Goal: Transaction & Acquisition: Purchase product/service

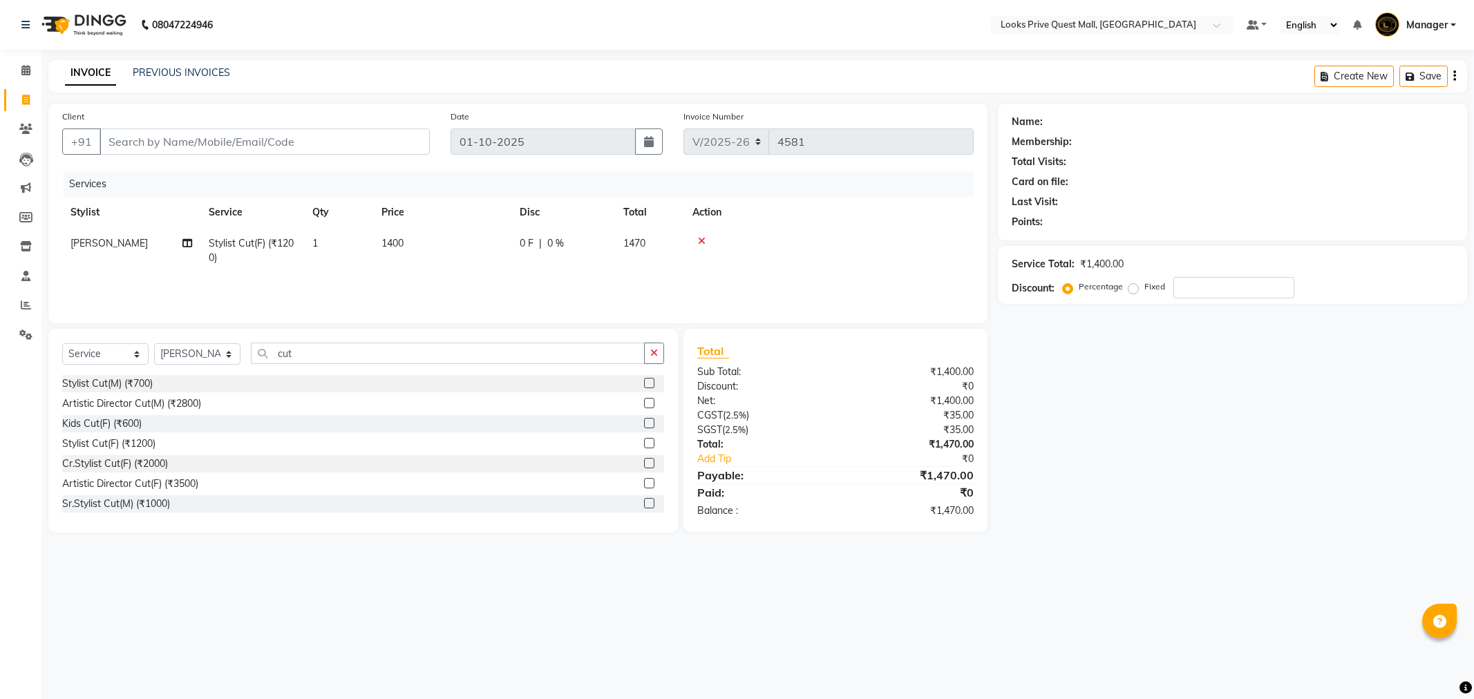
select select "6141"
select select "service"
select select "46701"
click at [173, 138] on input "Client" at bounding box center [265, 142] width 330 height 26
type input "9"
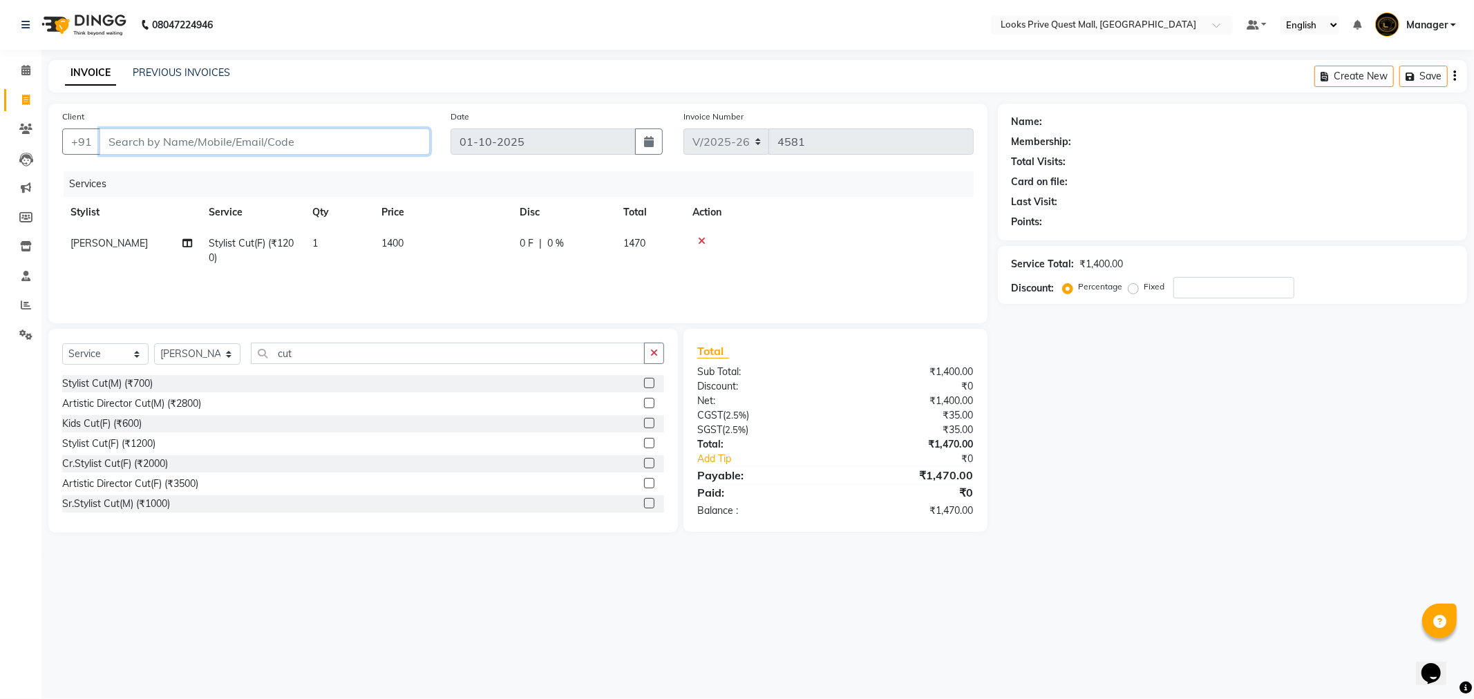
type input "0"
type input "9868391396"
click at [417, 135] on span "Add Client" at bounding box center [394, 142] width 55 height 14
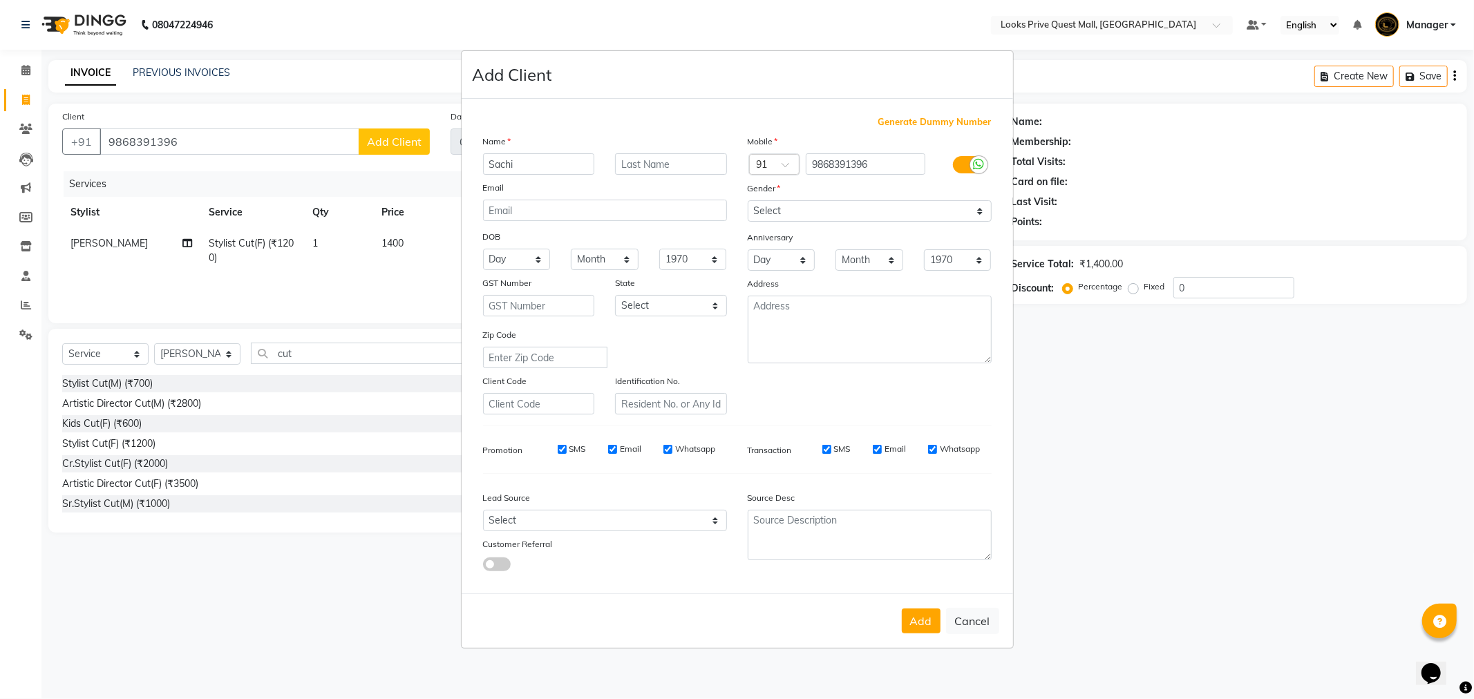
type input "Sachi"
type input "Client"
click at [972, 167] on div at bounding box center [978, 164] width 17 height 17
click at [0, 0] on input "checkbox" at bounding box center [0, 0] width 0 height 0
drag, startPoint x: 796, startPoint y: 211, endPoint x: 792, endPoint y: 218, distance: 8.1
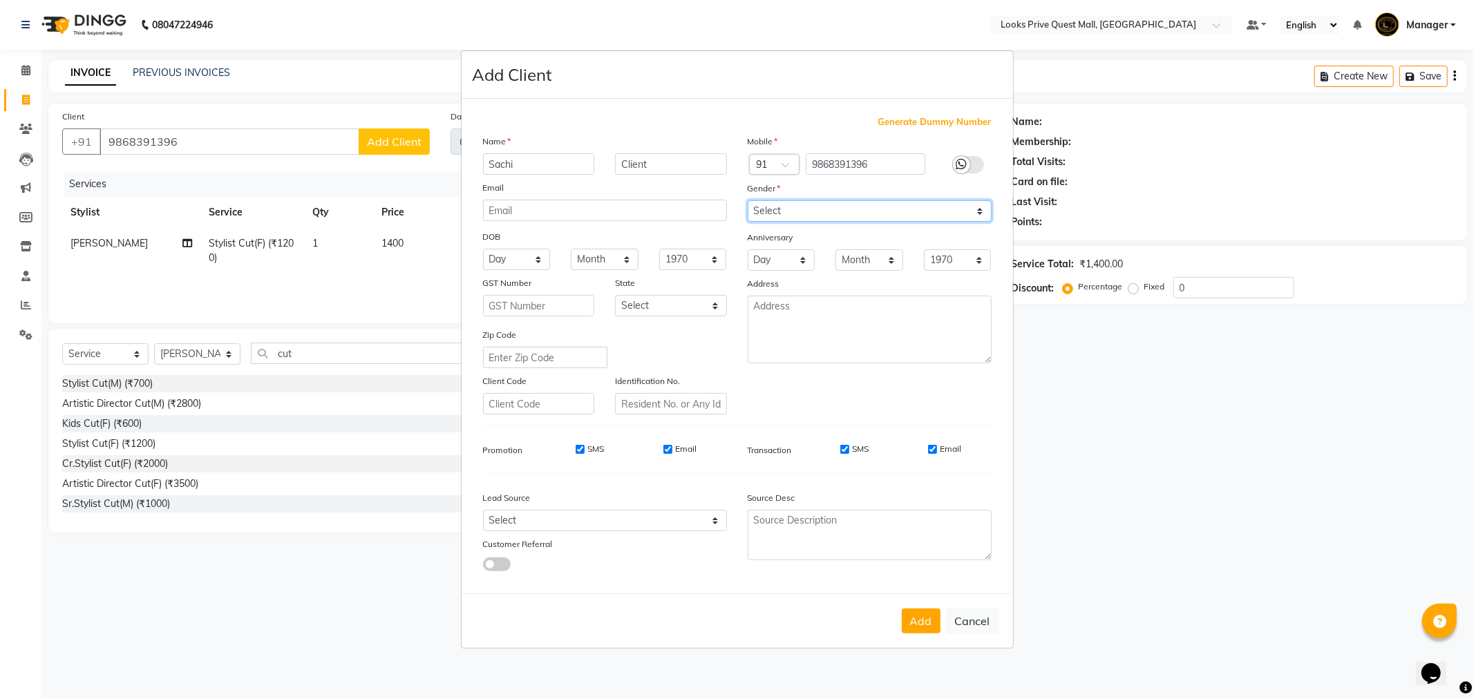
click at [796, 211] on select "Select [DEMOGRAPHIC_DATA] [DEMOGRAPHIC_DATA] Other Prefer Not To Say" at bounding box center [870, 210] width 244 height 21
select select "female"
click at [748, 200] on select "Select Male Female Other Prefer Not To Say" at bounding box center [870, 210] width 244 height 21
drag, startPoint x: 936, startPoint y: 446, endPoint x: 824, endPoint y: 458, distance: 113.2
click at [936, 446] on input "Email" at bounding box center [932, 449] width 9 height 9
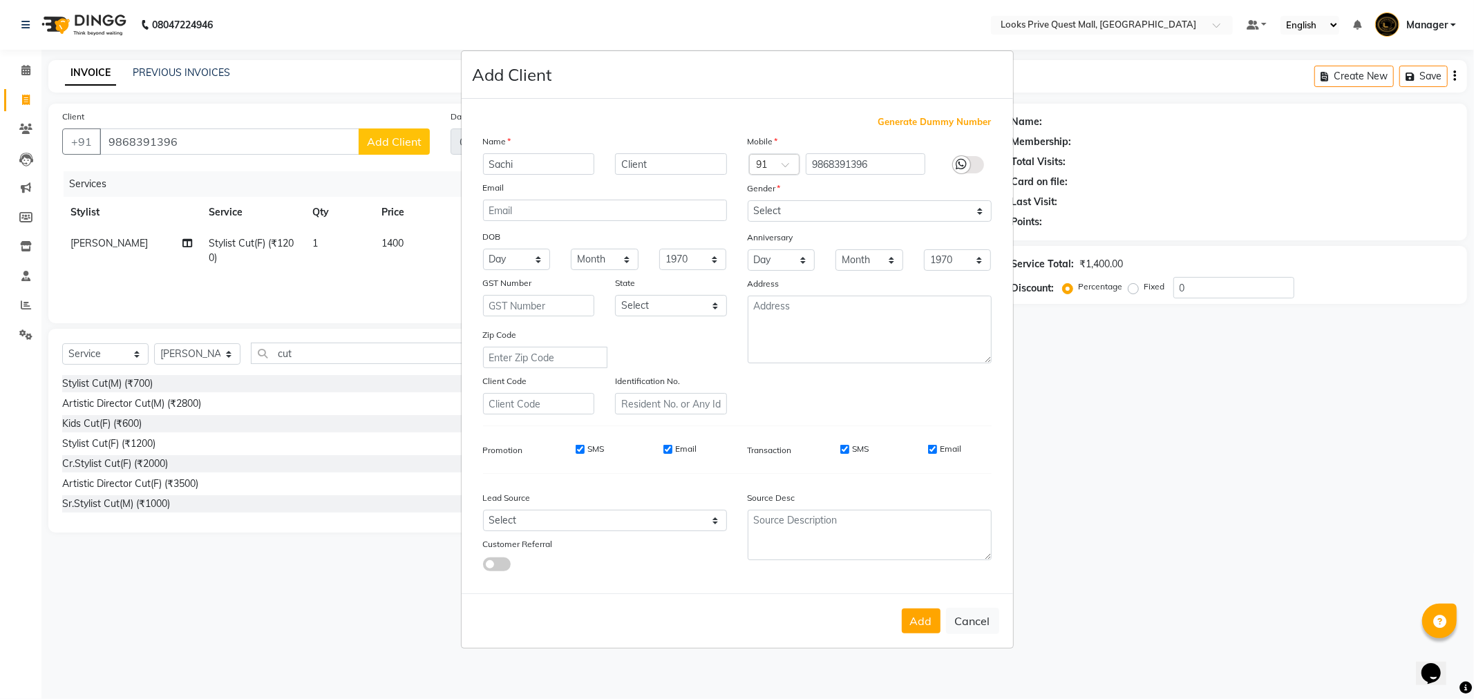
checkbox input "false"
click at [673, 449] on div "Email" at bounding box center [679, 449] width 33 height 12
click at [668, 450] on input "Email" at bounding box center [667, 449] width 9 height 9
checkbox input "false"
click at [918, 626] on button "Add" at bounding box center [921, 621] width 39 height 25
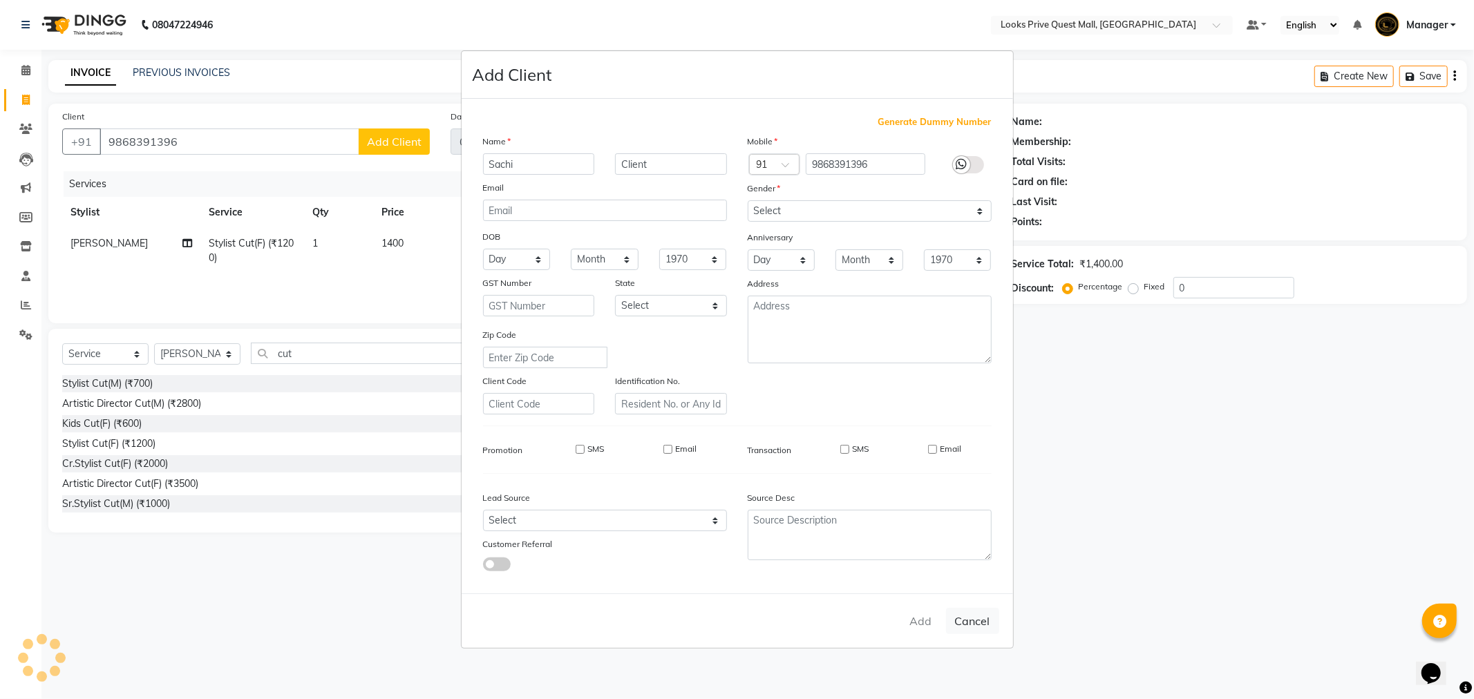
select select
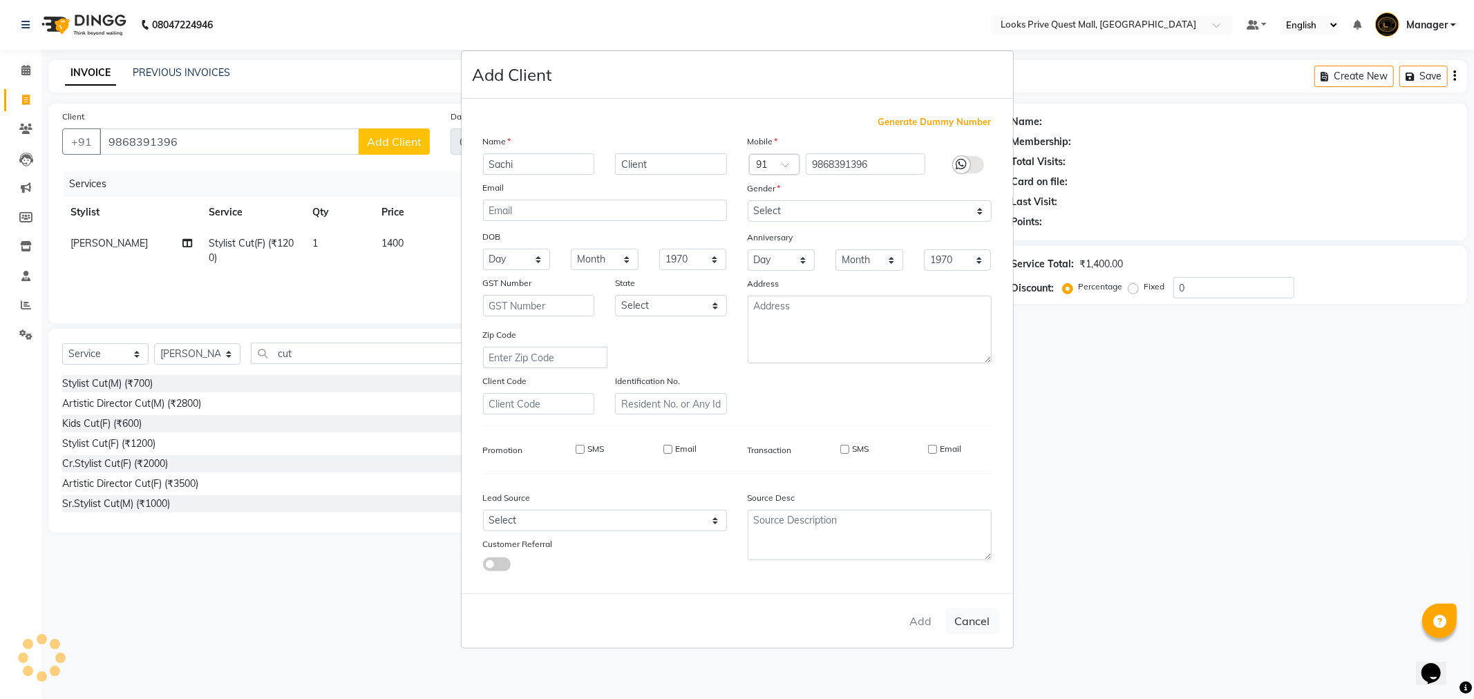
select select
checkbox input "false"
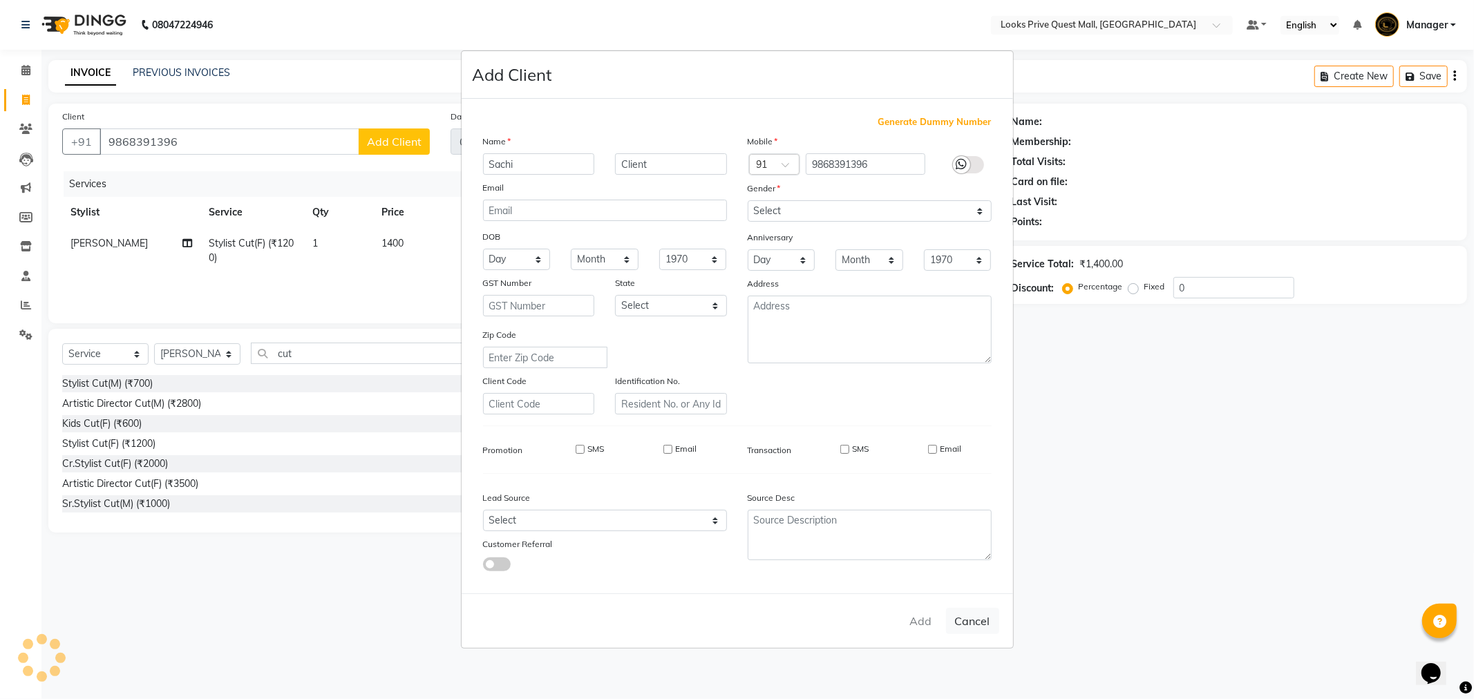
checkbox input "false"
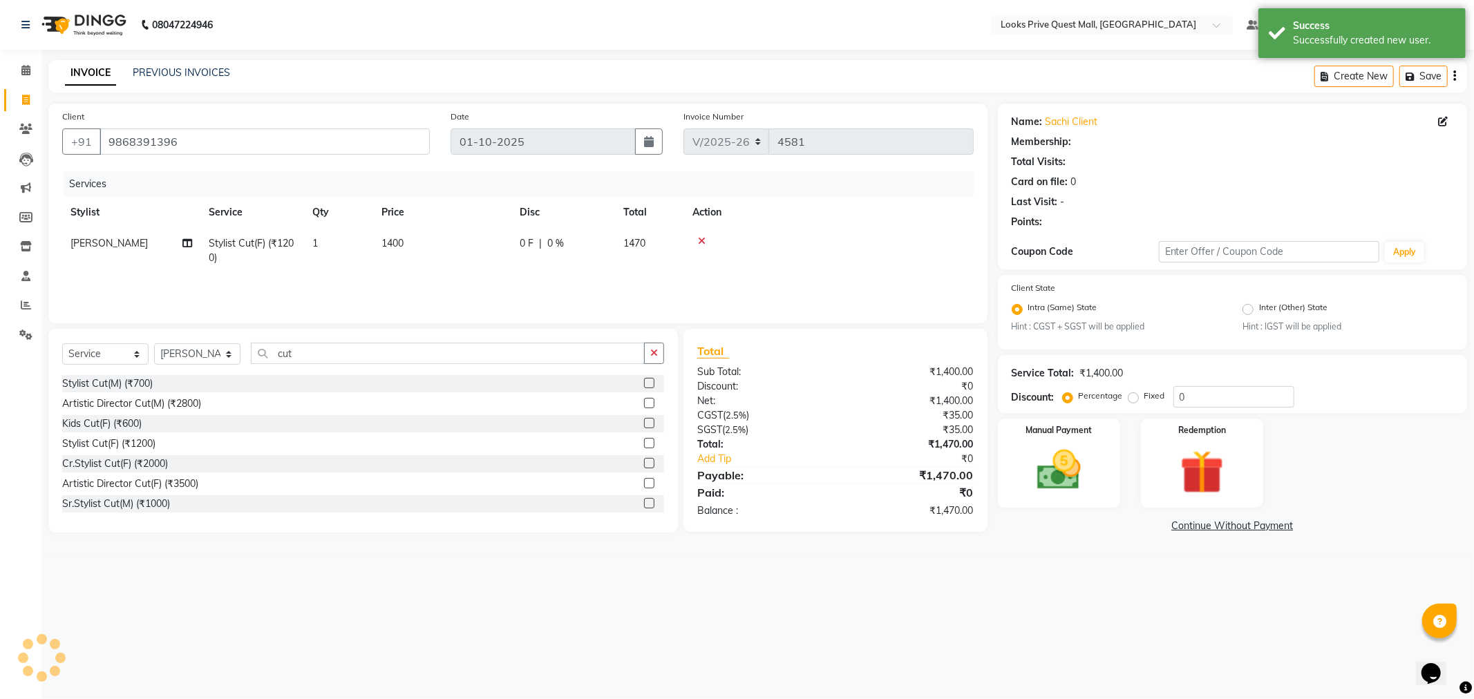
select select "1: Object"
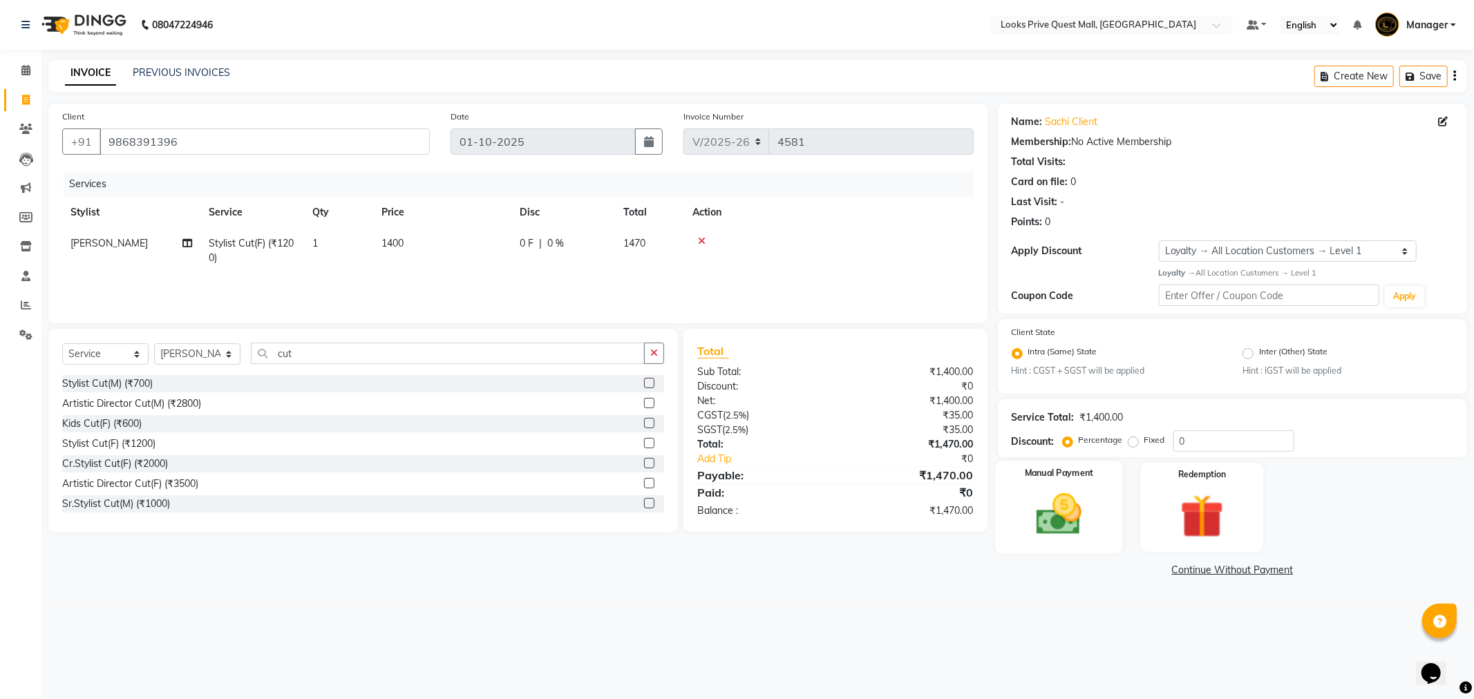
click at [1023, 517] on img at bounding box center [1059, 515] width 74 height 53
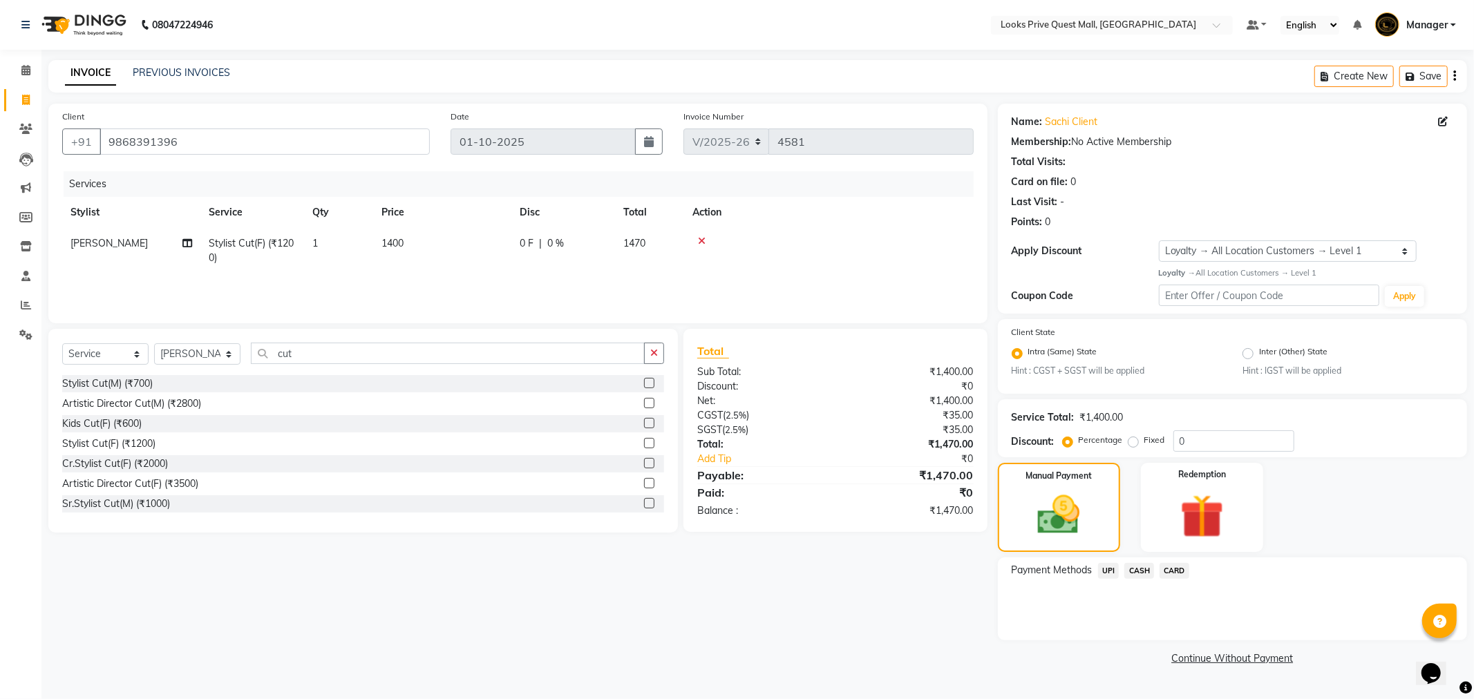
click at [1173, 574] on span "CARD" at bounding box center [1175, 571] width 30 height 16
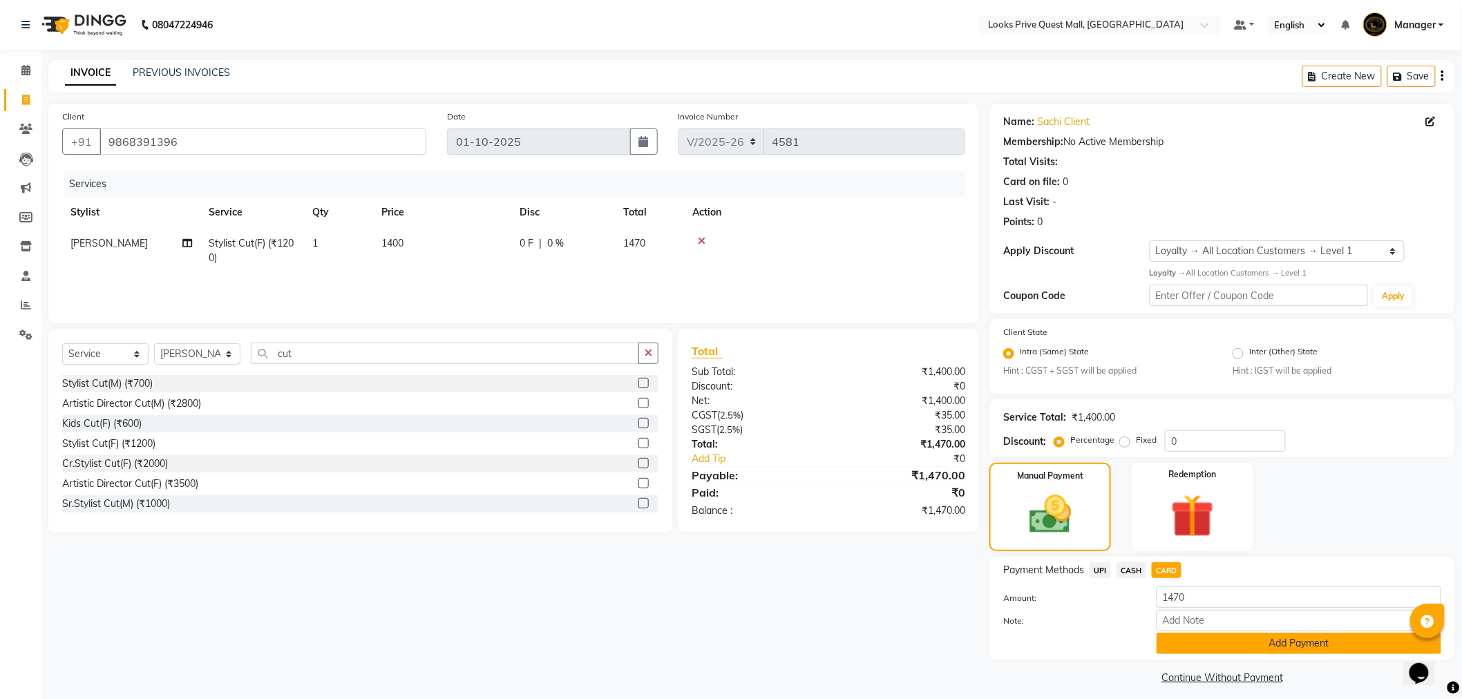
click at [1178, 640] on button "Add Payment" at bounding box center [1299, 643] width 285 height 21
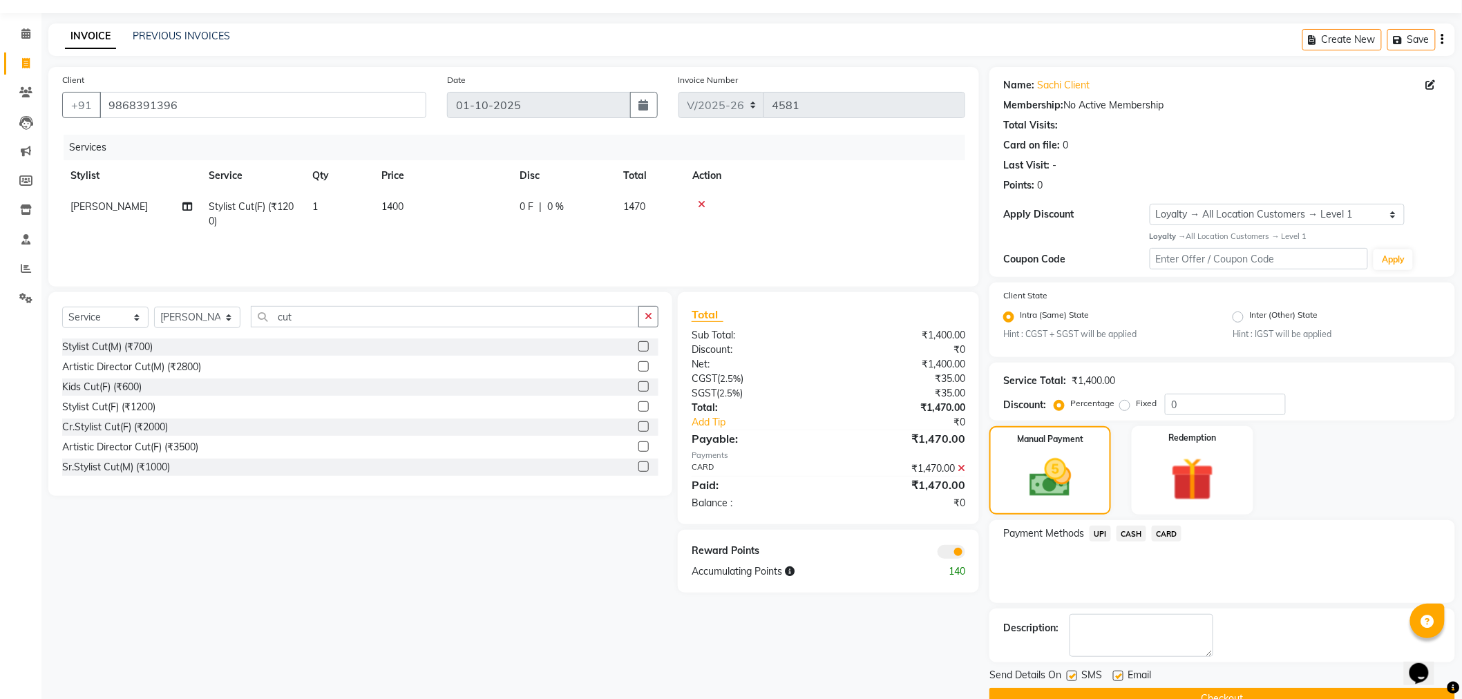
scroll to position [67, 0]
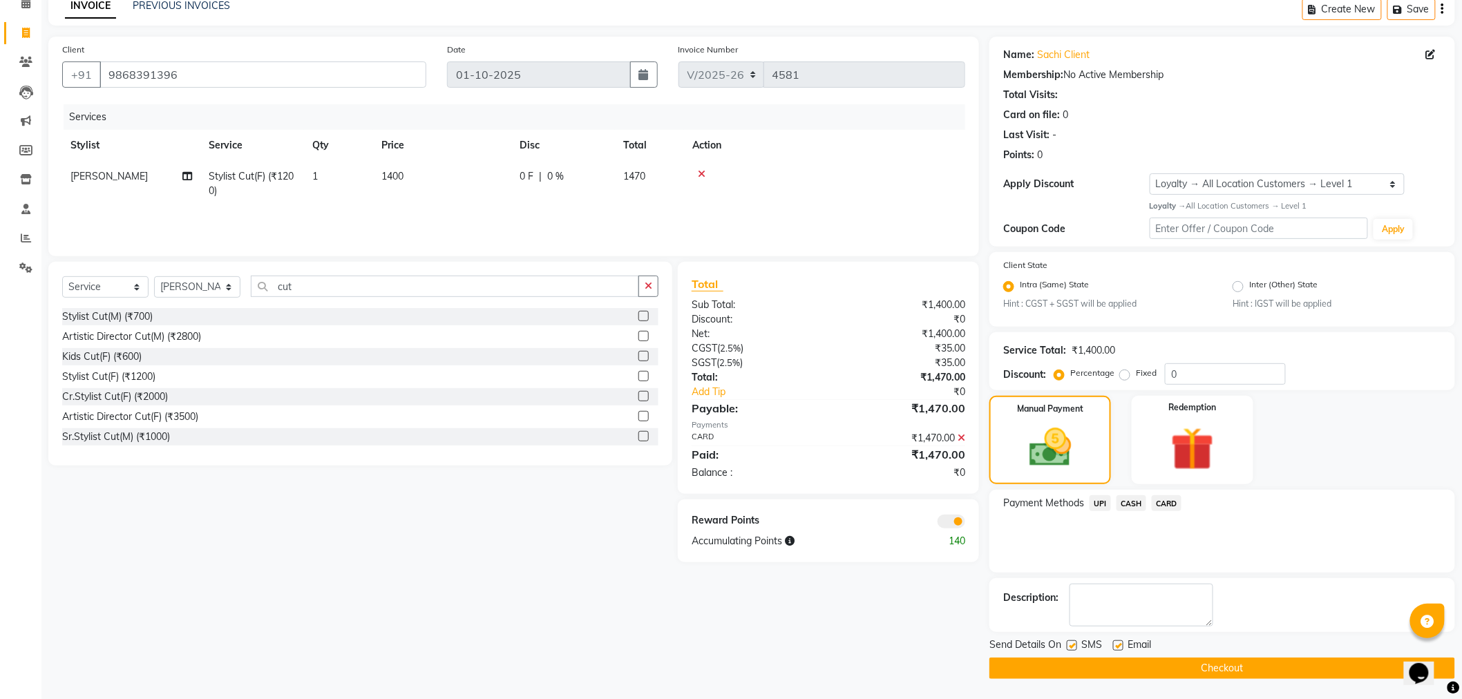
click at [1120, 641] on label at bounding box center [1118, 646] width 10 height 10
click at [1120, 642] on input "checkbox" at bounding box center [1117, 646] width 9 height 9
checkbox input "false"
click at [1139, 661] on button "Checkout" at bounding box center [1223, 668] width 466 height 21
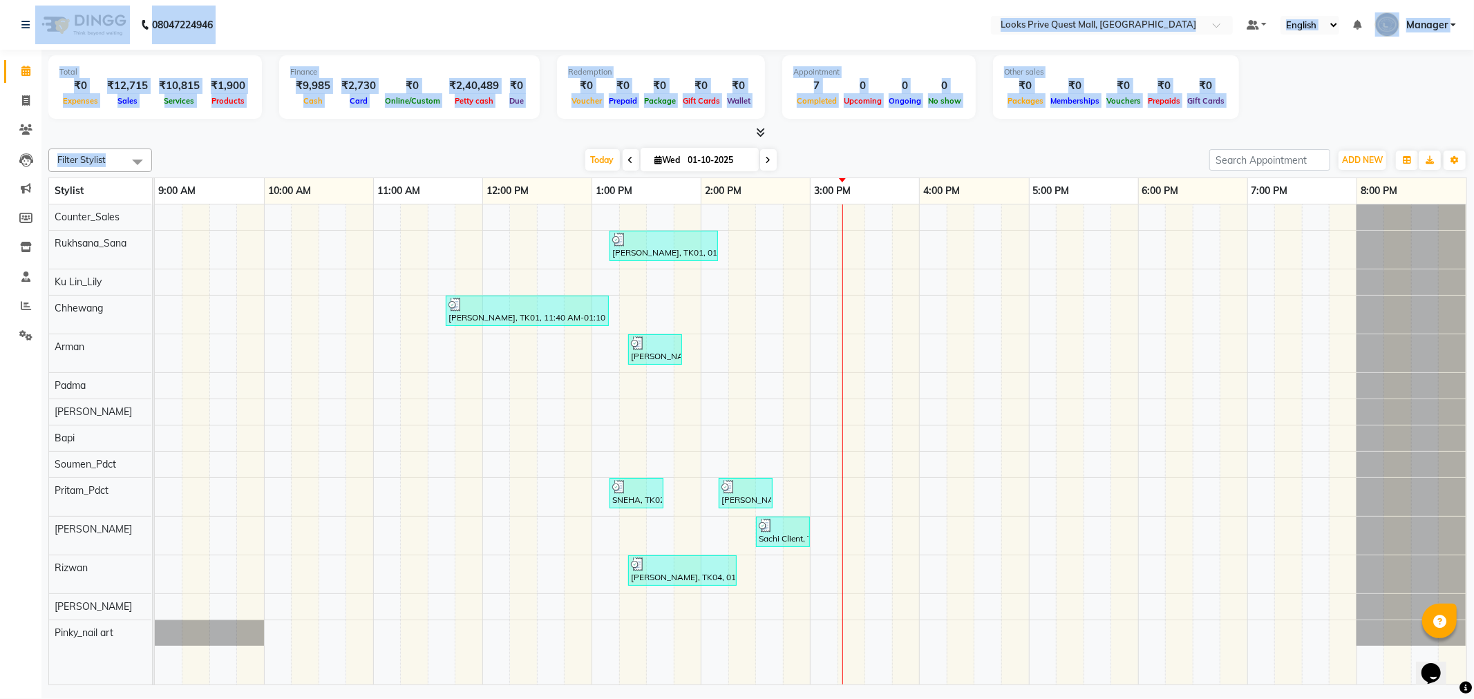
drag, startPoint x: 12, startPoint y: 21, endPoint x: 436, endPoint y: 153, distance: 444.1
click at [273, 156] on app-home "08047224946 Select Location × Looks Prive Quest Mall, Kolkata Default Panel My …" at bounding box center [737, 344] width 1474 height 689
click at [436, 153] on div "Today Wed 01-10-2025" at bounding box center [680, 160] width 1043 height 21
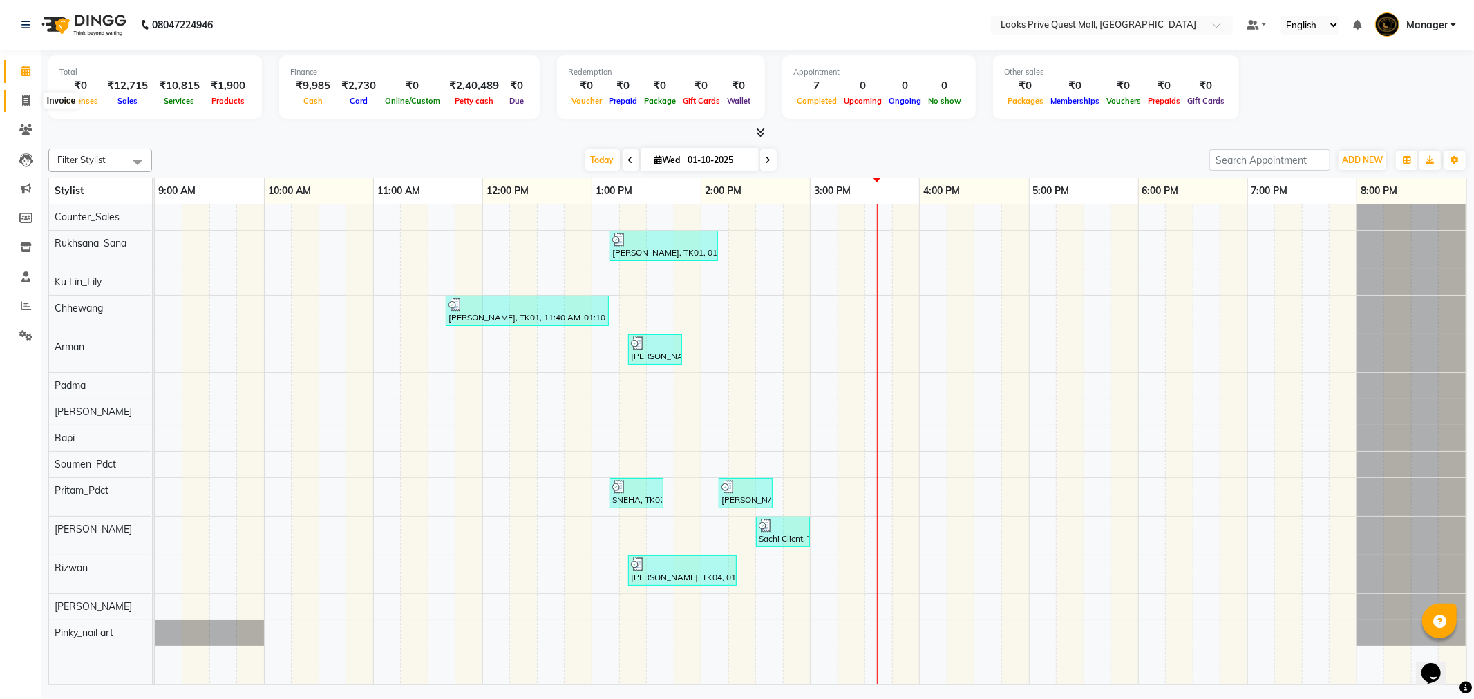
click at [30, 97] on span at bounding box center [26, 101] width 24 height 16
select select "service"
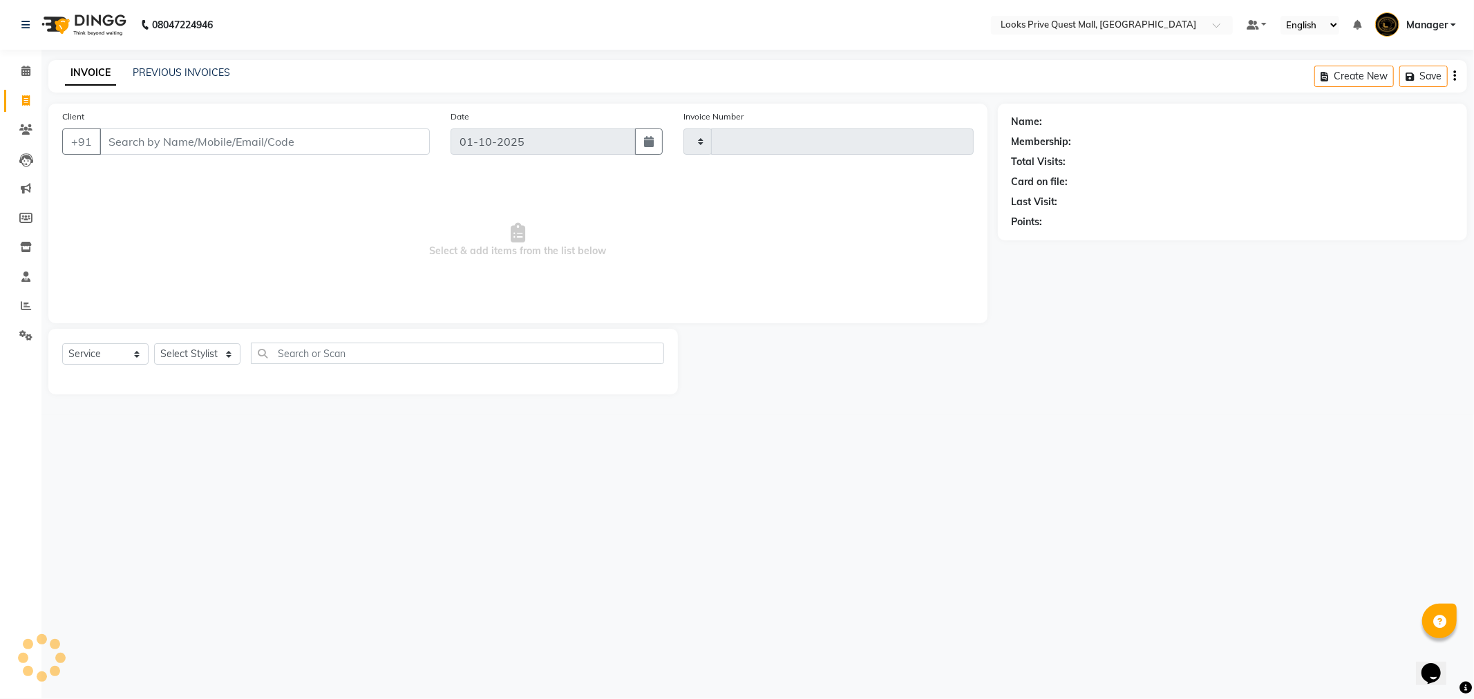
type input "4582"
select select "6141"
click at [175, 139] on input "Client" at bounding box center [265, 142] width 330 height 26
type input "1"
type input "8100463714"
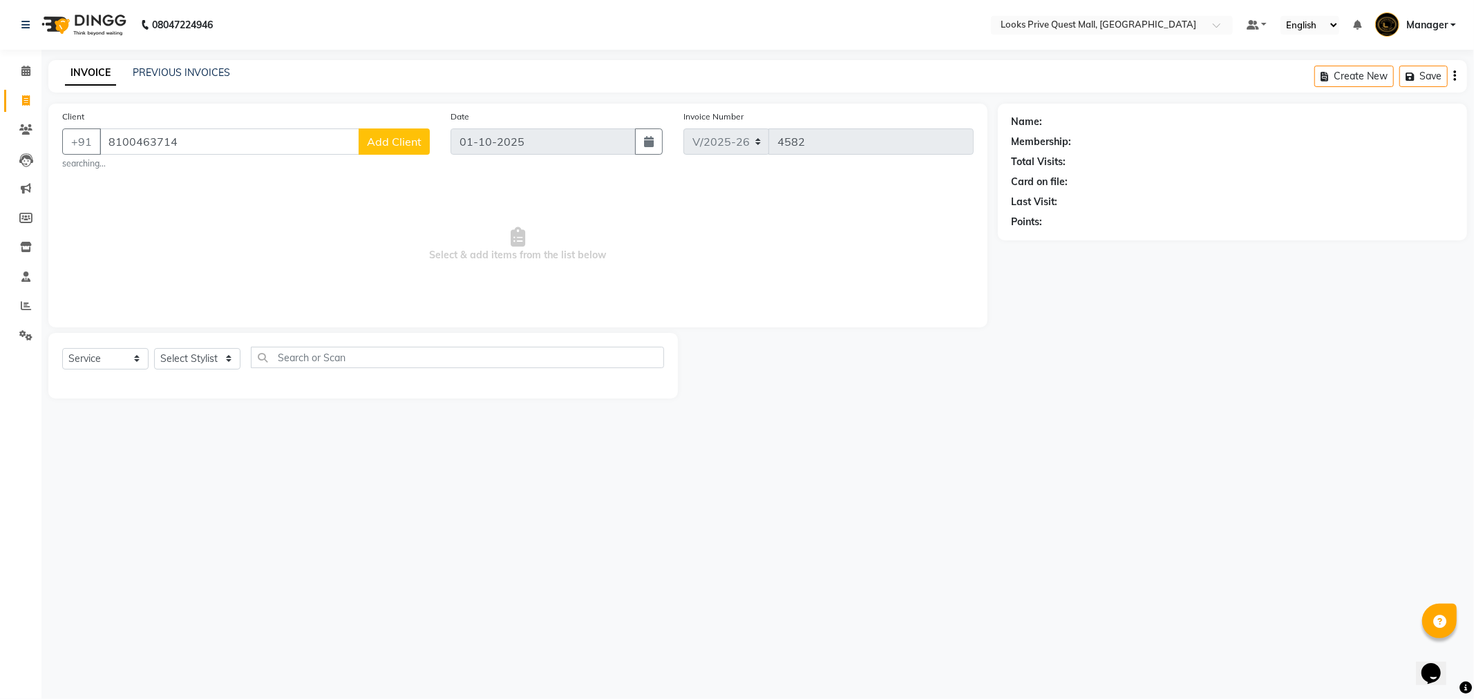
click at [372, 144] on span "Add Client" at bounding box center [394, 142] width 55 height 14
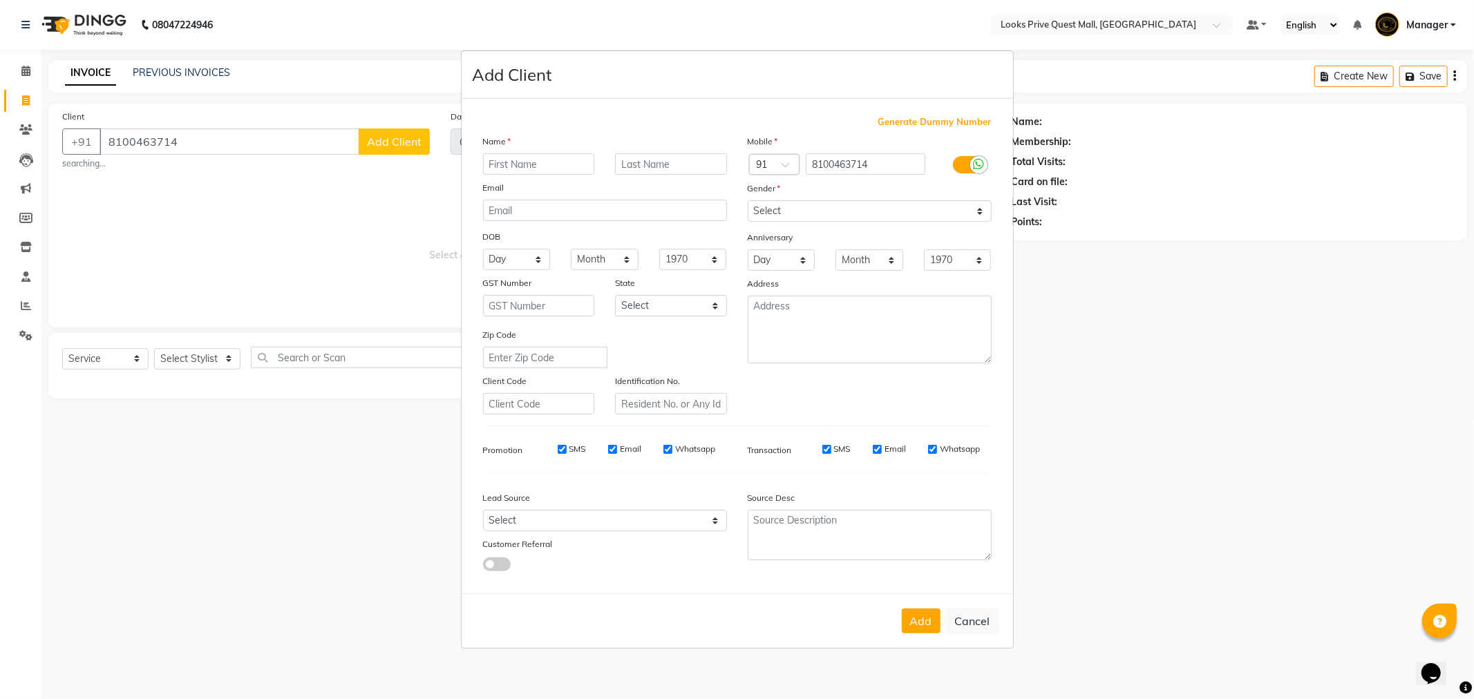
click at [531, 169] on input "text" at bounding box center [539, 163] width 112 height 21
type input "Shweta"
type input "Sanganaria"
click at [979, 162] on icon at bounding box center [979, 164] width 11 height 12
click at [0, 0] on input "checkbox" at bounding box center [0, 0] width 0 height 0
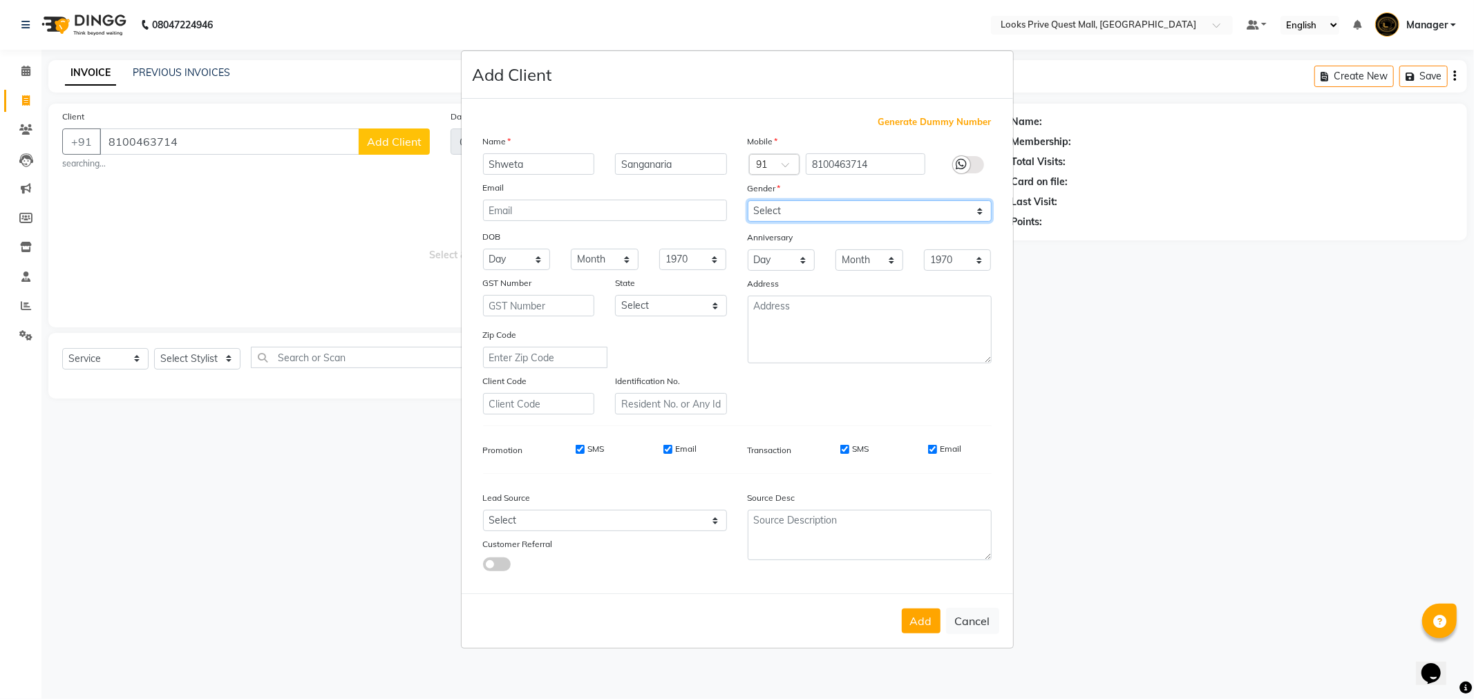
click at [835, 215] on select "Select [DEMOGRAPHIC_DATA] [DEMOGRAPHIC_DATA] Other Prefer Not To Say" at bounding box center [870, 210] width 244 height 21
select select "female"
click at [748, 200] on select "Select [DEMOGRAPHIC_DATA] [DEMOGRAPHIC_DATA] Other Prefer Not To Say" at bounding box center [870, 210] width 244 height 21
click at [928, 448] on input "Email" at bounding box center [932, 449] width 9 height 9
checkbox input "false"
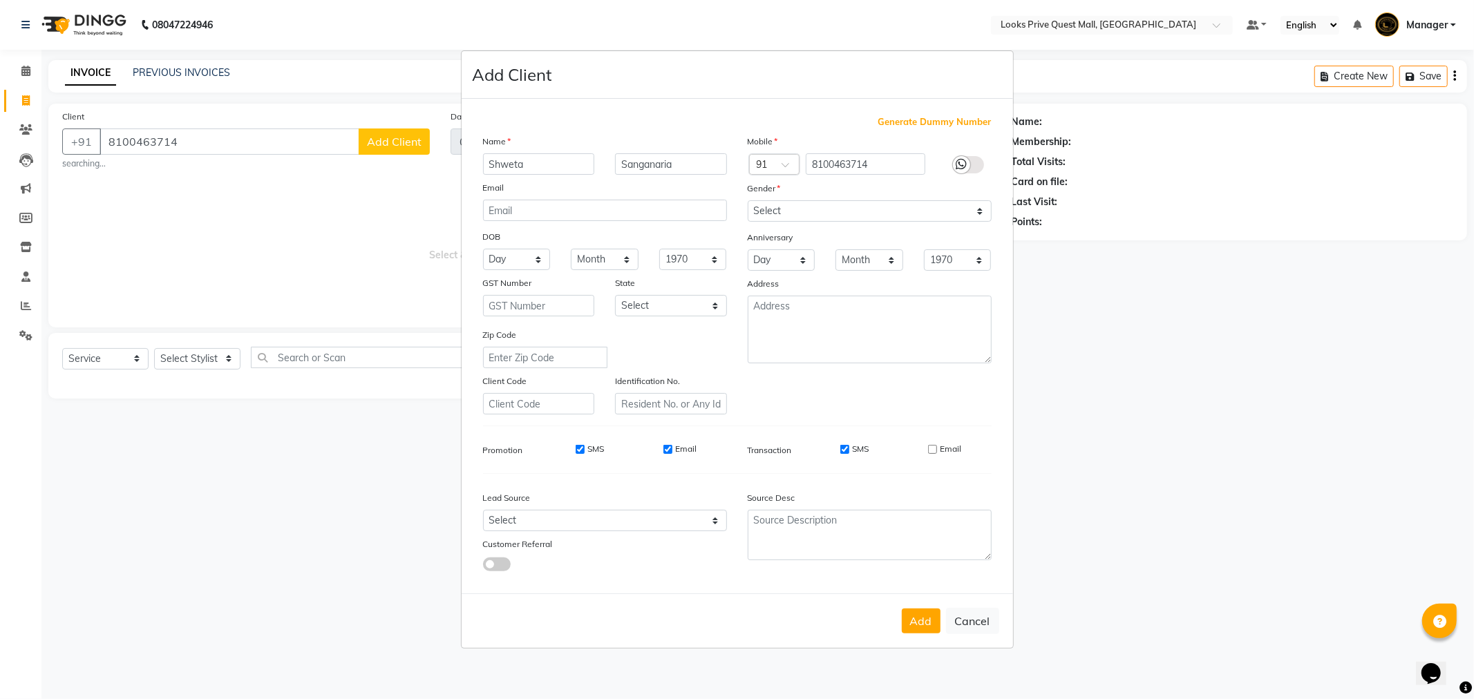
click at [661, 447] on div "SMS Email" at bounding box center [627, 449] width 200 height 12
click at [665, 455] on div "Email" at bounding box center [679, 449] width 33 height 12
click at [668, 451] on input "Email" at bounding box center [667, 449] width 9 height 9
checkbox input "false"
click at [903, 617] on button "Add" at bounding box center [921, 621] width 39 height 25
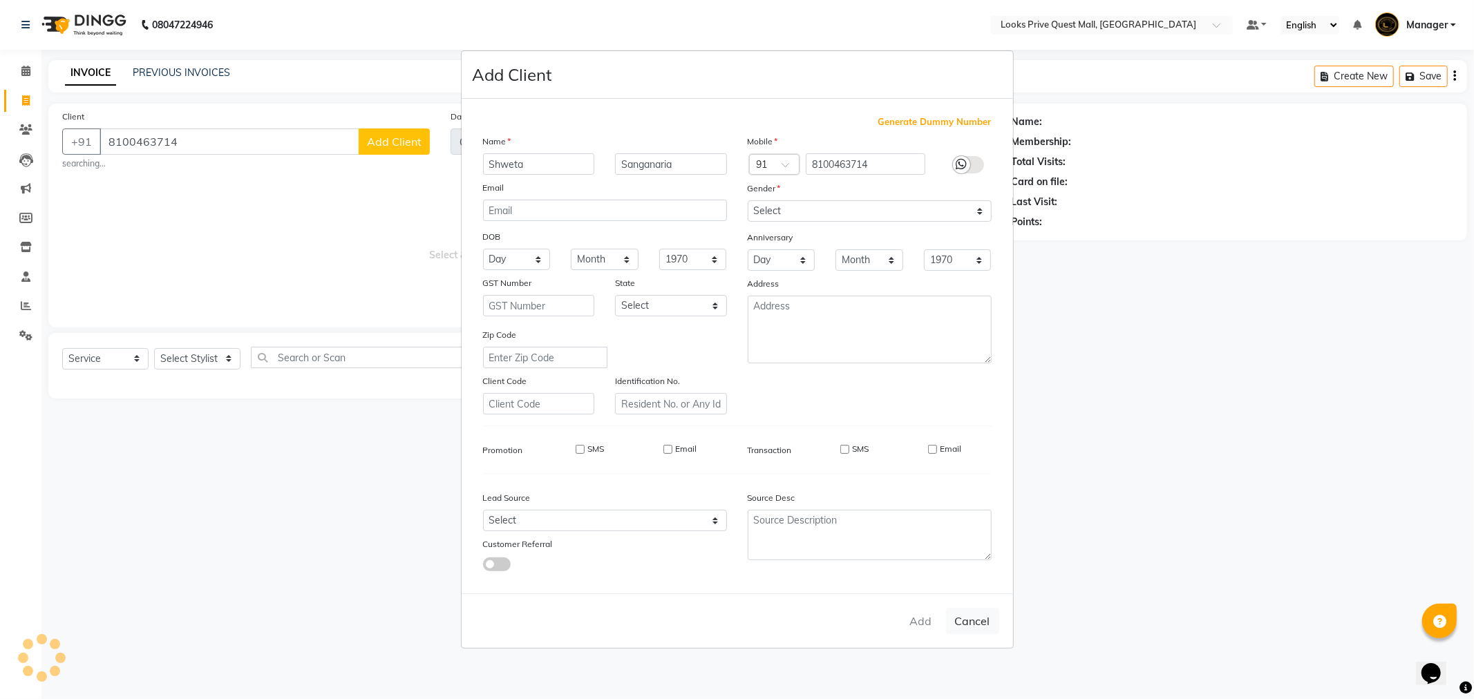
select select
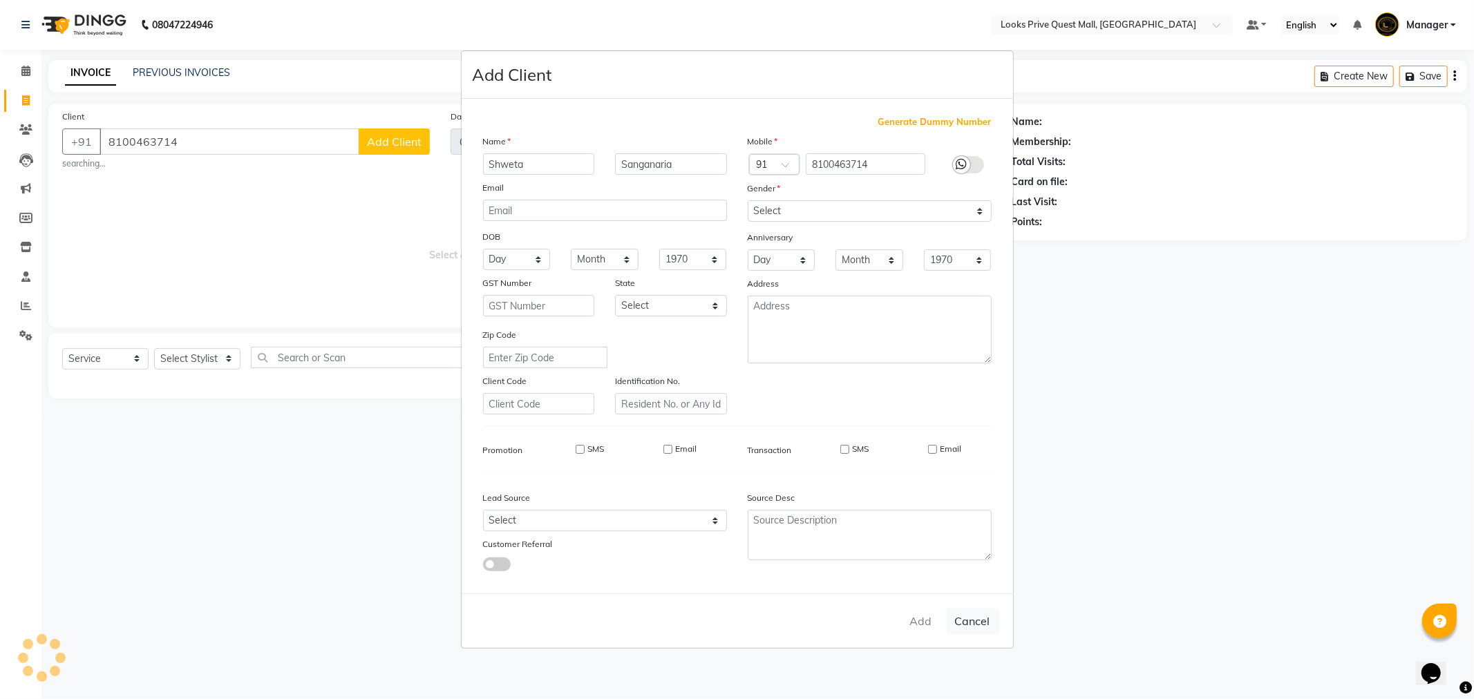
select select
checkbox input "false"
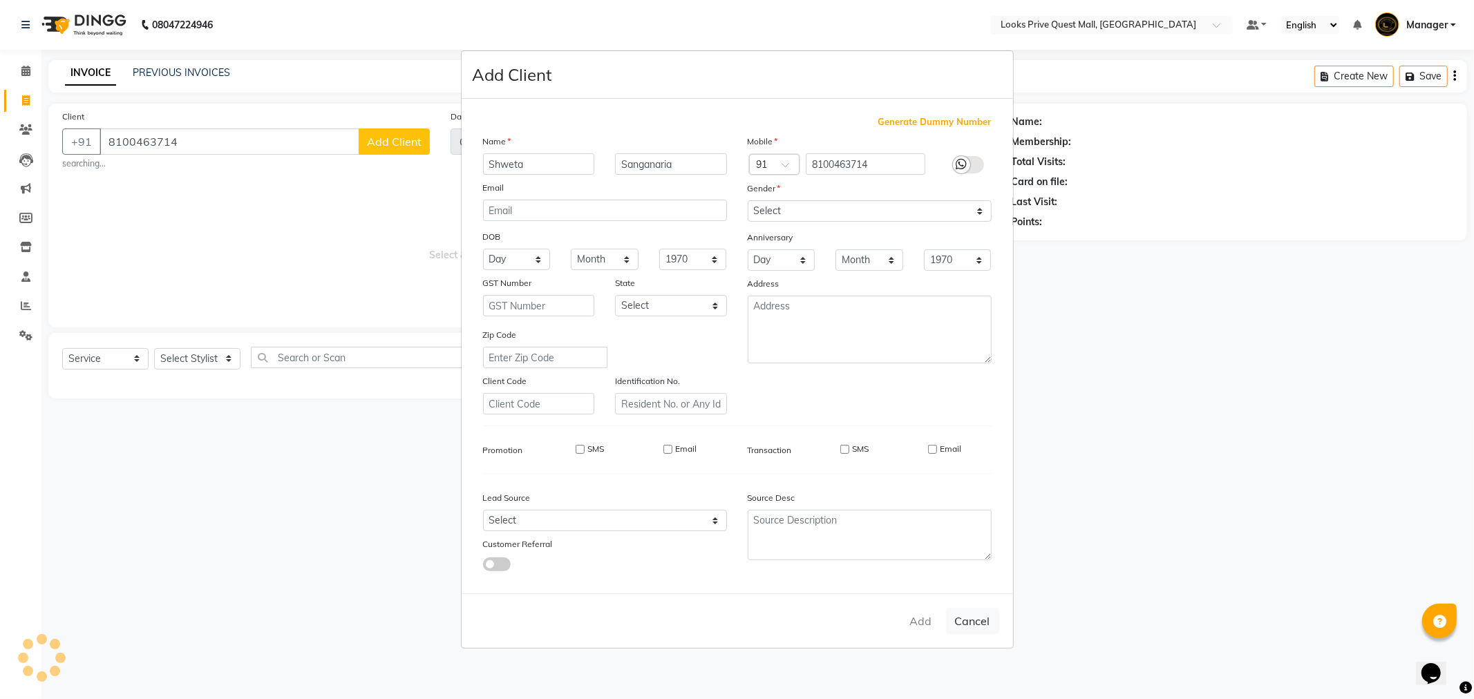
checkbox input "false"
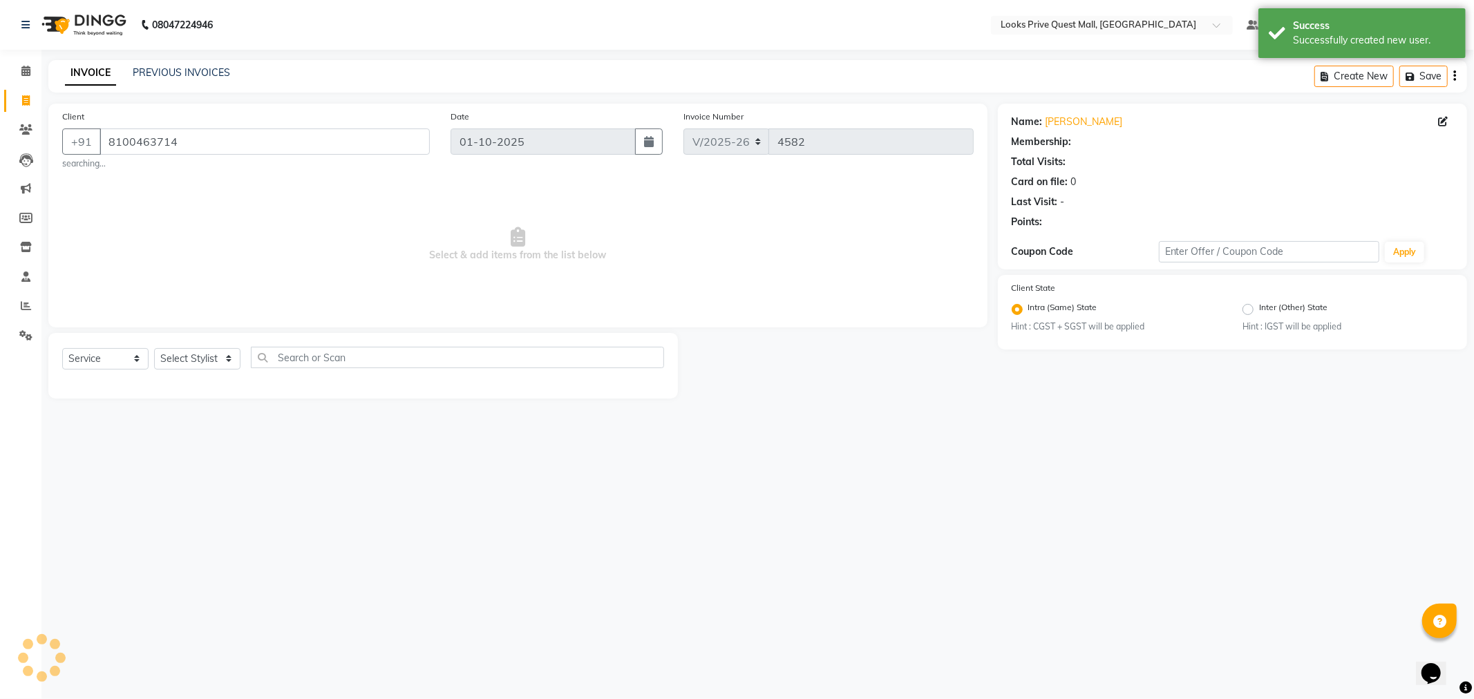
select select "1: Object"
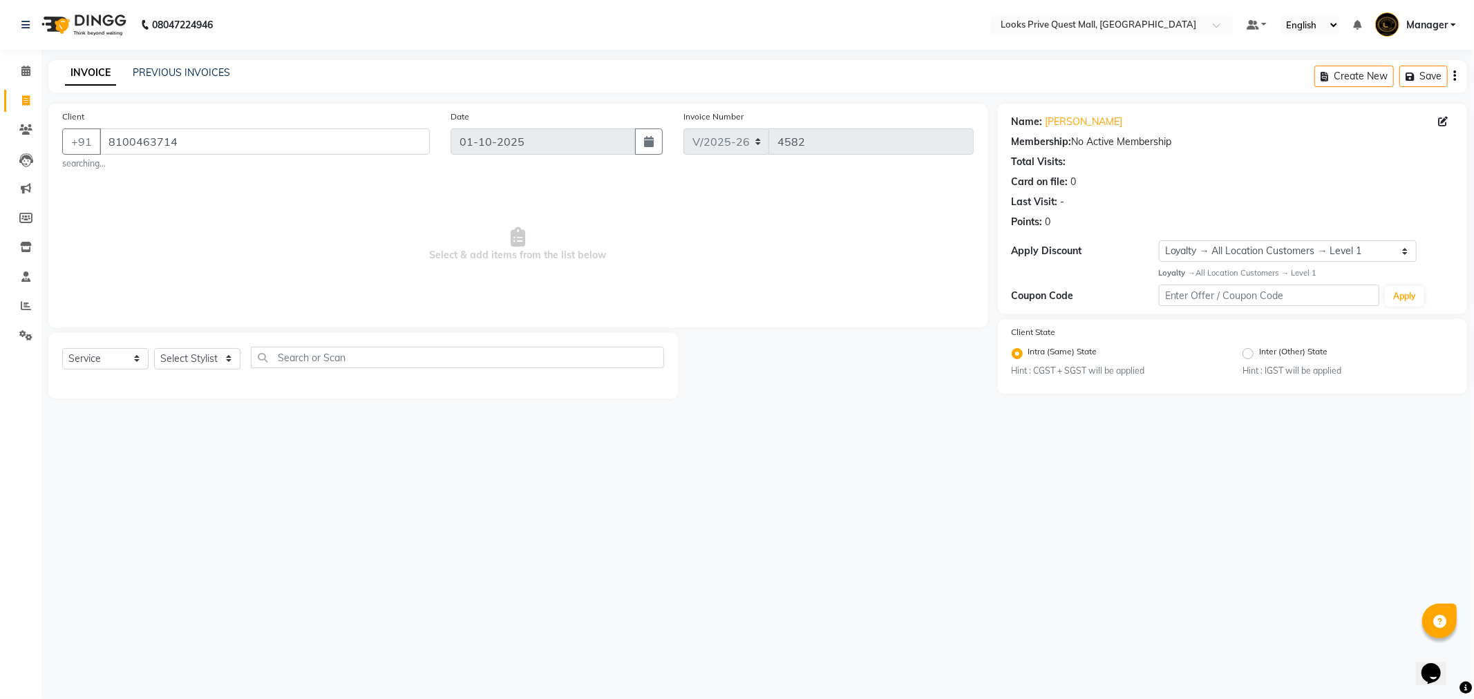
click at [200, 370] on div "Select Service Product Membership Package Voucher Prepaid Gift Card Select Styl…" at bounding box center [363, 363] width 602 height 32
click at [198, 363] on select "Select Stylist Arman Bapi Chhewang Counter_Sales [PERSON_NAME] [PERSON_NAME] [P…" at bounding box center [197, 358] width 86 height 21
select select "46694"
click at [154, 348] on select "Select Stylist Arman Bapi Chhewang Counter_Sales [PERSON_NAME] [PERSON_NAME] [P…" at bounding box center [197, 358] width 86 height 21
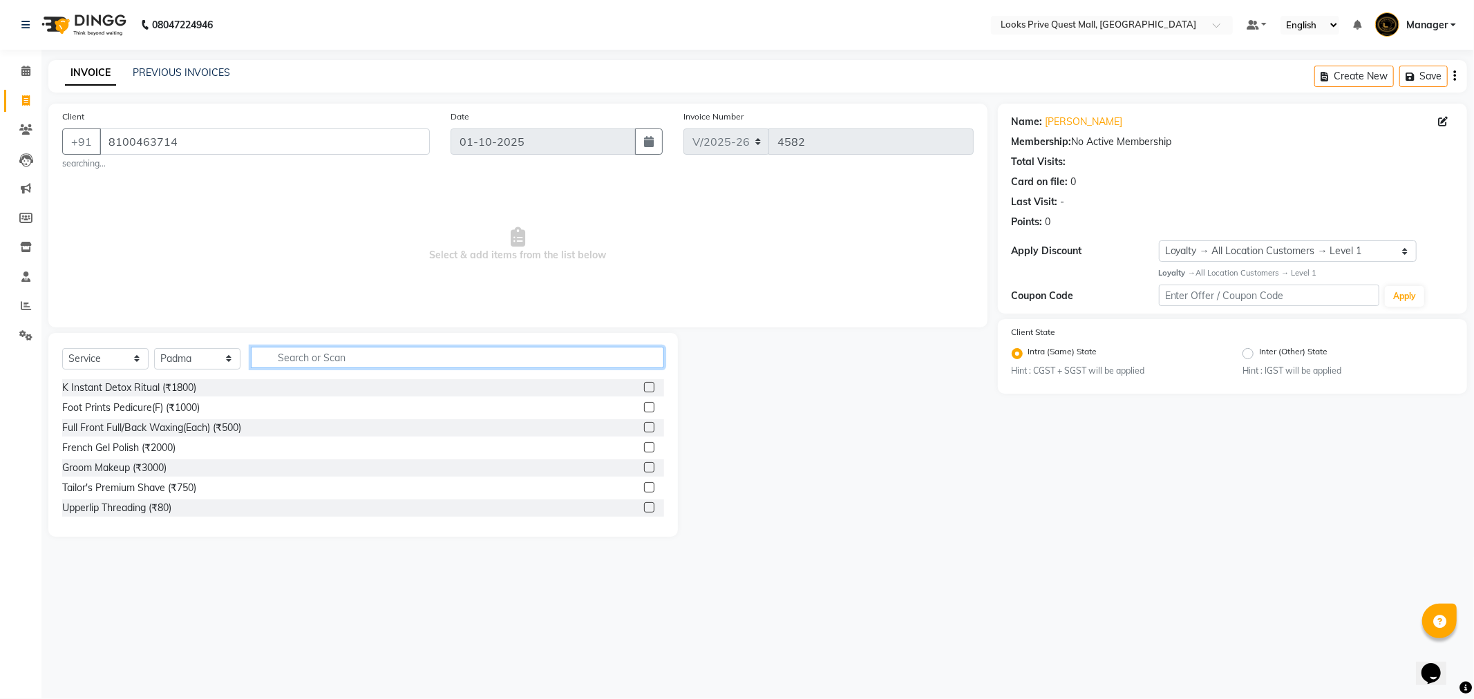
click at [350, 365] on input "text" at bounding box center [457, 357] width 413 height 21
type input "eye"
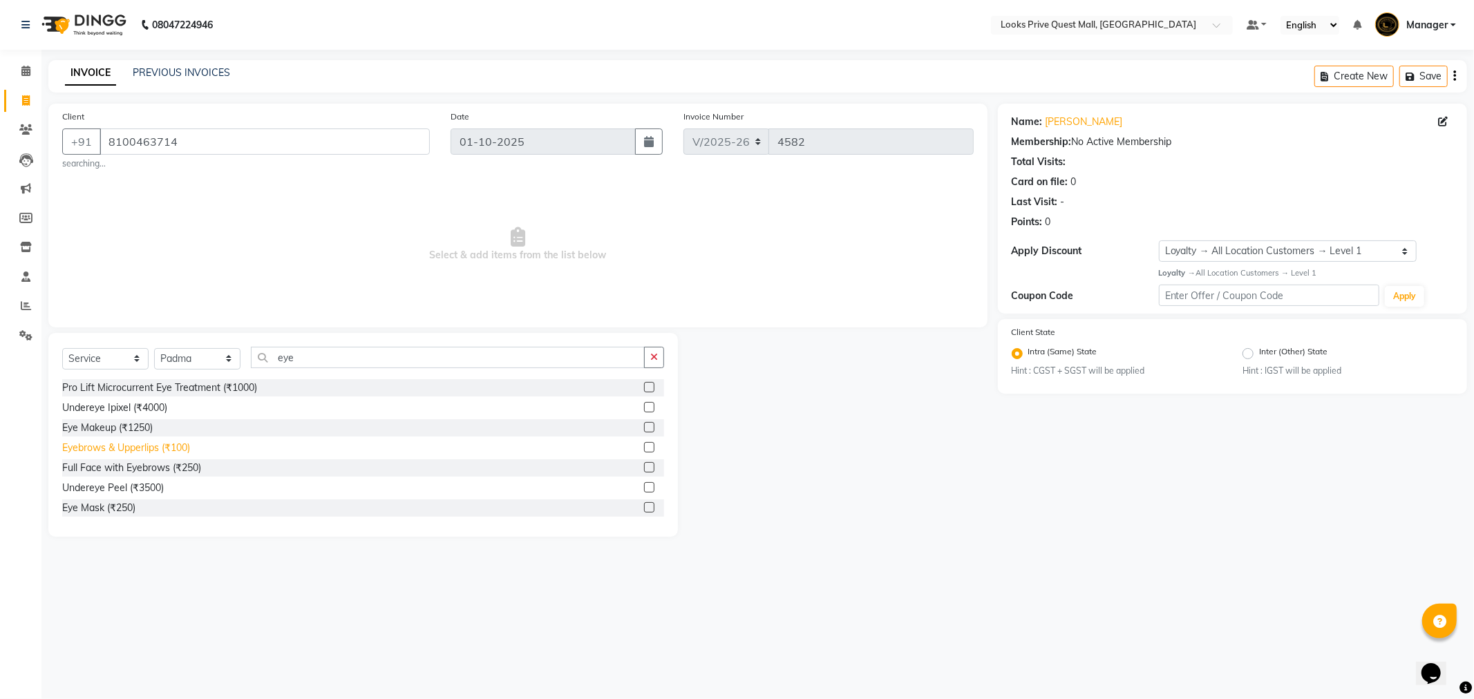
click at [127, 452] on div "Eyebrows & Upperlips (₹100)" at bounding box center [126, 448] width 128 height 15
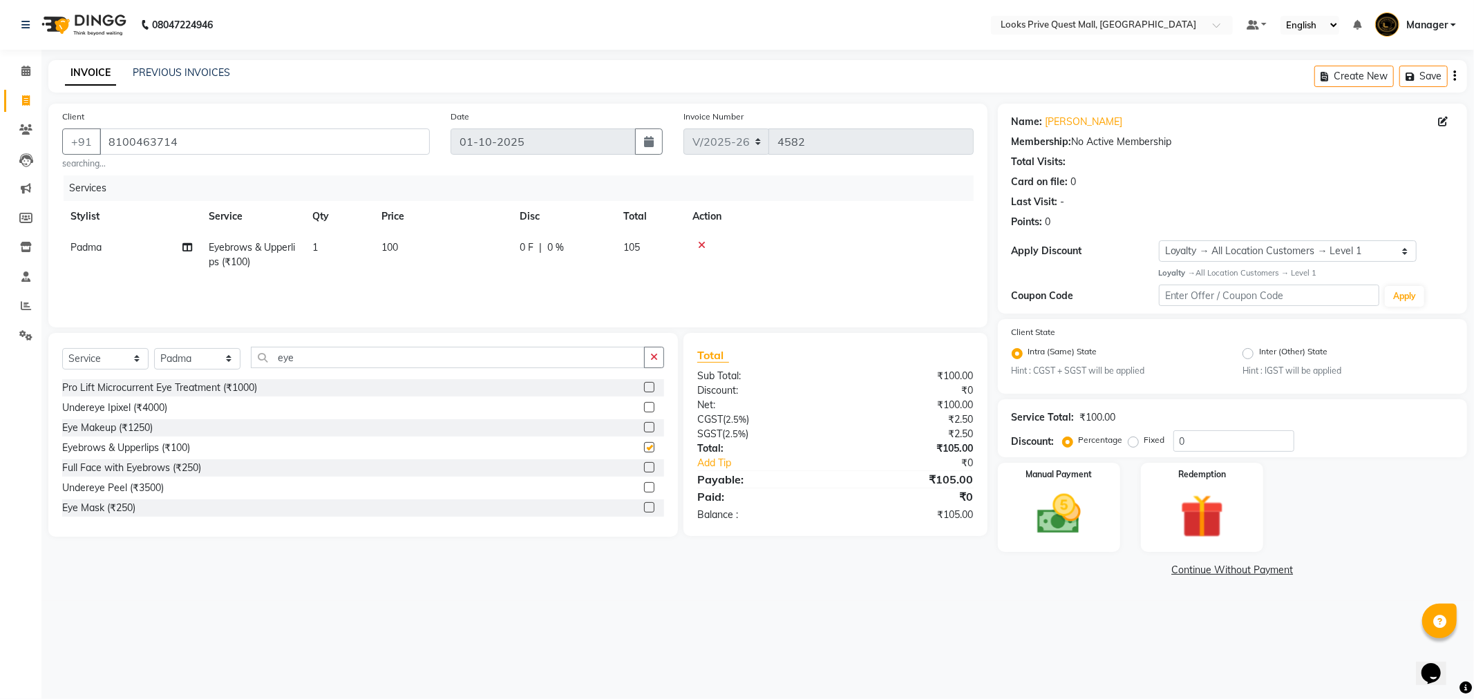
checkbox input "false"
click at [405, 259] on td "100" at bounding box center [442, 255] width 138 height 46
select select "46694"
drag, startPoint x: 471, startPoint y: 252, endPoint x: 334, endPoint y: 264, distance: 136.6
click at [334, 264] on tr "Arman Bapi Chhewang Counter_Sales Deepa Das Dipti Uppal Firoz Ku Lin_Lily Manag…" at bounding box center [517, 261] width 911 height 59
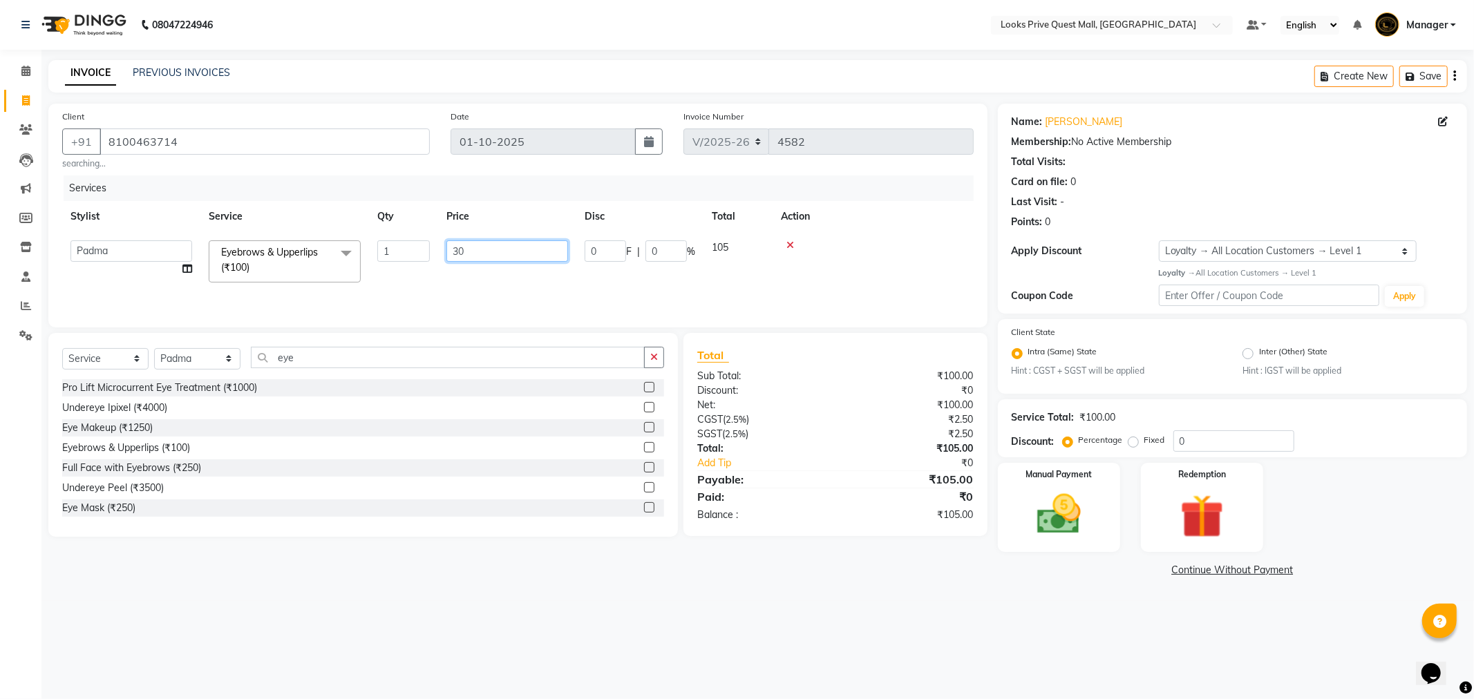
type input "300"
click at [415, 285] on div "Services Stylist Service Qty Price Disc Total Action Padma Eyebrows & Upperlips…" at bounding box center [517, 245] width 911 height 138
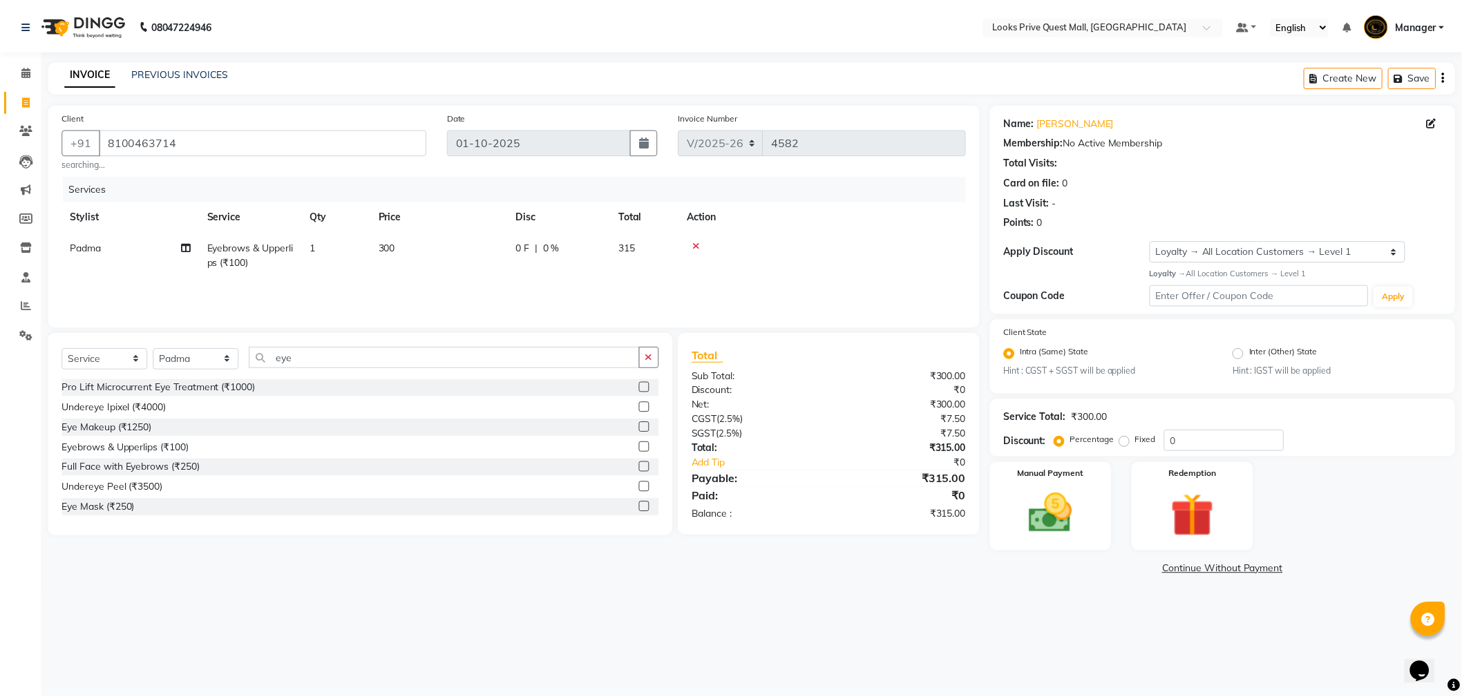
scroll to position [0, 10]
click at [1080, 506] on img at bounding box center [1059, 515] width 74 height 53
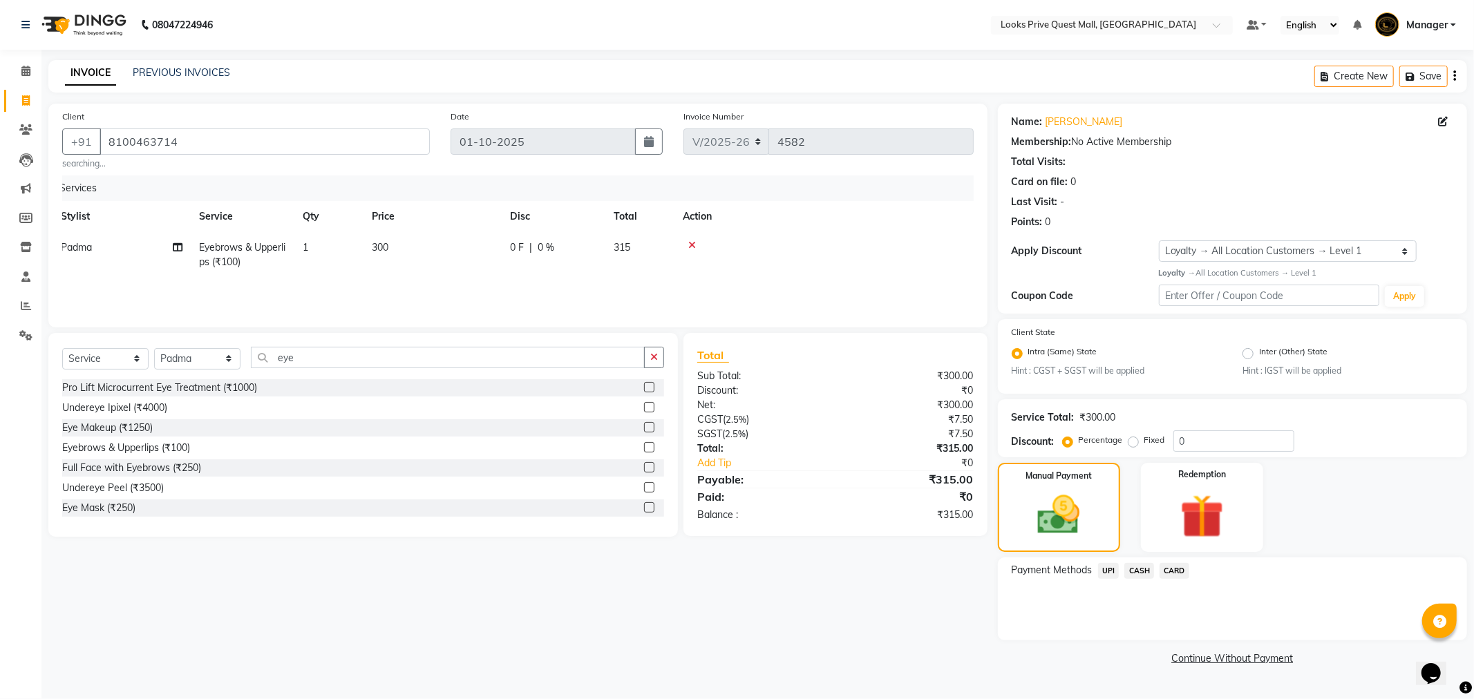
click at [1108, 567] on span "UPI" at bounding box center [1108, 571] width 21 height 16
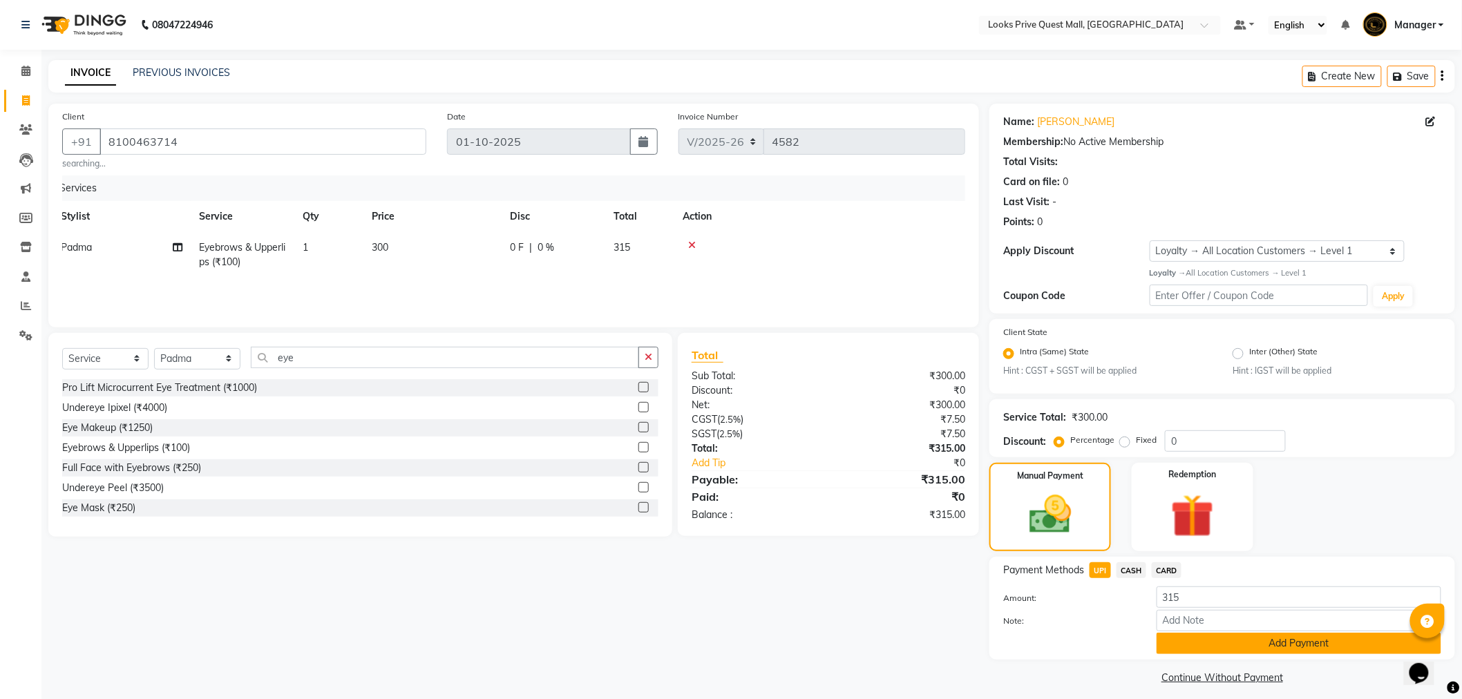
click at [1172, 639] on button "Add Payment" at bounding box center [1299, 643] width 285 height 21
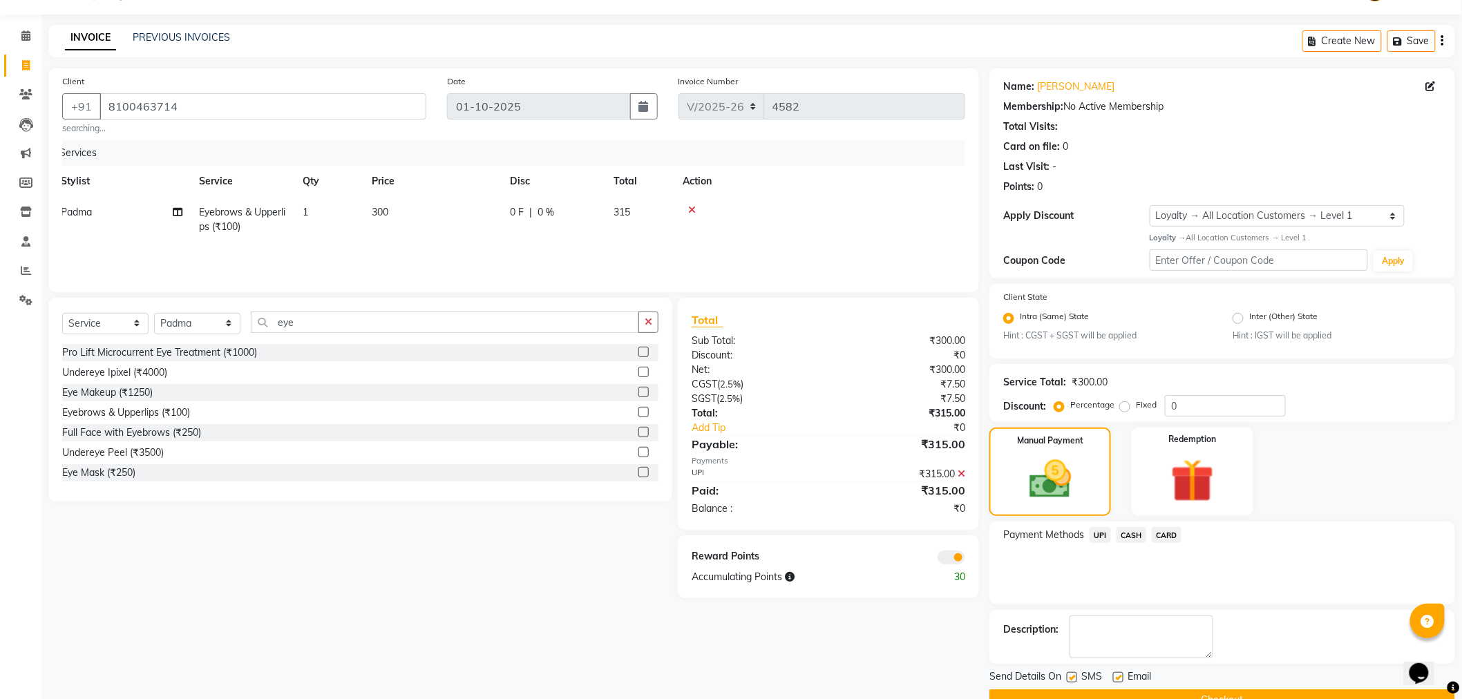
scroll to position [67, 0]
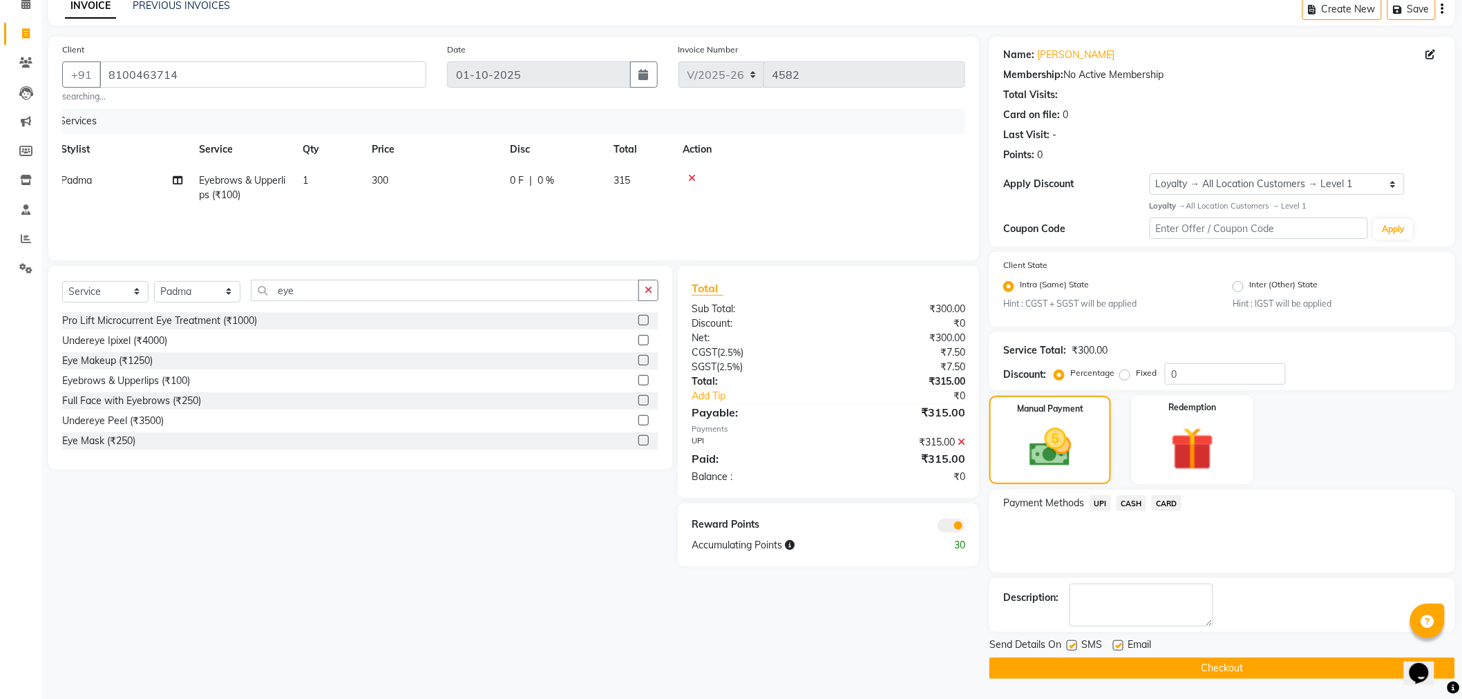
click at [1114, 646] on label at bounding box center [1118, 646] width 10 height 10
click at [1114, 646] on input "checkbox" at bounding box center [1117, 646] width 9 height 9
checkbox input "false"
click at [1133, 667] on button "Checkout" at bounding box center [1223, 668] width 466 height 21
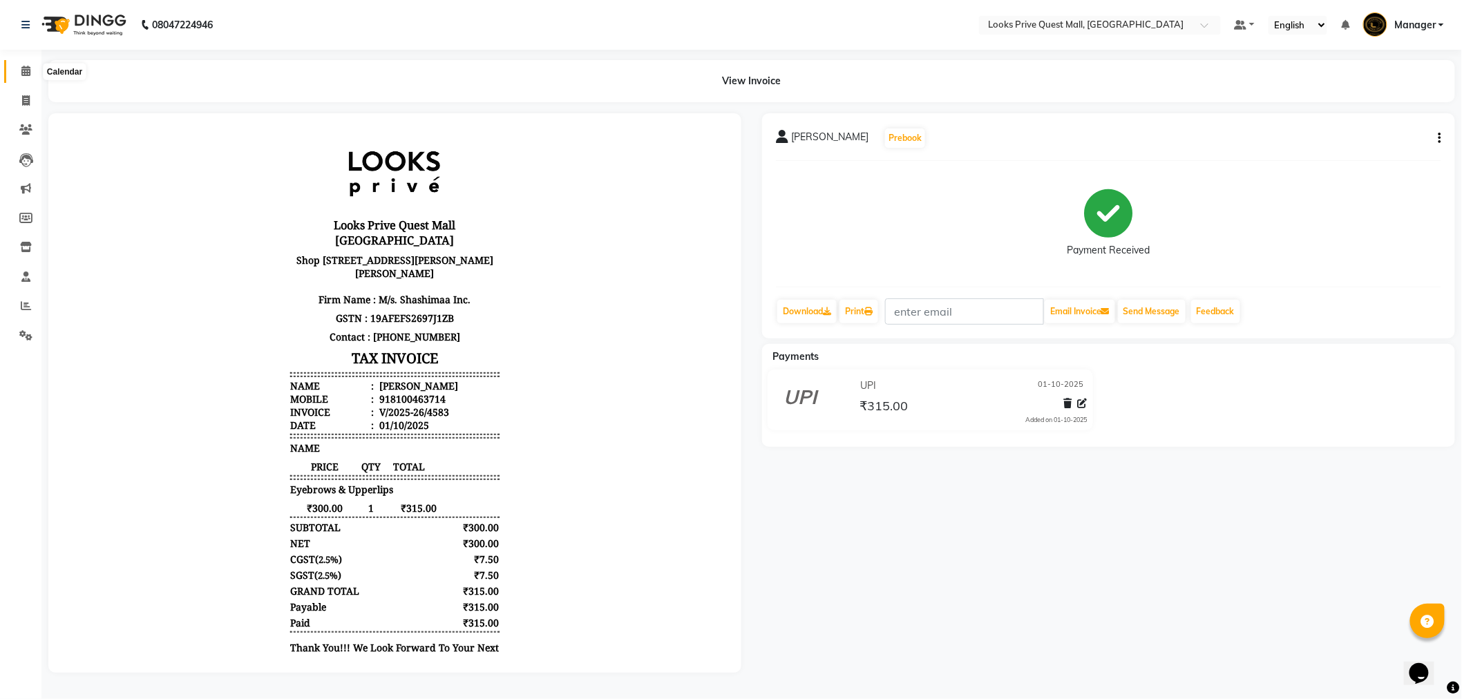
drag, startPoint x: 21, startPoint y: 71, endPoint x: 32, endPoint y: 75, distance: 11.6
click at [21, 71] on icon at bounding box center [25, 71] width 9 height 10
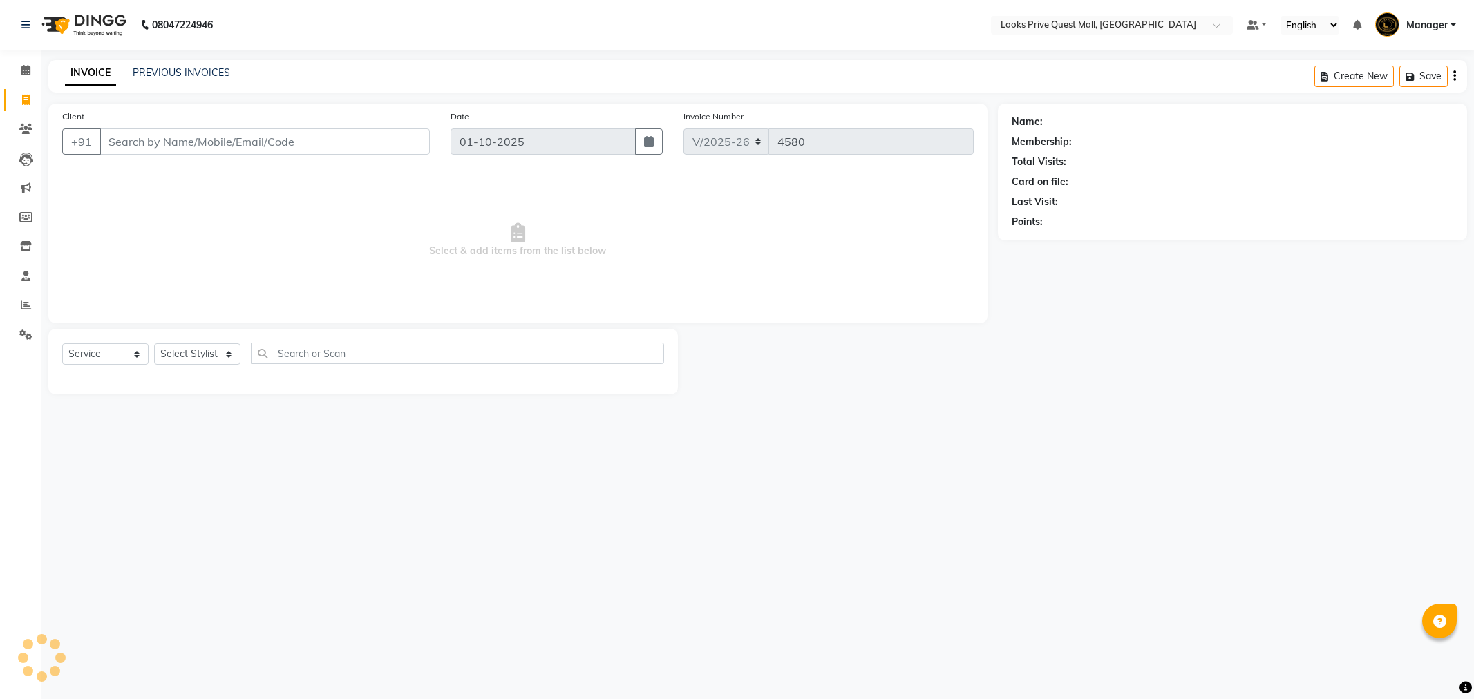
select select "6141"
select select "service"
click at [192, 140] on input "Client" at bounding box center [265, 142] width 330 height 26
type input "6291758362"
click at [412, 142] on span "Add Client" at bounding box center [394, 142] width 55 height 14
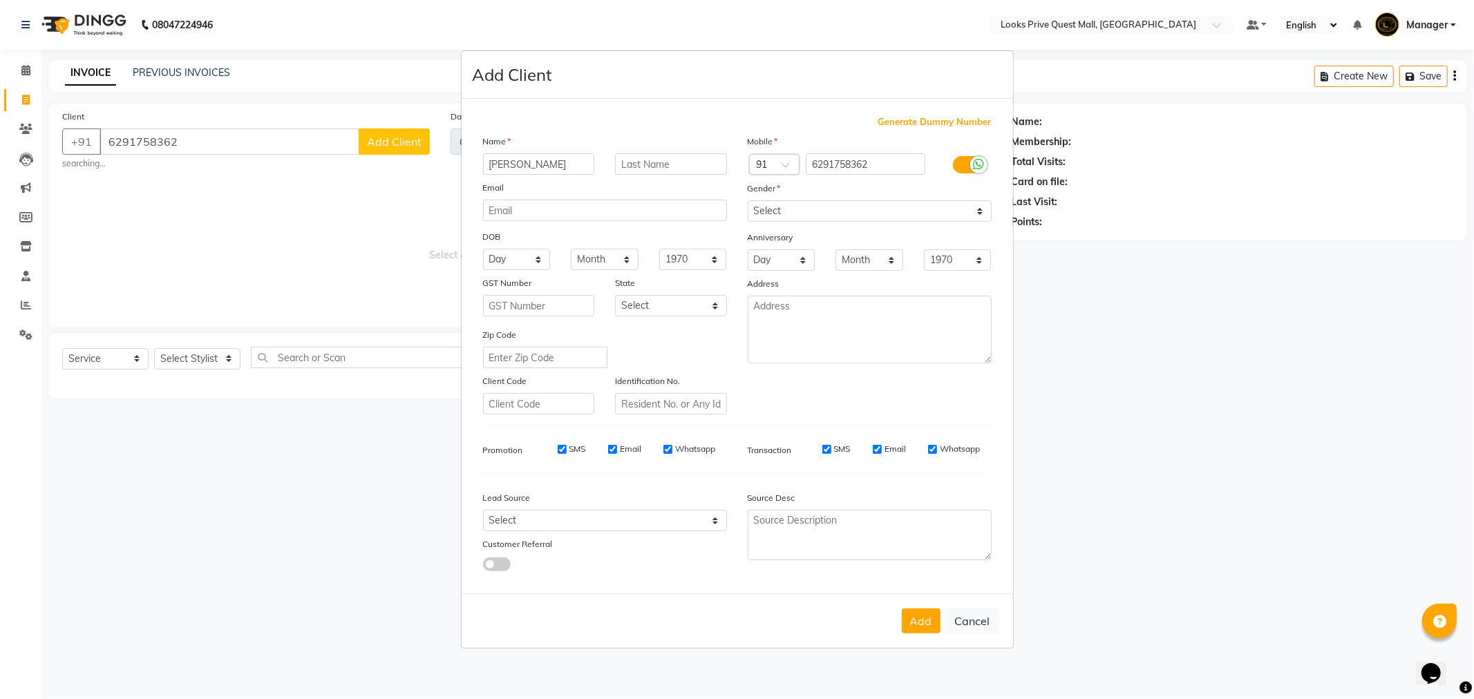
type input "[PERSON_NAME]"
click at [976, 158] on icon at bounding box center [979, 164] width 11 height 12
click at [0, 0] on input "checkbox" at bounding box center [0, 0] width 0 height 0
drag, startPoint x: 824, startPoint y: 205, endPoint x: 822, endPoint y: 218, distance: 13.2
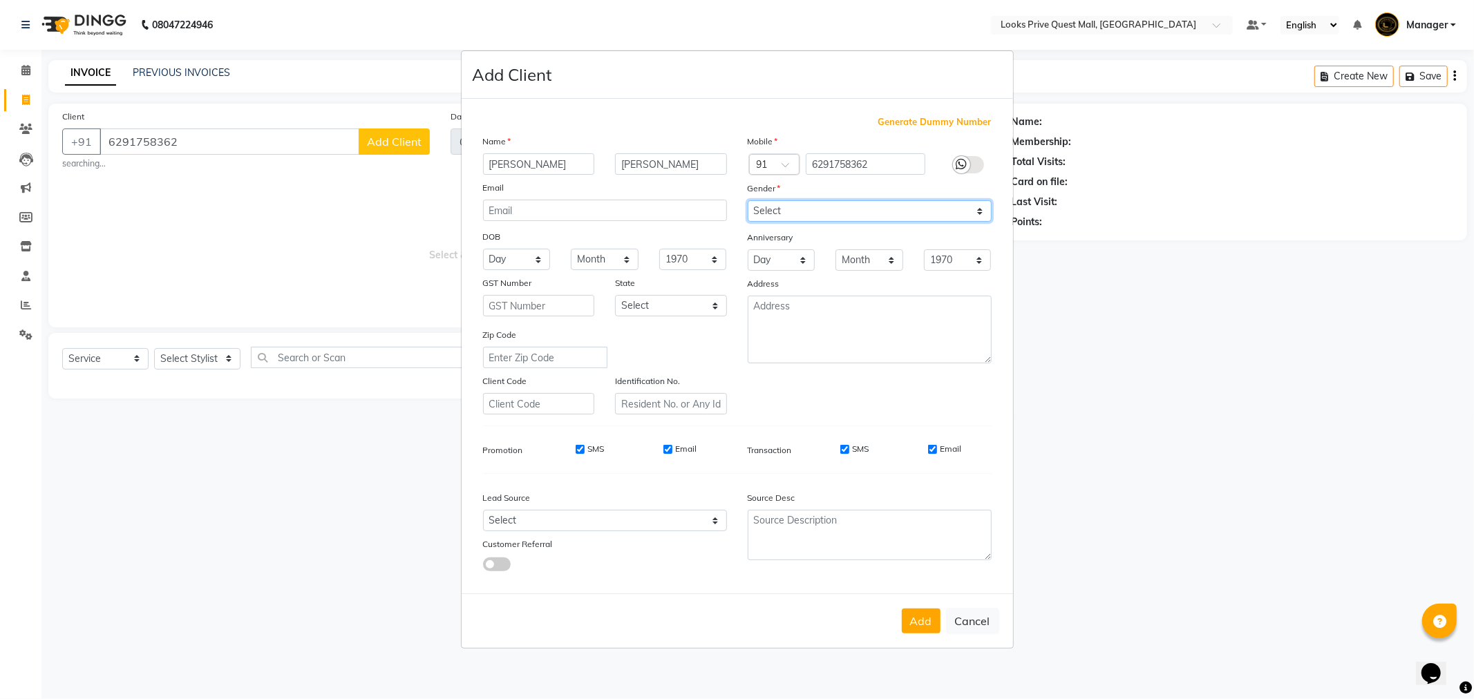
click at [824, 205] on select "Select [DEMOGRAPHIC_DATA] [DEMOGRAPHIC_DATA] Other Prefer Not To Say" at bounding box center [870, 210] width 244 height 21
select select "[DEMOGRAPHIC_DATA]"
click at [748, 200] on select "Select [DEMOGRAPHIC_DATA] [DEMOGRAPHIC_DATA] Other Prefer Not To Say" at bounding box center [870, 210] width 244 height 21
click at [934, 449] on input "Email" at bounding box center [932, 449] width 9 height 9
checkbox input "false"
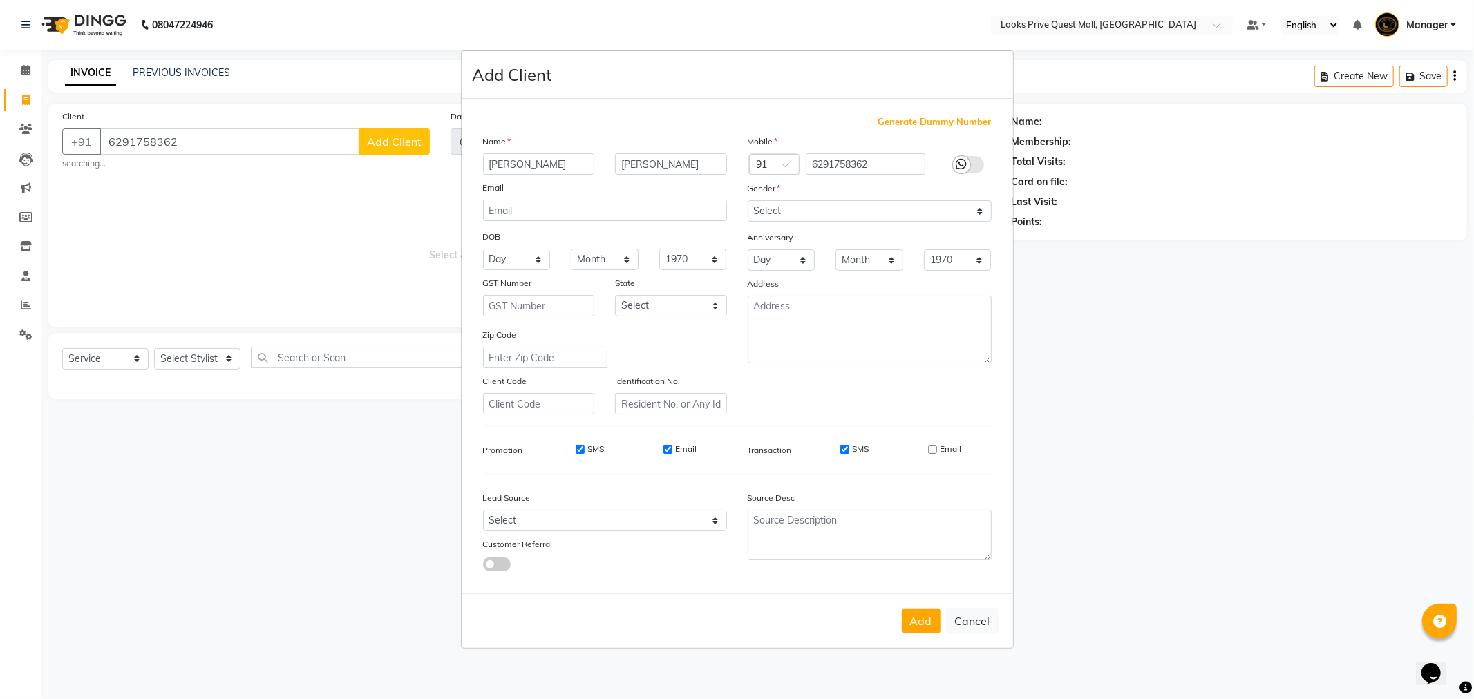
click at [674, 445] on div "Email" at bounding box center [679, 449] width 33 height 12
click at [669, 452] on input "Email" at bounding box center [667, 449] width 9 height 9
checkbox input "false"
click at [909, 609] on button "Add" at bounding box center [921, 621] width 39 height 25
select select
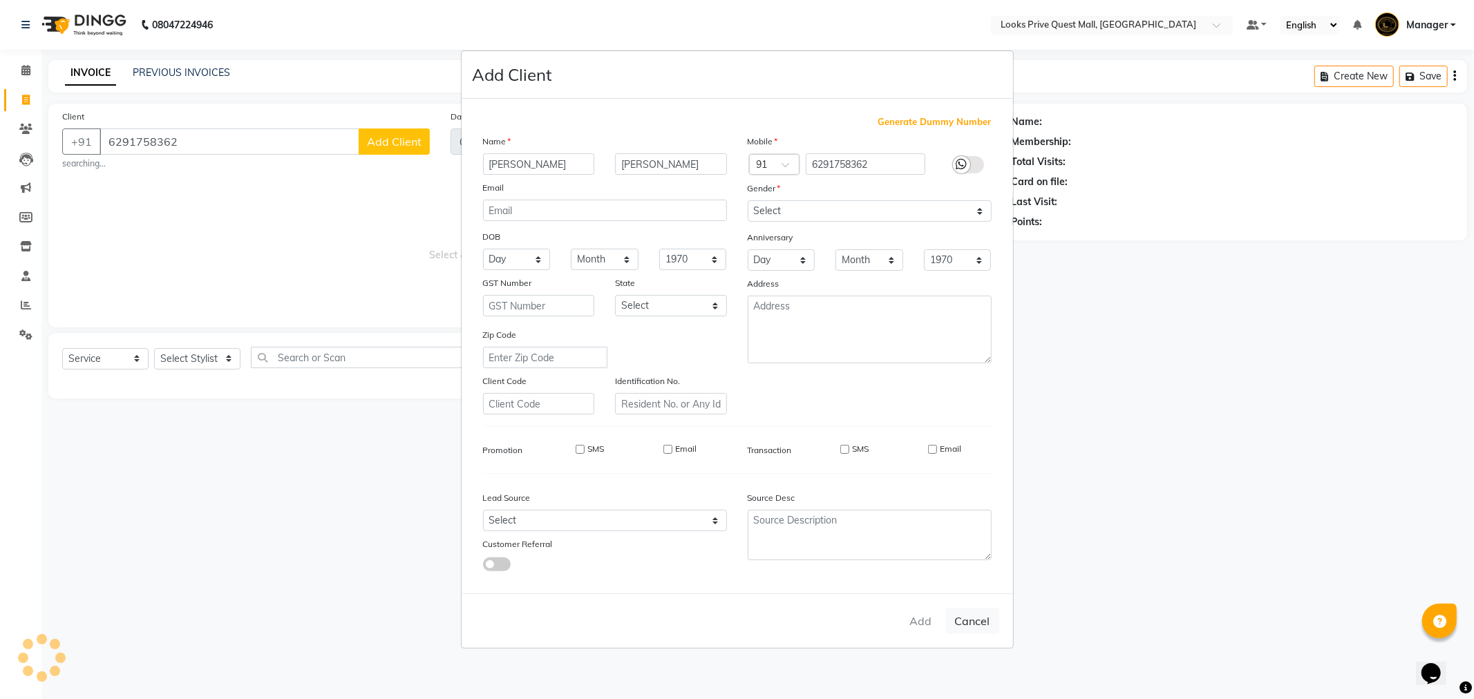
select select
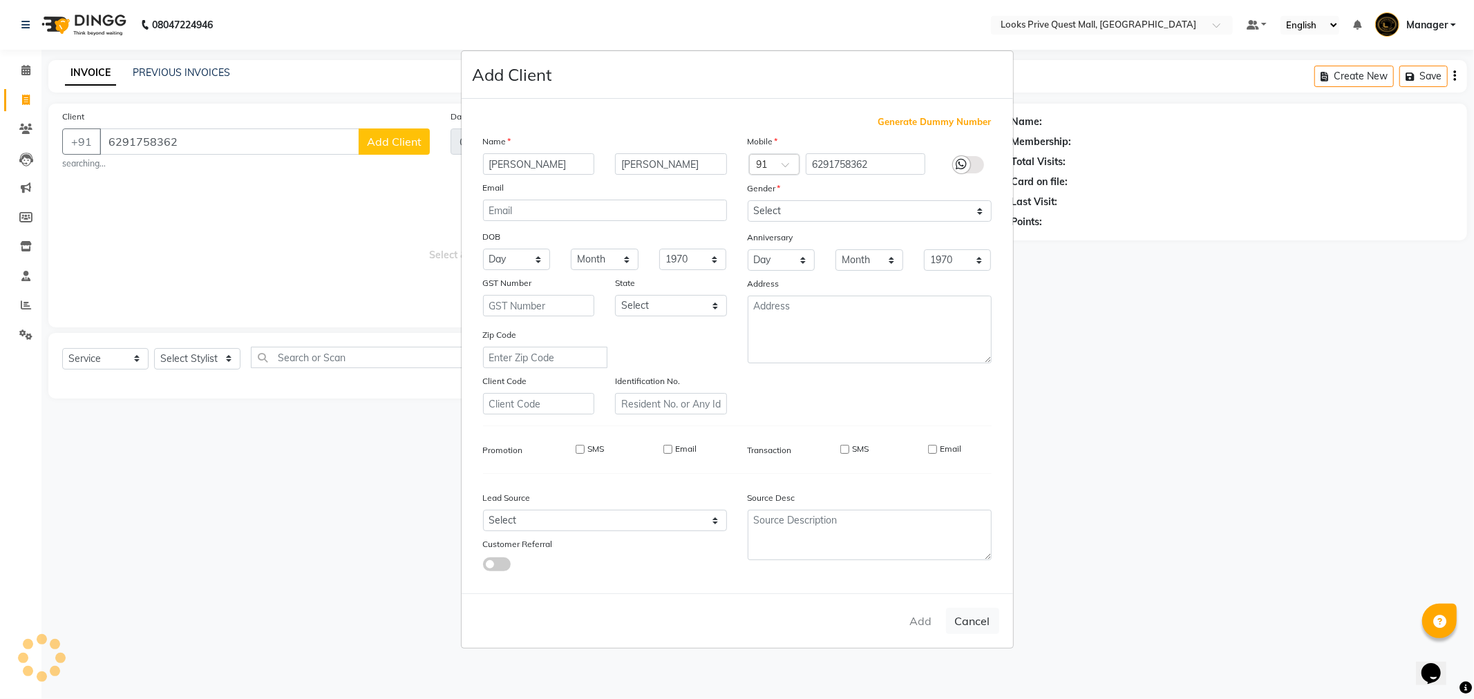
select select
checkbox input "false"
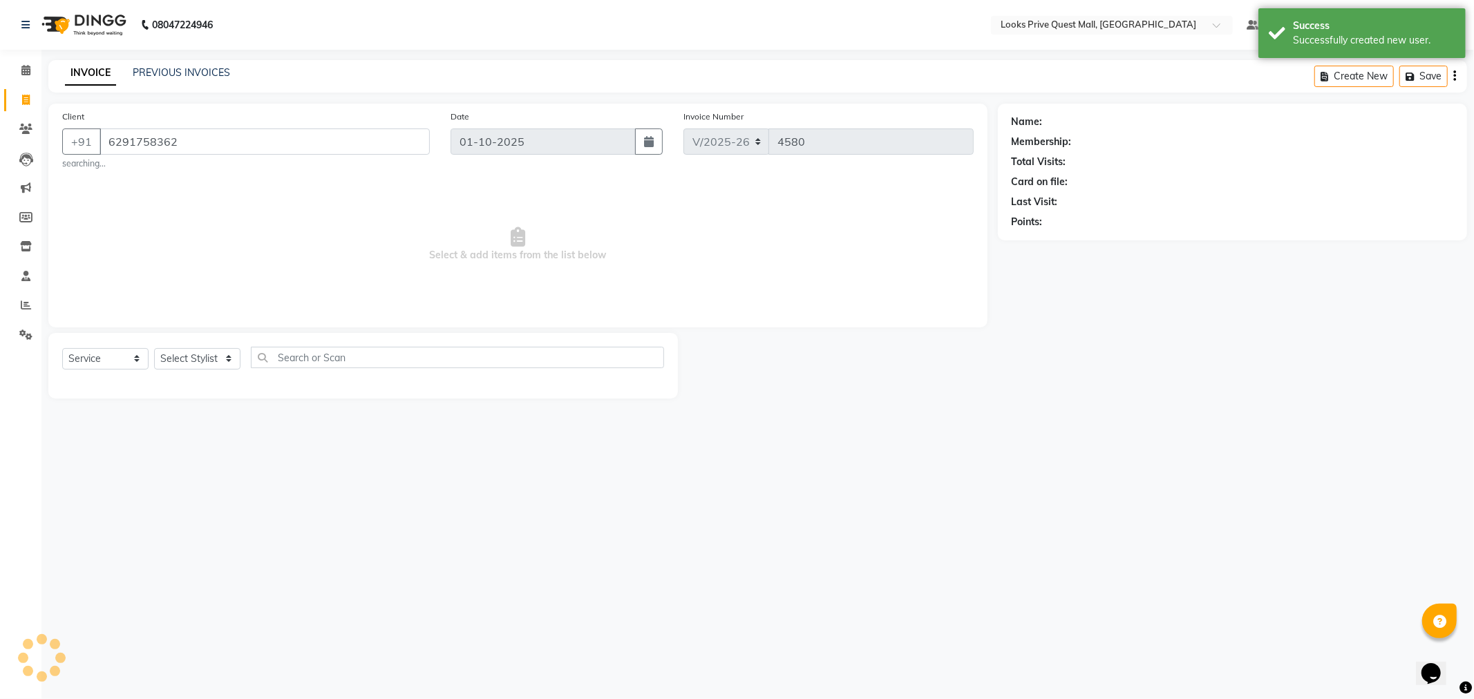
select select "1: Object"
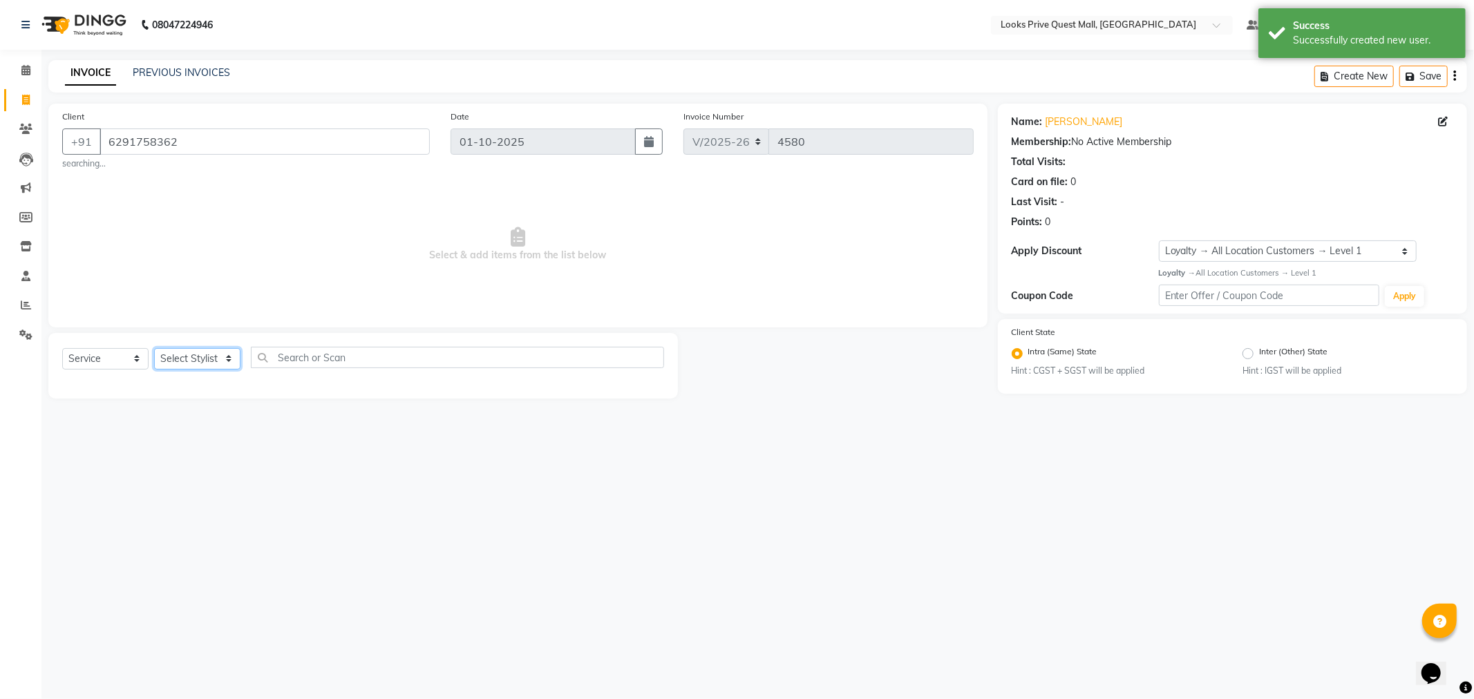
drag, startPoint x: 196, startPoint y: 357, endPoint x: 195, endPoint y: 350, distance: 6.9
click at [196, 357] on select "Select Stylist Arman Bapi Chhewang Counter_Sales [PERSON_NAME] [PERSON_NAME] [P…" at bounding box center [197, 358] width 86 height 21
select select "46690"
click at [154, 348] on select "Select Stylist Arman Bapi Chhewang Counter_Sales [PERSON_NAME] [PERSON_NAME] [P…" at bounding box center [197, 358] width 86 height 21
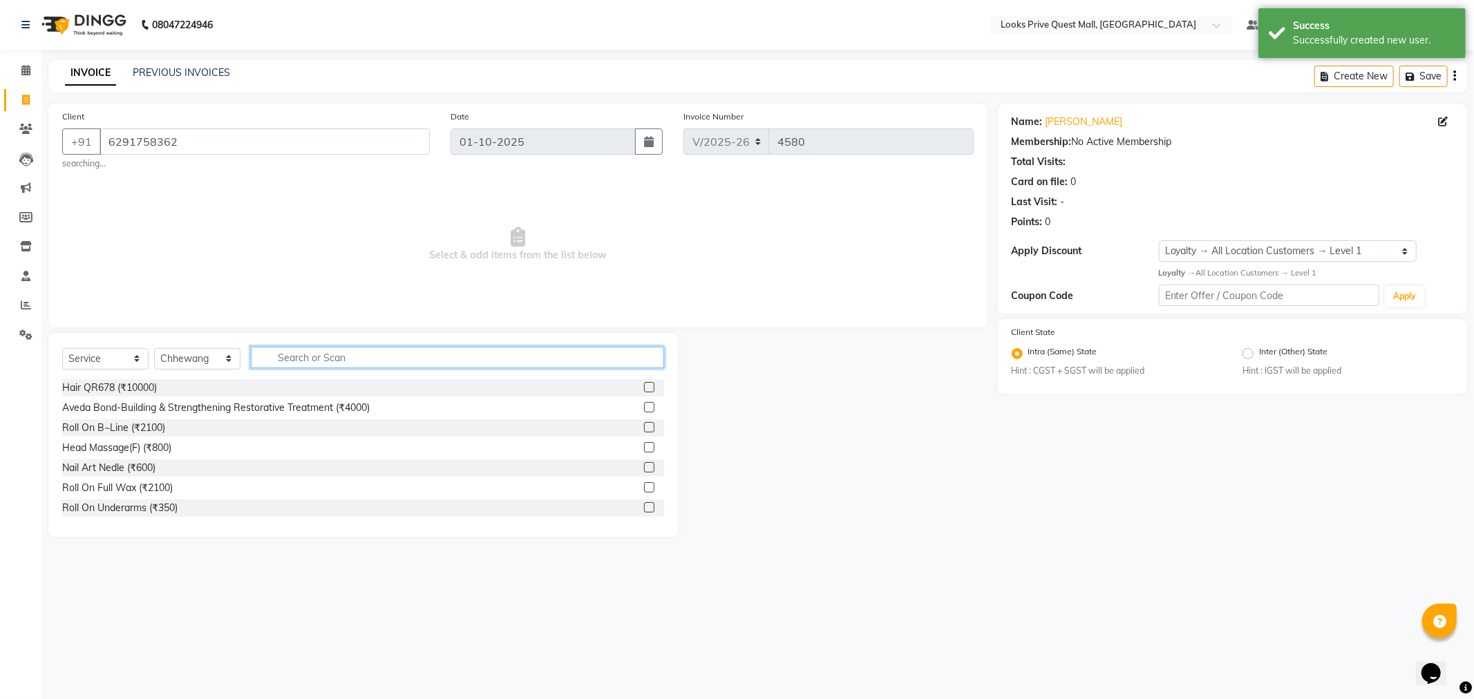
click at [298, 363] on input "text" at bounding box center [457, 357] width 413 height 21
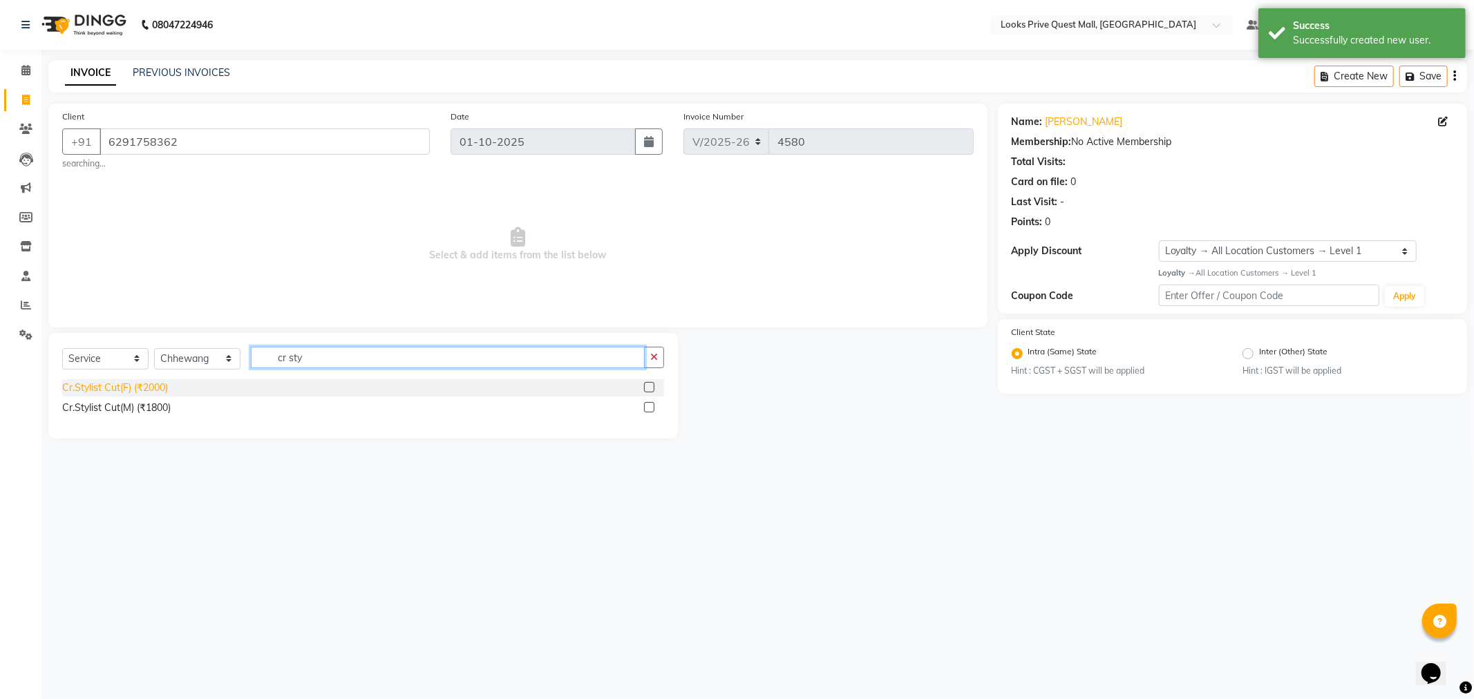
type input "cr sty"
click at [160, 391] on div "Cr.Stylist Cut(F) (₹2000)" at bounding box center [115, 388] width 106 height 15
checkbox input "false"
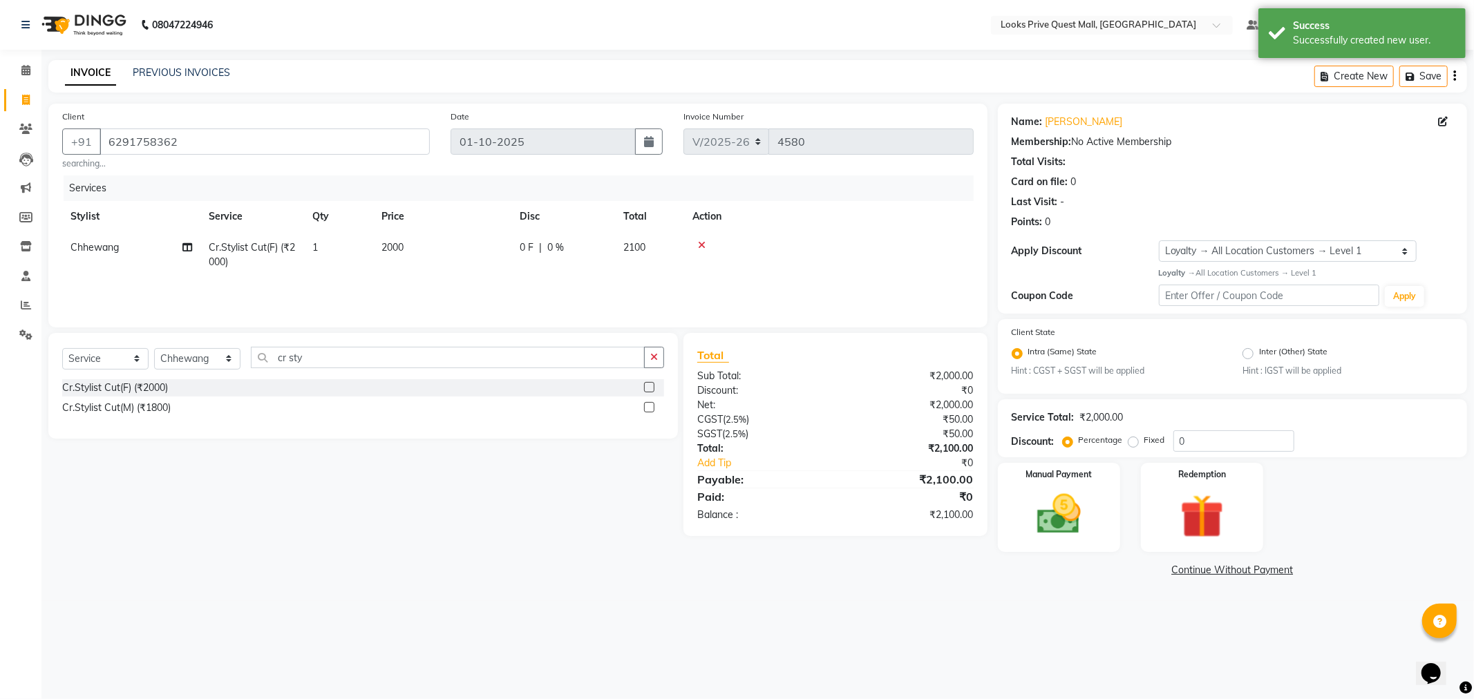
click at [393, 265] on td "2000" at bounding box center [442, 255] width 138 height 46
select select "46690"
drag, startPoint x: 482, startPoint y: 251, endPoint x: 299, endPoint y: 263, distance: 183.5
click at [299, 263] on tr "Arman Bapi Chhewang Counter_Sales Deepa Das Dipti Uppal Firoz Ku Lin_Lily Manag…" at bounding box center [517, 258] width 911 height 53
type input "2300"
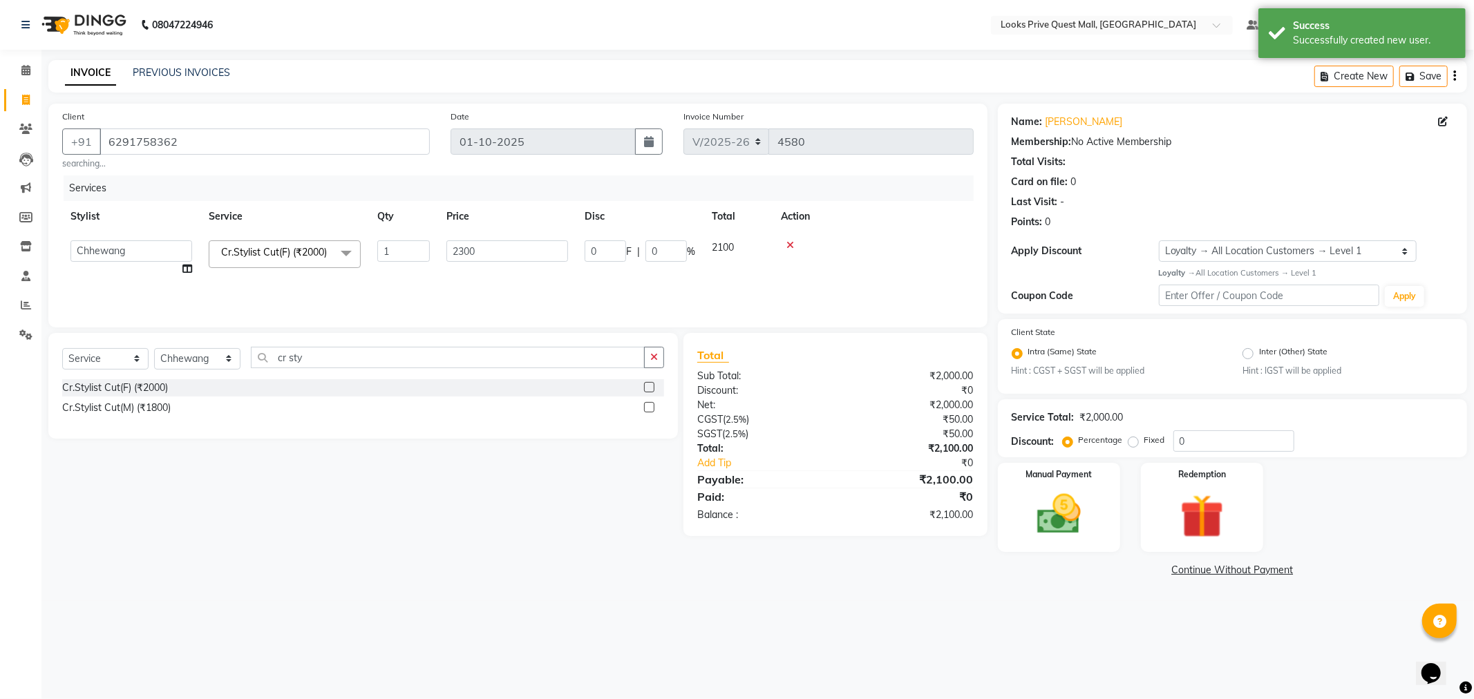
click at [406, 273] on tr "Arman Bapi Chhewang Counter_Sales Deepa Das Dipti Uppal Firoz Ku Lin_Lily Manag…" at bounding box center [517, 258] width 911 height 53
drag, startPoint x: 196, startPoint y: 370, endPoint x: 196, endPoint y: 354, distance: 15.9
click at [196, 370] on select "Select Stylist Arman Bapi Chhewang Counter_Sales [PERSON_NAME] [PERSON_NAME] [P…" at bounding box center [197, 358] width 86 height 21
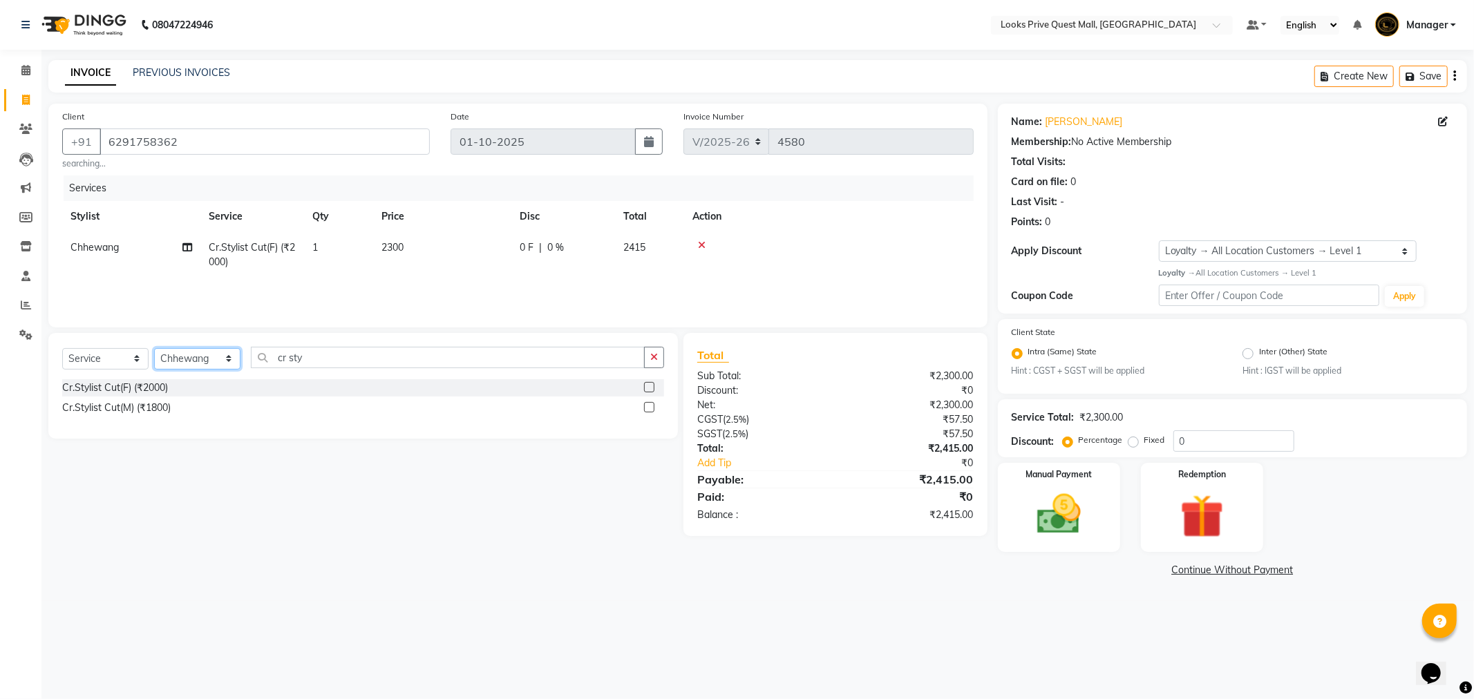
select select "46701"
click at [154, 348] on select "Select Stylist Arman Bapi Chhewang Counter_Sales Deepa Das Dipti Uppal Firoz Ku…" at bounding box center [197, 358] width 86 height 21
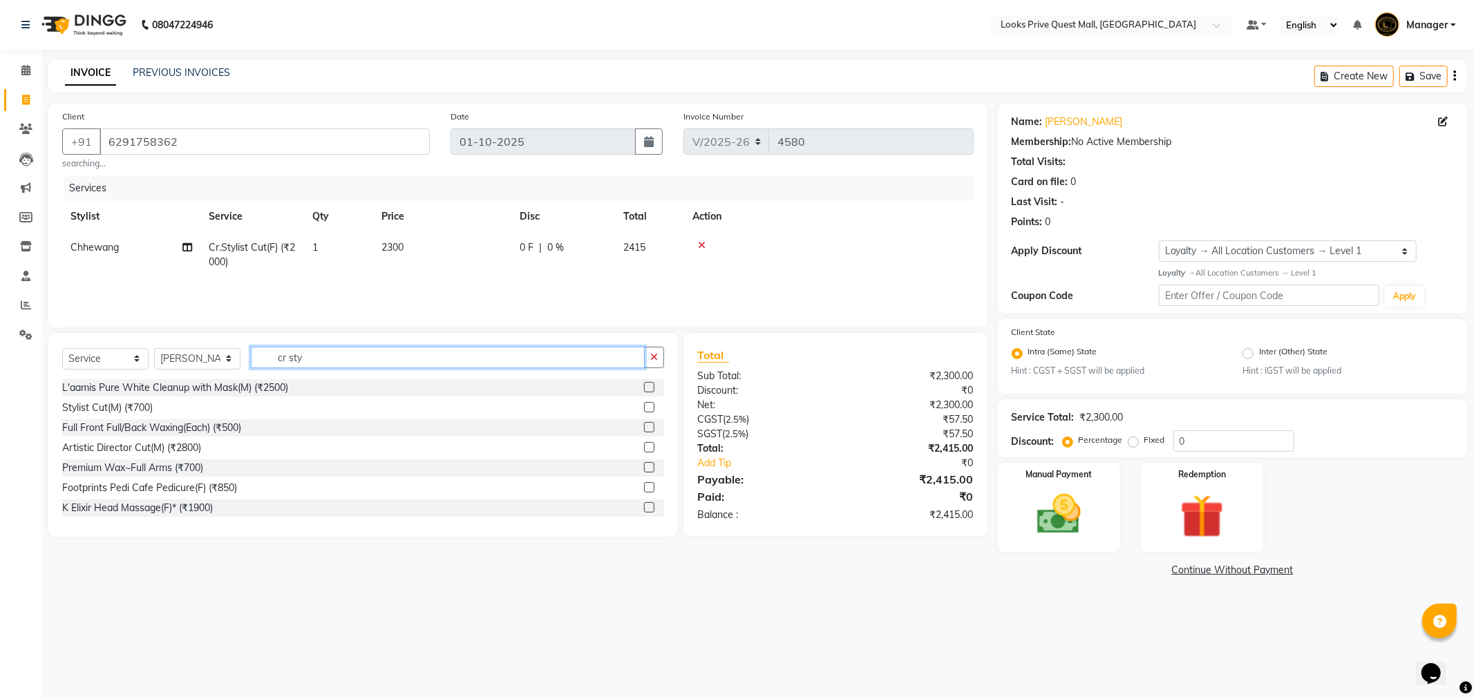
drag, startPoint x: 371, startPoint y: 357, endPoint x: 210, endPoint y: 374, distance: 161.9
click at [210, 374] on div "Select Service Product Membership Package Voucher Prepaid Gift Card Select Styl…" at bounding box center [363, 363] width 602 height 32
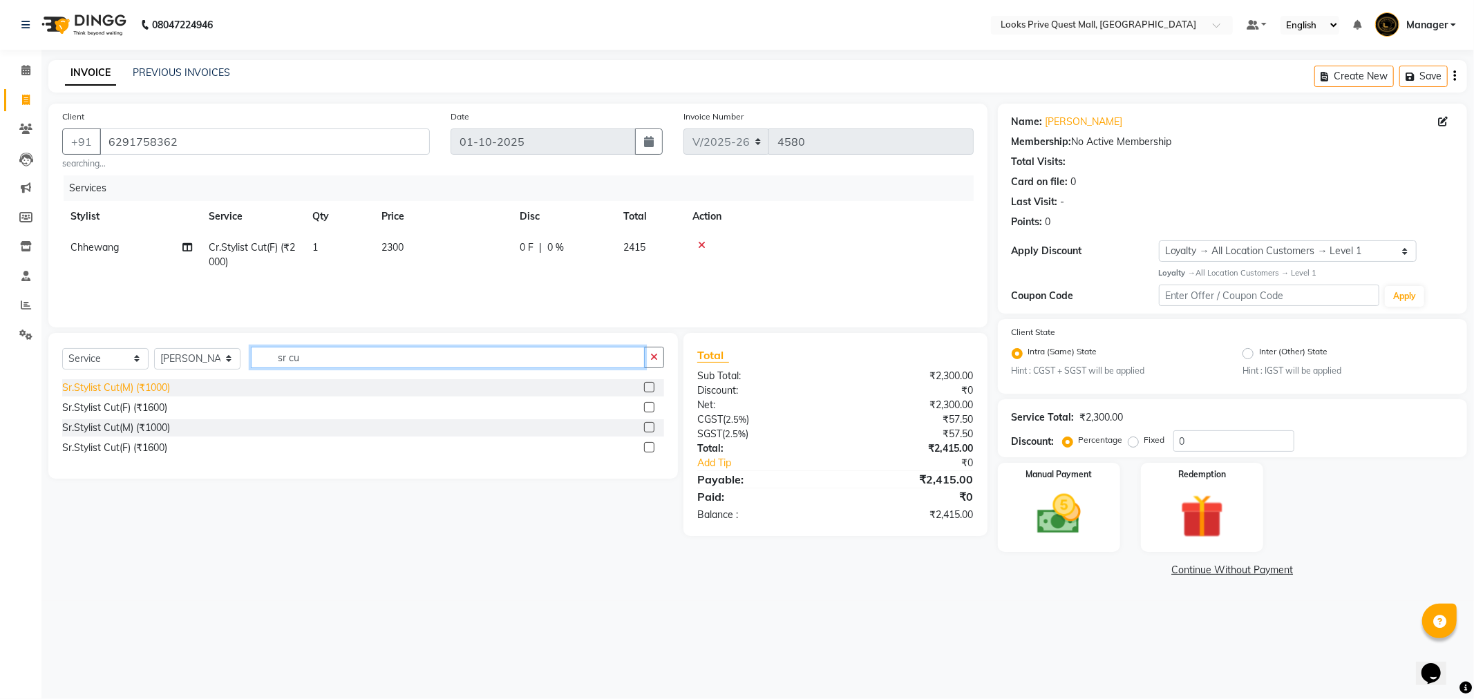
type input "sr cu"
click at [164, 383] on div "Sr.Stylist Cut(M) (₹1000)" at bounding box center [116, 388] width 108 height 15
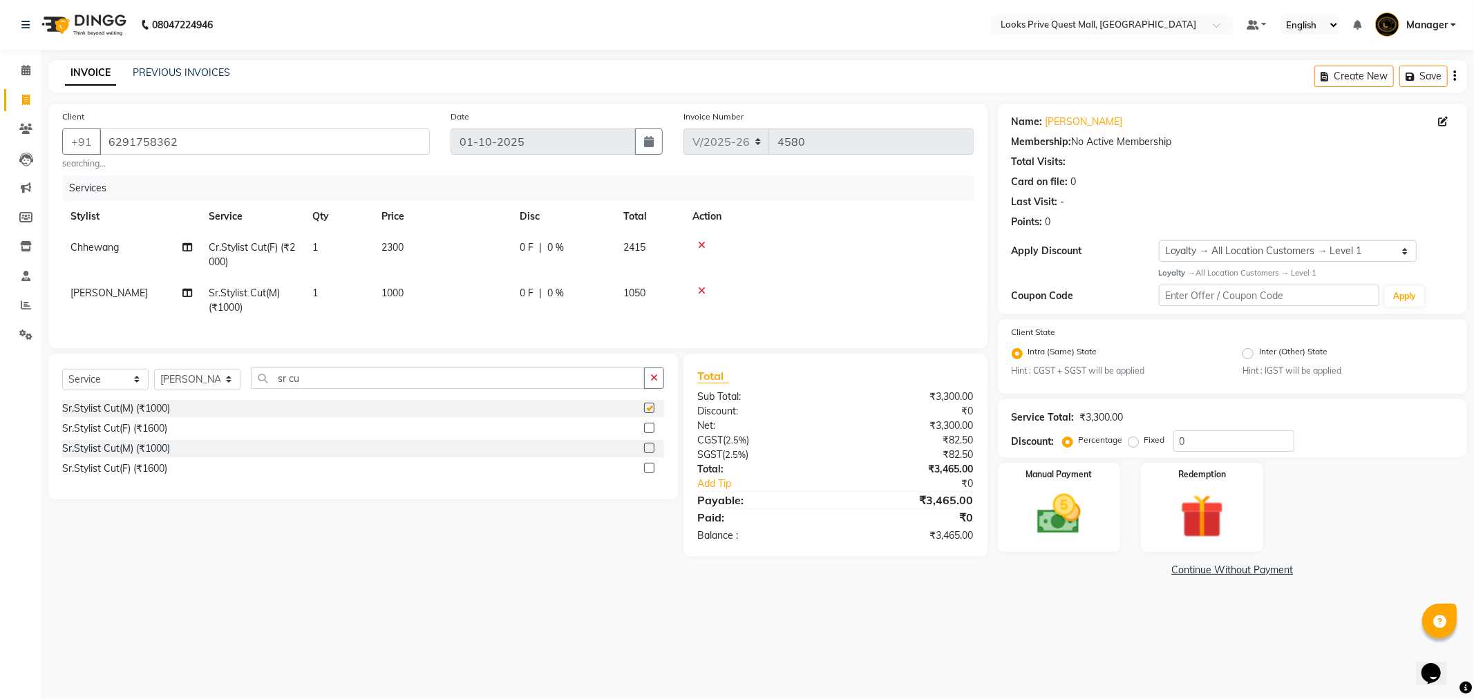
checkbox input "false"
click at [448, 301] on td "1000" at bounding box center [442, 301] width 138 height 46
select select "46701"
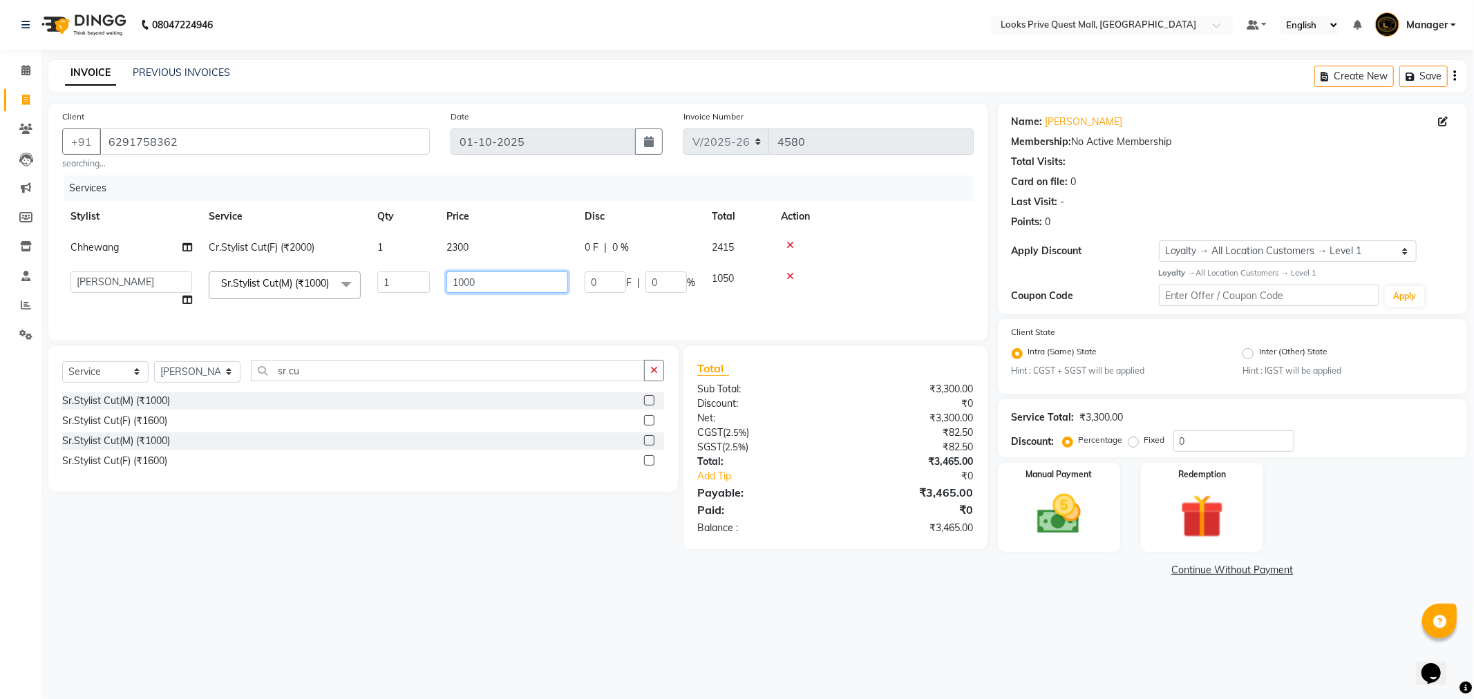
drag, startPoint x: 491, startPoint y: 284, endPoint x: 264, endPoint y: 332, distance: 231.6
click at [265, 327] on div "Services Stylist Service Qty Price Disc Total Action Chhewang Cr.Stylist Cut(F)…" at bounding box center [517, 251] width 911 height 151
type input "1200"
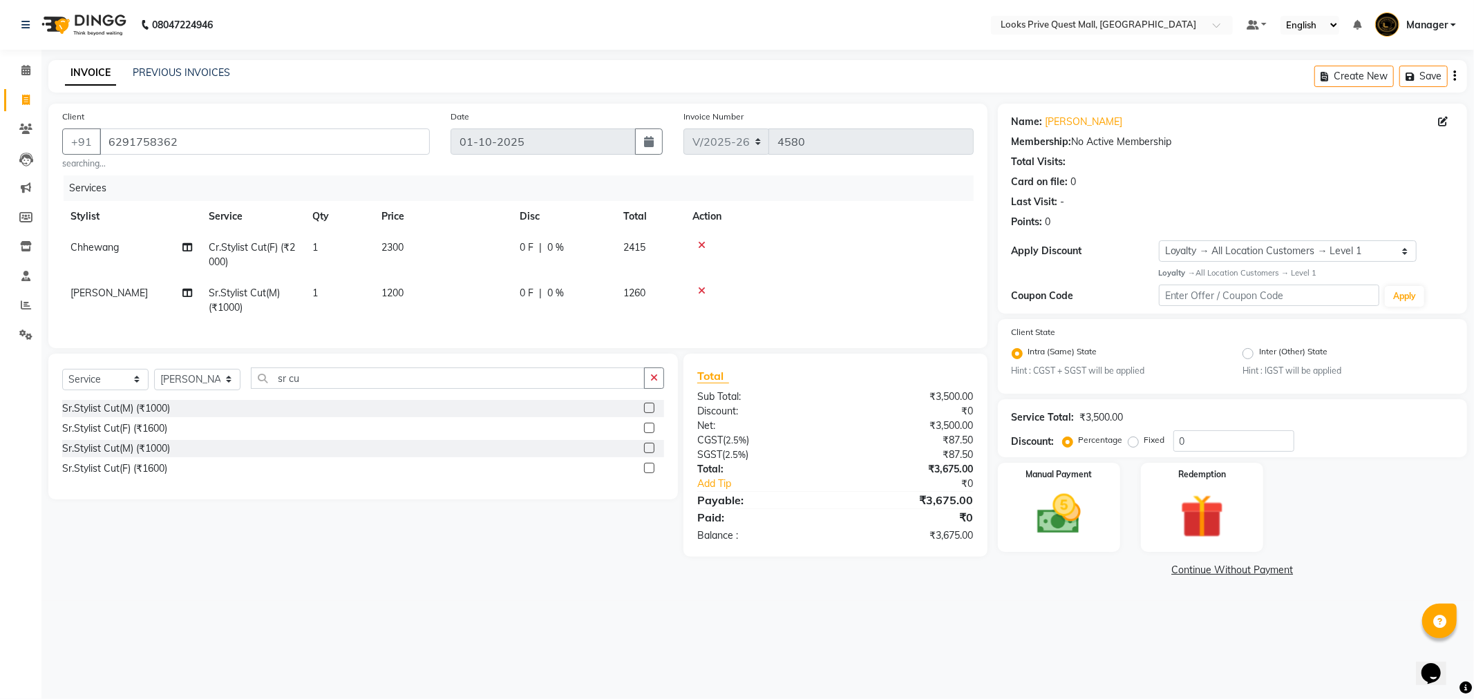
click at [426, 321] on tr "Firoz Sr.Stylist Cut(M) (₹1000) 1 1200 0 F | 0 % 1260" at bounding box center [517, 301] width 911 height 46
click at [187, 390] on select "Select Stylist Arman Bapi Chhewang Counter_Sales Deepa Das Dipti Uppal Firoz Ku…" at bounding box center [197, 379] width 86 height 21
select select "46688"
click at [154, 381] on select "Select Stylist Arman Bapi Chhewang Counter_Sales Deepa Das Dipti Uppal Firoz Ku…" at bounding box center [197, 379] width 86 height 21
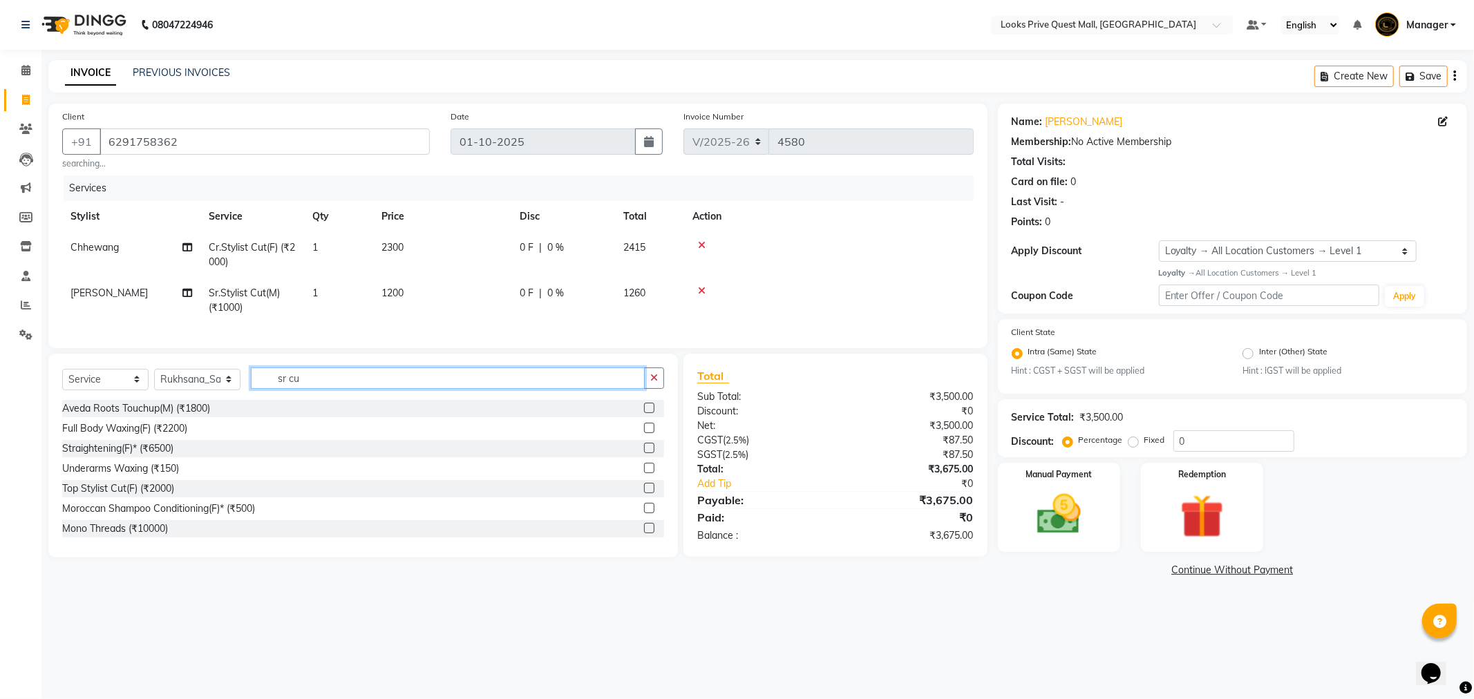
drag, startPoint x: 315, startPoint y: 392, endPoint x: 178, endPoint y: 394, distance: 137.5
click at [178, 394] on div "Select Service Product Membership Package Voucher Prepaid Gift Card Select Styl…" at bounding box center [363, 384] width 602 height 32
click at [319, 389] on input "sr cu" at bounding box center [448, 378] width 394 height 21
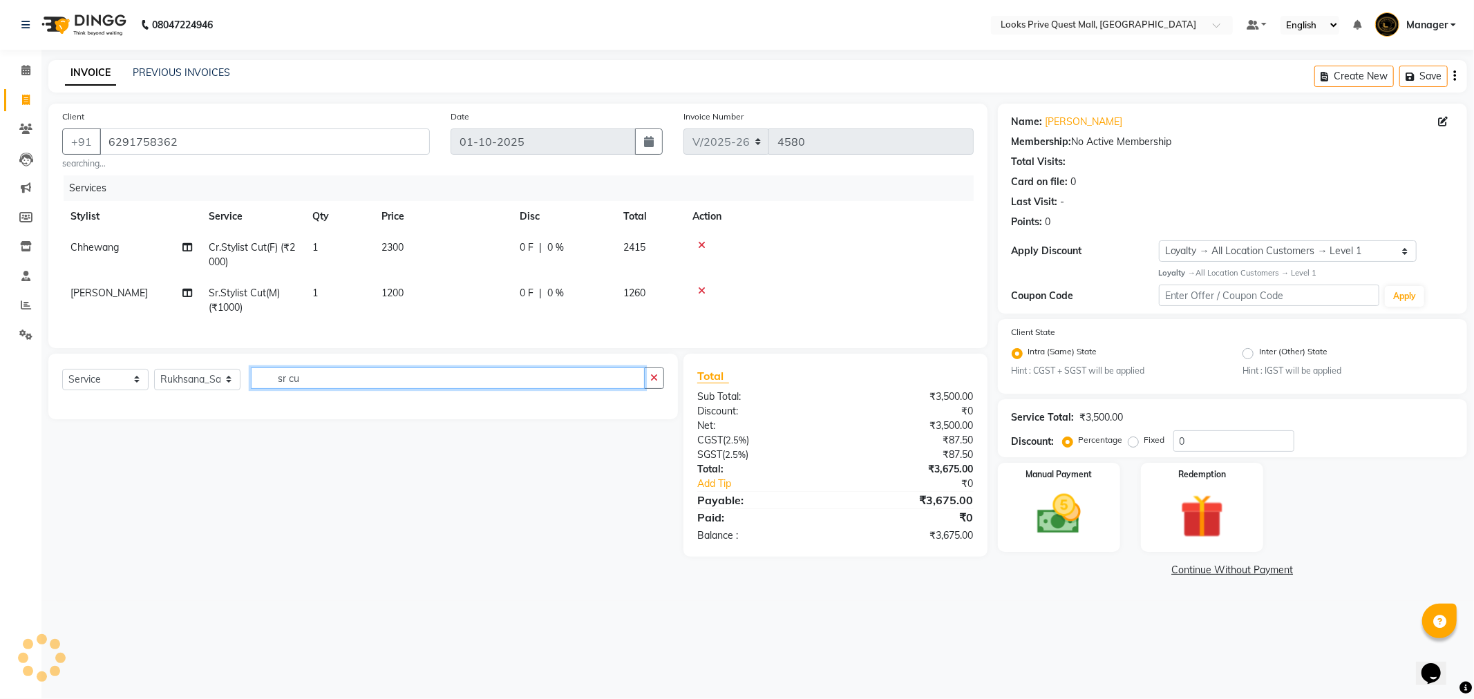
type input "sr cu"
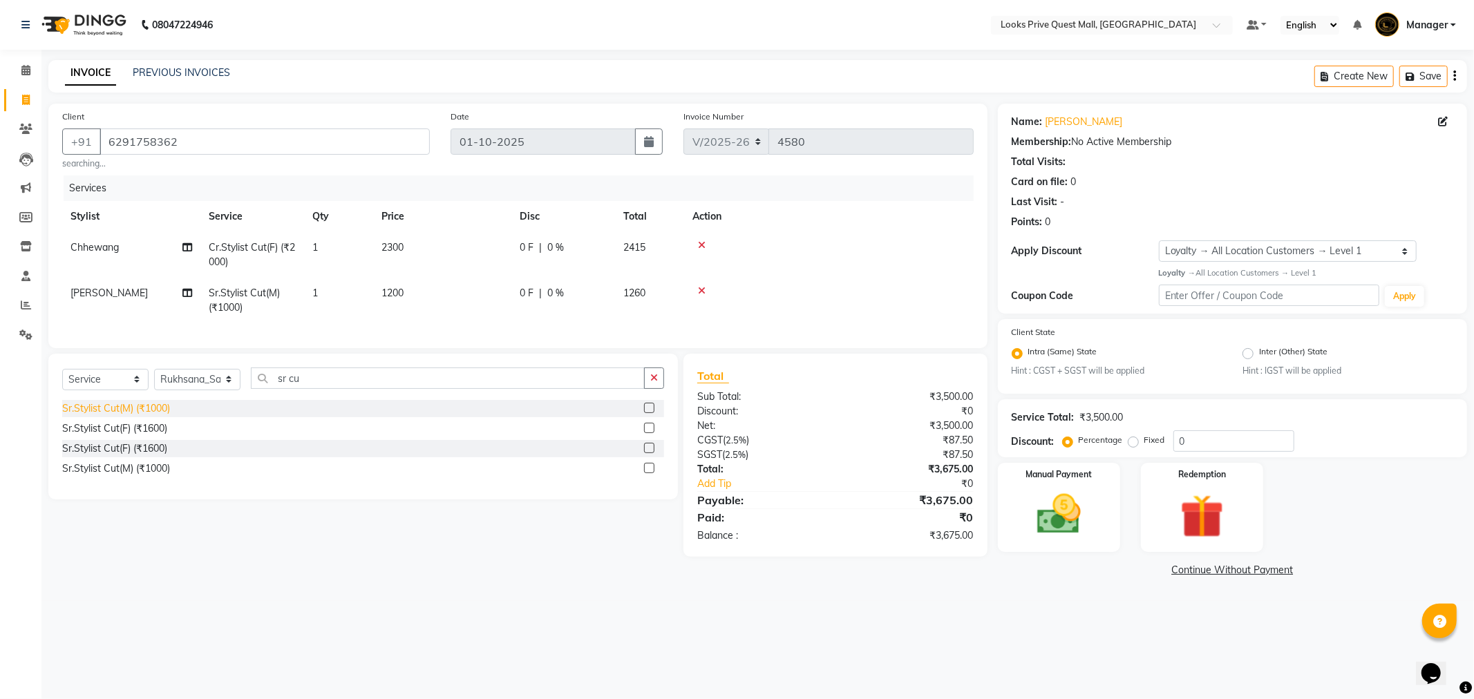
click at [131, 416] on div "Sr.Stylist Cut(M) (₹1000)" at bounding box center [116, 408] width 108 height 15
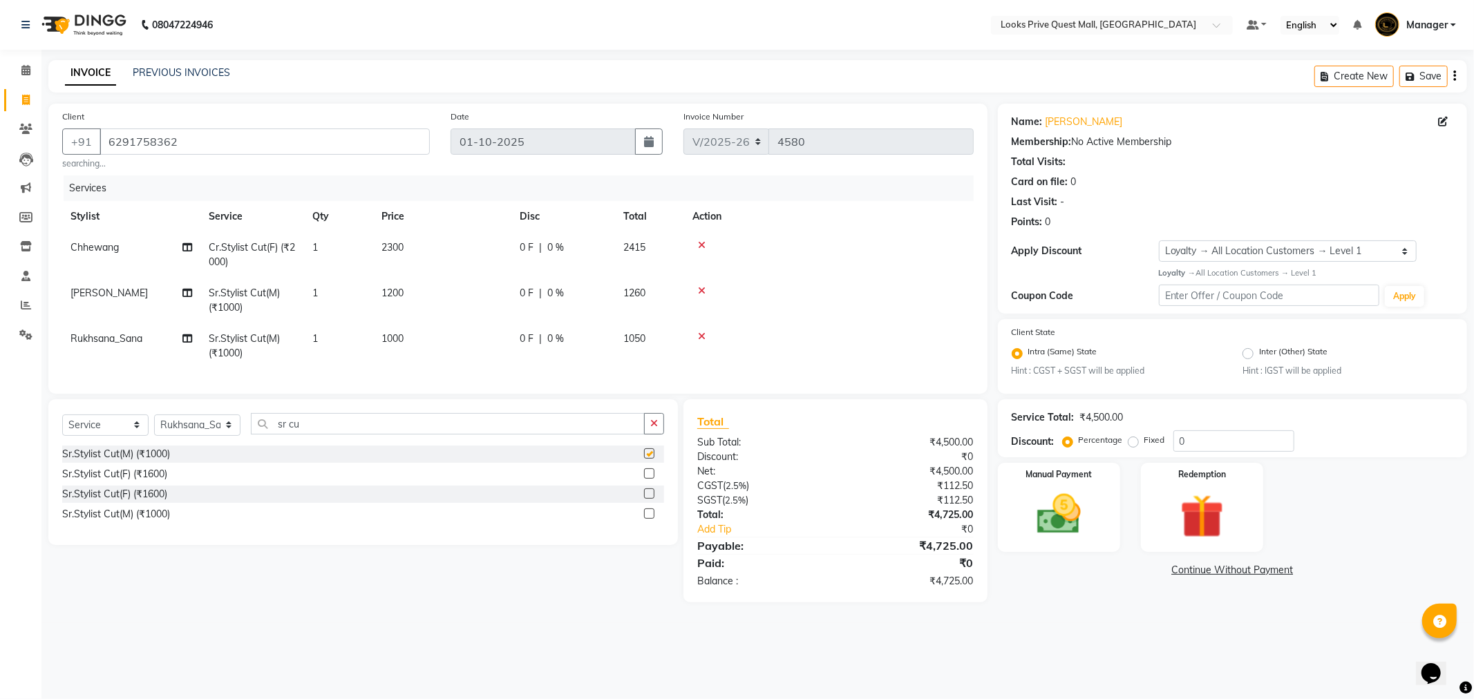
checkbox input "false"
click at [422, 337] on td "1000" at bounding box center [442, 346] width 138 height 46
select select "46688"
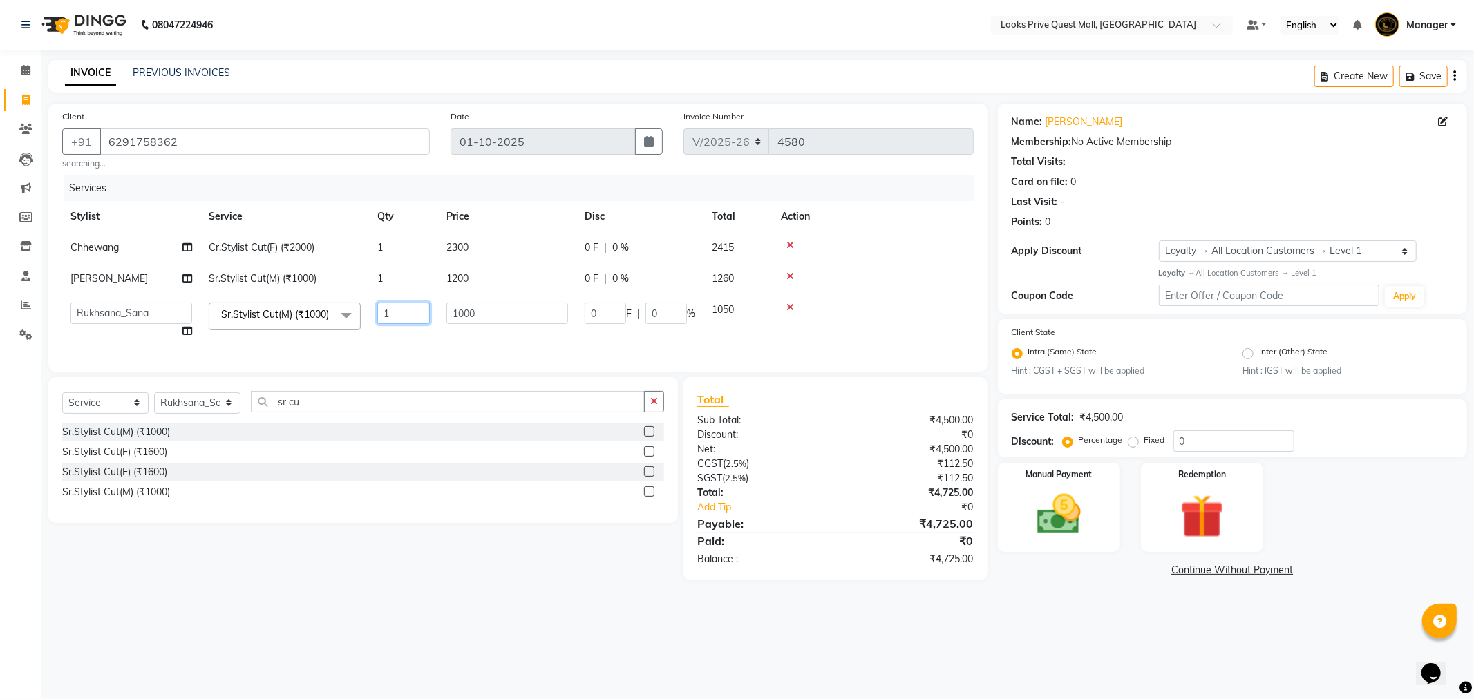
drag, startPoint x: 498, startPoint y: 328, endPoint x: 384, endPoint y: 332, distance: 114.8
click at [384, 332] on tr "Arman Bapi Chhewang Counter_Sales Deepa Das Dipti Uppal Firoz Ku Lin_Lily Manag…" at bounding box center [517, 320] width 911 height 53
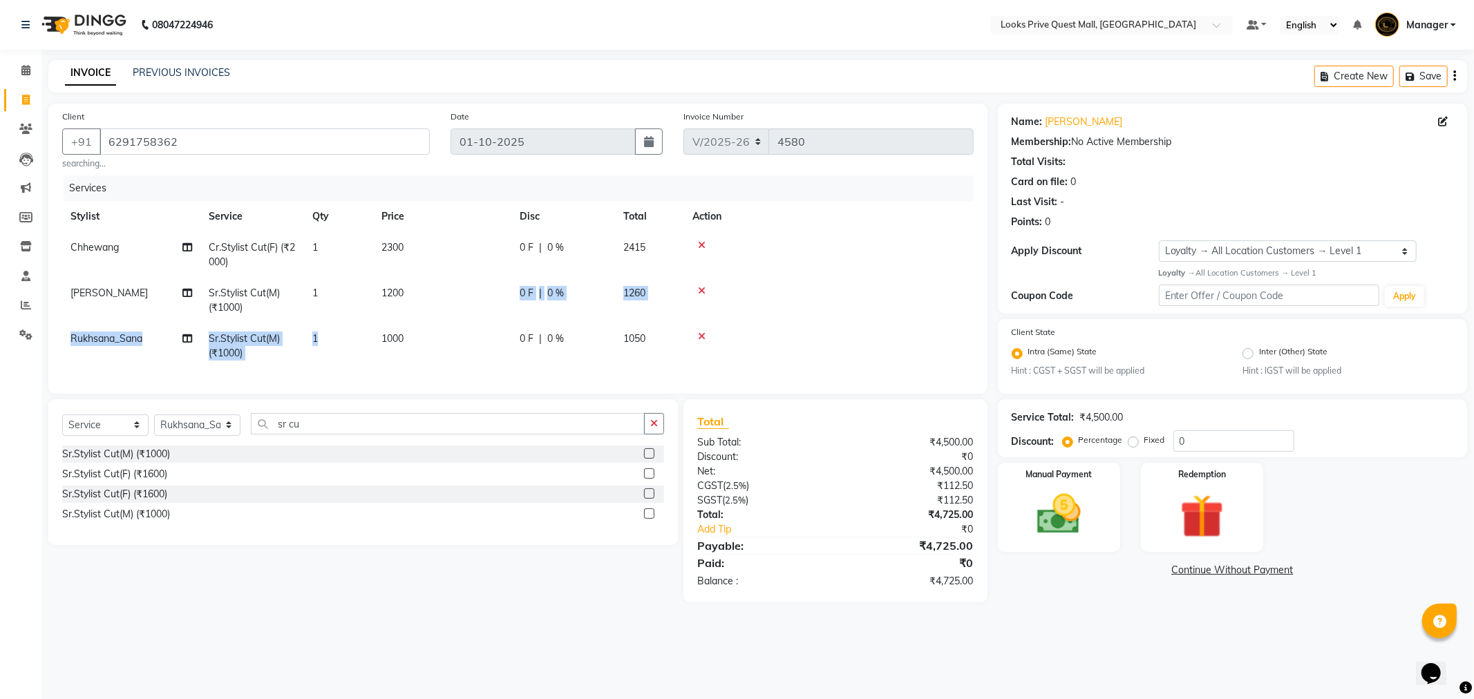
drag, startPoint x: 456, startPoint y: 320, endPoint x: 378, endPoint y: 329, distance: 78.6
click at [437, 339] on td "1000" at bounding box center [442, 346] width 138 height 46
select select "46688"
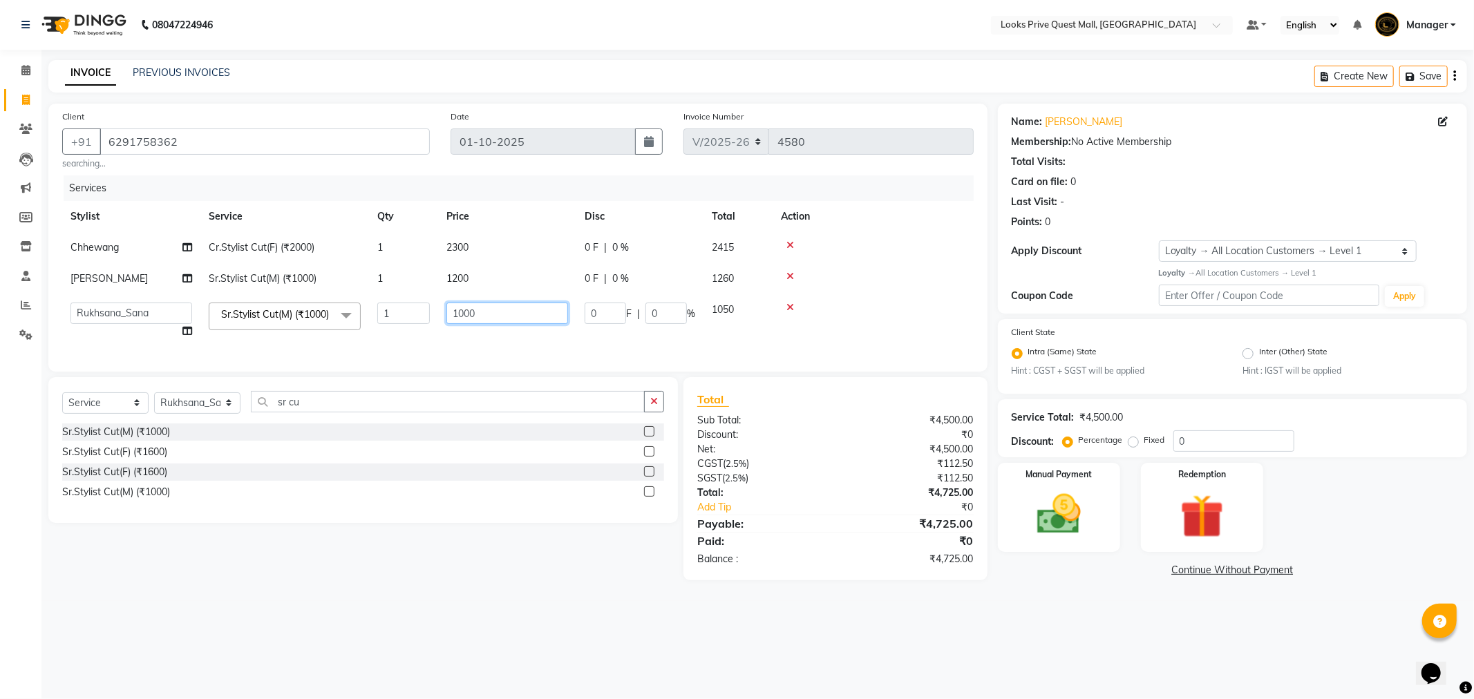
drag, startPoint x: 527, startPoint y: 315, endPoint x: 413, endPoint y: 319, distance: 113.4
click at [413, 319] on tr "Arman Bapi Chhewang Counter_Sales Deepa Das Dipti Uppal Firoz Ku Lin_Lily Manag…" at bounding box center [517, 320] width 911 height 53
type input "1200"
click at [514, 339] on tr "Arman Bapi Chhewang Counter_Sales Deepa Das Dipti Uppal Firoz Ku Lin_Lily Manag…" at bounding box center [517, 320] width 911 height 53
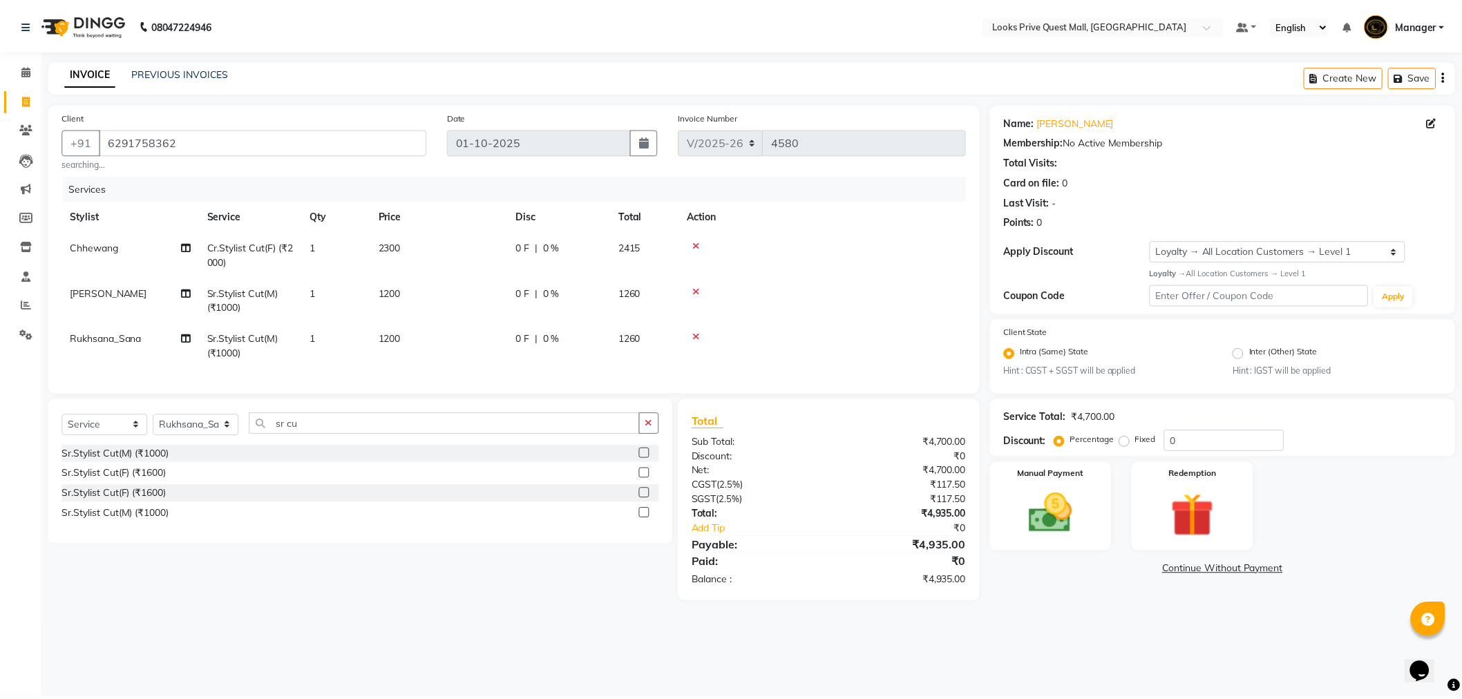
scroll to position [0, 10]
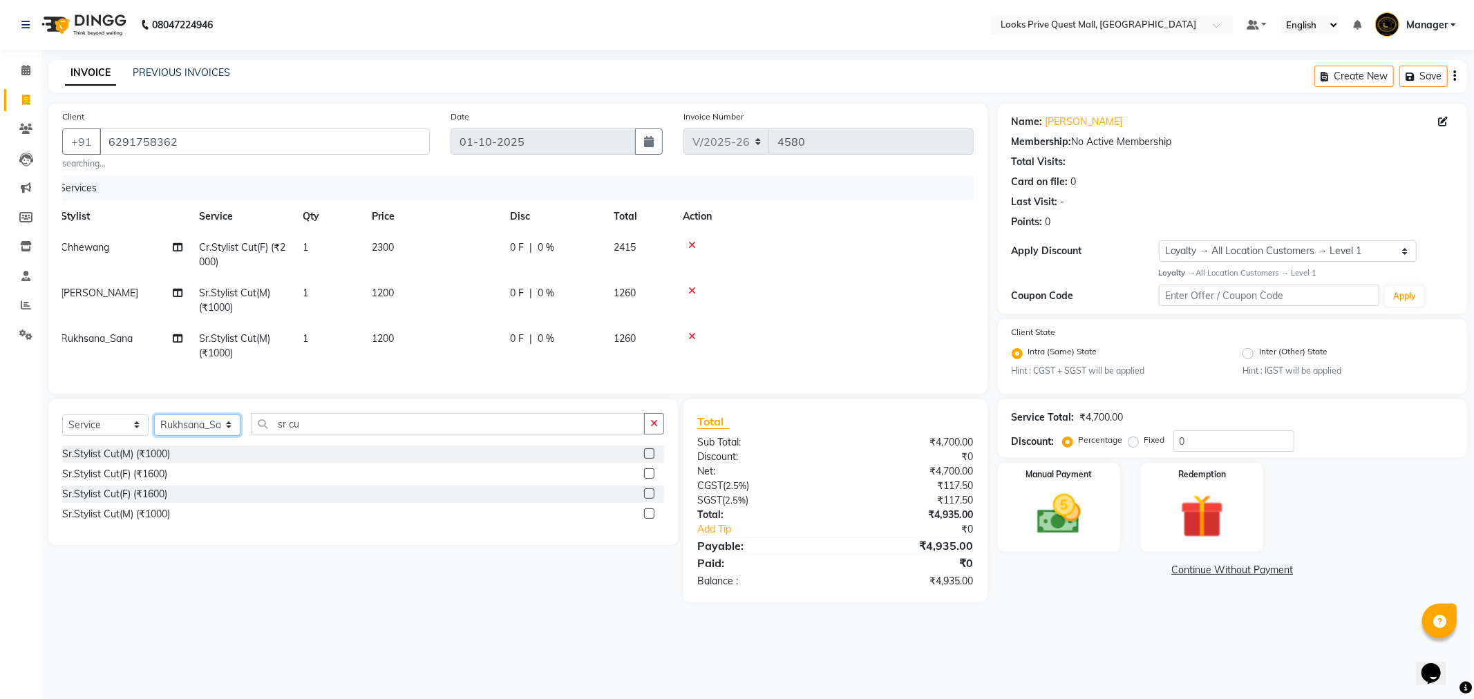
click at [193, 436] on select "Select Stylist Arman Bapi Chhewang Counter_Sales [PERSON_NAME] [PERSON_NAME] [P…" at bounding box center [197, 425] width 86 height 21
select select "46701"
click at [154, 426] on select "Select Stylist Arman Bapi Chhewang Counter_Sales [PERSON_NAME] [PERSON_NAME] [P…" at bounding box center [197, 425] width 86 height 21
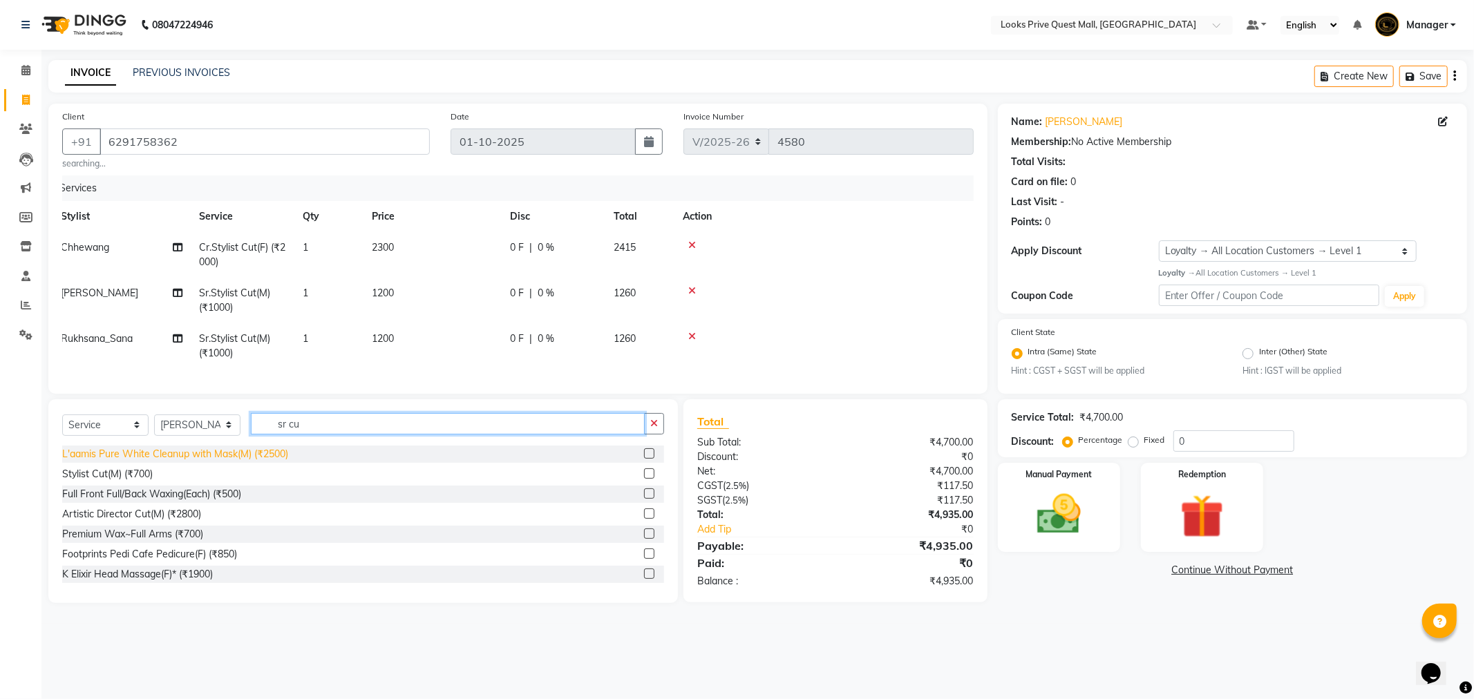
drag, startPoint x: 318, startPoint y: 443, endPoint x: 149, endPoint y: 466, distance: 170.8
click at [149, 466] on div "Select Service Product Membership Package Voucher Prepaid Gift Card Select Styl…" at bounding box center [363, 501] width 630 height 204
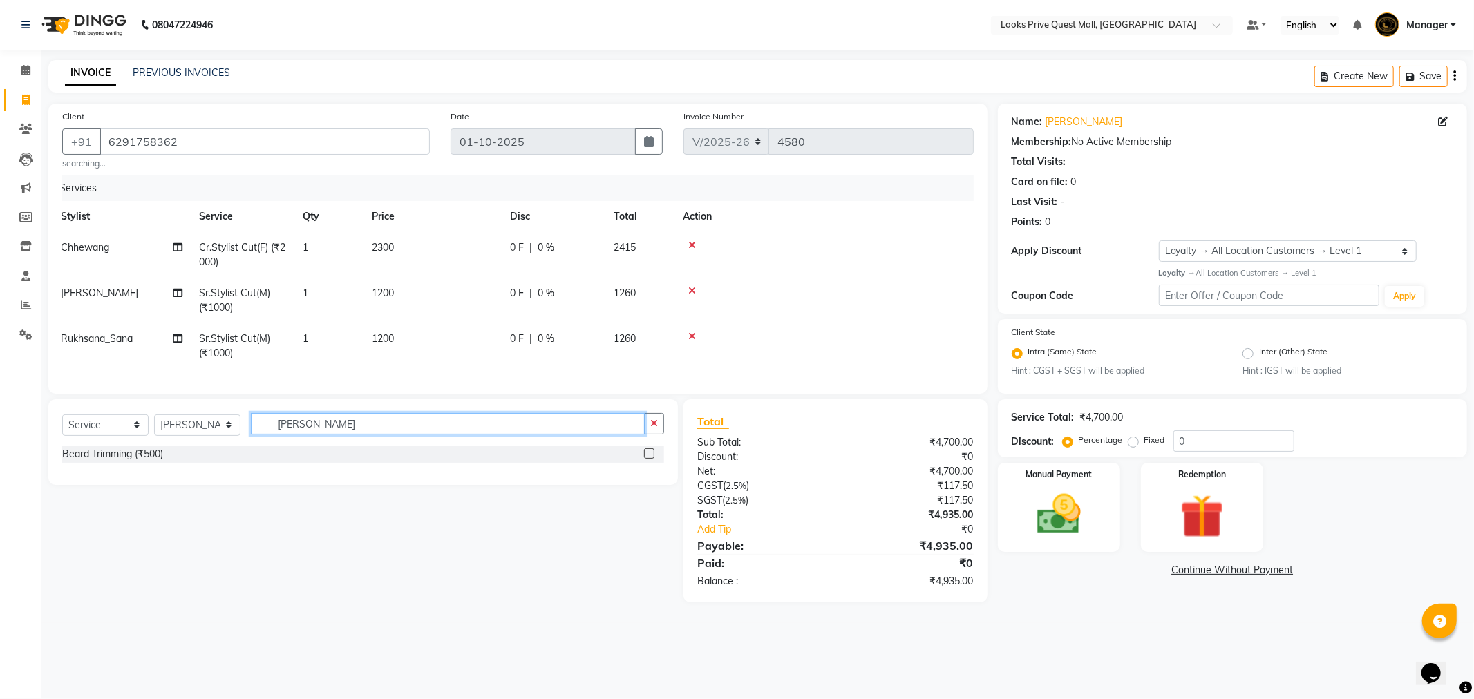
type input "beard tr"
click at [149, 462] on div "Beard Trimming (₹500)" at bounding box center [112, 454] width 101 height 15
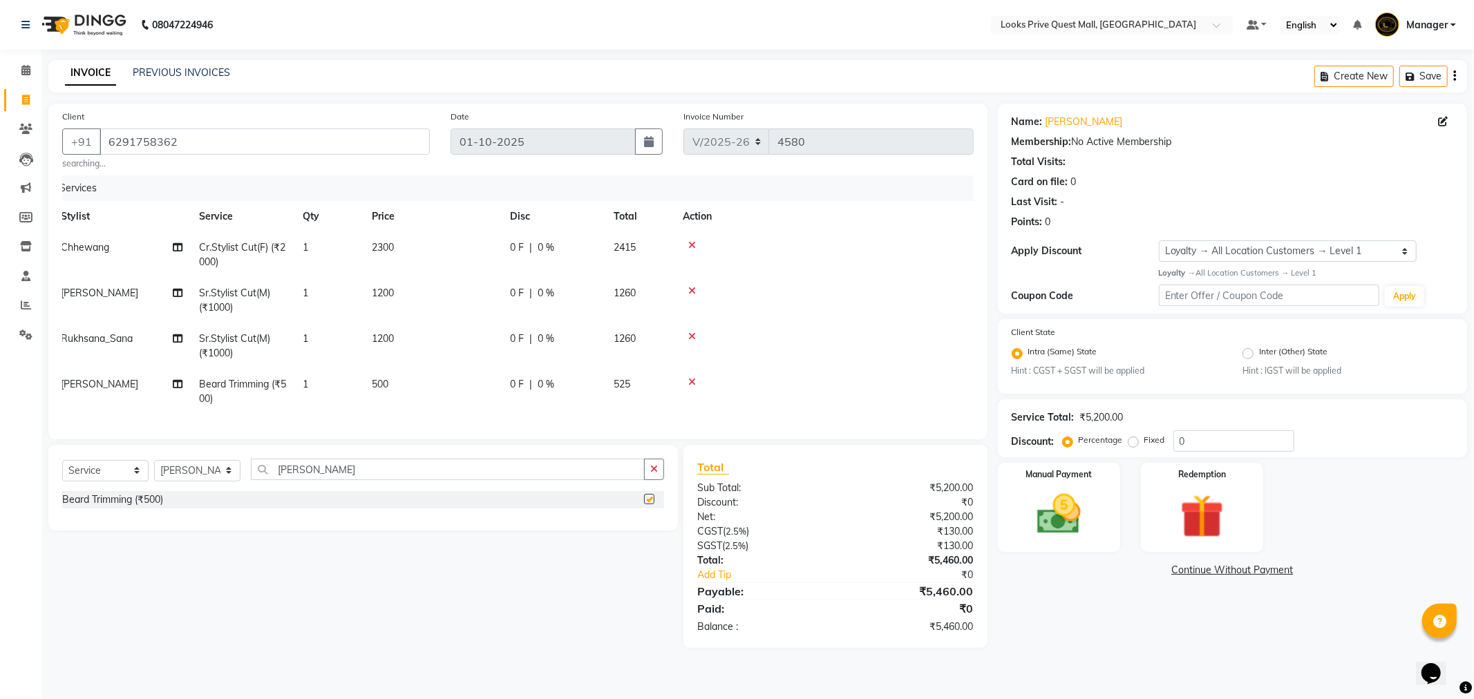
checkbox input "false"
click at [416, 390] on td "500" at bounding box center [432, 392] width 138 height 46
select select "46701"
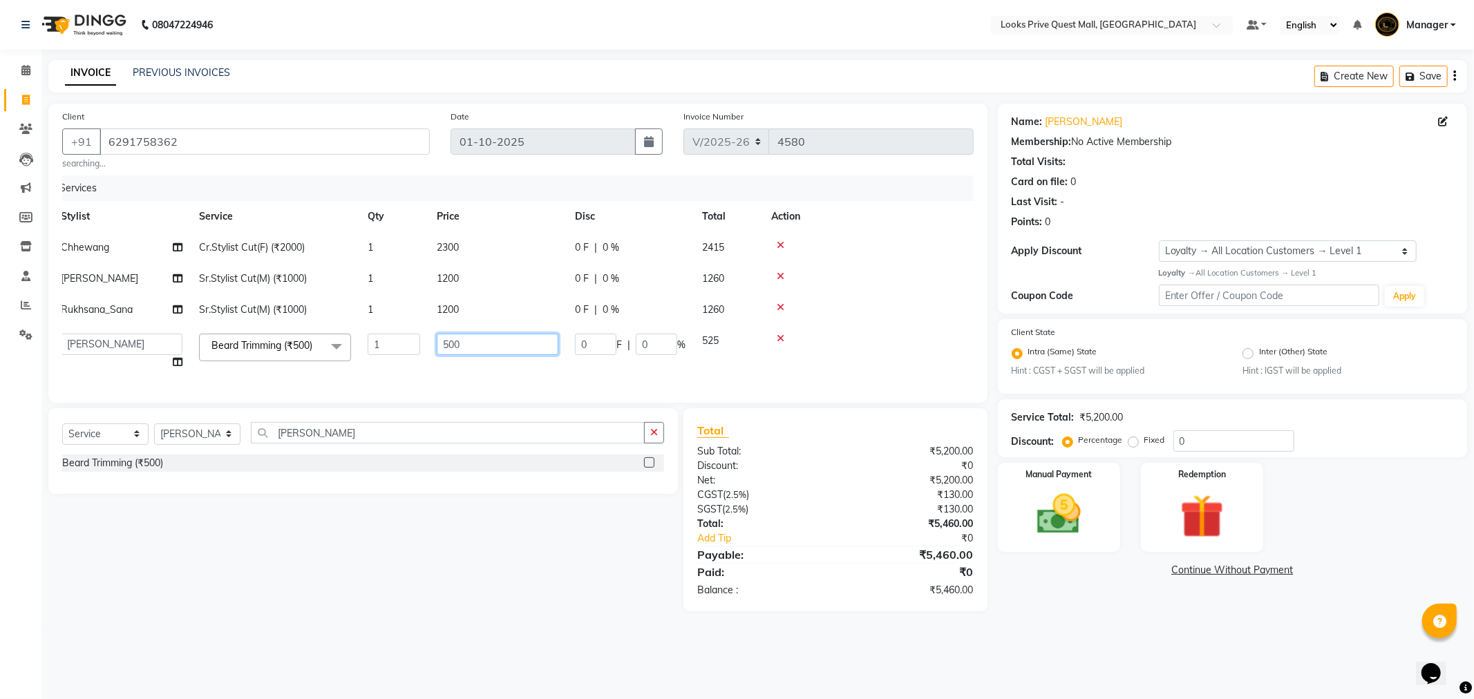
drag, startPoint x: 499, startPoint y: 347, endPoint x: 376, endPoint y: 360, distance: 123.7
click at [376, 360] on tr "Arman Bapi Chhewang Counter_Sales Deepa Das Dipti Uppal Firoz Ku Lin_Lily Manag…" at bounding box center [508, 351] width 911 height 53
type input "700"
click at [389, 382] on div "Services Stylist Service Qty Price Disc Total Action Chhewang Cr.Stylist Cut(F)…" at bounding box center [517, 283] width 911 height 214
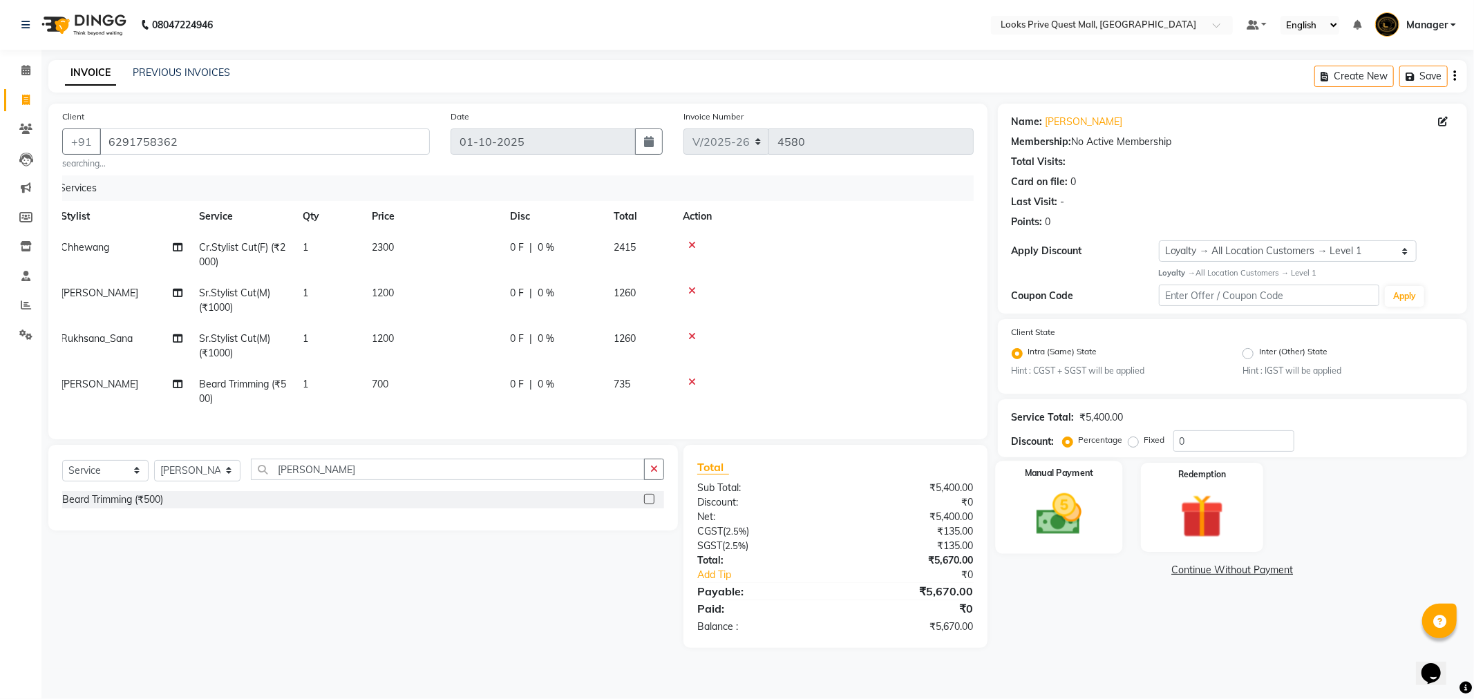
click at [1082, 516] on img at bounding box center [1059, 515] width 74 height 53
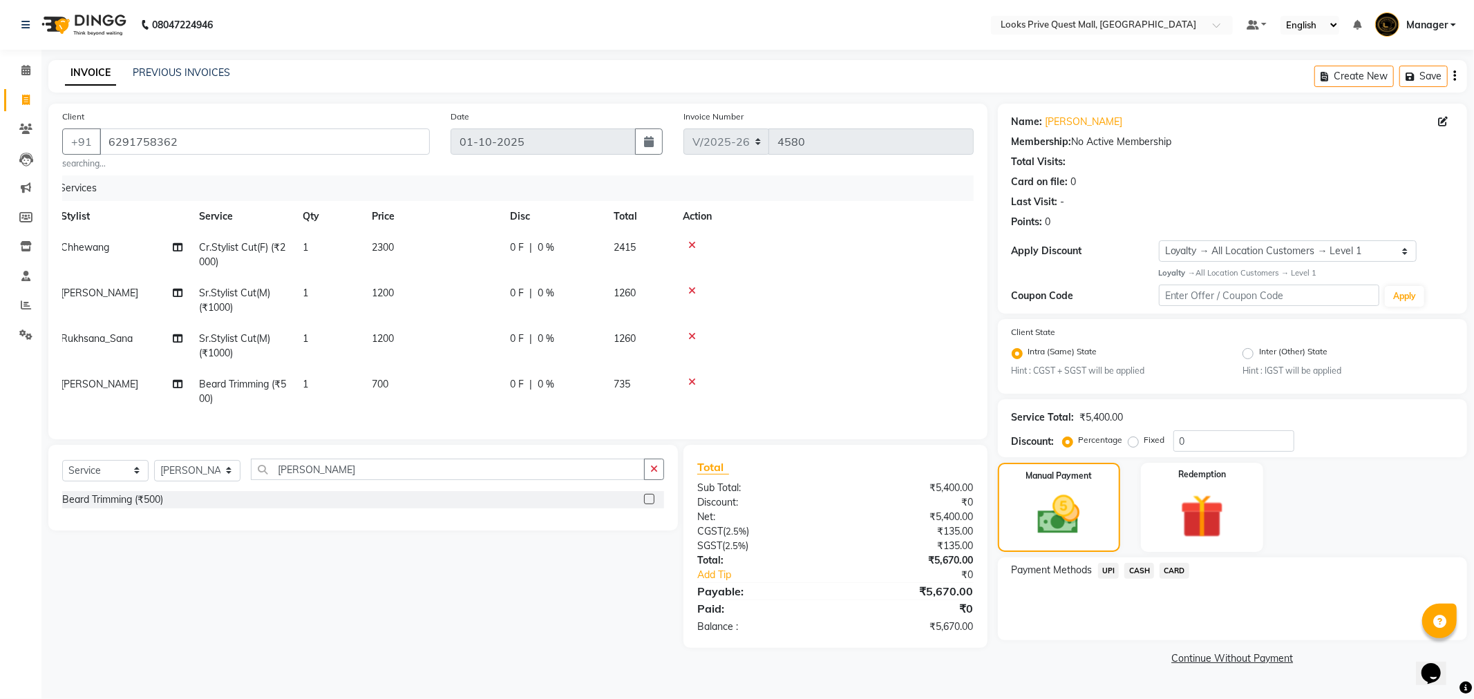
click at [1106, 572] on span "UPI" at bounding box center [1108, 571] width 21 height 16
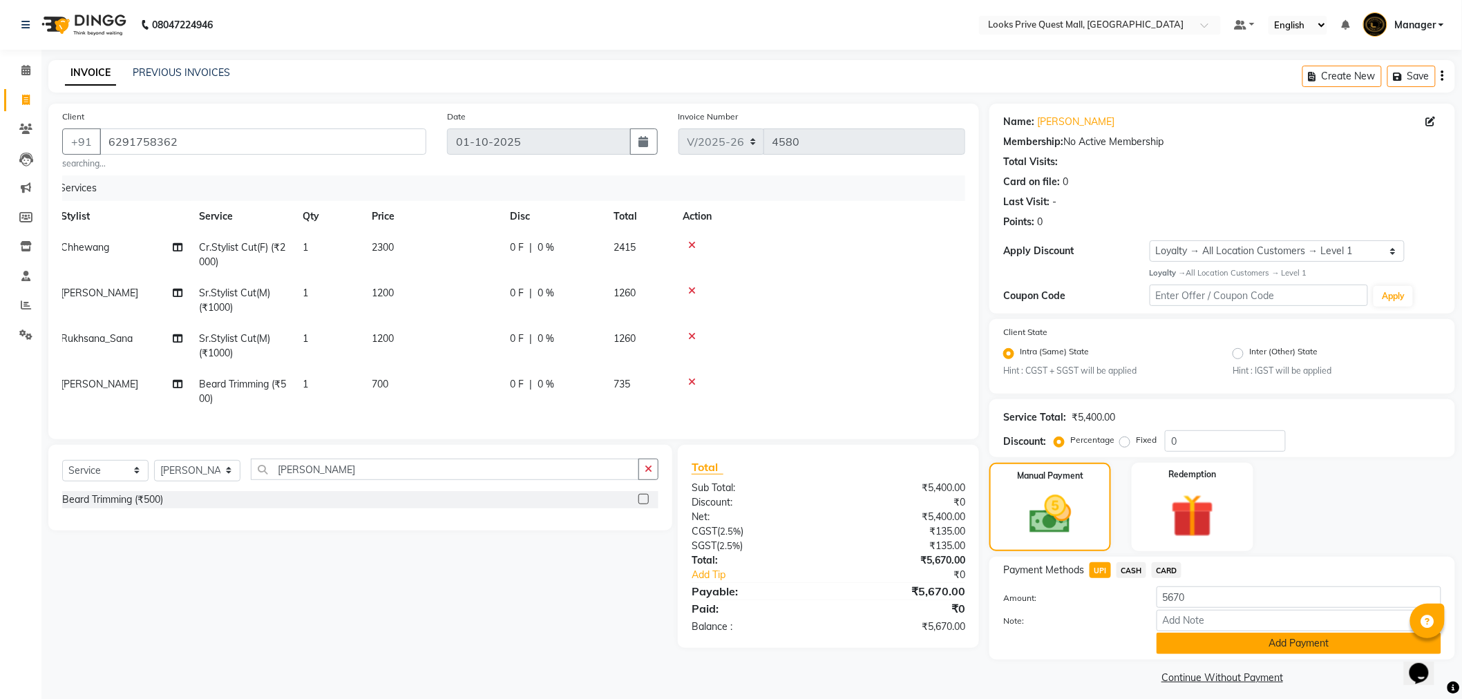
click at [1168, 640] on button "Add Payment" at bounding box center [1299, 643] width 285 height 21
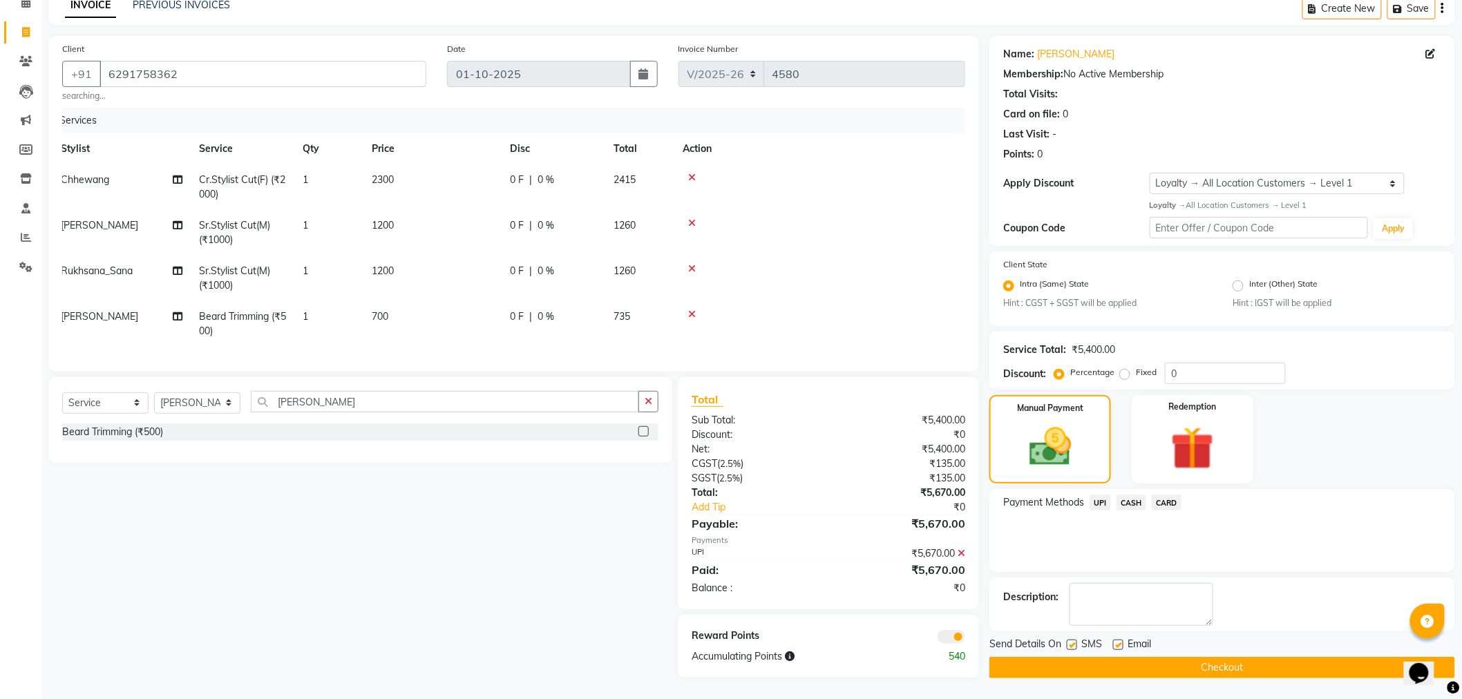
scroll to position [79, 0]
click at [1121, 640] on label at bounding box center [1118, 645] width 10 height 10
click at [1121, 641] on input "checkbox" at bounding box center [1117, 645] width 9 height 9
checkbox input "false"
click at [1115, 657] on button "Checkout" at bounding box center [1223, 667] width 466 height 21
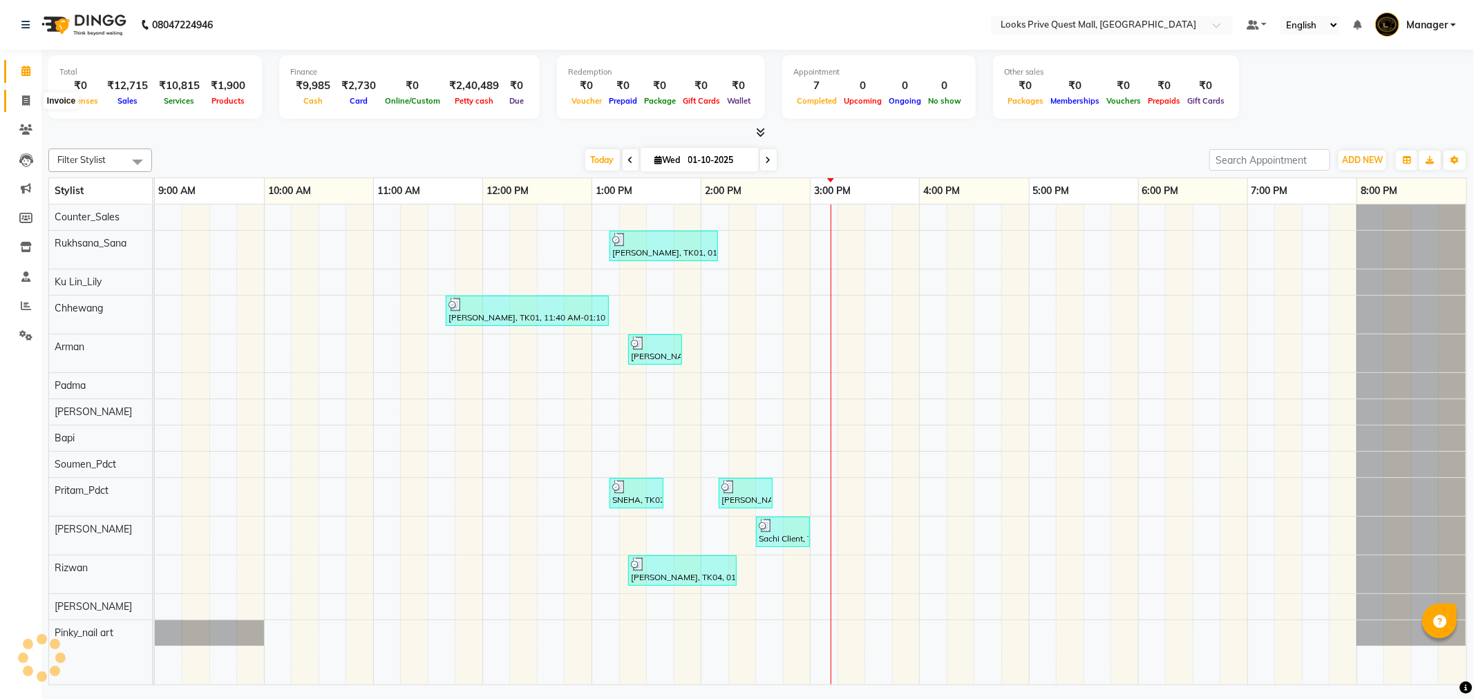
click at [19, 101] on span at bounding box center [26, 101] width 24 height 16
select select "6141"
select select "service"
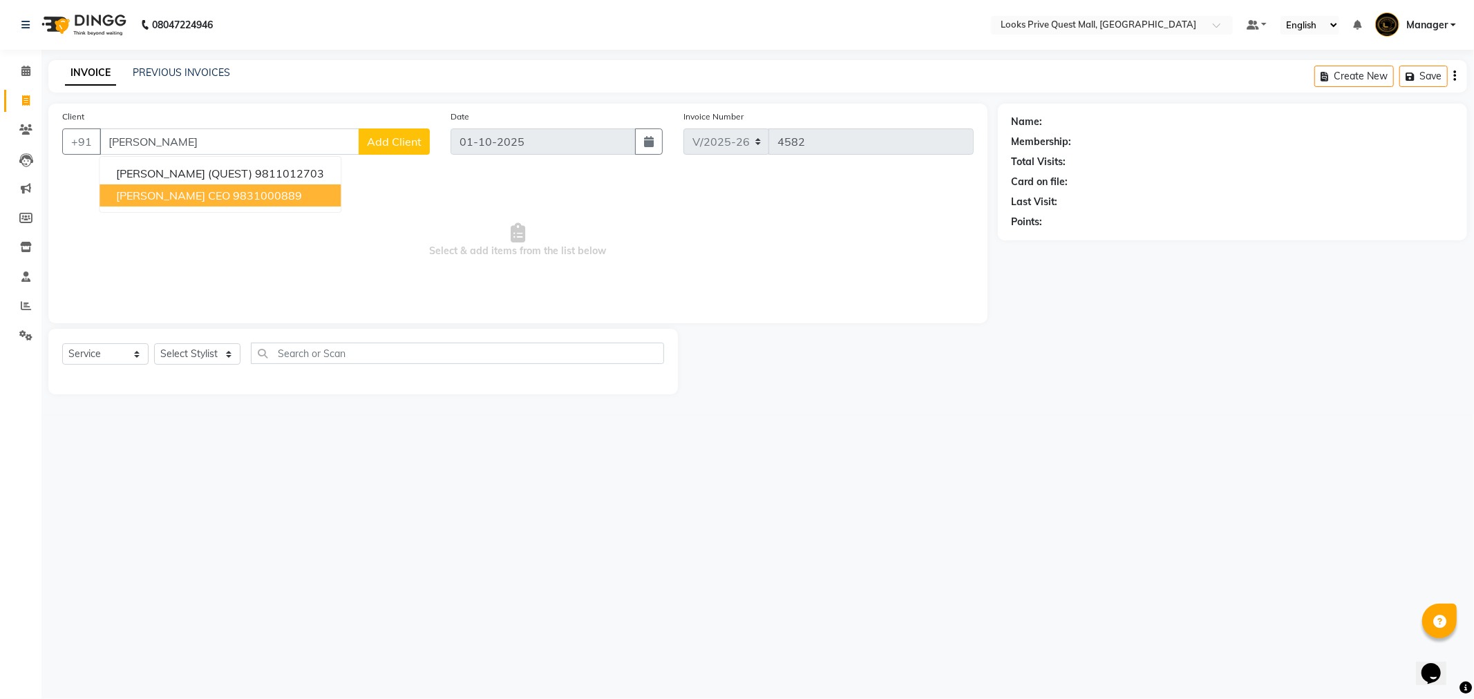
click at [170, 198] on span "Sanjeev Mehra CEO" at bounding box center [173, 196] width 114 height 14
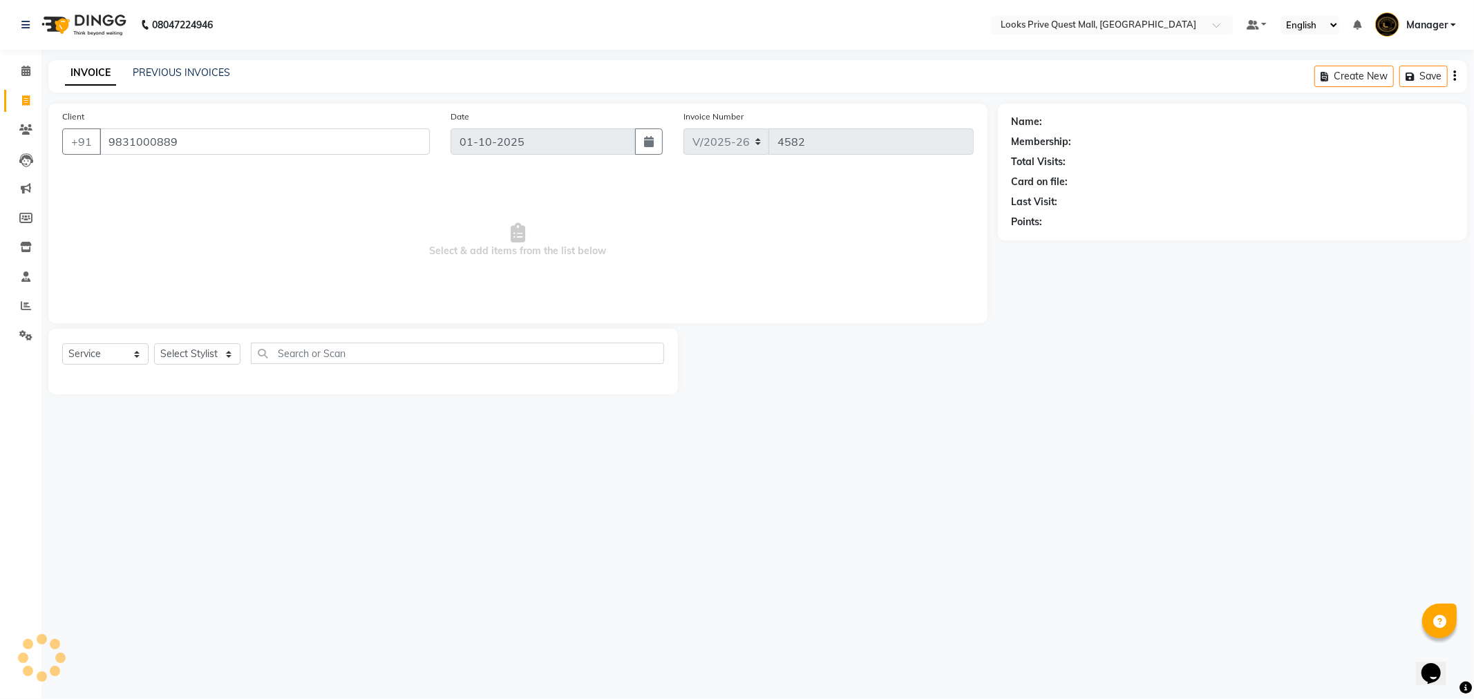
type input "9831000889"
select select "1: Object"
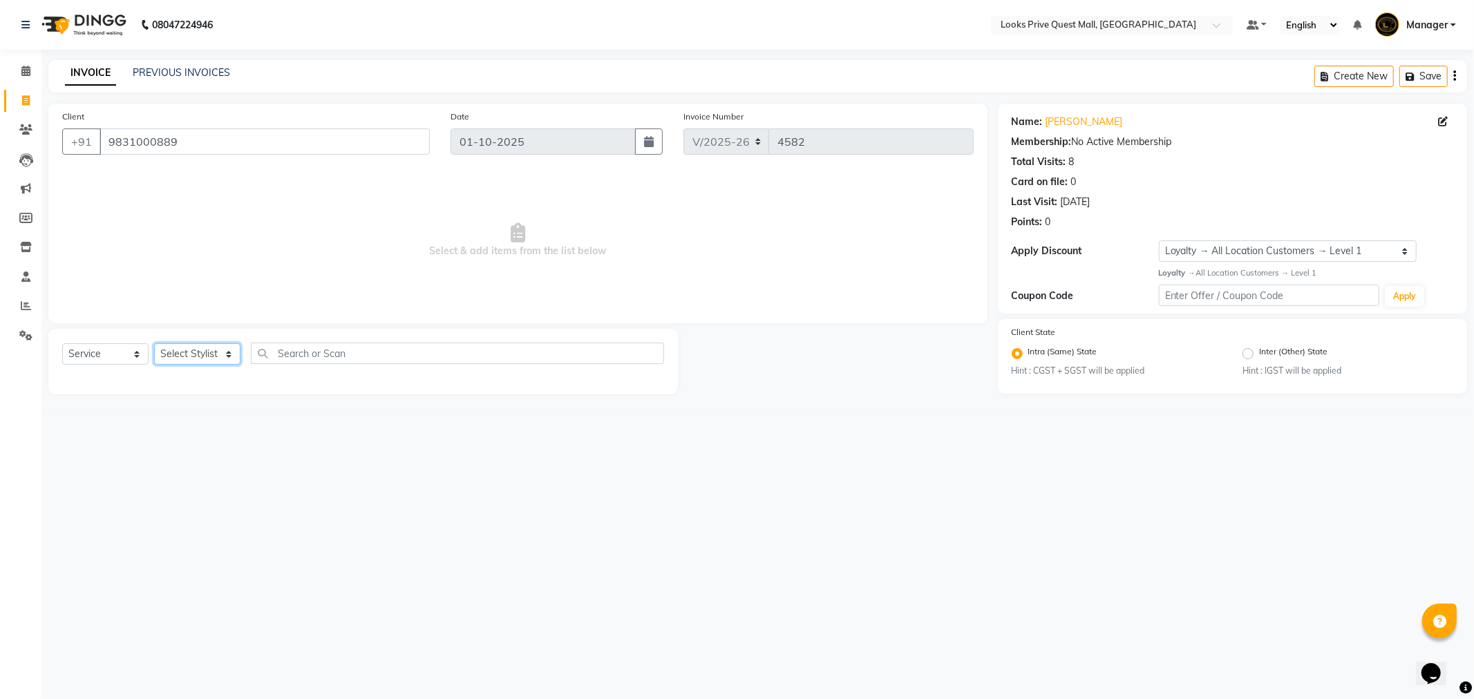
click at [201, 357] on select "Select Stylist Arman Bapi Chhewang Counter_Sales [PERSON_NAME] [PERSON_NAME] [P…" at bounding box center [197, 353] width 86 height 21
select select "46700"
click at [154, 344] on select "Select Stylist Arman Bapi Chhewang Counter_Sales [PERSON_NAME] [PERSON_NAME] [P…" at bounding box center [197, 353] width 86 height 21
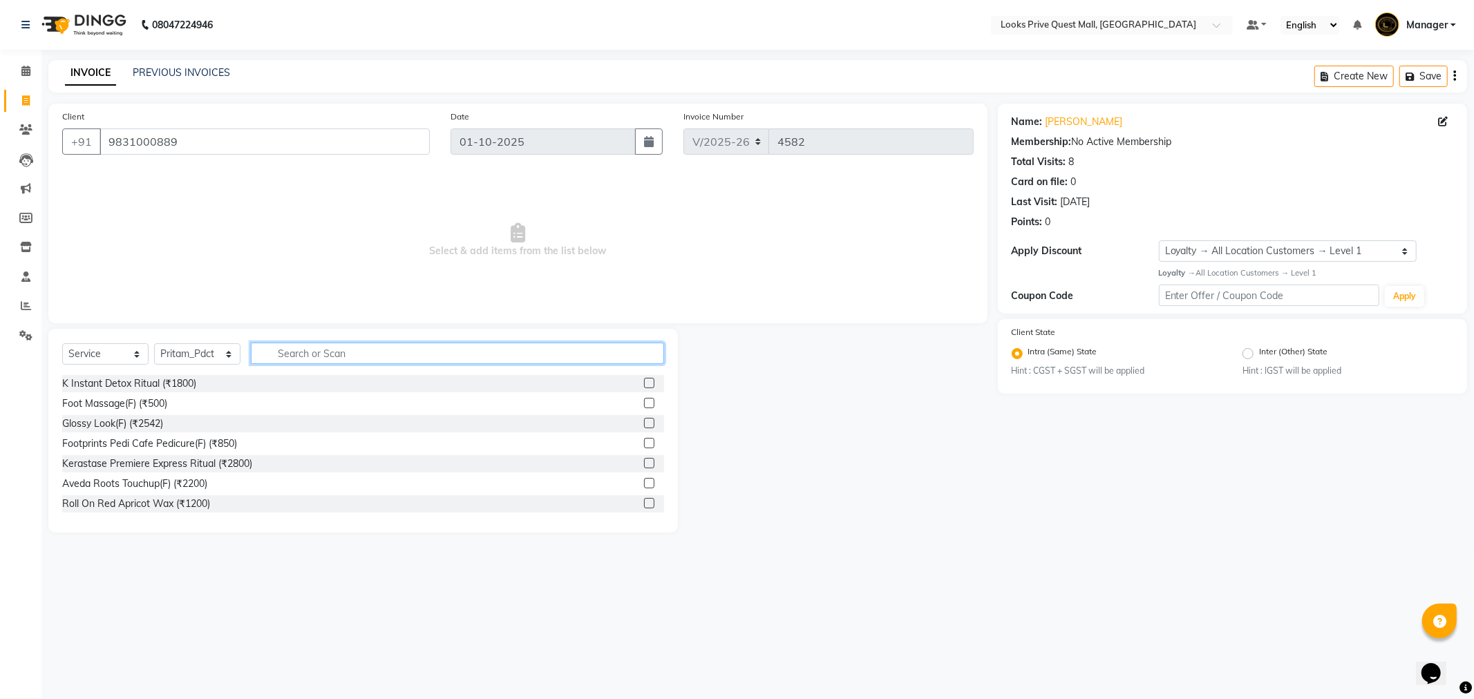
click at [281, 355] on input "text" at bounding box center [457, 353] width 413 height 21
type input "classi"
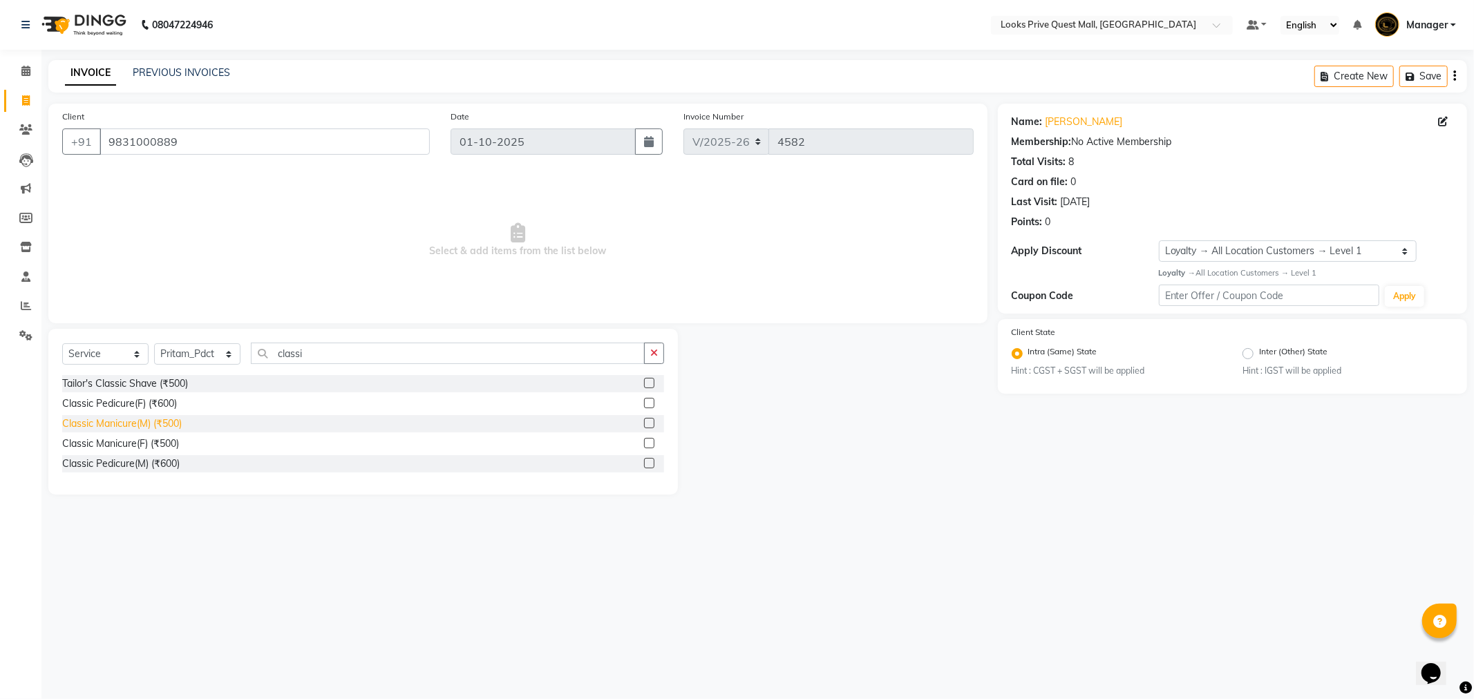
click at [122, 428] on div "Classic Manicure(M) (₹500)" at bounding box center [122, 424] width 120 height 15
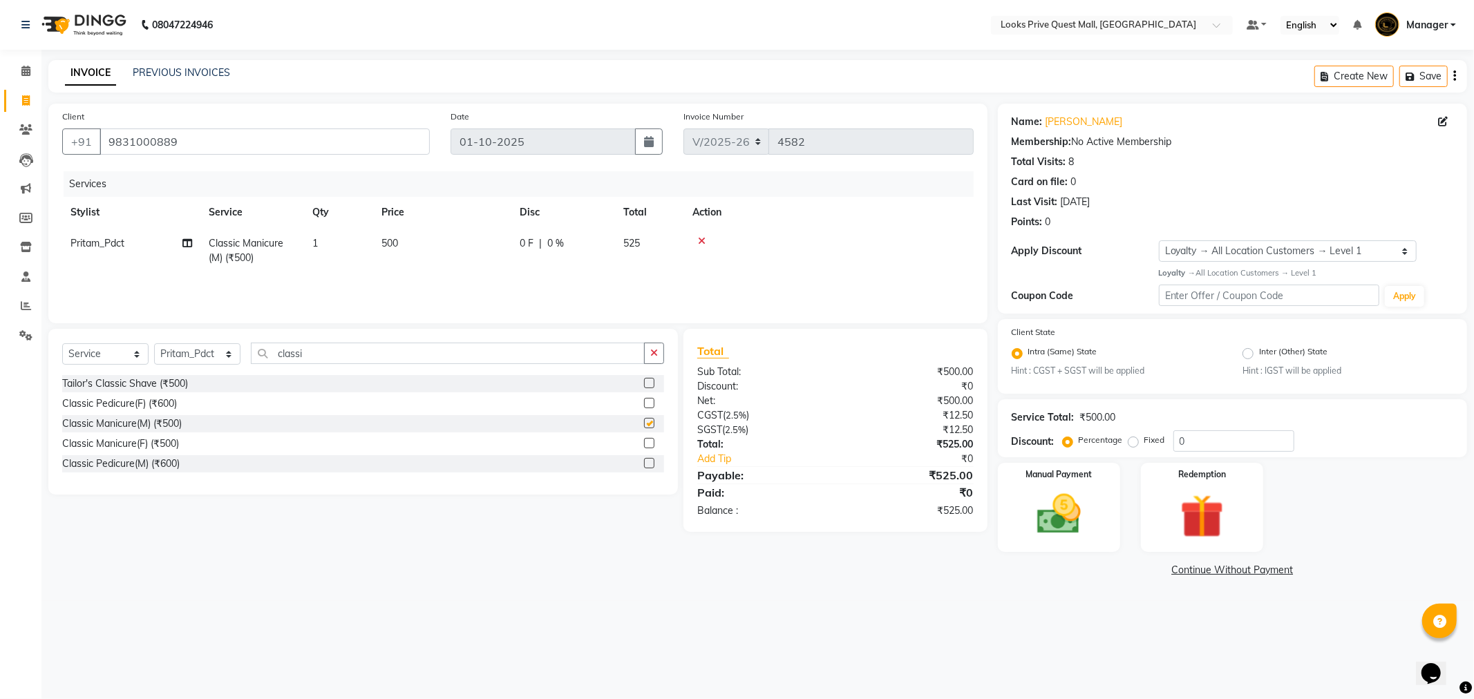
checkbox input "false"
click at [404, 238] on td "500" at bounding box center [442, 251] width 138 height 46
select select "46700"
drag, startPoint x: 512, startPoint y: 240, endPoint x: 347, endPoint y: 272, distance: 168.3
click at [348, 272] on tr "Arman Bapi Chhewang Counter_Sales Deepa Das Dipti Uppal Firoz Ku Lin_Lily Manag…" at bounding box center [517, 257] width 911 height 59
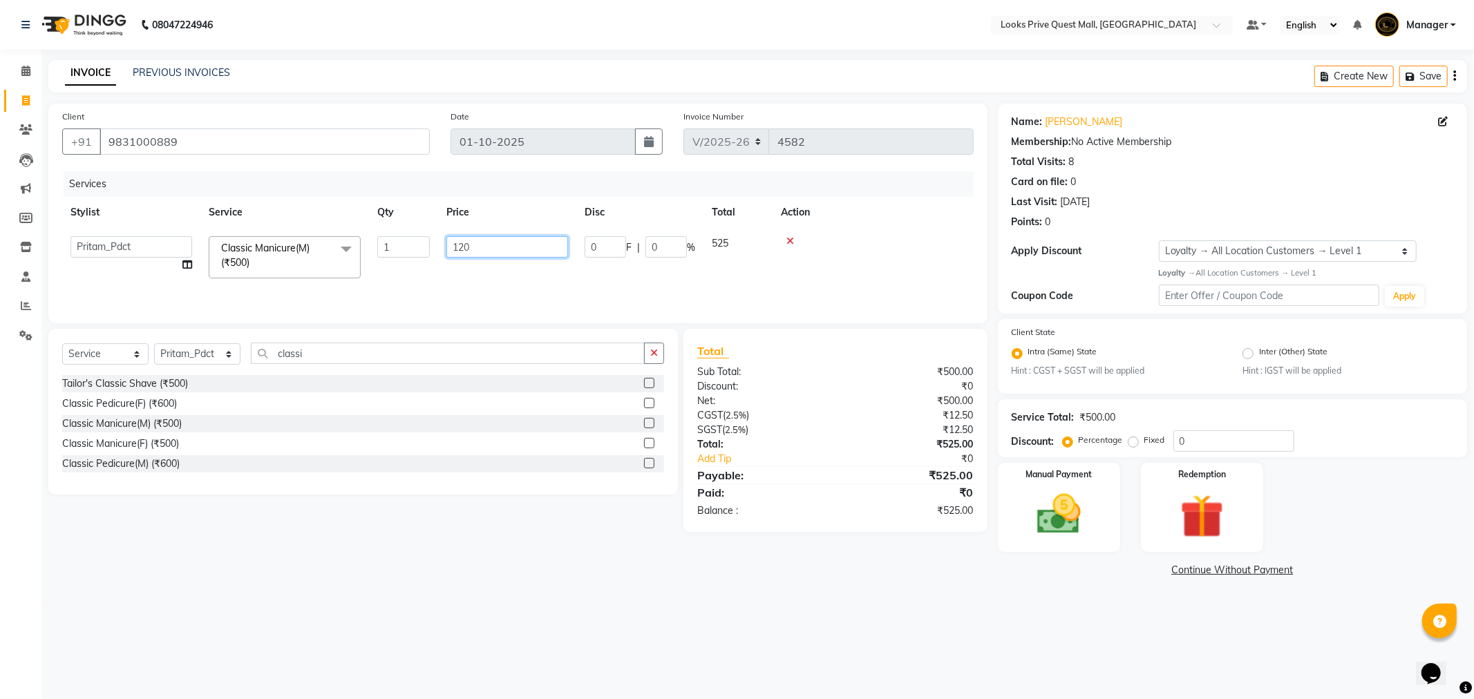
type input "1200"
drag, startPoint x: 220, startPoint y: 358, endPoint x: 219, endPoint y: 344, distance: 13.8
click at [220, 358] on select "Select Stylist Arman Bapi Chhewang Counter_Sales [PERSON_NAME] [PERSON_NAME] [P…" at bounding box center [197, 353] width 86 height 21
select select "46688"
click at [154, 344] on select "Select Stylist Arman Bapi Chhewang Counter_Sales [PERSON_NAME] [PERSON_NAME] [P…" at bounding box center [197, 353] width 86 height 21
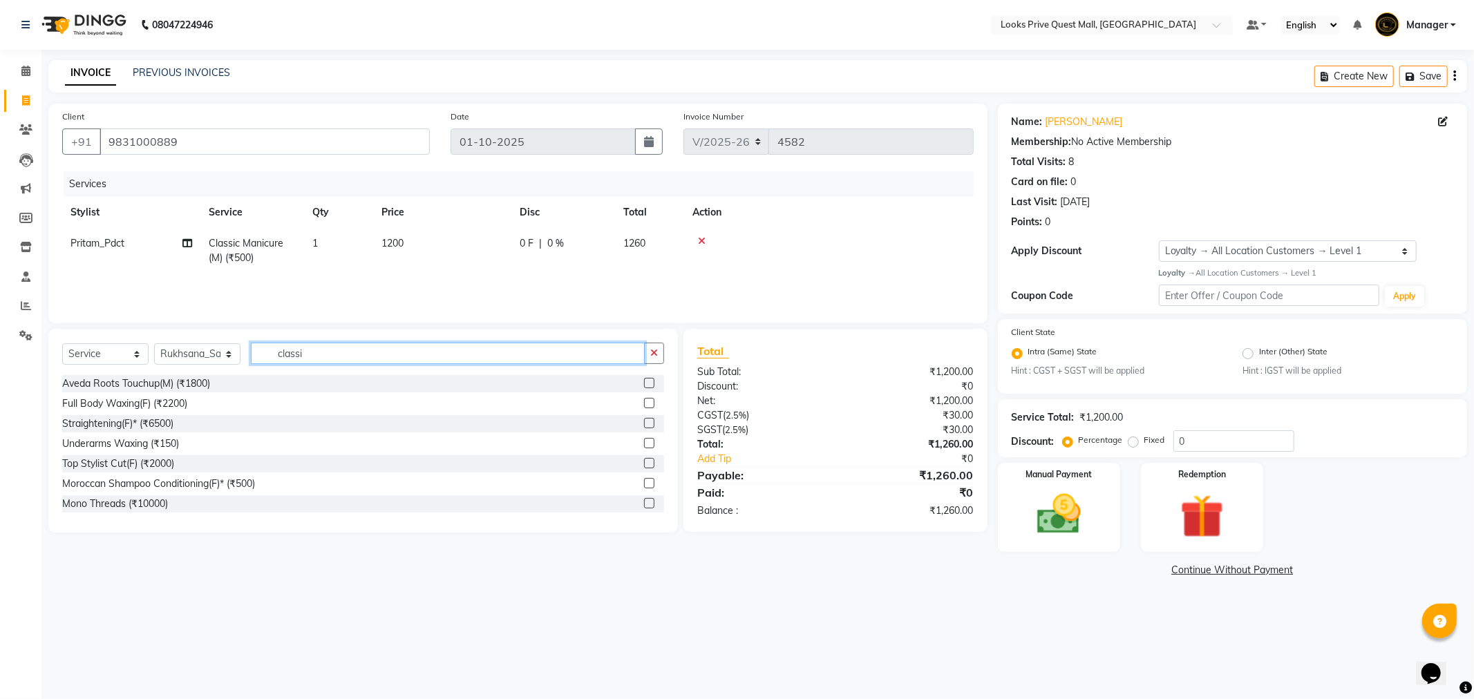
drag, startPoint x: 368, startPoint y: 361, endPoint x: 50, endPoint y: 375, distance: 317.5
click at [51, 375] on div "Select Service Product Membership Package Voucher Prepaid Gift Card Select Styl…" at bounding box center [363, 431] width 630 height 204
type input "inoa"
click at [154, 377] on div "Roots Touchup Inoa(F) (₹2000)" at bounding box center [130, 384] width 136 height 15
checkbox input "false"
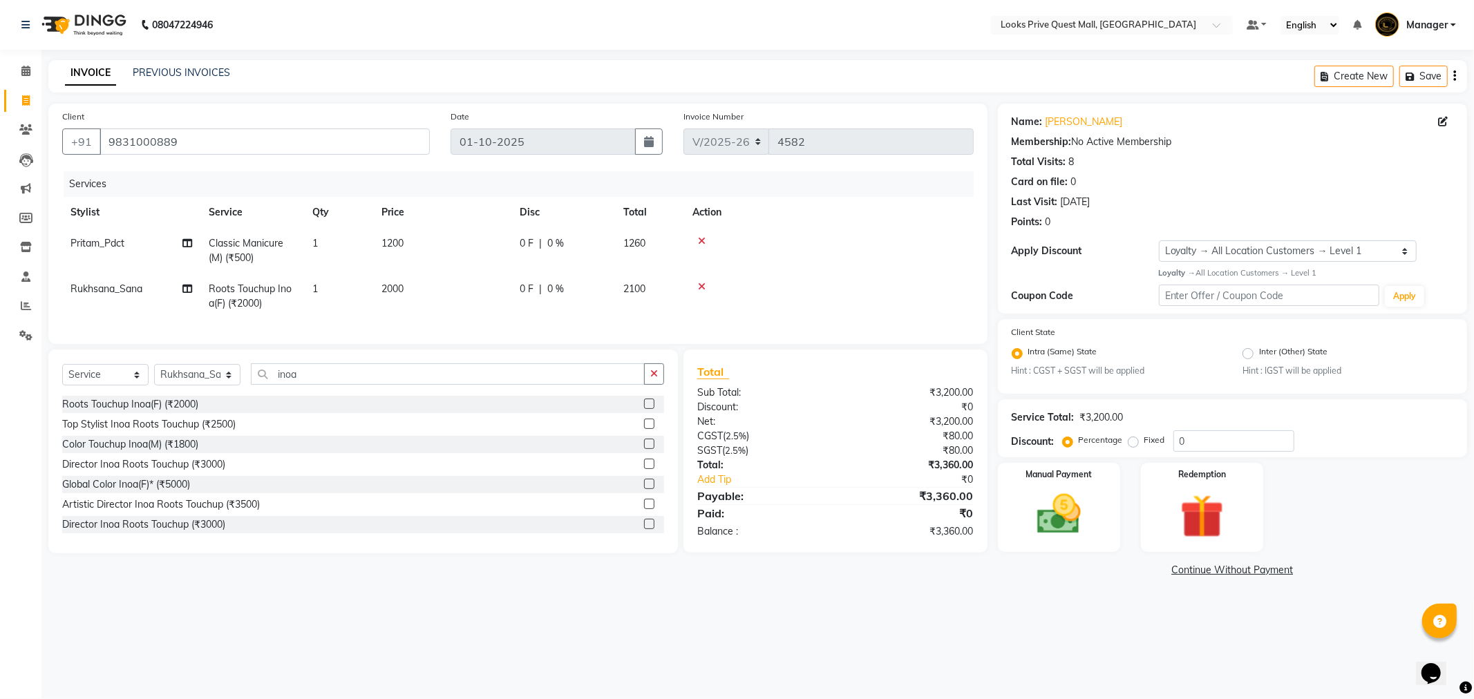
click at [401, 302] on td "2000" at bounding box center [442, 297] width 138 height 46
select select "46688"
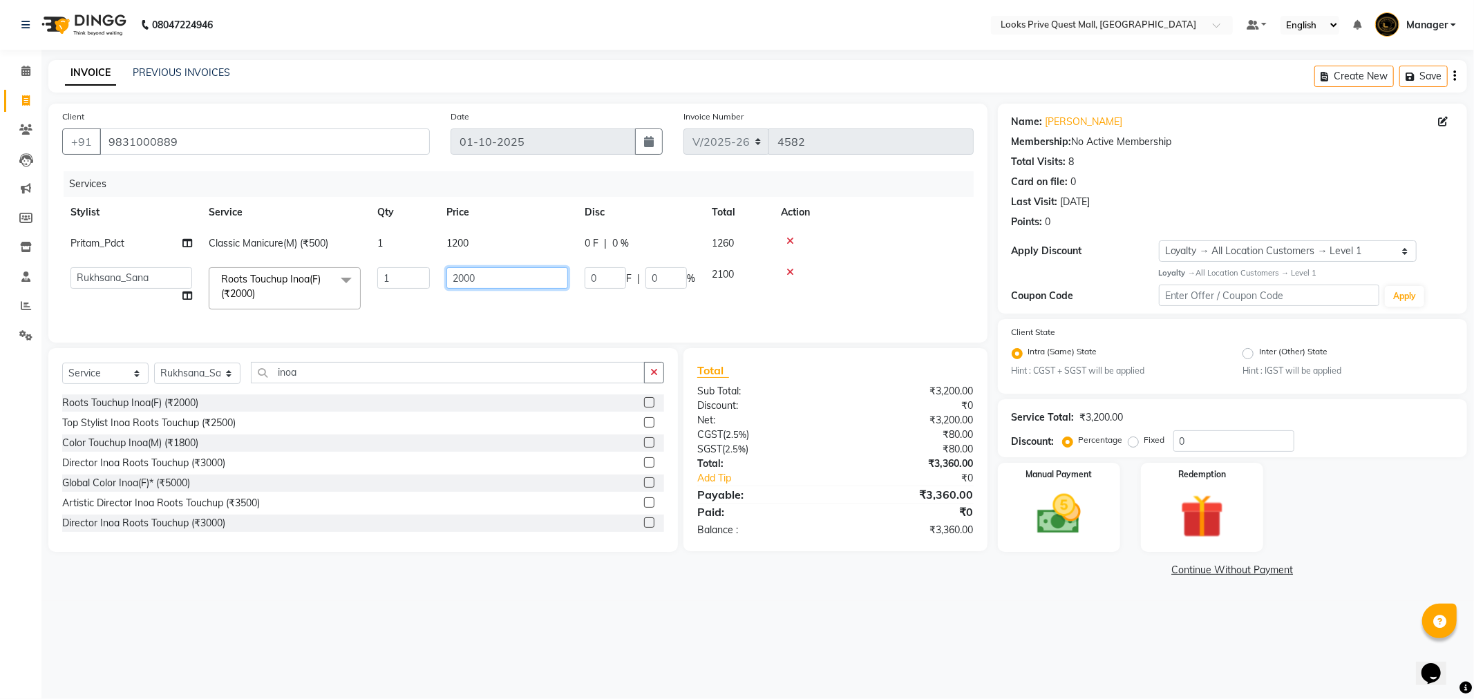
drag, startPoint x: 533, startPoint y: 282, endPoint x: 236, endPoint y: 325, distance: 300.3
click at [236, 325] on div "Services Stylist Service Qty Price Disc Total Action Pritam_Pdct Classic Manicu…" at bounding box center [517, 250] width 911 height 158
type input "2500"
click at [485, 308] on td "2500" at bounding box center [507, 288] width 138 height 59
select select "46688"
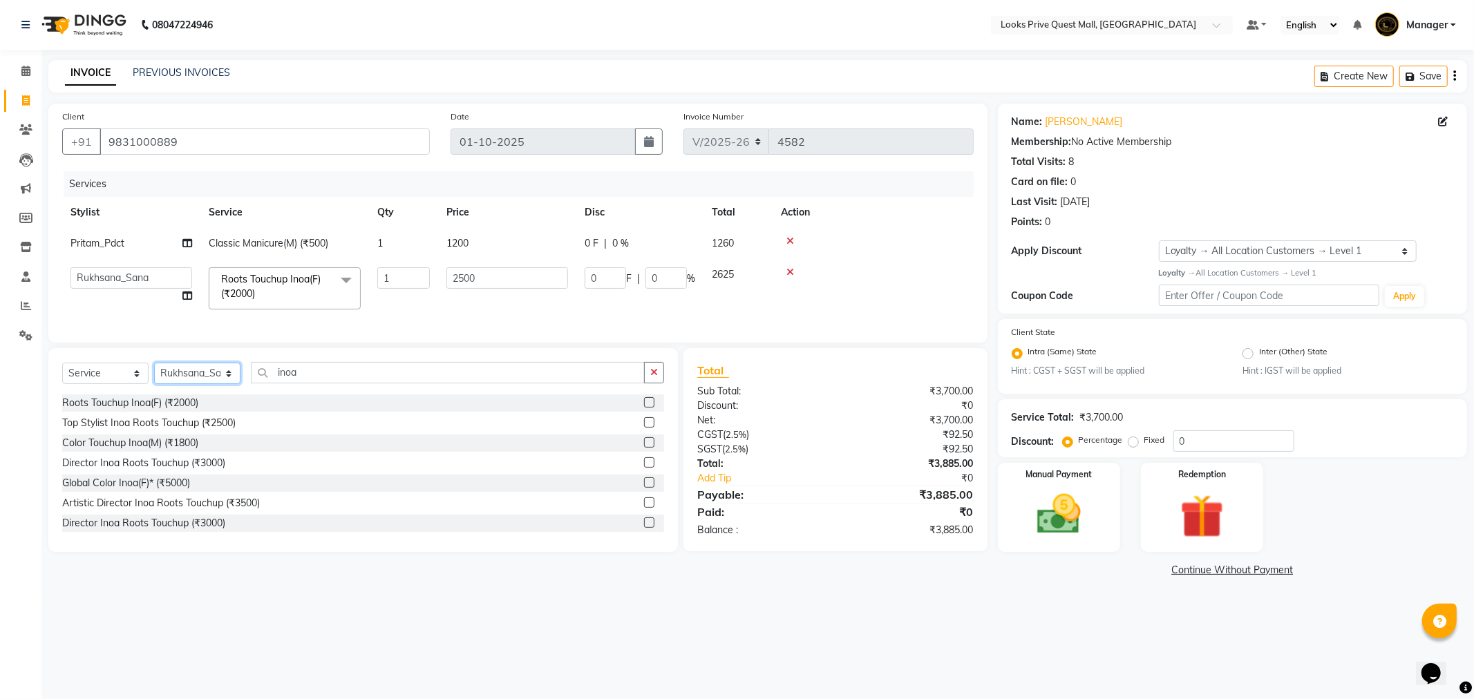
click at [176, 384] on select "Select Stylist Arman Bapi Chhewang Counter_Sales Deepa Das Dipti Uppal Firoz Ku…" at bounding box center [197, 373] width 86 height 21
select select "46691"
click at [154, 375] on select "Select Stylist Arman Bapi Chhewang Counter_Sales Deepa Das Dipti Uppal Firoz Ku…" at bounding box center [197, 373] width 86 height 21
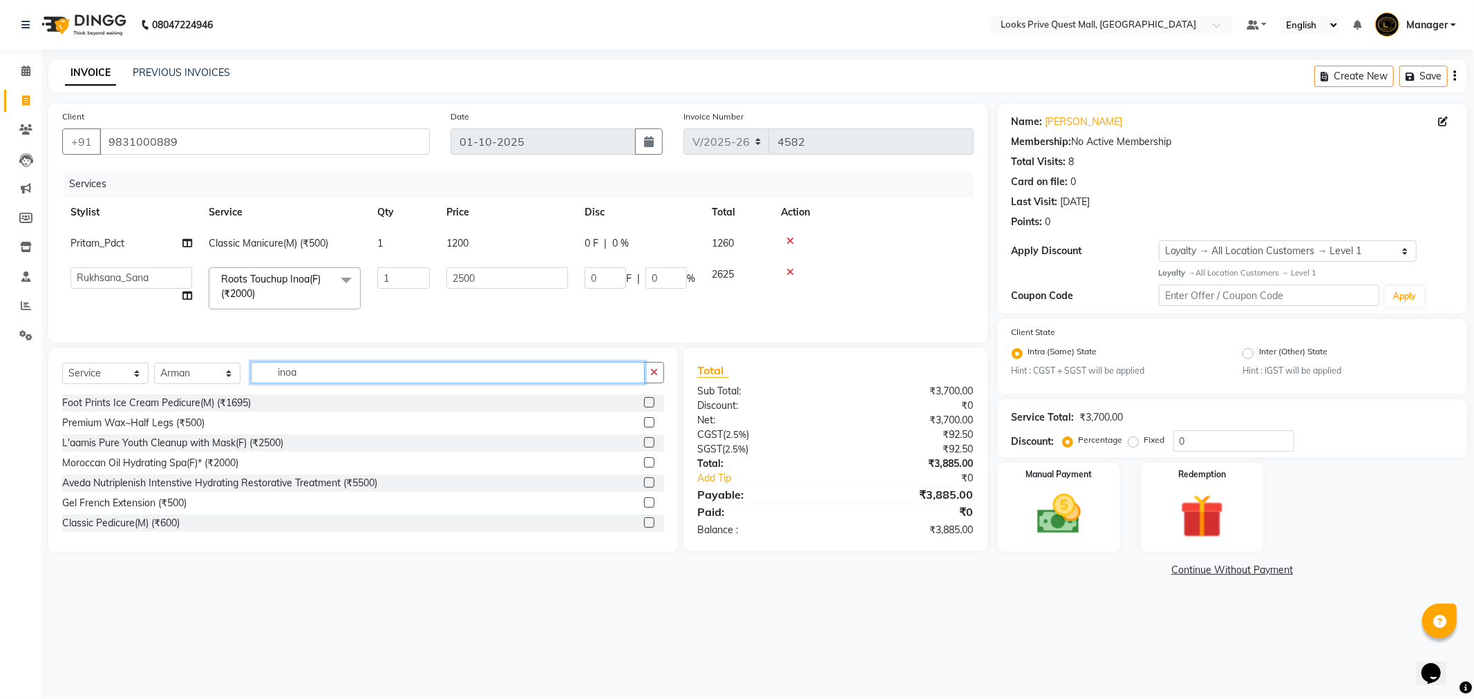
drag, startPoint x: 267, startPoint y: 401, endPoint x: 132, endPoint y: 423, distance: 137.1
click at [132, 423] on div "Select Service Product Membership Package Voucher Prepaid Gift Card Select Styl…" at bounding box center [363, 450] width 630 height 204
type input "head"
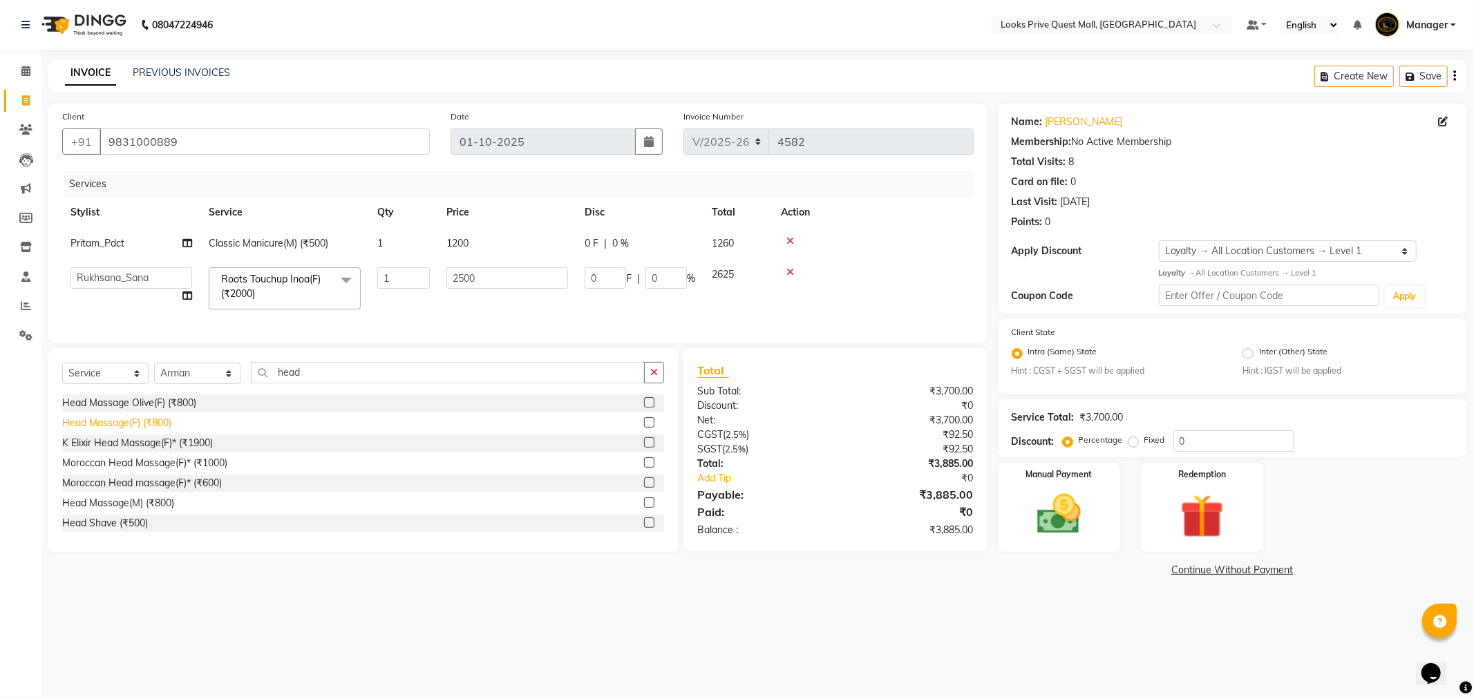
click at [139, 431] on div "Head Massage(F) (₹800)" at bounding box center [116, 423] width 109 height 15
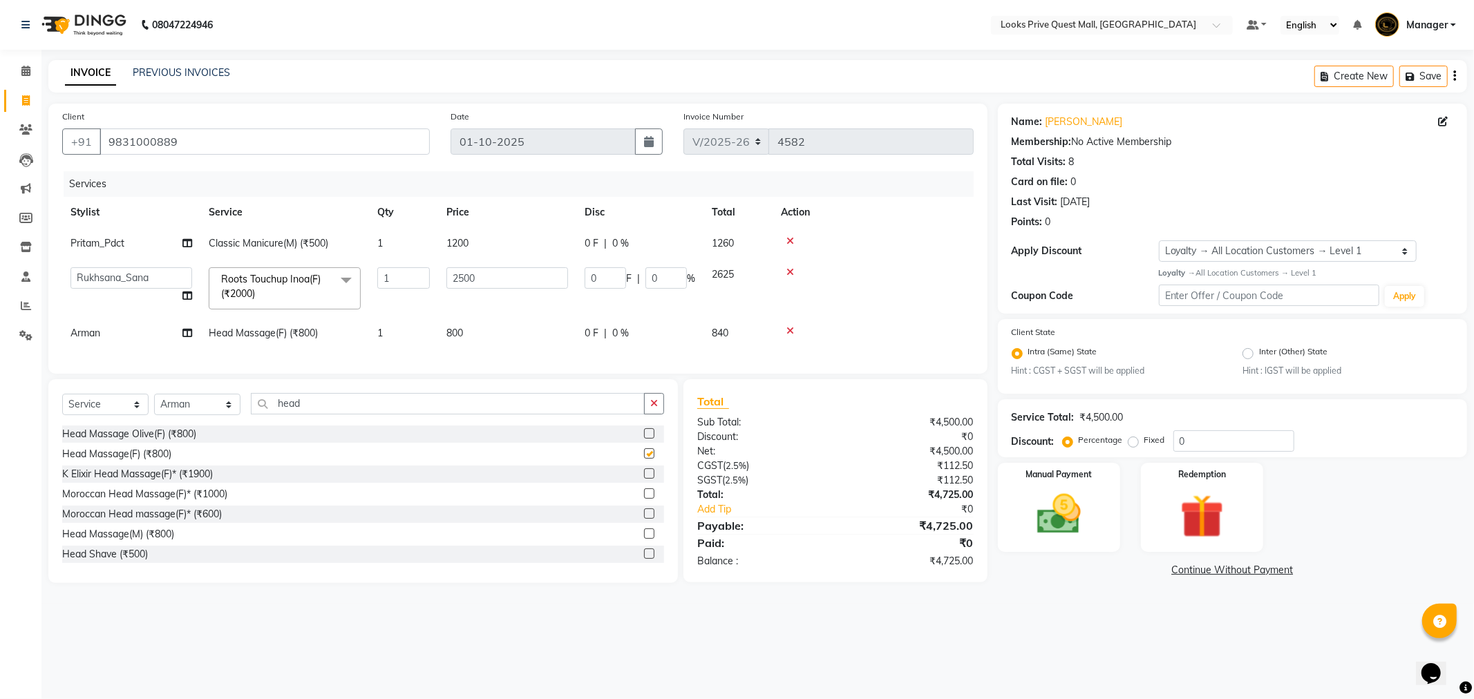
checkbox input "false"
click at [455, 333] on span "800" at bounding box center [454, 333] width 17 height 12
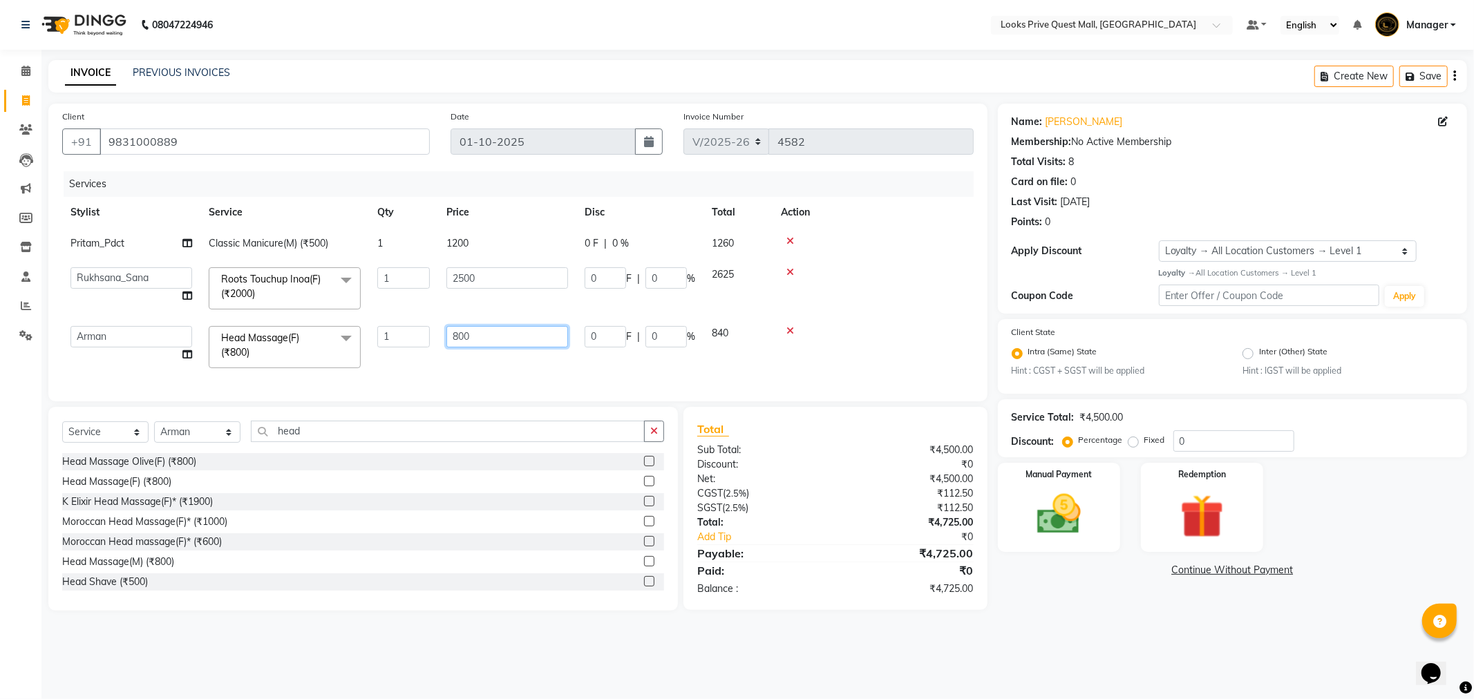
drag, startPoint x: 503, startPoint y: 327, endPoint x: 370, endPoint y: 326, distance: 132.7
click at [370, 326] on tr "Arman Bapi Chhewang Counter_Sales Deepa Das Dipti Uppal Firoz Ku Lin_Lily Manag…" at bounding box center [517, 347] width 911 height 59
type input "1400"
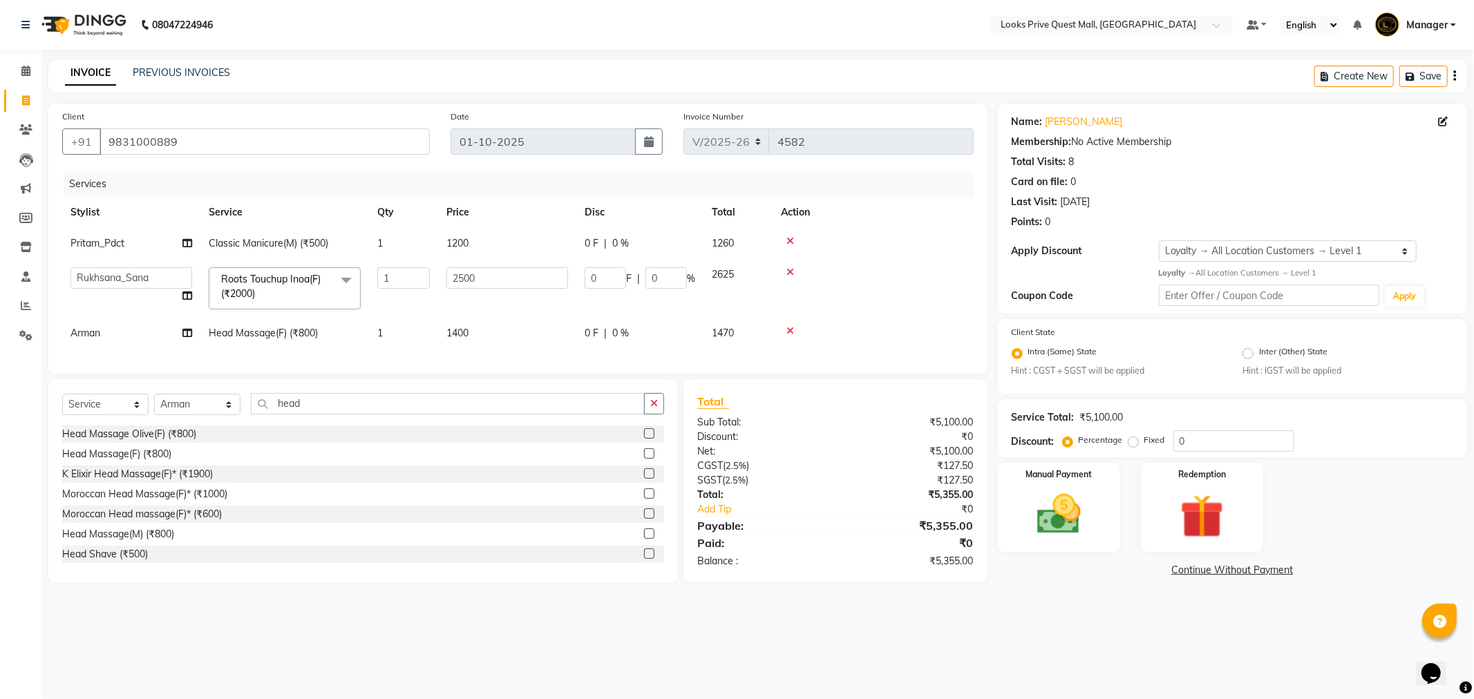
click at [445, 357] on div "Services Stylist Service Qty Price Disc Total Action Pritam_Pdct Classic Manicu…" at bounding box center [517, 265] width 911 height 189
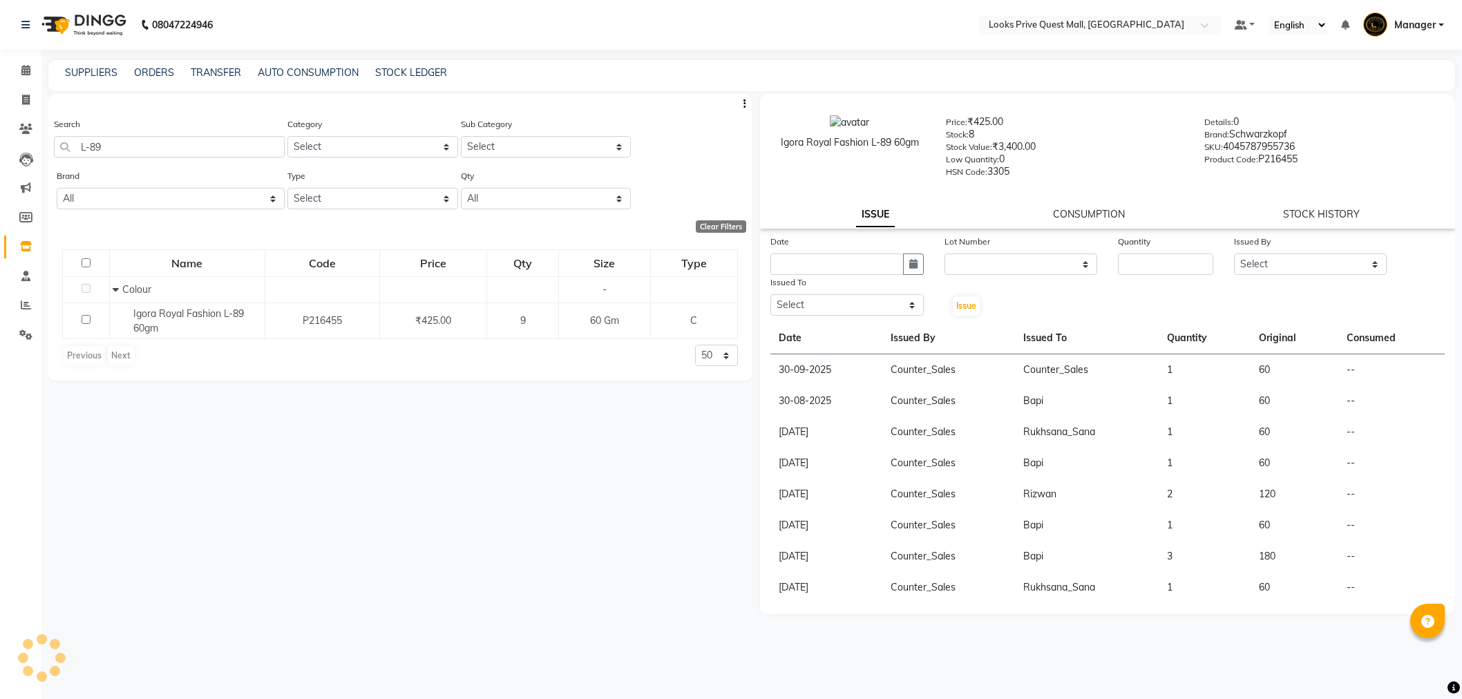
select select
click at [18, 151] on app-home "08047224946 Select Location × Looks Prive Quest Mall, [GEOGRAPHIC_DATA] Default…" at bounding box center [731, 354] width 1462 height 708
type input "5.35"
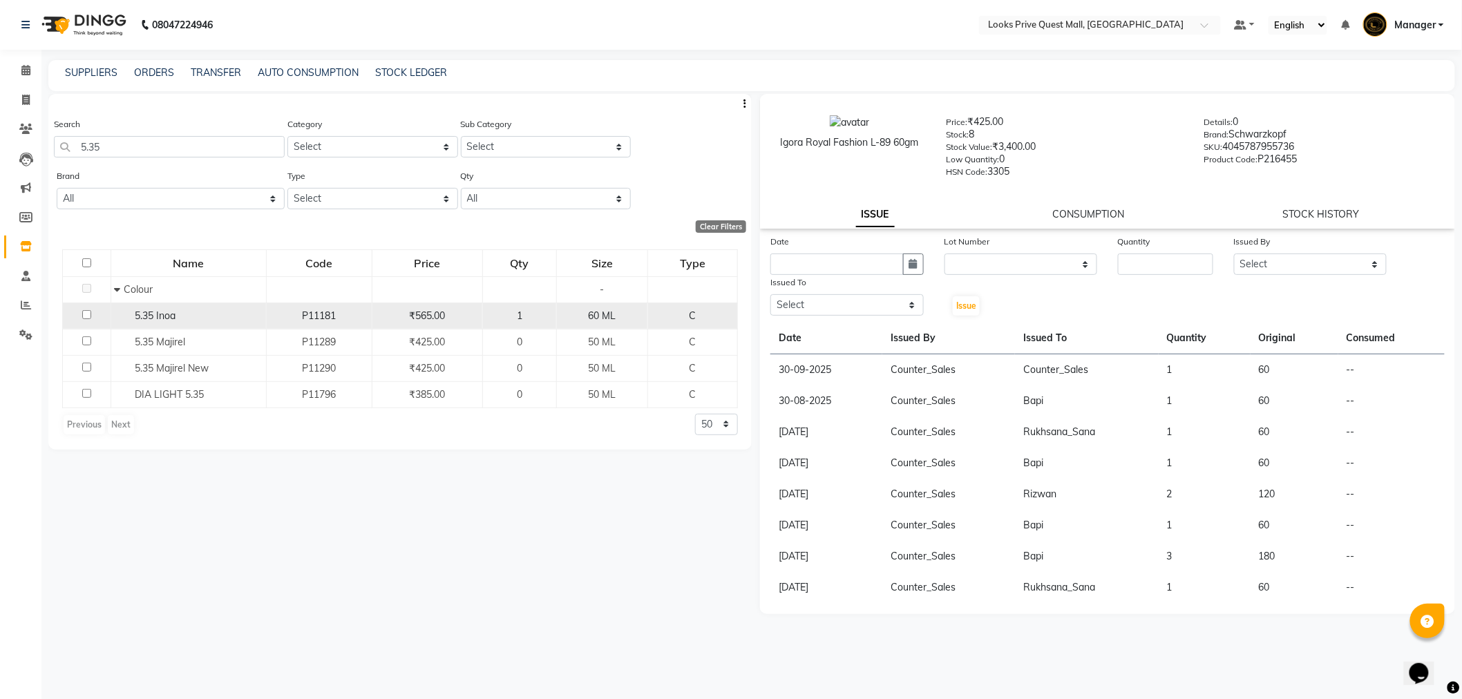
click at [185, 316] on div "5.35 Inoa" at bounding box center [188, 316] width 148 height 15
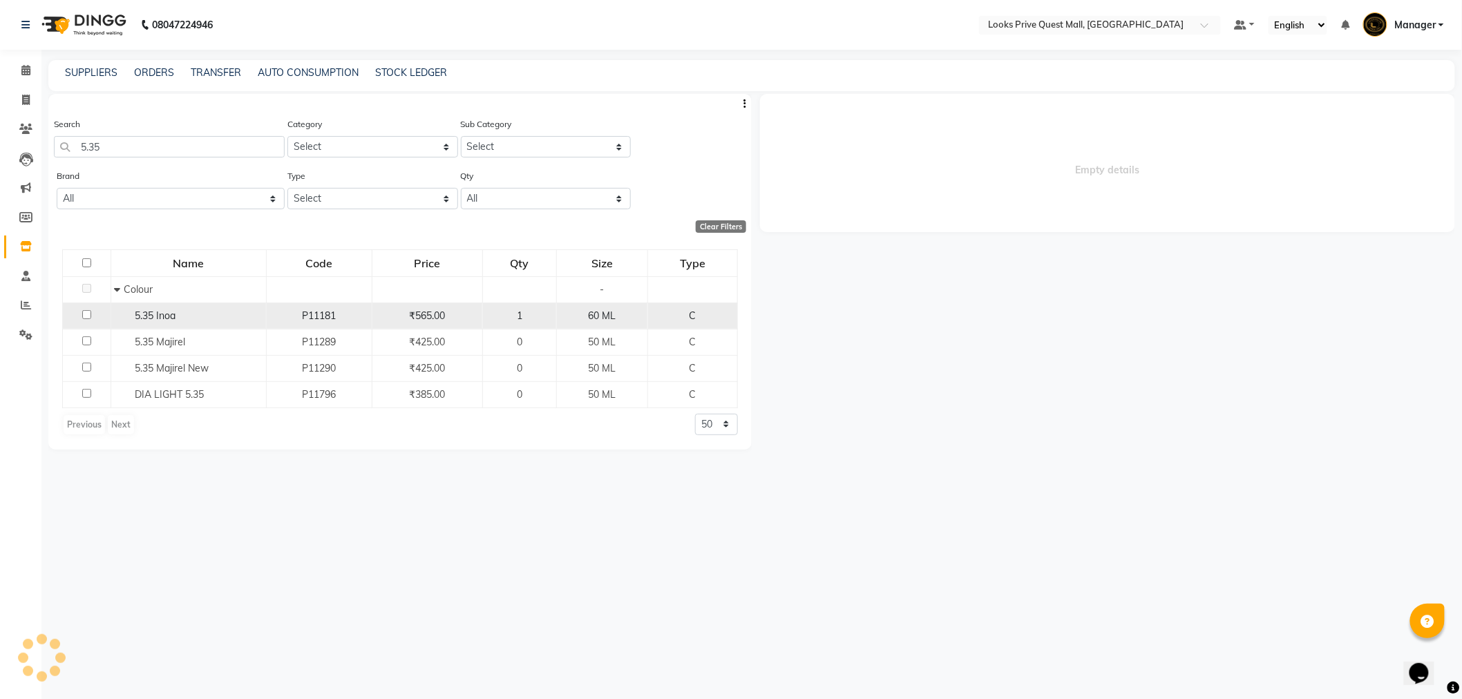
select select
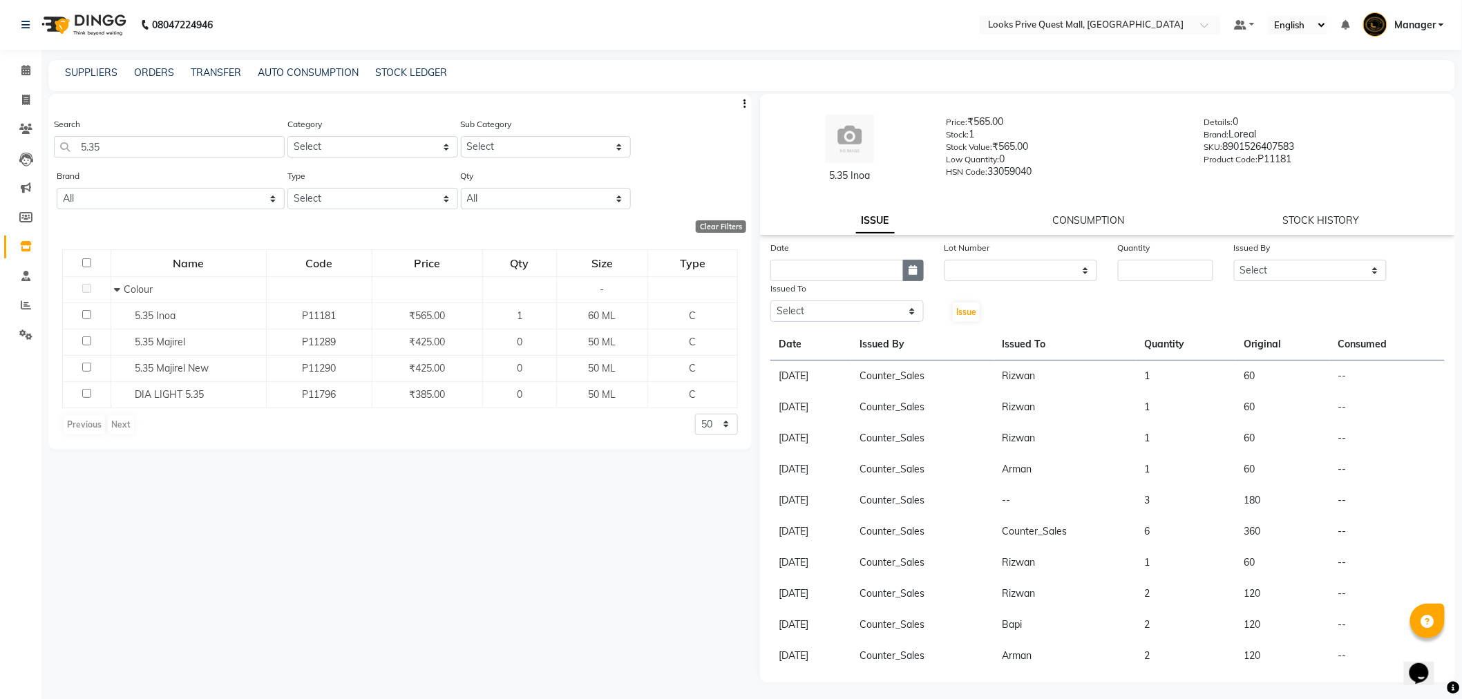
click at [920, 270] on button "button" at bounding box center [913, 270] width 21 height 21
select select "10"
select select "2025"
click at [835, 344] on div "1" at bounding box center [829, 342] width 22 height 22
type input "01-10-2025"
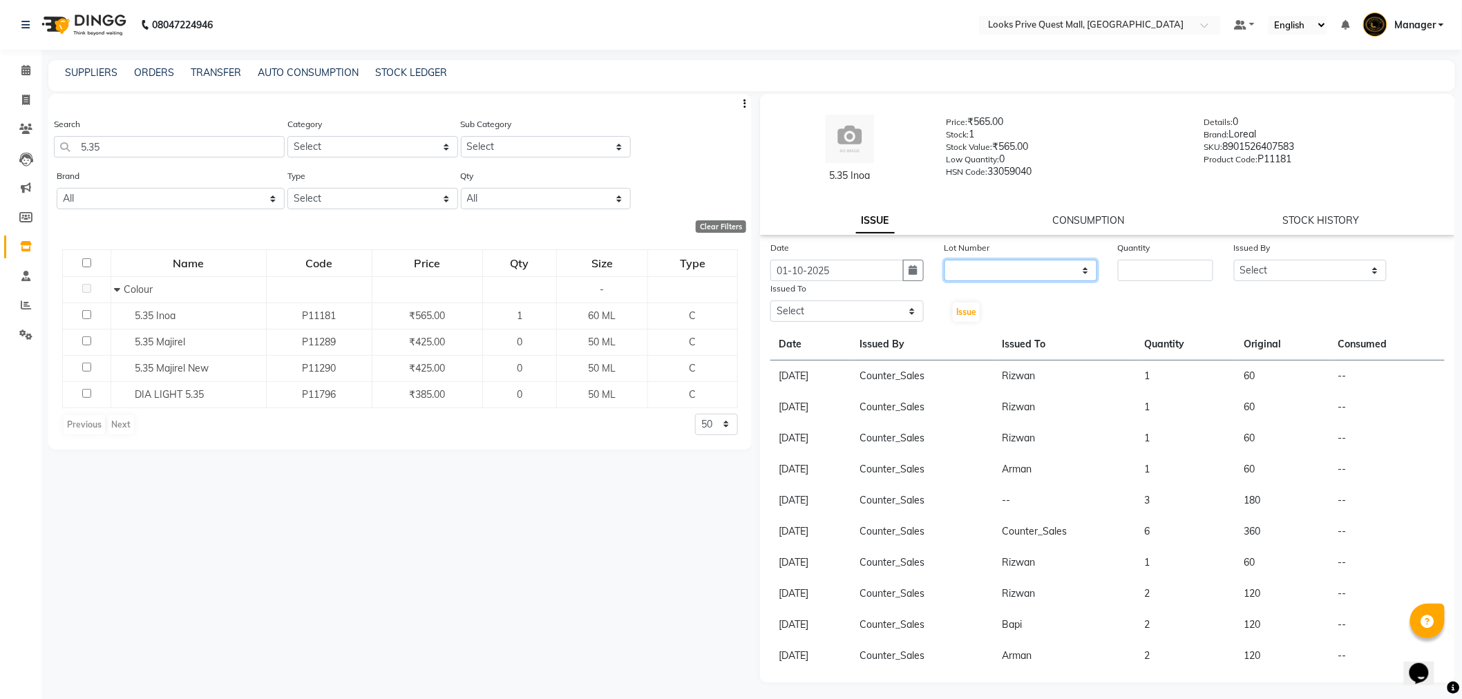
click at [965, 265] on select "None" at bounding box center [1021, 270] width 153 height 21
select select "0: null"
click at [945, 260] on select "None" at bounding box center [1021, 270] width 153 height 21
click at [1122, 270] on input "number" at bounding box center [1165, 270] width 95 height 21
type input "1"
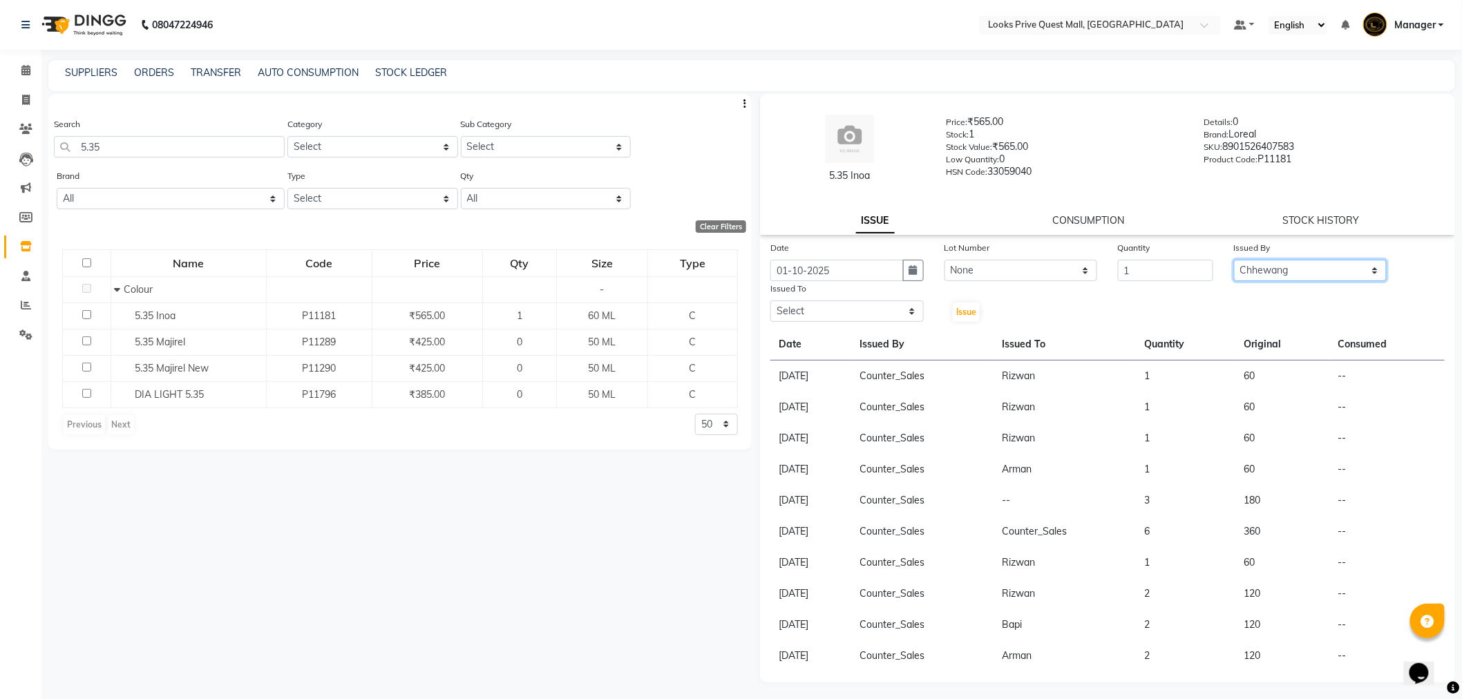
select select "46686"
select select "46703"
click at [957, 308] on span "Issue" at bounding box center [966, 312] width 20 height 10
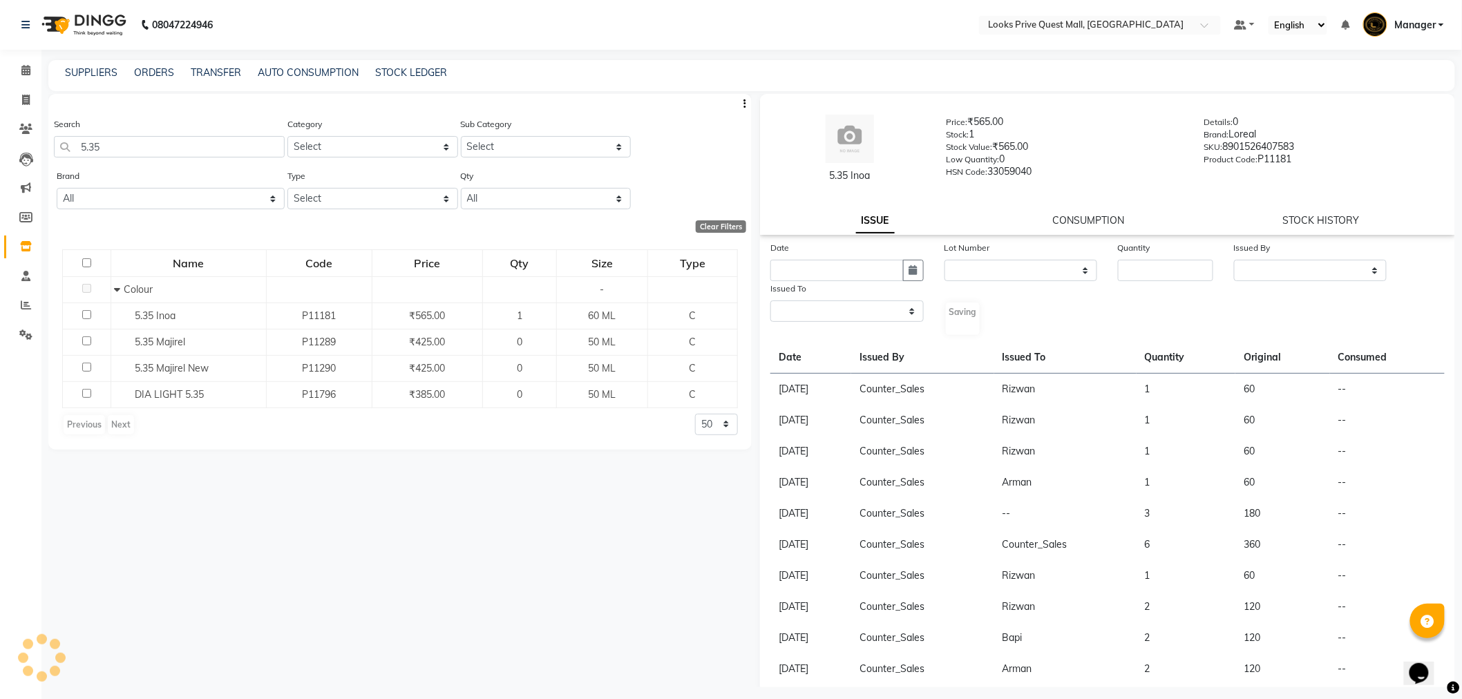
select select
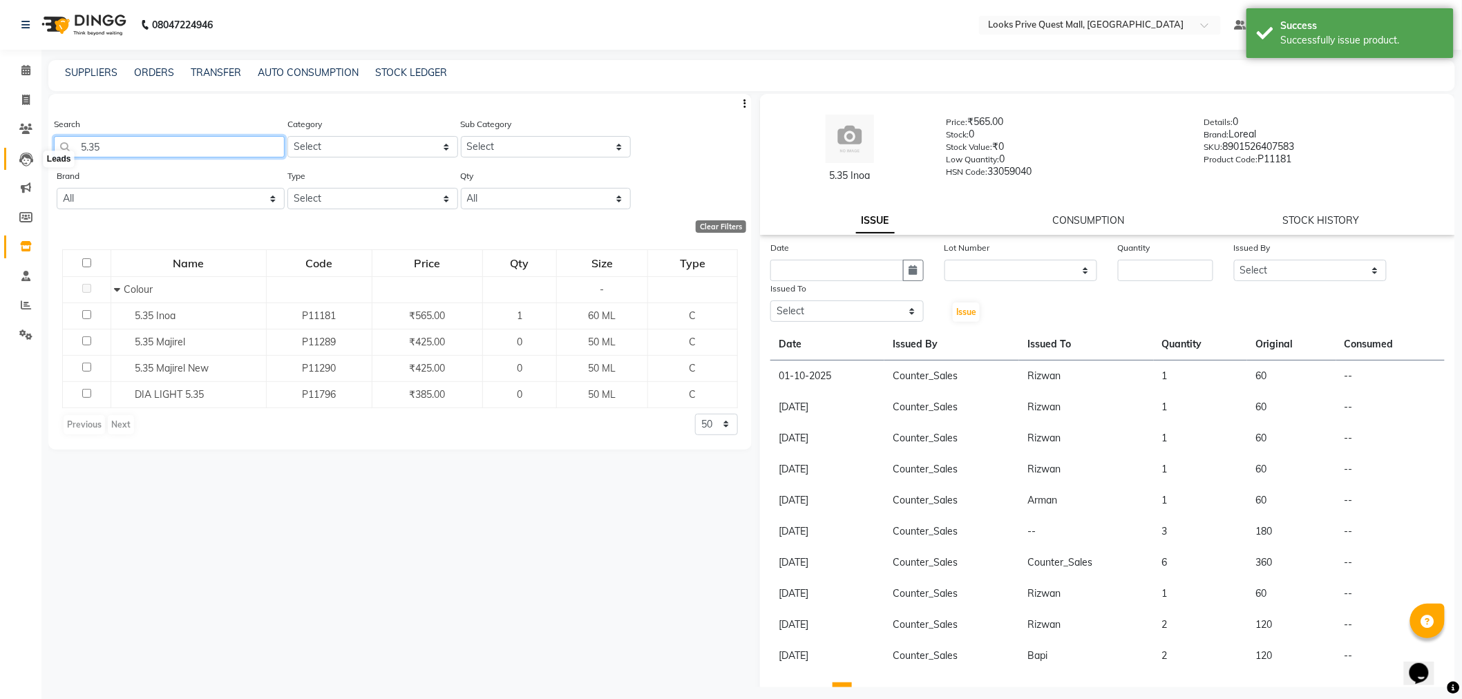
drag, startPoint x: 159, startPoint y: 139, endPoint x: 21, endPoint y: 153, distance: 139.0
click at [21, 153] on app-home "08047224946 Select Location × Looks Prive Quest Mall, [GEOGRAPHIC_DATA] Default…" at bounding box center [731, 354] width 1462 height 708
type input "5.15"
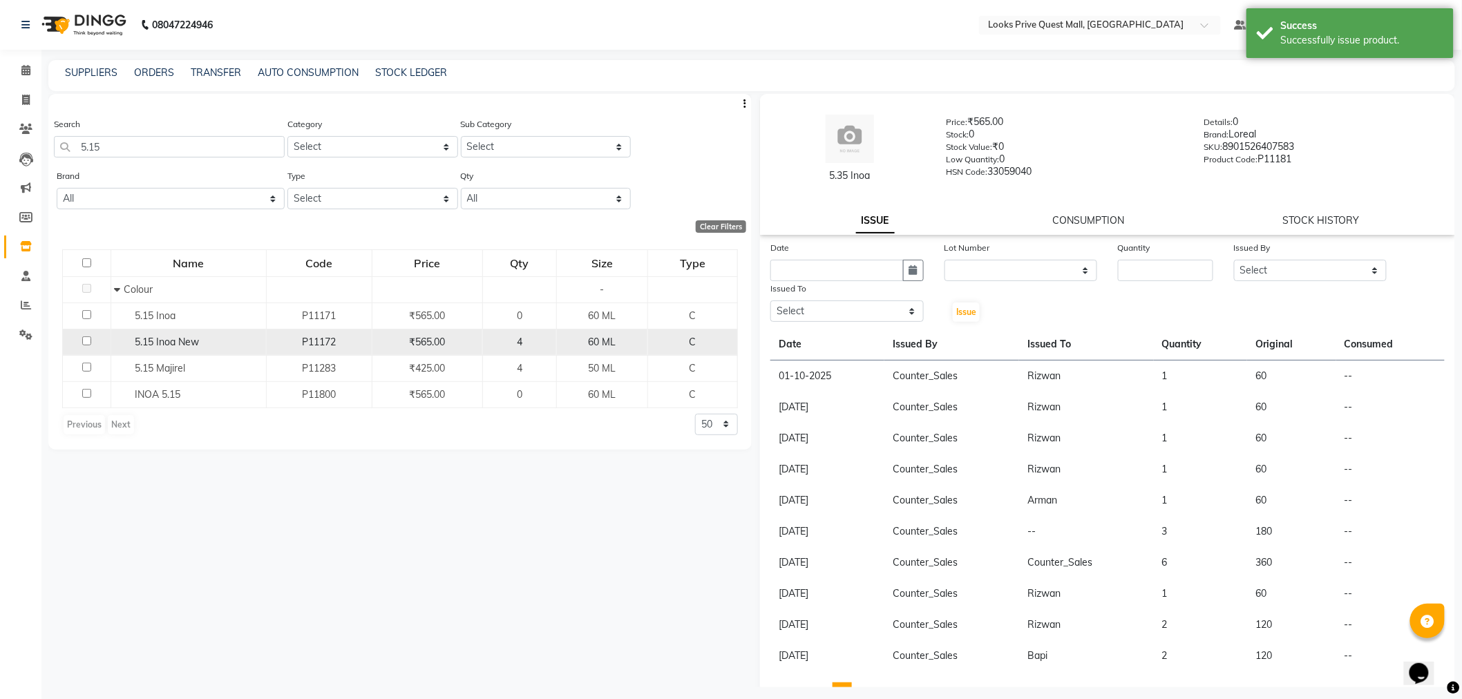
click at [223, 343] on div "5.15 Inoa New" at bounding box center [188, 342] width 148 height 15
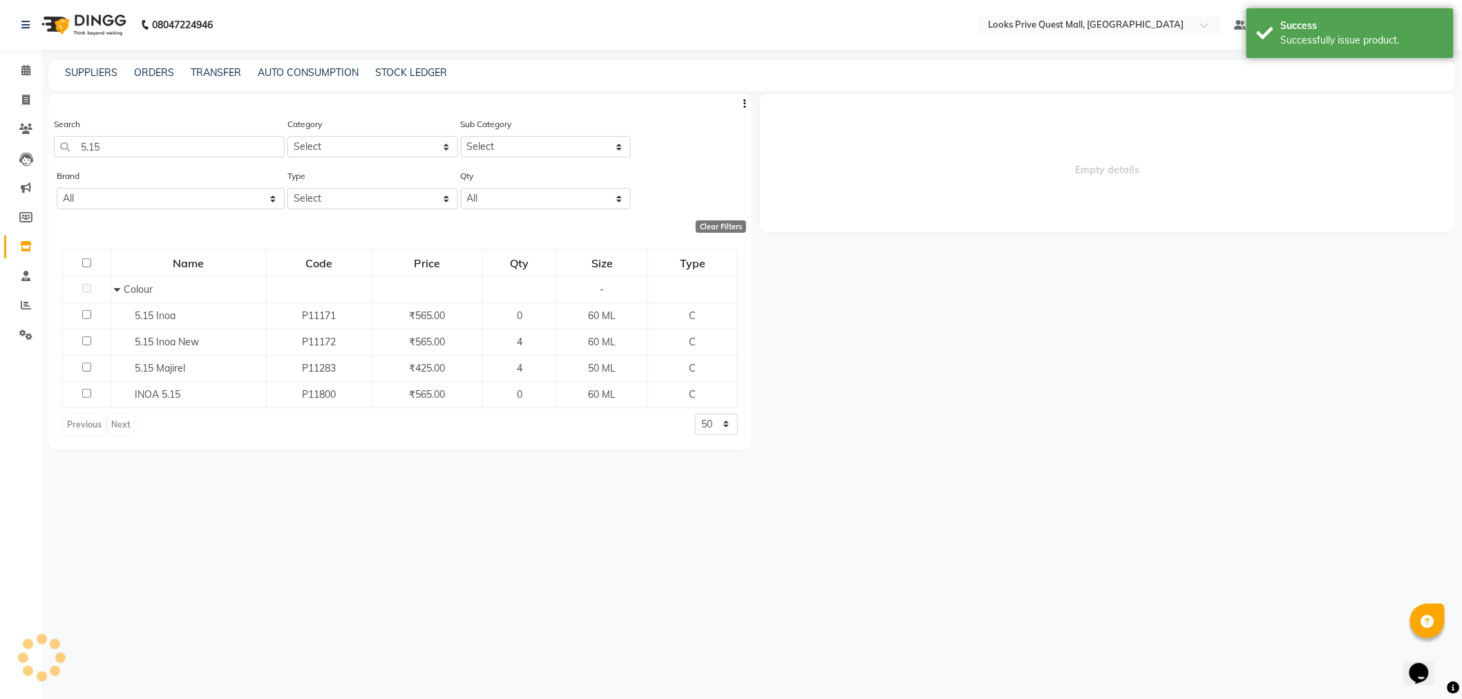
select select
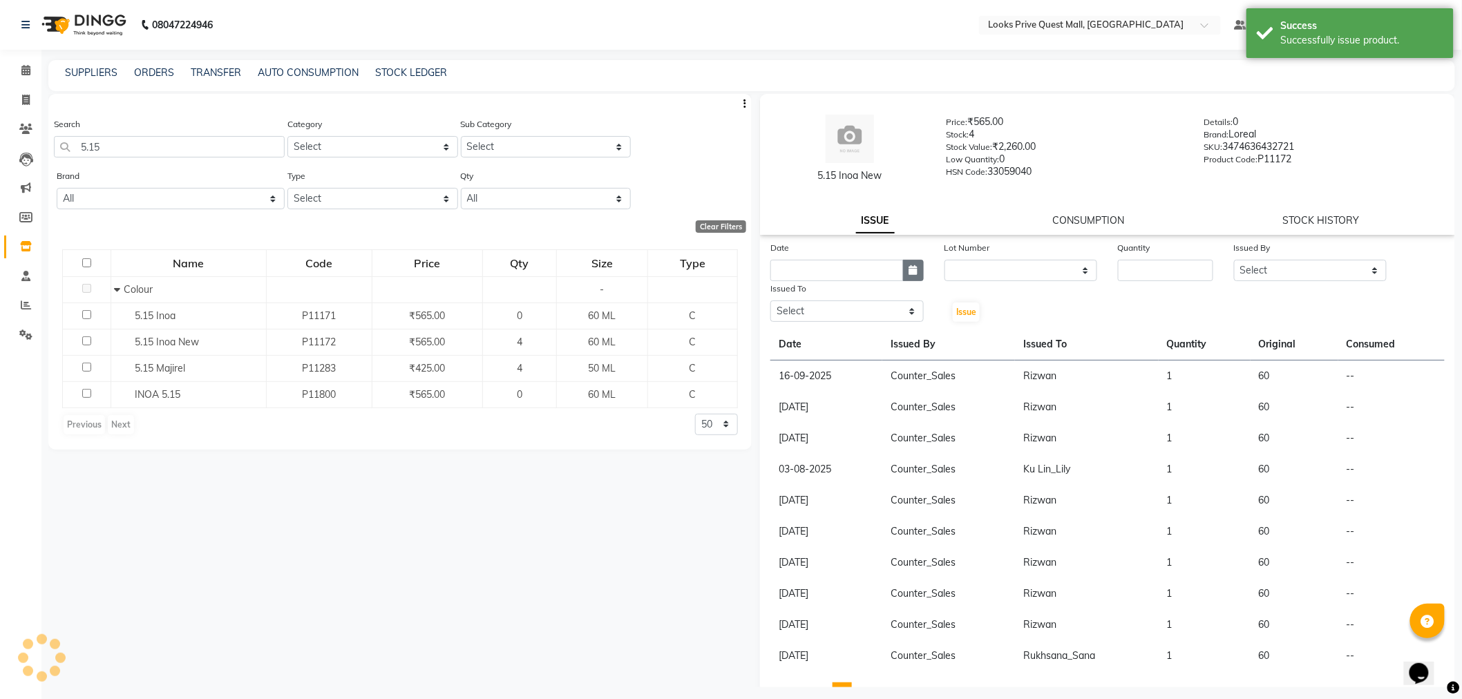
click at [909, 272] on icon "button" at bounding box center [913, 270] width 8 height 10
select select "10"
select select "2025"
click at [829, 341] on div "1" at bounding box center [829, 342] width 22 height 22
type input "01-10-2025"
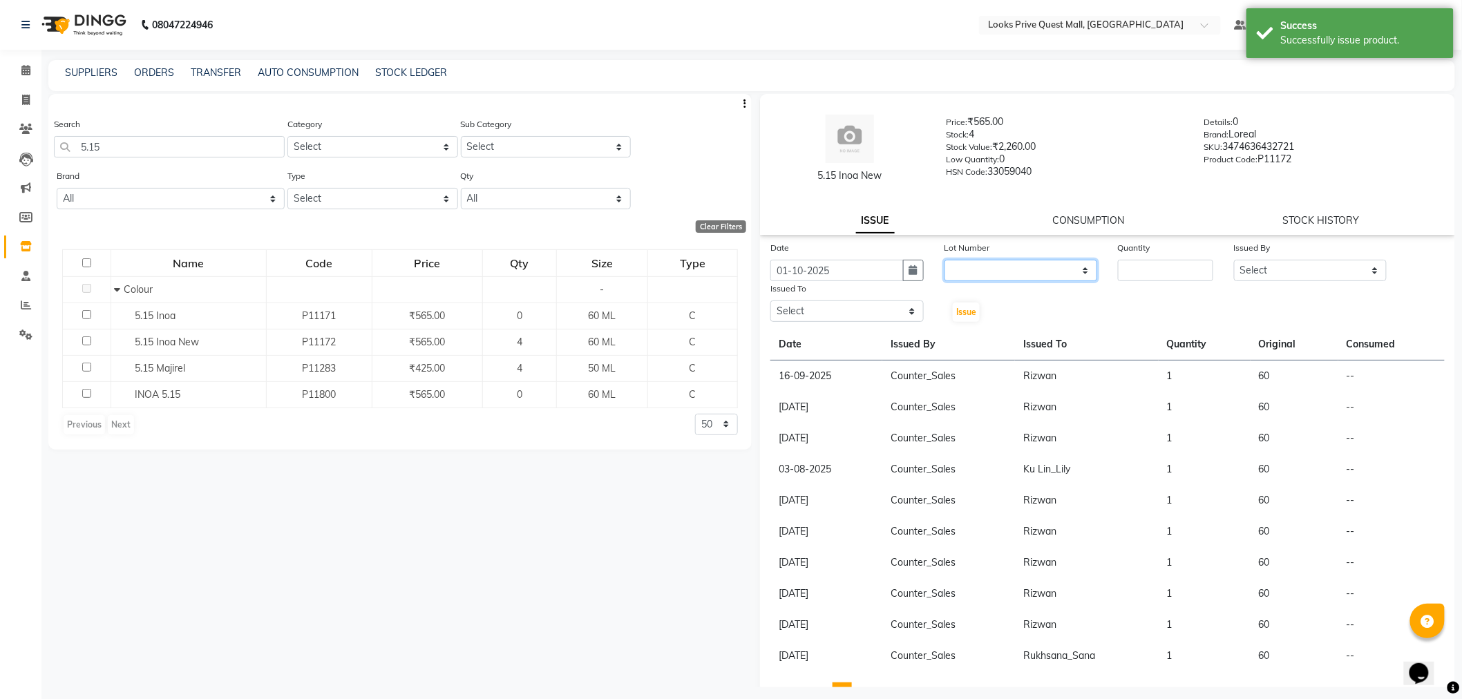
click at [965, 267] on select "None" at bounding box center [1021, 270] width 153 height 21
select select "0: null"
click at [945, 260] on select "None" at bounding box center [1021, 270] width 153 height 21
type input "1"
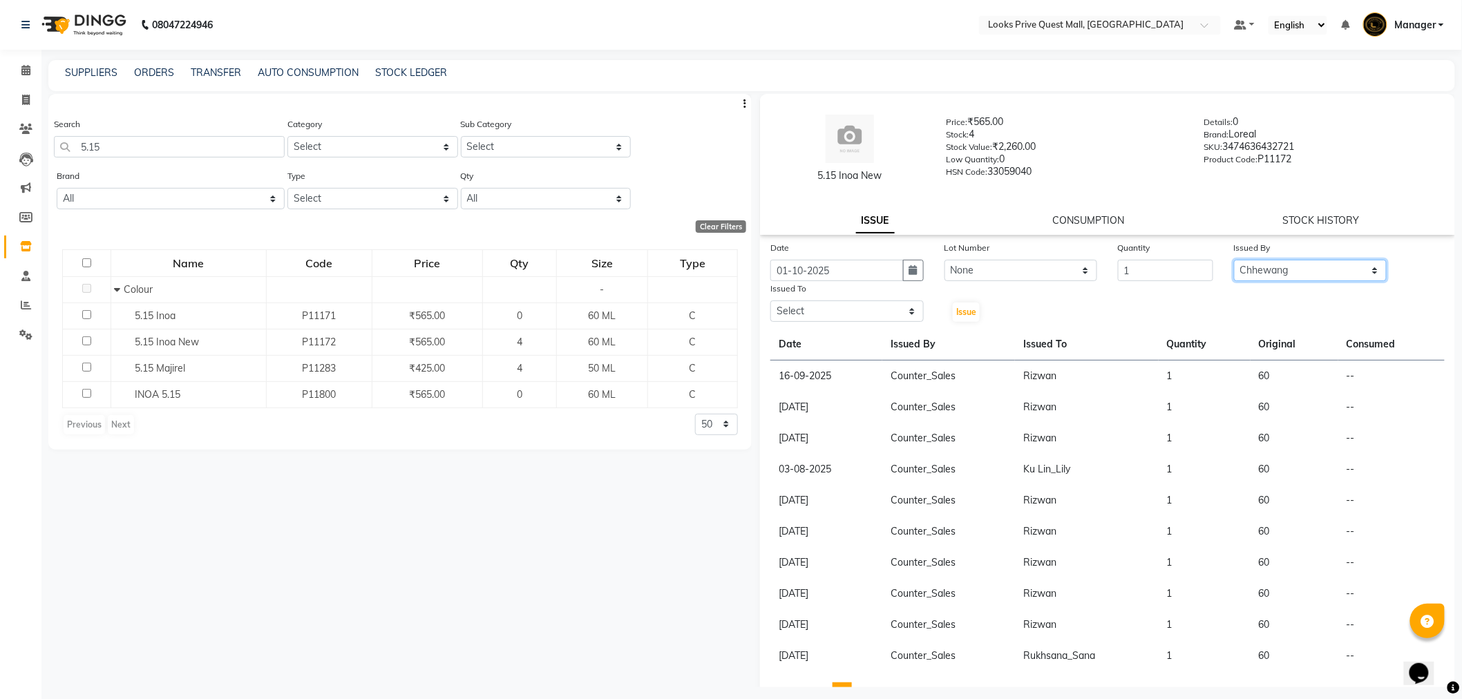
select select "46686"
select select "46703"
click at [967, 309] on span "Issue" at bounding box center [966, 312] width 20 height 10
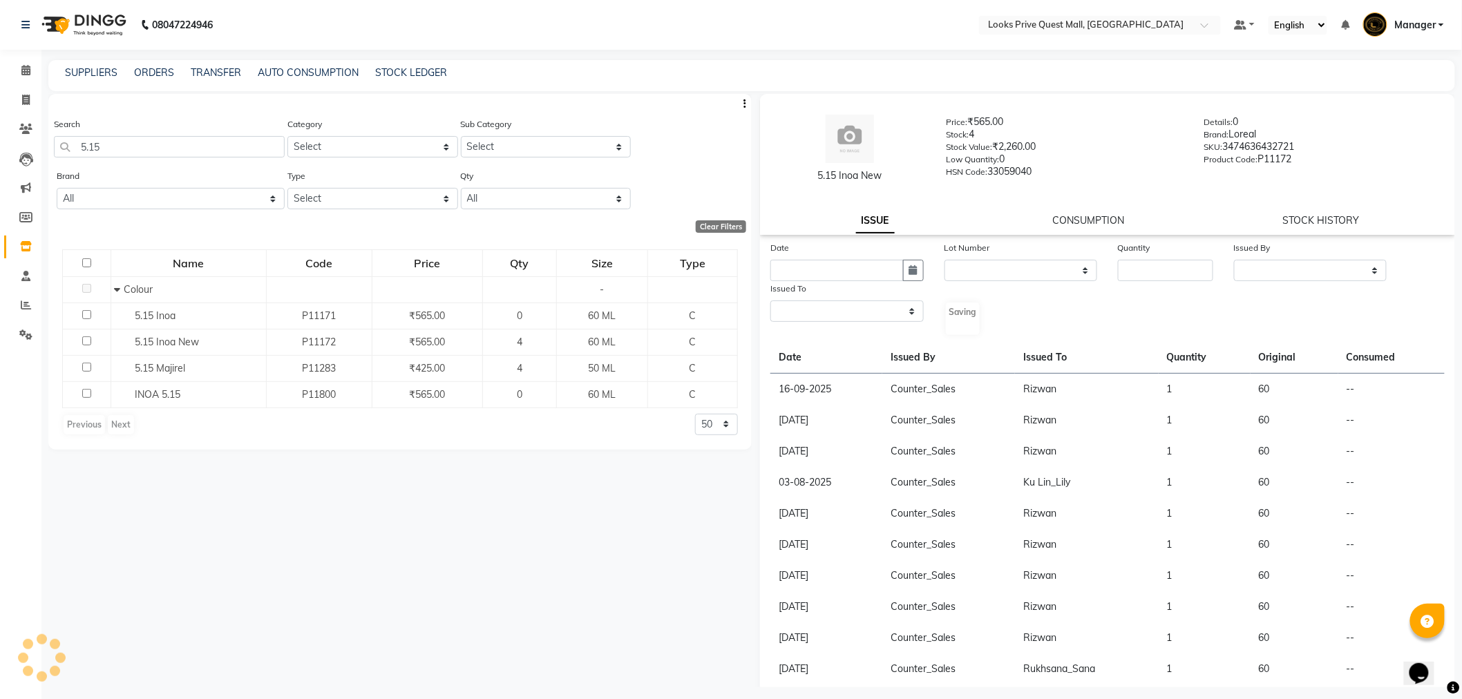
select select
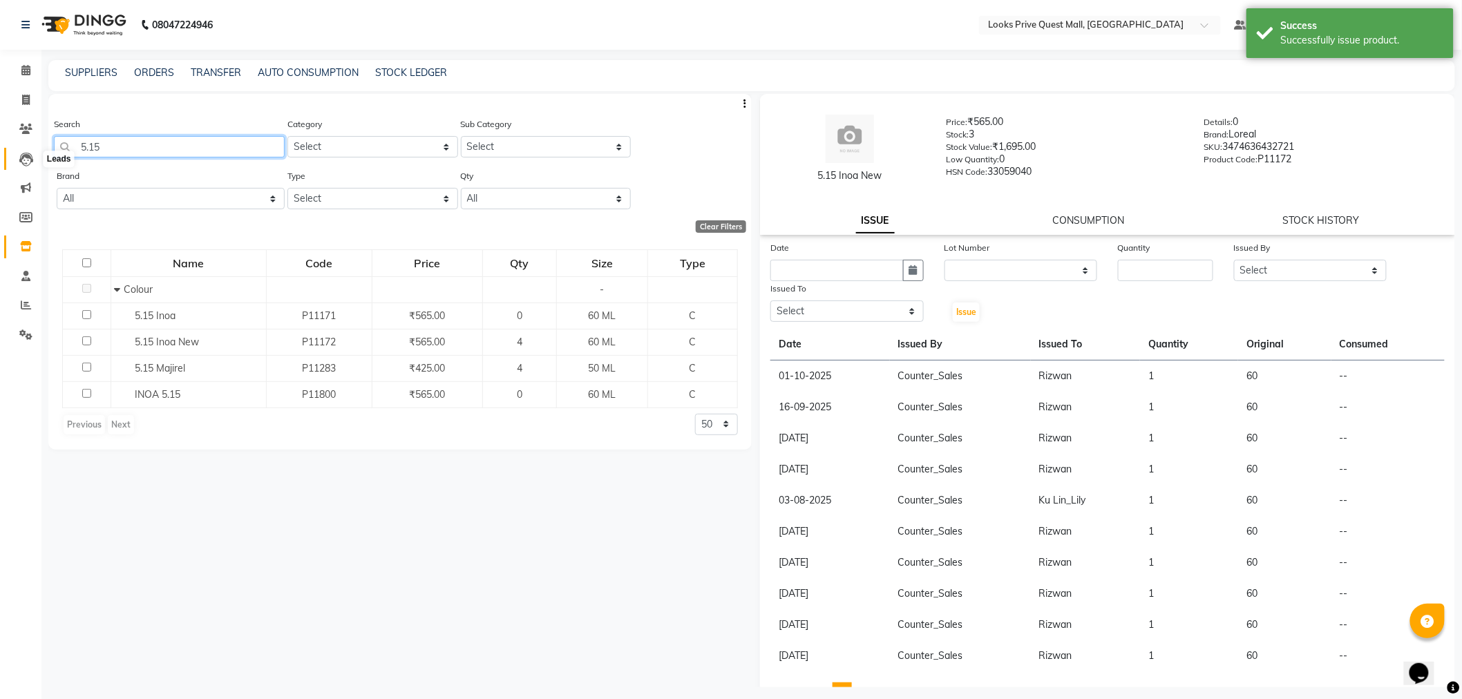
drag, startPoint x: 122, startPoint y: 145, endPoint x: 16, endPoint y: 158, distance: 107.1
click at [16, 158] on app-home "08047224946 Select Location × Looks Prive Quest Mall, Kolkata Default Panel My …" at bounding box center [731, 354] width 1462 height 708
type input "inoa"
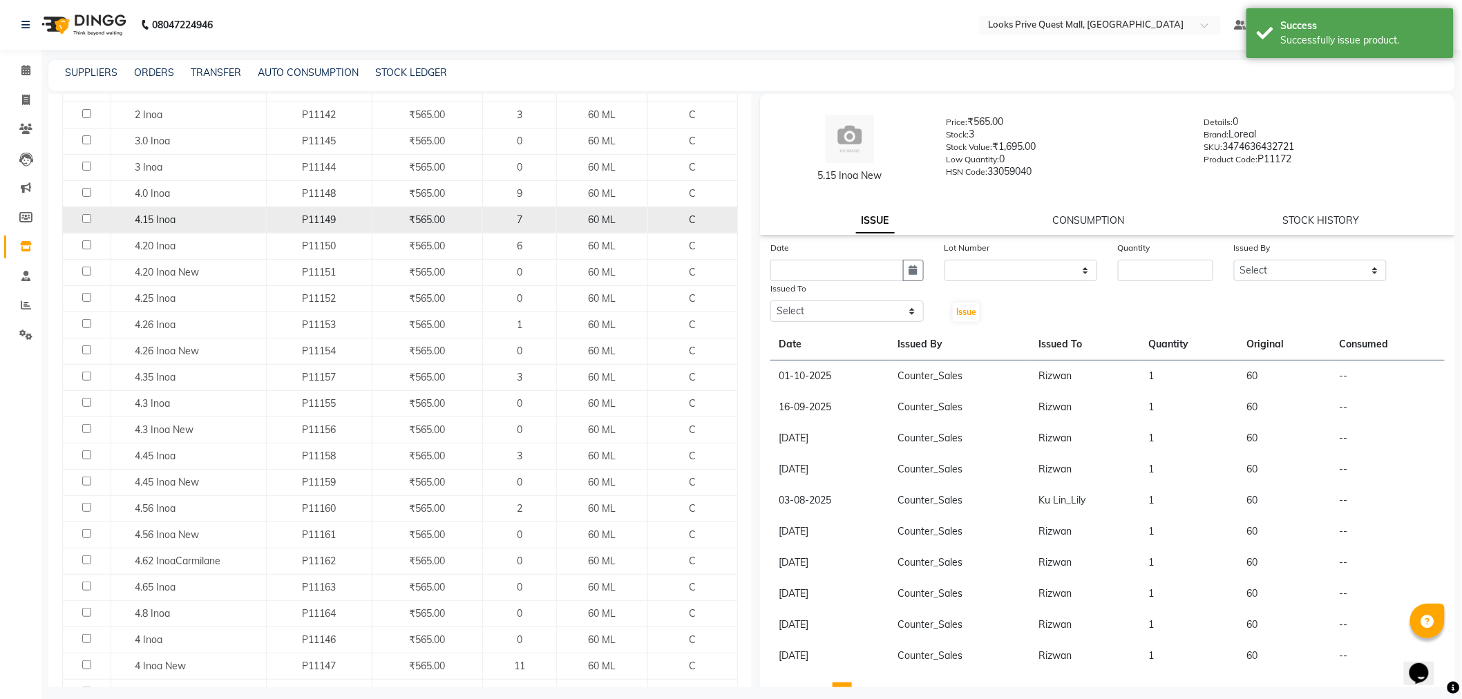
scroll to position [307, 0]
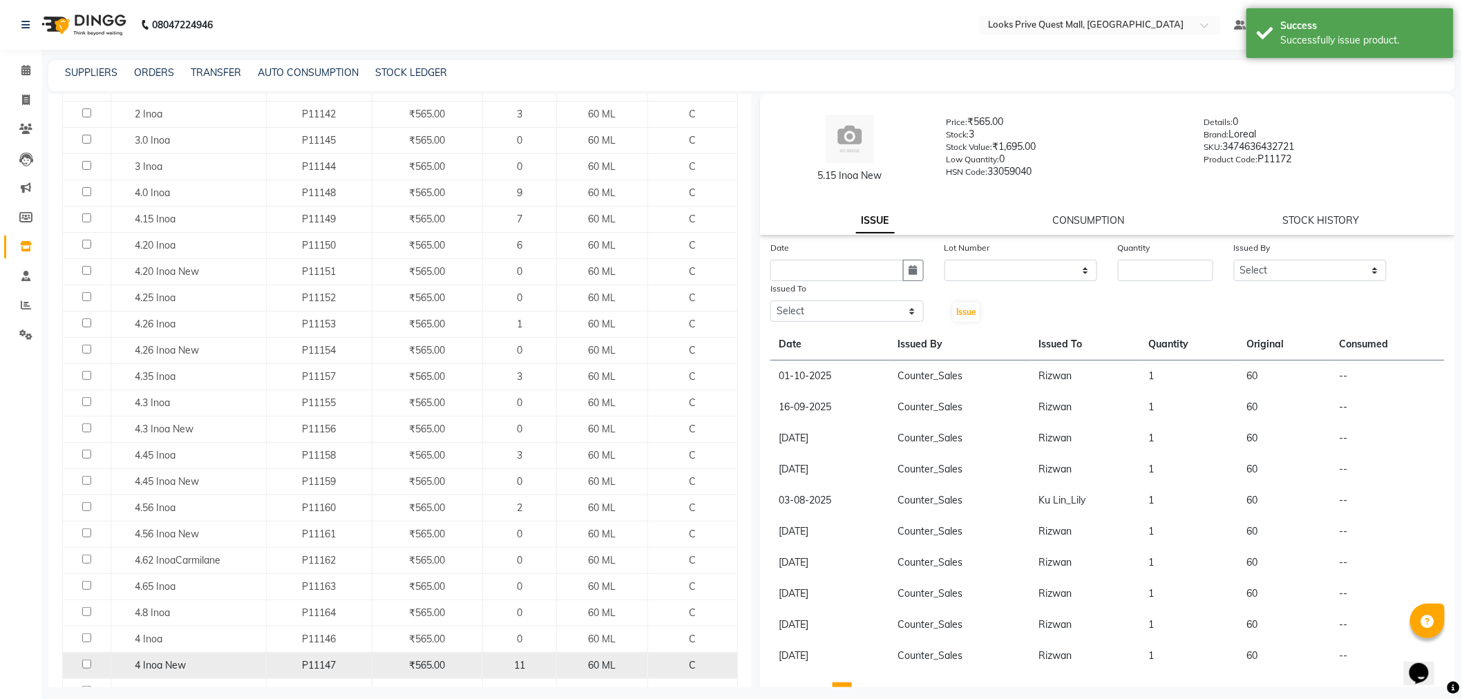
click at [191, 668] on div "4 Inoa New" at bounding box center [188, 666] width 148 height 15
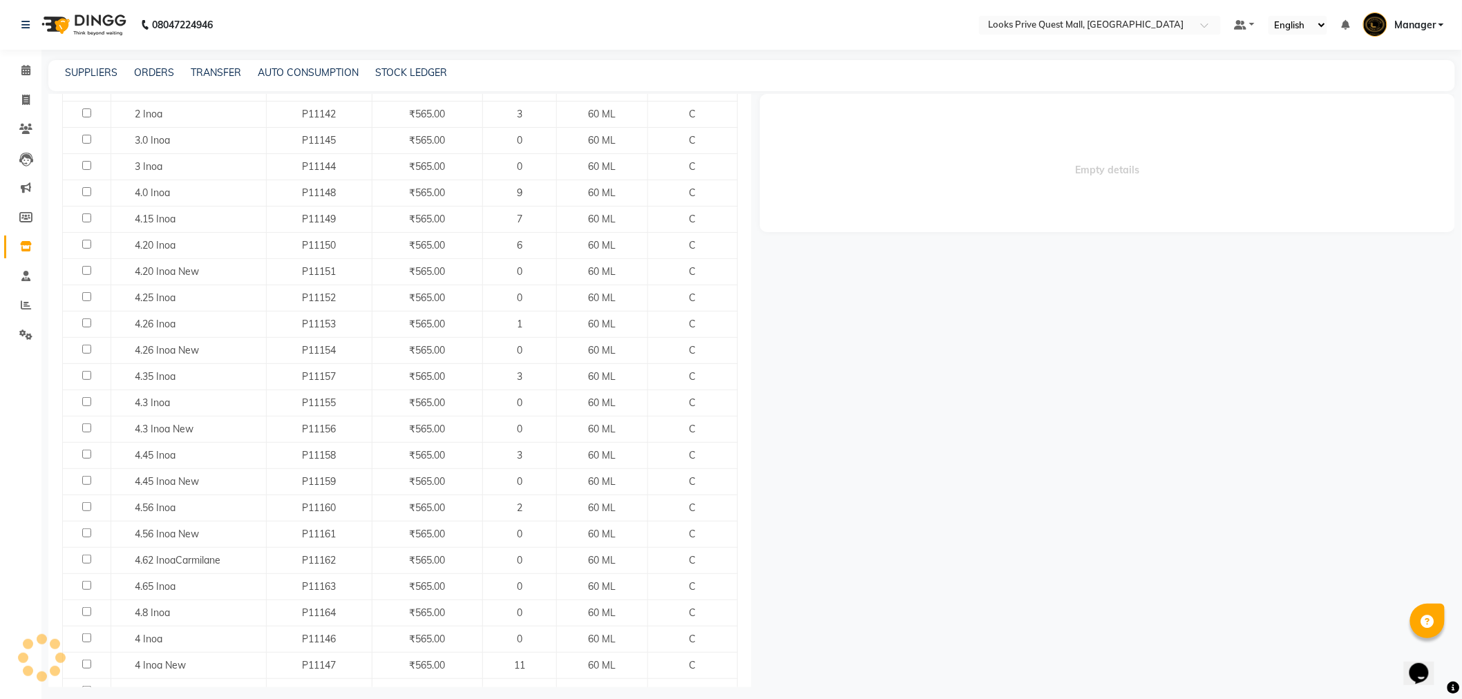
select select
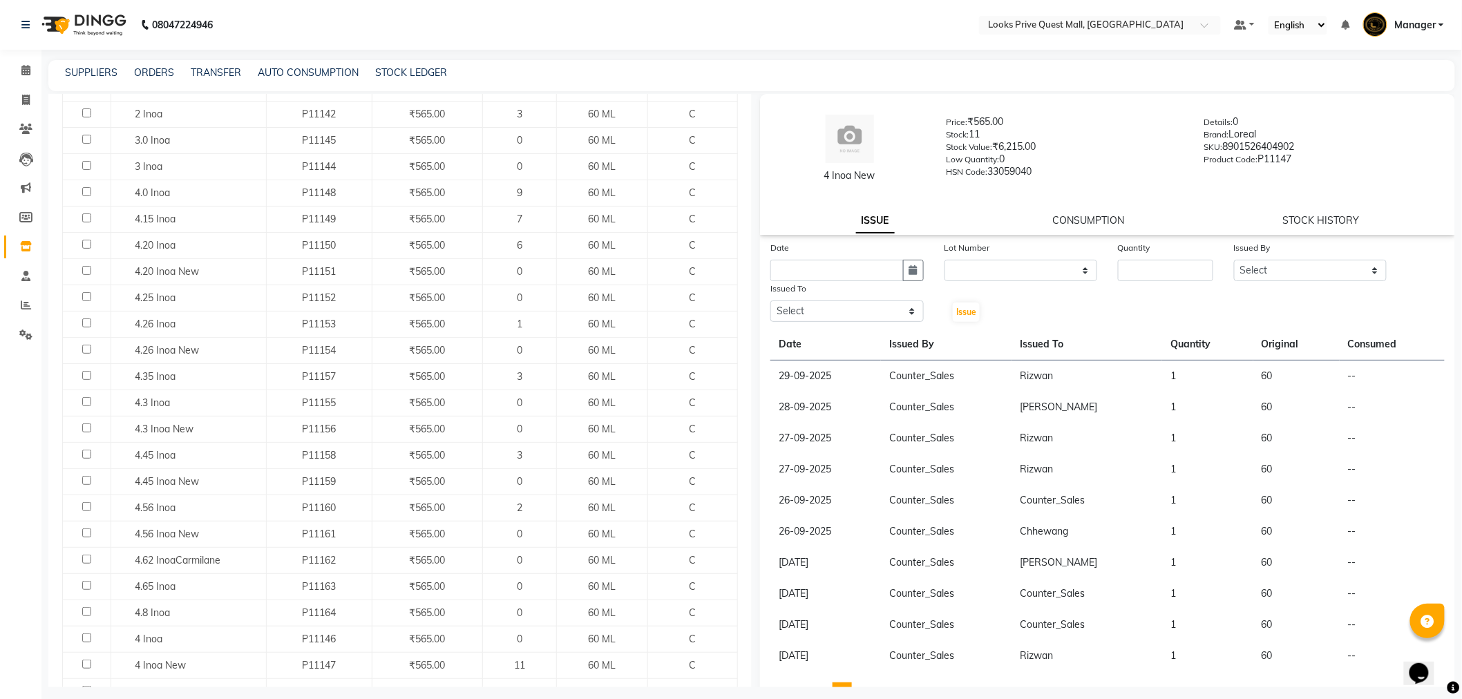
click at [919, 254] on div "Date" at bounding box center [847, 249] width 153 height 19
click at [909, 271] on icon "button" at bounding box center [913, 270] width 8 height 10
select select "10"
select select "2025"
click at [831, 342] on div "1" at bounding box center [829, 342] width 22 height 22
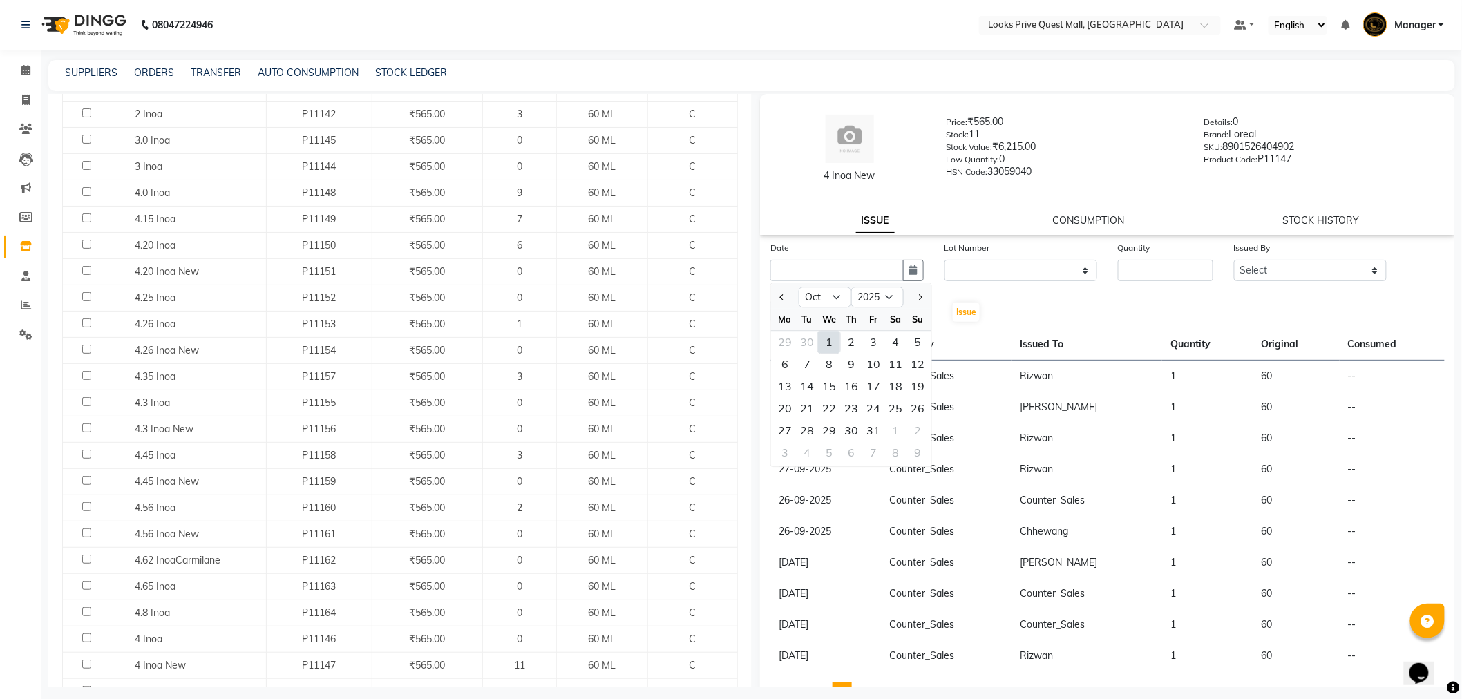
type input "01-10-2025"
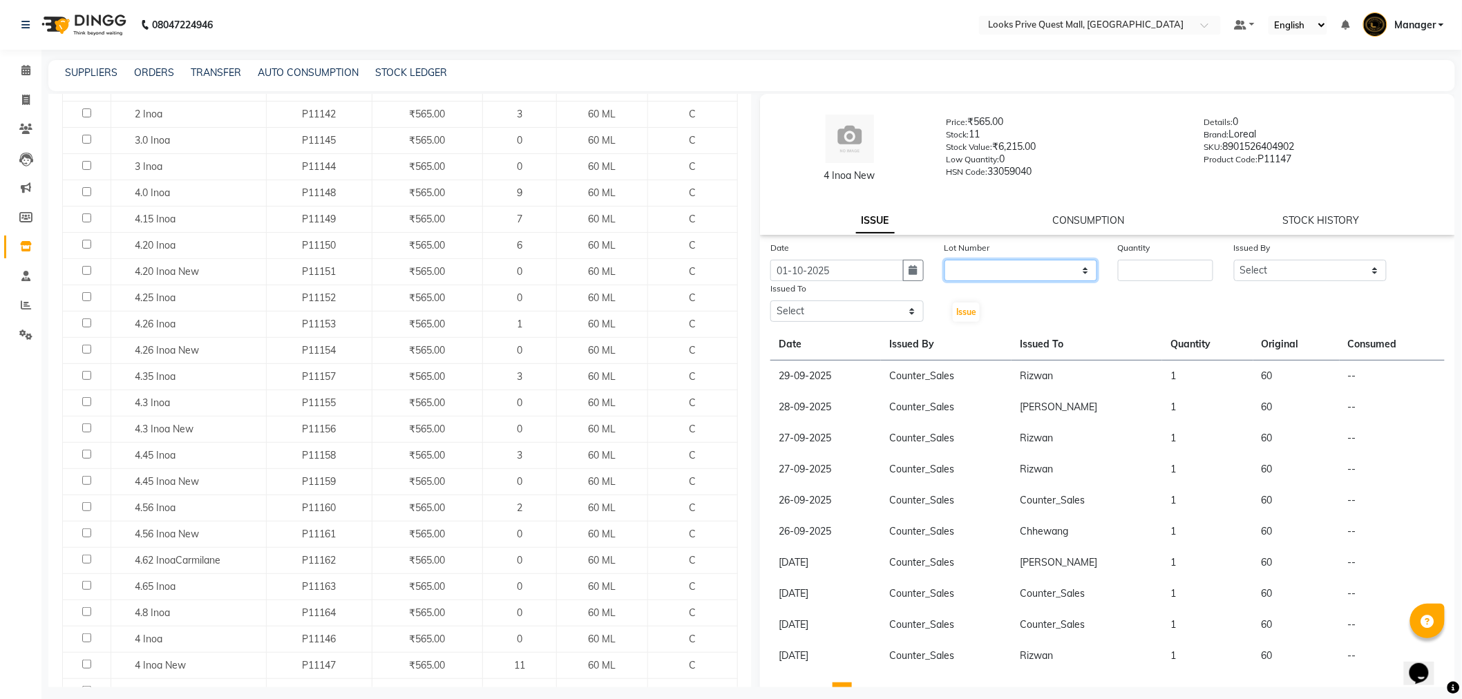
drag, startPoint x: 998, startPoint y: 264, endPoint x: 990, endPoint y: 273, distance: 11.8
click at [998, 264] on select "None" at bounding box center [1021, 270] width 153 height 21
select select "0: null"
click at [945, 260] on select "None" at bounding box center [1021, 270] width 153 height 21
type input "1"
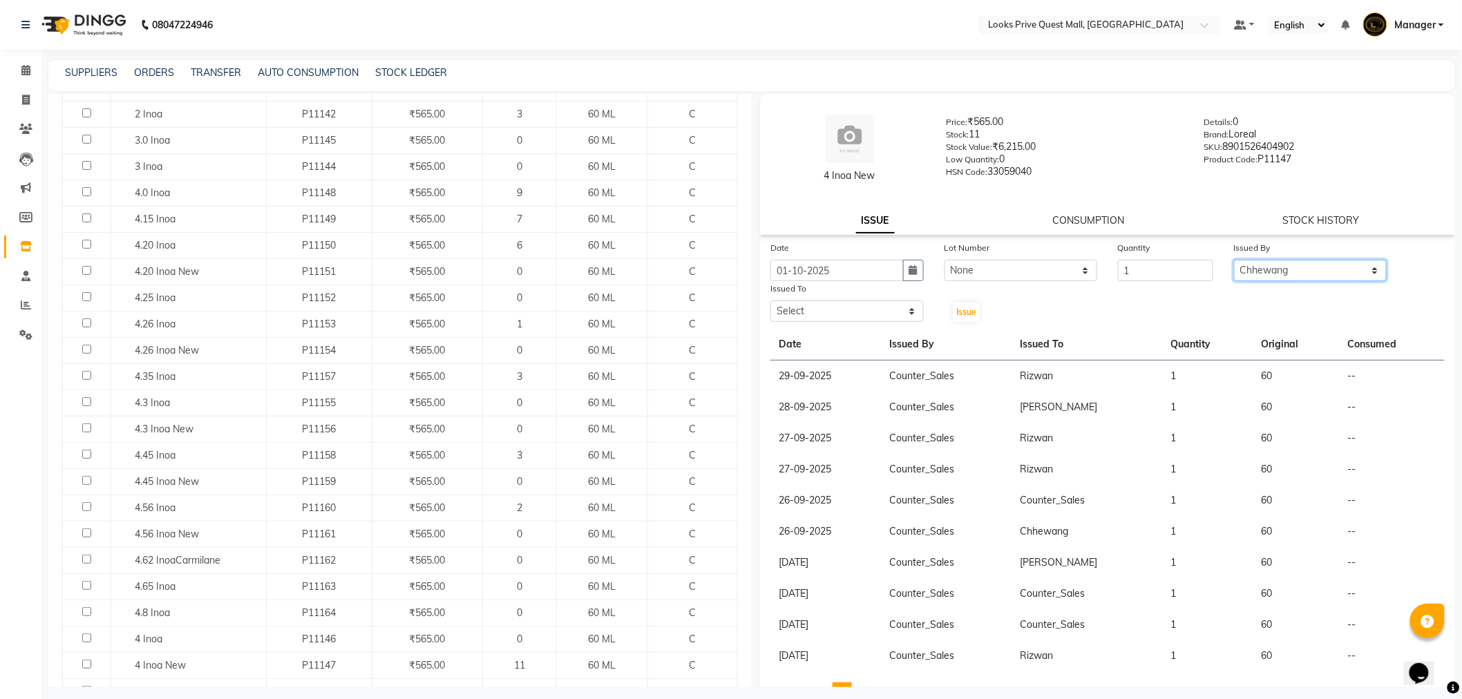
select select "46686"
select select "46703"
click at [963, 319] on button "Issue" at bounding box center [966, 312] width 27 height 19
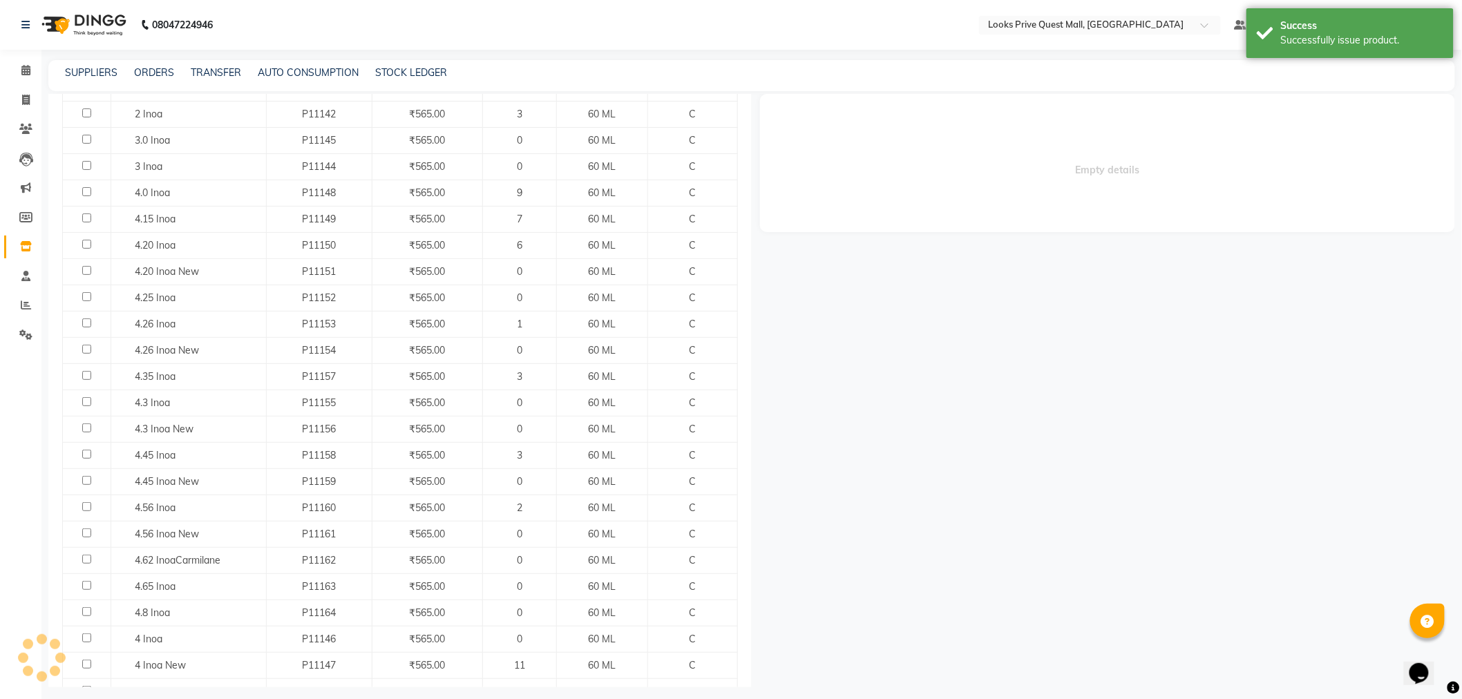
select select
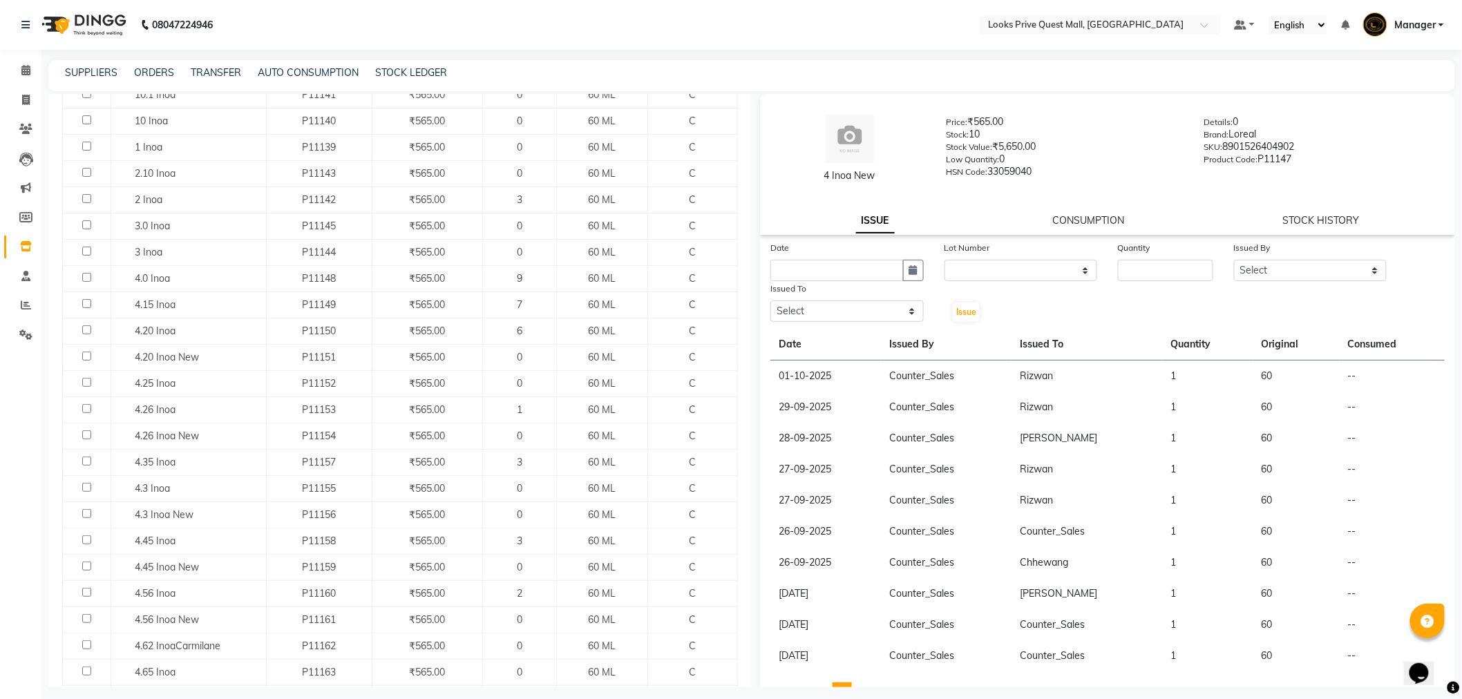
scroll to position [0, 0]
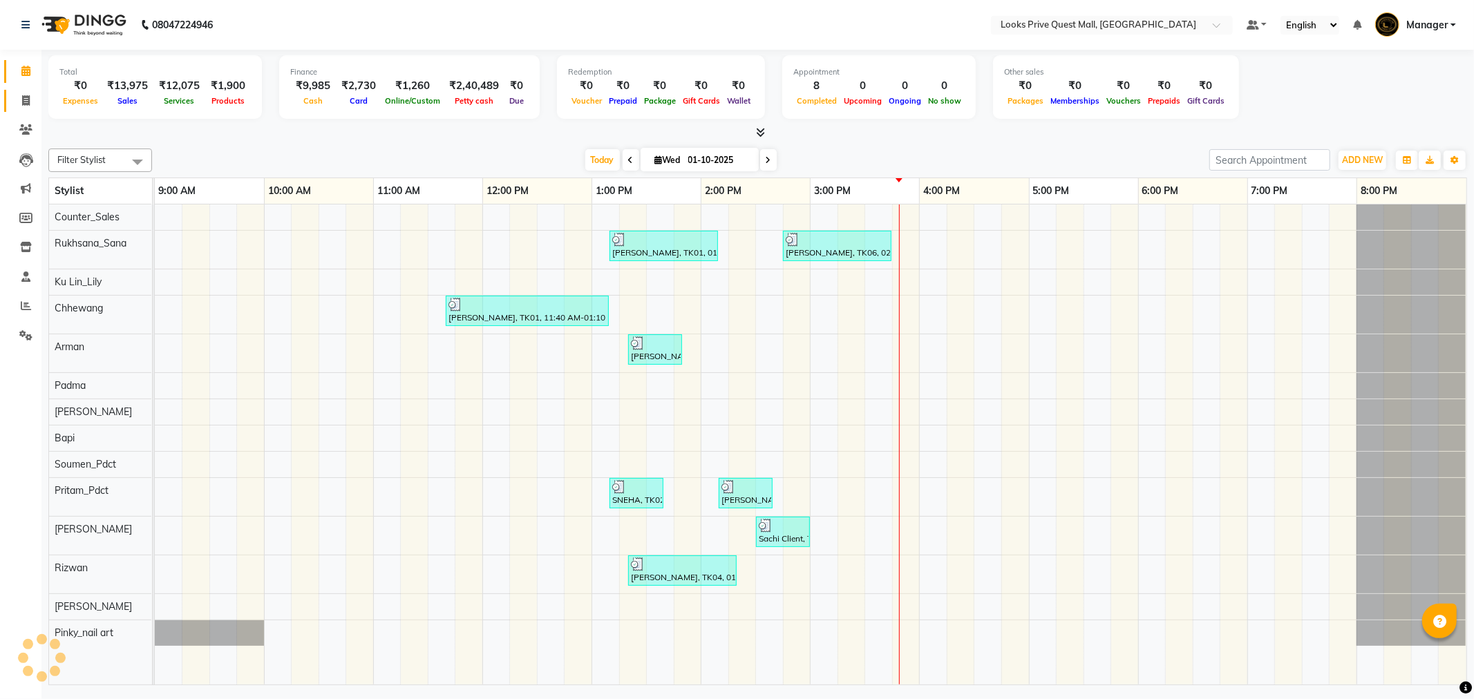
drag, startPoint x: 28, startPoint y: 115, endPoint x: 24, endPoint y: 106, distance: 9.9
click at [28, 115] on li "Clients" at bounding box center [20, 130] width 41 height 30
click at [24, 106] on icon at bounding box center [26, 100] width 8 height 10
select select "6141"
select select "service"
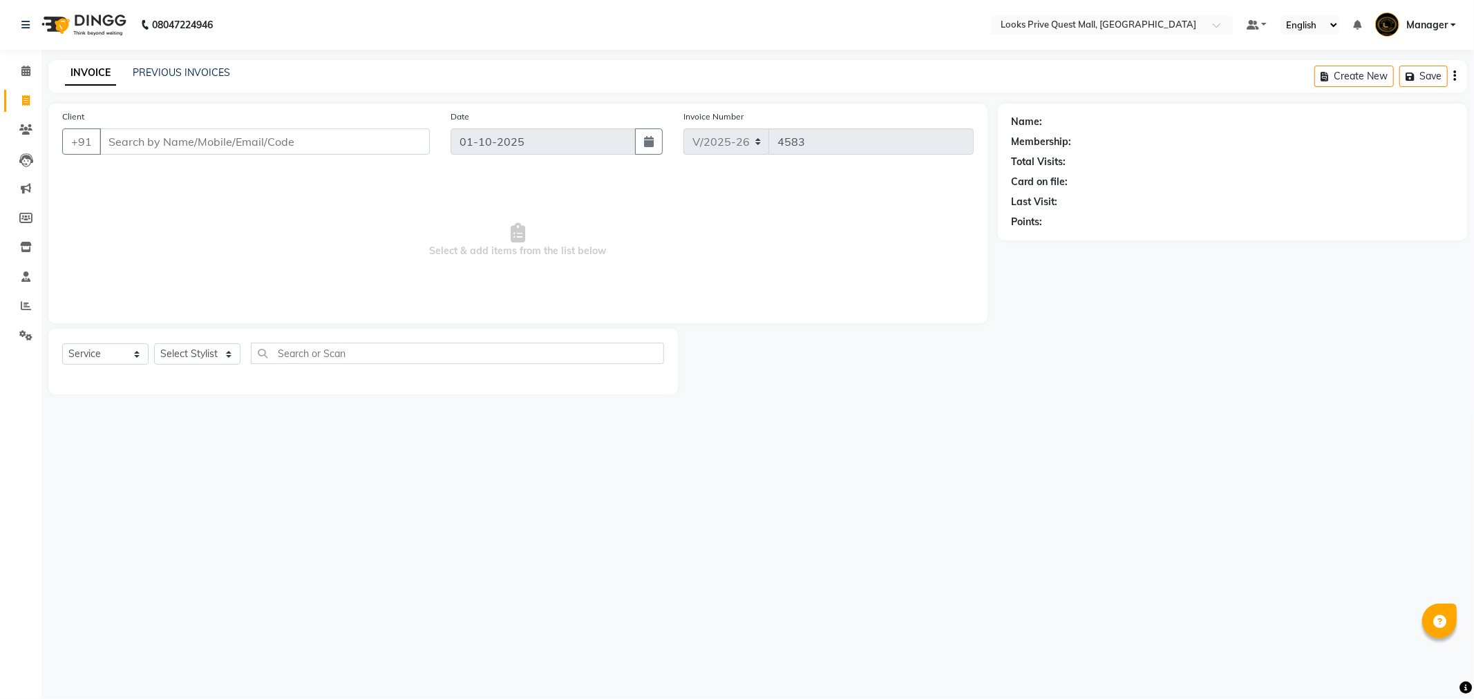
click at [182, 140] on input "Client" at bounding box center [265, 142] width 330 height 26
type input "9830150550"
click at [390, 139] on span "Add Client" at bounding box center [394, 142] width 55 height 14
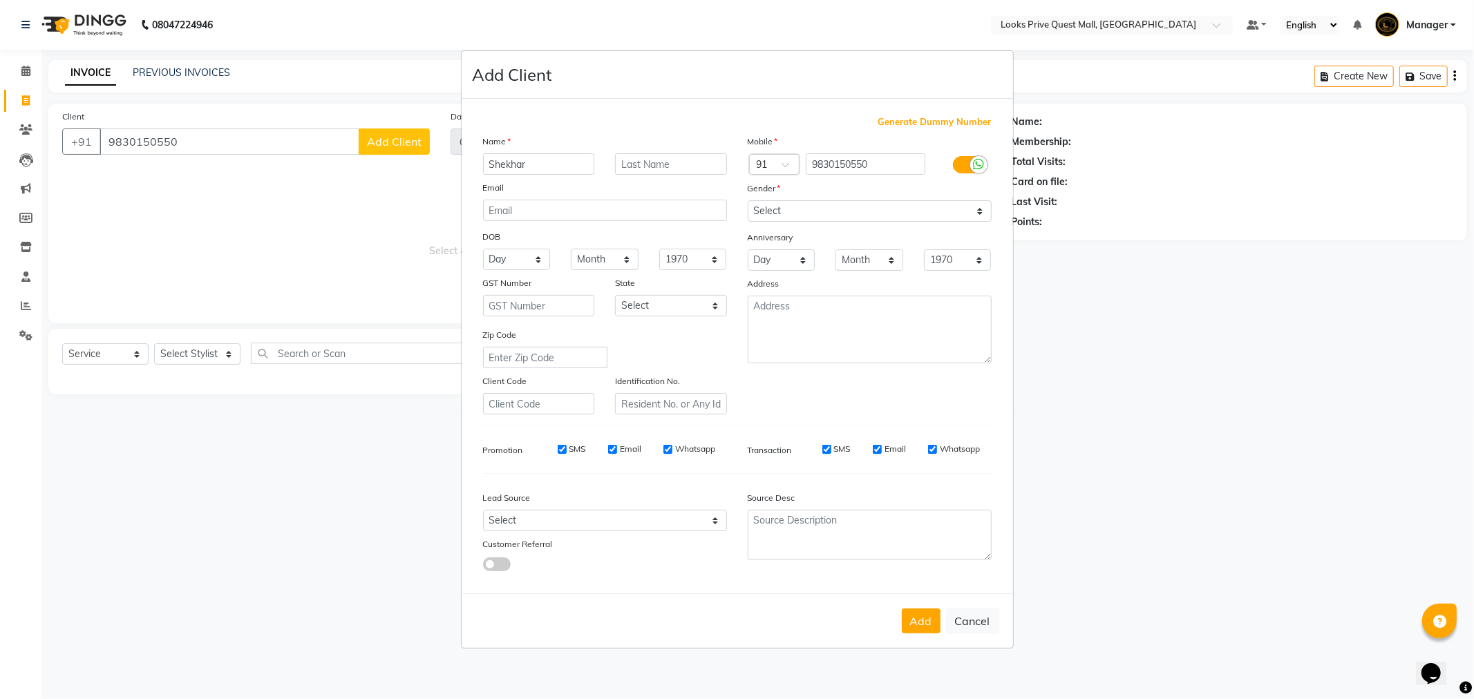
type input "Shekhar"
type input "[PERSON_NAME]"
click at [980, 162] on icon at bounding box center [979, 164] width 11 height 12
click at [0, 0] on input "checkbox" at bounding box center [0, 0] width 0 height 0
click at [824, 218] on select "Select Male Female Other Prefer Not To Say" at bounding box center [870, 210] width 244 height 21
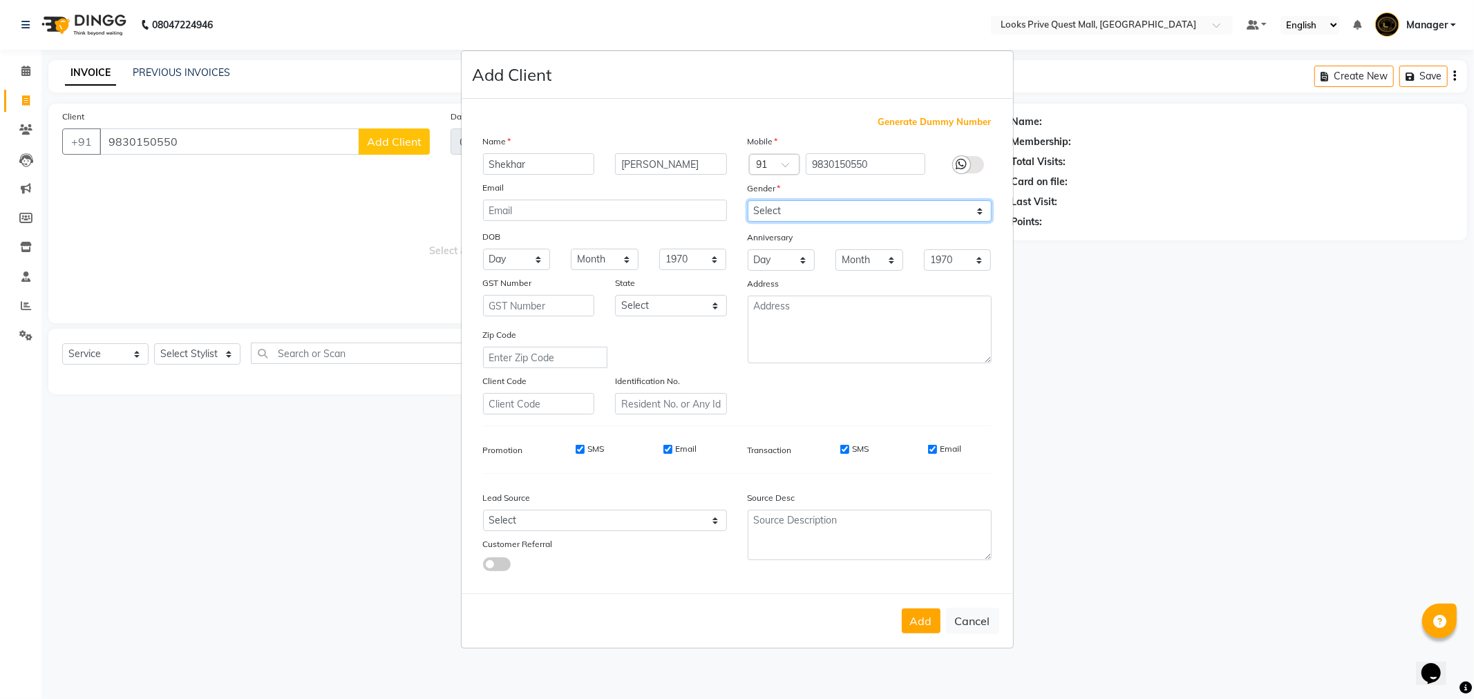
select select "male"
click at [748, 200] on select "Select Male Female Other Prefer Not To Say" at bounding box center [870, 210] width 244 height 21
click at [929, 449] on input "Email" at bounding box center [932, 449] width 9 height 9
checkbox input "false"
click at [663, 447] on div "SMS Email" at bounding box center [627, 449] width 200 height 12
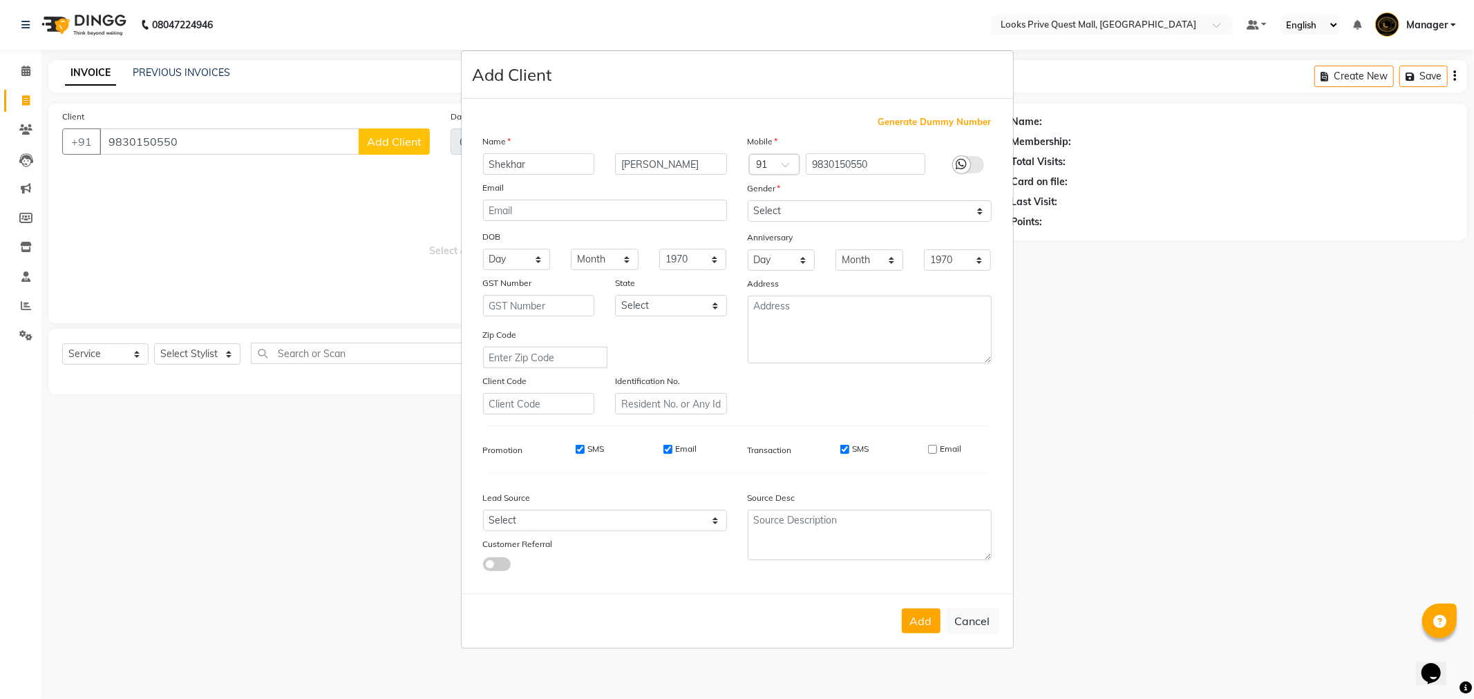
click at [665, 450] on input "Email" at bounding box center [667, 449] width 9 height 9
checkbox input "false"
click at [929, 624] on button "Add" at bounding box center [921, 621] width 39 height 25
select select
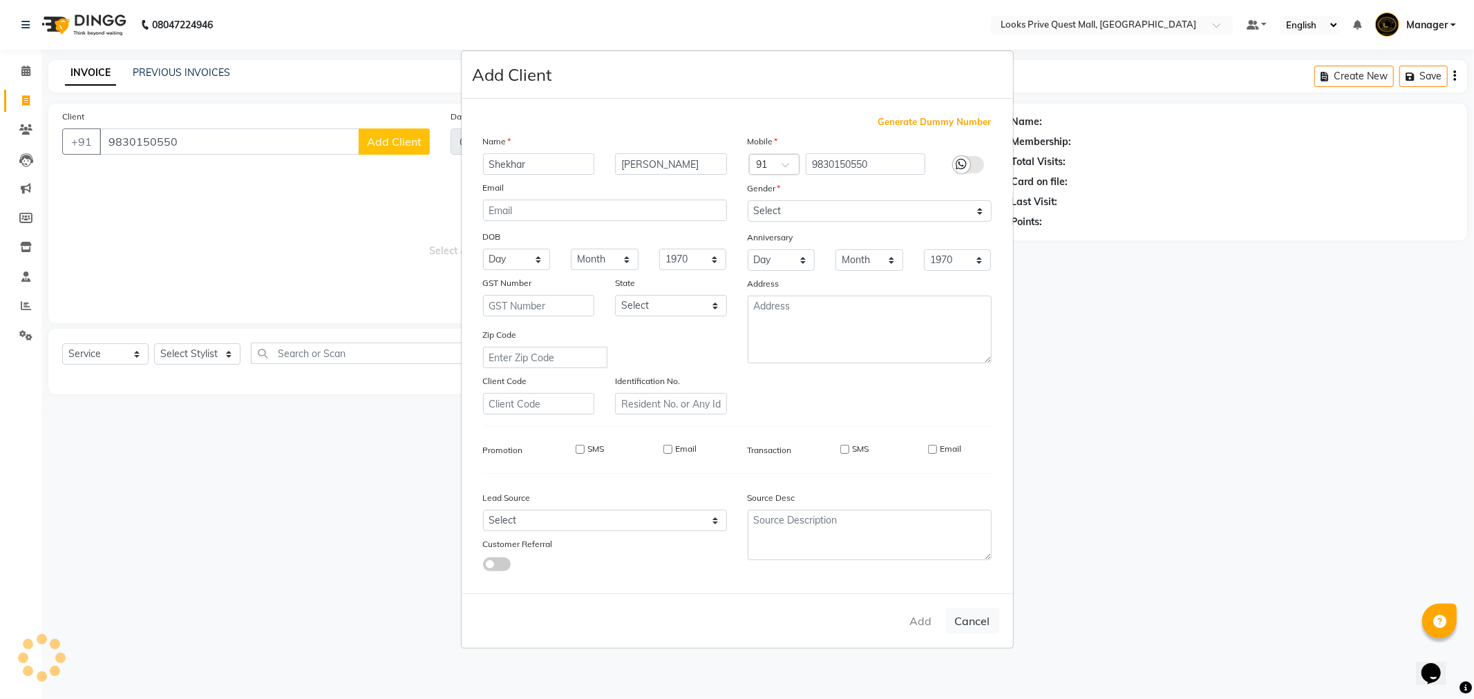
select select
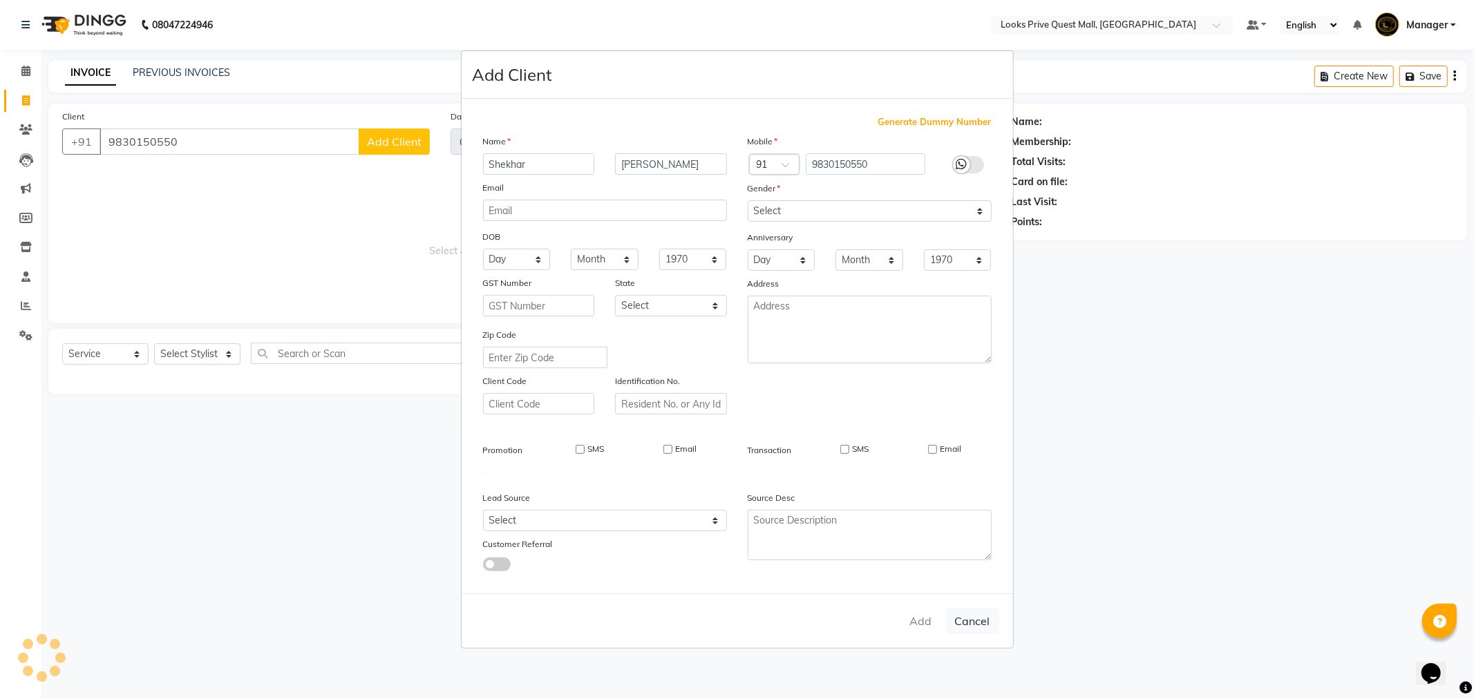
checkbox input "false"
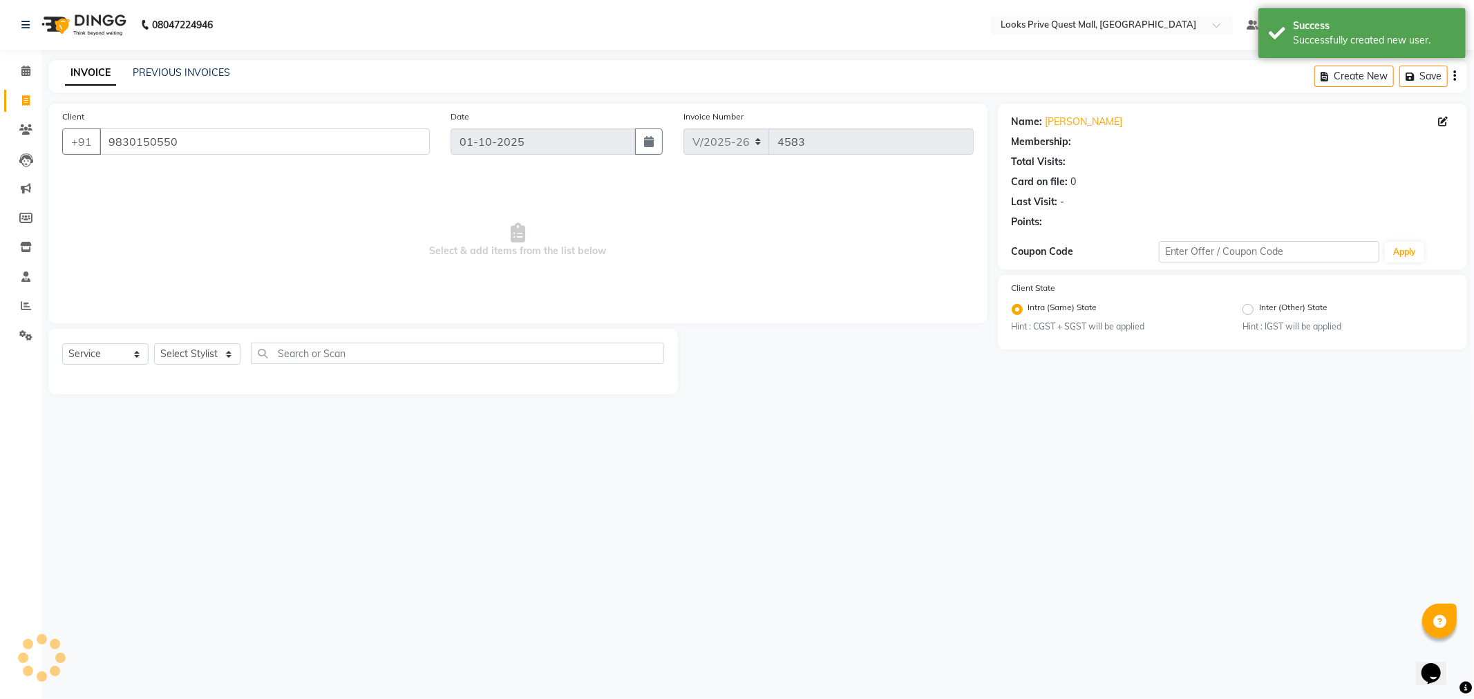
select select "1: Object"
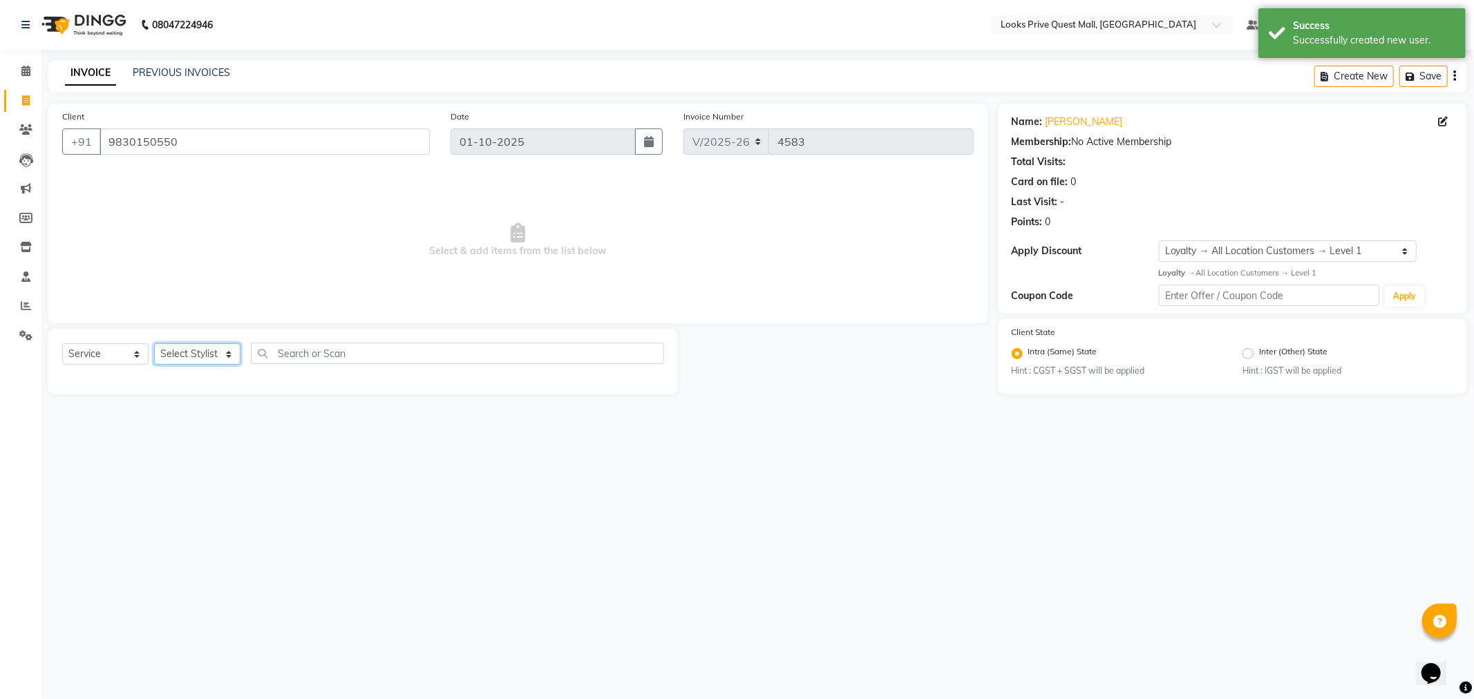
click at [196, 363] on select "Select Stylist Arman Bapi Chhewang Counter_Sales [PERSON_NAME] [PERSON_NAME] [P…" at bounding box center [197, 353] width 86 height 21
select select "46701"
click at [154, 344] on select "Select Stylist Arman Bapi Chhewang Counter_Sales [PERSON_NAME] [PERSON_NAME] [P…" at bounding box center [197, 353] width 86 height 21
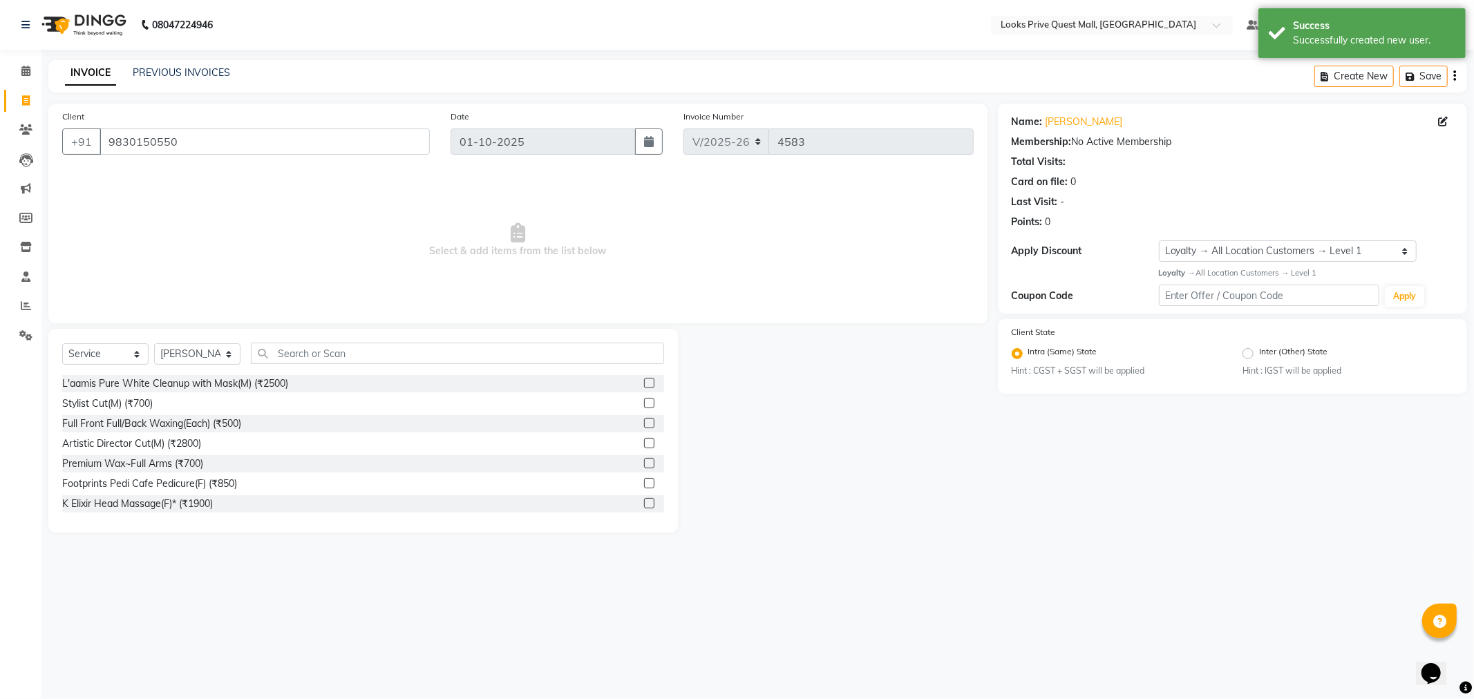
click at [316, 370] on div "Select Service Product Membership Package Voucher Prepaid Gift Card Select Styl…" at bounding box center [363, 359] width 602 height 32
click at [316, 356] on input "text" at bounding box center [457, 353] width 413 height 21
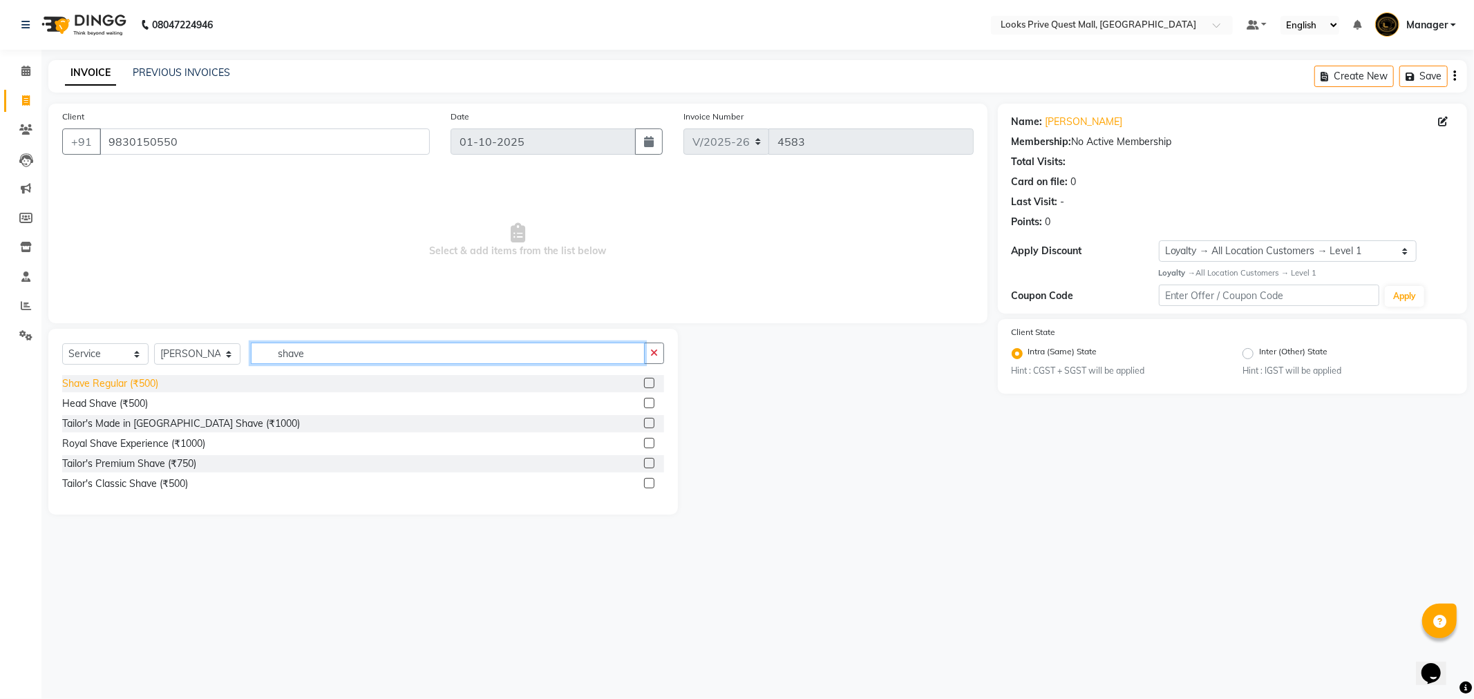
type input "shave"
click at [123, 381] on div "Shave Regular (₹500)" at bounding box center [110, 384] width 96 height 15
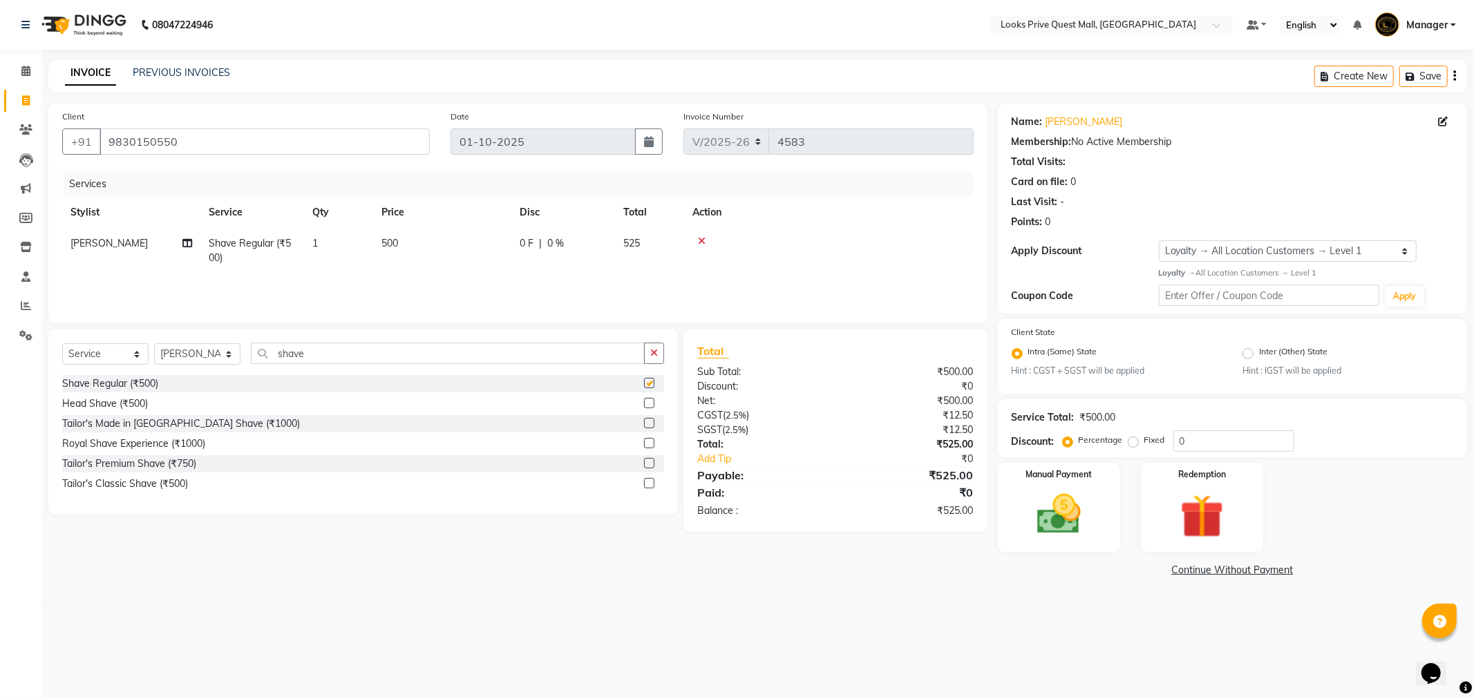
checkbox input "false"
click at [1070, 521] on img at bounding box center [1059, 515] width 74 height 53
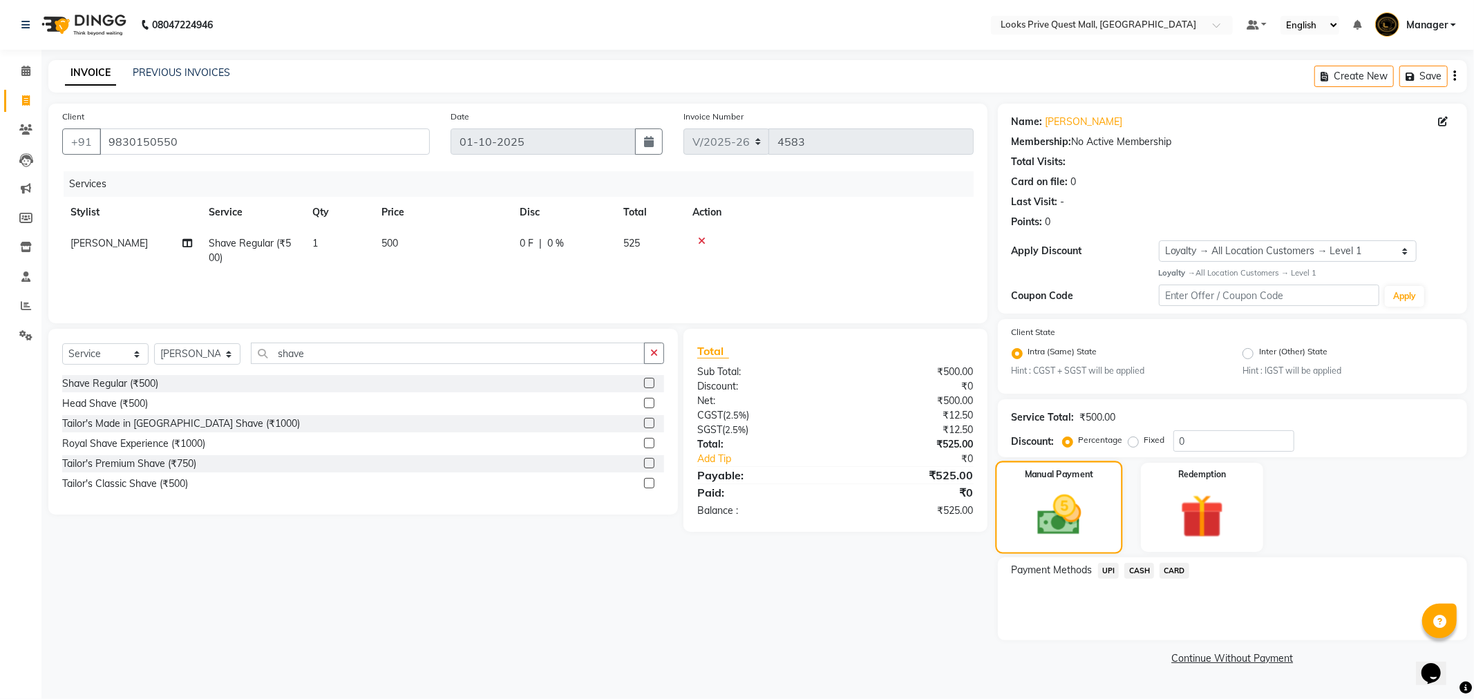
click at [1087, 498] on img at bounding box center [1059, 515] width 72 height 51
click at [1144, 574] on span "CASH" at bounding box center [1139, 571] width 30 height 16
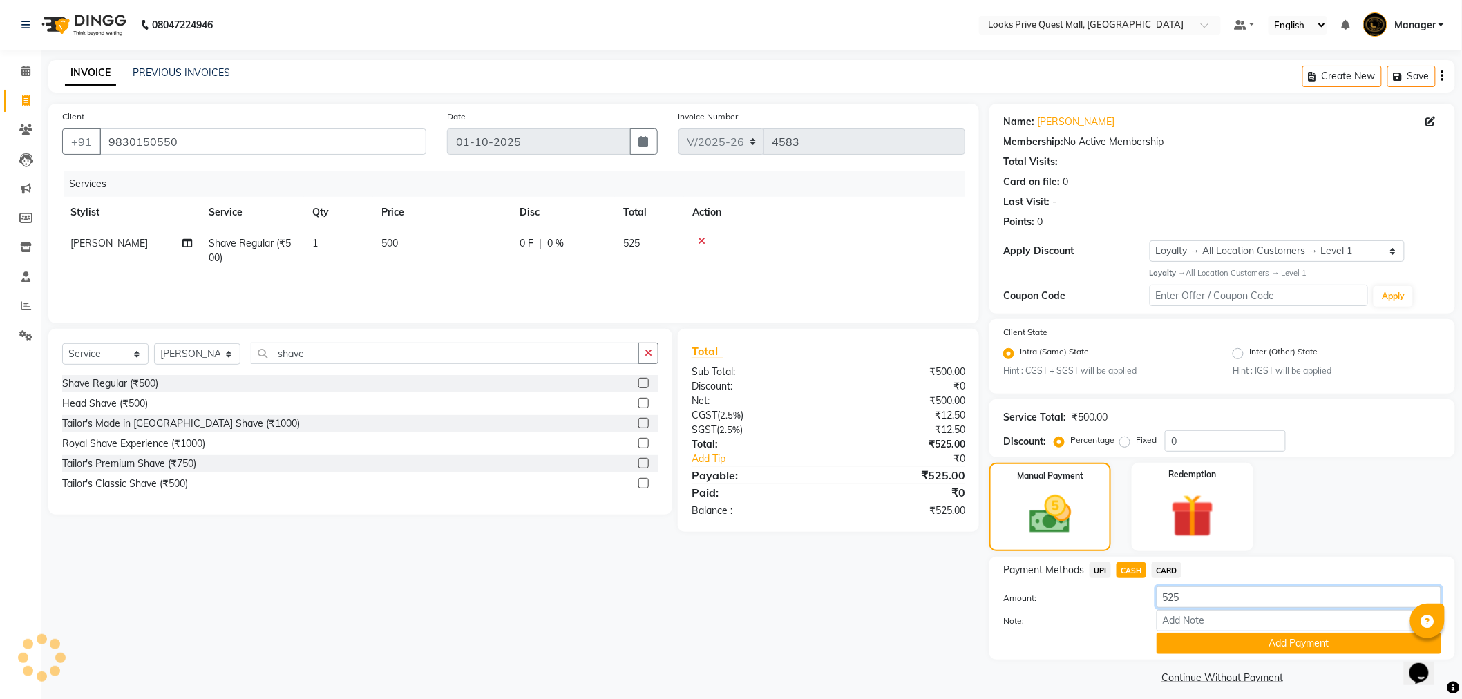
drag, startPoint x: 1252, startPoint y: 596, endPoint x: 1040, endPoint y: 615, distance: 213.0
click at [1040, 615] on div "Amount: 525 Note: Add Payment" at bounding box center [1222, 621] width 438 height 68
type input "500"
drag, startPoint x: 1224, startPoint y: 639, endPoint x: 1097, endPoint y: 520, distance: 174.5
click at [1223, 639] on button "Add Payment" at bounding box center [1299, 643] width 285 height 21
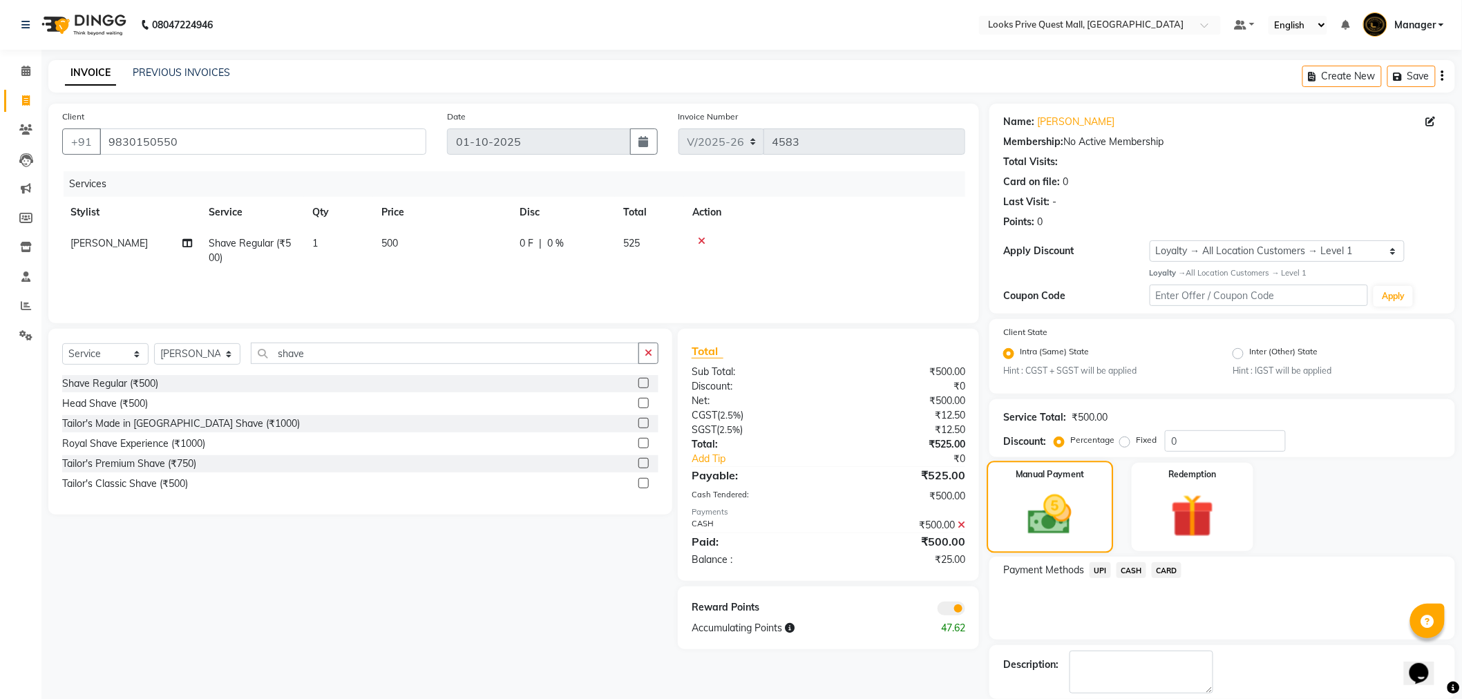
click at [1076, 513] on img at bounding box center [1050, 515] width 71 height 50
click at [1173, 571] on span "CARD" at bounding box center [1167, 571] width 30 height 16
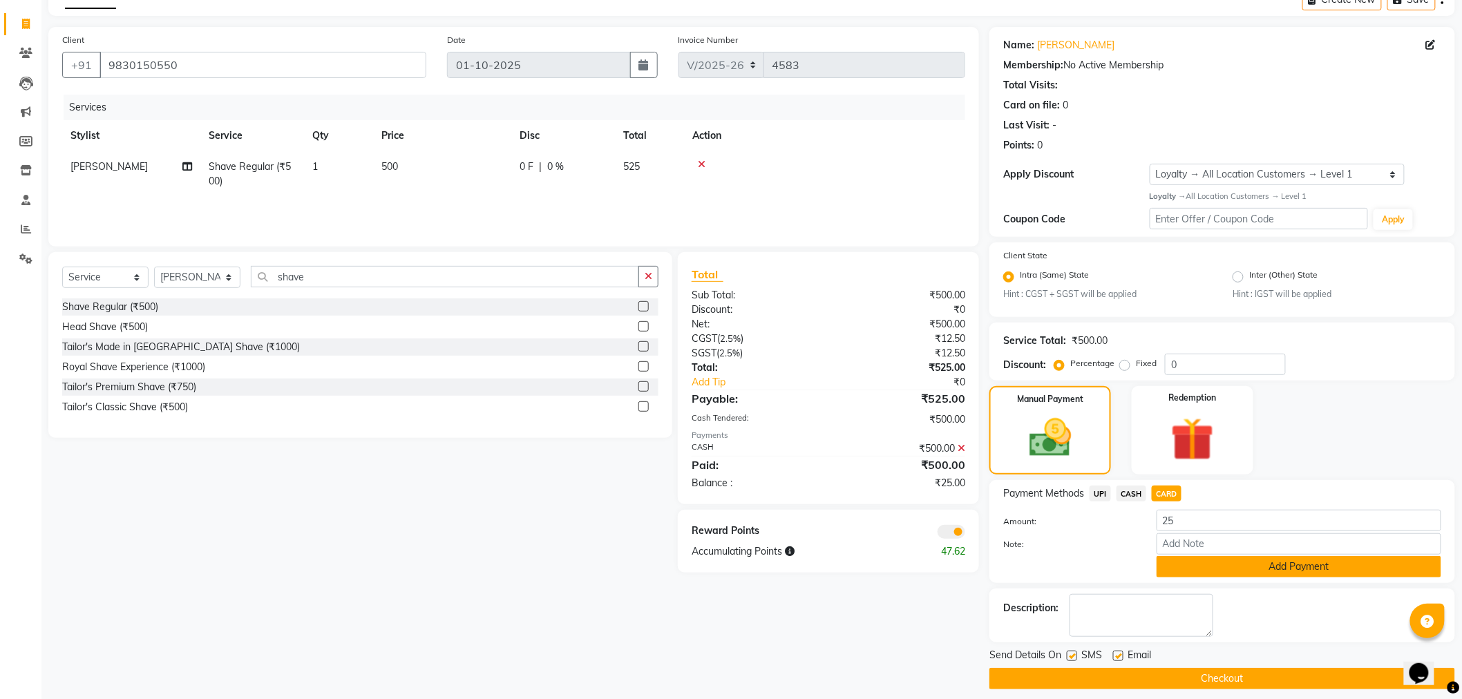
click at [1220, 571] on button "Add Payment" at bounding box center [1299, 566] width 285 height 21
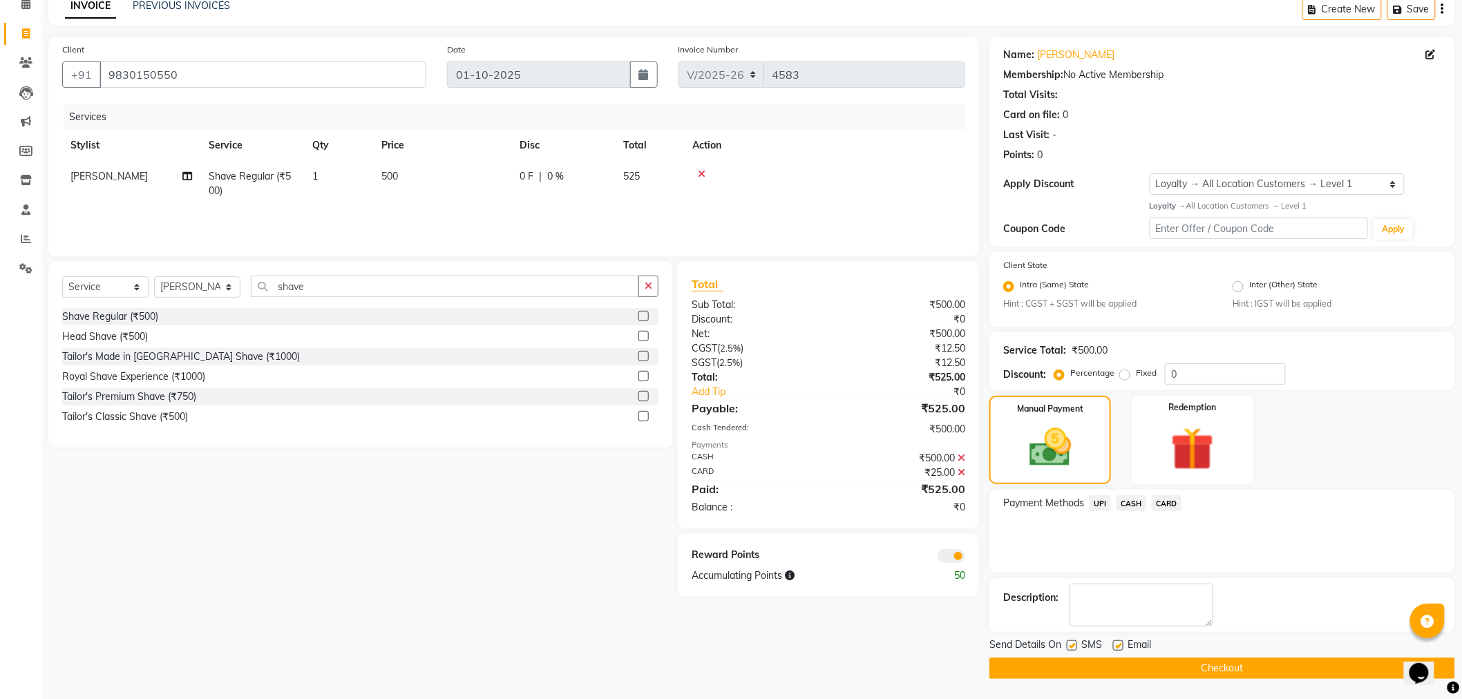
click at [1120, 647] on label at bounding box center [1118, 646] width 10 height 10
click at [1120, 647] on input "checkbox" at bounding box center [1117, 646] width 9 height 9
checkbox input "false"
click at [1113, 670] on button "Checkout" at bounding box center [1223, 668] width 466 height 21
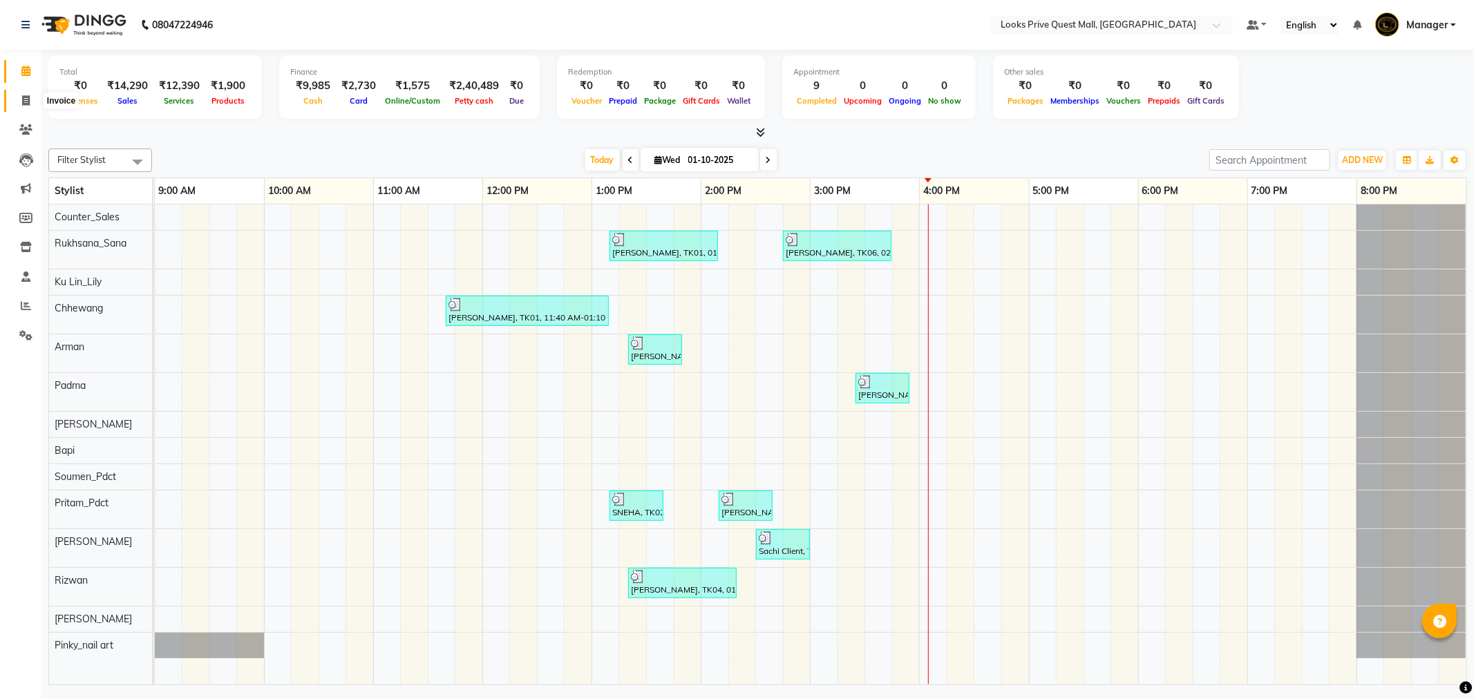
drag, startPoint x: 25, startPoint y: 95, endPoint x: 53, endPoint y: 106, distance: 30.7
click at [25, 95] on icon at bounding box center [26, 100] width 8 height 10
select select "service"
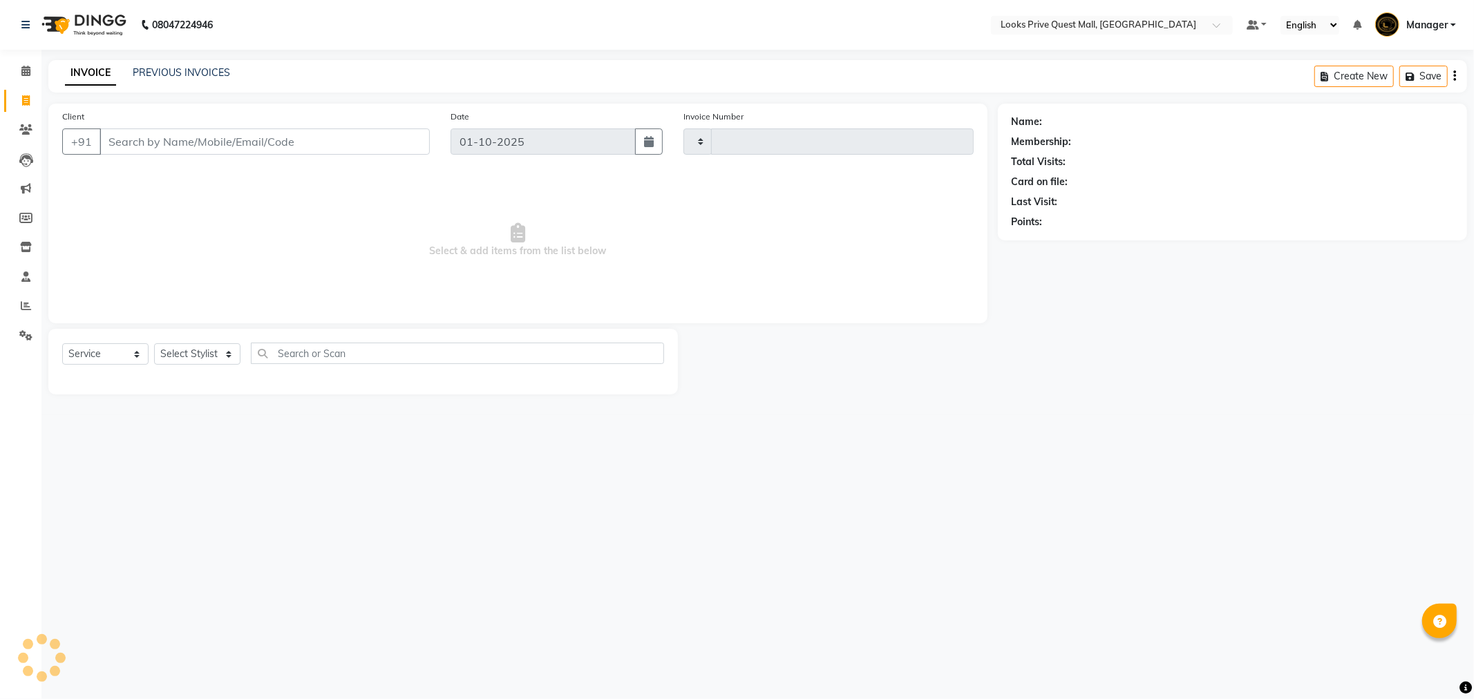
type input "4584"
select select "6141"
click at [170, 147] on input "Client" at bounding box center [265, 142] width 330 height 26
type input "9"
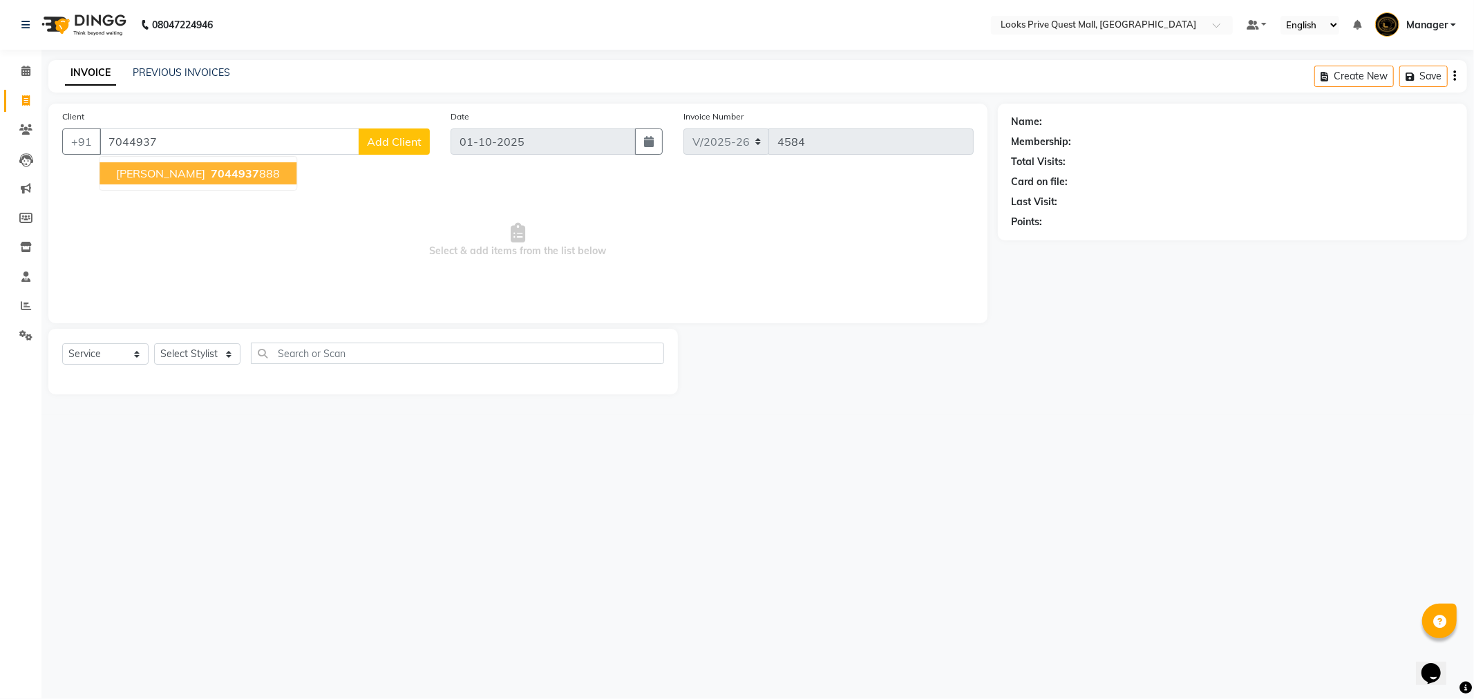
click at [173, 171] on span "[PERSON_NAME]" at bounding box center [160, 174] width 89 height 14
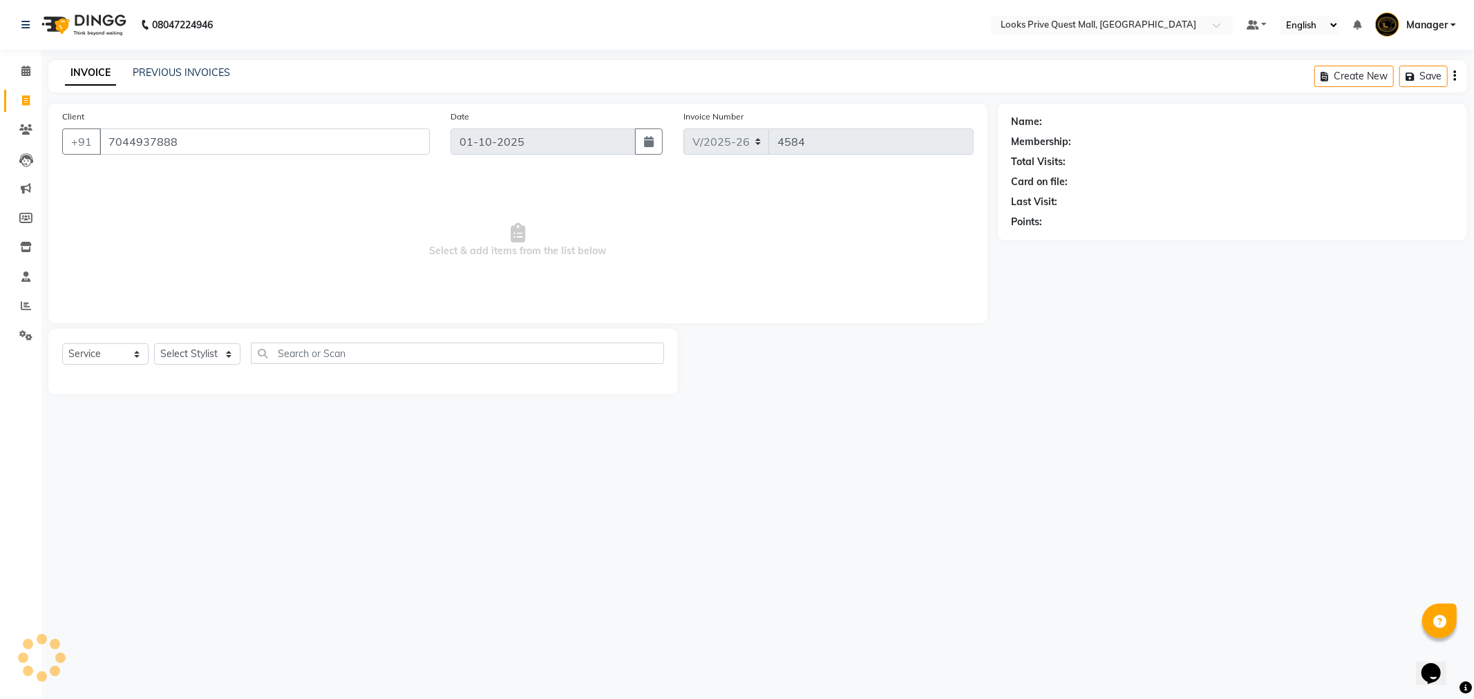
type input "7044937888"
select select "1: Object"
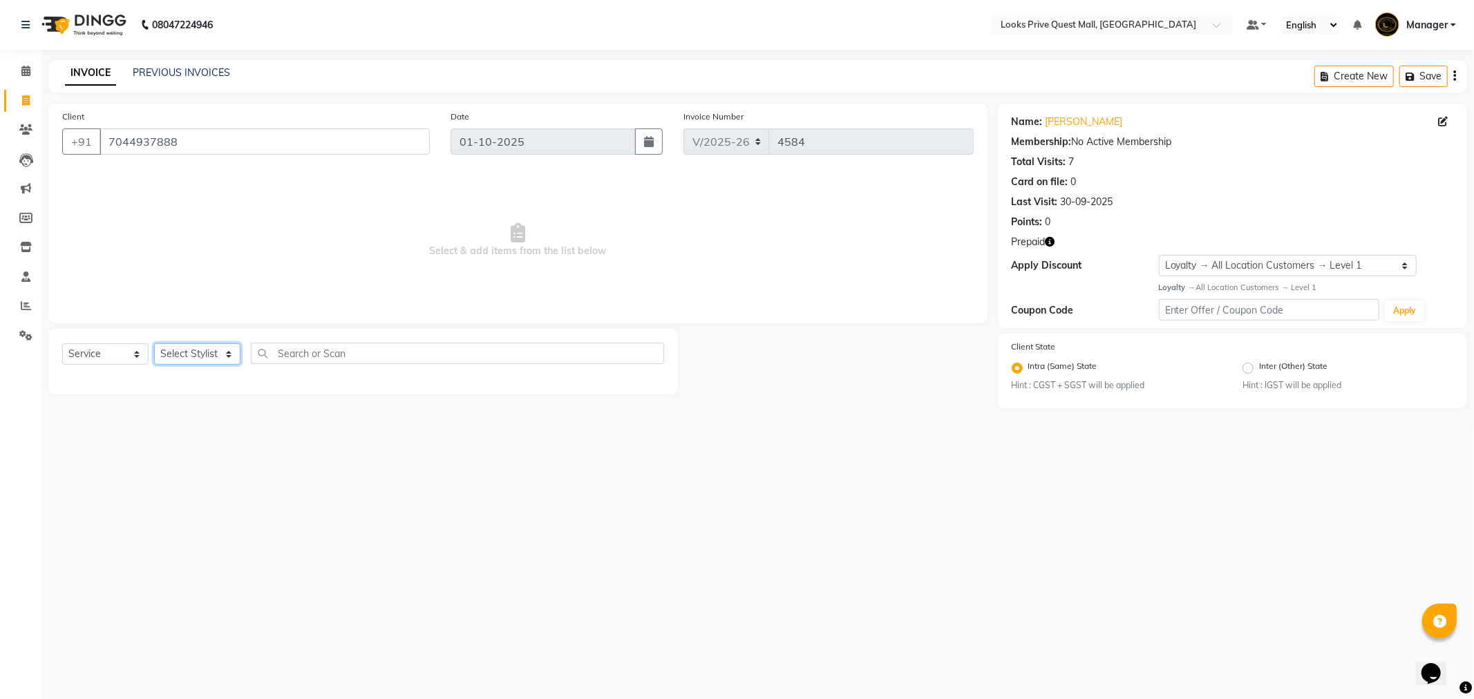
click at [201, 361] on select "Select Stylist Arman Bapi Chhewang Counter_Sales [PERSON_NAME] [PERSON_NAME] [P…" at bounding box center [197, 353] width 86 height 21
click at [154, 344] on select "Select Stylist Arman Bapi Chhewang Counter_Sales [PERSON_NAME] [PERSON_NAME] [P…" at bounding box center [197, 353] width 86 height 21
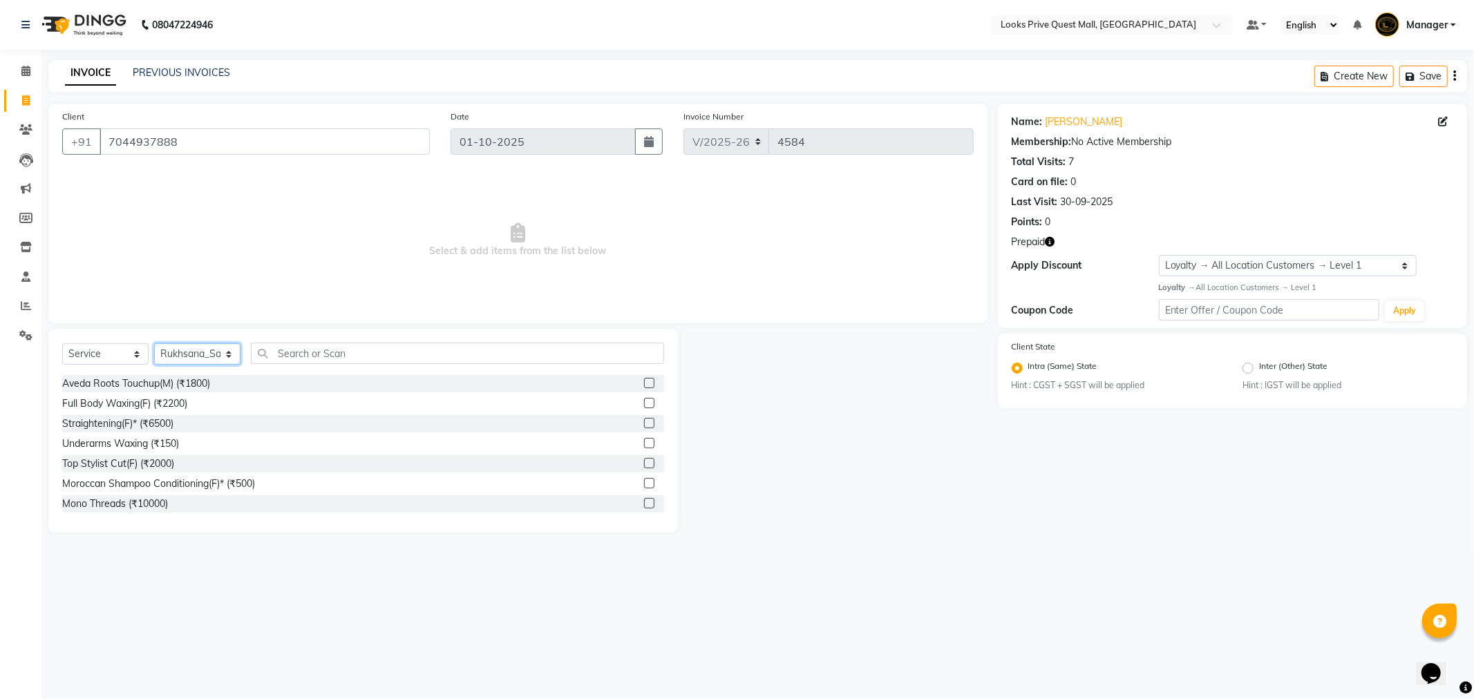
click at [217, 352] on select "Select Stylist Arman Bapi Chhewang Counter_Sales [PERSON_NAME] [PERSON_NAME] [P…" at bounding box center [197, 353] width 86 height 21
select select "46694"
click at [154, 344] on select "Select Stylist Arman Bapi Chhewang Counter_Sales [PERSON_NAME] [PERSON_NAME] [P…" at bounding box center [197, 353] width 86 height 21
click at [299, 349] on input "text" at bounding box center [457, 353] width 413 height 21
type input "shampoo"
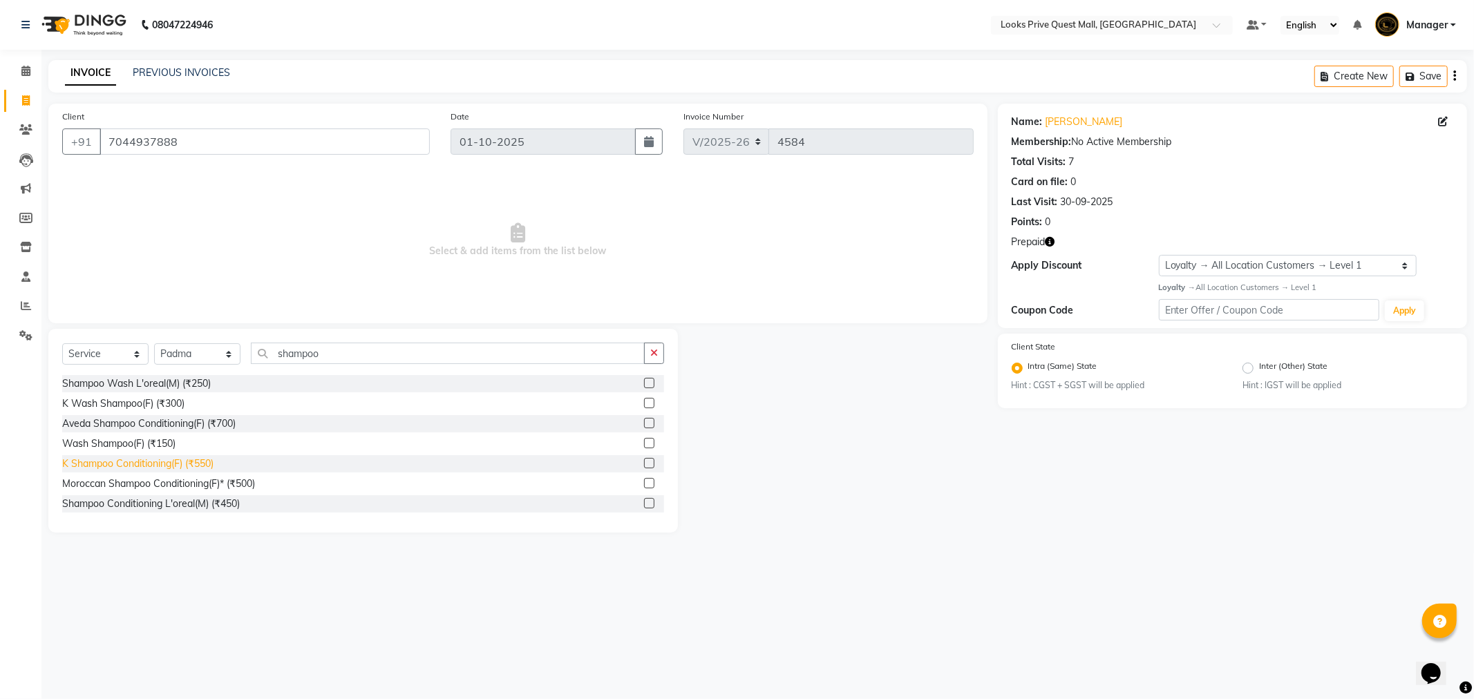
click at [139, 469] on div "K Shampoo Conditioning(F) (₹550)" at bounding box center [137, 464] width 151 height 15
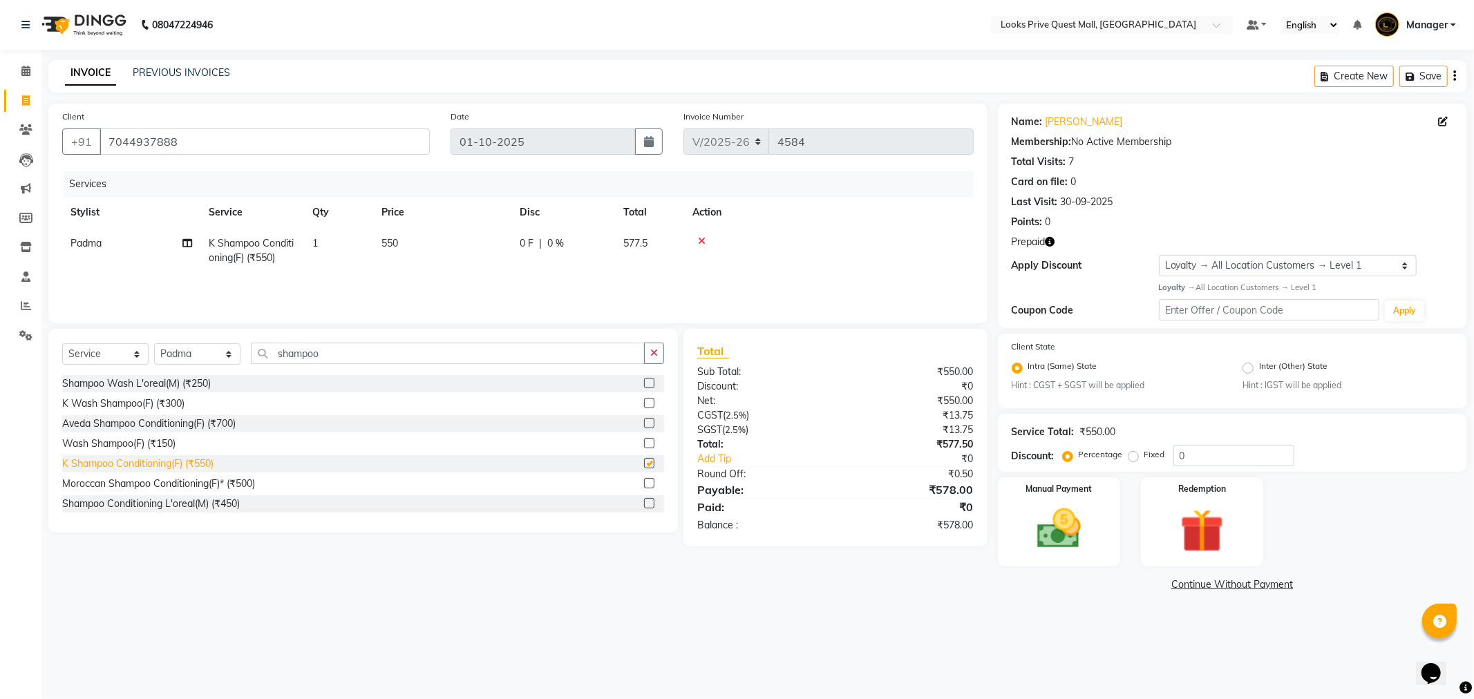
checkbox input "false"
click at [408, 261] on td "550" at bounding box center [442, 251] width 138 height 46
select select "46694"
drag, startPoint x: 482, startPoint y: 252, endPoint x: 451, endPoint y: 243, distance: 33.2
click at [451, 243] on input "550" at bounding box center [507, 246] width 122 height 21
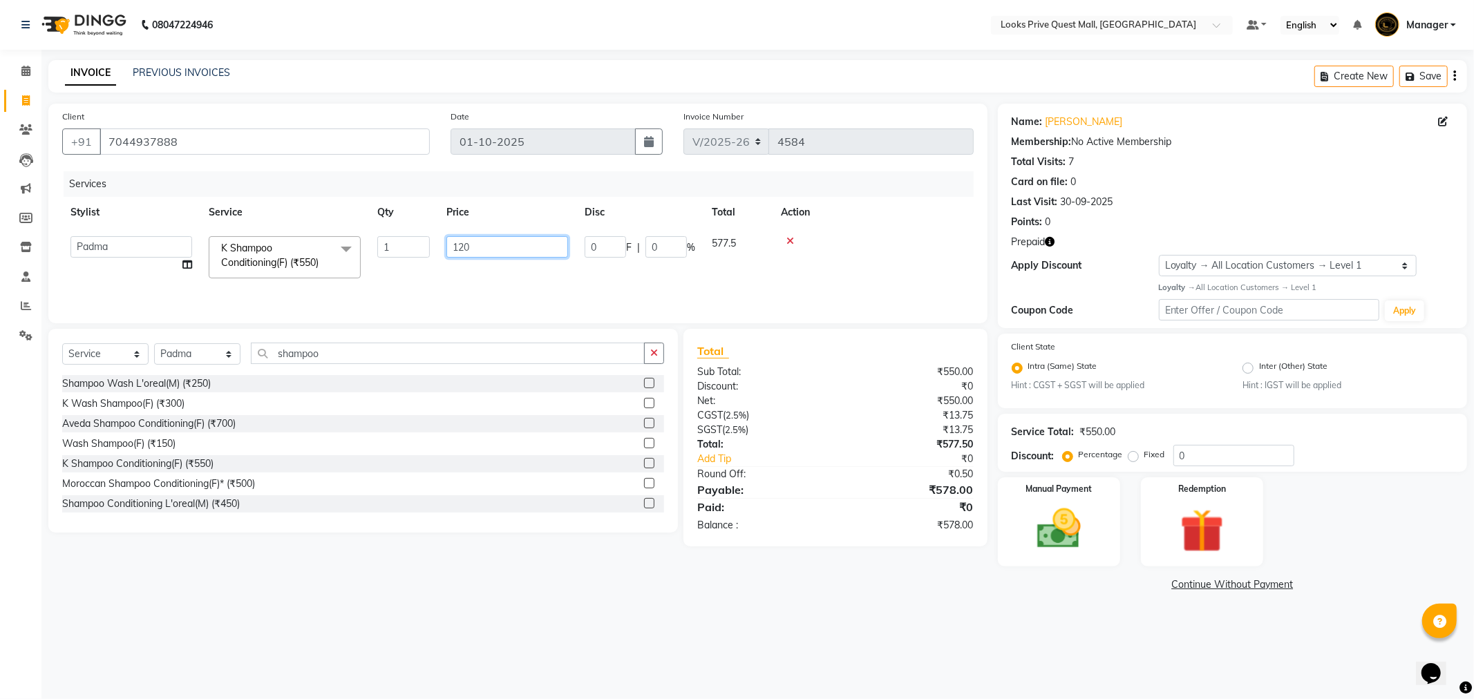
type input "1200"
click at [464, 281] on div "Services Stylist Service Qty Price Disc Total Action Arman Bapi Chhewang Counte…" at bounding box center [517, 240] width 911 height 138
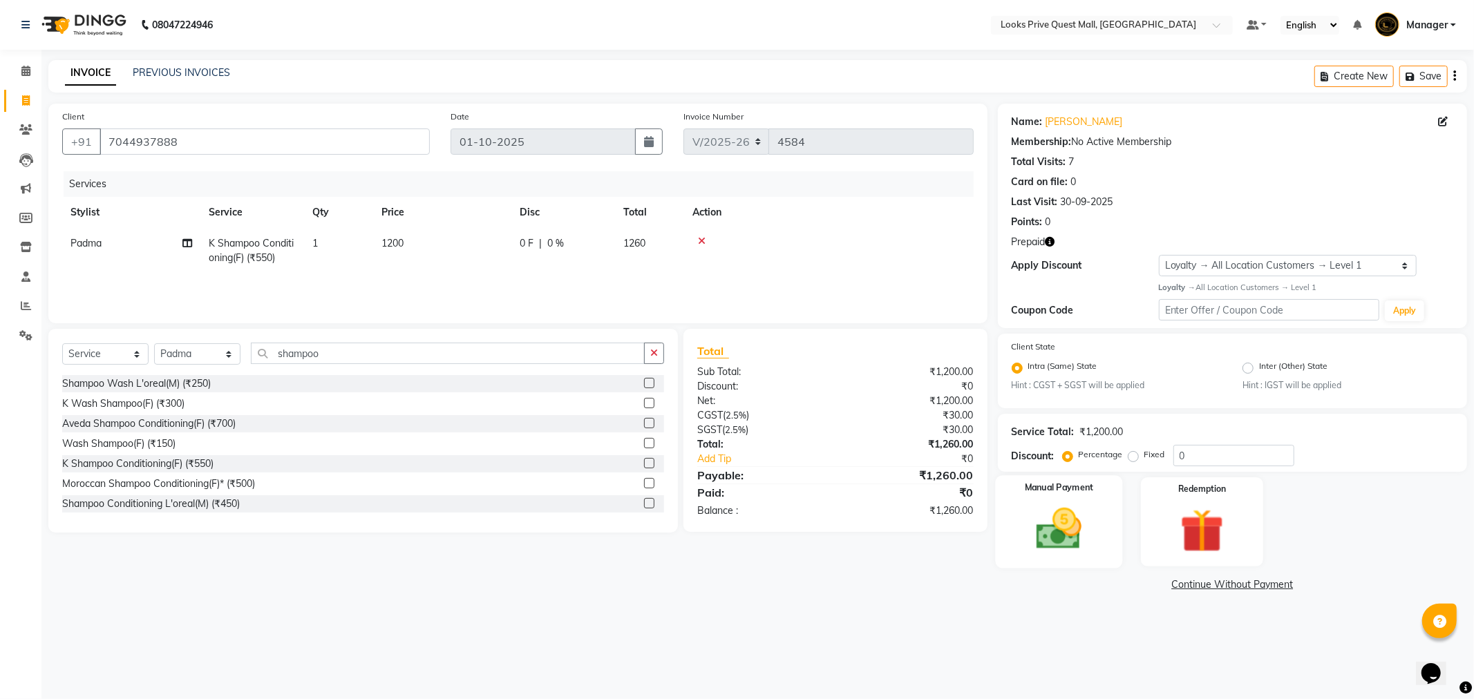
click at [1088, 499] on div "Manual Payment" at bounding box center [1058, 522] width 127 height 93
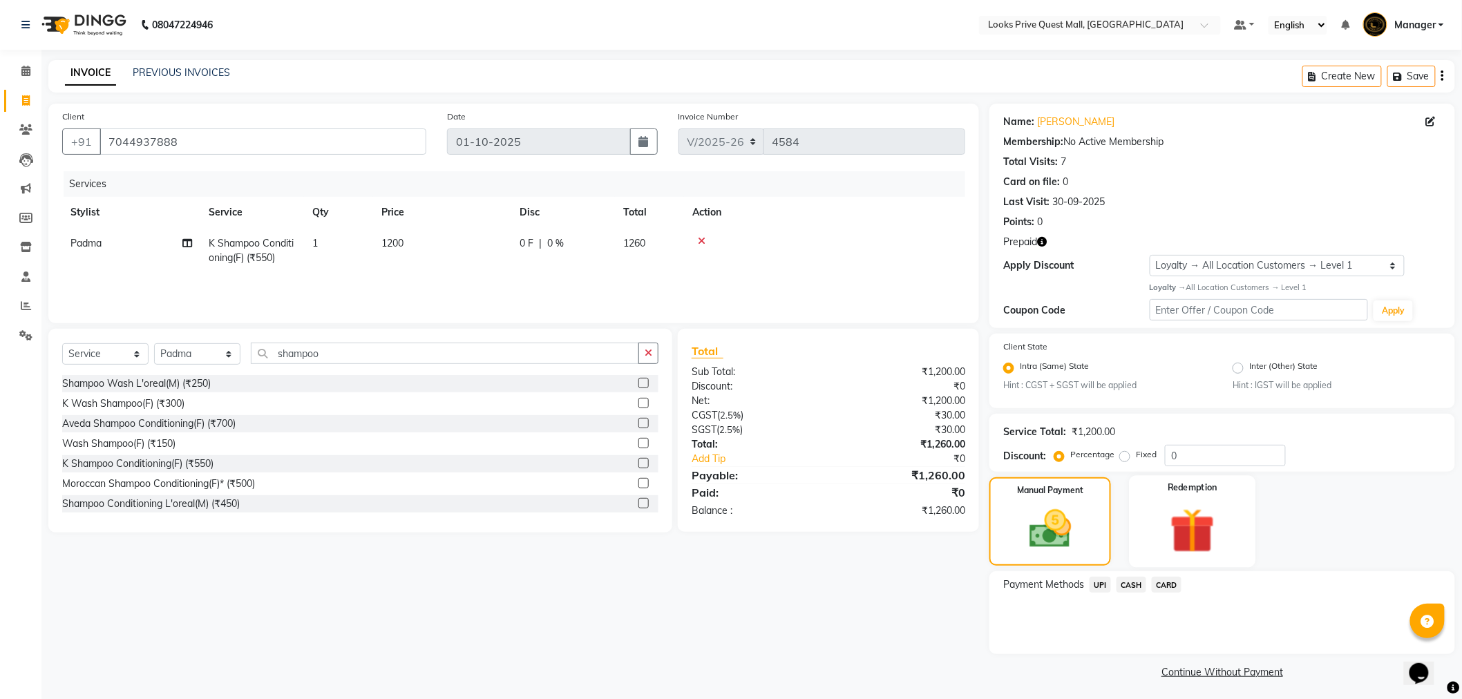
click at [1179, 522] on img at bounding box center [1192, 531] width 73 height 56
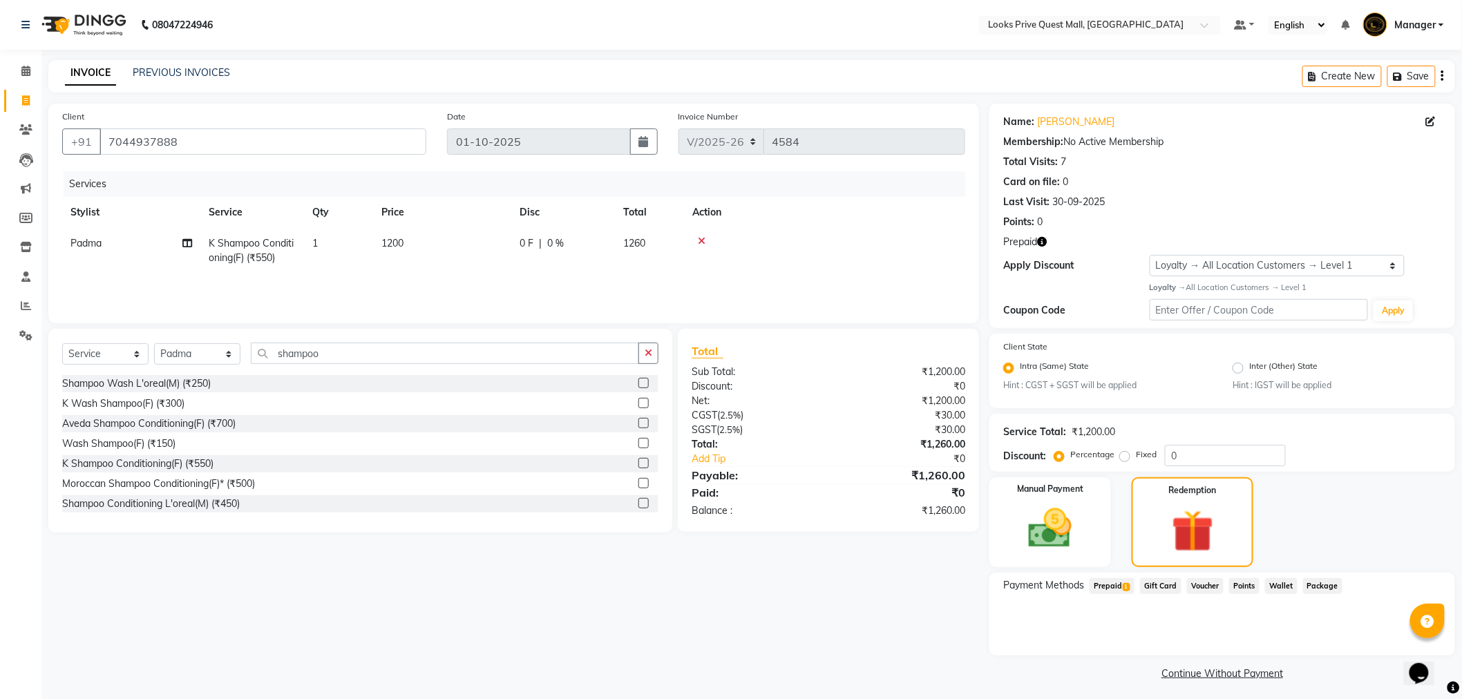
click at [1115, 589] on span "Prepaid 1" at bounding box center [1112, 586] width 45 height 16
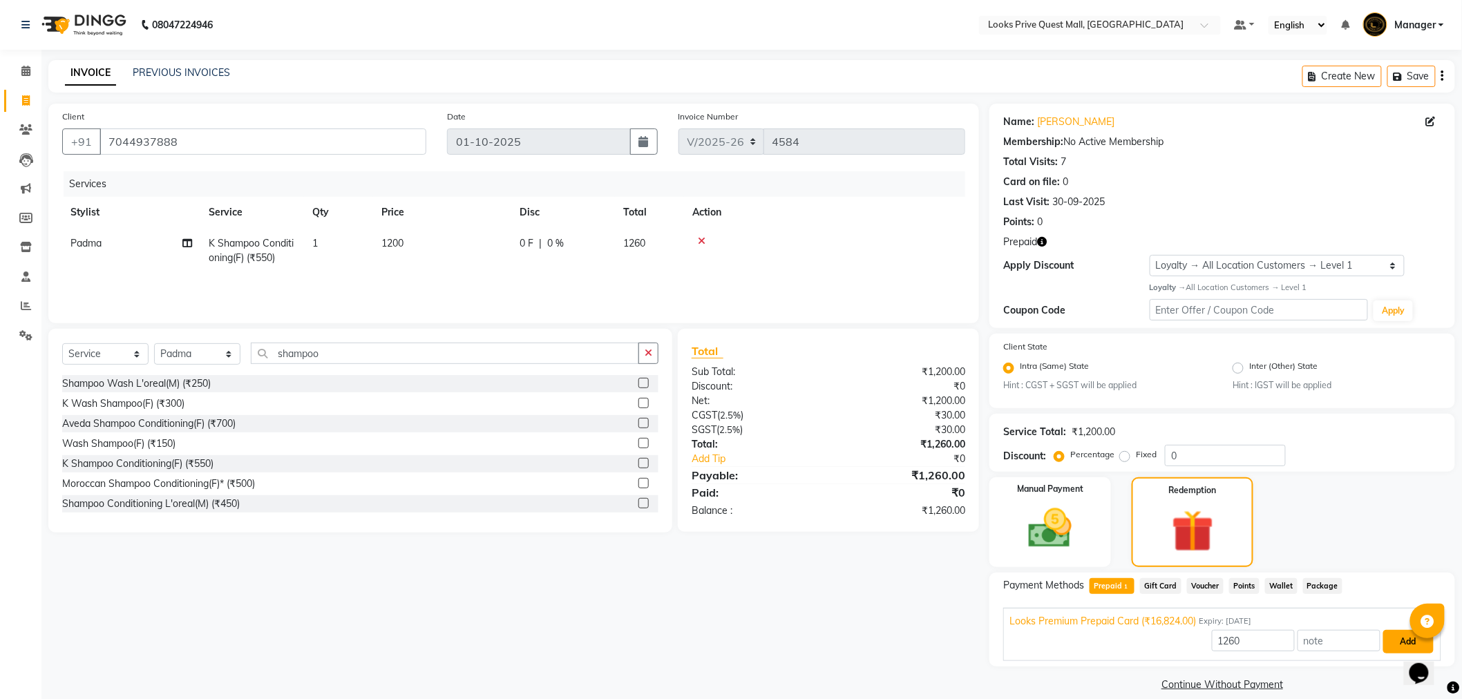
click at [1392, 639] on button "Add" at bounding box center [1408, 641] width 50 height 23
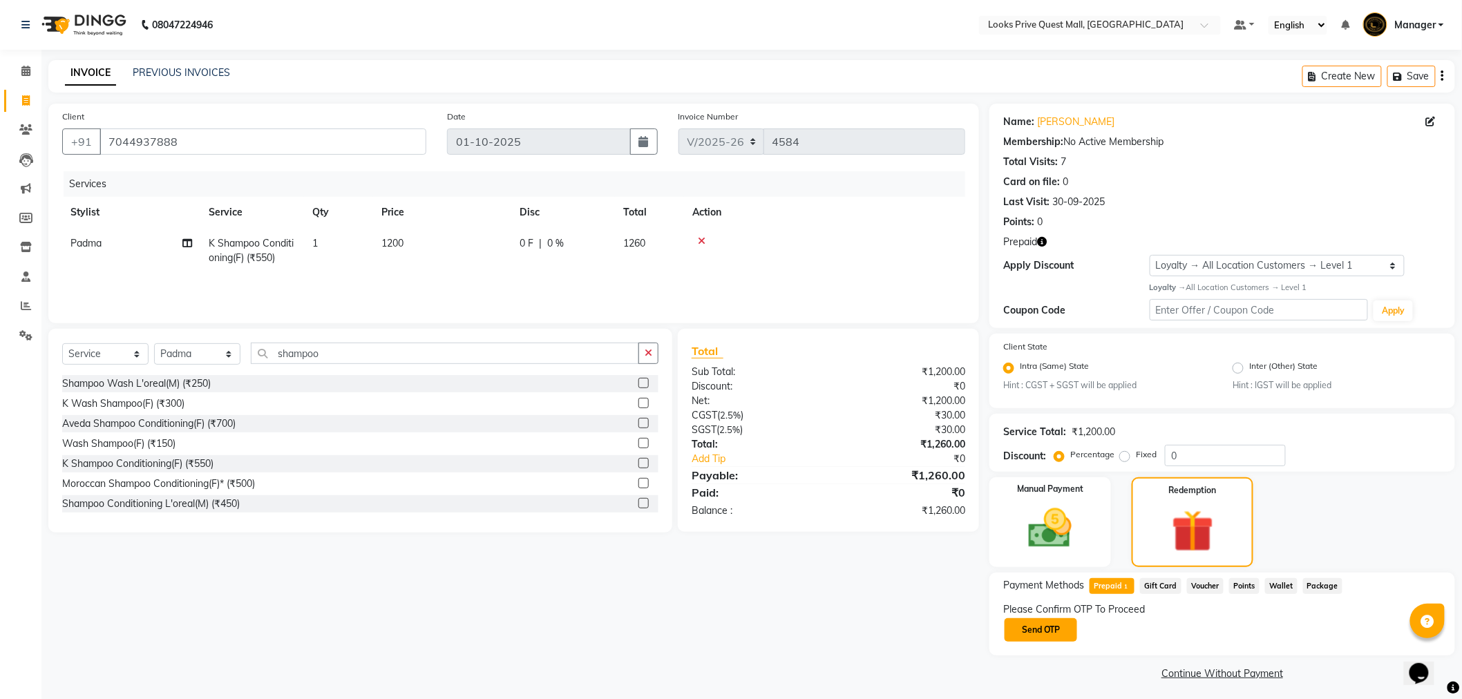
click at [1044, 639] on button "Send OTP" at bounding box center [1041, 629] width 73 height 23
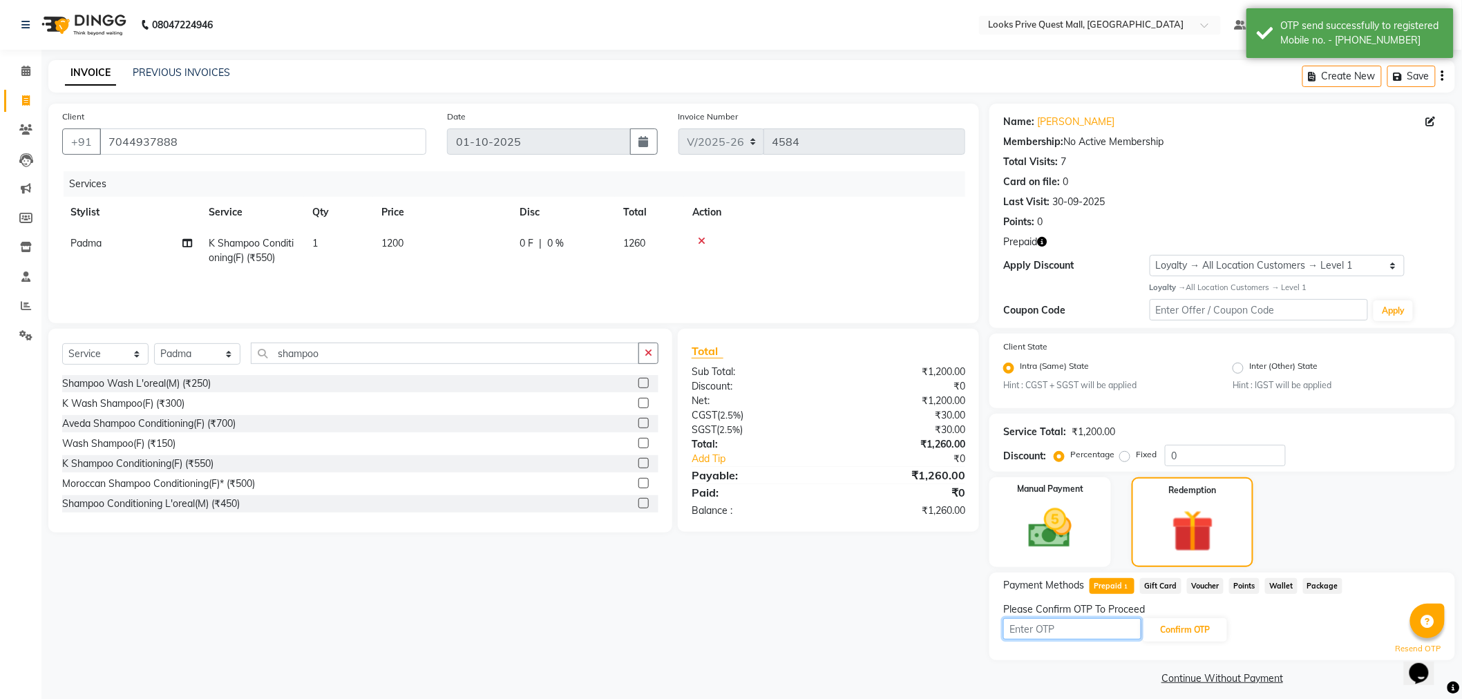
click at [1049, 625] on input "text" at bounding box center [1072, 628] width 138 height 21
type input "9310"
click at [1180, 634] on button "Confirm OTP" at bounding box center [1185, 629] width 84 height 23
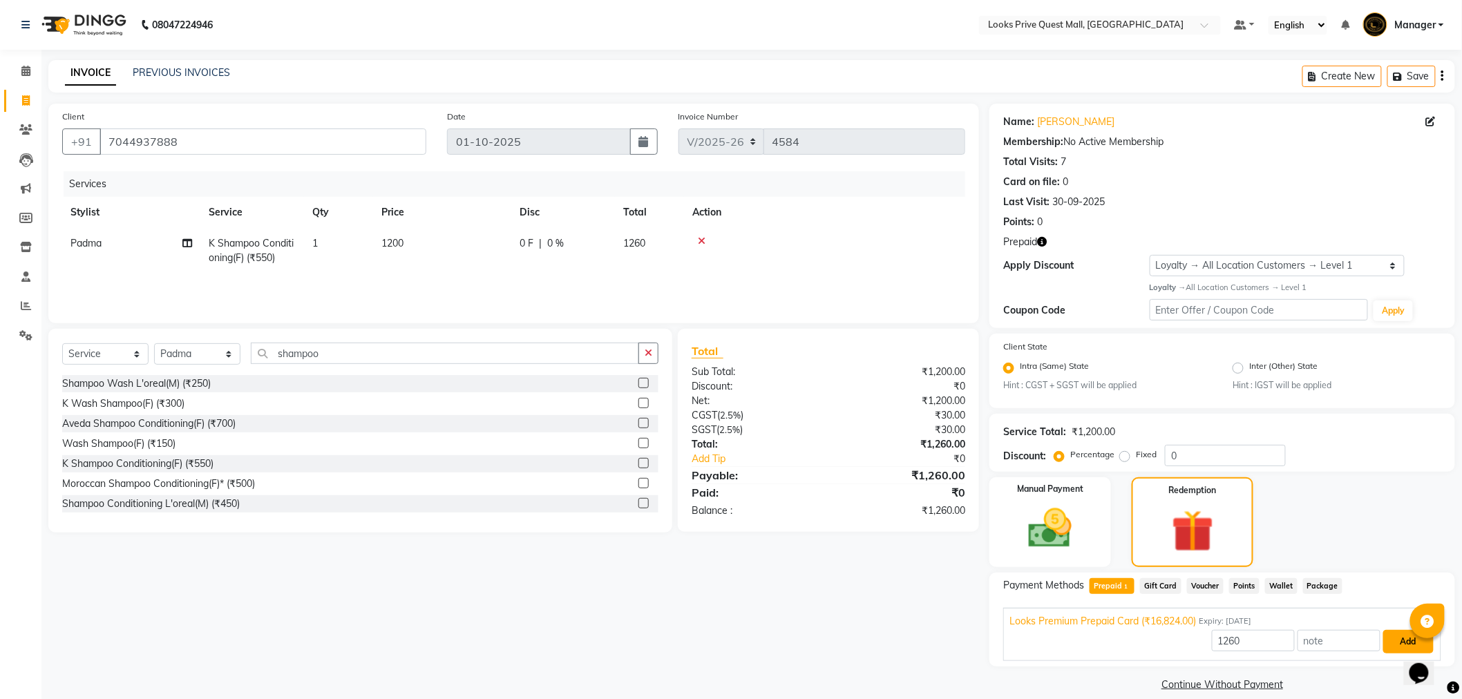
click at [1393, 637] on button "Add" at bounding box center [1408, 641] width 50 height 23
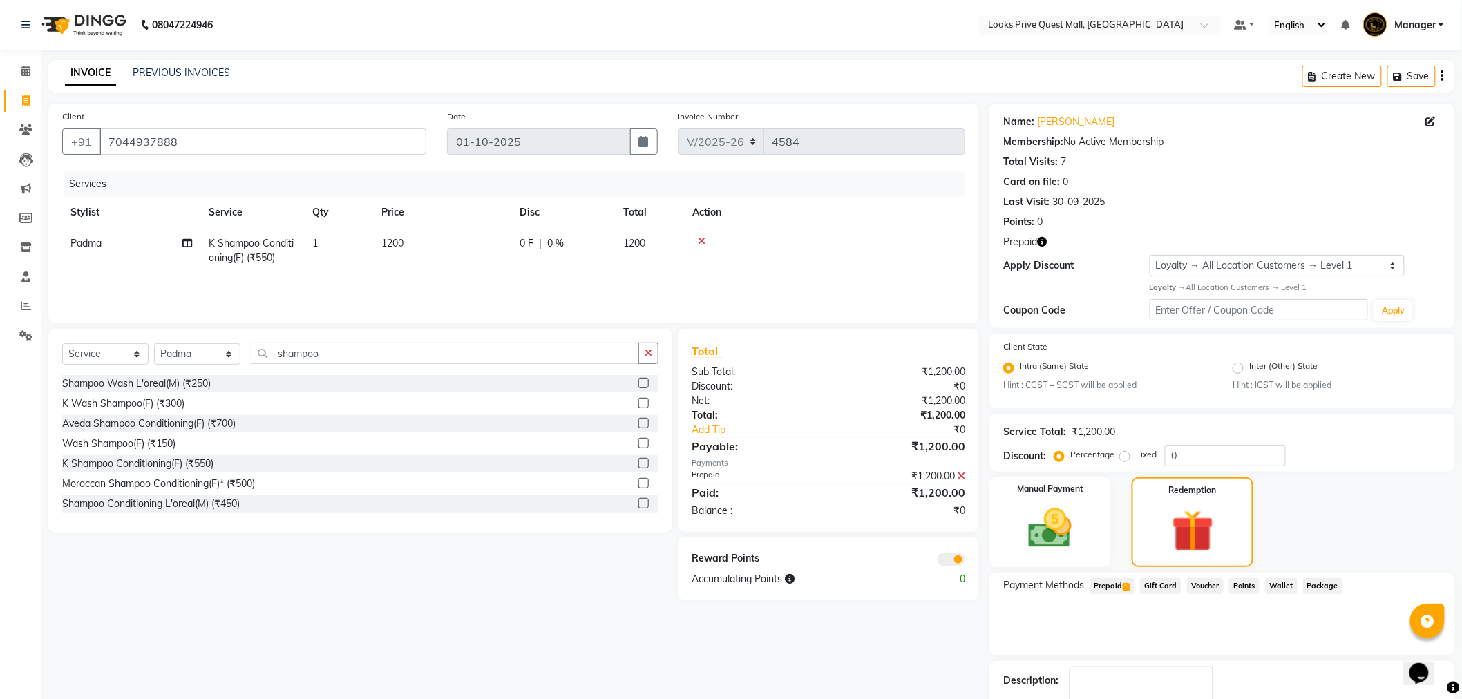
click at [1117, 585] on span "Prepaid 1" at bounding box center [1112, 586] width 45 height 16
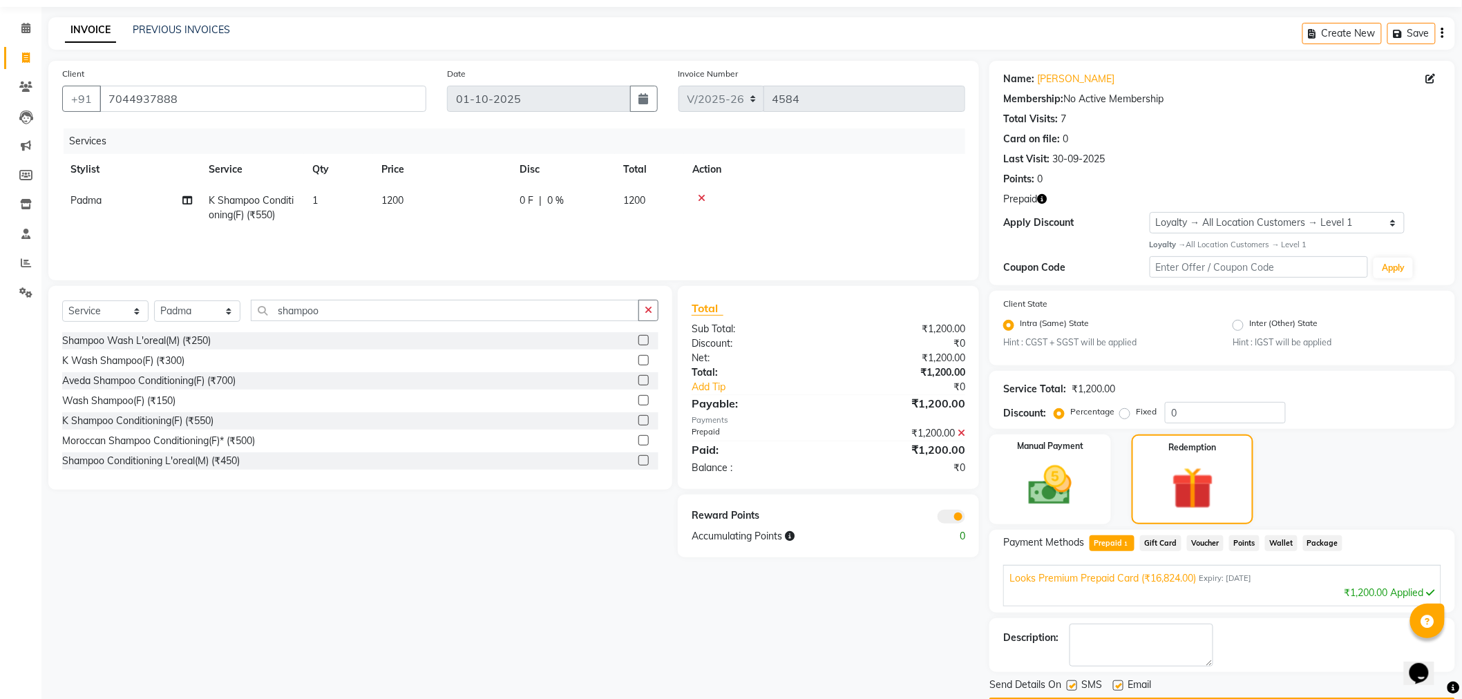
scroll to position [83, 0]
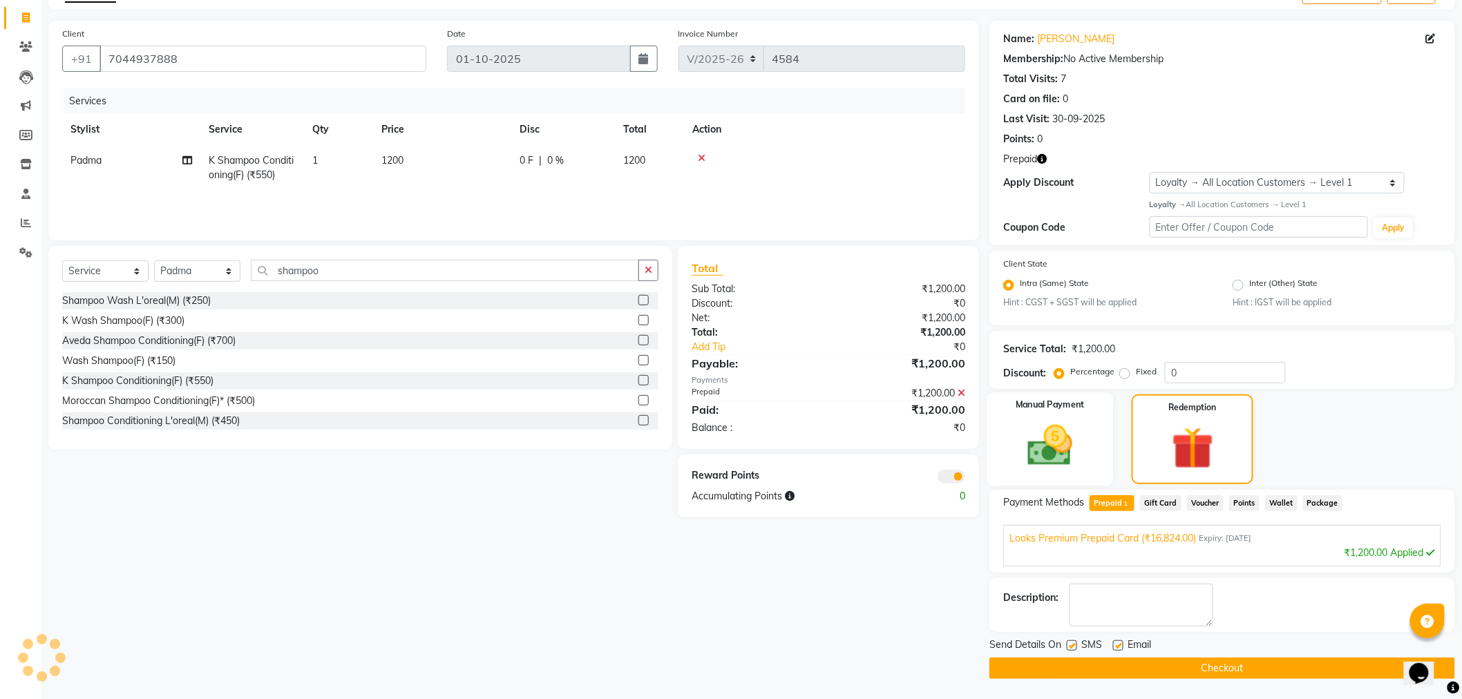
click at [1089, 446] on div "Manual Payment" at bounding box center [1050, 439] width 126 height 93
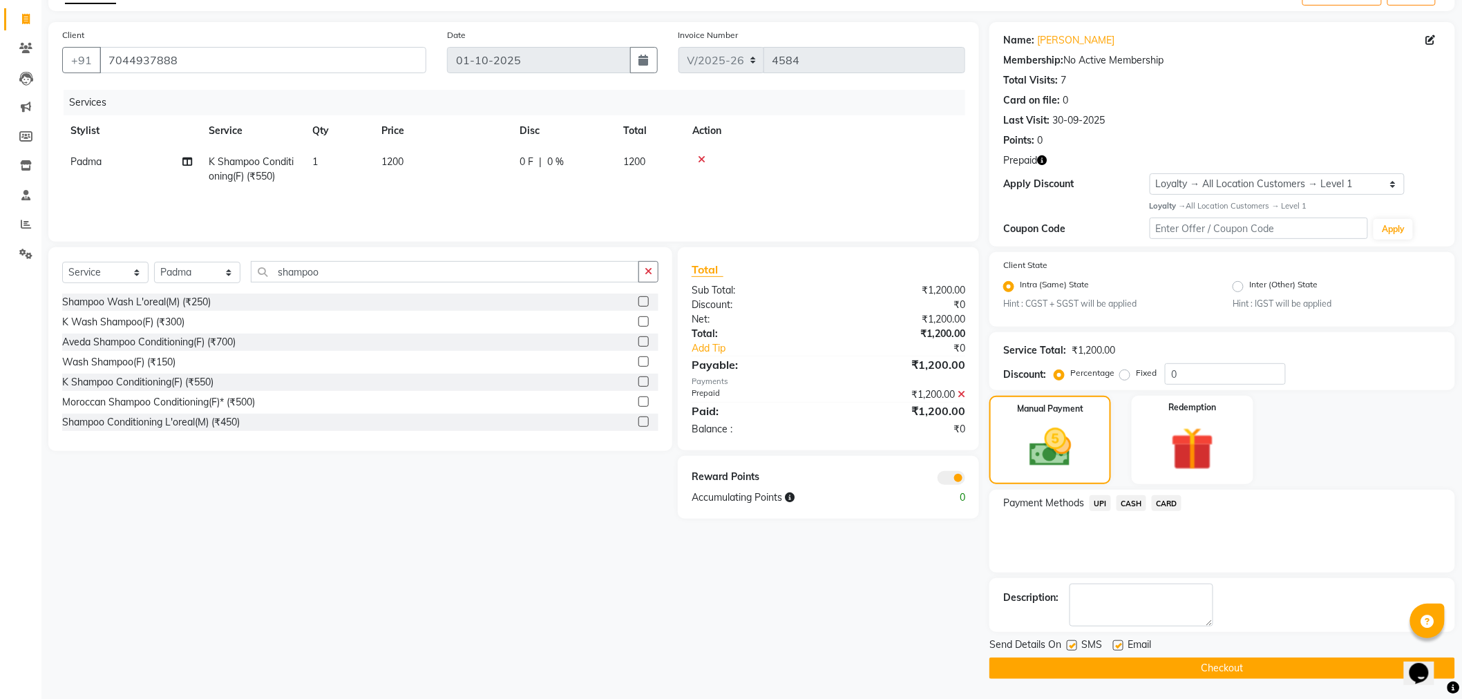
click at [1117, 647] on label at bounding box center [1118, 646] width 10 height 10
click at [1117, 647] on input "checkbox" at bounding box center [1117, 646] width 9 height 9
checkbox input "false"
click at [1109, 662] on button "Checkout" at bounding box center [1223, 668] width 466 height 21
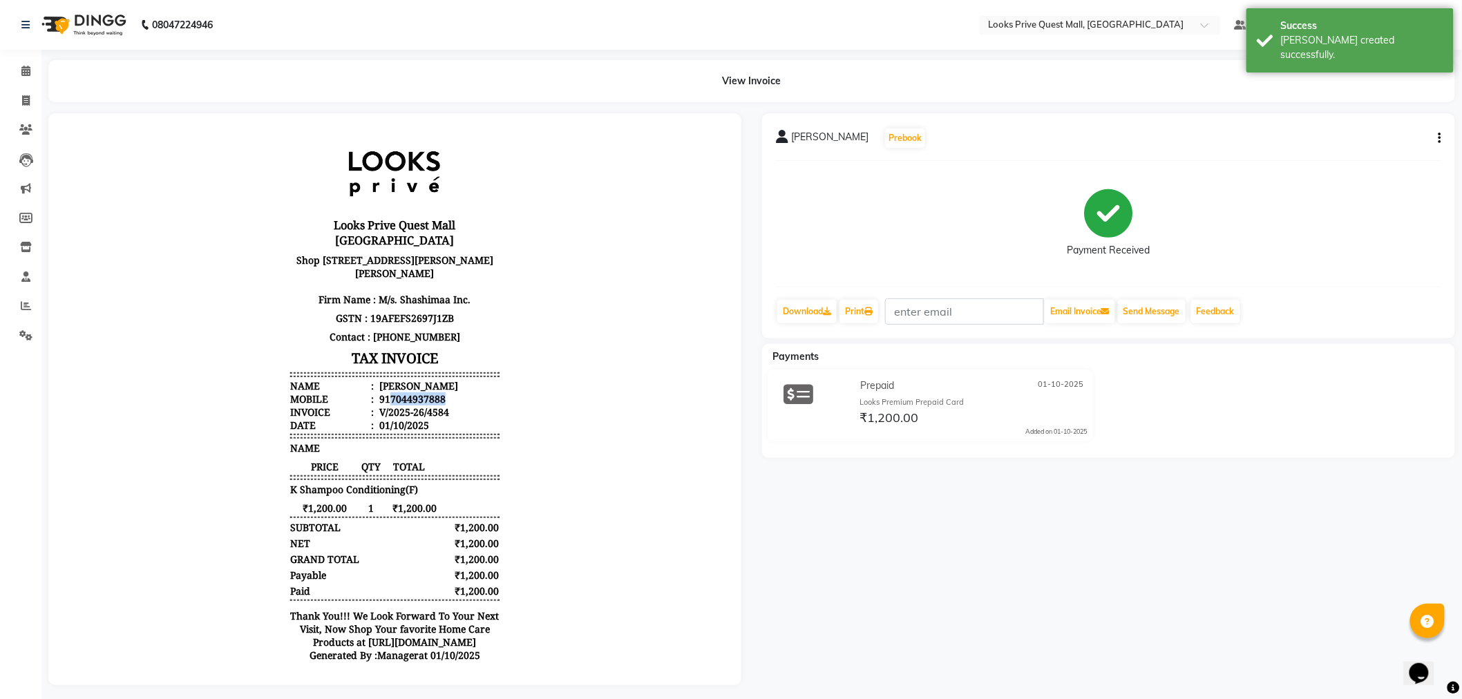
drag, startPoint x: 378, startPoint y: 395, endPoint x: 459, endPoint y: 394, distance: 80.9
click at [459, 394] on li "Mobile : 917044937888" at bounding box center [394, 398] width 209 height 13
copy div "7044937888"
click at [28, 100] on icon at bounding box center [26, 100] width 8 height 10
select select "6141"
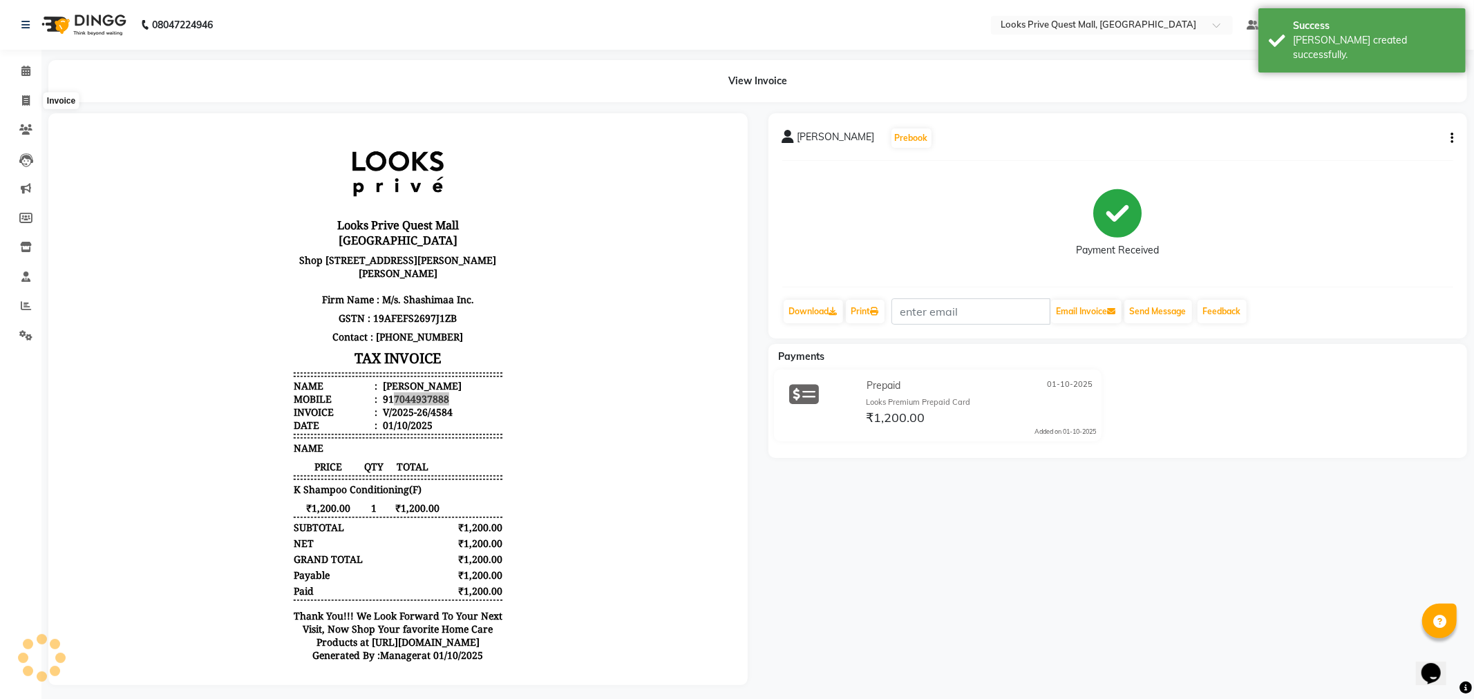
select select "service"
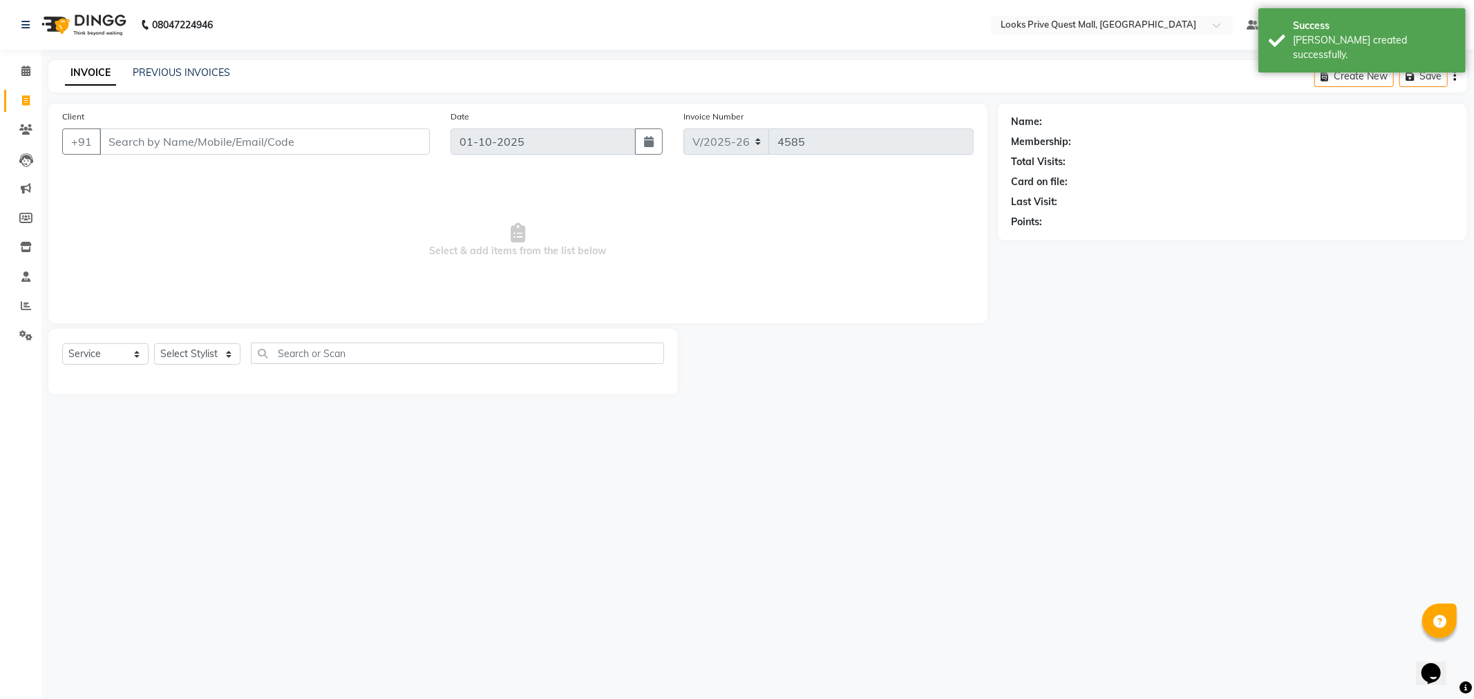
click at [164, 144] on input "Client" at bounding box center [265, 142] width 330 height 26
type input "7044937888"
select select "1: Object"
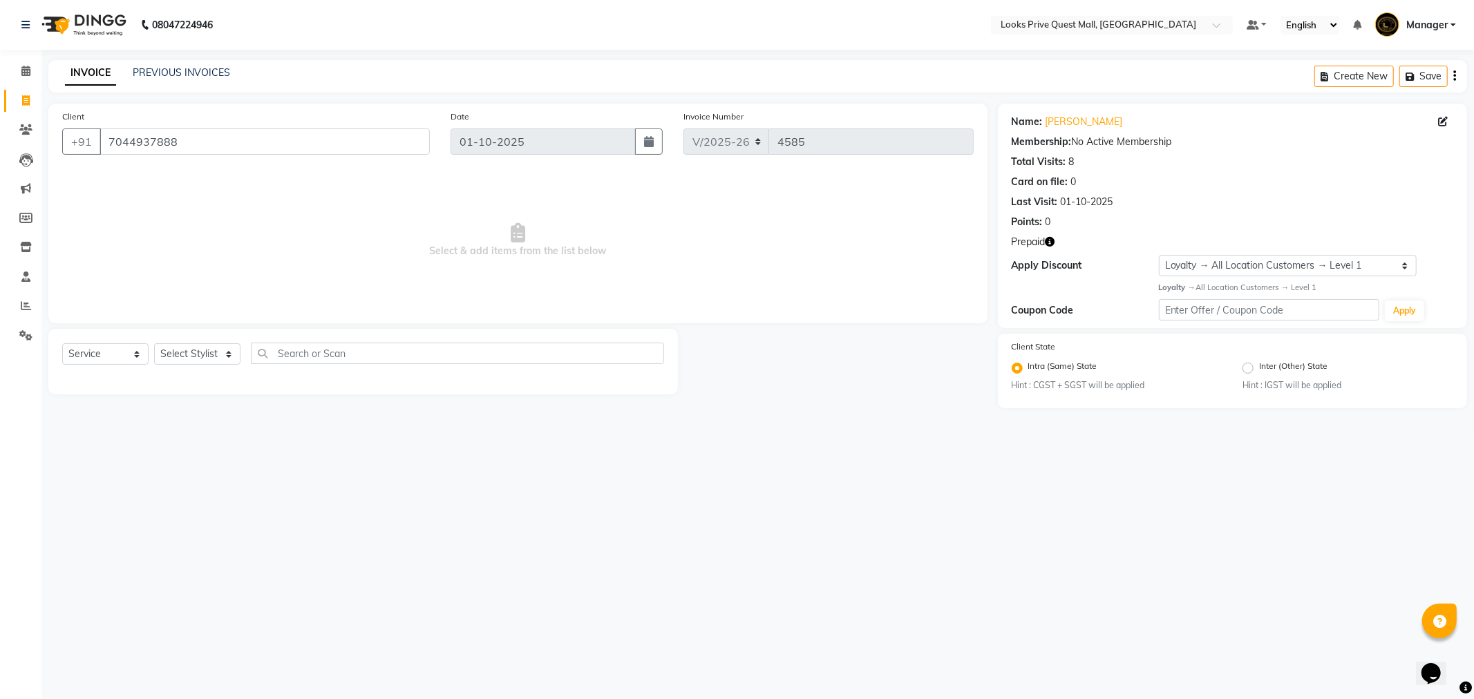
click at [1049, 242] on icon "button" at bounding box center [1051, 242] width 10 height 10
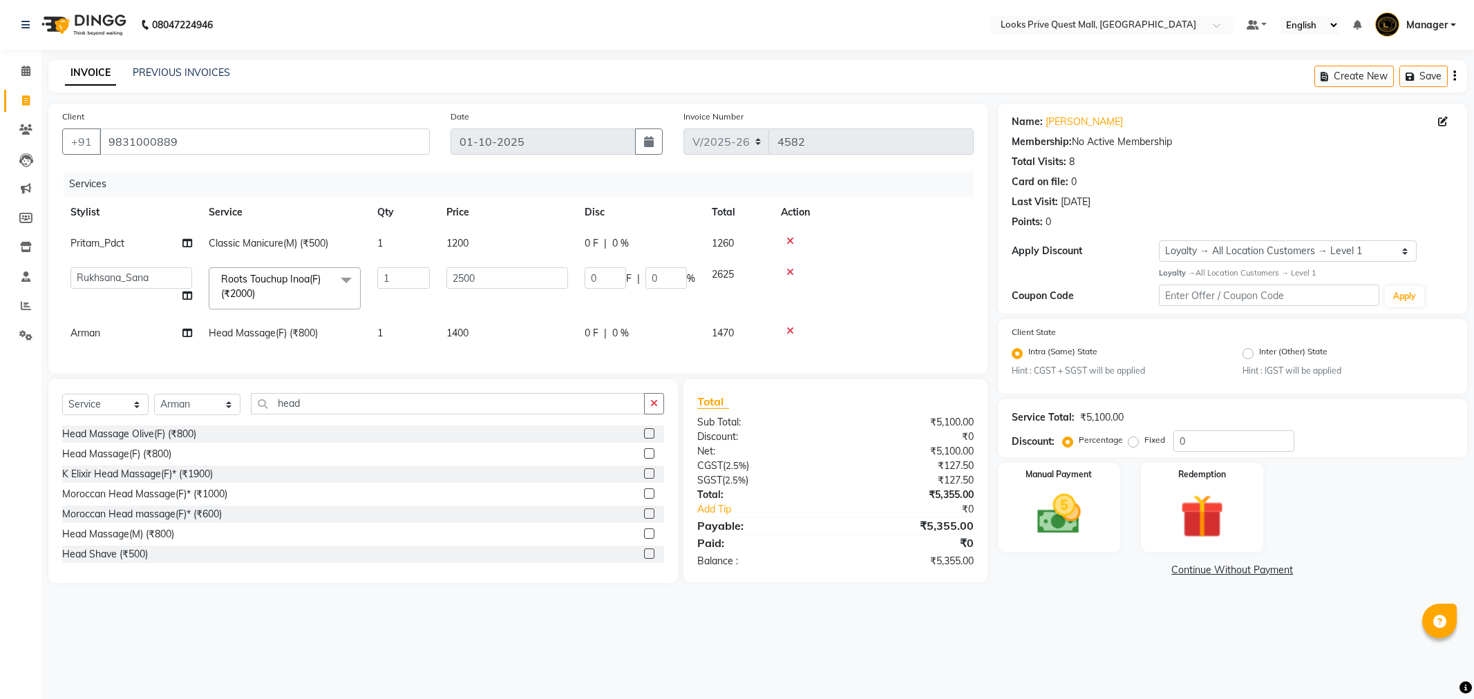
select select "6141"
select select "46688"
select select "service"
select select "46691"
select select "1: Object"
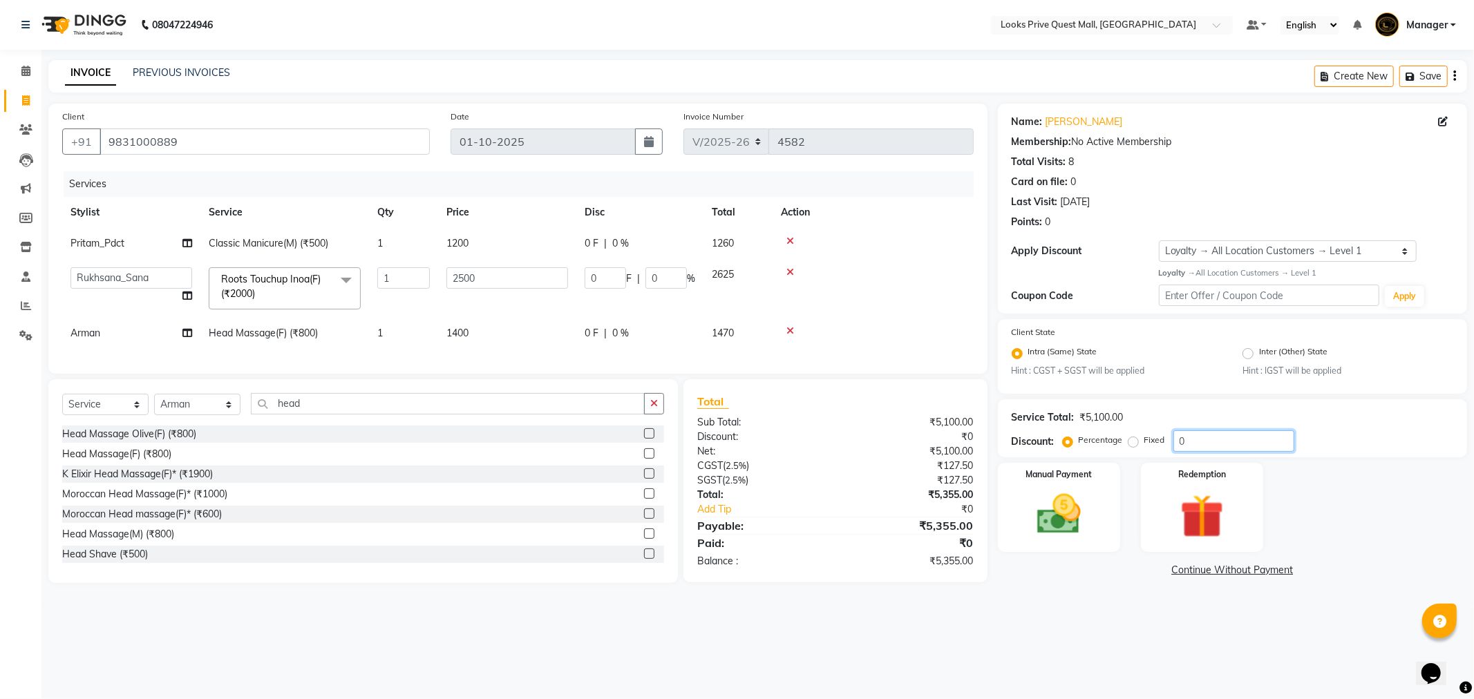
drag, startPoint x: 1197, startPoint y: 442, endPoint x: 1064, endPoint y: 462, distance: 134.1
click at [1064, 462] on div "Name: [PERSON_NAME] Ceo Membership: No Active Membership Total Visits: 8 Card o…" at bounding box center [1238, 344] width 480 height 480
type input "25"
type input "1"
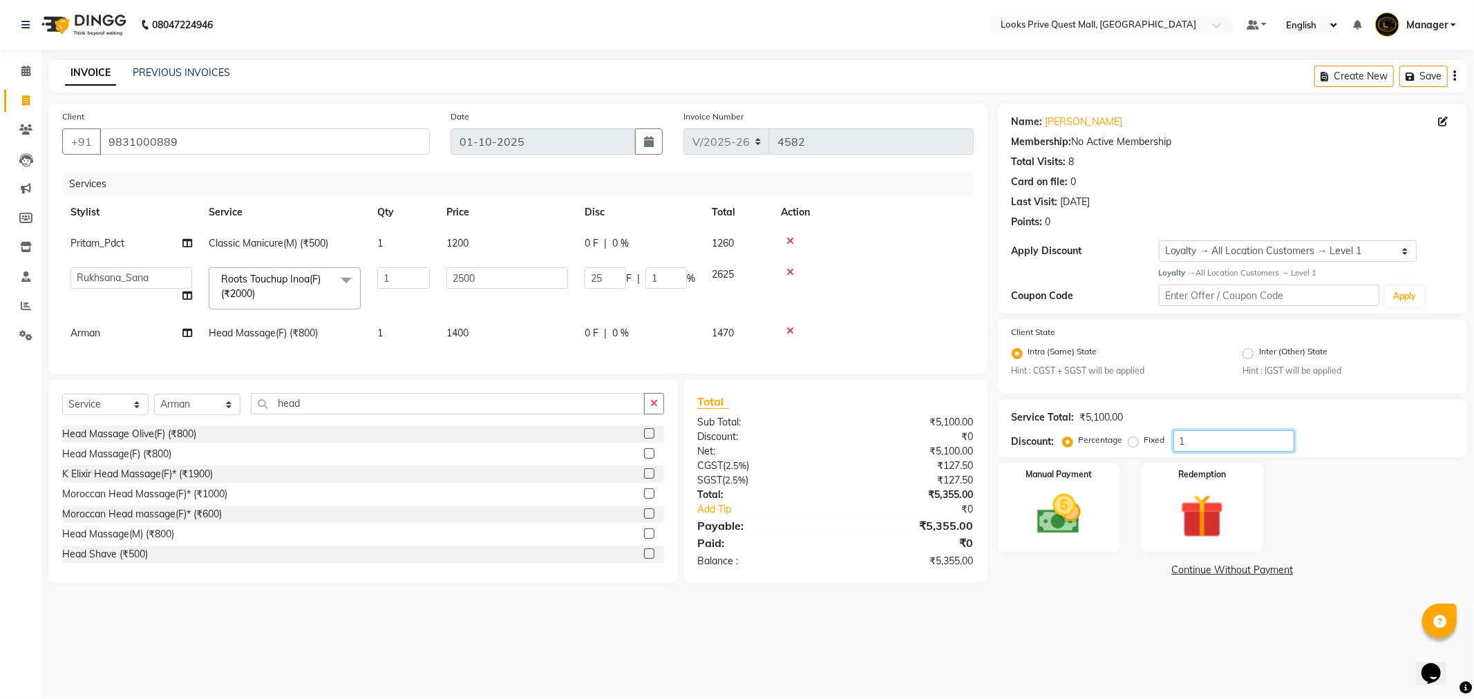
type input "250"
type input "10"
type input "2500"
type input "100"
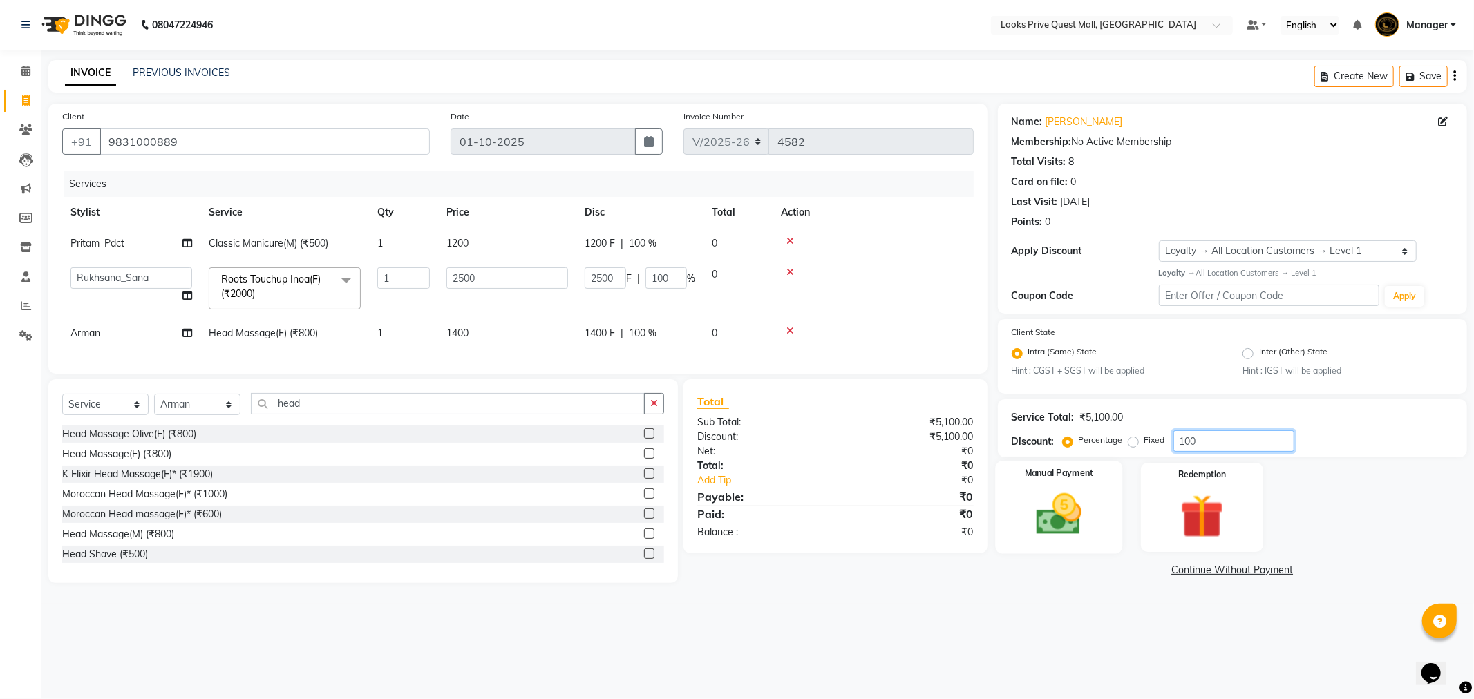
type input "100"
click at [1079, 502] on img at bounding box center [1059, 515] width 74 height 53
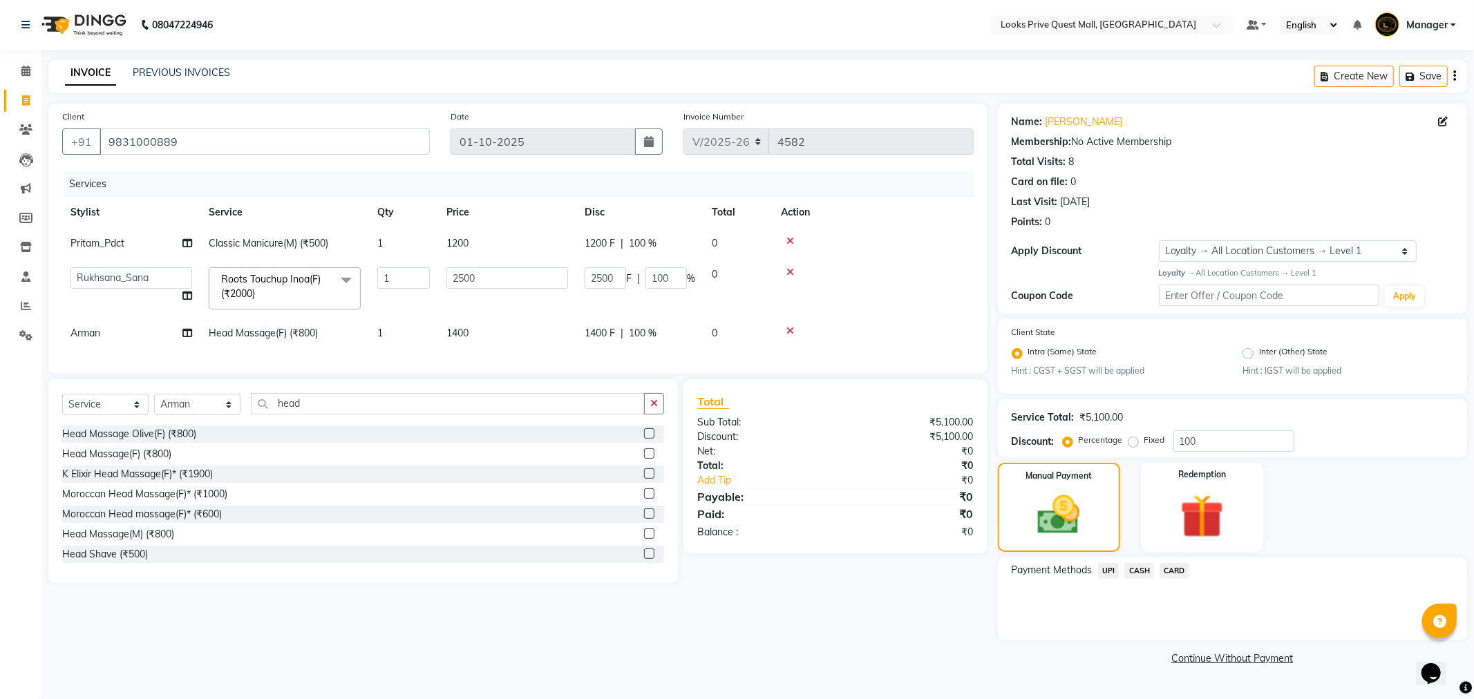
click at [1141, 572] on span "CASH" at bounding box center [1139, 571] width 30 height 16
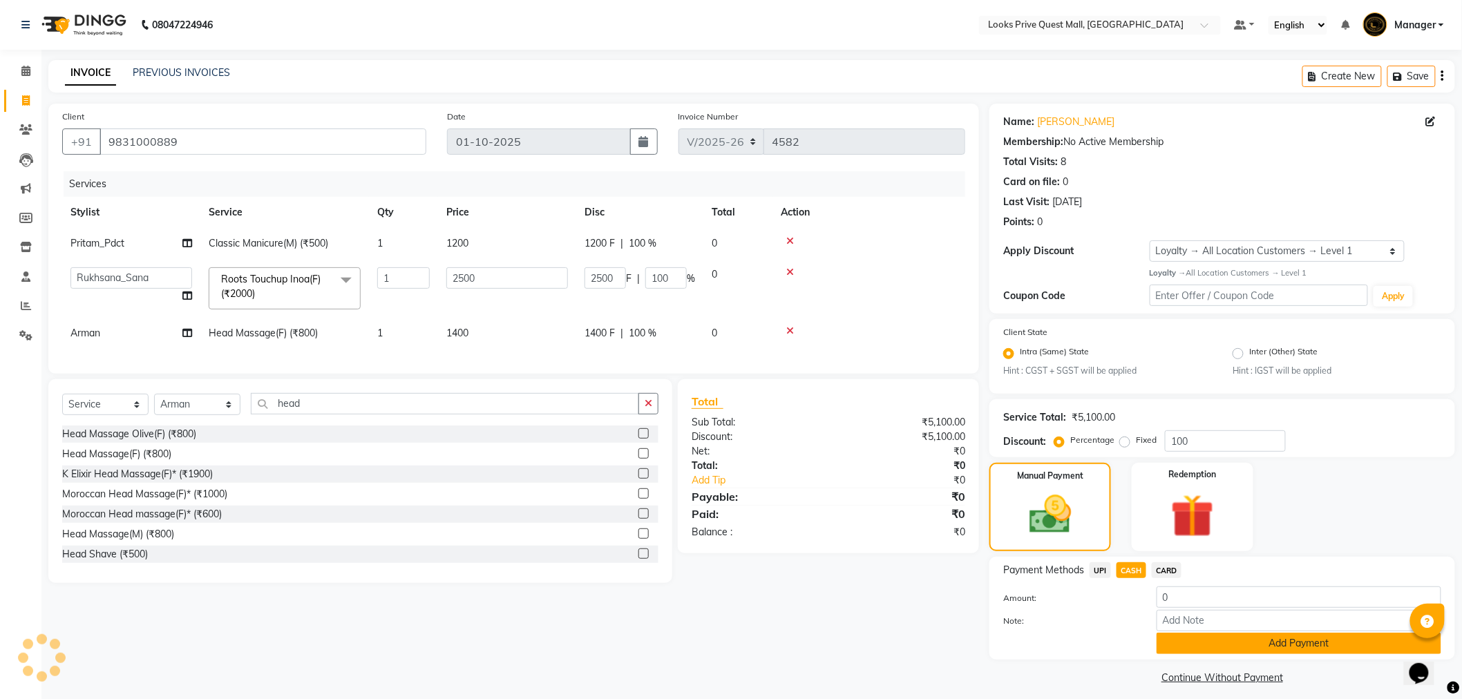
click at [1184, 639] on button "Add Payment" at bounding box center [1299, 643] width 285 height 21
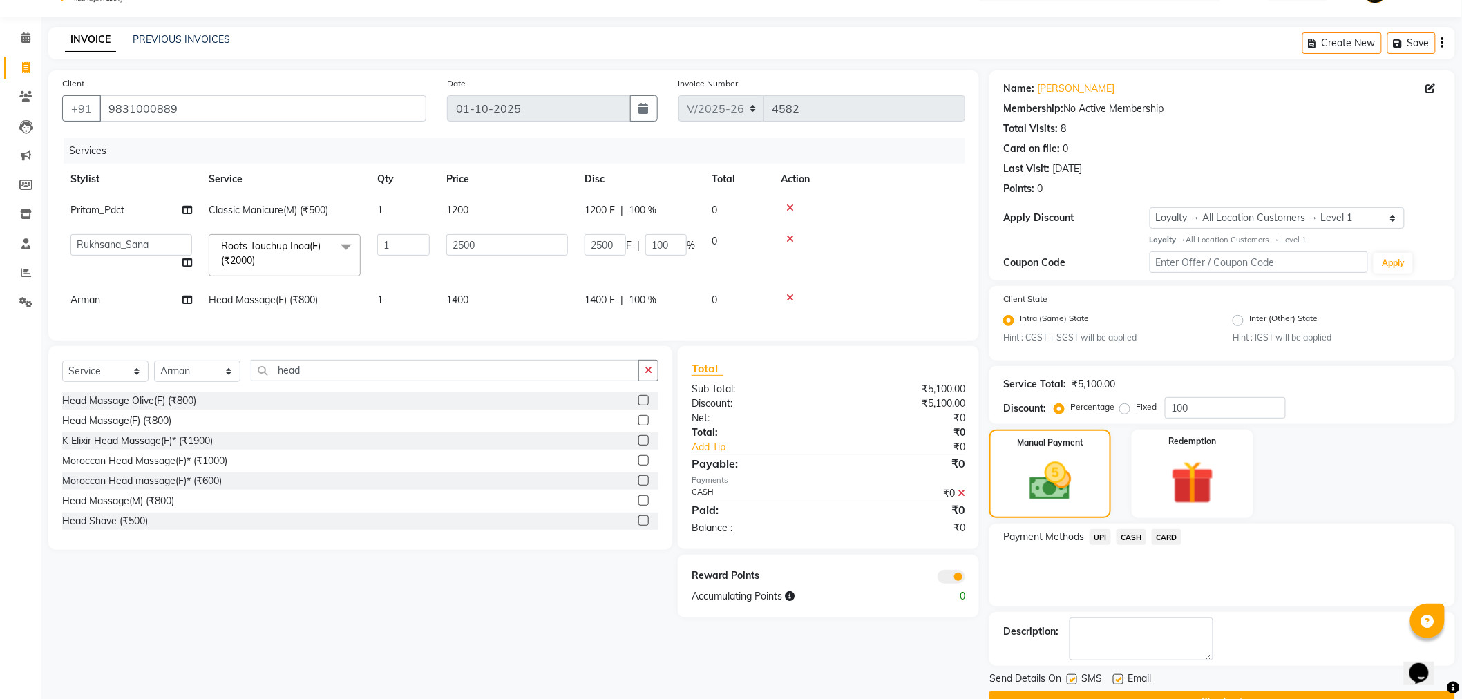
scroll to position [67, 0]
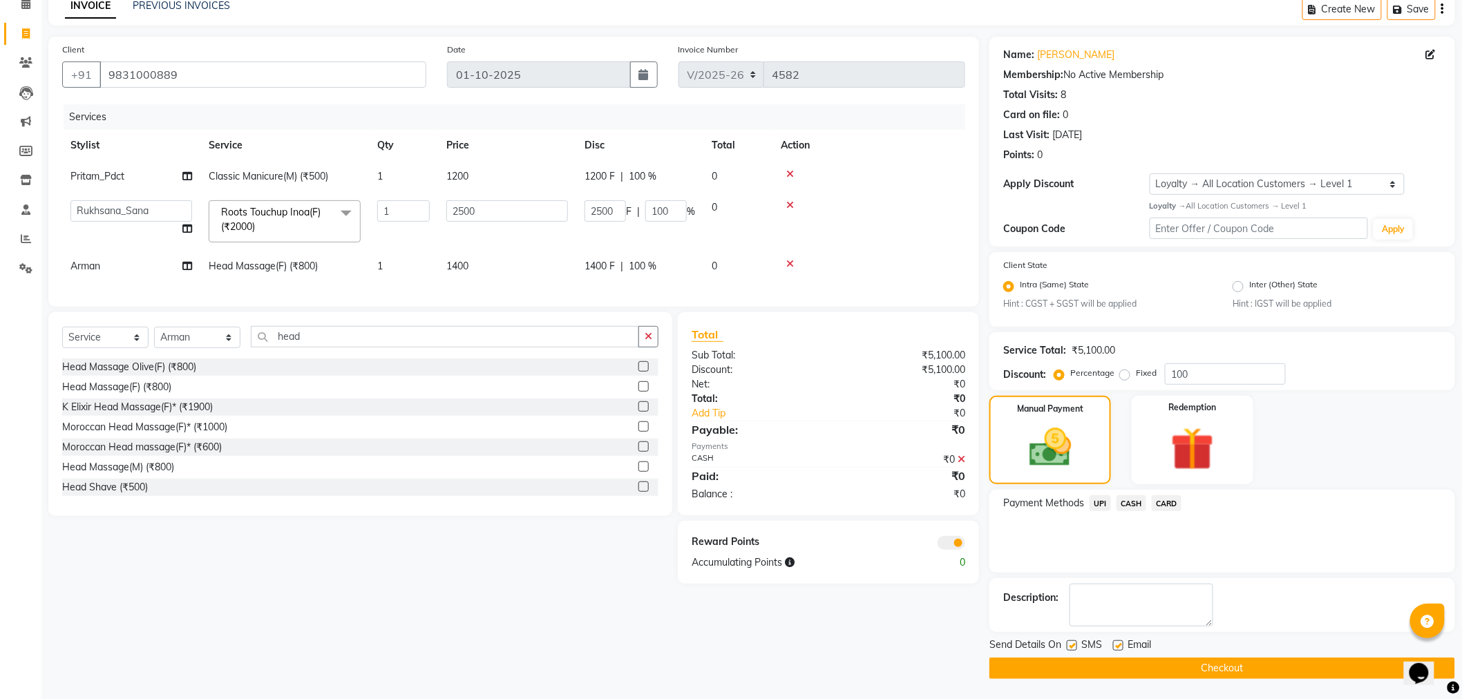
click at [1118, 641] on label at bounding box center [1118, 646] width 10 height 10
click at [1118, 642] on input "checkbox" at bounding box center [1117, 646] width 9 height 9
checkbox input "false"
click at [1075, 645] on label at bounding box center [1072, 646] width 10 height 10
click at [1075, 645] on input "checkbox" at bounding box center [1071, 646] width 9 height 9
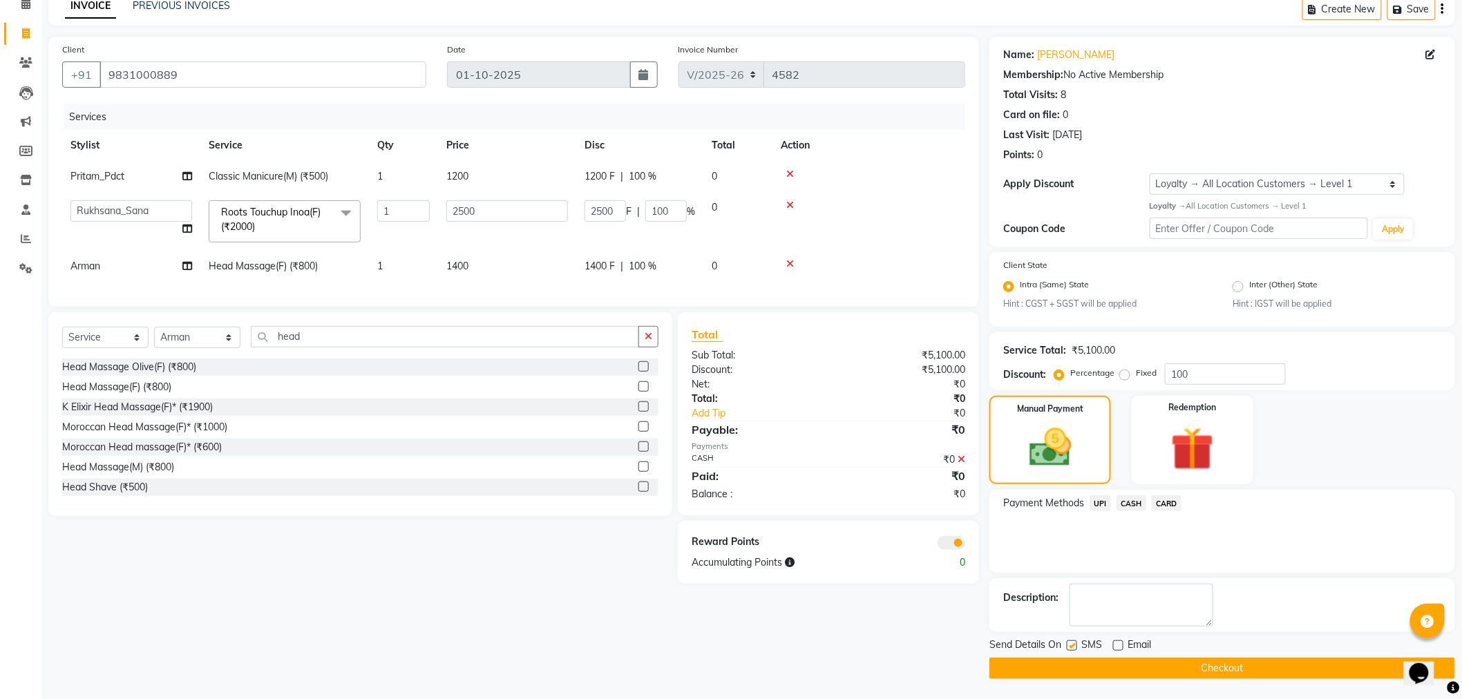
checkbox input "false"
click at [1070, 664] on button "Checkout" at bounding box center [1223, 668] width 466 height 21
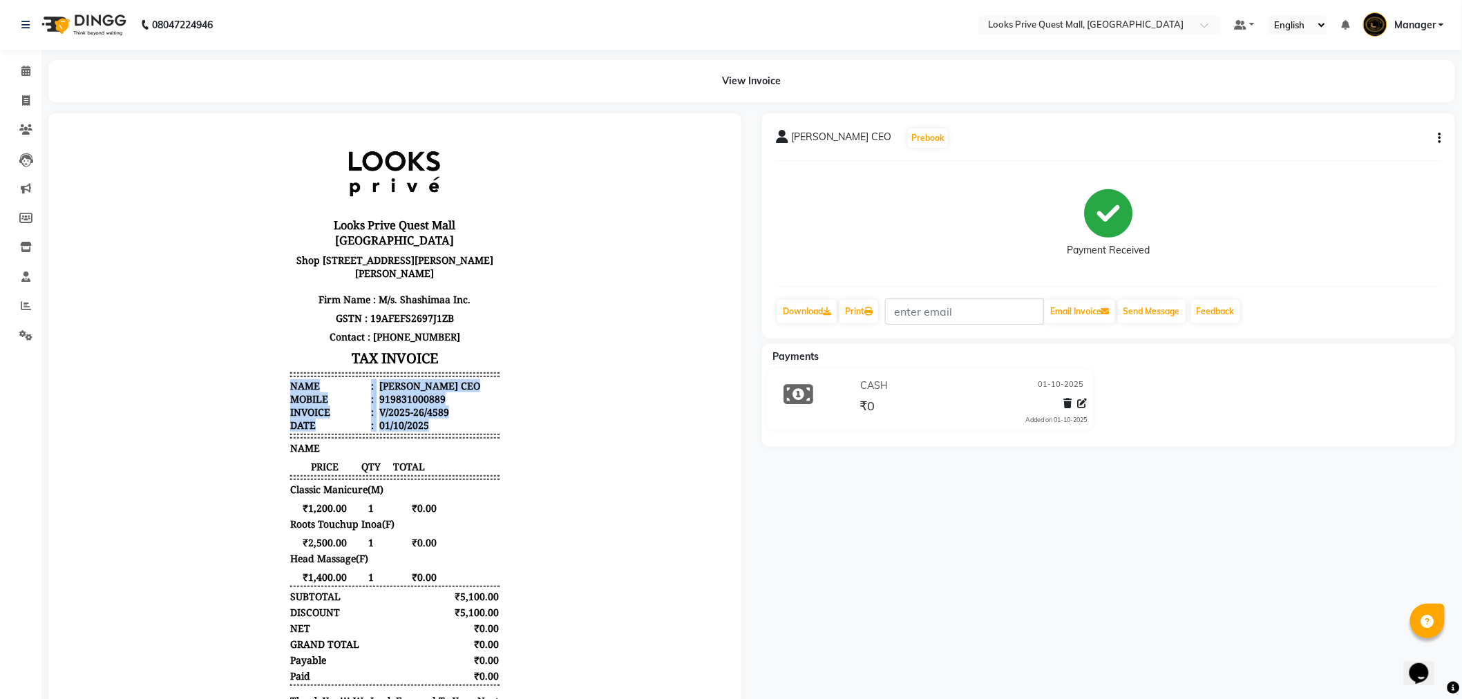
drag, startPoint x: 278, startPoint y: 381, endPoint x: 454, endPoint y: 421, distance: 180.6
click at [454, 421] on ul "Name : [PERSON_NAME] CEO Mobile : 919831000889 Invoice : V/2025-26/4589 Date : …" at bounding box center [394, 405] width 209 height 53
copy ul "Name : [PERSON_NAME] CEO Mobile : 919831000889 Invoice : V/2025-26/4589 Date : …"
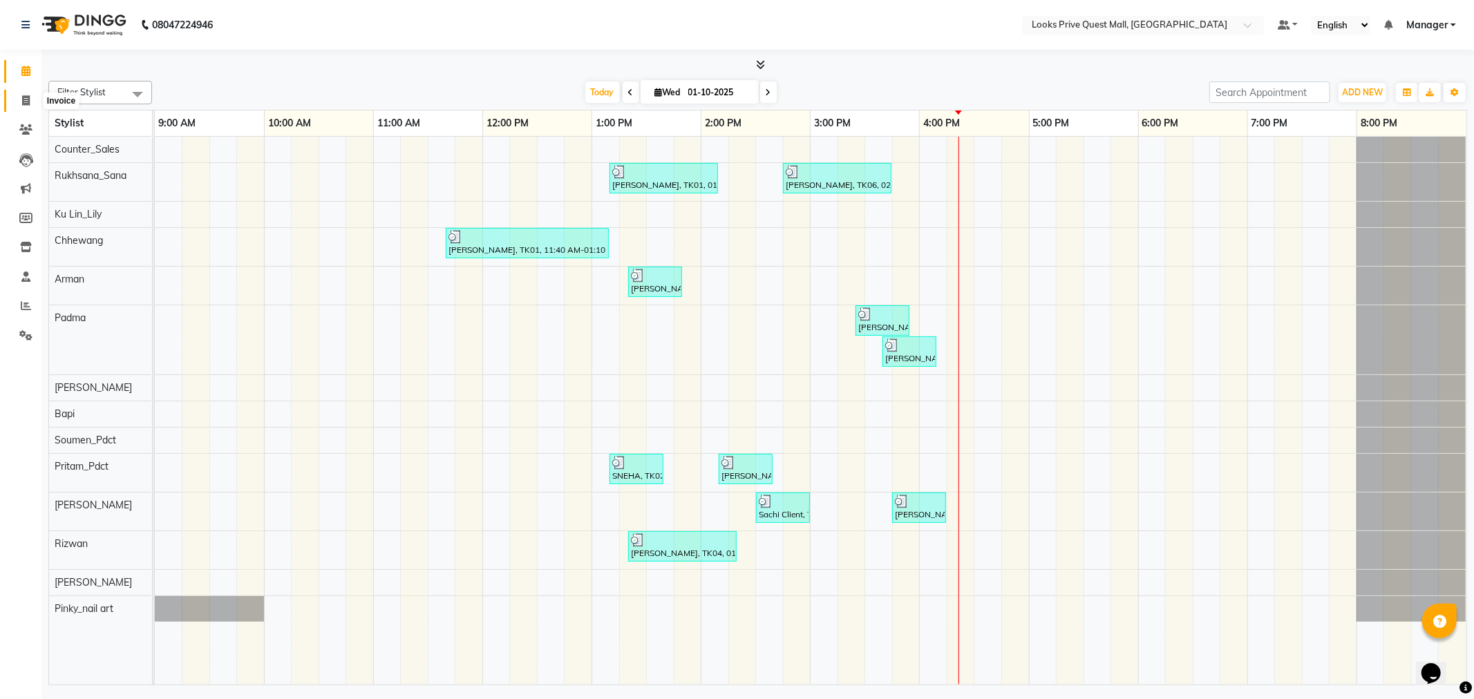
click at [33, 95] on span at bounding box center [26, 101] width 24 height 16
select select "6141"
select select "service"
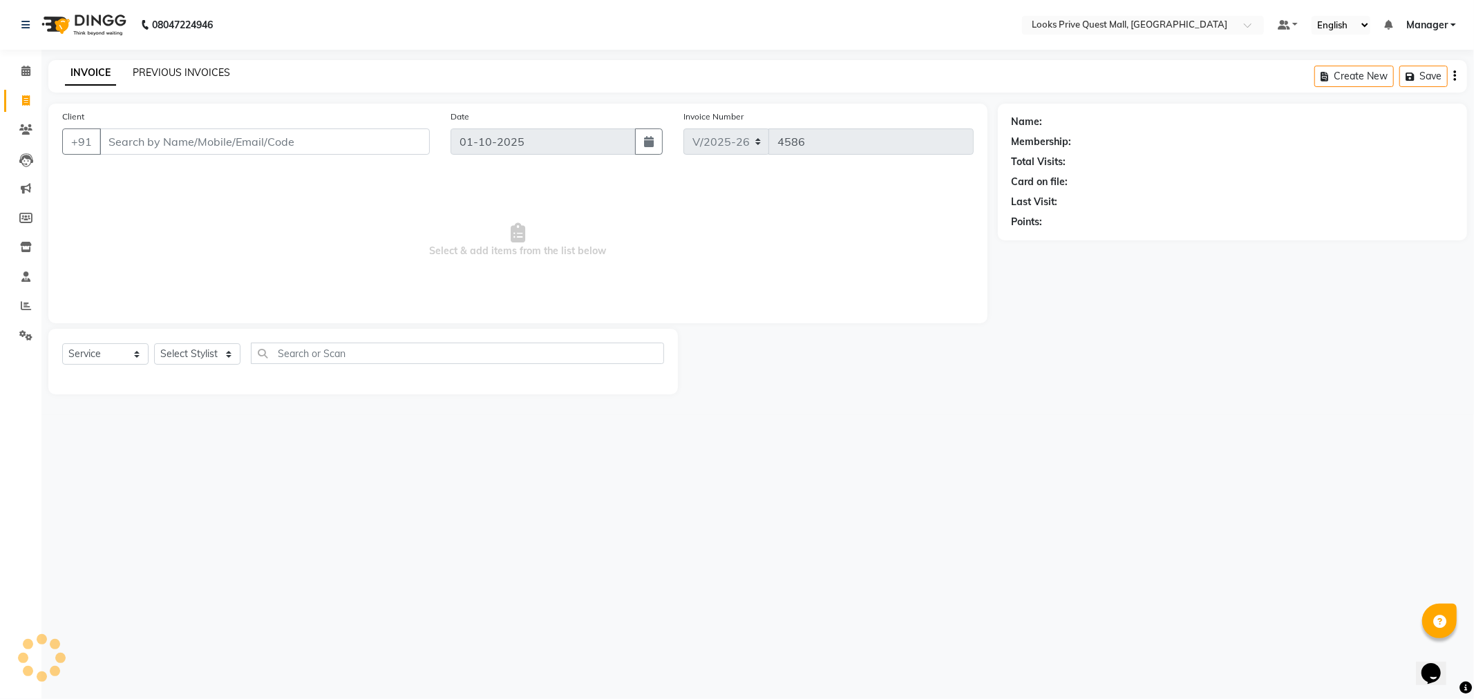
click at [143, 76] on link "PREVIOUS INVOICES" at bounding box center [181, 72] width 97 height 12
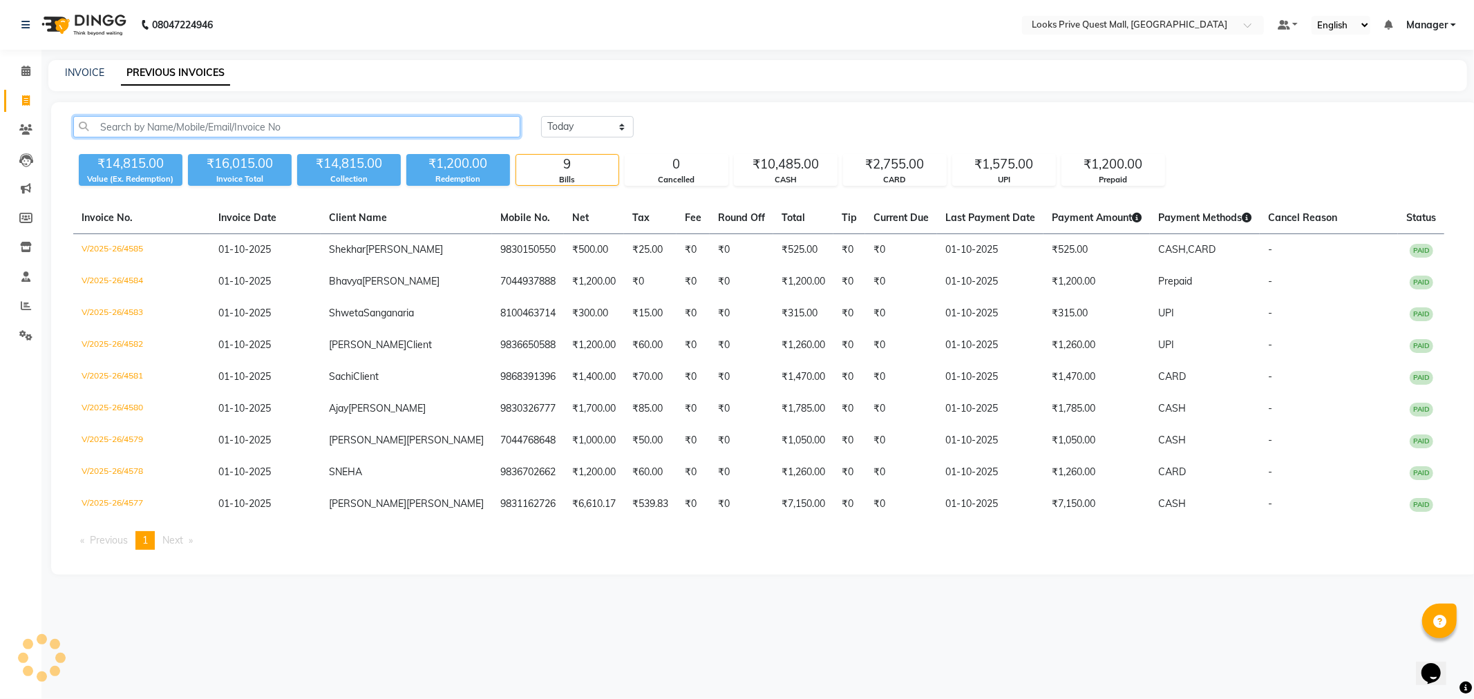
click at [221, 126] on input "text" at bounding box center [296, 126] width 447 height 21
click at [138, 127] on input "text" at bounding box center [296, 126] width 447 height 21
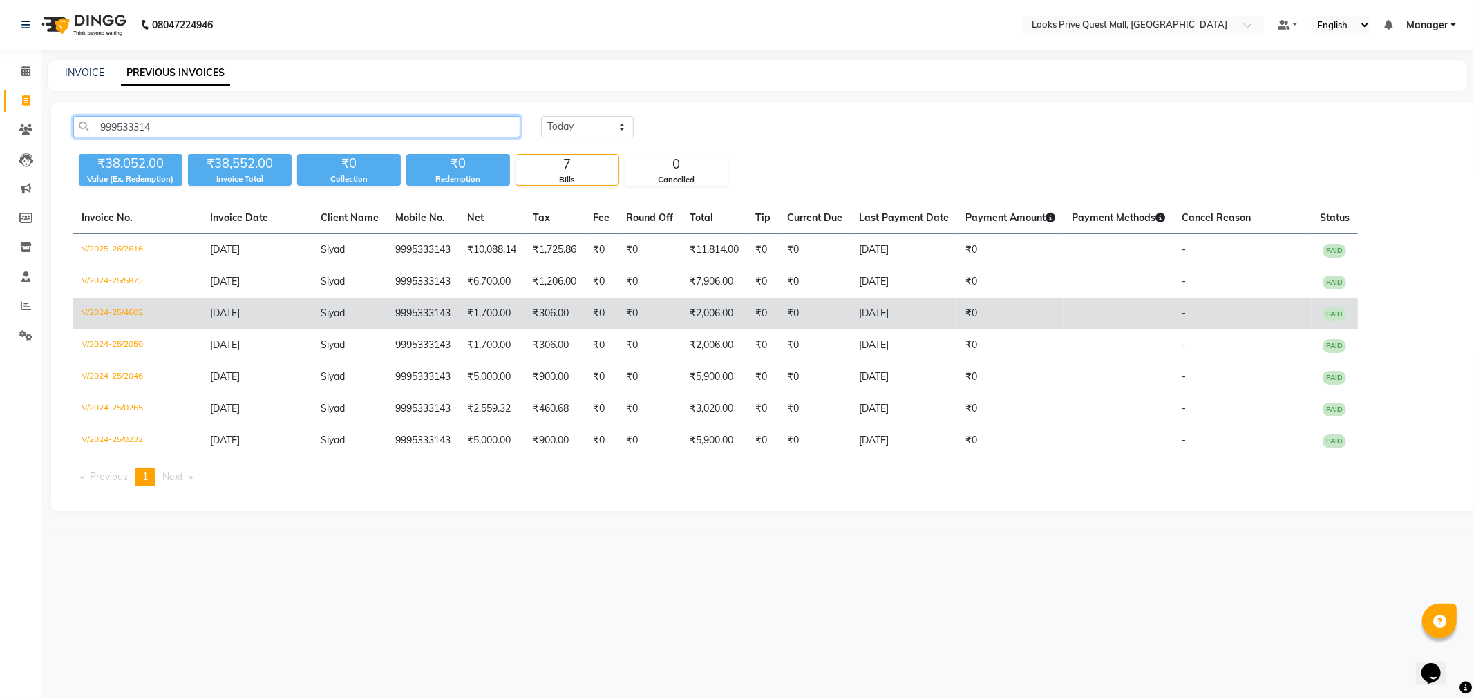
type input "999533314"
click at [106, 316] on td "V/2024-25/4602" at bounding box center [137, 314] width 129 height 32
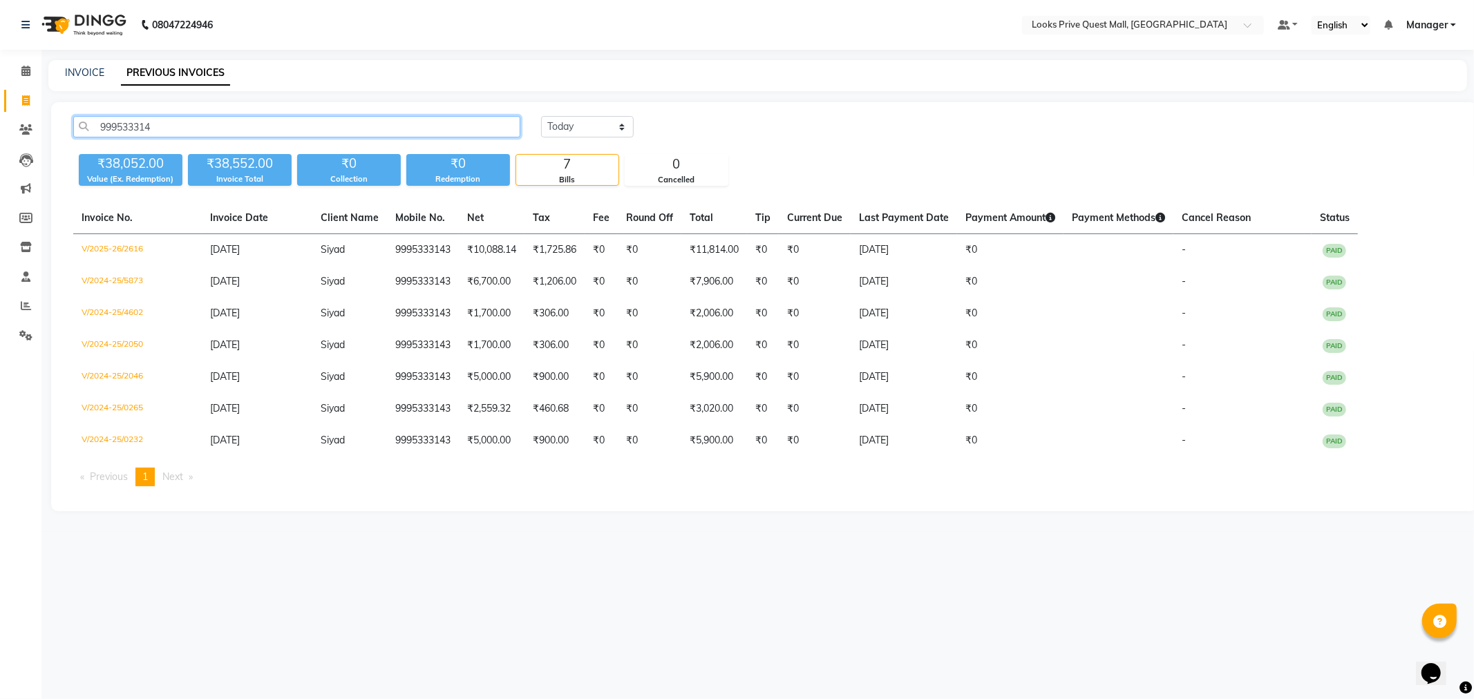
drag, startPoint x: 182, startPoint y: 121, endPoint x: 84, endPoint y: 128, distance: 99.1
click at [84, 128] on input "999533314" at bounding box center [296, 126] width 447 height 21
click at [23, 69] on icon at bounding box center [25, 71] width 9 height 10
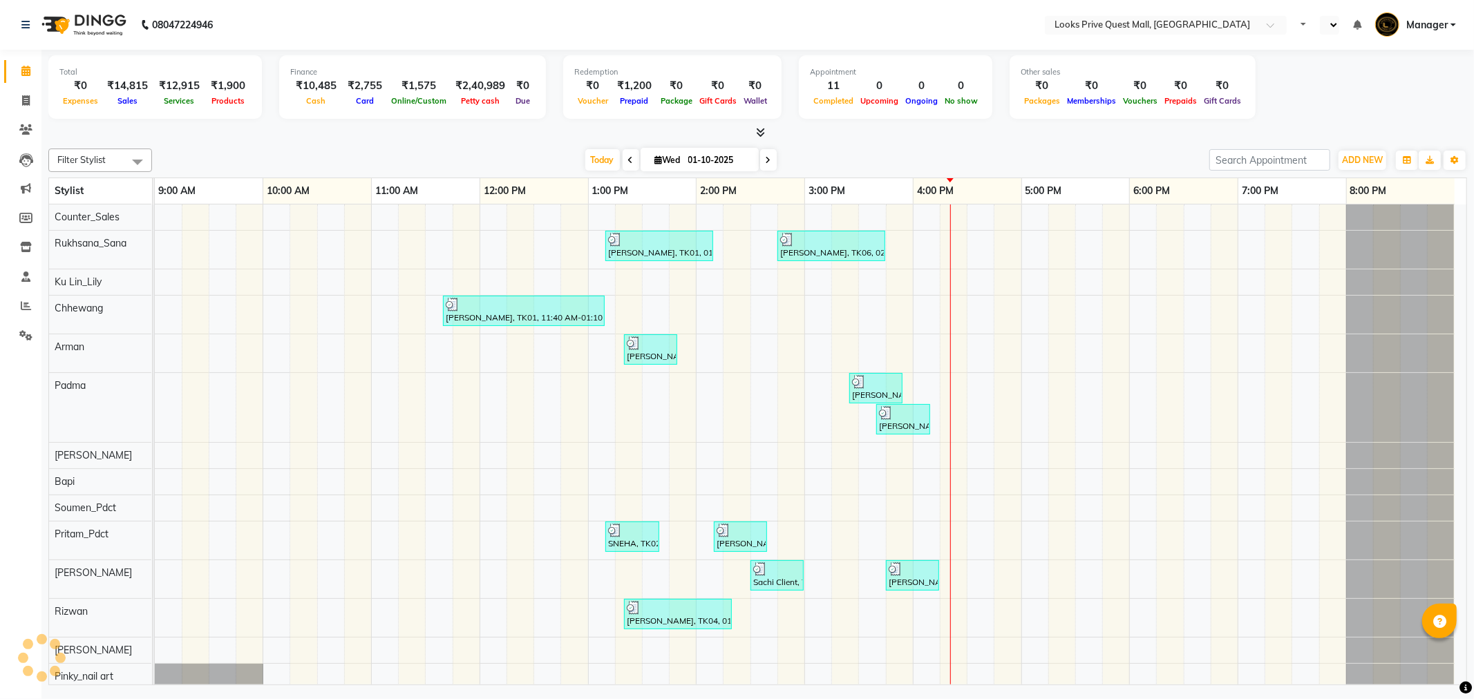
select select "en"
click at [15, 111] on link "Invoice" at bounding box center [20, 101] width 33 height 23
select select "6141"
select select "service"
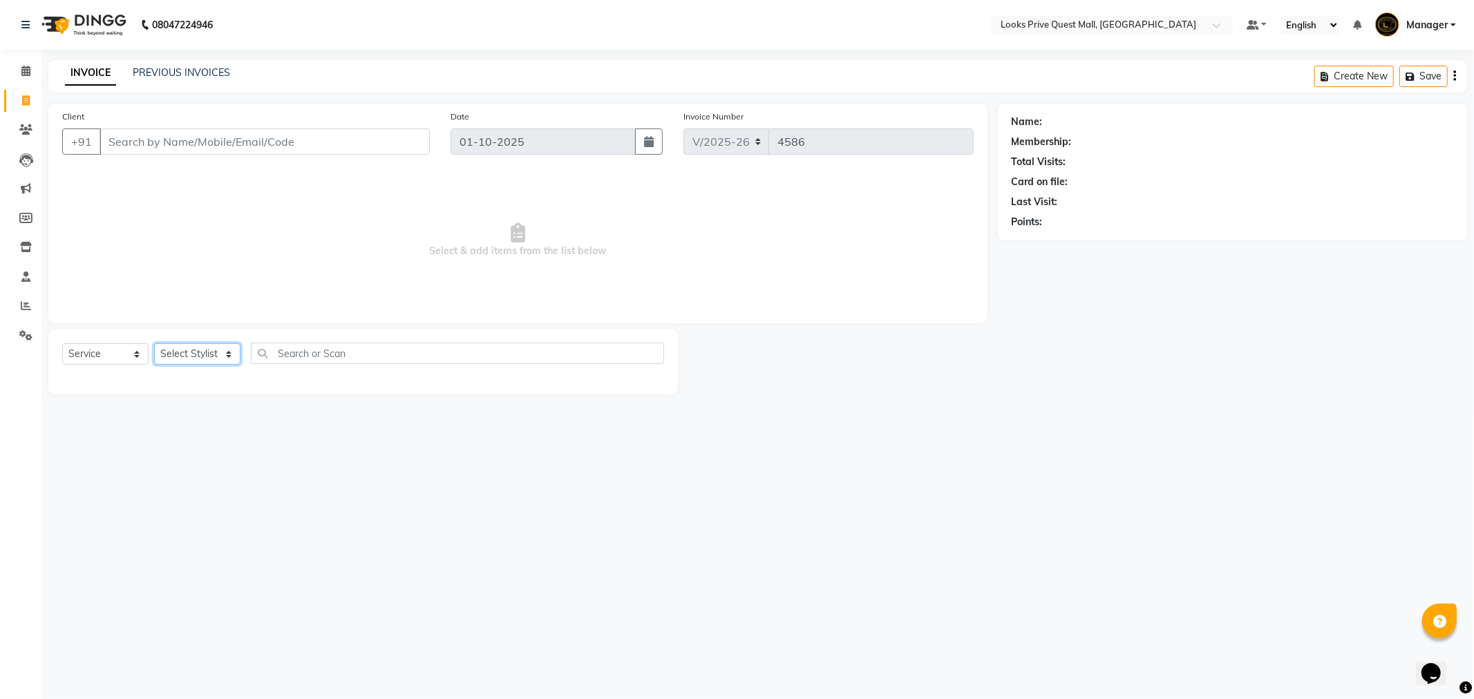
click at [194, 353] on select "Select Stylist" at bounding box center [197, 353] width 86 height 21
select select "46703"
click at [154, 344] on select "Select Stylist Arman Bapi Chhewang Counter_Sales [PERSON_NAME] [PERSON_NAME] [P…" at bounding box center [197, 353] width 86 height 21
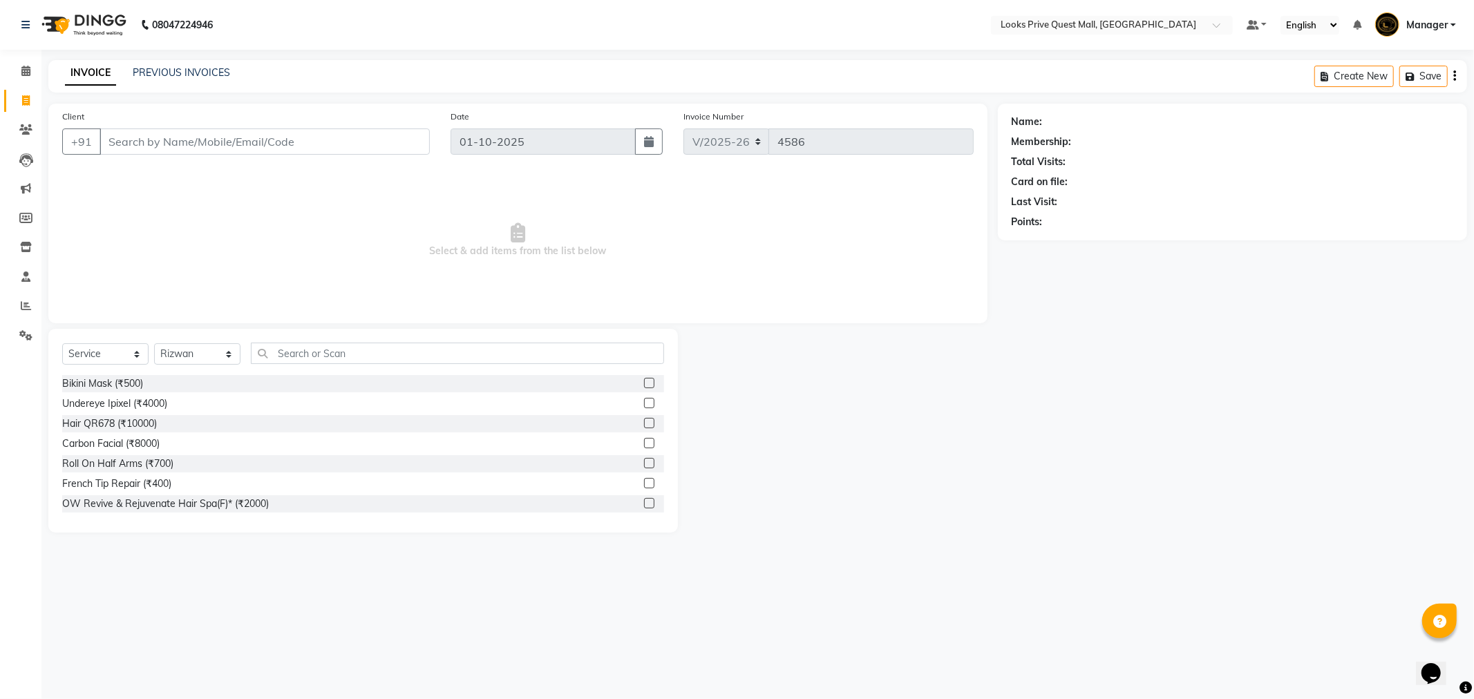
click at [314, 365] on div "Select Service Product Membership Package Voucher Prepaid Gift Card Select Styl…" at bounding box center [363, 359] width 602 height 32
click at [310, 357] on input "text" at bounding box center [457, 353] width 413 height 21
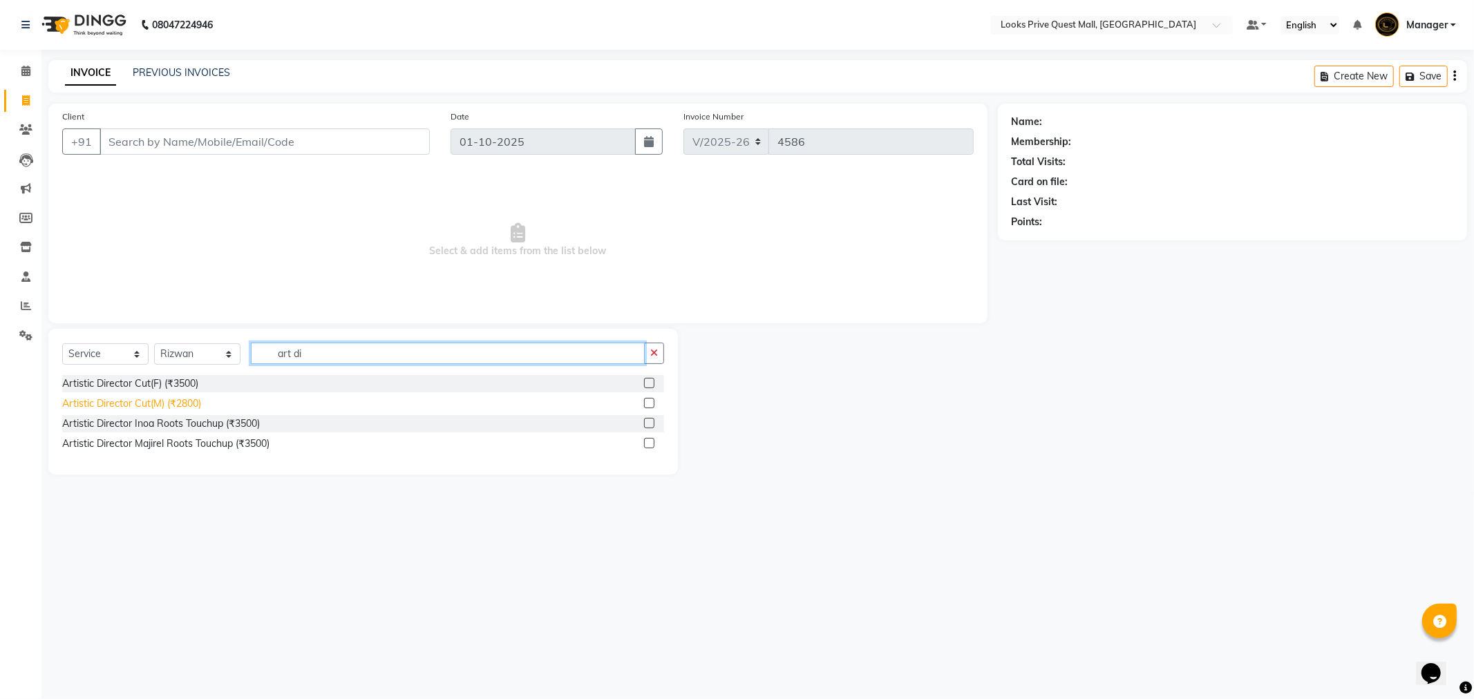
type input "art di"
click at [162, 398] on div "Artistic Director Cut(M) (₹2800)" at bounding box center [131, 404] width 139 height 15
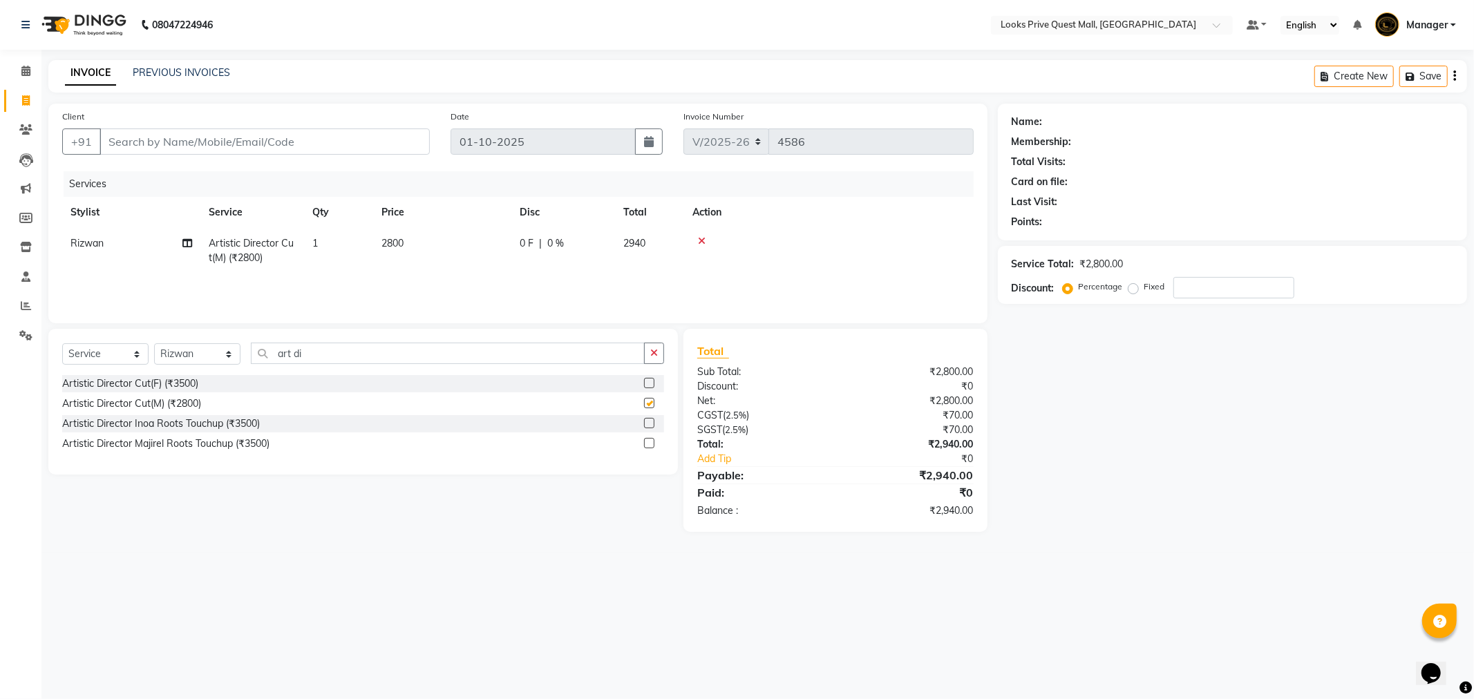
checkbox input "false"
click at [411, 245] on td "2800" at bounding box center [442, 251] width 138 height 46
select select "46703"
drag, startPoint x: 520, startPoint y: 251, endPoint x: 307, endPoint y: 307, distance: 220.7
click at [307, 306] on div "Services Stylist Service Qty Price Disc Total Action Arman Bapi Chhewang Counte…" at bounding box center [517, 240] width 911 height 138
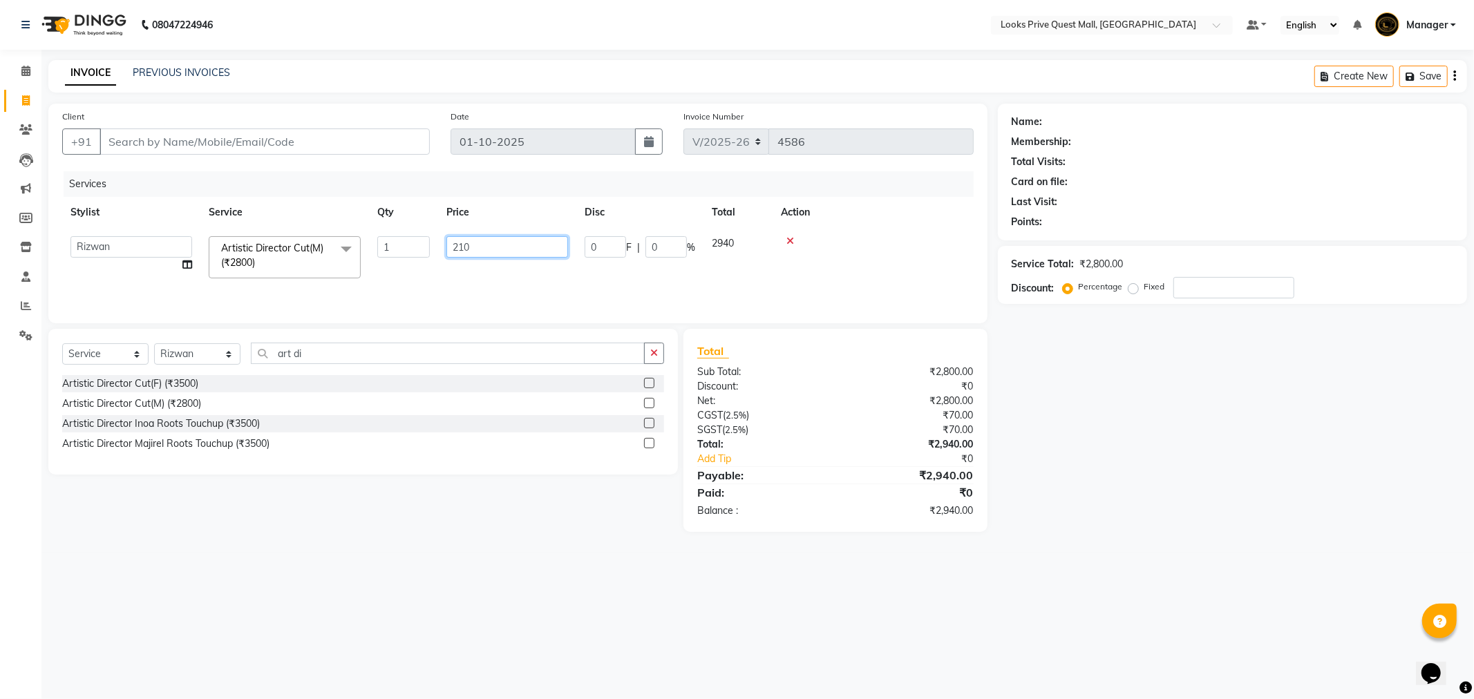
type input "2100"
click at [399, 272] on tr "Arman Bapi Chhewang Counter_Sales Deepa Das Dipti Uppal Firoz Ku Lin_Lily Manag…" at bounding box center [517, 257] width 911 height 59
click at [424, 234] on td "2100" at bounding box center [442, 251] width 138 height 46
select select "46703"
drag, startPoint x: 477, startPoint y: 243, endPoint x: 280, endPoint y: 276, distance: 199.7
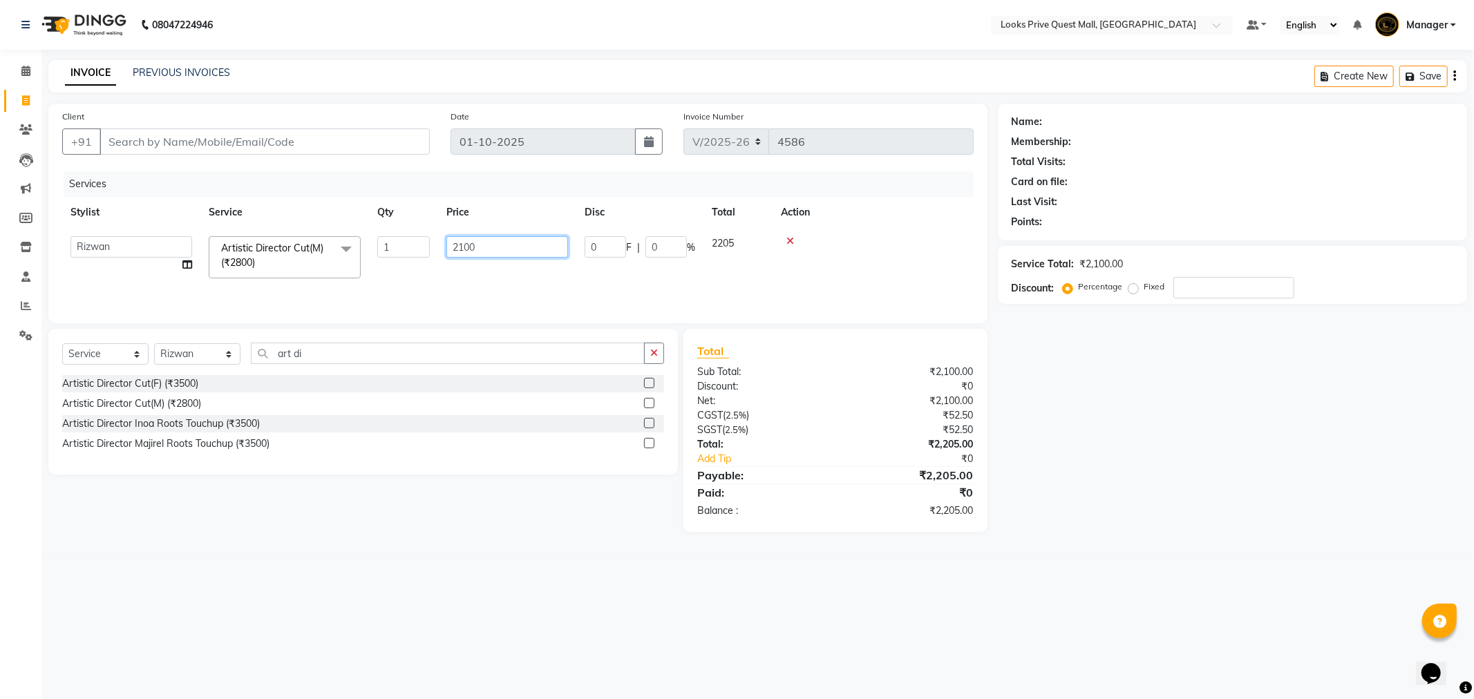
click at [280, 276] on tr "Arman Bapi Chhewang Counter_Sales Deepa Das Dipti Uppal Firoz Ku Lin_Lily Manag…" at bounding box center [517, 257] width 911 height 59
type input "1800"
click at [343, 286] on div "Services Stylist Service Qty Price Disc Total Action Rizwan Artistic Director C…" at bounding box center [517, 240] width 911 height 138
click at [233, 134] on input "Client" at bounding box center [265, 142] width 330 height 26
paste input "999533314"
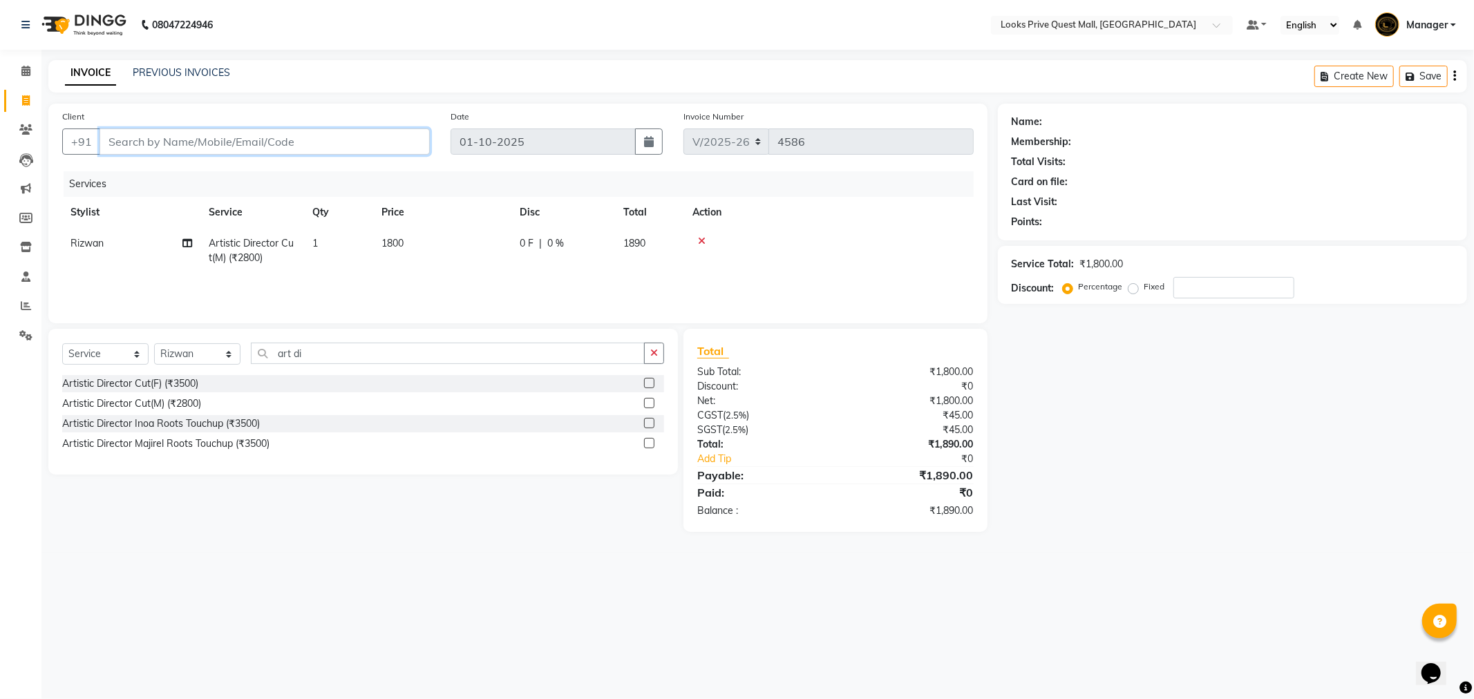
type input "999533314"
type input "0"
click at [220, 173] on button "Siyad 999533314 3" at bounding box center [169, 173] width 138 height 22
type input "9995333143"
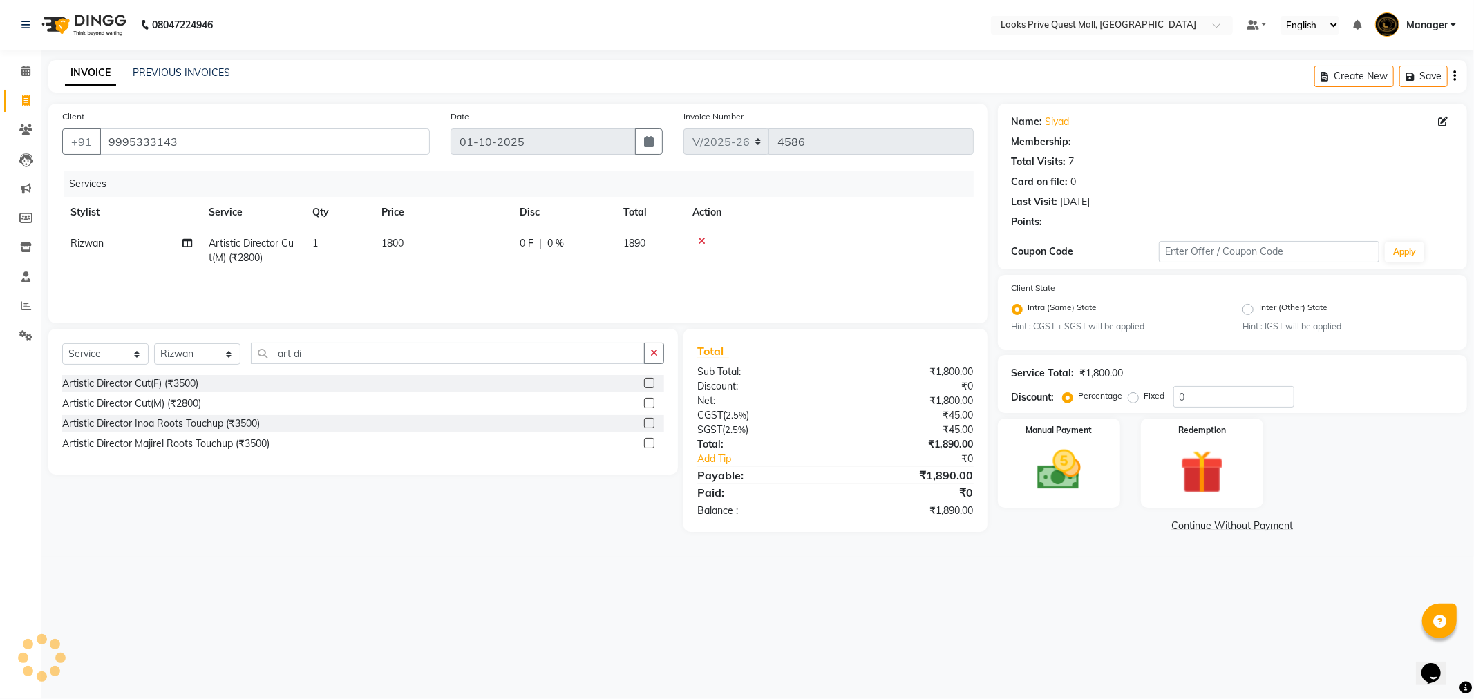
select select "1: Object"
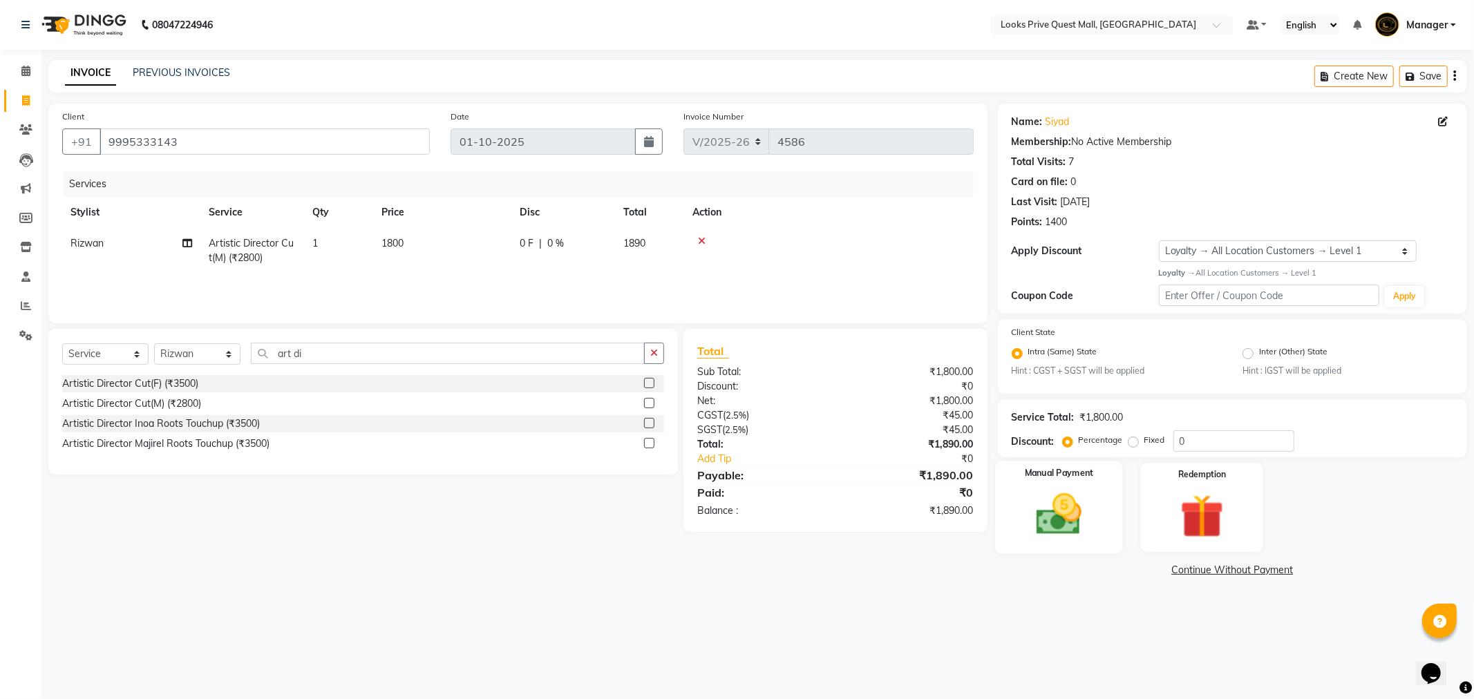
click at [1093, 529] on img at bounding box center [1059, 515] width 74 height 53
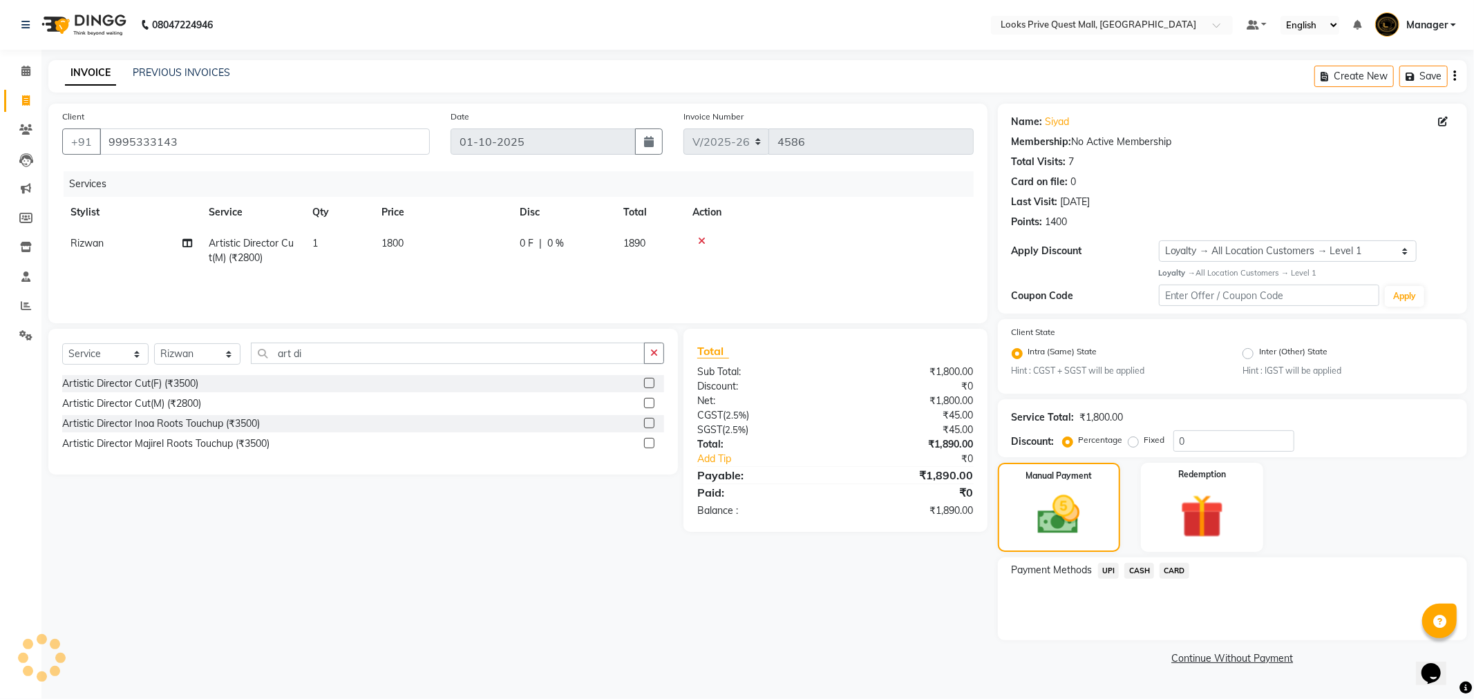
click at [1142, 576] on span "CASH" at bounding box center [1139, 571] width 30 height 16
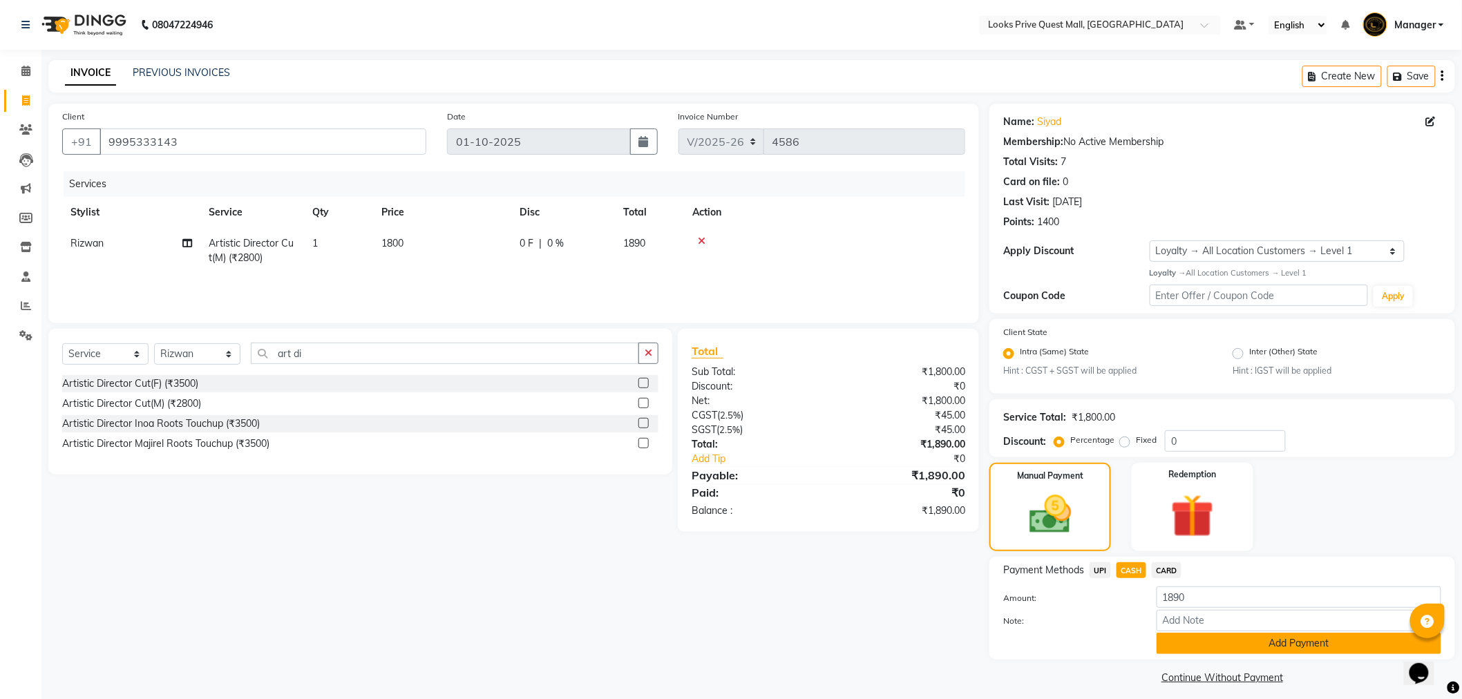
click at [1220, 650] on button "Add Payment" at bounding box center [1299, 643] width 285 height 21
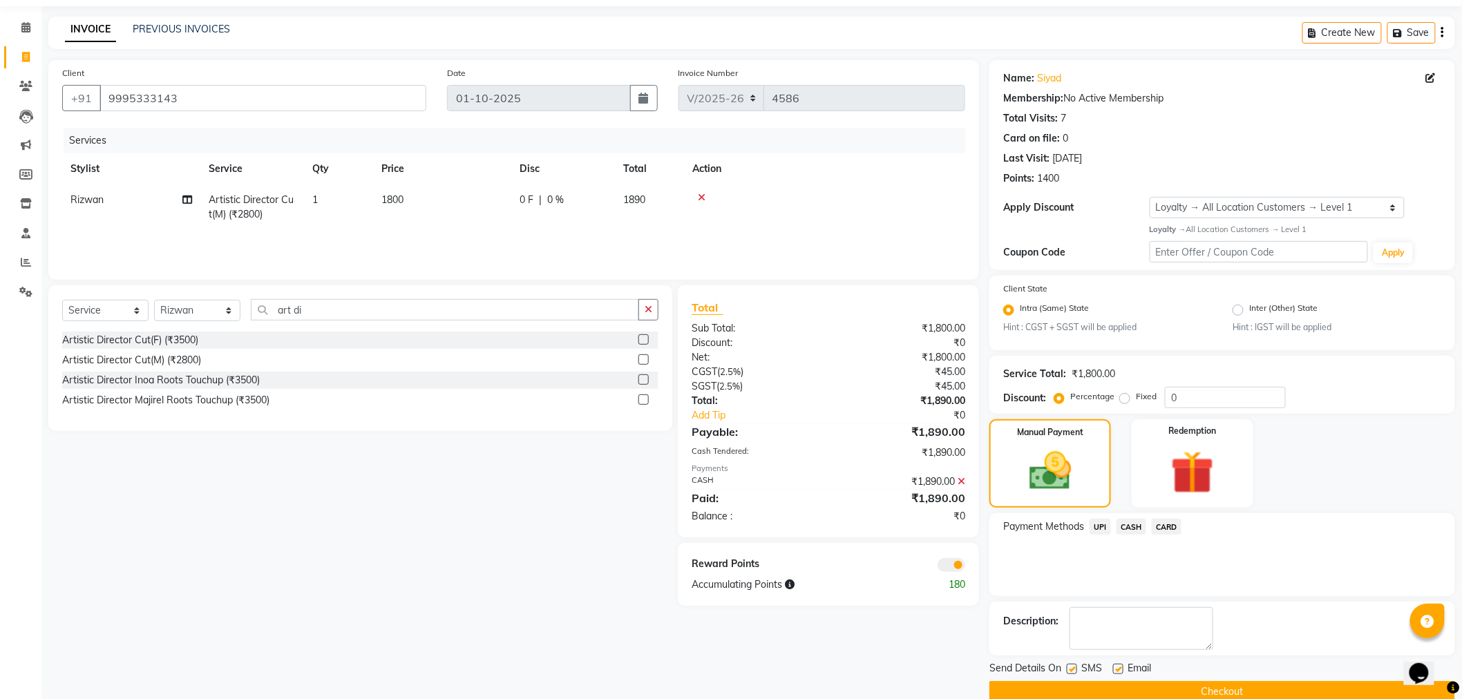
scroll to position [67, 0]
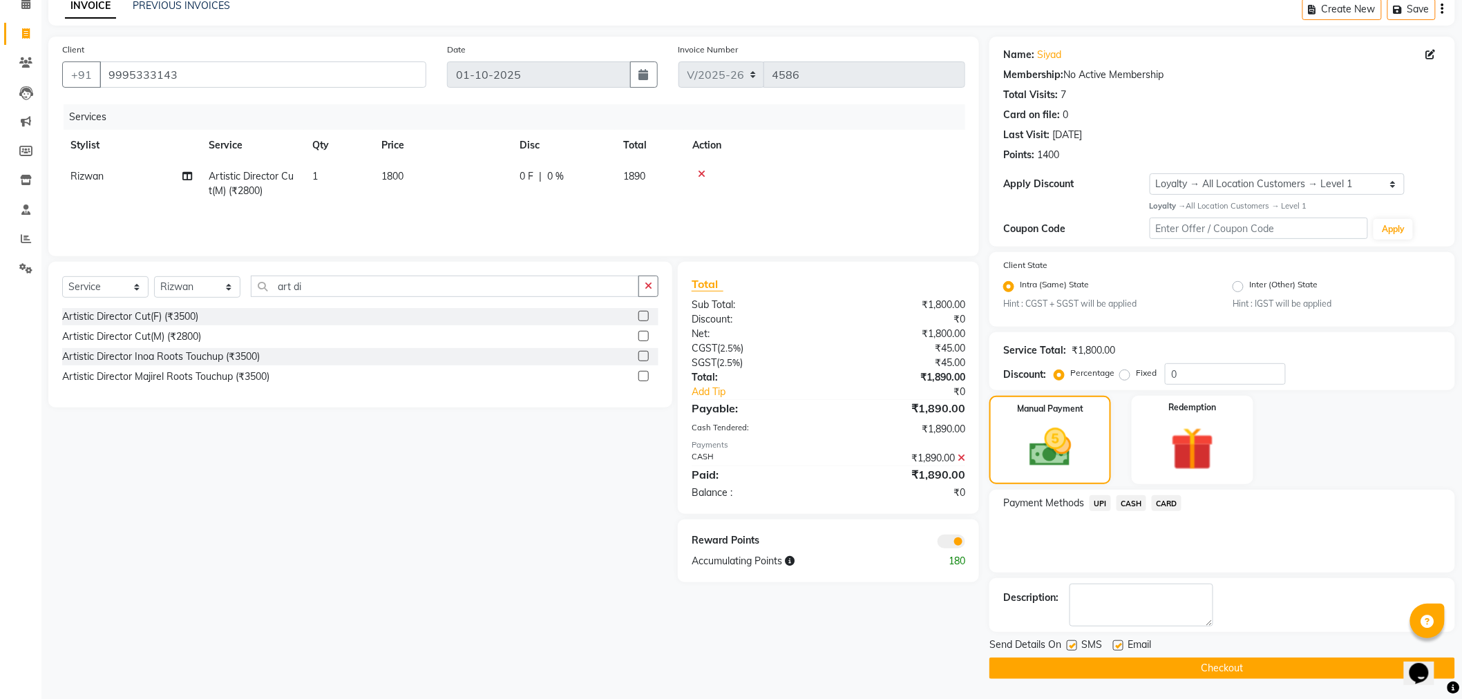
click at [1118, 645] on label at bounding box center [1118, 646] width 10 height 10
click at [1118, 645] on input "checkbox" at bounding box center [1117, 646] width 9 height 9
checkbox input "false"
click at [1109, 662] on button "Checkout" at bounding box center [1223, 668] width 466 height 21
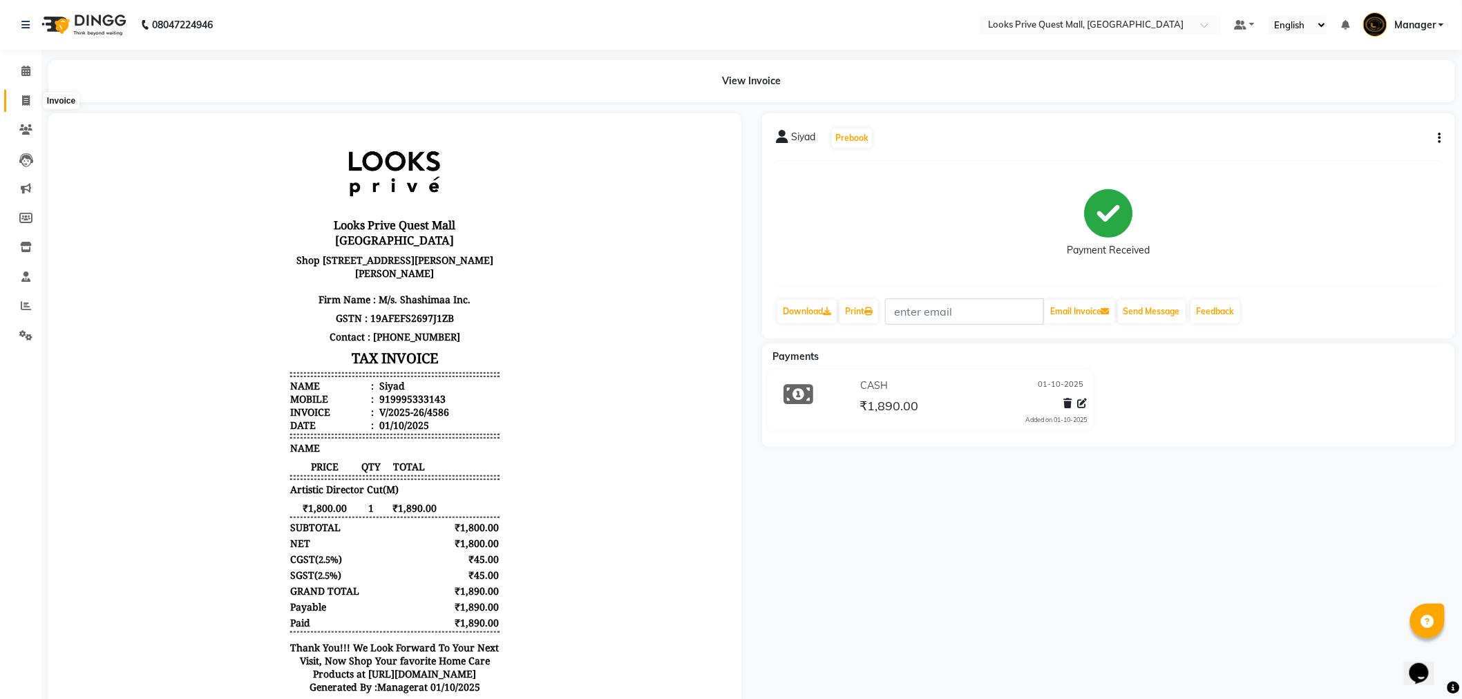
click at [28, 101] on icon at bounding box center [26, 100] width 8 height 10
select select "service"
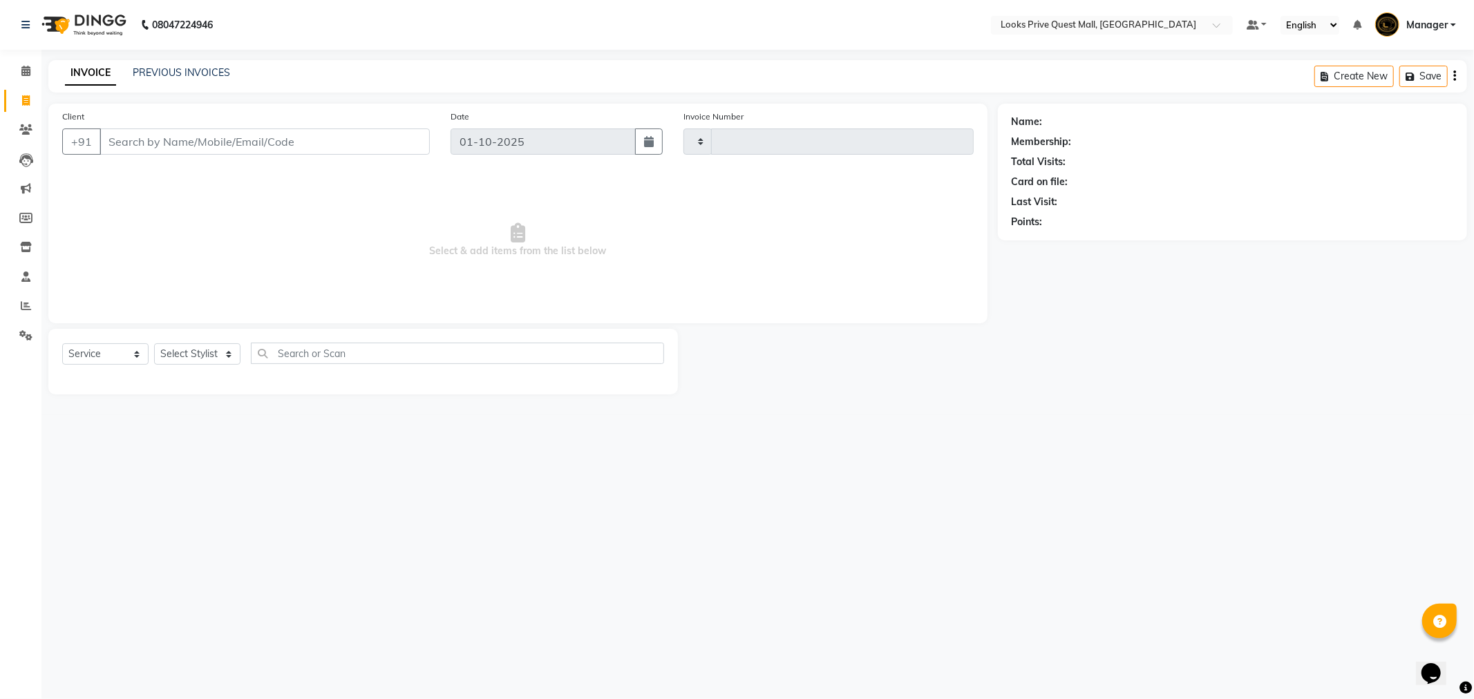
type input "4587"
select select "6141"
drag, startPoint x: 167, startPoint y: 353, endPoint x: 204, endPoint y: 350, distance: 36.7
click at [167, 353] on select "Select Stylist" at bounding box center [197, 353] width 86 height 21
select select "46703"
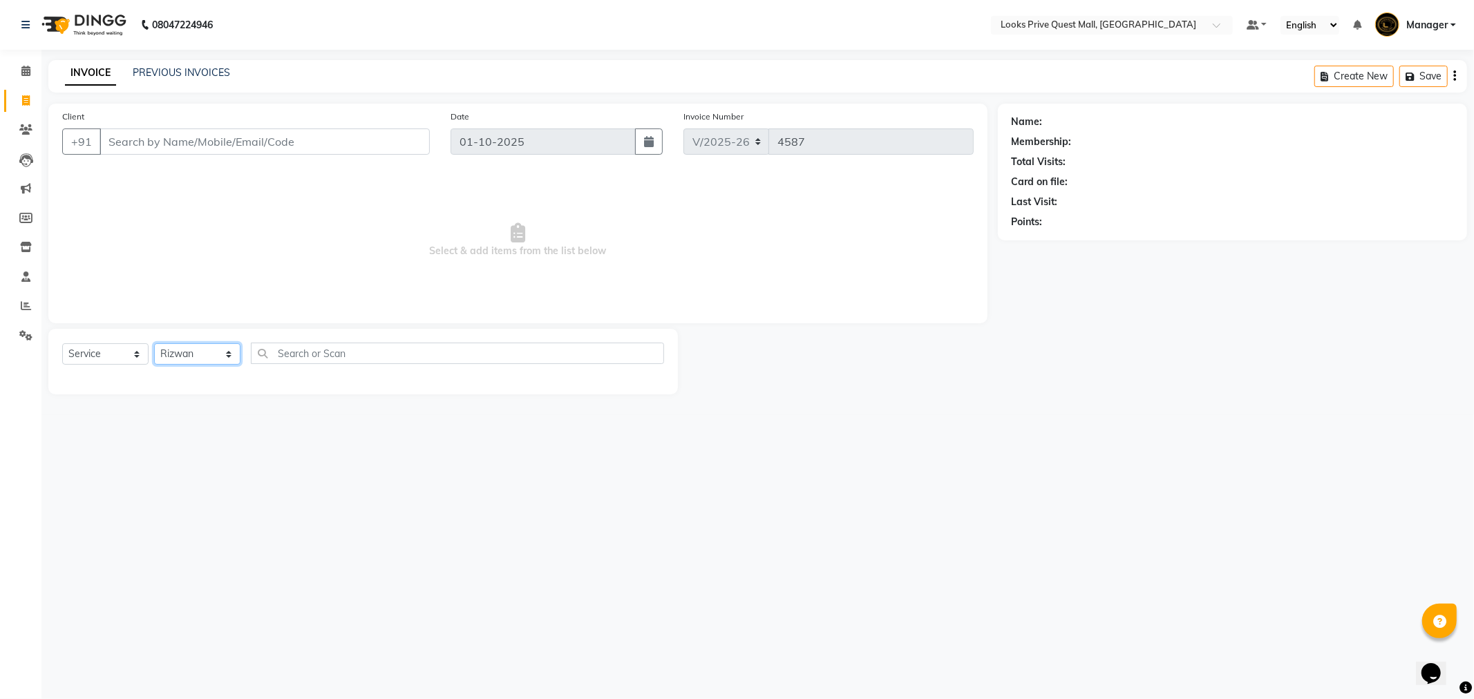
click at [154, 344] on select "Select Stylist Arman Bapi Chhewang Counter_Sales [PERSON_NAME] [PERSON_NAME] [P…" at bounding box center [197, 353] width 86 height 21
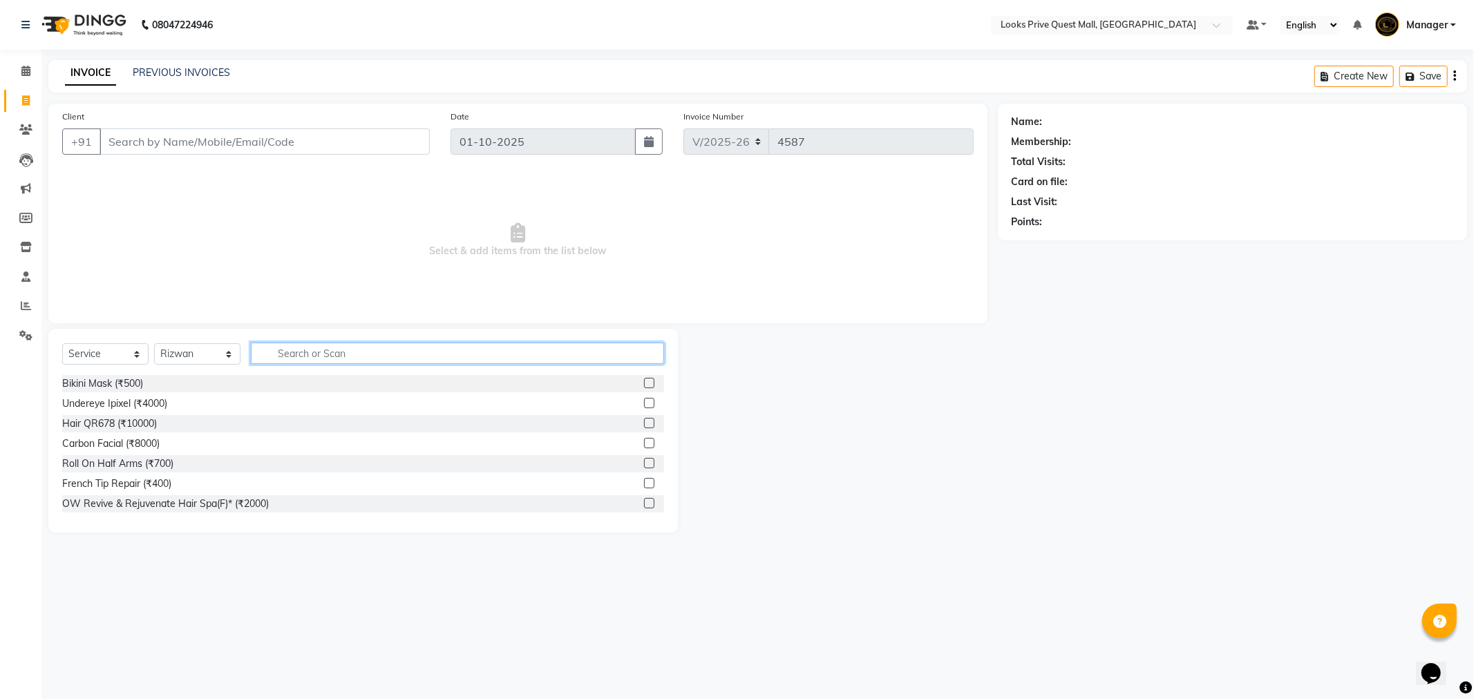
click at [304, 355] on input "text" at bounding box center [457, 353] width 413 height 21
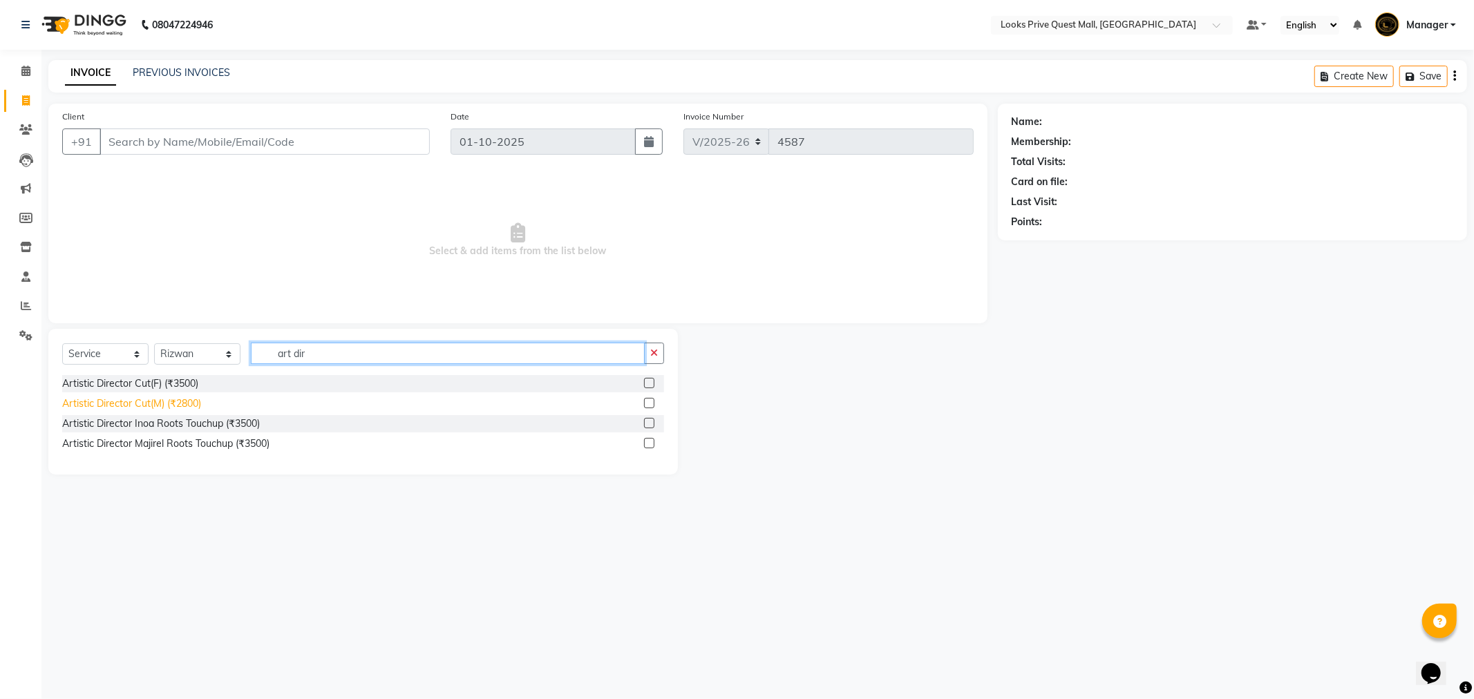
type input "art dir"
click at [166, 408] on div "Artistic Director Cut(M) (₹2800)" at bounding box center [131, 404] width 139 height 15
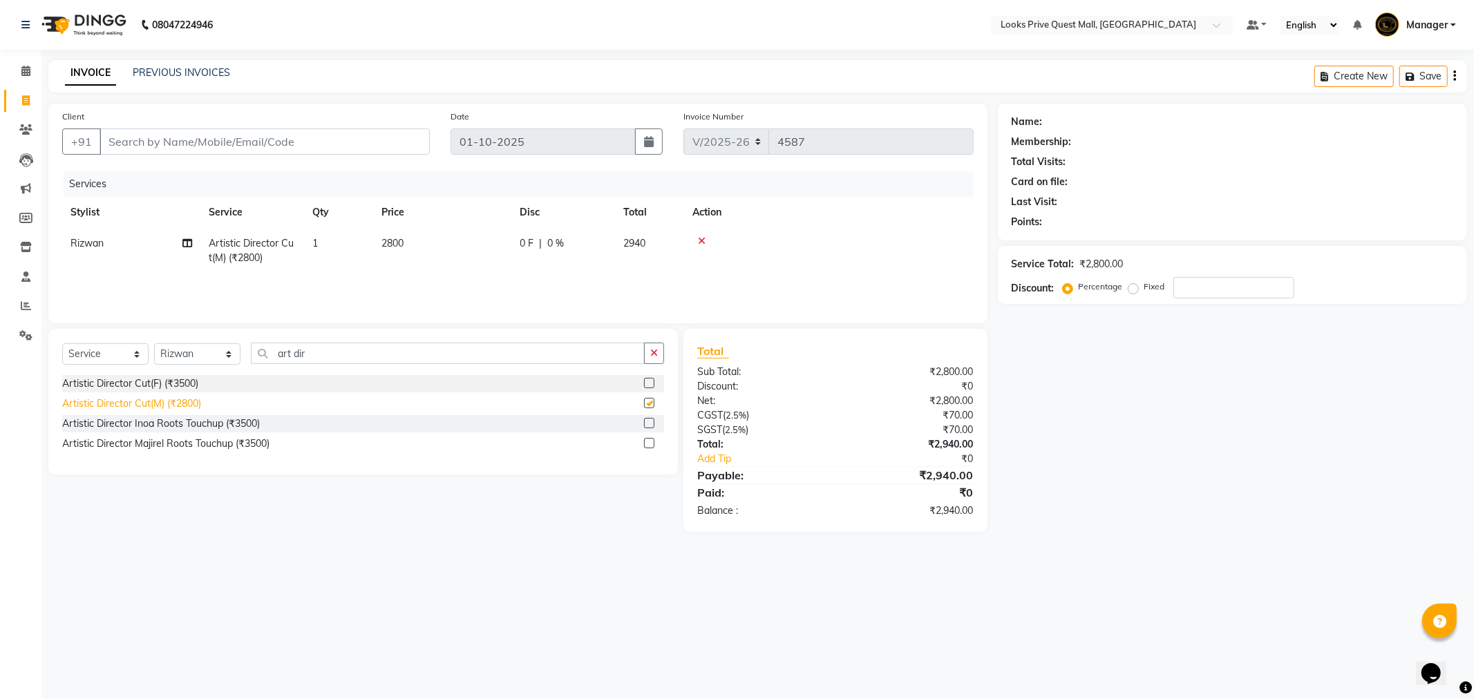
checkbox input "false"
click at [393, 254] on td "2800" at bounding box center [442, 251] width 138 height 46
select select "46703"
drag, startPoint x: 471, startPoint y: 243, endPoint x: 346, endPoint y: 237, distance: 125.2
click at [346, 237] on tr "Arman Bapi Chhewang Counter_Sales Deepa Das Dipti Uppal Firoz Ku Lin_Lily Manag…" at bounding box center [517, 257] width 911 height 59
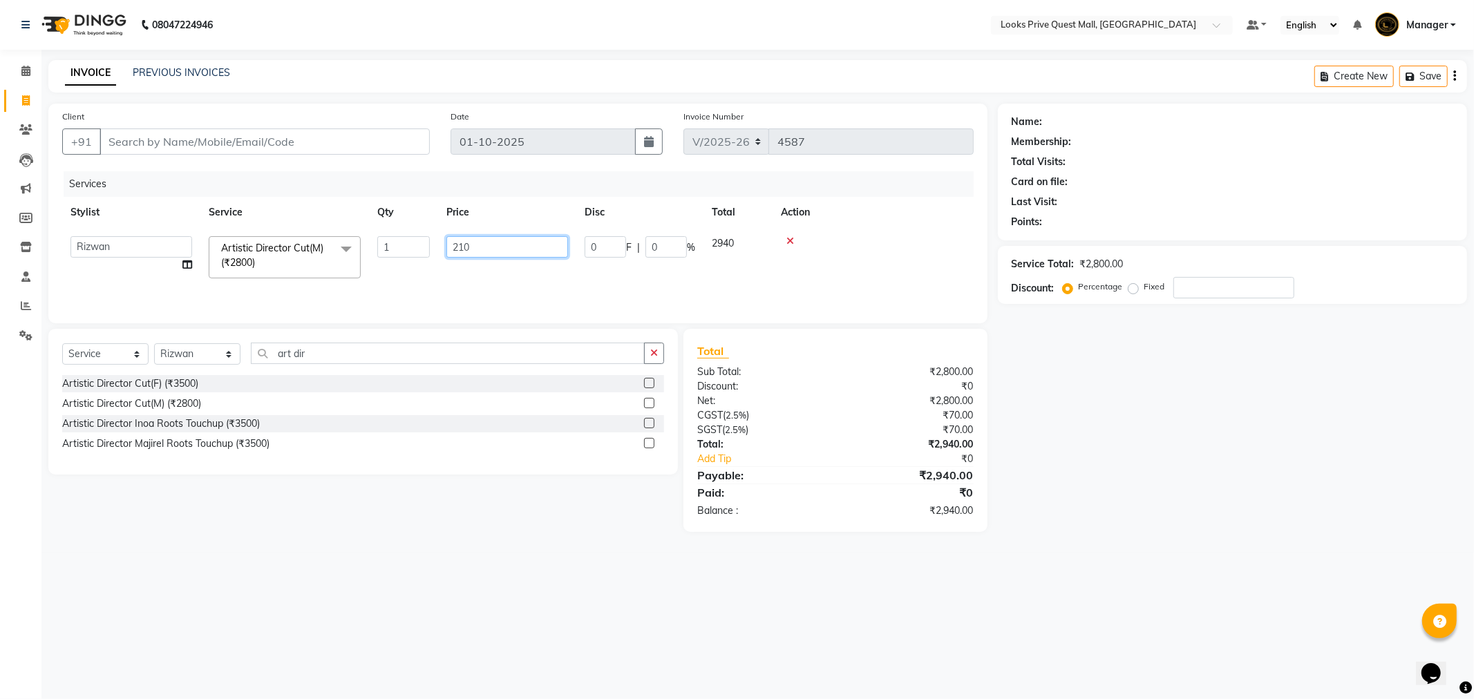
type input "2100"
click at [222, 343] on select "Select Stylist Arman Bapi Chhewang Counter_Sales [PERSON_NAME] [PERSON_NAME] [P…" at bounding box center [197, 353] width 86 height 21
select select "46691"
click at [154, 344] on select "Select Stylist Arman Bapi Chhewang Counter_Sales [PERSON_NAME] [PERSON_NAME] [P…" at bounding box center [197, 353] width 86 height 21
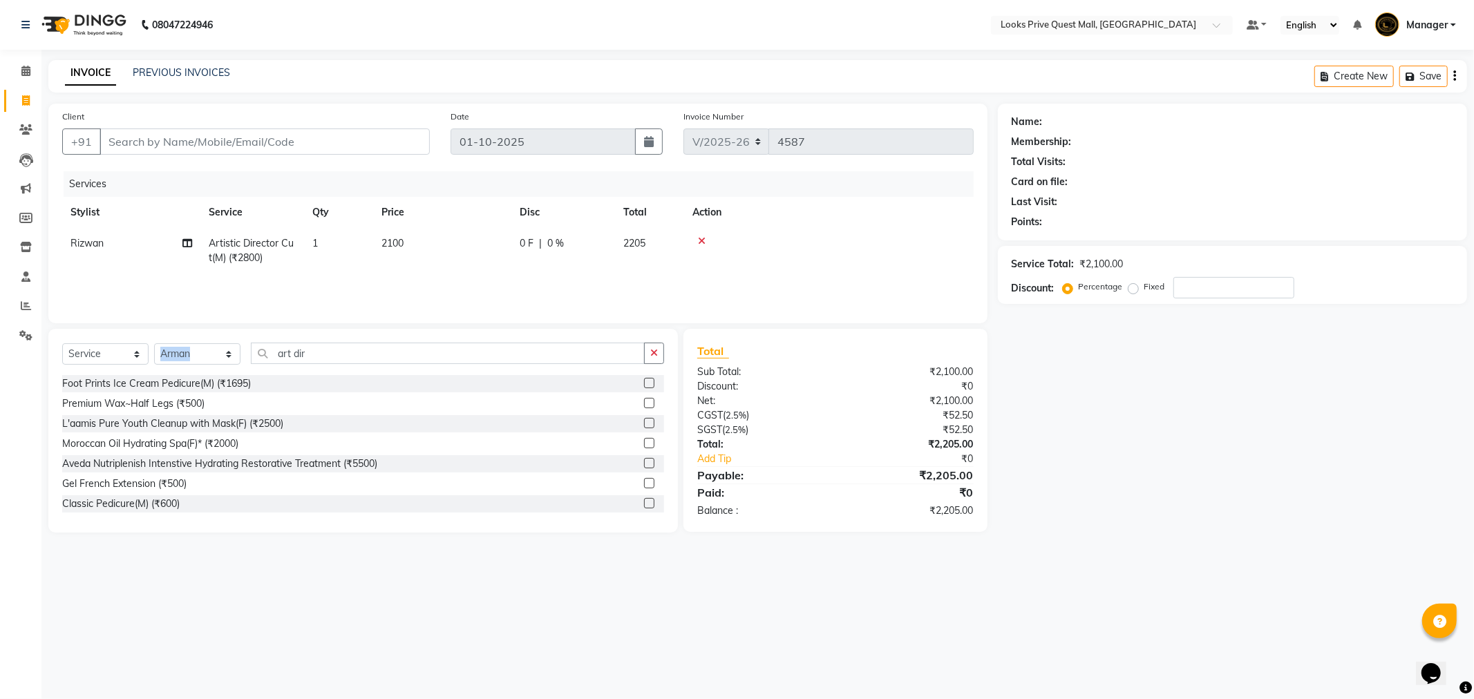
drag, startPoint x: 350, startPoint y: 367, endPoint x: 213, endPoint y: 354, distance: 138.1
click at [196, 372] on div "Select Service Product Membership Package Voucher Prepaid Gift Card Select Styl…" at bounding box center [363, 359] width 602 height 32
drag, startPoint x: 325, startPoint y: 360, endPoint x: 146, endPoint y: 385, distance: 180.7
click at [146, 385] on div "Select Service Product Membership Package Voucher Prepaid Gift Card Select Styl…" at bounding box center [363, 431] width 630 height 204
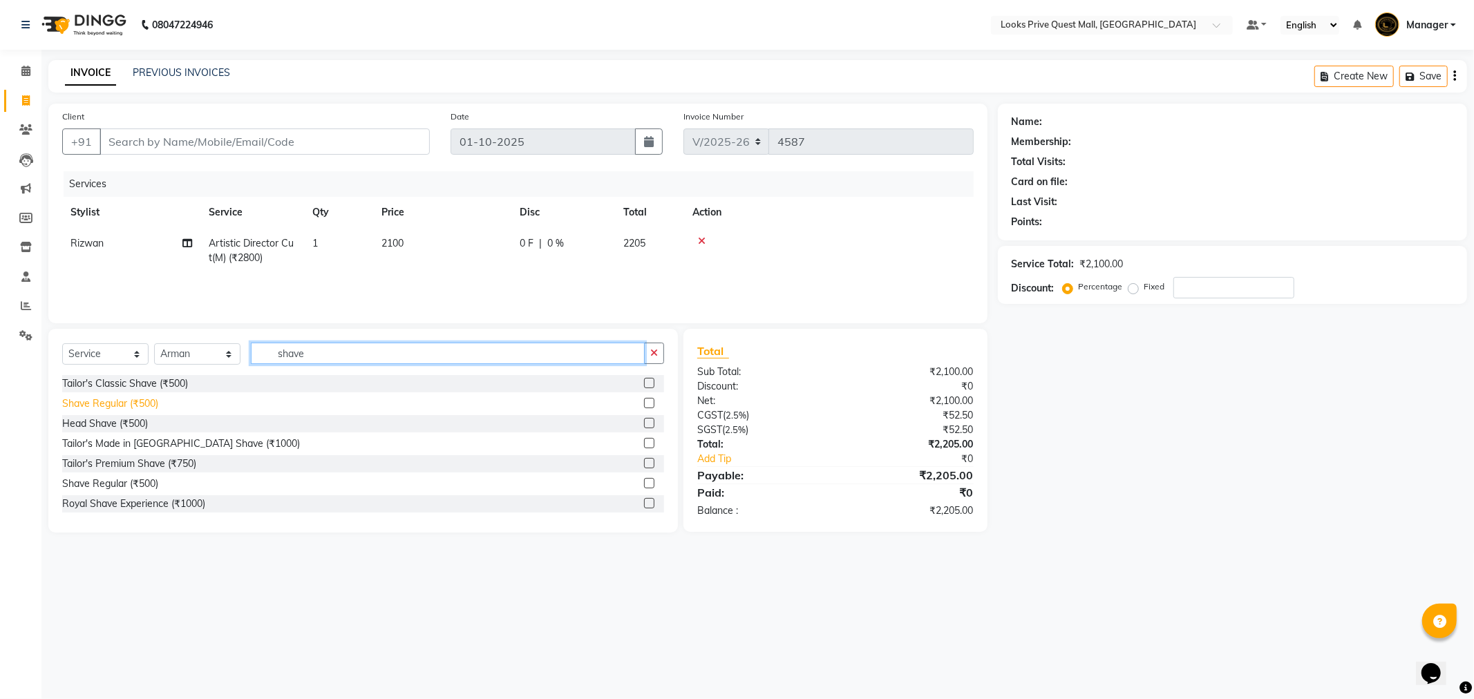
type input "shave"
click at [115, 404] on div "Shave Regular (₹500)" at bounding box center [110, 404] width 96 height 15
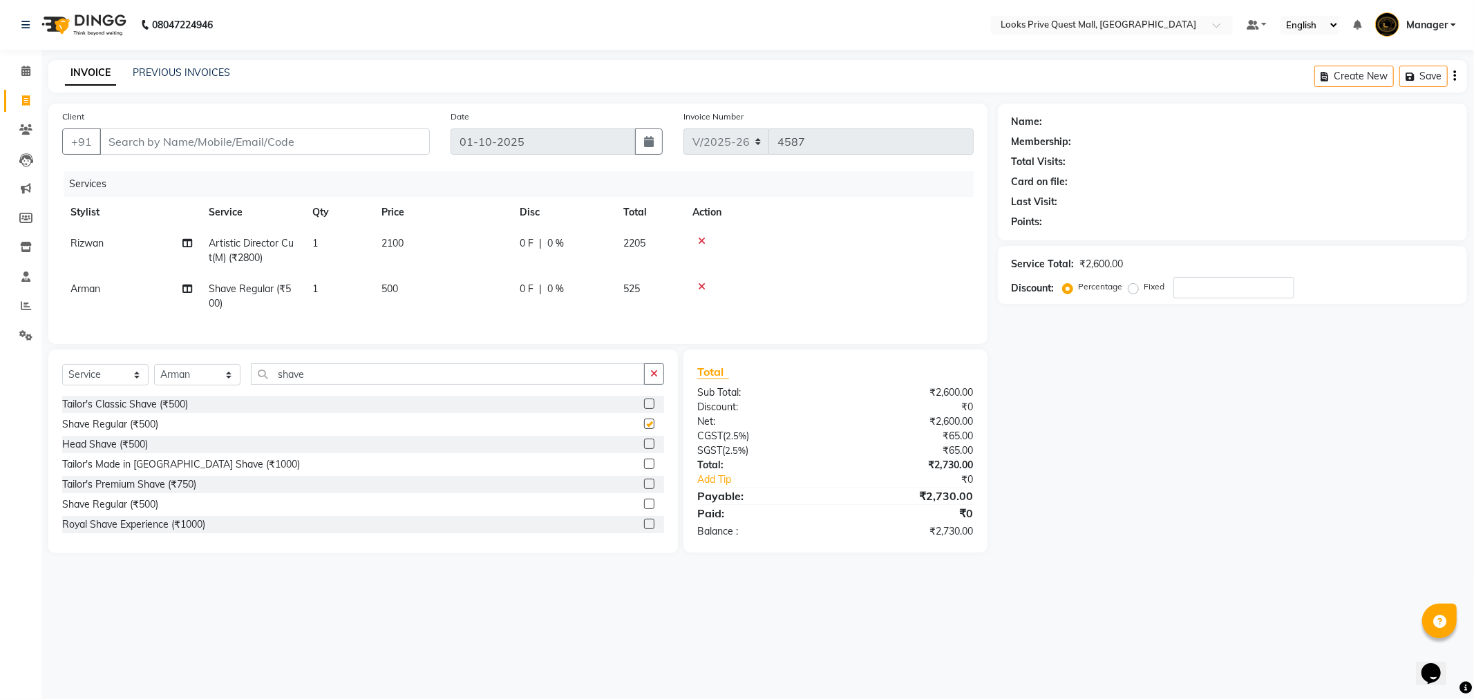
checkbox input "false"
click at [189, 138] on input "Client" at bounding box center [265, 142] width 330 height 26
paste input "9831190780"
type input "9831190780"
type input "0"
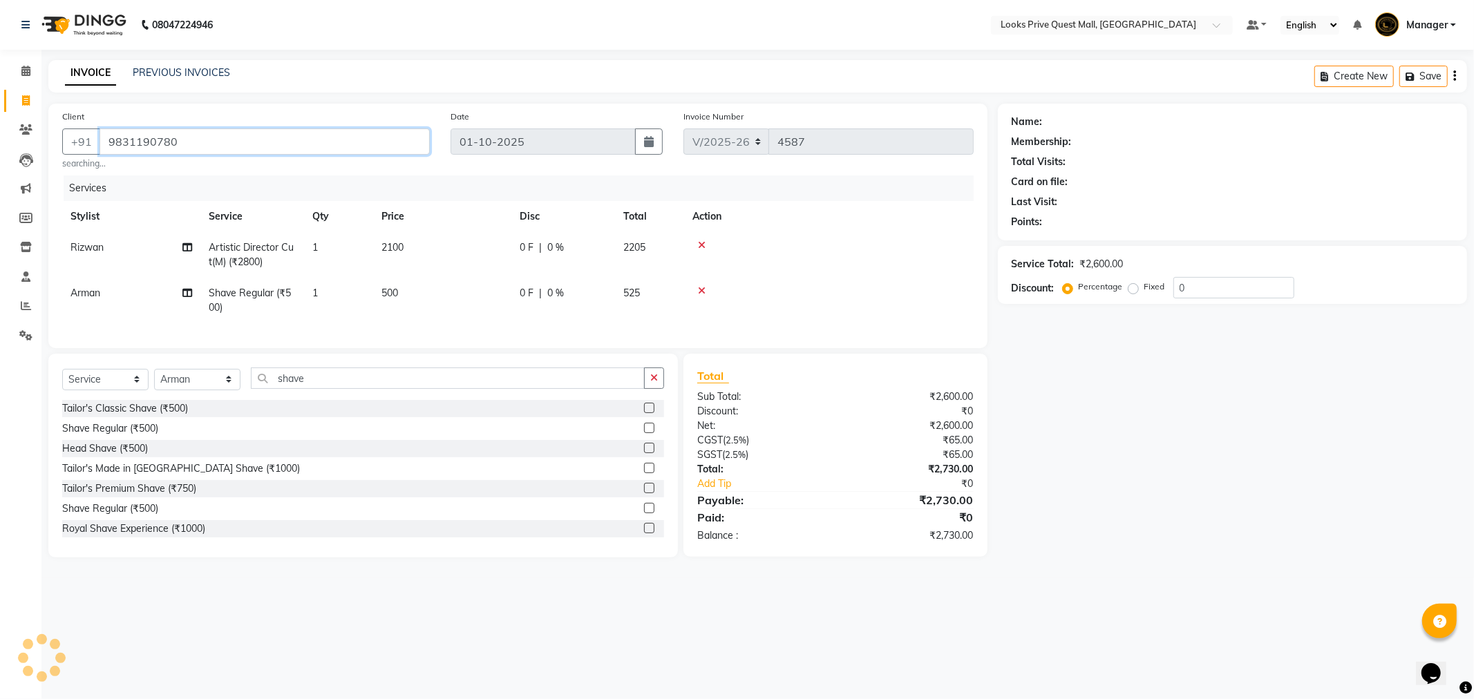
type input "9831190780"
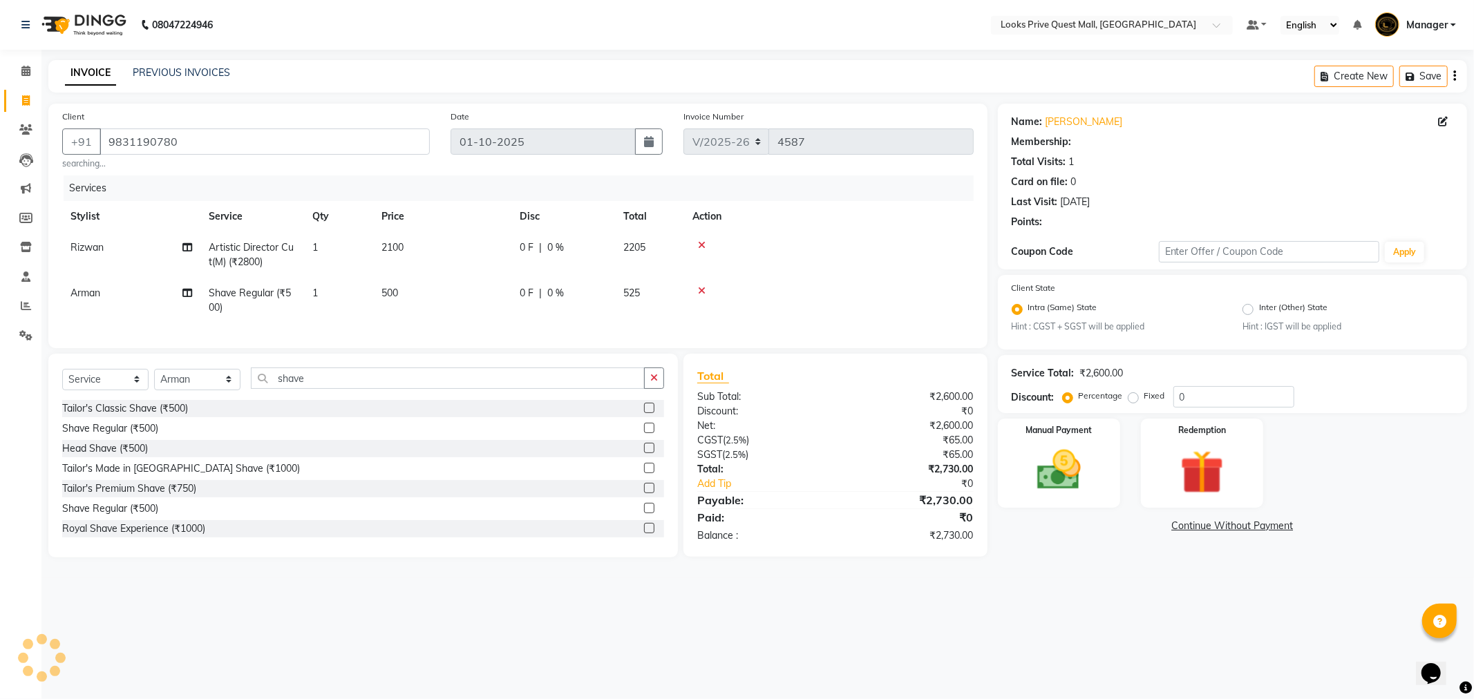
select select "1: Object"
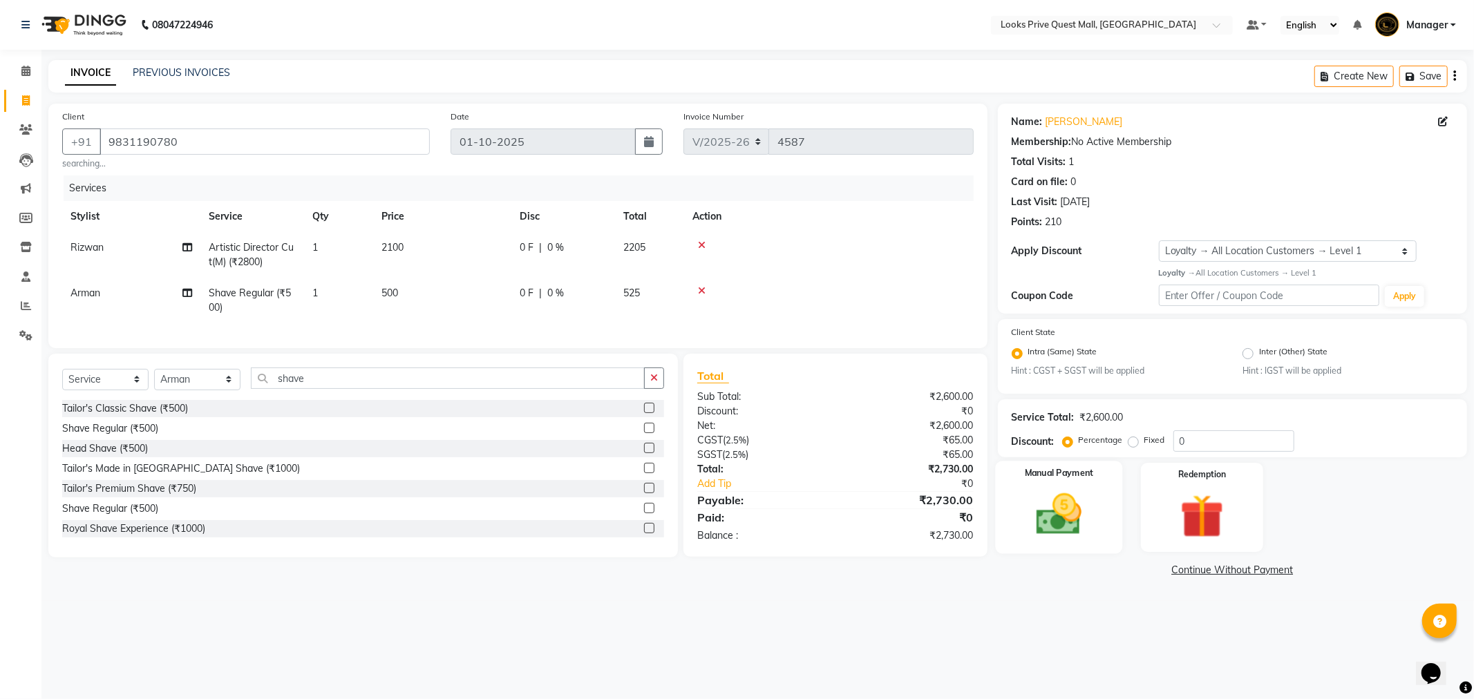
click at [1083, 489] on img at bounding box center [1059, 515] width 74 height 53
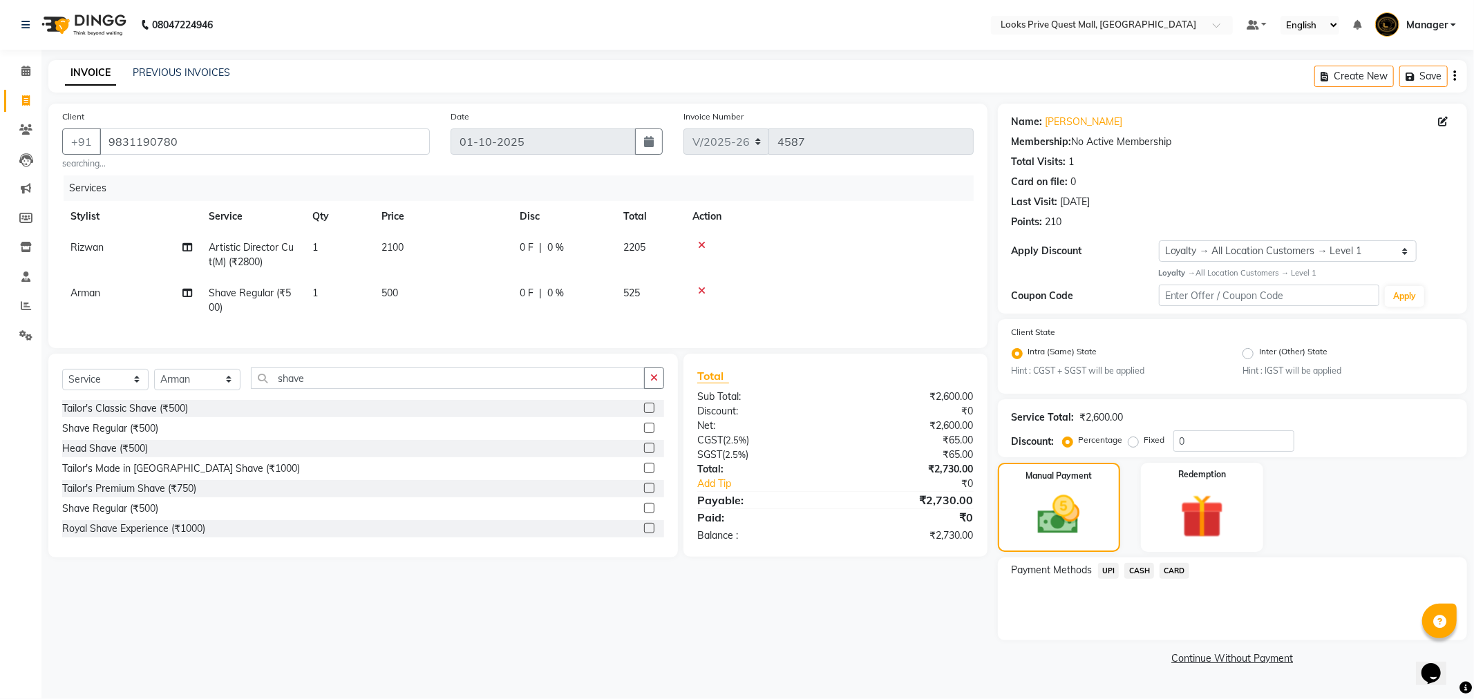
click at [1106, 569] on span "UPI" at bounding box center [1108, 571] width 21 height 16
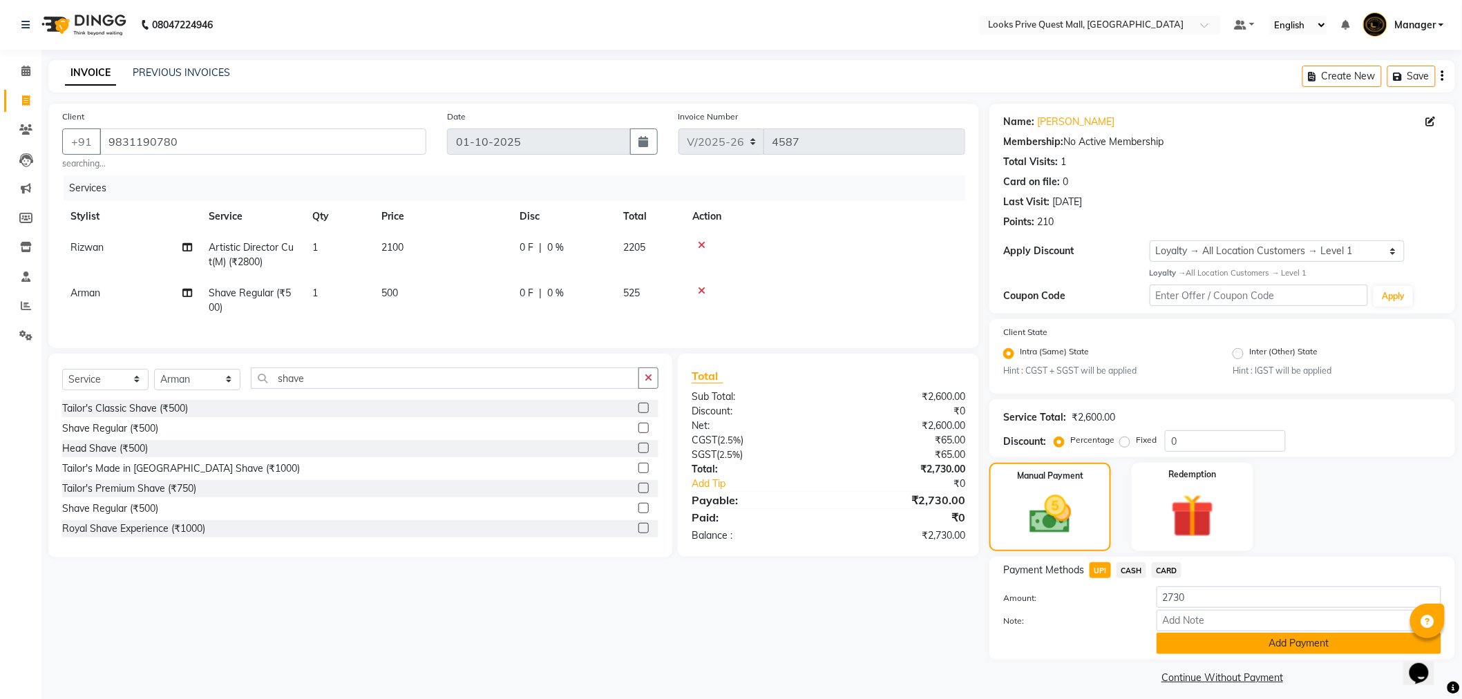
click at [1163, 636] on button "Add Payment" at bounding box center [1299, 643] width 285 height 21
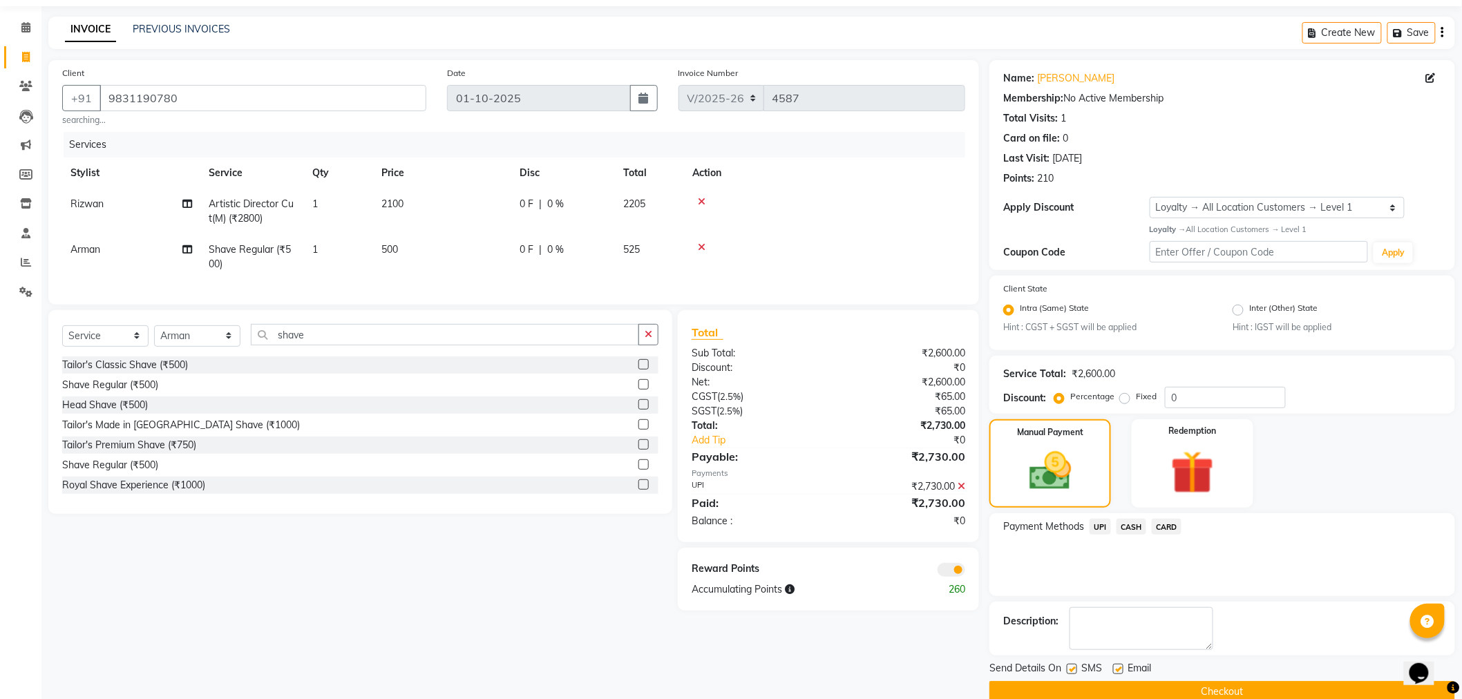
scroll to position [67, 0]
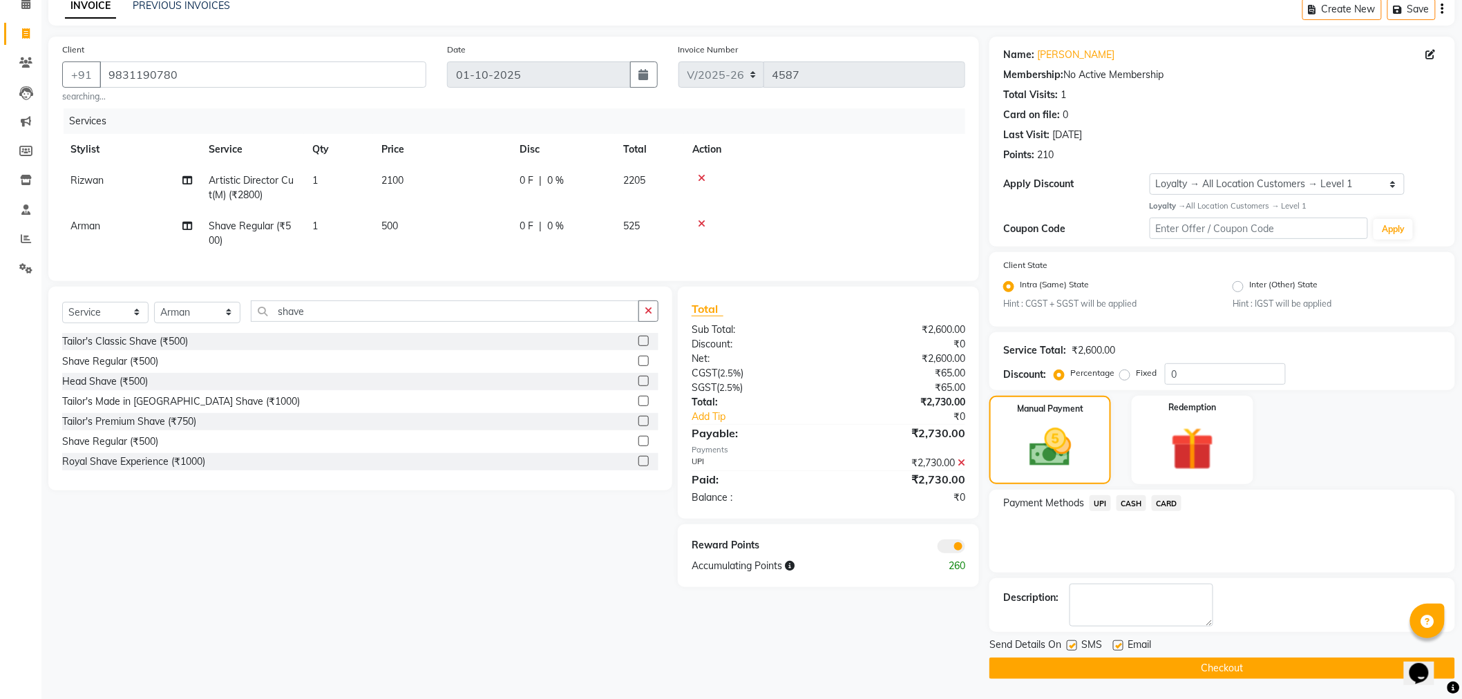
click at [1120, 643] on label at bounding box center [1118, 646] width 10 height 10
click at [1120, 643] on input "checkbox" at bounding box center [1117, 646] width 9 height 9
checkbox input "false"
click at [958, 554] on span at bounding box center [952, 547] width 28 height 14
click at [965, 549] on input "checkbox" at bounding box center [965, 549] width 0 height 0
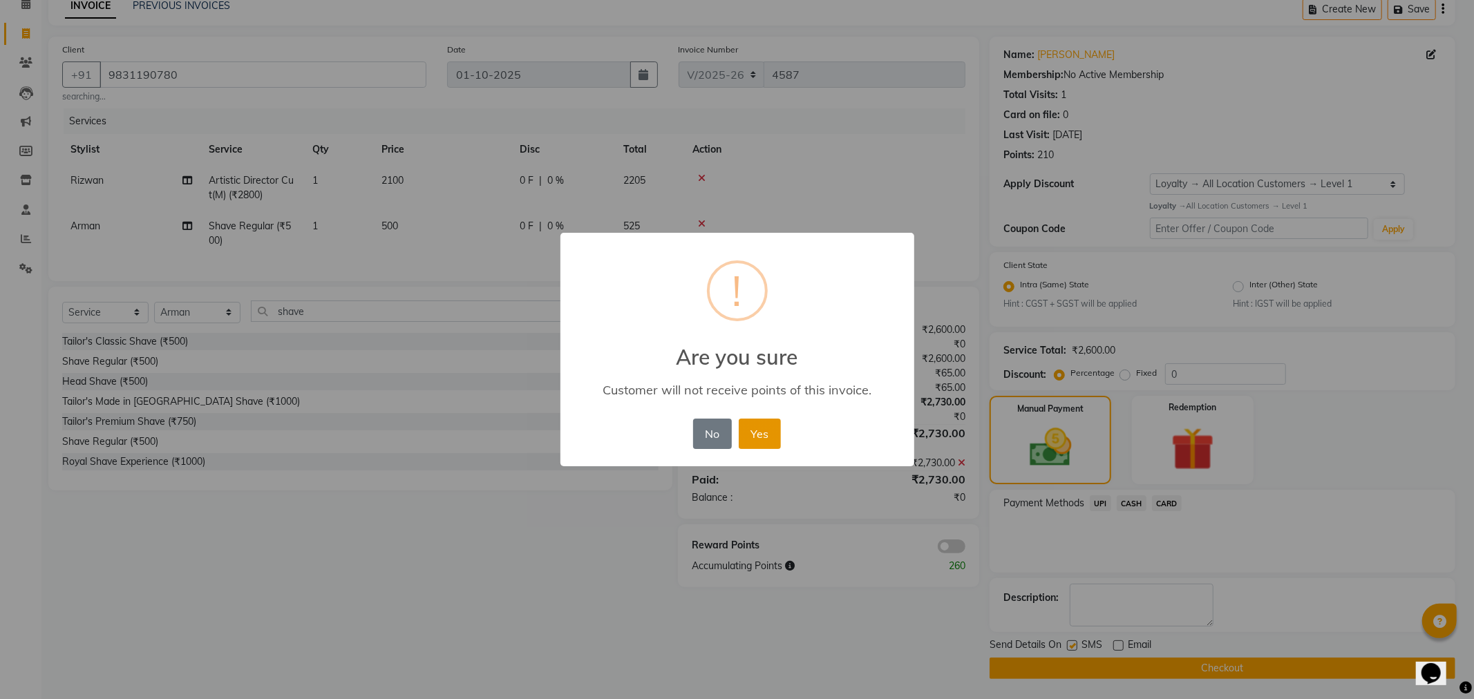
click at [774, 433] on button "Yes" at bounding box center [760, 434] width 42 height 30
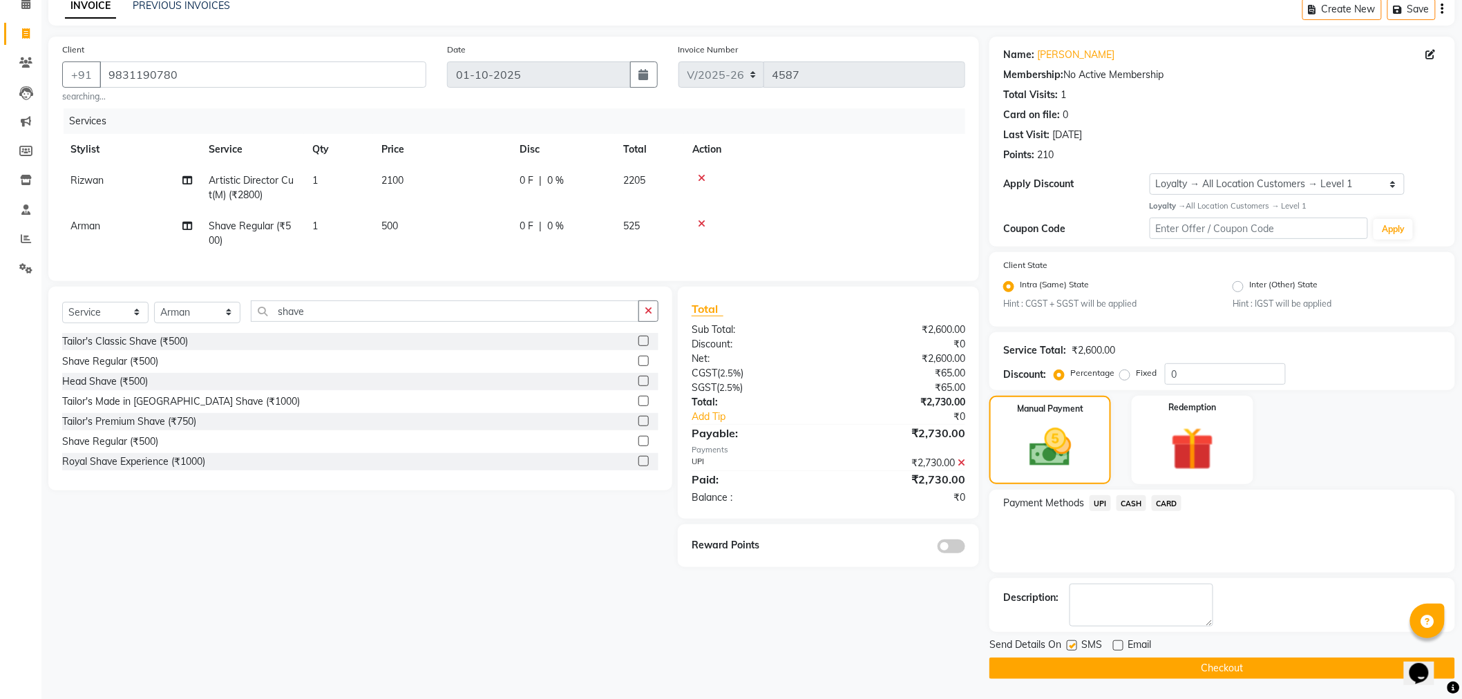
click at [1078, 663] on button "Checkout" at bounding box center [1223, 668] width 466 height 21
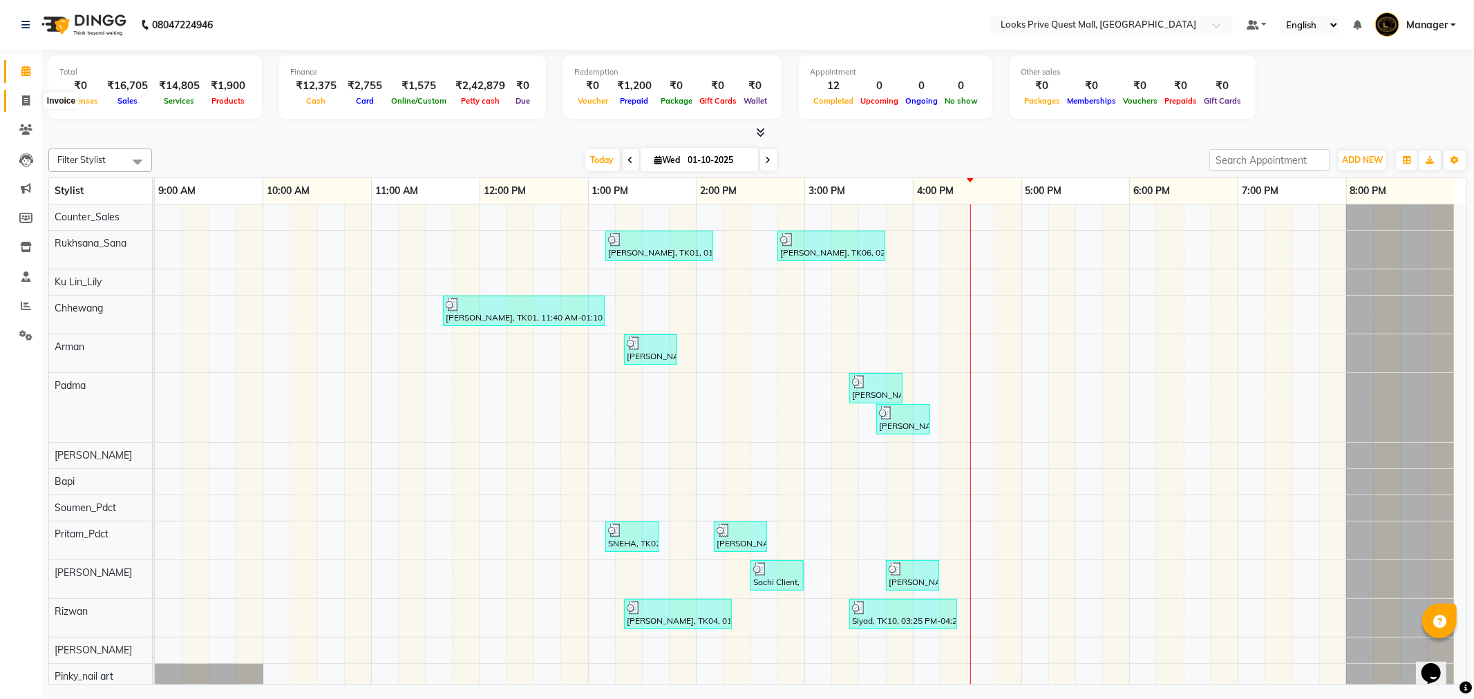
click at [26, 101] on icon at bounding box center [26, 100] width 8 height 10
select select "6141"
select select "service"
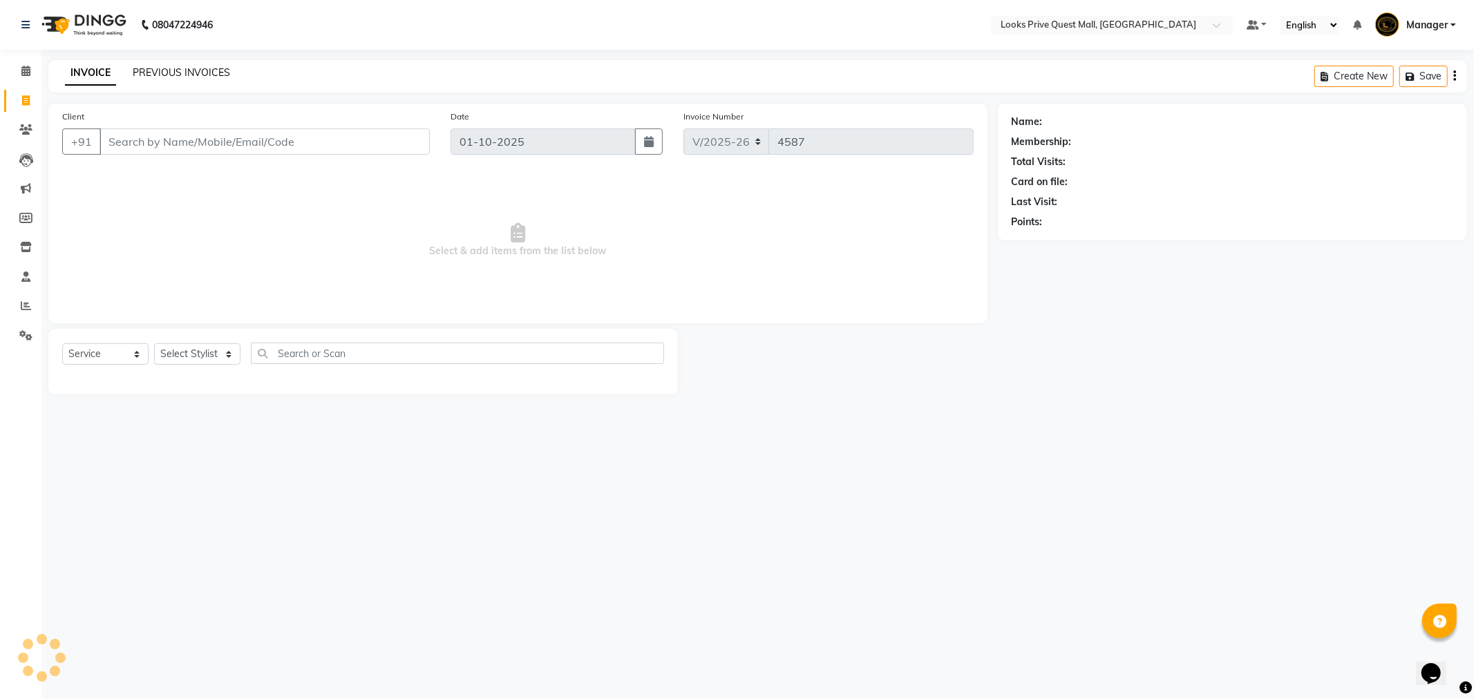
click at [196, 70] on link "PREVIOUS INVOICES" at bounding box center [181, 72] width 97 height 12
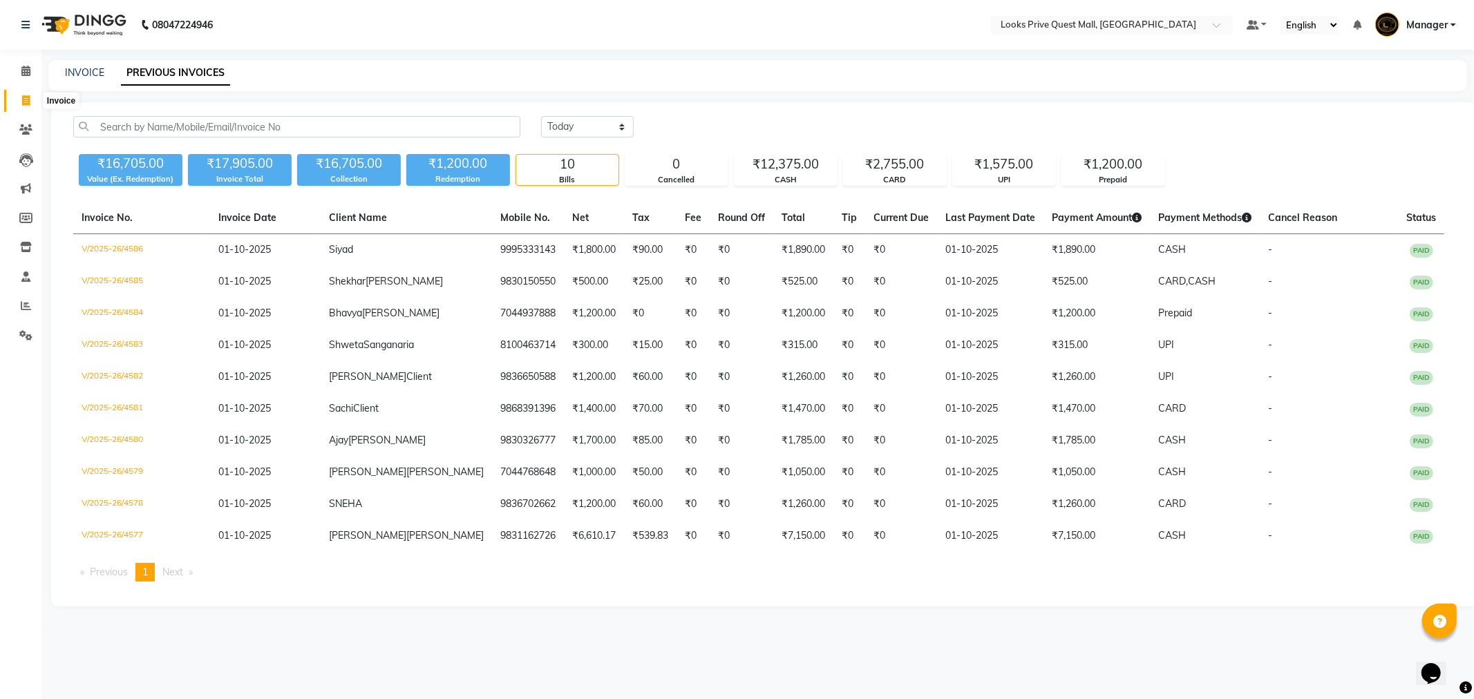
click at [23, 101] on icon at bounding box center [26, 100] width 8 height 10
select select "6141"
select select "service"
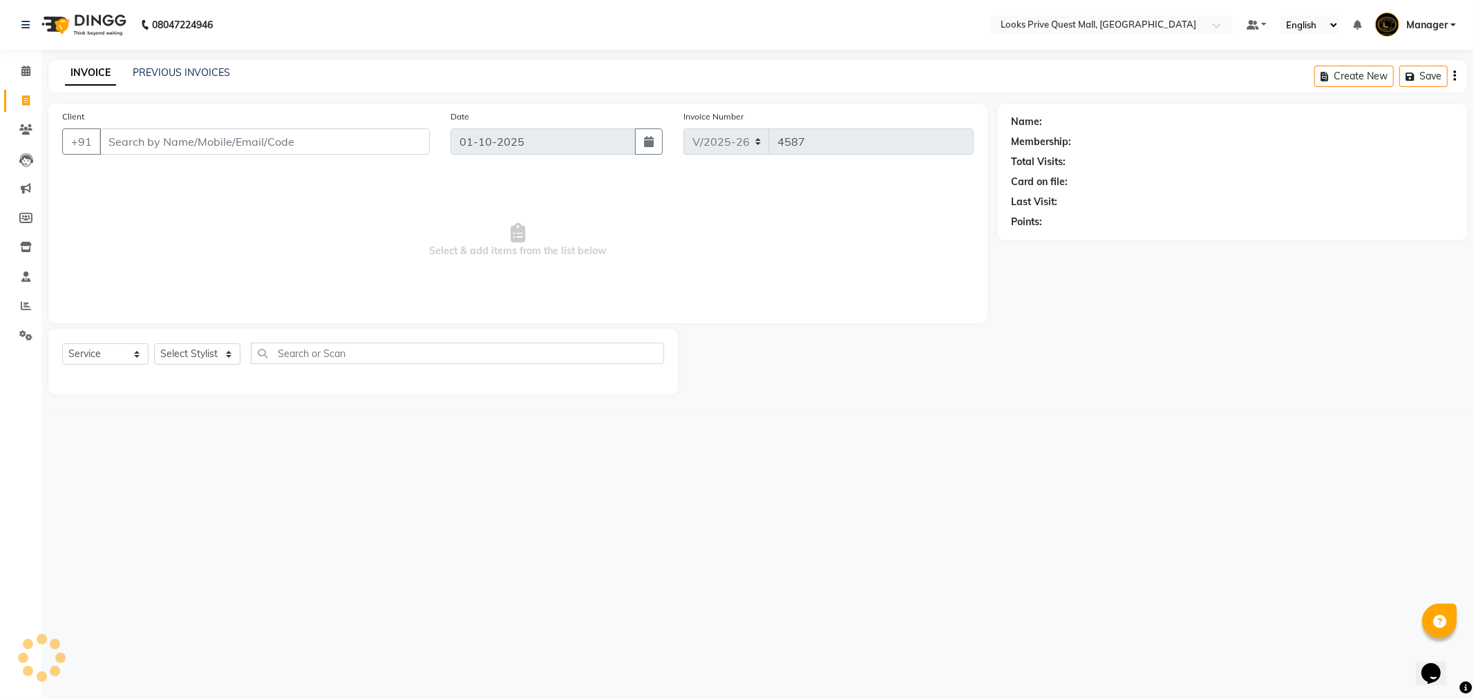
click at [146, 143] on input "Client" at bounding box center [265, 142] width 330 height 26
type input "9831244845"
click at [412, 144] on span "Add Client" at bounding box center [394, 142] width 55 height 14
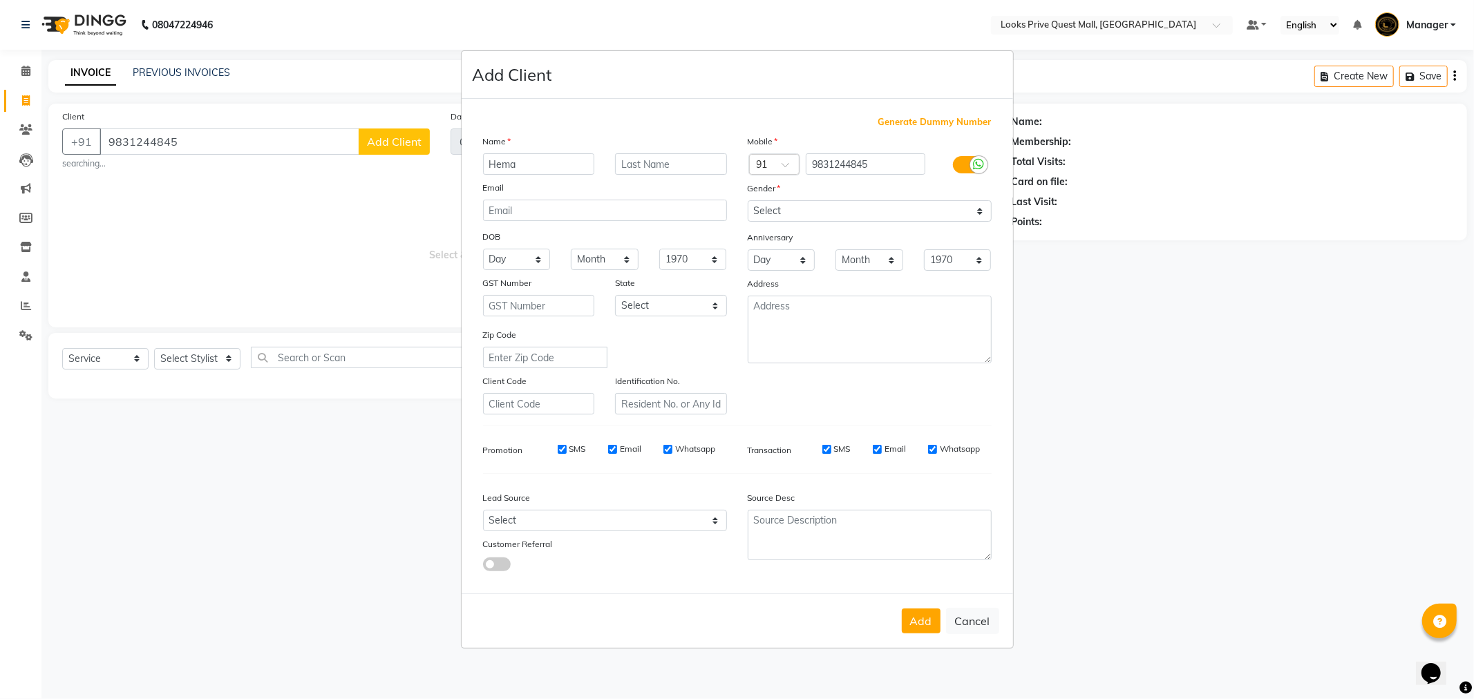
type input "Hema"
type input "[PERSON_NAME]"
click at [977, 161] on icon at bounding box center [979, 164] width 11 height 12
click at [0, 0] on input "checkbox" at bounding box center [0, 0] width 0 height 0
click at [779, 209] on select "Select [DEMOGRAPHIC_DATA] [DEMOGRAPHIC_DATA] Other Prefer Not To Say" at bounding box center [870, 210] width 244 height 21
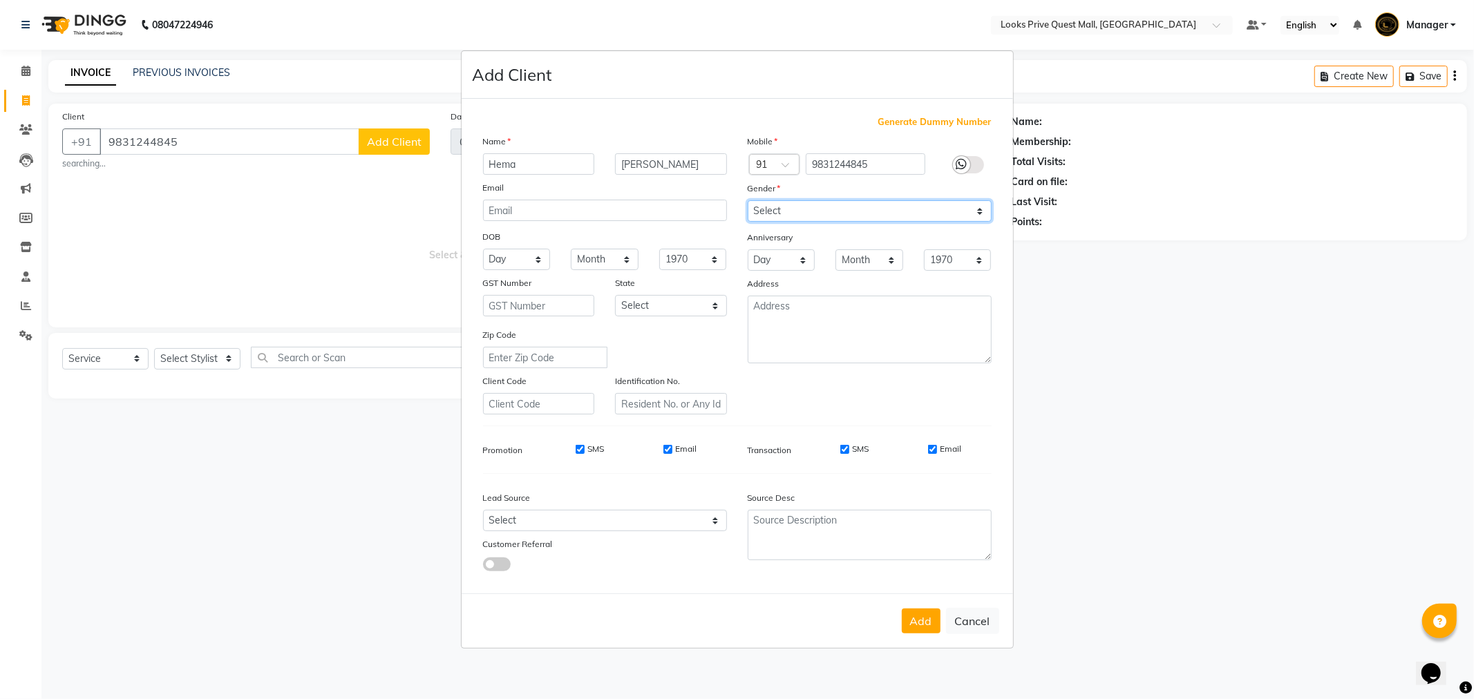
select select "[DEMOGRAPHIC_DATA]"
click at [748, 200] on select "Select [DEMOGRAPHIC_DATA] [DEMOGRAPHIC_DATA] Other Prefer Not To Say" at bounding box center [870, 210] width 244 height 21
click at [934, 445] on input "Email" at bounding box center [932, 449] width 9 height 9
checkbox input "false"
click at [668, 448] on input "Email" at bounding box center [667, 449] width 9 height 9
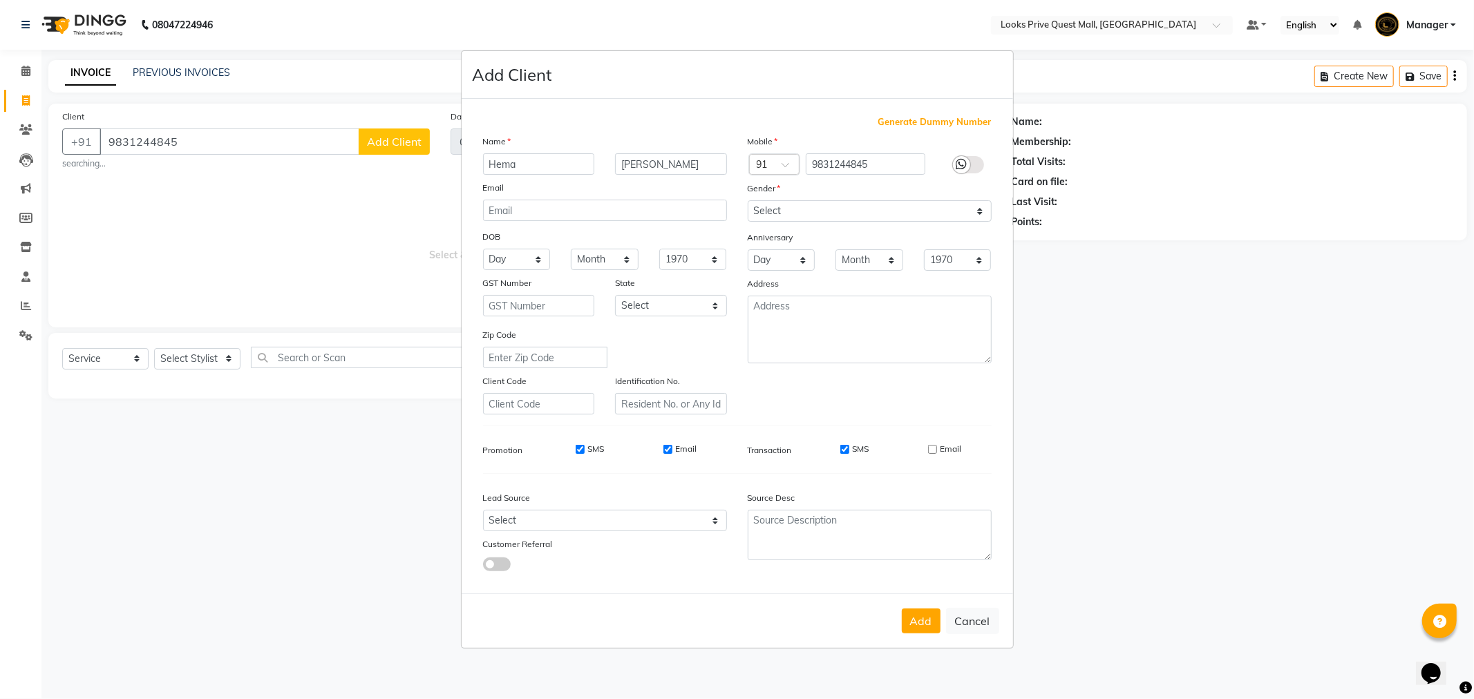
checkbox input "false"
click at [914, 621] on button "Add" at bounding box center [921, 621] width 39 height 25
select select
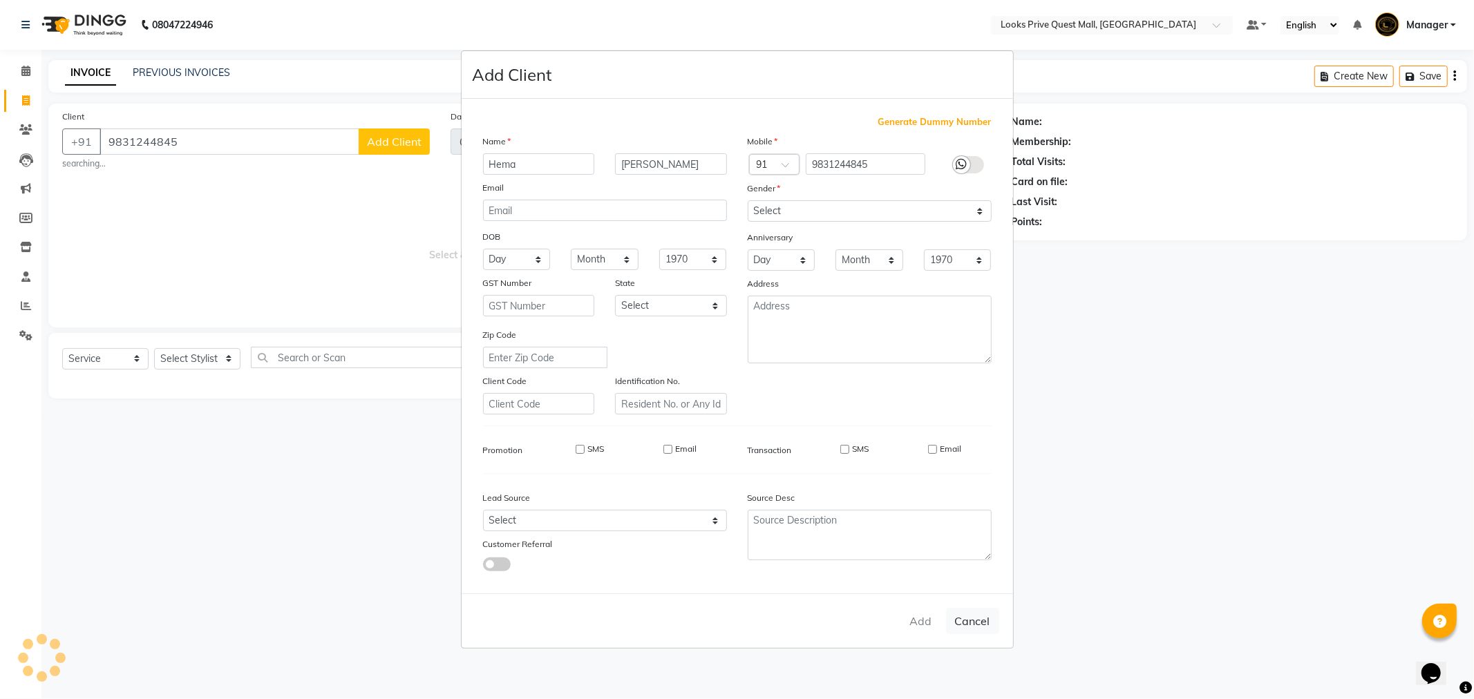
select select
checkbox input "false"
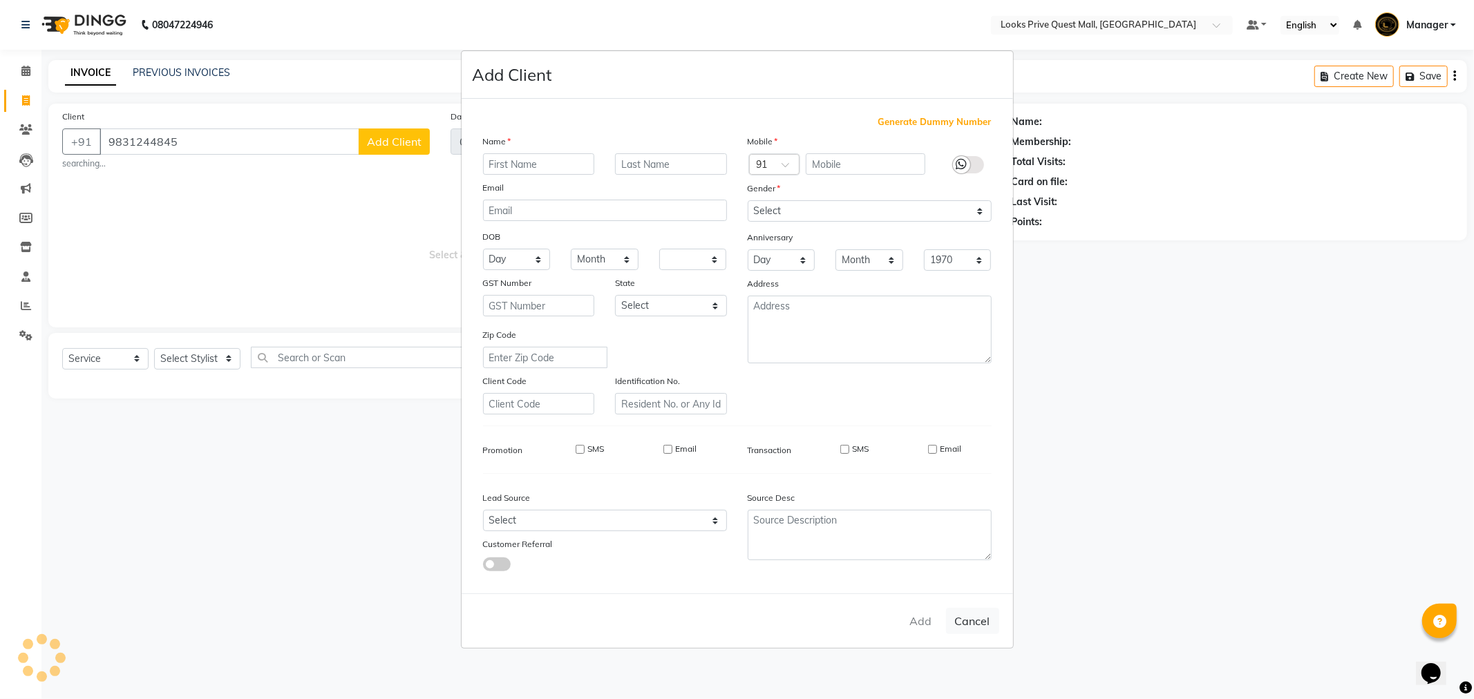
checkbox input "false"
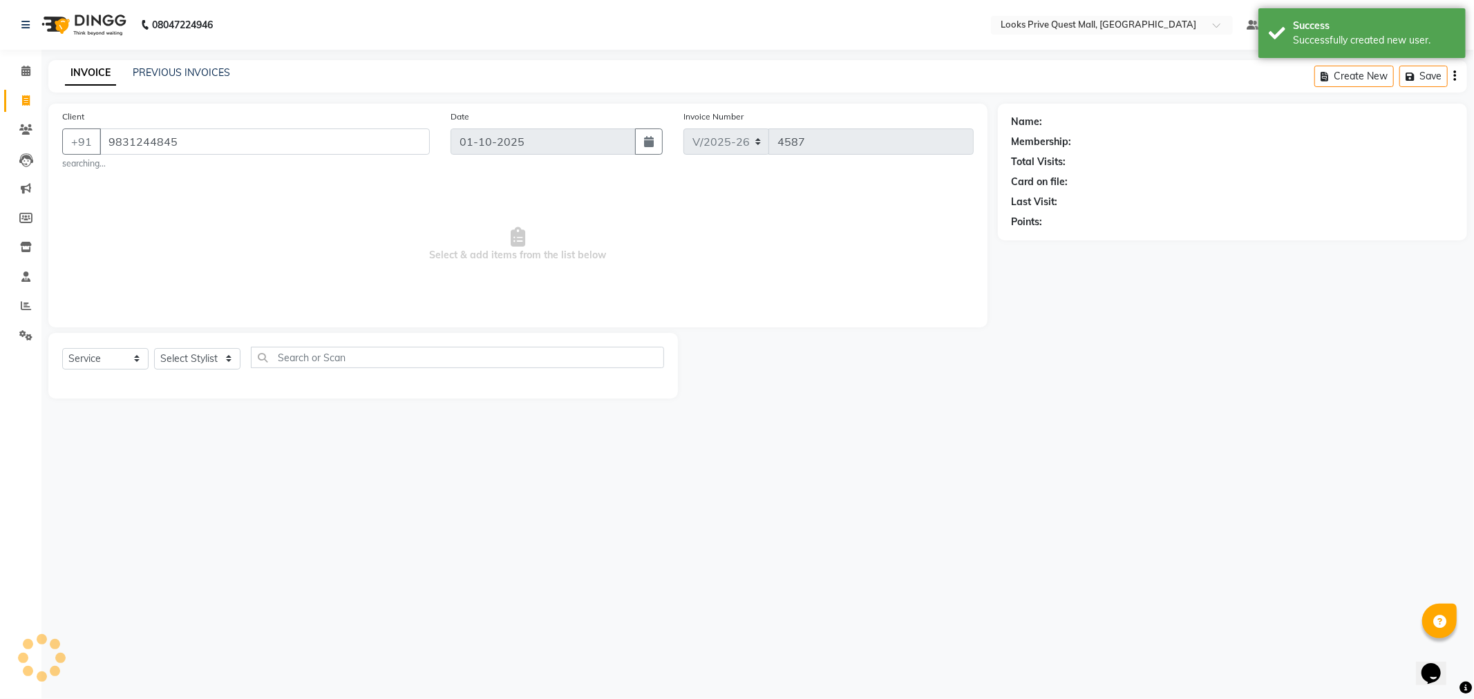
select select "1: Object"
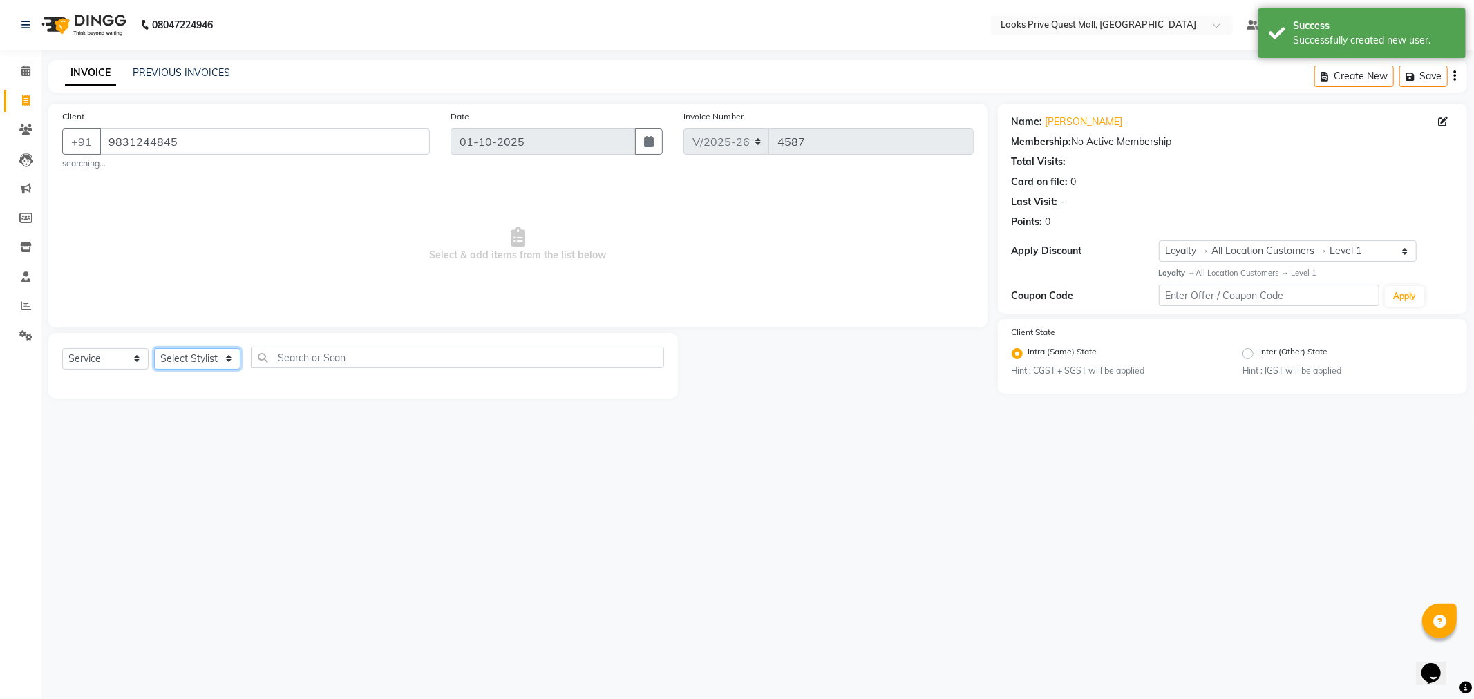
drag, startPoint x: 178, startPoint y: 359, endPoint x: 173, endPoint y: 348, distance: 12.4
click at [178, 359] on select "Select Stylist Arman Bapi Chhewang Counter_Sales [PERSON_NAME] [PERSON_NAME] [P…" at bounding box center [197, 358] width 86 height 21
select select "46690"
click at [154, 348] on select "Select Stylist Arman Bapi Chhewang Counter_Sales [PERSON_NAME] [PERSON_NAME] [P…" at bounding box center [197, 358] width 86 height 21
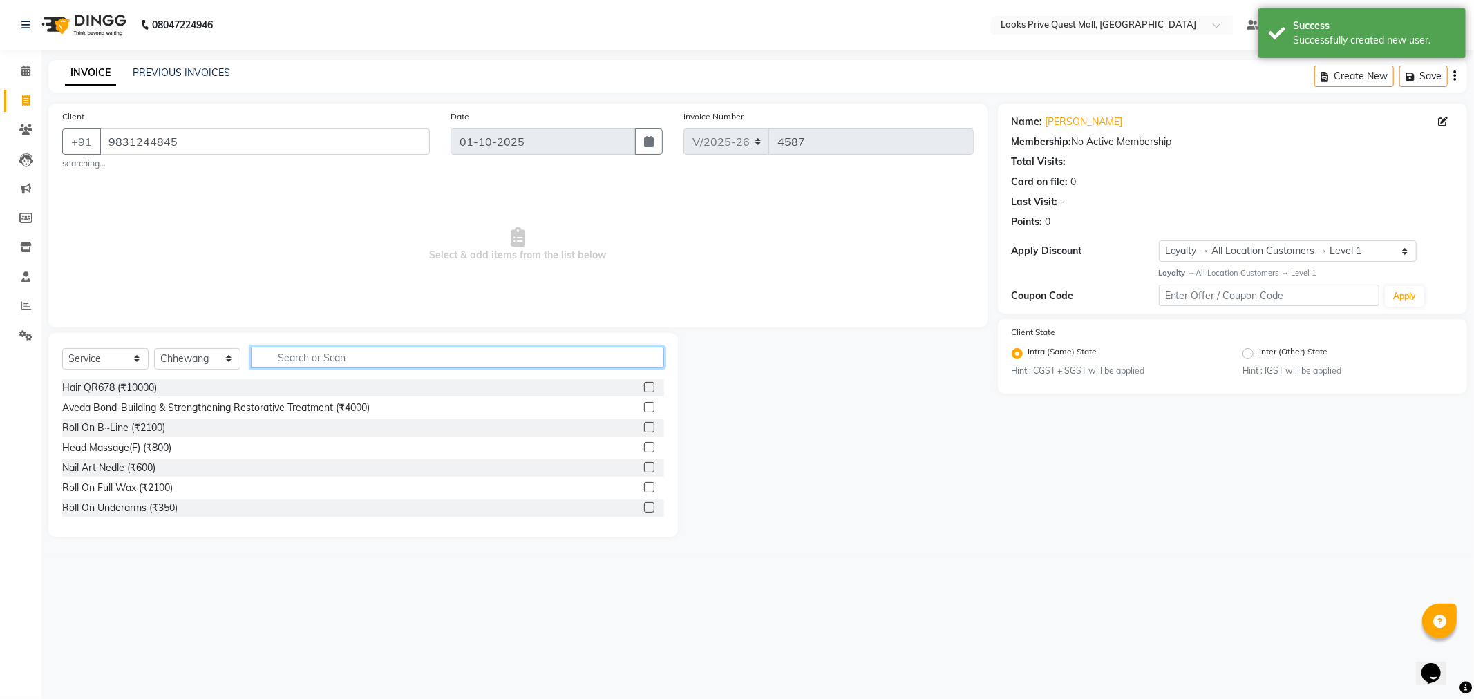
click at [328, 351] on input "text" at bounding box center [457, 357] width 413 height 21
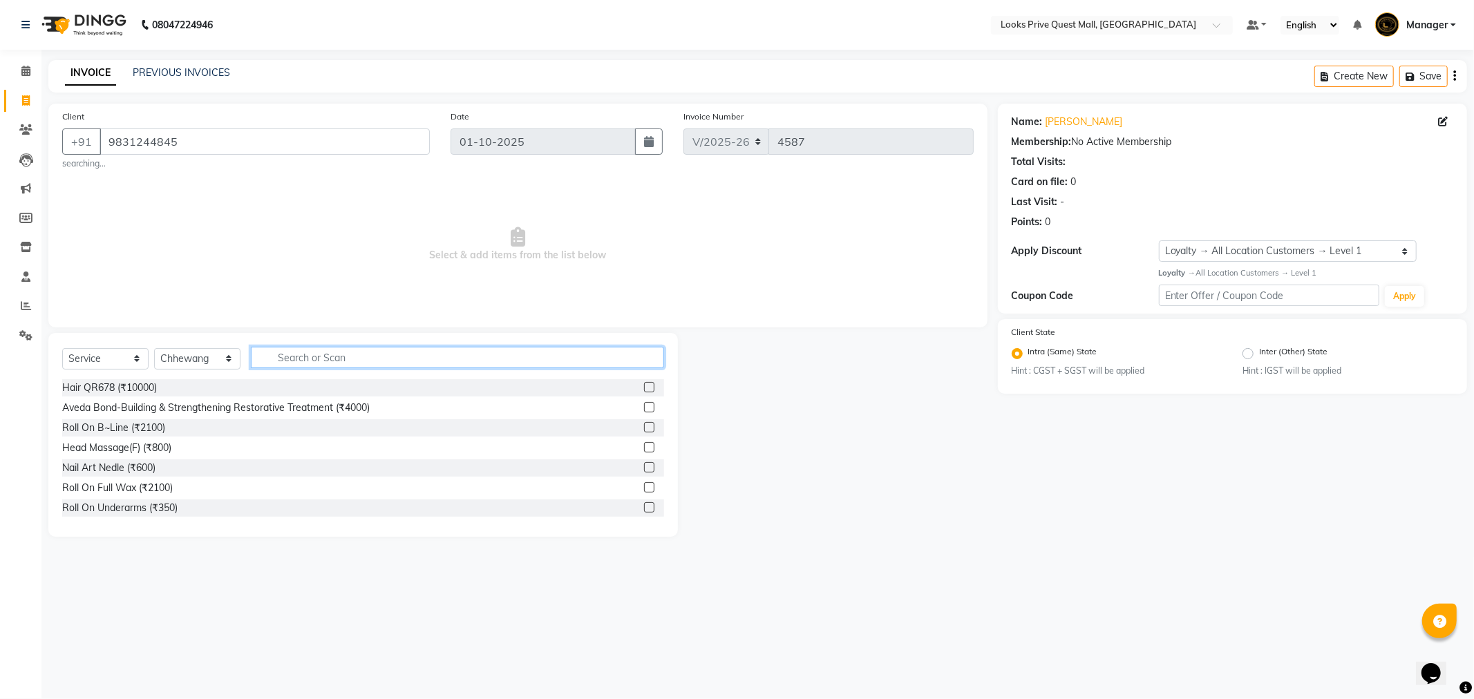
click at [296, 361] on input "text" at bounding box center [457, 357] width 413 height 21
click at [299, 361] on input "text" at bounding box center [457, 357] width 413 height 21
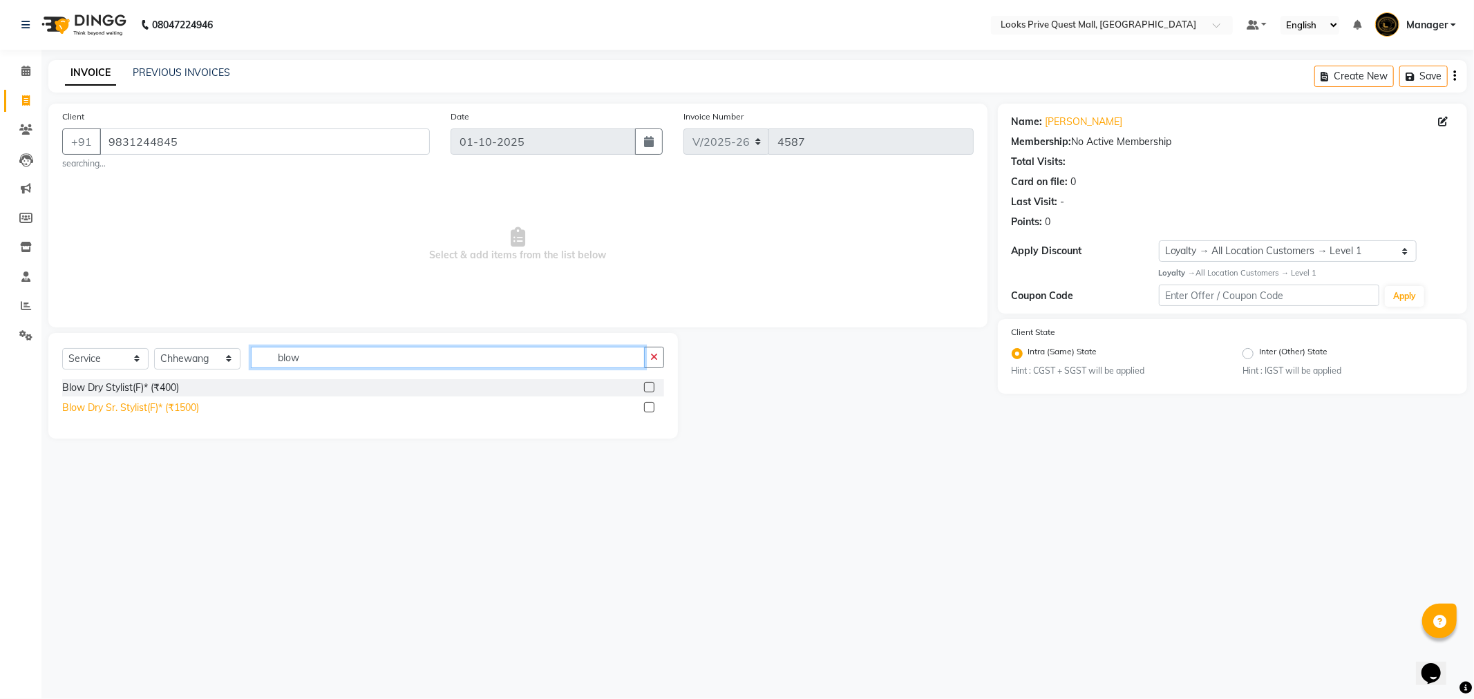
type input "blow"
click at [138, 413] on div "Blow Dry Sr. Stylist(F)* (₹1500)" at bounding box center [130, 408] width 137 height 15
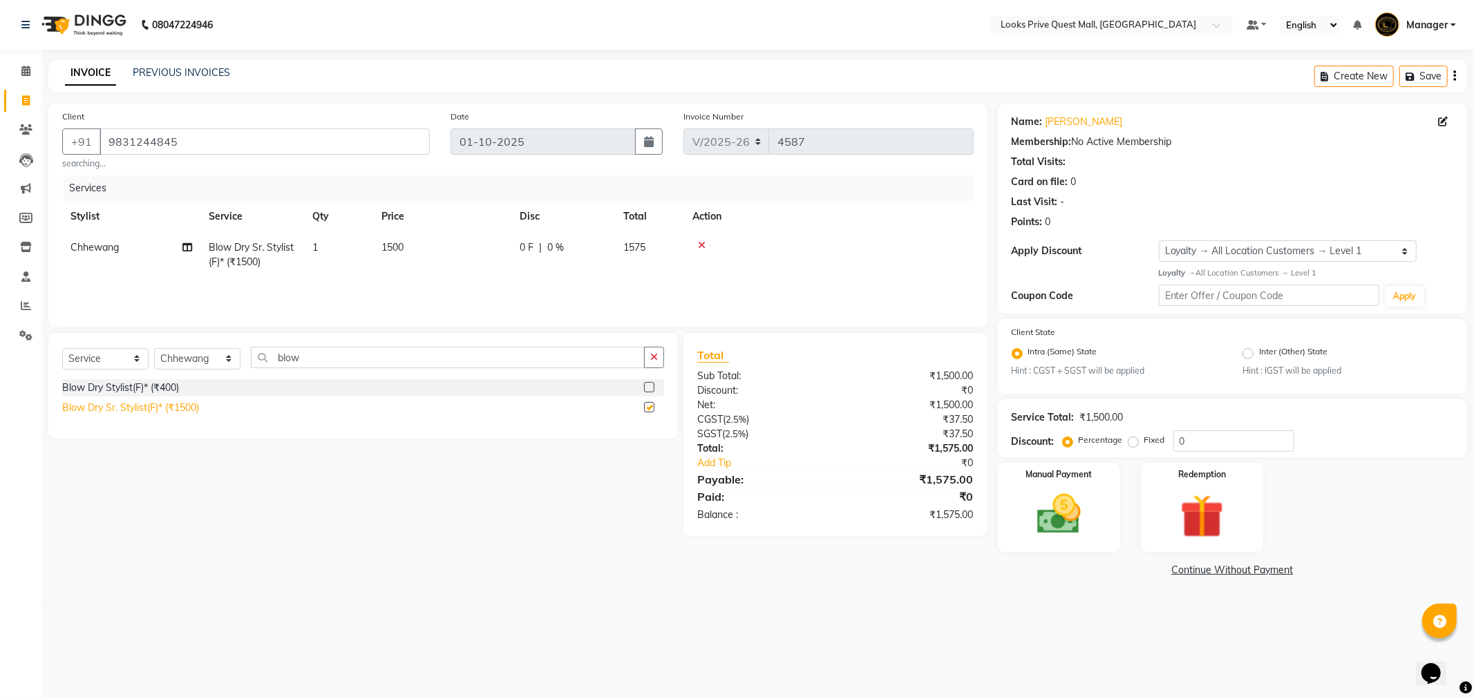
checkbox input "false"
click at [426, 231] on th "Price" at bounding box center [442, 216] width 138 height 31
drag, startPoint x: 419, startPoint y: 254, endPoint x: 441, endPoint y: 256, distance: 21.5
click at [422, 254] on td "1500" at bounding box center [442, 255] width 138 height 46
select select "46690"
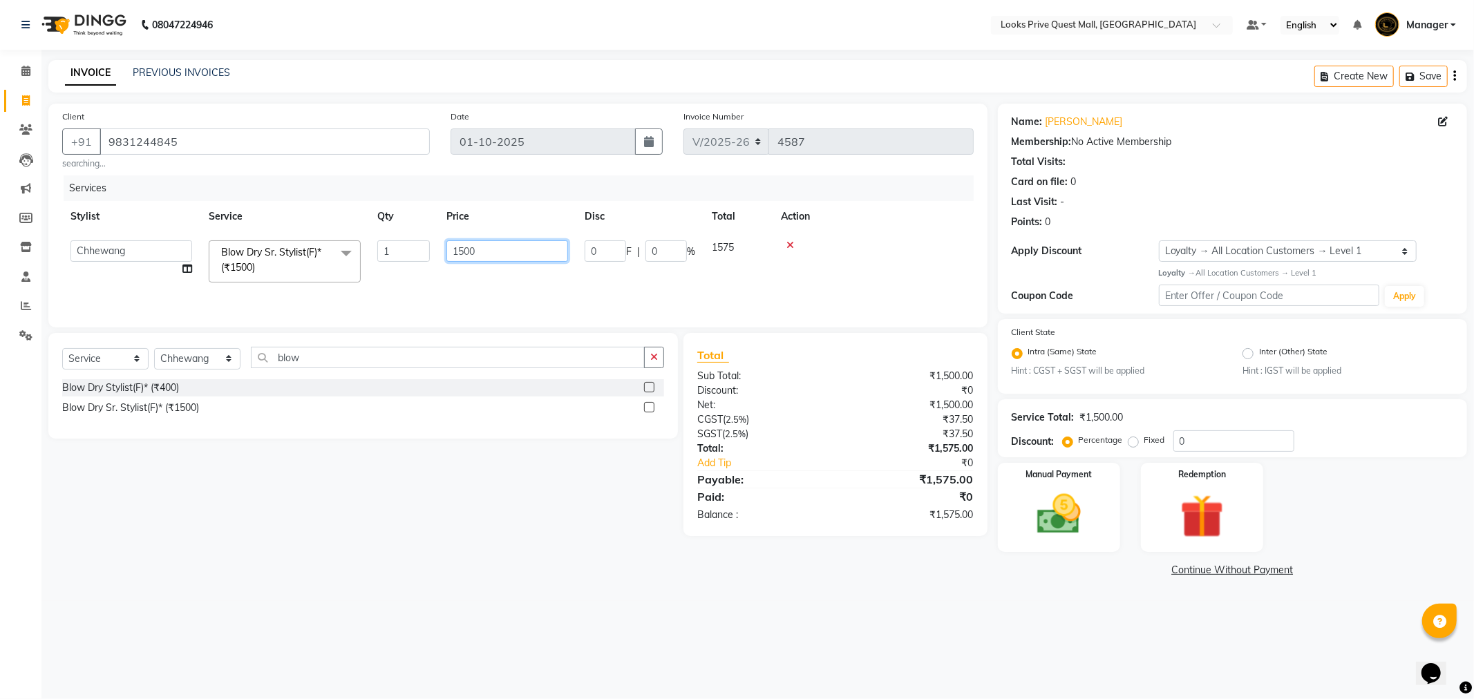
drag, startPoint x: 465, startPoint y: 252, endPoint x: 294, endPoint y: 256, distance: 171.4
click at [294, 256] on tr "Arman Bapi Chhewang Counter_Sales Deepa Das Dipti Uppal Firoz Ku Lin_Lily Manag…" at bounding box center [517, 261] width 911 height 59
type input "1200"
click at [449, 273] on td "1200" at bounding box center [507, 261] width 138 height 59
select select "46690"
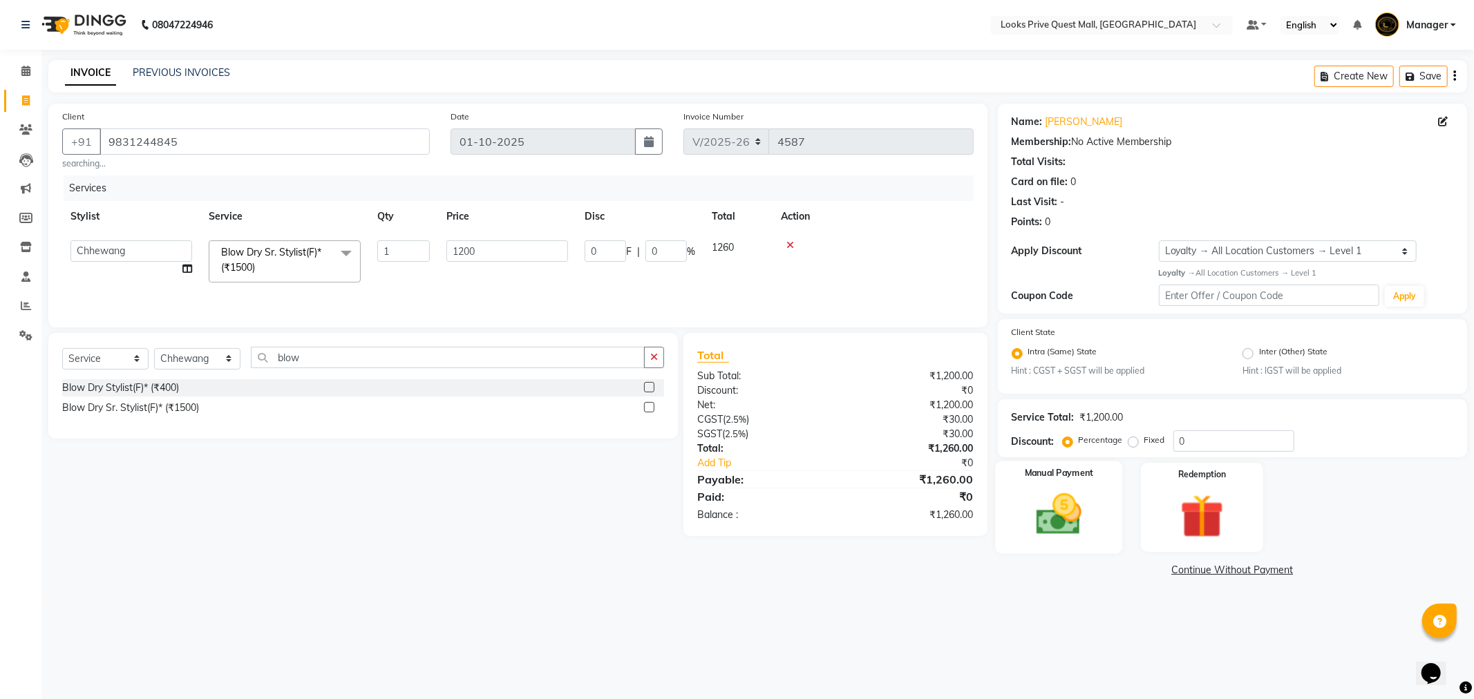
click at [1093, 495] on img at bounding box center [1059, 515] width 74 height 53
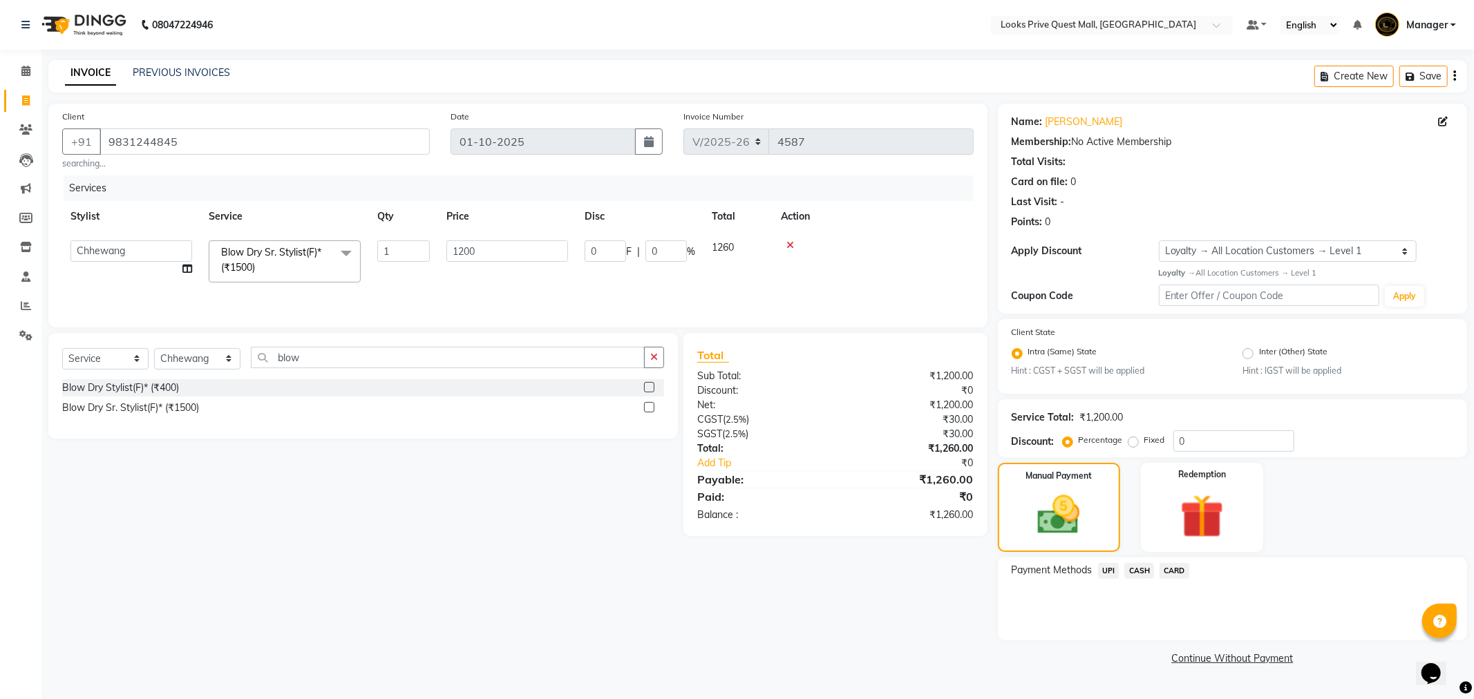
click at [1134, 569] on span "CASH" at bounding box center [1139, 571] width 30 height 16
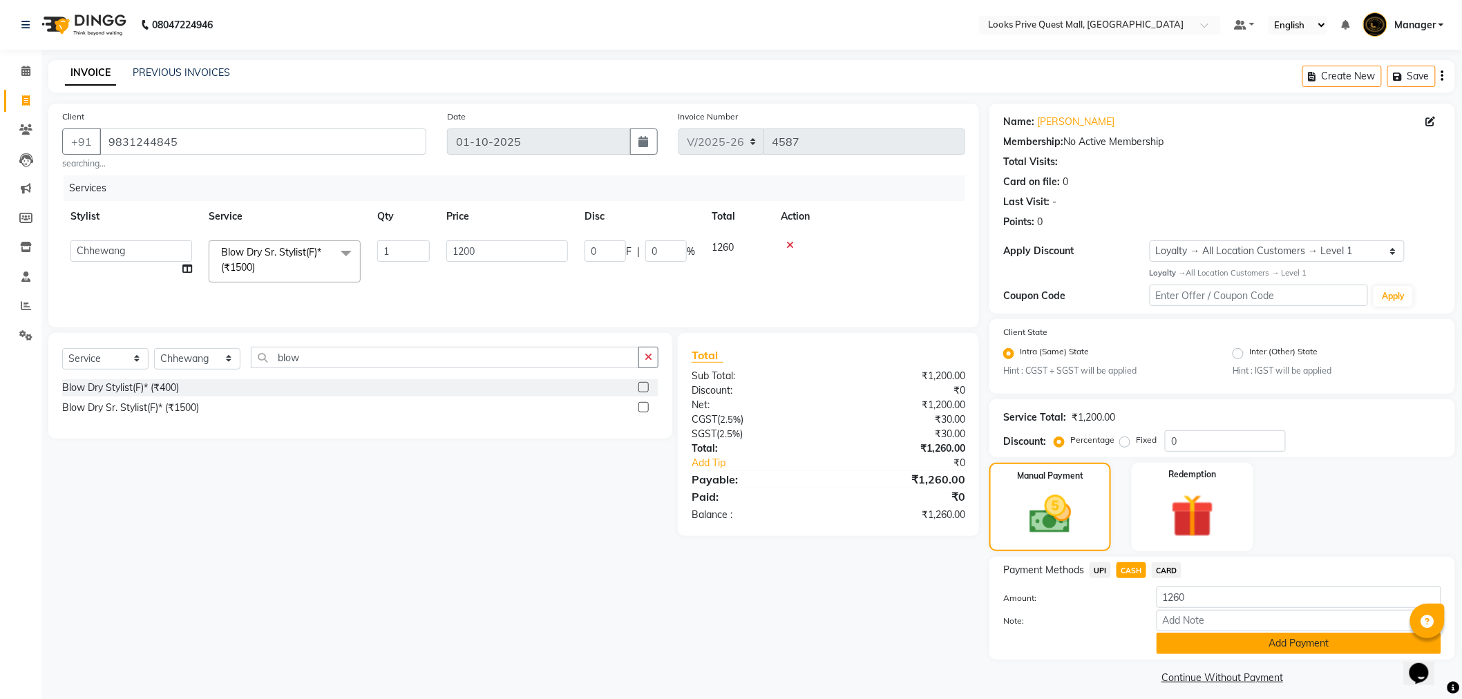
click at [1169, 634] on button "Add Payment" at bounding box center [1299, 643] width 285 height 21
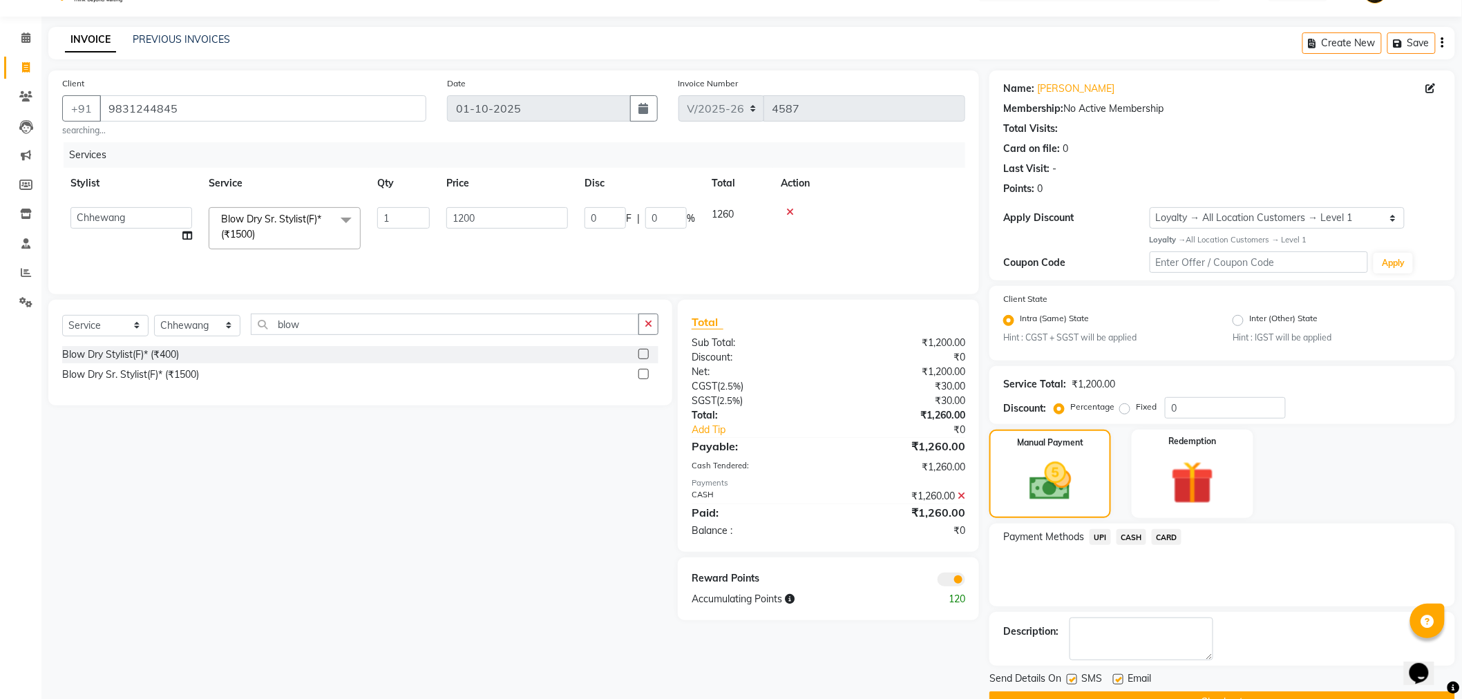
scroll to position [67, 0]
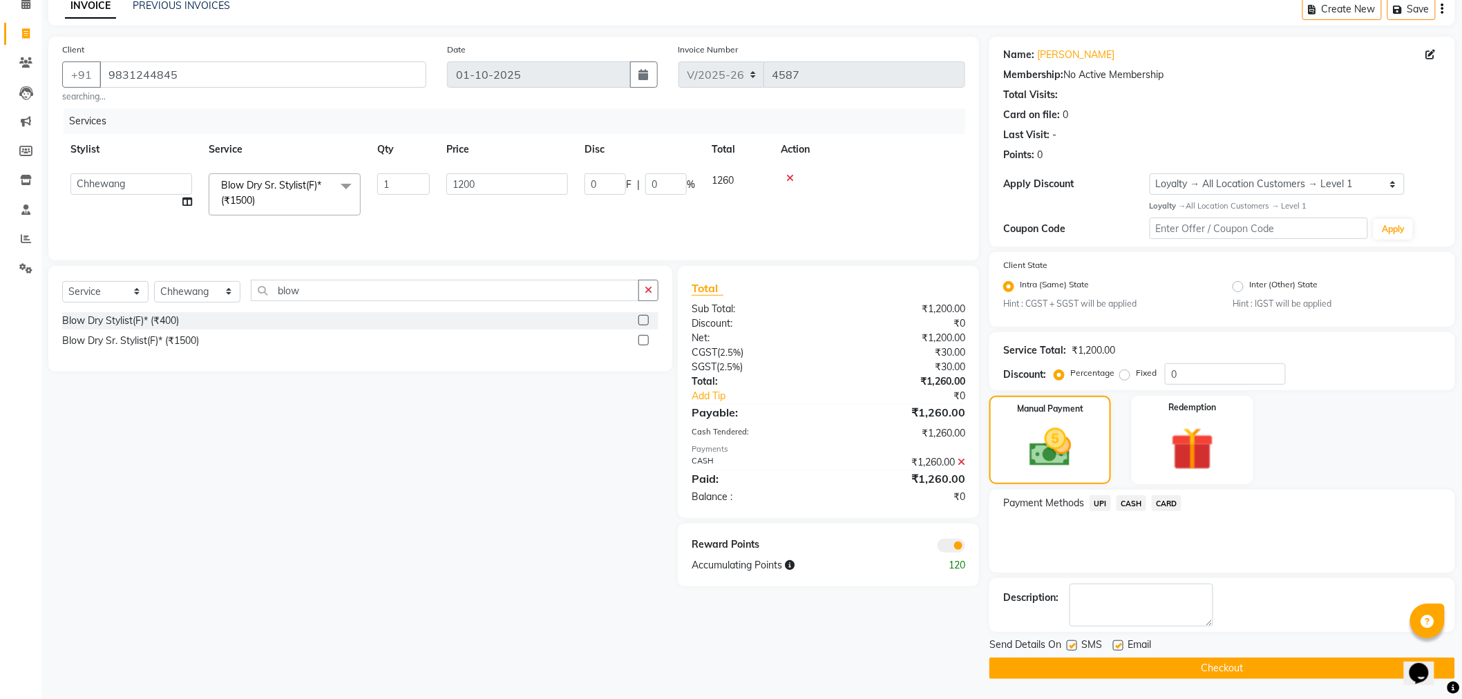
click at [1120, 641] on label at bounding box center [1118, 646] width 10 height 10
click at [1120, 642] on input "checkbox" at bounding box center [1117, 646] width 9 height 9
checkbox input "false"
click at [1104, 663] on button "Checkout" at bounding box center [1223, 668] width 466 height 21
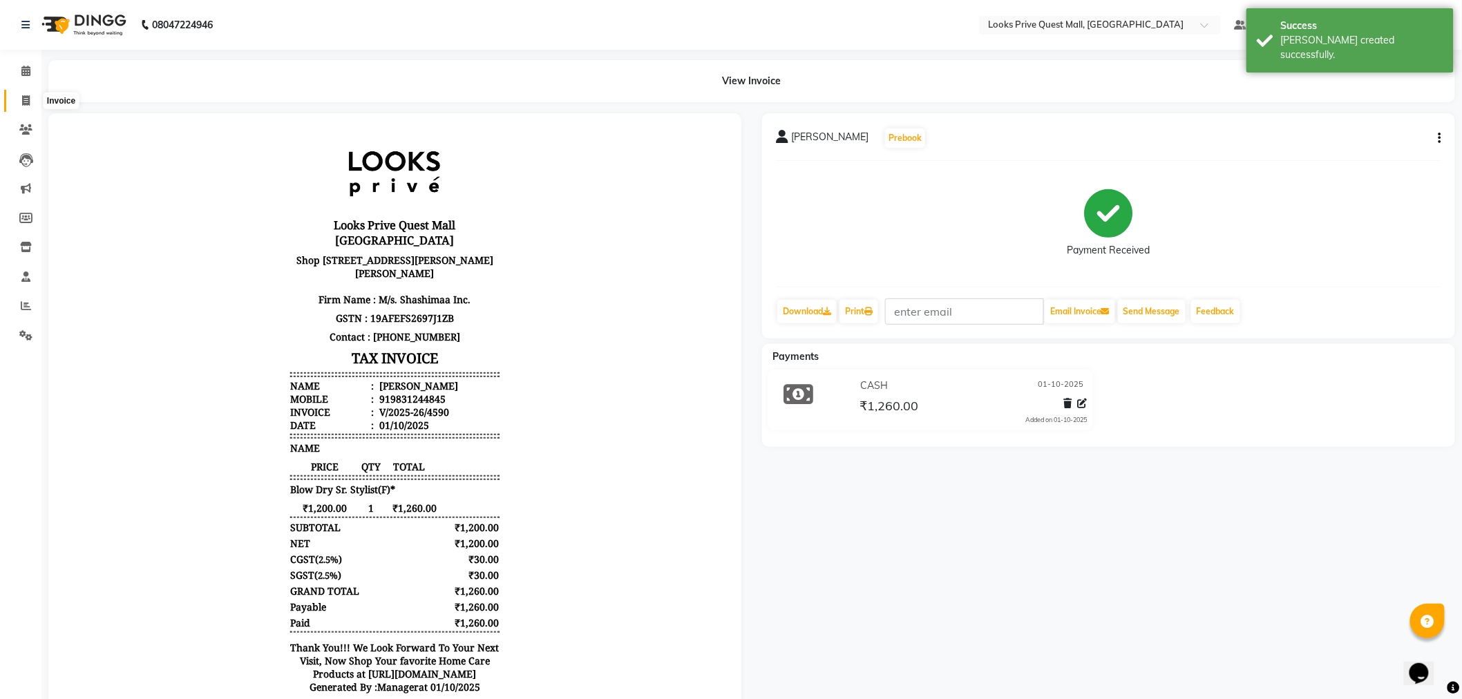
click at [26, 95] on icon at bounding box center [26, 100] width 8 height 10
select select "6141"
select select "service"
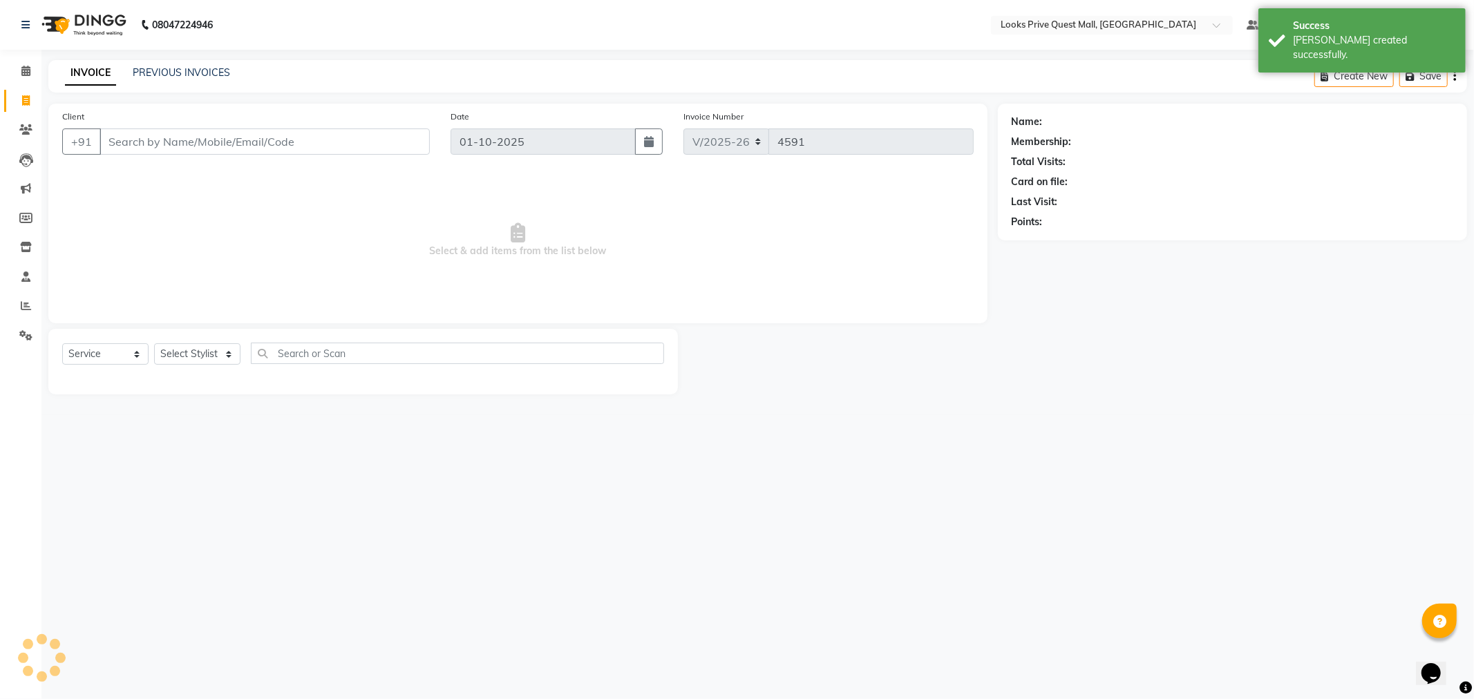
click at [178, 79] on div "PREVIOUS INVOICES" at bounding box center [181, 73] width 97 height 15
click at [177, 74] on link "PREVIOUS INVOICES" at bounding box center [181, 72] width 97 height 12
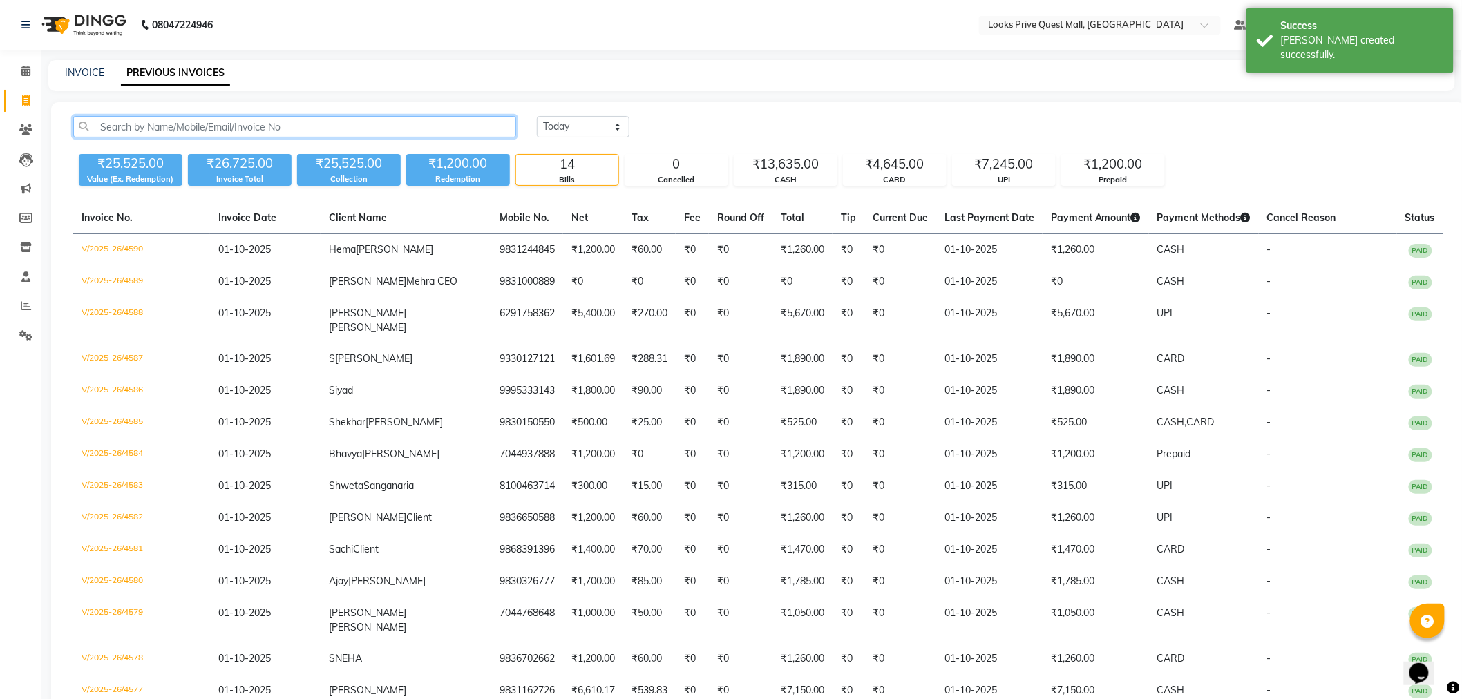
click at [236, 126] on input "text" at bounding box center [294, 126] width 443 height 21
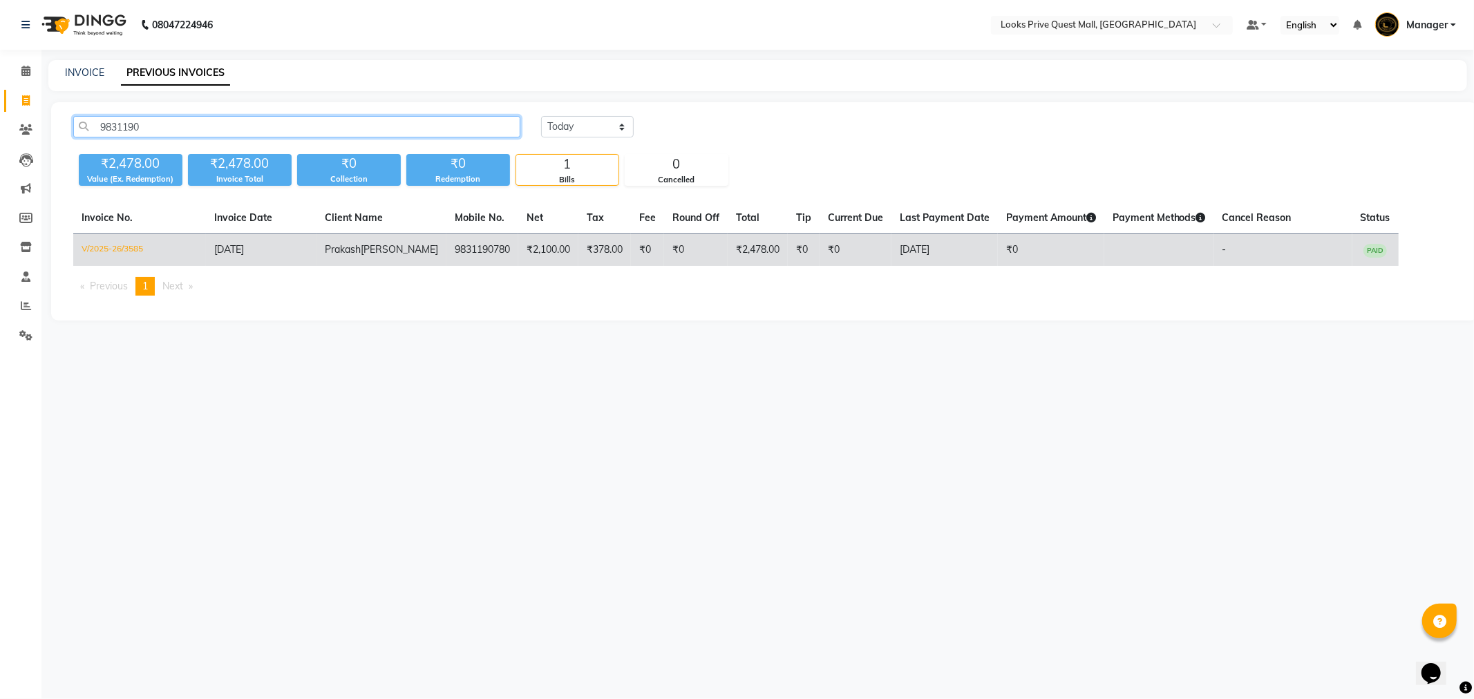
type input "9831190"
click at [140, 245] on td "V/2025-26/3585" at bounding box center [139, 250] width 133 height 32
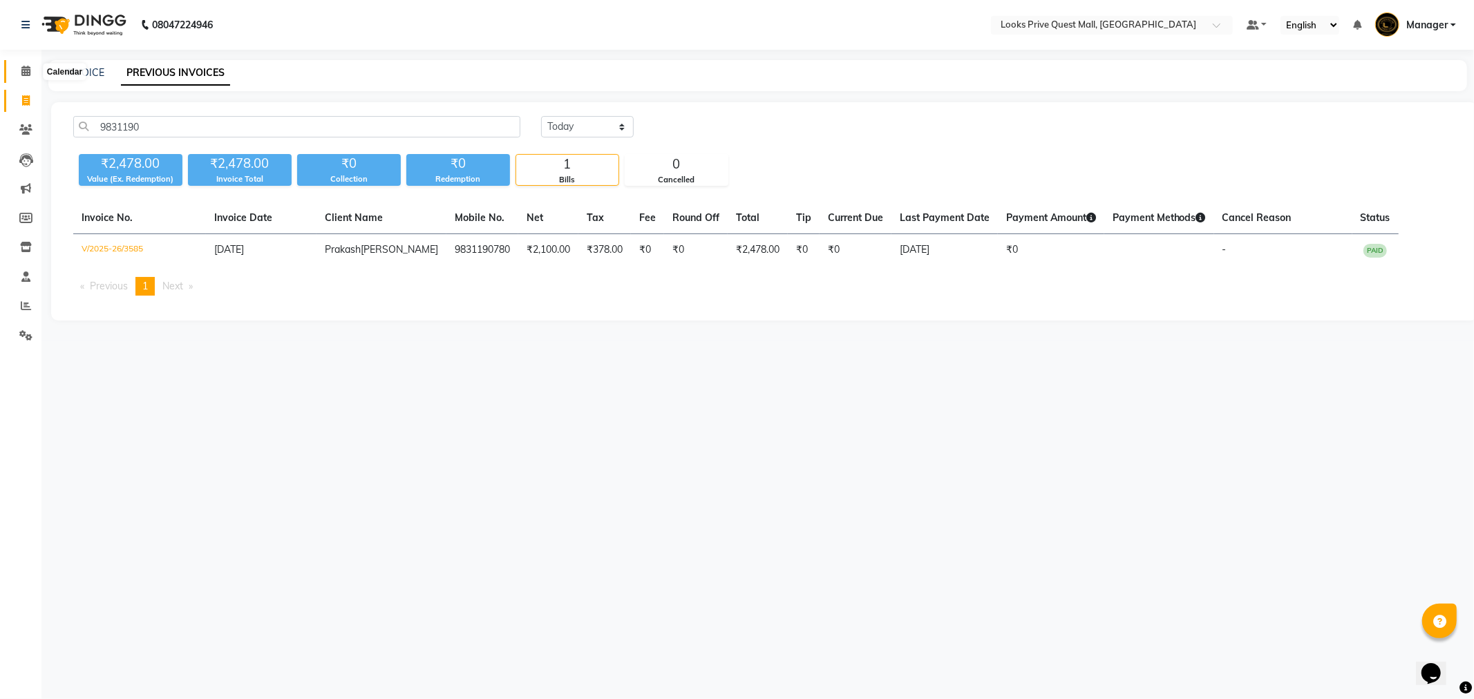
click at [19, 68] on span at bounding box center [26, 72] width 24 height 16
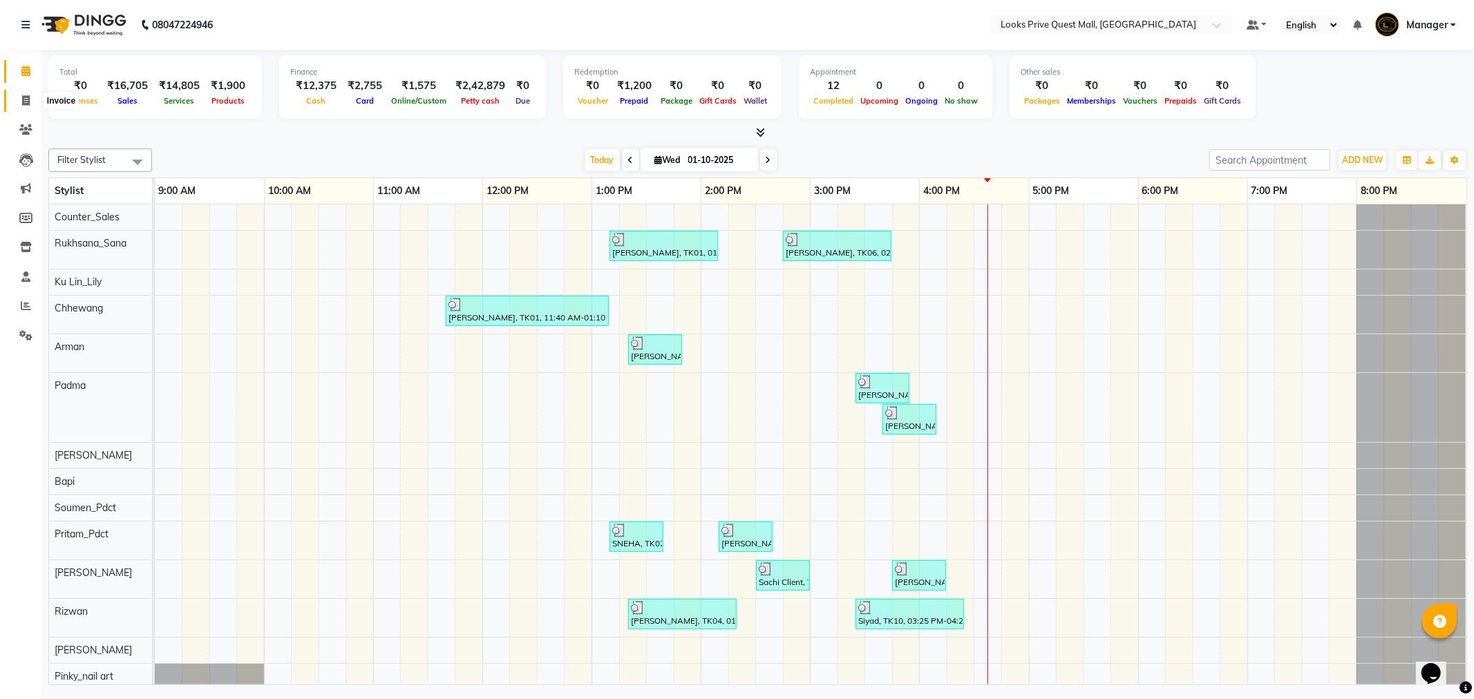
click at [32, 107] on span at bounding box center [26, 101] width 24 height 16
select select "service"
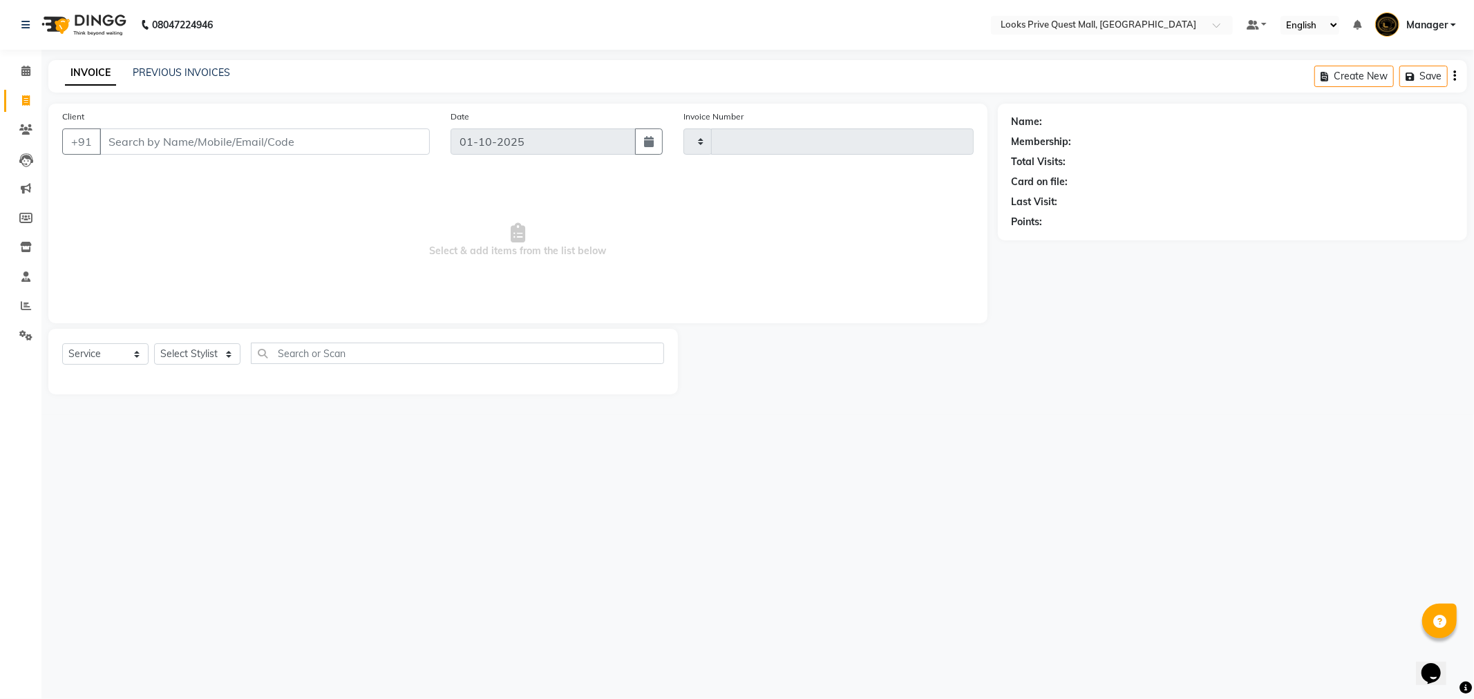
type input "4587"
select select "6141"
drag, startPoint x: 94, startPoint y: 354, endPoint x: 91, endPoint y: 361, distance: 8.1
click at [94, 354] on select "Select Service Product Membership Package Voucher Prepaid Gift Card" at bounding box center [105, 353] width 86 height 21
select select "product"
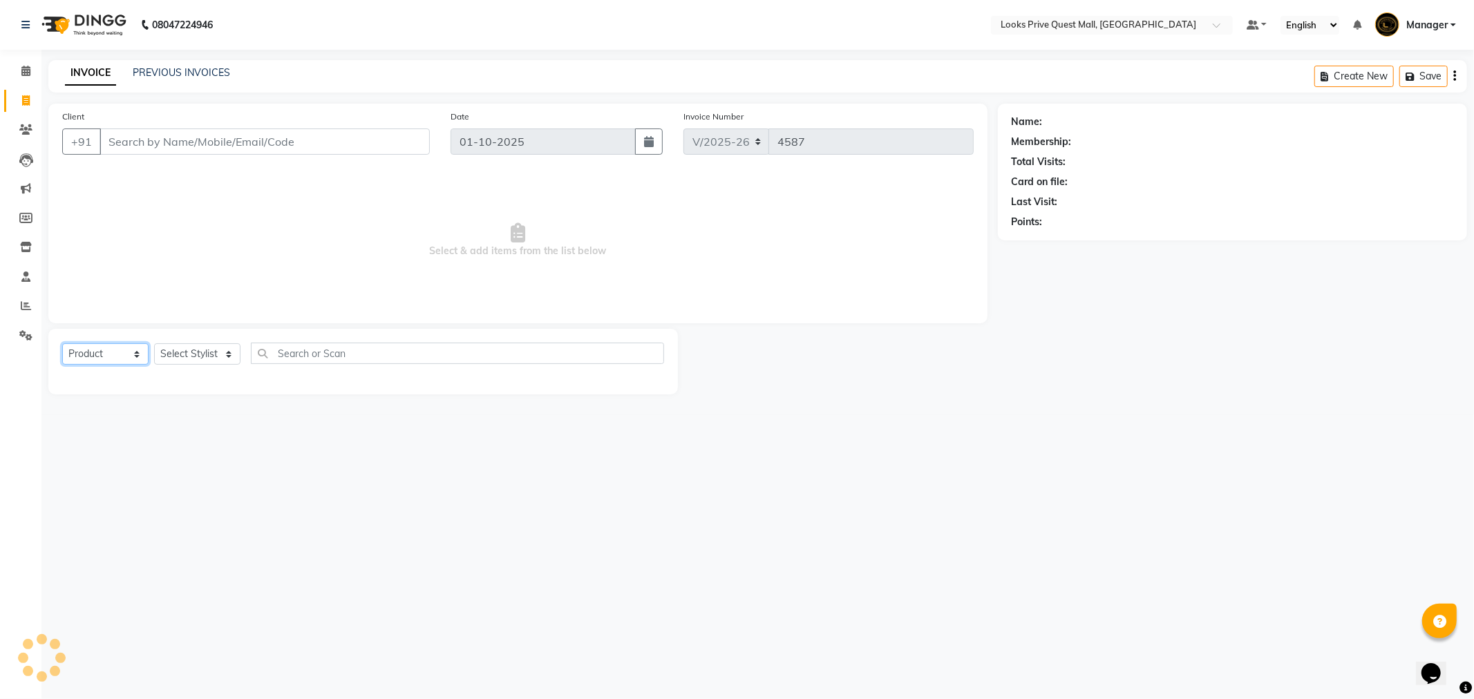
click at [62, 344] on select "Select Service Product Membership Package Voucher Prepaid Gift Card" at bounding box center [105, 353] width 86 height 21
click at [190, 354] on select "Select Stylist" at bounding box center [197, 353] width 86 height 21
select select "46690"
click at [154, 344] on select "Select Stylist Arman Bapi Chhewang Counter_Sales Deepa Das Dipti Uppal Firoz Ku…" at bounding box center [197, 353] width 86 height 21
click at [294, 352] on input "text" at bounding box center [457, 353] width 413 height 21
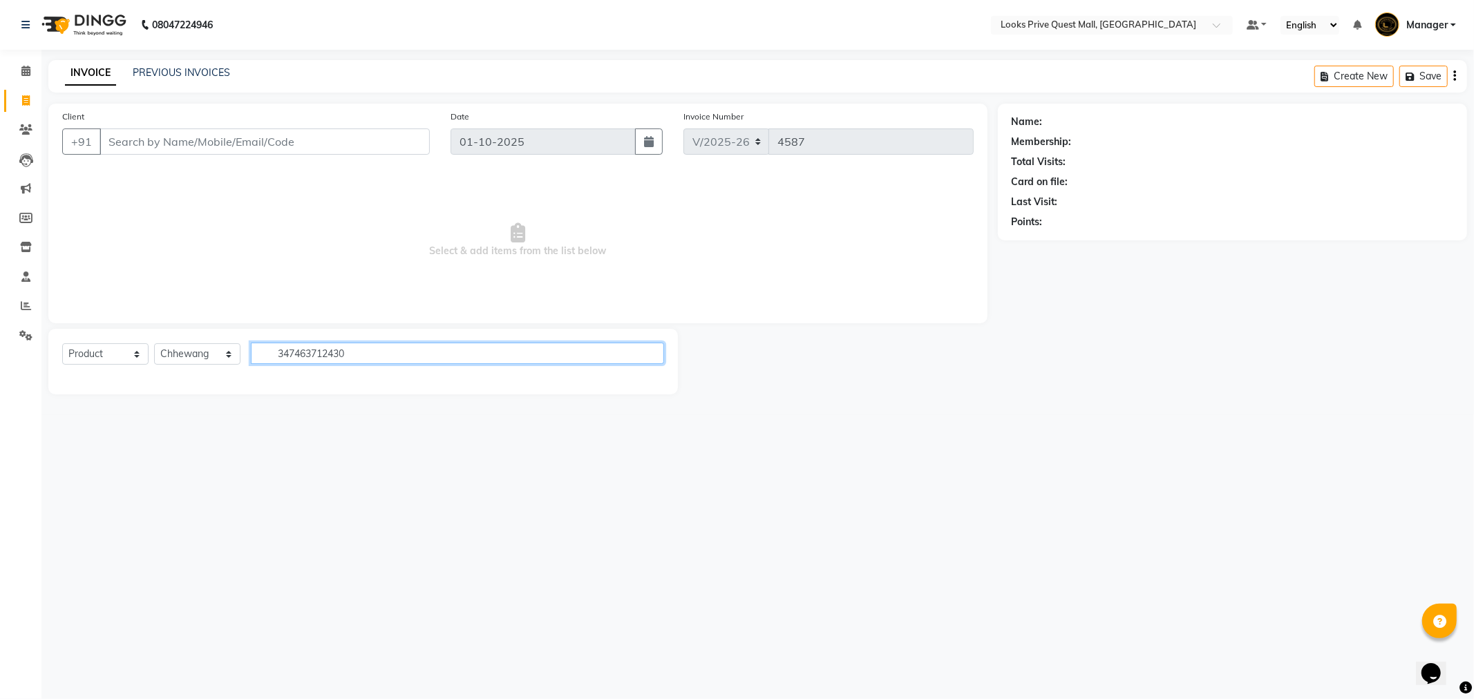
type input "3474637124304"
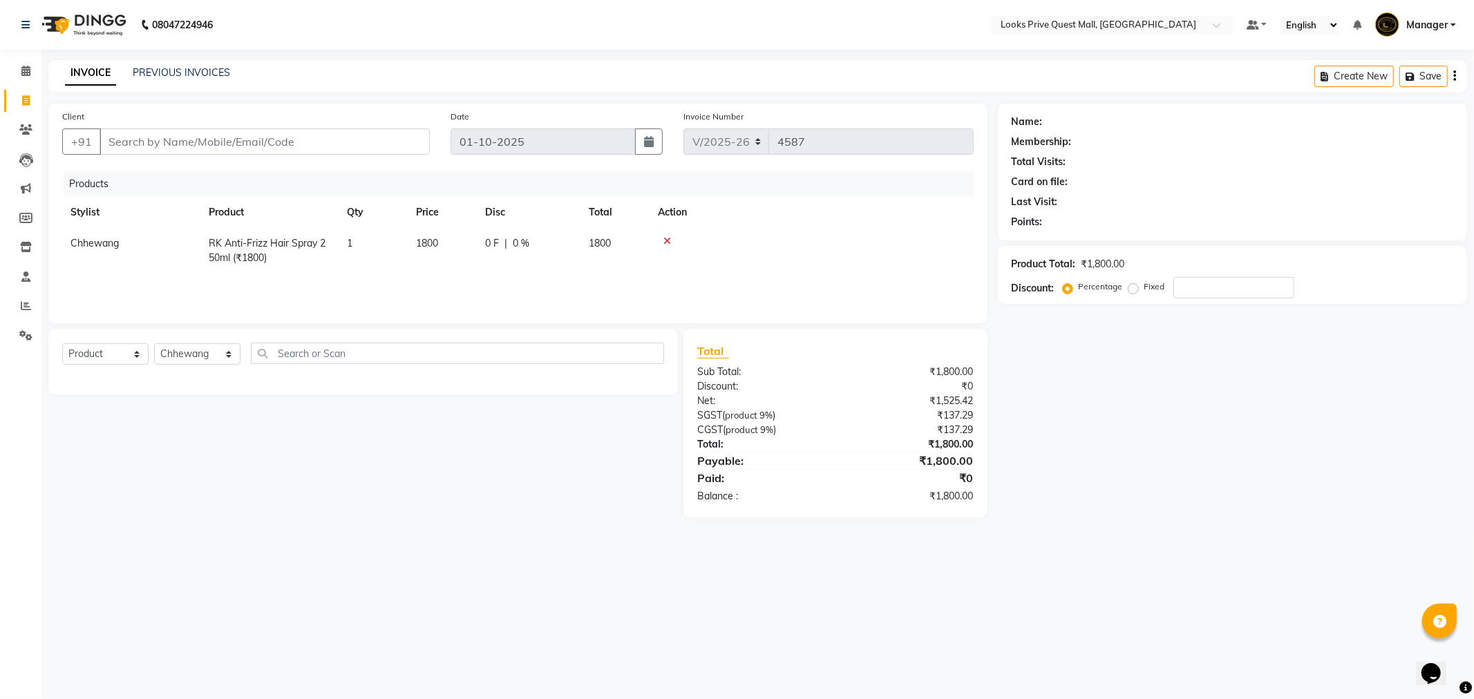
click at [431, 245] on span "1800" at bounding box center [427, 243] width 22 height 12
select select "46690"
drag, startPoint x: 459, startPoint y: 247, endPoint x: 93, endPoint y: 299, distance: 369.3
click at [93, 299] on div "Products Stylist Product Qty Price Disc Total Action Arman Bapi Chhewang Counte…" at bounding box center [517, 240] width 911 height 138
type input "1890"
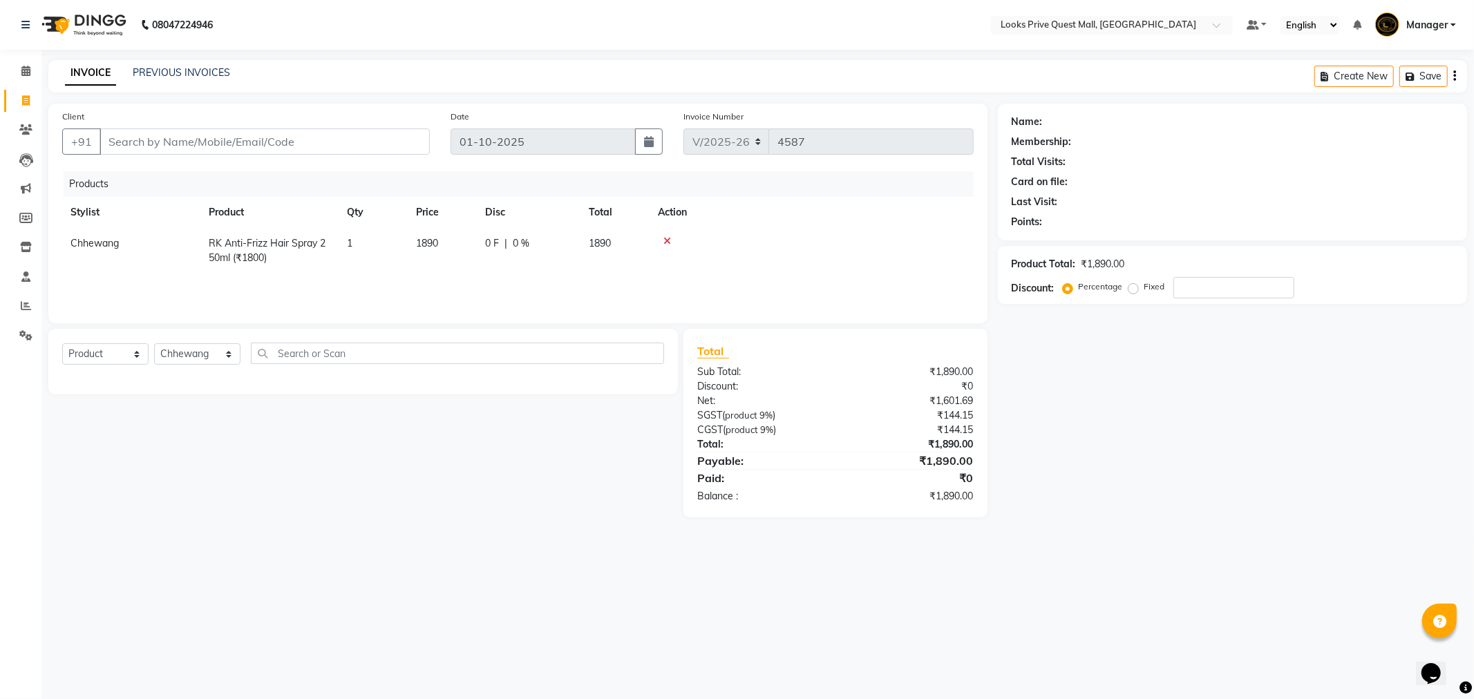
click at [408, 278] on div "Products Stylist Product Qty Price Disc Total Action Chhewang RK Anti-Frizz Hai…" at bounding box center [517, 240] width 911 height 138
click at [259, 143] on input "Client" at bounding box center [265, 142] width 330 height 26
type input "9"
type input "0"
type input "9330127128"
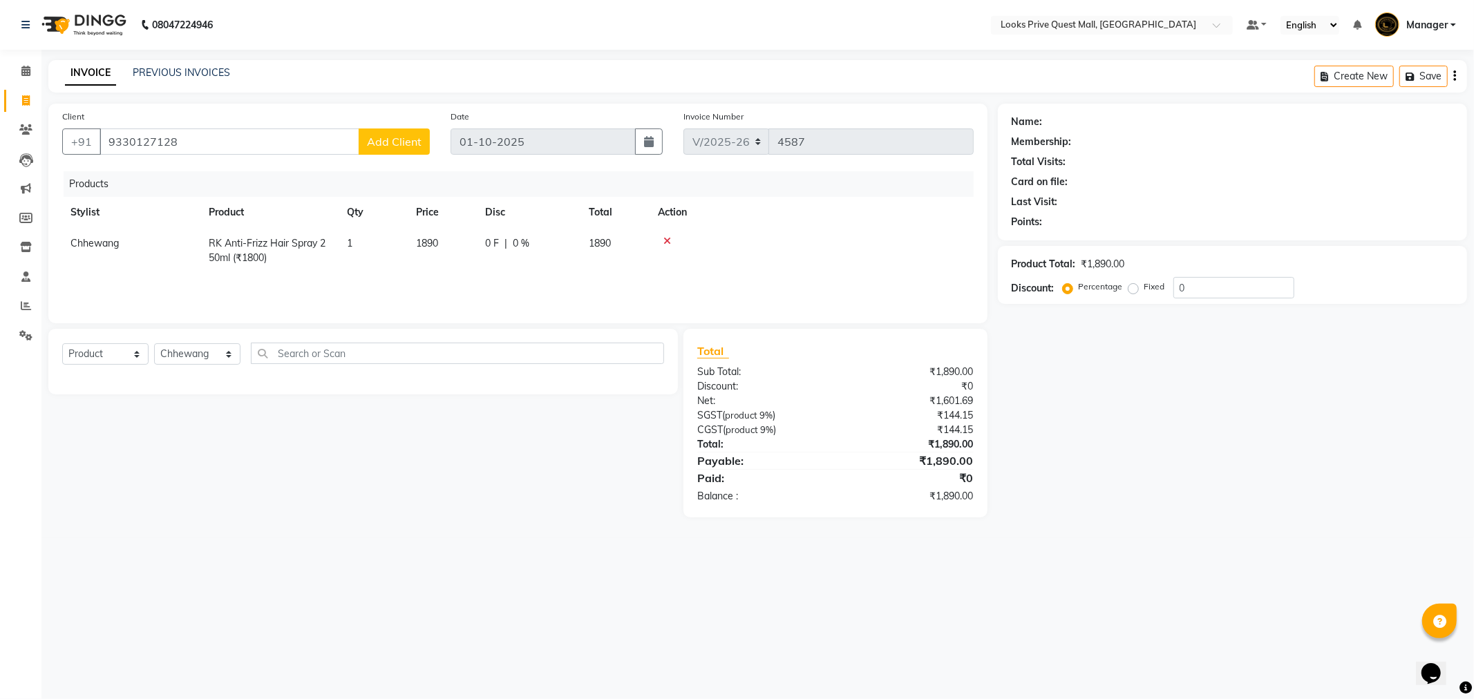
click at [420, 151] on button "Add Client" at bounding box center [394, 142] width 71 height 26
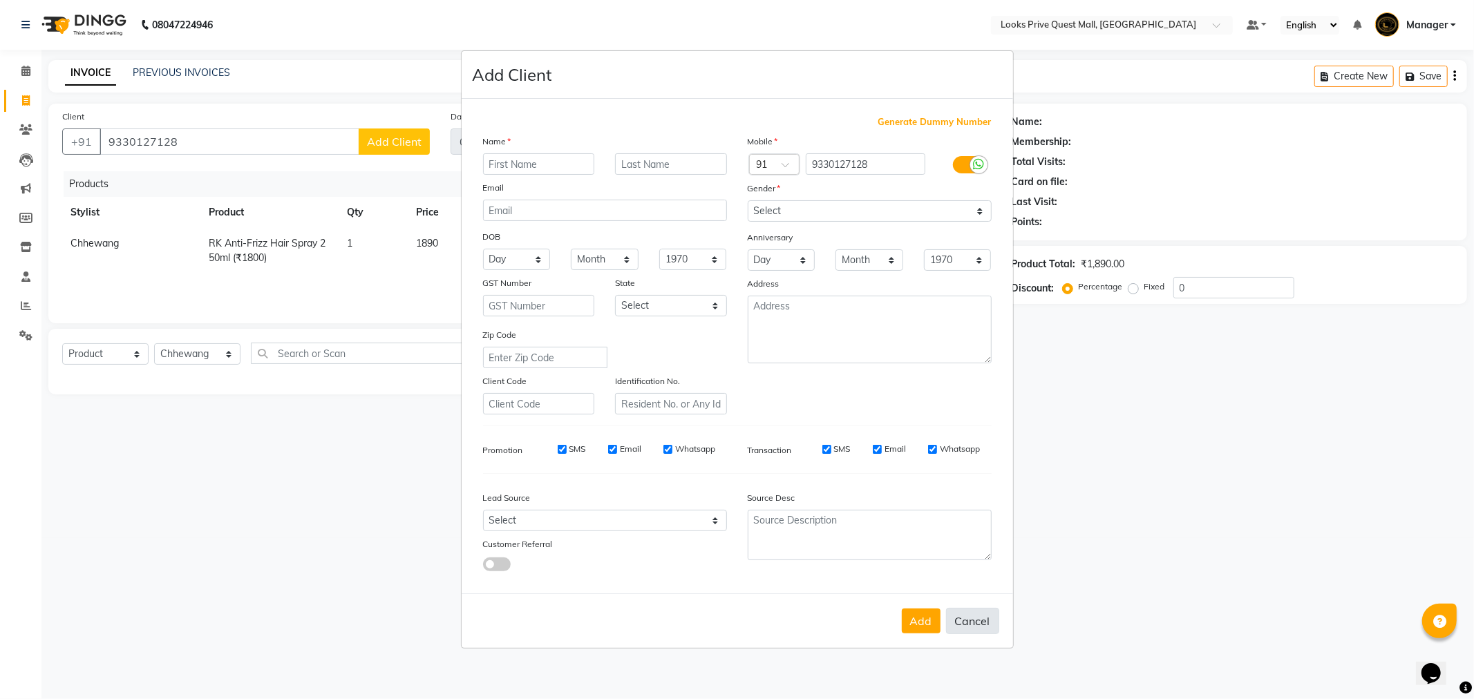
click at [967, 617] on button "Cancel" at bounding box center [972, 621] width 53 height 26
select select
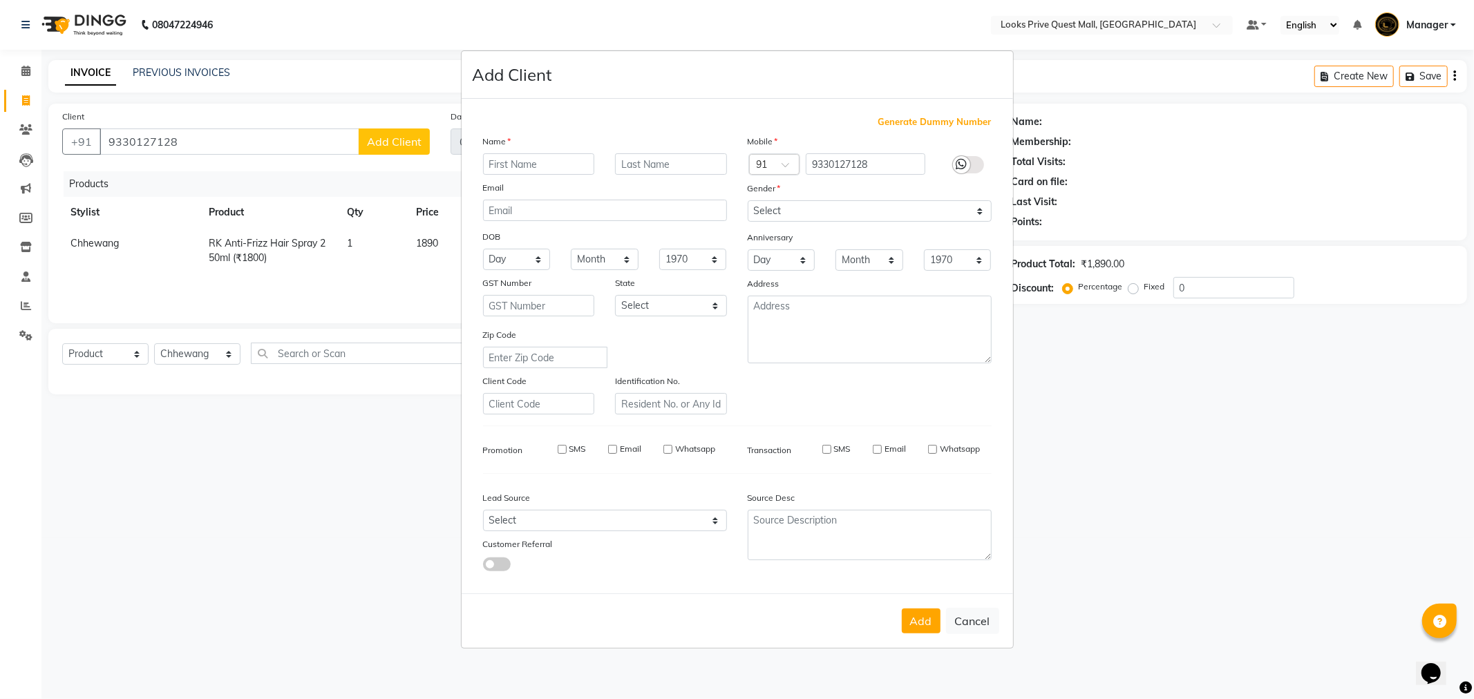
select select
checkbox input "false"
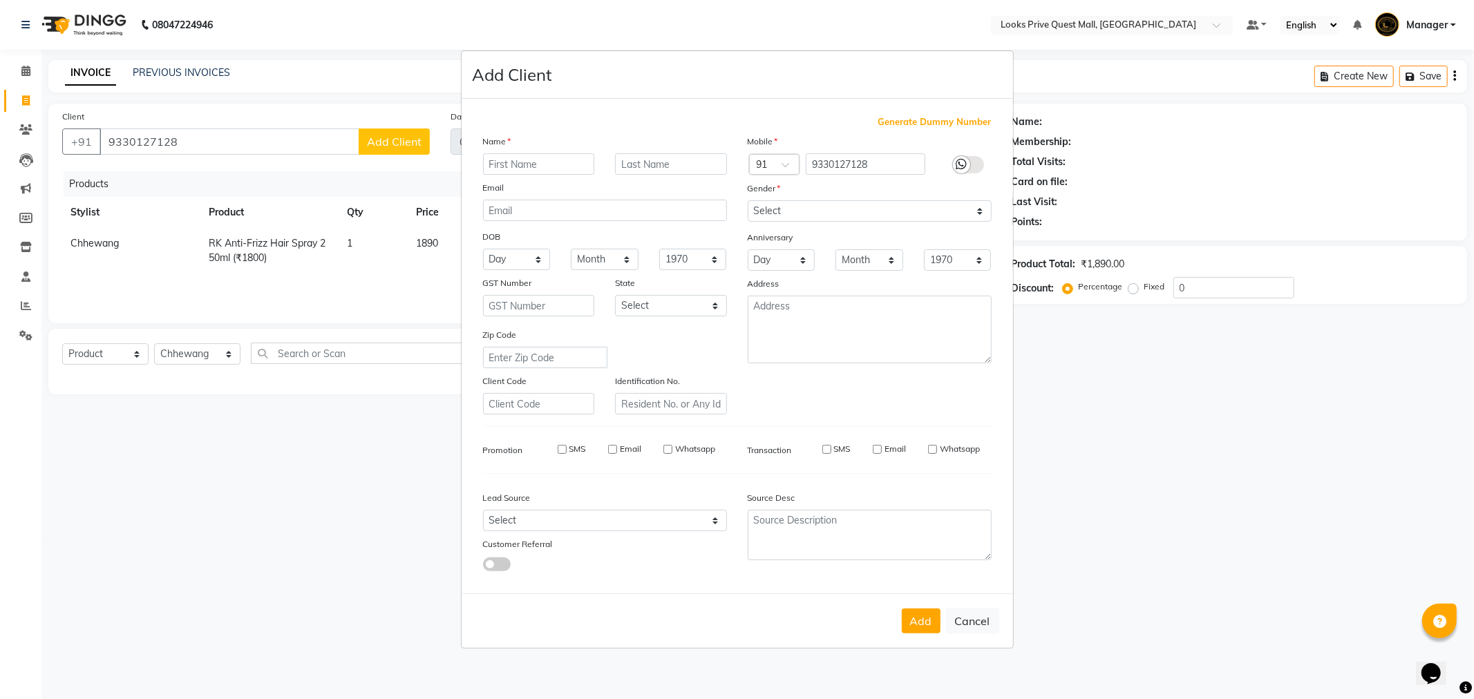
checkbox input "false"
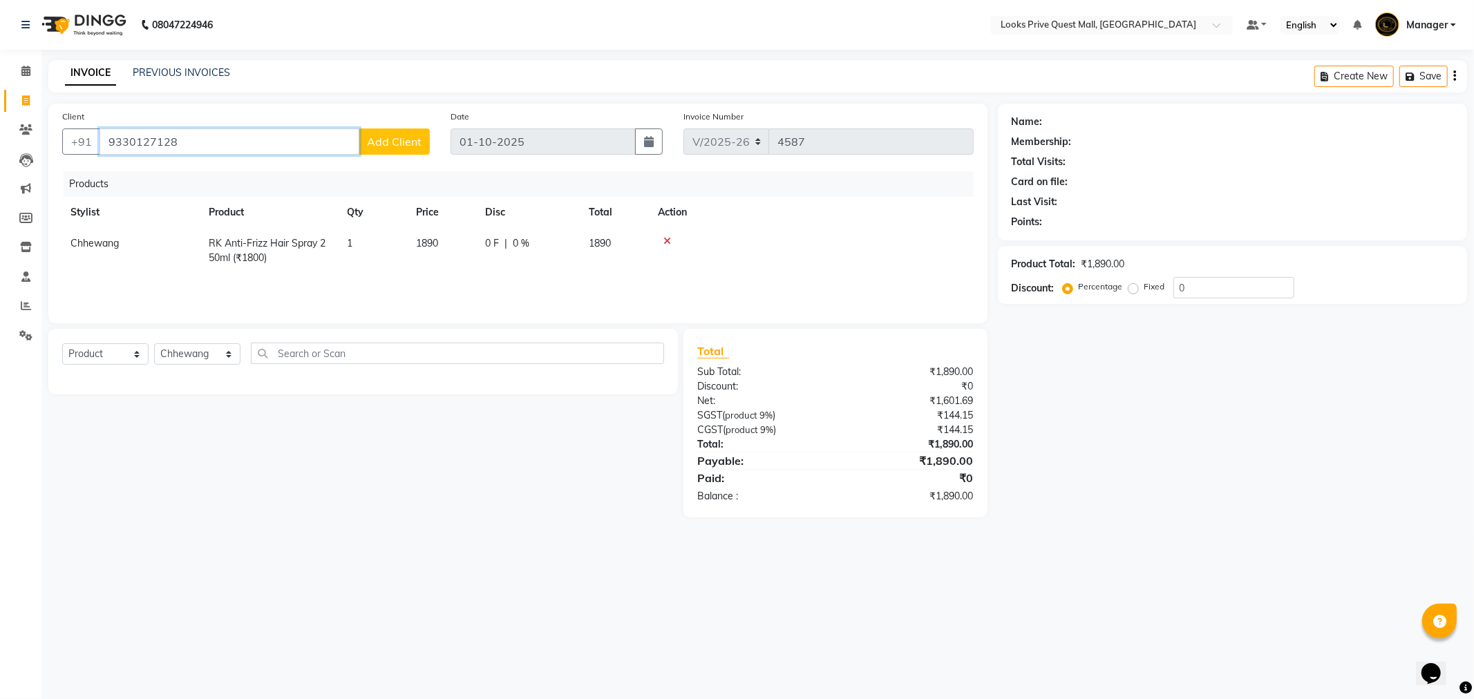
click at [211, 135] on input "9330127128" at bounding box center [230, 142] width 260 height 26
type input "9330127121"
click at [406, 147] on span "Add Client" at bounding box center [394, 142] width 55 height 14
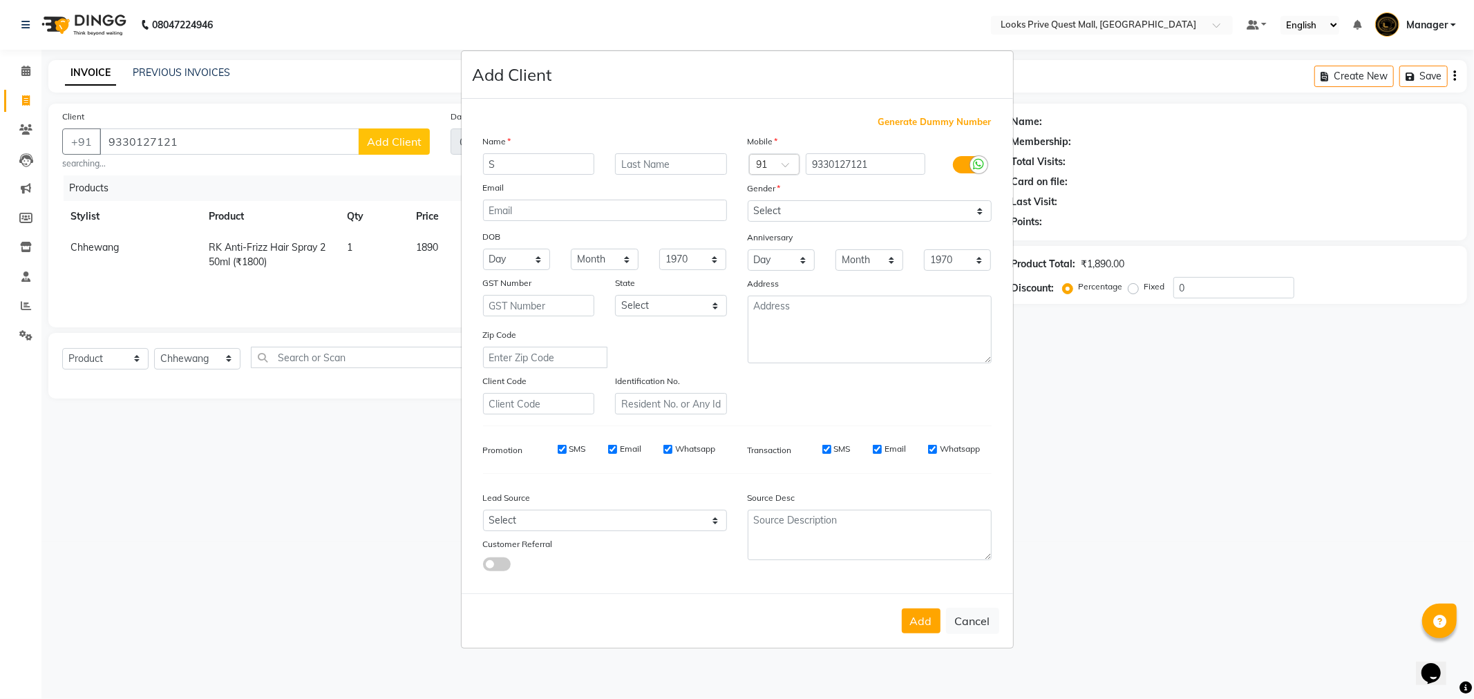
type input "S"
type input "Roy"
click at [976, 160] on icon at bounding box center [979, 164] width 11 height 12
click at [0, 0] on input "checkbox" at bounding box center [0, 0] width 0 height 0
drag, startPoint x: 774, startPoint y: 211, endPoint x: 774, endPoint y: 219, distance: 7.6
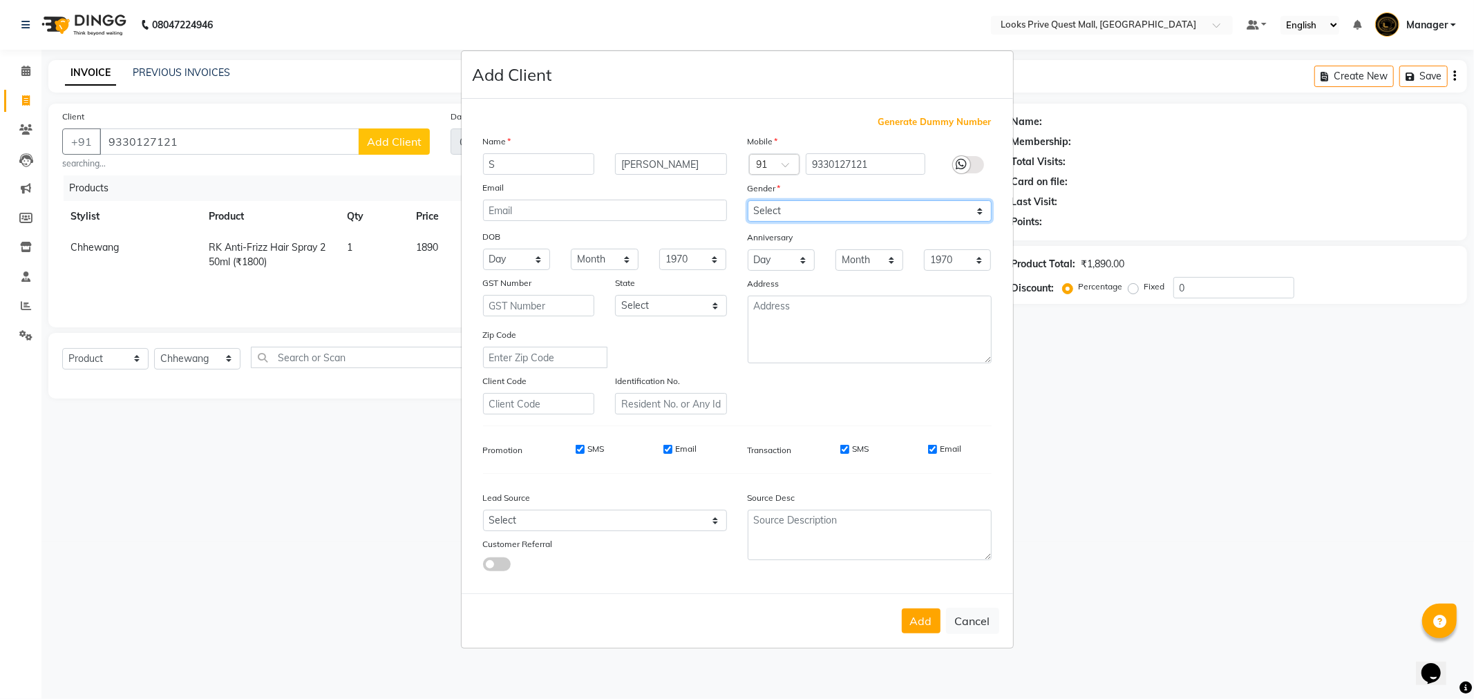
click at [774, 211] on select "Select Male Female Other Prefer Not To Say" at bounding box center [870, 210] width 244 height 21
click at [748, 200] on select "Select Male Female Other Prefer Not To Say" at bounding box center [870, 210] width 244 height 21
drag, startPoint x: 802, startPoint y: 197, endPoint x: 797, endPoint y: 204, distance: 8.4
click at [802, 198] on div "Gender" at bounding box center [869, 190] width 265 height 19
click at [795, 208] on select "Select Male Female Other Prefer Not To Say" at bounding box center [870, 210] width 244 height 21
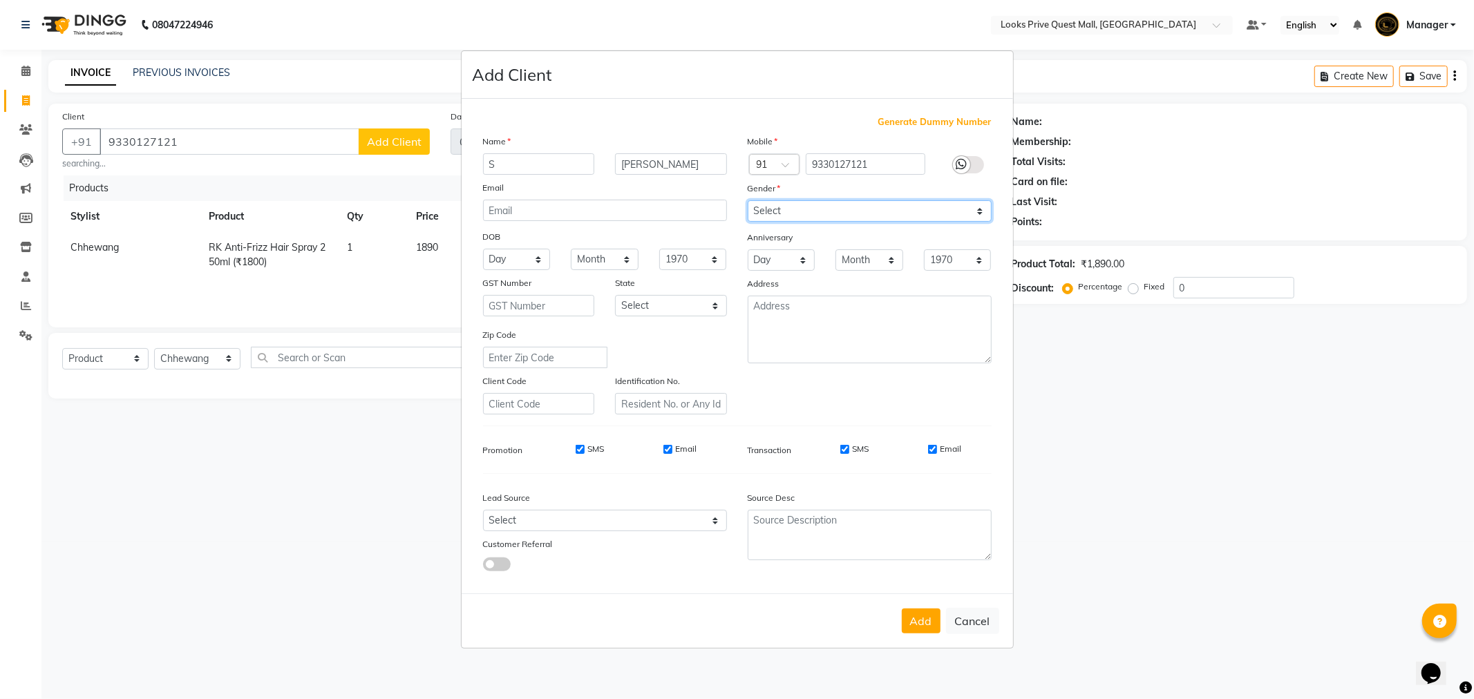
select select "female"
click at [748, 200] on select "Select Male Female Other Prefer Not To Say" at bounding box center [870, 210] width 244 height 21
click at [934, 444] on div "Email" at bounding box center [944, 449] width 33 height 12
click at [668, 450] on input "Email" at bounding box center [667, 449] width 9 height 9
checkbox input "false"
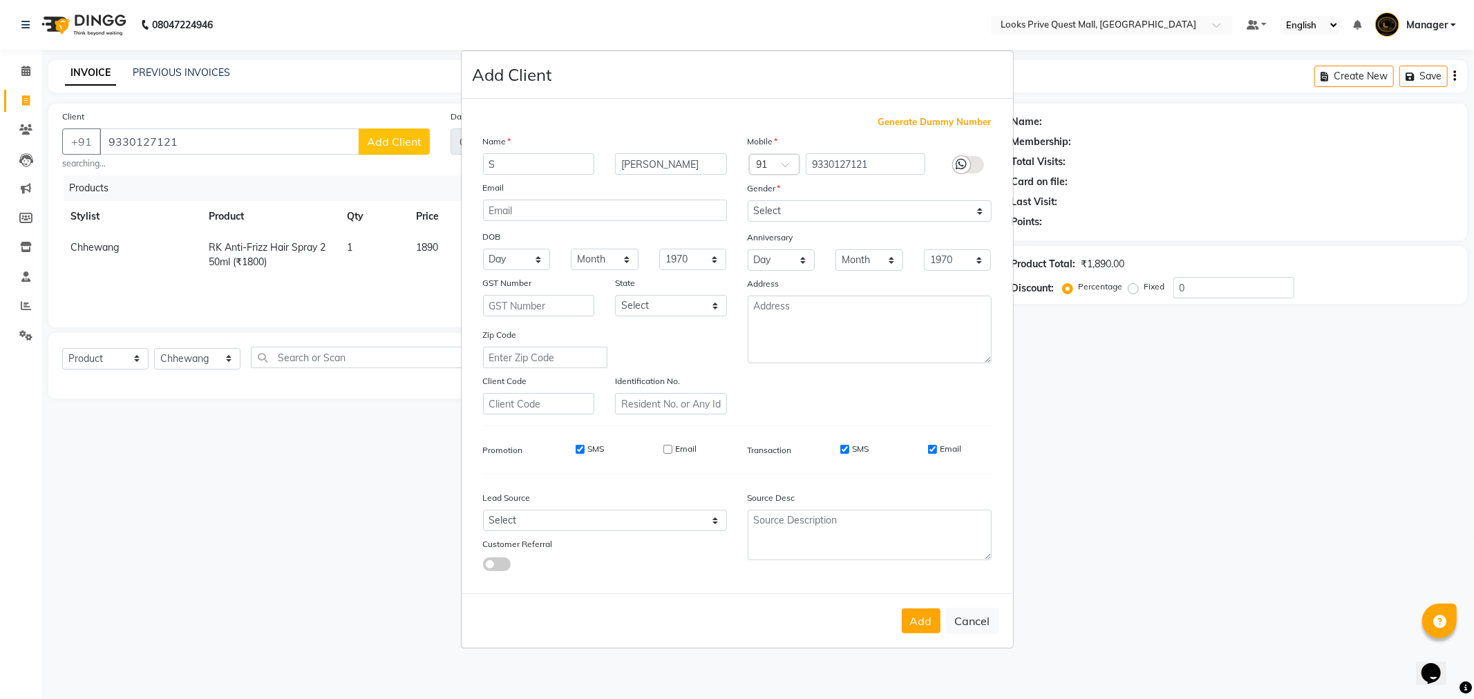
click at [935, 449] on input "Email" at bounding box center [932, 449] width 9 height 9
checkbox input "false"
click at [926, 626] on button "Add" at bounding box center [921, 621] width 39 height 25
select select
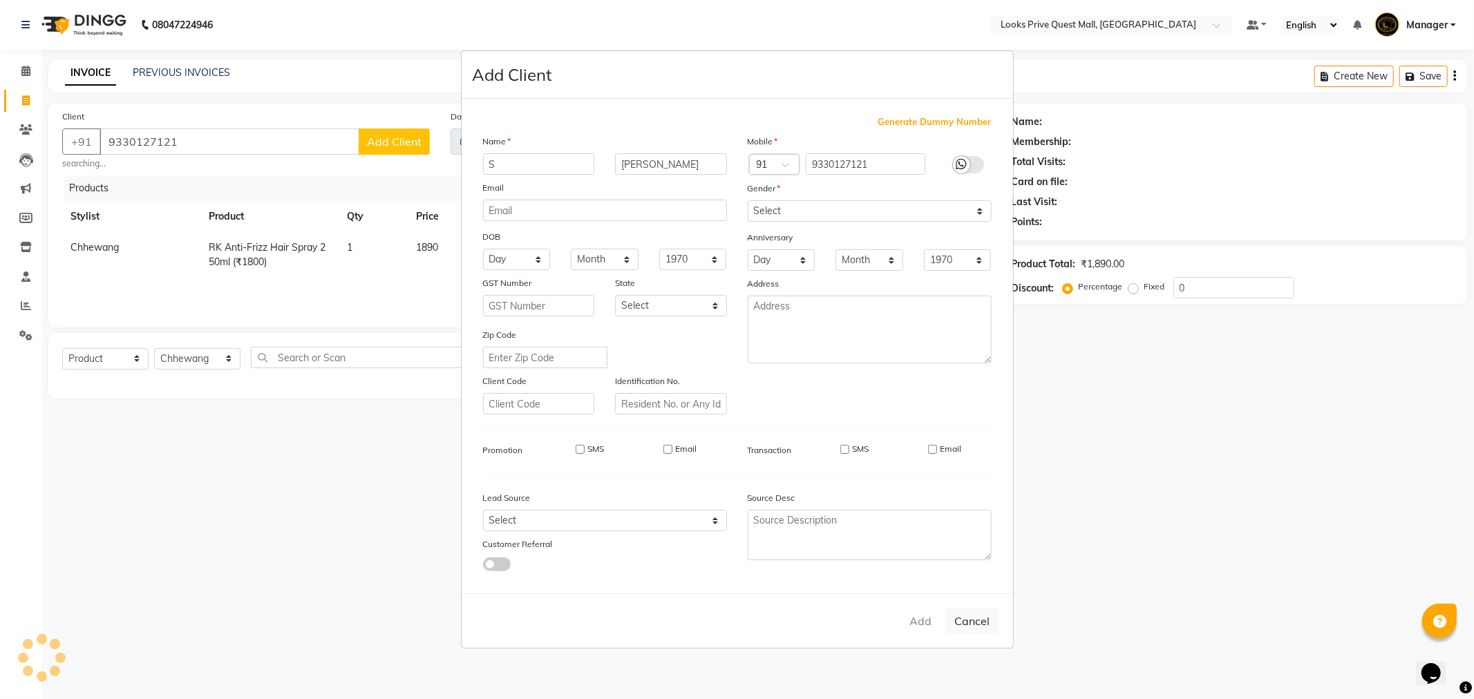
select select
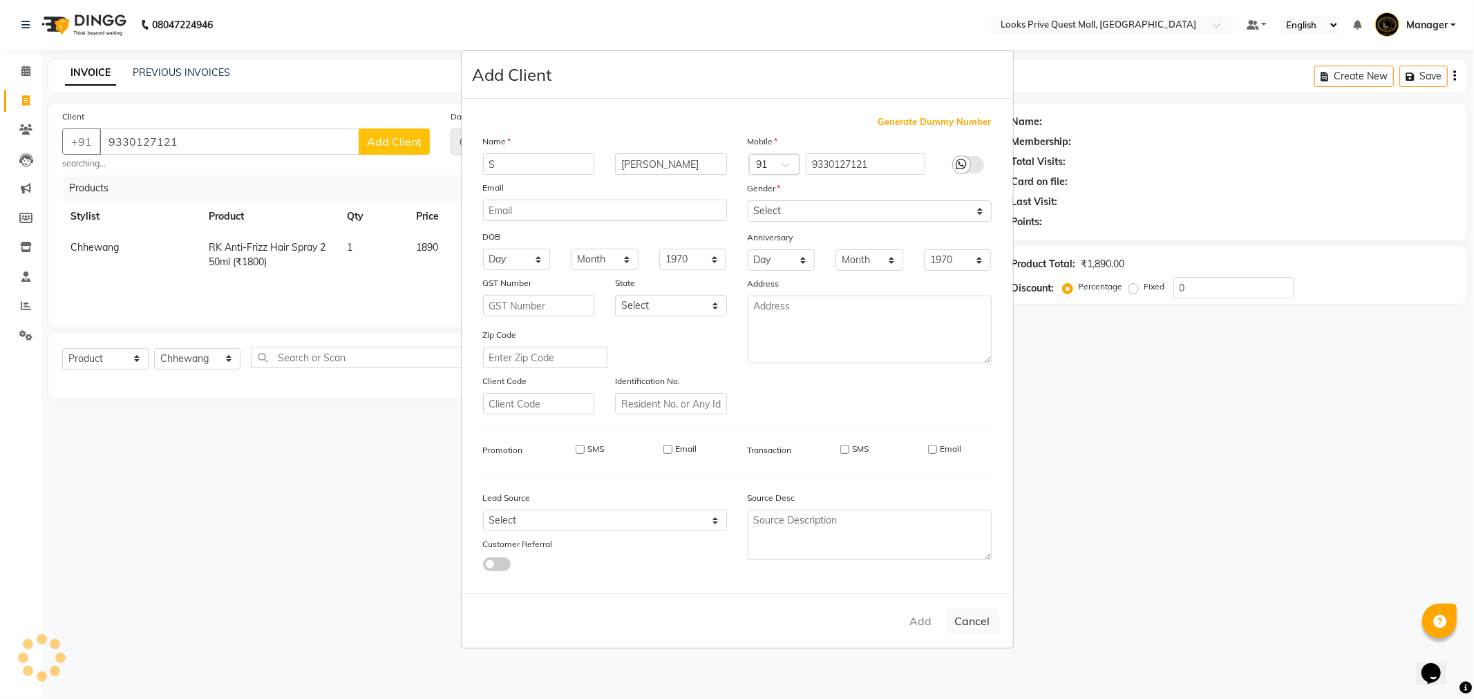
checkbox input "false"
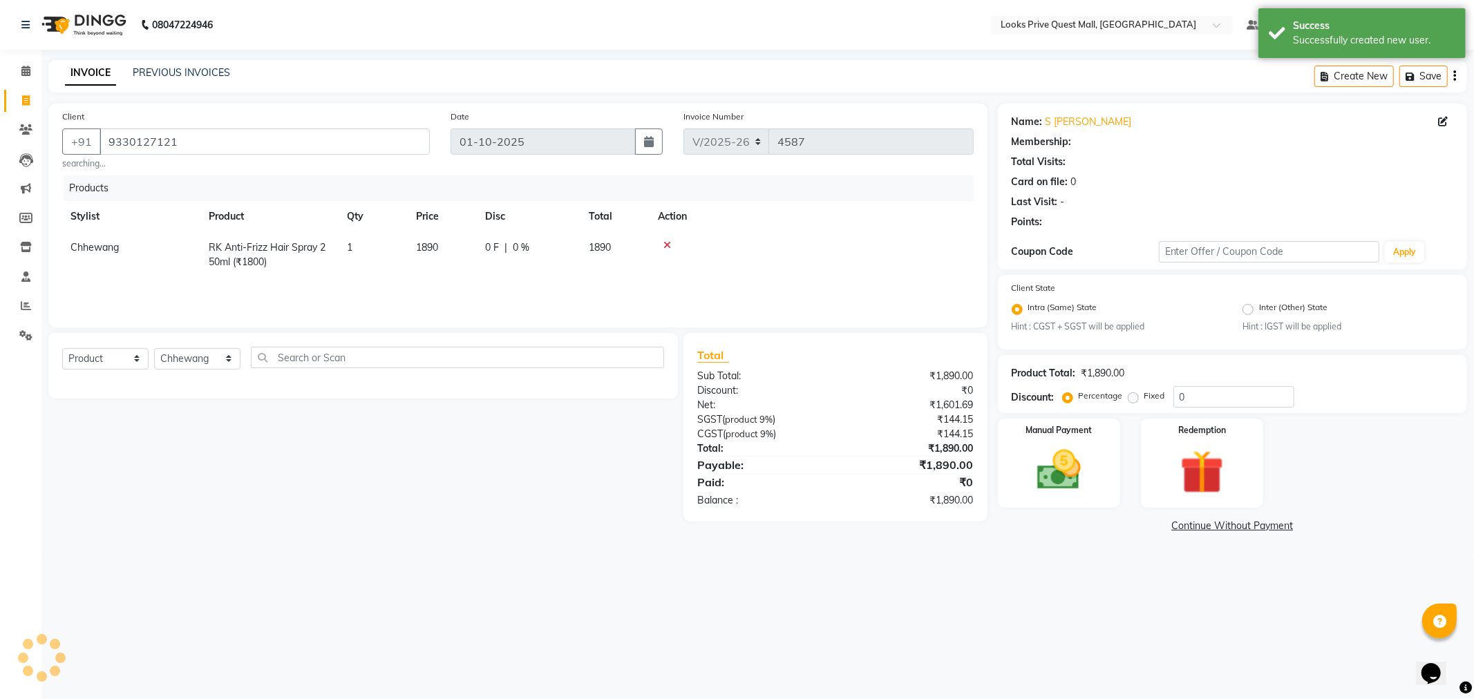
select select "1: Object"
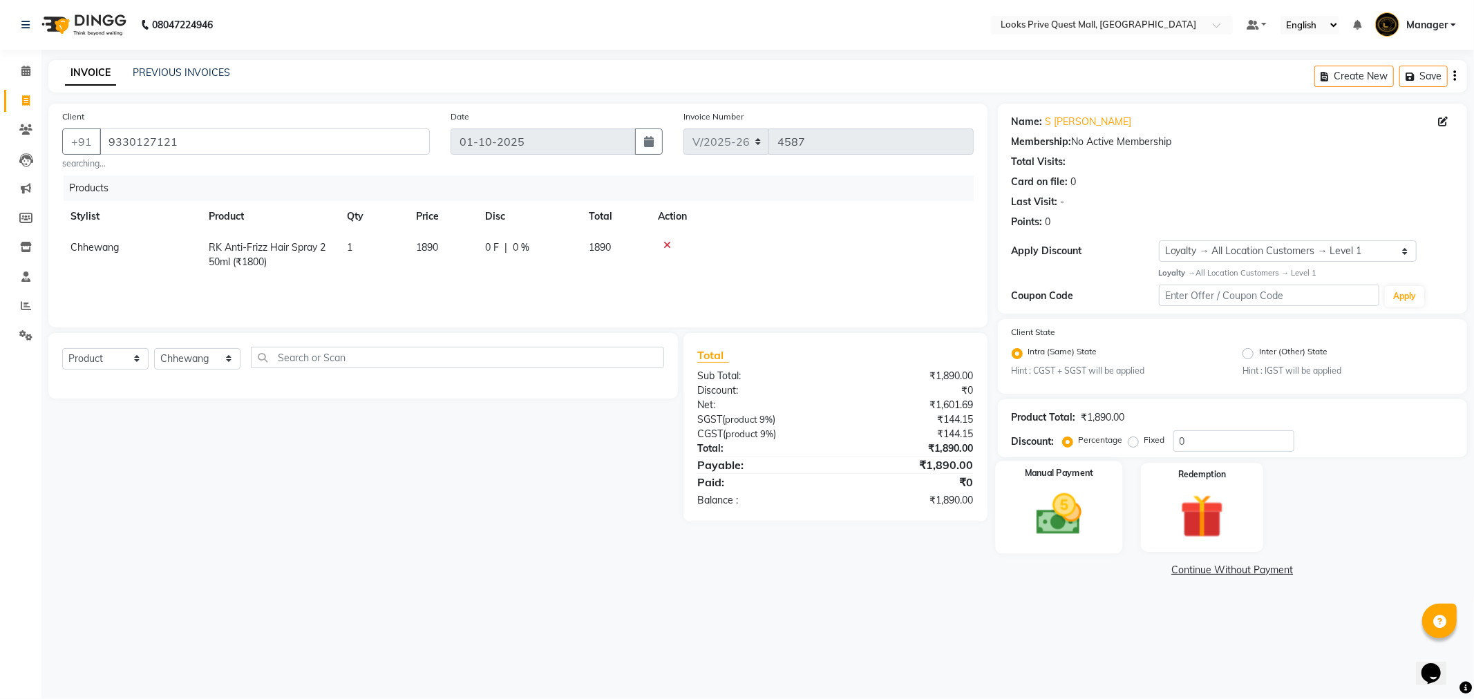
click at [1056, 506] on img at bounding box center [1059, 515] width 74 height 53
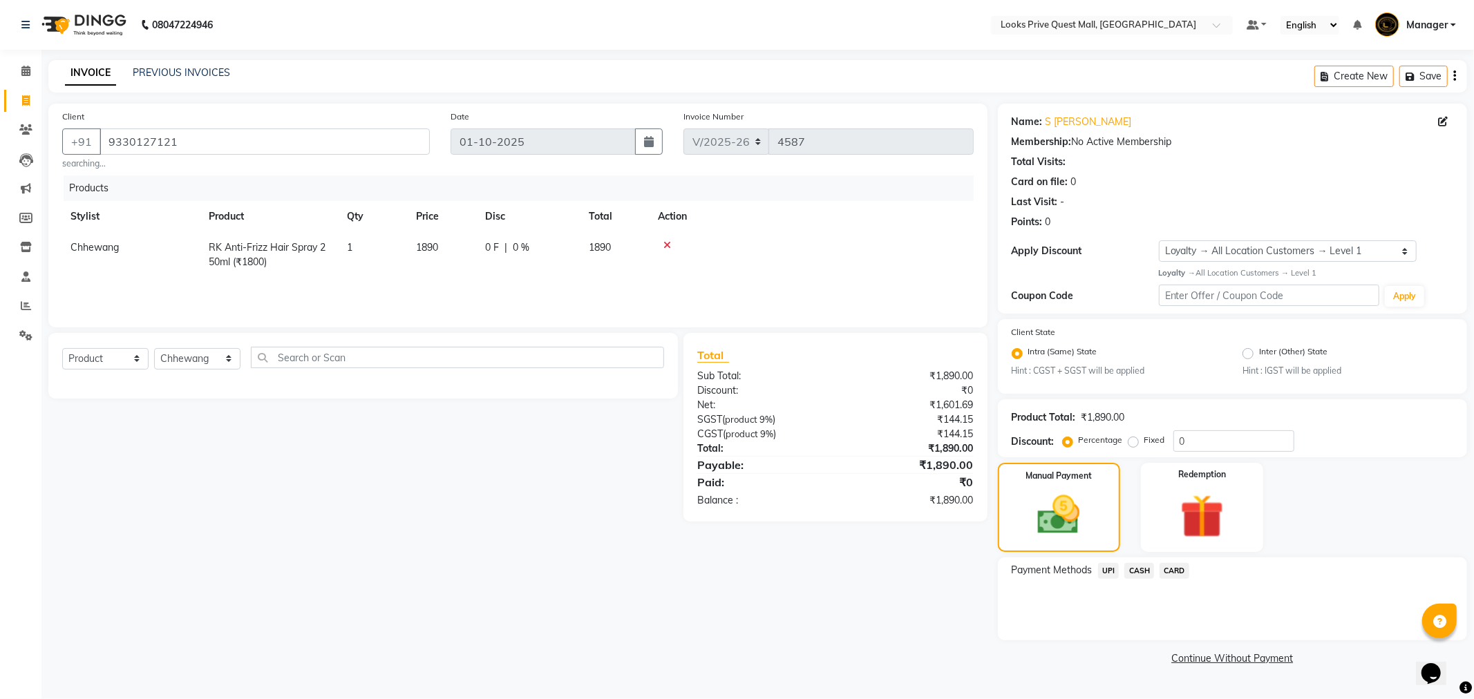
click at [1170, 571] on span "CARD" at bounding box center [1175, 571] width 30 height 16
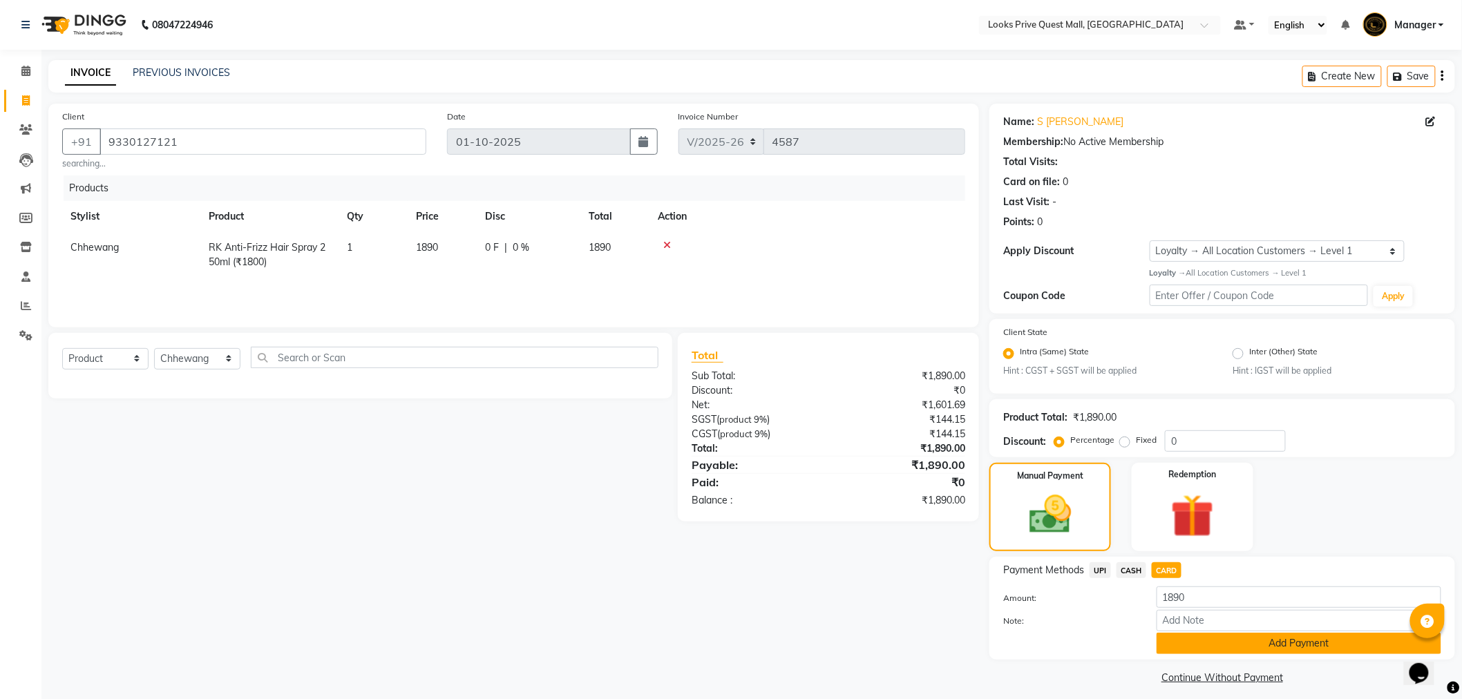
click at [1172, 634] on button "Add Payment" at bounding box center [1299, 643] width 285 height 21
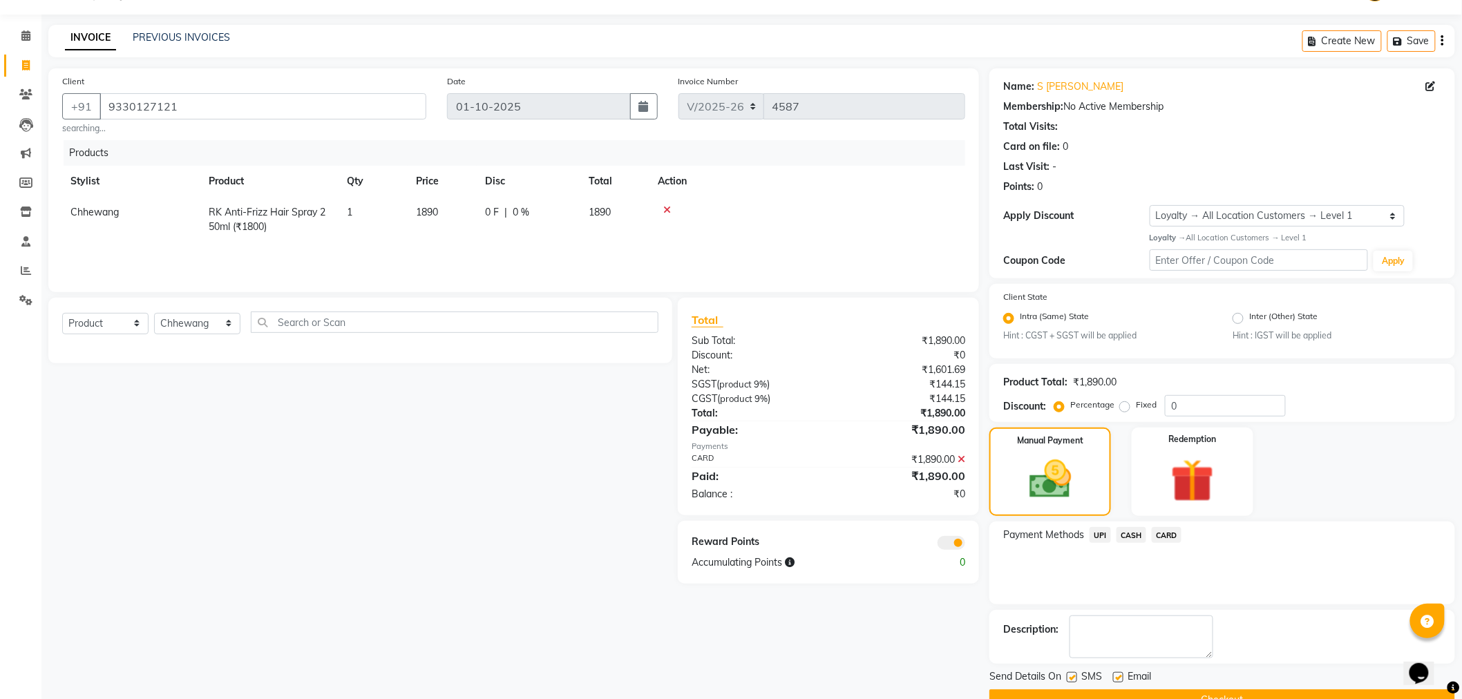
scroll to position [67, 0]
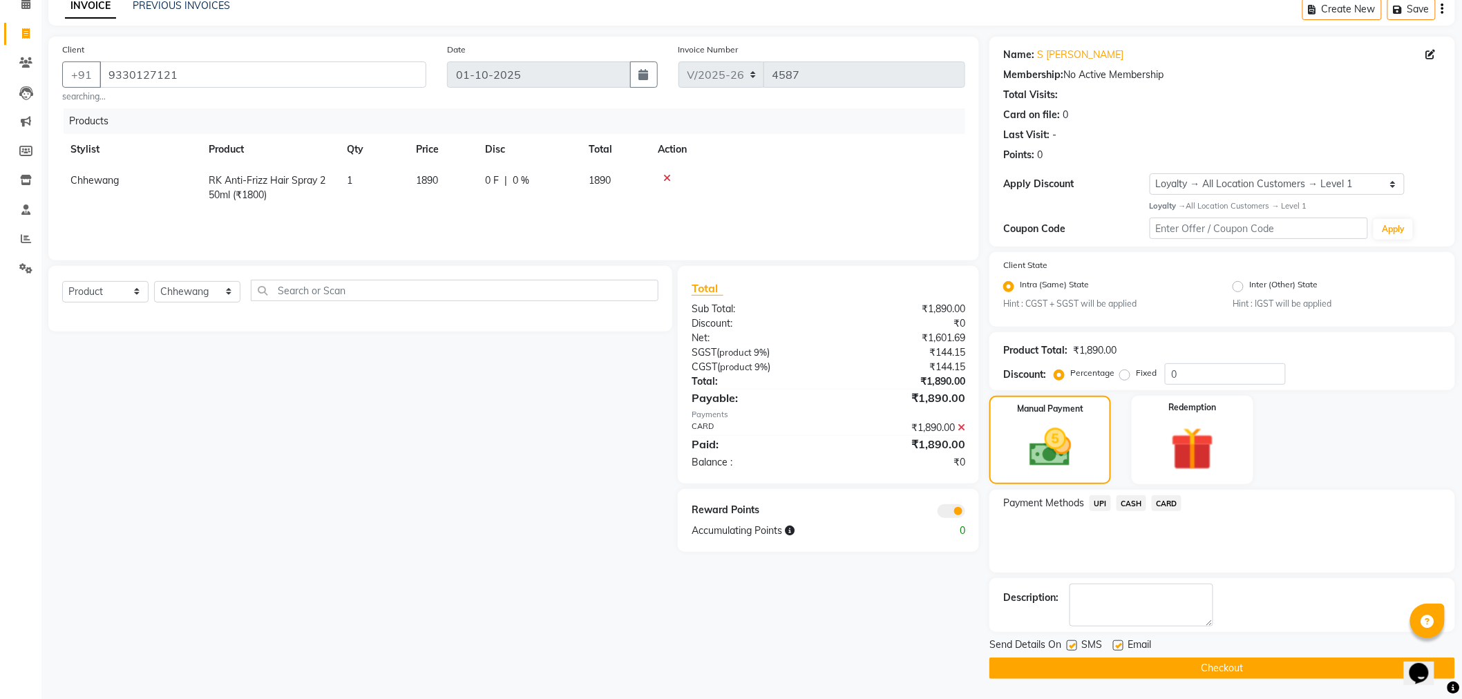
click at [1121, 645] on label at bounding box center [1118, 646] width 10 height 10
click at [1121, 645] on input "checkbox" at bounding box center [1117, 646] width 9 height 9
checkbox input "false"
click at [1120, 665] on button "Checkout" at bounding box center [1223, 668] width 466 height 21
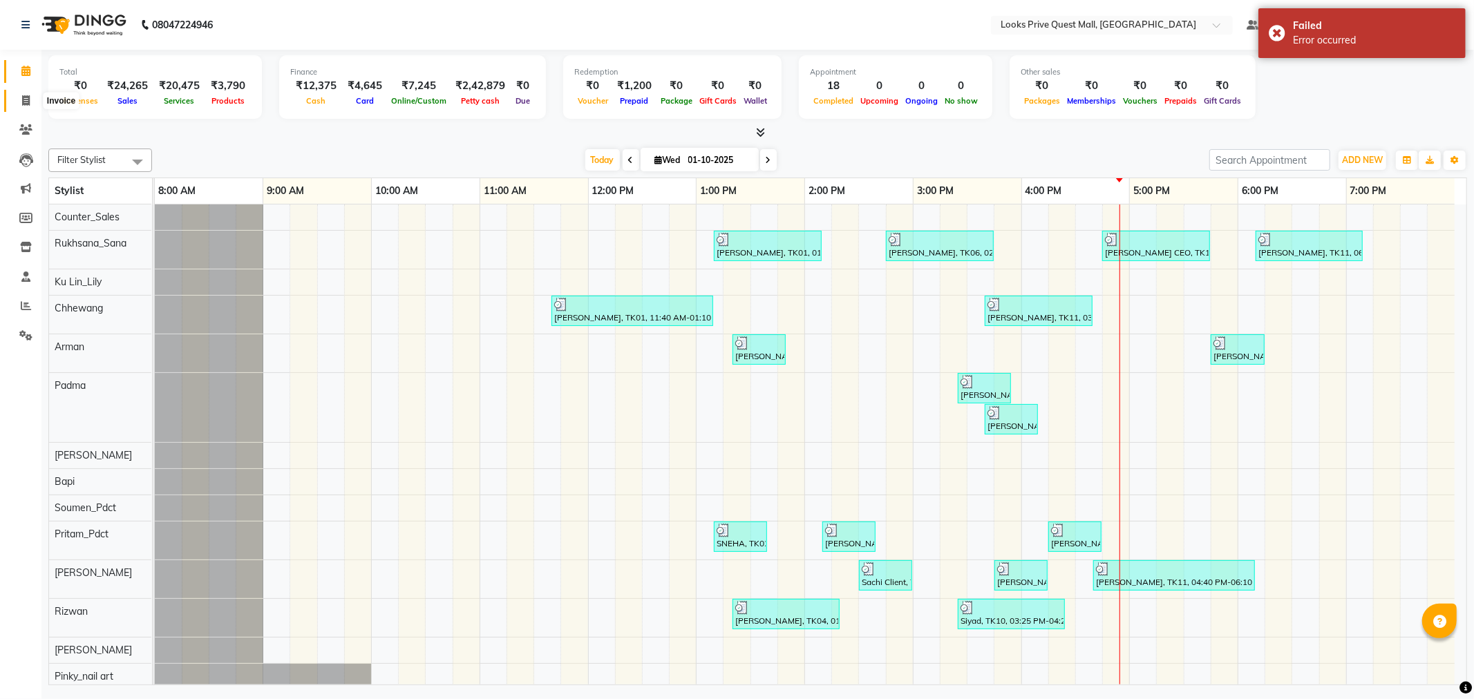
click at [22, 100] on icon at bounding box center [26, 100] width 8 height 10
select select "6141"
select select "service"
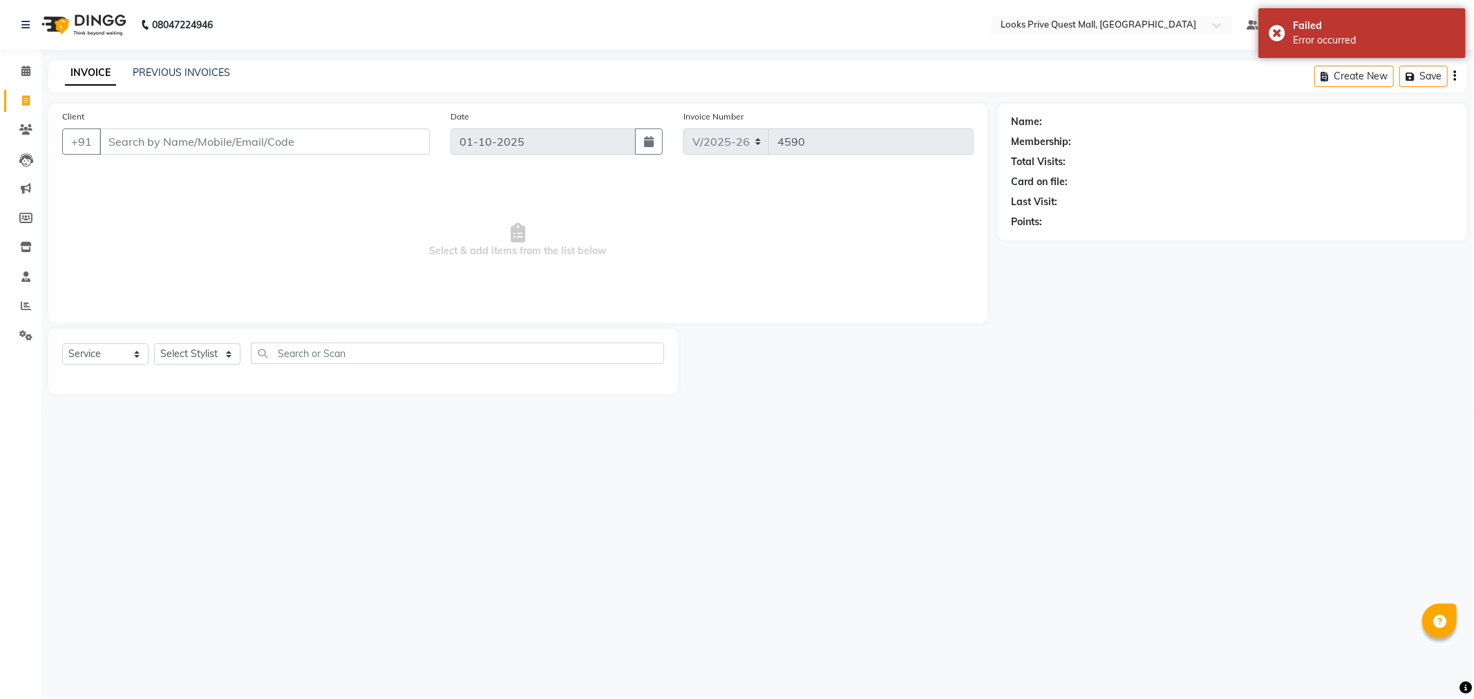
click at [149, 140] on input "Client" at bounding box center [265, 142] width 330 height 26
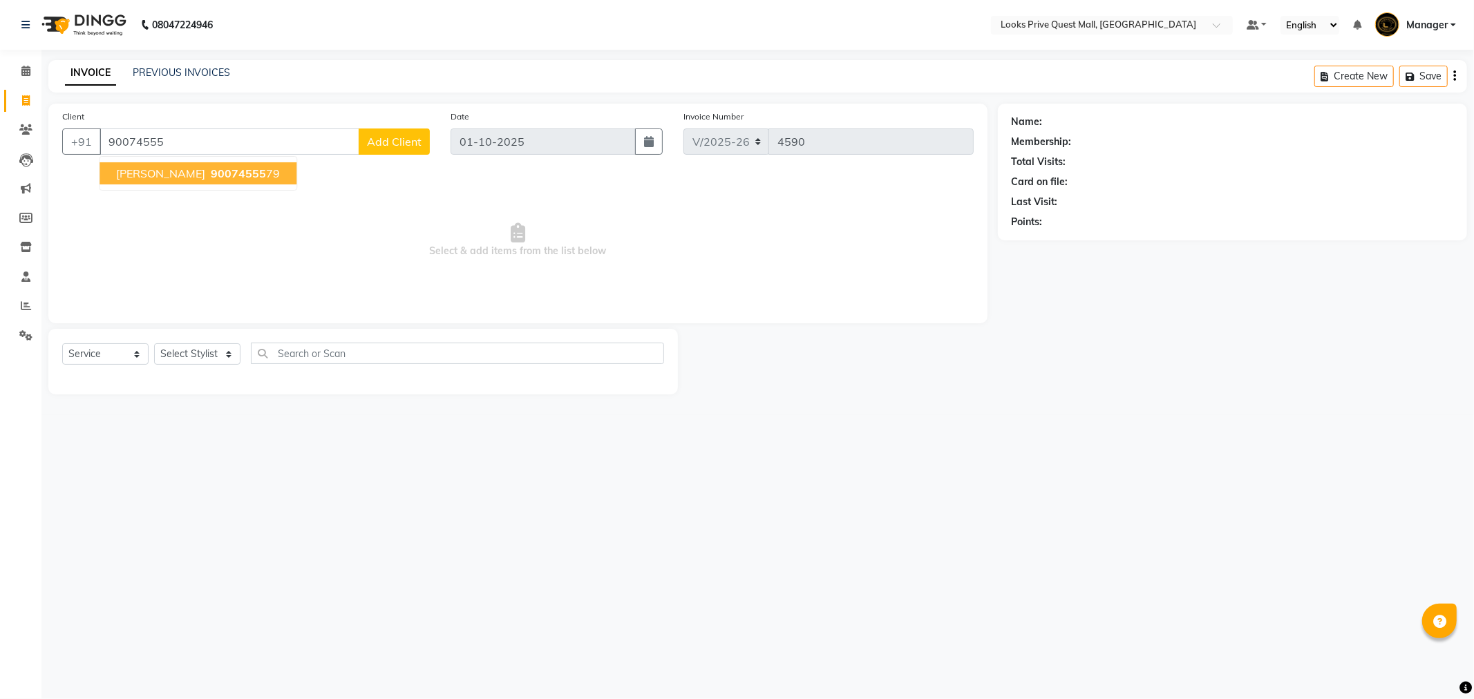
click at [167, 169] on span "[PERSON_NAME]" at bounding box center [160, 174] width 89 height 14
type input "9007455579"
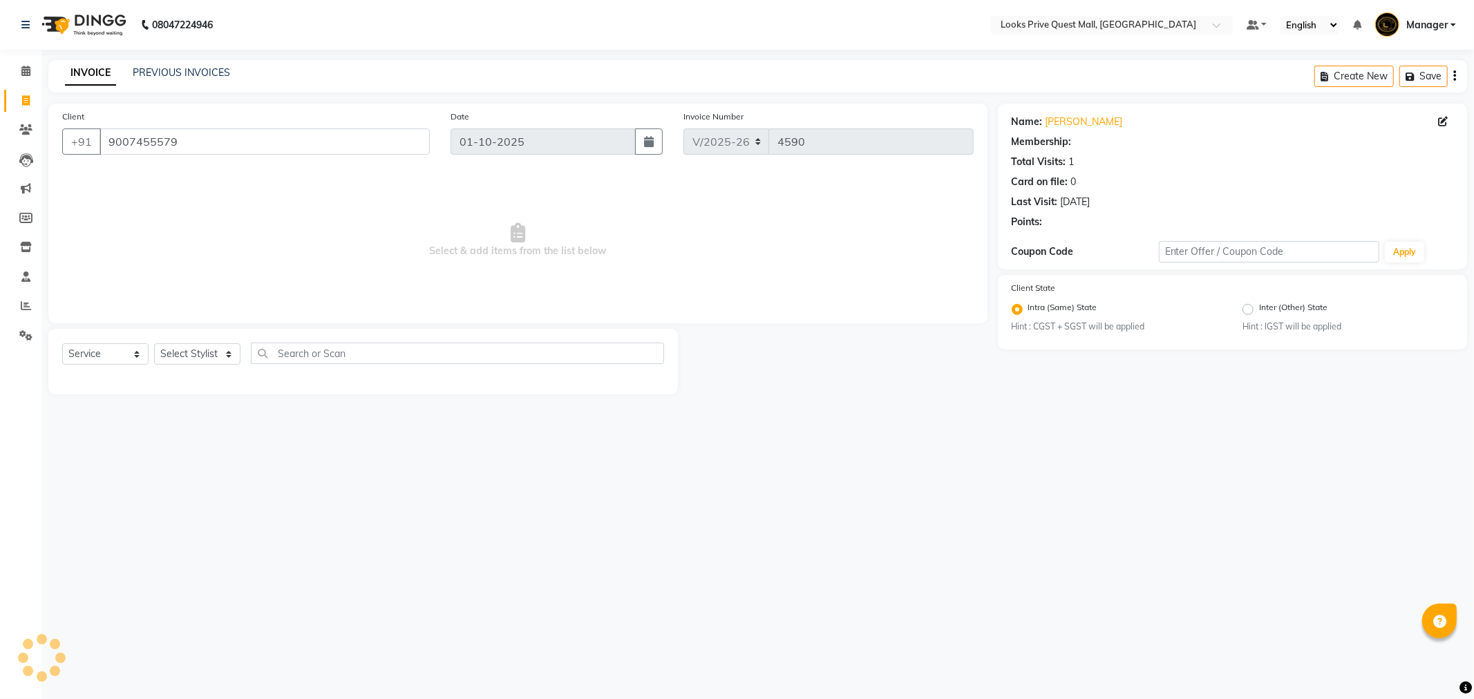
select select "1: Object"
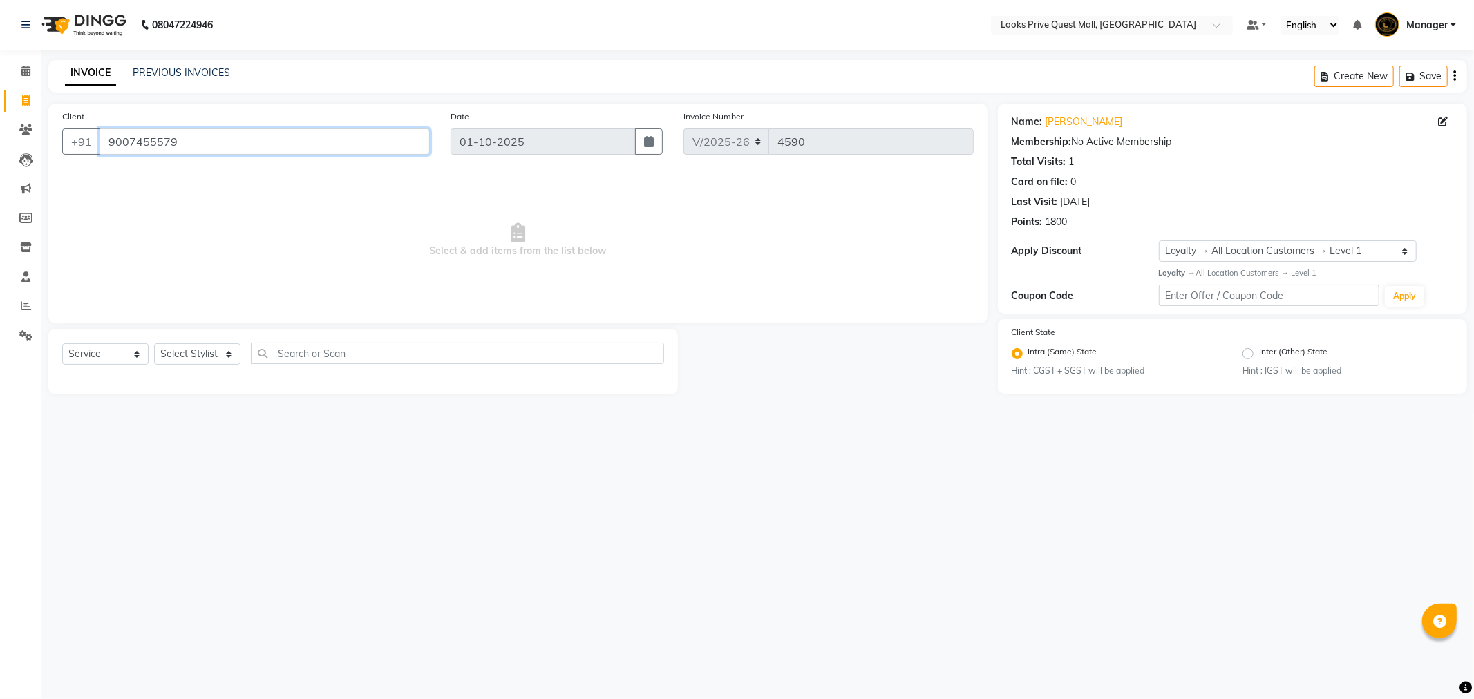
drag, startPoint x: 199, startPoint y: 139, endPoint x: 101, endPoint y: 152, distance: 99.0
click at [101, 152] on input "9007455579" at bounding box center [265, 142] width 330 height 26
click at [200, 70] on link "PREVIOUS INVOICES" at bounding box center [181, 72] width 97 height 12
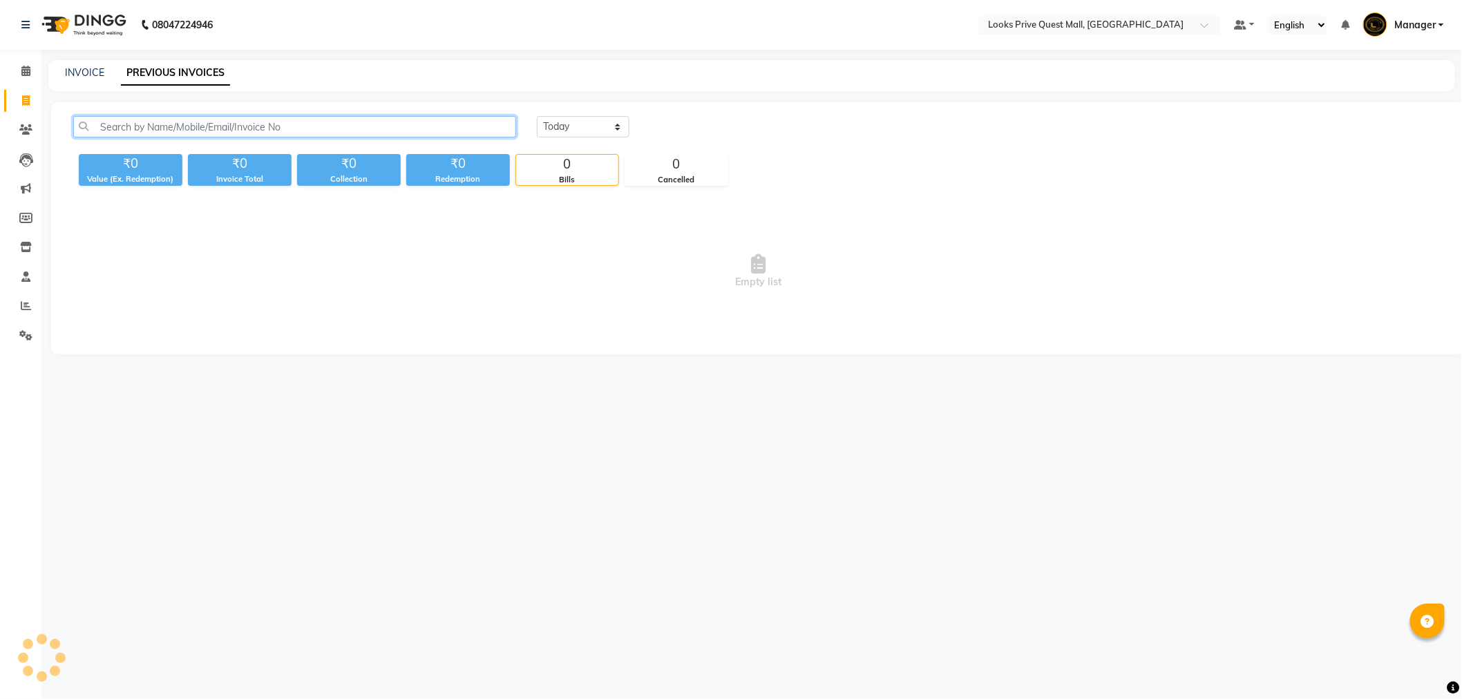
click at [307, 131] on input "text" at bounding box center [294, 126] width 443 height 21
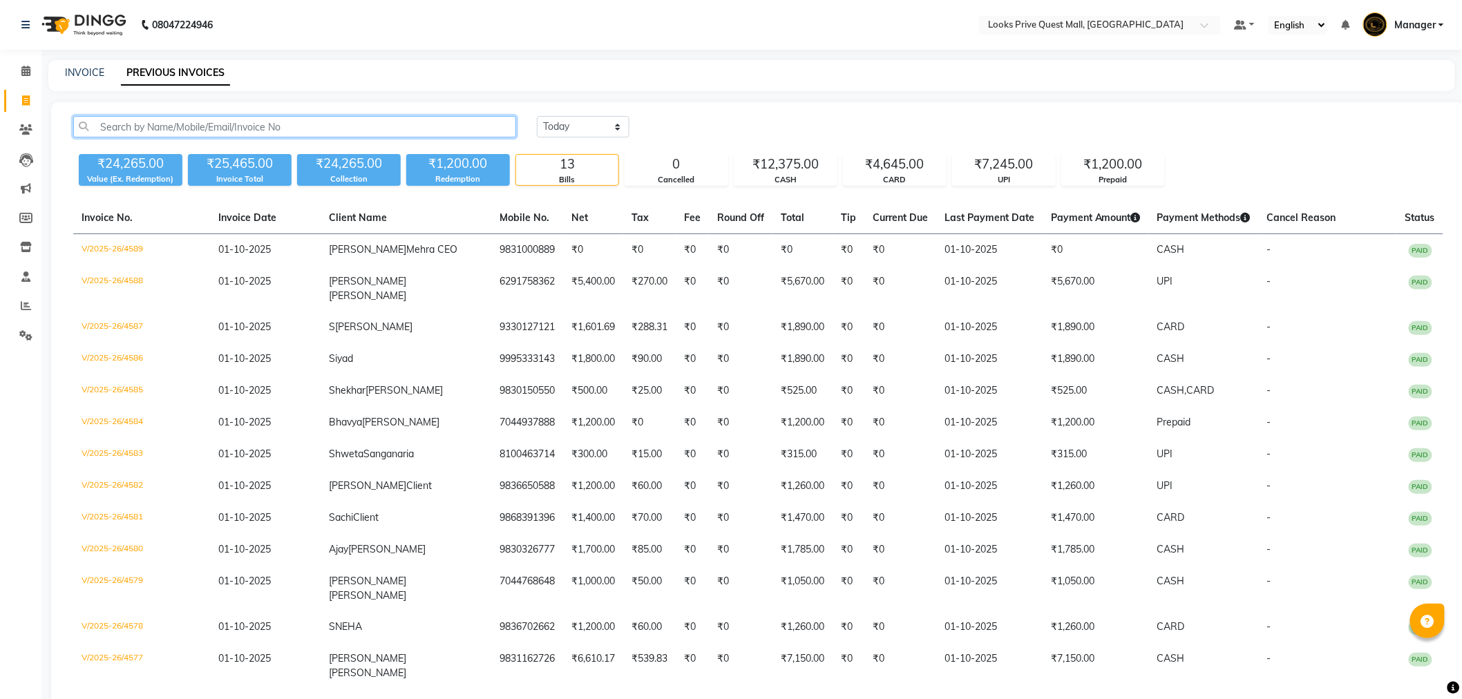
paste input "9007455579"
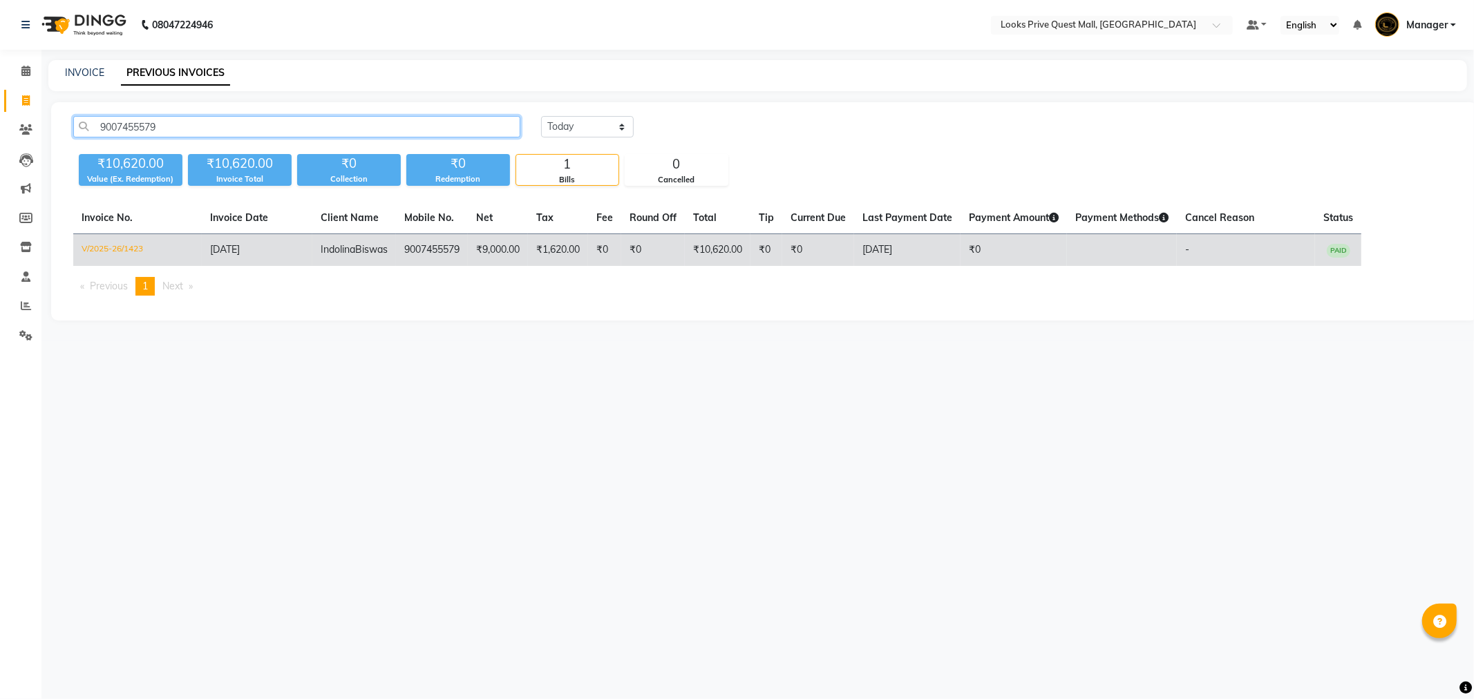
type input "9007455579"
click at [102, 245] on td "V/2025-26/1423" at bounding box center [137, 250] width 129 height 32
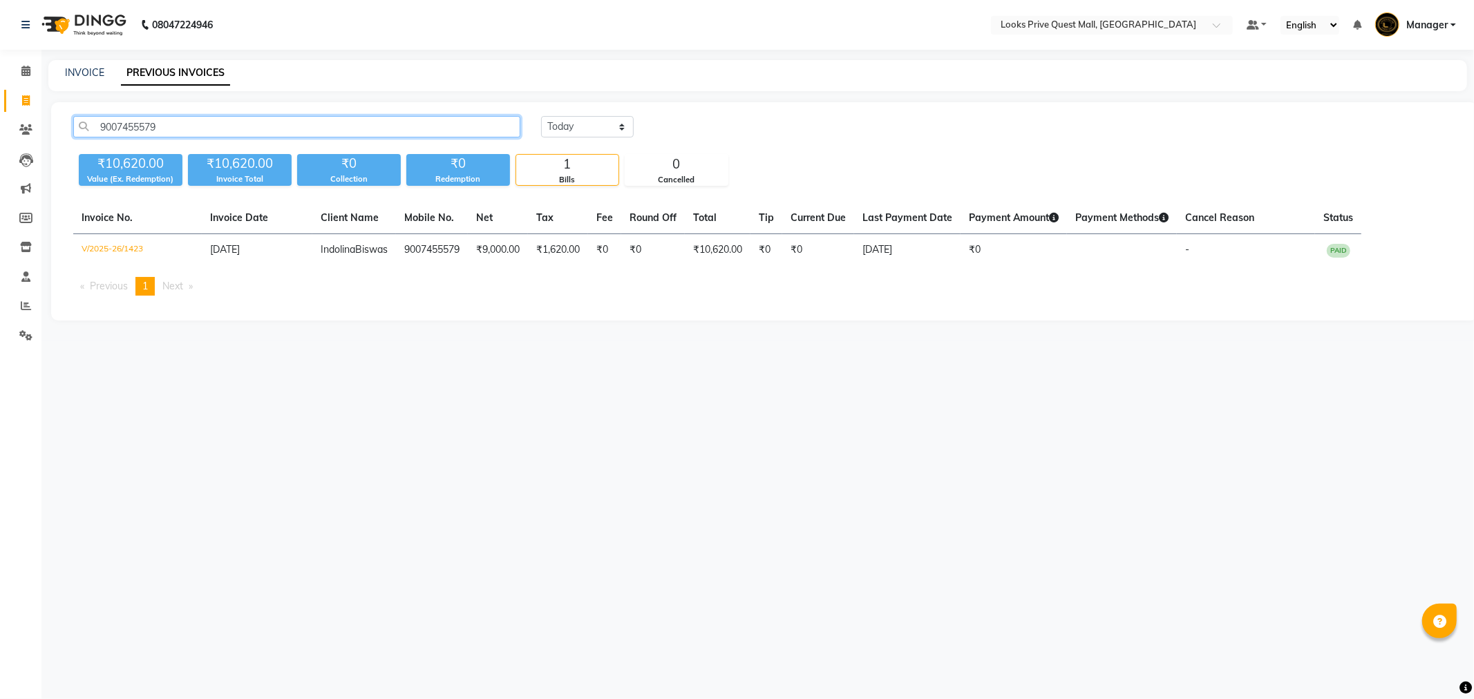
drag, startPoint x: 202, startPoint y: 129, endPoint x: 87, endPoint y: 144, distance: 115.6
click at [87, 144] on div "9007455579 [DATE] [DATE] Custom Range" at bounding box center [764, 132] width 1403 height 32
click at [91, 69] on link "INVOICE" at bounding box center [84, 72] width 39 height 12
select select "6141"
select select "service"
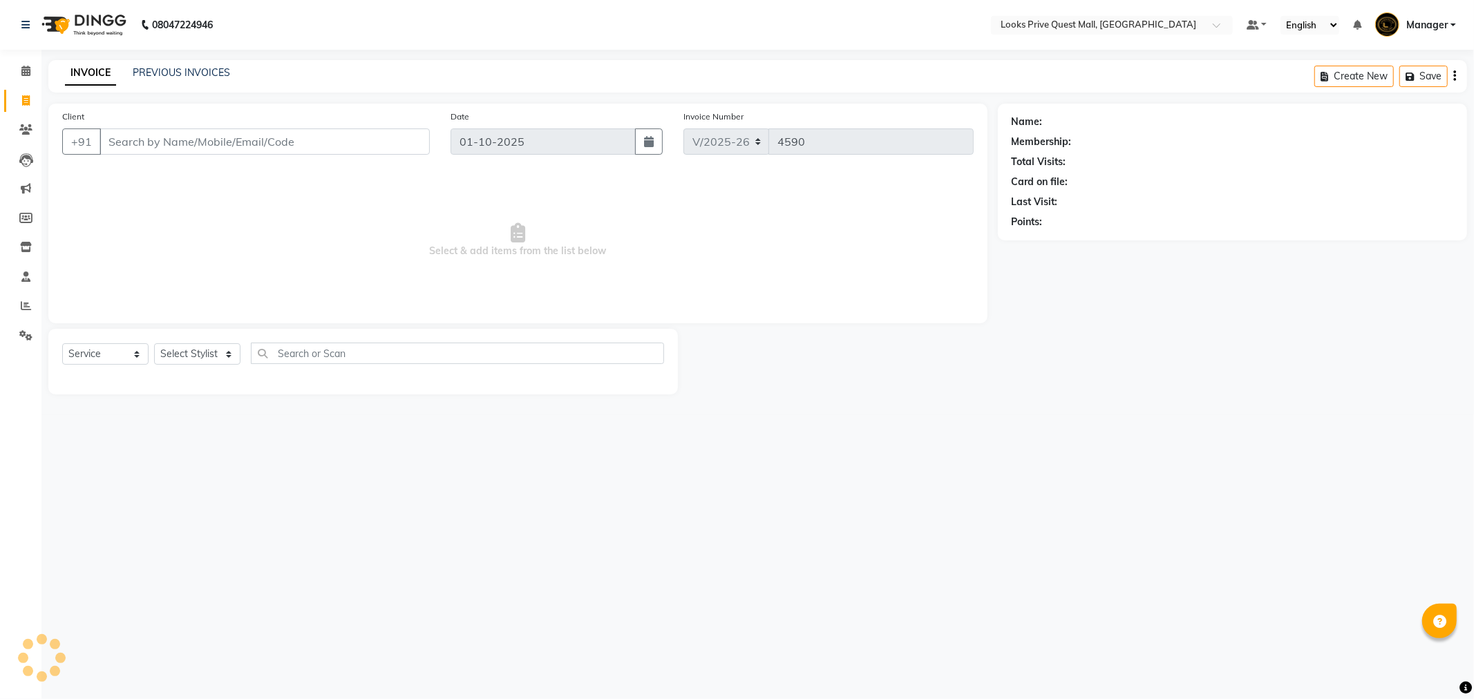
click at [157, 139] on input "Client" at bounding box center [265, 142] width 330 height 26
type input "9007455579"
select select "1: Object"
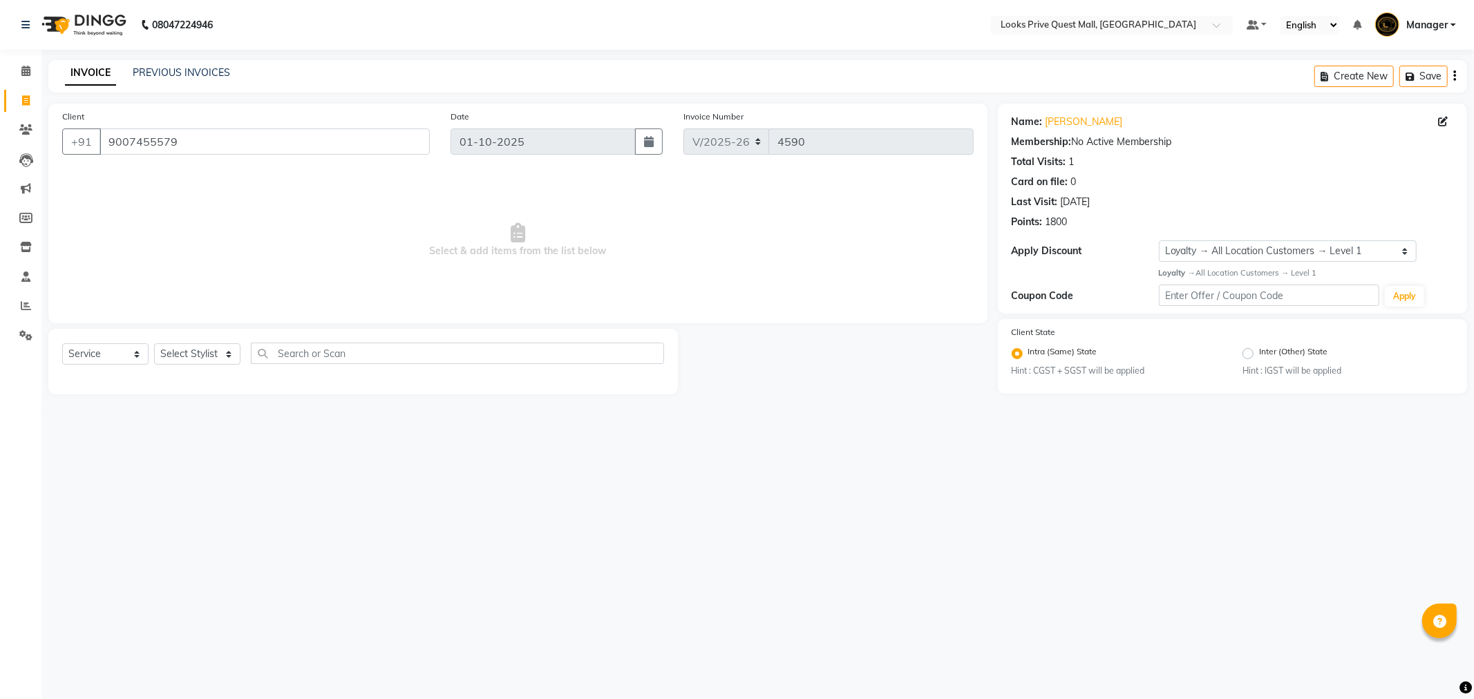
click at [216, 328] on div "Client [PHONE_NUMBER] Date [DATE] Invoice Number V/2025 V/[PHONE_NUMBER] Select…" at bounding box center [518, 249] width 960 height 291
click at [213, 368] on div "Select Service Product Membership Package Voucher Prepaid Gift Card Select Styl…" at bounding box center [363, 359] width 602 height 32
click at [213, 354] on select "Select Stylist Arman Bapi Chhewang Counter_Sales [PERSON_NAME] [PERSON_NAME] [P…" at bounding box center [197, 353] width 86 height 21
click at [154, 344] on select "Select Stylist Arman Bapi Chhewang Counter_Sales [PERSON_NAME] [PERSON_NAME] [P…" at bounding box center [197, 353] width 86 height 21
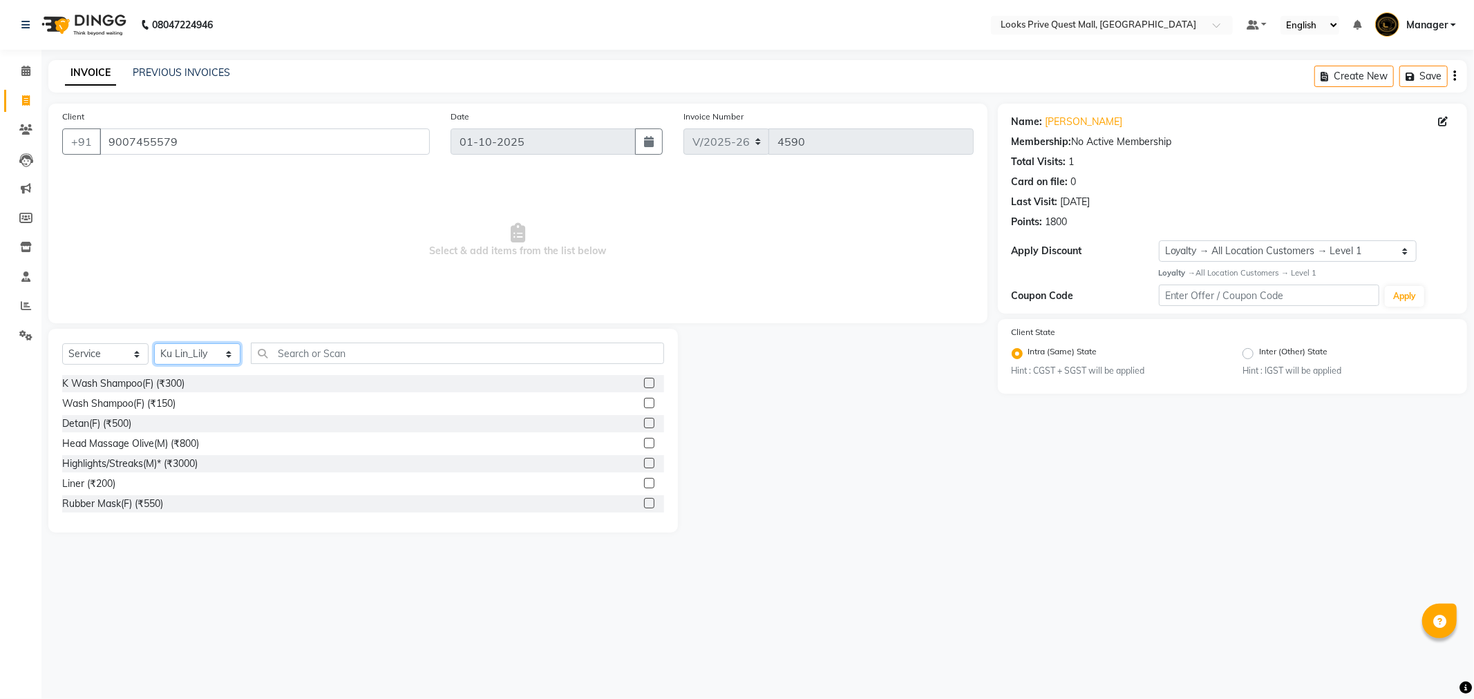
click at [216, 347] on select "Select Stylist Arman Bapi Chhewang Counter_Sales [PERSON_NAME] [PERSON_NAME] [P…" at bounding box center [197, 353] width 86 height 21
select select "46701"
click at [154, 344] on select "Select Stylist Arman Bapi Chhewang Counter_Sales [PERSON_NAME] [PERSON_NAME] [P…" at bounding box center [197, 353] width 86 height 21
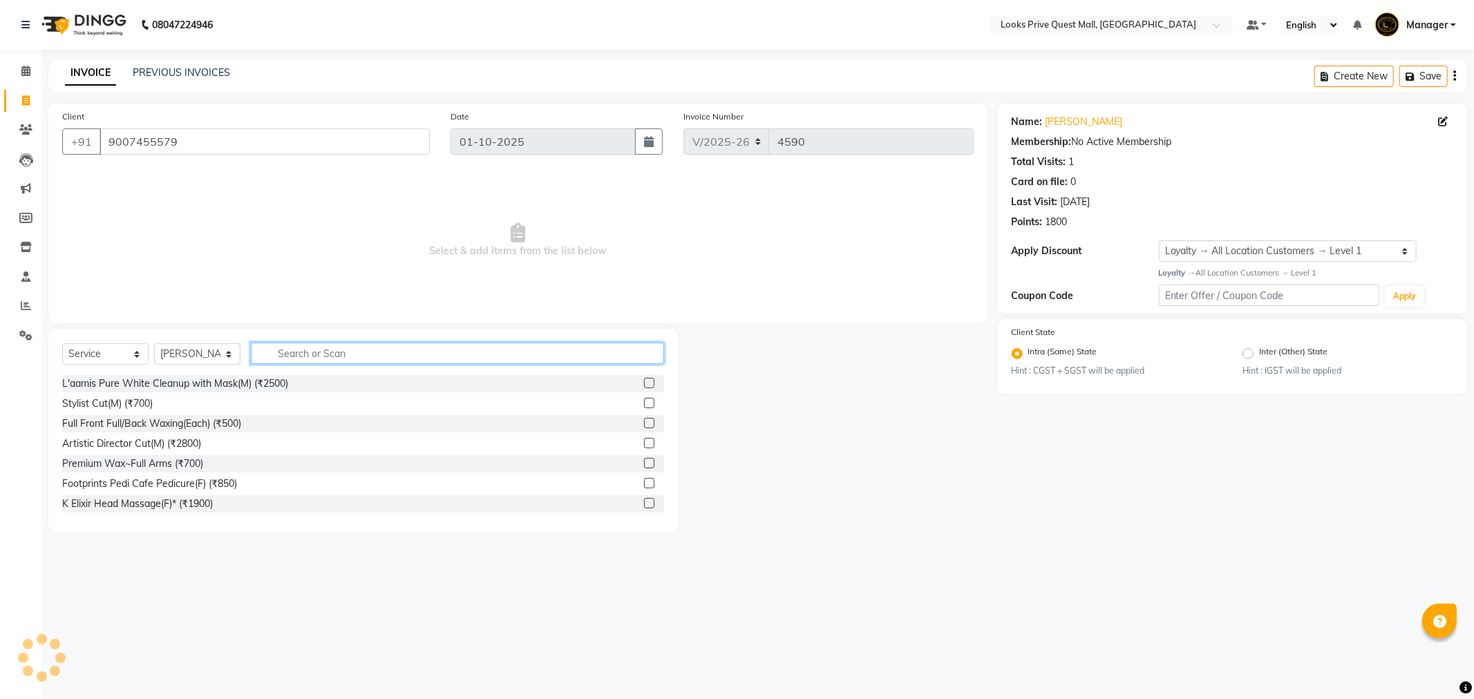
click at [353, 359] on input "text" at bounding box center [457, 353] width 413 height 21
type input "cut"
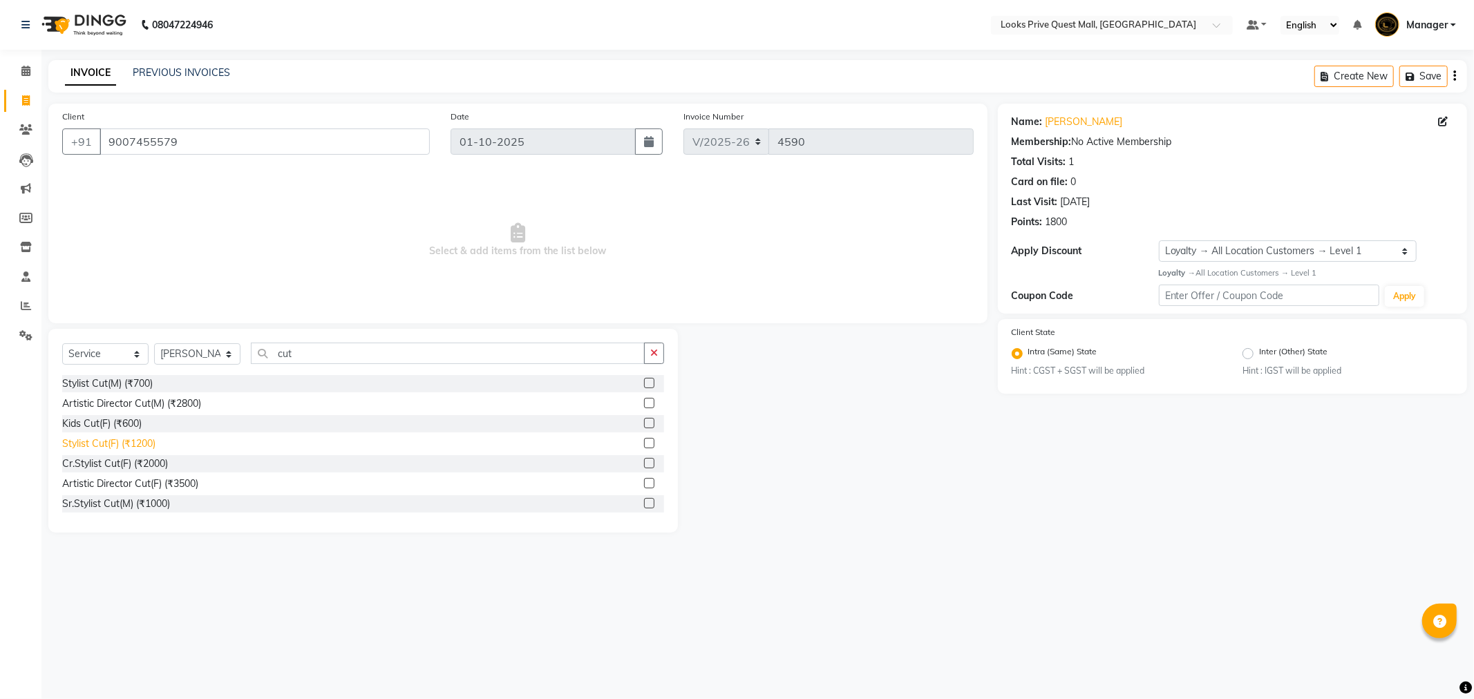
click at [130, 445] on div "Stylist Cut(F) (₹1200)" at bounding box center [108, 444] width 93 height 15
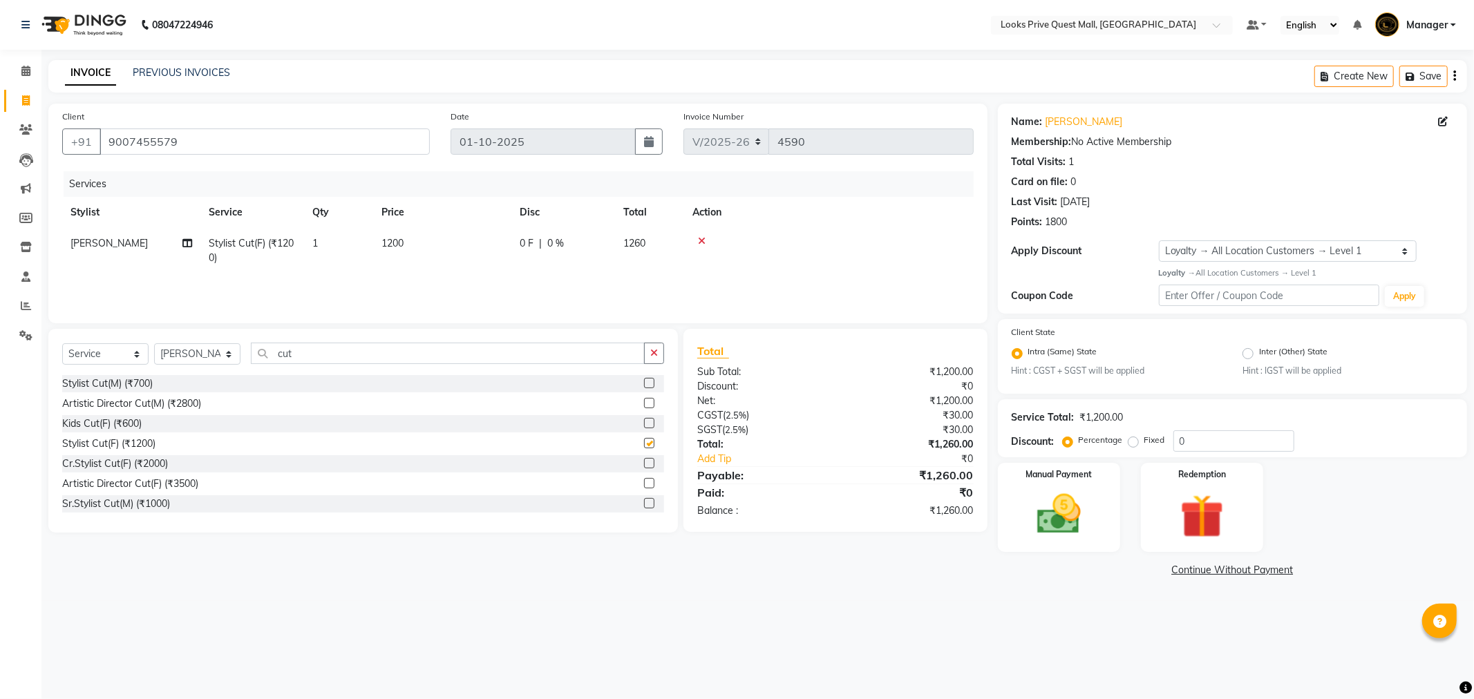
checkbox input "false"
click at [429, 243] on td "1200" at bounding box center [442, 251] width 138 height 46
select select "46701"
drag, startPoint x: 522, startPoint y: 243, endPoint x: 310, endPoint y: 267, distance: 213.5
click at [310, 267] on tr "Arman Bapi Chhewang Counter_Sales [PERSON_NAME] [PERSON_NAME] [PERSON_NAME] Man…" at bounding box center [517, 254] width 911 height 53
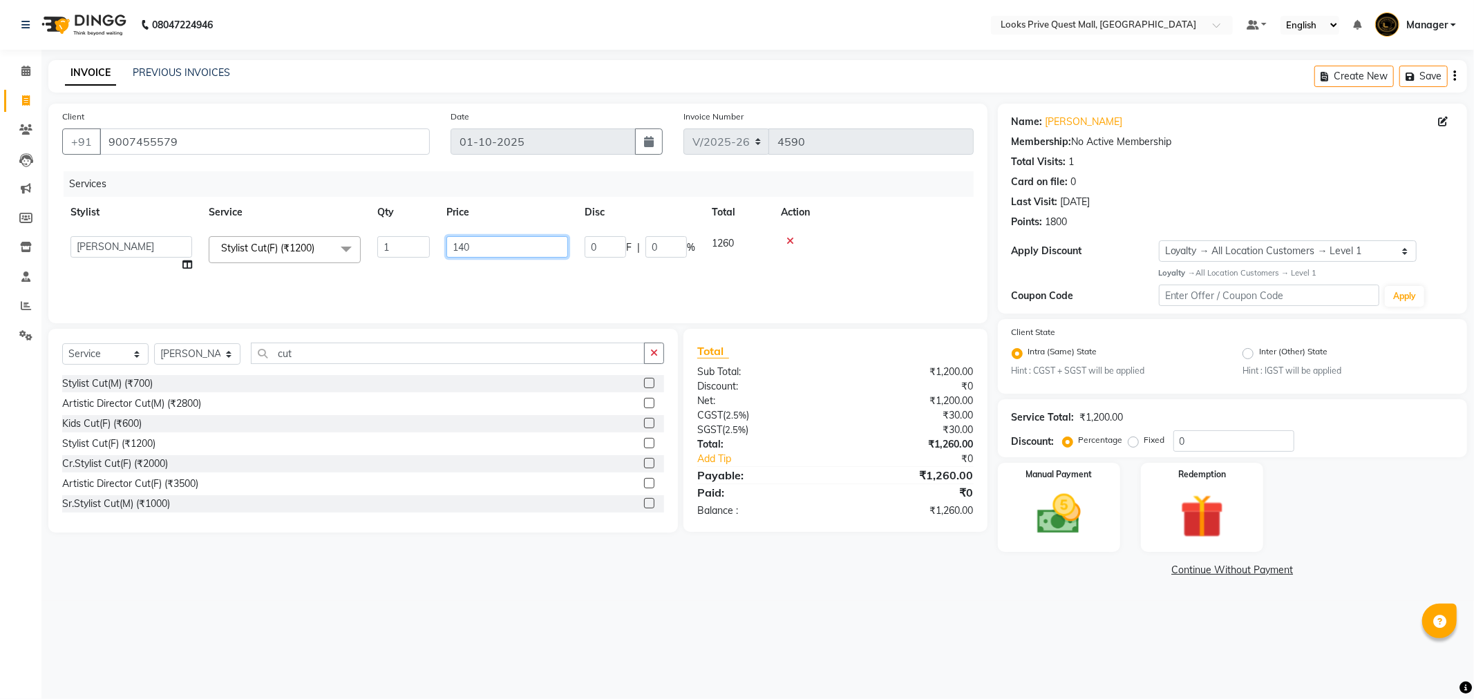
type input "1400"
click at [508, 274] on div "Services Stylist Service Qty Price Disc Total Action Arman Bapi Chhewang Counte…" at bounding box center [517, 240] width 911 height 138
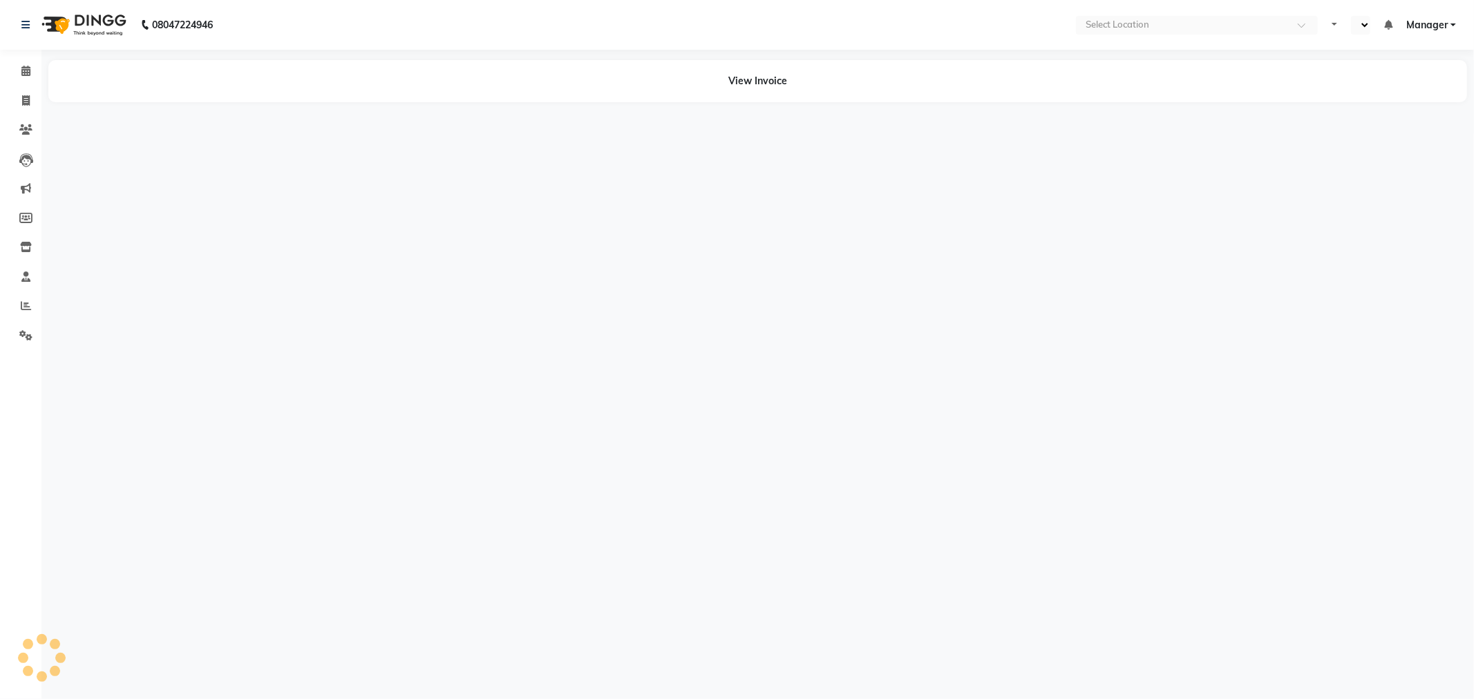
select select "en"
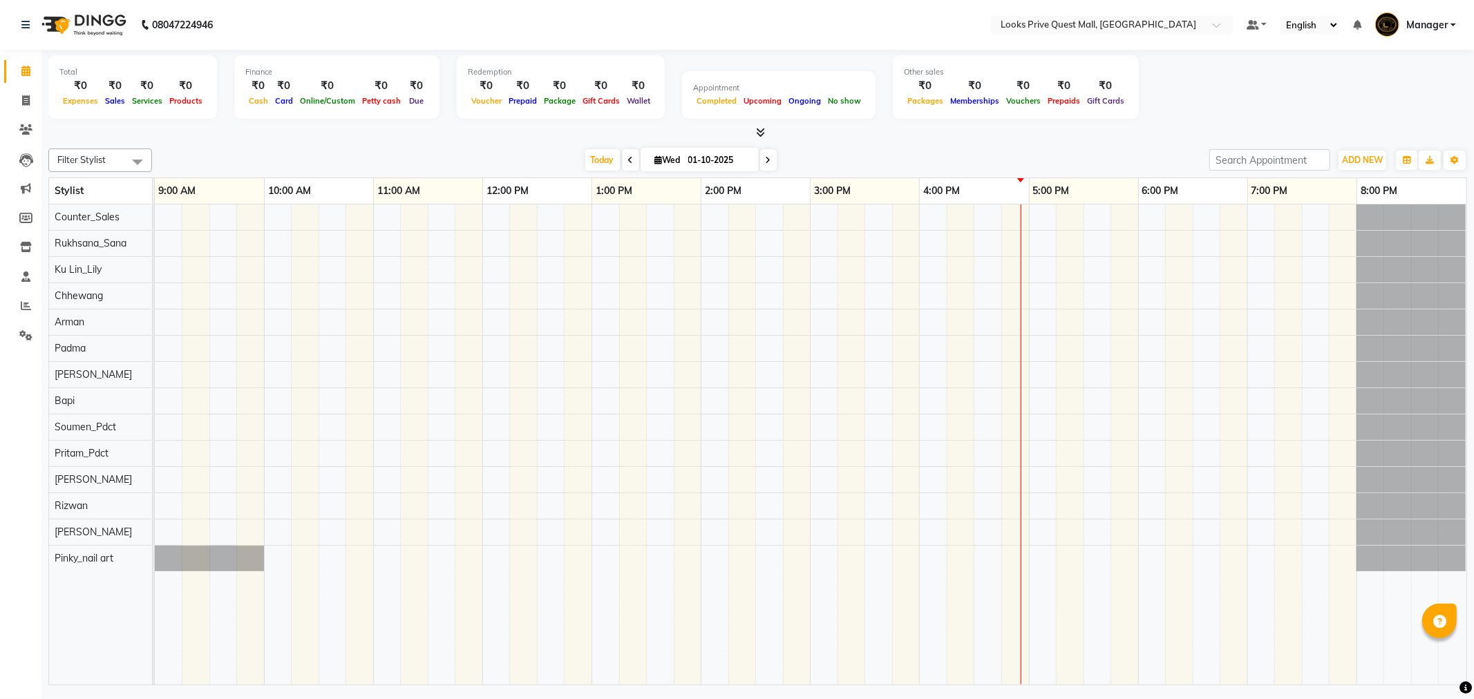
select select "en"
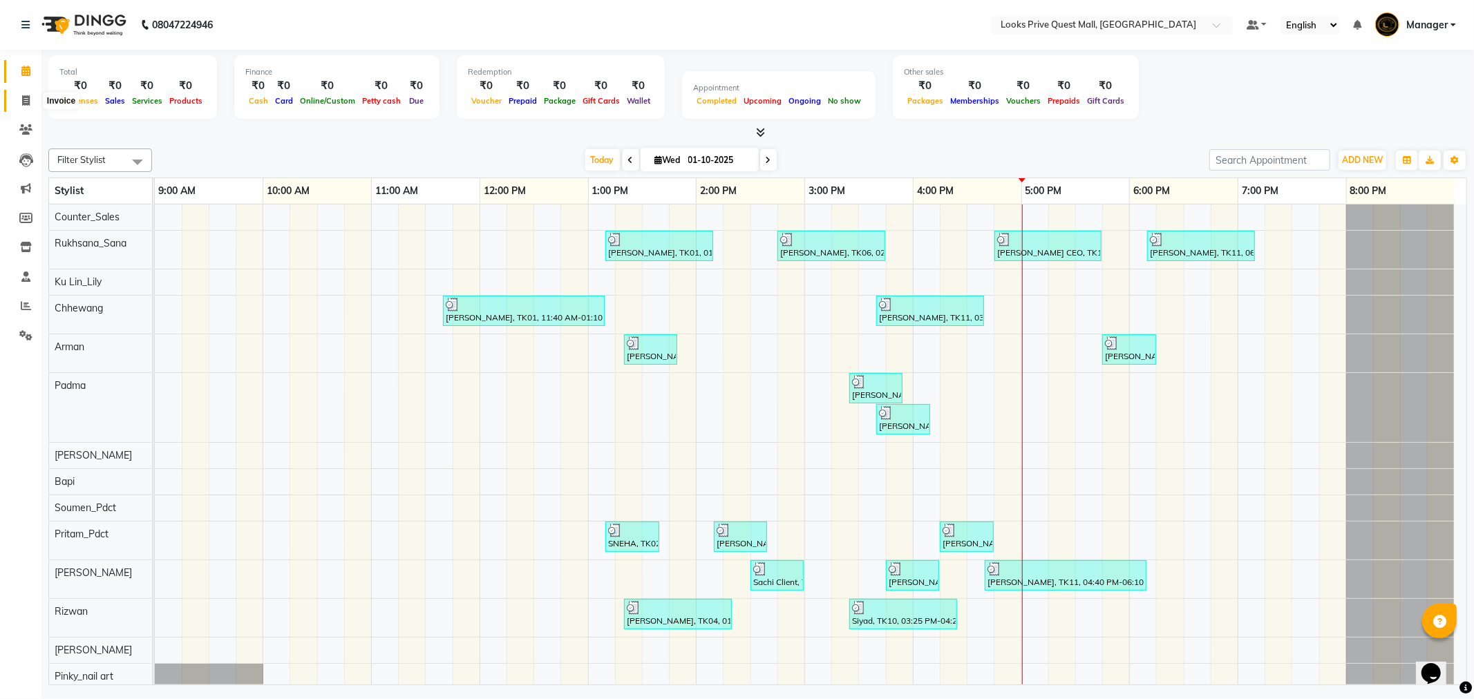
click at [24, 95] on icon at bounding box center [26, 100] width 8 height 10
select select "service"
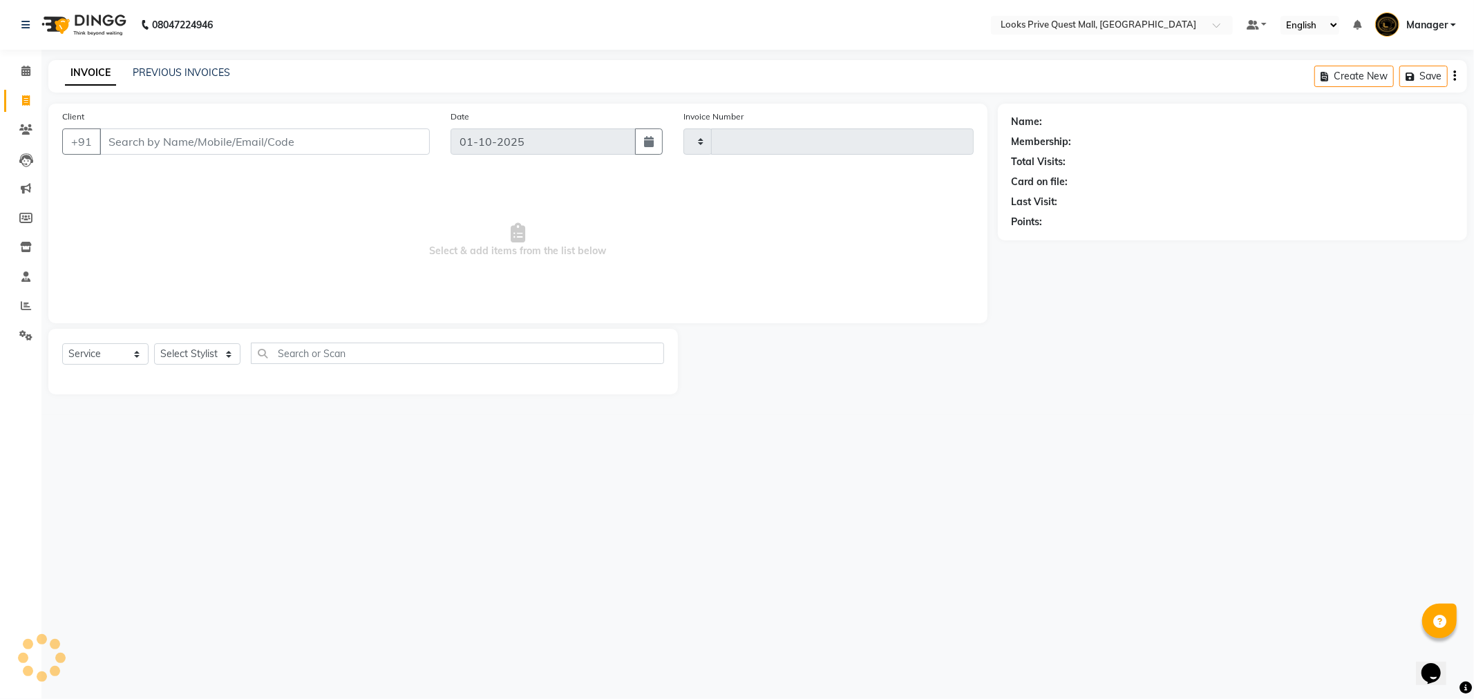
type input "4590"
select select "6141"
click at [135, 135] on input "Client" at bounding box center [265, 142] width 330 height 26
click at [131, 144] on input "Client" at bounding box center [265, 142] width 330 height 26
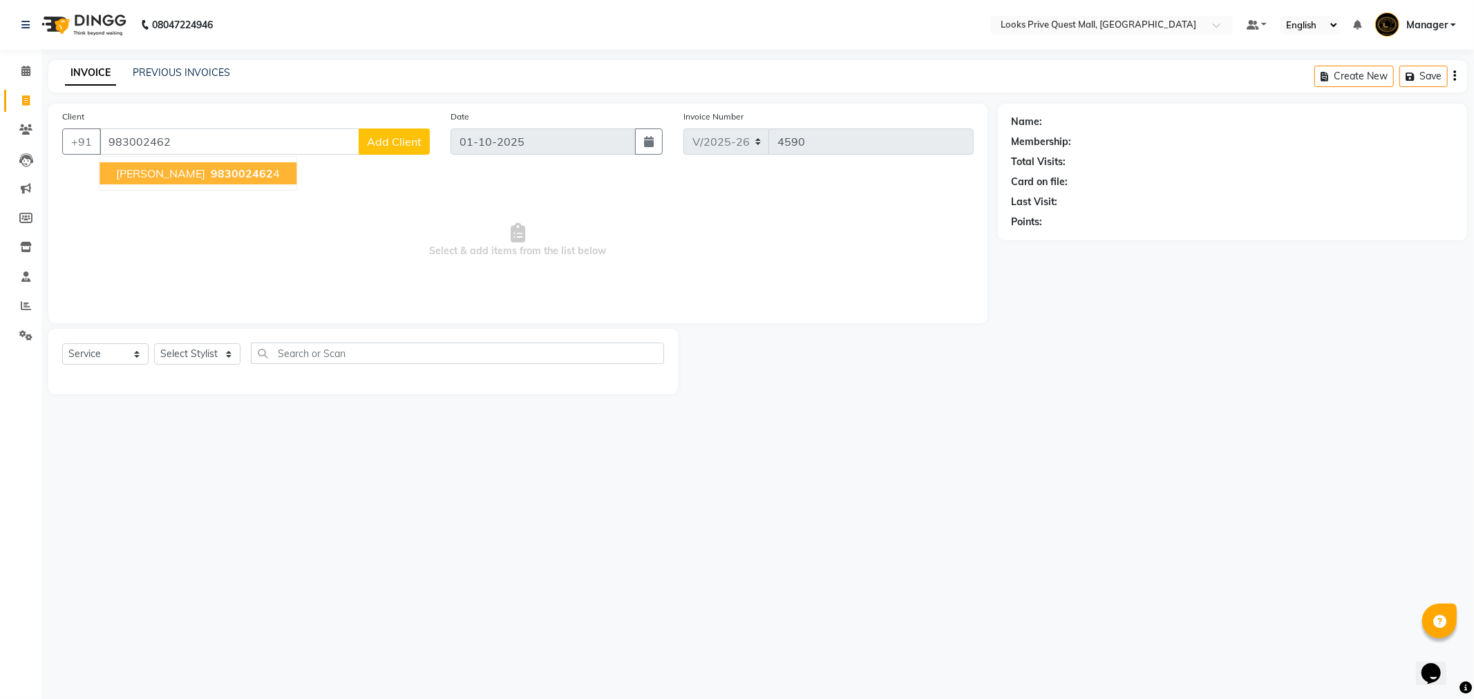
click at [174, 174] on span "[PERSON_NAME]" at bounding box center [160, 174] width 89 height 14
type input "9830024624"
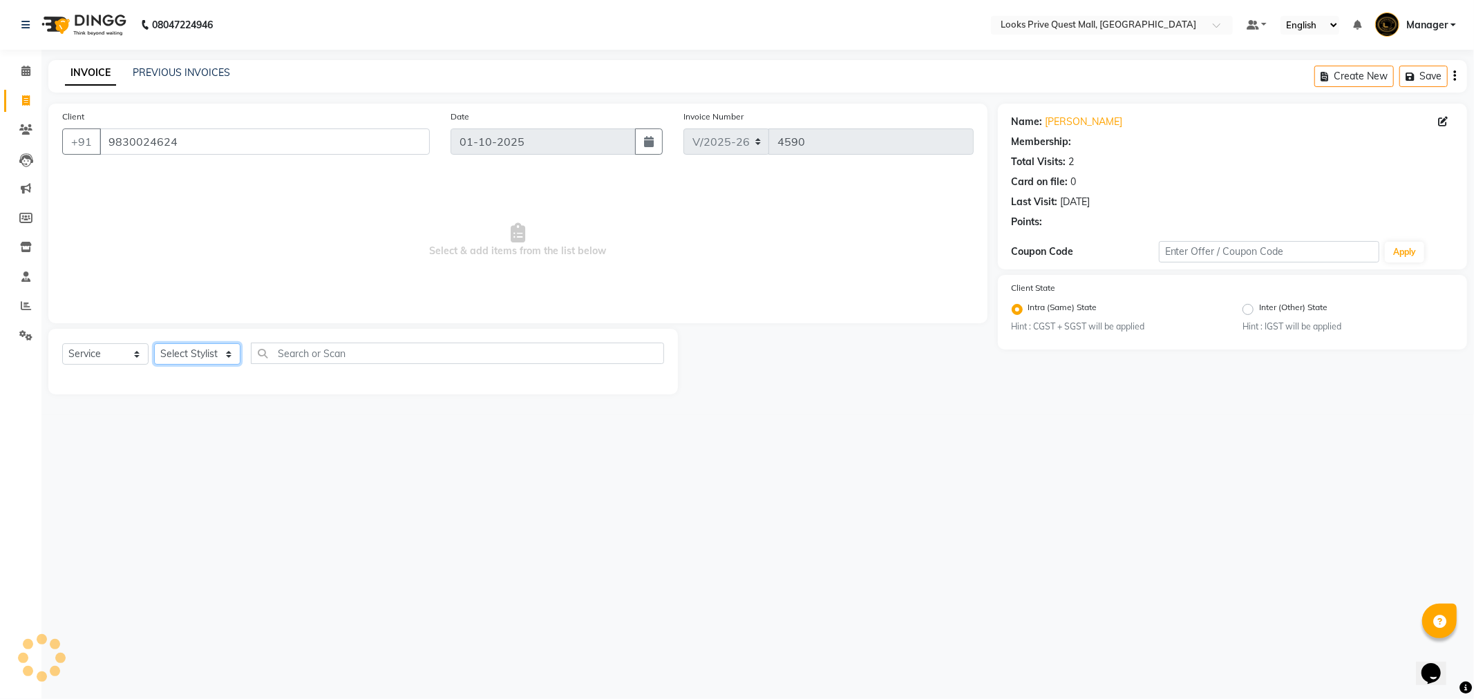
select select "1: Object"
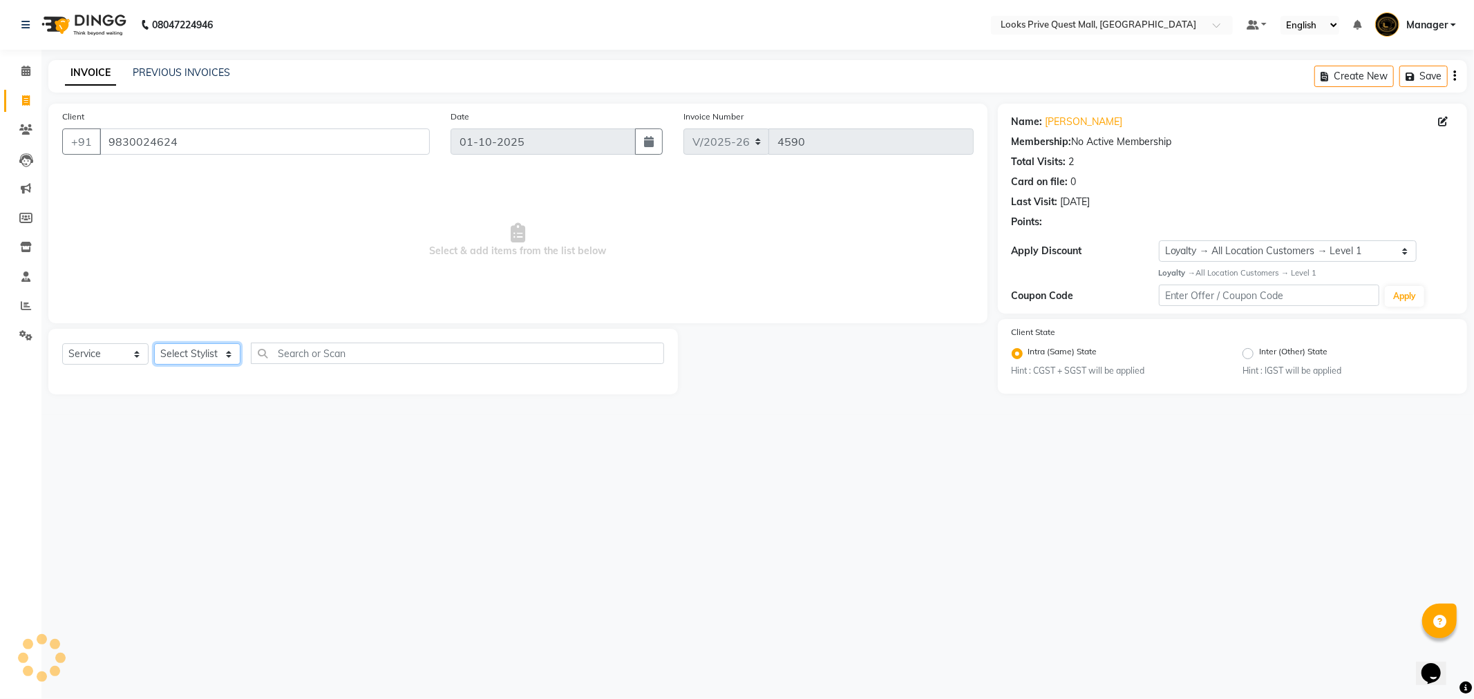
click at [213, 357] on select "Select Stylist Arman Bapi Chhewang Counter_Sales [PERSON_NAME] [PERSON_NAME] [P…" at bounding box center [197, 353] width 86 height 21
select select "46700"
click at [154, 344] on select "Select Stylist Arman Bapi Chhewang Counter_Sales [PERSON_NAME] [PERSON_NAME] [P…" at bounding box center [197, 353] width 86 height 21
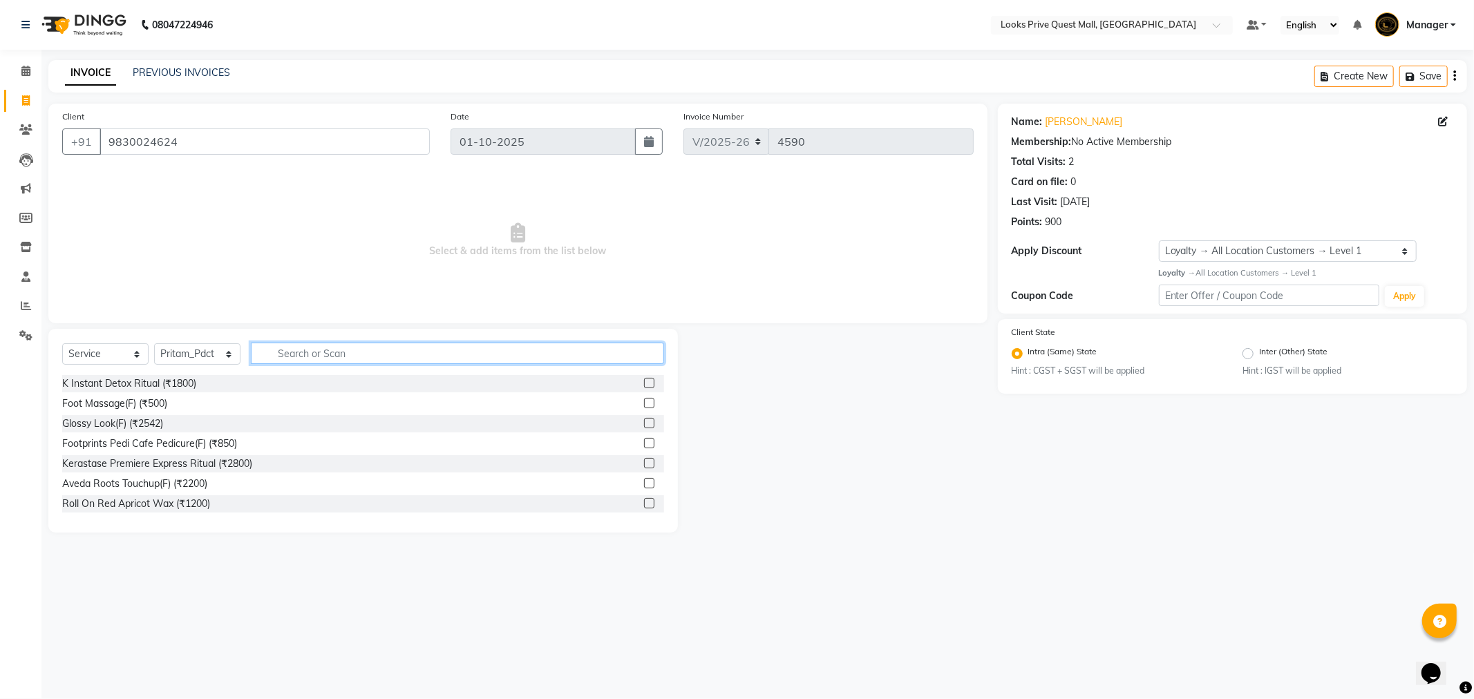
drag, startPoint x: 301, startPoint y: 343, endPoint x: 301, endPoint y: 353, distance: 9.7
click at [301, 350] on input "text" at bounding box center [457, 353] width 413 height 21
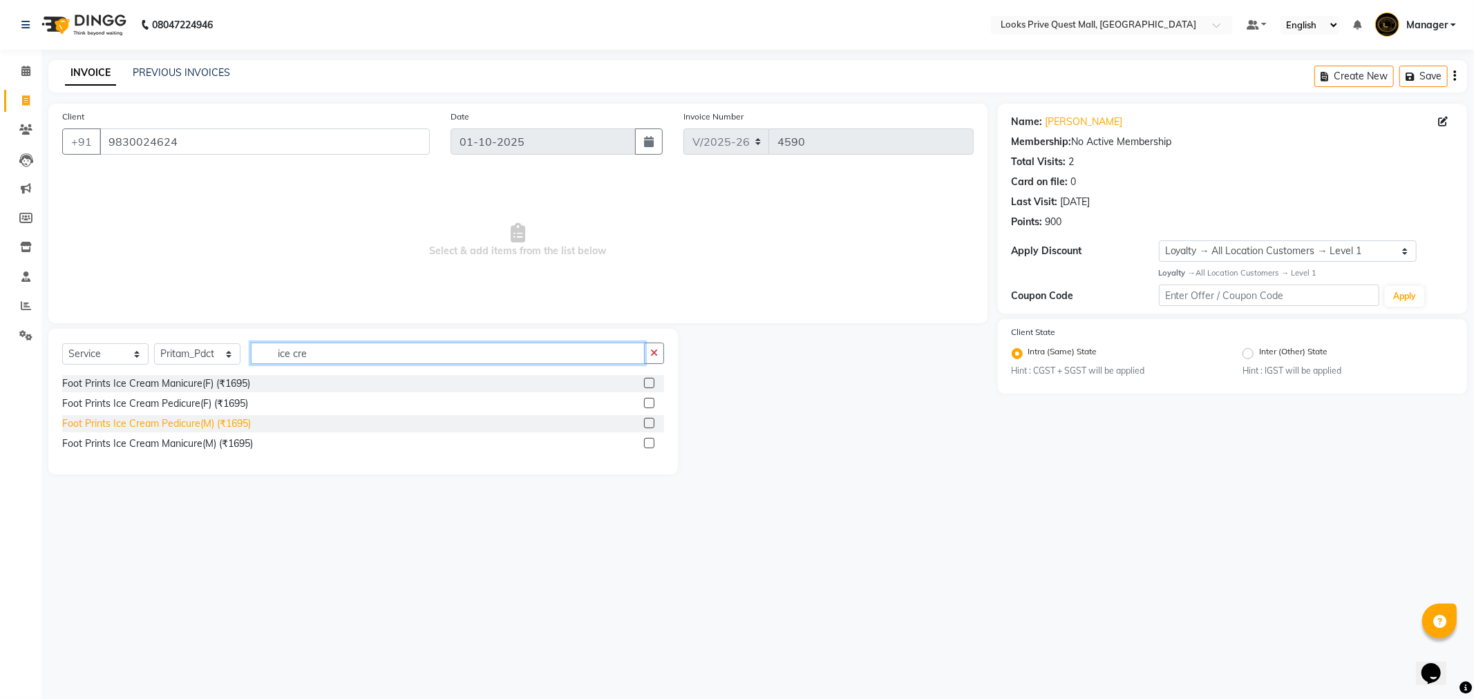
type input "ice cre"
click at [198, 422] on div "Foot Prints Ice Cream Pedicure(M) (₹1695)" at bounding box center [156, 424] width 189 height 15
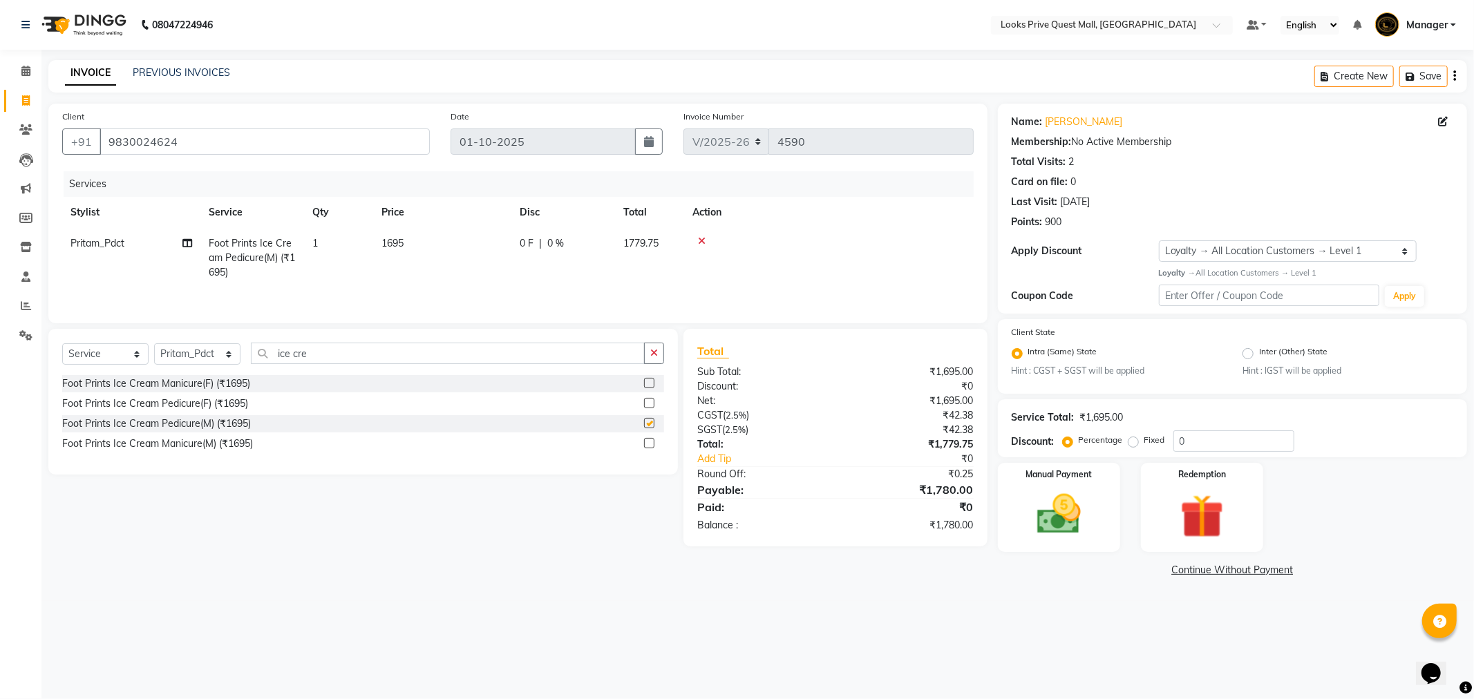
checkbox input "false"
click at [434, 245] on td "1695" at bounding box center [442, 258] width 138 height 60
select select "46700"
drag, startPoint x: 485, startPoint y: 239, endPoint x: 393, endPoint y: 238, distance: 92.6
click at [393, 238] on tr "Arman Bapi Chhewang Counter_Sales [PERSON_NAME] [PERSON_NAME] [PERSON_NAME] Man…" at bounding box center [517, 257] width 911 height 59
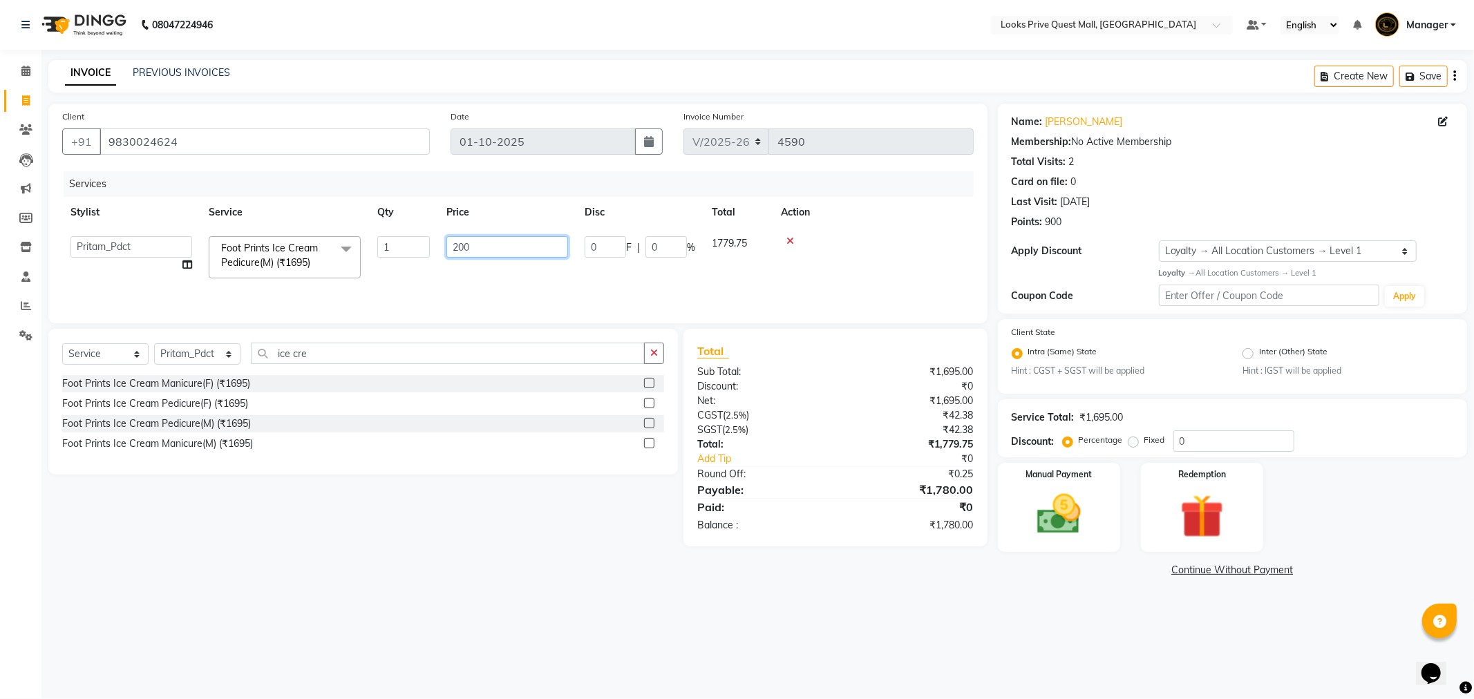
type input "2000"
click at [209, 350] on select "Select Stylist Arman Bapi Chhewang Counter_Sales [PERSON_NAME] [PERSON_NAME] [P…" at bounding box center [197, 353] width 86 height 21
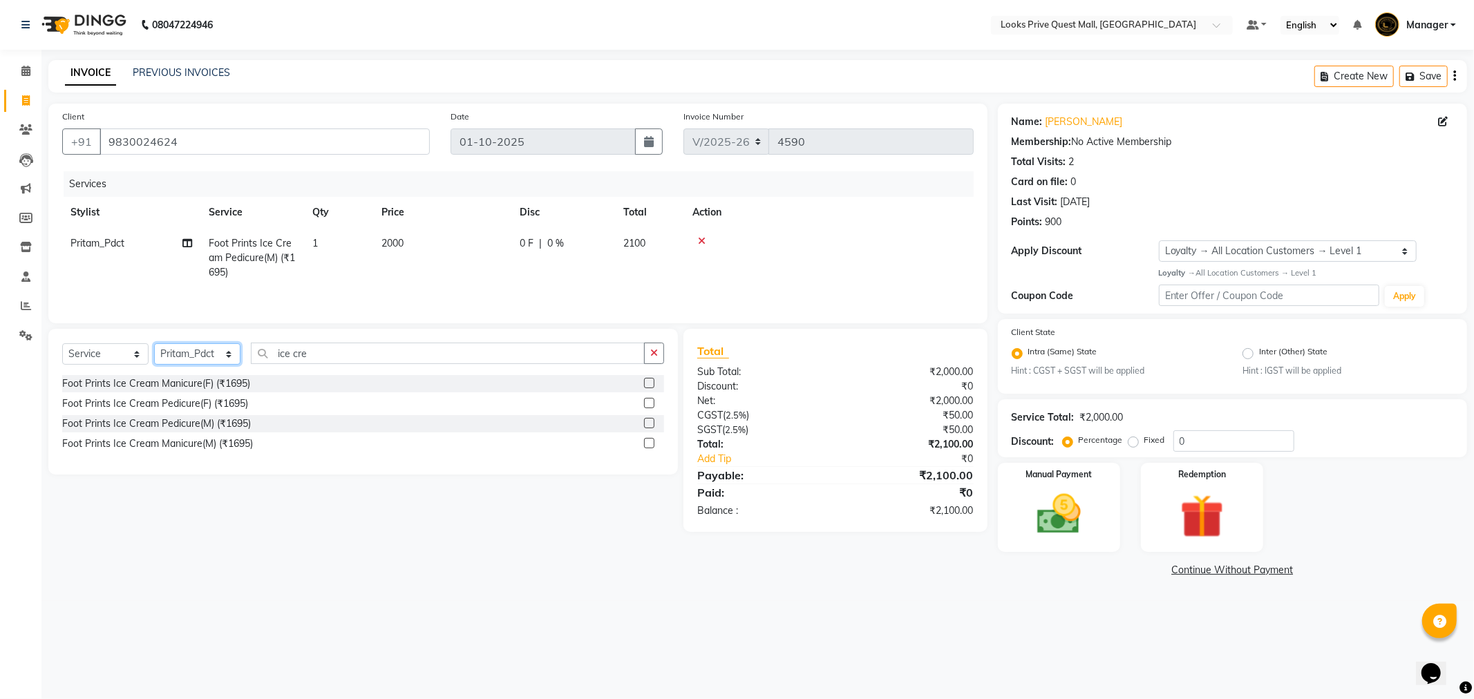
select select "46701"
click at [154, 345] on select "Select Stylist Arman Bapi Chhewang Counter_Sales [PERSON_NAME] [PERSON_NAME] [P…" at bounding box center [197, 353] width 86 height 21
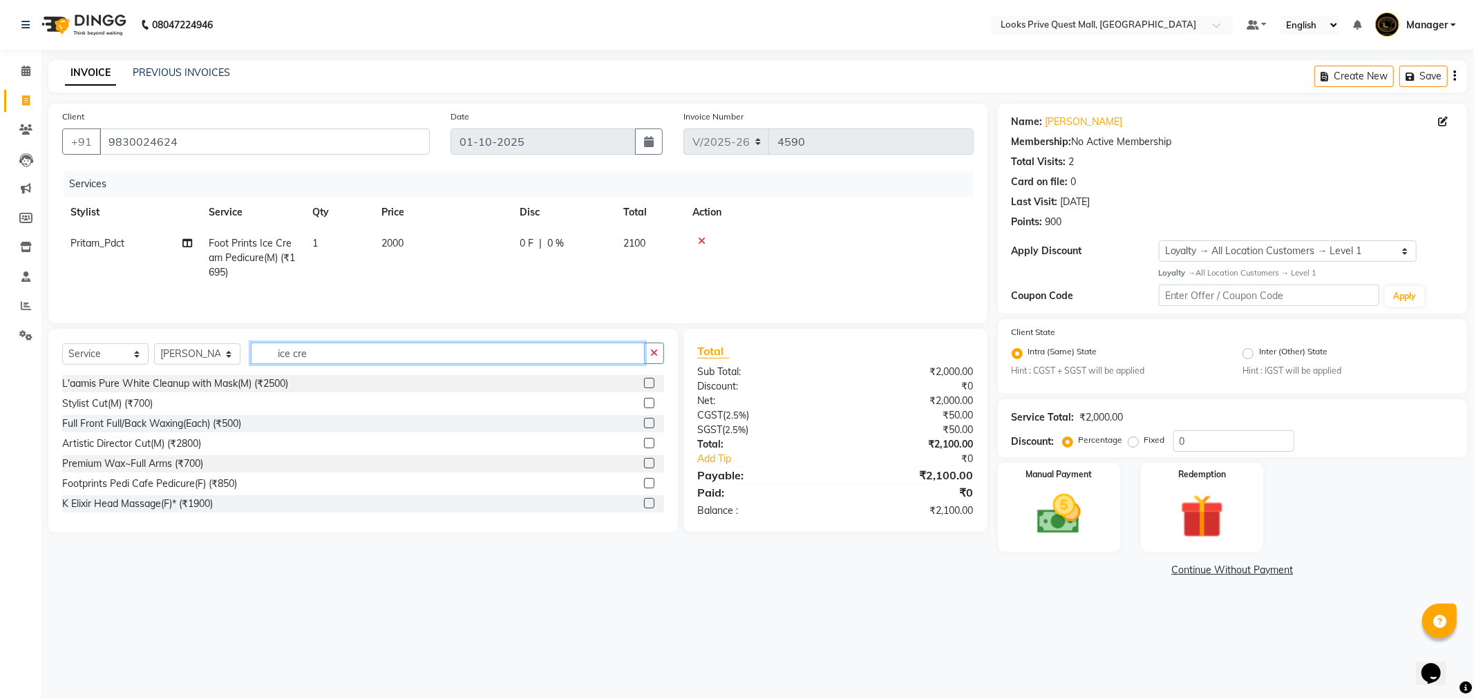
drag, startPoint x: 283, startPoint y: 357, endPoint x: 53, endPoint y: 361, distance: 230.8
click at [53, 361] on div "Select Service Product Membership Package Voucher Prepaid Gift Card Select Styl…" at bounding box center [363, 431] width 630 height 204
type input "s"
type input "cut"
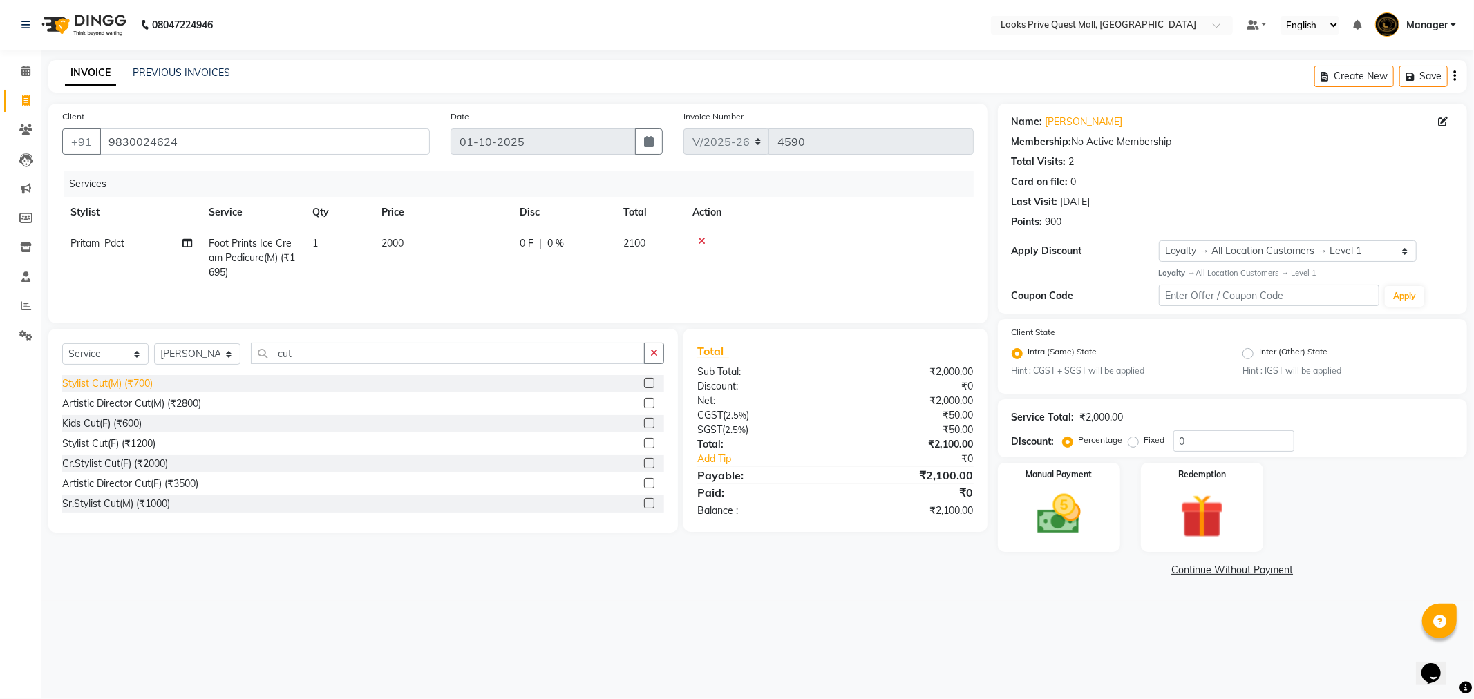
click at [90, 389] on div "Stylist Cut(M) (₹700)" at bounding box center [107, 384] width 91 height 15
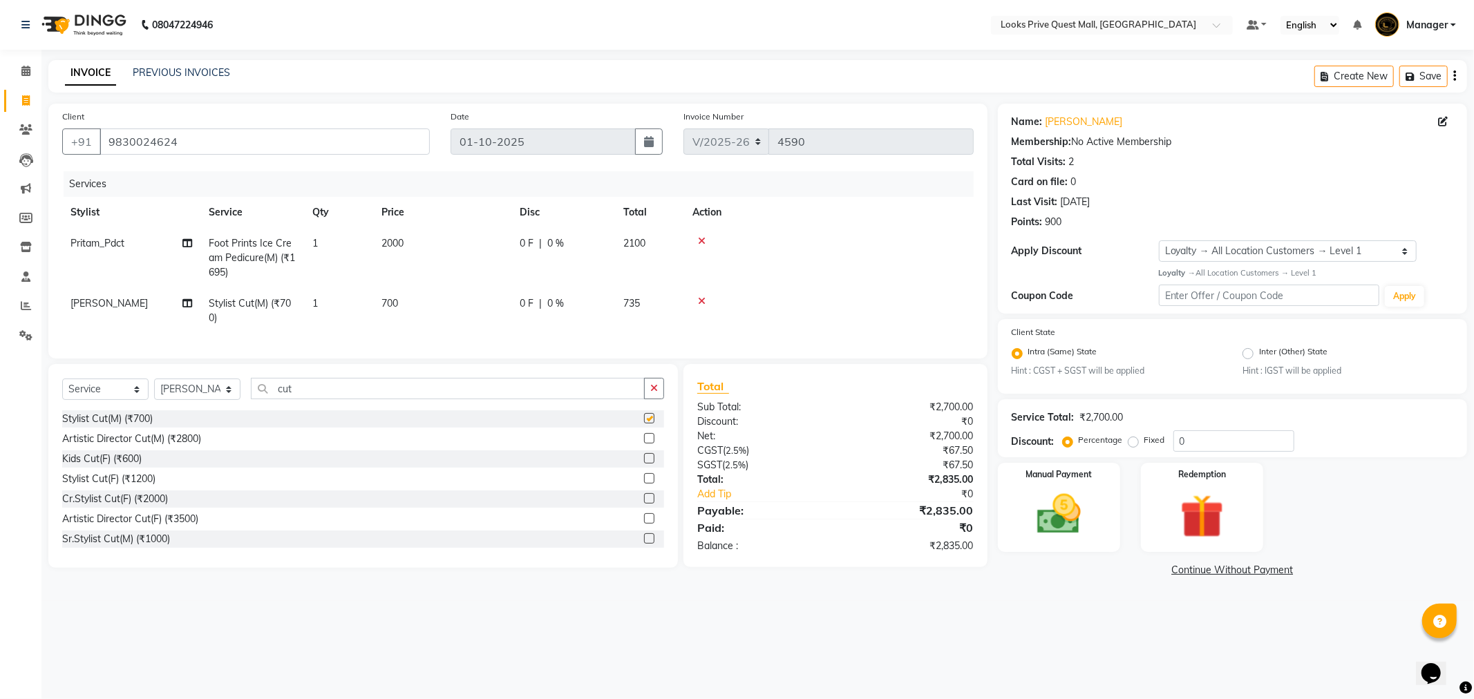
checkbox input "false"
click at [399, 306] on td "700" at bounding box center [442, 311] width 138 height 46
select select "46701"
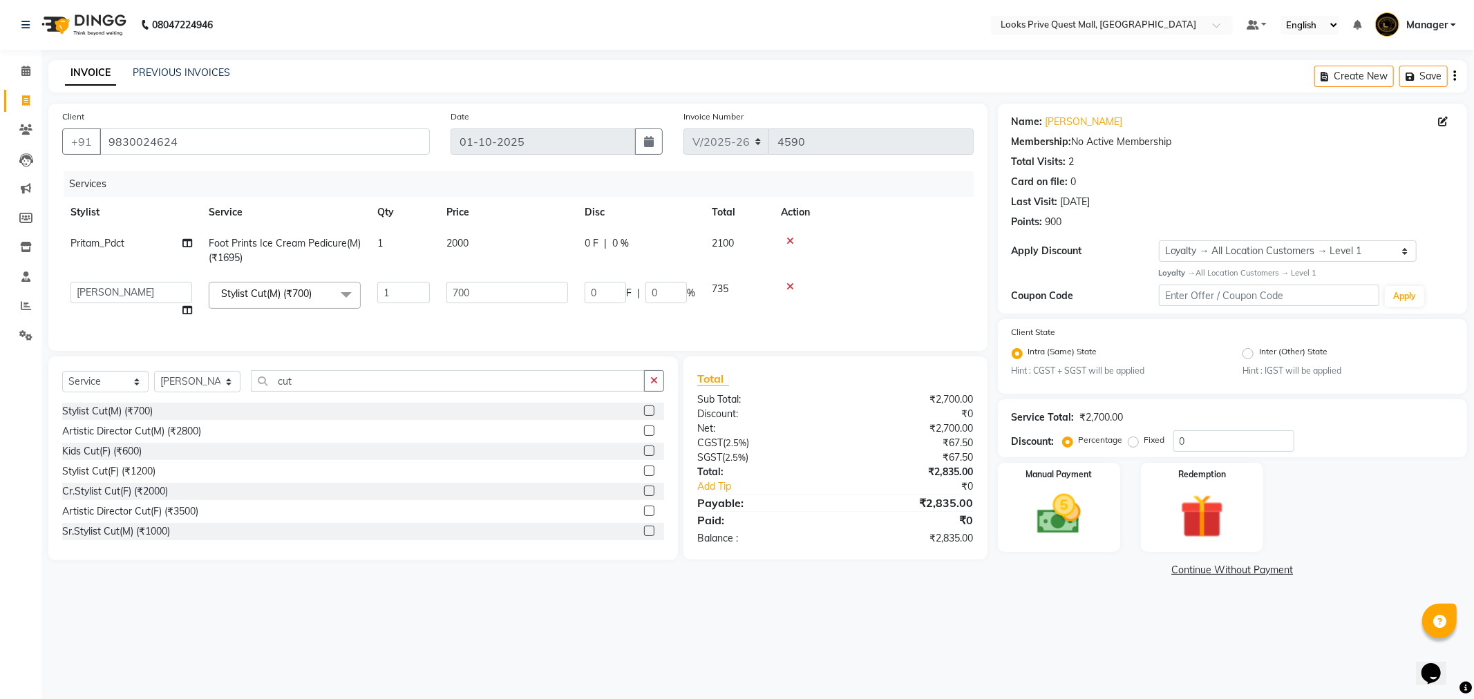
click at [501, 308] on td "700" at bounding box center [507, 300] width 138 height 53
drag, startPoint x: 505, startPoint y: 295, endPoint x: 267, endPoint y: 327, distance: 240.5
click at [267, 327] on div "Services Stylist Service Qty Price Disc Total Action Pritam_Pdct Foot Prints Ic…" at bounding box center [517, 254] width 911 height 166
type input "1000"
click at [266, 322] on td "Stylist Cut(M) (₹700) x L'aamis Pure White Cleanup with Mask(M) (₹2500) Stylist…" at bounding box center [284, 300] width 169 height 53
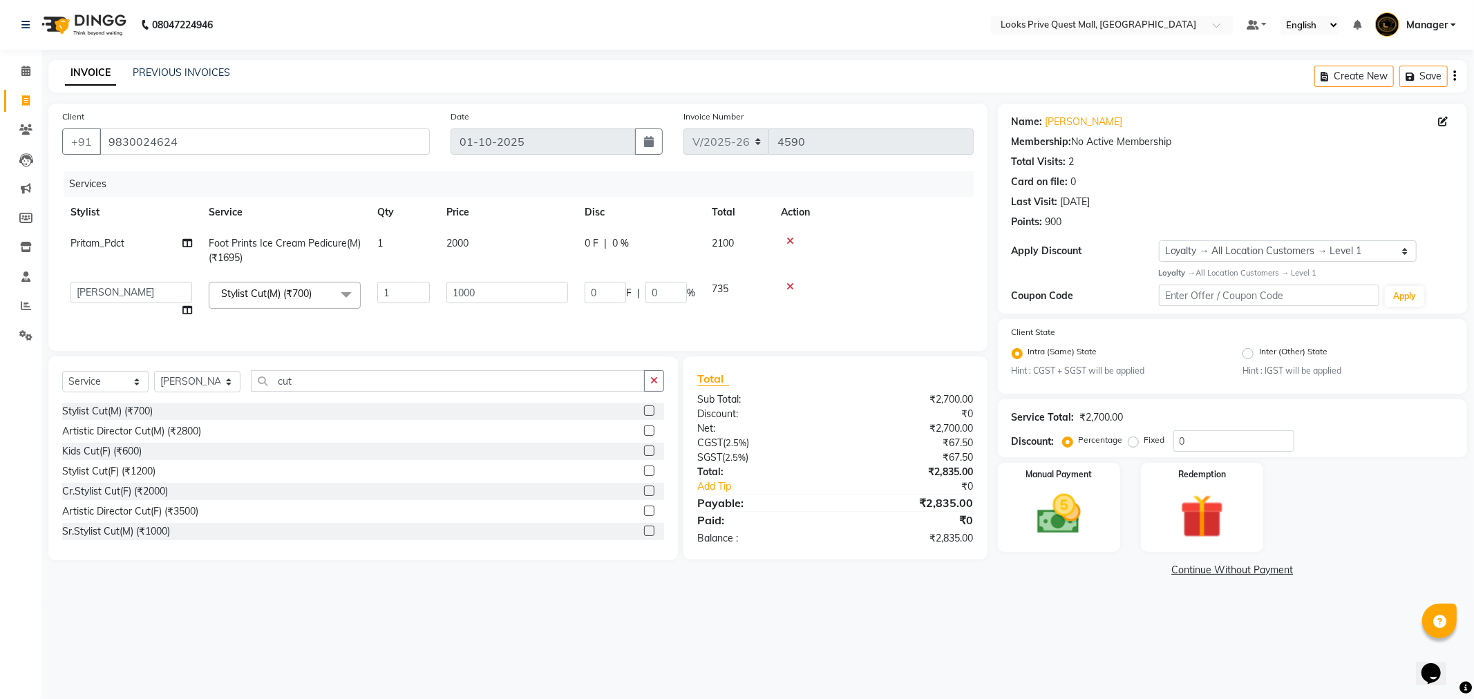
select select "46701"
click at [136, 298] on select "Arman Bapi Chhewang Counter_Sales [PERSON_NAME] [PERSON_NAME] [PERSON_NAME] Man…" at bounding box center [131, 292] width 122 height 21
click at [273, 315] on td "Stylist Cut(M) (₹700) x Foot Prints Ice Cream Pedicure(M) Premium Wax~Half Legs…" at bounding box center [284, 300] width 169 height 53
click at [826, 637] on div "08047224946 Select Location × Looks Prive Quest Mall, [GEOGRAPHIC_DATA] Default…" at bounding box center [737, 349] width 1474 height 699
click at [846, 589] on main "INVOICE PREVIOUS INVOICES Create New Save Client [PHONE_NUMBER] Date [DATE] Inv…" at bounding box center [757, 330] width 1433 height 541
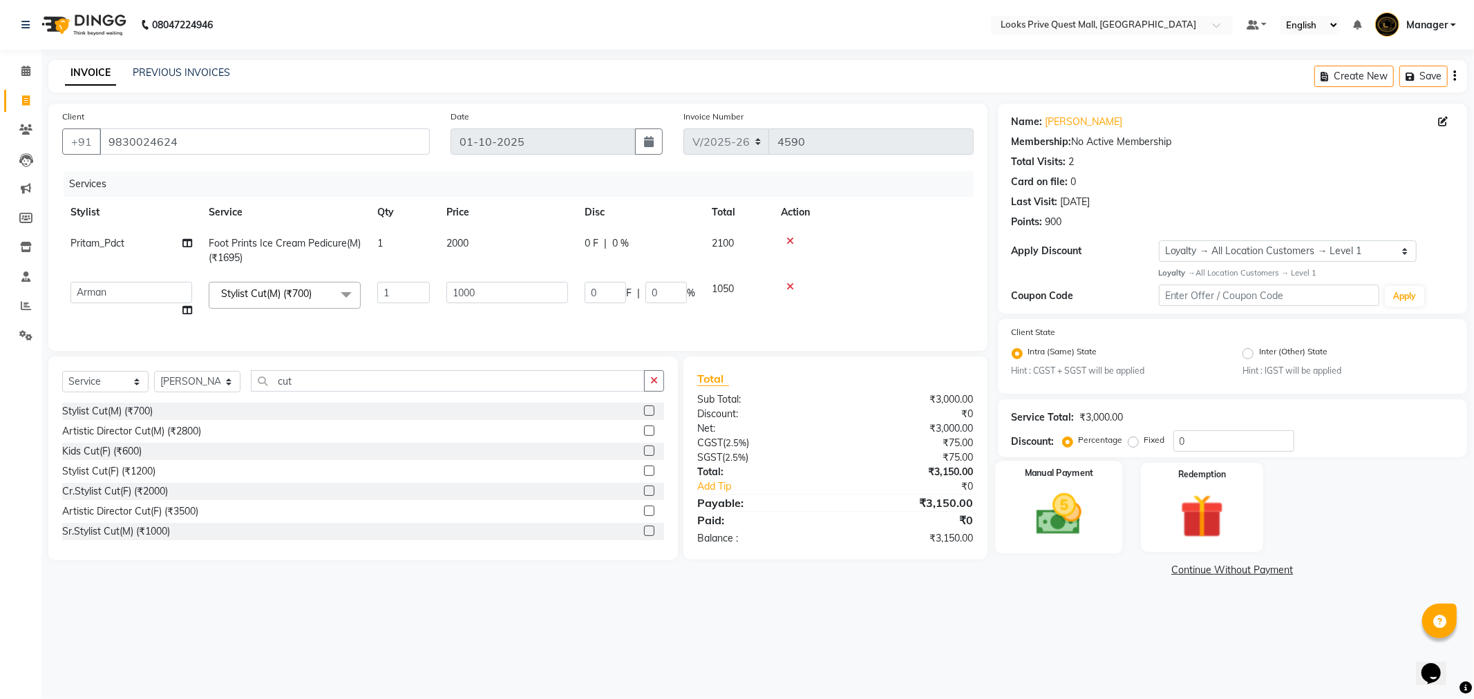
click at [1062, 489] on img at bounding box center [1059, 515] width 74 height 53
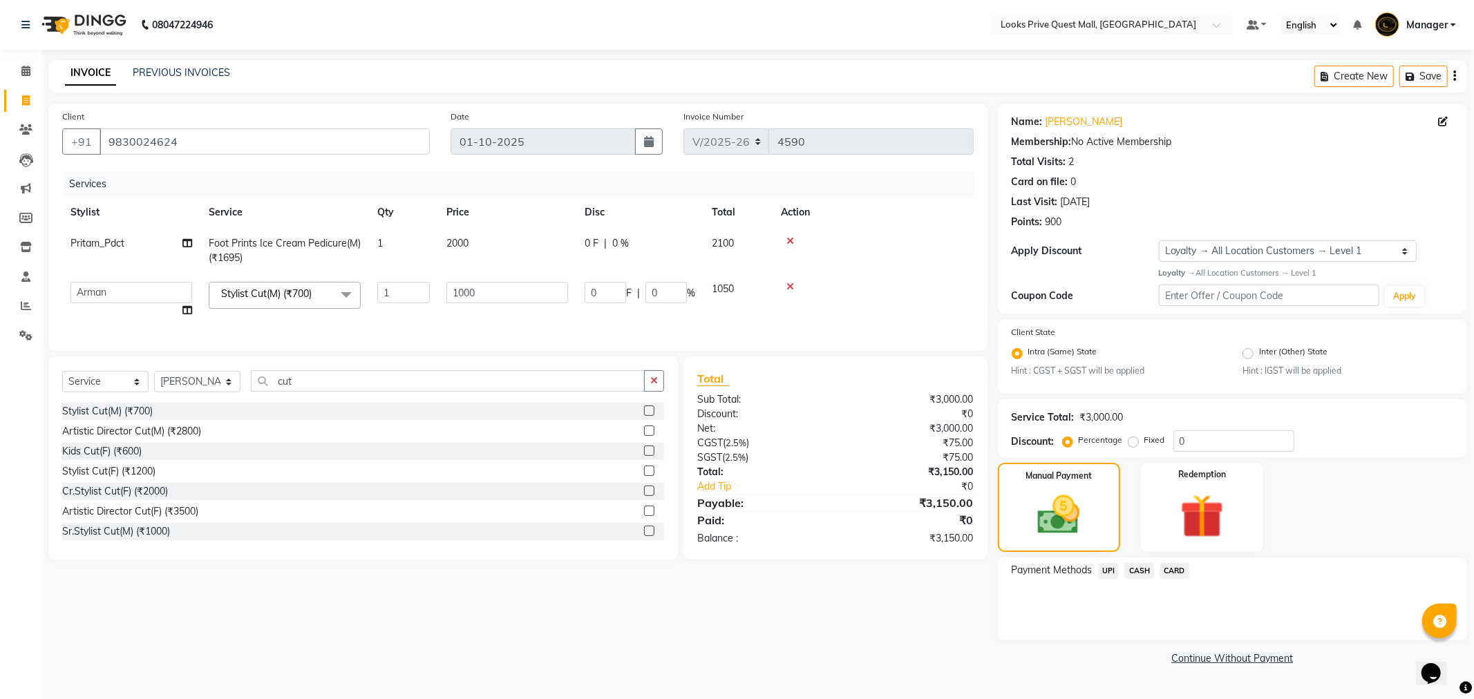
click at [1104, 567] on span "UPI" at bounding box center [1108, 571] width 21 height 16
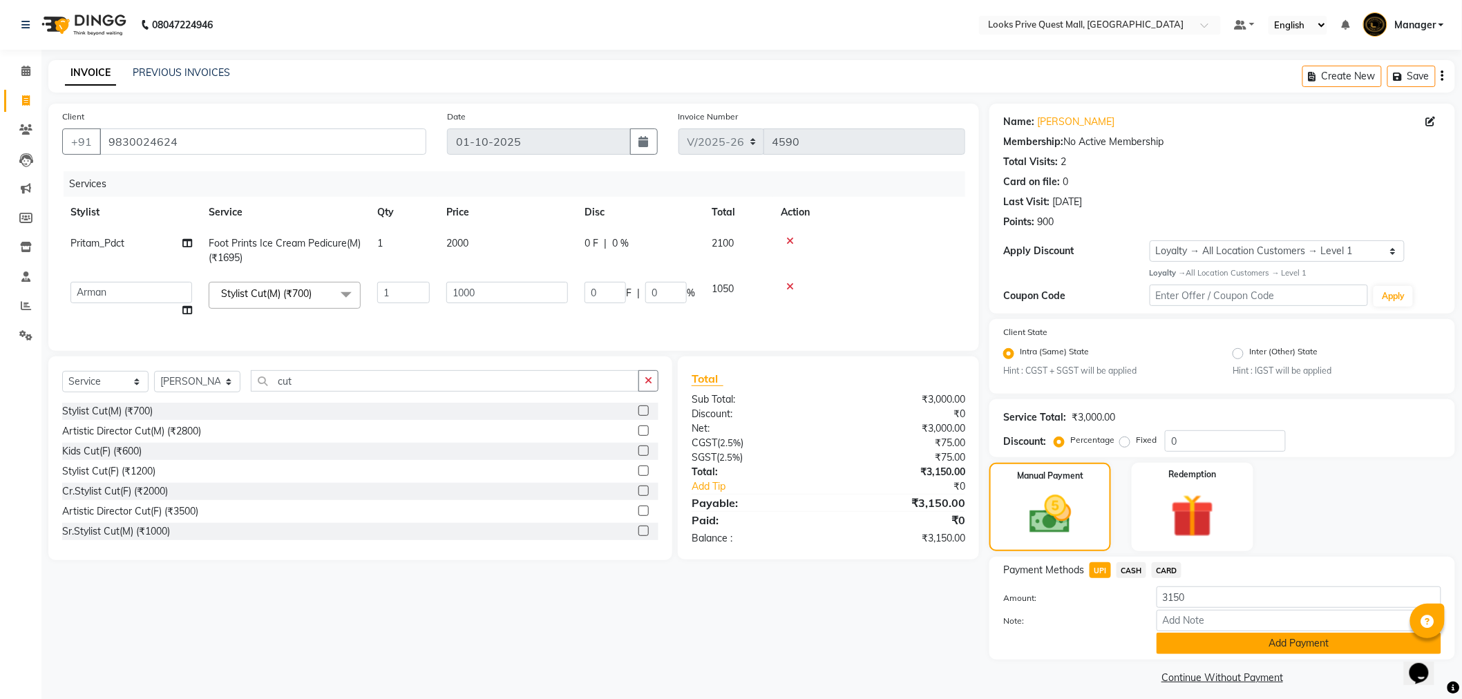
click at [1169, 641] on button "Add Payment" at bounding box center [1299, 643] width 285 height 21
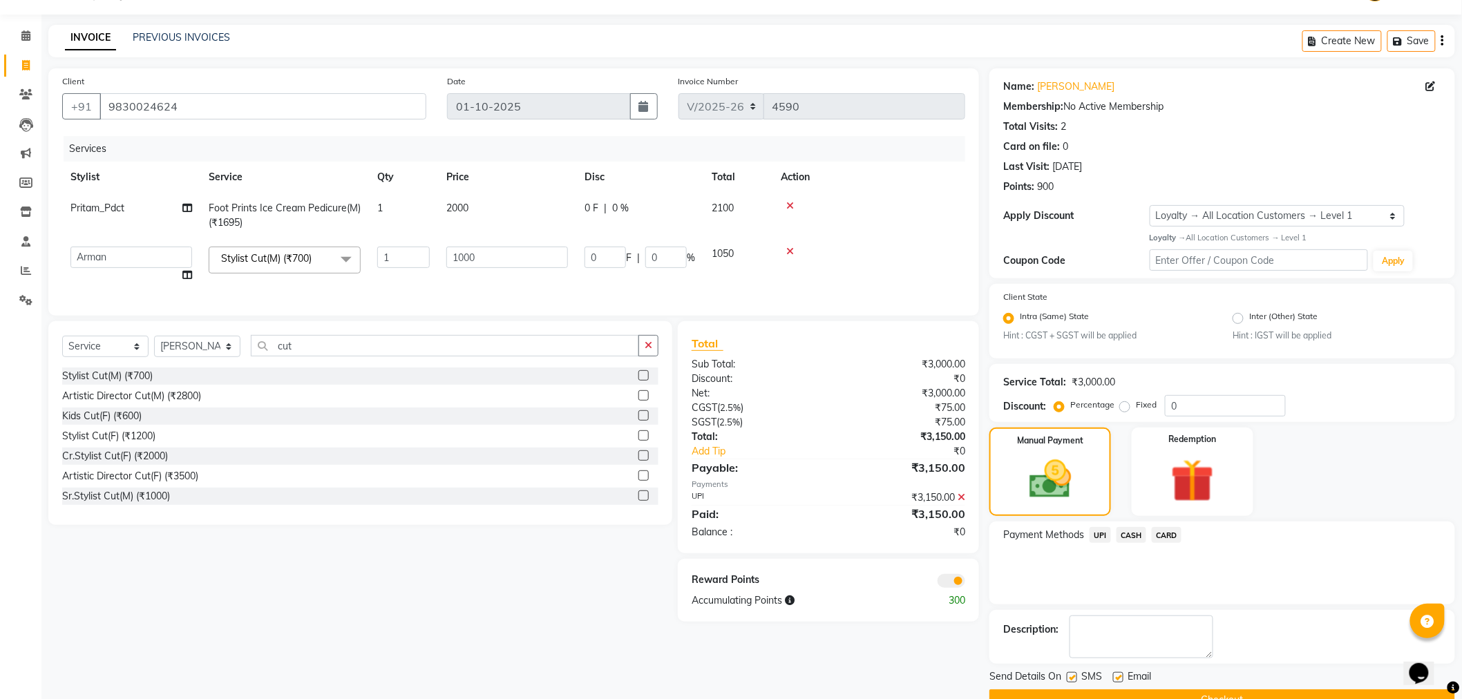
scroll to position [67, 0]
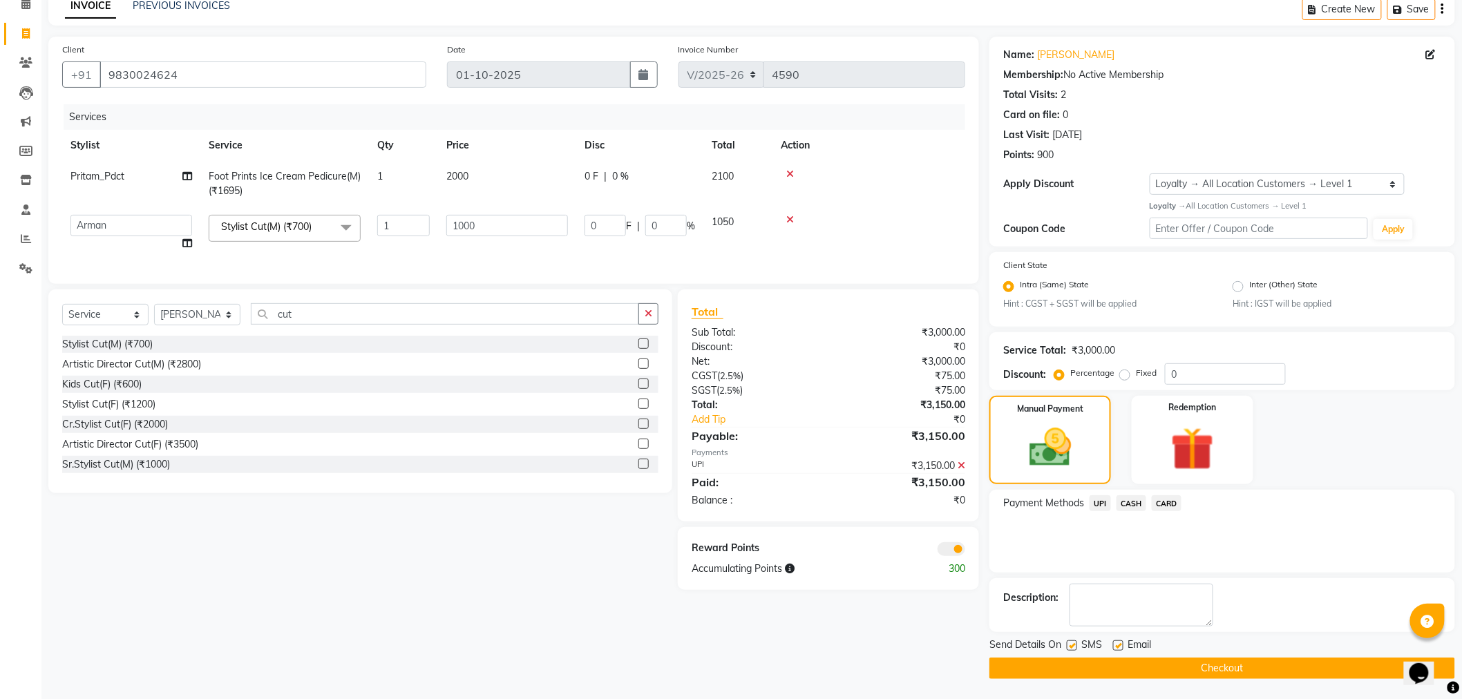
click at [1119, 653] on div at bounding box center [1117, 648] width 9 height 15
click at [1119, 647] on label at bounding box center [1118, 646] width 10 height 10
click at [1119, 647] on input "checkbox" at bounding box center [1117, 646] width 9 height 9
checkbox input "false"
click at [1117, 664] on button "Checkout" at bounding box center [1223, 668] width 466 height 21
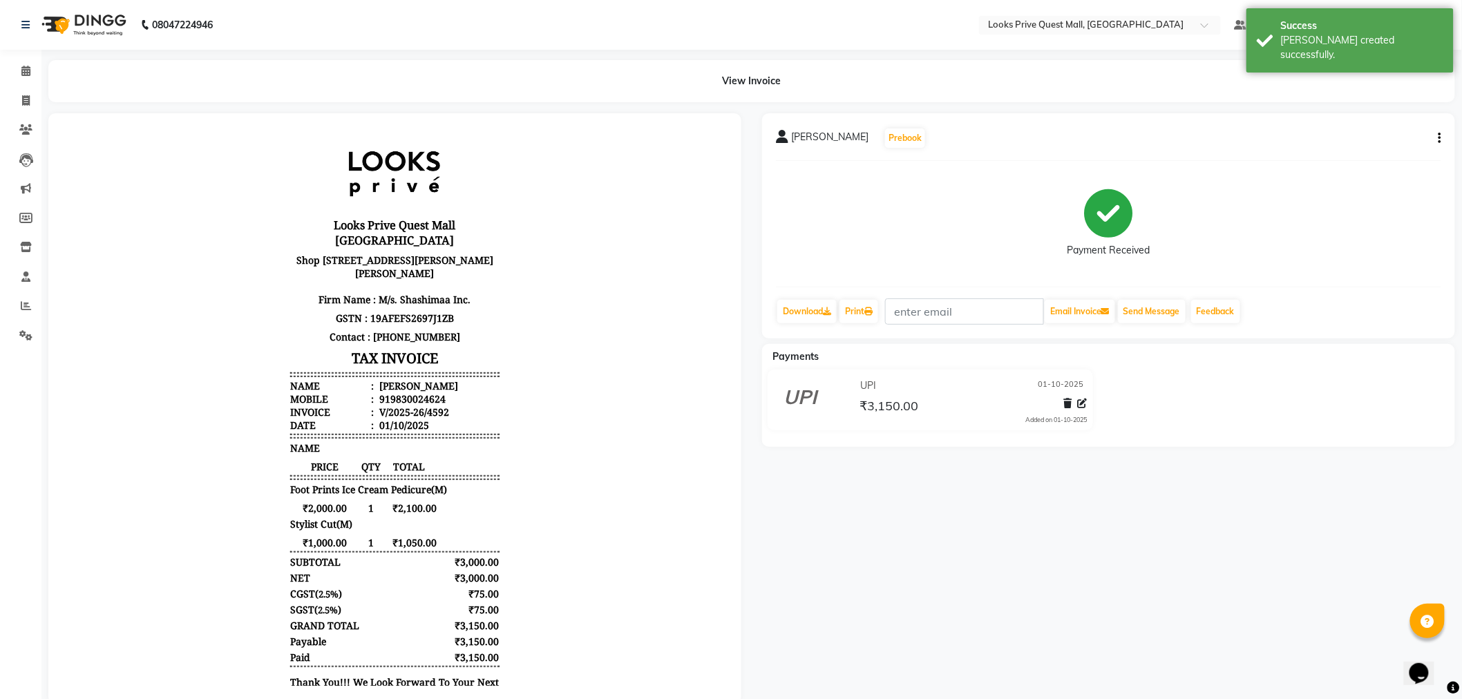
drag, startPoint x: 231, startPoint y: 161, endPoint x: 188, endPoint y: 168, distance: 44.1
click at [231, 161] on body "Looks Prive Quest Mall [GEOGRAPHIC_DATA] [STREET_ADDRESS][PERSON_NAME][PERSON_N…" at bounding box center [394, 436] width 654 height 609
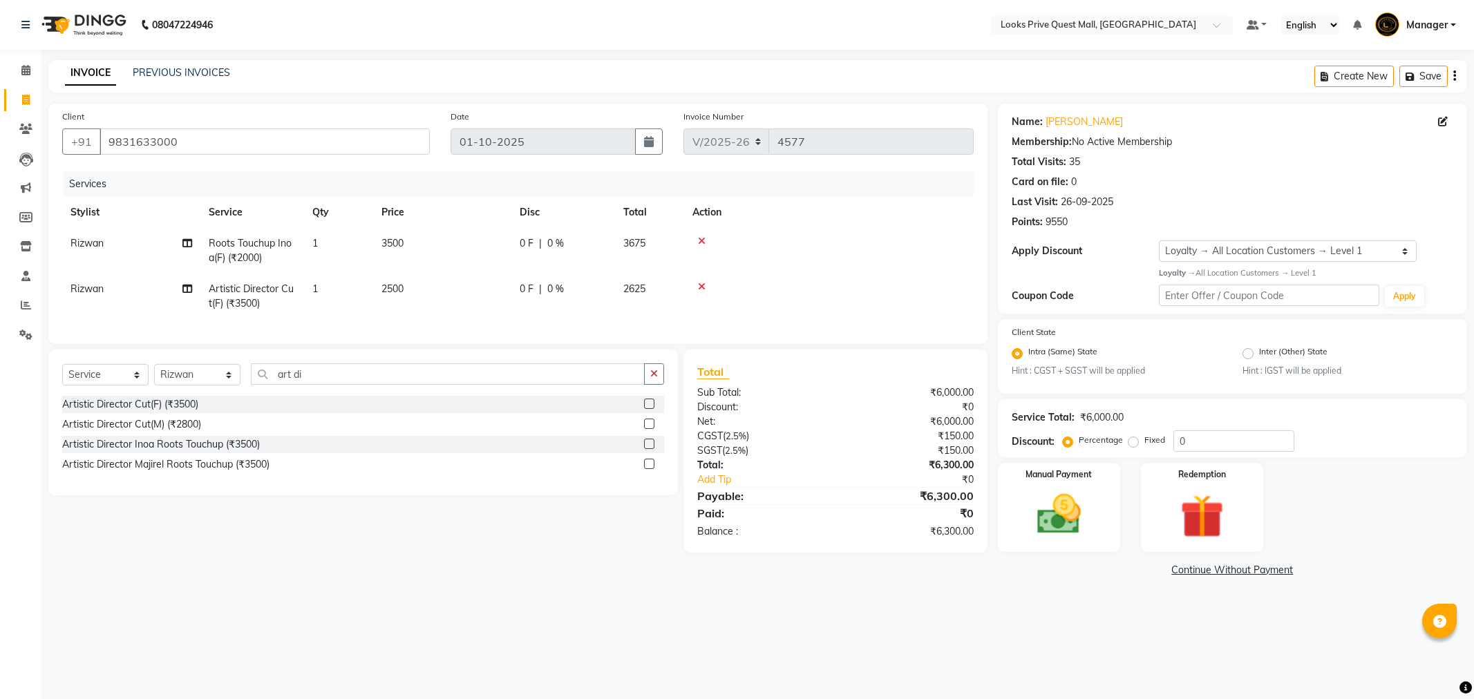
select select "6141"
select select "service"
select select "46703"
select select "1: Object"
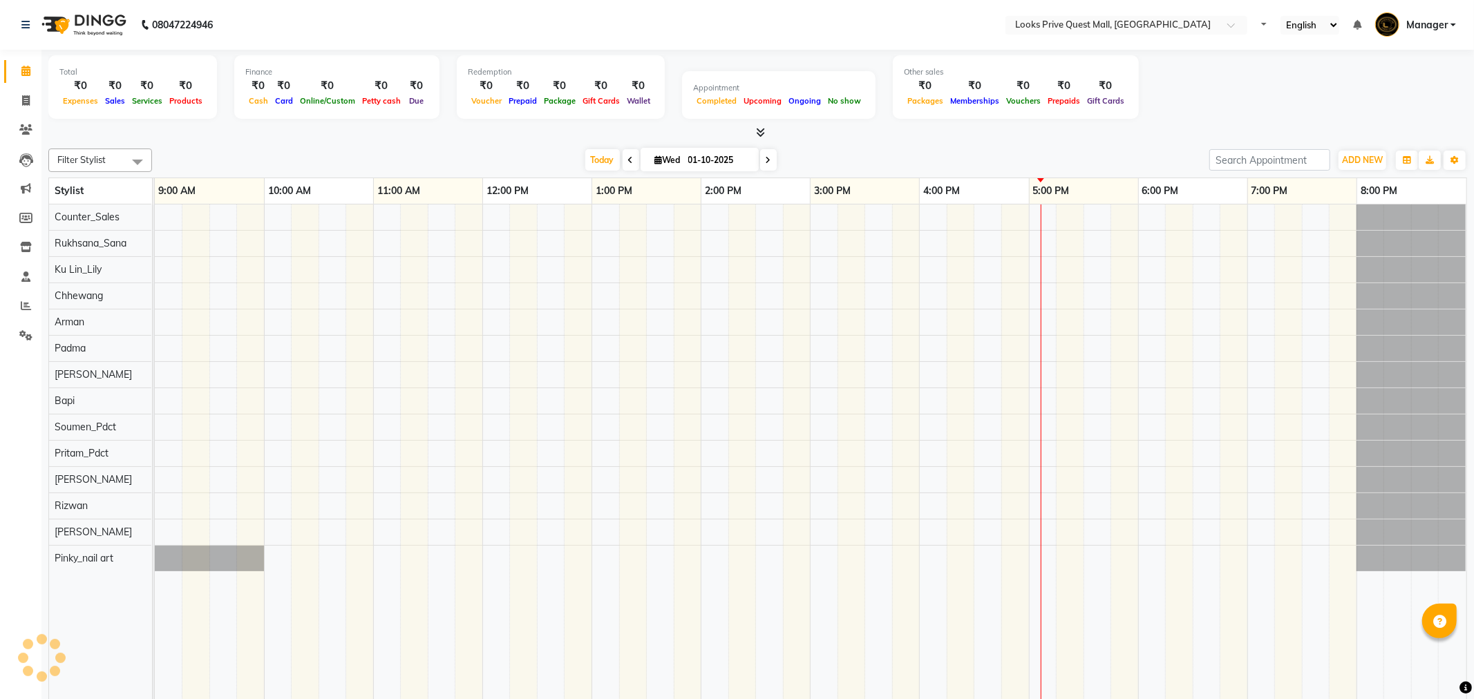
select select "en"
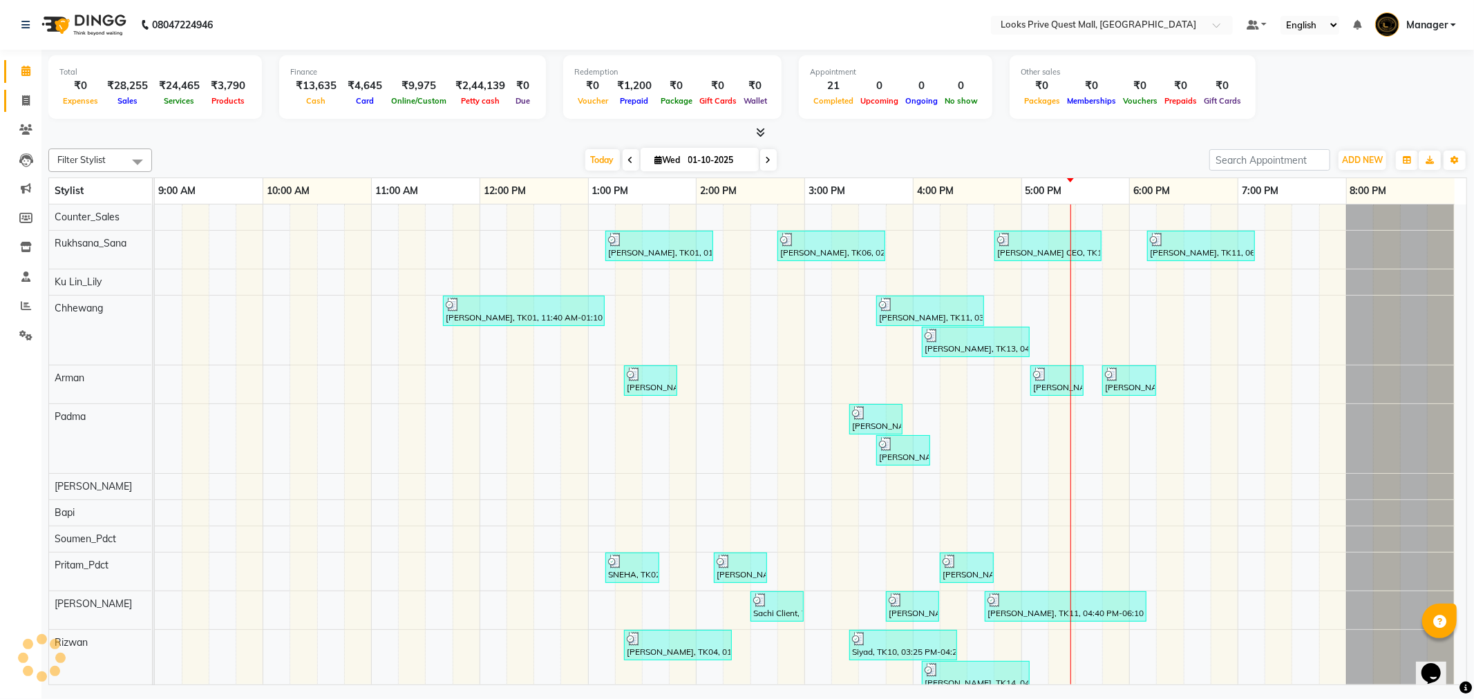
click at [24, 108] on link "Invoice" at bounding box center [20, 101] width 33 height 23
select select "service"
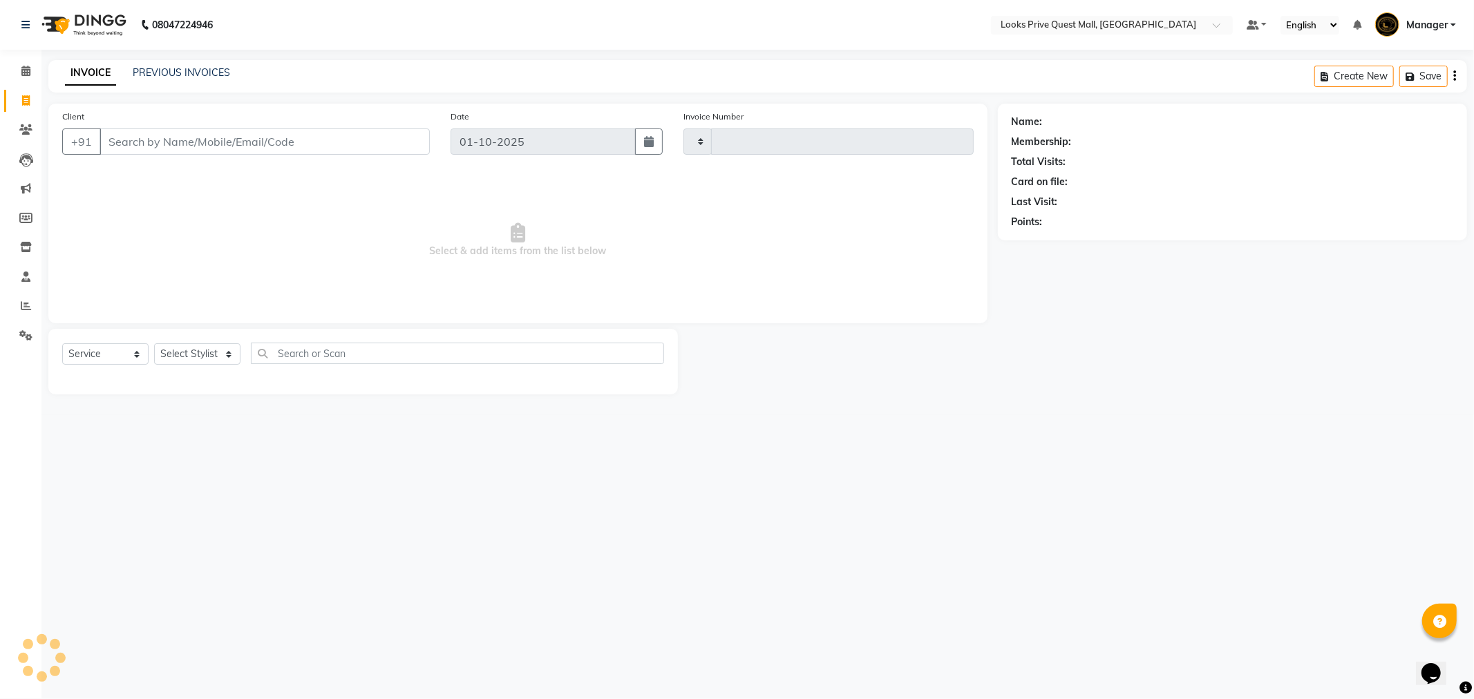
type input "4592"
select select "6141"
click at [138, 137] on input "Client" at bounding box center [265, 142] width 330 height 26
click at [158, 141] on input "Client" at bounding box center [265, 142] width 330 height 26
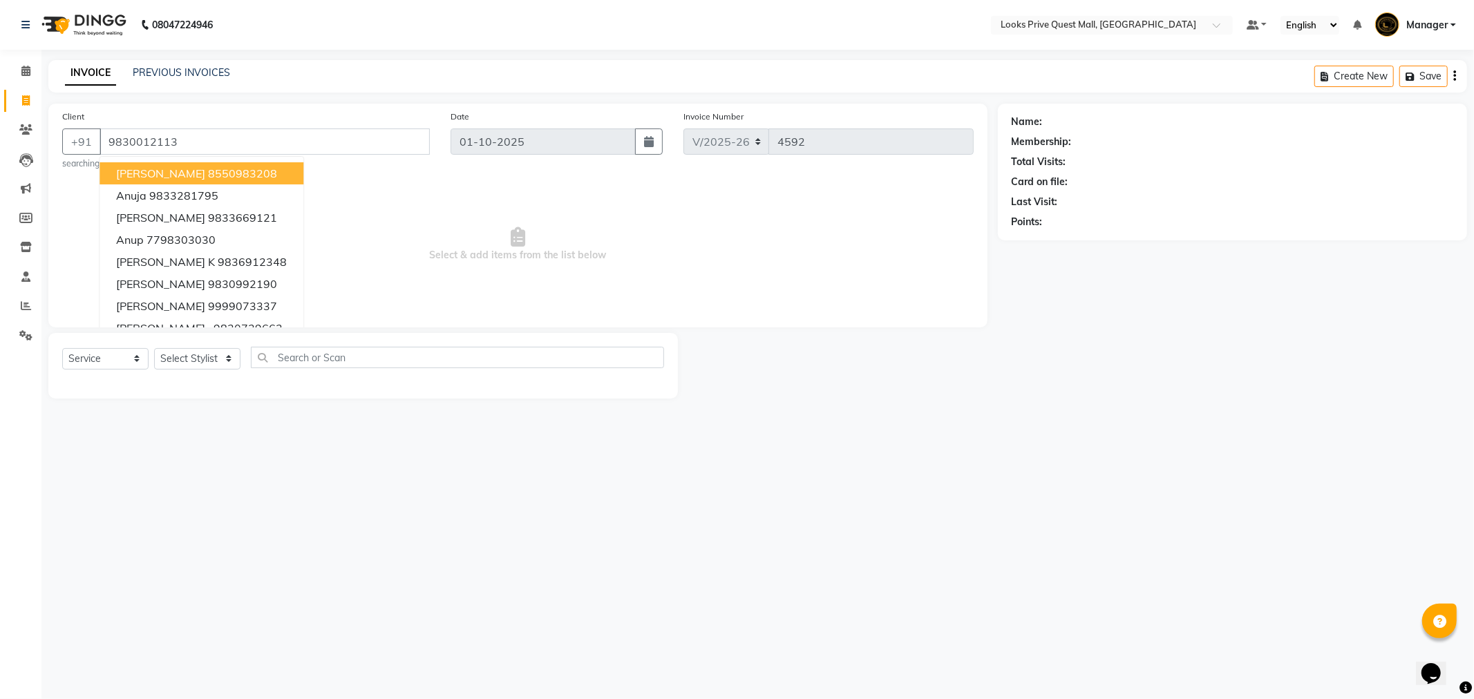
type input "9830012113"
select select "1: Object"
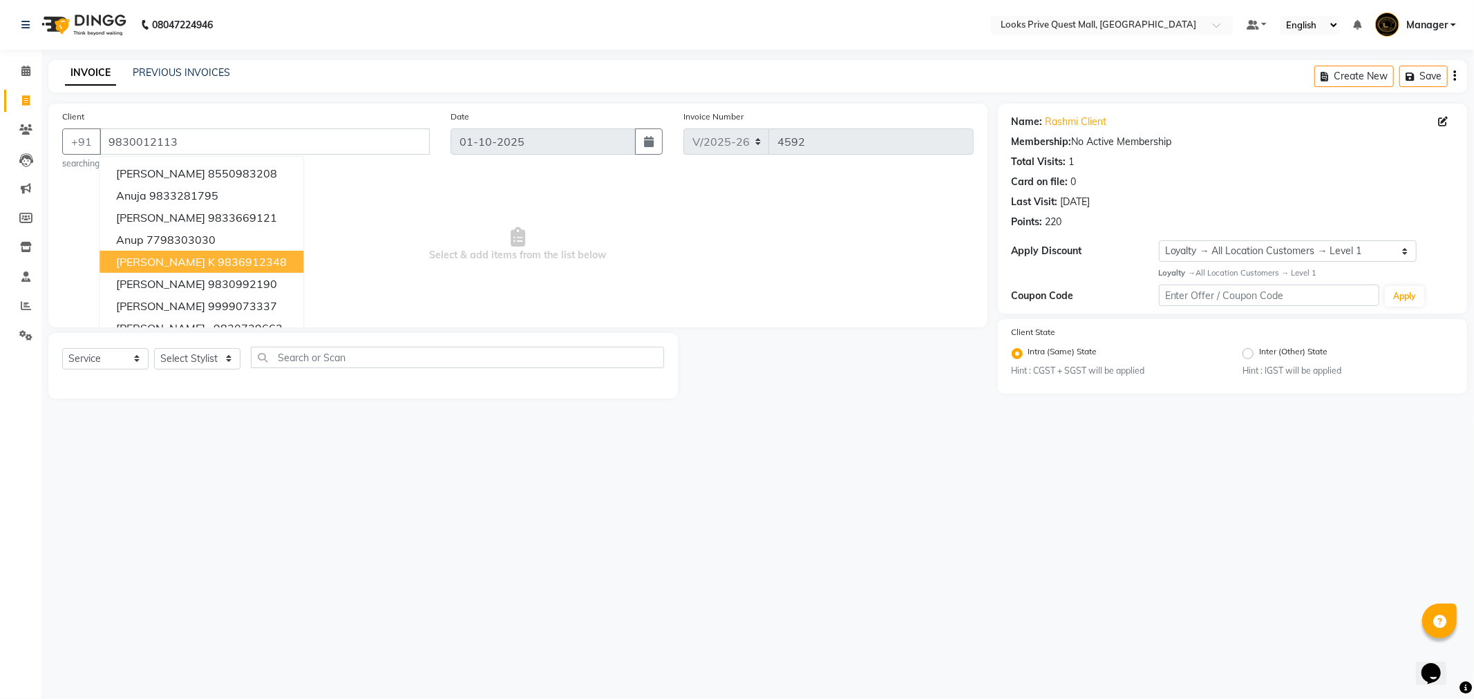
click at [411, 299] on span "Select & add items from the list below" at bounding box center [517, 245] width 911 height 138
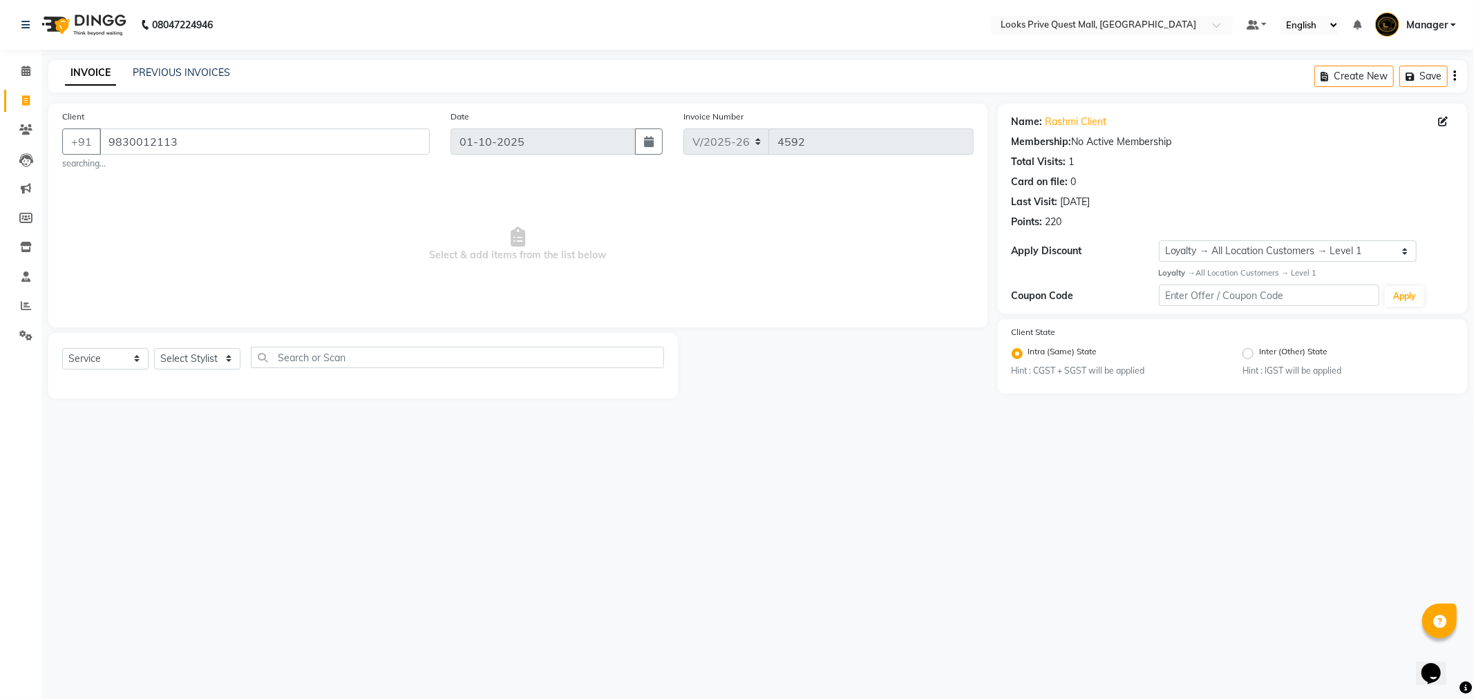
click at [211, 371] on div "Select Service Product Membership Package Voucher Prepaid Gift Card Select Styl…" at bounding box center [363, 363] width 602 height 32
click at [185, 369] on select "Select Stylist Arman Bapi Chhewang Counter_Sales [PERSON_NAME] [PERSON_NAME] [P…" at bounding box center [197, 358] width 86 height 21
select select "46688"
click at [154, 348] on select "Select Stylist Arman Bapi Chhewang Counter_Sales [PERSON_NAME] [PERSON_NAME] [P…" at bounding box center [197, 358] width 86 height 21
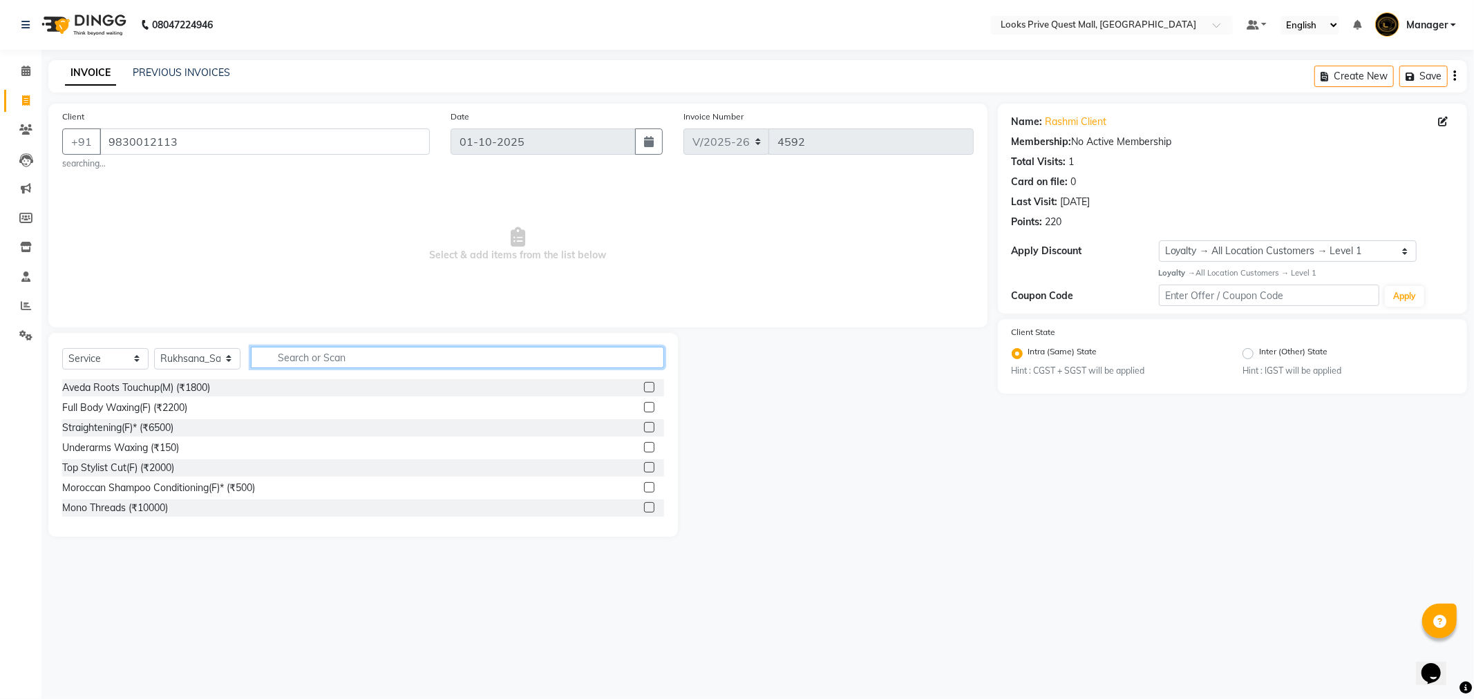
click at [372, 361] on input "text" at bounding box center [457, 357] width 413 height 21
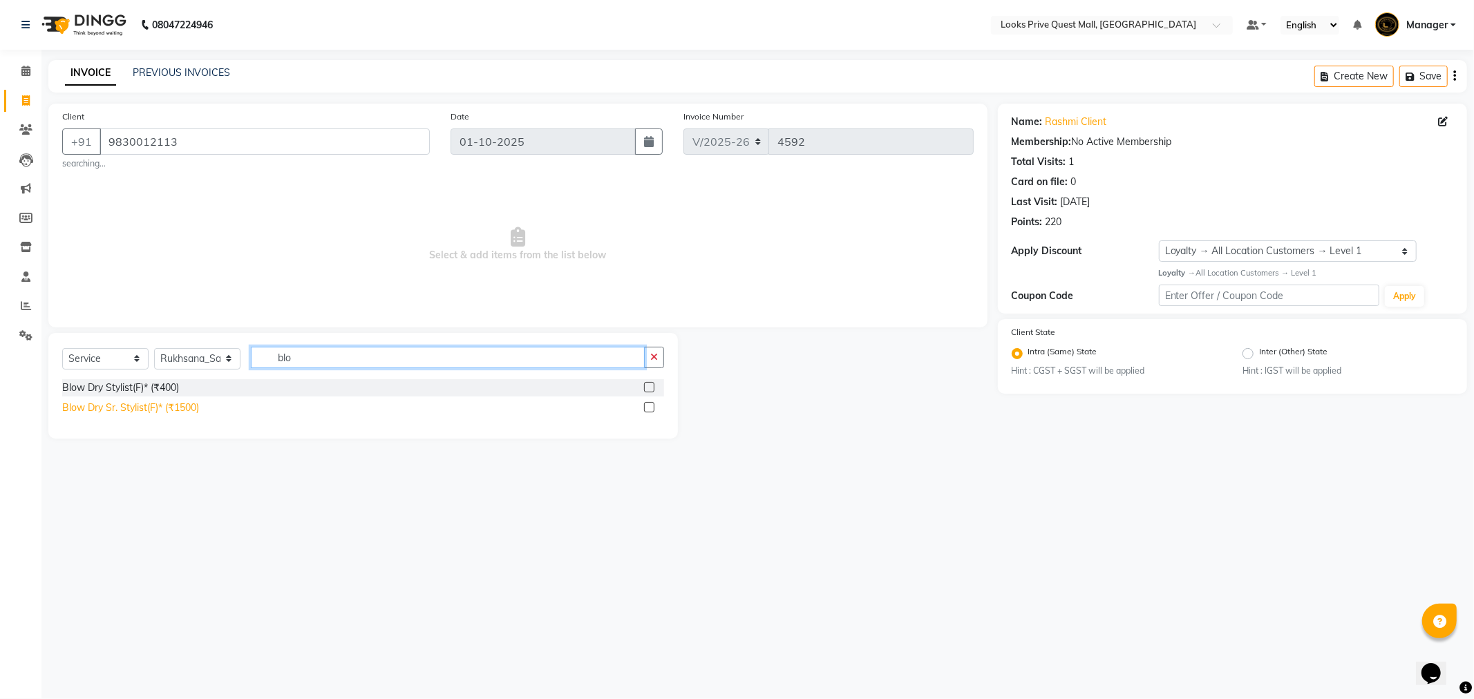
type input "blo"
click at [182, 410] on div "Blow Dry Sr. Stylist(F)* (₹1500)" at bounding box center [130, 408] width 137 height 15
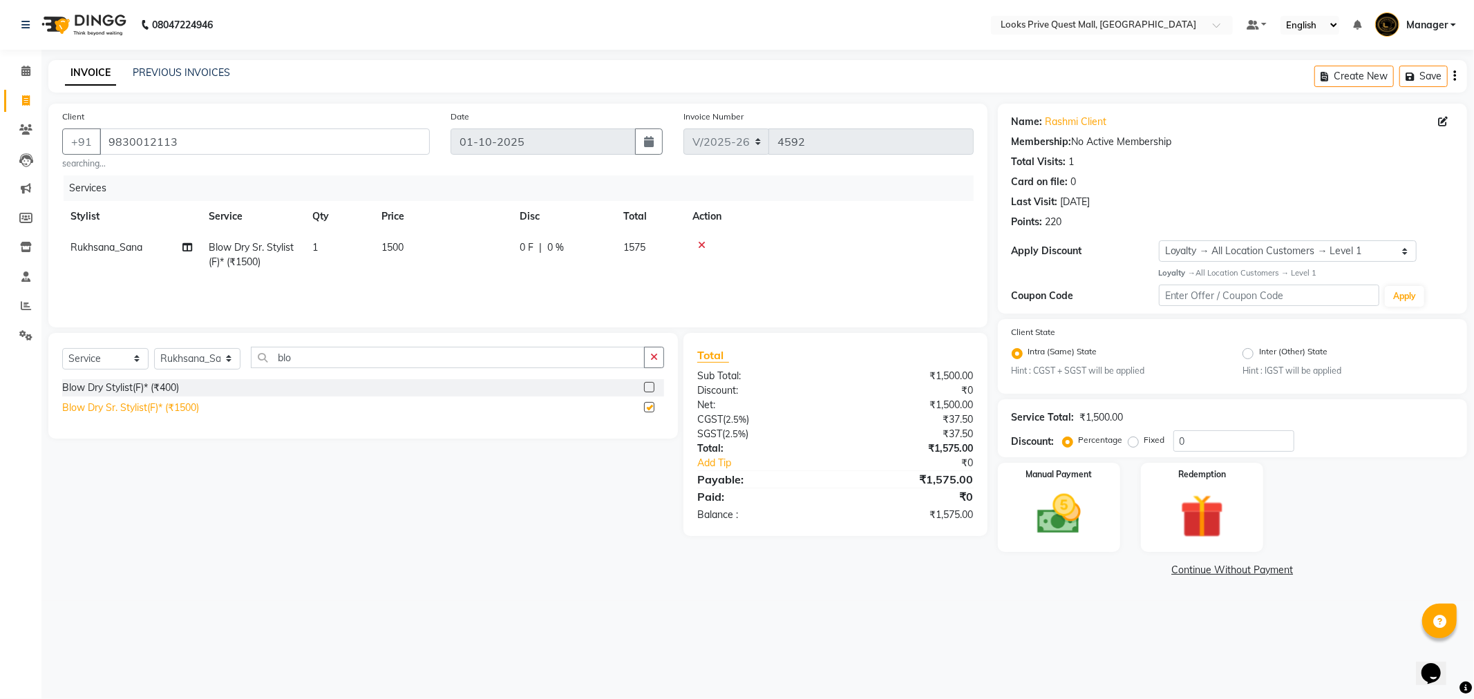
checkbox input "false"
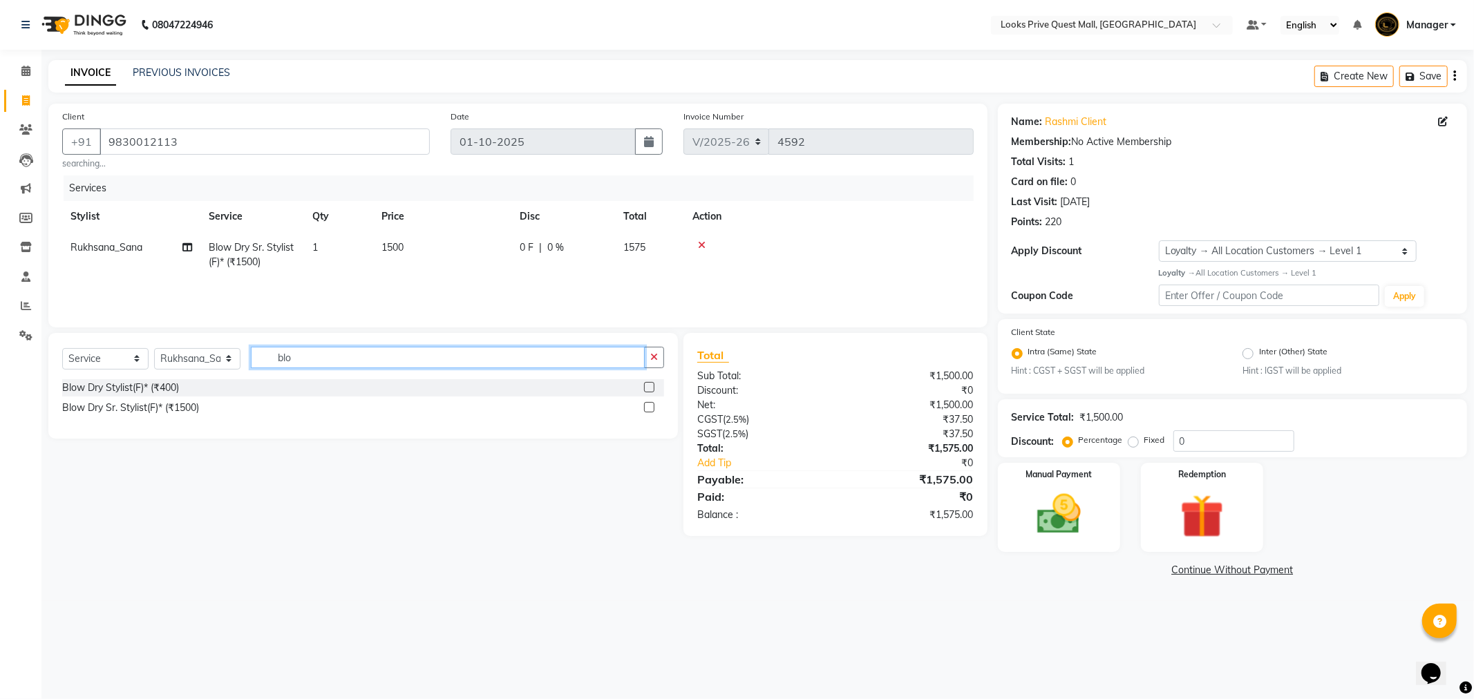
drag, startPoint x: 294, startPoint y: 360, endPoint x: 189, endPoint y: 365, distance: 105.1
click at [189, 365] on div "Select Service Product Membership Package Voucher Prepaid Gift Card Select Styl…" at bounding box center [363, 363] width 602 height 32
type input "k sham"
click at [124, 394] on div "K Wash Shampoo(F) (₹300)" at bounding box center [123, 388] width 122 height 15
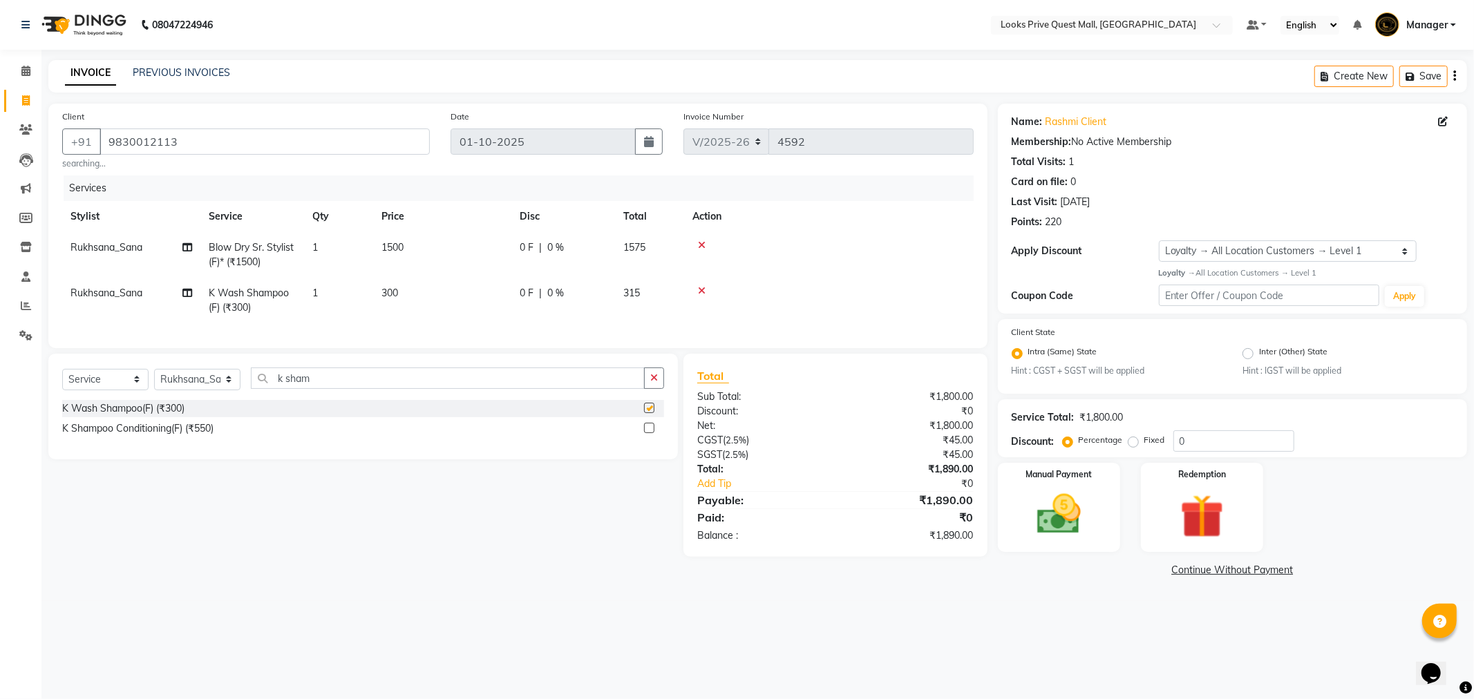
checkbox input "false"
click at [399, 299] on td "300" at bounding box center [442, 301] width 138 height 46
select select "46688"
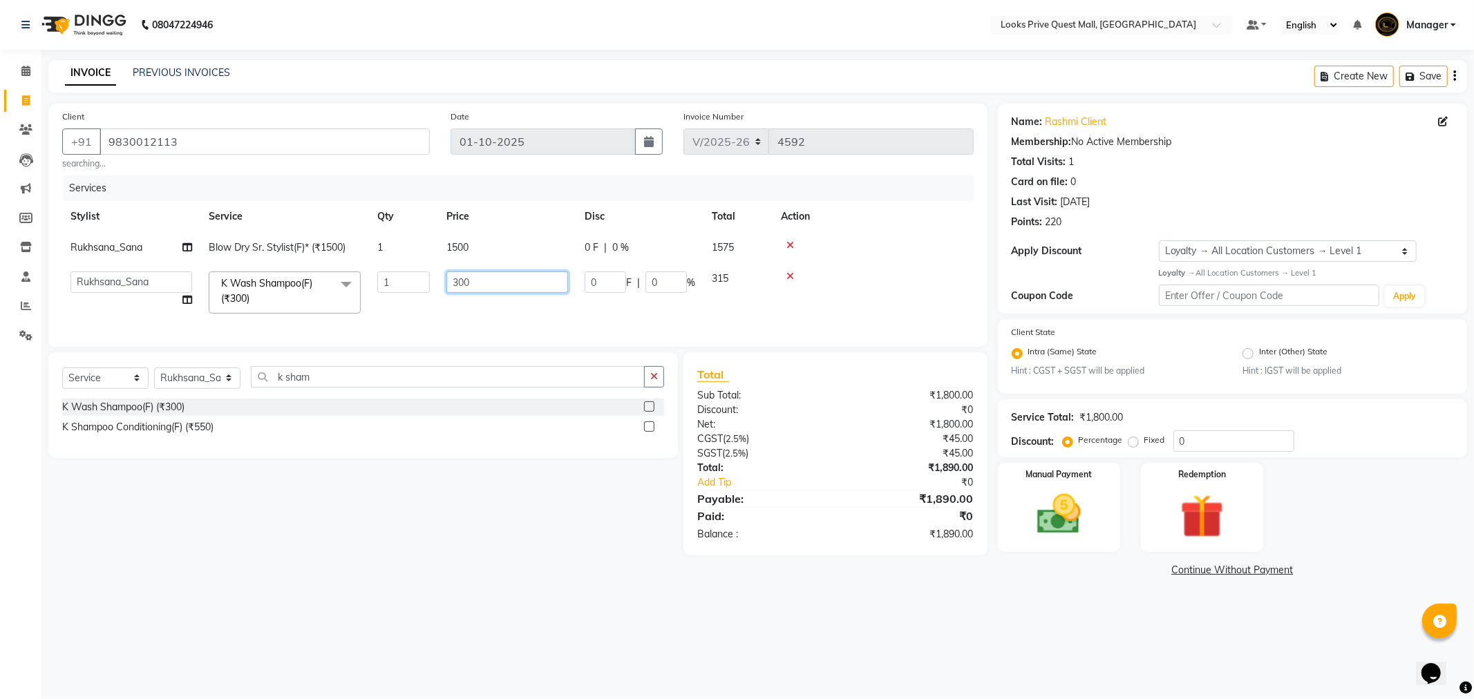
drag, startPoint x: 486, startPoint y: 287, endPoint x: 410, endPoint y: 280, distance: 77.1
click at [410, 280] on tr "Arman Bapi Chhewang Counter_Sales [PERSON_NAME] [PERSON_NAME] [PERSON_NAME] Man…" at bounding box center [517, 292] width 911 height 59
type input "350"
click at [473, 313] on td "350" at bounding box center [507, 292] width 138 height 59
select select "46688"
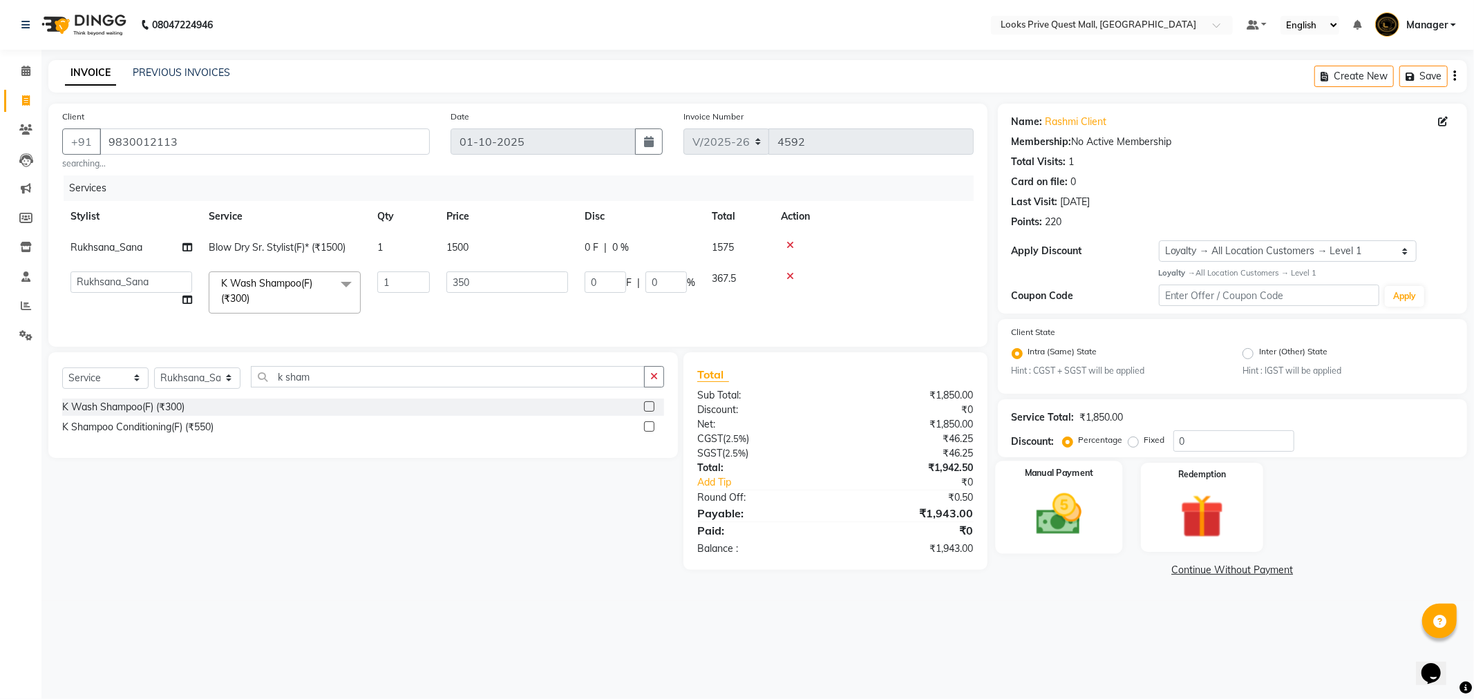
click at [1041, 507] on img at bounding box center [1059, 515] width 74 height 53
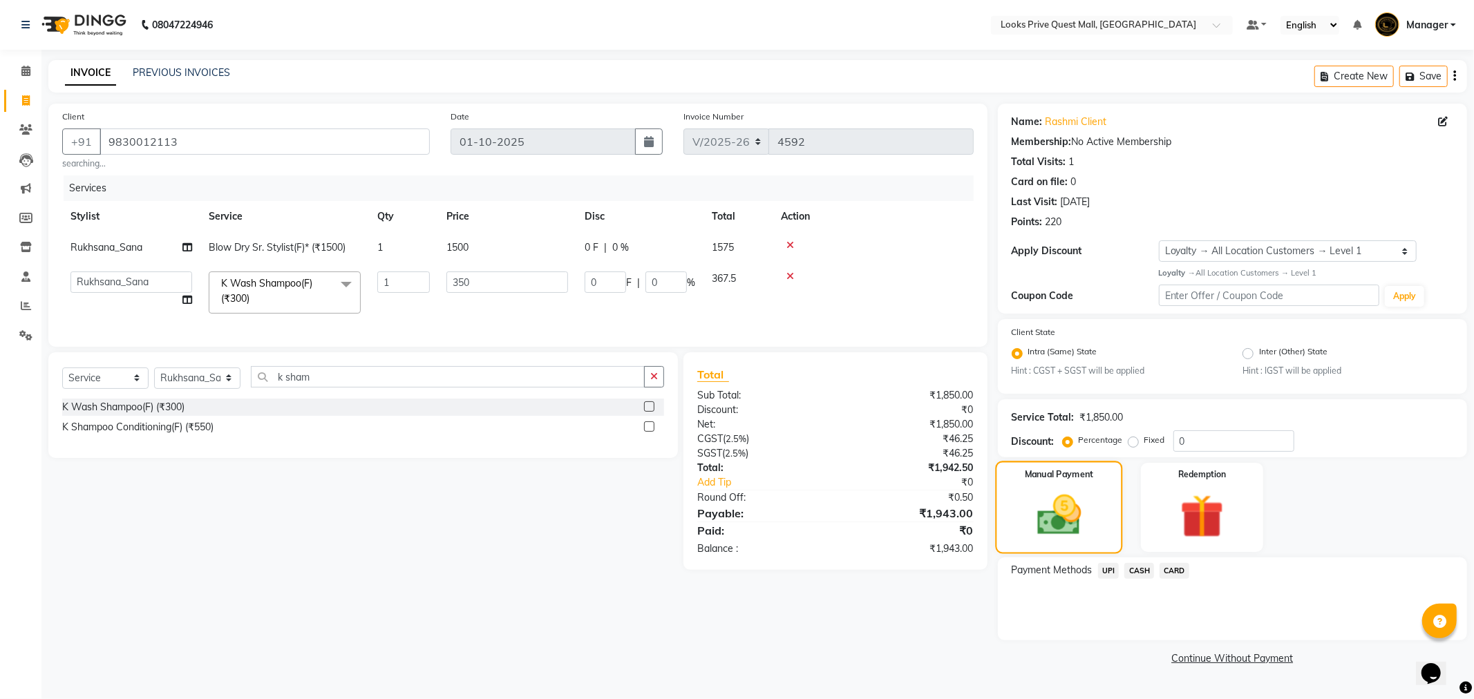
click at [1071, 498] on img at bounding box center [1059, 515] width 72 height 51
click at [1142, 567] on span "CASH" at bounding box center [1139, 571] width 30 height 16
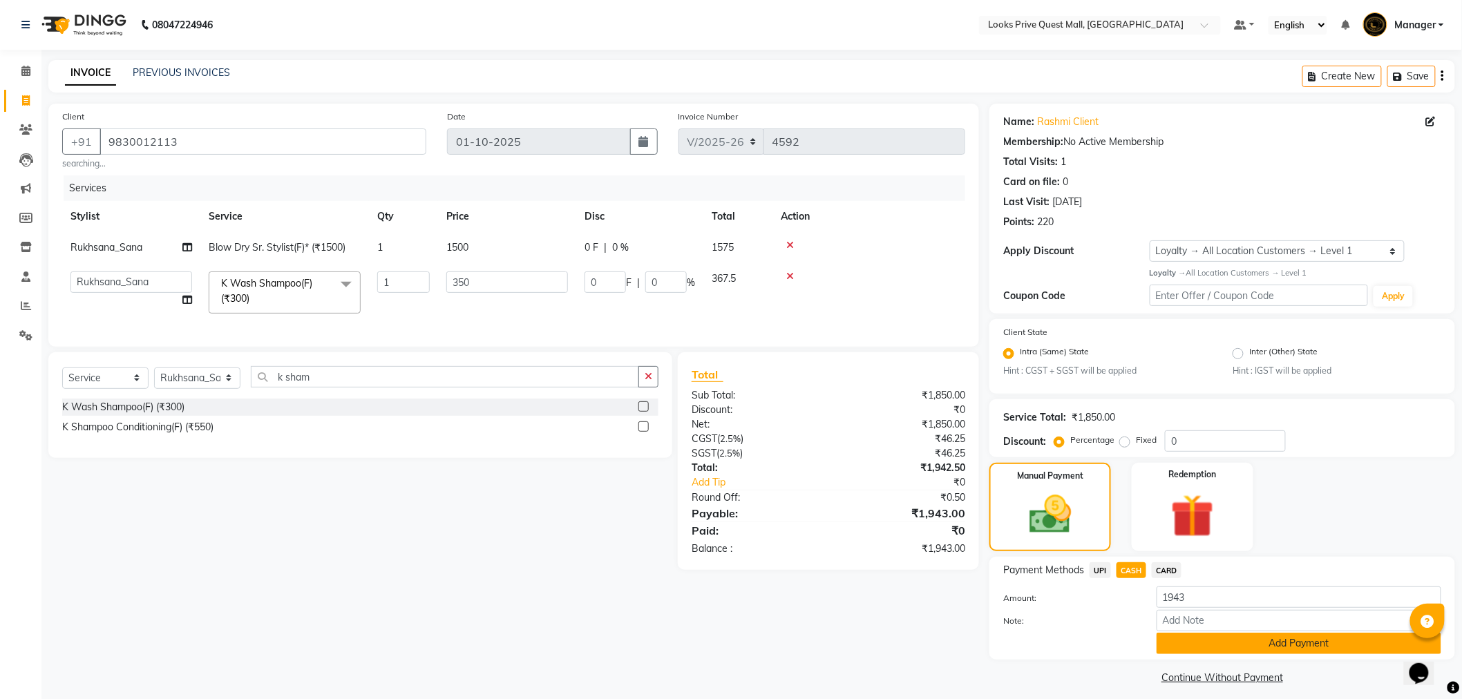
click at [1191, 639] on button "Add Payment" at bounding box center [1299, 643] width 285 height 21
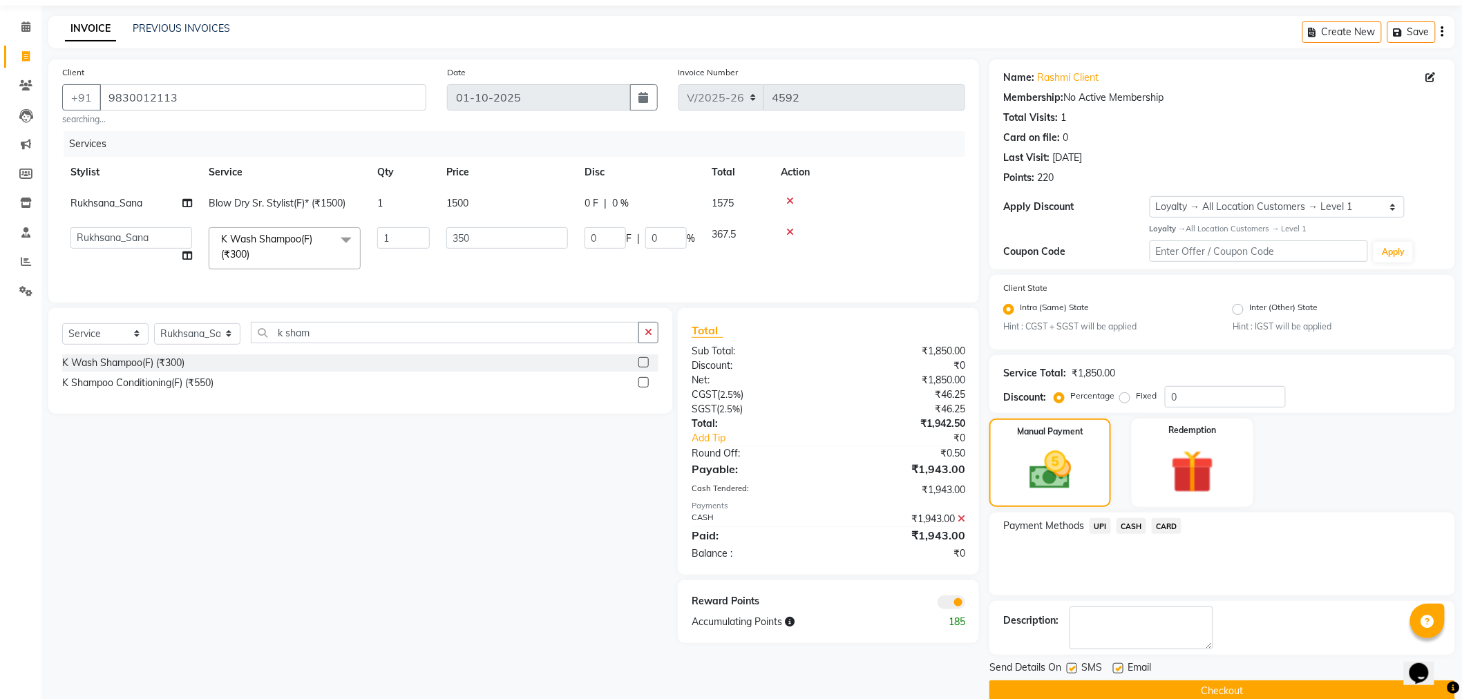
scroll to position [67, 0]
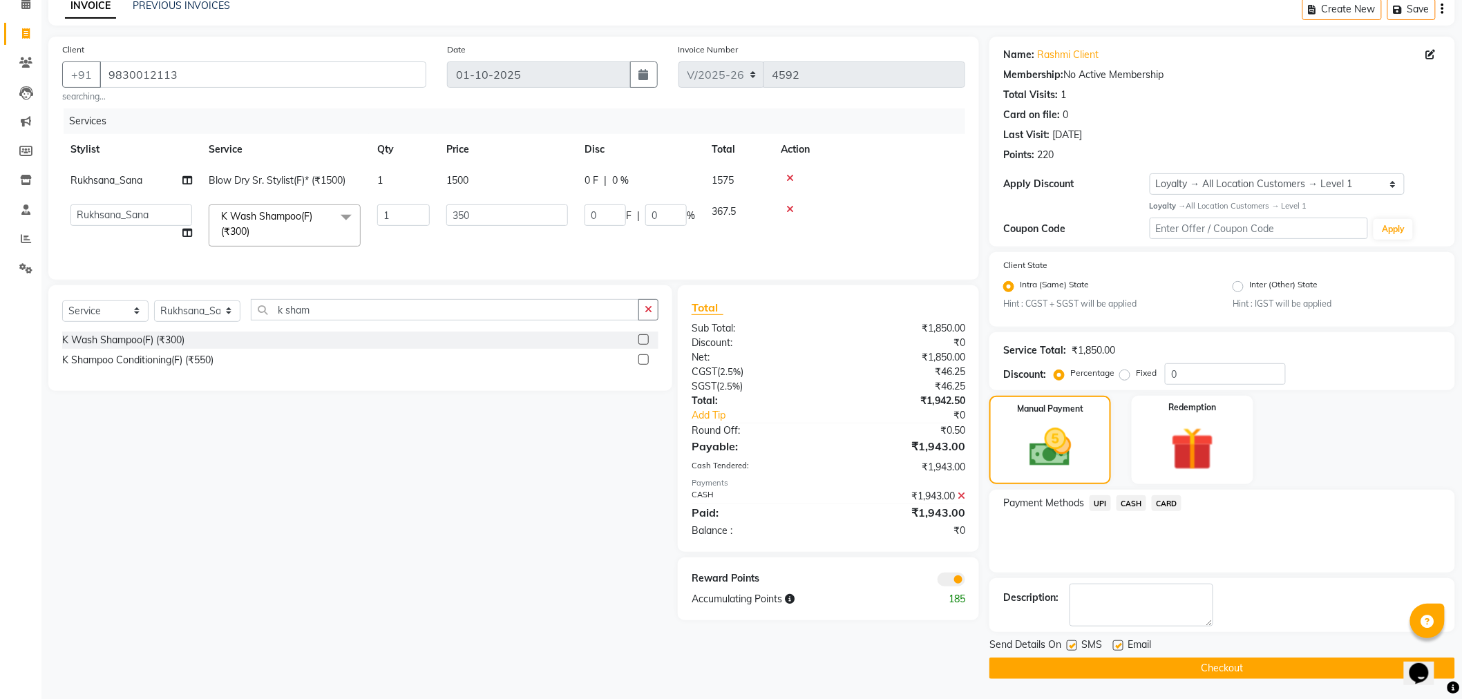
click at [1122, 645] on label at bounding box center [1118, 646] width 10 height 10
click at [1122, 645] on input "checkbox" at bounding box center [1117, 646] width 9 height 9
checkbox input "false"
click at [961, 587] on span at bounding box center [952, 580] width 28 height 14
click at [965, 582] on input "checkbox" at bounding box center [965, 582] width 0 height 0
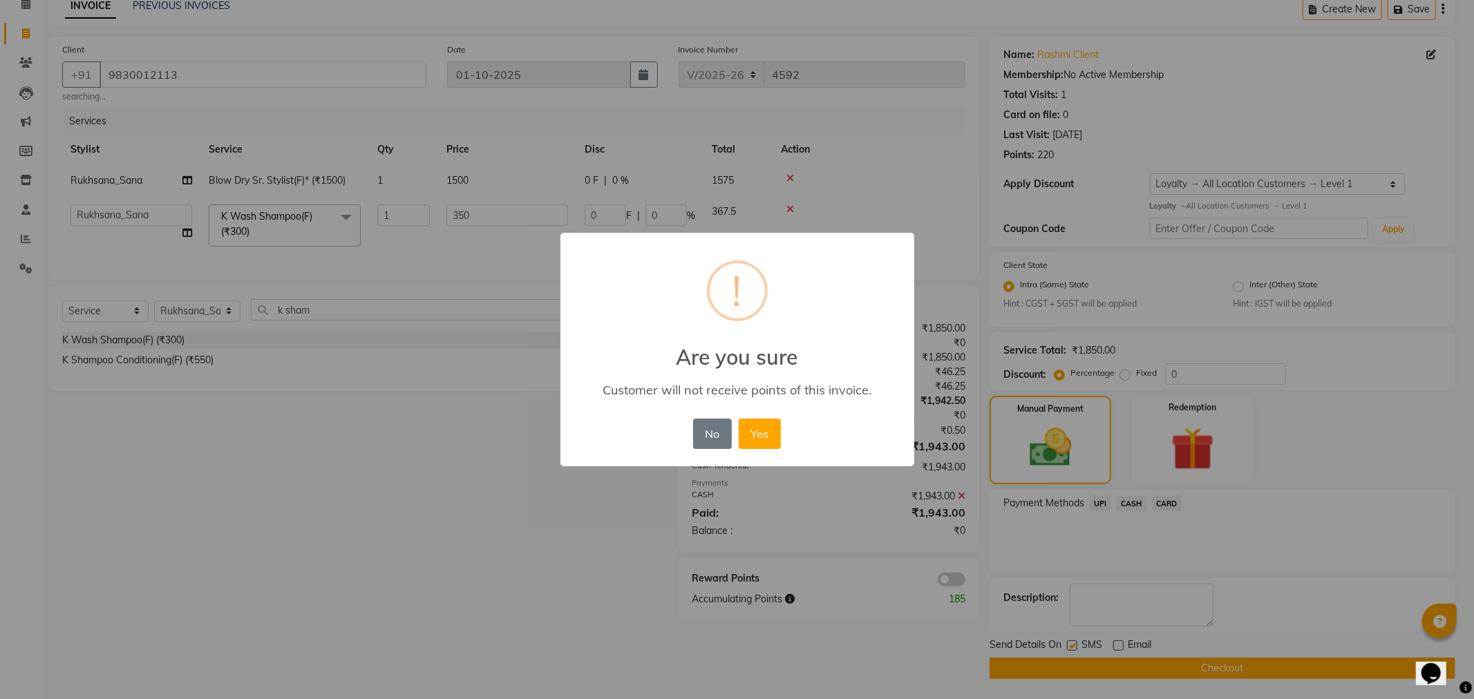
drag, startPoint x: 750, startPoint y: 427, endPoint x: 785, endPoint y: 468, distance: 53.9
click at [750, 427] on button "Yes" at bounding box center [760, 434] width 42 height 30
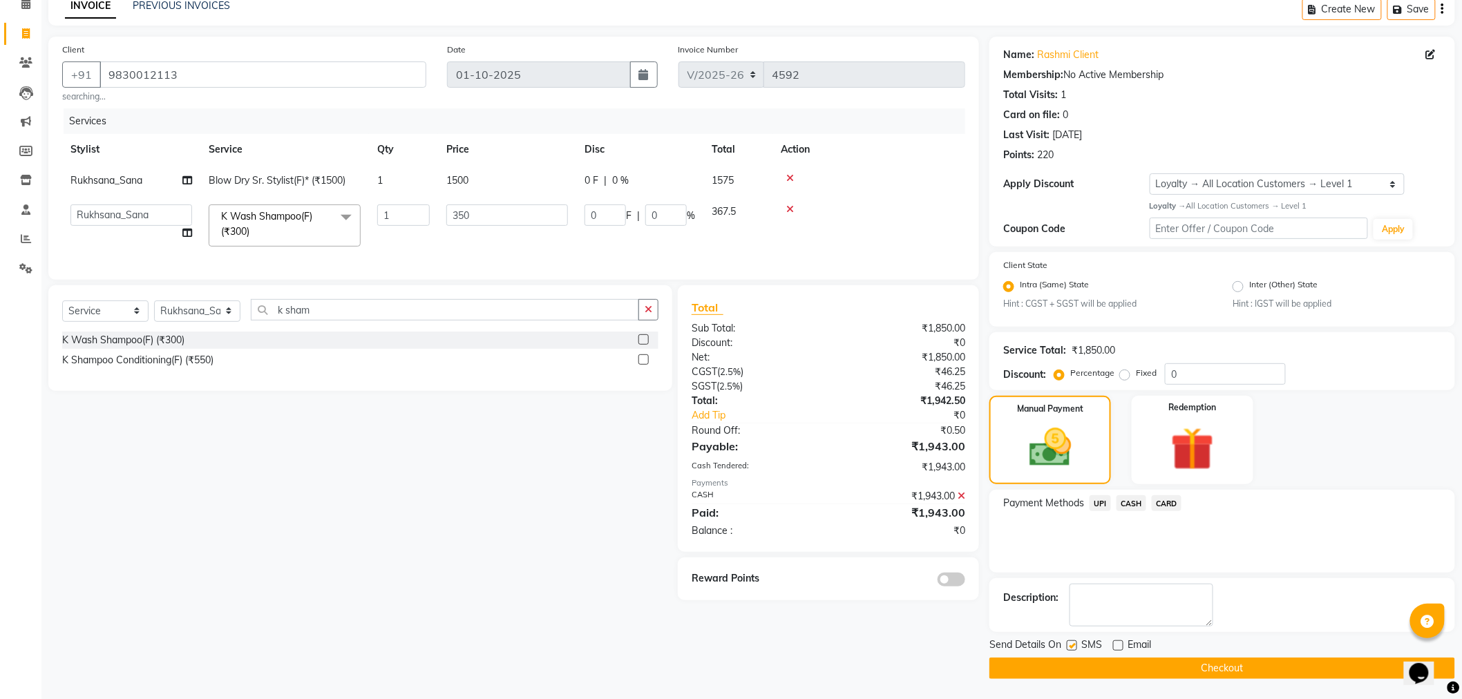
click at [1075, 663] on button "Checkout" at bounding box center [1223, 668] width 466 height 21
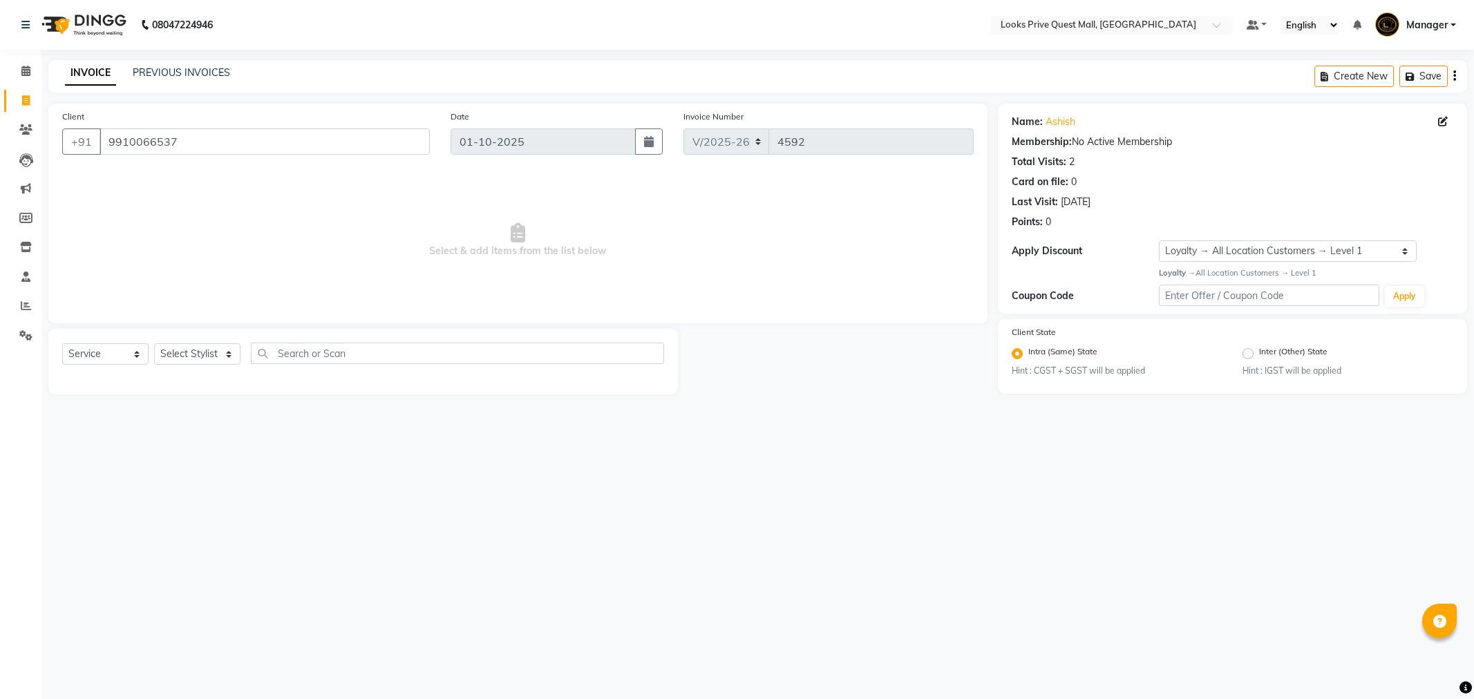
select select "6141"
select select "service"
select select "1: Object"
drag, startPoint x: 204, startPoint y: 361, endPoint x: 203, endPoint y: 343, distance: 17.3
click at [204, 361] on select "Select Stylist Arman Bapi Chhewang Counter_Sales [PERSON_NAME] [PERSON_NAME] [P…" at bounding box center [197, 353] width 86 height 21
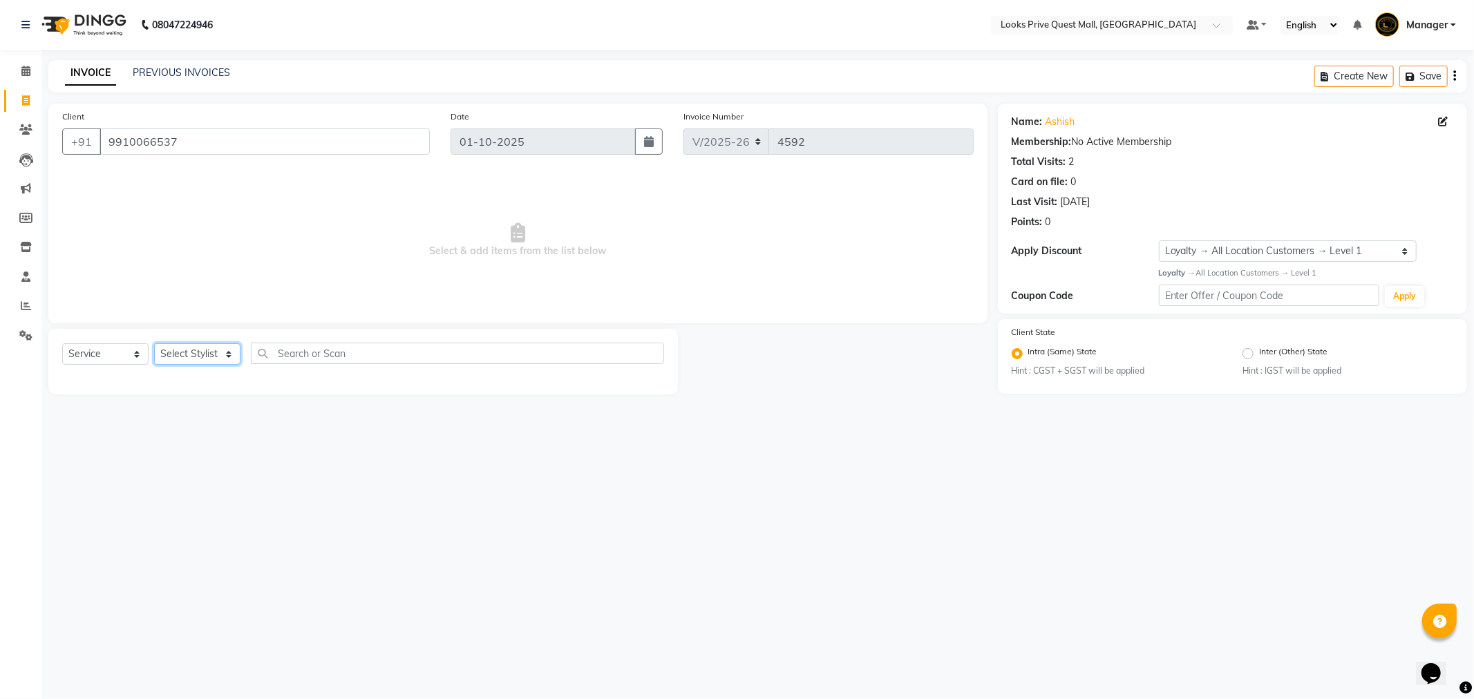
select select "46690"
click at [154, 344] on select "Select Stylist Arman Bapi Chhewang Counter_Sales [PERSON_NAME] [PERSON_NAME] [P…" at bounding box center [197, 353] width 86 height 21
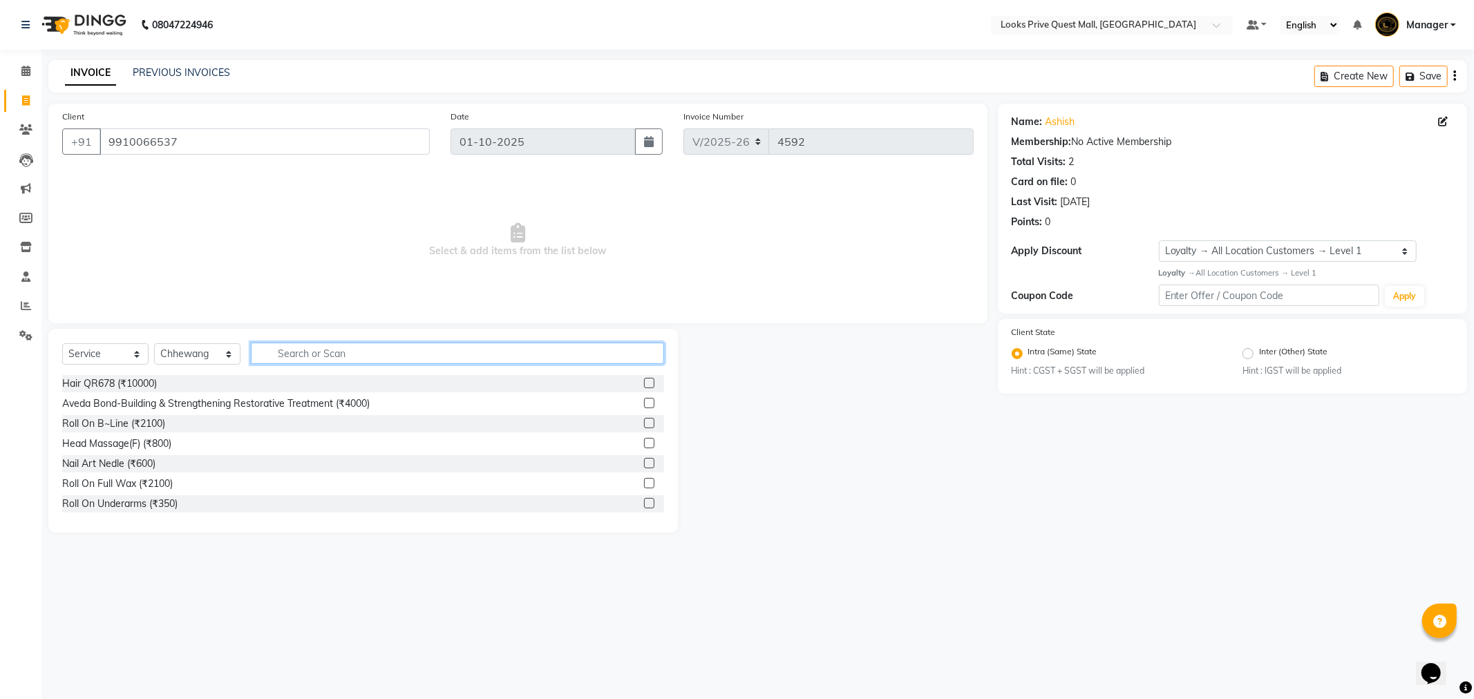
click at [321, 354] on input "text" at bounding box center [457, 353] width 413 height 21
type input "cr cu"
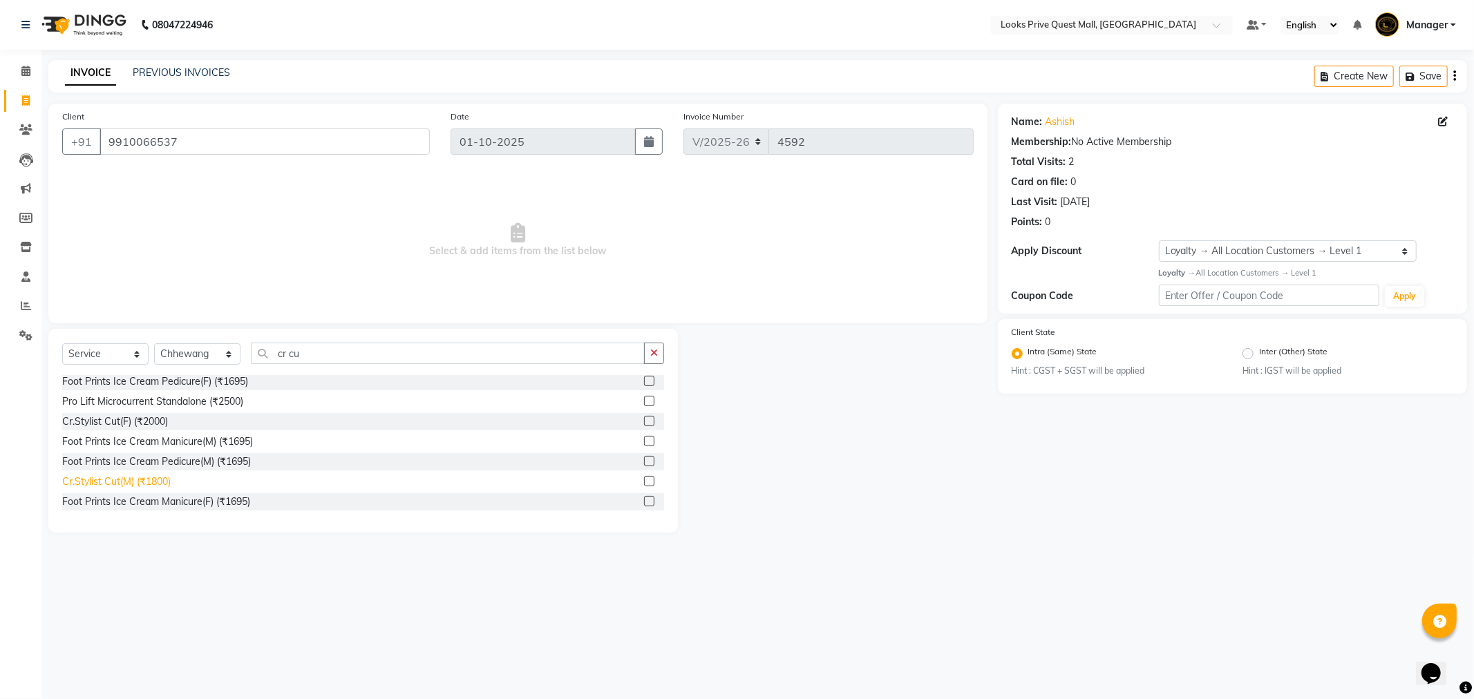
click at [142, 482] on div "Cr.Stylist Cut(M) (₹1800)" at bounding box center [116, 482] width 108 height 15
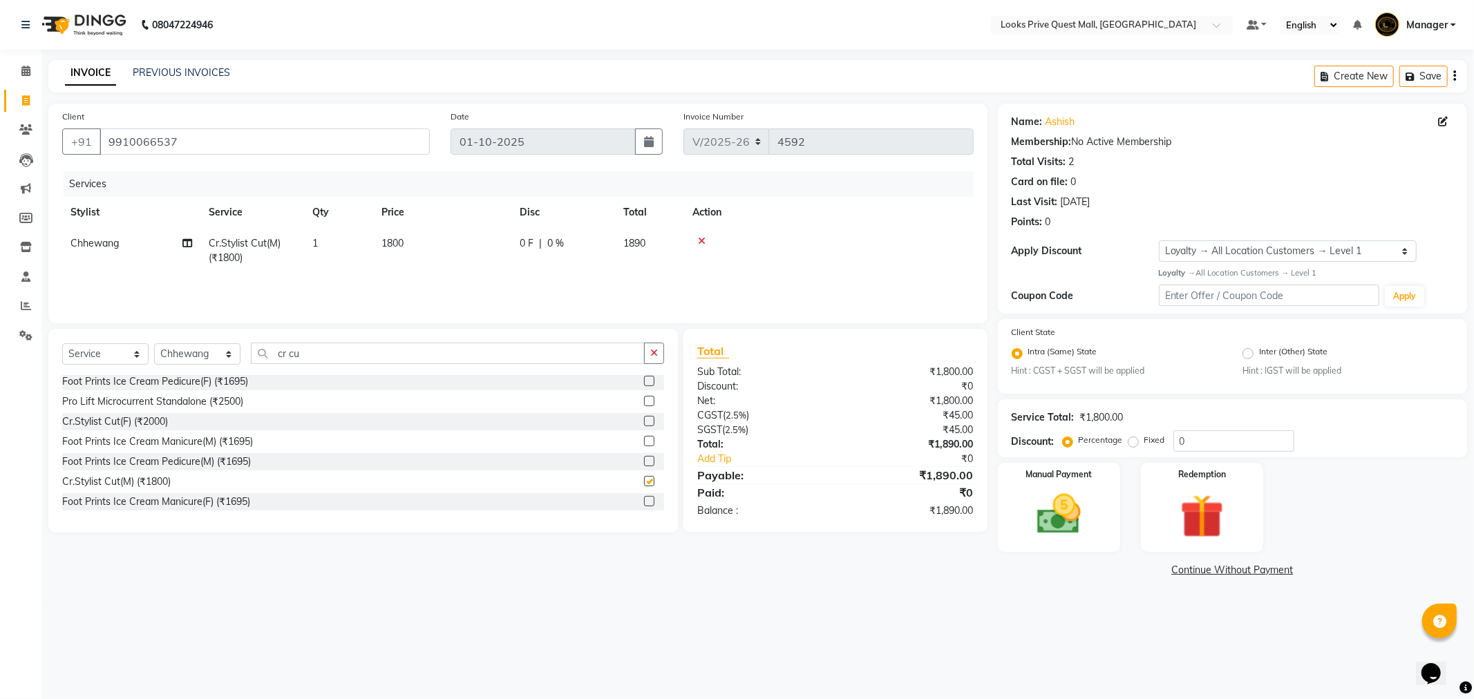
checkbox input "false"
click at [419, 265] on td "1800" at bounding box center [442, 251] width 138 height 46
select select "46690"
click at [259, 281] on tr "Arman Bapi Chhewang Counter_Sales [PERSON_NAME] [PERSON_NAME] [PERSON_NAME] Man…" at bounding box center [517, 254] width 911 height 53
type input "1600"
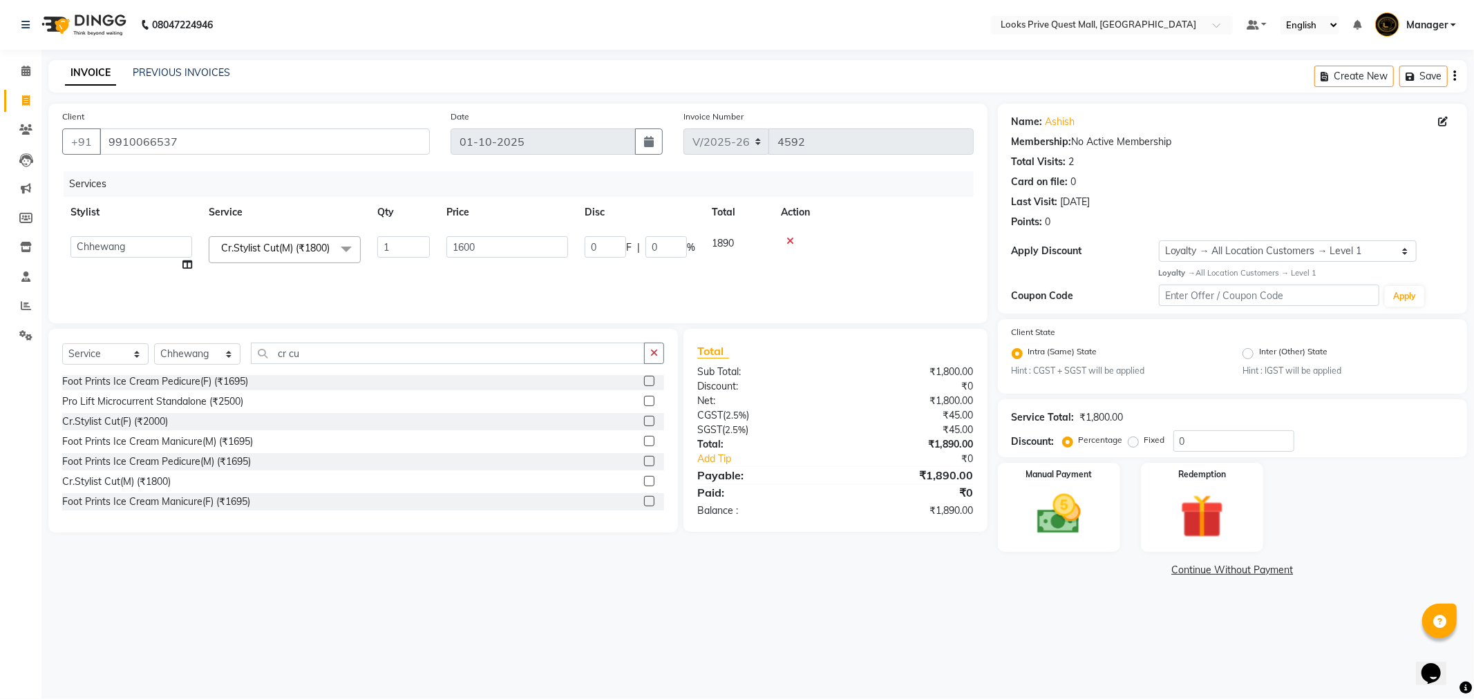
click at [401, 266] on tr "Arman Bapi Chhewang Counter_Sales [PERSON_NAME] [PERSON_NAME] [PERSON_NAME] Man…" at bounding box center [517, 254] width 911 height 53
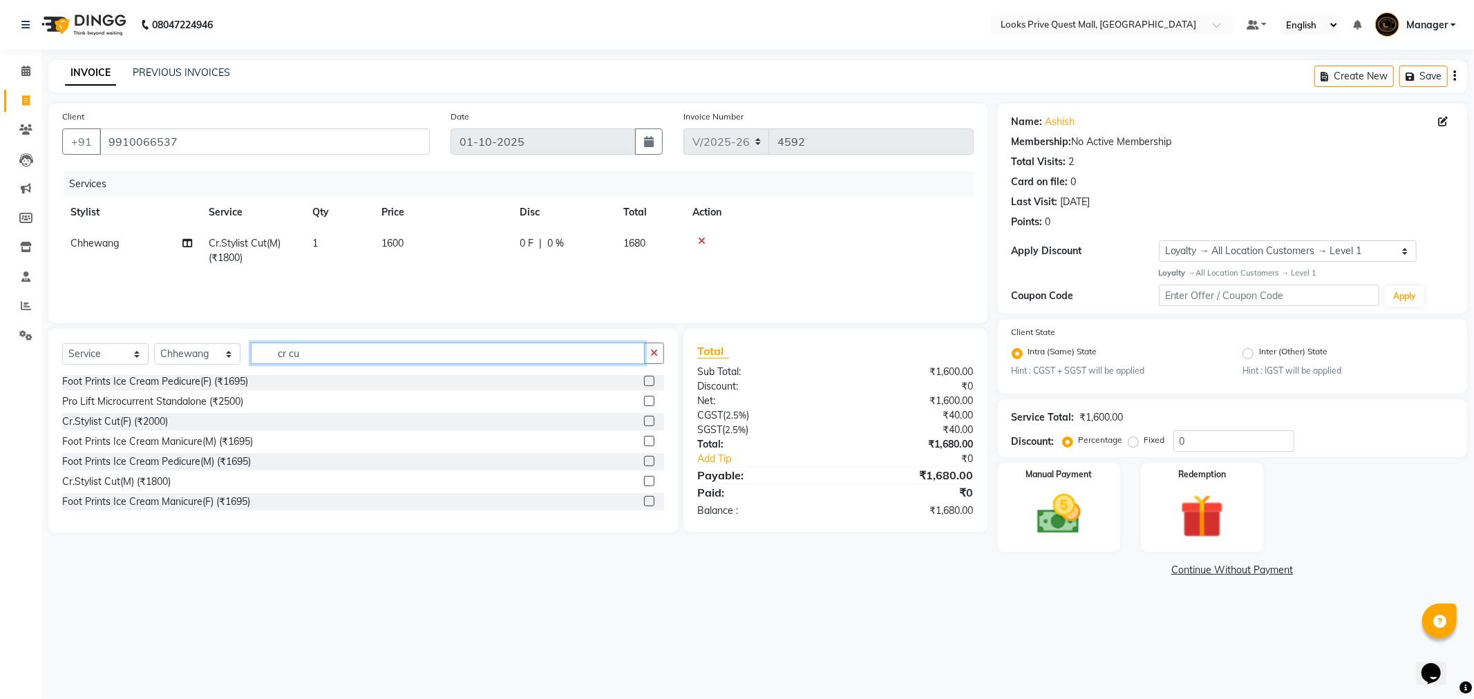
drag, startPoint x: 340, startPoint y: 348, endPoint x: 83, endPoint y: 374, distance: 258.3
click at [83, 374] on div "Select Service Product Membership Package Voucher Prepaid Gift Card Select Styl…" at bounding box center [363, 359] width 602 height 32
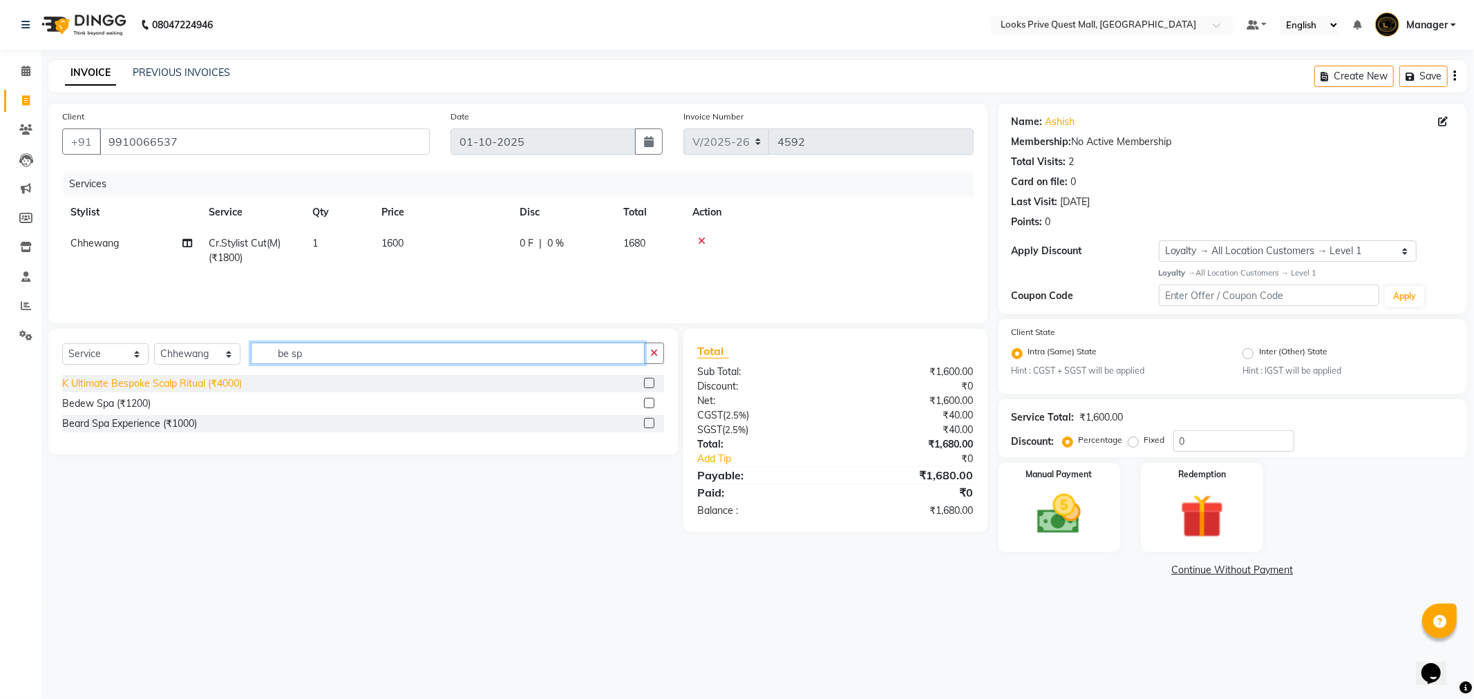
type input "be sp"
click at [108, 380] on div "K Ultimate Bespoke Scalp Ritual (₹4000)" at bounding box center [152, 384] width 180 height 15
checkbox input "false"
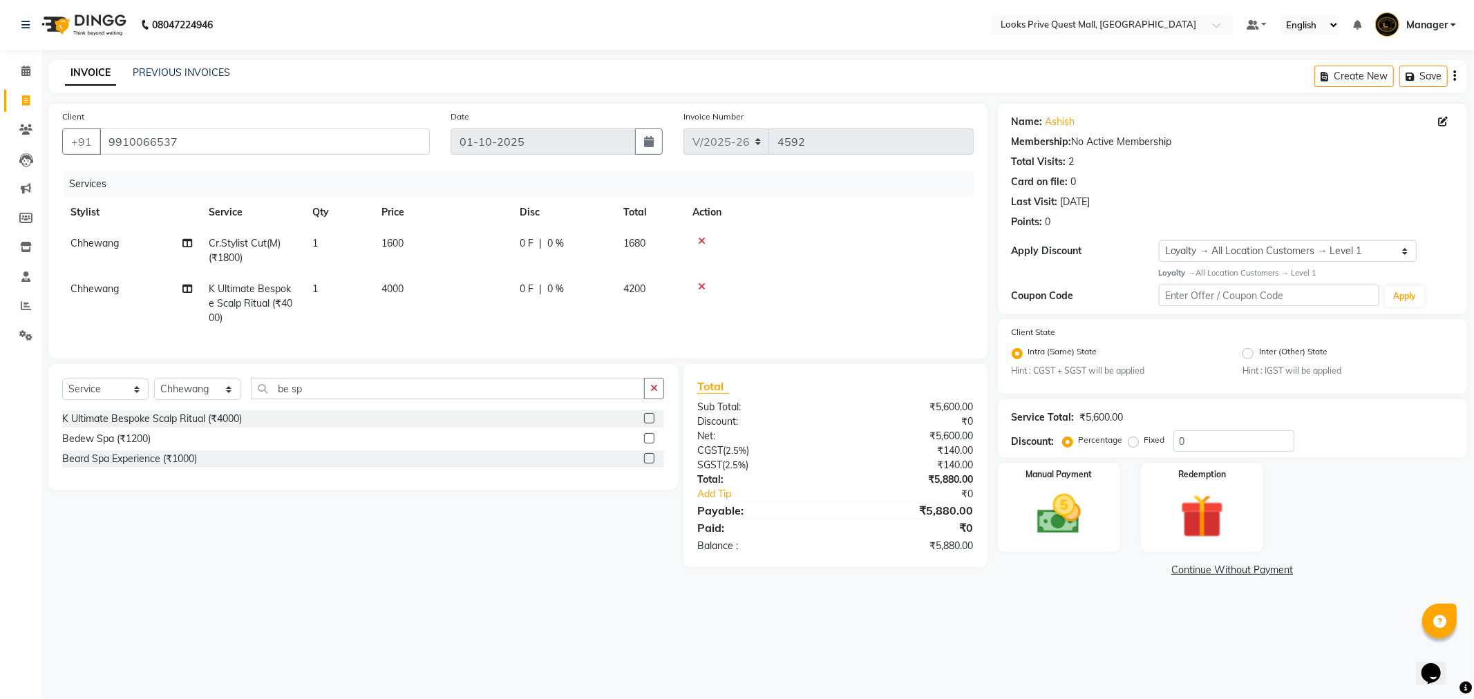
click at [426, 301] on td "4000" at bounding box center [442, 304] width 138 height 60
select select "46690"
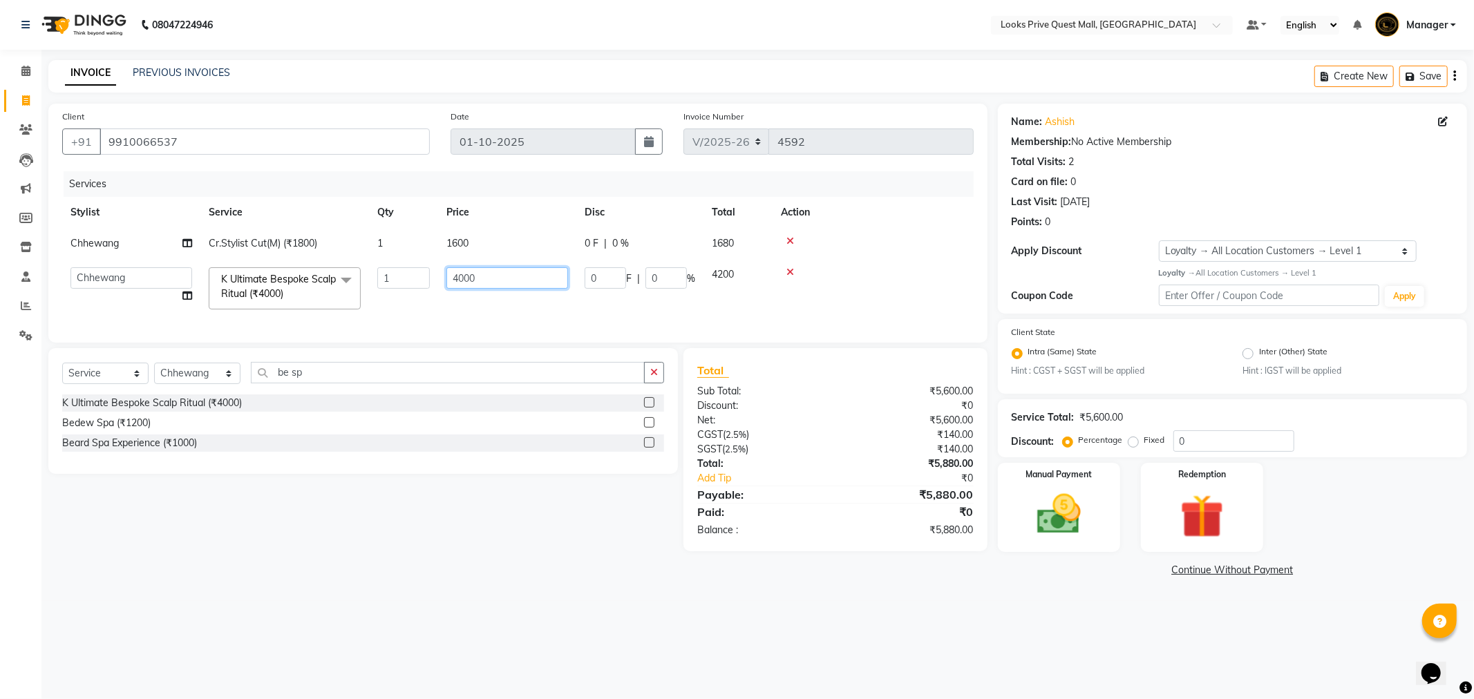
drag, startPoint x: 364, startPoint y: 290, endPoint x: 291, endPoint y: 303, distance: 74.3
click at [294, 299] on tr "Arman Bapi Chhewang Counter_Sales [PERSON_NAME] [PERSON_NAME] [PERSON_NAME] Man…" at bounding box center [517, 288] width 911 height 59
type input "6500"
click at [686, 634] on div "08047224946 Select Location × Looks Prive Quest Mall, [GEOGRAPHIC_DATA] Default…" at bounding box center [737, 349] width 1474 height 699
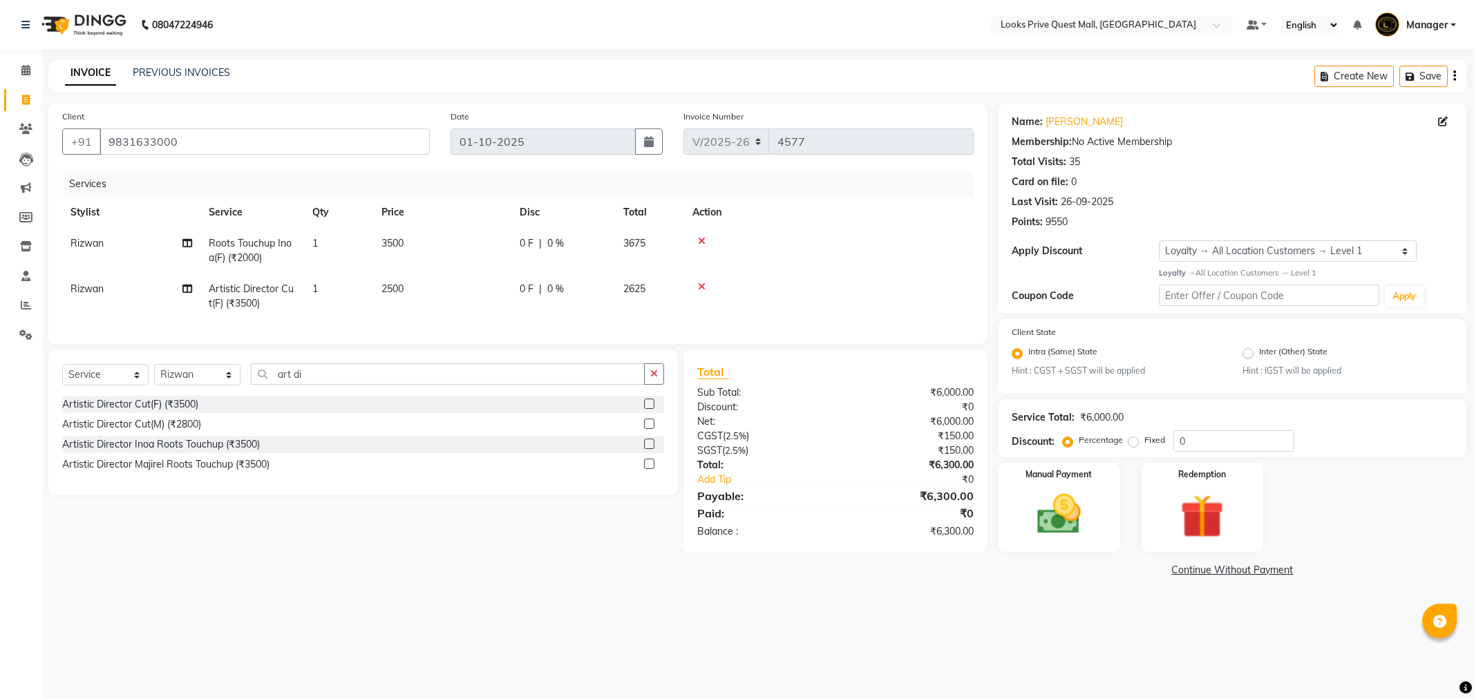
select select "6141"
select select "service"
select select "46703"
select select "1: Object"
click at [24, 75] on icon at bounding box center [25, 70] width 9 height 10
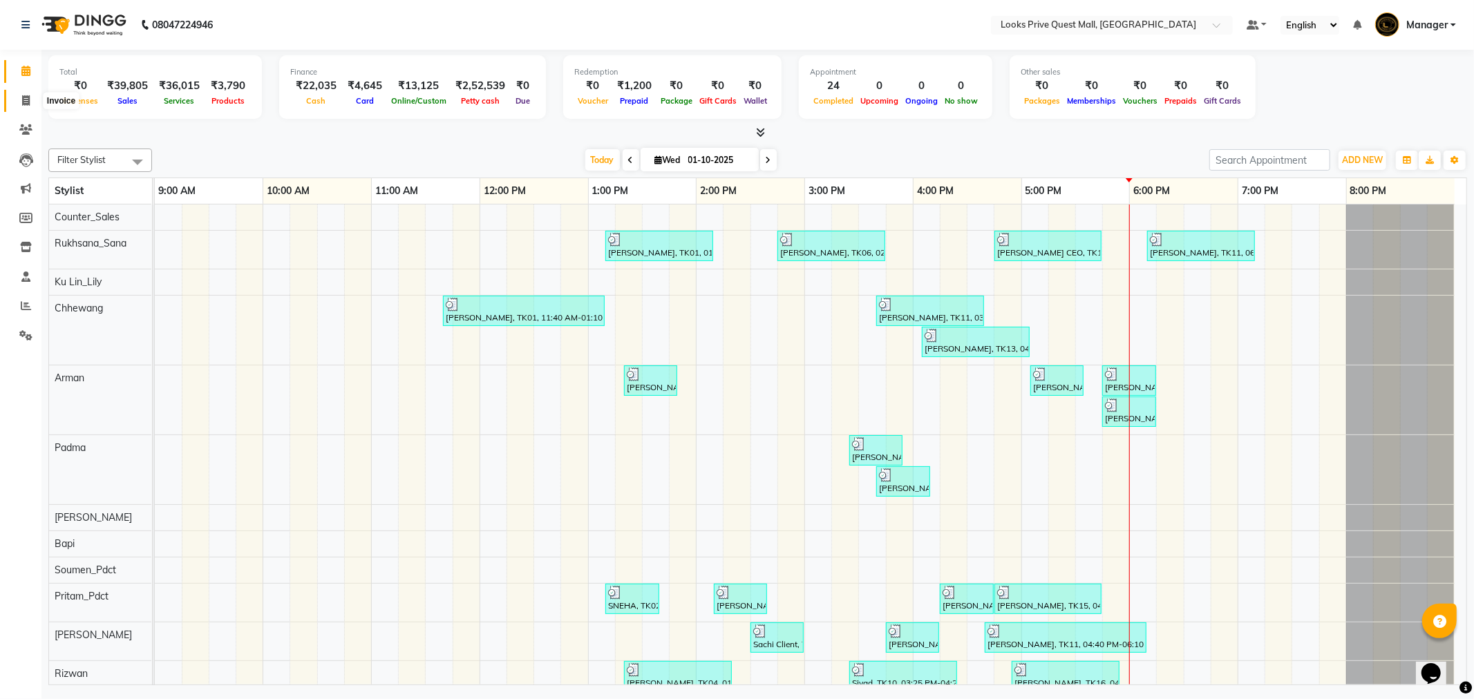
click at [30, 98] on span at bounding box center [26, 101] width 24 height 16
select select "service"
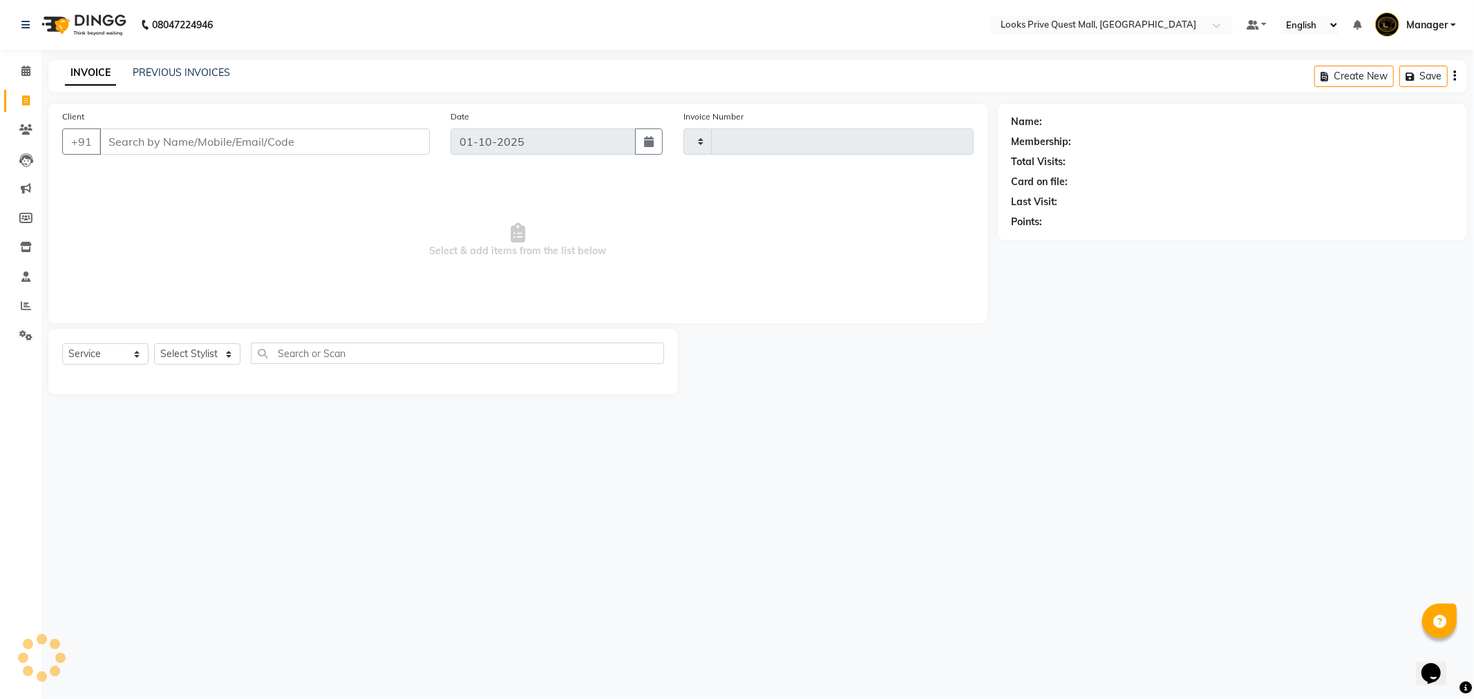
type input "4594"
select select "6141"
click at [176, 143] on input "Client" at bounding box center [265, 142] width 330 height 26
type input "6900593886"
click at [411, 142] on span "Add Client" at bounding box center [394, 142] width 55 height 14
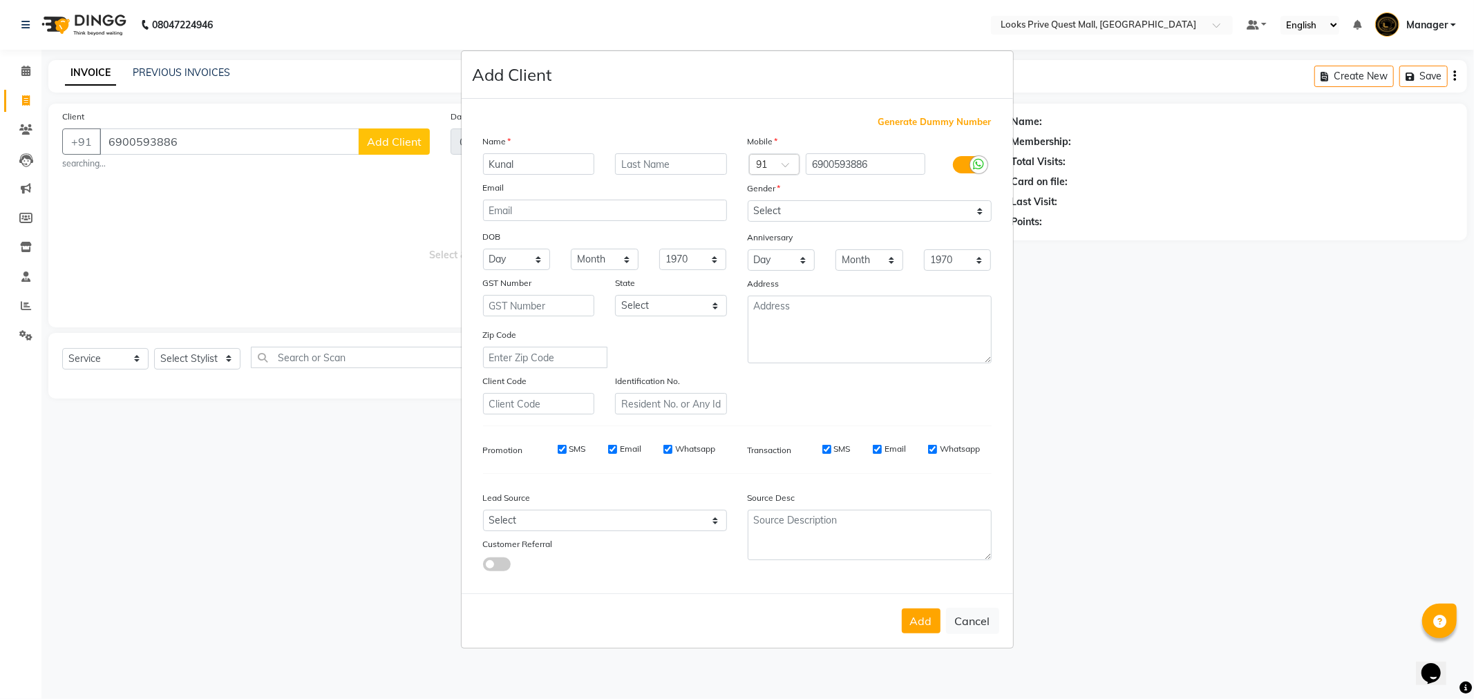
type input "Kunal"
type input "Pegu"
click at [978, 167] on icon at bounding box center [979, 164] width 11 height 12
click at [0, 0] on input "checkbox" at bounding box center [0, 0] width 0 height 0
click at [844, 223] on div "Mobile Country Code × 91 6900593886 Gender Select Male Female Other Prefer Not …" at bounding box center [869, 274] width 265 height 281
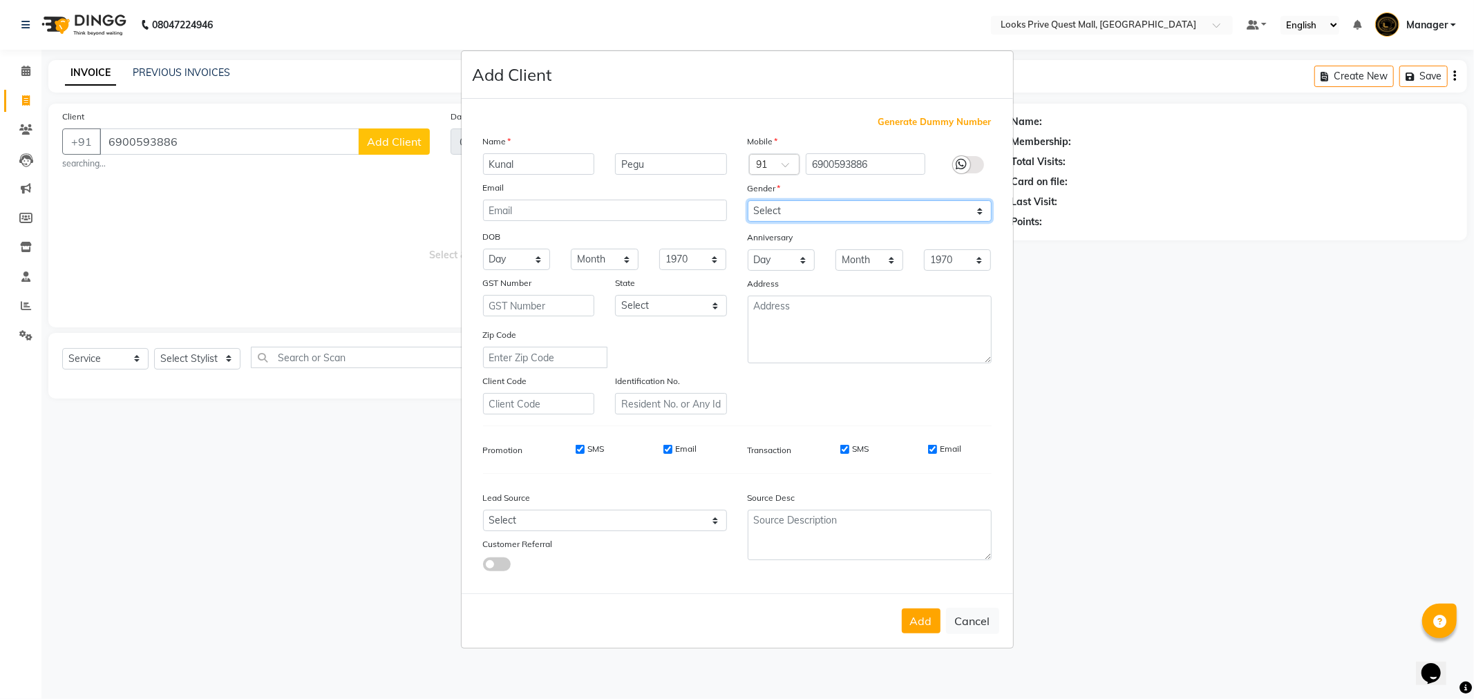
click at [800, 218] on select "Select Male Female Other Prefer Not To Say" at bounding box center [870, 210] width 244 height 21
select select "male"
click at [748, 200] on select "Select Male Female Other Prefer Not To Say" at bounding box center [870, 210] width 244 height 21
click at [935, 447] on input "Email" at bounding box center [932, 449] width 9 height 9
checkbox input "false"
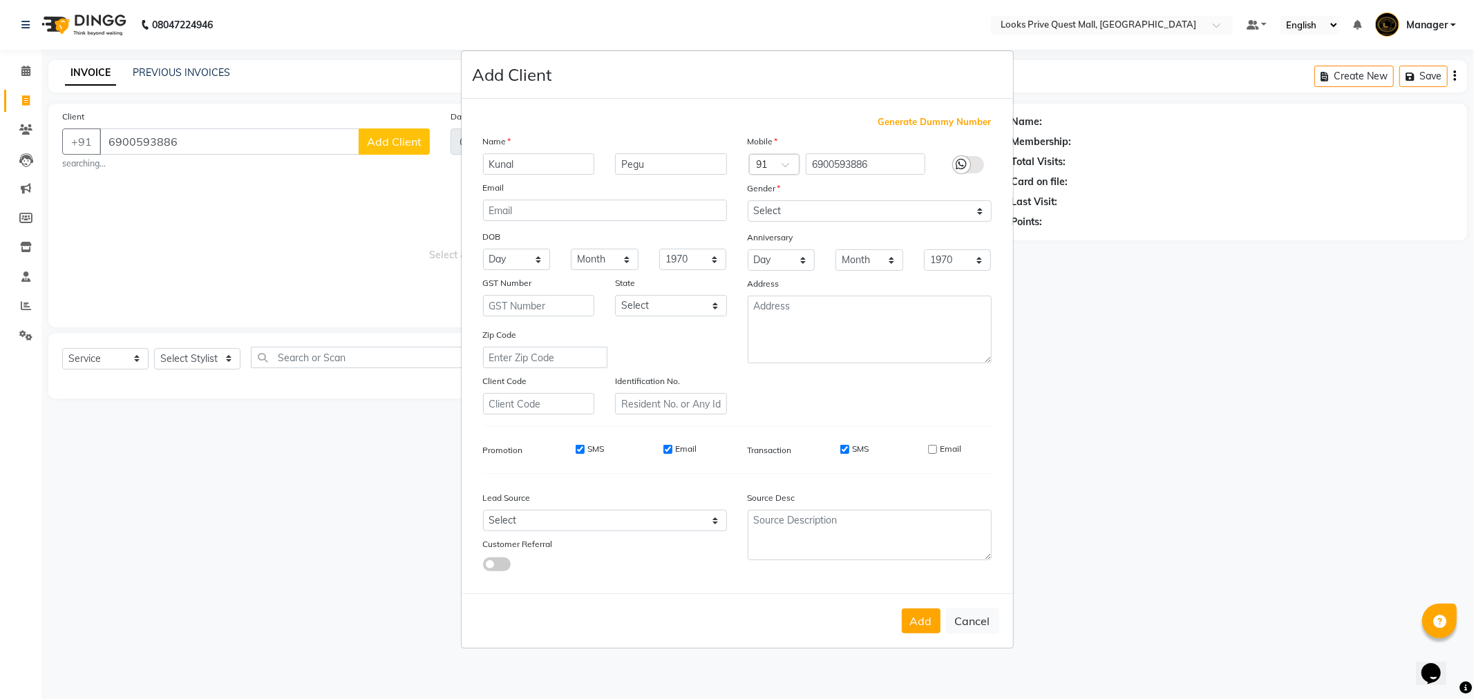
click at [668, 451] on input "Email" at bounding box center [667, 449] width 9 height 9
checkbox input "false"
click at [924, 622] on button "Add" at bounding box center [921, 621] width 39 height 25
select select
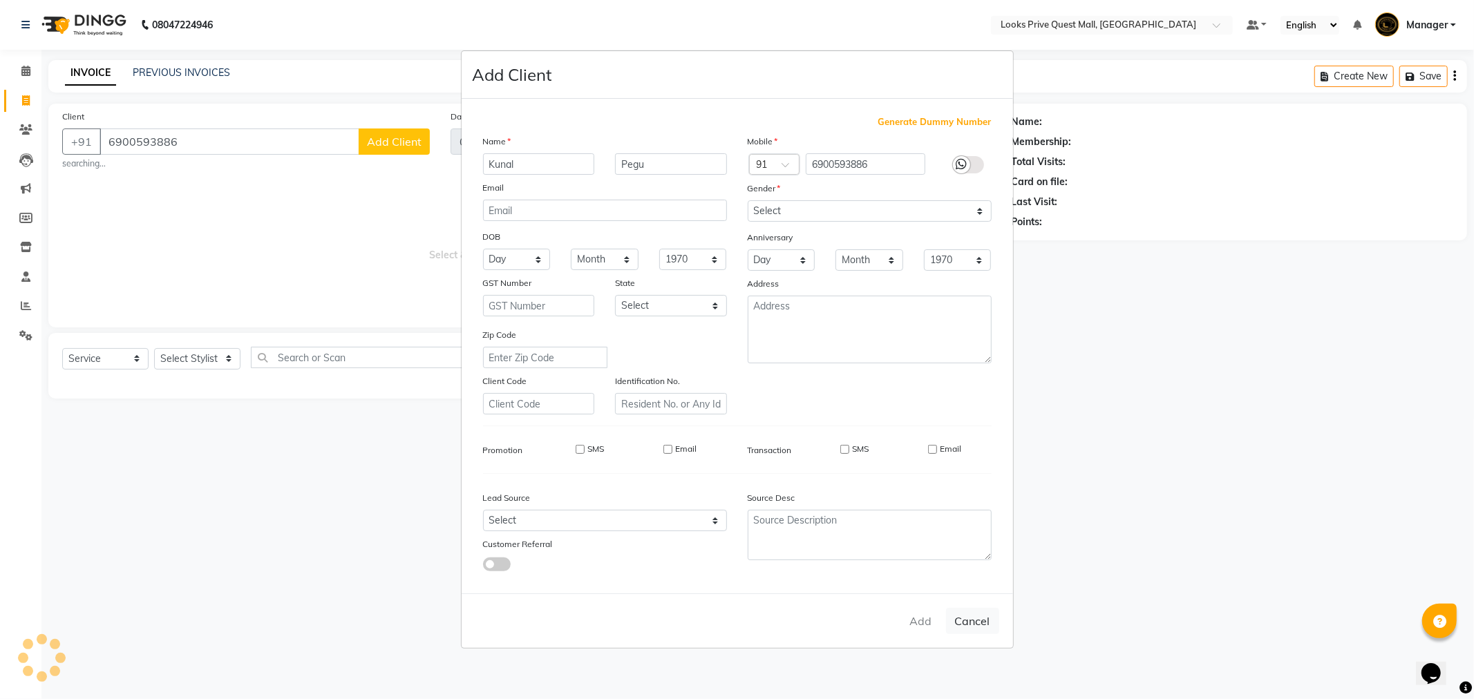
select select
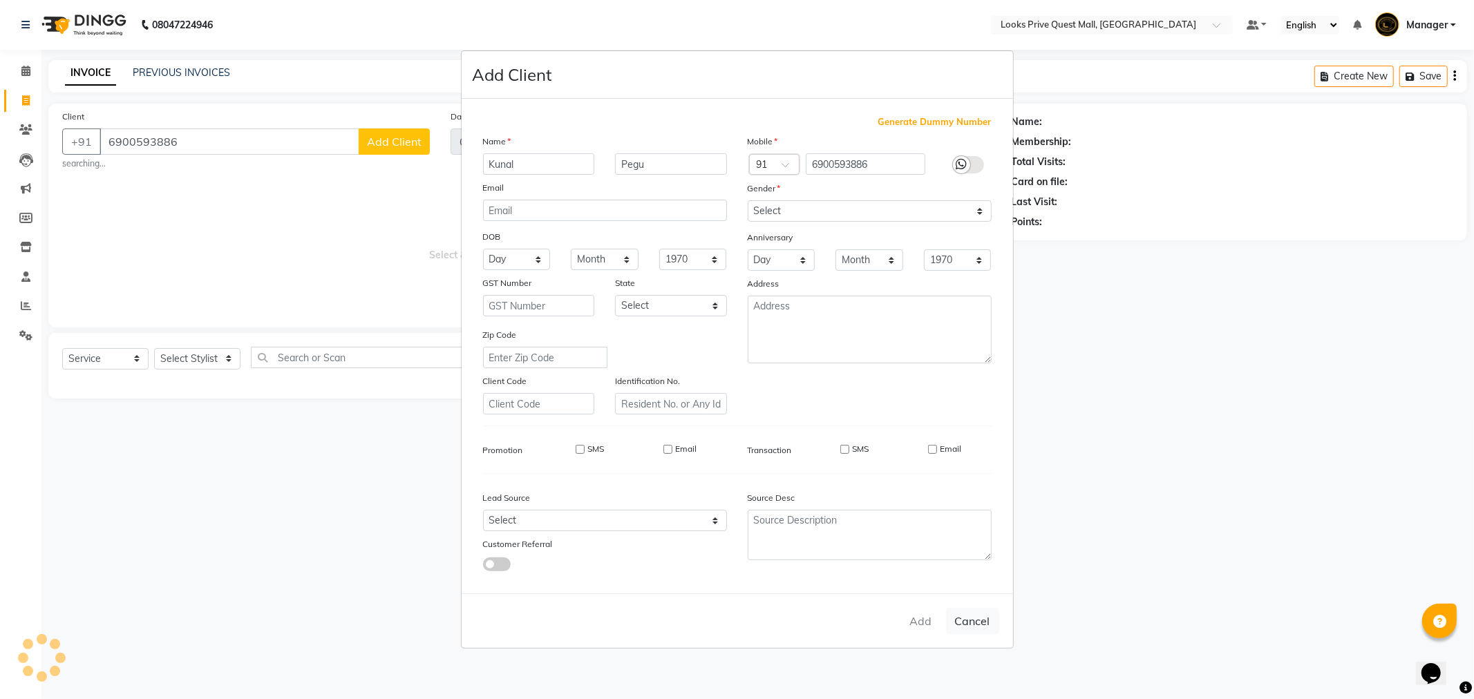
checkbox input "false"
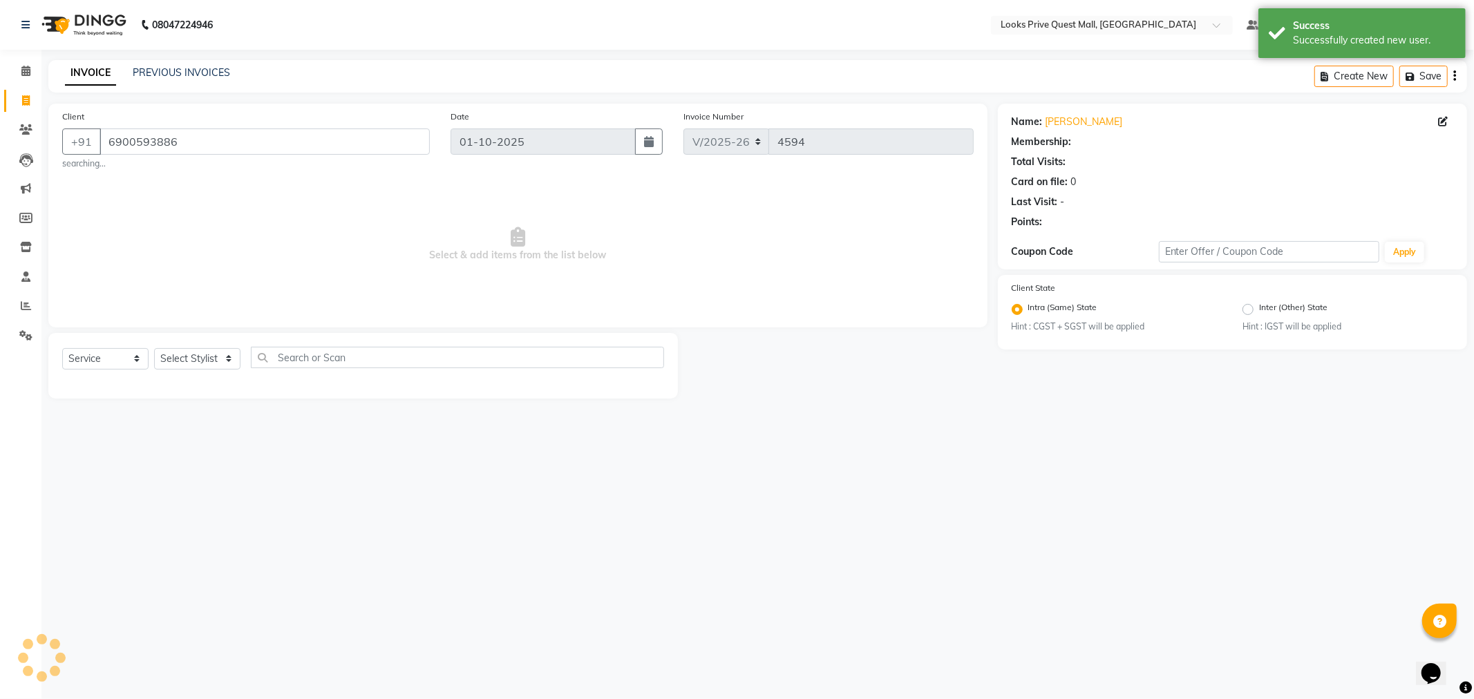
select select "1: Object"
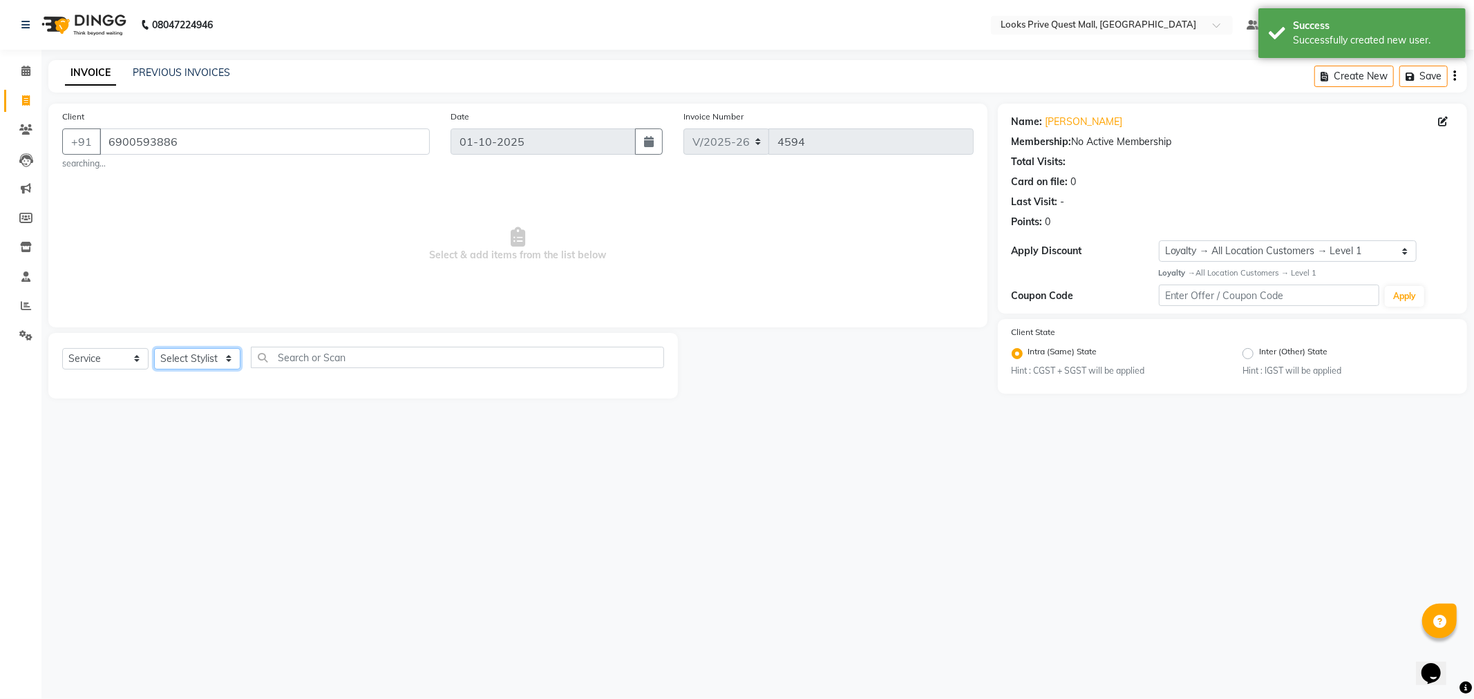
click at [200, 357] on select "Select Stylist Arman Bapi Chhewang Counter_Sales [PERSON_NAME] [PERSON_NAME] [P…" at bounding box center [197, 358] width 86 height 21
select select "46691"
click at [154, 348] on select "Select Stylist Arman Bapi Chhewang Counter_Sales [PERSON_NAME] [PERSON_NAME] [P…" at bounding box center [197, 358] width 86 height 21
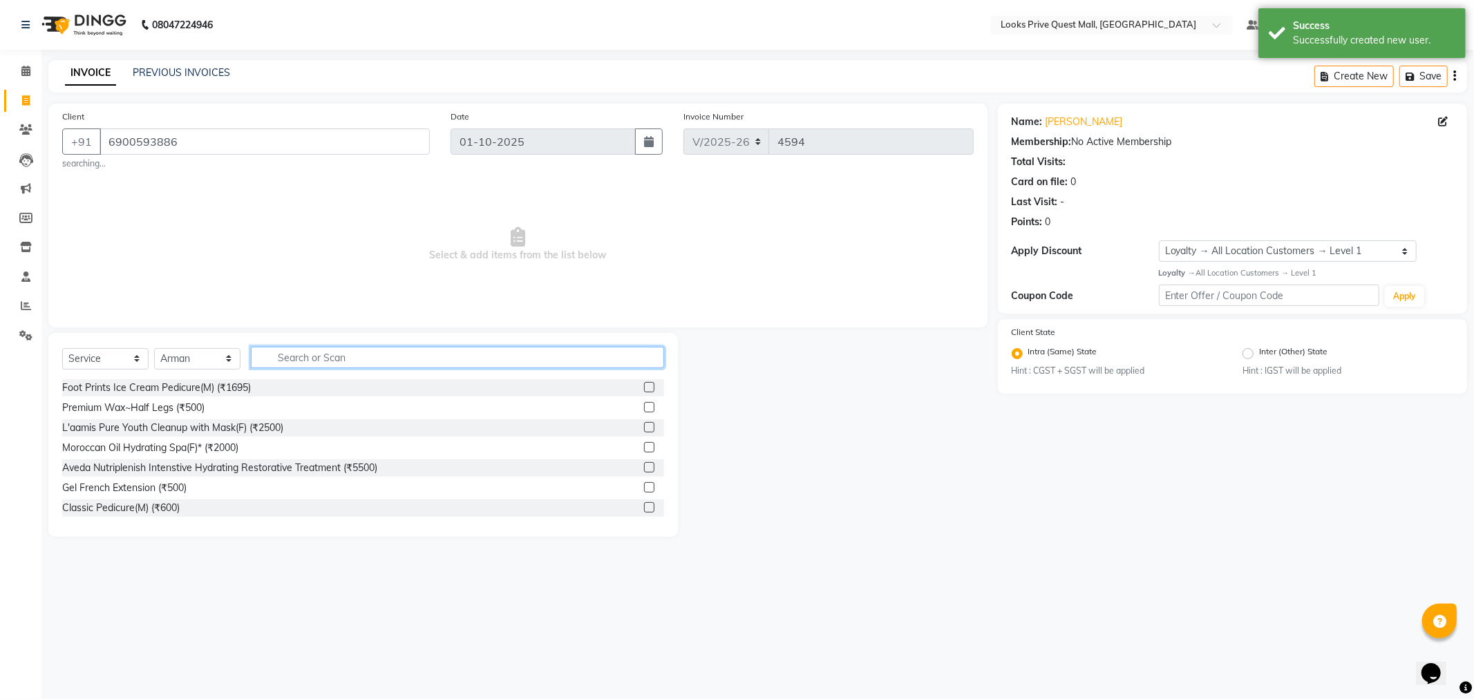
click at [329, 357] on input "text" at bounding box center [457, 357] width 413 height 21
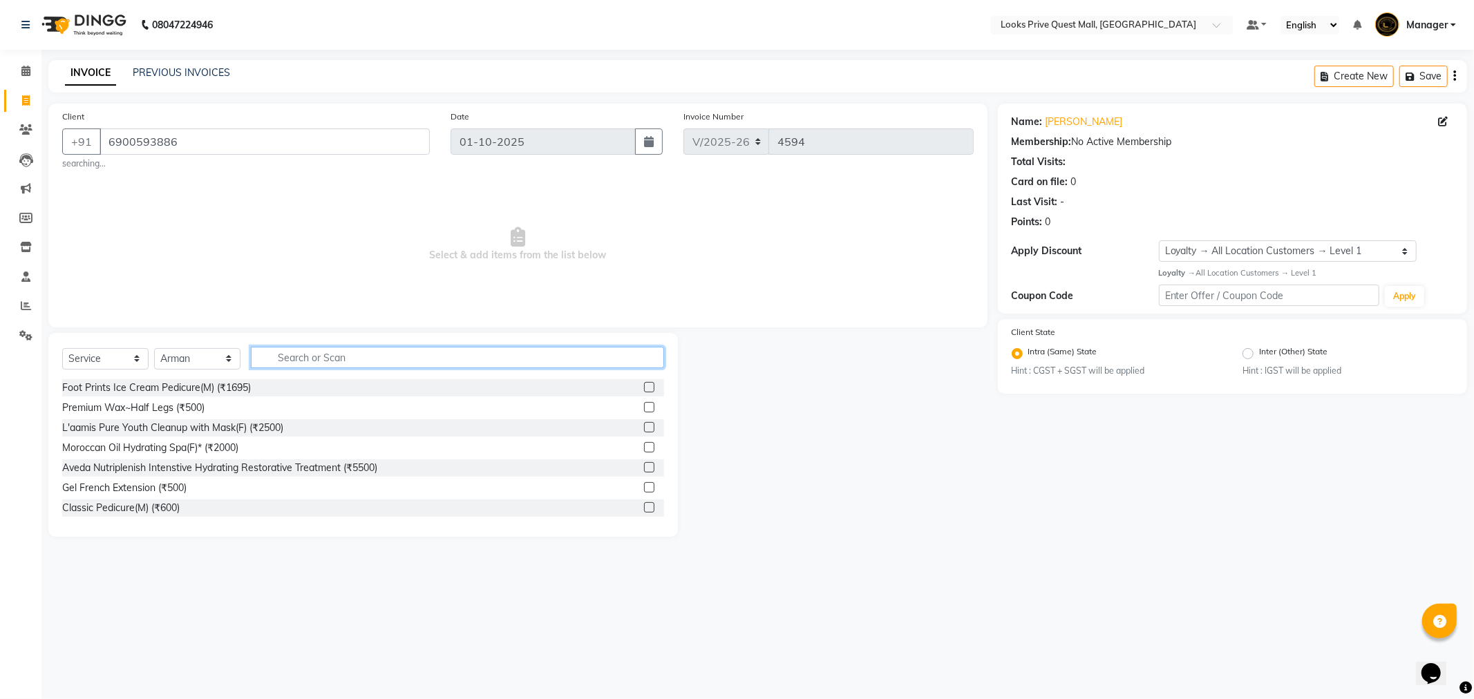
click at [323, 356] on input "text" at bounding box center [457, 357] width 413 height 21
type input "cut"
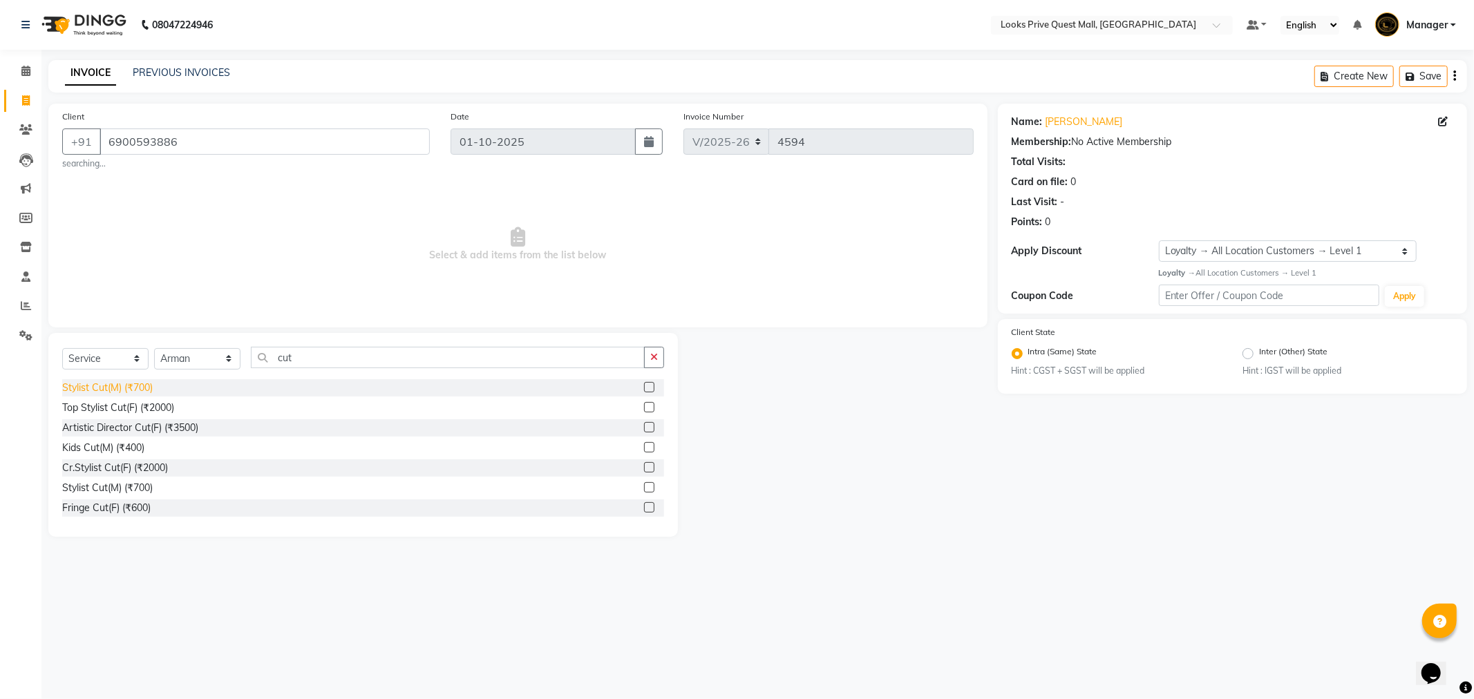
click at [123, 389] on div "Stylist Cut(M) (₹700)" at bounding box center [107, 388] width 91 height 15
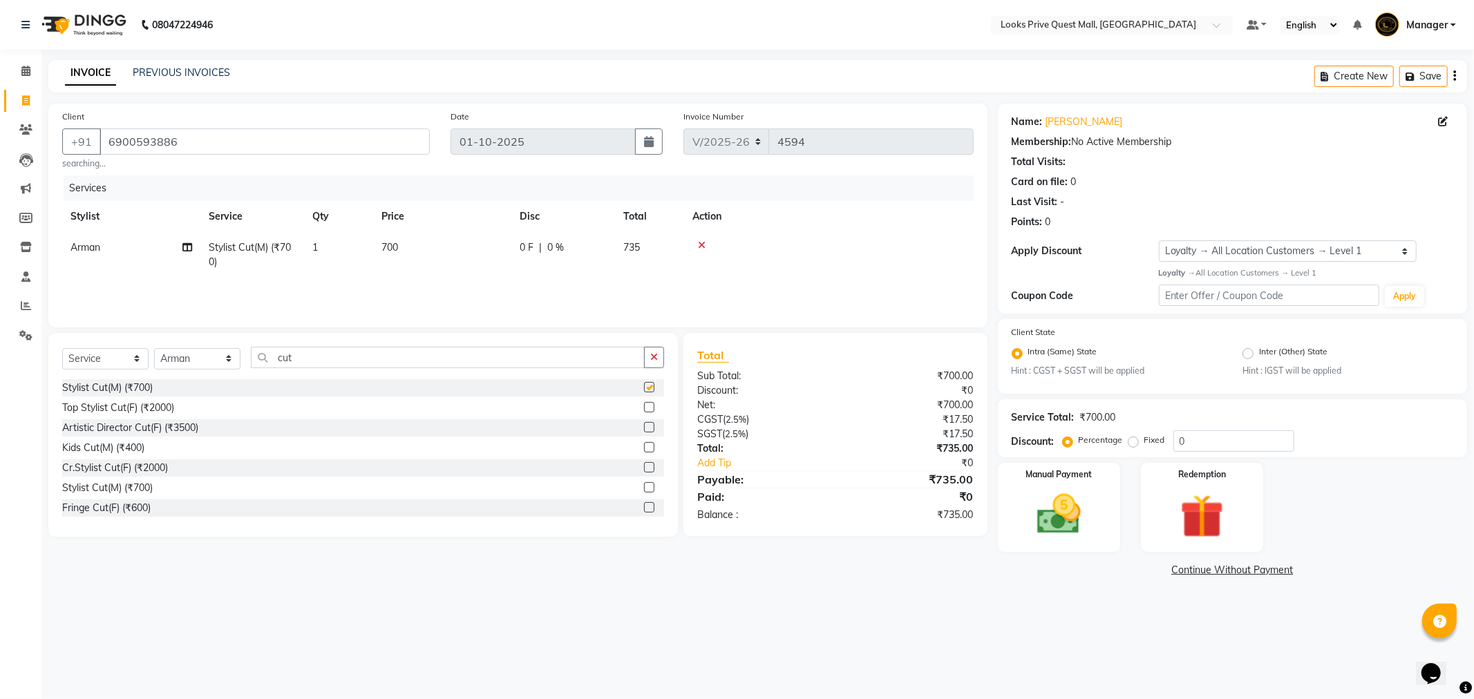
checkbox input "false"
click at [417, 256] on td "700" at bounding box center [442, 255] width 138 height 46
drag, startPoint x: 474, startPoint y: 249, endPoint x: 379, endPoint y: 267, distance: 97.2
click at [379, 267] on tr "Arman Bapi Chhewang Counter_Sales Deepa Das Dipti Uppal Firoz Ku Lin_Lily Manag…" at bounding box center [517, 258] width 911 height 53
type input "1000"
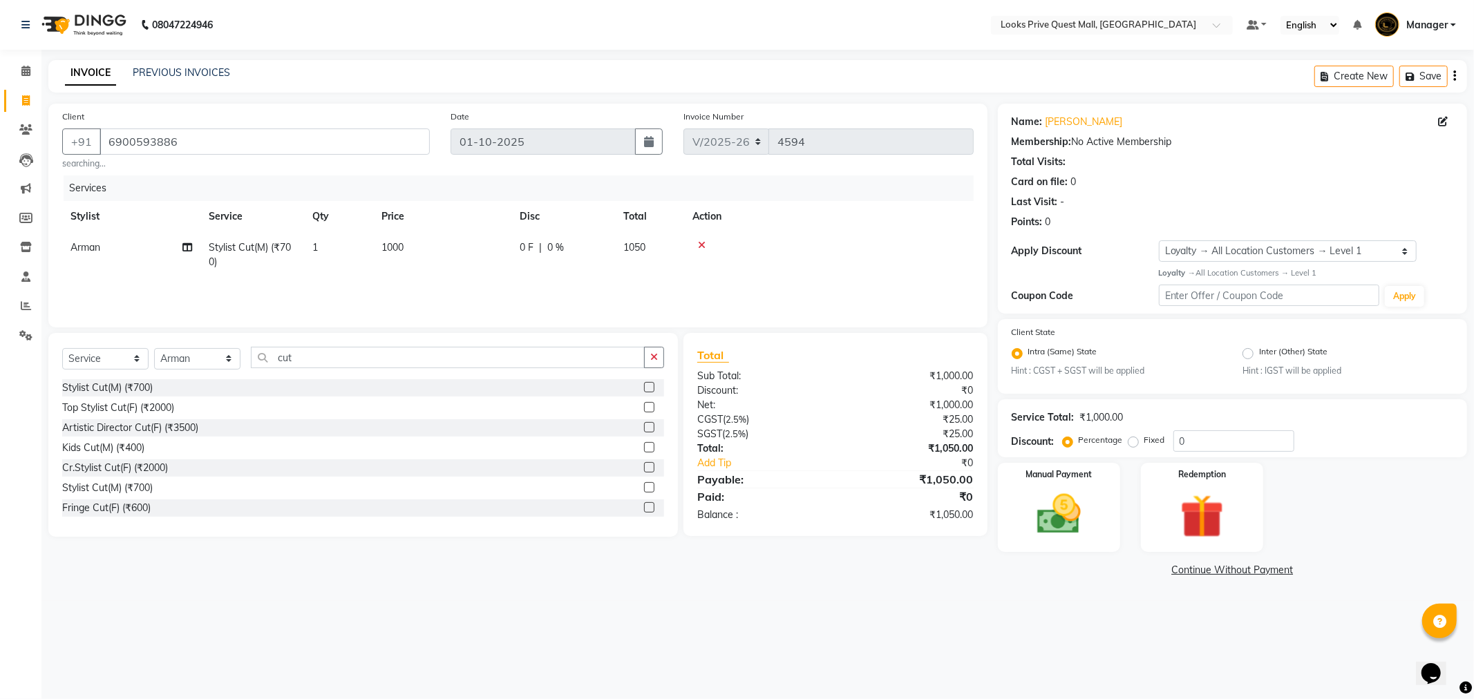
click at [406, 284] on div "Services Stylist Service Qty Price Disc Total Action Arman Stylist Cut(M) (₹700…" at bounding box center [517, 245] width 911 height 138
click at [125, 363] on select "Select Service Product Membership Package Voucher Prepaid Gift Card" at bounding box center [105, 358] width 86 height 21
select select "product"
click at [62, 348] on select "Select Service Product Membership Package Voucher Prepaid Gift Card" at bounding box center [105, 358] width 86 height 21
drag, startPoint x: 327, startPoint y: 370, endPoint x: 168, endPoint y: 368, distance: 159.0
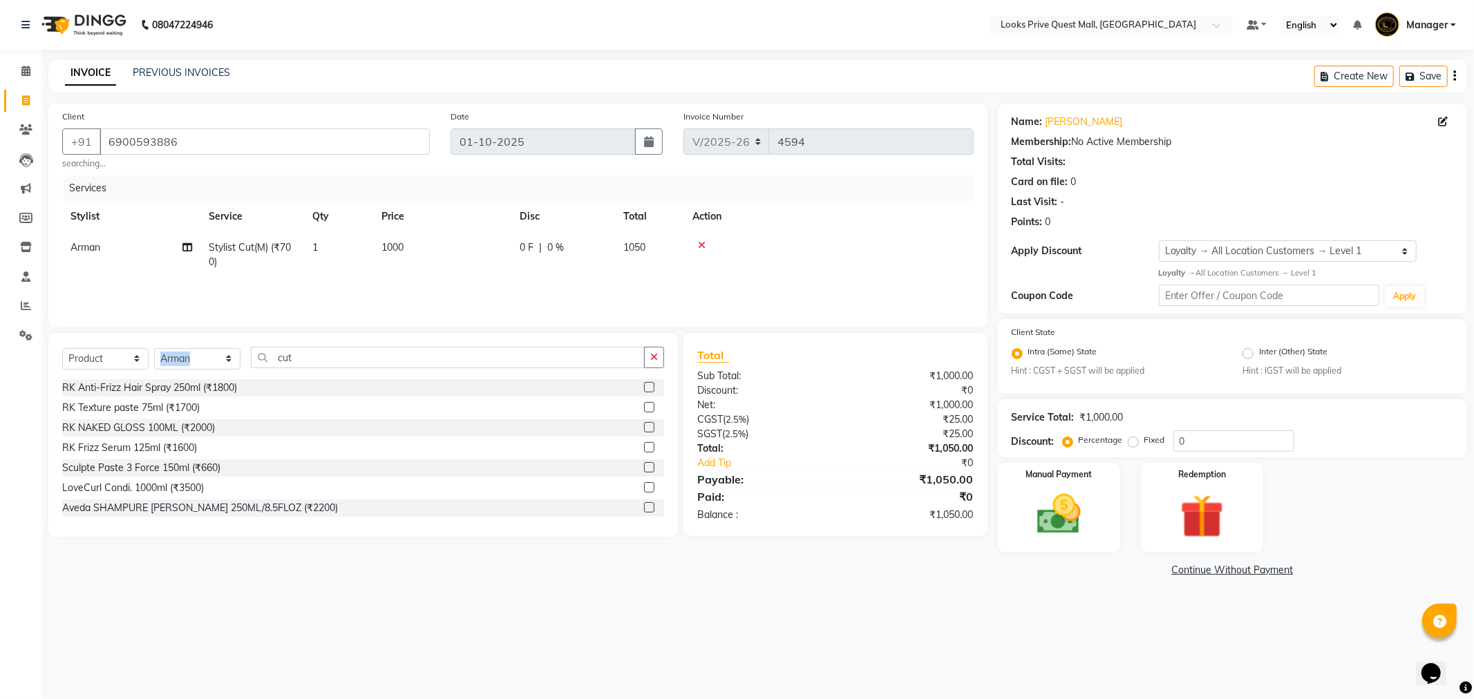
click at [168, 368] on div "Select Service Product Membership Package Voucher Prepaid Gift Card Select Styl…" at bounding box center [363, 363] width 602 height 32
drag, startPoint x: 321, startPoint y: 355, endPoint x: 135, endPoint y: 370, distance: 186.5
click at [135, 370] on div "Select Service Product Membership Package Voucher Prepaid Gift Card Select Styl…" at bounding box center [363, 363] width 602 height 32
type input "884486497864"
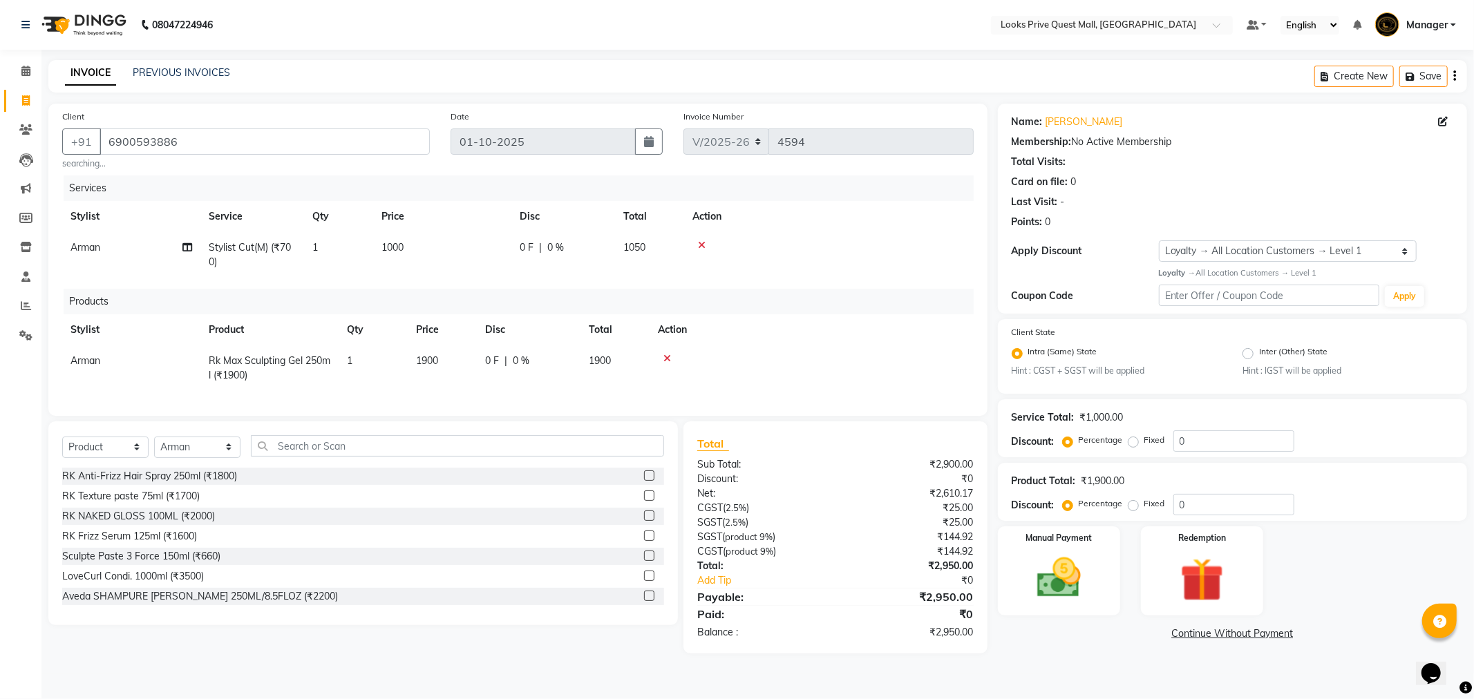
click at [451, 358] on td "1900" at bounding box center [442, 369] width 69 height 46
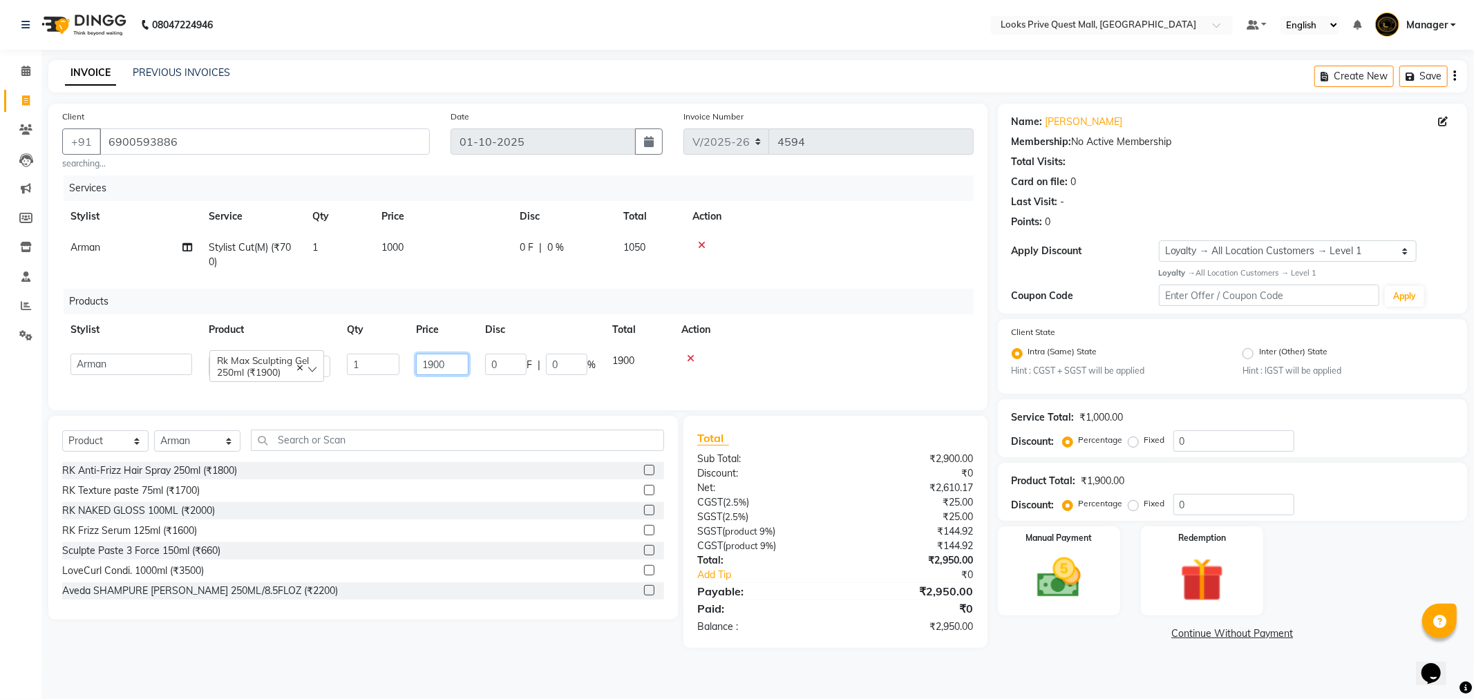
drag, startPoint x: 446, startPoint y: 363, endPoint x: 292, endPoint y: 375, distance: 154.5
click at [292, 375] on tr "Arman Bapi Chhewang Counter_Sales Deepa Das Dipti Uppal Firoz Ku Lin_Lily Manag…" at bounding box center [517, 365] width 911 height 39
type input "2000"
click at [754, 371] on td at bounding box center [823, 365] width 301 height 39
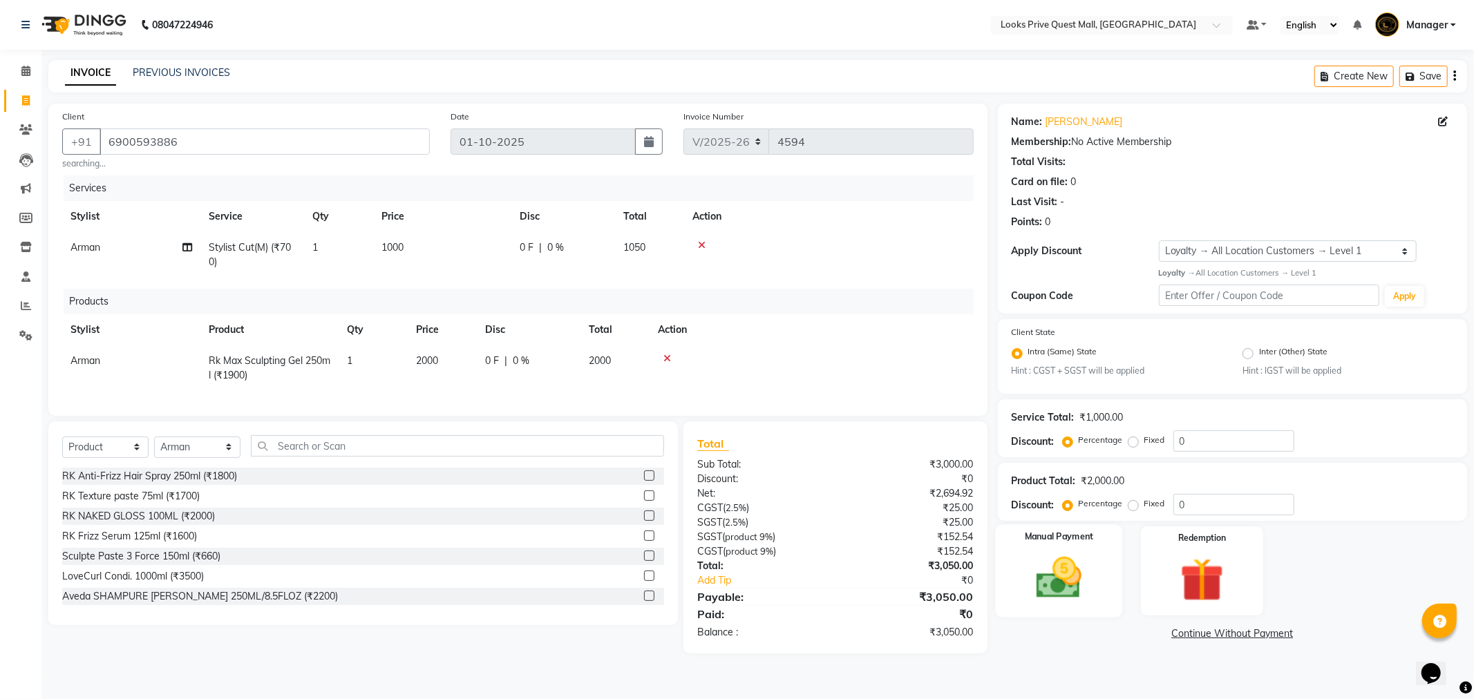
click at [1057, 569] on img at bounding box center [1059, 578] width 74 height 53
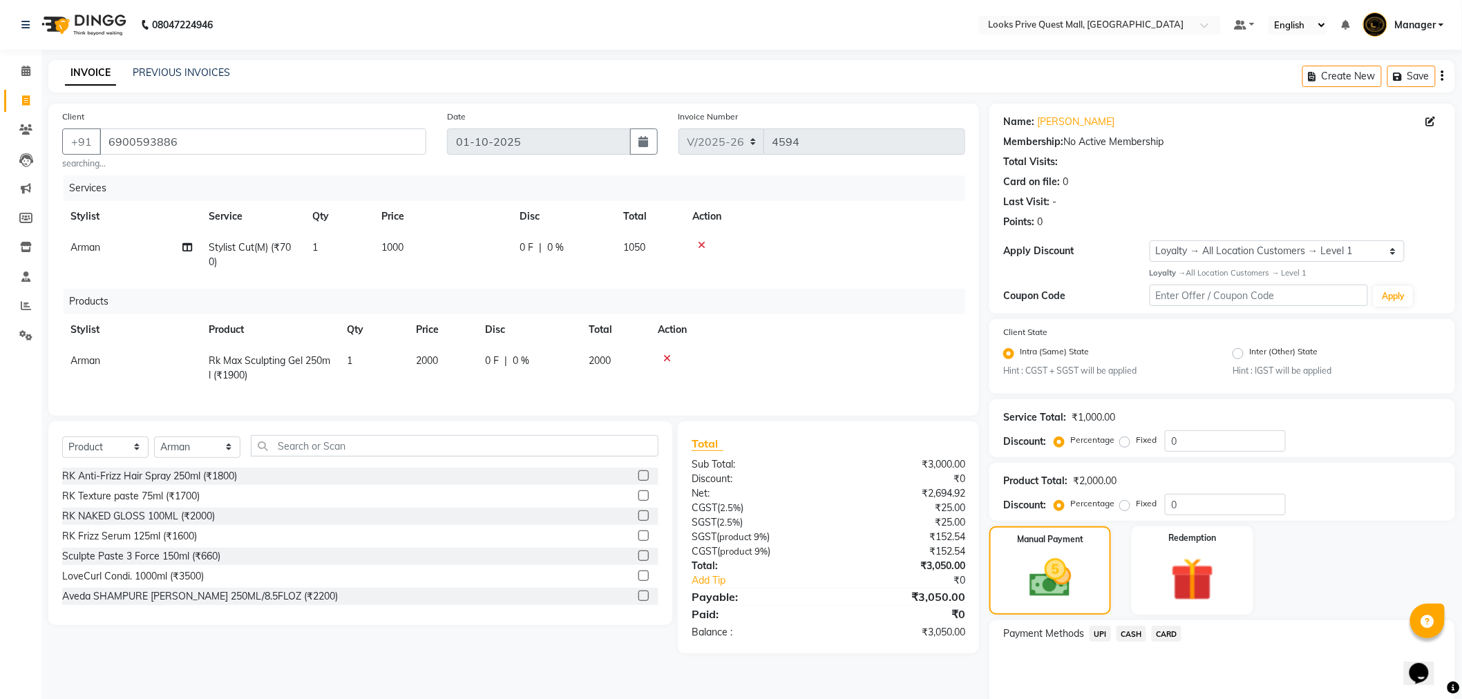
click at [1102, 634] on span "UPI" at bounding box center [1100, 634] width 21 height 16
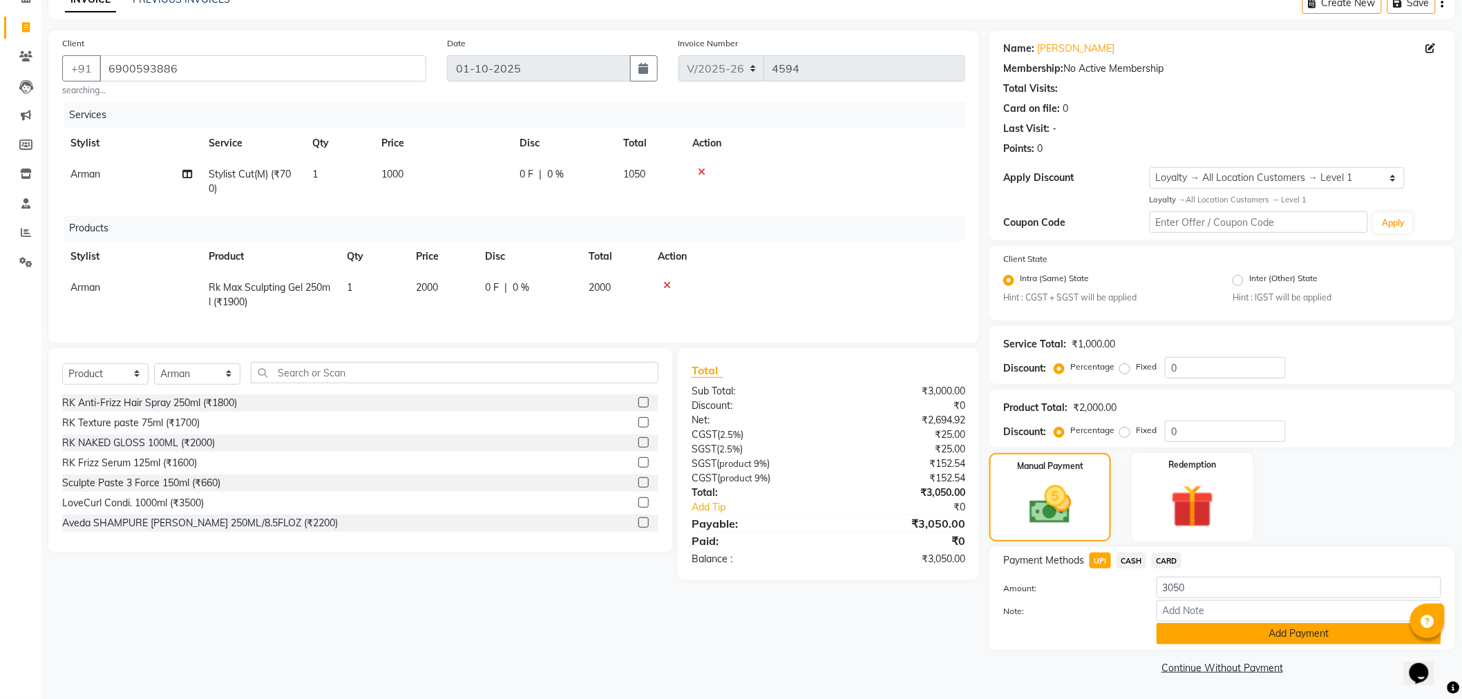
click at [1299, 641] on button "Add Payment" at bounding box center [1299, 633] width 285 height 21
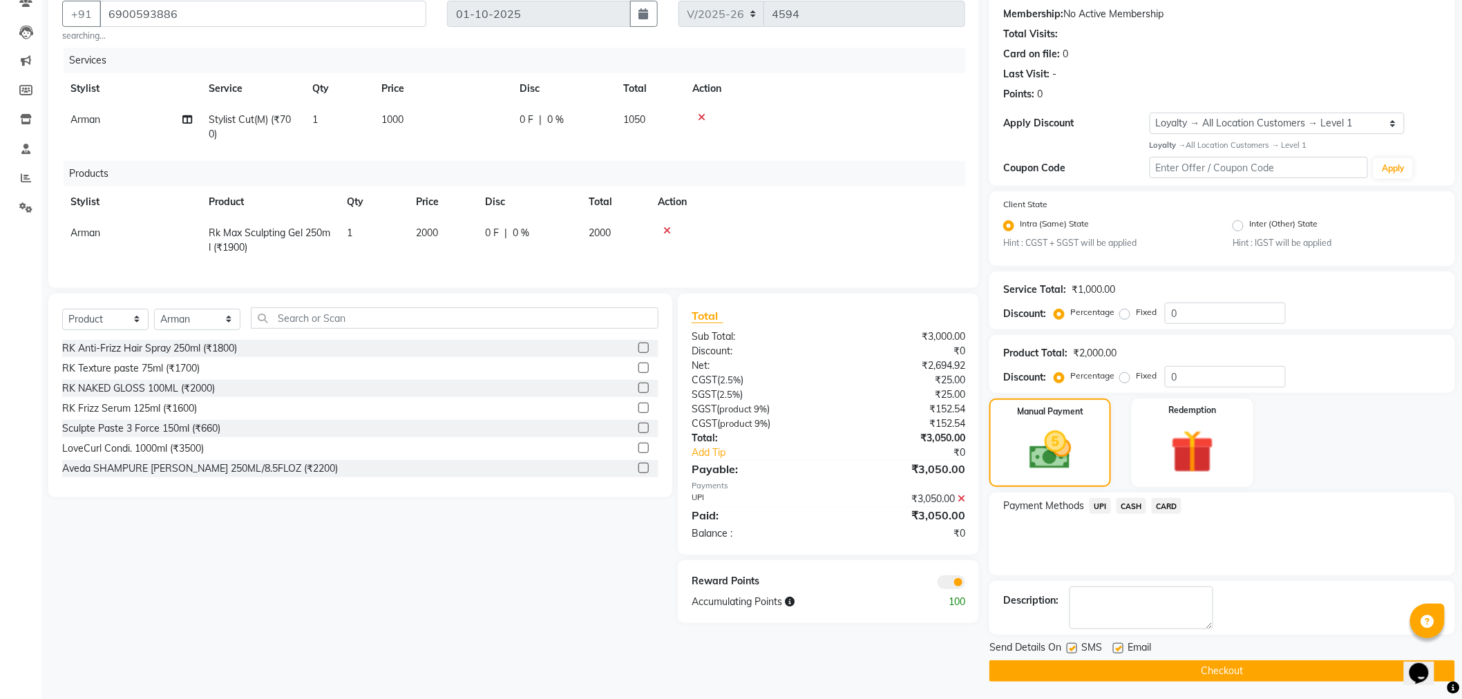
scroll to position [131, 0]
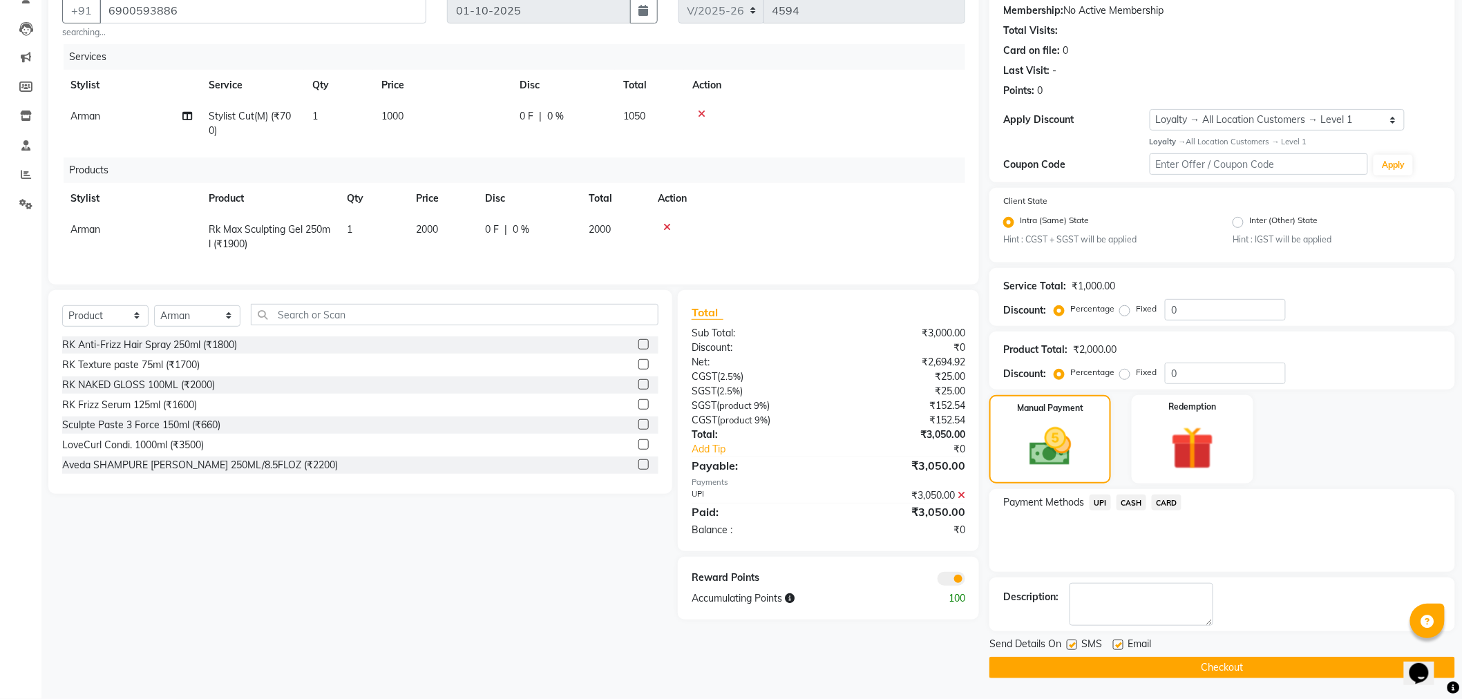
click at [1111, 645] on div "SMS" at bounding box center [1090, 645] width 46 height 17
click at [1115, 645] on label at bounding box center [1118, 645] width 10 height 10
click at [1115, 645] on input "checkbox" at bounding box center [1117, 645] width 9 height 9
checkbox input "false"
click at [1099, 658] on button "Checkout" at bounding box center [1223, 667] width 466 height 21
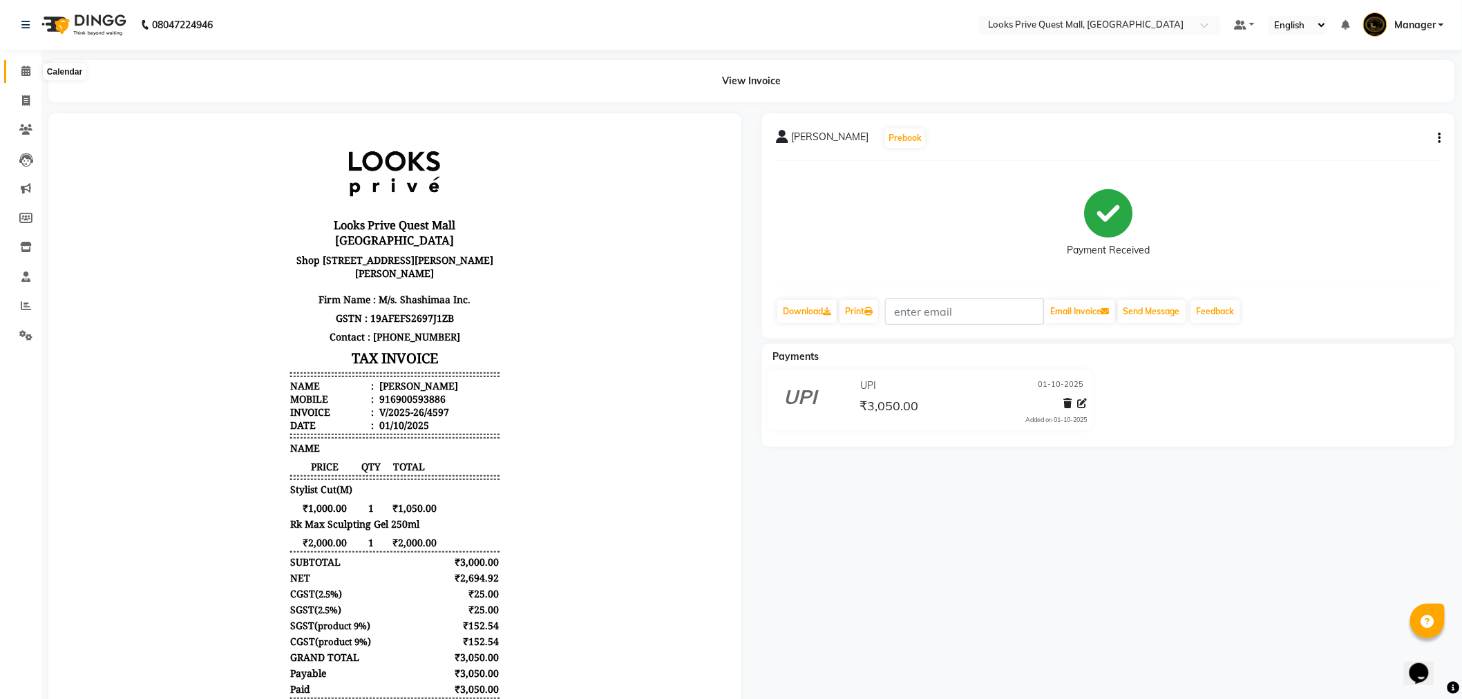
click at [30, 64] on span at bounding box center [26, 72] width 24 height 16
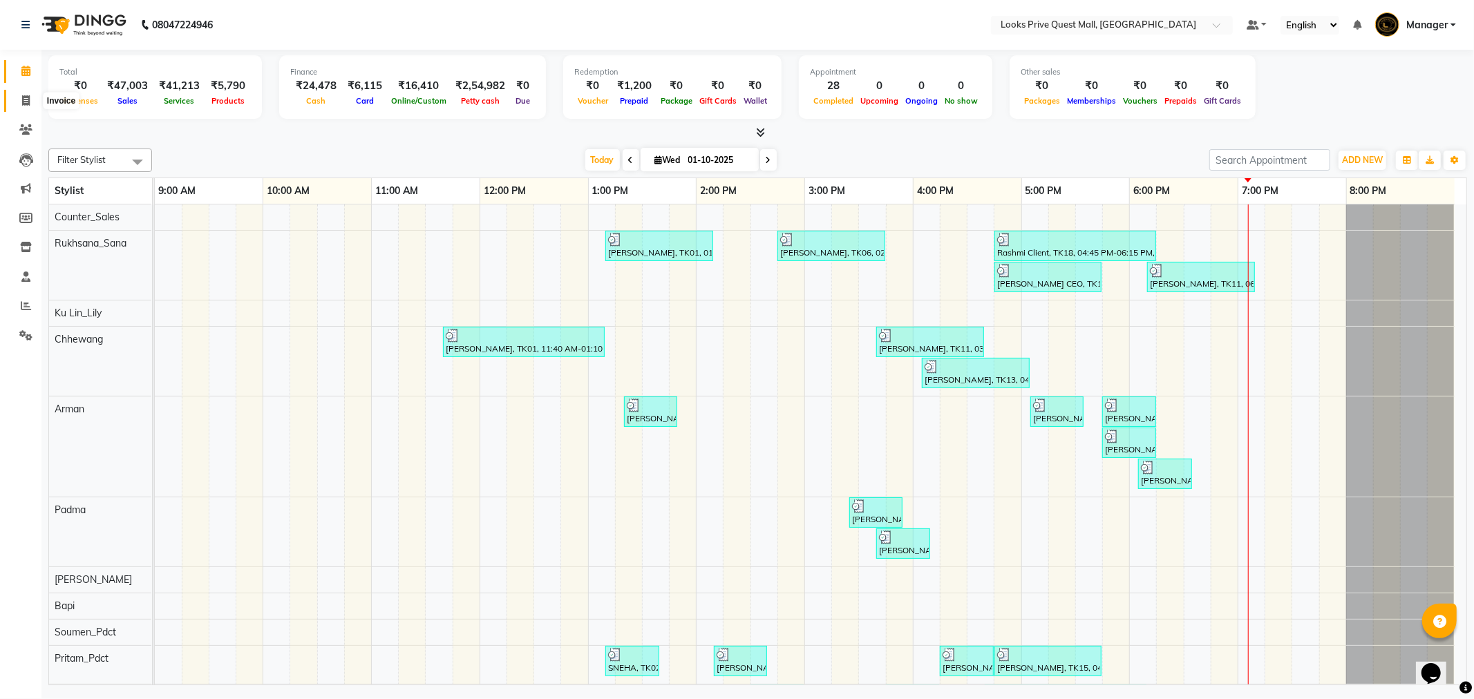
click at [28, 98] on icon at bounding box center [26, 100] width 8 height 10
select select "6141"
select select "service"
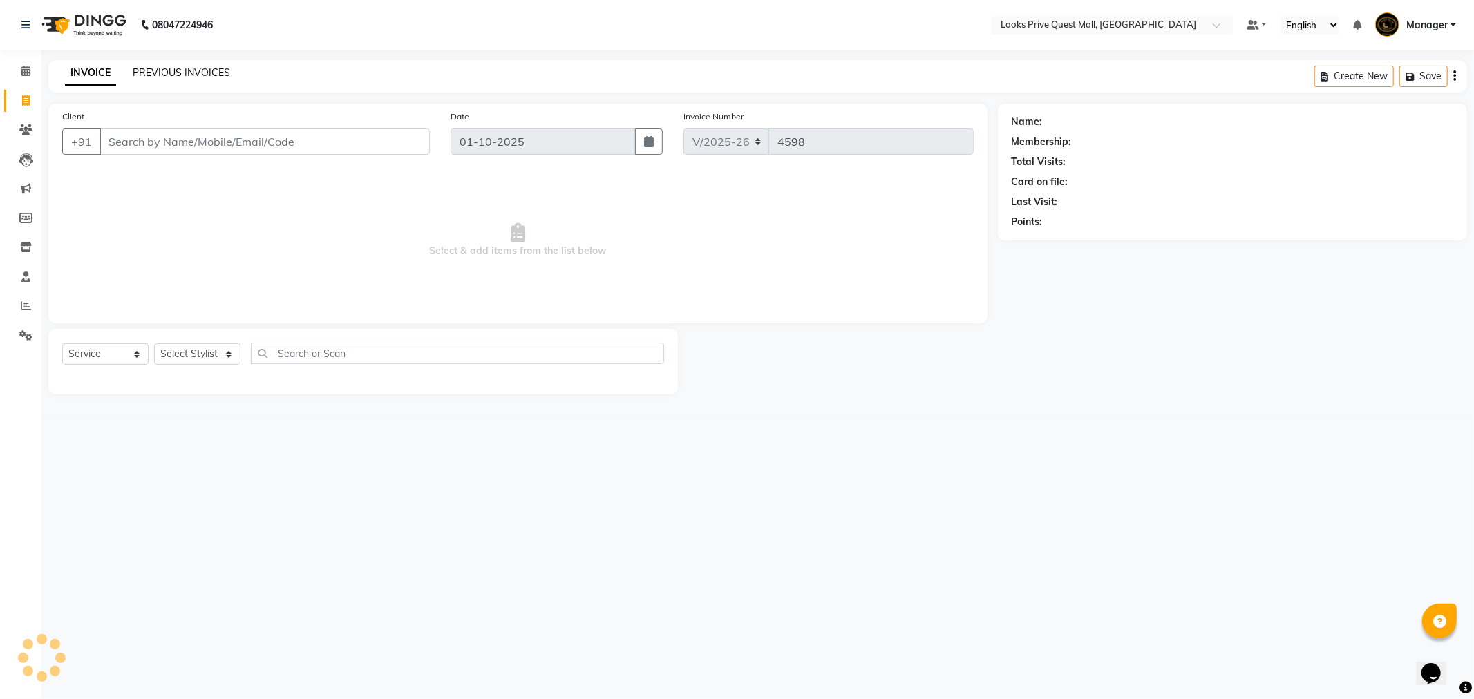
click at [173, 69] on link "PREVIOUS INVOICES" at bounding box center [181, 72] width 97 height 12
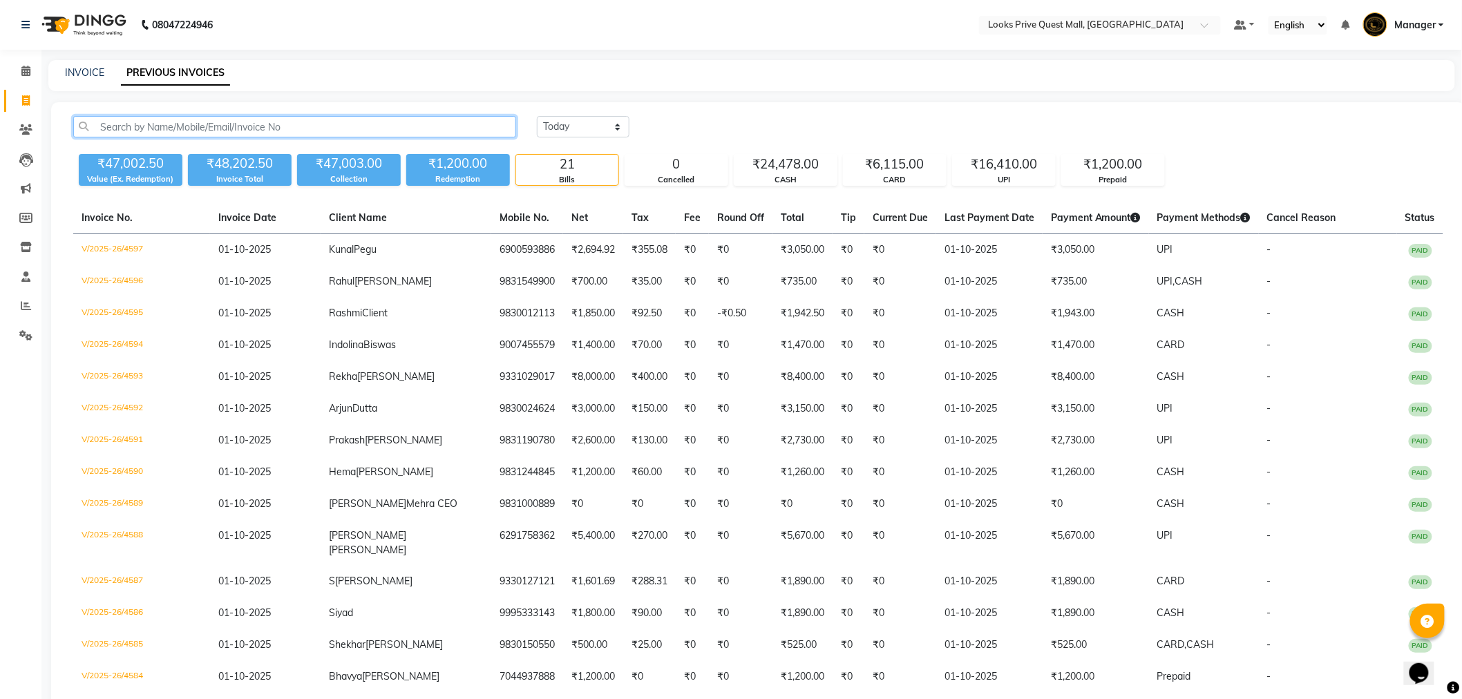
click at [212, 123] on input "text" at bounding box center [294, 126] width 443 height 21
paste input "9910066537"
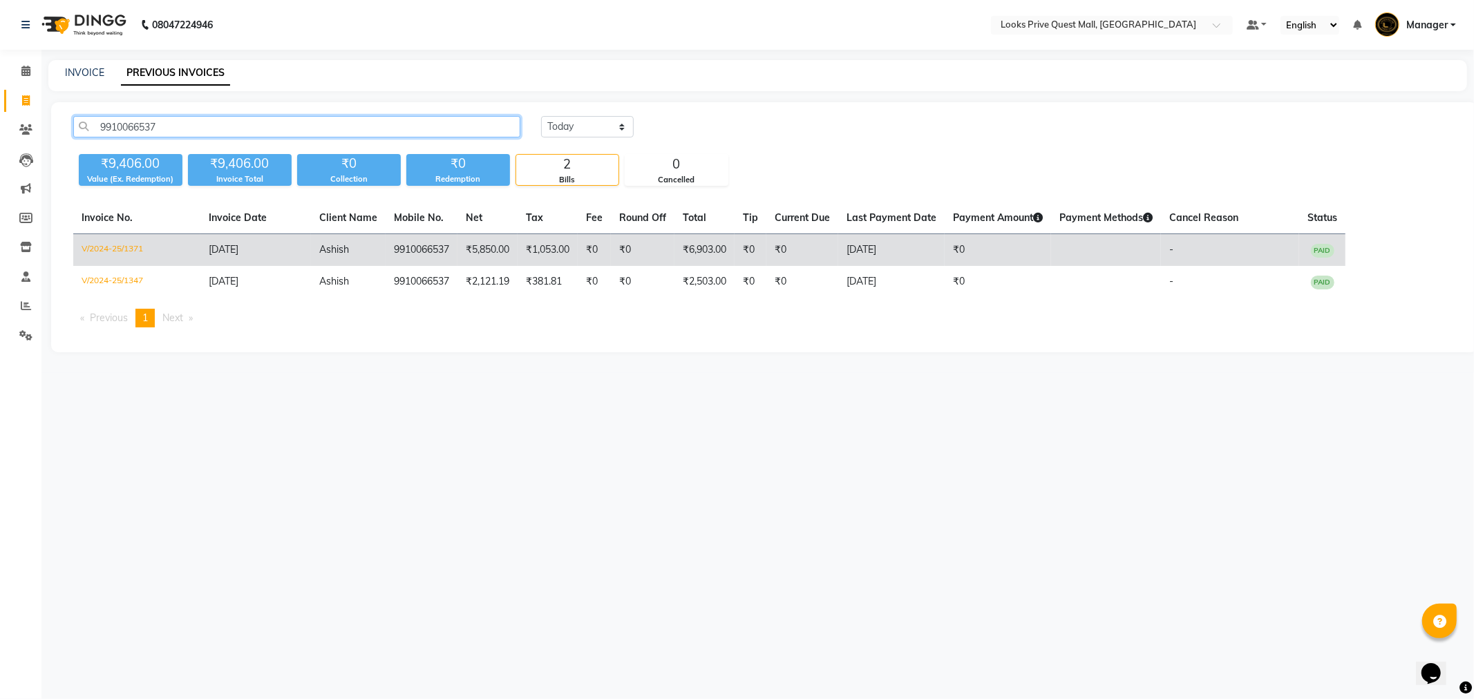
type input "9910066537"
click at [106, 247] on td "V/2024-25/1371" at bounding box center [136, 250] width 127 height 32
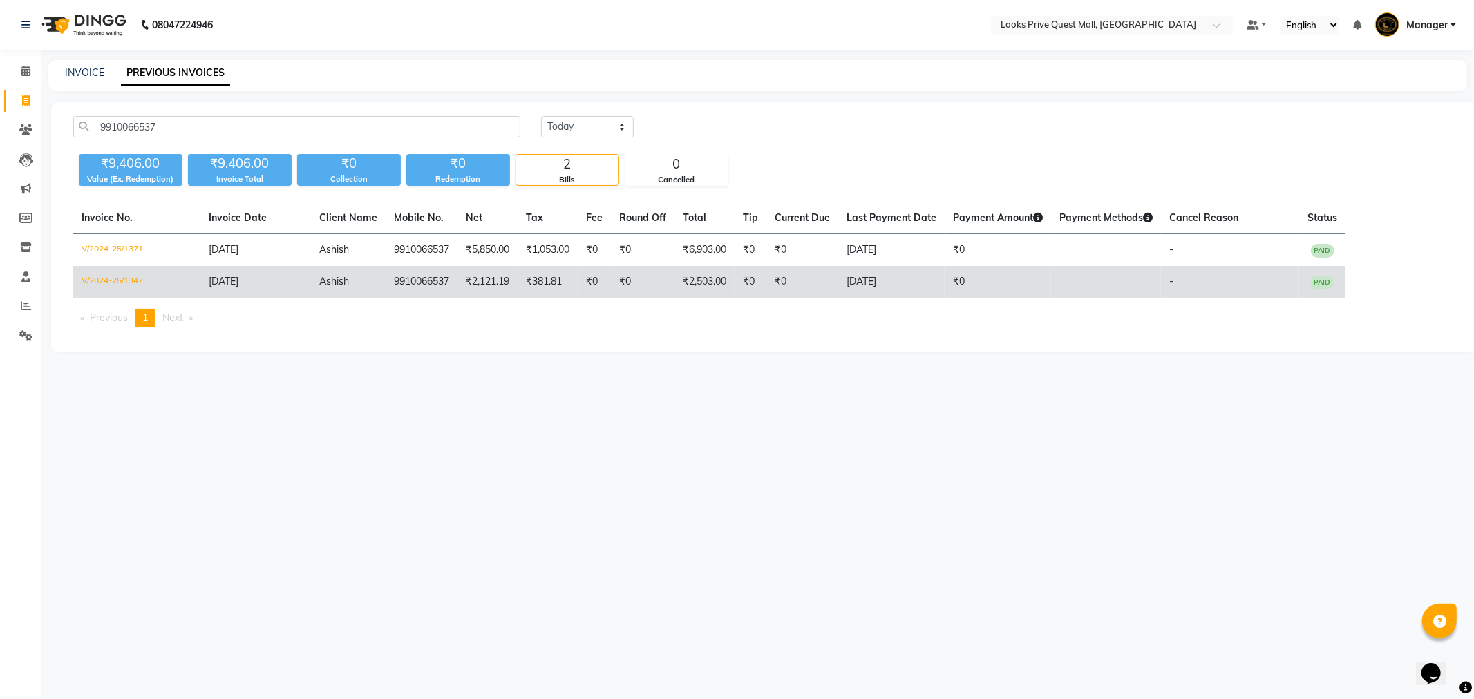
click at [129, 288] on td "V/2024-25/1347" at bounding box center [136, 282] width 127 height 32
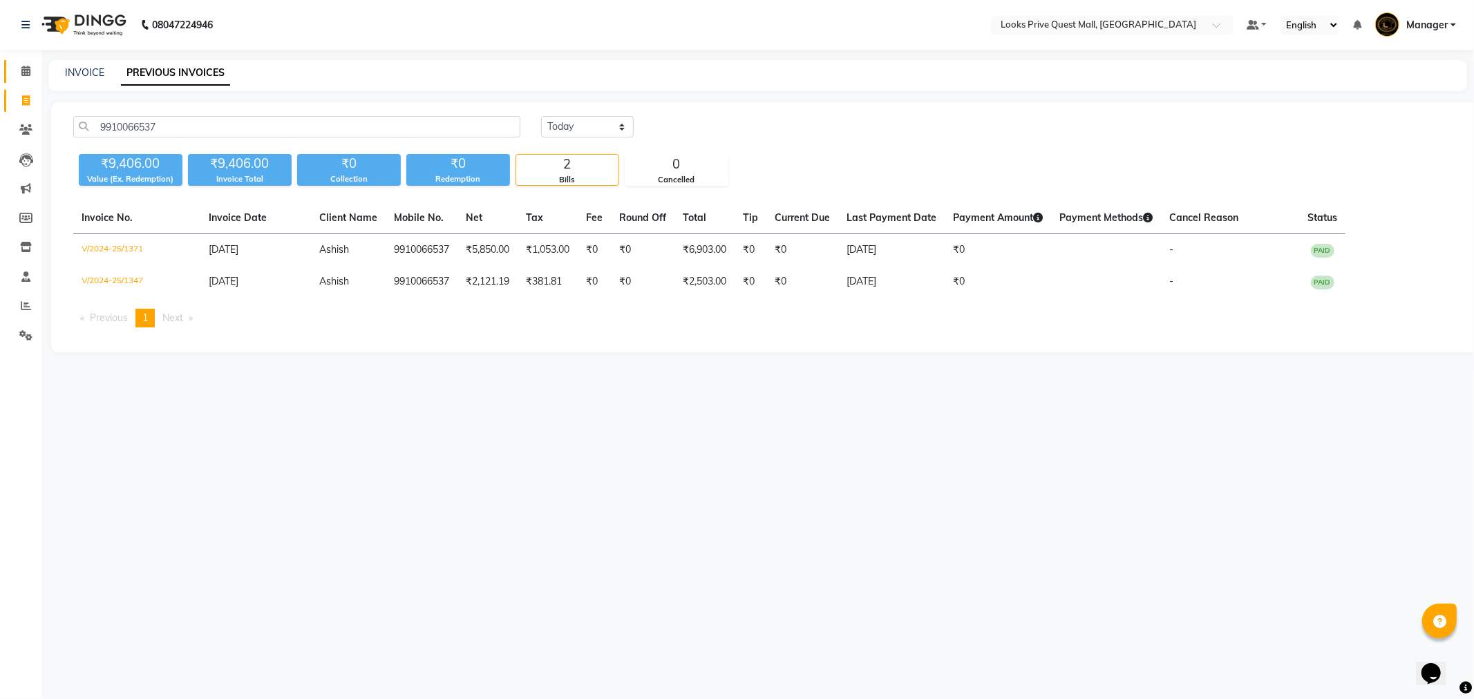
drag, startPoint x: 10, startPoint y: 66, endPoint x: 21, endPoint y: 52, distance: 17.8
click at [10, 66] on link "Calendar" at bounding box center [20, 71] width 33 height 23
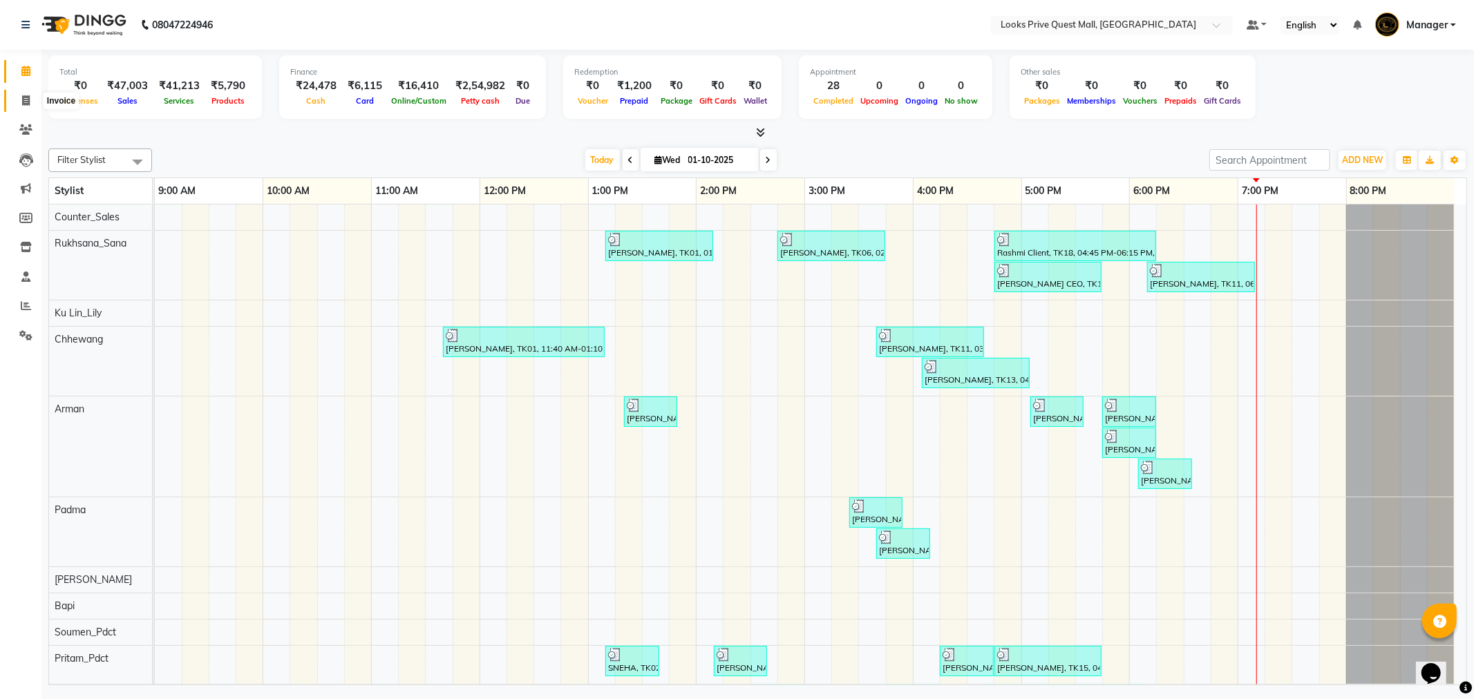
click at [28, 107] on span at bounding box center [26, 101] width 24 height 16
select select "6141"
select select "service"
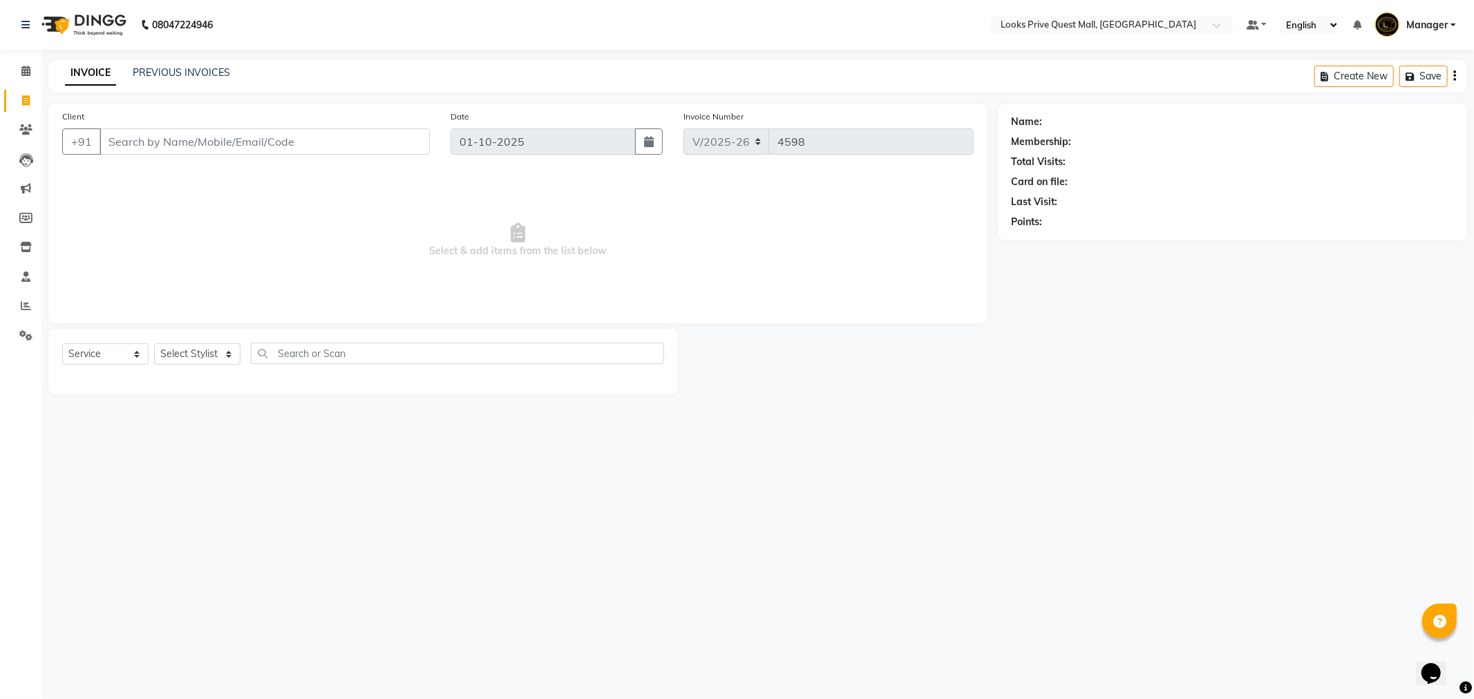
click at [141, 150] on input "Client" at bounding box center [265, 142] width 330 height 26
type input "9875538766"
click at [204, 349] on select "Select Stylist Arman Bapi Chhewang Counter_Sales Deepa Das Dipti Uppal Firoz Ku…" at bounding box center [197, 353] width 86 height 21
drag, startPoint x: 368, startPoint y: 214, endPoint x: 367, endPoint y: 205, distance: 9.8
click at [368, 214] on span "Select & add items from the list below" at bounding box center [517, 240] width 911 height 138
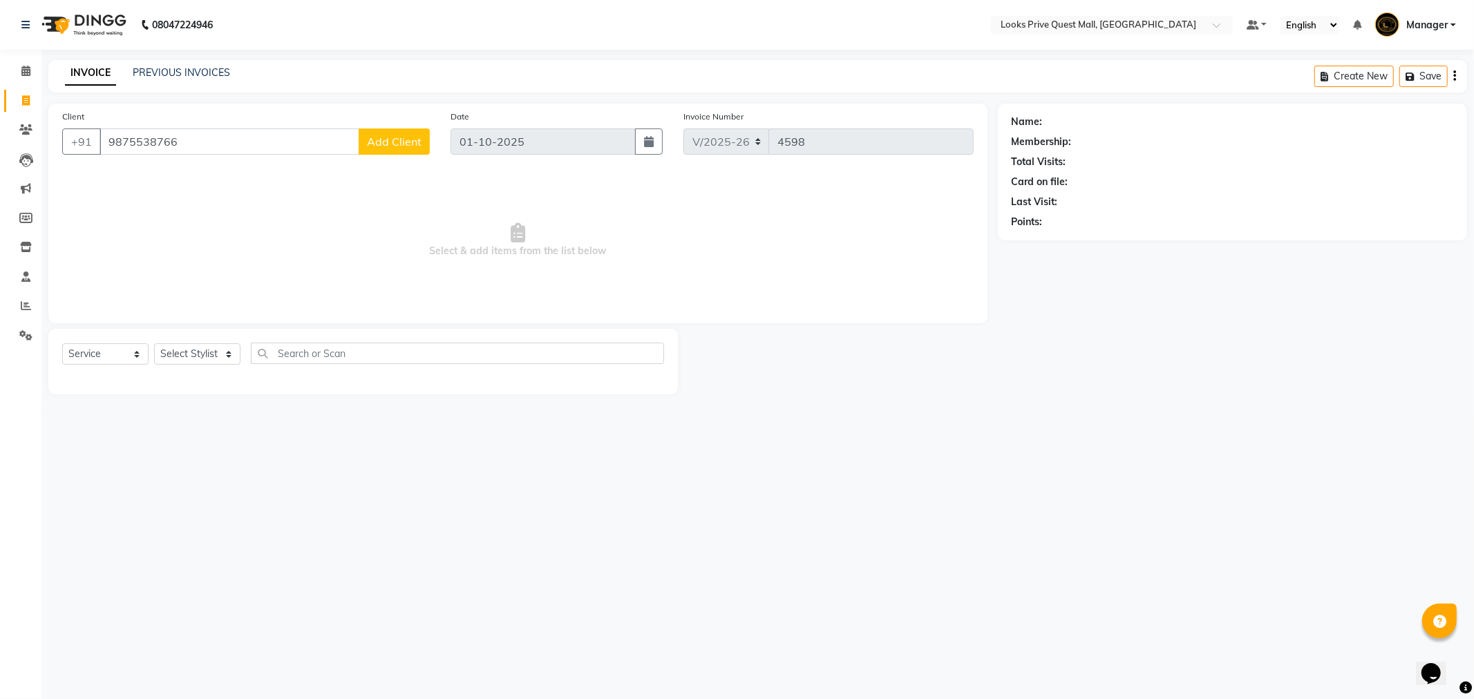
click at [395, 140] on span "Add Client" at bounding box center [394, 142] width 55 height 14
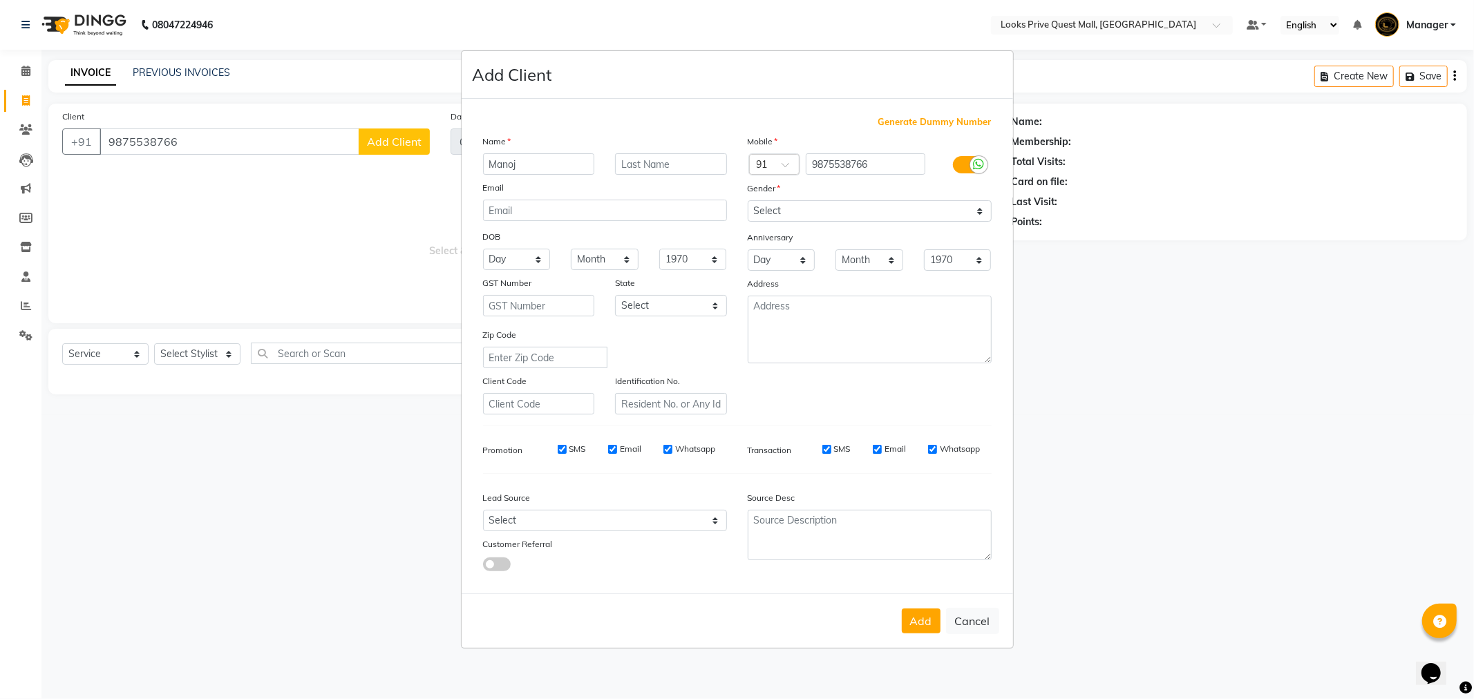
type input "Manoj"
type input "Client"
click at [974, 168] on icon at bounding box center [979, 164] width 11 height 12
click at [0, 0] on input "checkbox" at bounding box center [0, 0] width 0 height 0
click at [800, 209] on select "Select Male Female Other Prefer Not To Say" at bounding box center [870, 210] width 244 height 21
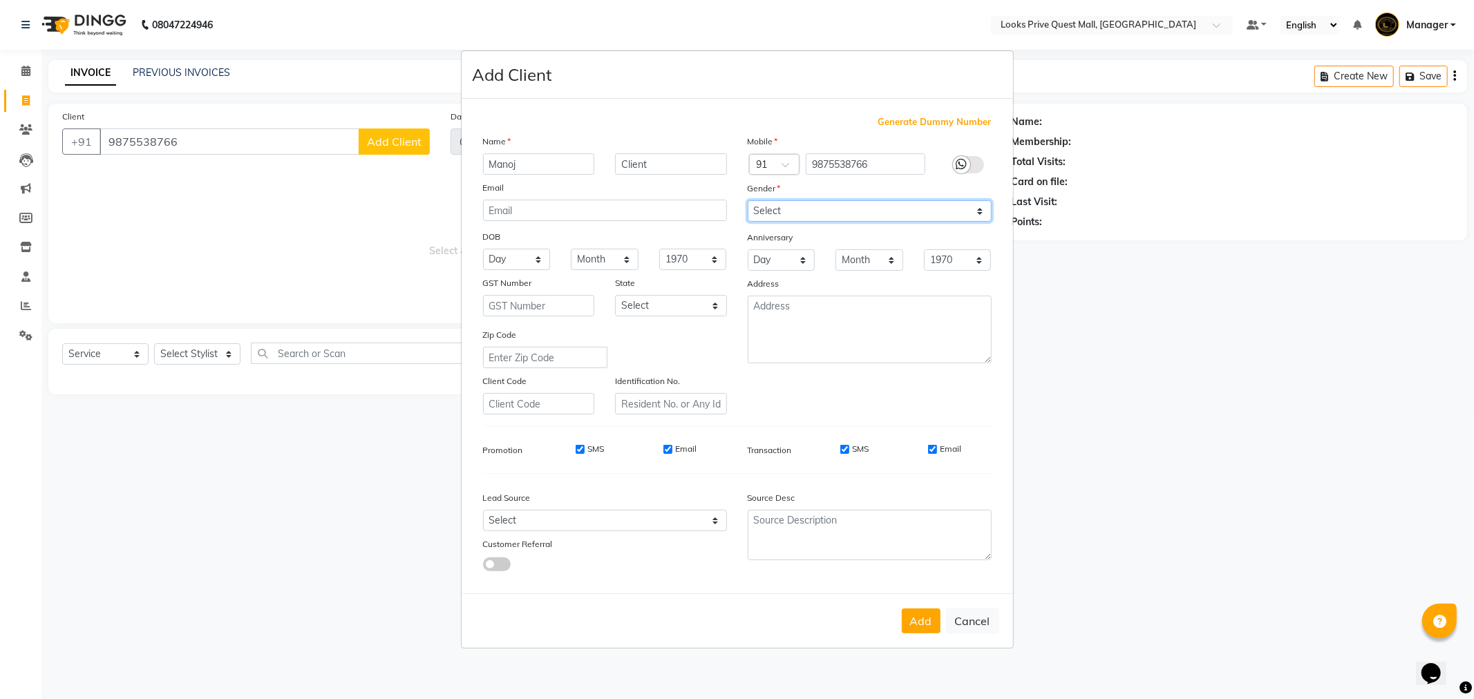
select select "male"
click at [748, 200] on select "Select Male Female Other Prefer Not To Say" at bounding box center [870, 210] width 244 height 21
click at [935, 448] on input "Email" at bounding box center [932, 449] width 9 height 9
checkbox input "false"
click at [667, 450] on input "Email" at bounding box center [667, 449] width 9 height 9
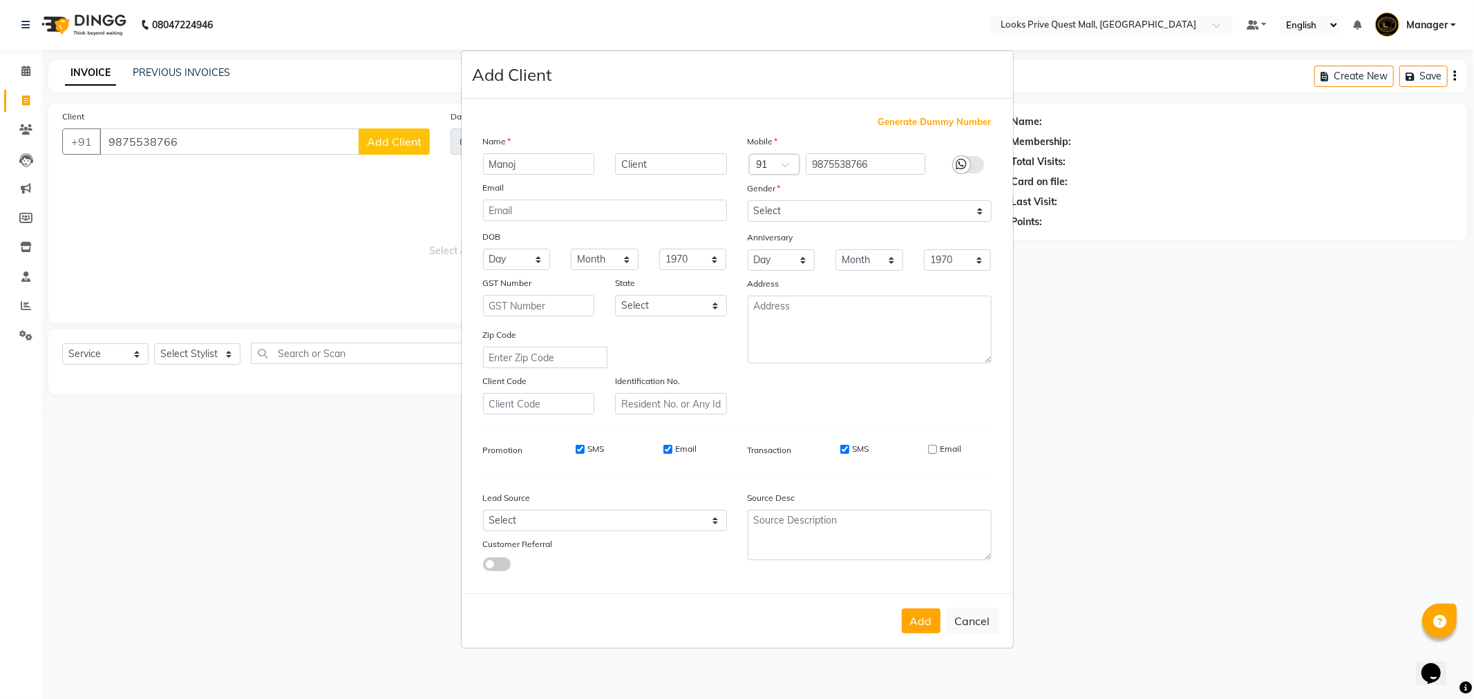
checkbox input "false"
click at [908, 609] on button "Add" at bounding box center [921, 621] width 39 height 25
select select
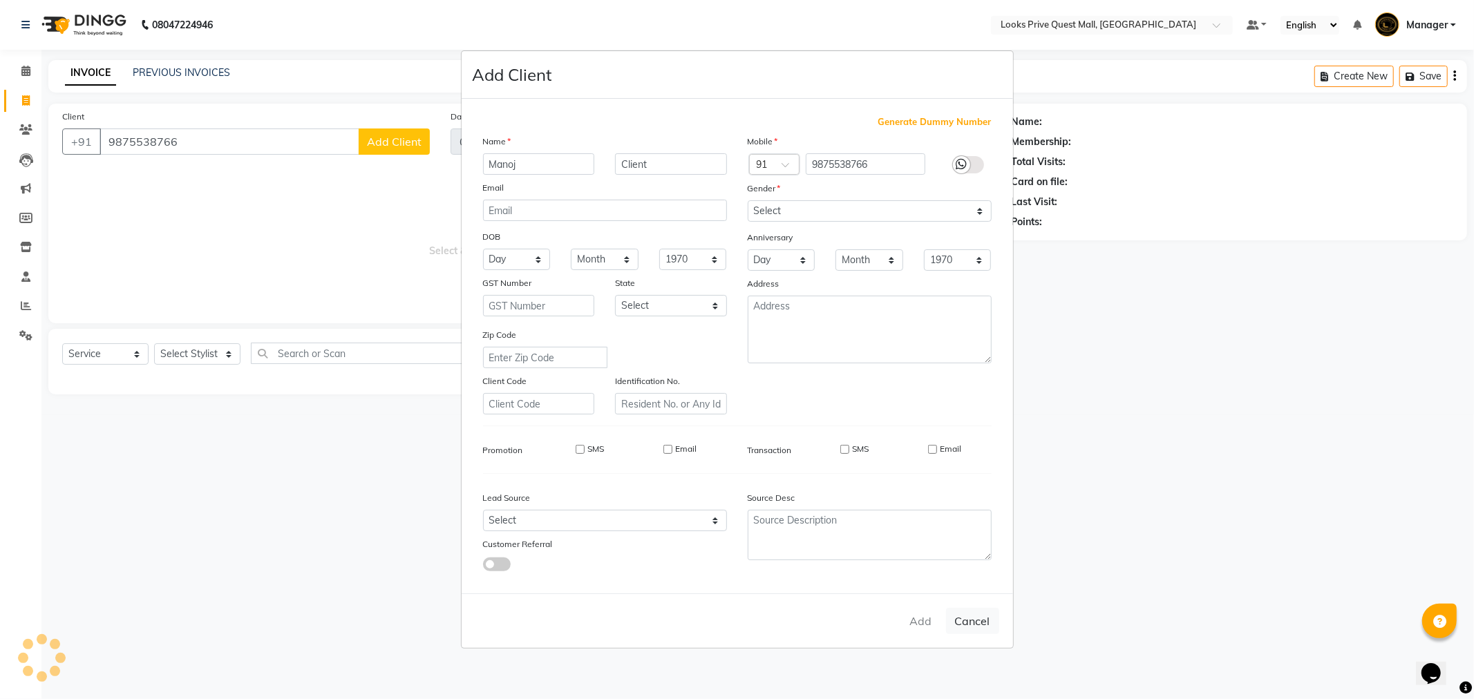
select select
checkbox input "false"
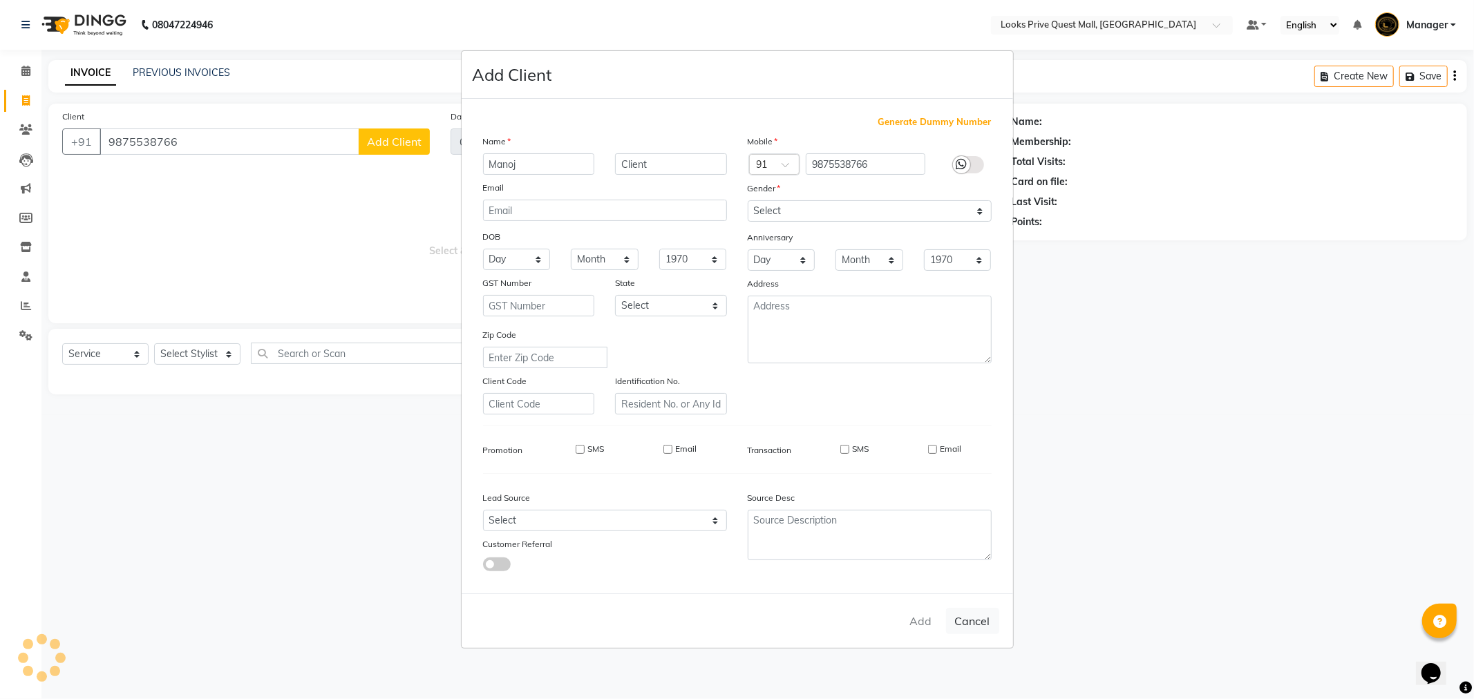
checkbox input "false"
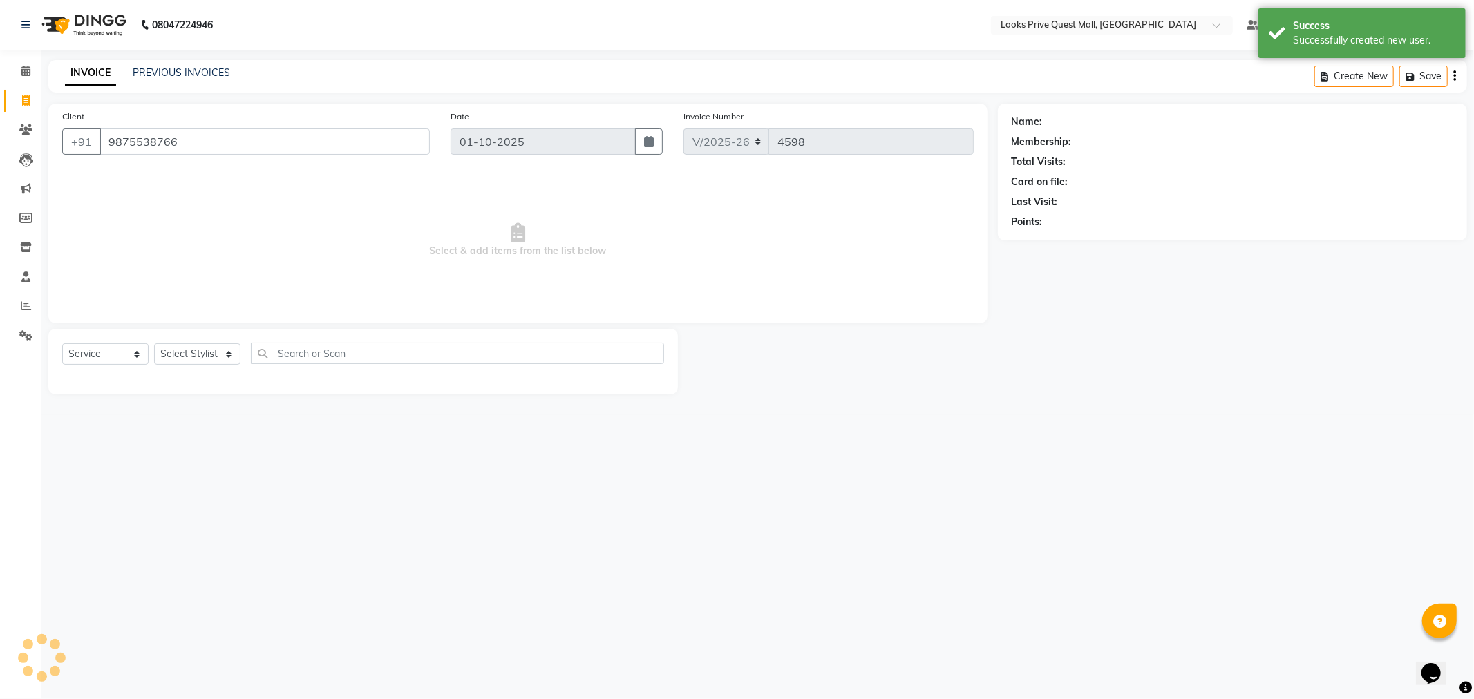
click at [195, 357] on ngb-modal-window "Add Client Generate Dummy Number Name Email DOB Day 01 02 03 04 05 06 07 08 09 …" at bounding box center [737, 349] width 1474 height 699
click at [195, 357] on select "Select Stylist Arman Bapi Chhewang Counter_Sales Deepa Das Dipti Uppal Firoz Ku…" at bounding box center [197, 353] width 86 height 21
select select "46691"
click at [154, 344] on select "Select Stylist Arman Bapi Chhewang Counter_Sales Deepa Das Dipti Uppal Firoz Ku…" at bounding box center [197, 353] width 86 height 21
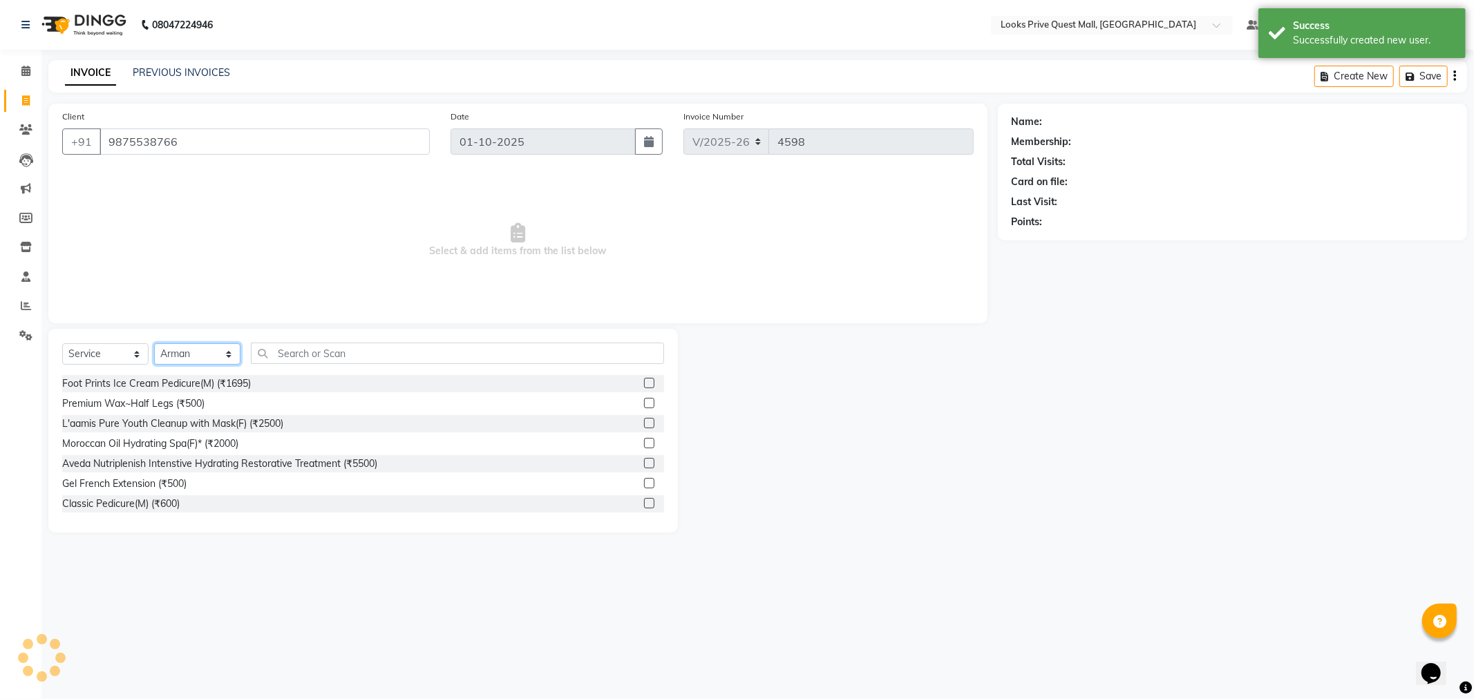
select select "1: Object"
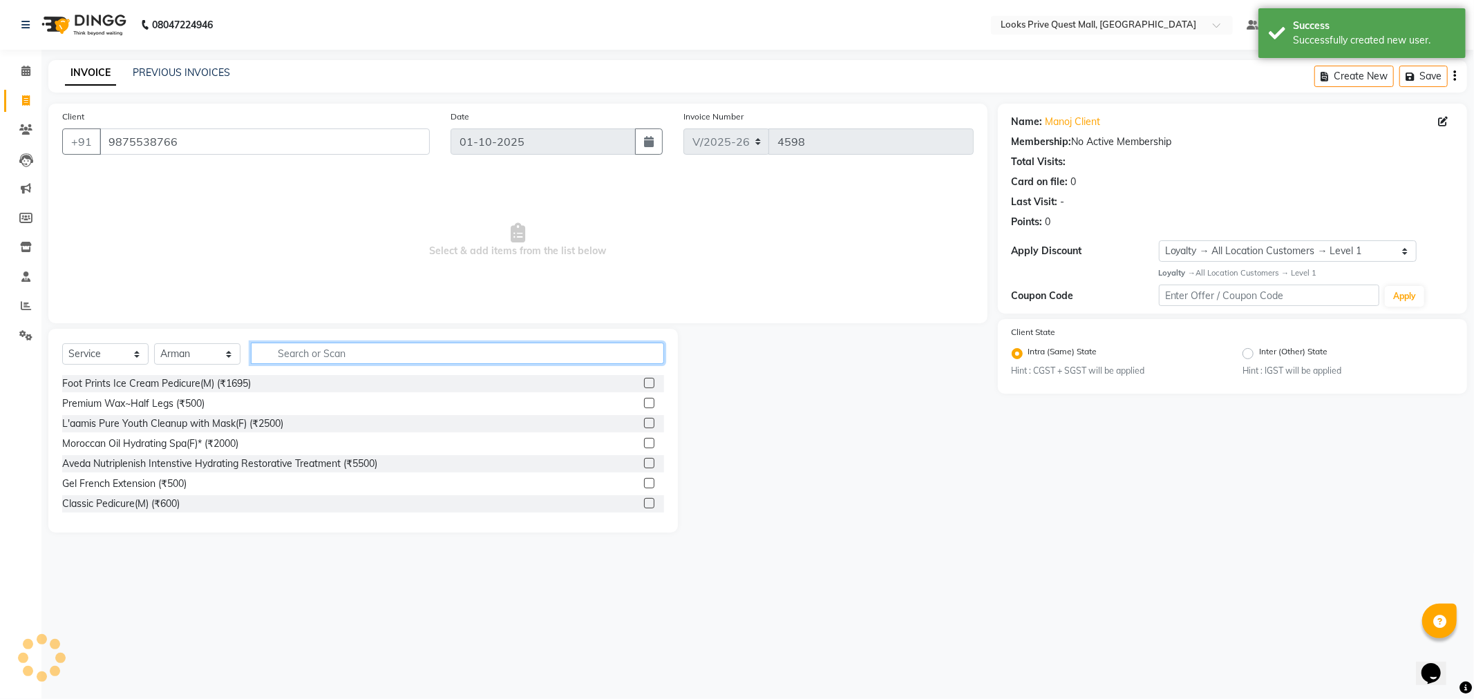
click at [305, 356] on input "text" at bounding box center [457, 353] width 413 height 21
type input "shave"
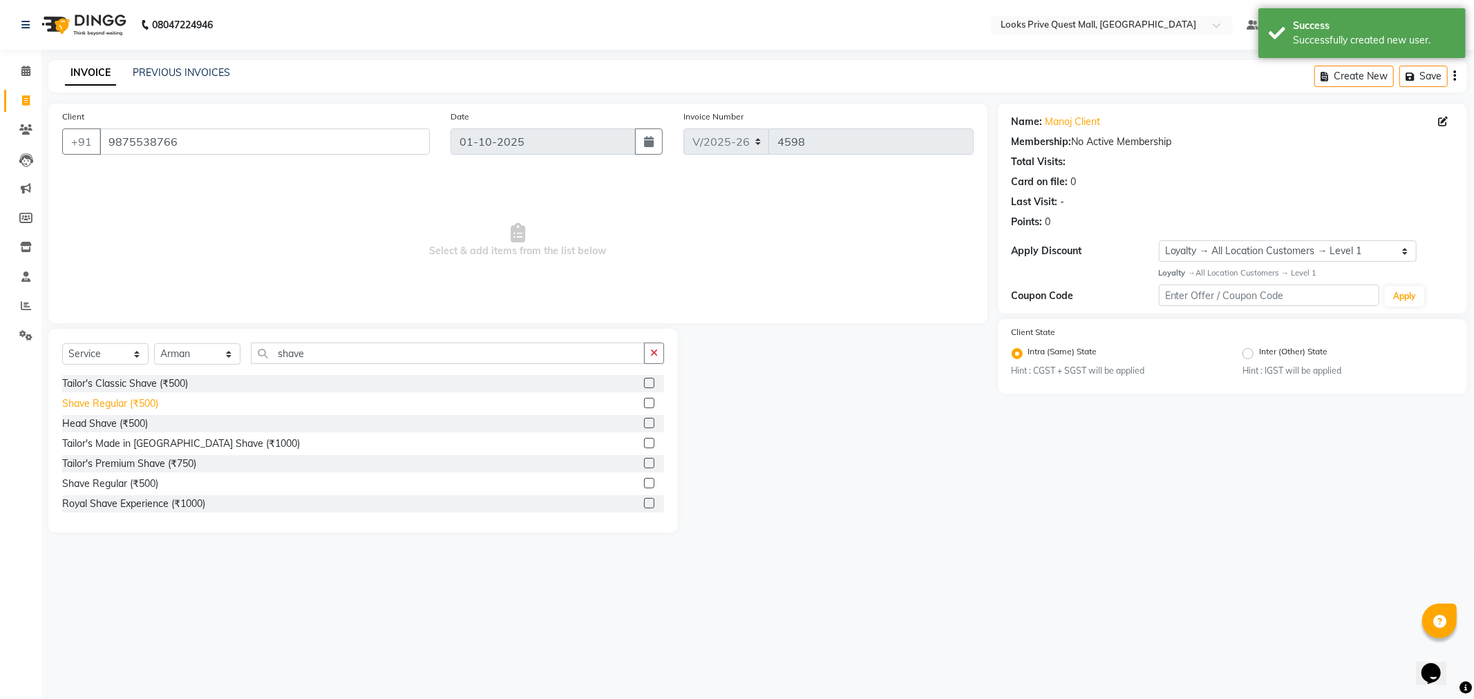
click at [125, 406] on div "Shave Regular (₹500)" at bounding box center [110, 404] width 96 height 15
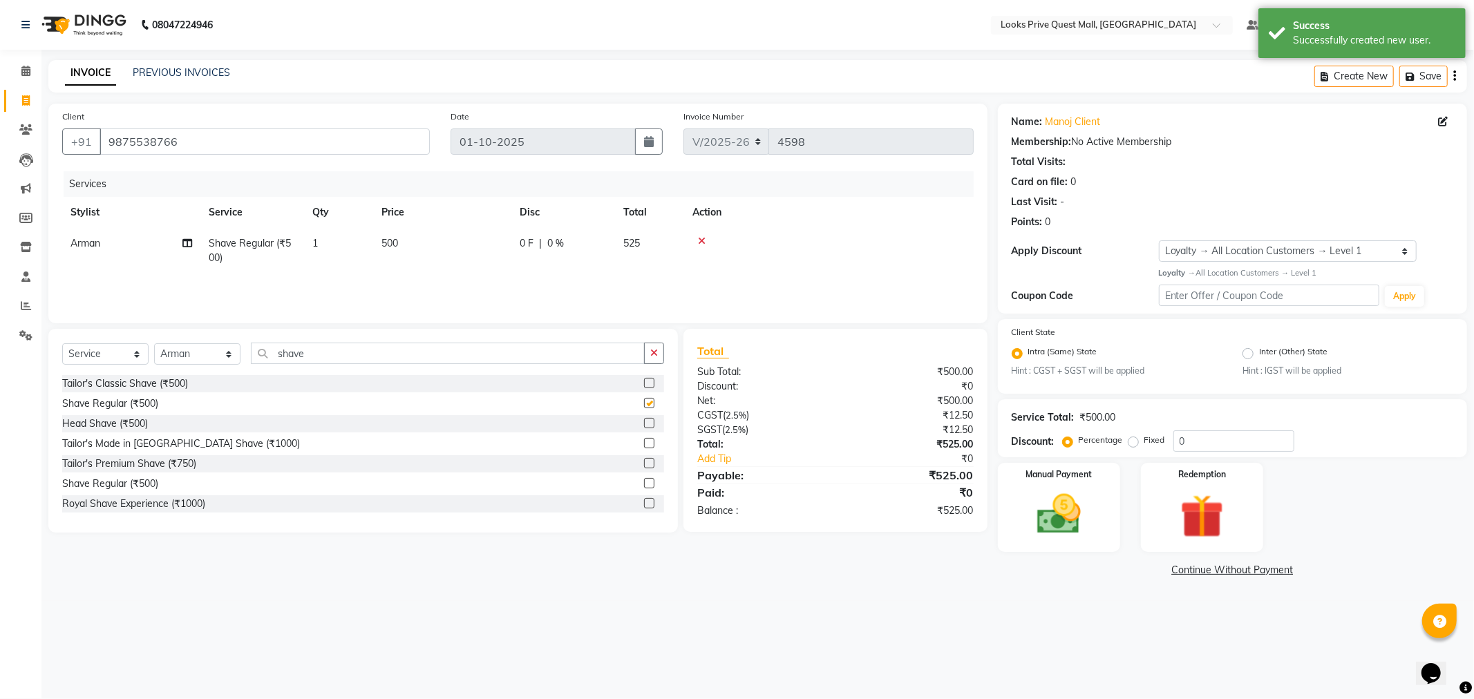
checkbox input "false"
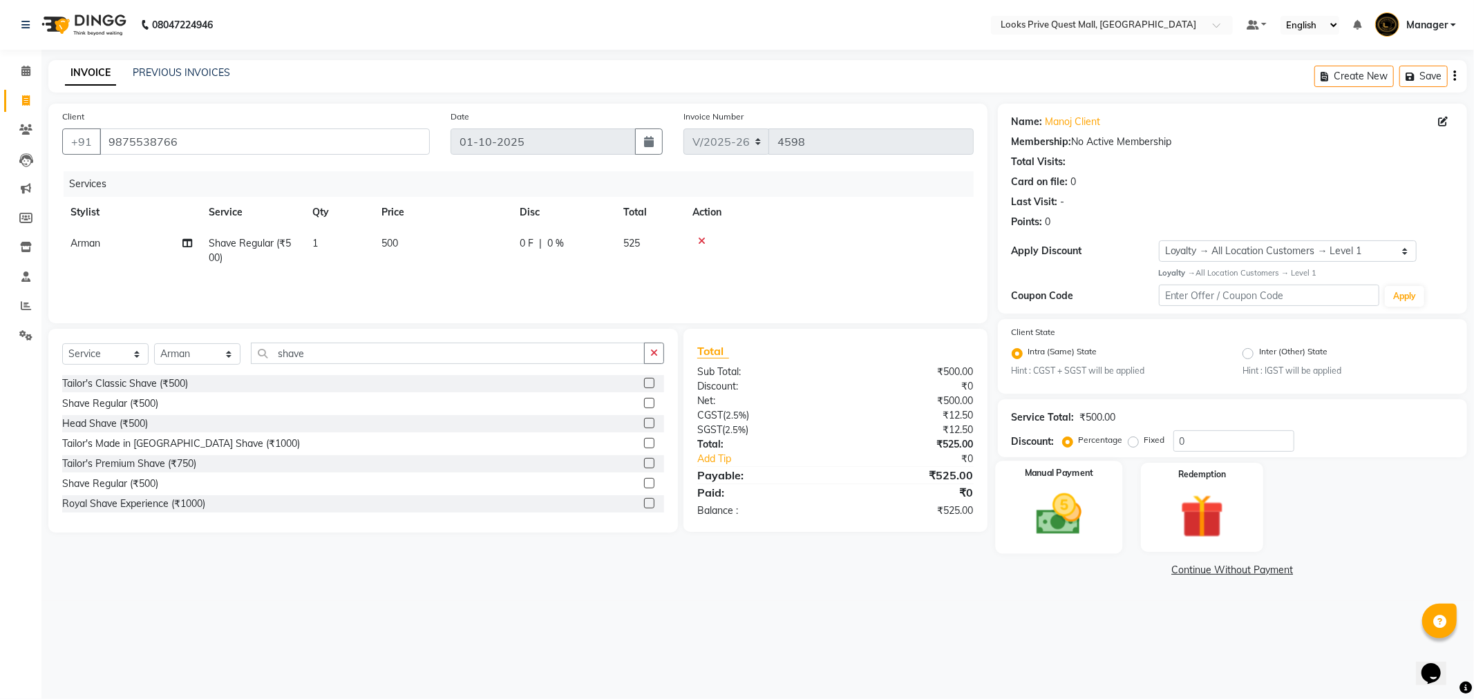
click at [1102, 508] on div "Manual Payment" at bounding box center [1058, 508] width 127 height 93
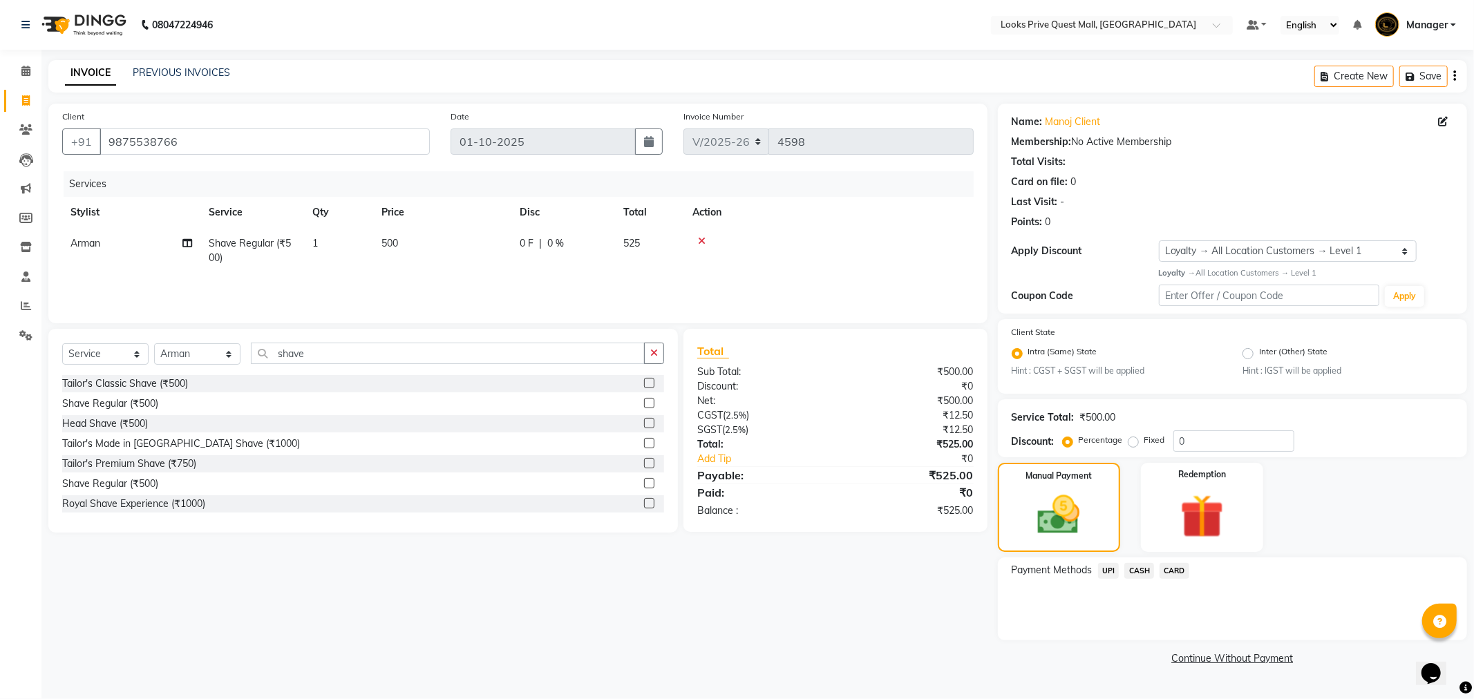
click at [1172, 574] on span "CARD" at bounding box center [1175, 571] width 30 height 16
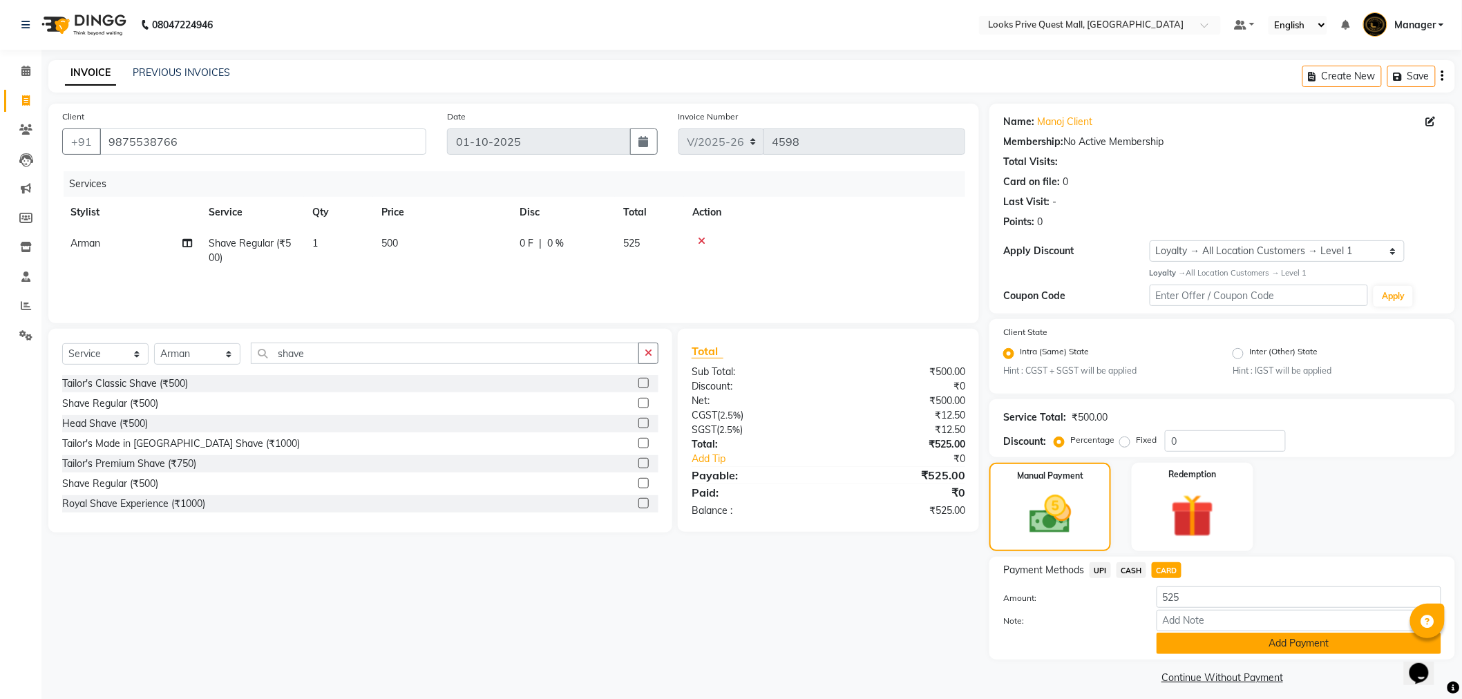
click at [1183, 637] on button "Add Payment" at bounding box center [1299, 643] width 285 height 21
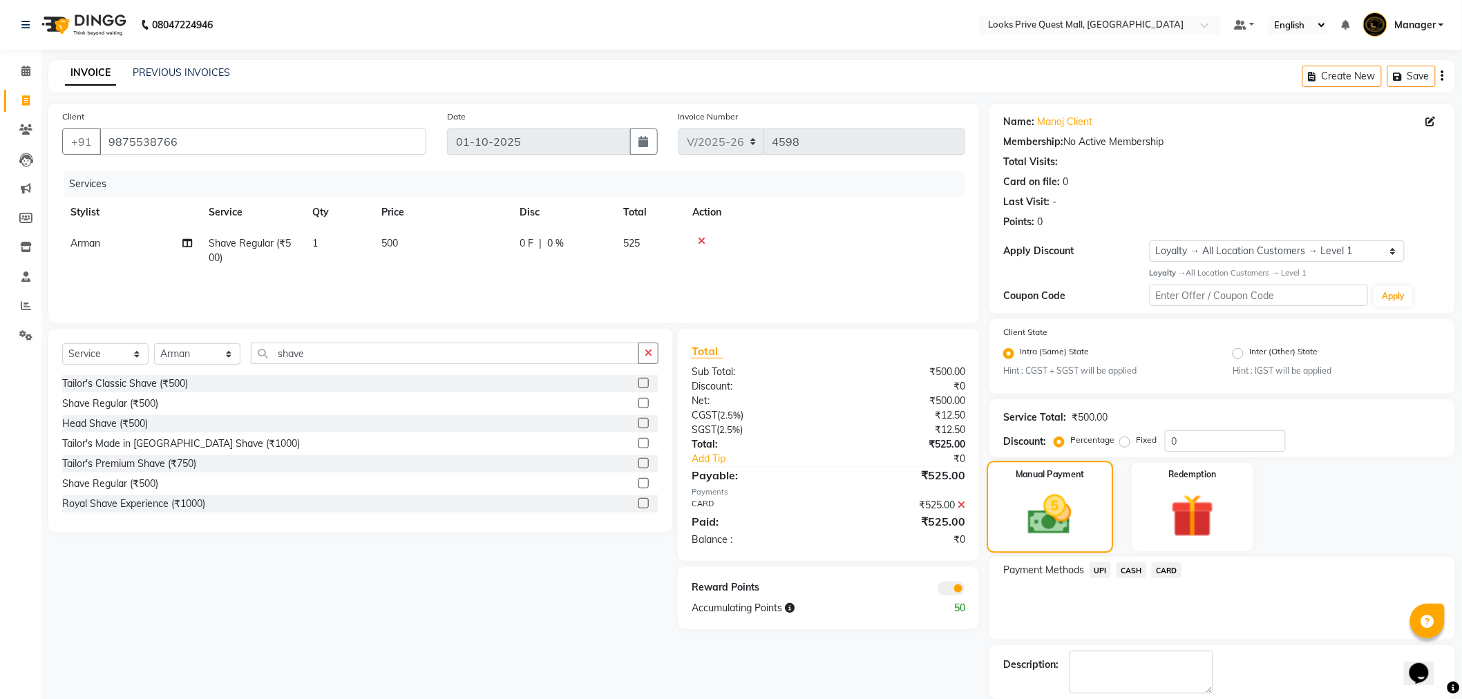
scroll to position [67, 0]
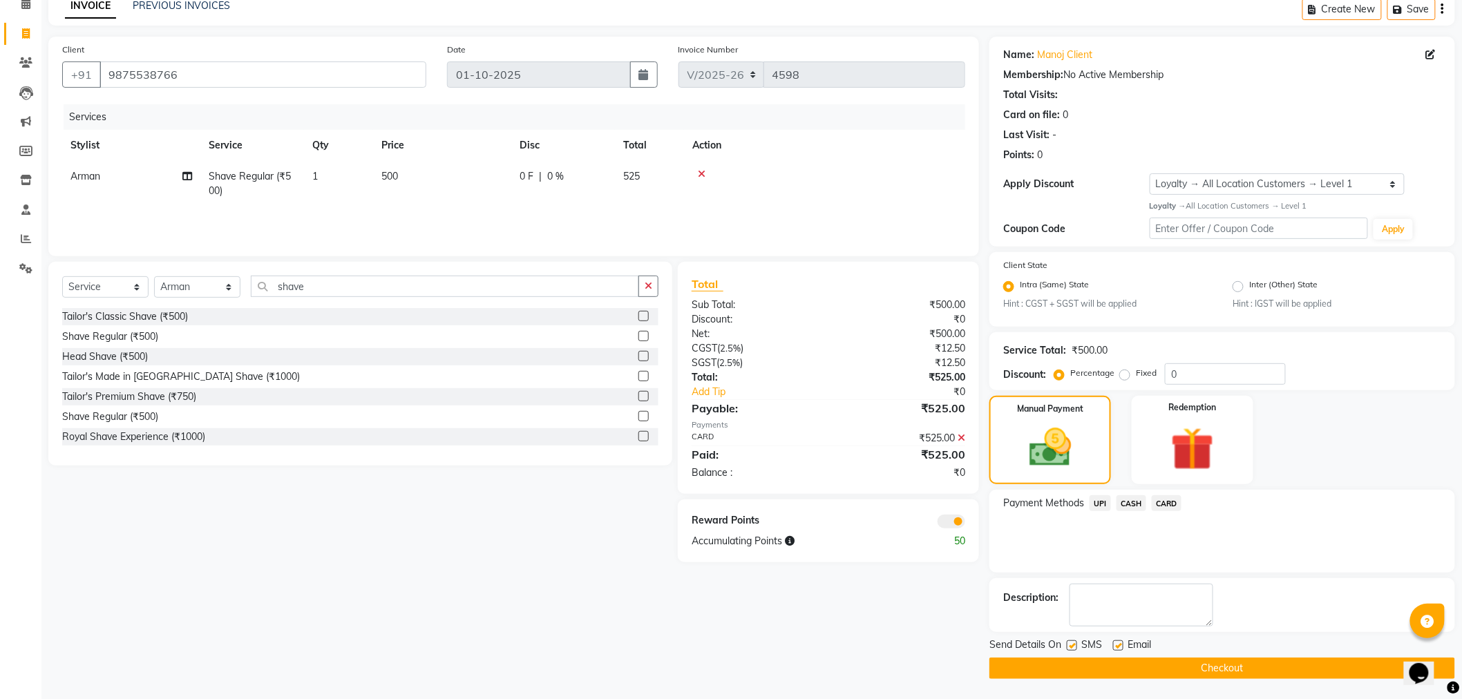
click at [1118, 644] on label at bounding box center [1118, 646] width 10 height 10
click at [1118, 644] on input "checkbox" at bounding box center [1117, 646] width 9 height 9
checkbox input "false"
click at [1097, 660] on button "Checkout" at bounding box center [1223, 668] width 466 height 21
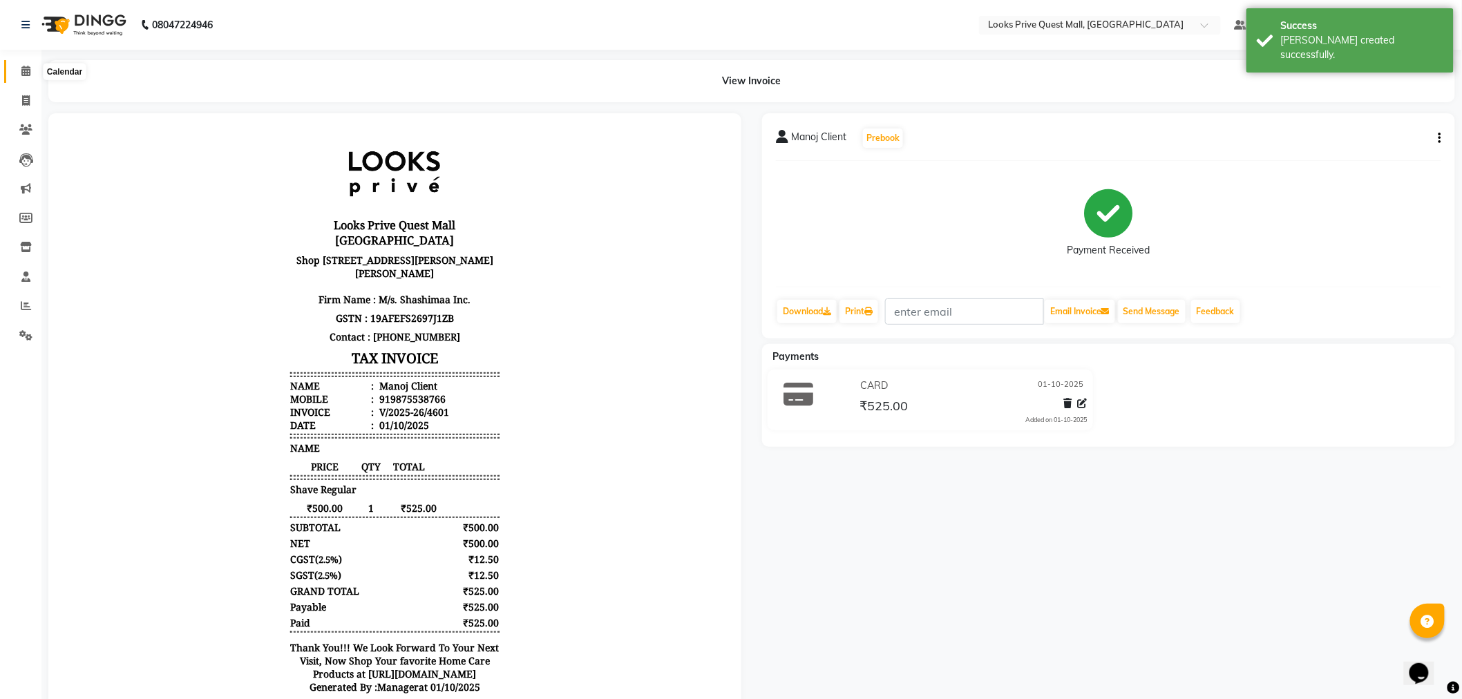
drag, startPoint x: 25, startPoint y: 75, endPoint x: 53, endPoint y: 48, distance: 38.6
click at [25, 75] on icon at bounding box center [25, 71] width 9 height 10
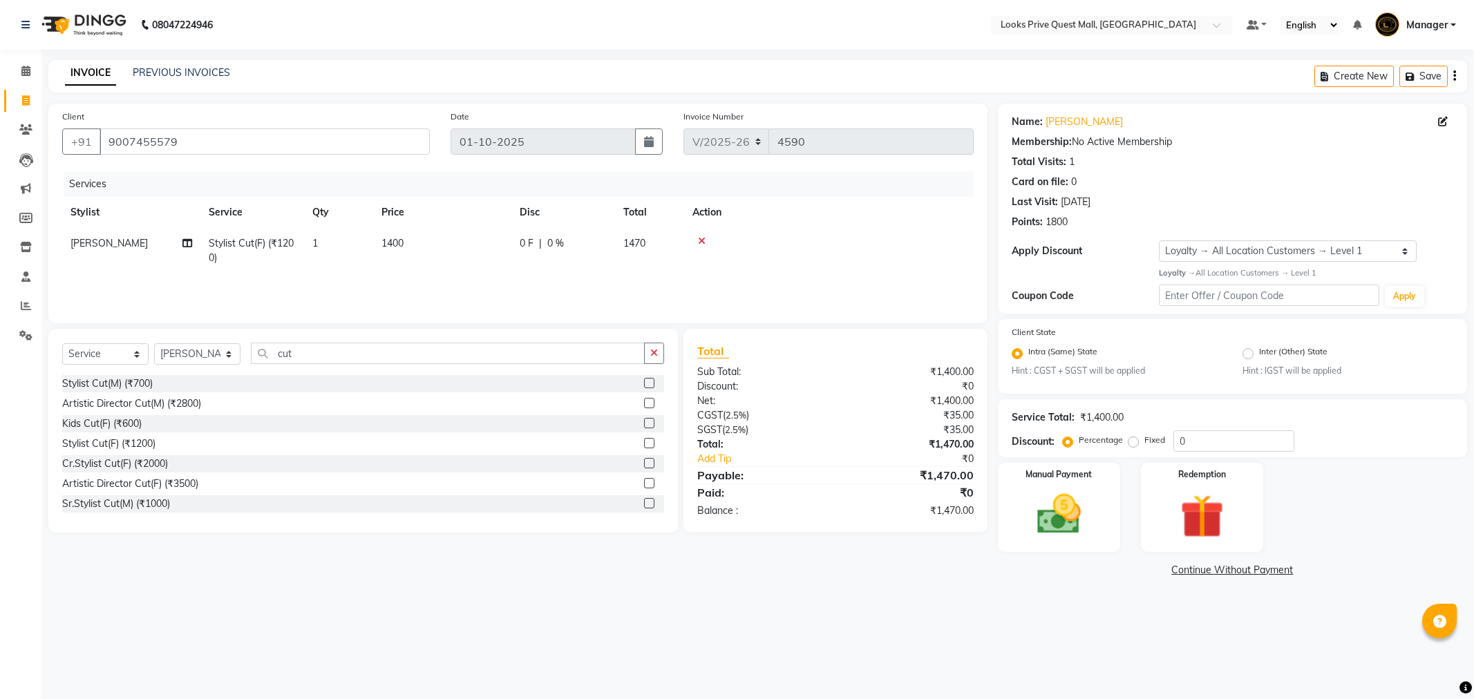
select select "6141"
select select "service"
select select "46701"
select select "1: Object"
click at [836, 636] on div "08047224946 Select Location × Looks Prive Quest Mall, Kolkata Default Panel My …" at bounding box center [737, 349] width 1474 height 699
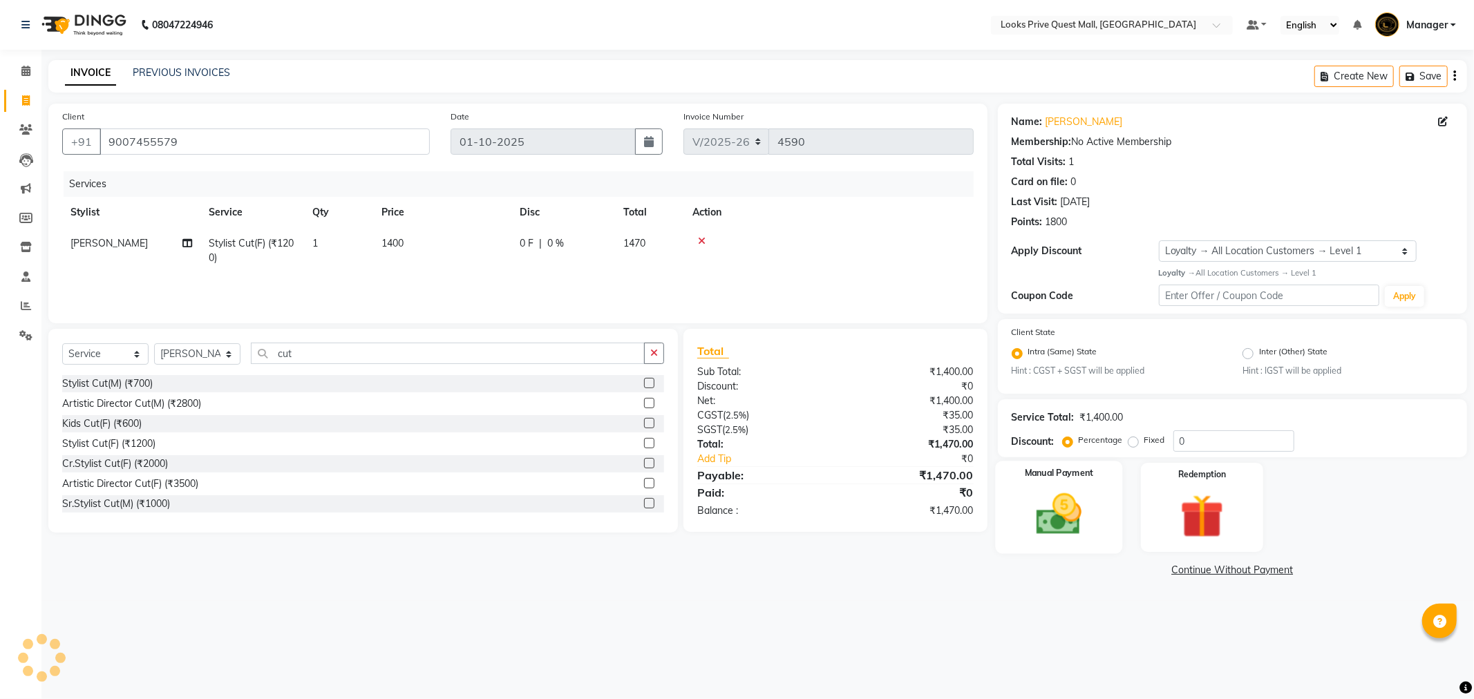
click at [1079, 493] on img at bounding box center [1059, 515] width 74 height 53
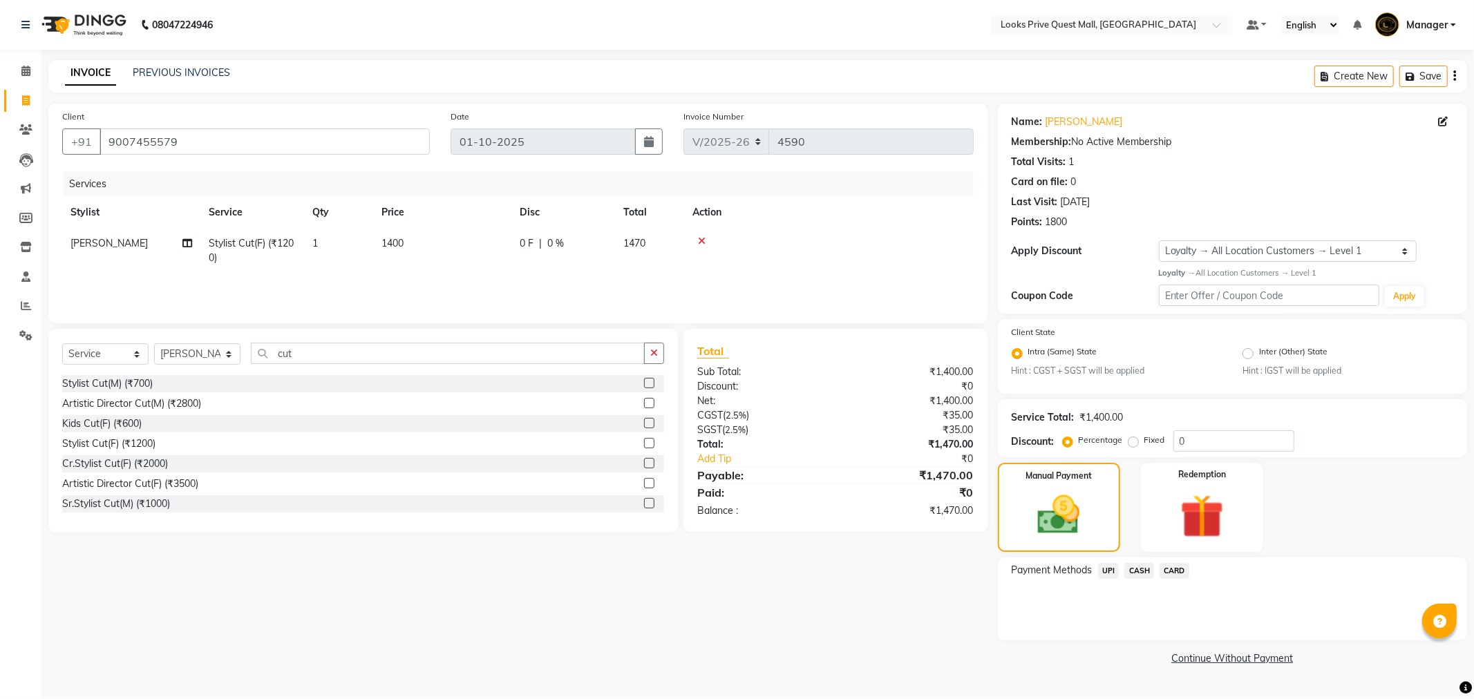
click at [1163, 569] on span "CARD" at bounding box center [1175, 571] width 30 height 16
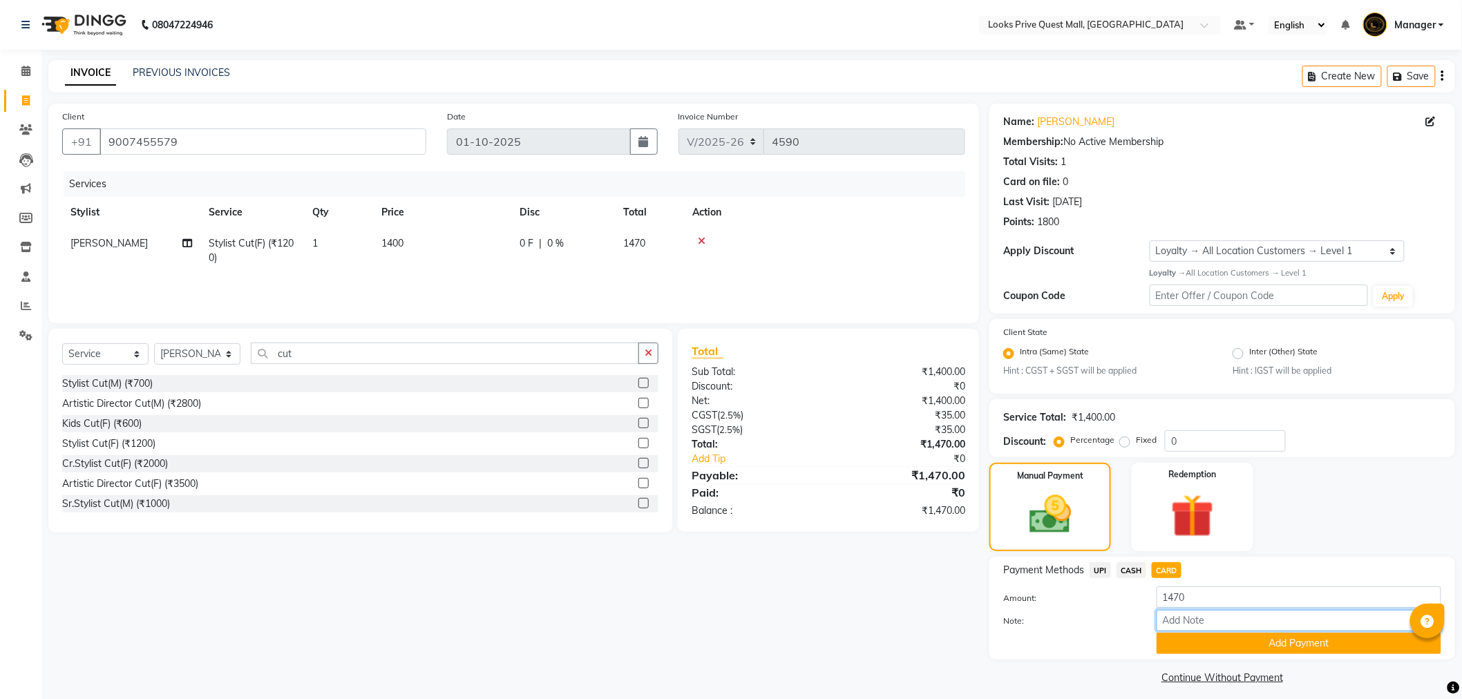
click at [1186, 630] on input "Note:" at bounding box center [1299, 620] width 285 height 21
click at [1184, 650] on button "Add Payment" at bounding box center [1299, 643] width 285 height 21
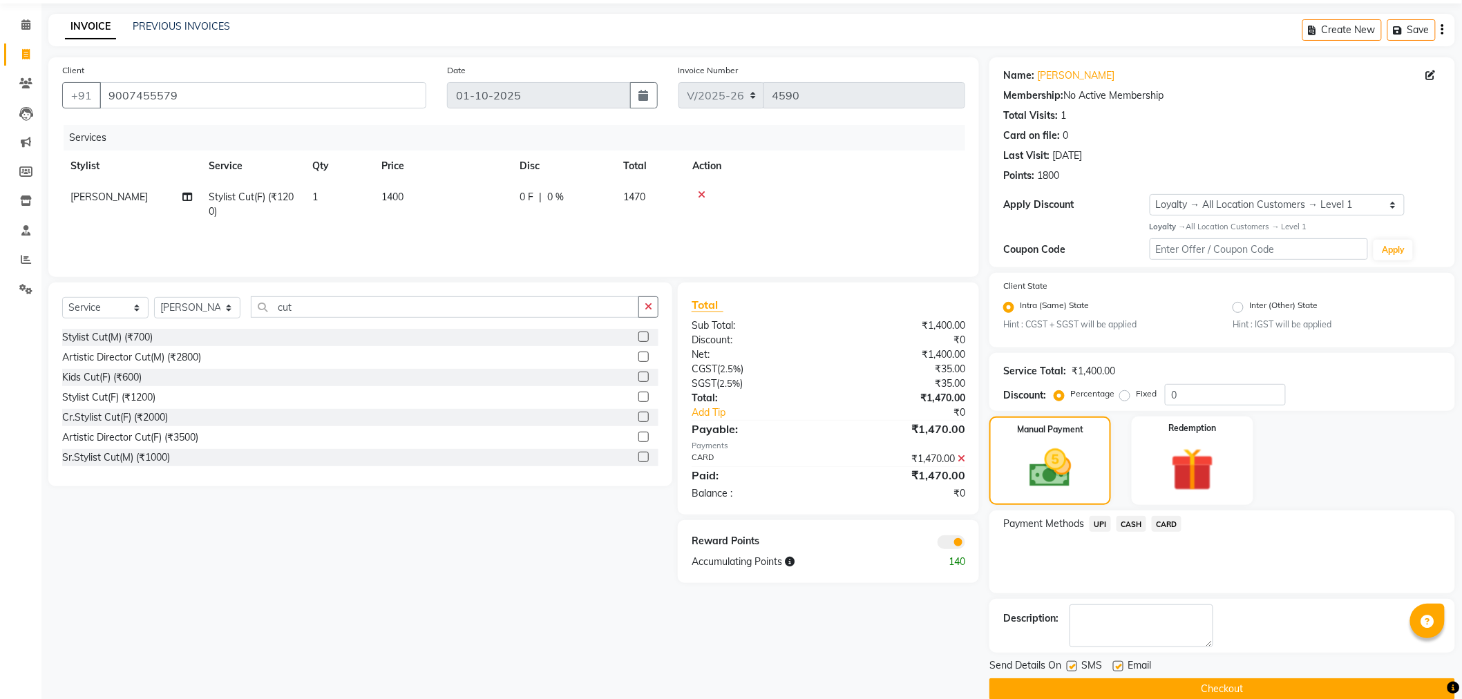
scroll to position [67, 0]
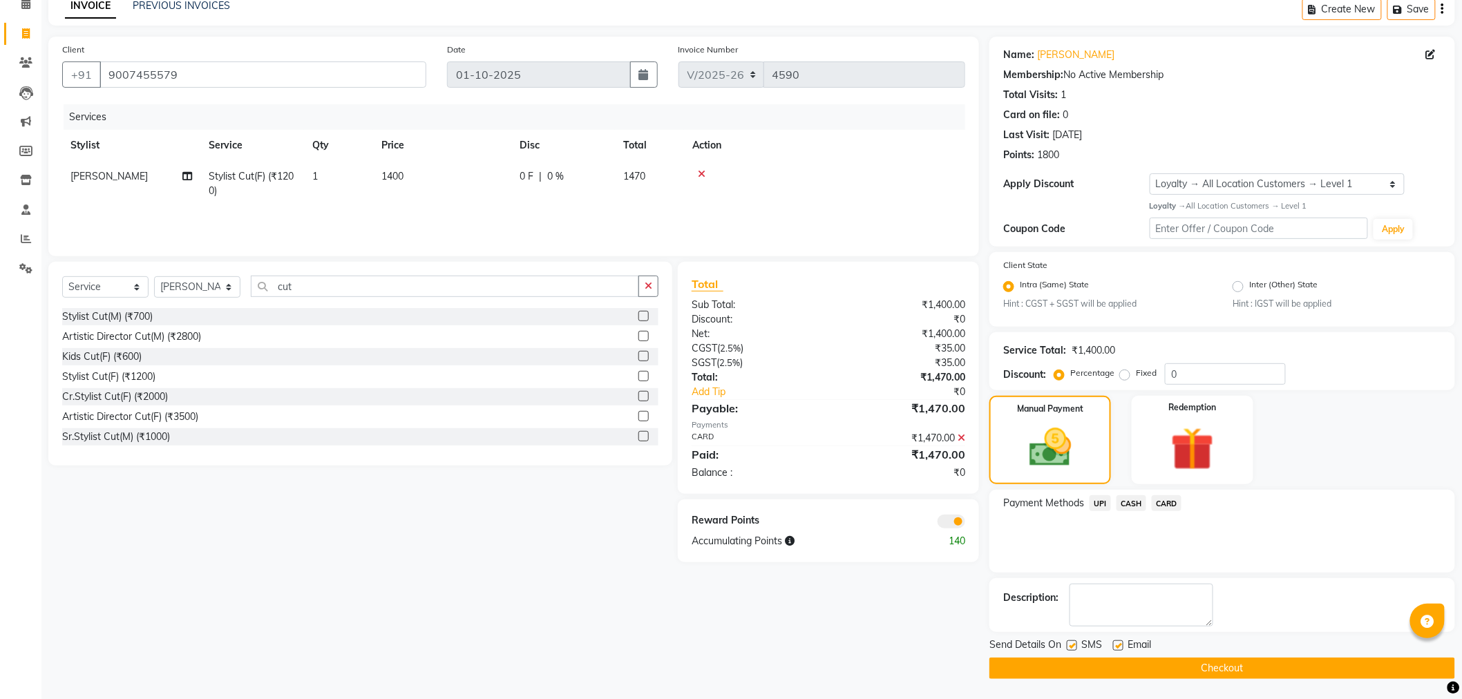
click at [1114, 645] on label at bounding box center [1118, 646] width 10 height 10
click at [1114, 645] on input "checkbox" at bounding box center [1117, 646] width 9 height 9
checkbox input "false"
click at [1093, 668] on button "Checkout" at bounding box center [1223, 668] width 466 height 21
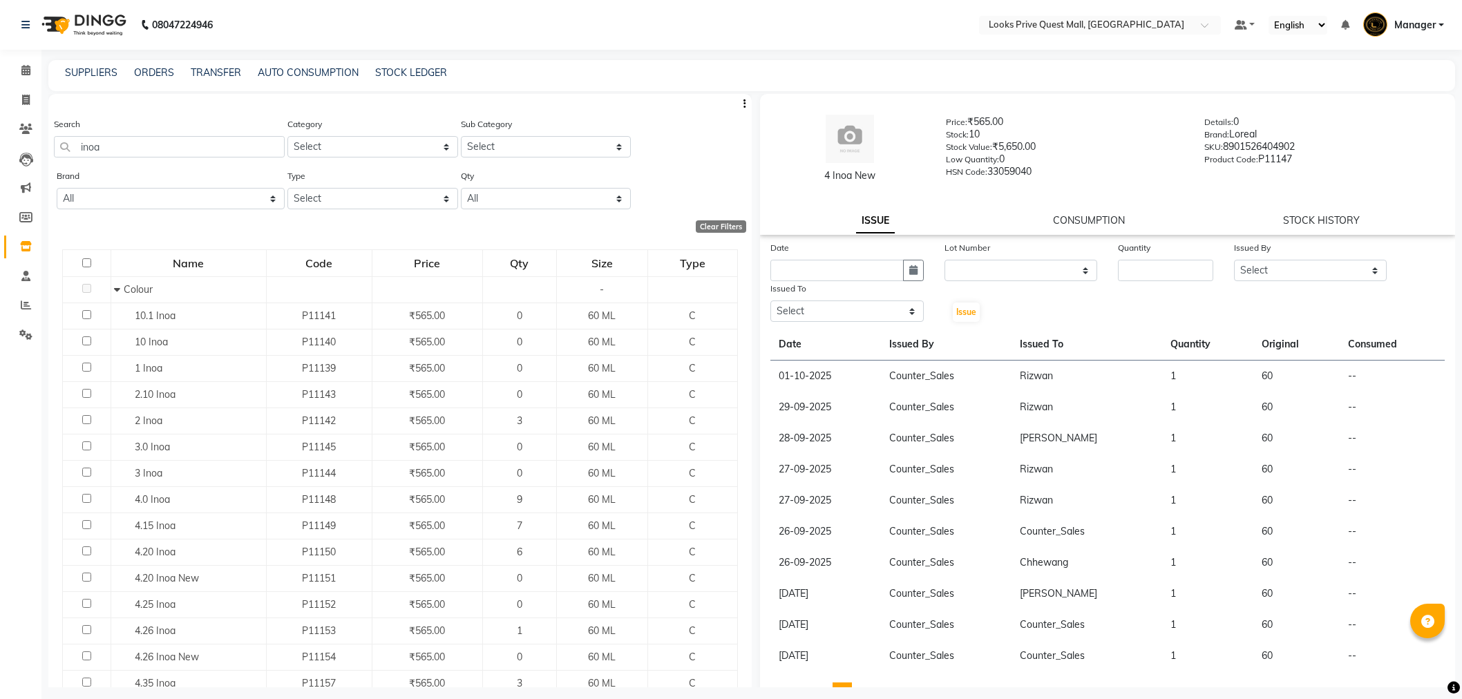
select select
drag, startPoint x: 0, startPoint y: 0, endPoint x: 0, endPoint y: 150, distance: 150.0
click at [0, 150] on app-home "08047224946 Select Location × Looks Prive Quest Mall, [GEOGRAPHIC_DATA] Default…" at bounding box center [731, 354] width 1462 height 708
type input "3474637091194"
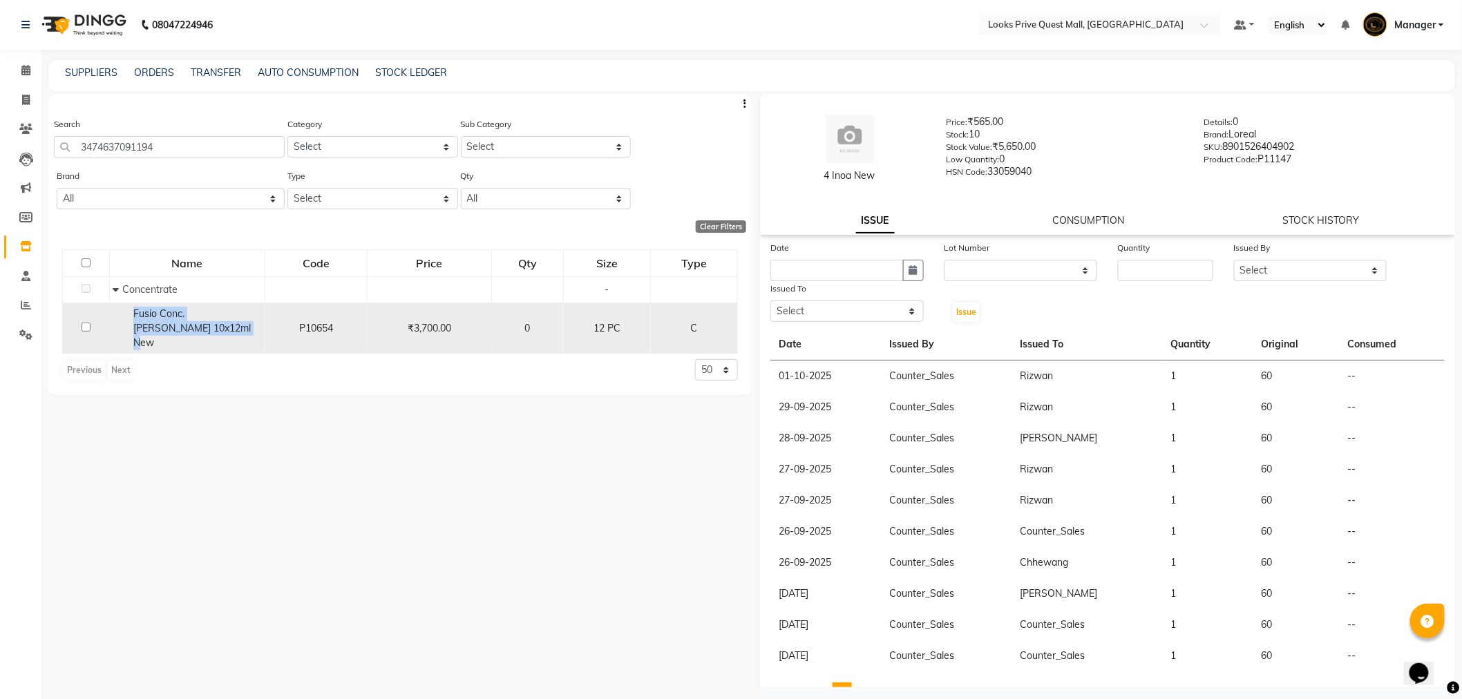
drag, startPoint x: 128, startPoint y: 310, endPoint x: 209, endPoint y: 339, distance: 86.1
click at [209, 339] on td "Fusio Conc. [PERSON_NAME] 10x12ml New" at bounding box center [186, 328] width 155 height 51
copy span "Fusio Conc. [PERSON_NAME] 10x12ml New"
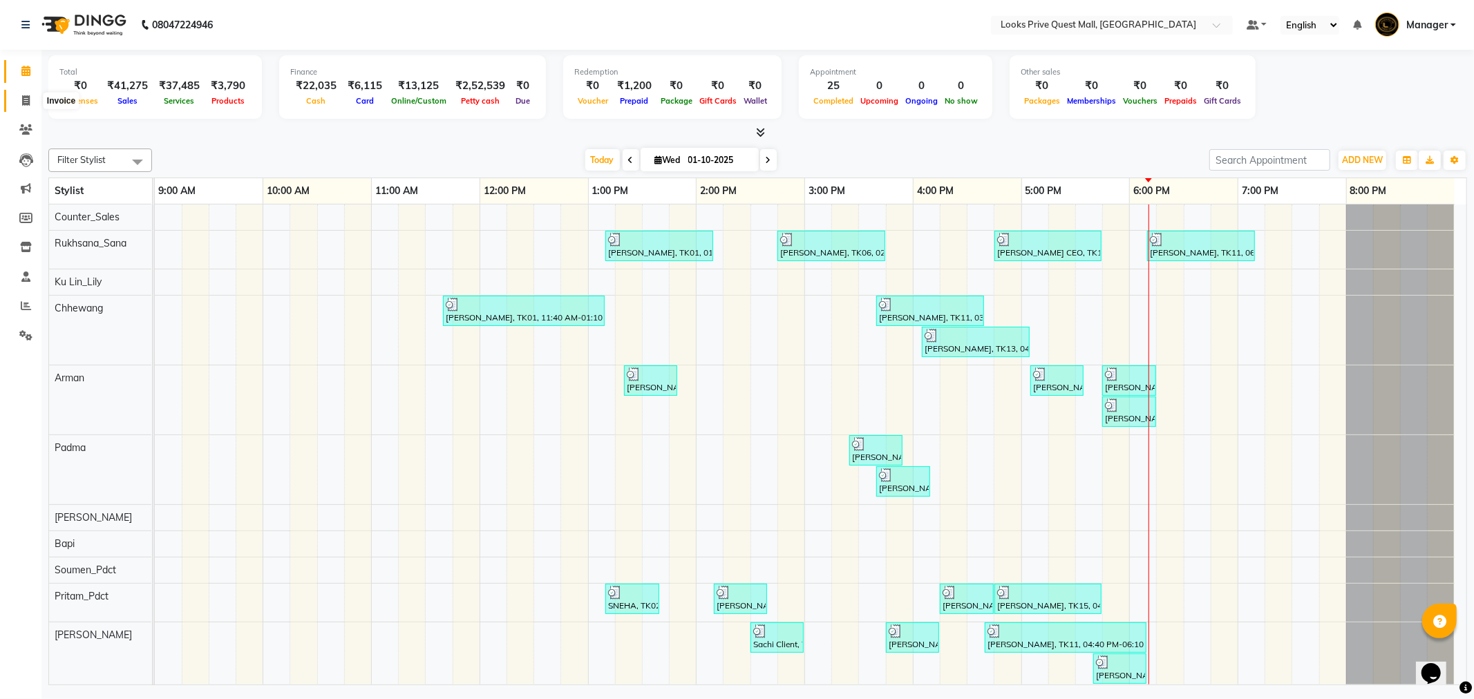
click at [31, 100] on span at bounding box center [26, 101] width 24 height 16
select select "6141"
select select "service"
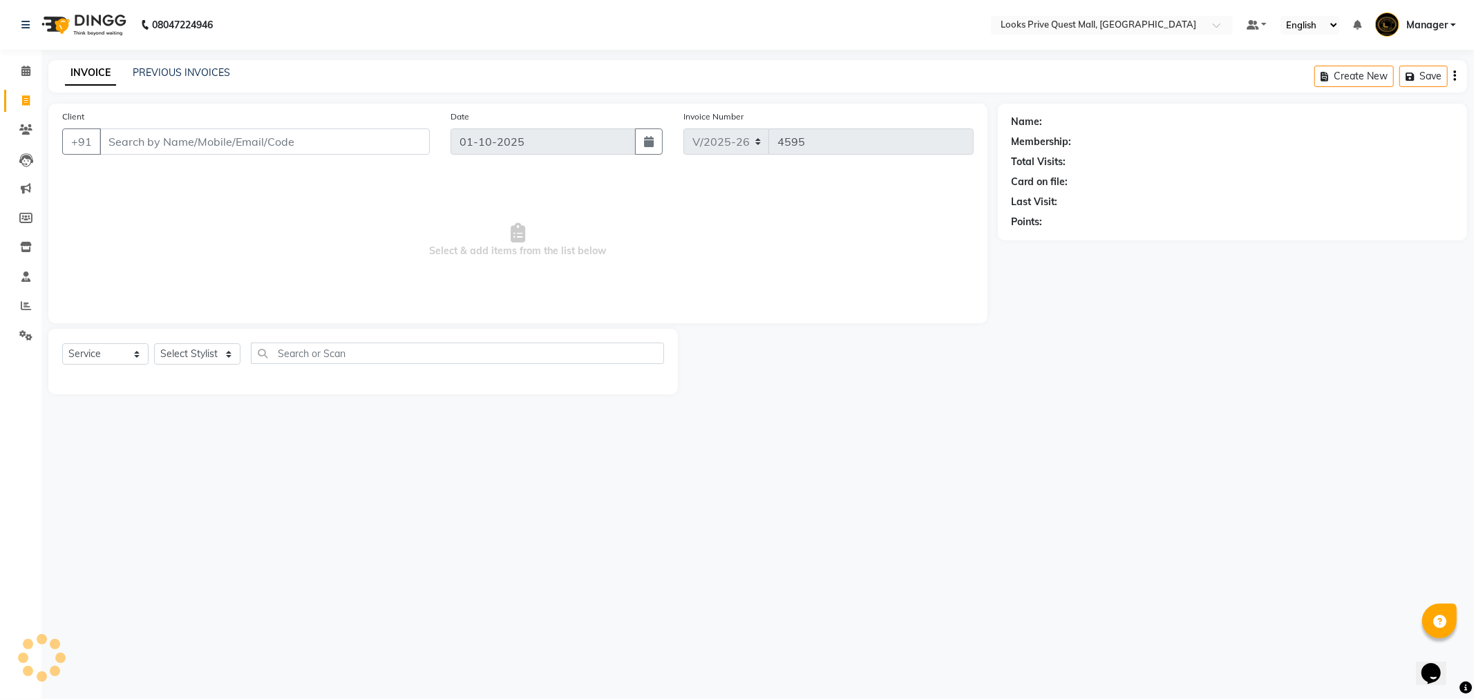
click at [198, 138] on input "Client" at bounding box center [265, 142] width 330 height 26
type input "E"
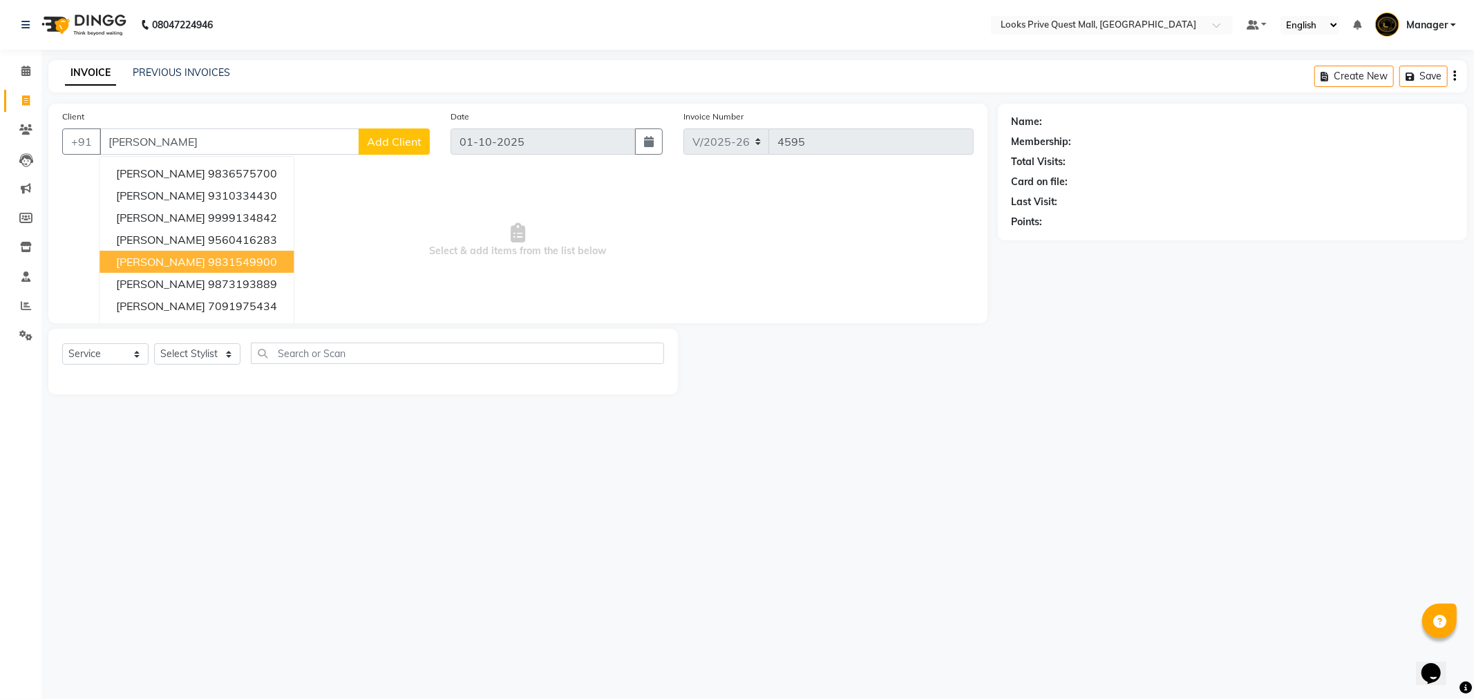
click at [167, 259] on span "[PERSON_NAME]" at bounding box center [160, 262] width 89 height 14
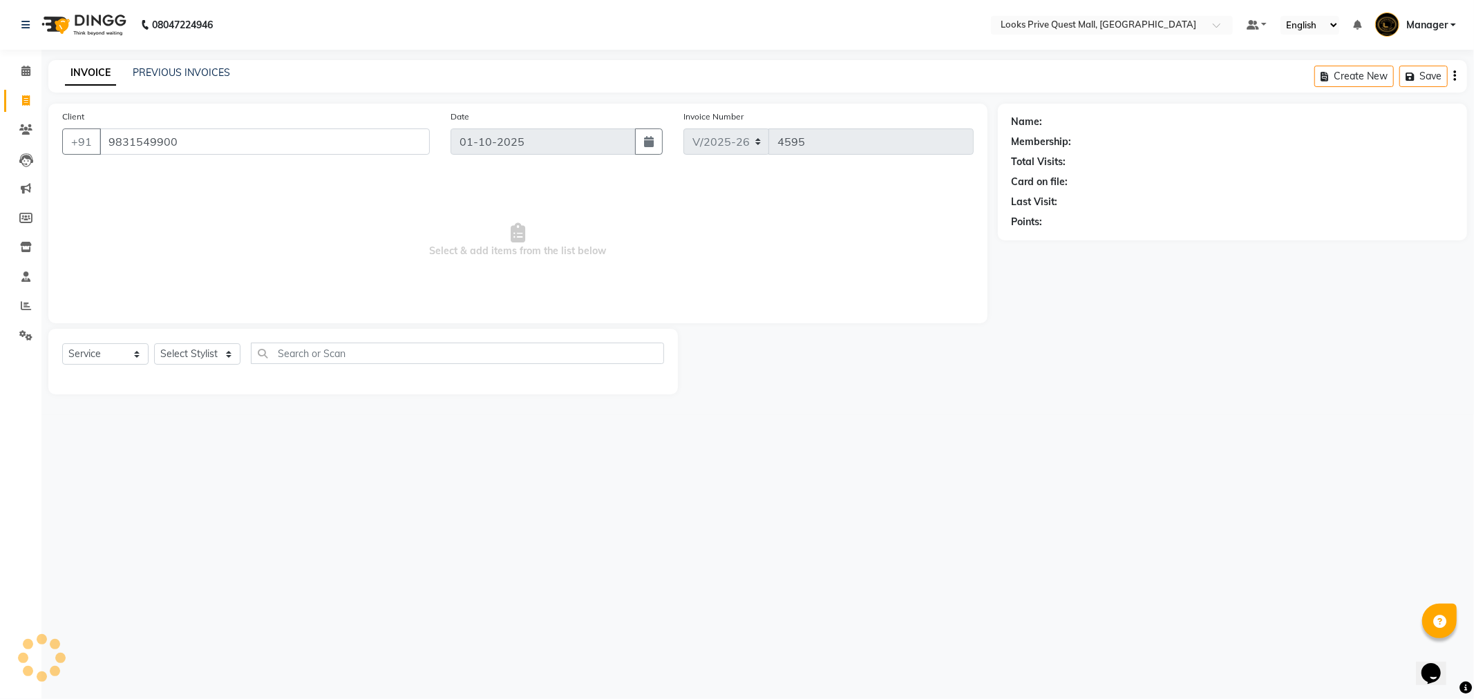
type input "9831549900"
select select "1: Object"
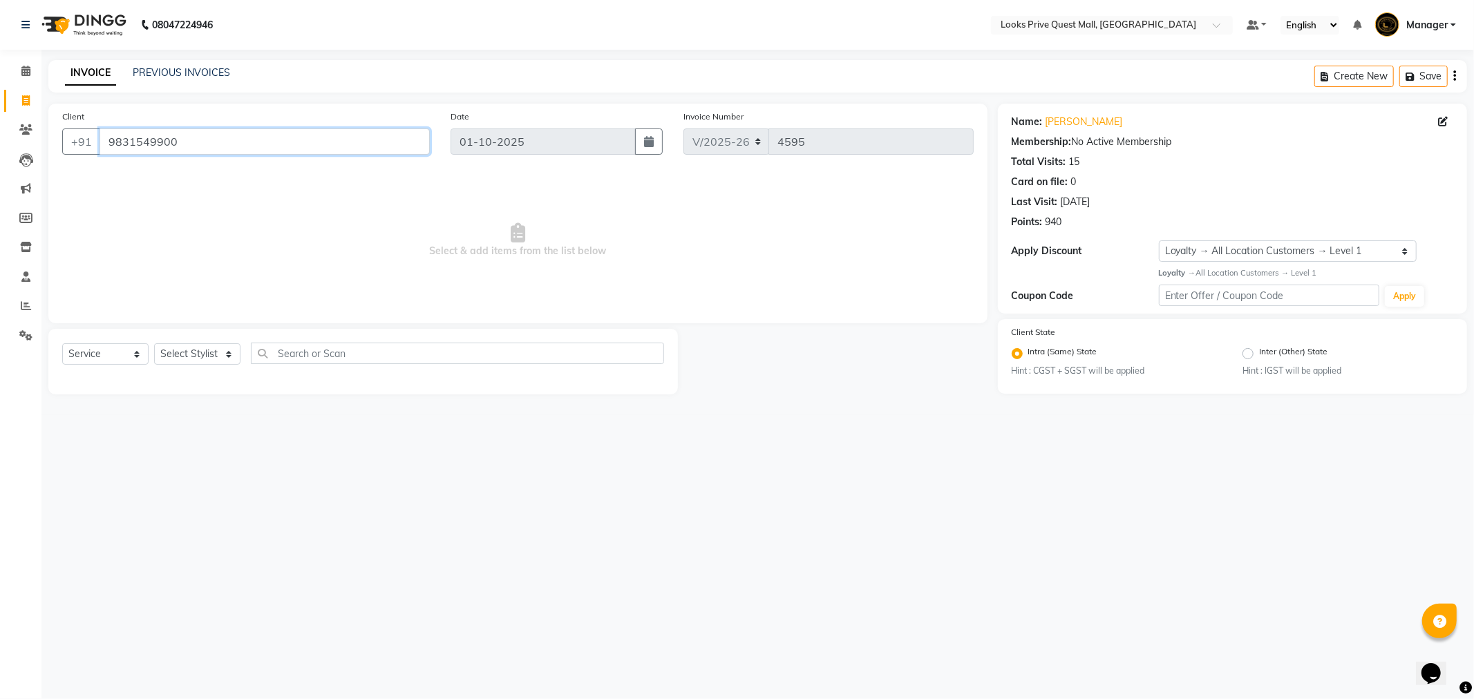
drag, startPoint x: 260, startPoint y: 145, endPoint x: 101, endPoint y: 148, distance: 159.0
click at [101, 148] on input "9831549900" at bounding box center [265, 142] width 330 height 26
click at [190, 76] on link "PREVIOUS INVOICES" at bounding box center [181, 72] width 97 height 12
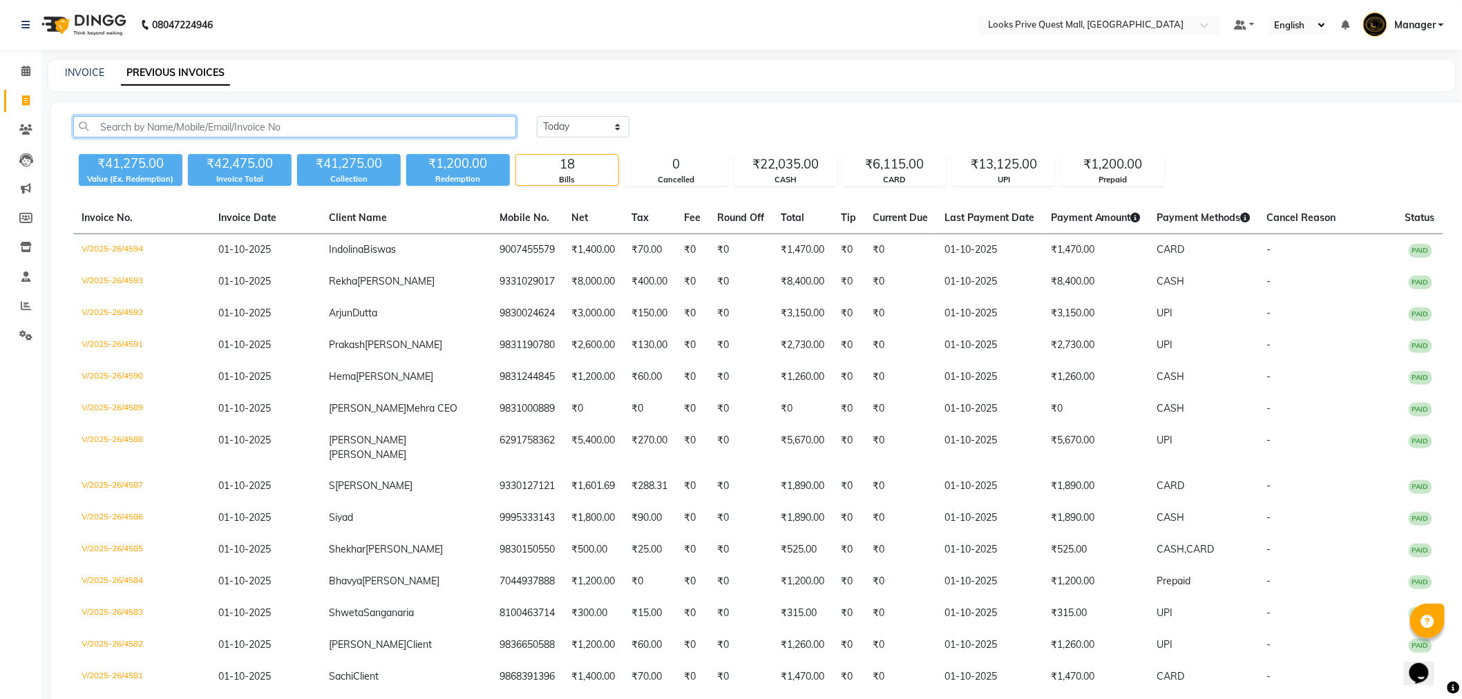
click at [265, 128] on input "text" at bounding box center [294, 126] width 443 height 21
paste input "9831549900"
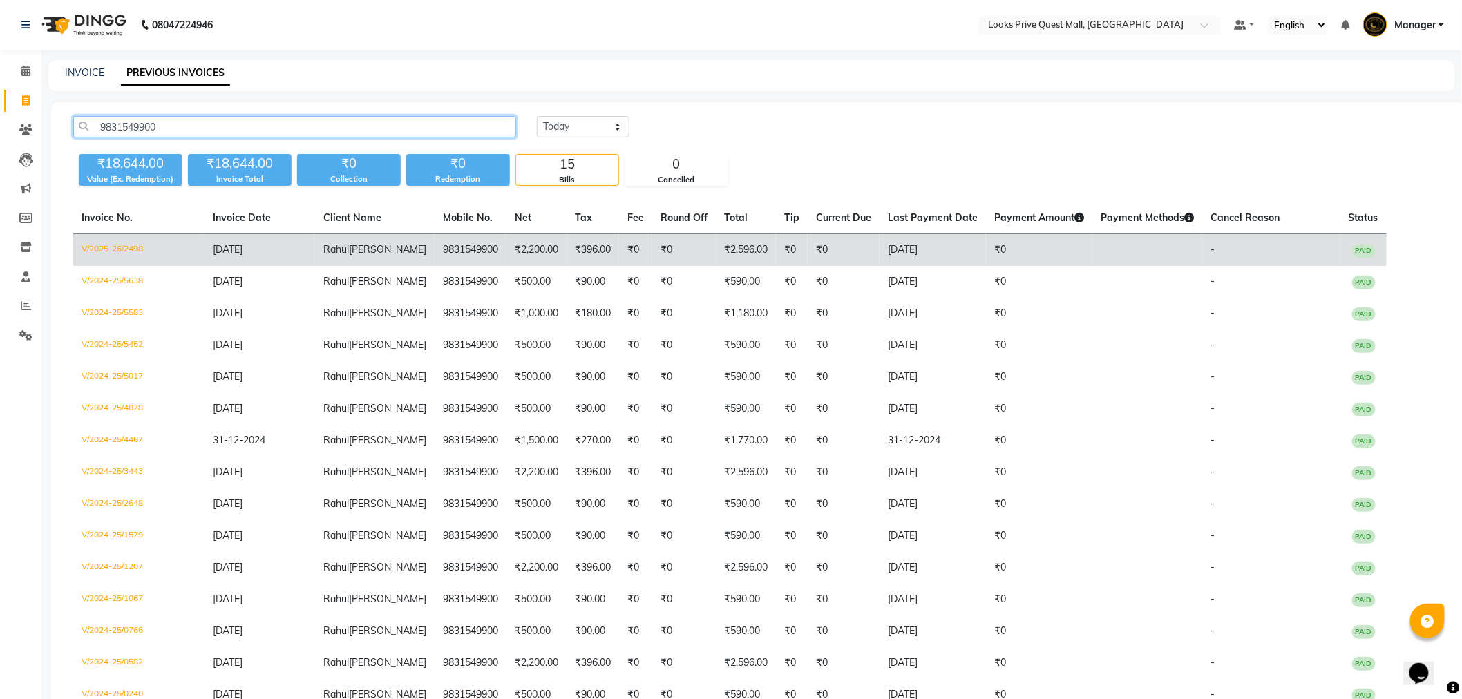
type input "9831549900"
click at [128, 244] on td "V/2025-26/2498" at bounding box center [138, 250] width 131 height 32
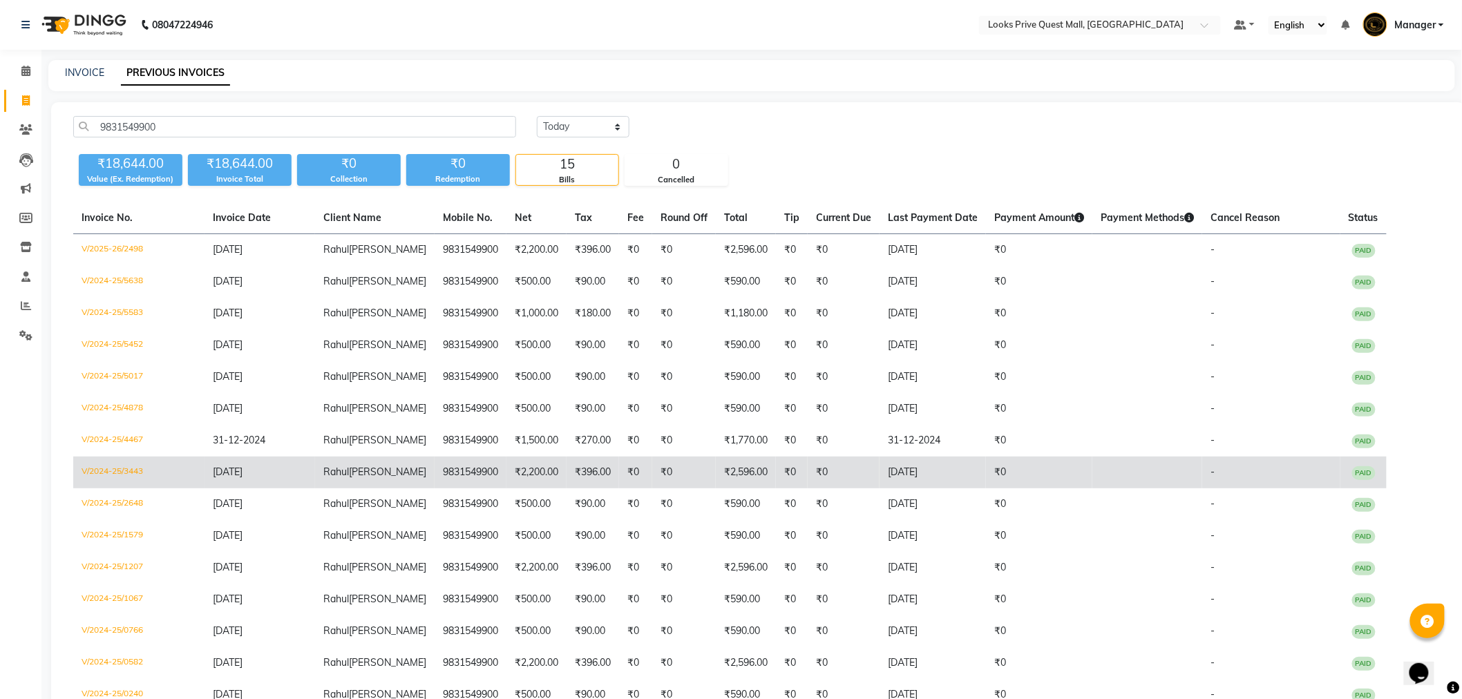
click at [127, 471] on td "V/2024-25/3443" at bounding box center [138, 473] width 131 height 32
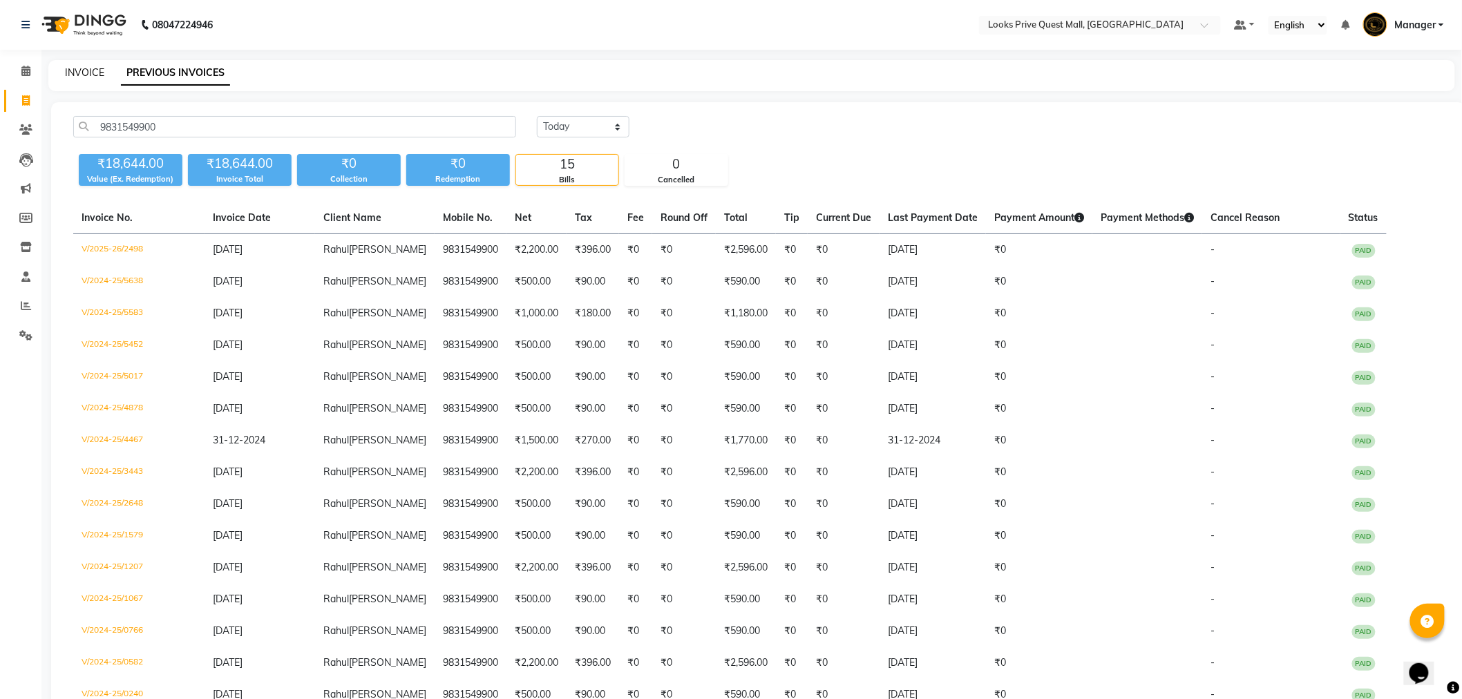
click at [82, 67] on link "INVOICE" at bounding box center [84, 72] width 39 height 12
select select "6141"
select select "service"
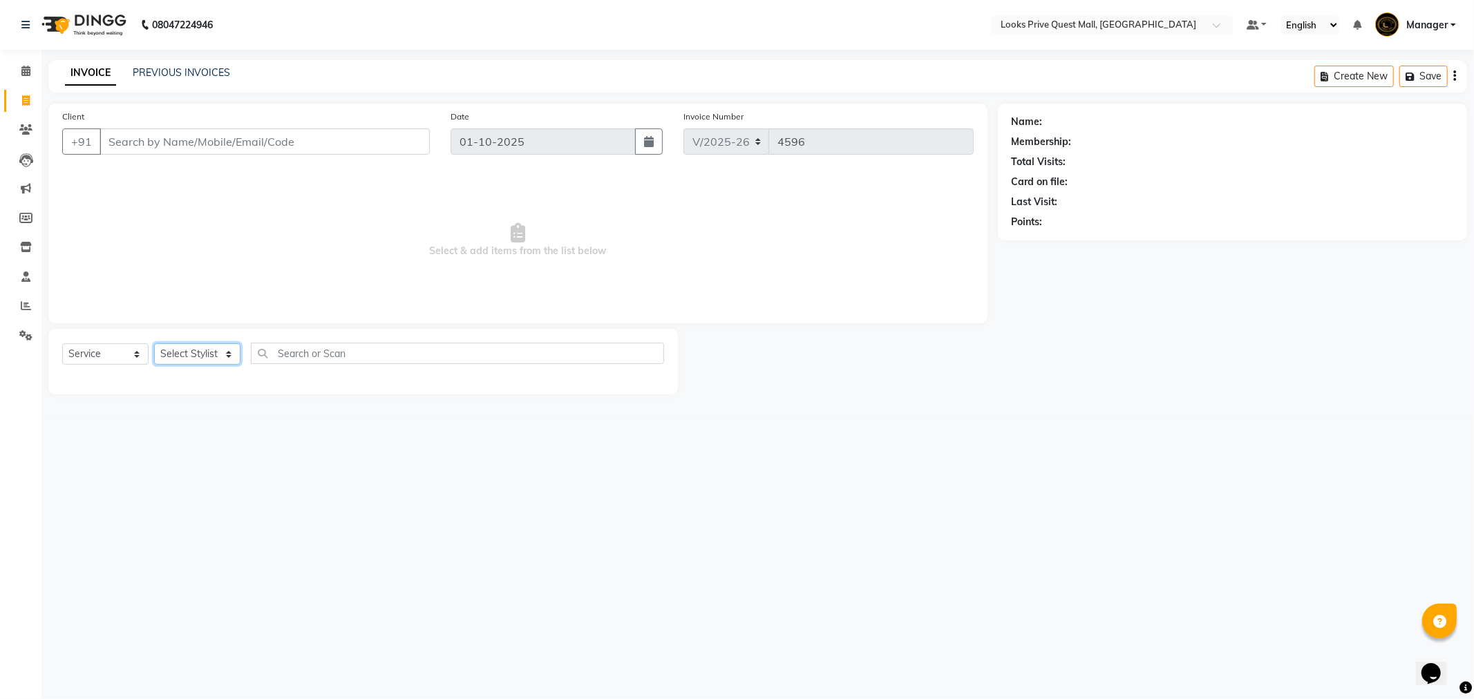
click at [182, 347] on select "Select Stylist" at bounding box center [197, 353] width 86 height 21
select select "46703"
click at [154, 344] on select "Select Stylist Arman Bapi Chhewang Counter_Sales [PERSON_NAME] [PERSON_NAME] [P…" at bounding box center [197, 353] width 86 height 21
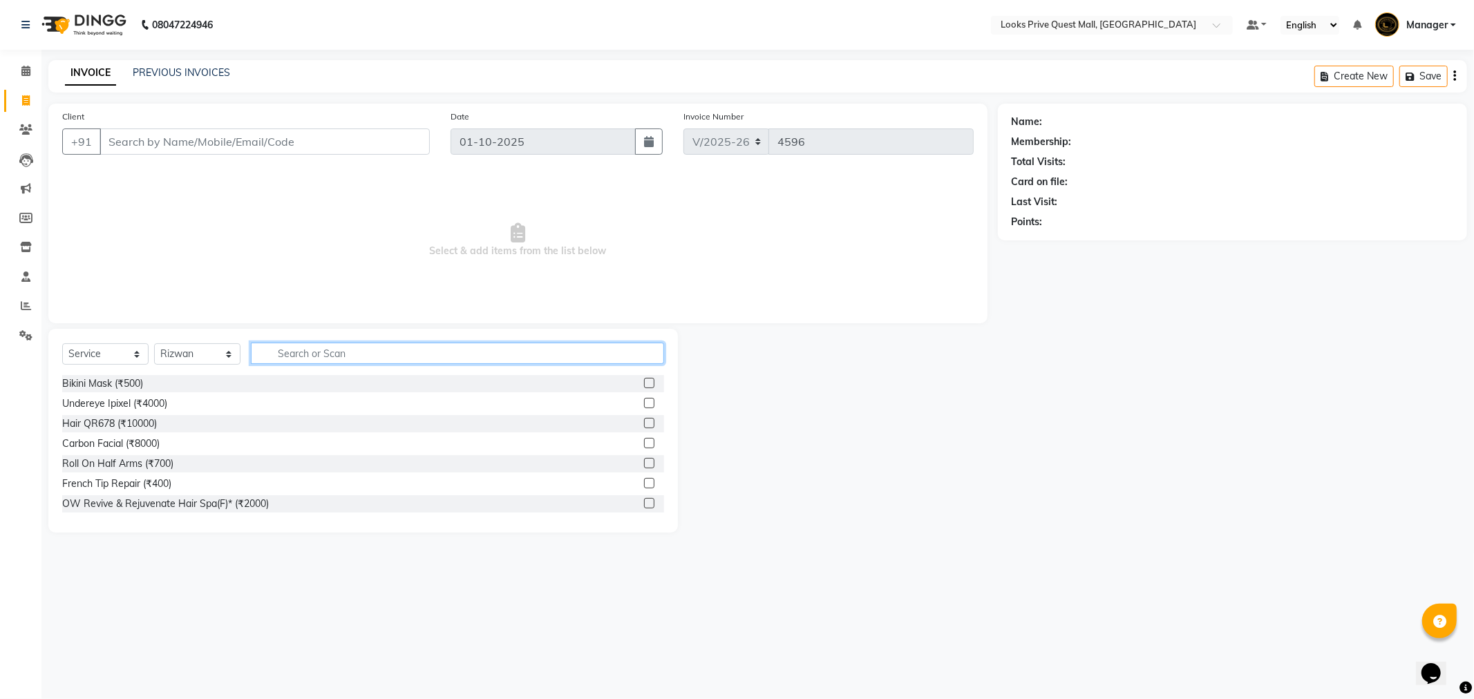
click at [298, 352] on input "text" at bounding box center [457, 353] width 413 height 21
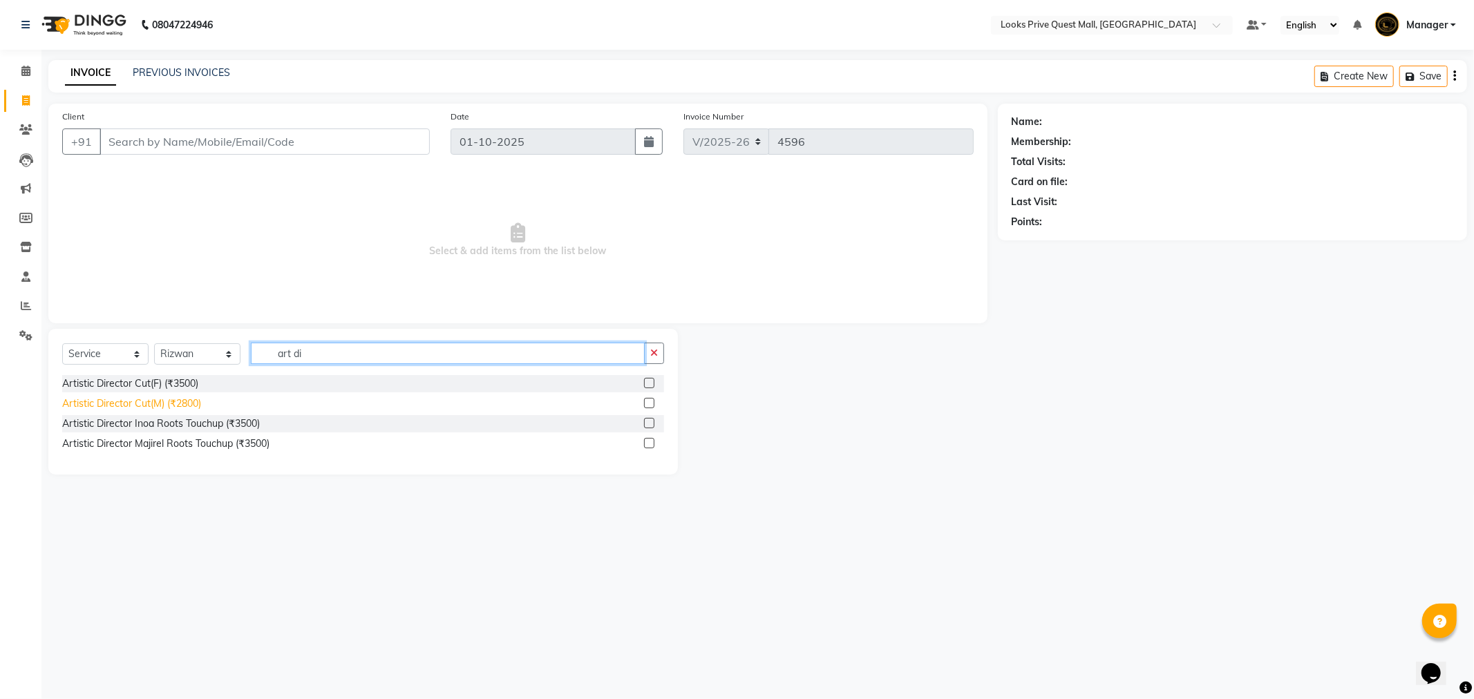
type input "art di"
click at [171, 404] on div "Artistic Director Cut(M) (₹2800)" at bounding box center [131, 404] width 139 height 15
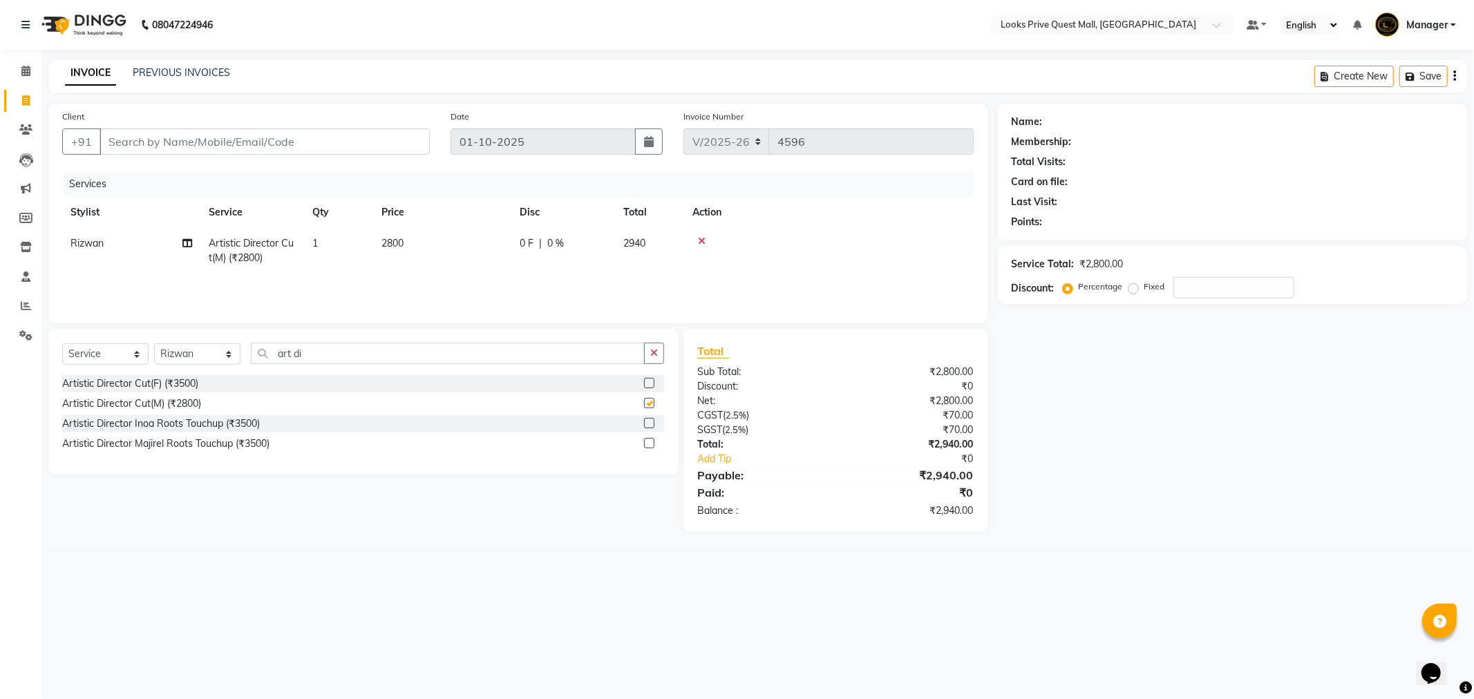
checkbox input "false"
click at [435, 254] on td "2800" at bounding box center [442, 251] width 138 height 46
select select "46703"
drag, startPoint x: 462, startPoint y: 244, endPoint x: 419, endPoint y: 257, distance: 44.8
click at [419, 257] on tr "Arman Bapi Chhewang Counter_Sales Deepa Das Dipti Uppal Firoz Ku Lin_Lily Manag…" at bounding box center [517, 257] width 911 height 59
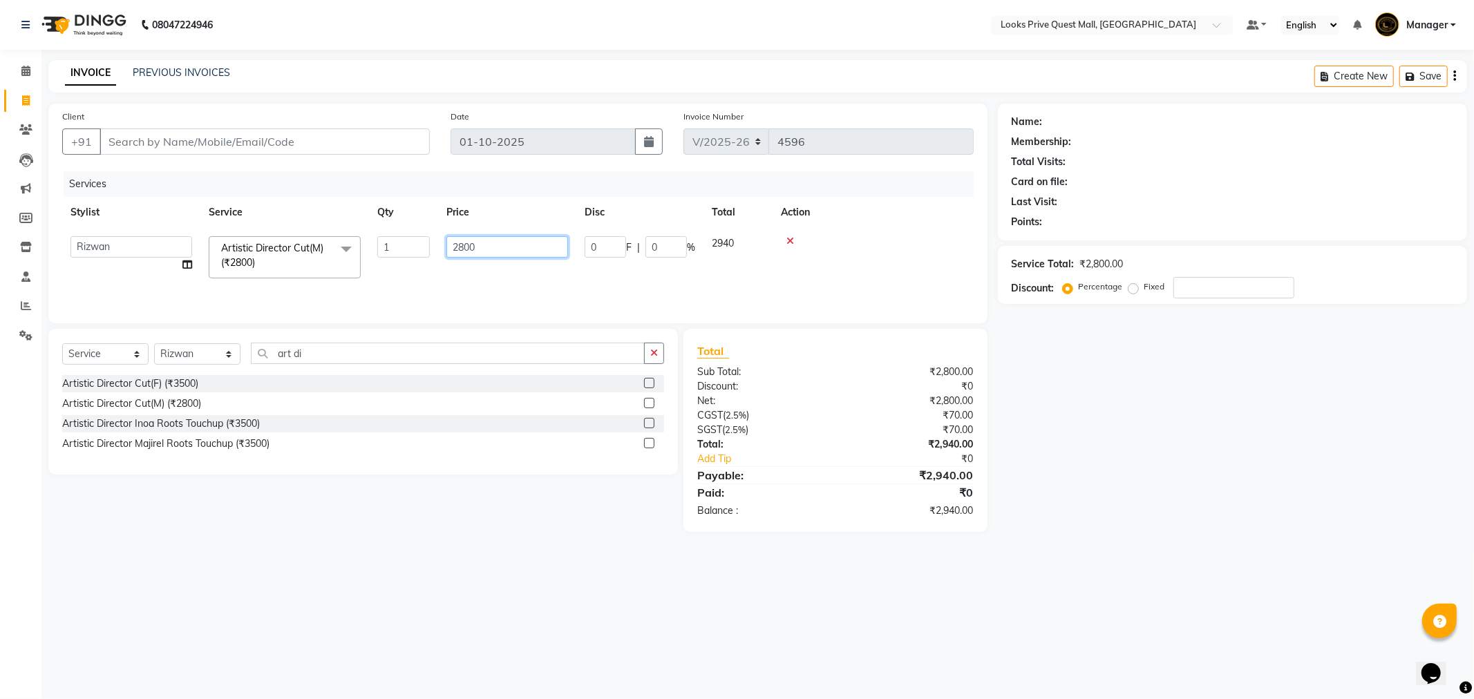
drag, startPoint x: 509, startPoint y: 247, endPoint x: 254, endPoint y: 272, distance: 255.6
click at [254, 272] on tr "Arman Bapi Chhewang Counter_Sales Deepa Das Dipti Uppal Firoz Ku Lin_Lily Manag…" at bounding box center [517, 257] width 911 height 59
type input "1700"
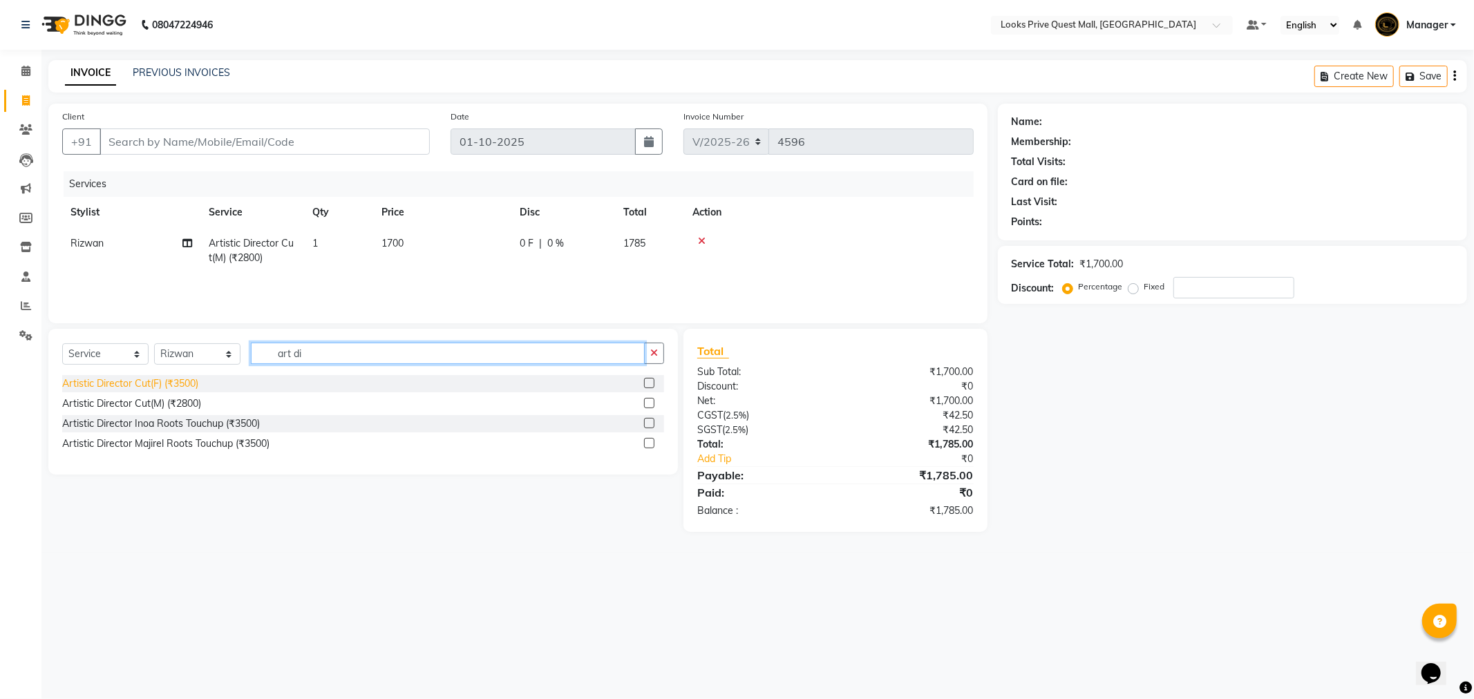
drag, startPoint x: 211, startPoint y: 377, endPoint x: 155, endPoint y: 384, distance: 56.4
click at [155, 384] on div "Select Service Product Membership Package Voucher Prepaid Gift Card Select Styl…" at bounding box center [363, 402] width 630 height 146
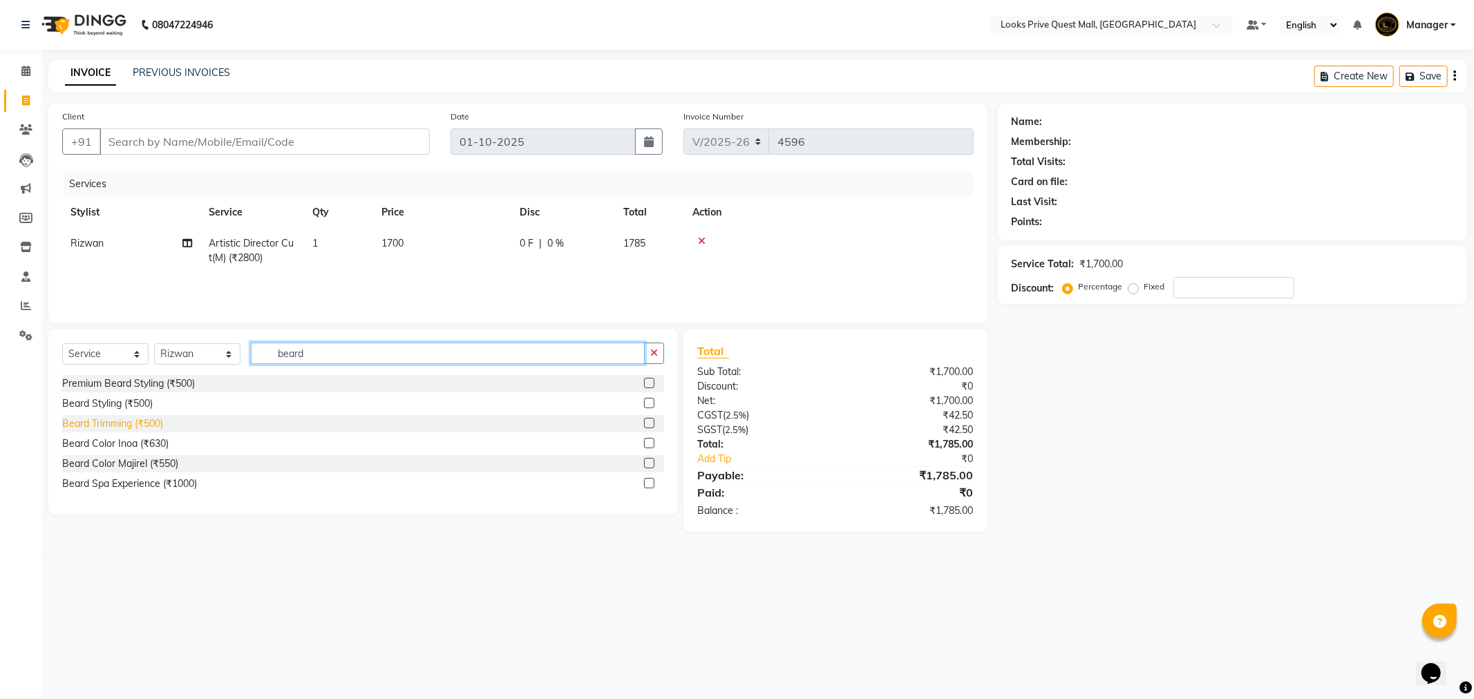
type input "beard"
click at [138, 422] on div "Beard Trimming (₹500)" at bounding box center [112, 424] width 101 height 15
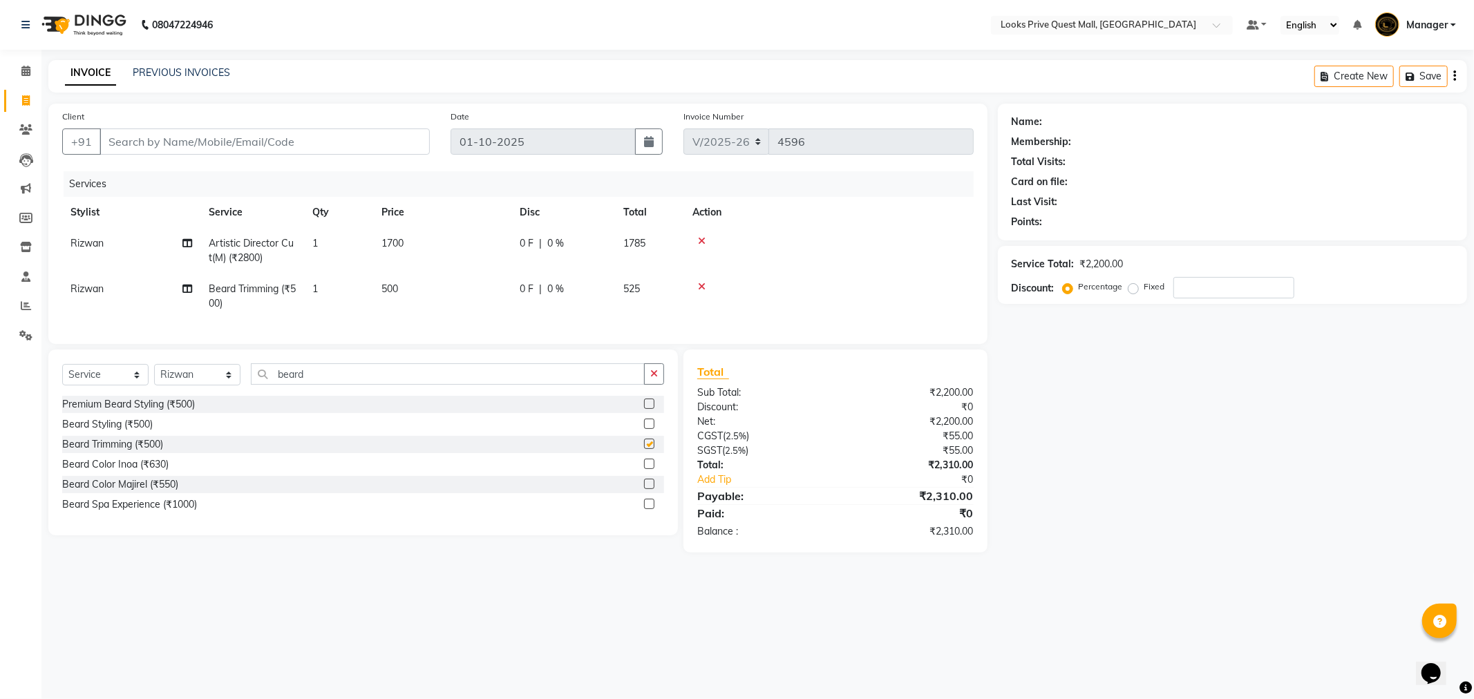
checkbox input "false"
click at [415, 281] on td "500" at bounding box center [442, 297] width 138 height 46
select select "46703"
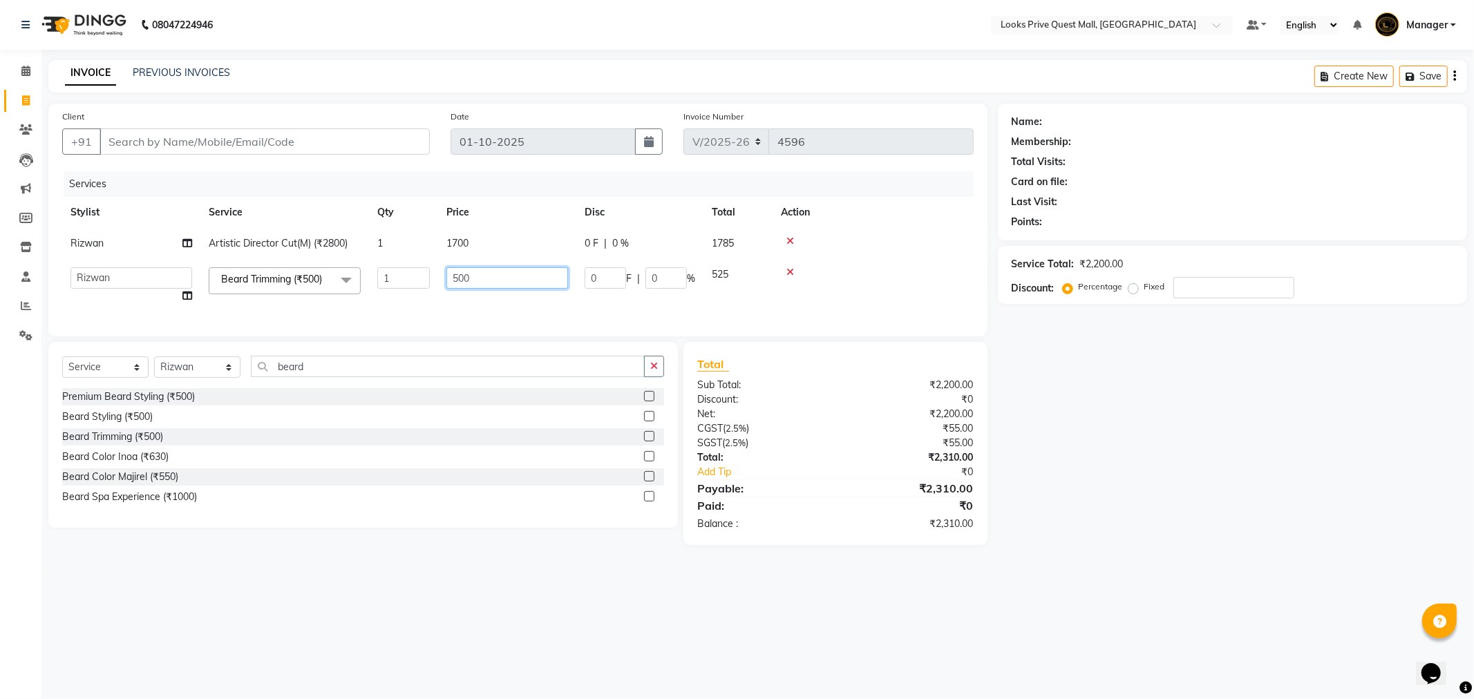
drag, startPoint x: 485, startPoint y: 278, endPoint x: 384, endPoint y: 290, distance: 101.6
click at [384, 290] on tr "Arman Bapi Chhewang Counter_Sales Deepa Das Dipti Uppal Firoz Ku Lin_Lily Manag…" at bounding box center [517, 285] width 911 height 53
type input "700"
click at [396, 295] on tr "Arman Bapi Chhewang Counter_Sales Deepa Das Dipti Uppal Firoz Ku Lin_Lily Manag…" at bounding box center [517, 285] width 911 height 53
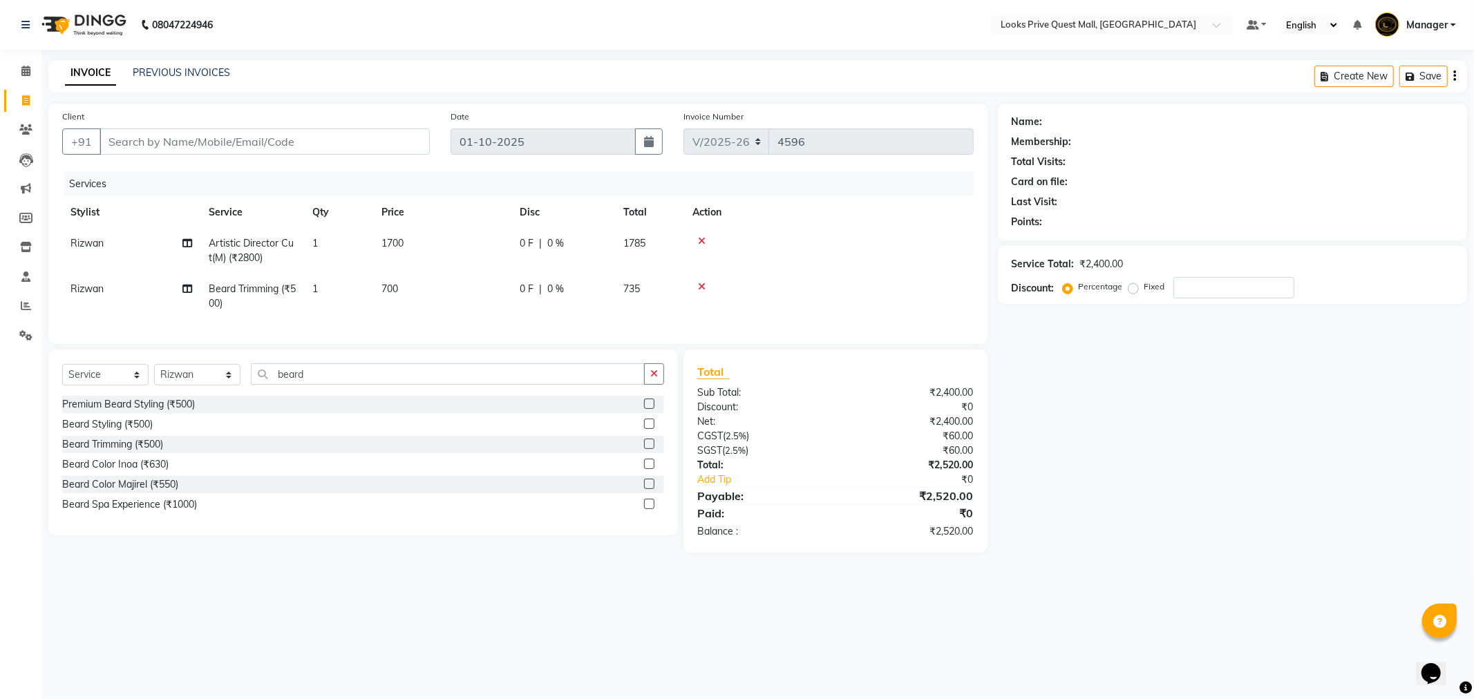
click at [702, 243] on icon at bounding box center [702, 241] width 8 height 10
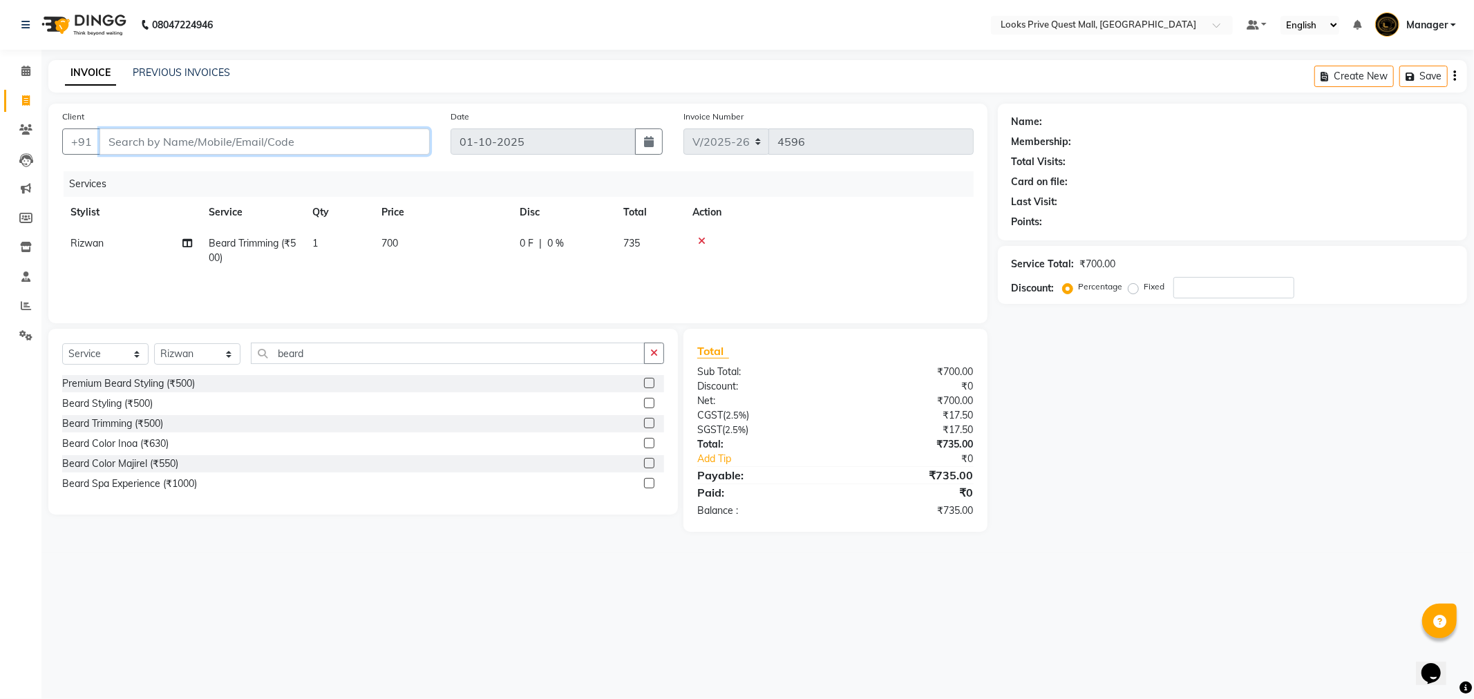
click at [305, 147] on input "Client" at bounding box center [265, 142] width 330 height 26
type input "R"
type input "0"
click at [243, 162] on button "Rahul Bengani 9831549900" at bounding box center [197, 173] width 194 height 22
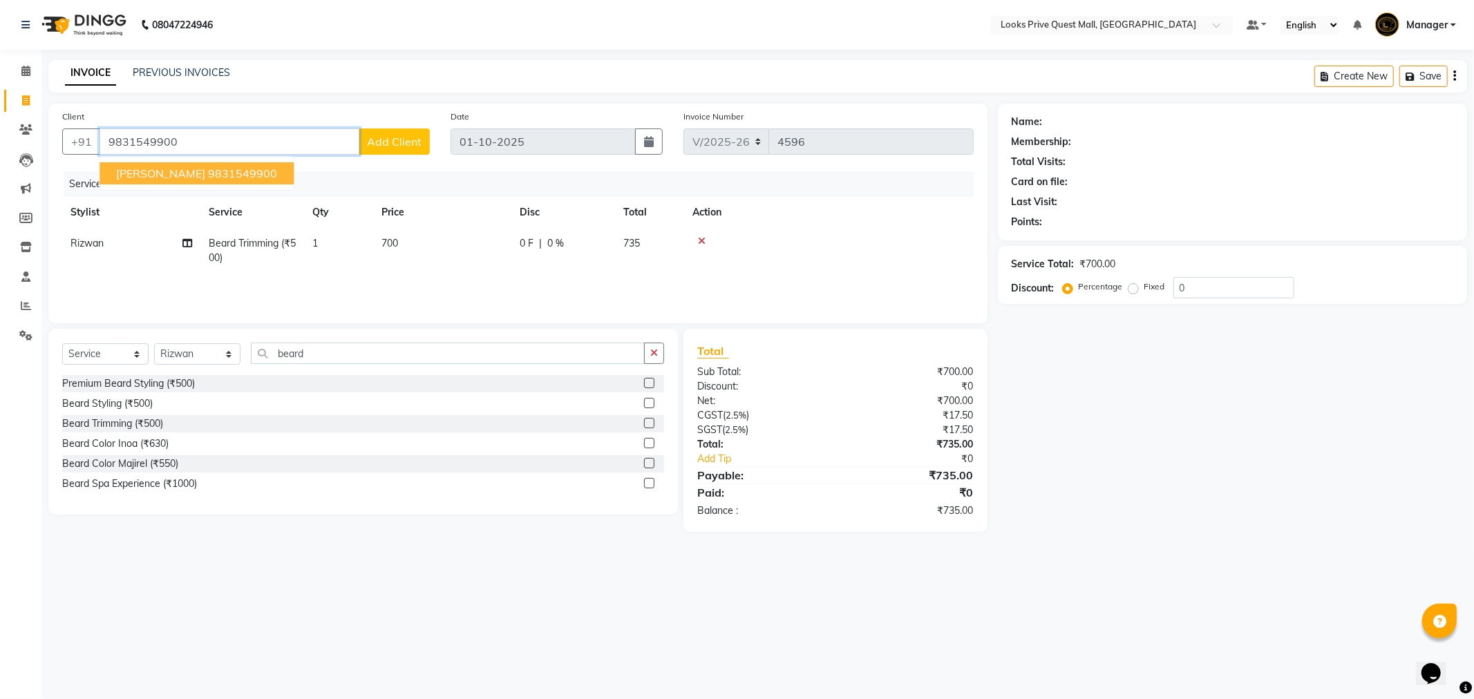
type input "9831549900"
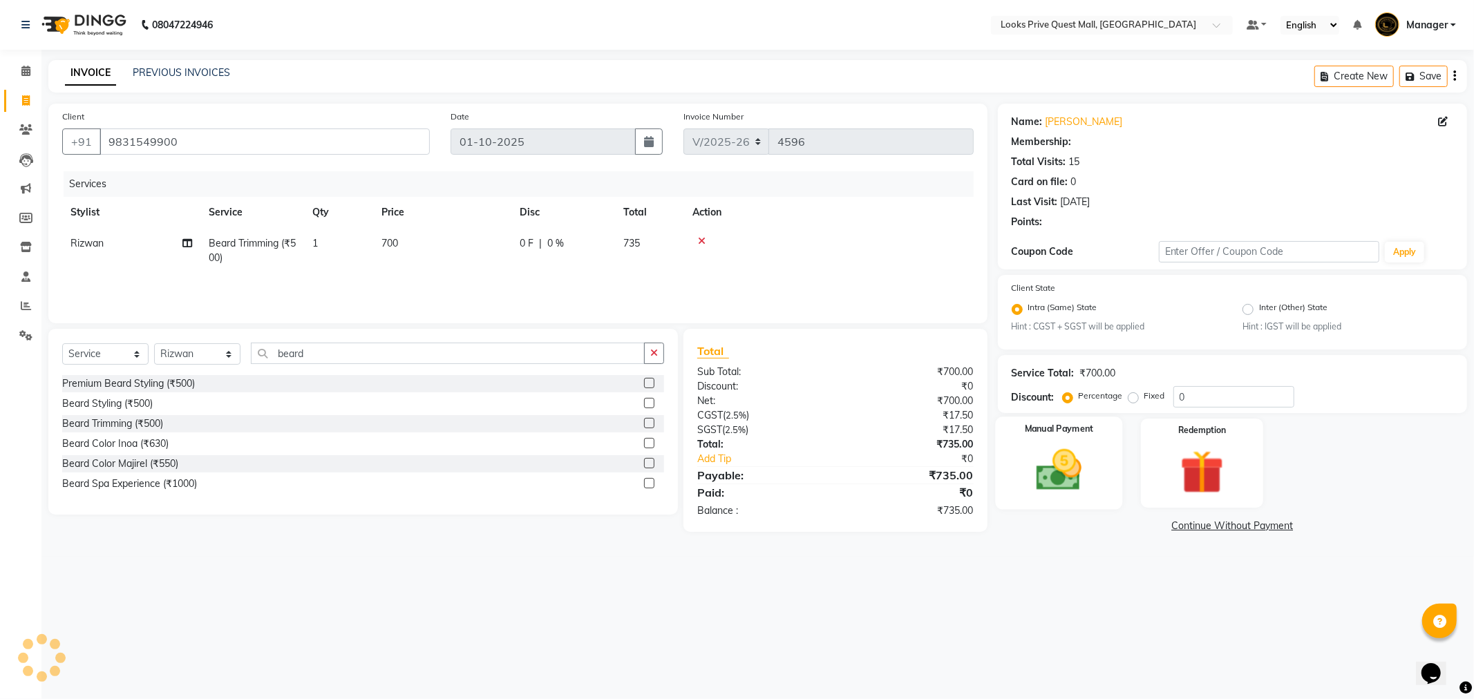
select select "1: Object"
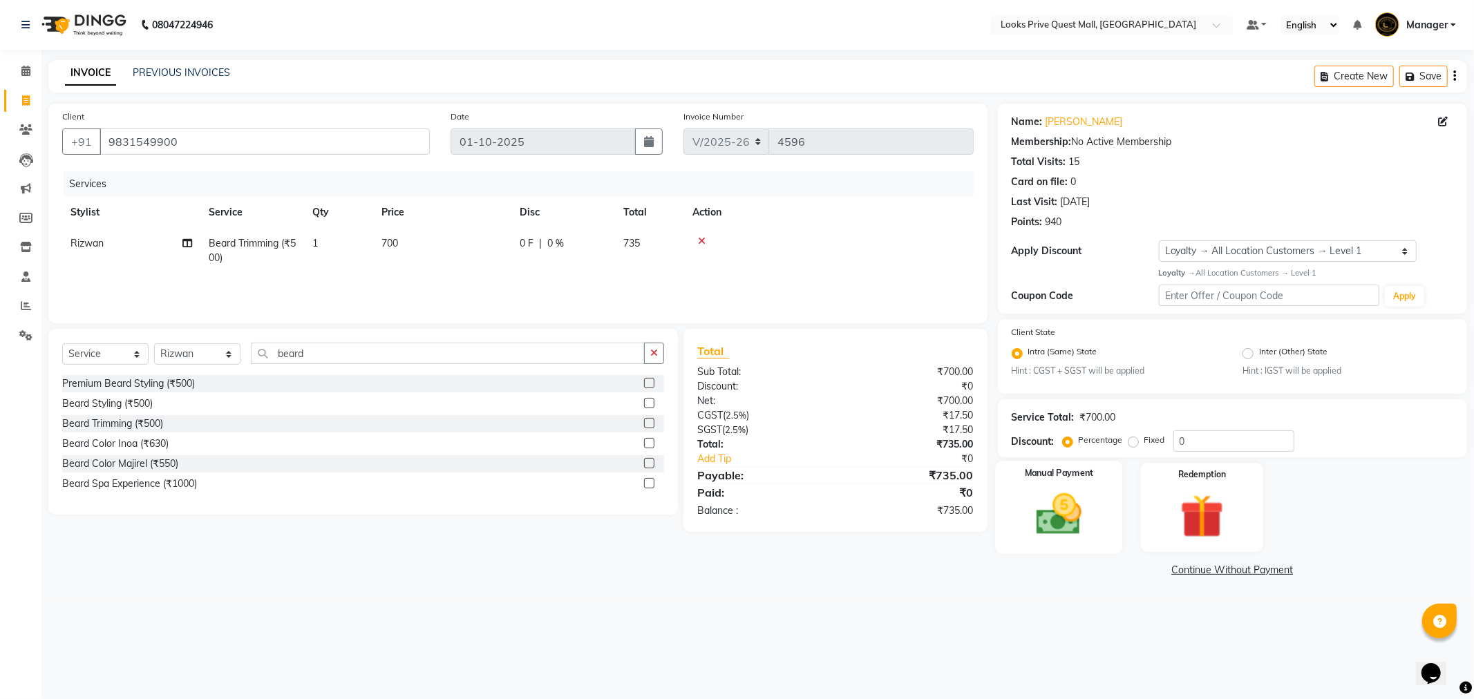
click at [1082, 506] on img at bounding box center [1059, 515] width 74 height 53
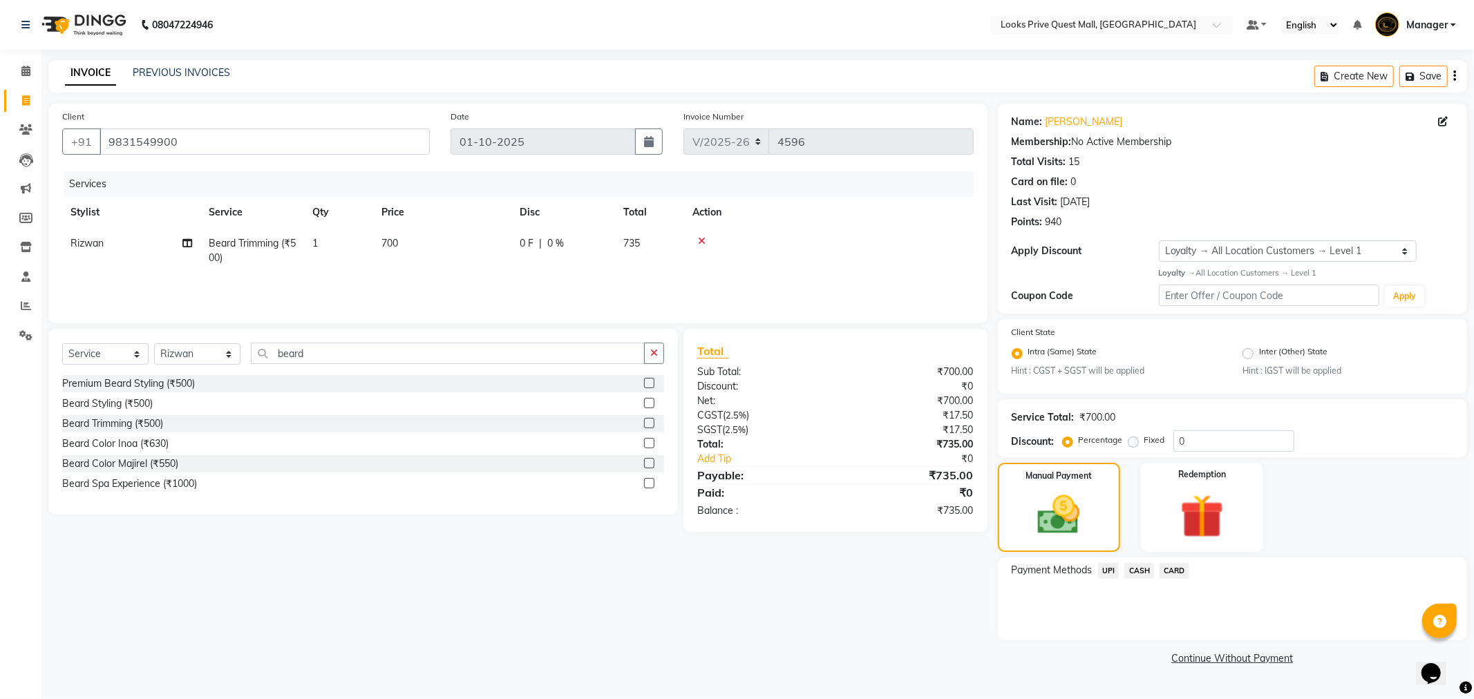
click at [1148, 569] on span "CASH" at bounding box center [1139, 571] width 30 height 16
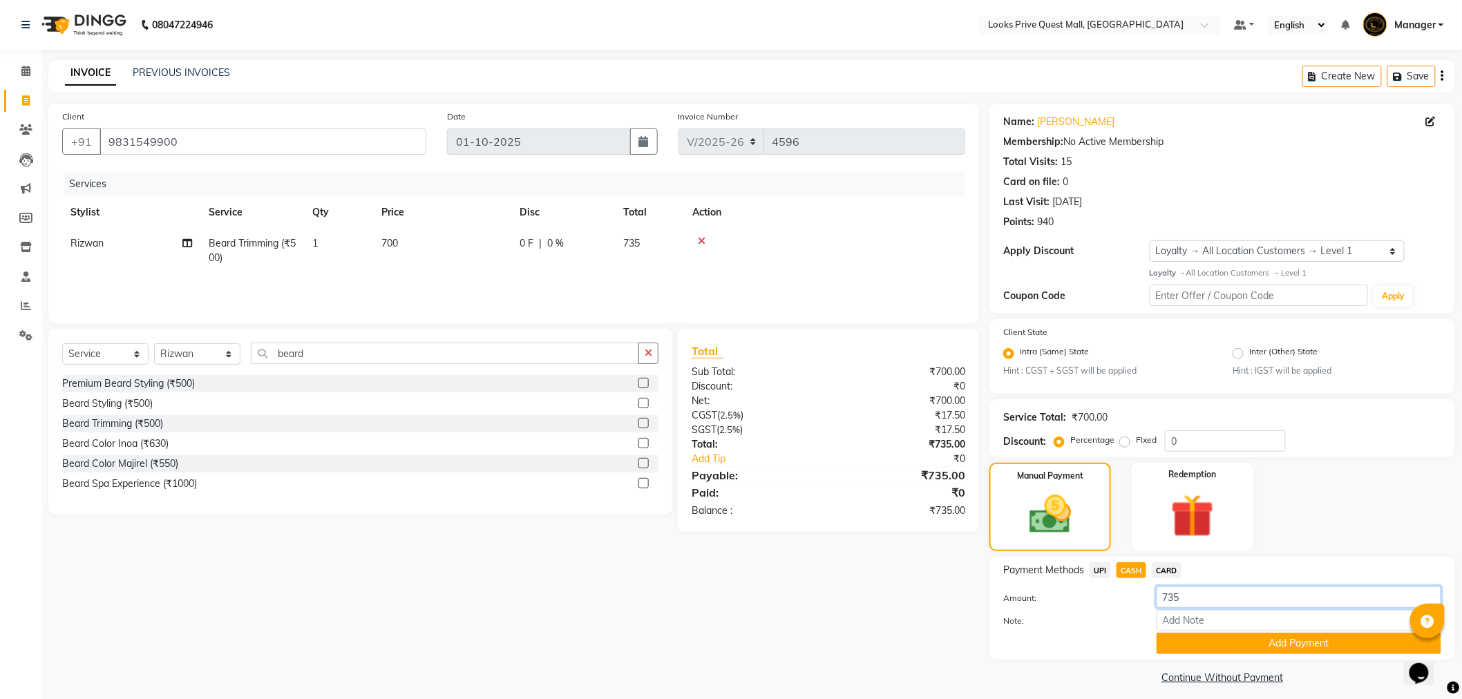
drag, startPoint x: 1151, startPoint y: 601, endPoint x: 1019, endPoint y: 609, distance: 131.6
click at [1024, 609] on div "Amount: 735 Note: Add Payment" at bounding box center [1222, 621] width 438 height 68
type input "500"
click at [1191, 647] on button "Add Payment" at bounding box center [1299, 643] width 285 height 21
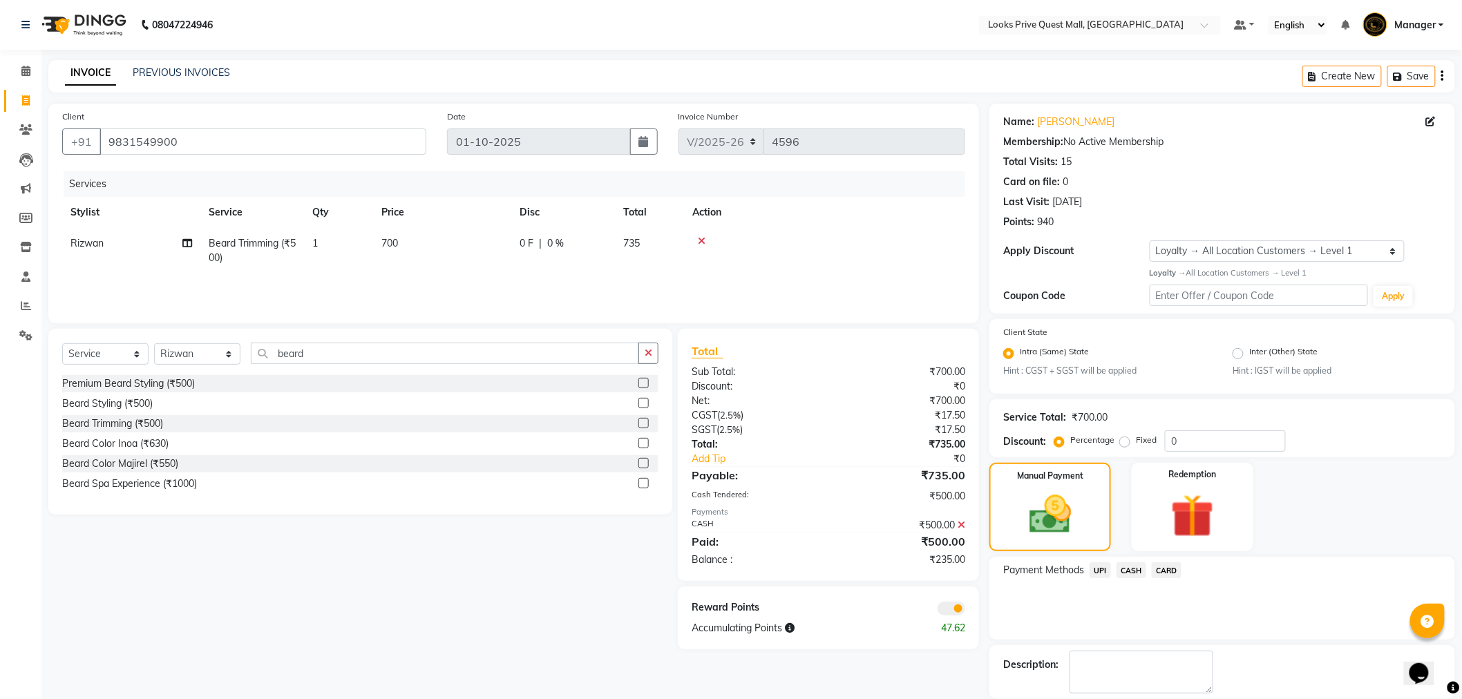
click at [1102, 571] on span "UPI" at bounding box center [1100, 571] width 21 height 16
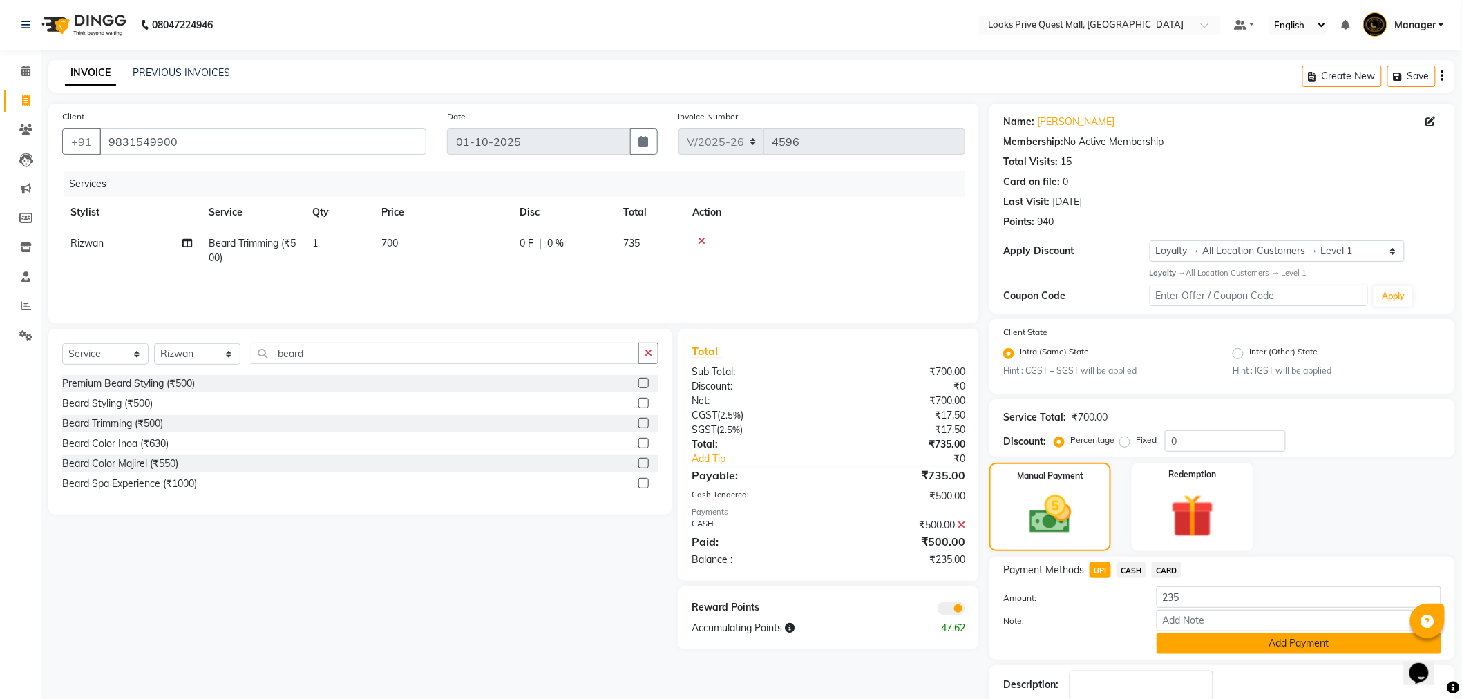
click at [1196, 634] on button "Add Payment" at bounding box center [1299, 643] width 285 height 21
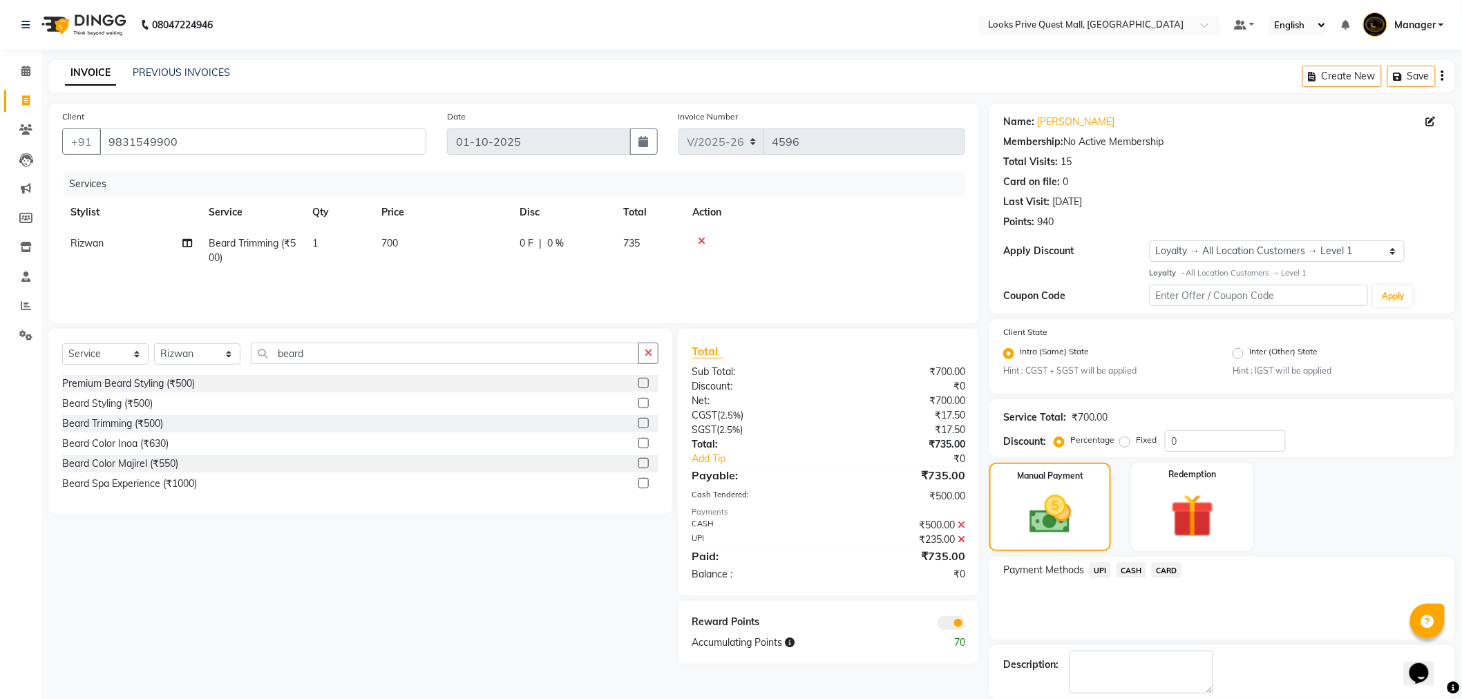
scroll to position [67, 0]
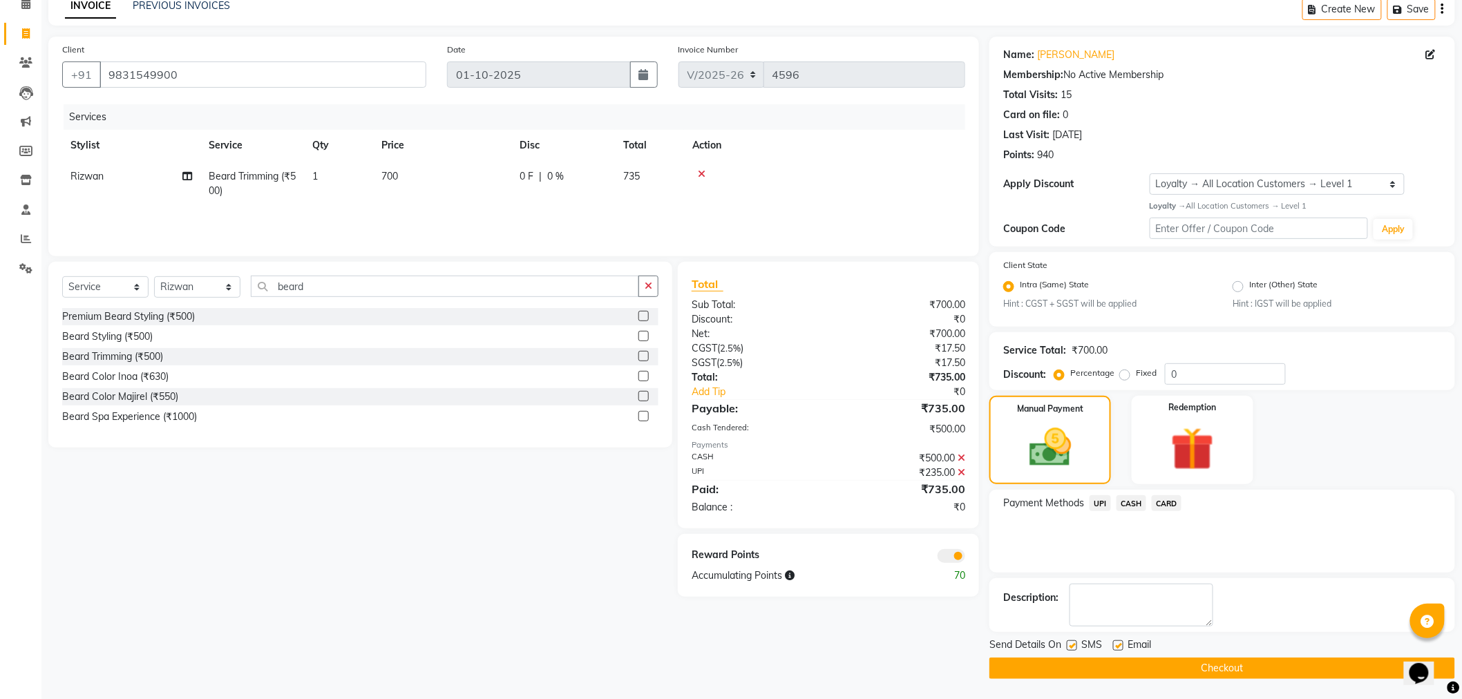
click at [1119, 644] on label at bounding box center [1118, 646] width 10 height 10
click at [1119, 644] on input "checkbox" at bounding box center [1117, 646] width 9 height 9
checkbox input "false"
click at [957, 554] on span at bounding box center [952, 556] width 28 height 14
click at [965, 558] on input "checkbox" at bounding box center [965, 558] width 0 height 0
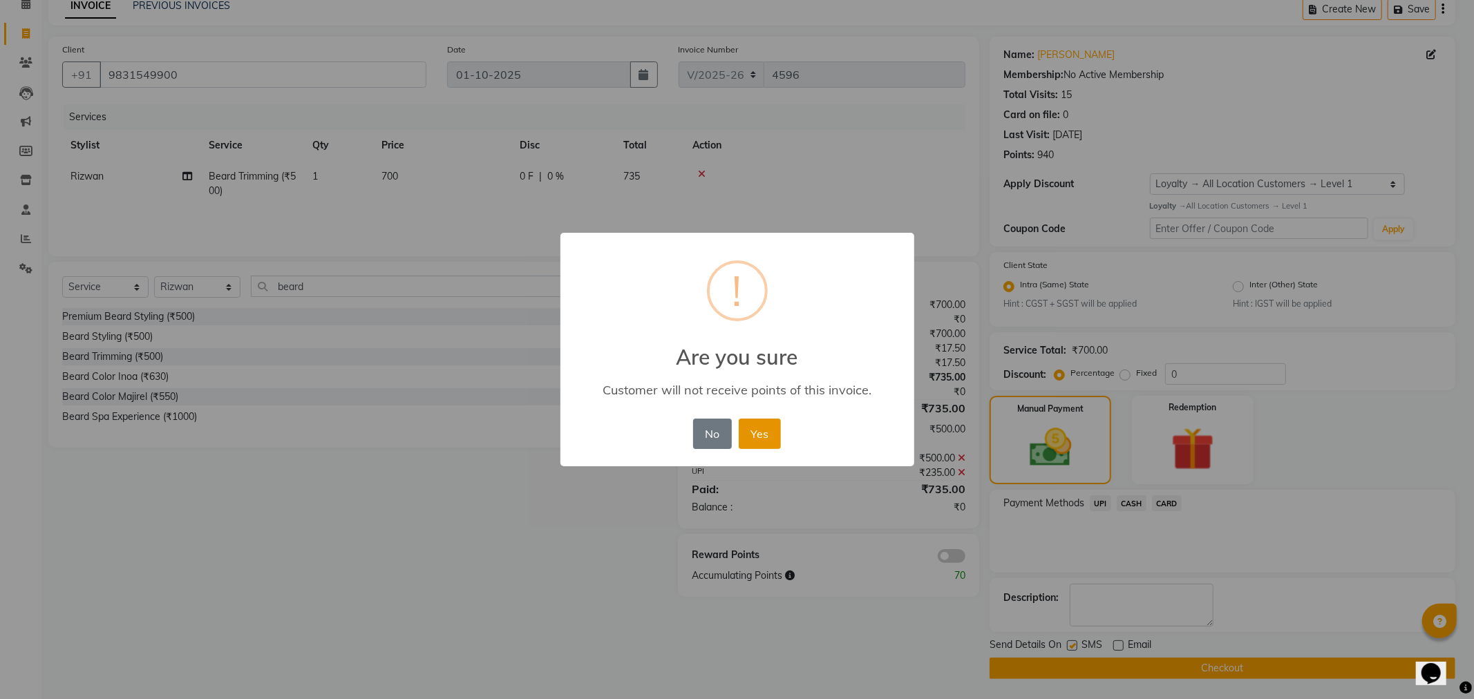
click at [773, 427] on button "Yes" at bounding box center [760, 434] width 42 height 30
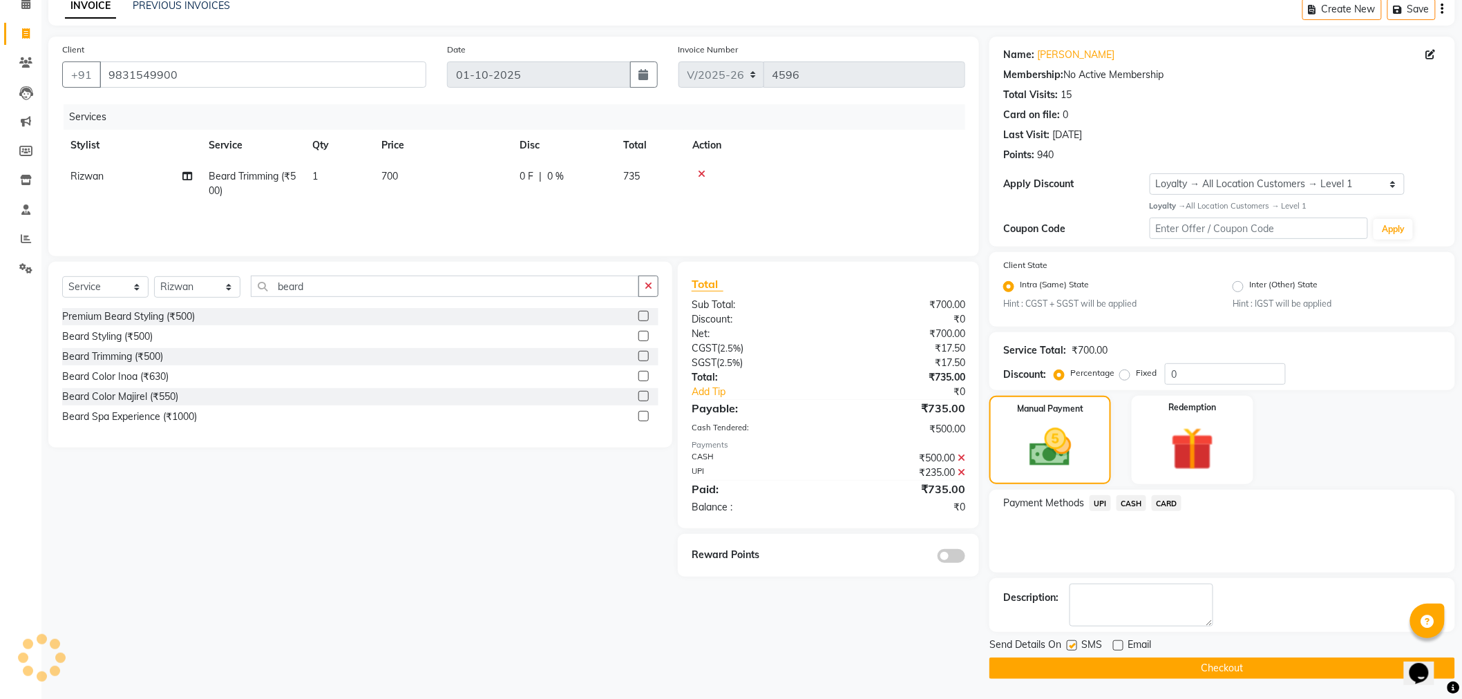
click at [1058, 667] on button "Checkout" at bounding box center [1223, 668] width 466 height 21
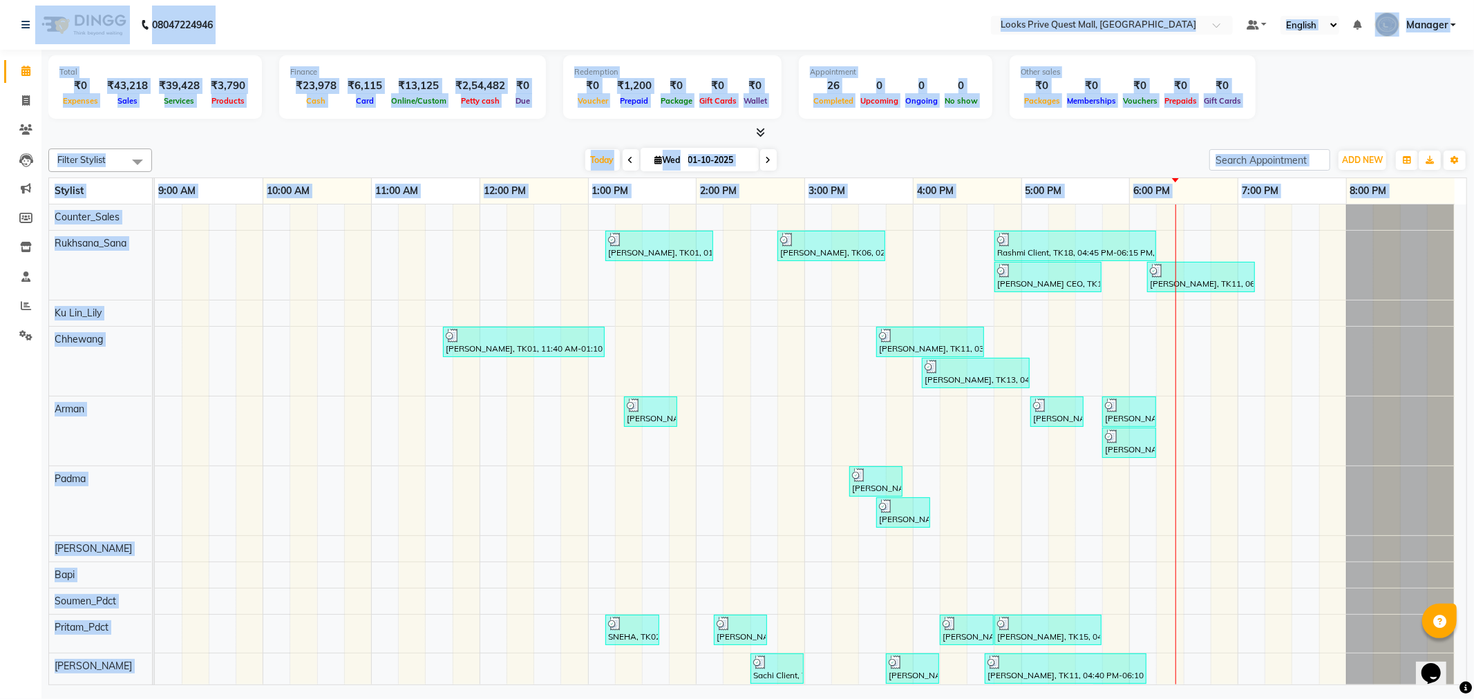
drag, startPoint x: 12, startPoint y: 23, endPoint x: 455, endPoint y: 215, distance: 482.5
click at [455, 215] on app-home "08047224946 Select Location × Looks Prive Quest Mall, [GEOGRAPHIC_DATA] Default…" at bounding box center [737, 344] width 1474 height 689
click at [422, 169] on div "[DATE] [DATE]" at bounding box center [680, 160] width 1043 height 21
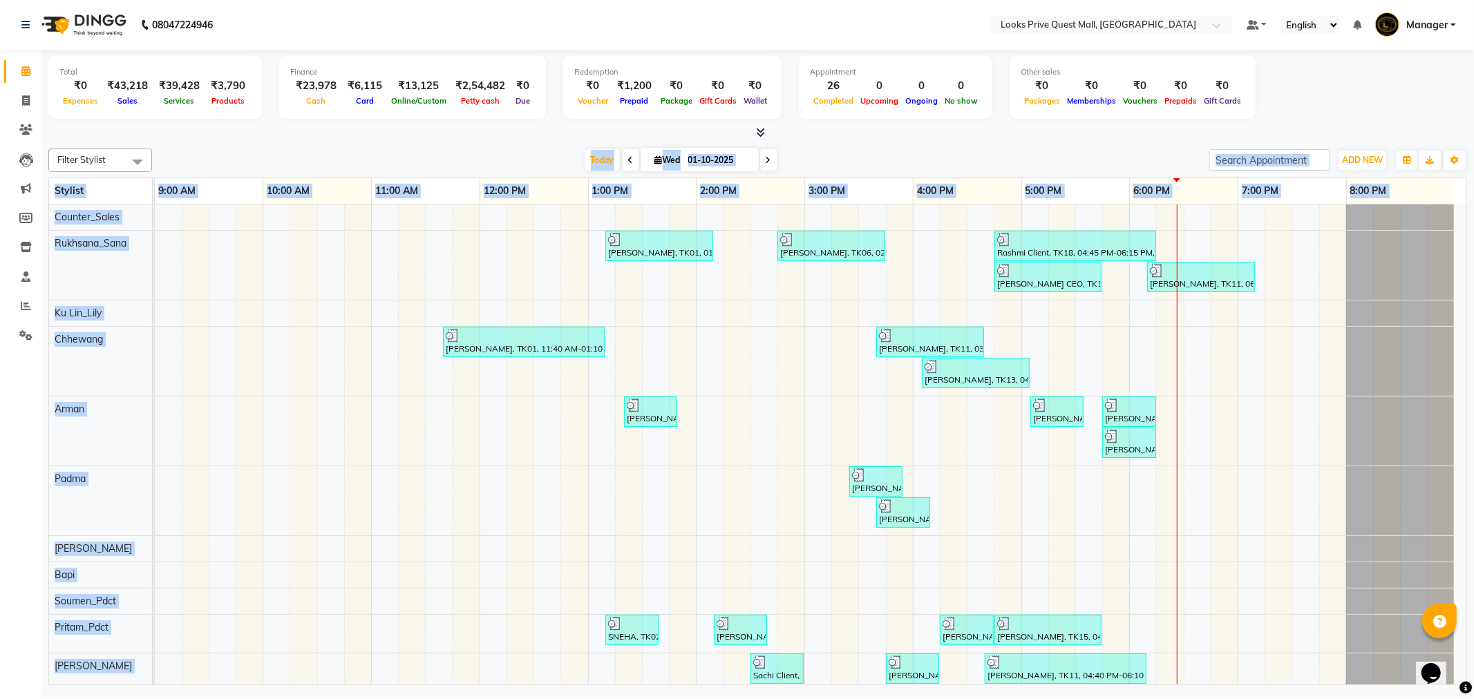
drag, startPoint x: 426, startPoint y: 180, endPoint x: 433, endPoint y: 240, distance: 60.6
click at [433, 240] on div "Filter Stylist Select All Arman Bapi Chhewang Counter_Sales [PERSON_NAME] [PERS…" at bounding box center [757, 414] width 1419 height 542
click at [420, 143] on div "Filter Stylist Select All Arman Bapi Chhewang Counter_Sales [PERSON_NAME] [PERS…" at bounding box center [757, 414] width 1419 height 542
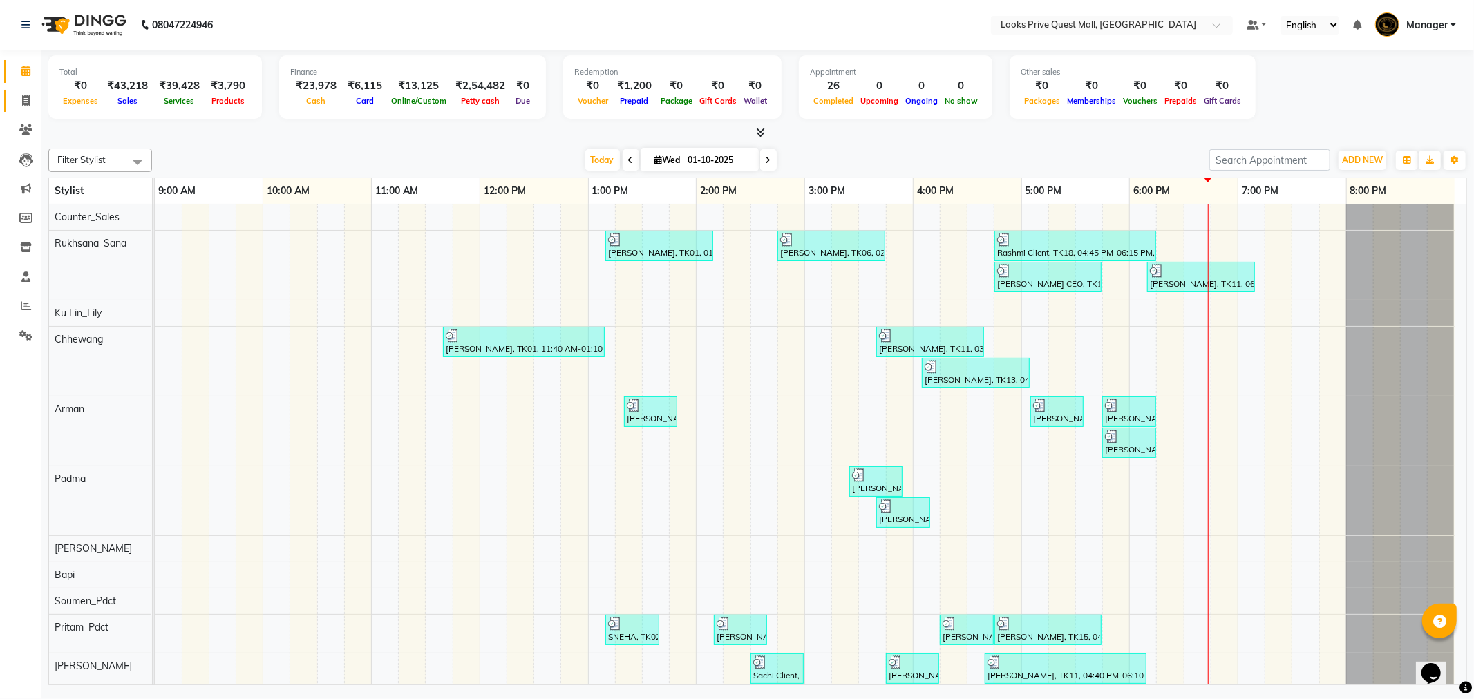
click at [29, 91] on link "Invoice" at bounding box center [20, 101] width 33 height 23
select select "6141"
select select "service"
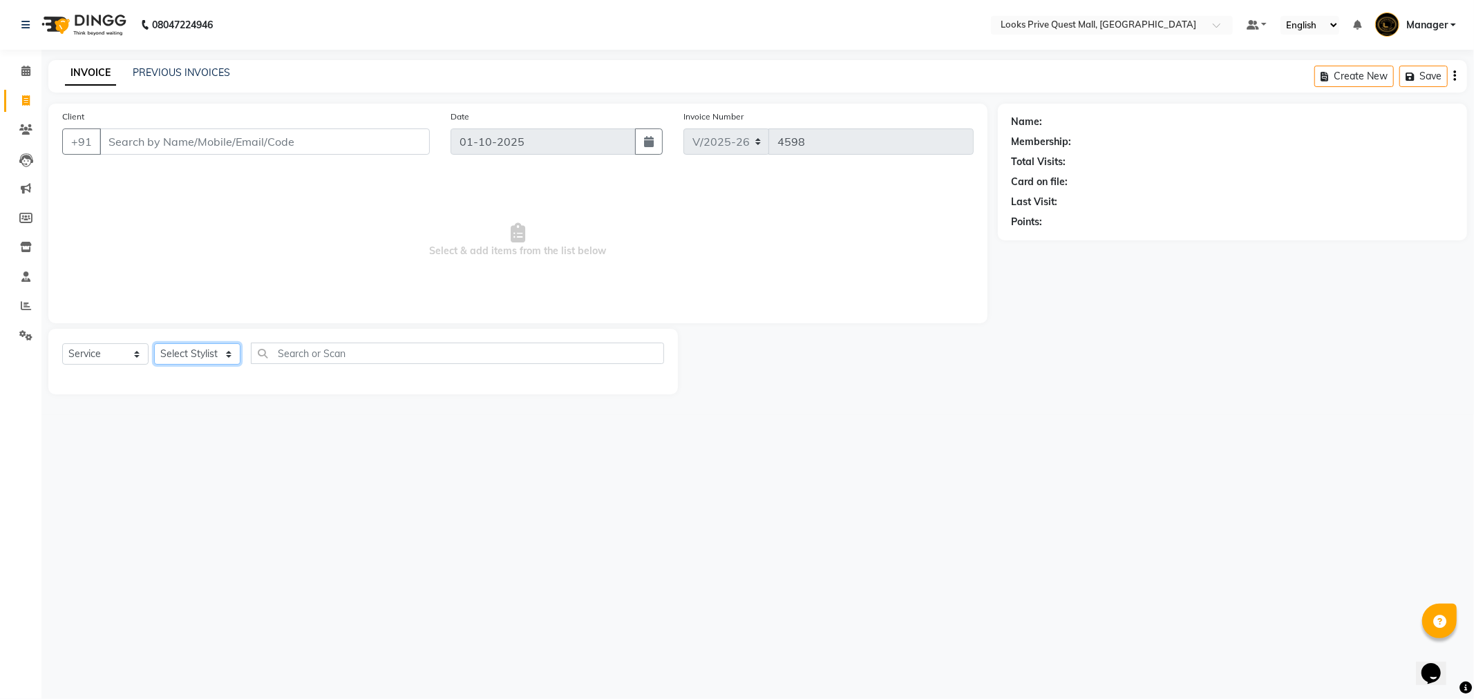
click at [194, 352] on select "Select Stylist" at bounding box center [197, 353] width 86 height 21
click at [195, 348] on select "Select Stylist" at bounding box center [197, 353] width 86 height 21
click at [201, 354] on select "Select Stylist Arman Bapi Chhewang Counter_Sales [PERSON_NAME] [PERSON_NAME] [P…" at bounding box center [197, 353] width 86 height 21
select select "46701"
click at [154, 344] on select "Select Stylist Arman Bapi Chhewang Counter_Sales [PERSON_NAME] [PERSON_NAME] [P…" at bounding box center [197, 353] width 86 height 21
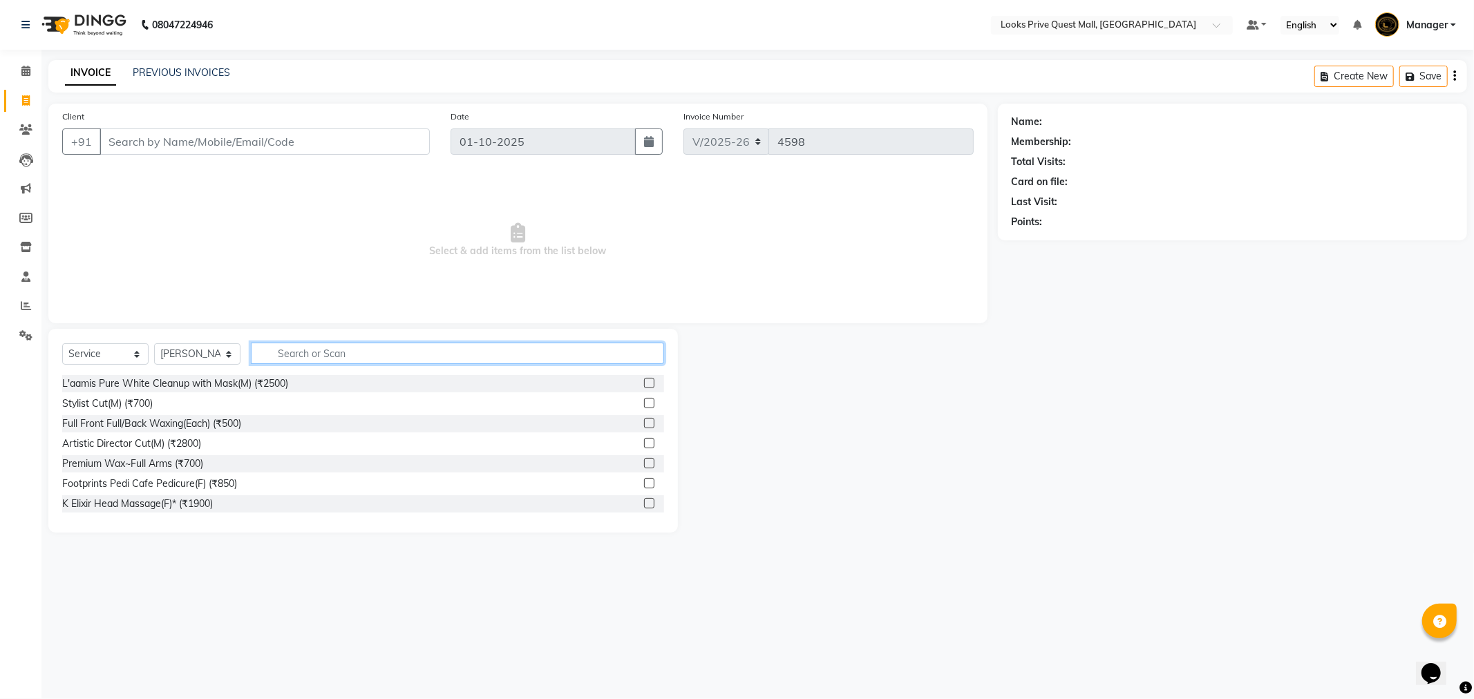
click at [313, 350] on input "text" at bounding box center [457, 353] width 413 height 21
type input "cut"
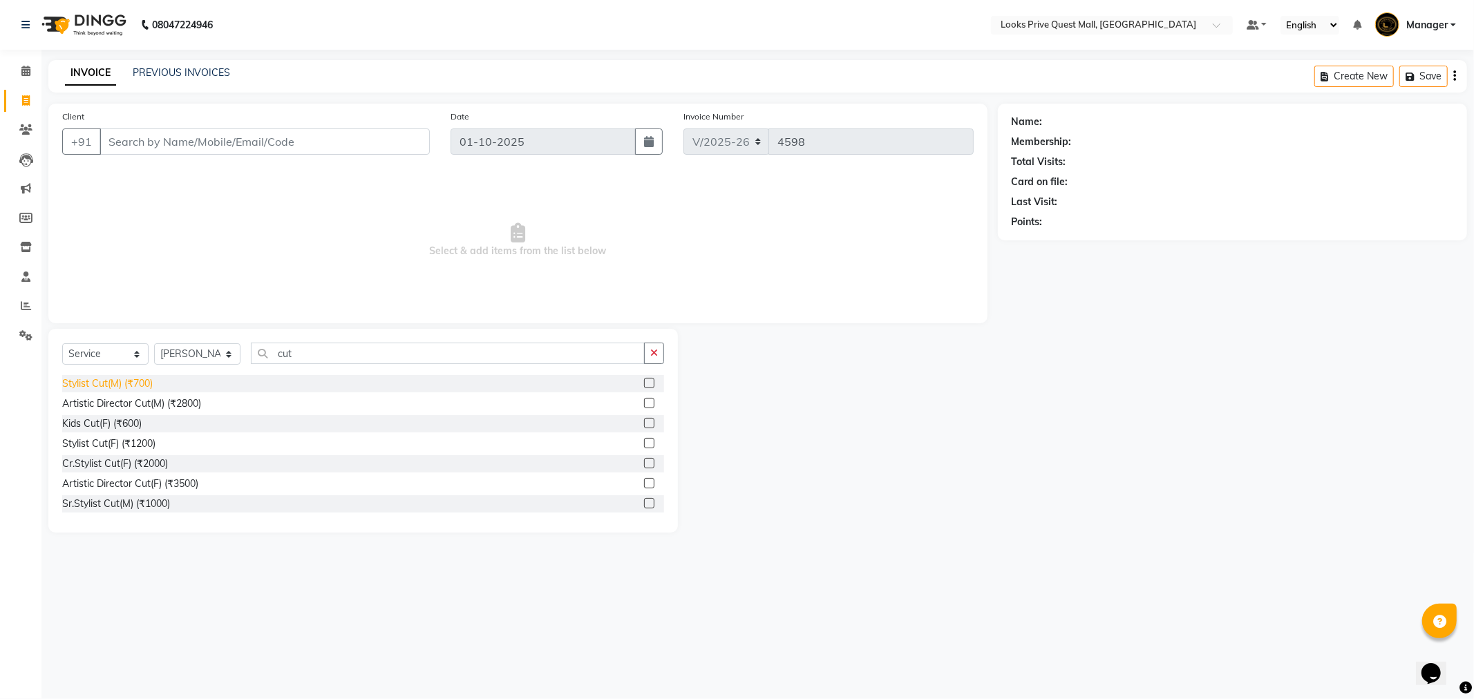
click at [137, 385] on div "Stylist Cut(M) (₹700)" at bounding box center [107, 384] width 91 height 15
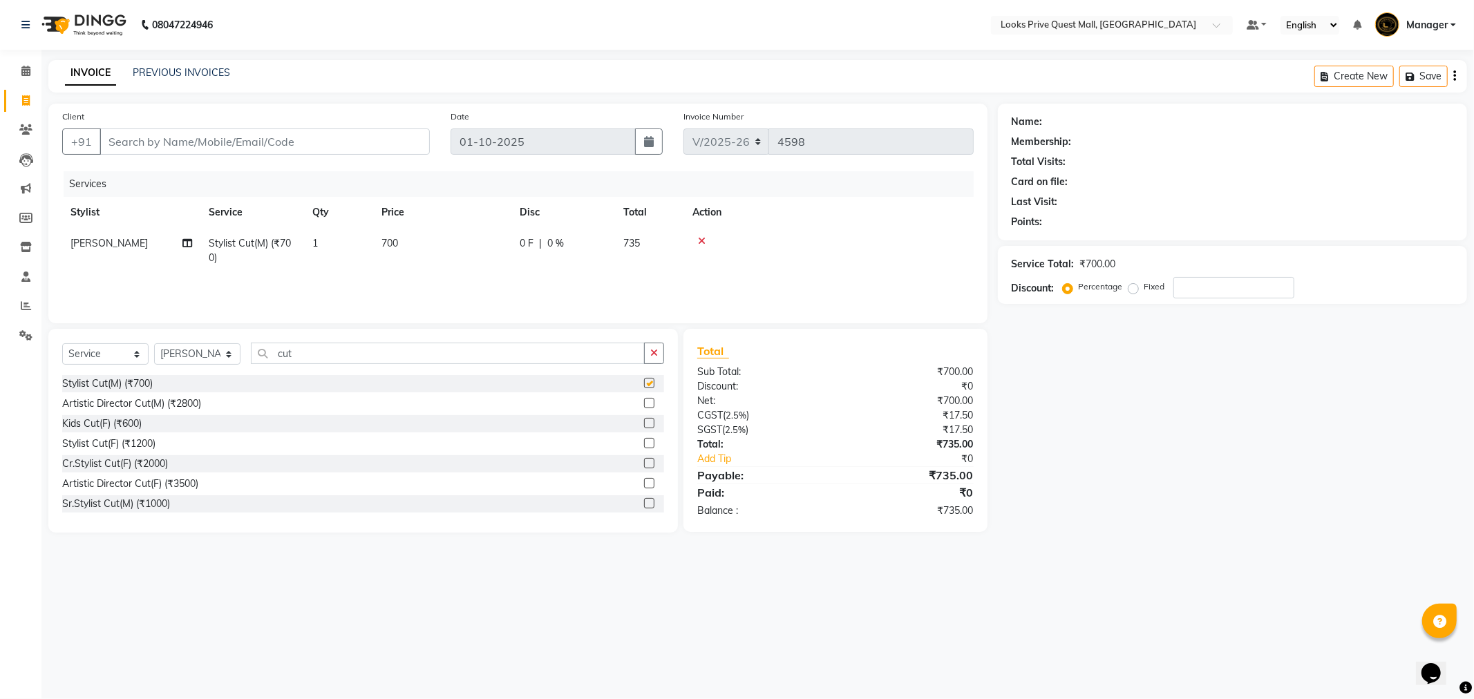
checkbox input "false"
click at [440, 252] on td "700" at bounding box center [442, 251] width 138 height 46
select select "46701"
drag, startPoint x: 470, startPoint y: 240, endPoint x: 192, endPoint y: 256, distance: 278.3
click at [192, 256] on tr "Arman Bapi Chhewang Counter_Sales [PERSON_NAME] [PERSON_NAME] [PERSON_NAME] Man…" at bounding box center [517, 254] width 911 height 53
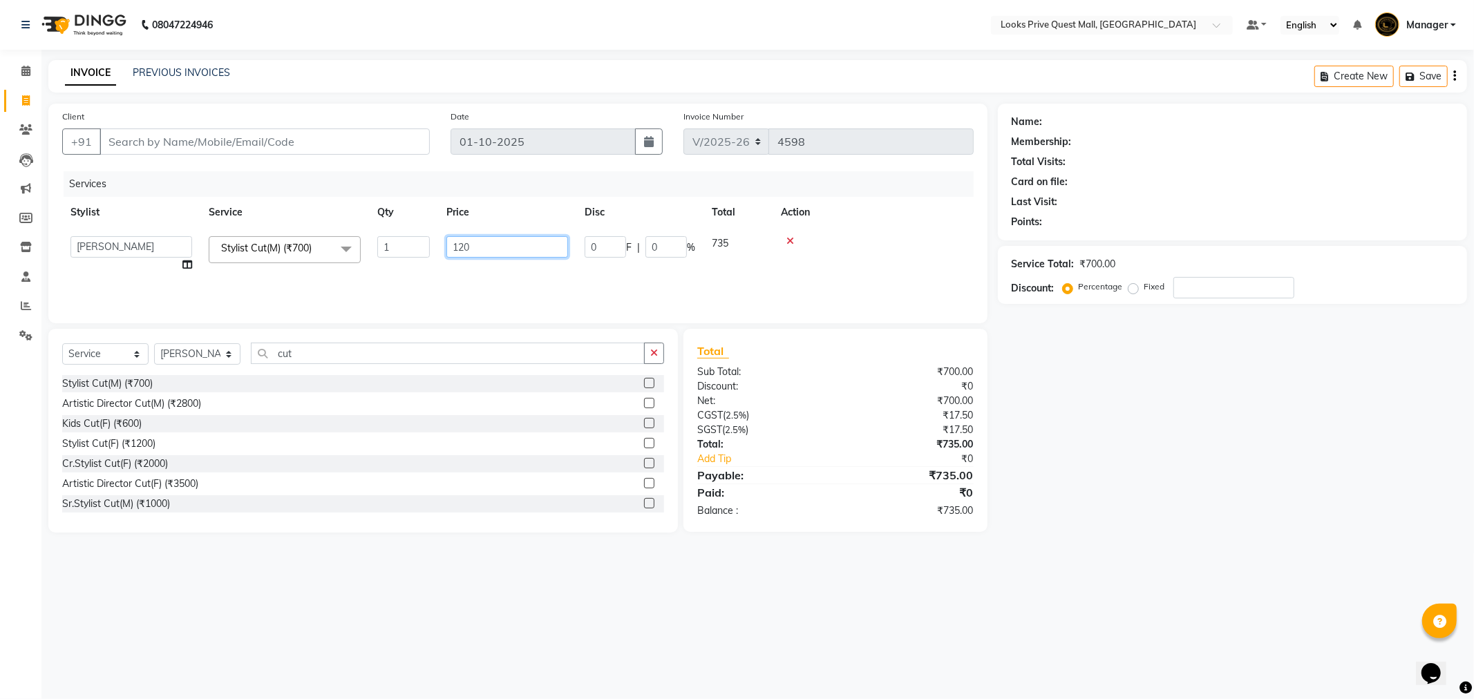
type input "1200"
drag, startPoint x: 316, startPoint y: 351, endPoint x: 150, endPoint y: 339, distance: 167.0
click at [160, 341] on div "Select Service Product Membership Package Voucher Prepaid Gift Card Select Styl…" at bounding box center [363, 431] width 630 height 204
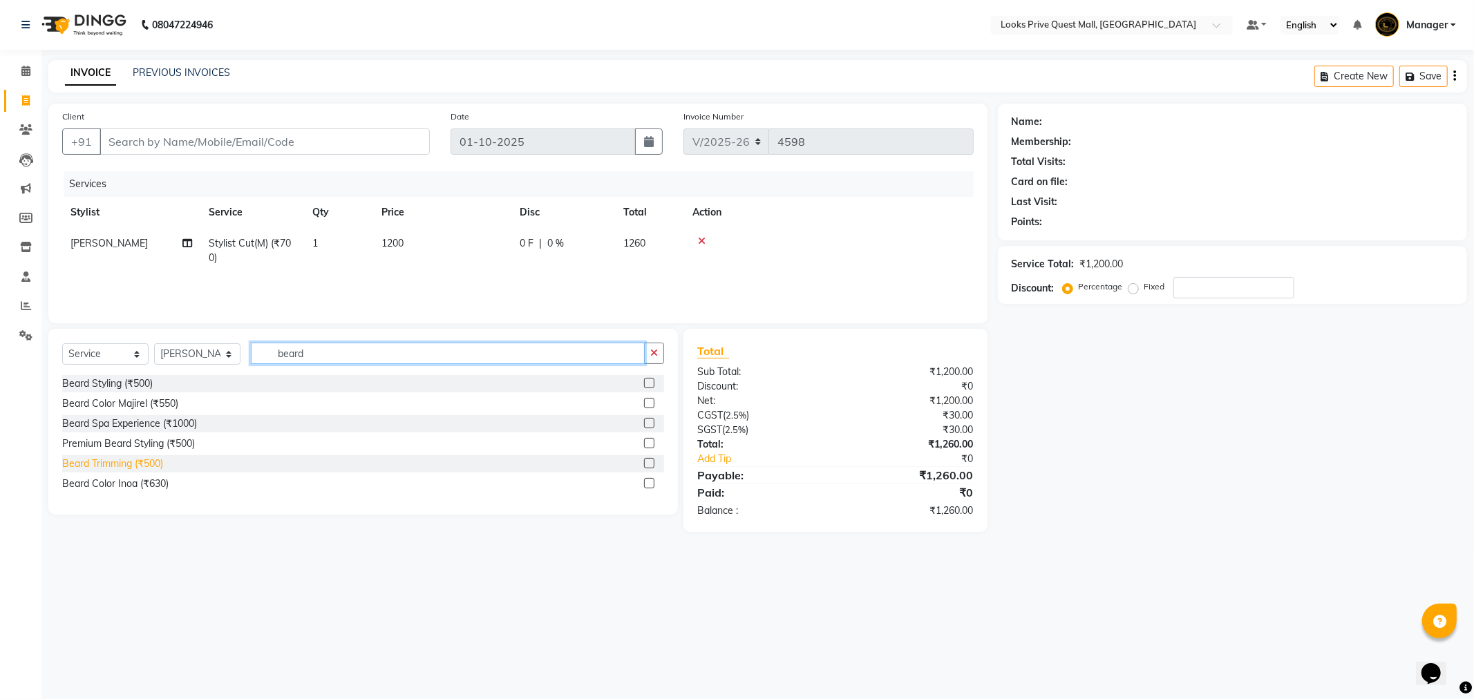
type input "beard"
click at [125, 466] on div "Beard Trimming (₹500)" at bounding box center [112, 464] width 101 height 15
checkbox input "false"
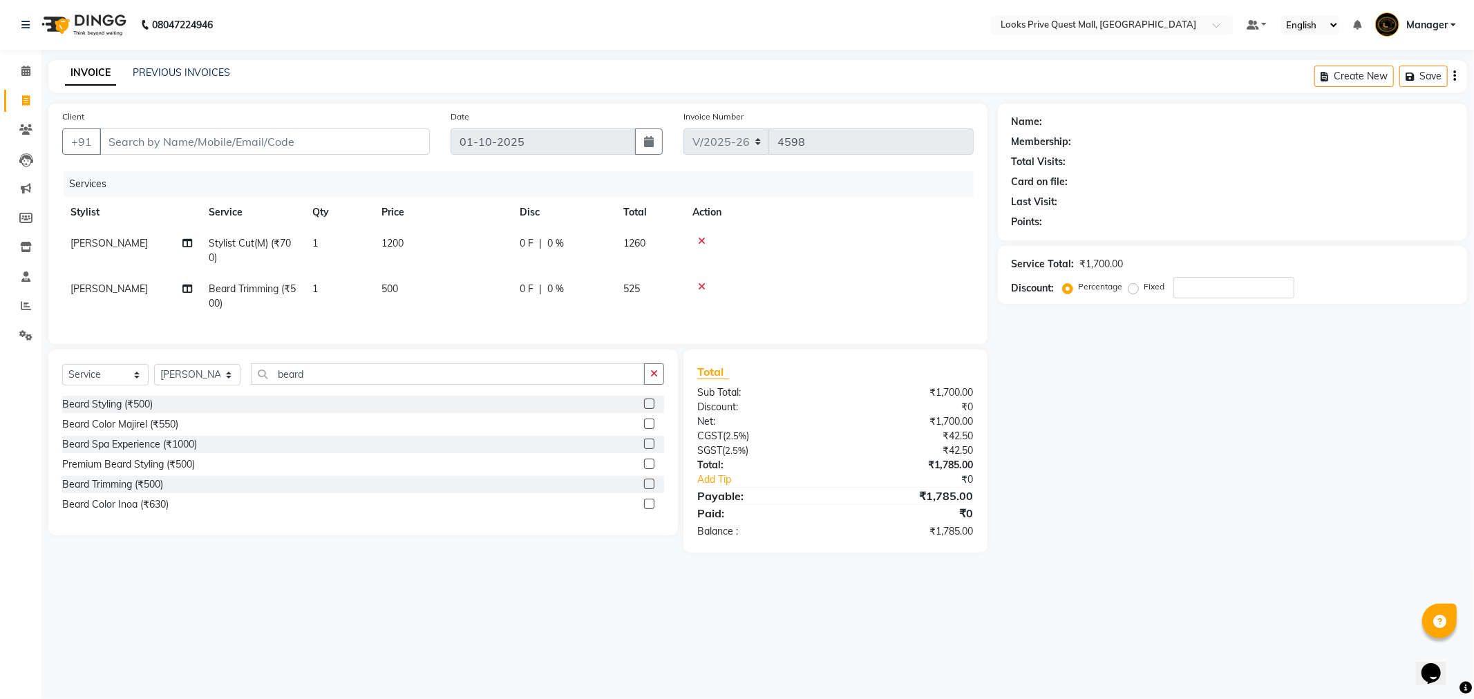
click at [419, 278] on td "500" at bounding box center [442, 297] width 138 height 46
select select "46701"
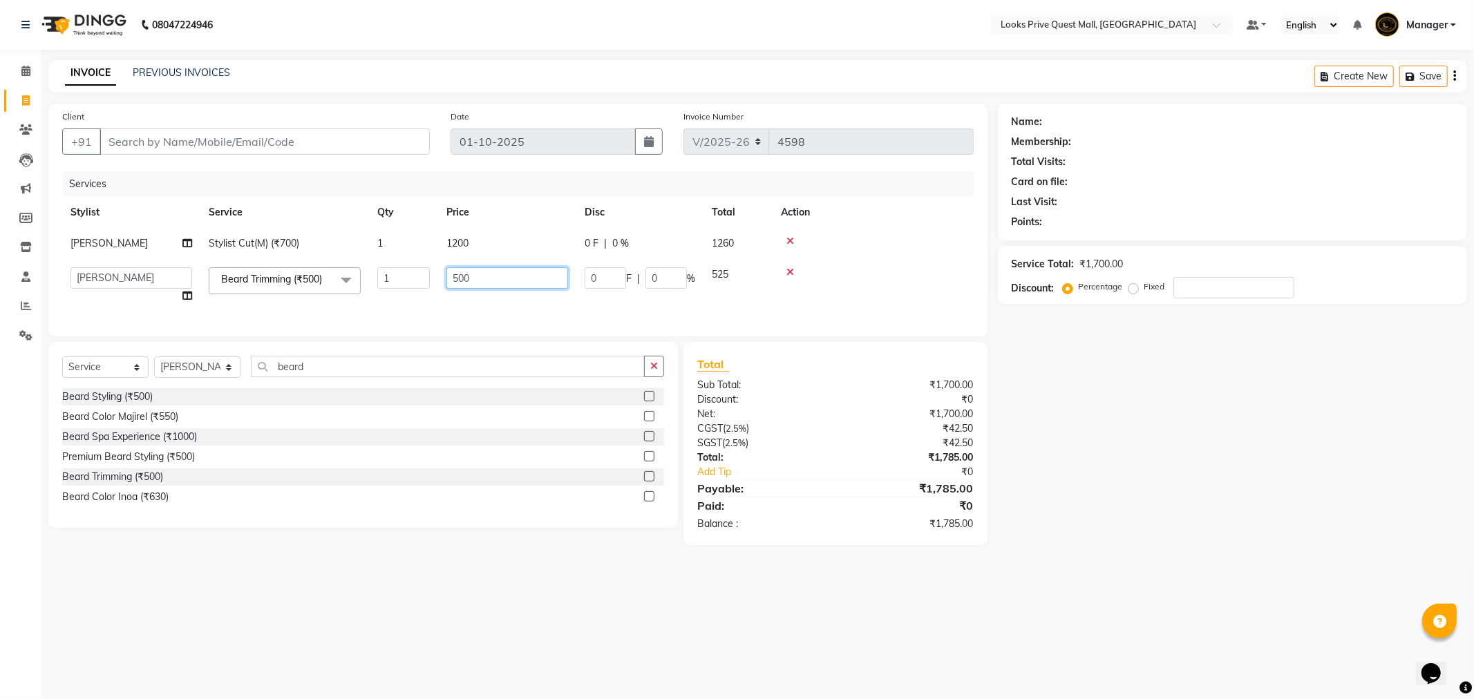
drag, startPoint x: 492, startPoint y: 278, endPoint x: 346, endPoint y: 313, distance: 150.5
click at [347, 313] on div "Services Stylist Service Qty Price Disc Total Action [PERSON_NAME] Stylist Cut(…" at bounding box center [517, 246] width 911 height 151
type input "700"
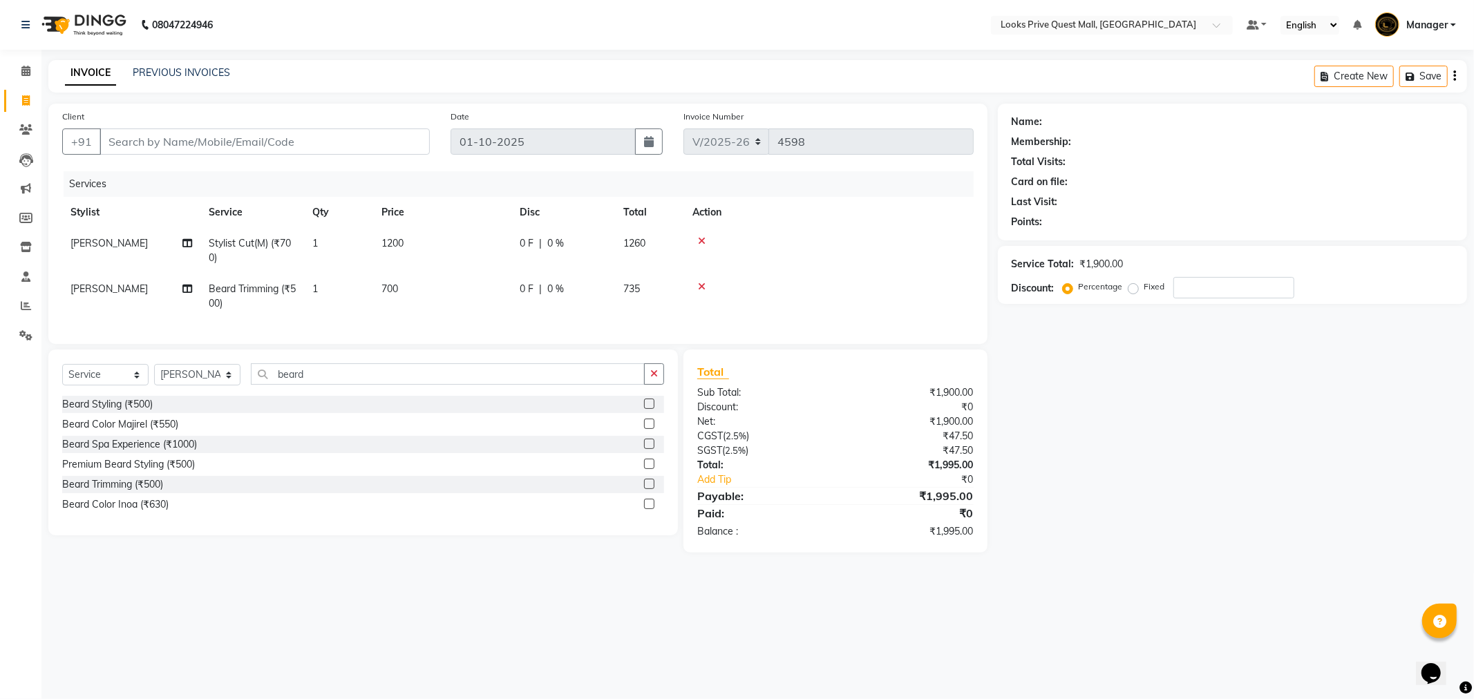
click at [417, 304] on tr "[PERSON_NAME] Trimming (₹500) 1 700 0 F | 0 % 735" at bounding box center [517, 297] width 911 height 46
click at [214, 141] on input "Client" at bounding box center [265, 142] width 330 height 26
type input "7"
type input "0"
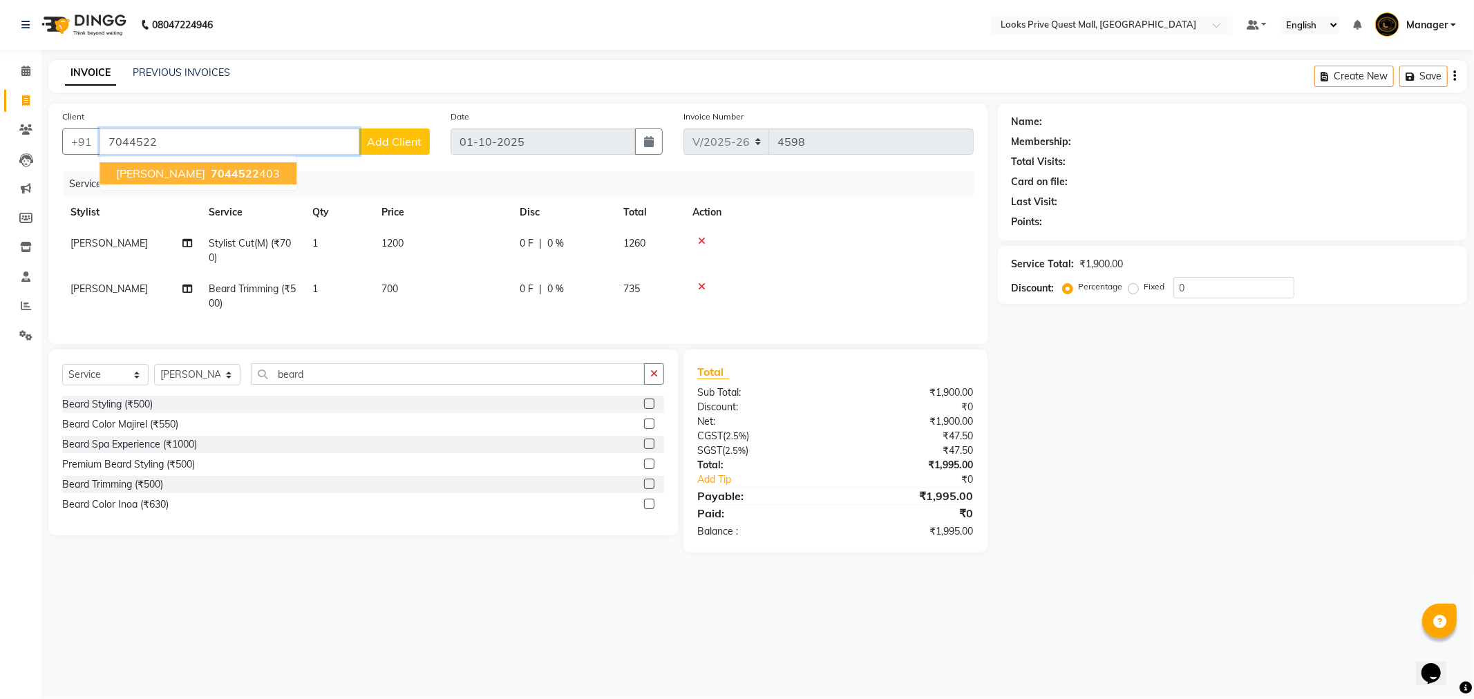
click at [211, 171] on span "7044522" at bounding box center [235, 174] width 48 height 14
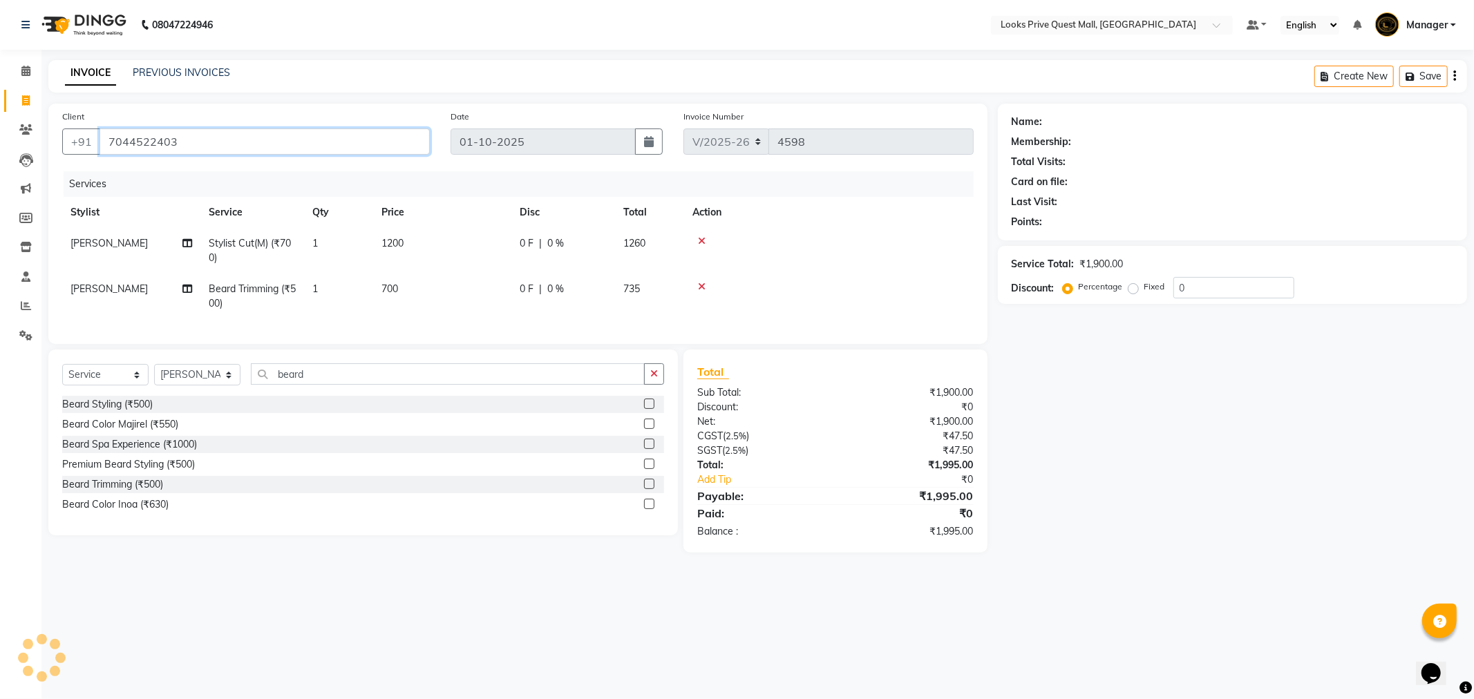
type input "7044522403"
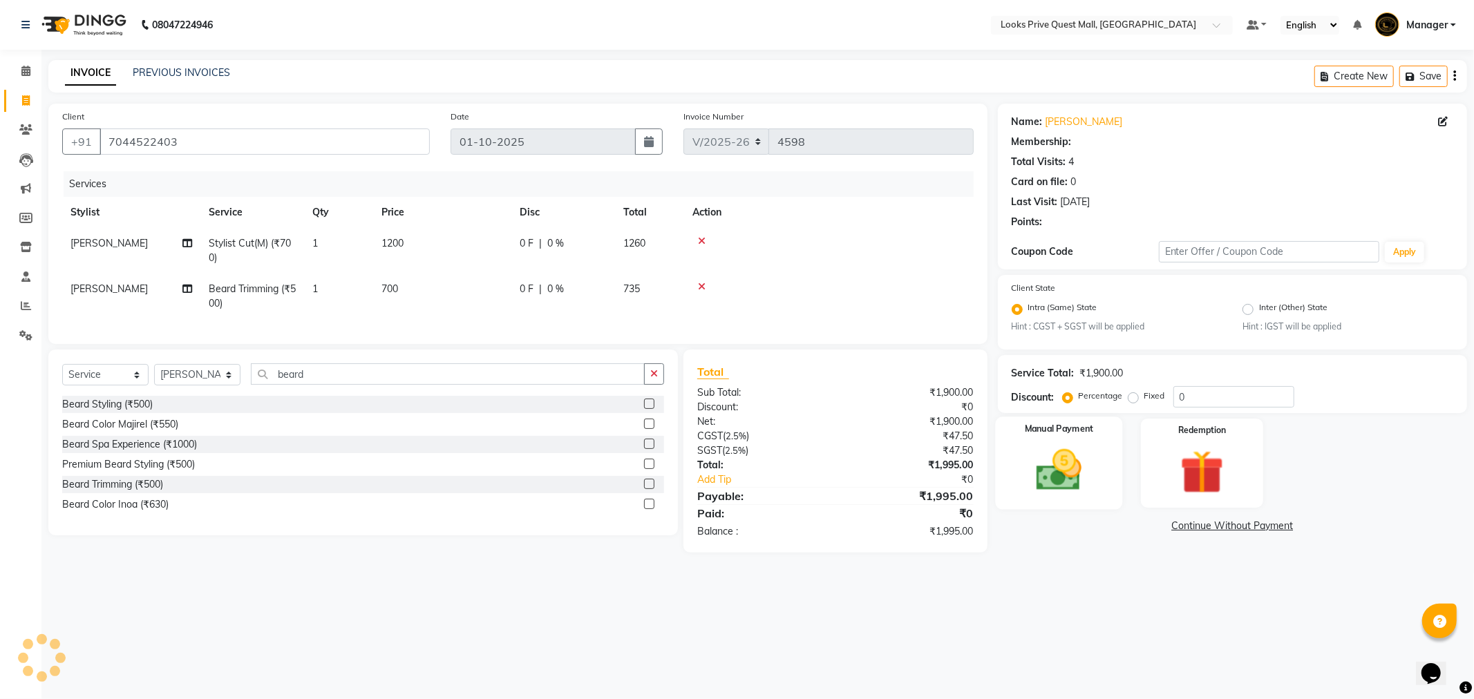
select select "1: Object"
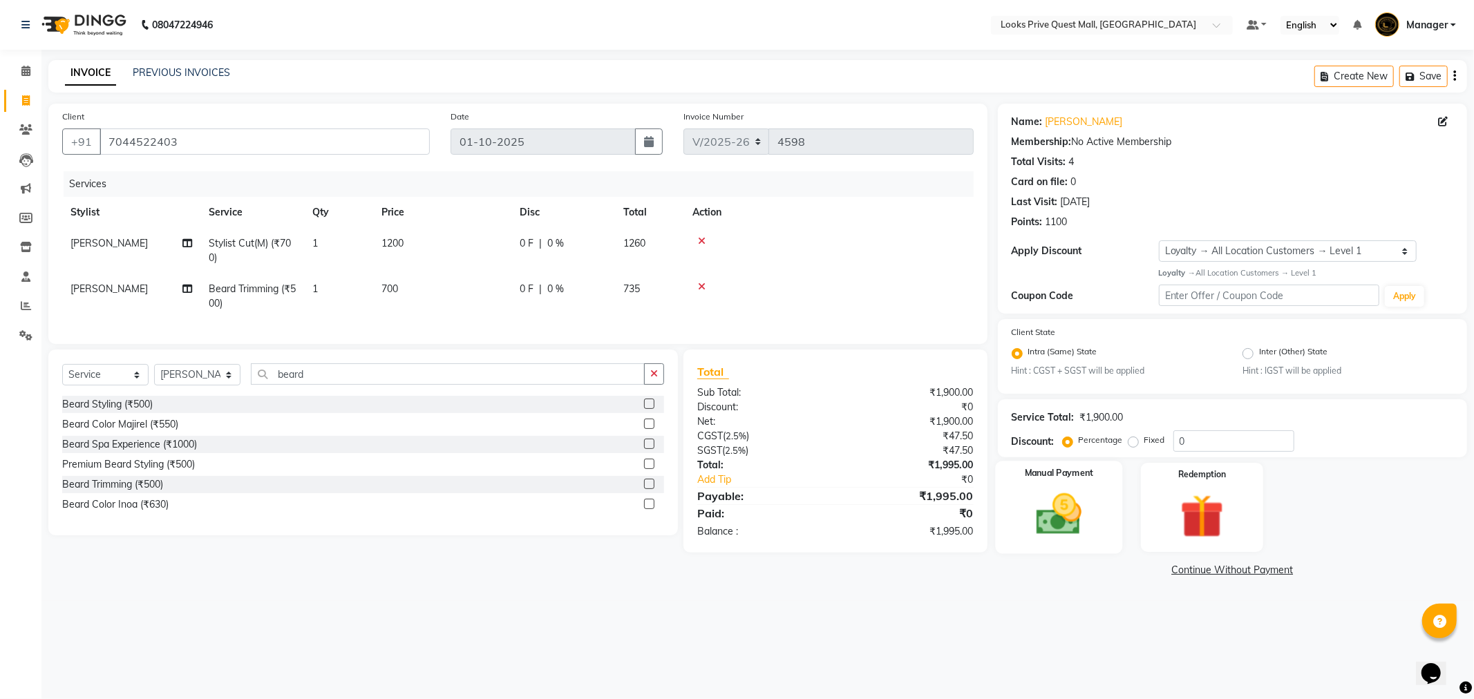
click at [1059, 506] on img at bounding box center [1059, 515] width 74 height 53
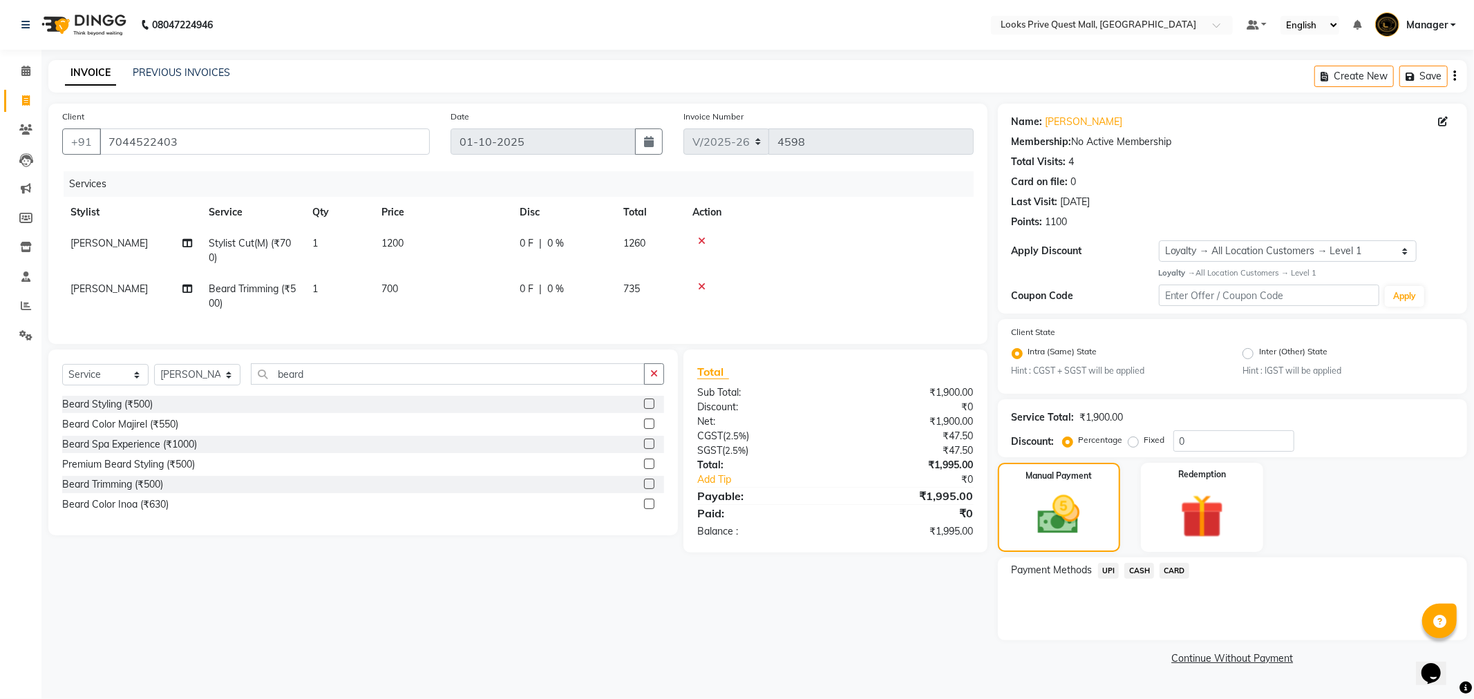
click at [1137, 569] on span "CASH" at bounding box center [1139, 571] width 30 height 16
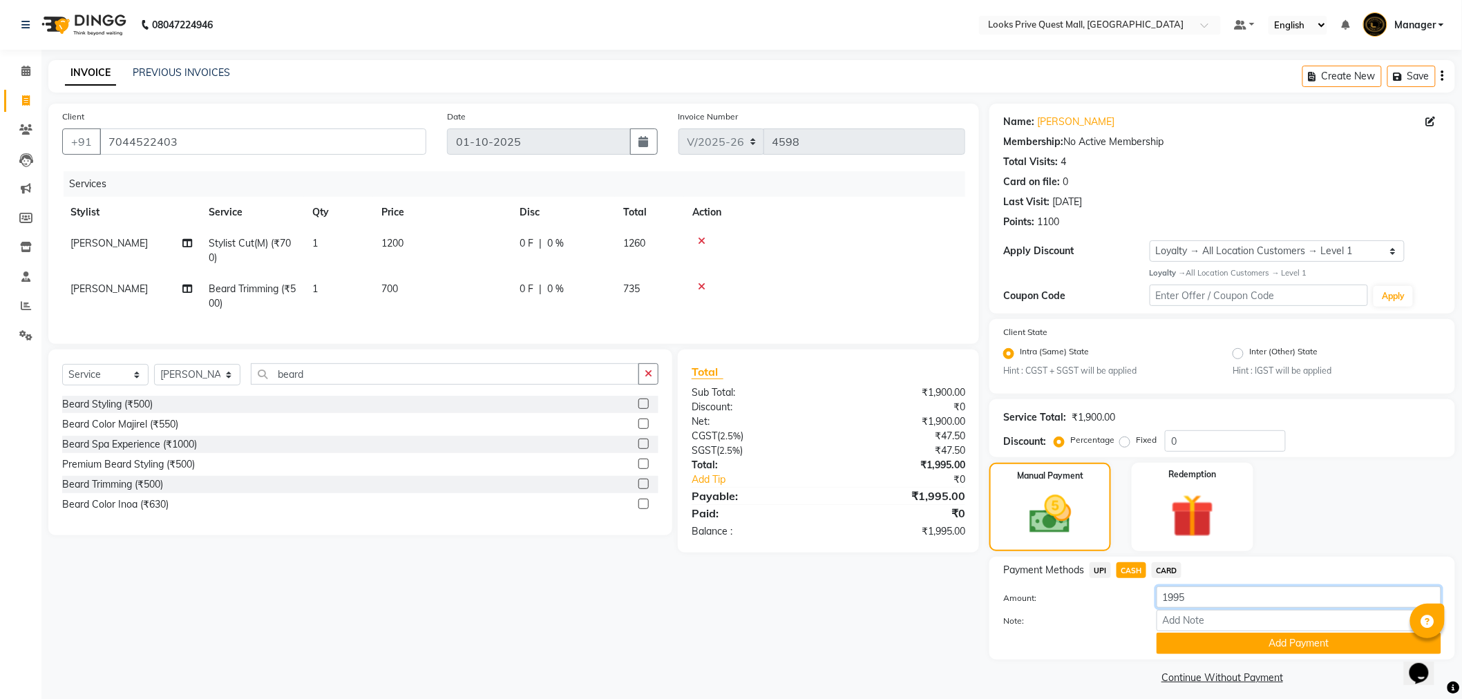
drag, startPoint x: 1225, startPoint y: 601, endPoint x: 1059, endPoint y: 611, distance: 165.4
click at [1059, 611] on div "Amount: 1995 Note: Add Payment" at bounding box center [1222, 621] width 438 height 68
type input "2000"
click at [1204, 647] on button "Add Payment" at bounding box center [1299, 643] width 285 height 21
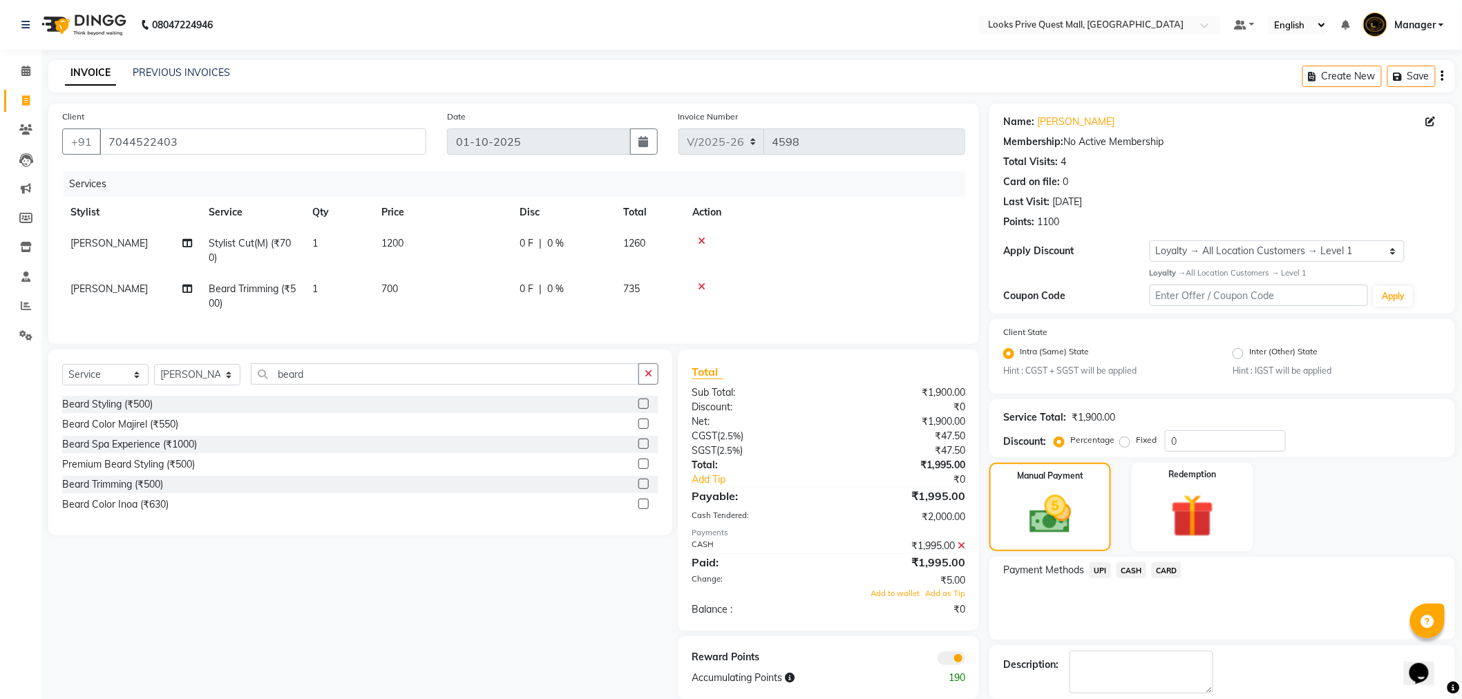
scroll to position [67, 0]
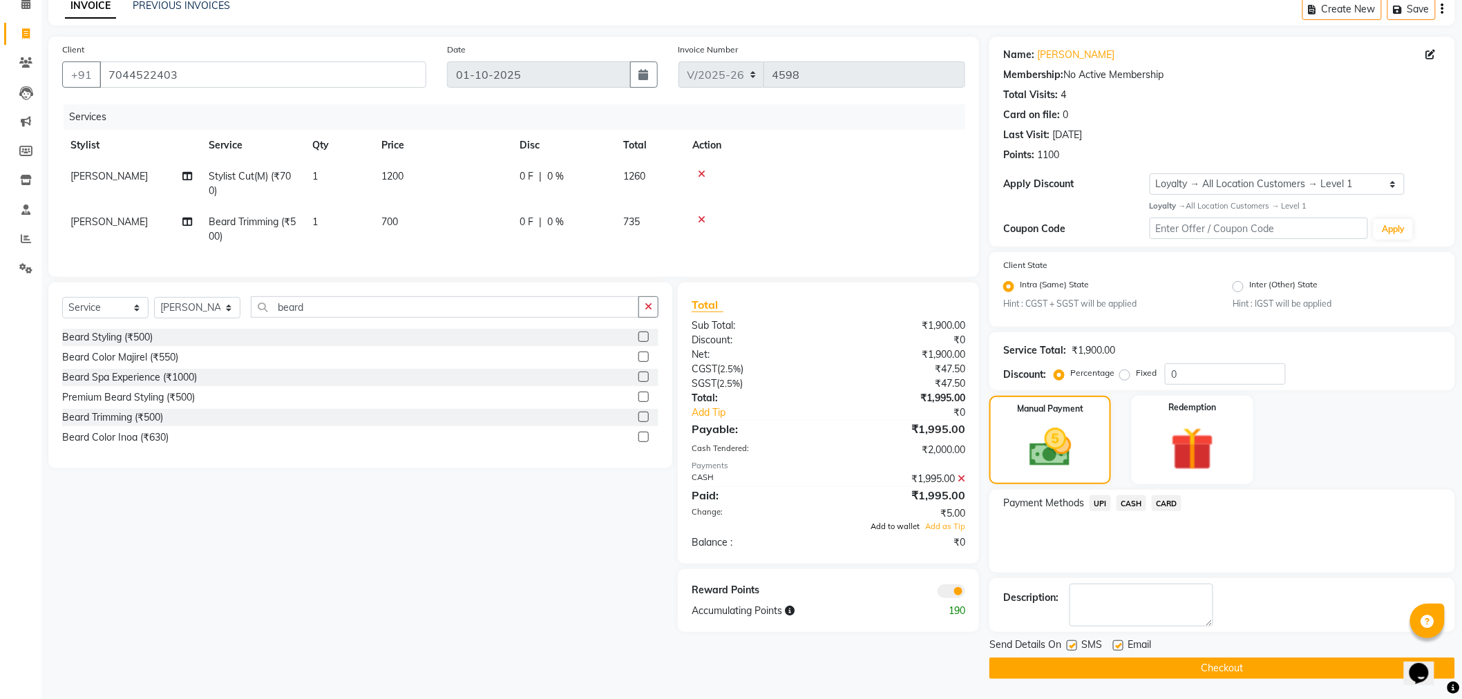
click at [894, 531] on span "Add to wallet" at bounding box center [895, 527] width 49 height 10
click at [1117, 644] on label at bounding box center [1118, 646] width 10 height 10
click at [1117, 644] on input "checkbox" at bounding box center [1117, 646] width 9 height 9
checkbox input "false"
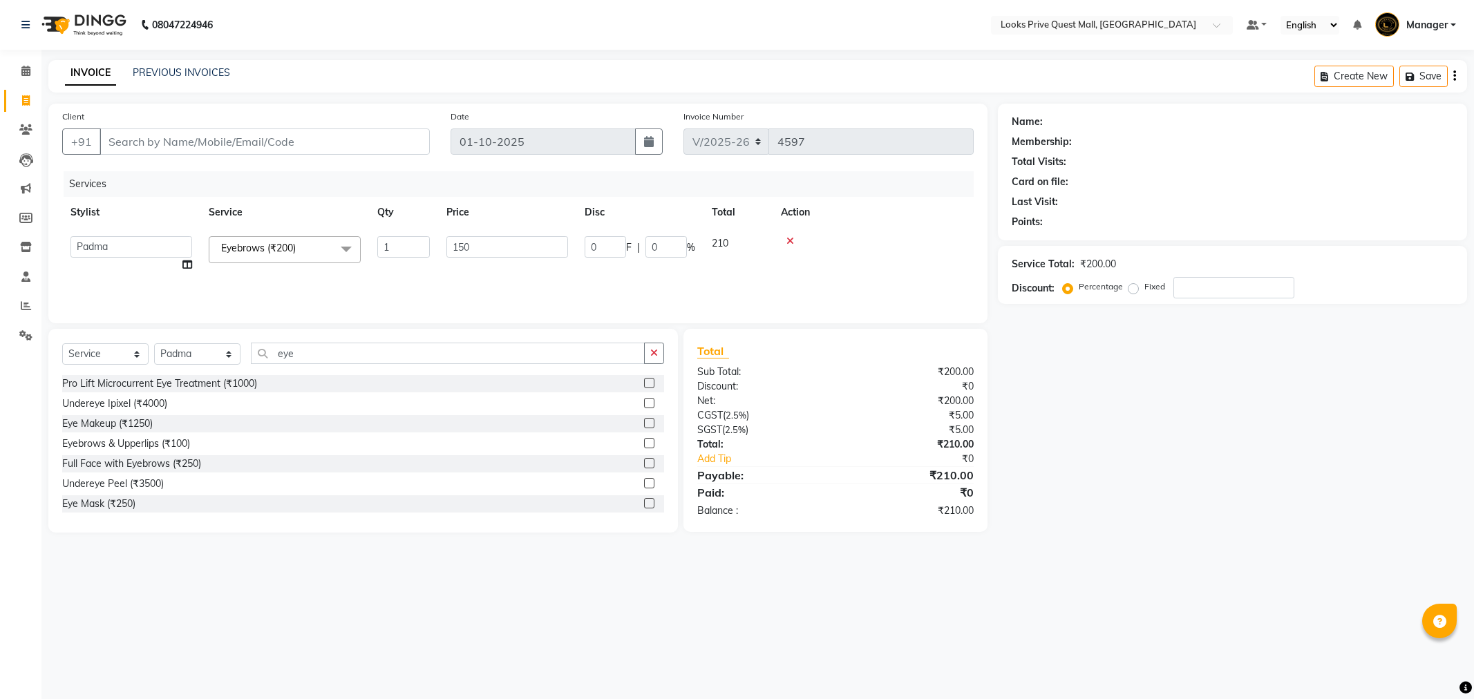
select select "6141"
select select "46694"
select select "service"
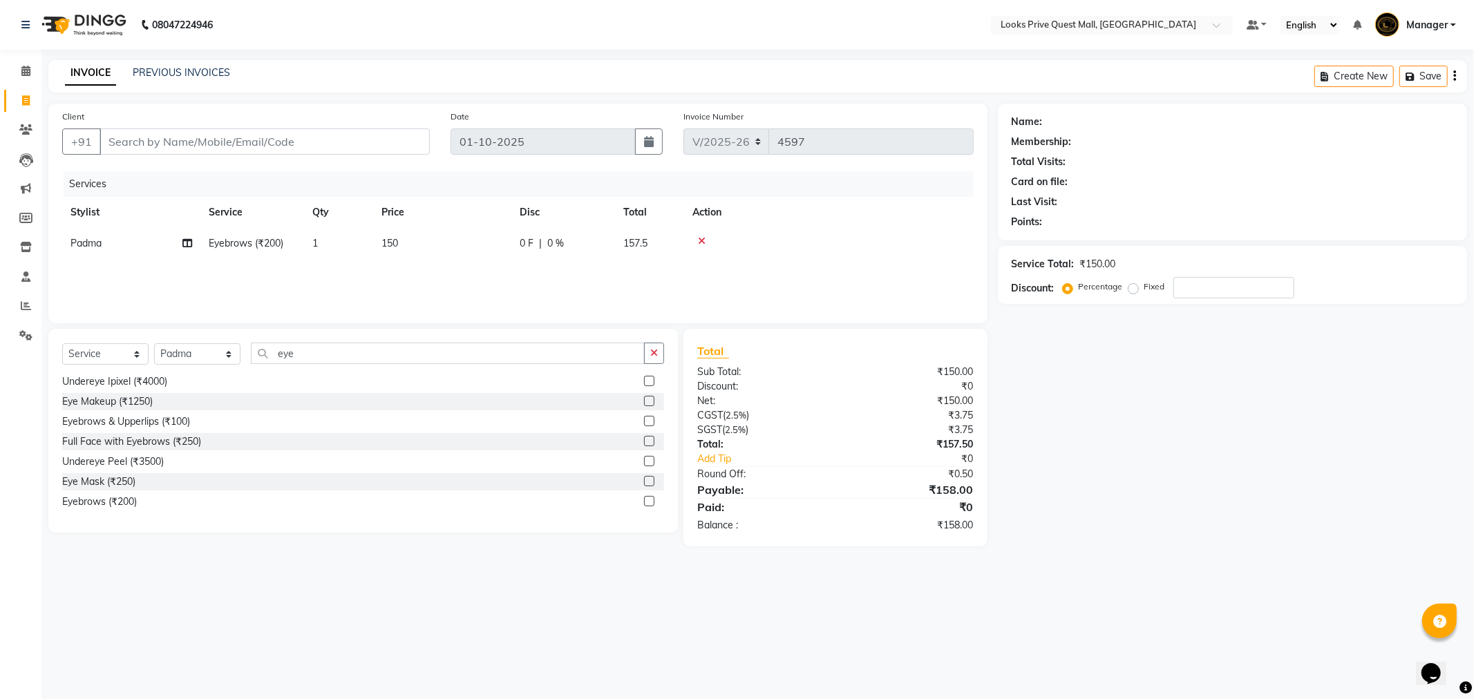
click at [439, 284] on div "Services Stylist Service Qty Price Disc Total Action Padma Eyebrows (₹200) 1 15…" at bounding box center [517, 240] width 911 height 138
click at [217, 361] on select "Select Stylist Arman Bapi Chhewang Counter_Sales Deepa Das Dipti Uppal Firoz Ku…" at bounding box center [197, 353] width 86 height 21
select select "46703"
click at [154, 344] on select "Select Stylist Arman Bapi Chhewang Counter_Sales Deepa Das Dipti Uppal Firoz Ku…" at bounding box center [197, 353] width 86 height 21
drag, startPoint x: 314, startPoint y: 350, endPoint x: 224, endPoint y: 363, distance: 90.9
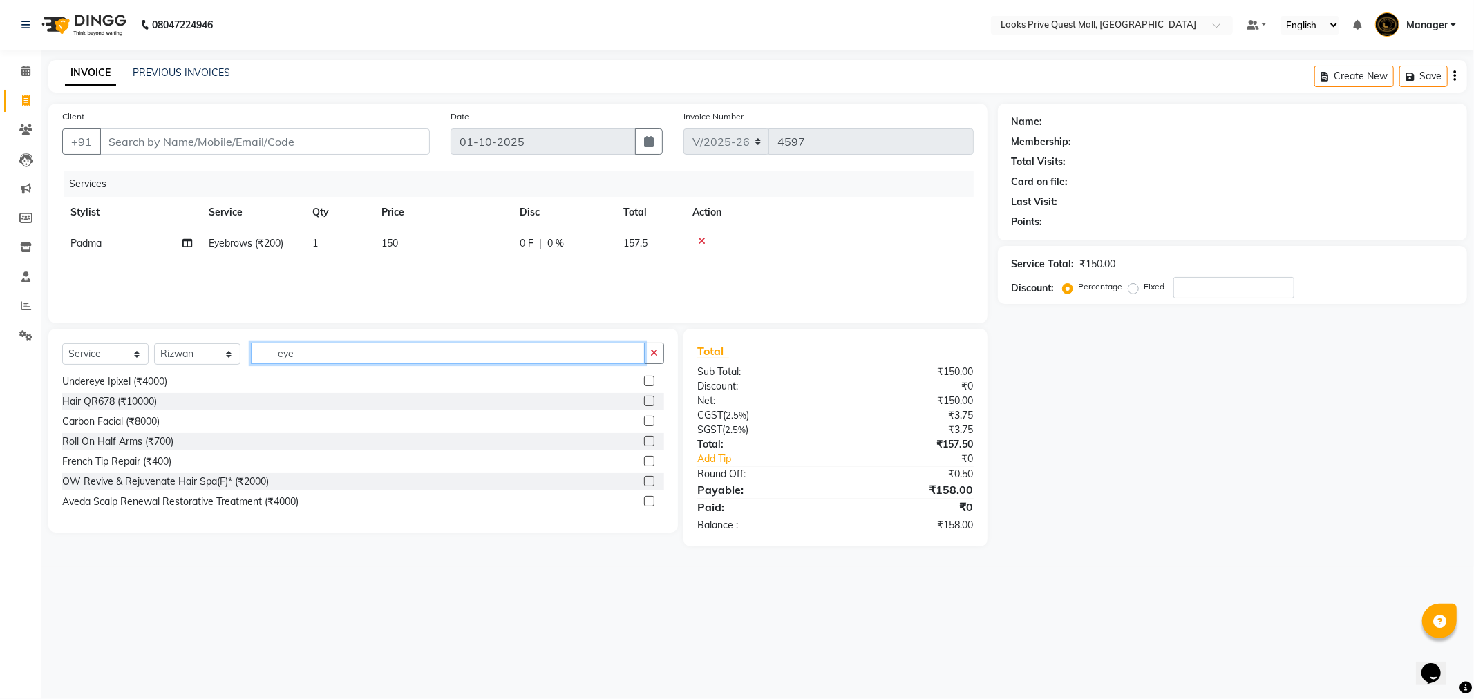
click at [224, 363] on div "Select Service Product Membership Package Voucher Prepaid Gift Card Select Styl…" at bounding box center [363, 359] width 602 height 32
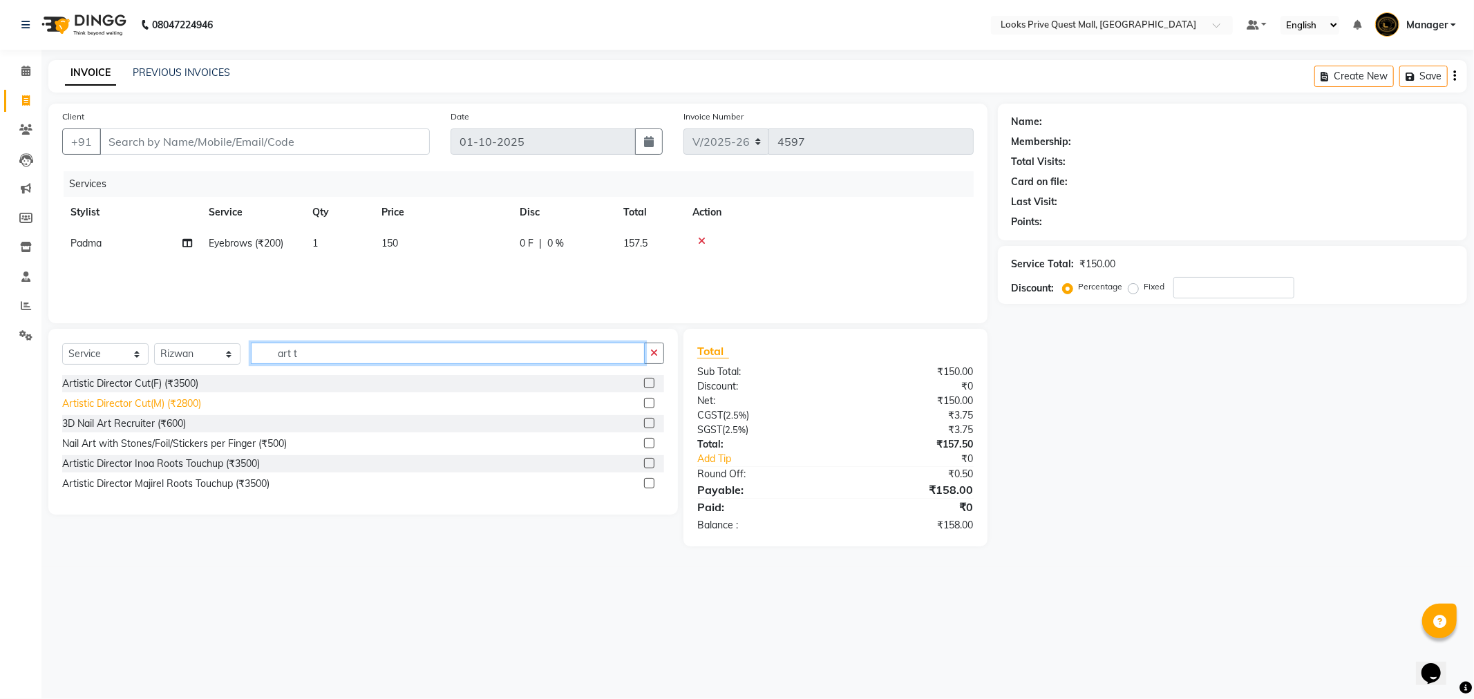
type input "art t"
click at [162, 404] on div "Artistic Director Cut(M) (₹2800)" at bounding box center [131, 404] width 139 height 15
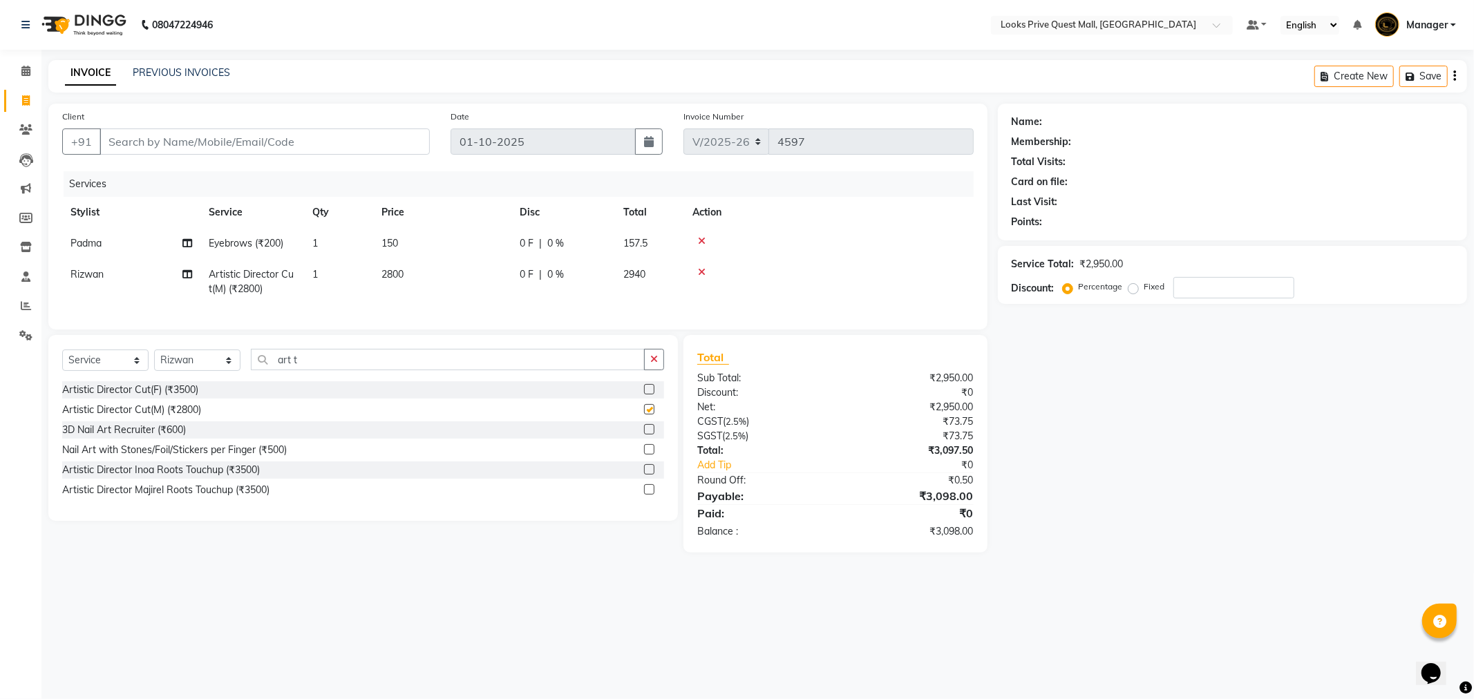
checkbox input "false"
click at [418, 274] on td "2800" at bounding box center [442, 282] width 138 height 46
select select "46703"
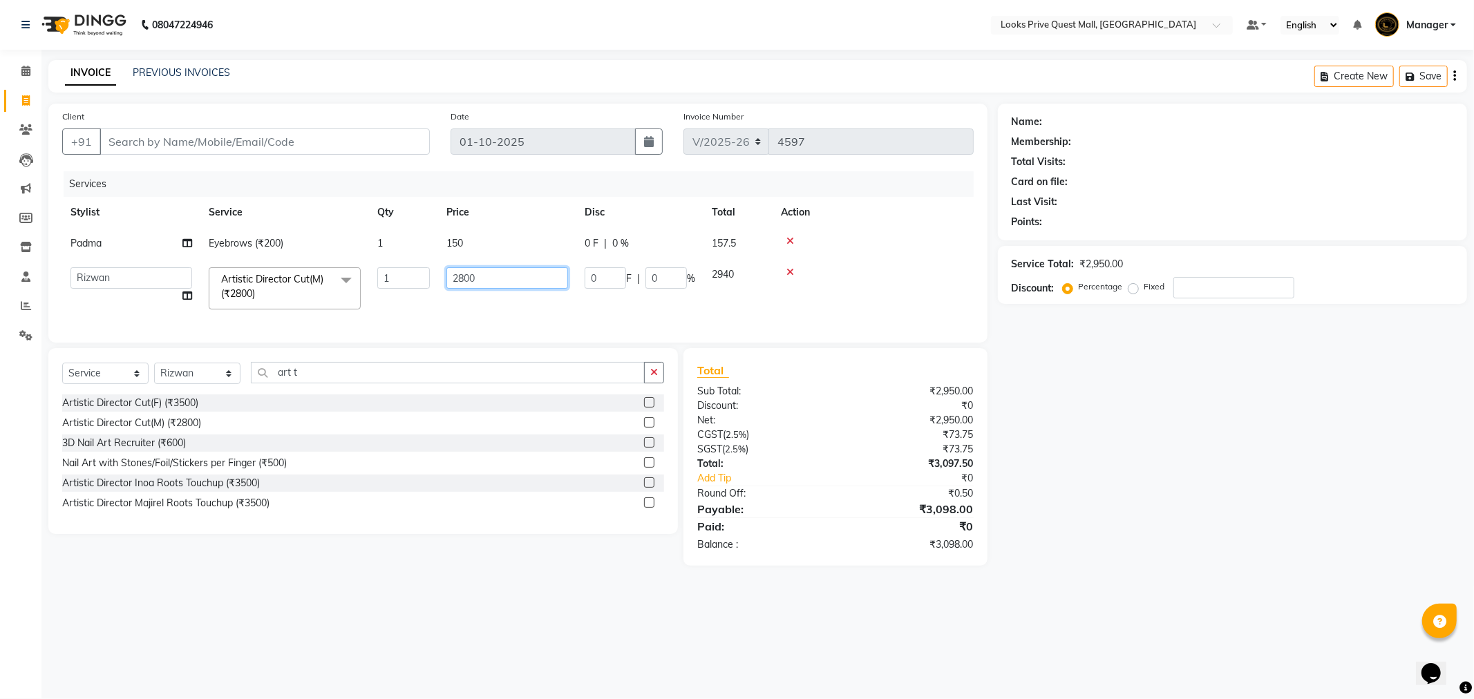
drag, startPoint x: 502, startPoint y: 273, endPoint x: 292, endPoint y: 275, distance: 210.1
click at [292, 275] on tr "Arman Bapi Chhewang Counter_Sales Deepa Das Dipti Uppal Firoz Ku Lin_Lily Manag…" at bounding box center [517, 288] width 911 height 59
type input "2000"
click at [533, 301] on tr "Arman Bapi Chhewang Counter_Sales Deepa Das Dipti Uppal Firoz Ku Lin_Lily Manag…" at bounding box center [517, 288] width 911 height 59
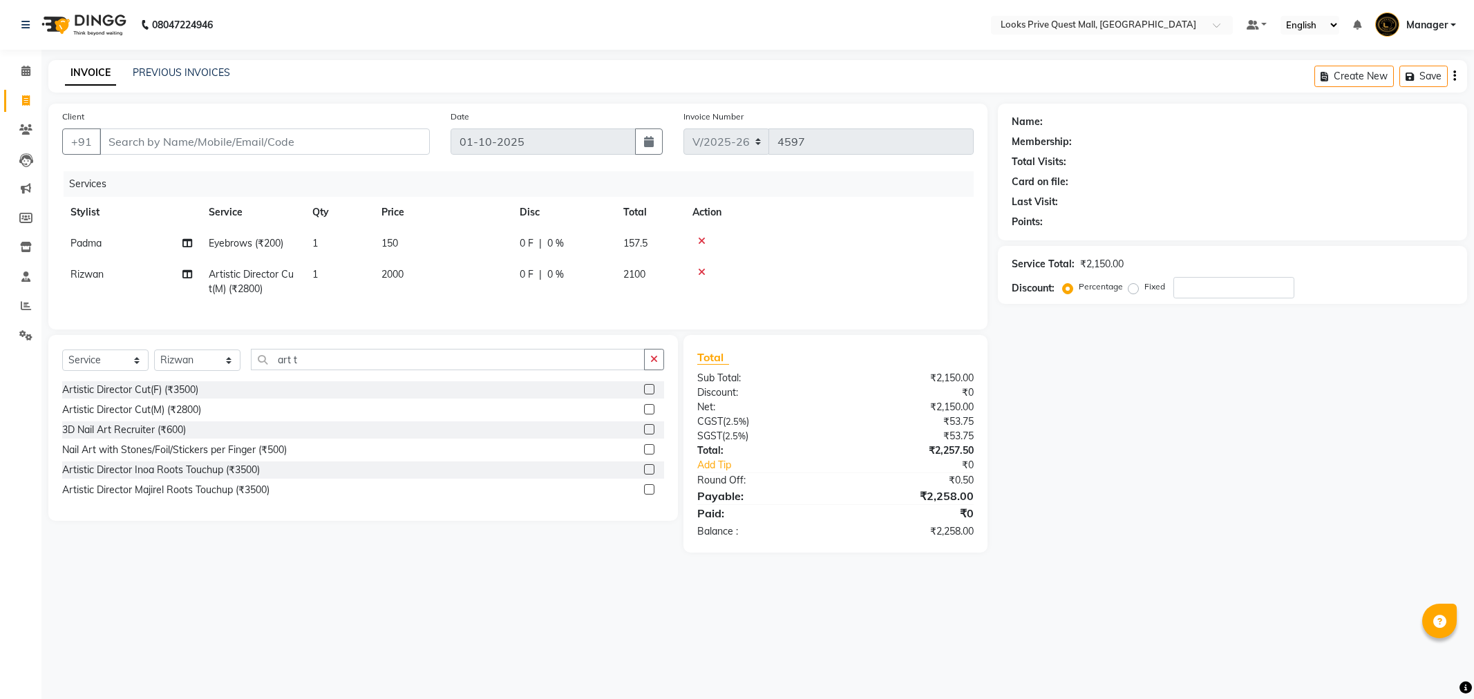
select select "6141"
select select "service"
select select "46703"
click at [423, 281] on td "2000" at bounding box center [442, 282] width 138 height 46
select select "46703"
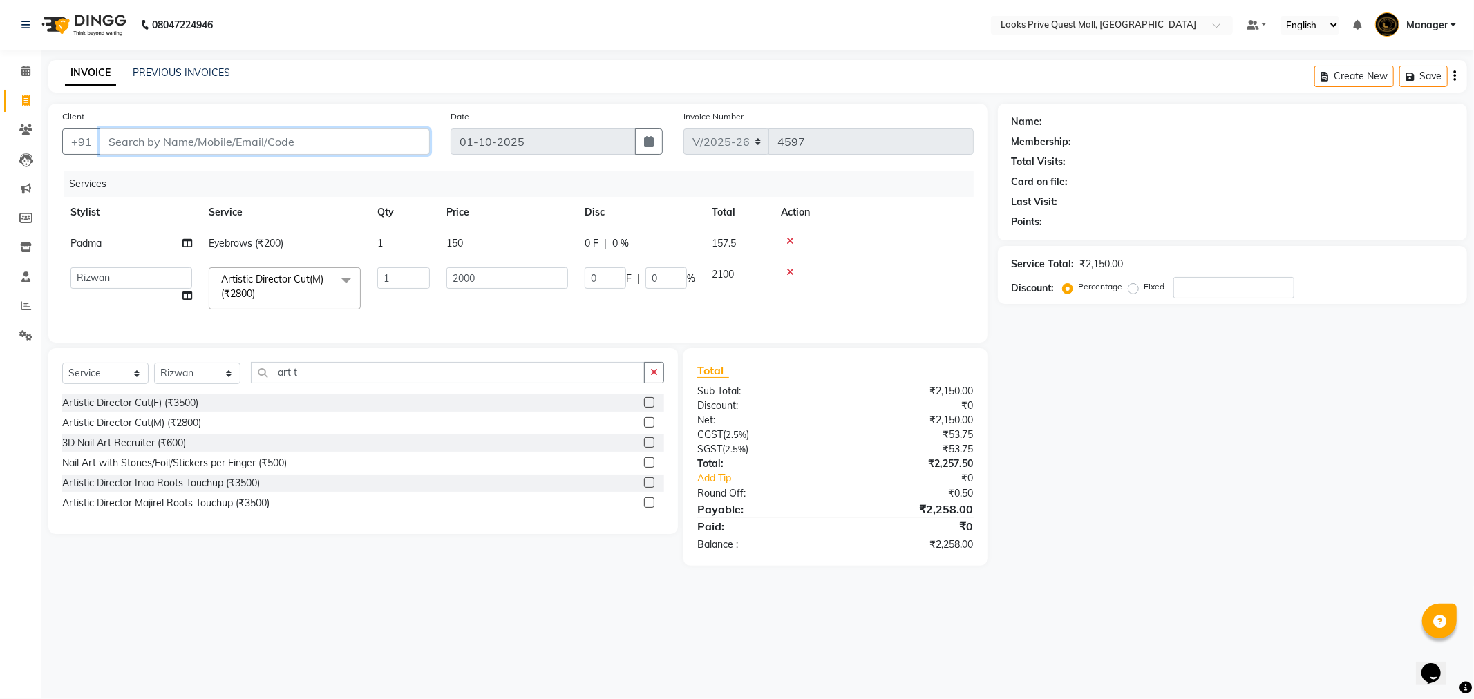
click at [155, 134] on input "Client" at bounding box center [265, 142] width 330 height 26
paste input "6200328879"
type input "6200328879"
type input "0"
type input "6200328879"
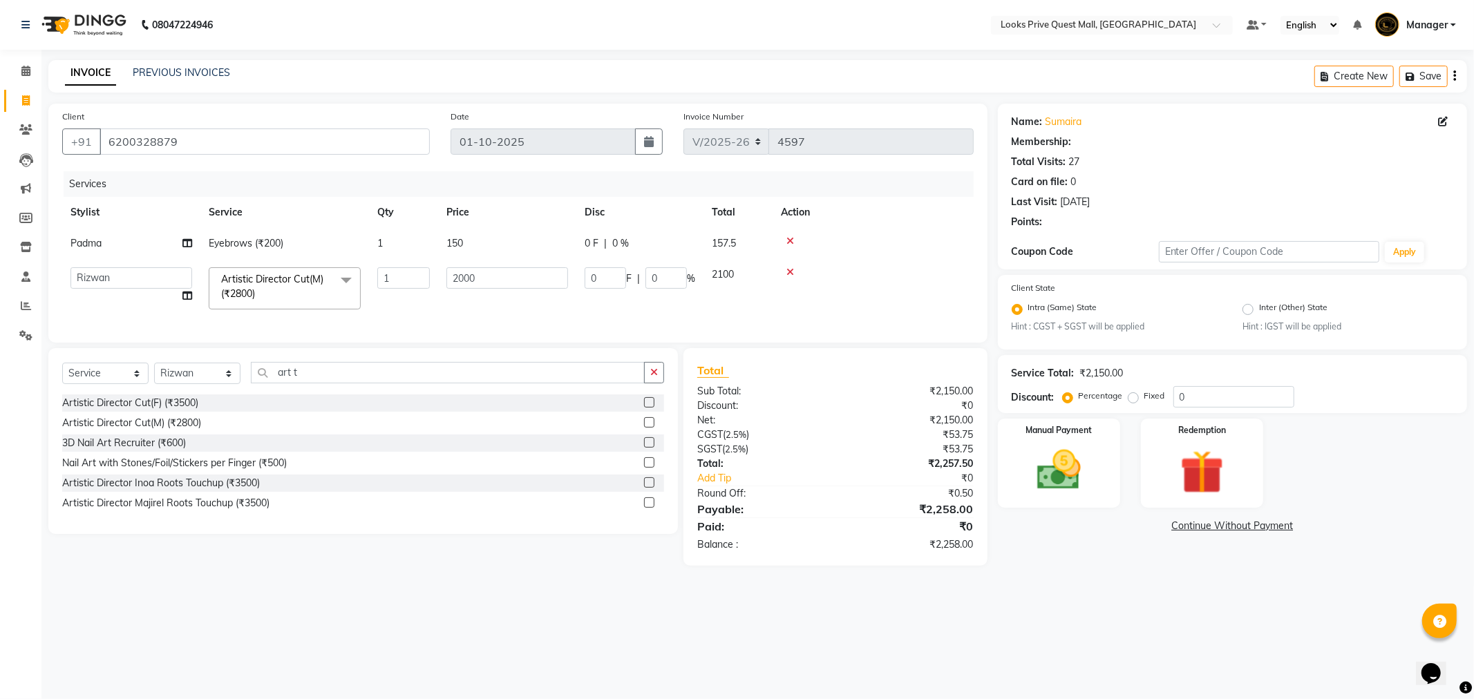
select select "1: Object"
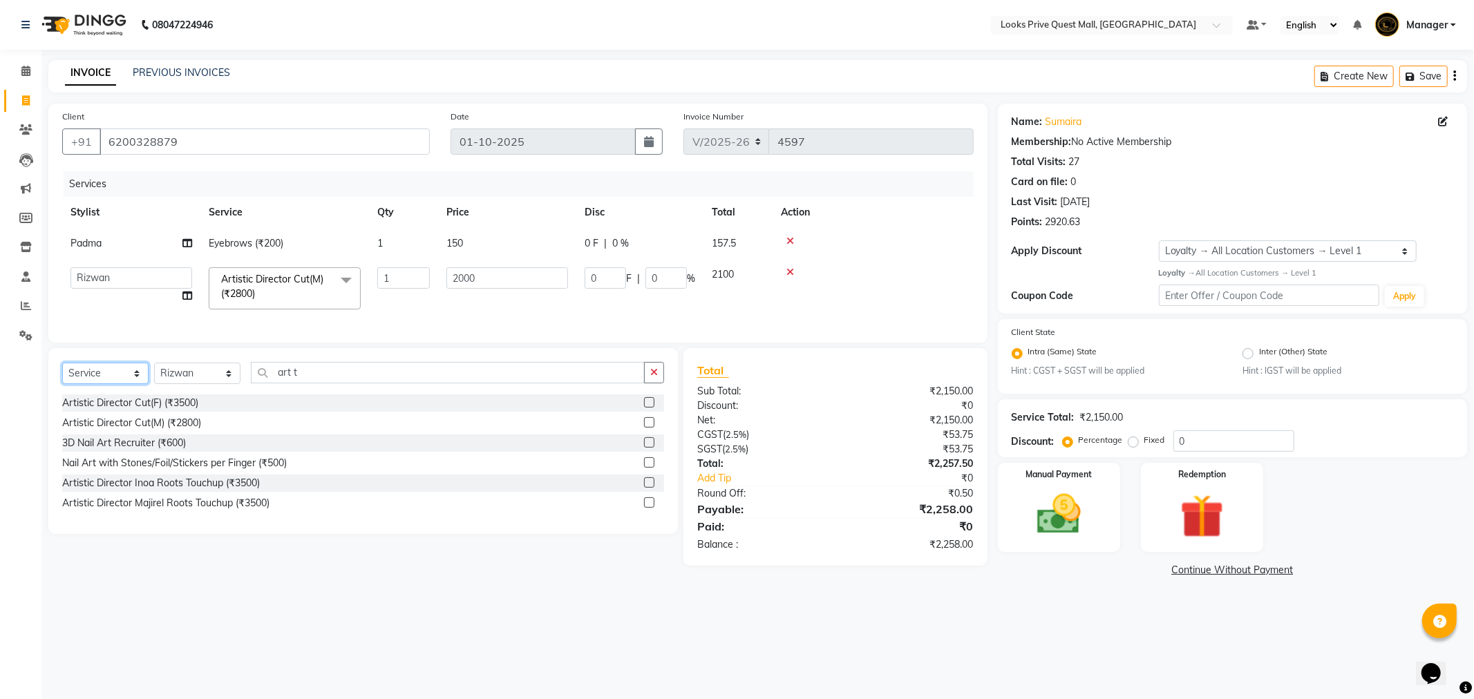
drag, startPoint x: 119, startPoint y: 386, endPoint x: 118, endPoint y: 393, distance: 6.9
click at [119, 384] on select "Select Service Product Membership Package Voucher Prepaid Gift Card" at bounding box center [105, 373] width 86 height 21
select select "product"
click at [62, 375] on select "Select Service Product Membership Package Voucher Prepaid Gift Card" at bounding box center [105, 373] width 86 height 21
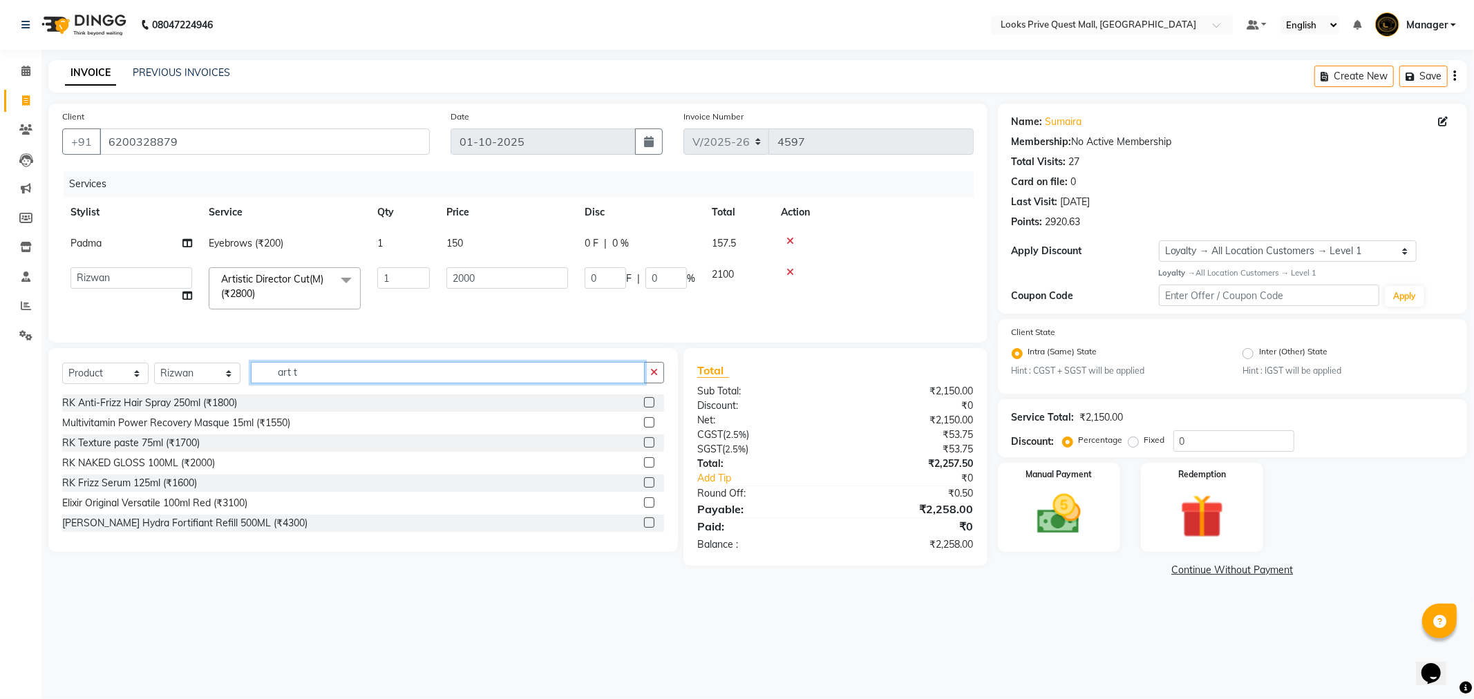
drag, startPoint x: 347, startPoint y: 381, endPoint x: 162, endPoint y: 395, distance: 185.7
click at [162, 395] on div "Select Service Product Membership Package Voucher Prepaid Gift Card Select Styl…" at bounding box center [363, 378] width 602 height 32
type input "3474636857814"
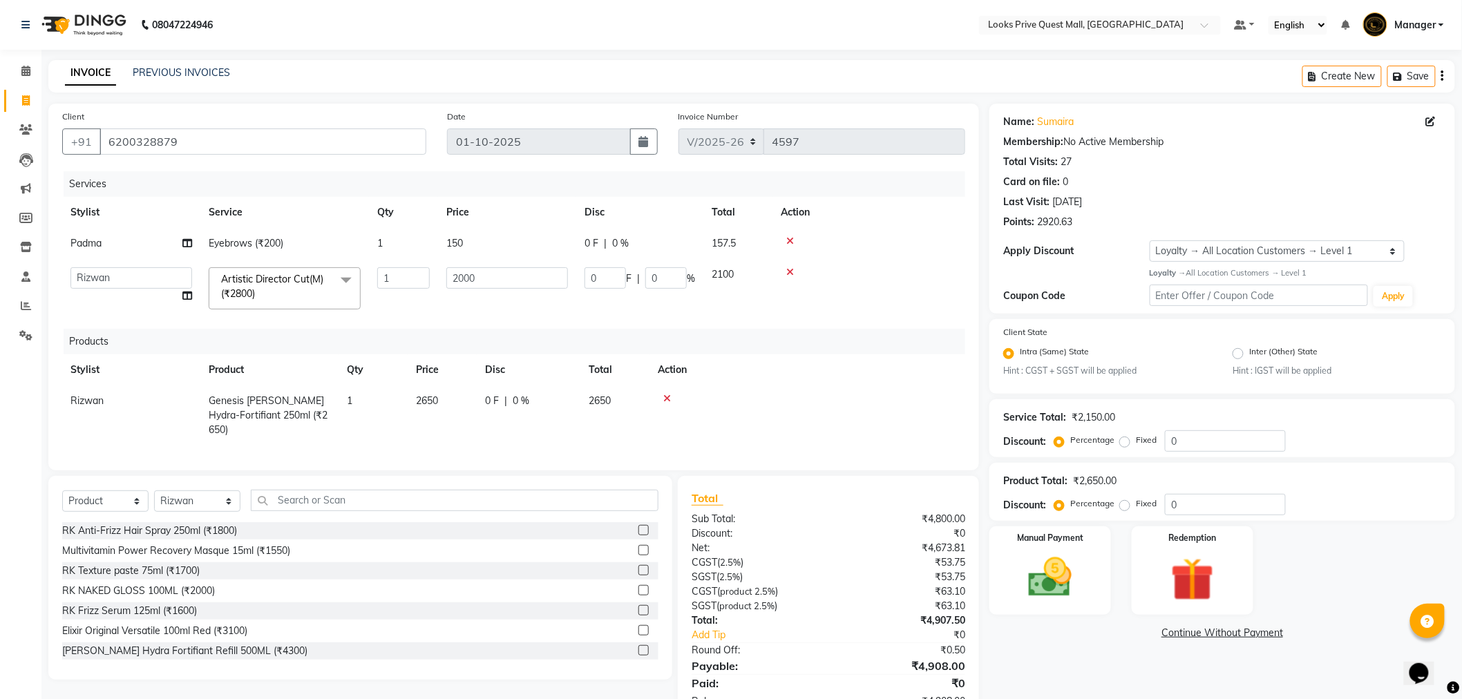
click at [438, 408] on td "2650" at bounding box center [442, 416] width 69 height 60
select select "46703"
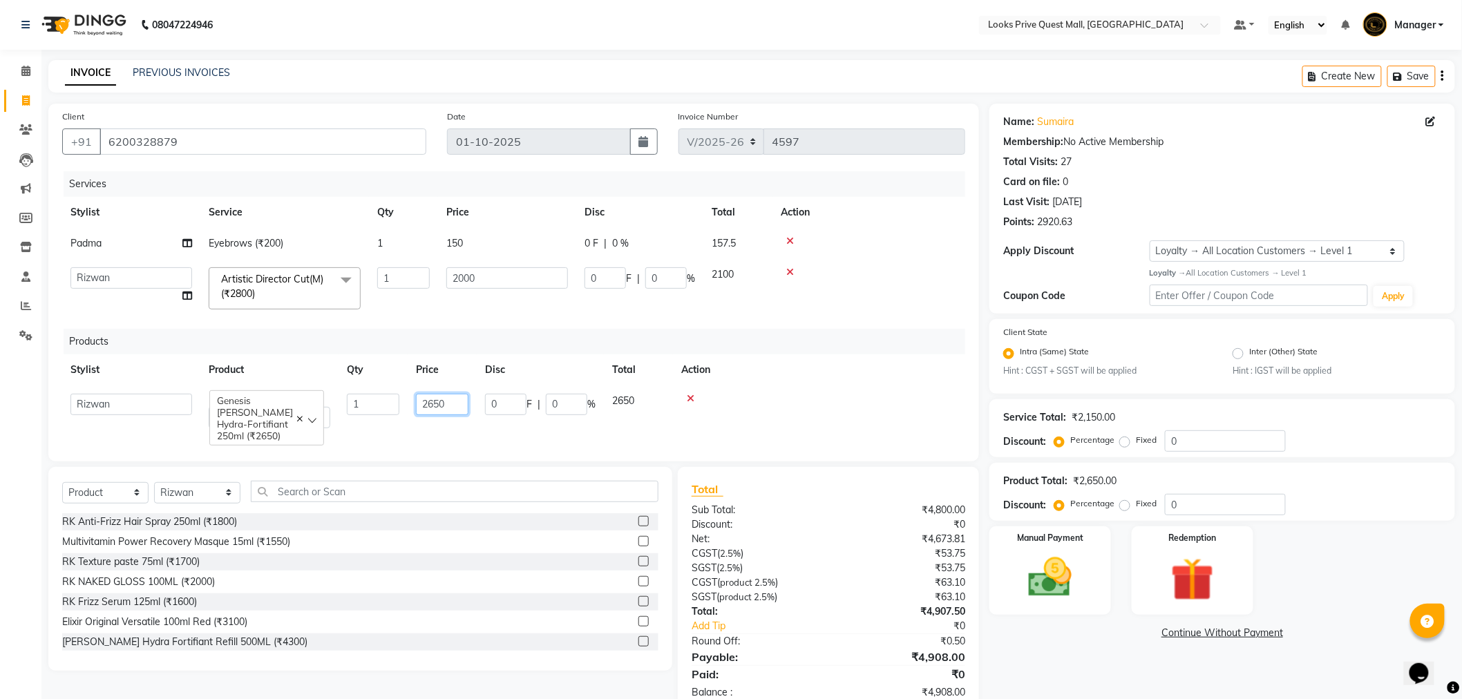
drag, startPoint x: 427, startPoint y: 417, endPoint x: 390, endPoint y: 424, distance: 38.1
click at [390, 424] on tr "Arman Bapi Chhewang Counter_Sales Deepa Das Dipti Uppal Firoz Ku Lin_Lily Manag…" at bounding box center [513, 411] width 903 height 51
type input "2950"
click at [495, 417] on td "0 F | 0 %" at bounding box center [540, 411] width 127 height 51
select select "46703"
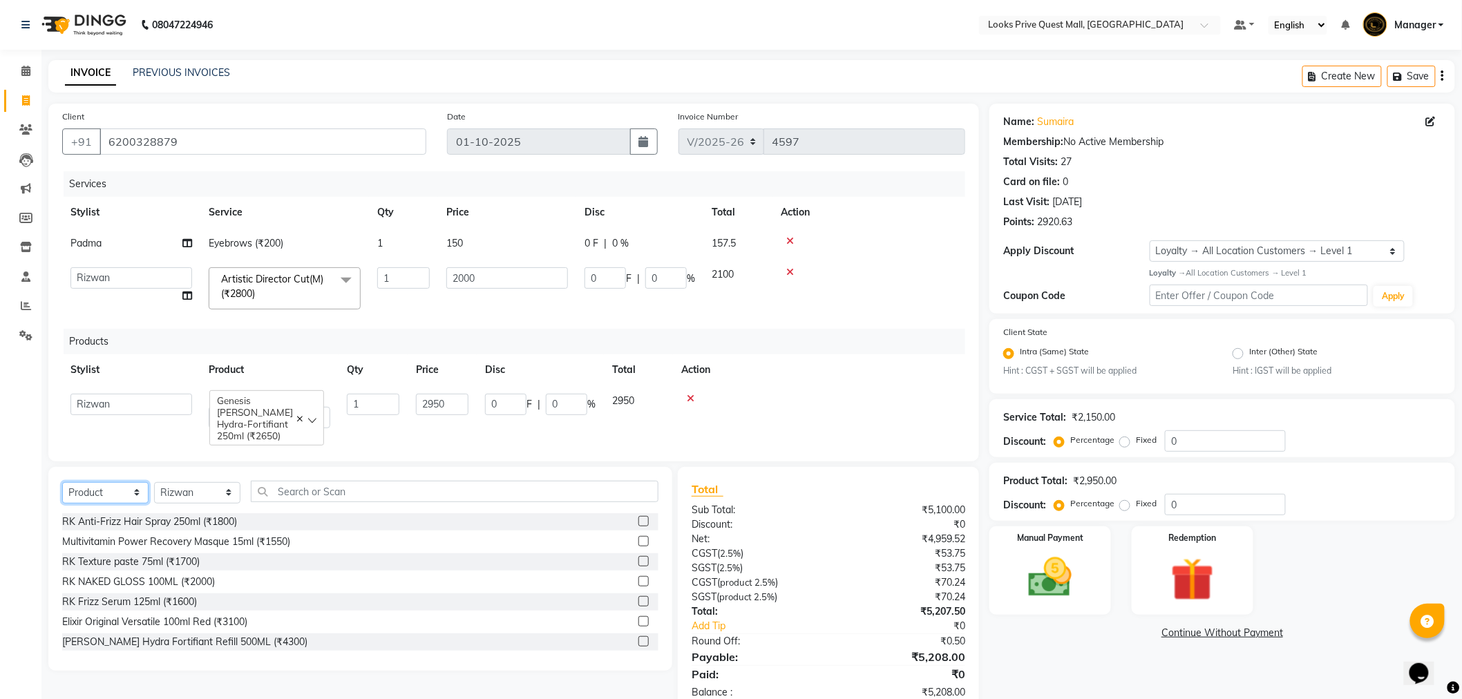
click at [108, 504] on select "Select Service Product Membership Package Voucher Prepaid Gift Card" at bounding box center [105, 492] width 86 height 21
select select "service"
click at [62, 489] on select "Select Service Product Membership Package Voucher Prepaid Gift Card" at bounding box center [105, 492] width 86 height 21
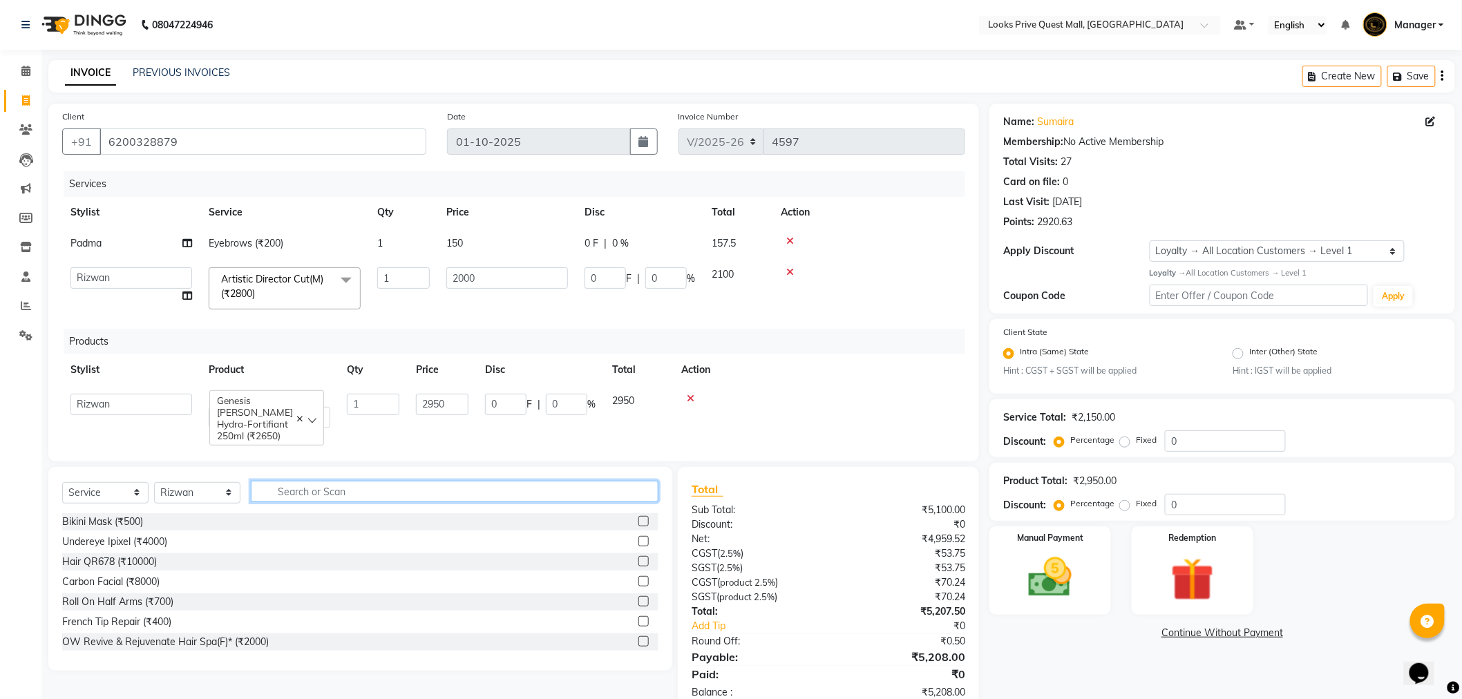
click at [360, 494] on input "text" at bounding box center [455, 491] width 408 height 21
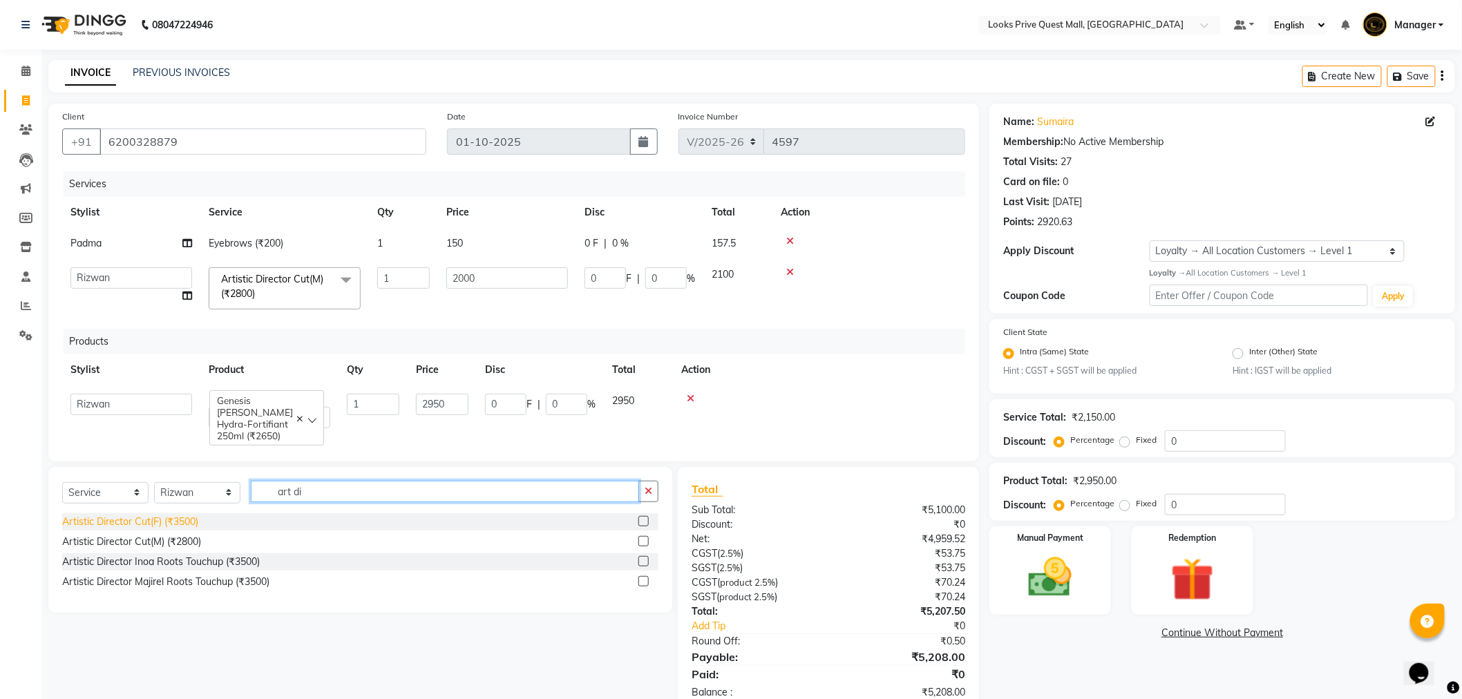
type input "art di"
click at [166, 522] on div "Artistic Director Cut(F) (₹3500)" at bounding box center [130, 522] width 136 height 15
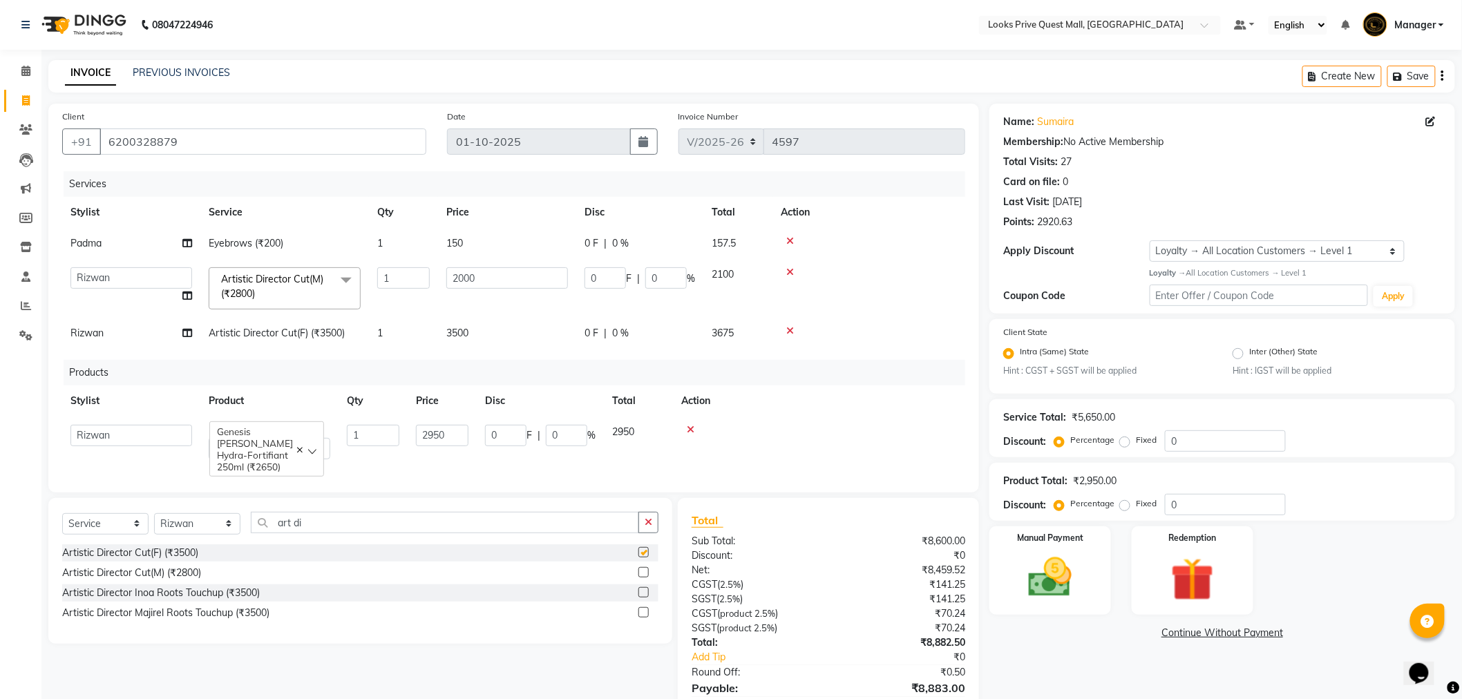
checkbox input "false"
click at [507, 346] on td "3500" at bounding box center [507, 333] width 138 height 31
select select "46703"
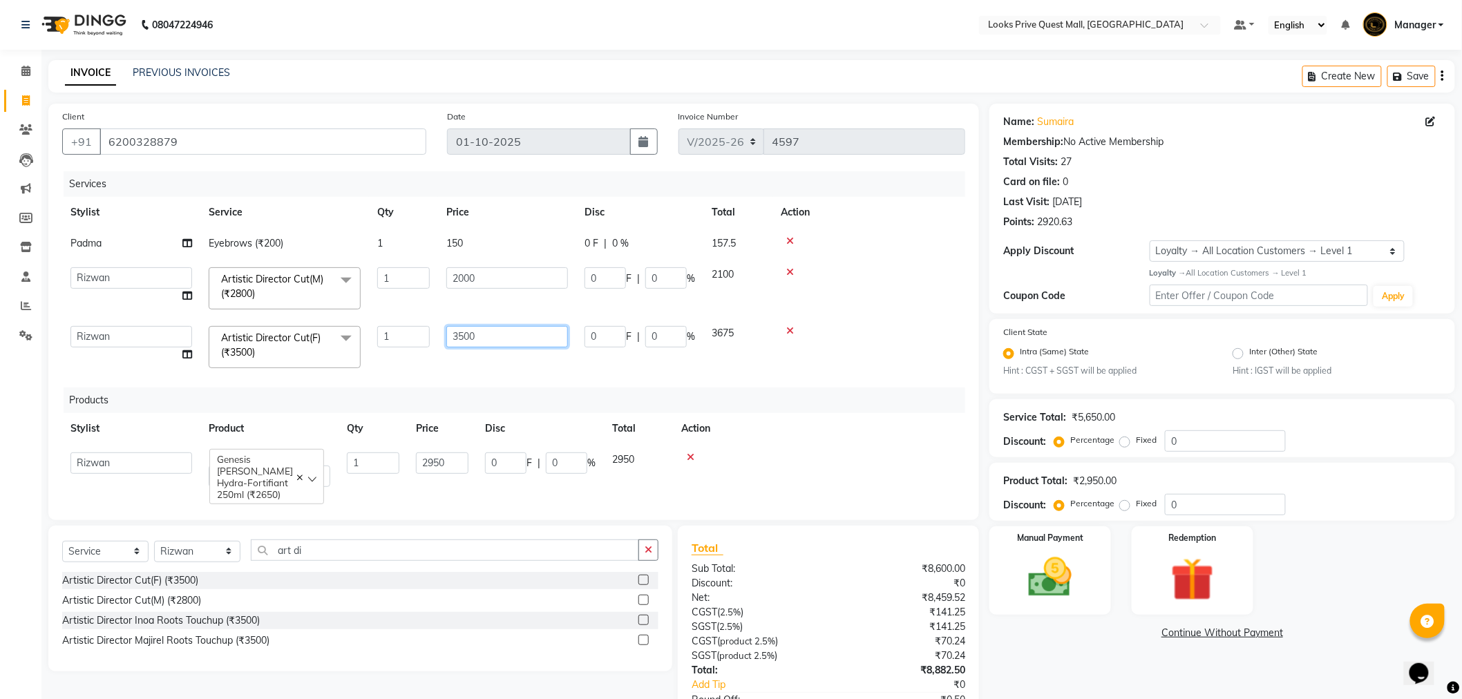
drag, startPoint x: 542, startPoint y: 332, endPoint x: 319, endPoint y: 351, distance: 224.0
click at [319, 351] on tr "Arman Bapi Chhewang Counter_Sales Deepa Das Dipti Uppal Firoz Ku Lin_Lily Manag…" at bounding box center [513, 347] width 903 height 59
type input "1200"
click at [464, 369] on div "Services Stylist Service Qty Price Disc Total Action Padma Eyebrows (₹200) 1 15…" at bounding box center [513, 338] width 903 height 335
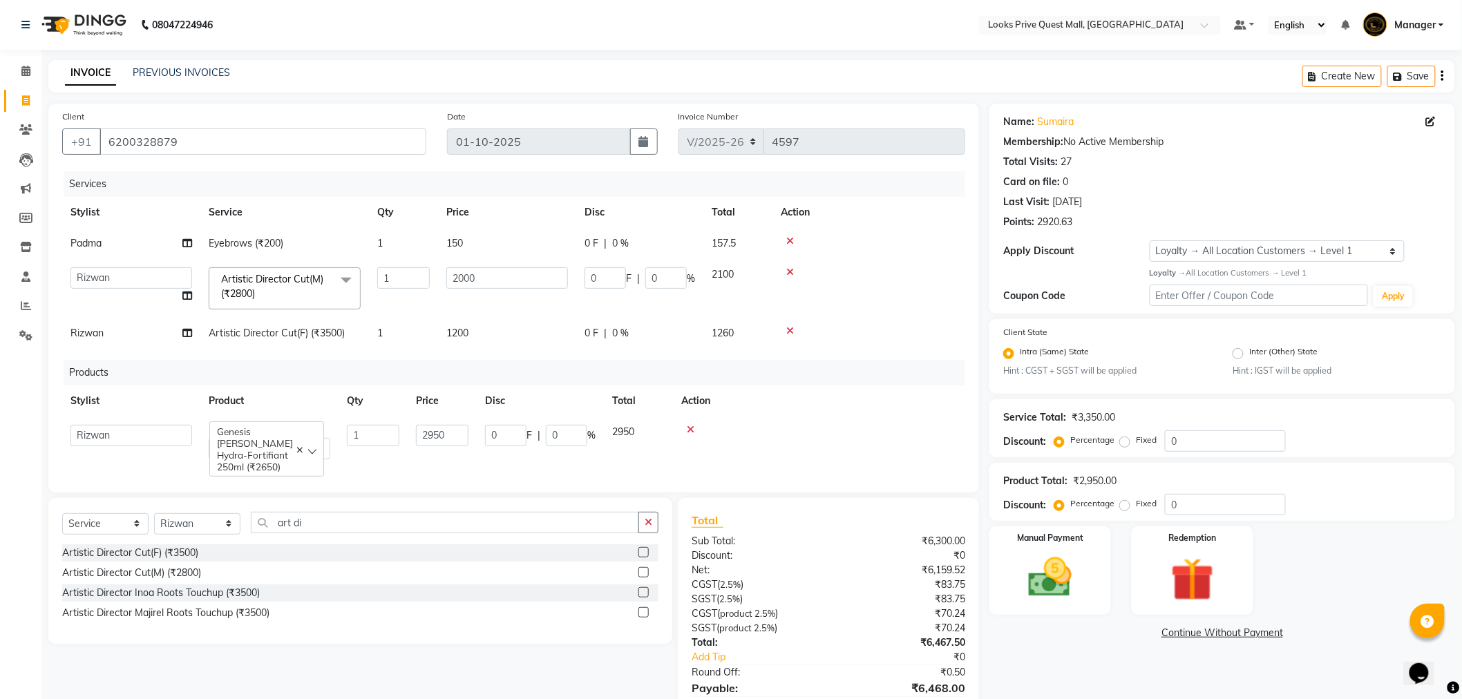
click at [499, 339] on td "1200" at bounding box center [507, 333] width 138 height 31
select select "46703"
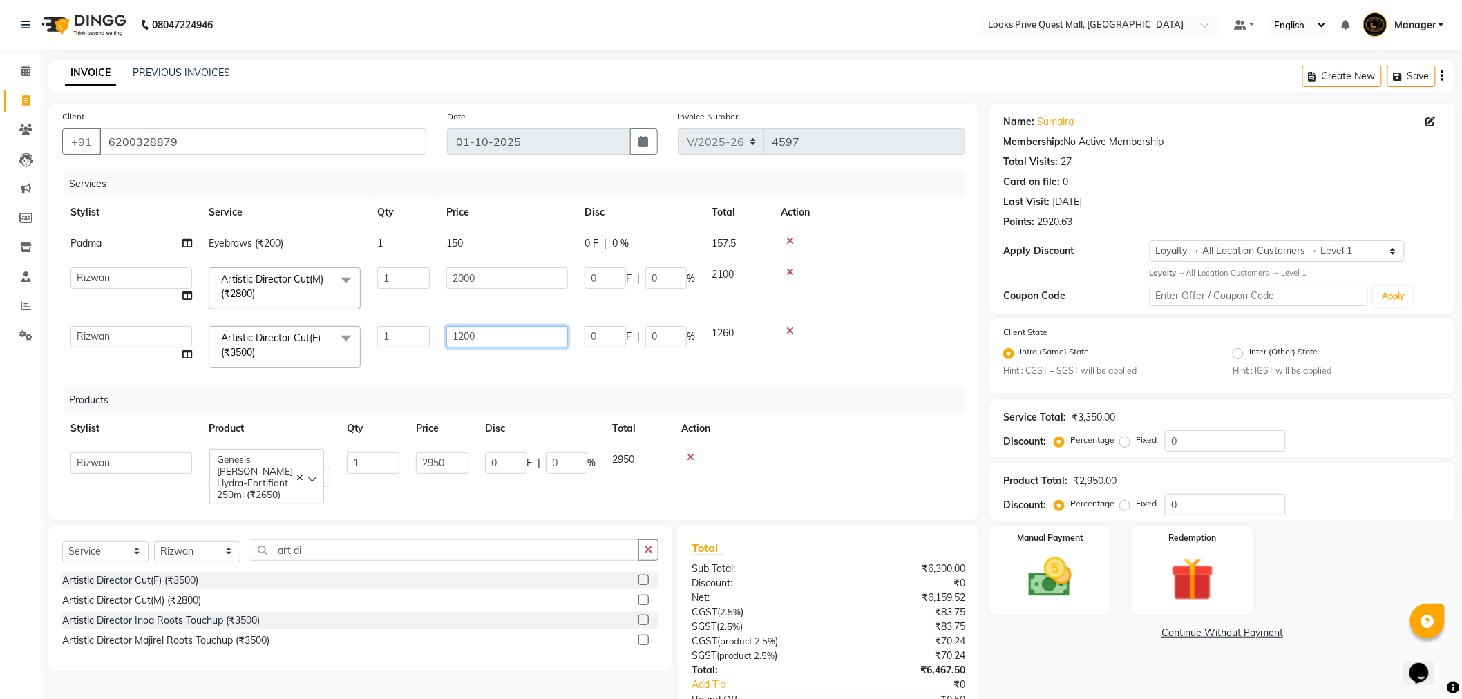
drag, startPoint x: 509, startPoint y: 337, endPoint x: 308, endPoint y: 350, distance: 200.8
click at [308, 350] on tr "Arman Bapi Chhewang Counter_Sales Deepa Das Dipti Uppal Firoz Ku Lin_Lily Manag…" at bounding box center [513, 347] width 903 height 59
drag, startPoint x: 792, startPoint y: 328, endPoint x: 527, endPoint y: 475, distance: 303.4
click at [791, 328] on icon at bounding box center [790, 331] width 8 height 10
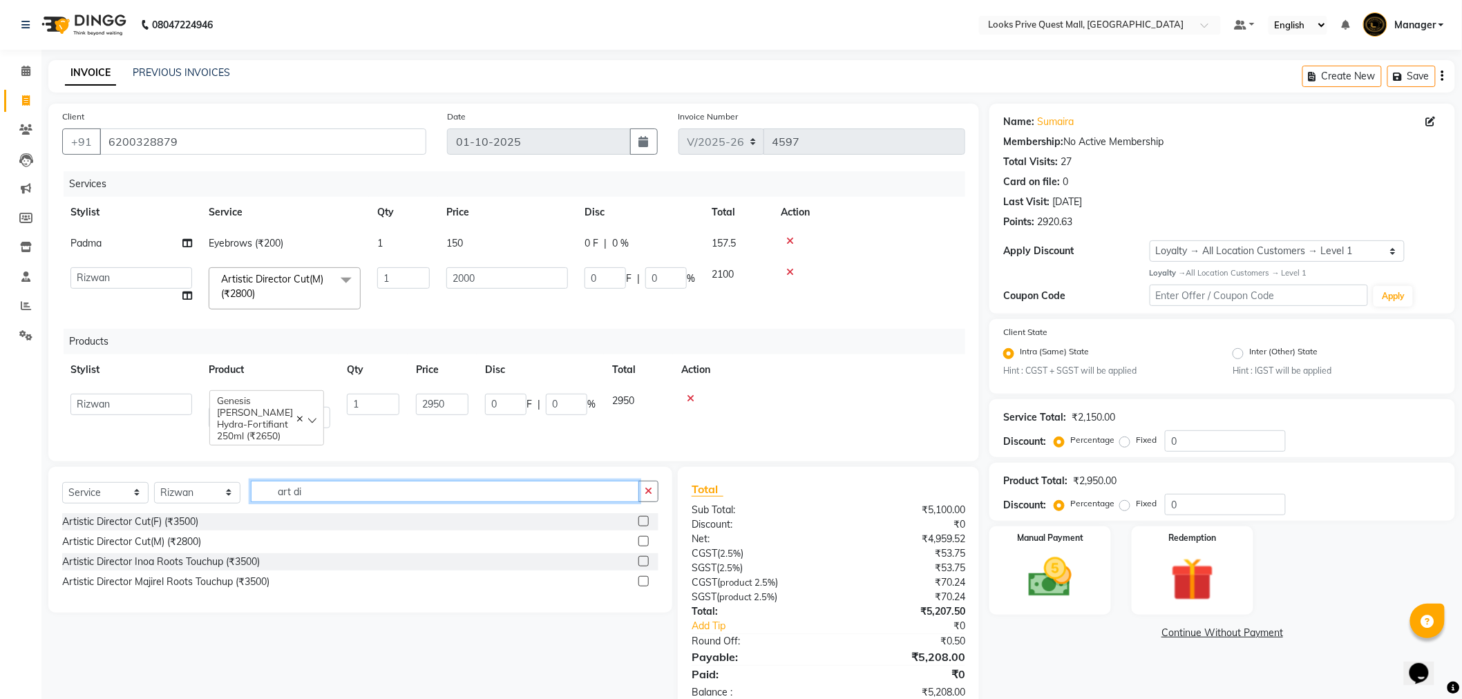
drag, startPoint x: 386, startPoint y: 506, endPoint x: 0, endPoint y: 510, distance: 385.6
click at [0, 510] on app-home "08047224946 Select Location × Looks Prive Quest Mall, Kolkata Default Panel My …" at bounding box center [731, 367] width 1462 height 735
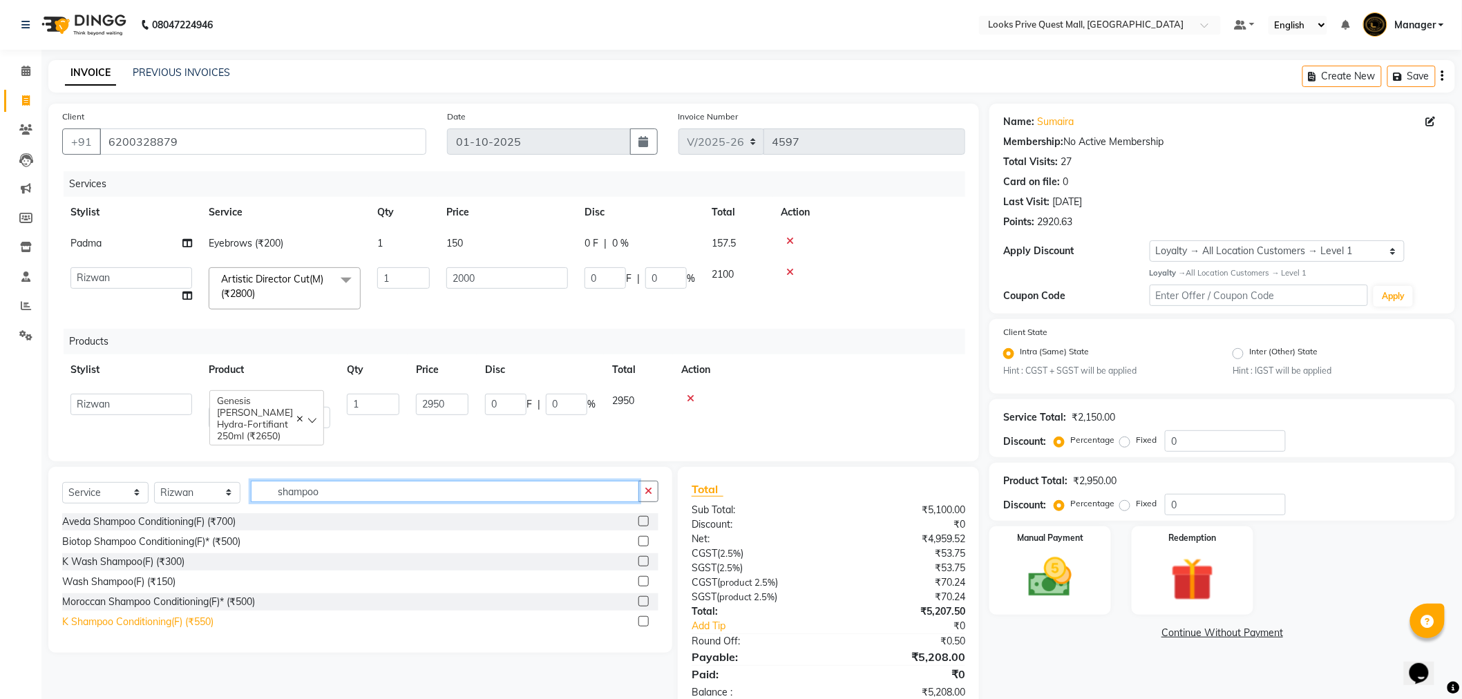
type input "shampoo"
click at [157, 630] on div "K Shampoo Conditioning(F) (₹550)" at bounding box center [137, 622] width 151 height 15
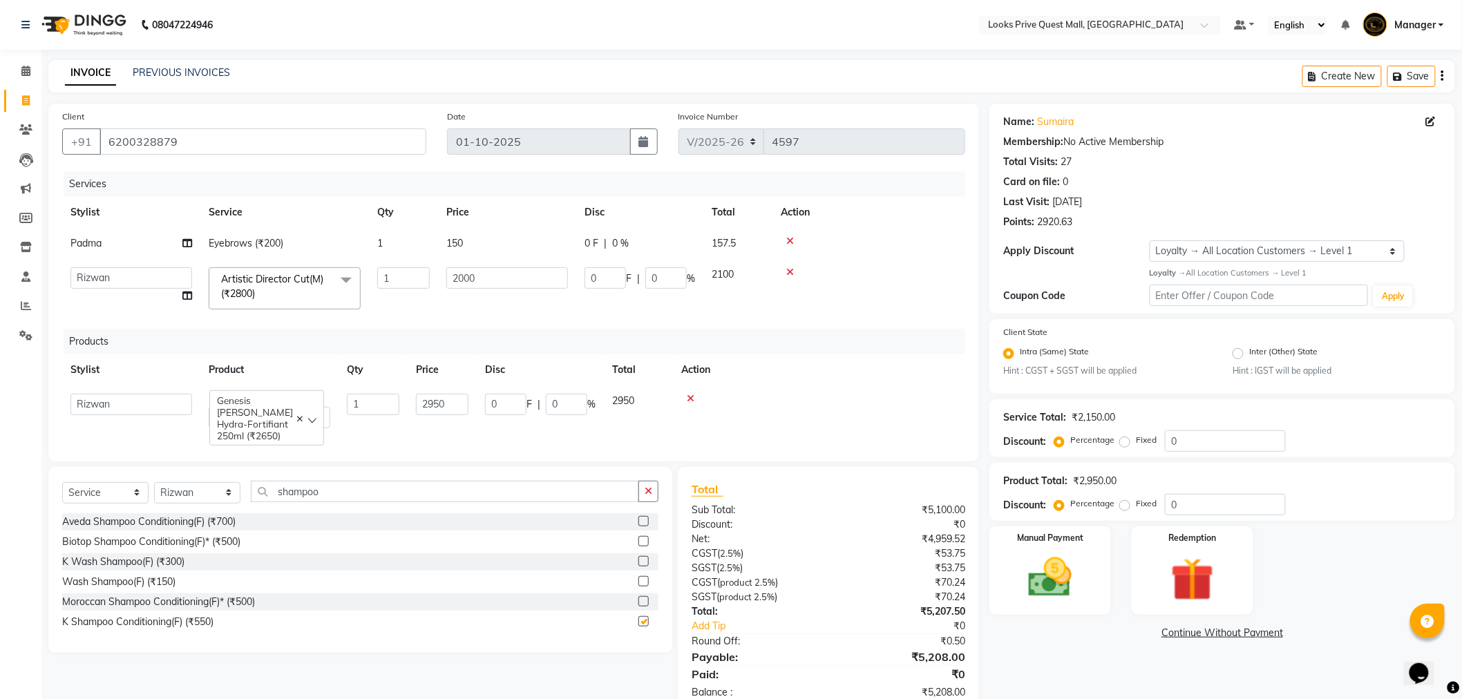
checkbox input "false"
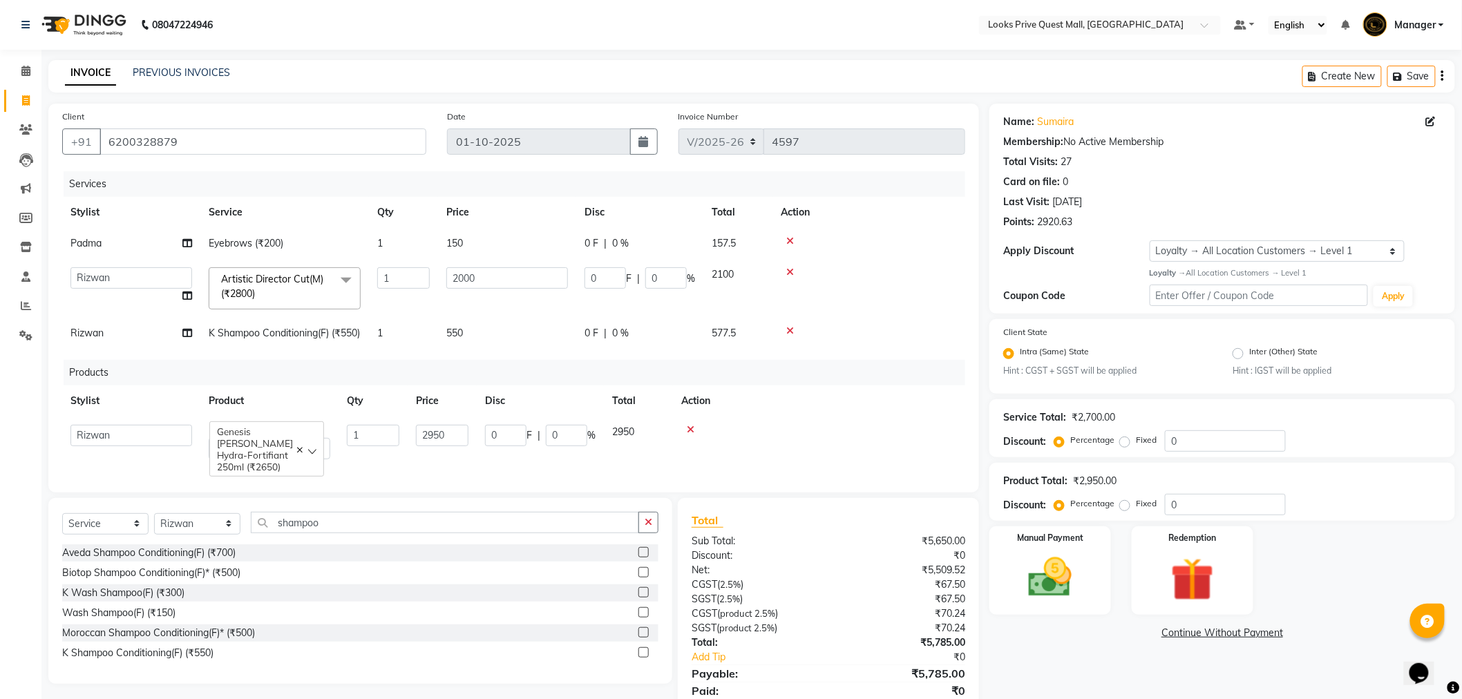
click at [513, 340] on td "550" at bounding box center [507, 333] width 138 height 31
select select "46703"
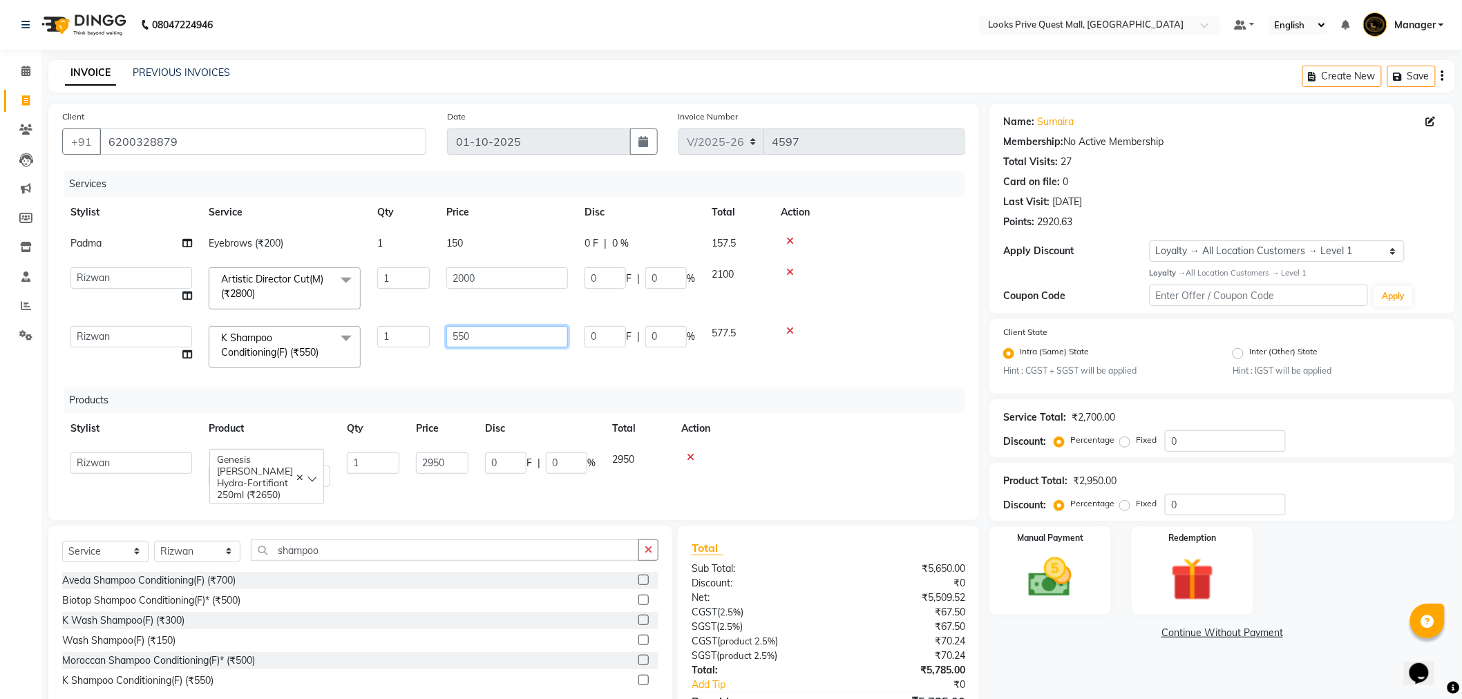
drag, startPoint x: 495, startPoint y: 340, endPoint x: 253, endPoint y: 419, distance: 255.0
click at [268, 380] on div "Services Stylist Service Qty Price Disc Total Action Padma Eyebrows (₹200) 1 15…" at bounding box center [513, 338] width 903 height 335
type input "1000"
click at [410, 388] on div "Products" at bounding box center [520, 401] width 912 height 26
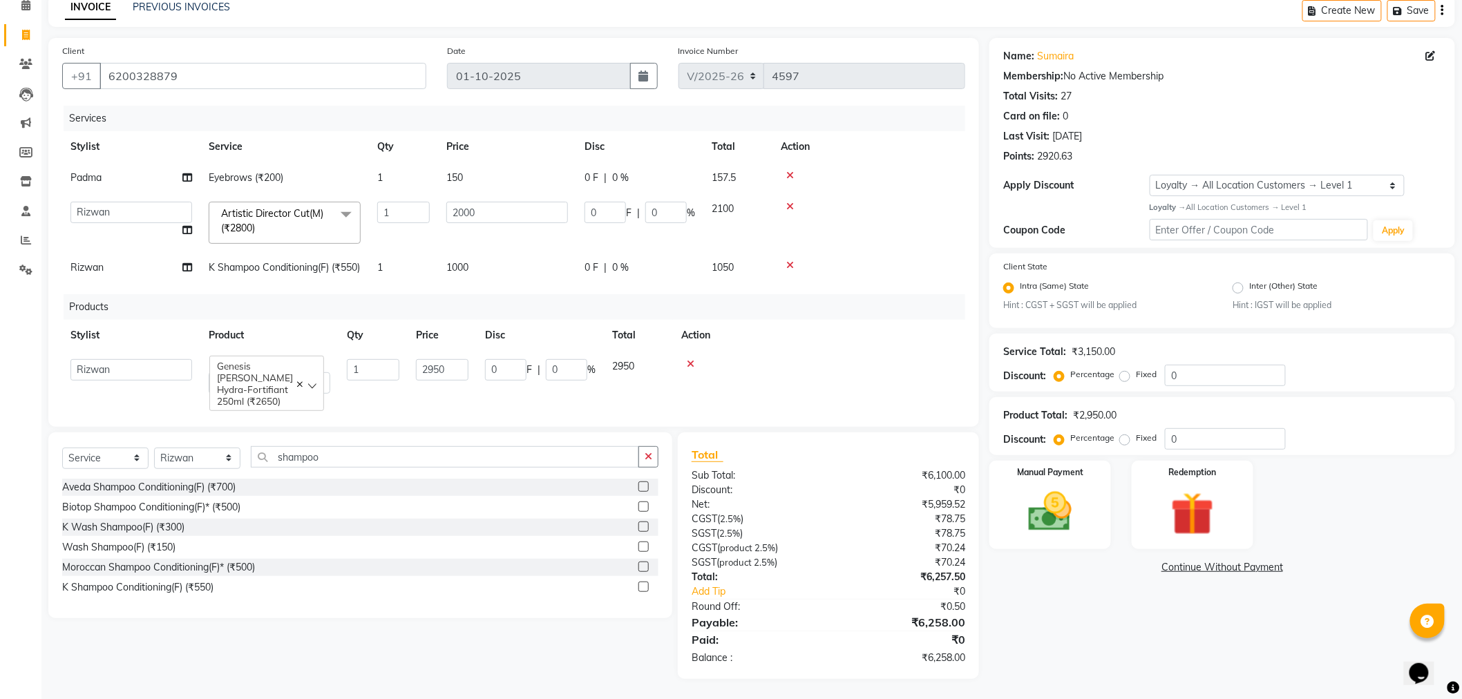
scroll to position [76, 0]
click at [1032, 486] on img at bounding box center [1050, 512] width 73 height 52
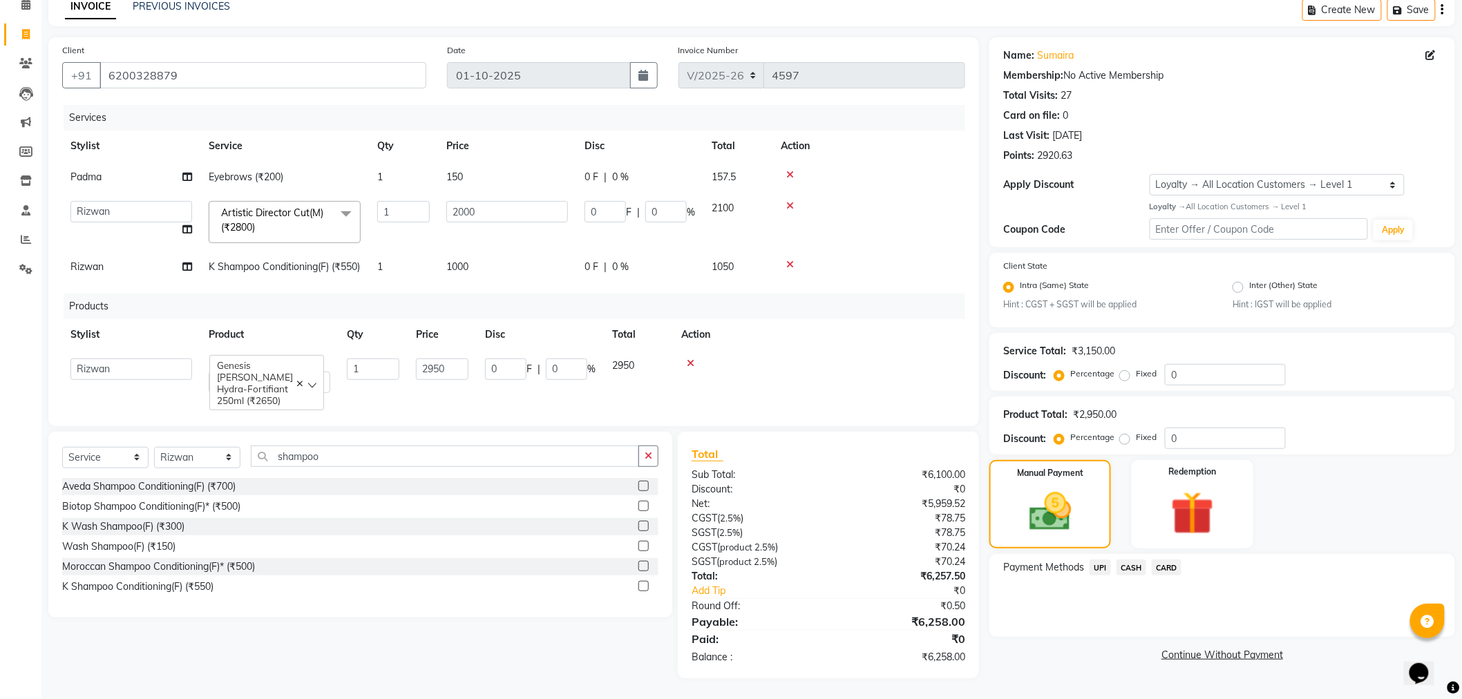
click at [1104, 560] on span "UPI" at bounding box center [1100, 568] width 21 height 16
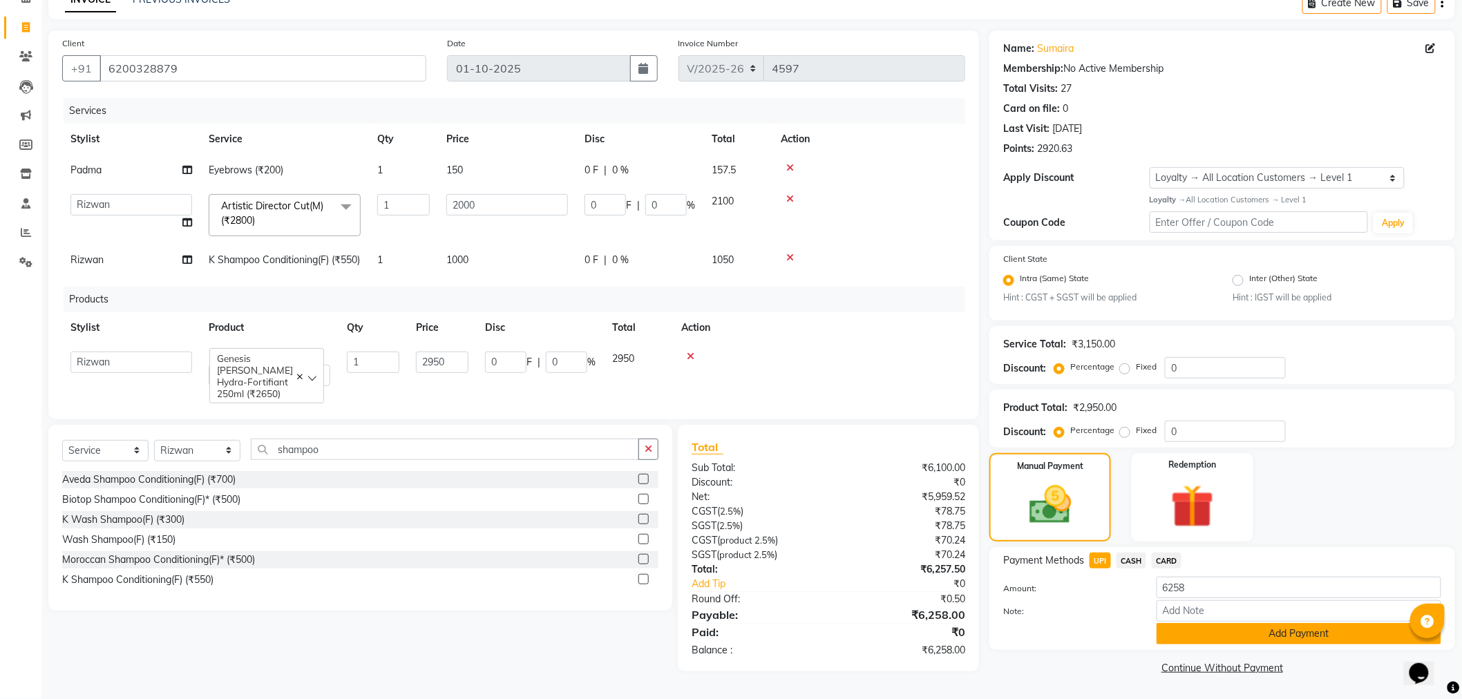
click at [1180, 632] on button "Add Payment" at bounding box center [1299, 633] width 285 height 21
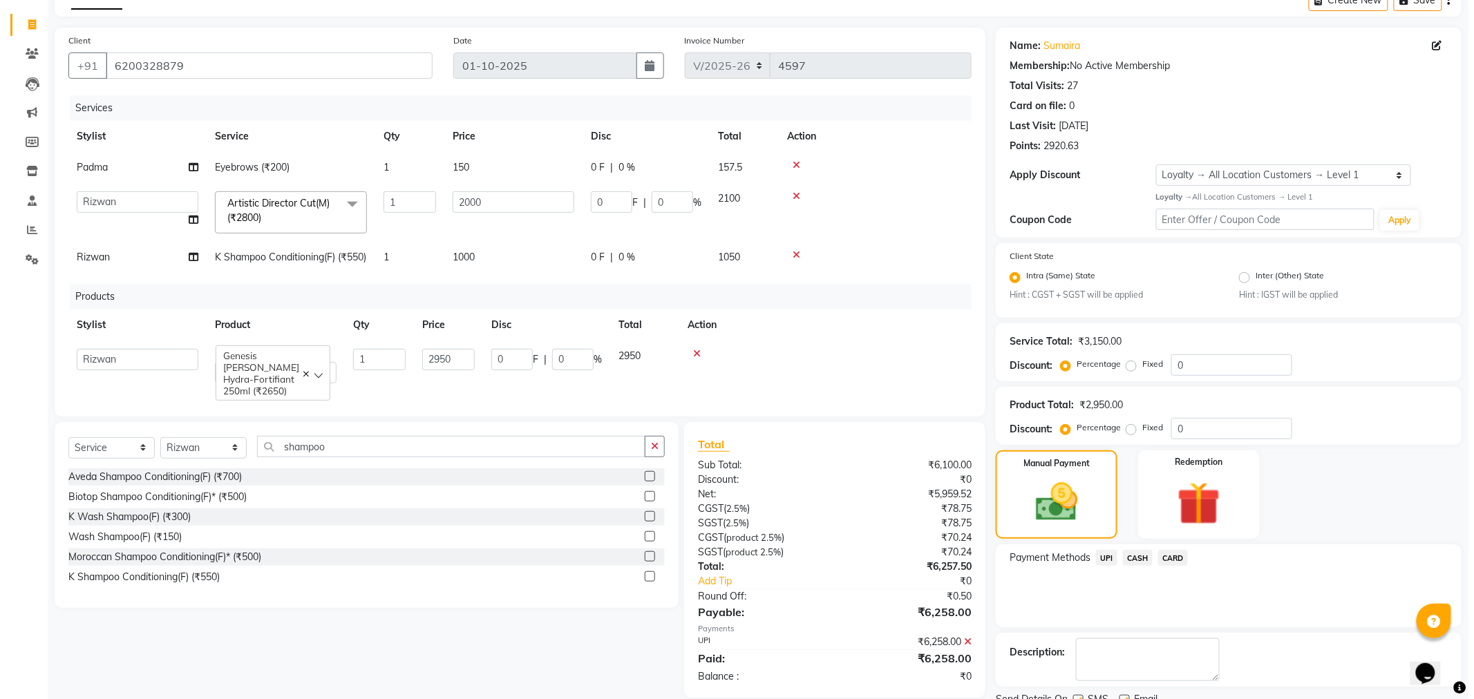
scroll to position [173, 0]
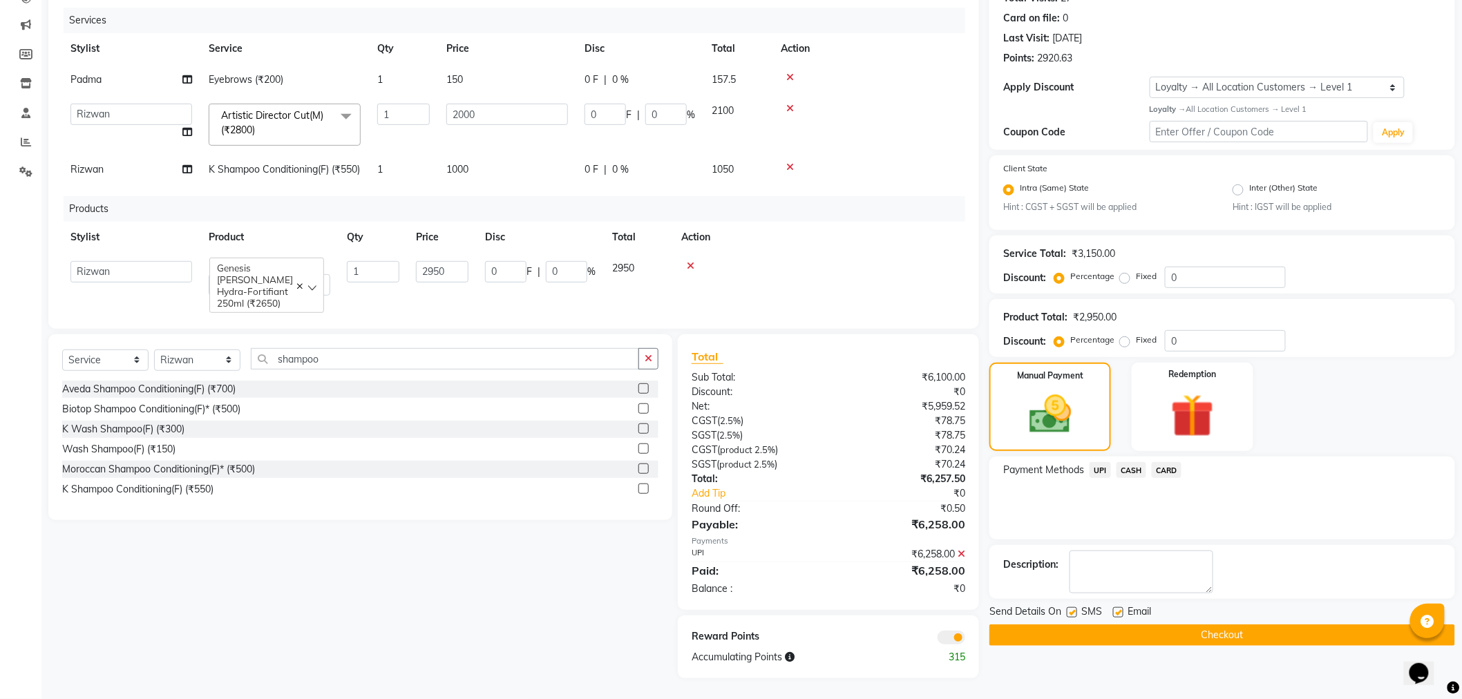
click at [1120, 607] on label at bounding box center [1118, 612] width 10 height 10
click at [1120, 609] on input "checkbox" at bounding box center [1117, 613] width 9 height 9
checkbox input "false"
click at [956, 640] on span at bounding box center [952, 638] width 28 height 14
click at [965, 640] on input "checkbox" at bounding box center [965, 640] width 0 height 0
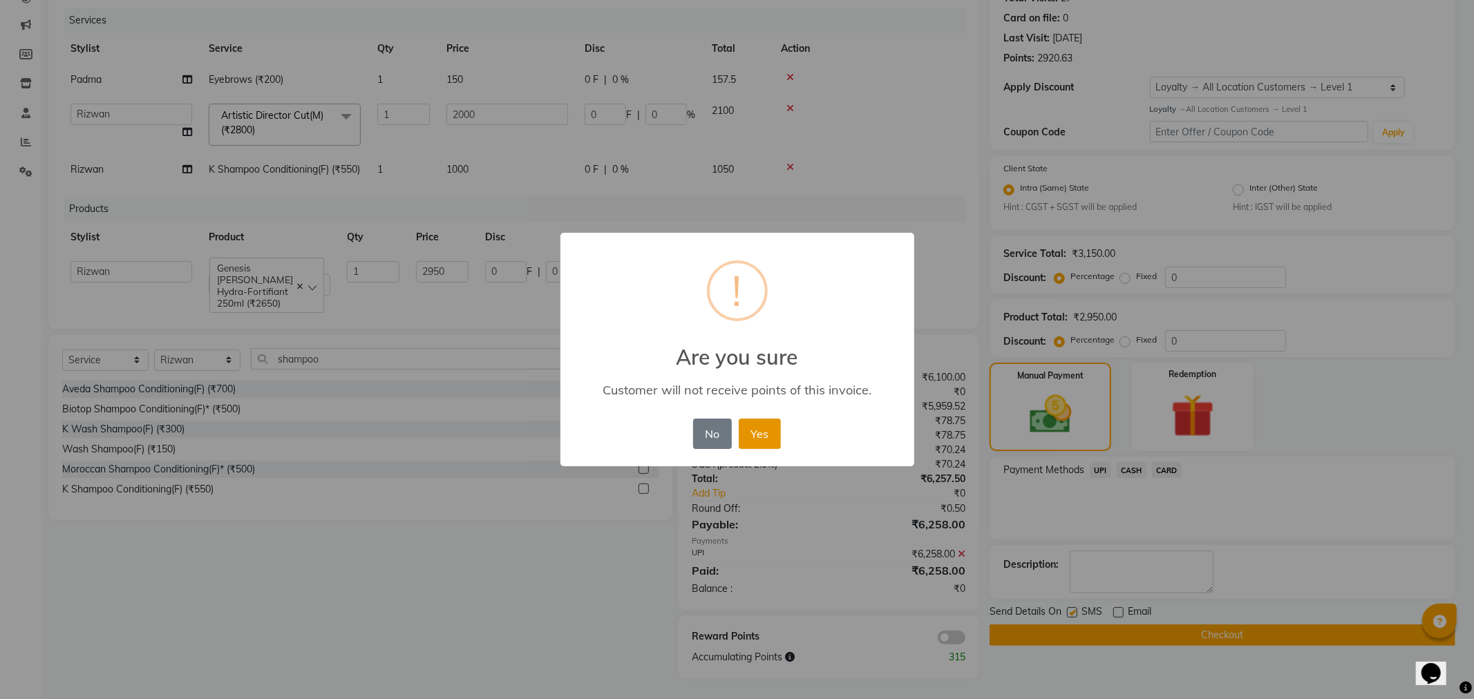
click at [763, 442] on button "Yes" at bounding box center [760, 434] width 42 height 30
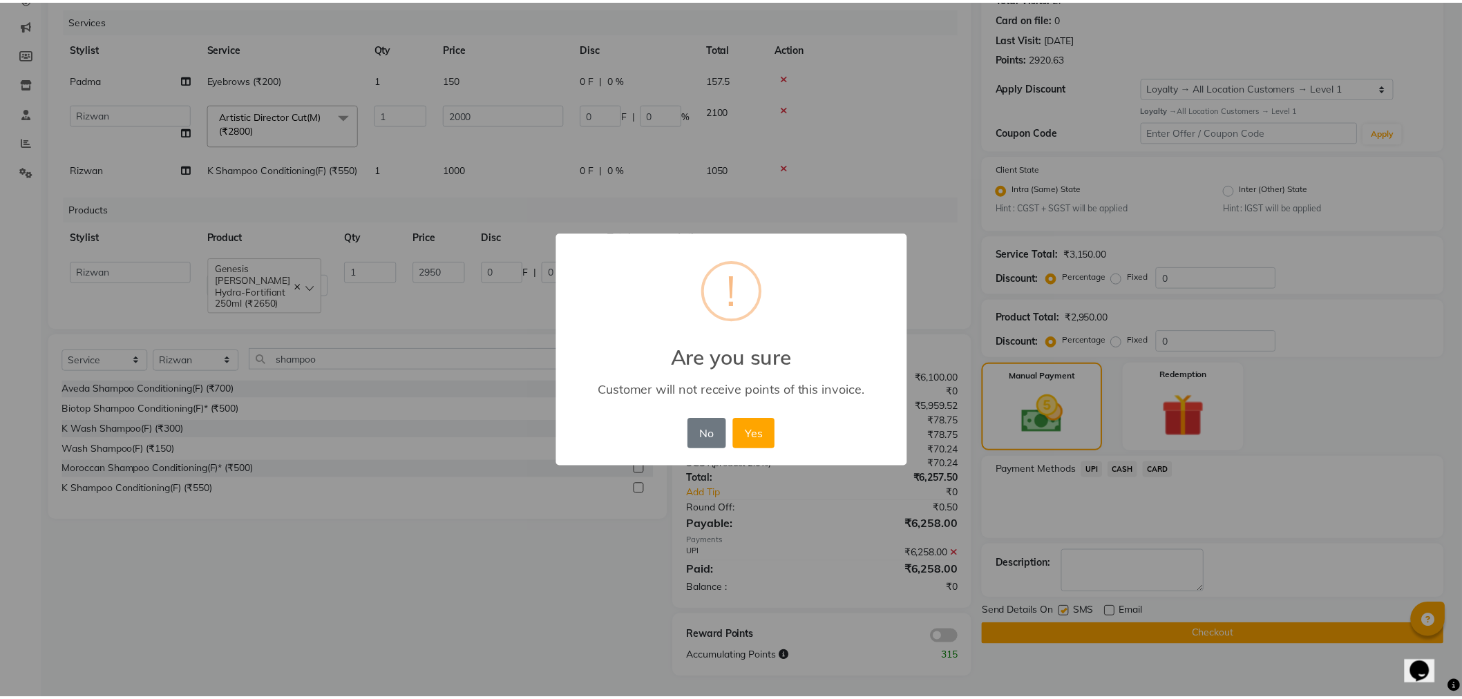
scroll to position [164, 0]
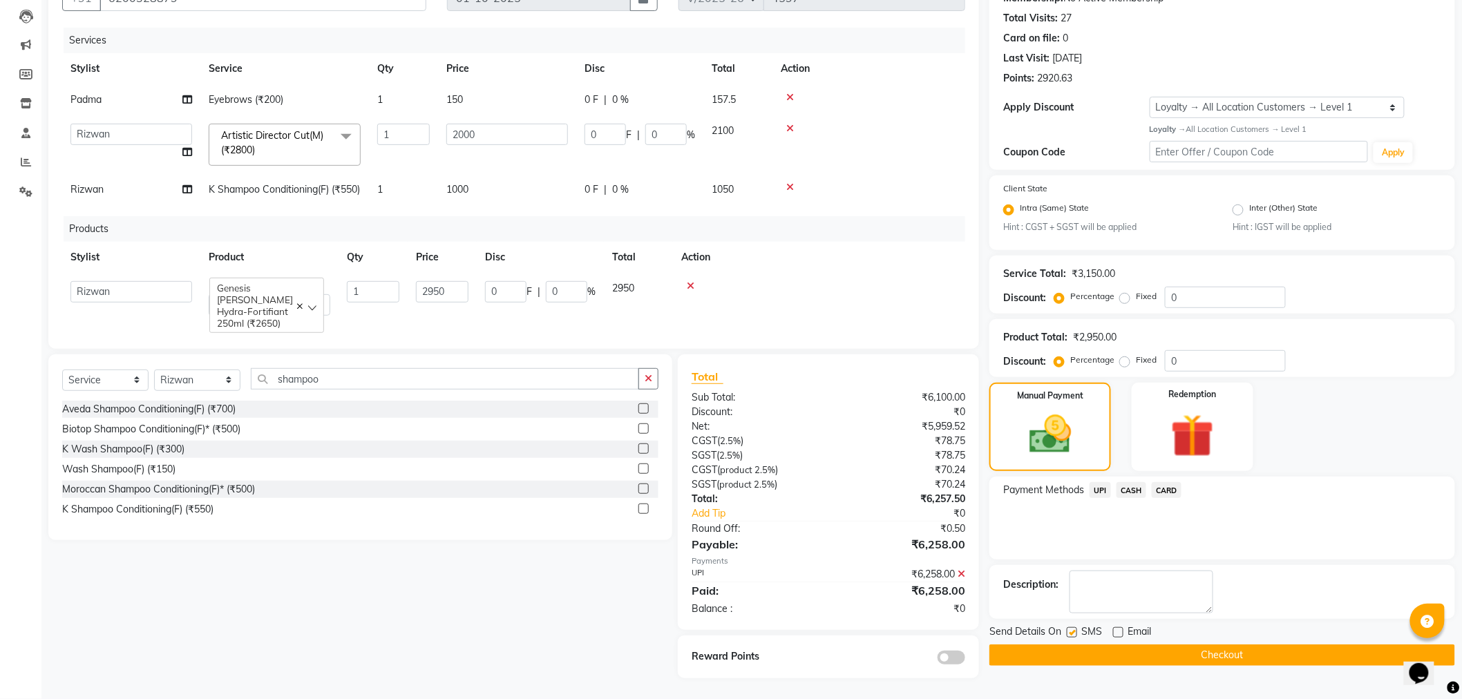
click at [1151, 645] on button "Checkout" at bounding box center [1223, 655] width 466 height 21
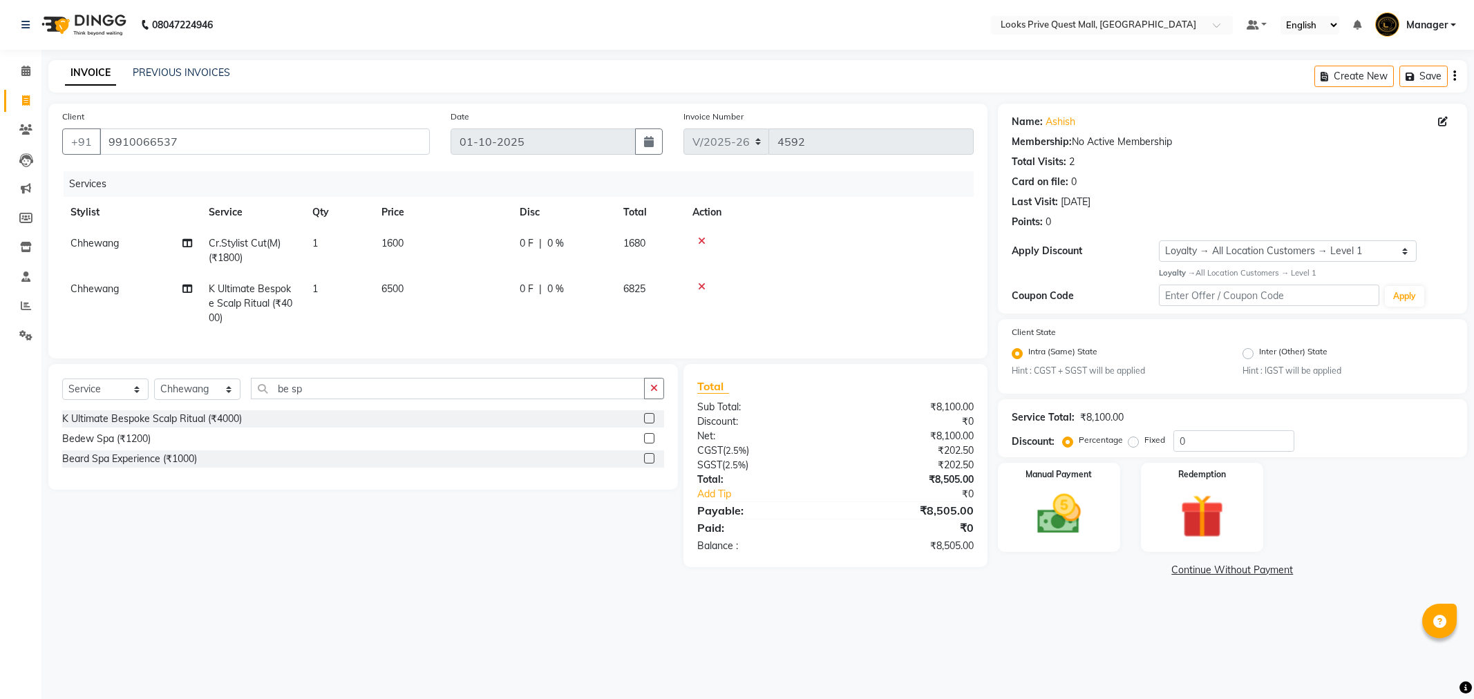
select select "6141"
select select "service"
select select "46690"
select select "1: Object"
drag, startPoint x: 250, startPoint y: 146, endPoint x: 98, endPoint y: 155, distance: 152.3
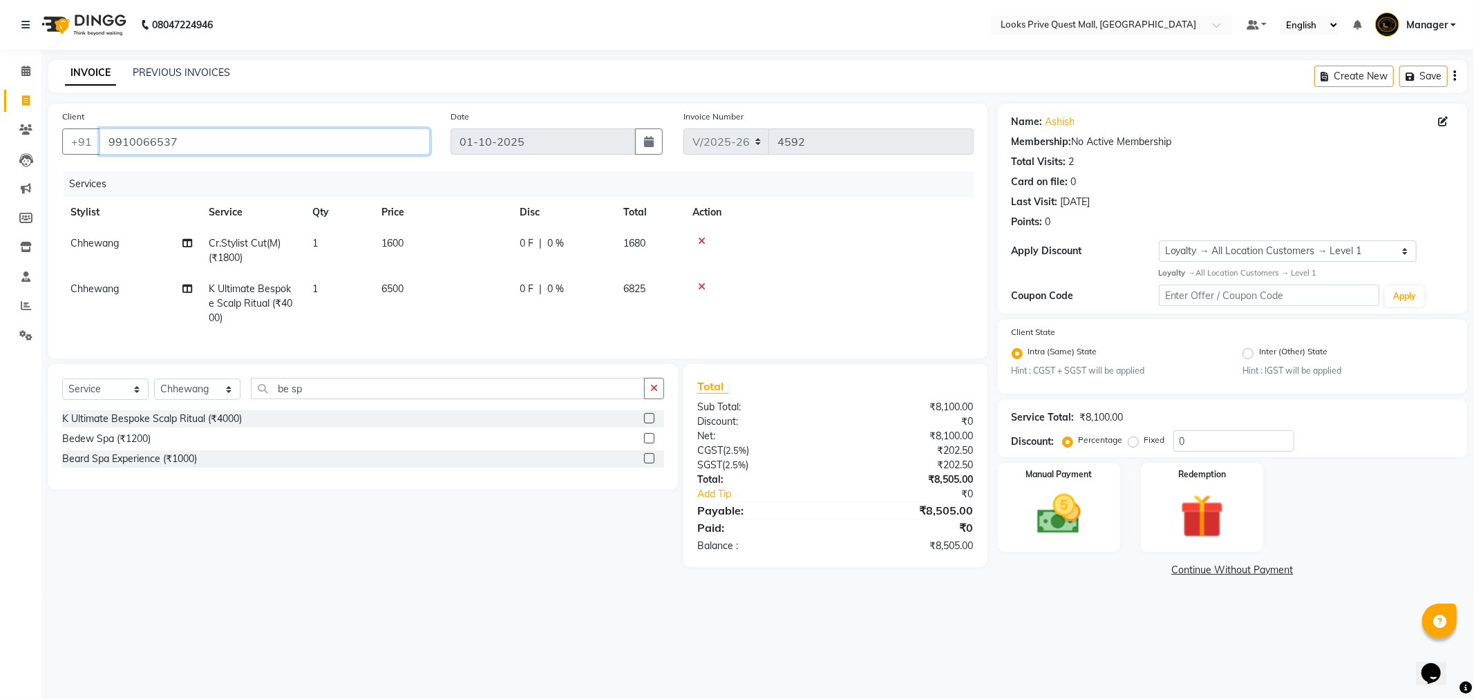
click at [98, 155] on div "Client [PHONE_NUMBER]" at bounding box center [246, 137] width 388 height 57
click at [221, 399] on select "Select Stylist Arman Bapi Chhewang Counter_Sales [PERSON_NAME] [PERSON_NAME] [P…" at bounding box center [197, 389] width 86 height 21
select select "46694"
click at [154, 390] on select "Select Stylist Arman Bapi Chhewang Counter_Sales [PERSON_NAME] [PERSON_NAME] [P…" at bounding box center [197, 389] width 86 height 21
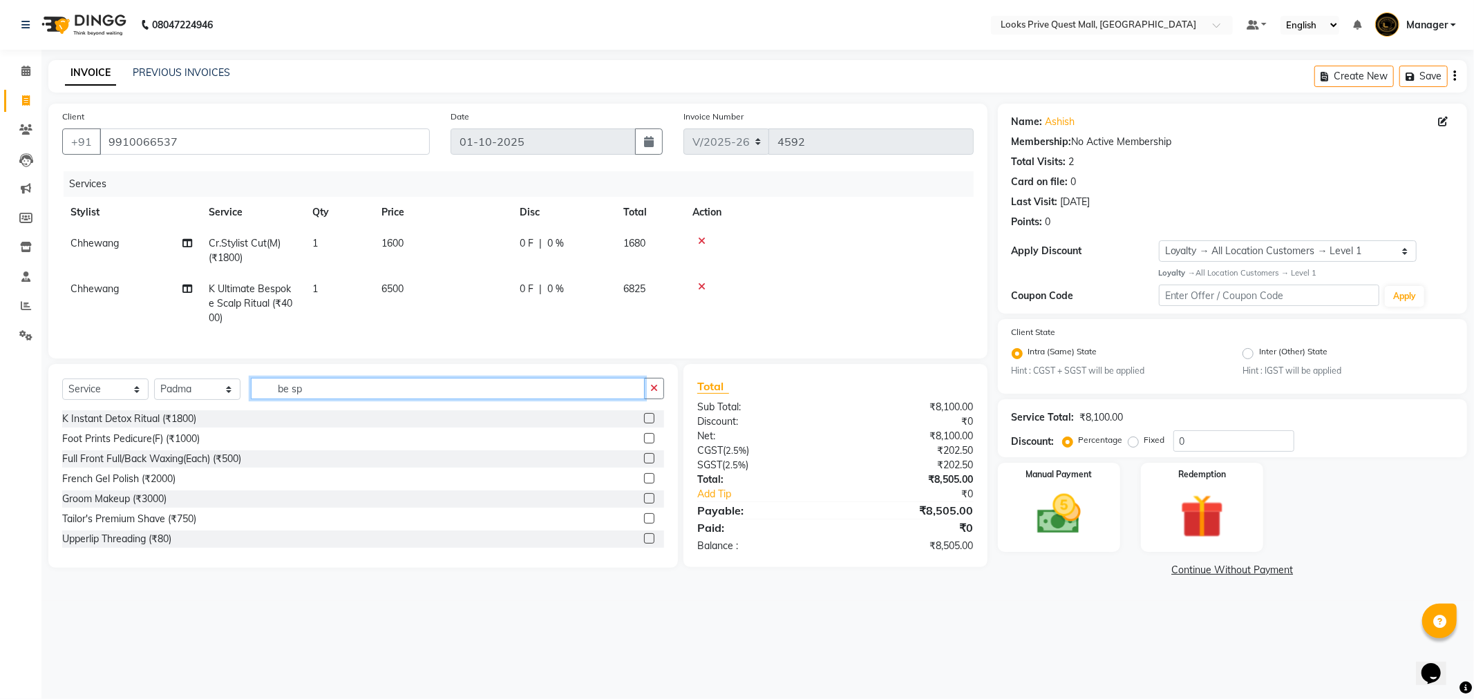
drag, startPoint x: 312, startPoint y: 402, endPoint x: 205, endPoint y: 406, distance: 106.5
click at [233, 406] on div "Select Service Product Membership Package Voucher Prepaid Gift Card Select Styl…" at bounding box center [363, 394] width 602 height 32
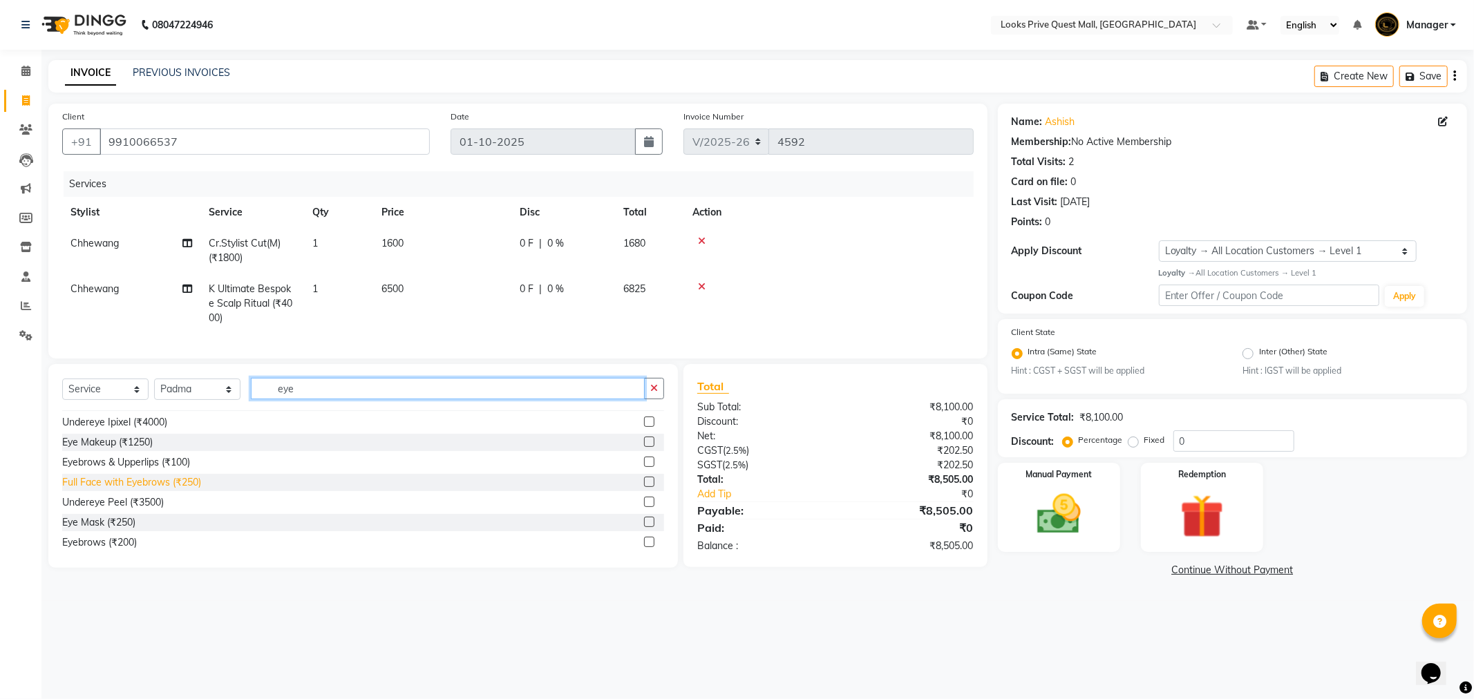
scroll to position [22, 0]
type input "eye"
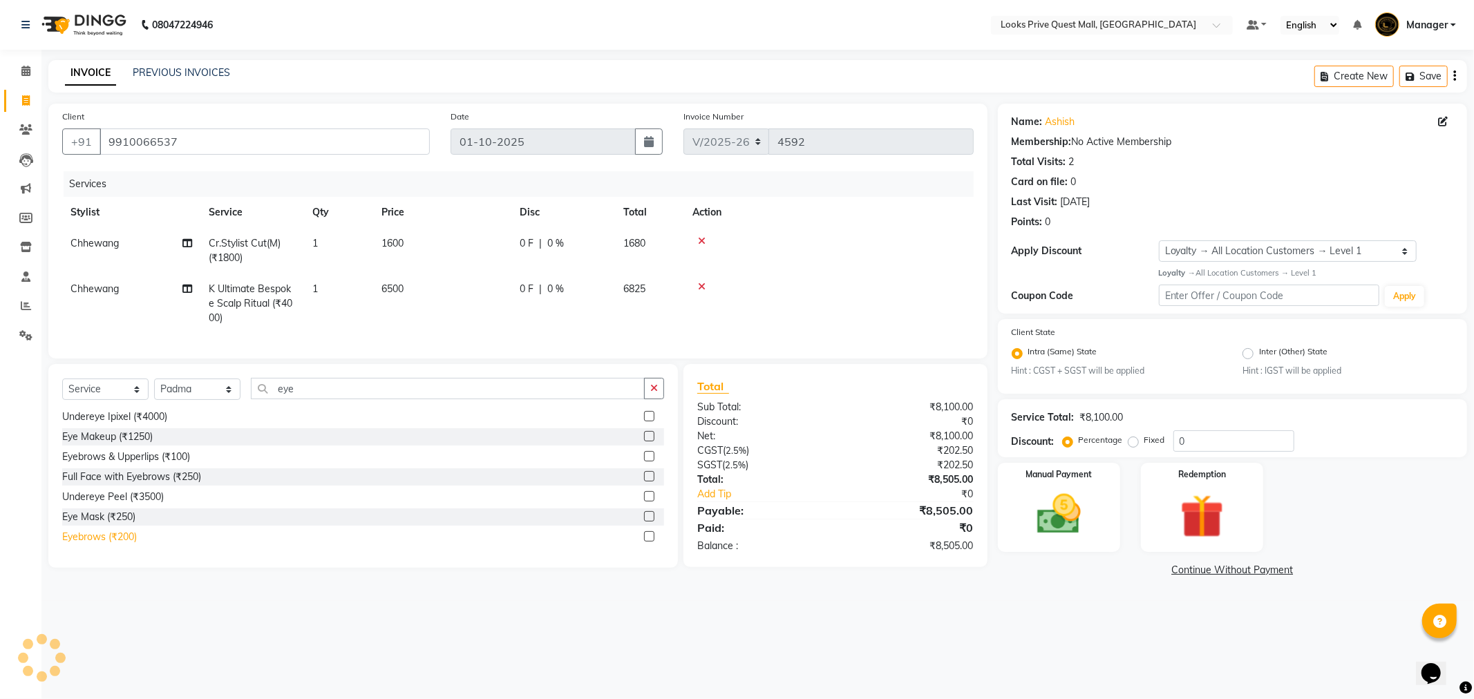
click at [122, 545] on div "Eyebrows (₹200)" at bounding box center [99, 537] width 75 height 15
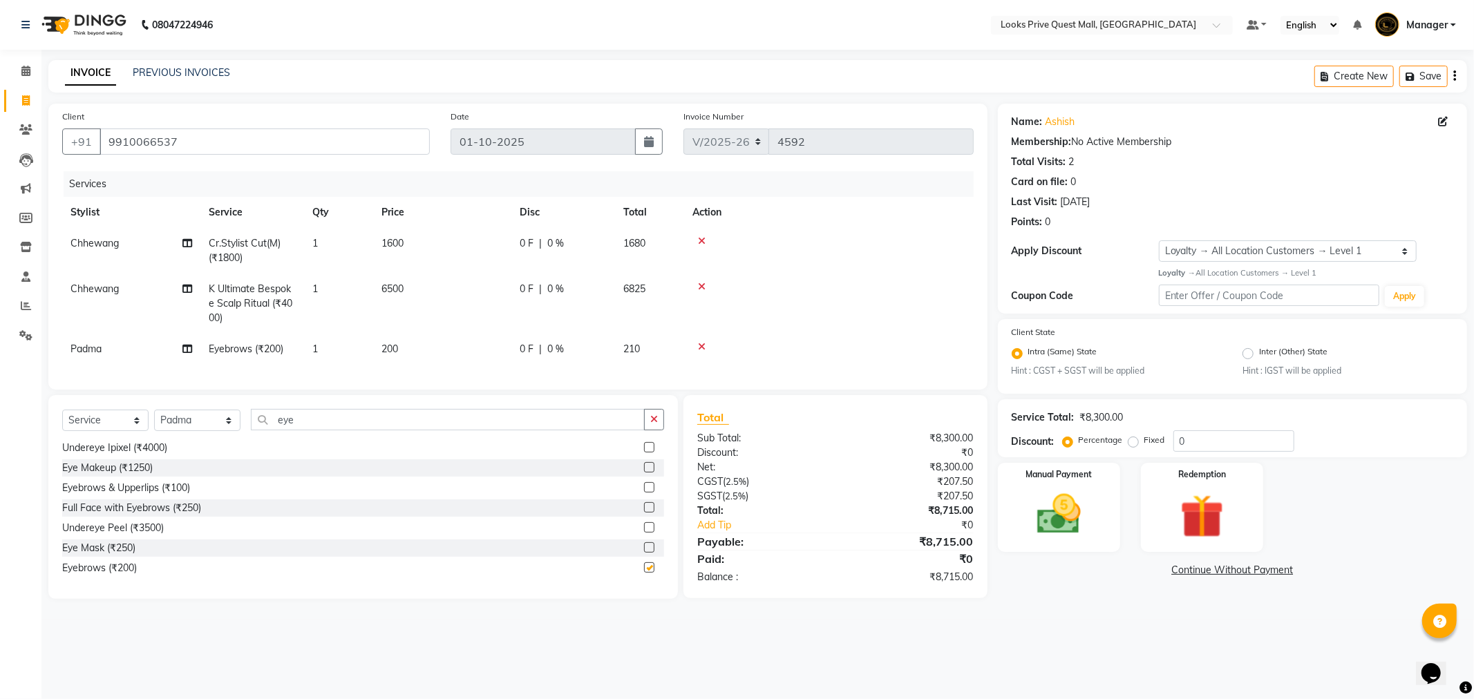
checkbox input "false"
drag, startPoint x: 401, startPoint y: 357, endPoint x: 519, endPoint y: 339, distance: 119.5
click at [402, 357] on td "200" at bounding box center [442, 349] width 138 height 31
select select "46694"
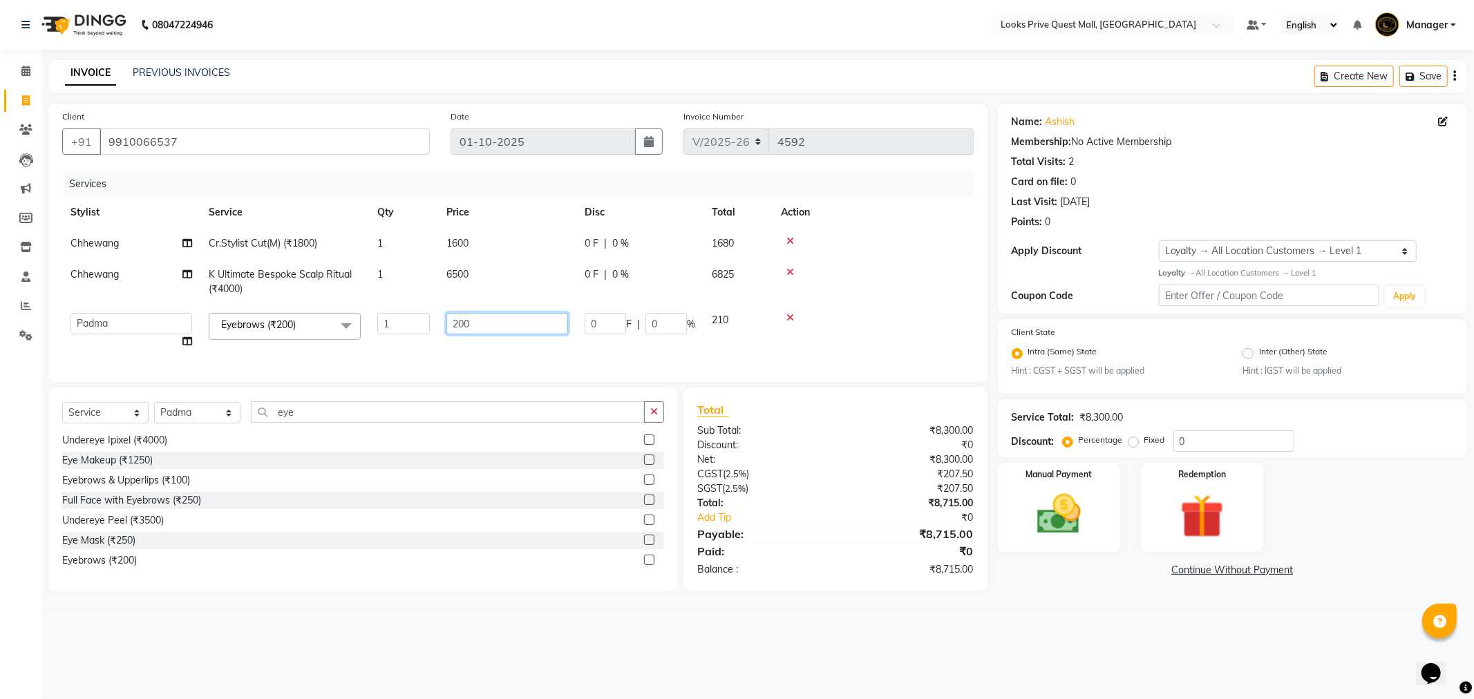
drag, startPoint x: 505, startPoint y: 330, endPoint x: 173, endPoint y: 350, distance: 333.0
click at [195, 337] on tr "Arman Bapi Chhewang Counter_Sales Deepa Das Dipti Uppal Firoz Ku Lin_Lily Manag…" at bounding box center [517, 331] width 911 height 53
type input "150"
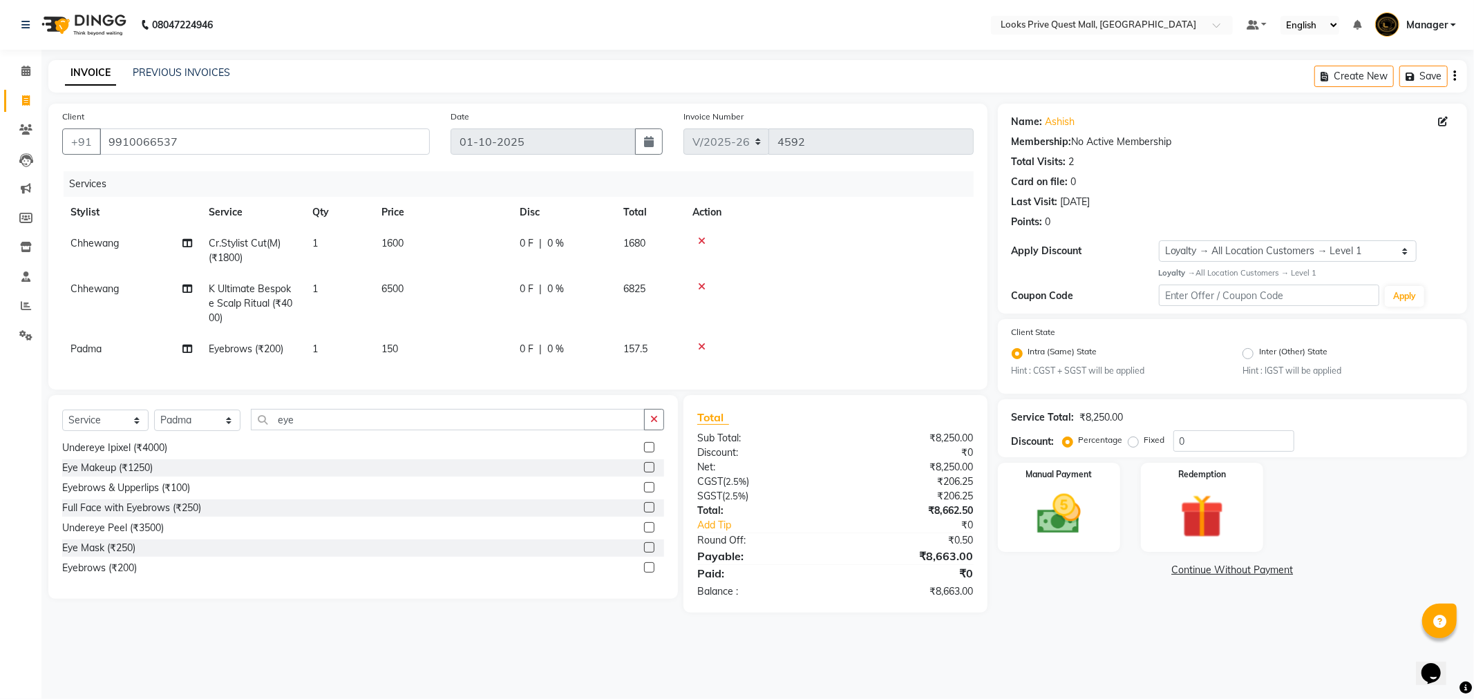
click at [278, 361] on div "Services Stylist Service Qty Price Disc Total Action Chhewang Cr.Stylist Cut(M)…" at bounding box center [517, 273] width 911 height 205
drag, startPoint x: 332, startPoint y: 440, endPoint x: 205, endPoint y: 440, distance: 126.5
click at [205, 440] on div "Select Service Product Membership Package Voucher Prepaid Gift Card Select Styl…" at bounding box center [363, 425] width 602 height 32
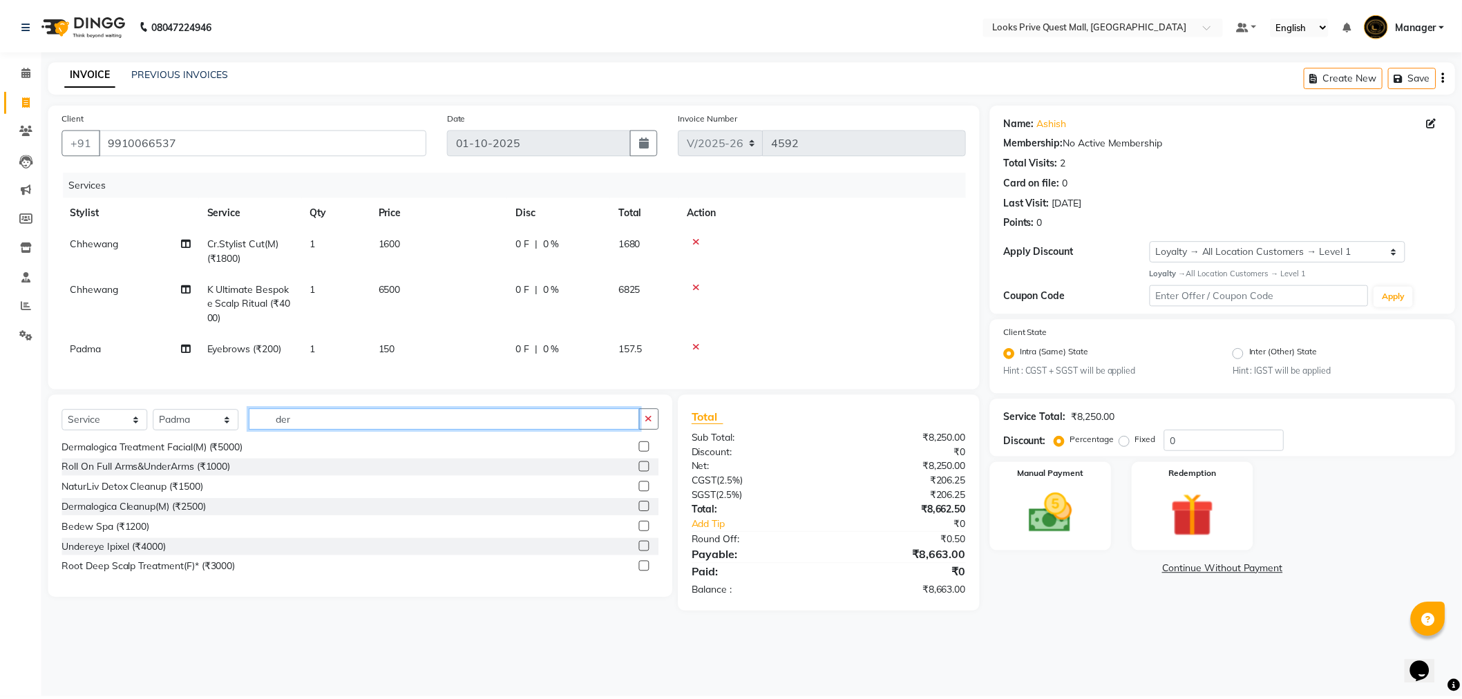
scroll to position [0, 0]
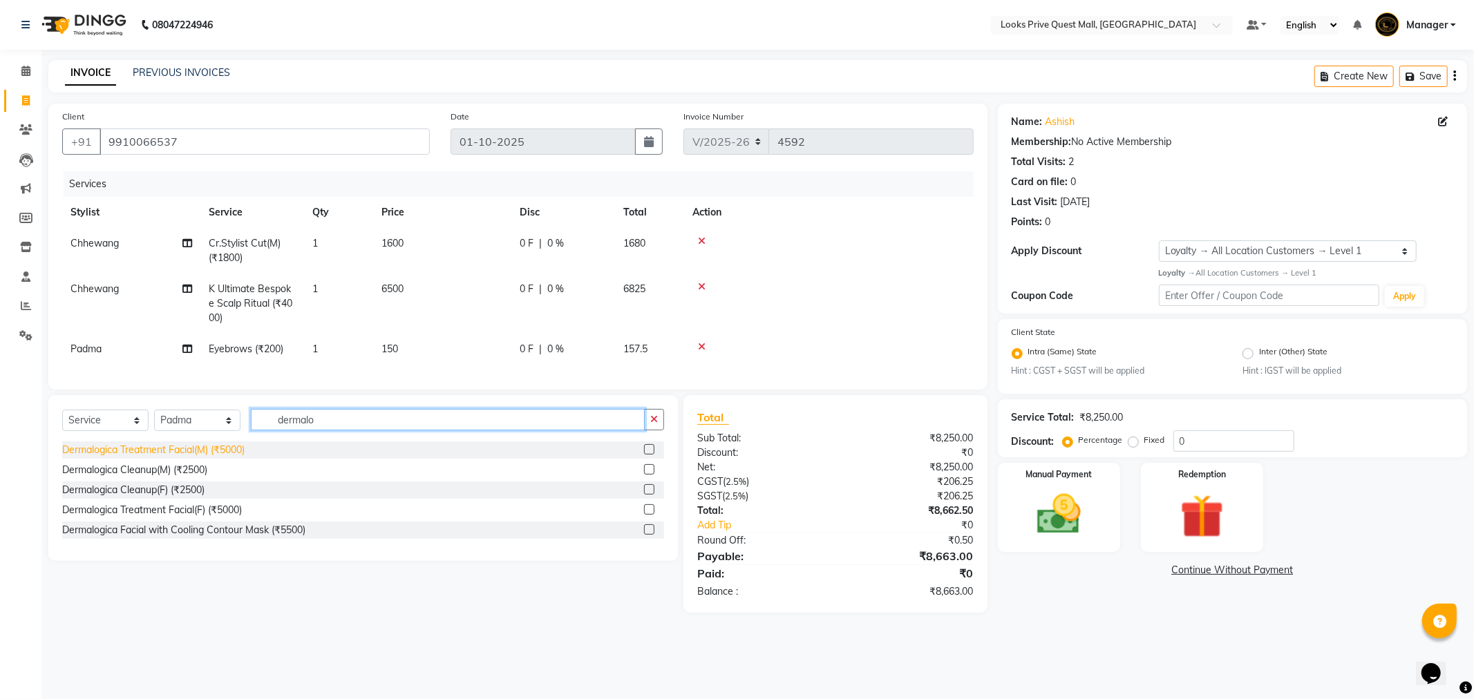
type input "dermalo"
click at [188, 457] on div "Dermalogica Treatment Facial(M) (₹5000)" at bounding box center [153, 450] width 182 height 15
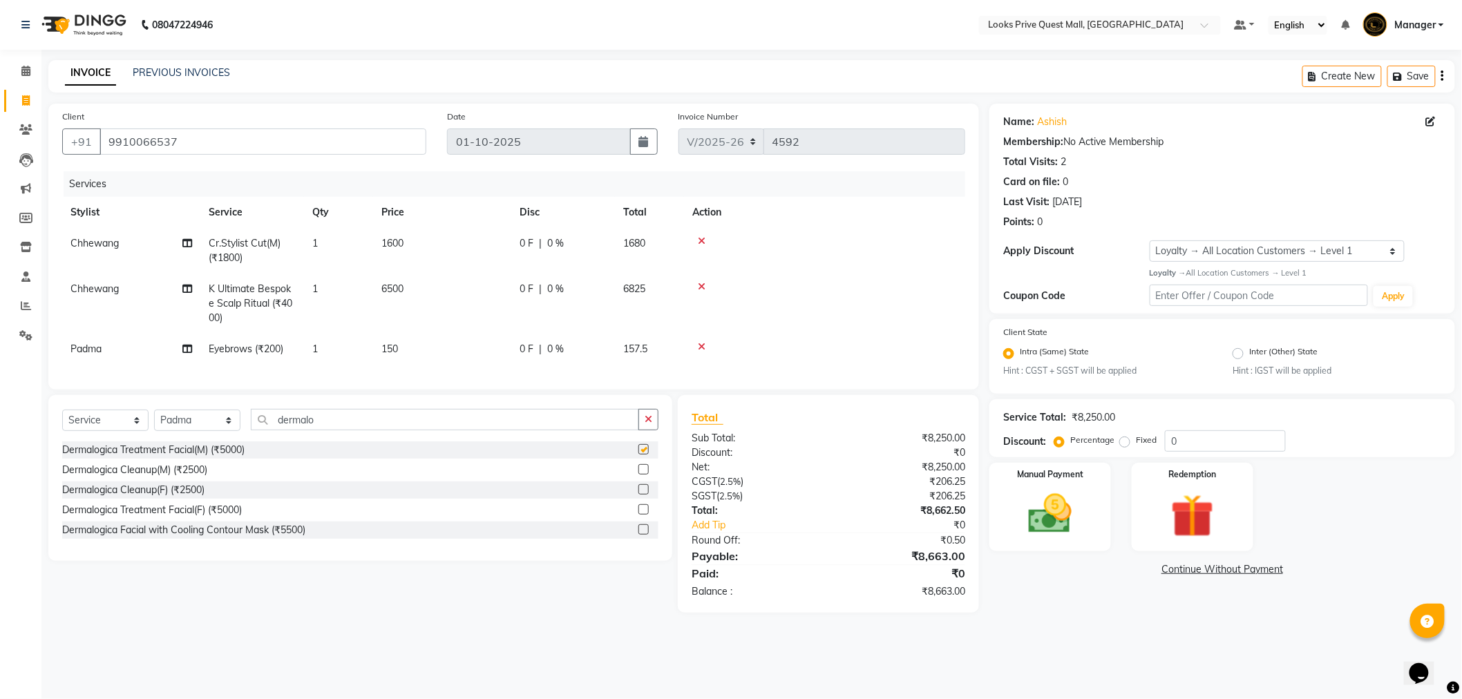
checkbox input "false"
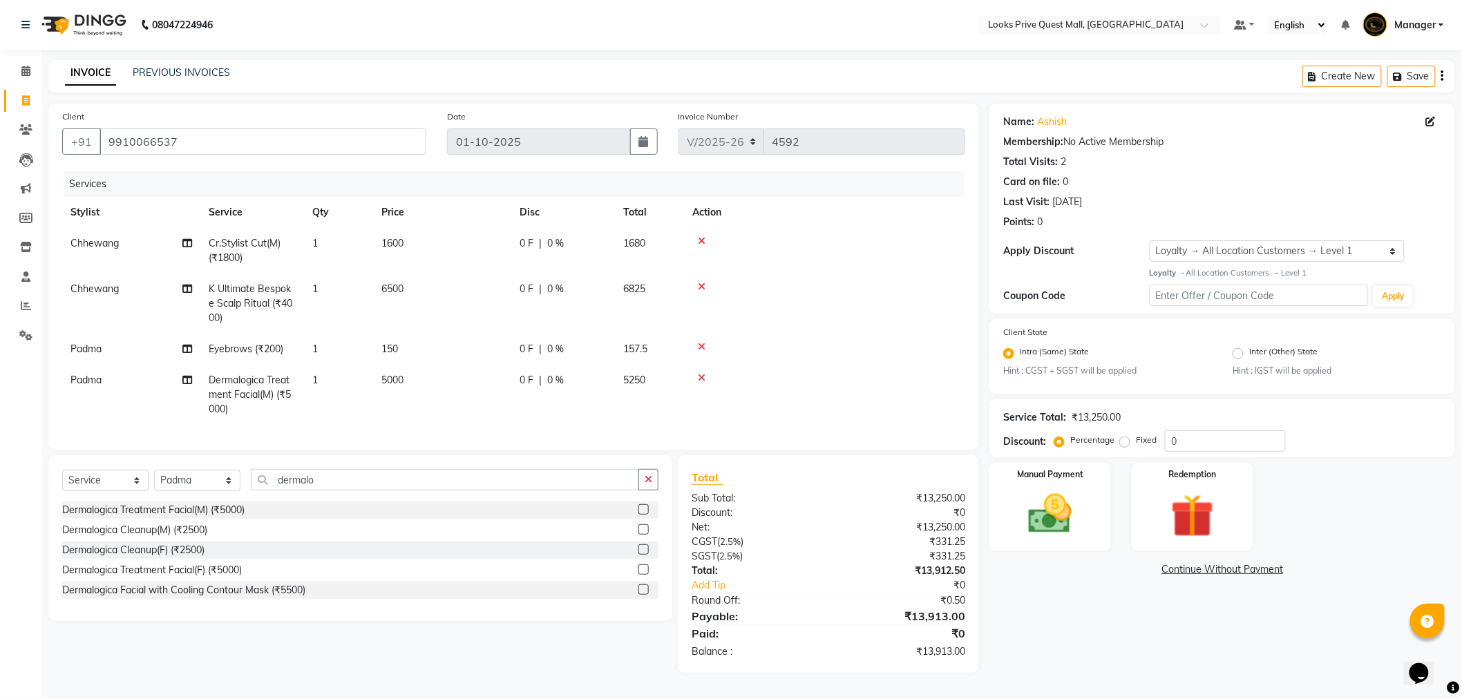
click at [436, 381] on td "5000" at bounding box center [442, 395] width 138 height 60
select select "46694"
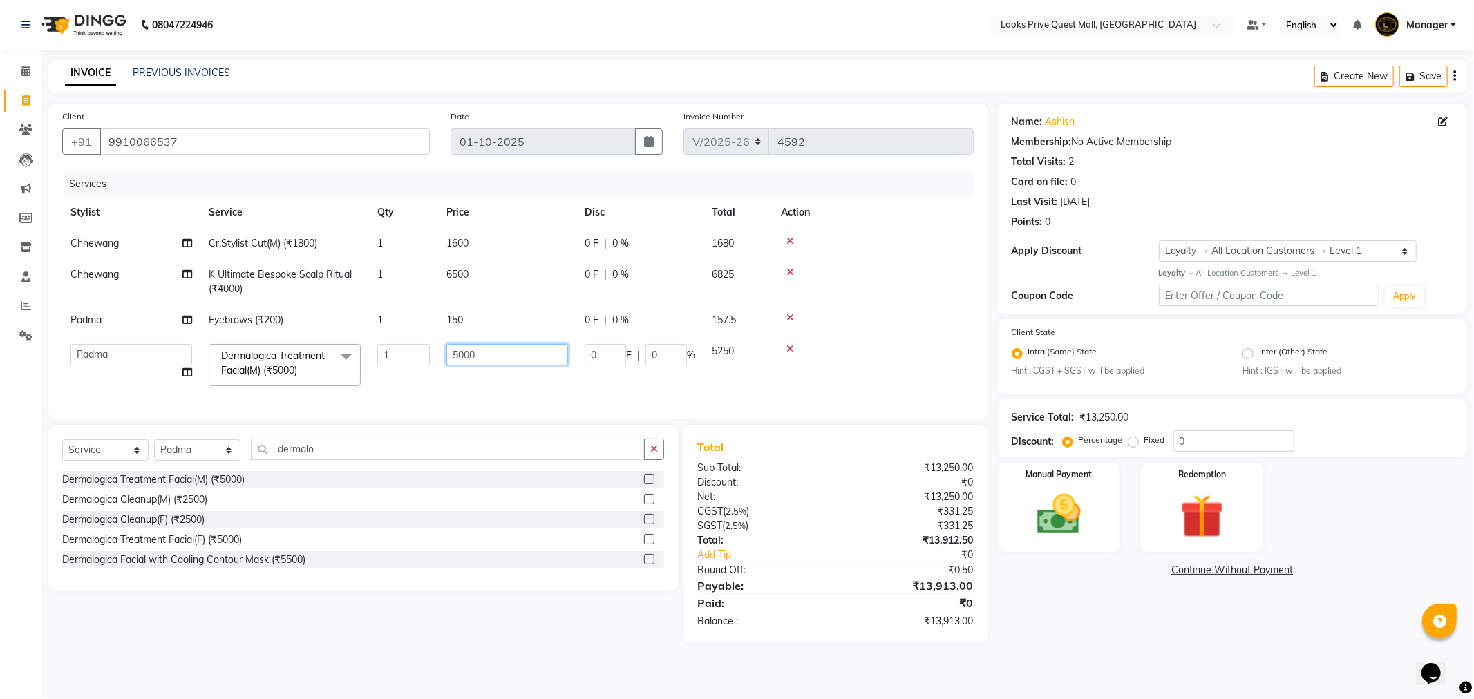
drag, startPoint x: 499, startPoint y: 361, endPoint x: 356, endPoint y: 375, distance: 143.7
click at [356, 375] on tr "Arman Bapi Chhewang Counter_Sales Deepa Das Dipti Uppal Firoz Ku Lin_Lily Manag…" at bounding box center [517, 365] width 911 height 59
type input "7000"
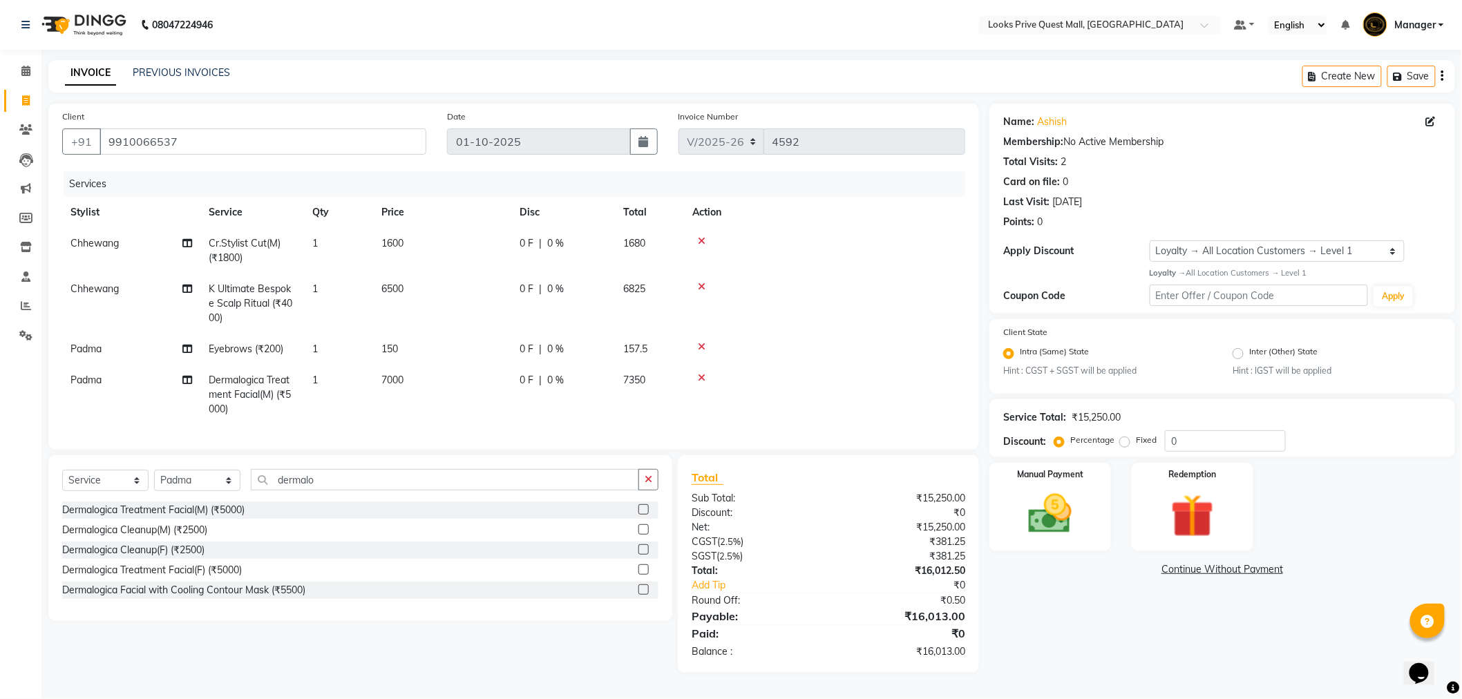
click at [388, 388] on tr "Padma Dermalogica Treatment Facial(M) (₹5000) 1 7000 0 F | 0 % 7350" at bounding box center [513, 395] width 903 height 60
click at [1075, 663] on div "Name: Ashish Membership: No Active Membership Total Visits: 2 Card on file: 0 L…" at bounding box center [1228, 388] width 476 height 569
click at [1040, 648] on div "Name: Ashish Membership: No Active Membership Total Visits: 2 Card on file: 0 L…" at bounding box center [1228, 388] width 476 height 569
click at [1055, 507] on img at bounding box center [1050, 515] width 73 height 52
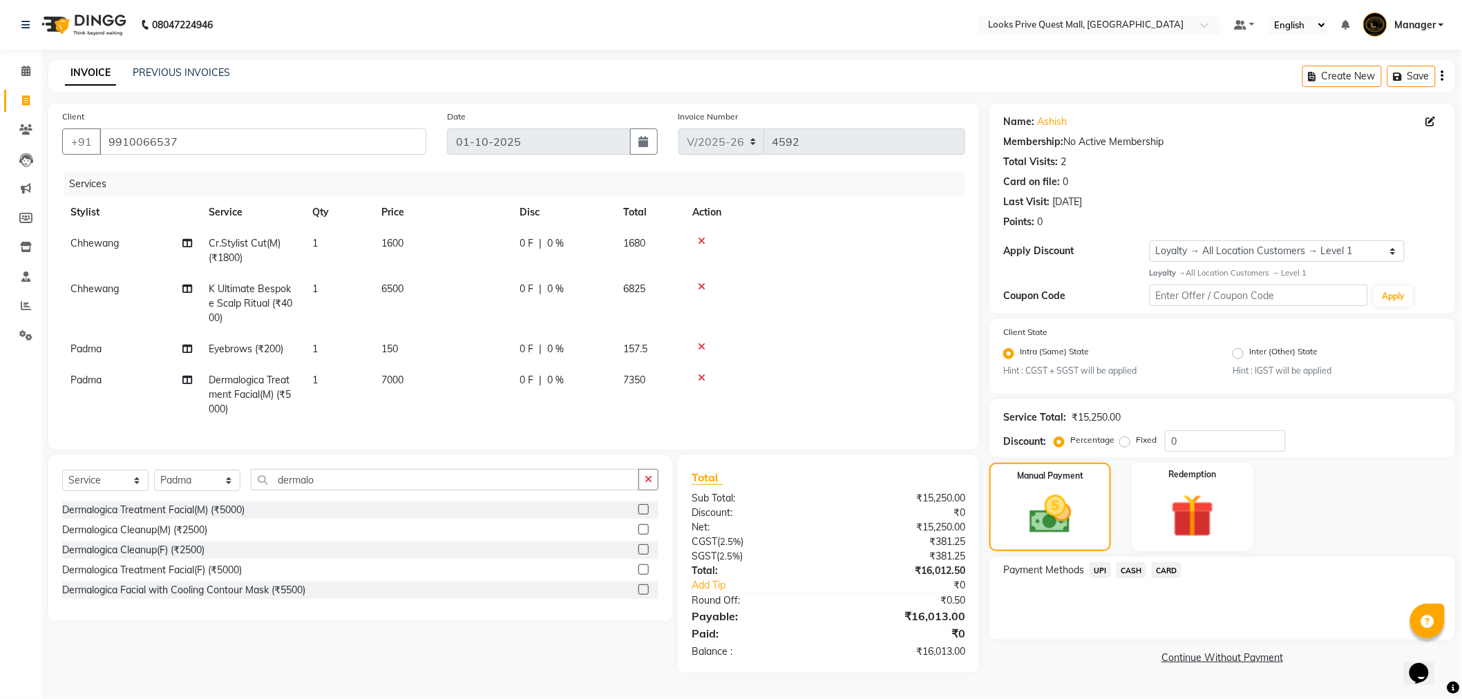
click at [1138, 572] on span "CASH" at bounding box center [1132, 571] width 30 height 16
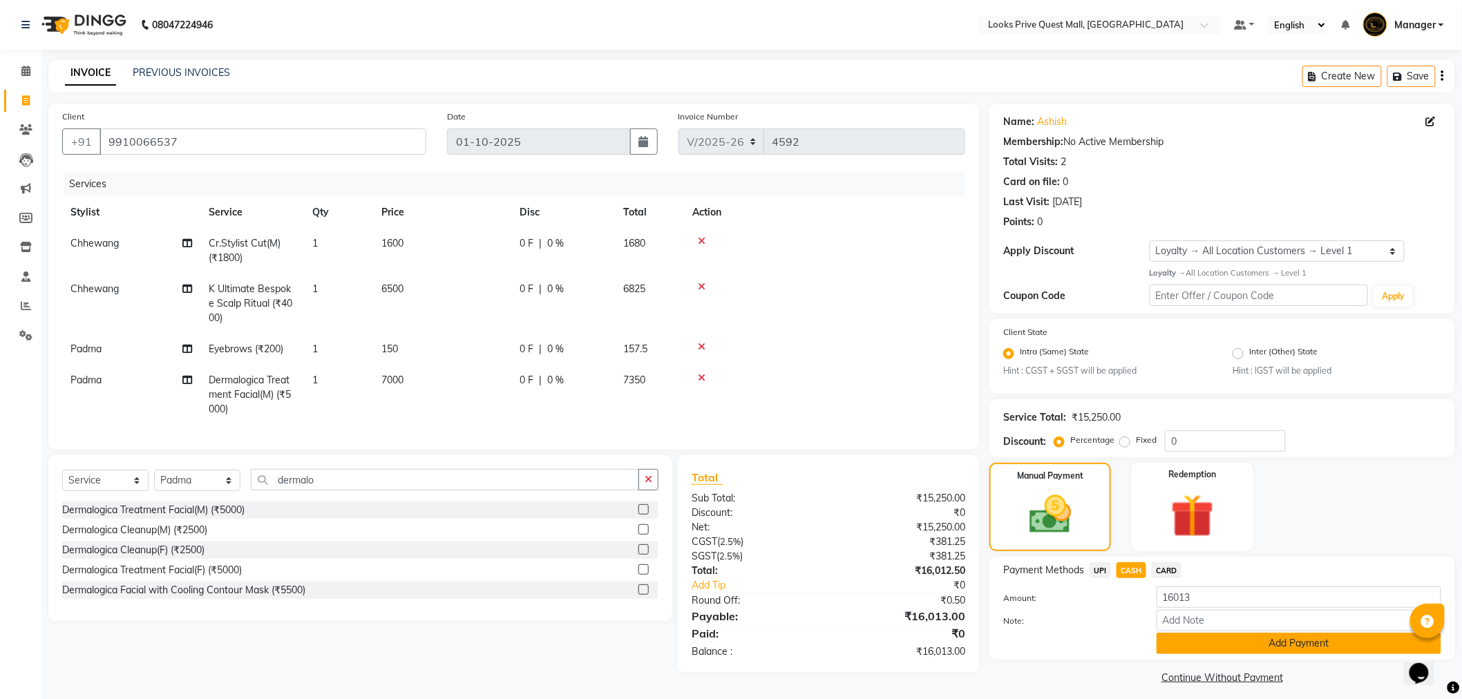
click at [1183, 643] on button "Add Payment" at bounding box center [1299, 643] width 285 height 21
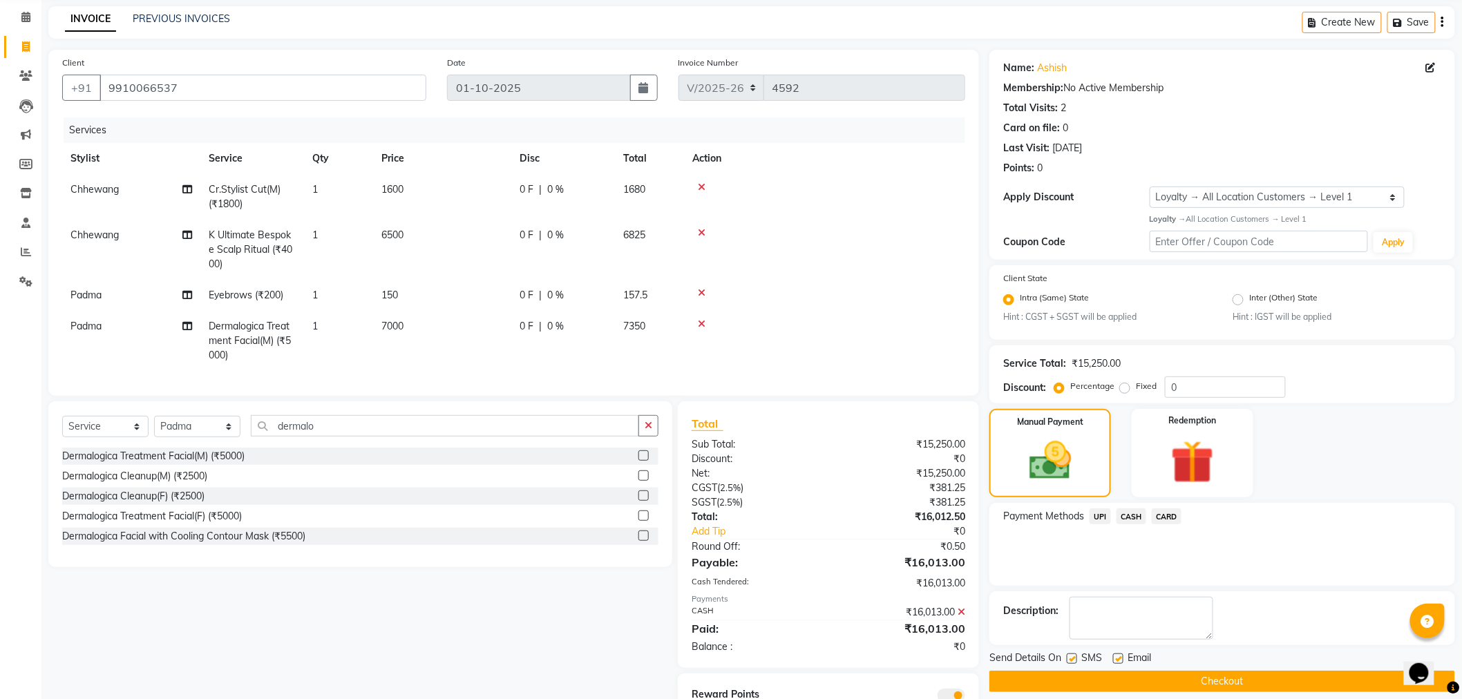
scroll to position [123, 0]
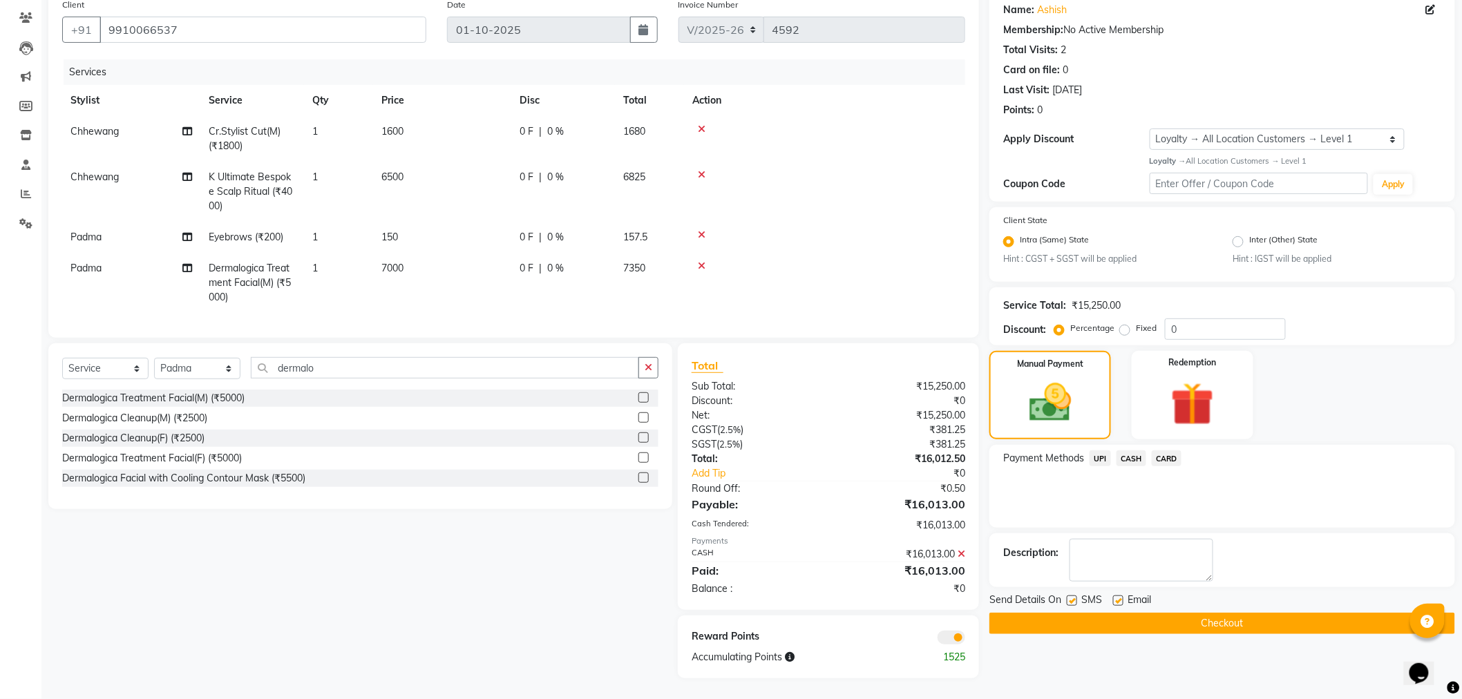
click at [1117, 596] on label at bounding box center [1118, 601] width 10 height 10
click at [1117, 597] on input "checkbox" at bounding box center [1117, 601] width 9 height 9
checkbox input "false"
click at [1037, 613] on button "Checkout" at bounding box center [1223, 623] width 466 height 21
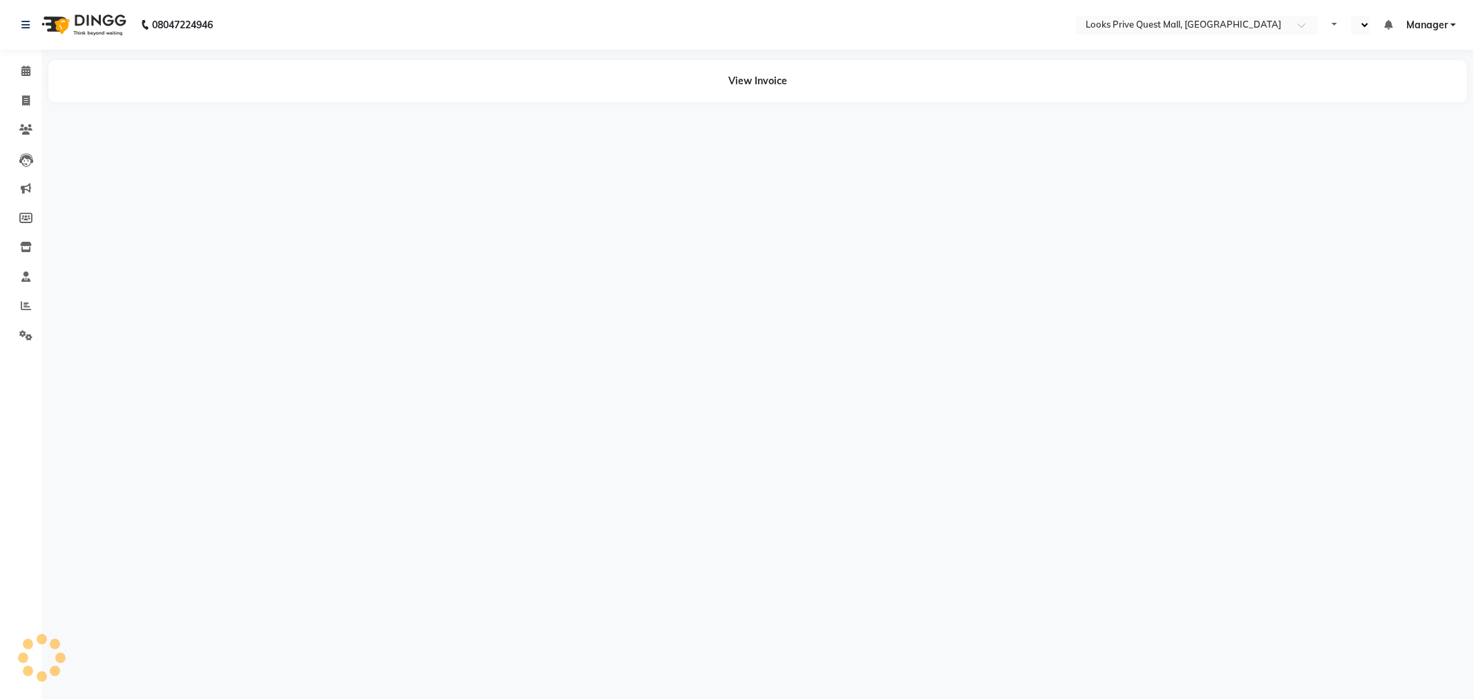
select select "en"
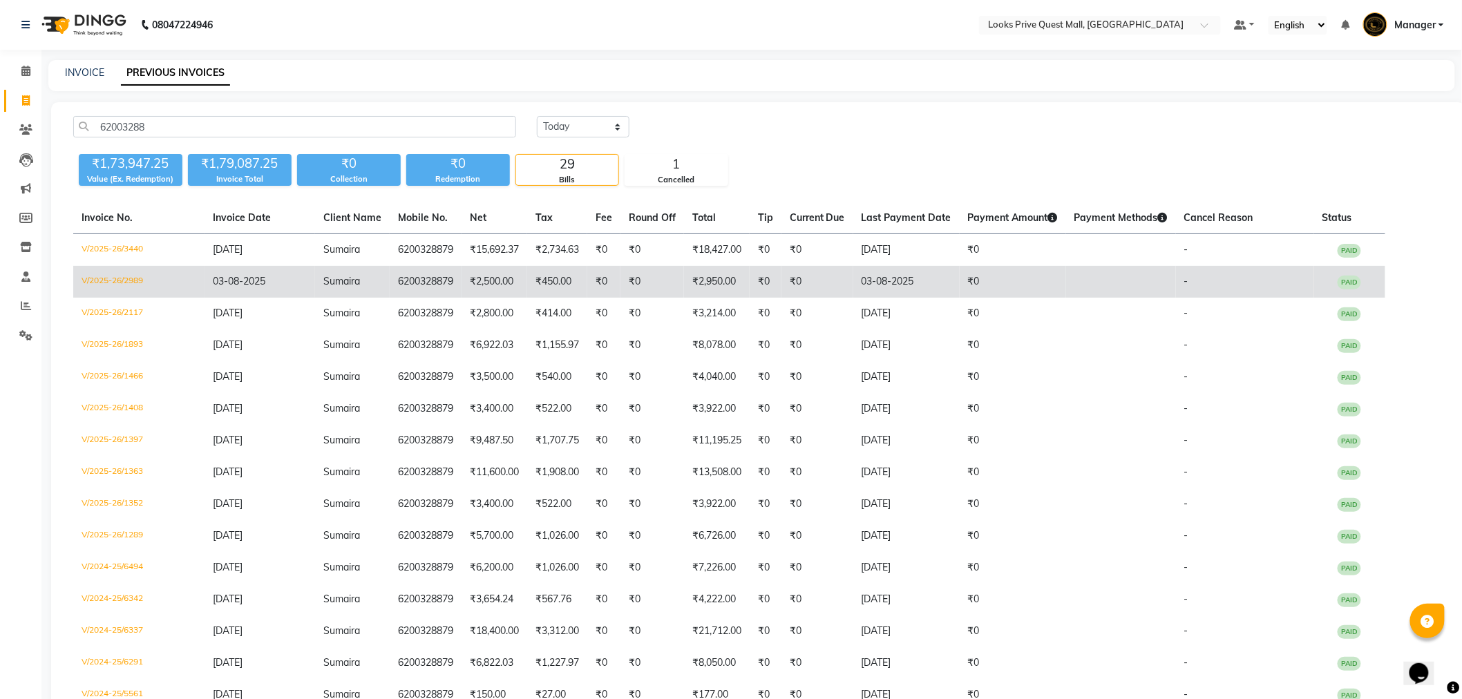
click at [129, 292] on td "V/2025-26/2989" at bounding box center [138, 282] width 131 height 32
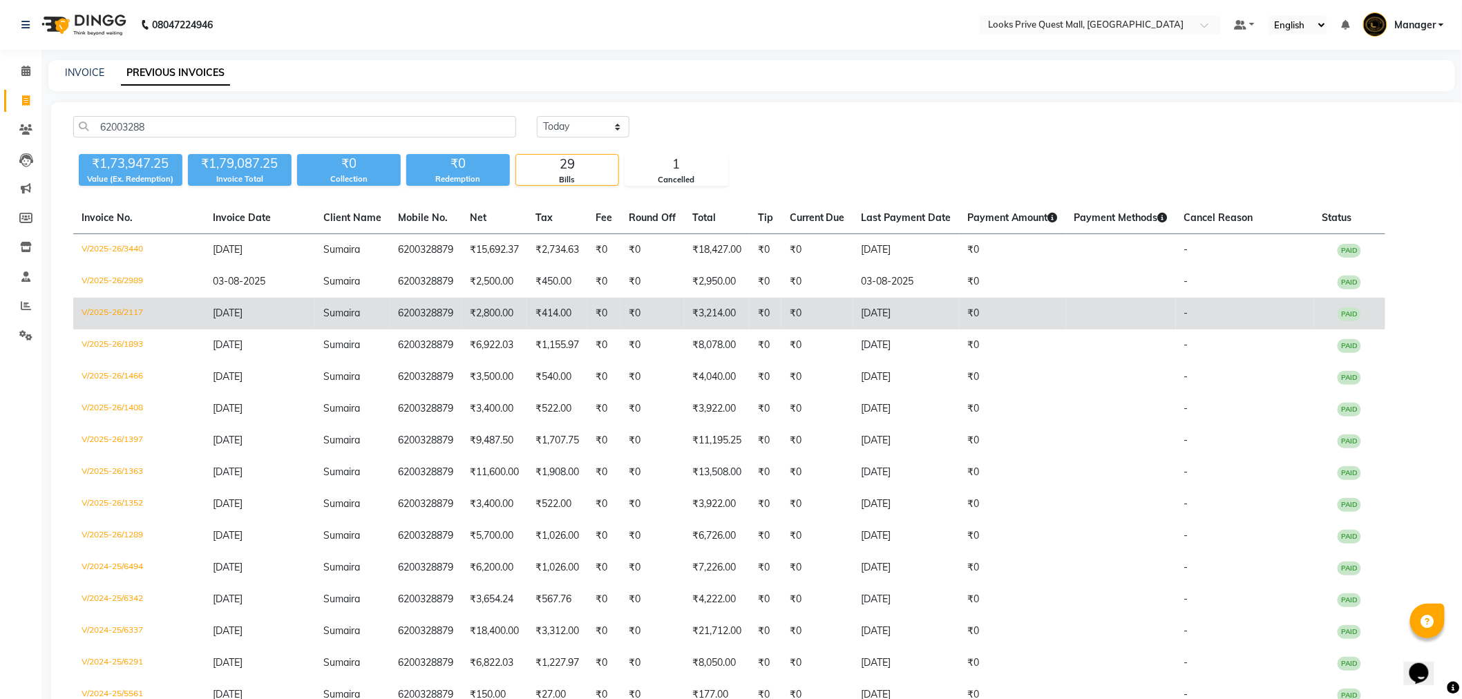
click at [82, 319] on td "V/2025-26/2117" at bounding box center [138, 314] width 131 height 32
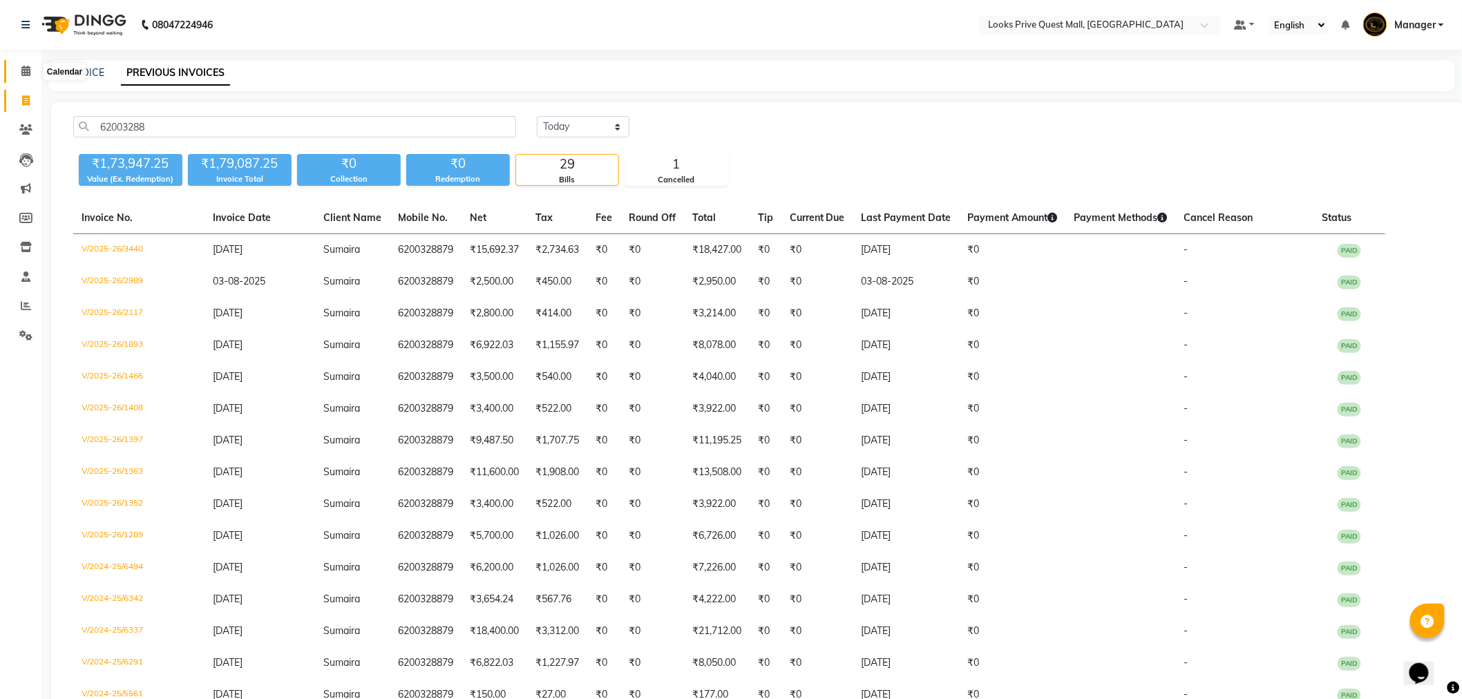
drag, startPoint x: 31, startPoint y: 70, endPoint x: 328, endPoint y: 23, distance: 300.3
click at [31, 70] on span at bounding box center [26, 72] width 24 height 16
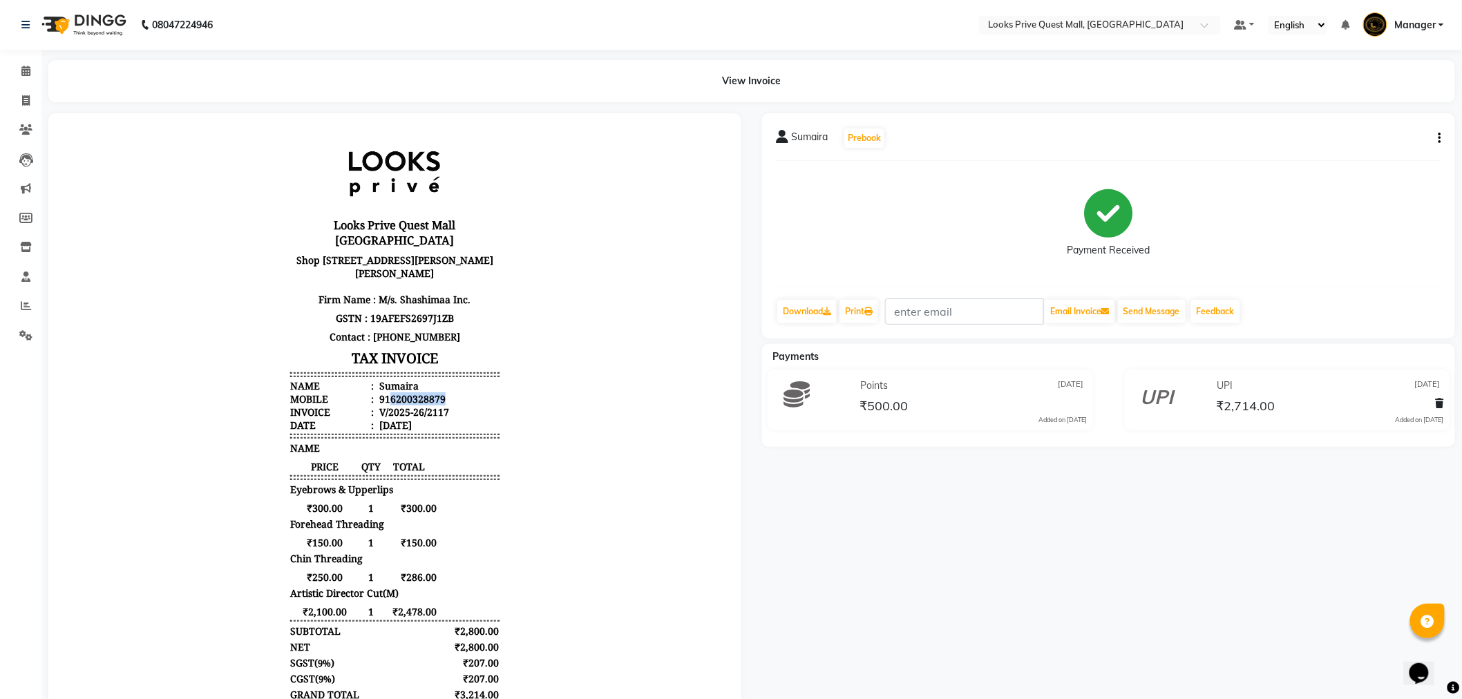
drag, startPoint x: 379, startPoint y: 395, endPoint x: 449, endPoint y: 397, distance: 69.8
click at [449, 397] on li "Mobile : 916200328879" at bounding box center [394, 398] width 209 height 13
copy div "6200328879"
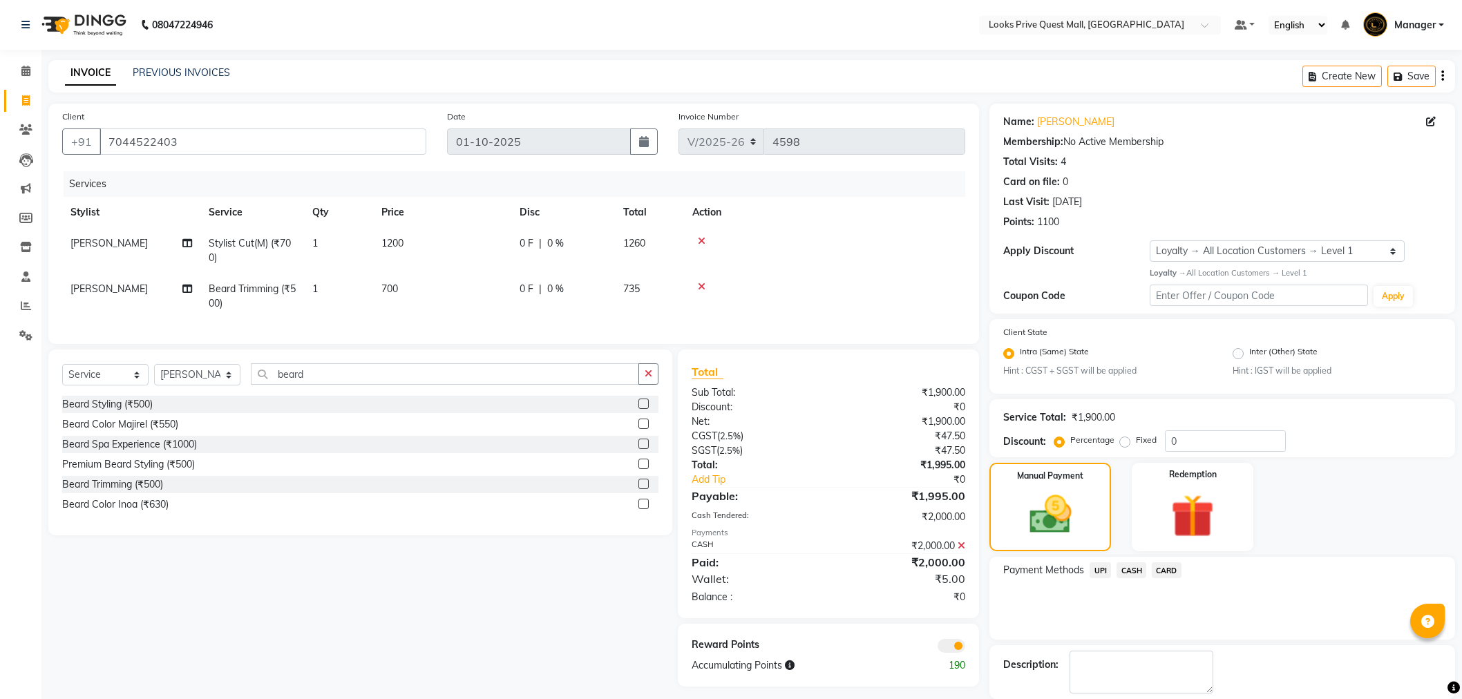
select select "6141"
select select "service"
select select "46701"
select select "1: Object"
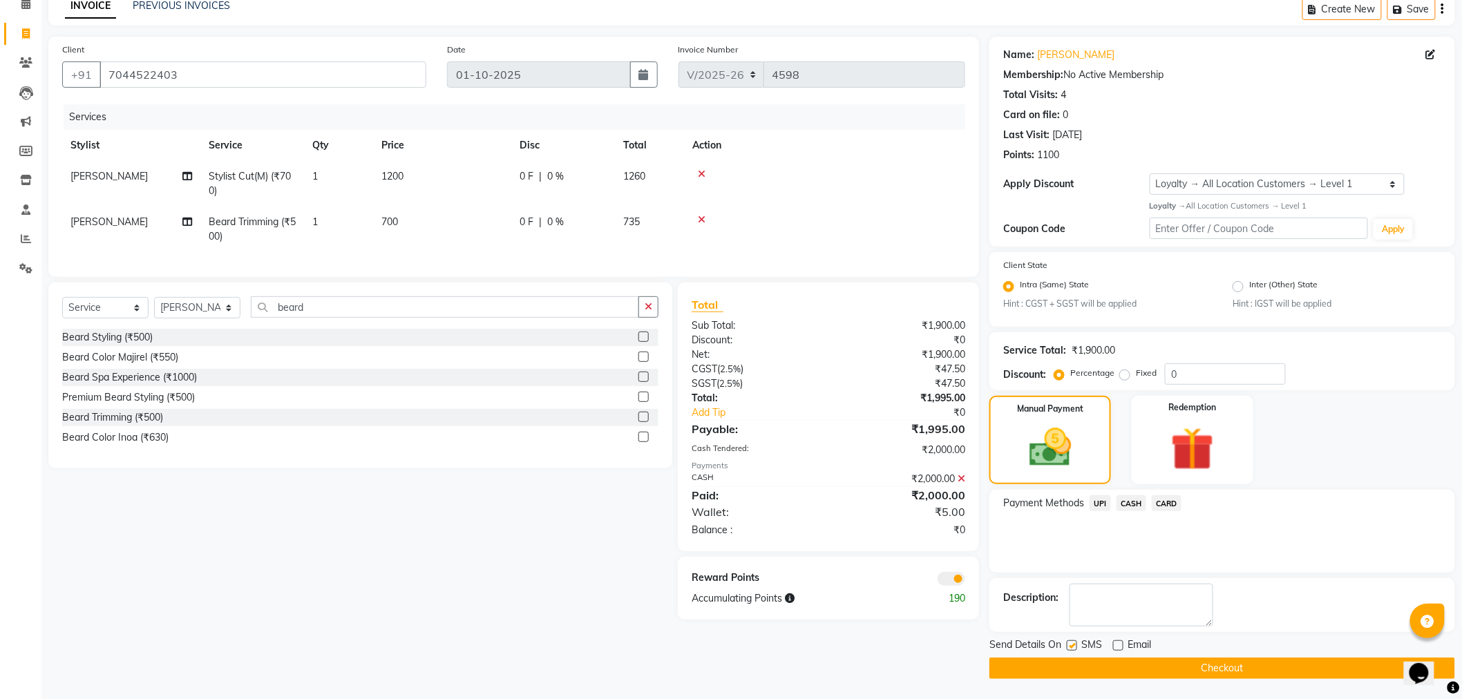
click at [955, 586] on span at bounding box center [952, 579] width 28 height 14
click at [965, 581] on input "checkbox" at bounding box center [965, 581] width 0 height 0
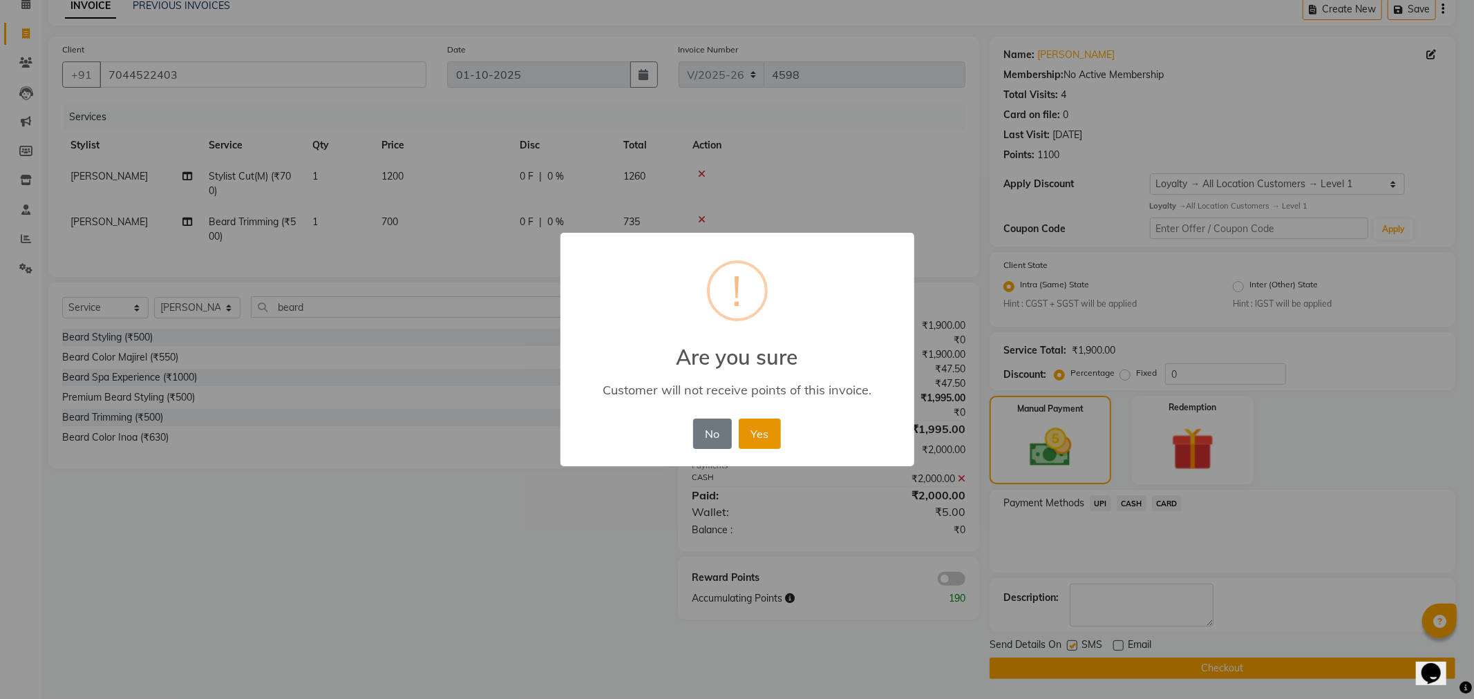
click at [763, 427] on button "Yes" at bounding box center [760, 434] width 42 height 30
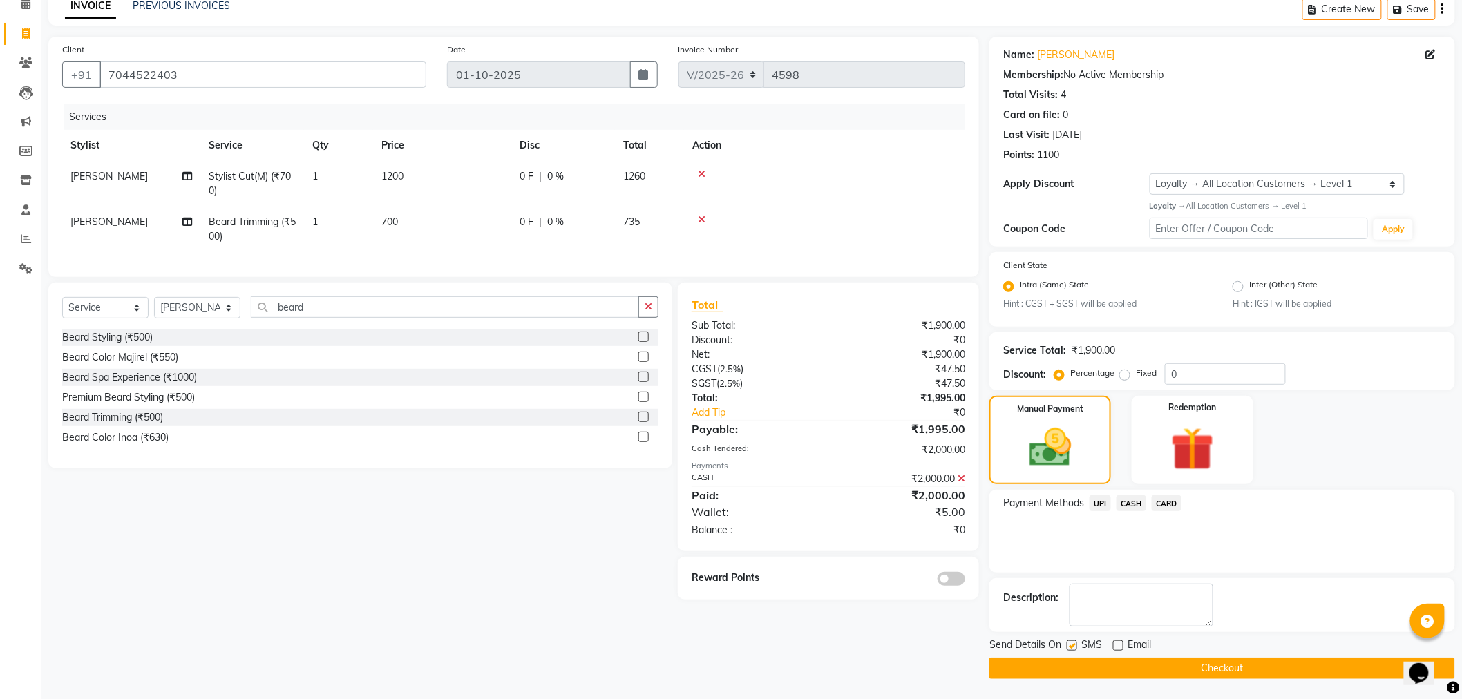
click at [1066, 665] on button "Checkout" at bounding box center [1223, 668] width 466 height 21
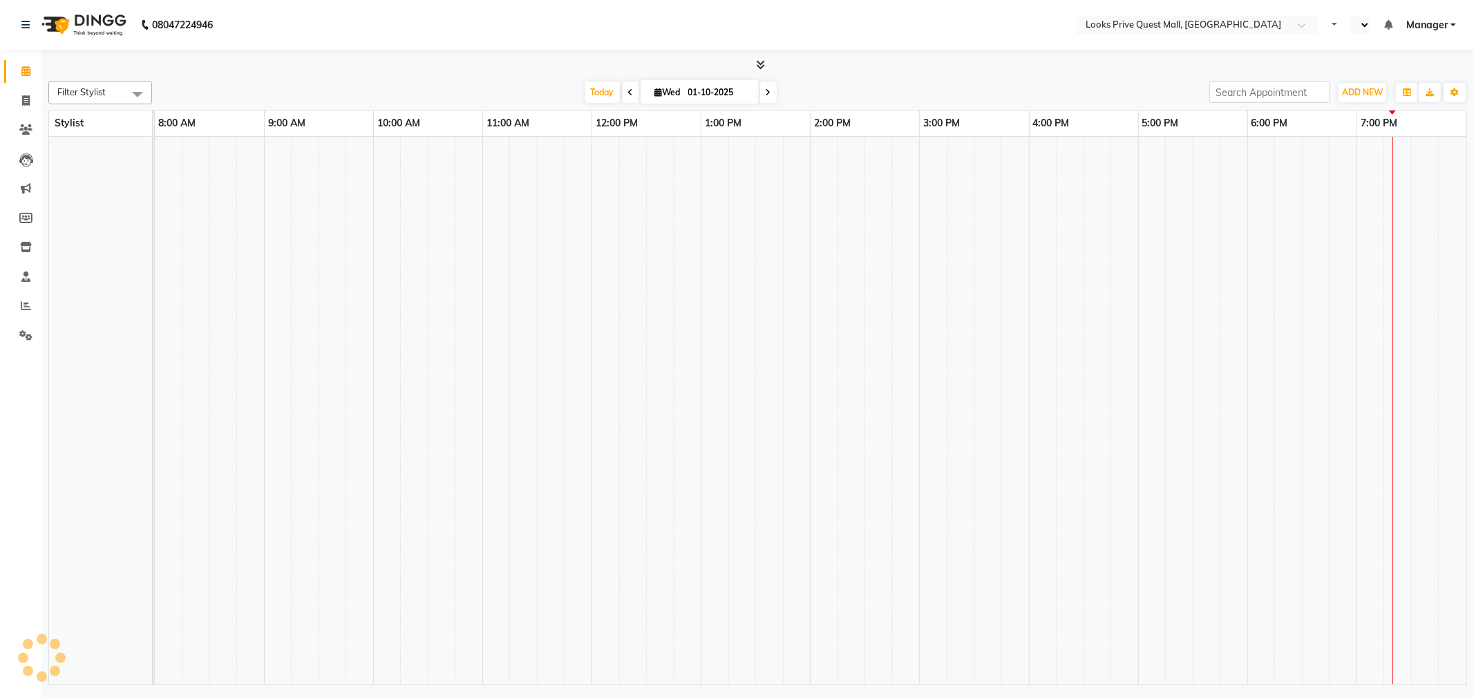
select select "en"
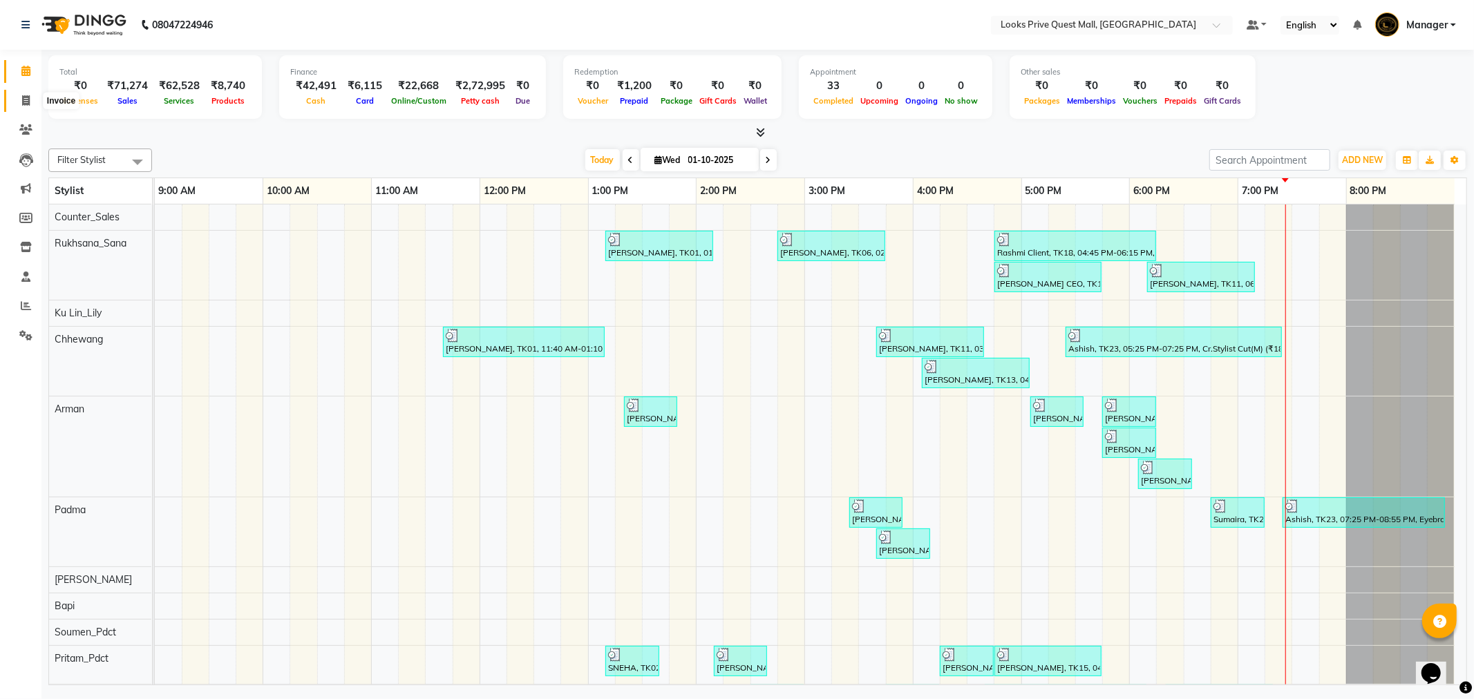
click at [19, 94] on span at bounding box center [26, 101] width 24 height 16
select select "service"
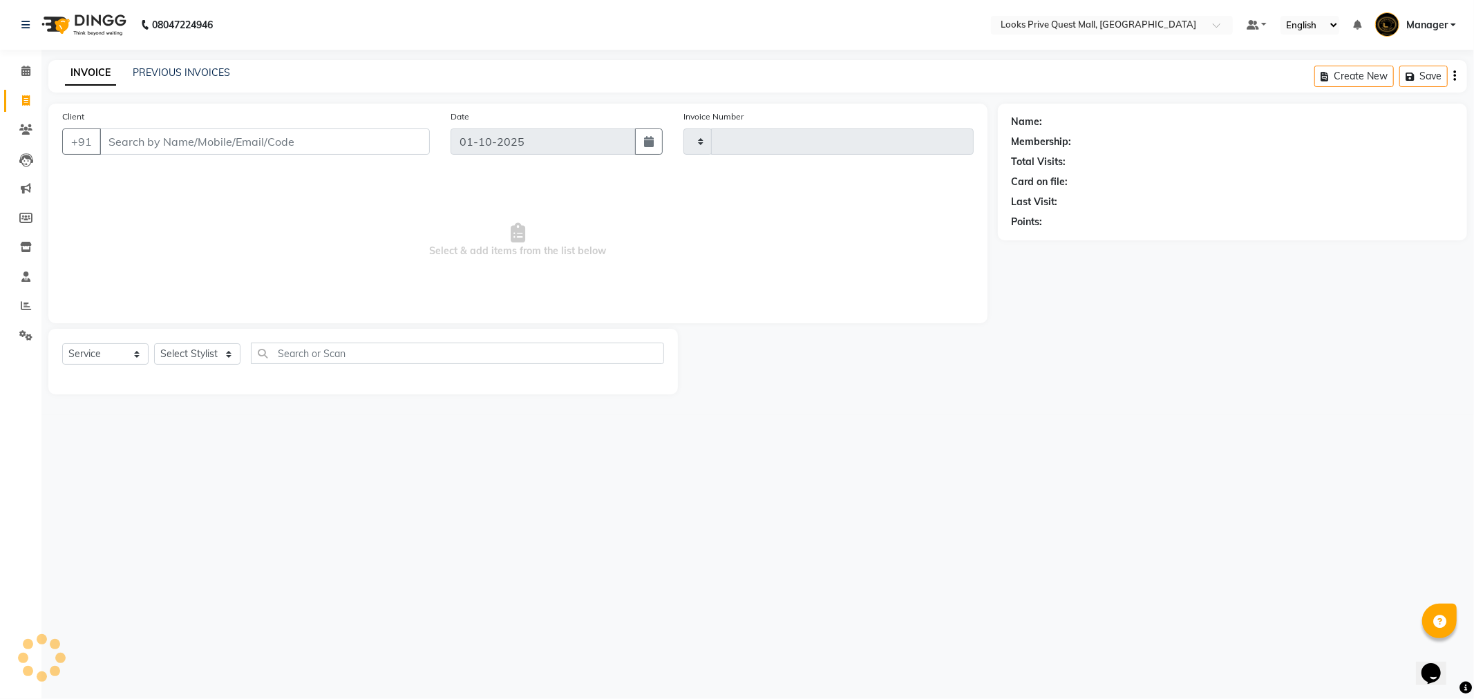
type input "4601"
select select "6141"
click at [159, 137] on input "Client" at bounding box center [265, 142] width 330 height 26
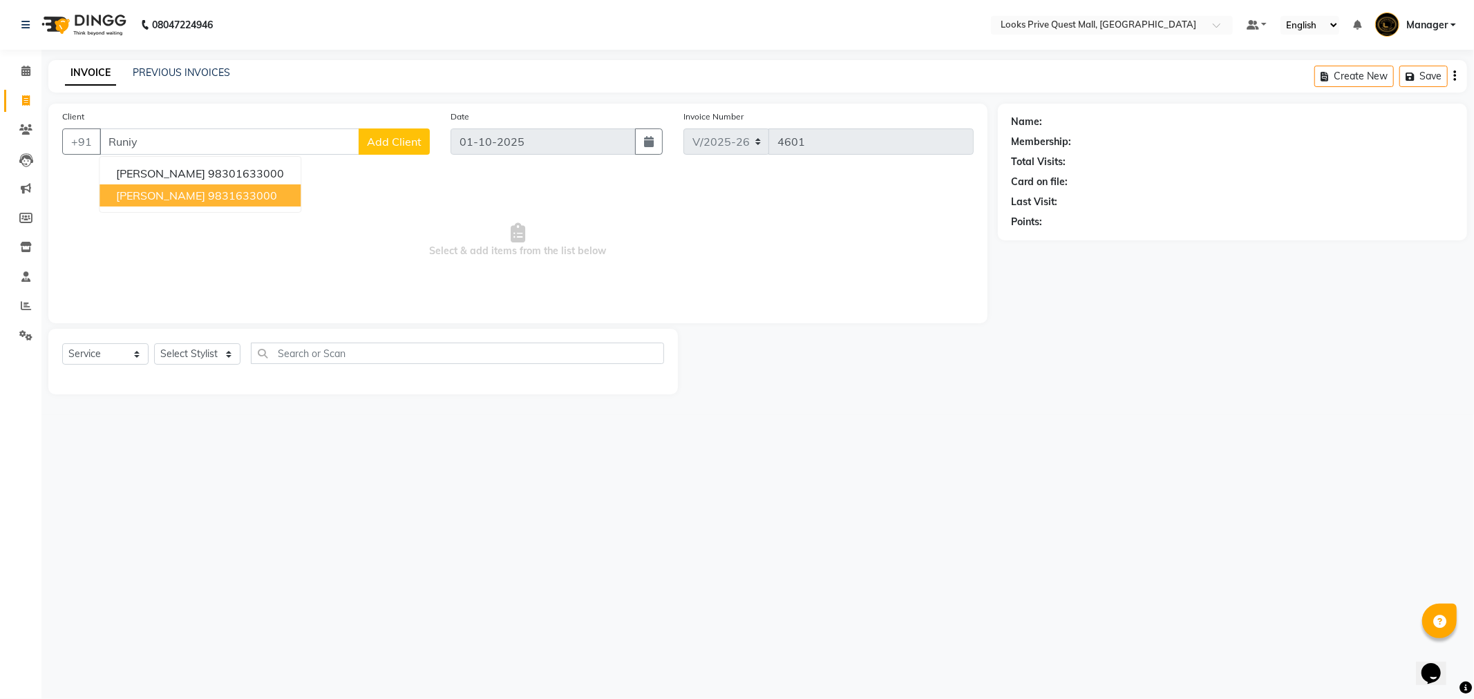
click at [208, 193] on ngb-highlight "9831633000" at bounding box center [242, 196] width 69 height 14
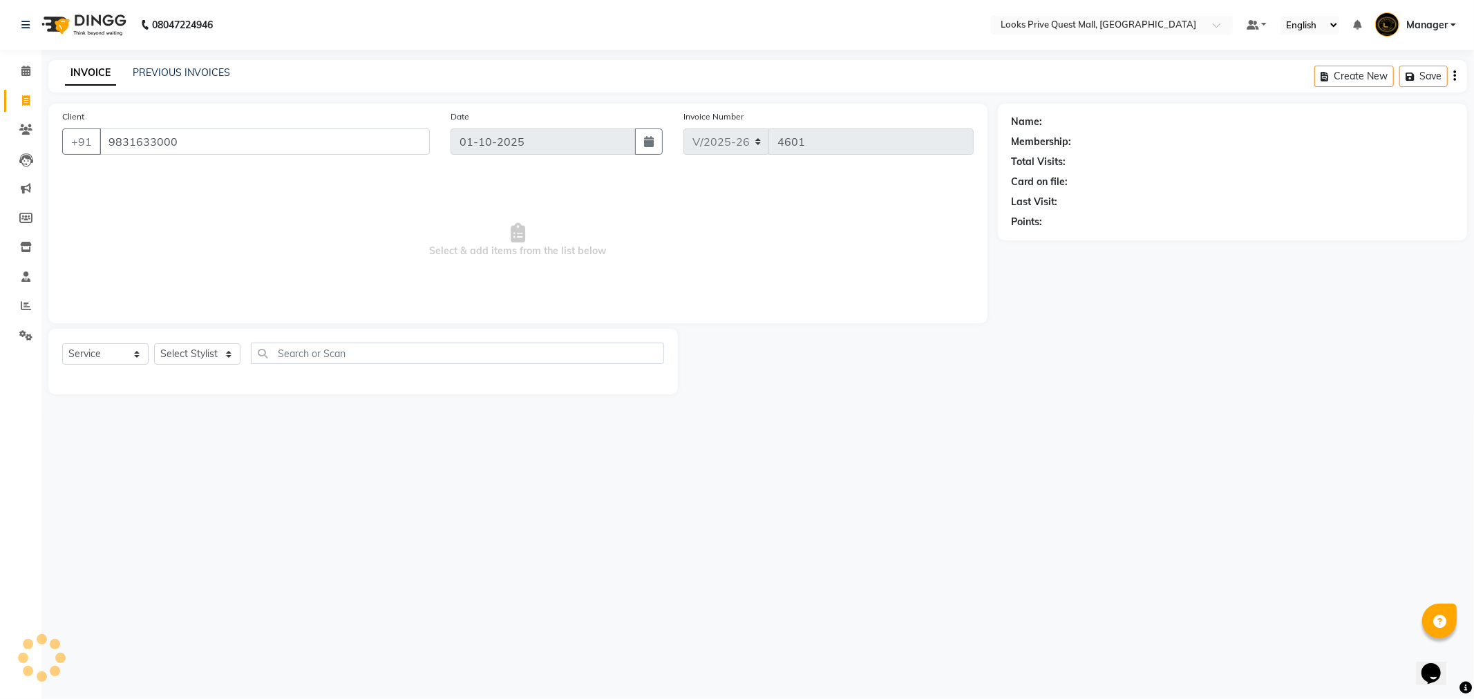
type input "9831633000"
select select "1: Object"
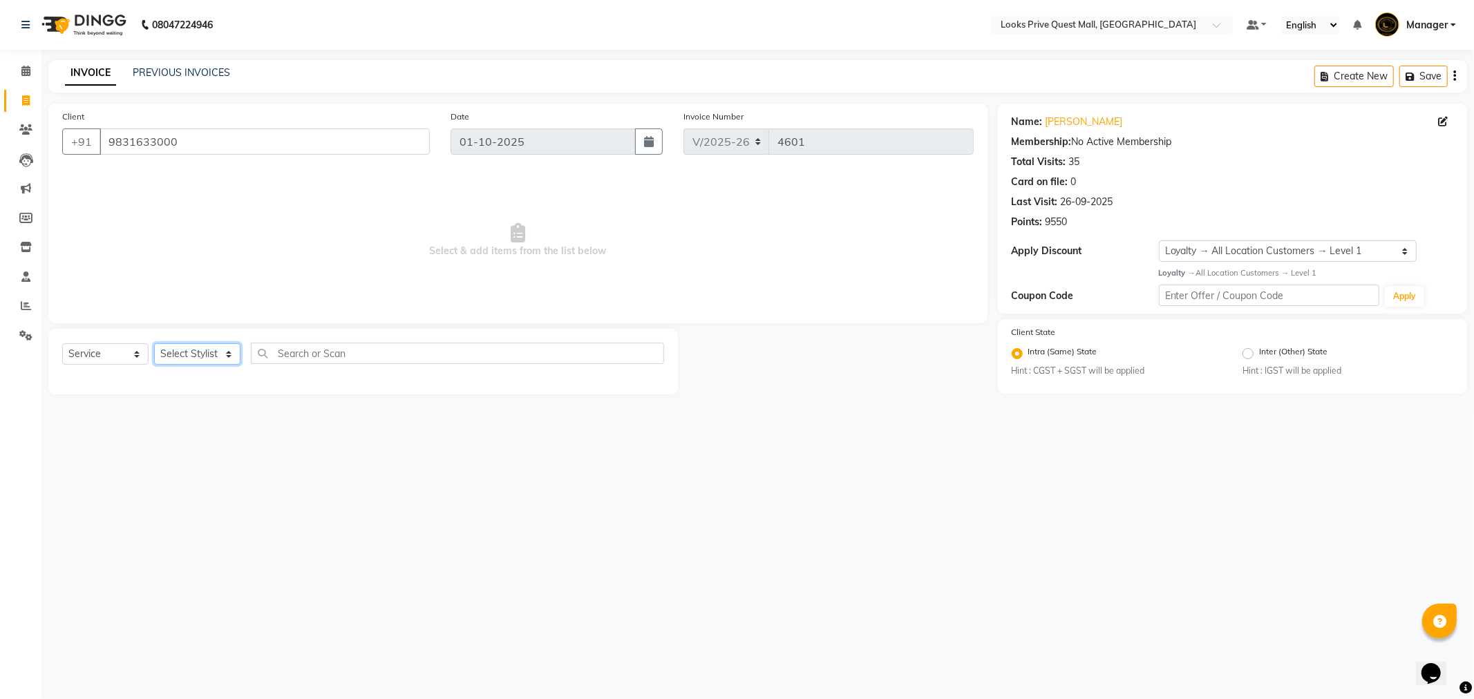
click at [206, 349] on select "Select Stylist Arman Bapi Chhewang Counter_Sales [PERSON_NAME] [PERSON_NAME] [P…" at bounding box center [197, 353] width 86 height 21
select select "46703"
click at [154, 344] on select "Select Stylist Arman Bapi Chhewang Counter_Sales [PERSON_NAME] [PERSON_NAME] [P…" at bounding box center [197, 353] width 86 height 21
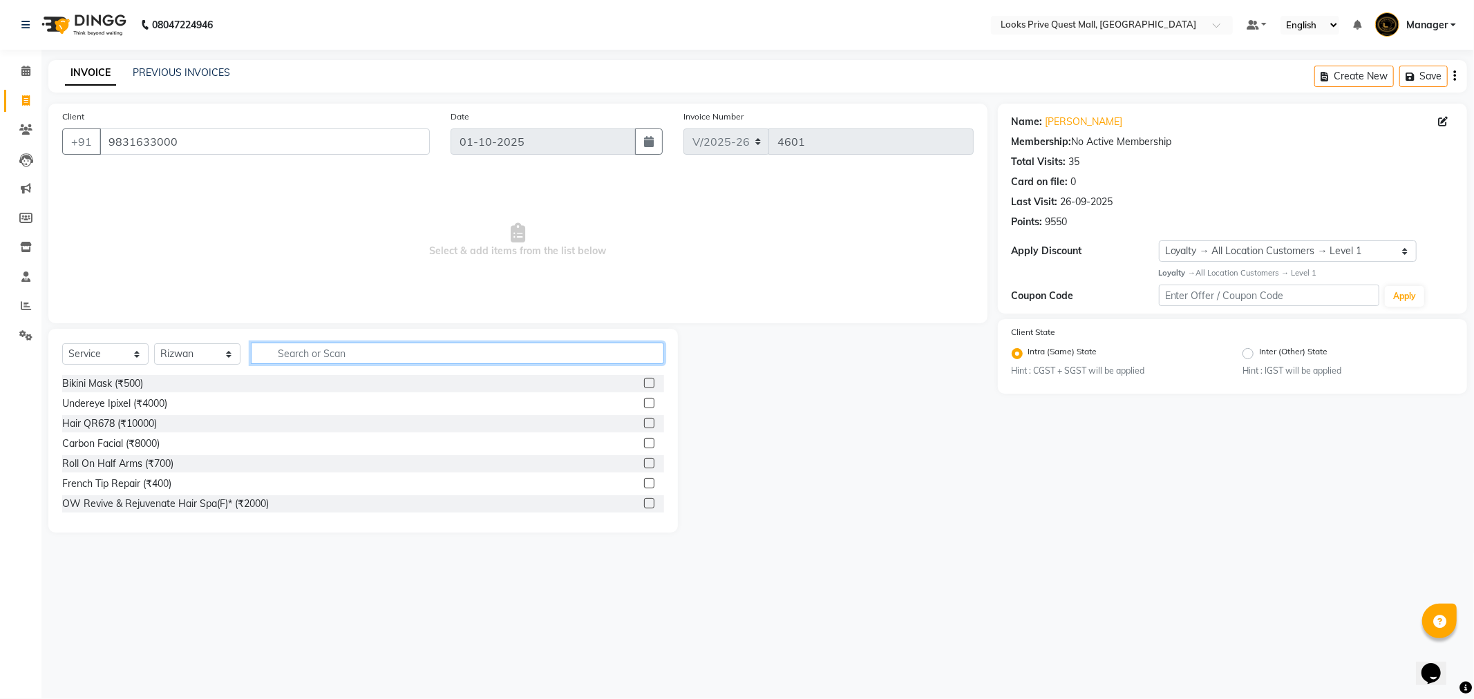
click at [294, 348] on input "text" at bounding box center [457, 353] width 413 height 21
click at [299, 356] on input "text" at bounding box center [457, 353] width 413 height 21
type input "inoa"
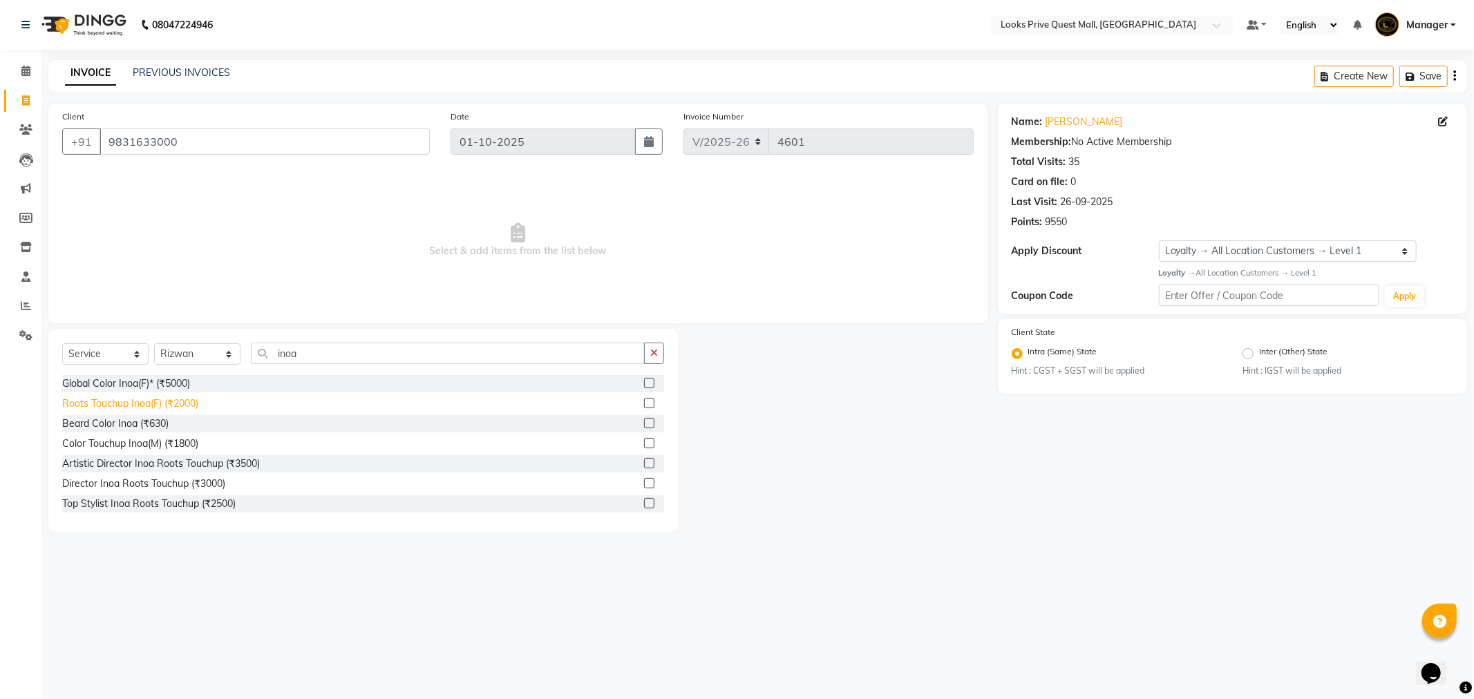
drag, startPoint x: 170, startPoint y: 401, endPoint x: 287, endPoint y: 359, distance: 124.6
click at [171, 401] on div "Roots Touchup Inoa(F) (₹2000)" at bounding box center [130, 404] width 136 height 15
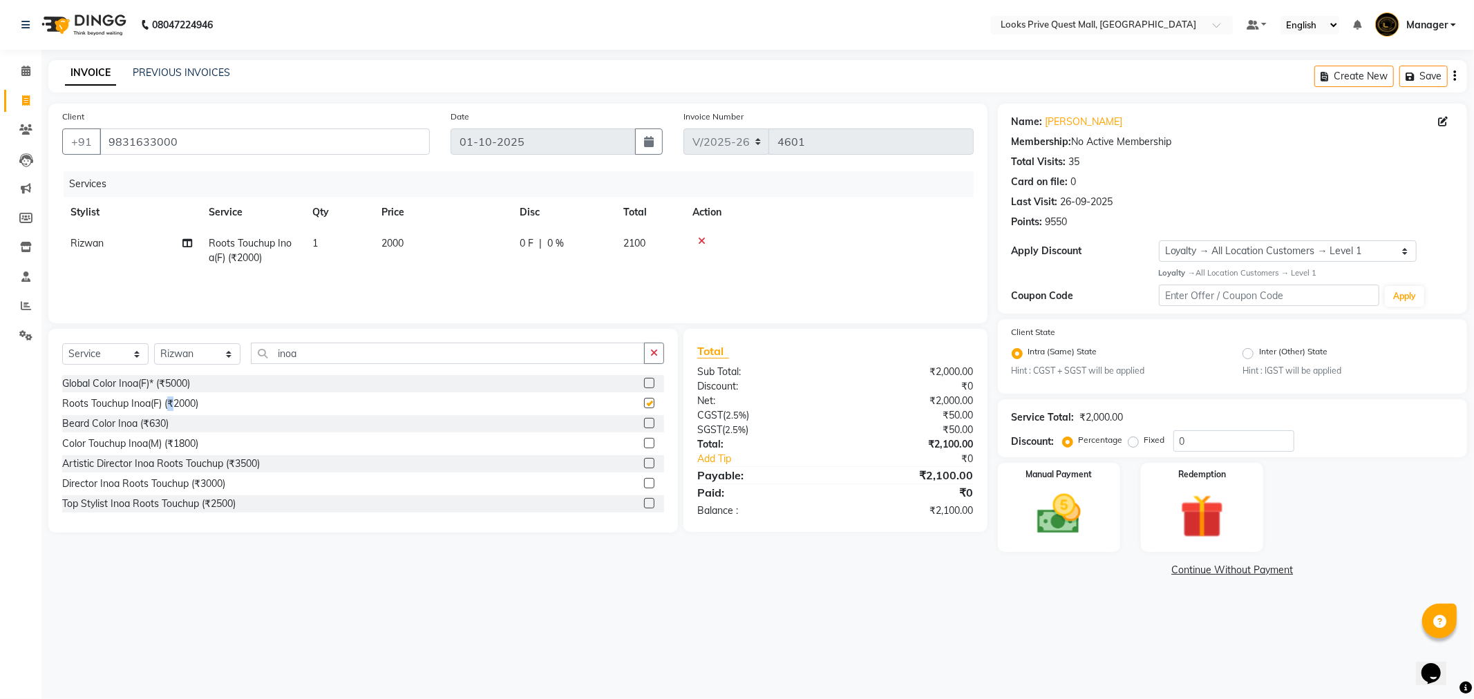
checkbox input "false"
click at [411, 249] on td "2000" at bounding box center [442, 251] width 138 height 46
select select "46703"
drag, startPoint x: 502, startPoint y: 246, endPoint x: 243, endPoint y: 305, distance: 265.2
click at [256, 310] on div "Client [PHONE_NUMBER] Date [DATE] Invoice Number V/2025 V/[PHONE_NUMBER] Servic…" at bounding box center [517, 214] width 939 height 220
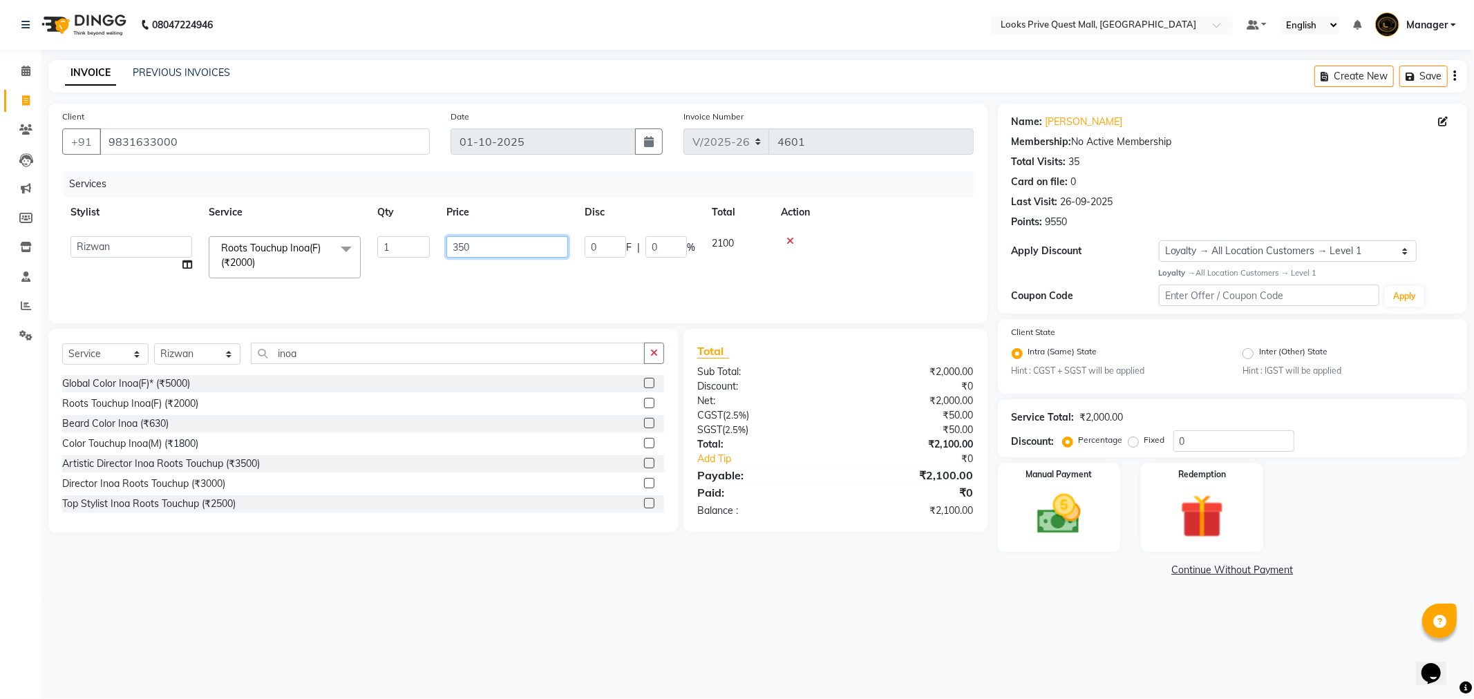
type input "3500"
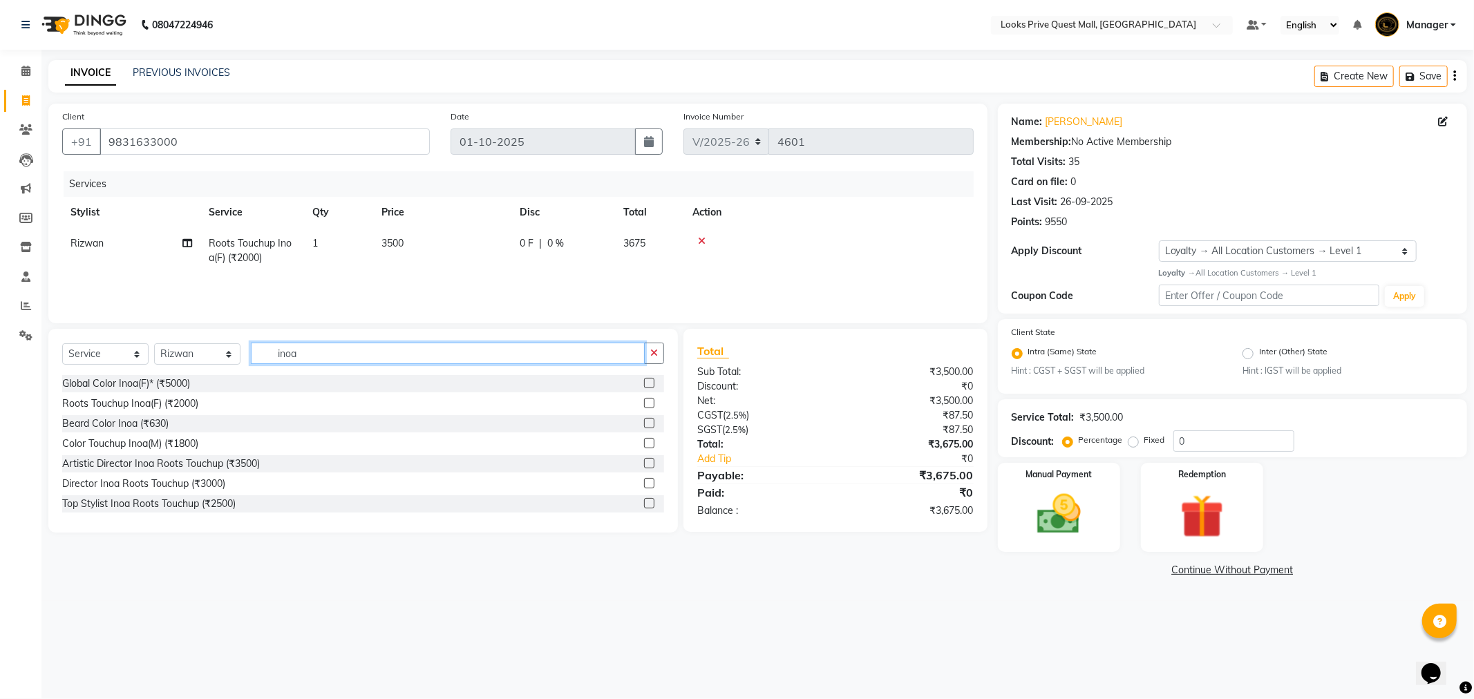
drag, startPoint x: 325, startPoint y: 360, endPoint x: 149, endPoint y: 373, distance: 176.7
click at [149, 373] on div "Select Service Product Membership Package Voucher Prepaid Gift Card Select Styl…" at bounding box center [363, 359] width 602 height 32
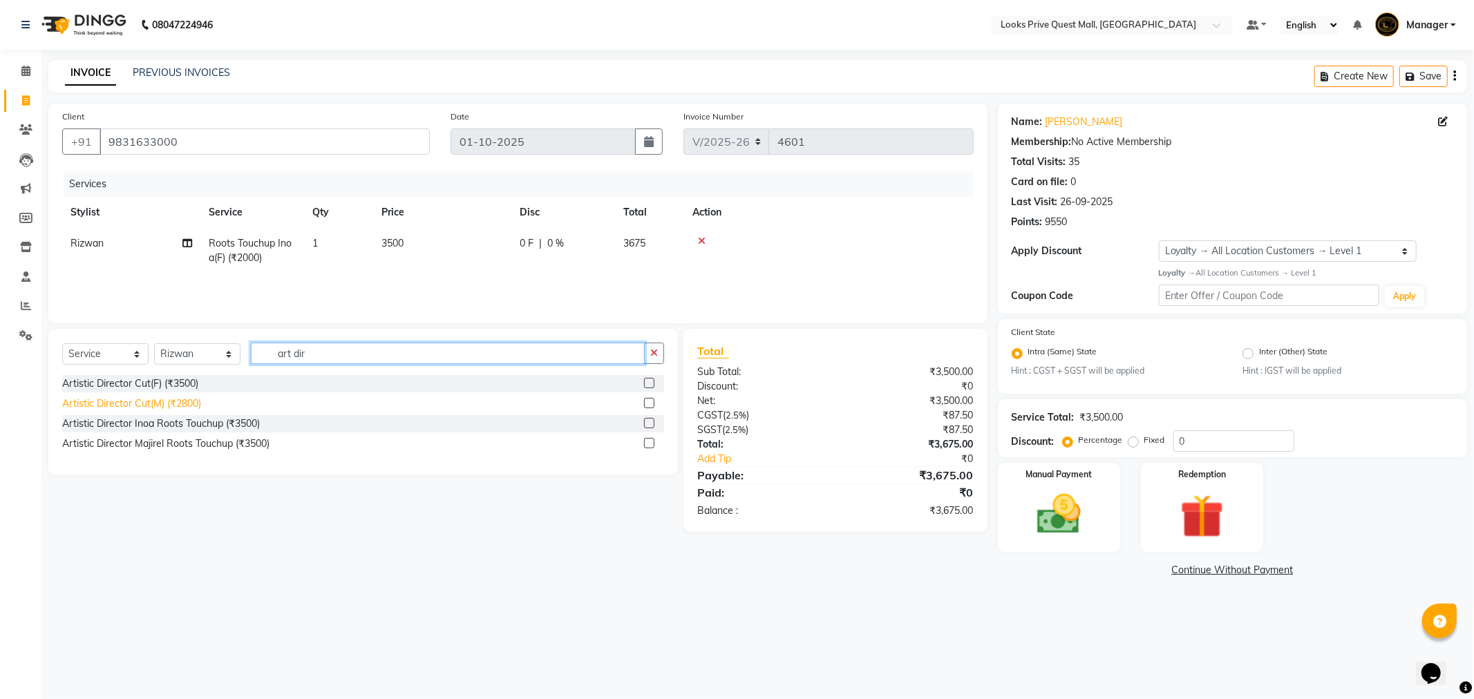
type input "art dir"
click at [171, 408] on div "Artistic Director Cut(M) (₹2800)" at bounding box center [131, 404] width 139 height 15
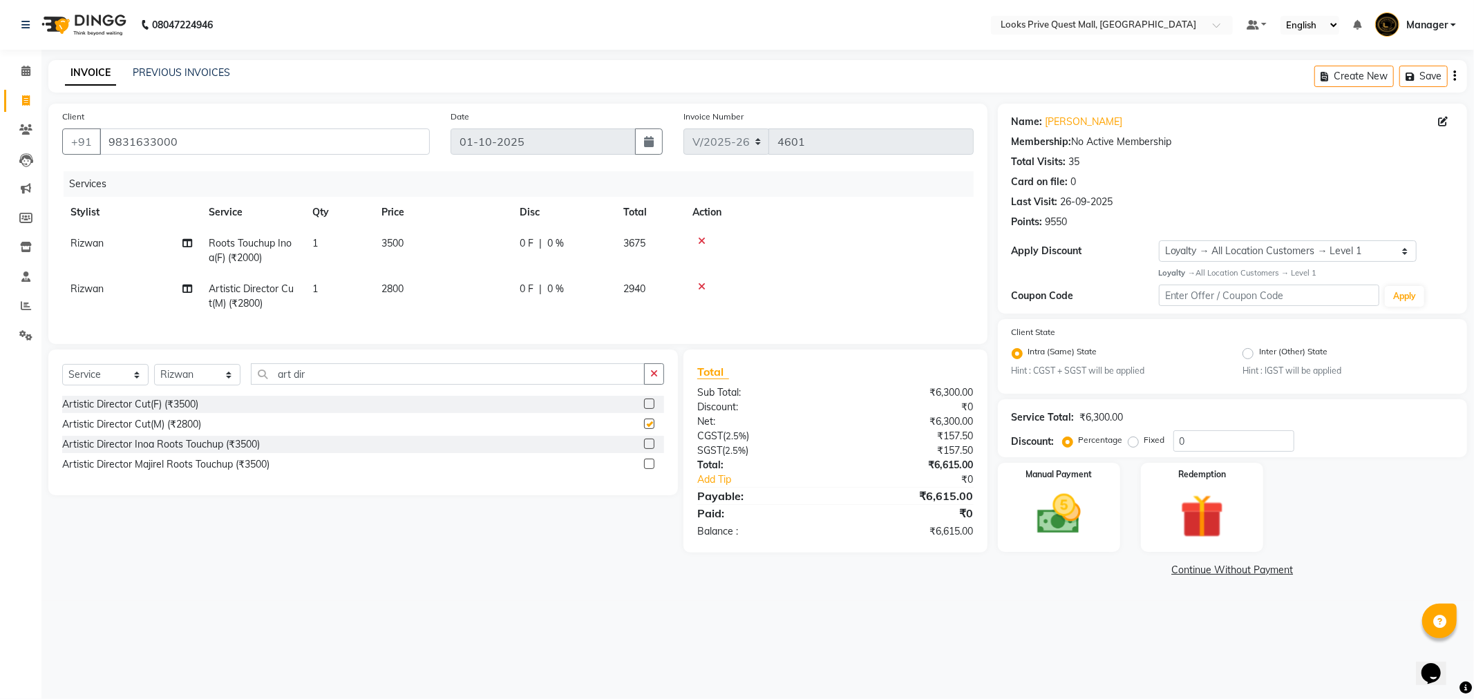
checkbox input "false"
drag, startPoint x: 427, startPoint y: 300, endPoint x: 440, endPoint y: 293, distance: 14.8
click at [429, 299] on td "2800" at bounding box center [442, 297] width 138 height 46
select select "46703"
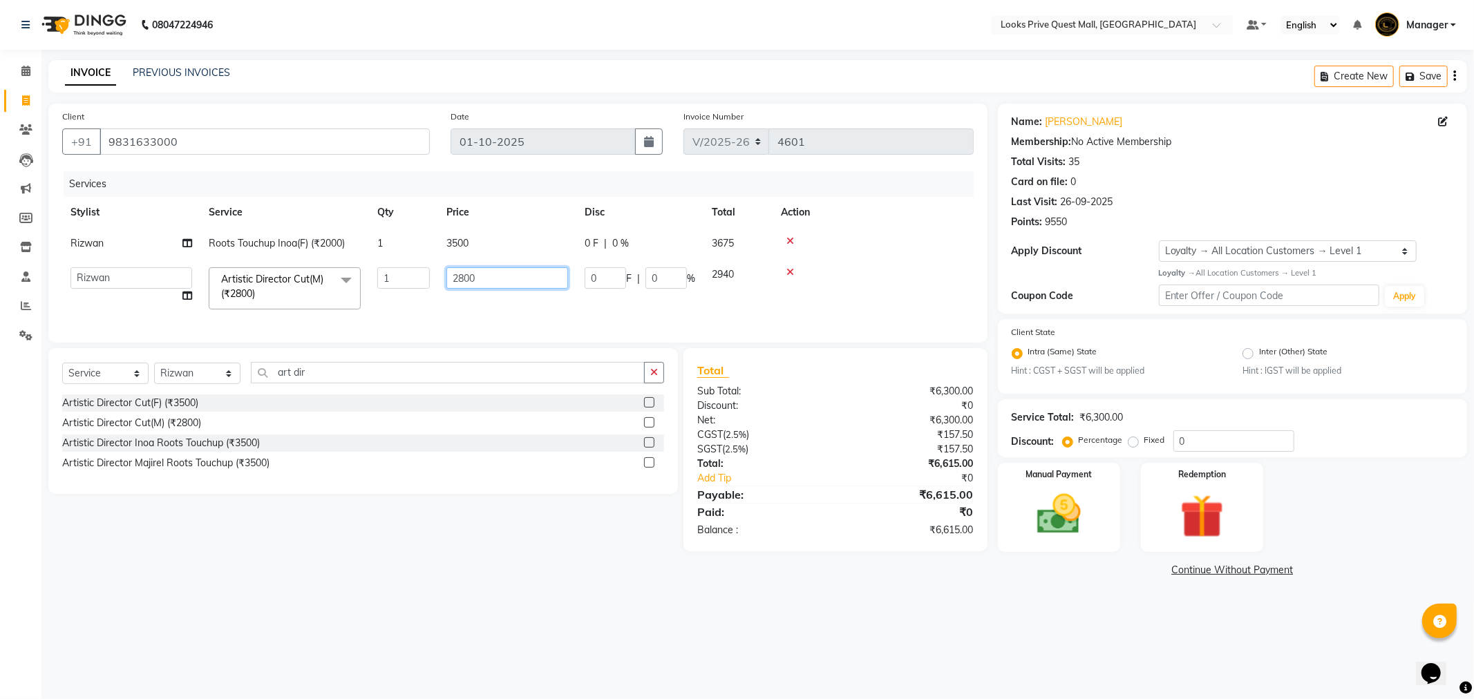
drag, startPoint x: 513, startPoint y: 280, endPoint x: 173, endPoint y: 305, distance: 340.9
click at [173, 305] on tr "Arman Bapi Chhewang Counter_Sales [PERSON_NAME] [PERSON_NAME] [PERSON_NAME] Man…" at bounding box center [517, 288] width 911 height 59
type input "2500"
click at [431, 307] on tr "Arman Bapi Chhewang Counter_Sales [PERSON_NAME] [PERSON_NAME] [PERSON_NAME] Man…" at bounding box center [517, 288] width 911 height 59
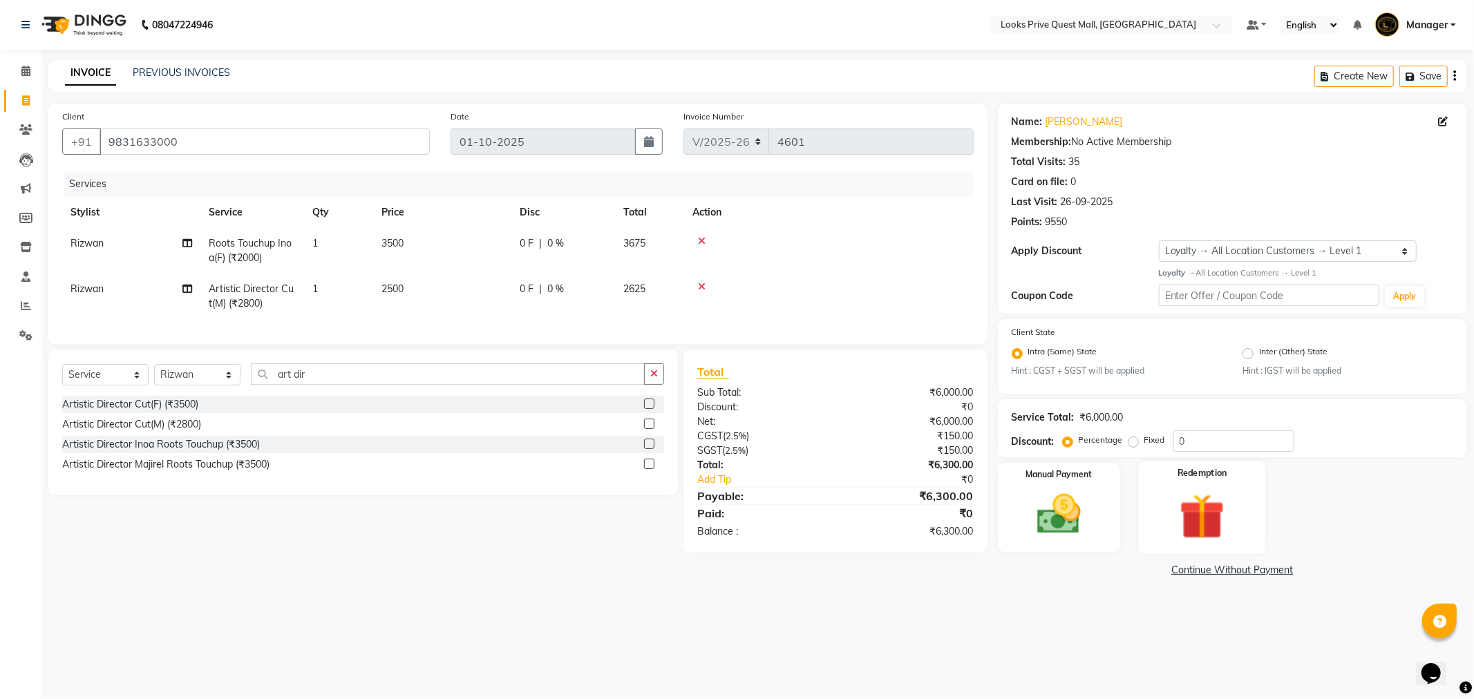
click at [1183, 500] on img at bounding box center [1202, 517] width 74 height 57
click at [1247, 571] on span "Points" at bounding box center [1244, 573] width 30 height 16
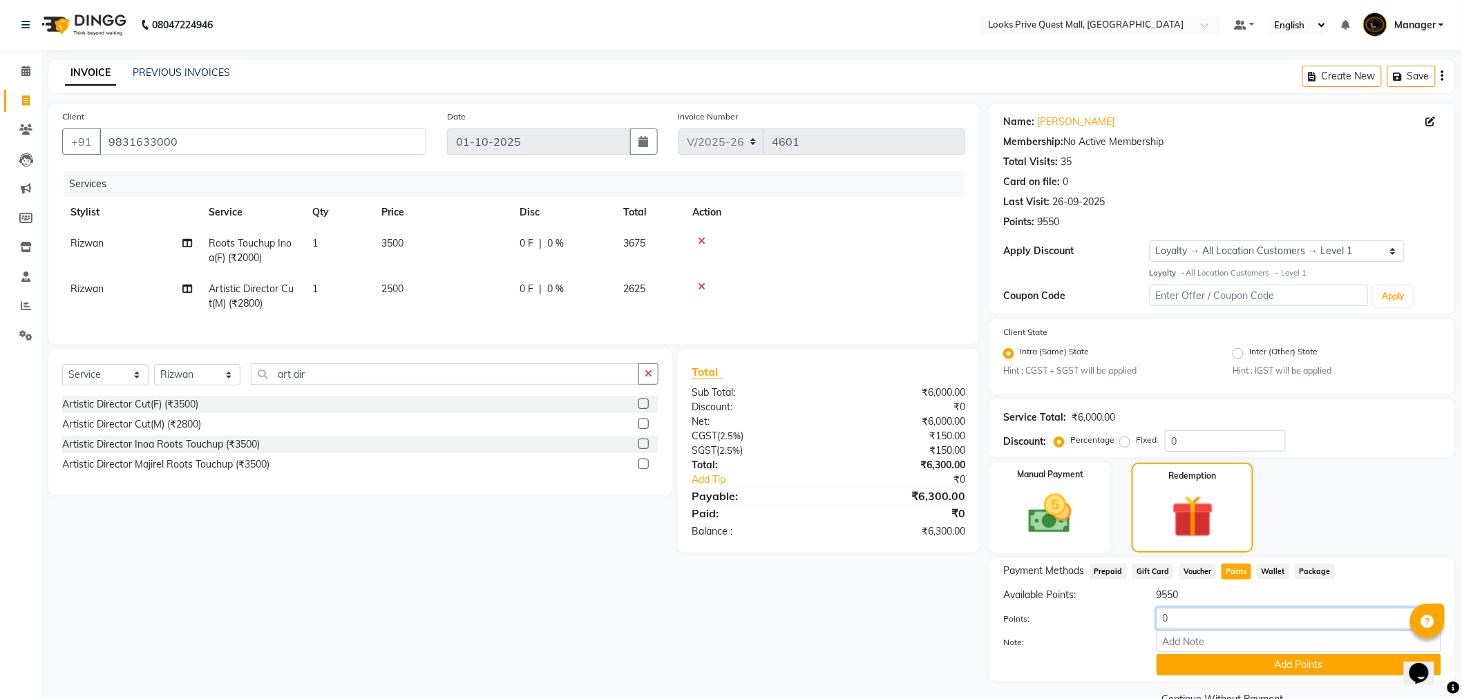
drag, startPoint x: 1109, startPoint y: 639, endPoint x: 1099, endPoint y: 644, distance: 11.4
click at [1099, 644] on div "Points: 0 Note: Add Points" at bounding box center [1222, 642] width 438 height 68
type input "1000"
click at [1193, 662] on button "Add Points" at bounding box center [1299, 664] width 285 height 21
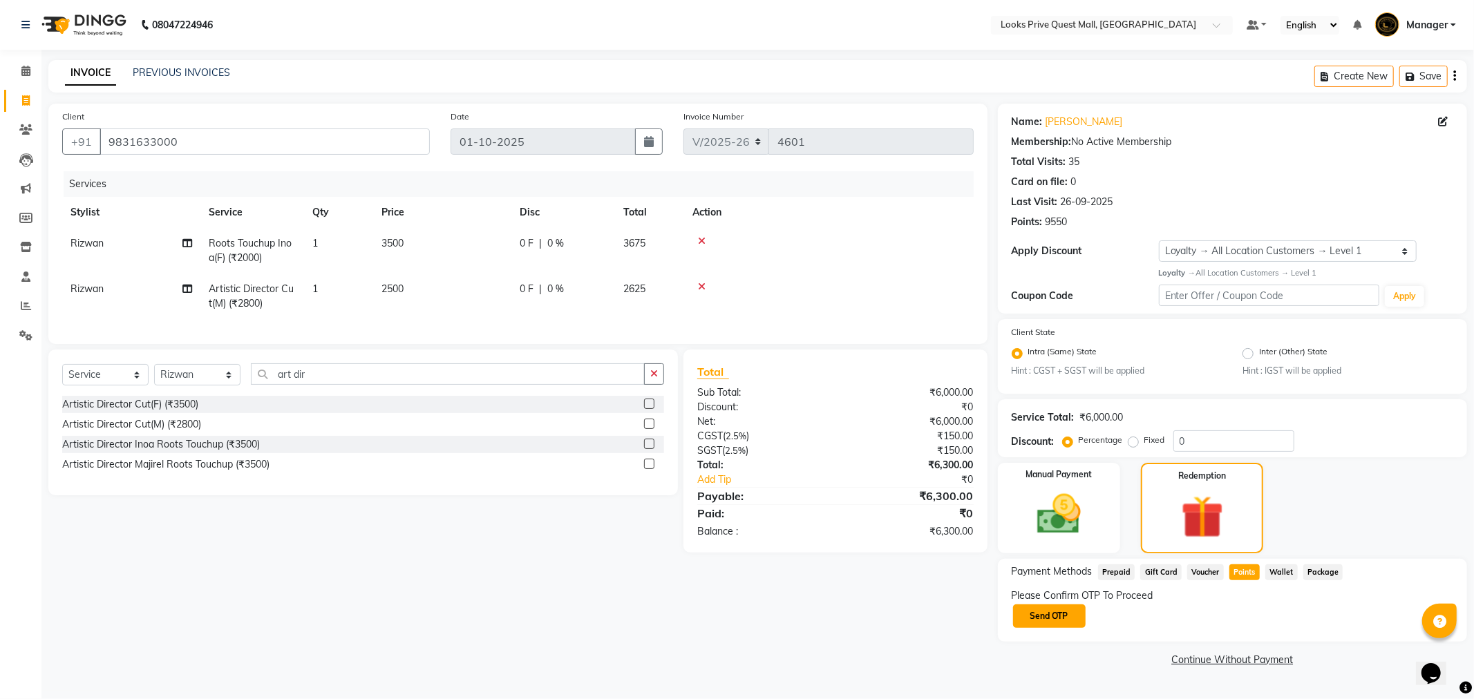
click at [1065, 610] on button "Send OTP" at bounding box center [1049, 616] width 73 height 23
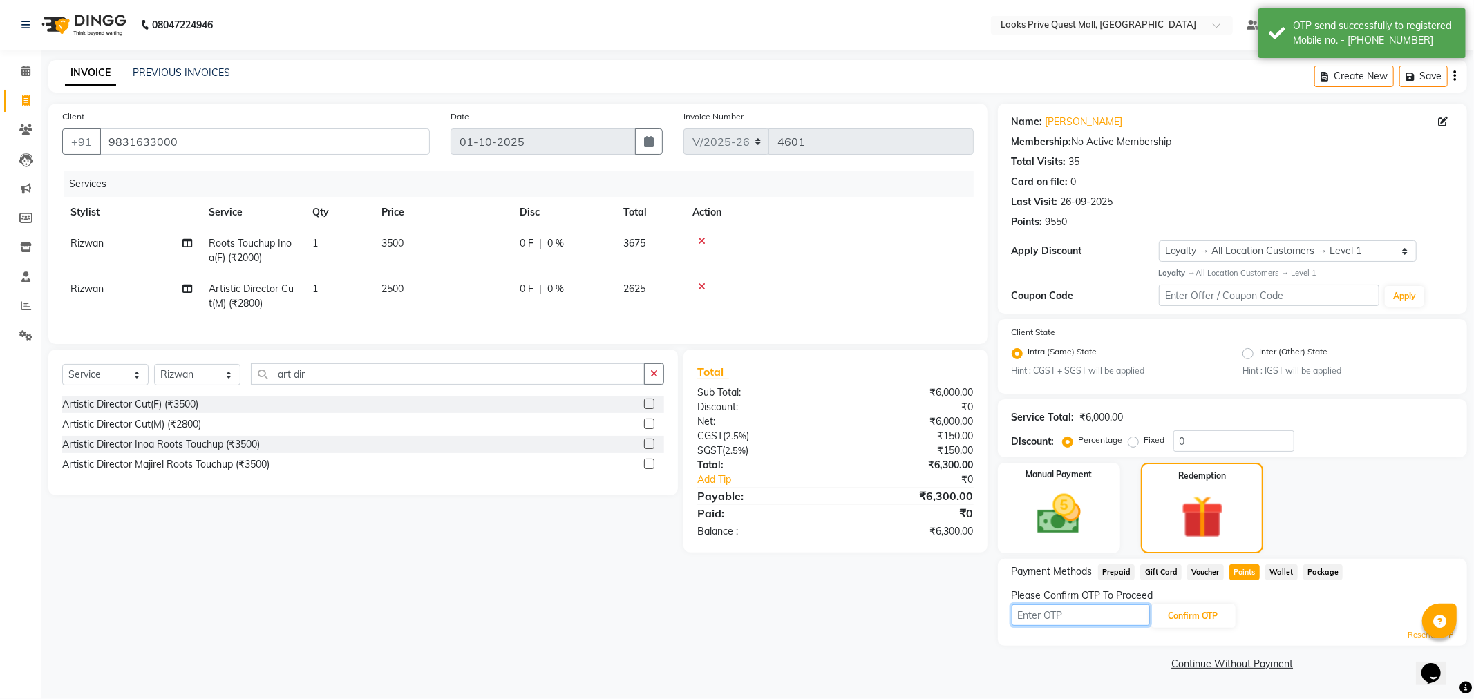
click at [1099, 616] on input "text" at bounding box center [1081, 615] width 138 height 21
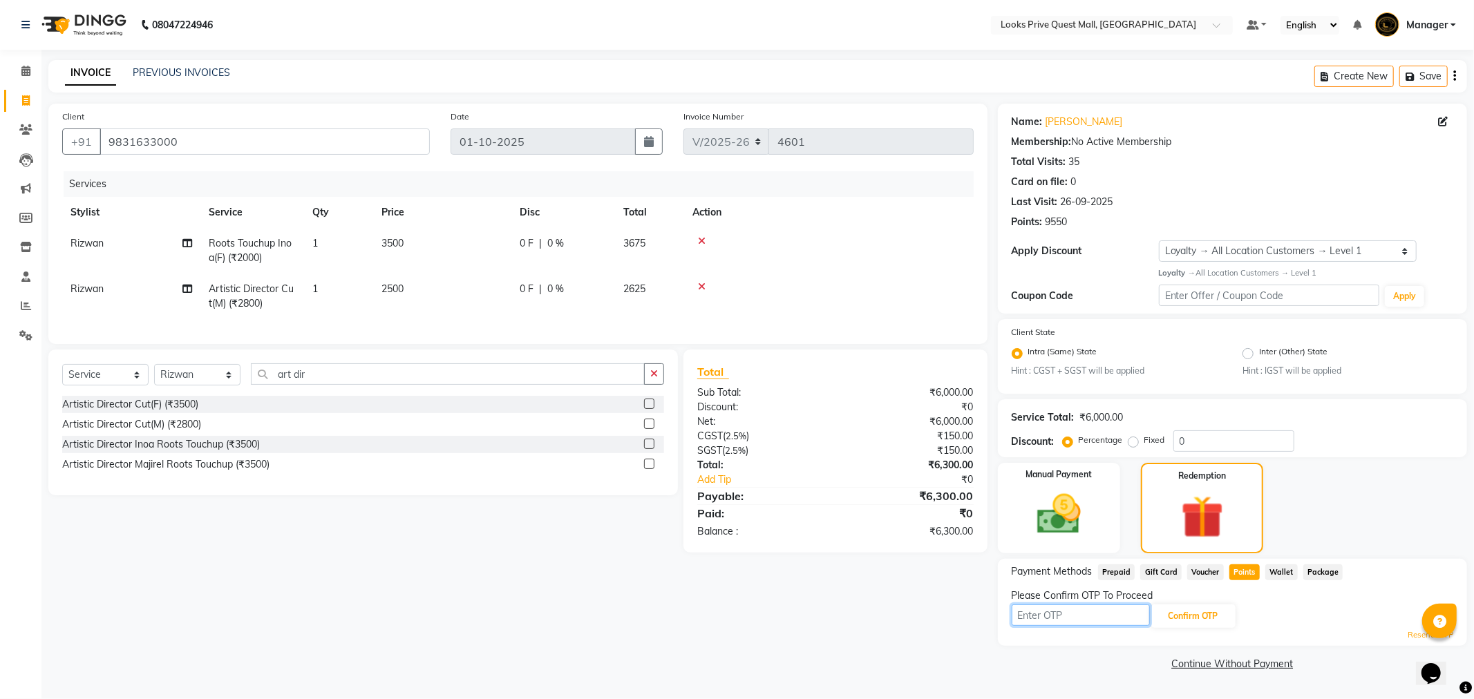
click at [1052, 613] on input "text" at bounding box center [1081, 615] width 138 height 21
click at [1038, 612] on input "text" at bounding box center [1081, 615] width 138 height 21
click at [1059, 616] on input "text" at bounding box center [1081, 615] width 138 height 21
type input "3982"
click at [1191, 616] on button "Confirm OTP" at bounding box center [1193, 616] width 84 height 23
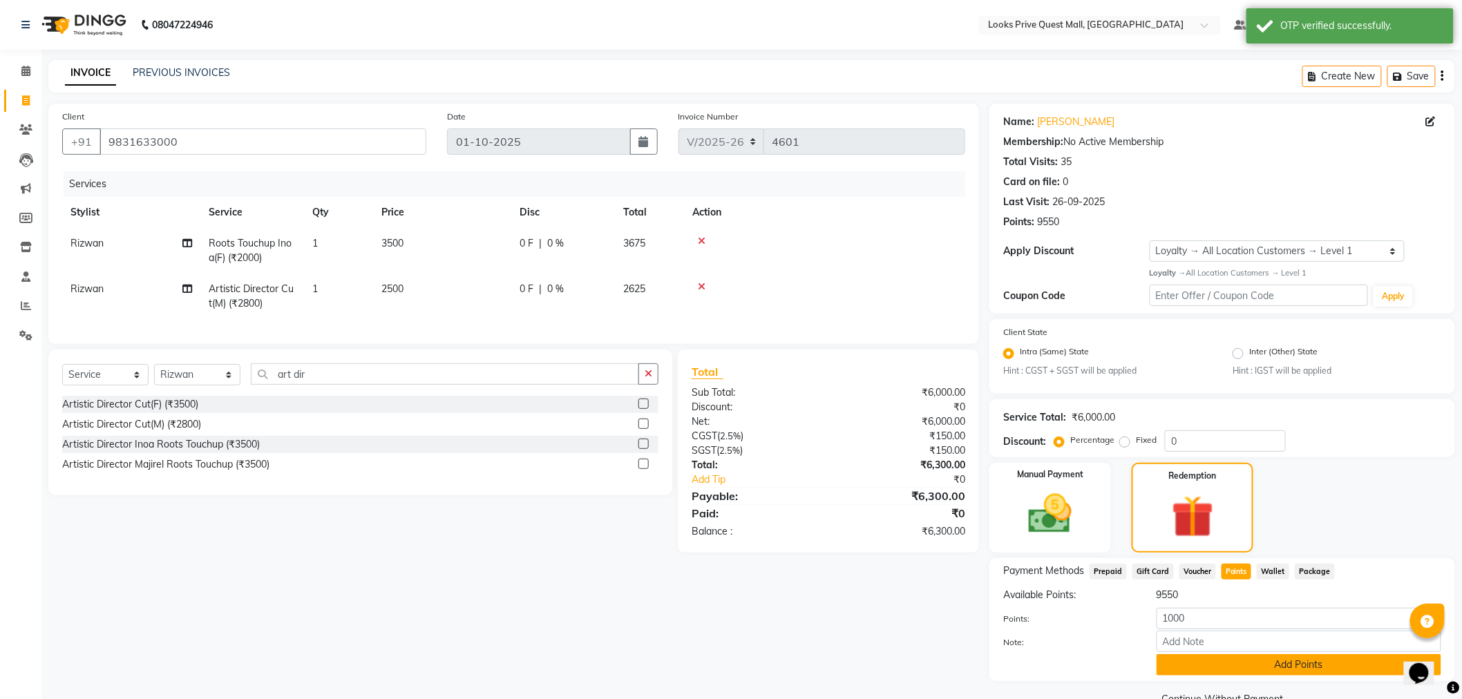
click at [1258, 667] on button "Add Points" at bounding box center [1299, 664] width 285 height 21
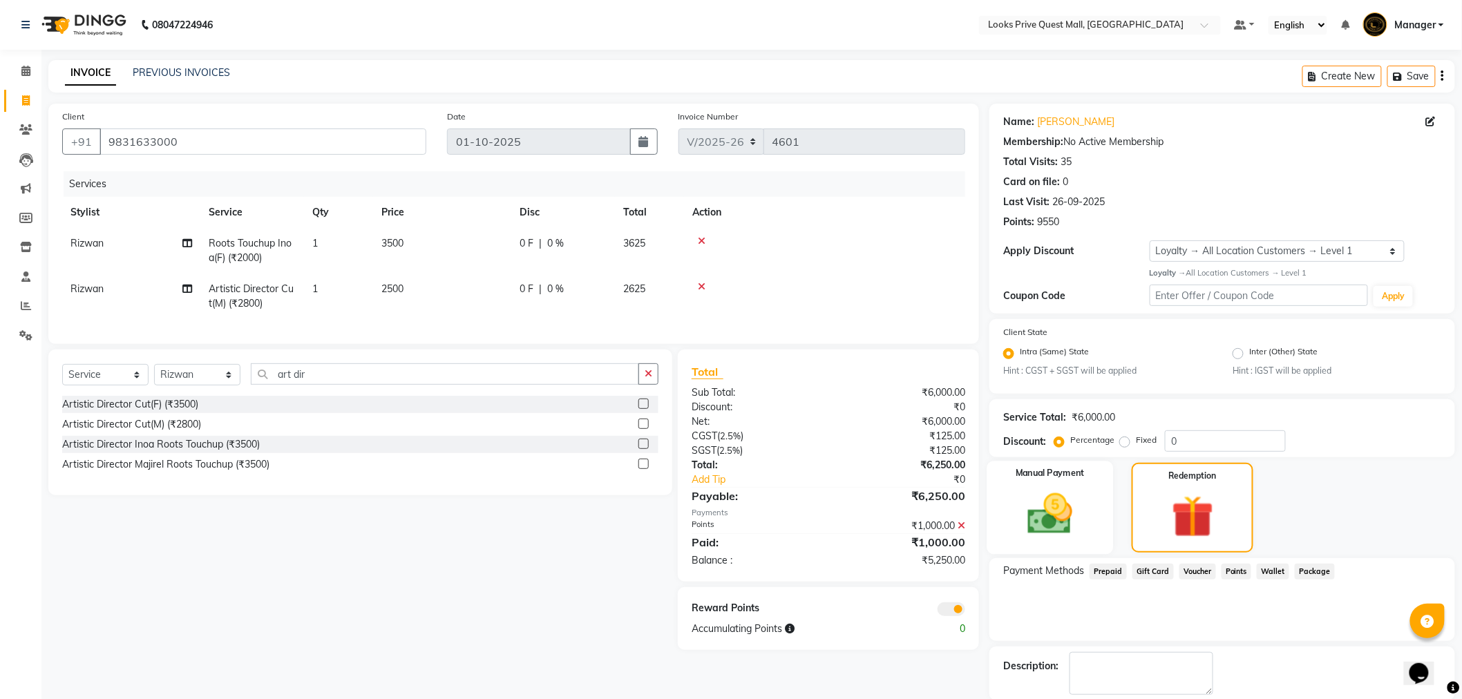
click at [1079, 491] on img at bounding box center [1050, 515] width 73 height 52
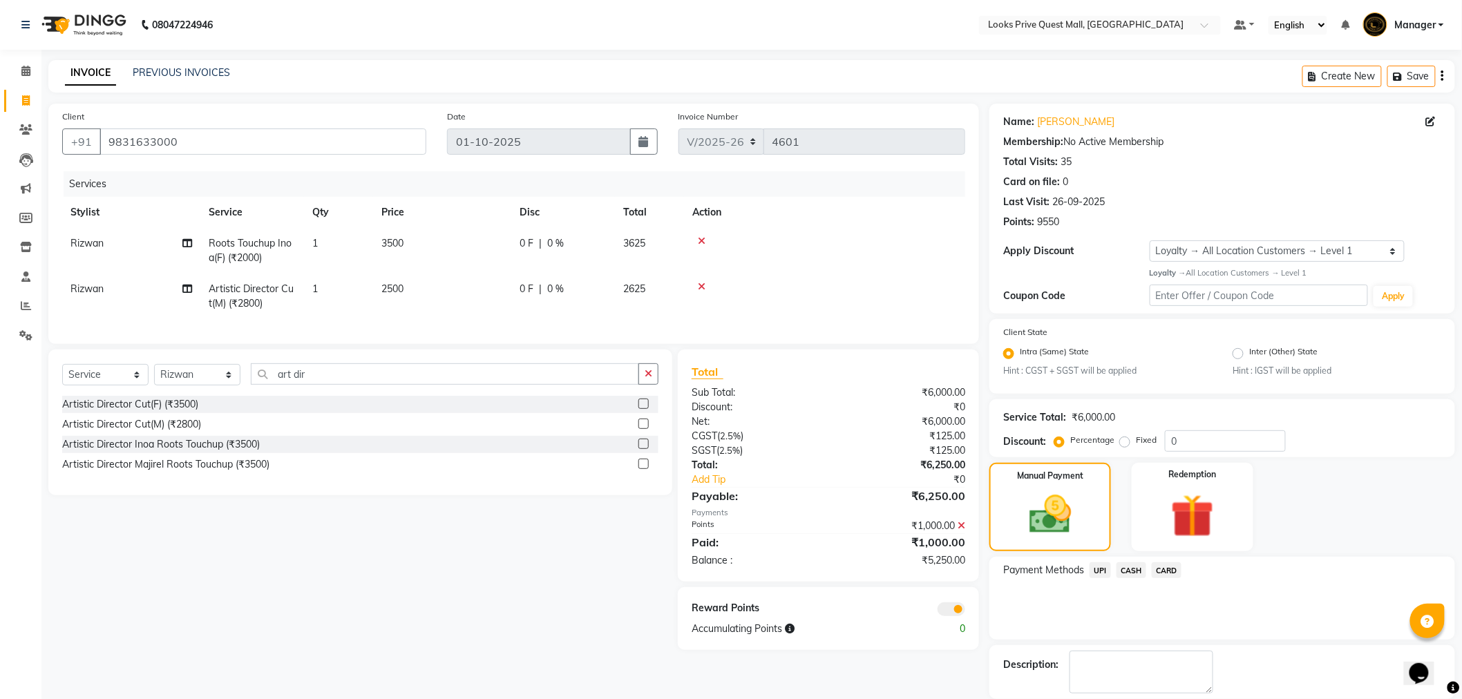
click at [1099, 576] on span "UPI" at bounding box center [1100, 571] width 21 height 16
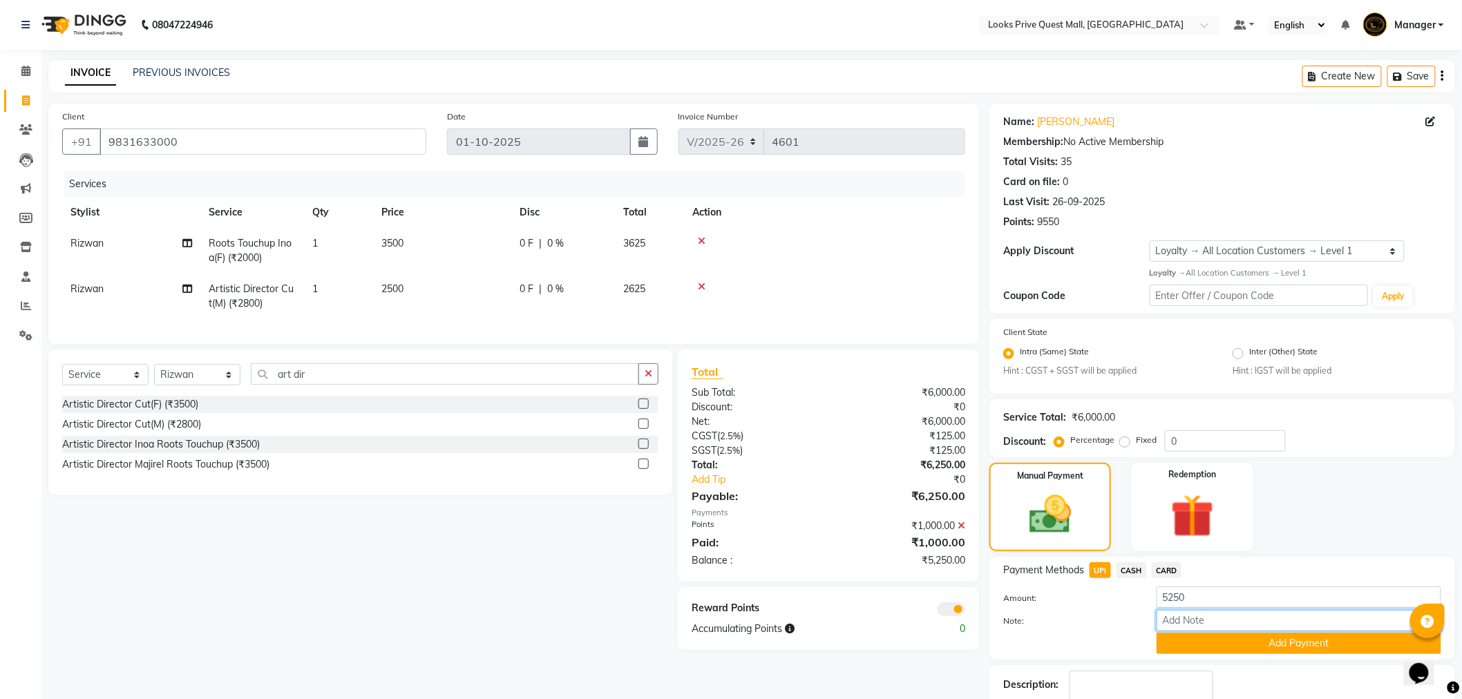
click at [1238, 627] on input "Note:" at bounding box center [1299, 620] width 285 height 21
click at [1242, 638] on button "Add Payment" at bounding box center [1299, 643] width 285 height 21
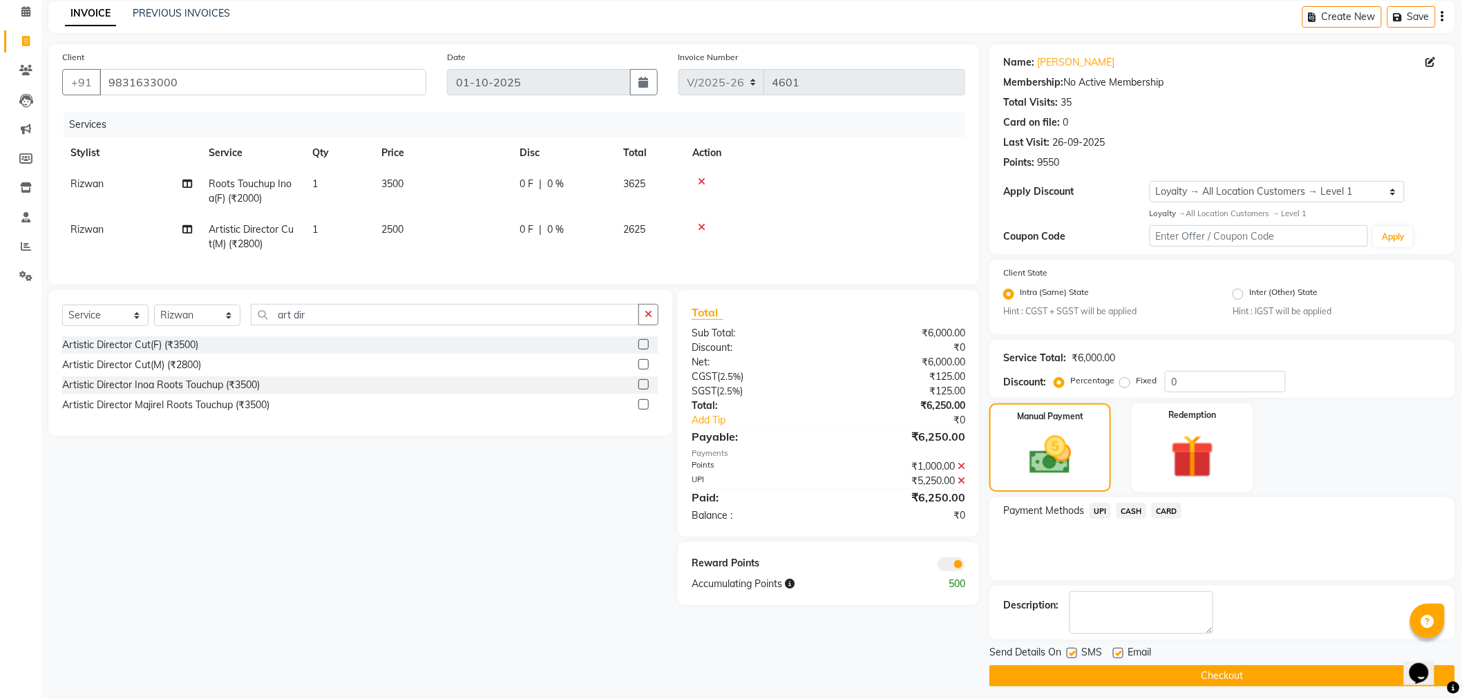
scroll to position [67, 0]
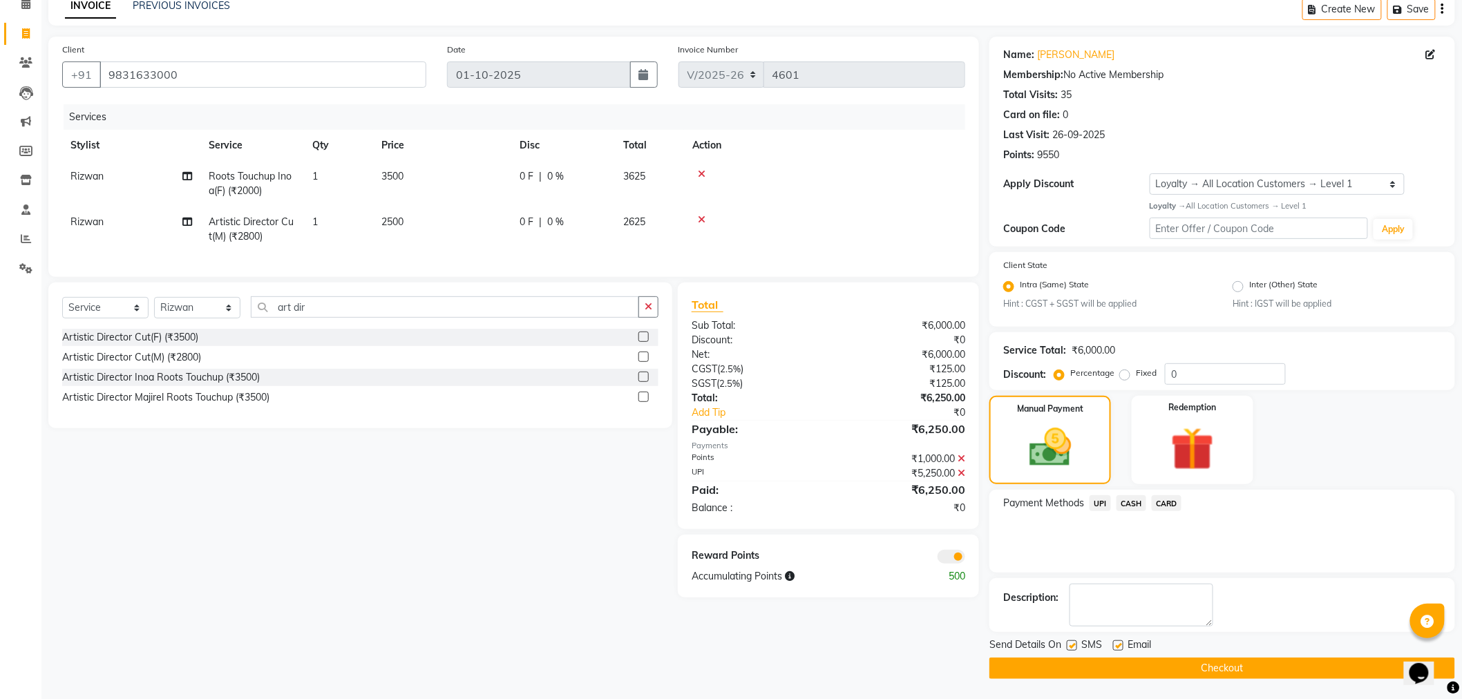
click at [1120, 643] on label at bounding box center [1118, 646] width 10 height 10
click at [1120, 643] on input "checkbox" at bounding box center [1117, 646] width 9 height 9
checkbox input "false"
click at [963, 564] on span at bounding box center [952, 557] width 28 height 14
click at [965, 559] on input "checkbox" at bounding box center [965, 559] width 0 height 0
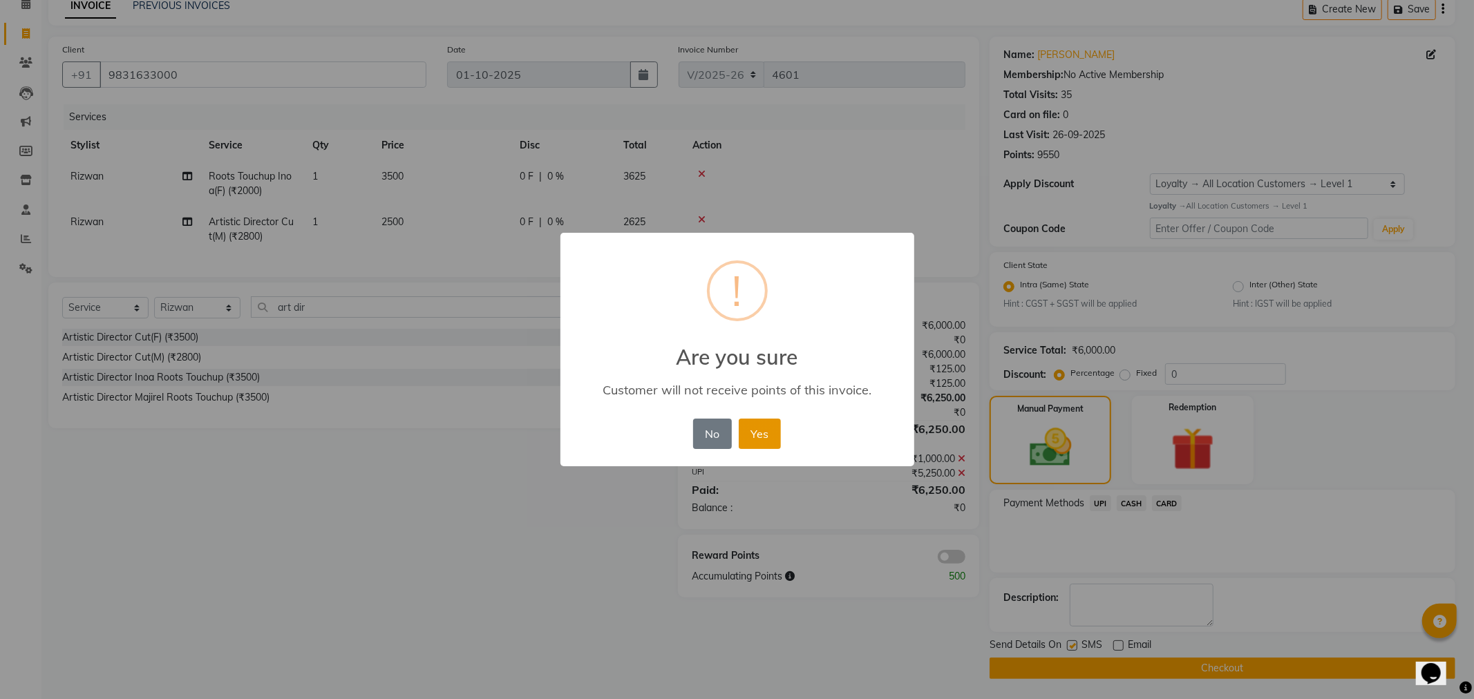
click at [775, 438] on button "Yes" at bounding box center [760, 434] width 42 height 30
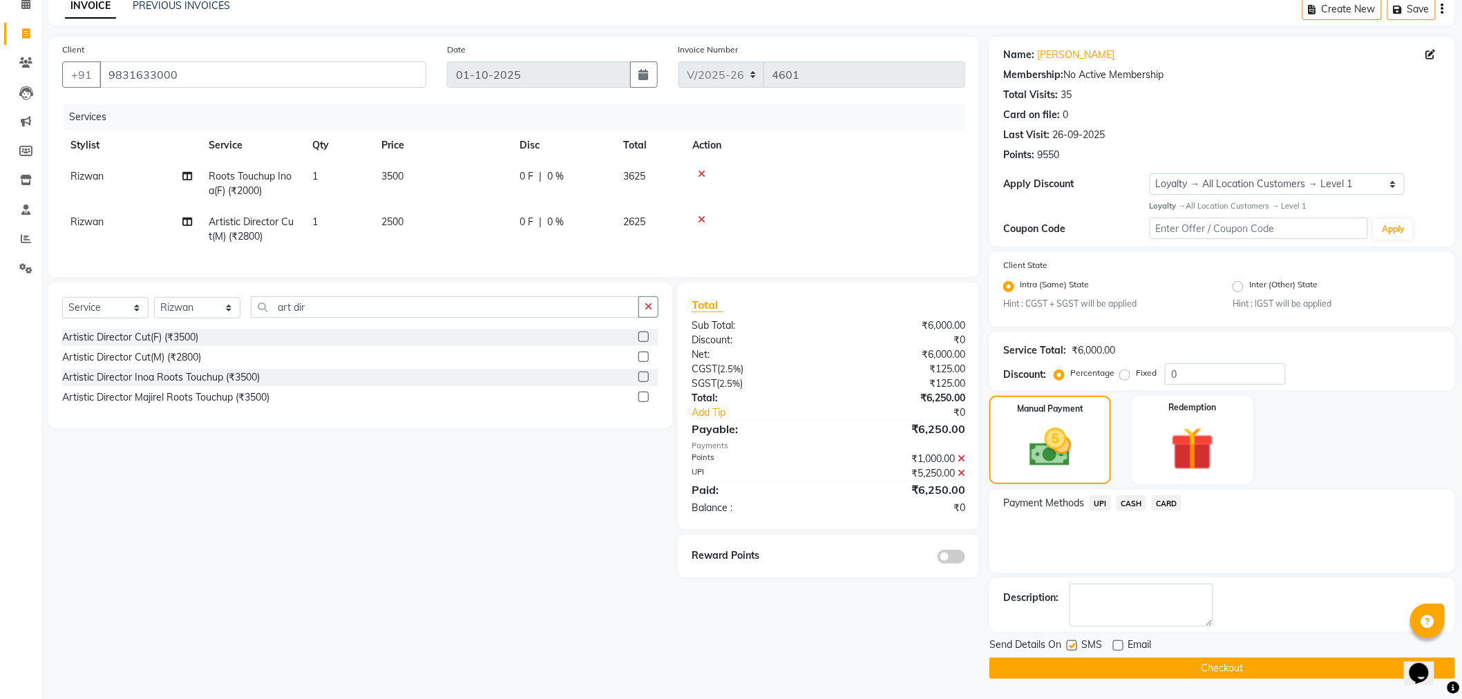
click at [1079, 661] on button "Checkout" at bounding box center [1223, 668] width 466 height 21
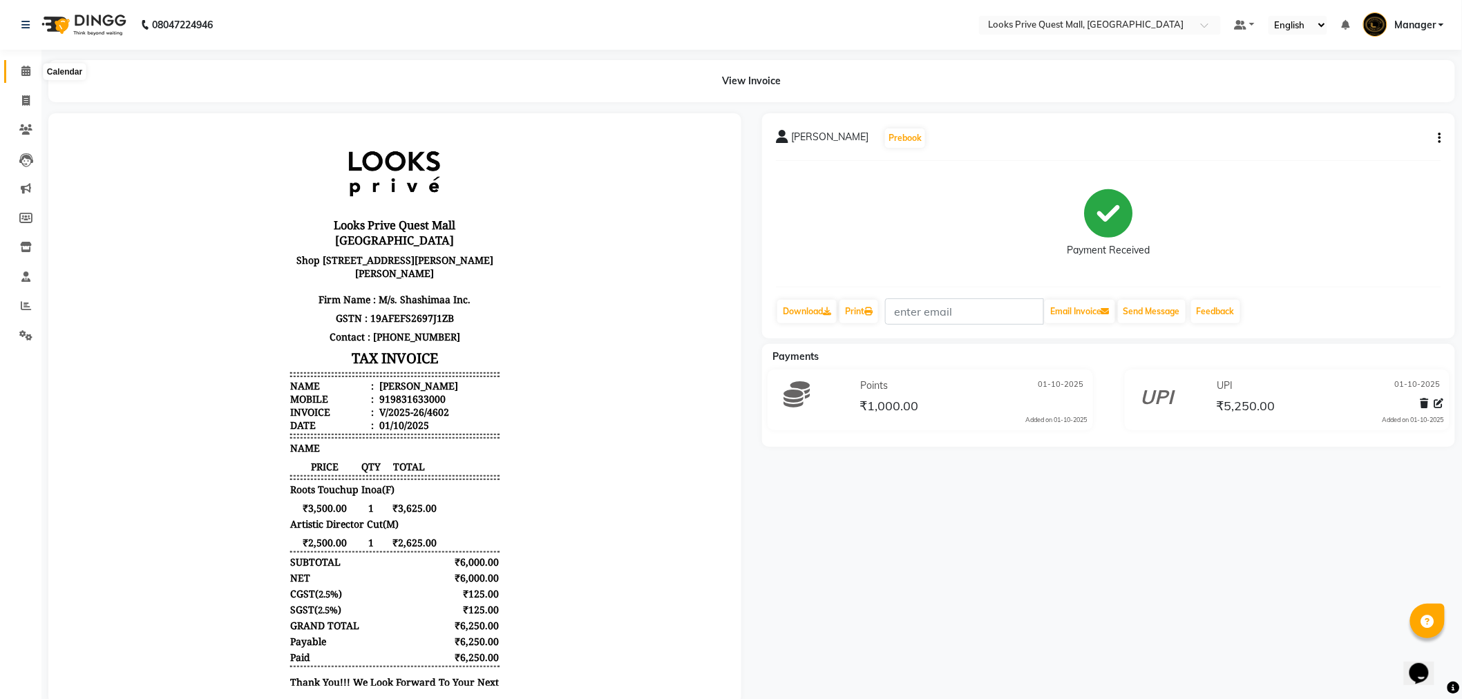
click at [28, 70] on icon at bounding box center [25, 71] width 9 height 10
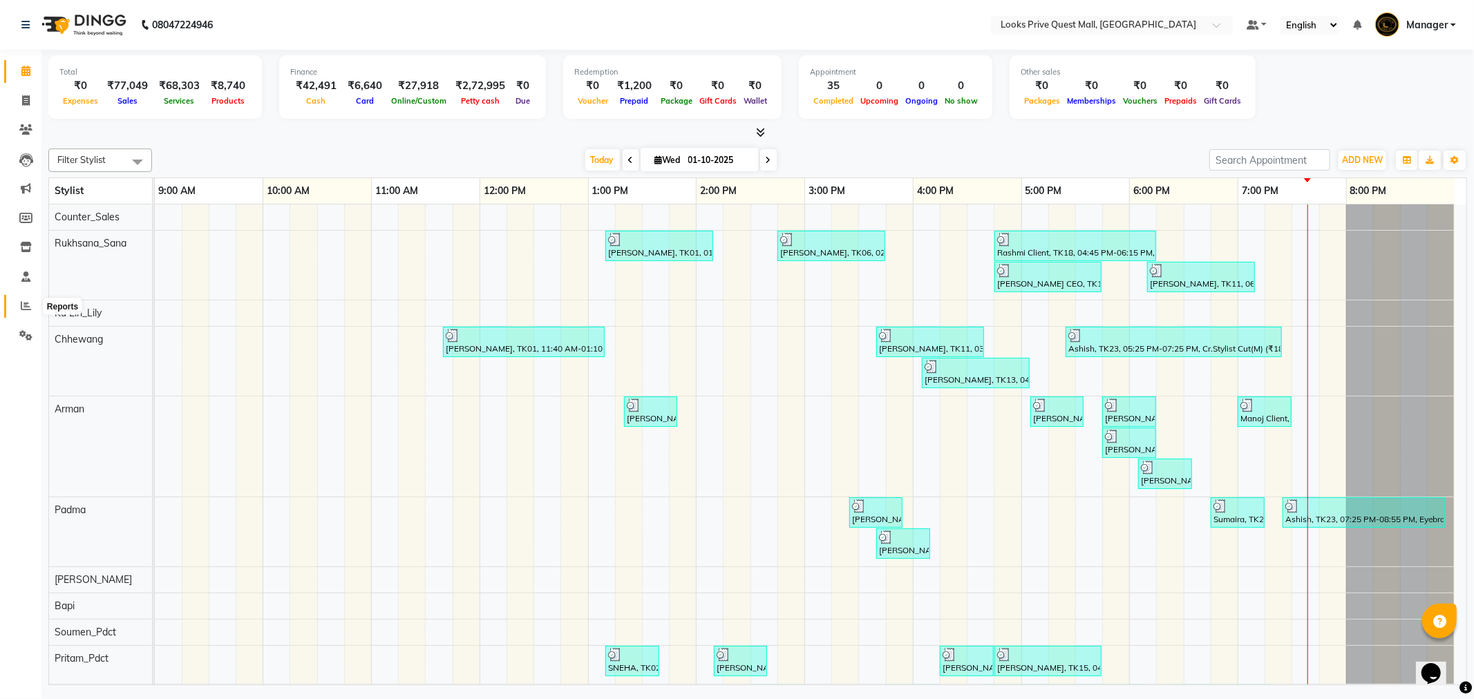
click at [21, 304] on icon at bounding box center [26, 306] width 10 height 10
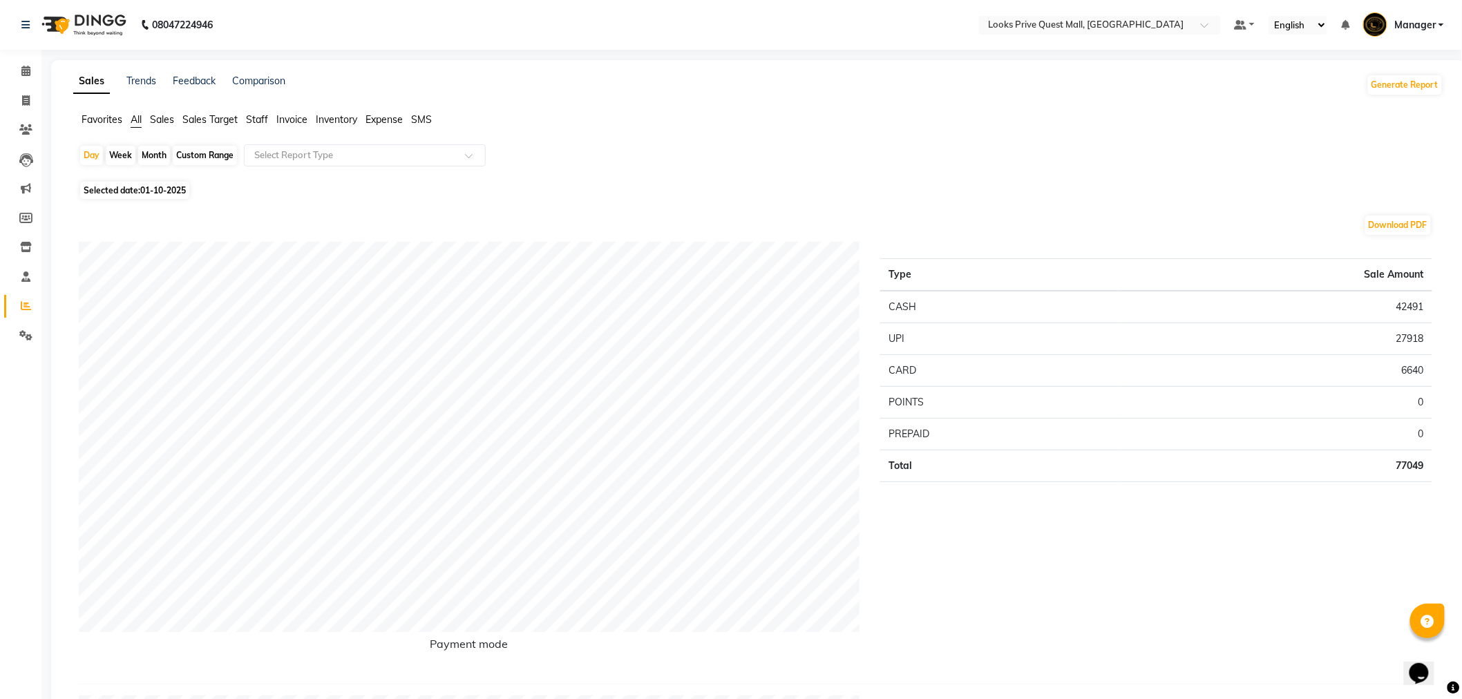
click at [258, 121] on span "Staff" at bounding box center [257, 119] width 22 height 12
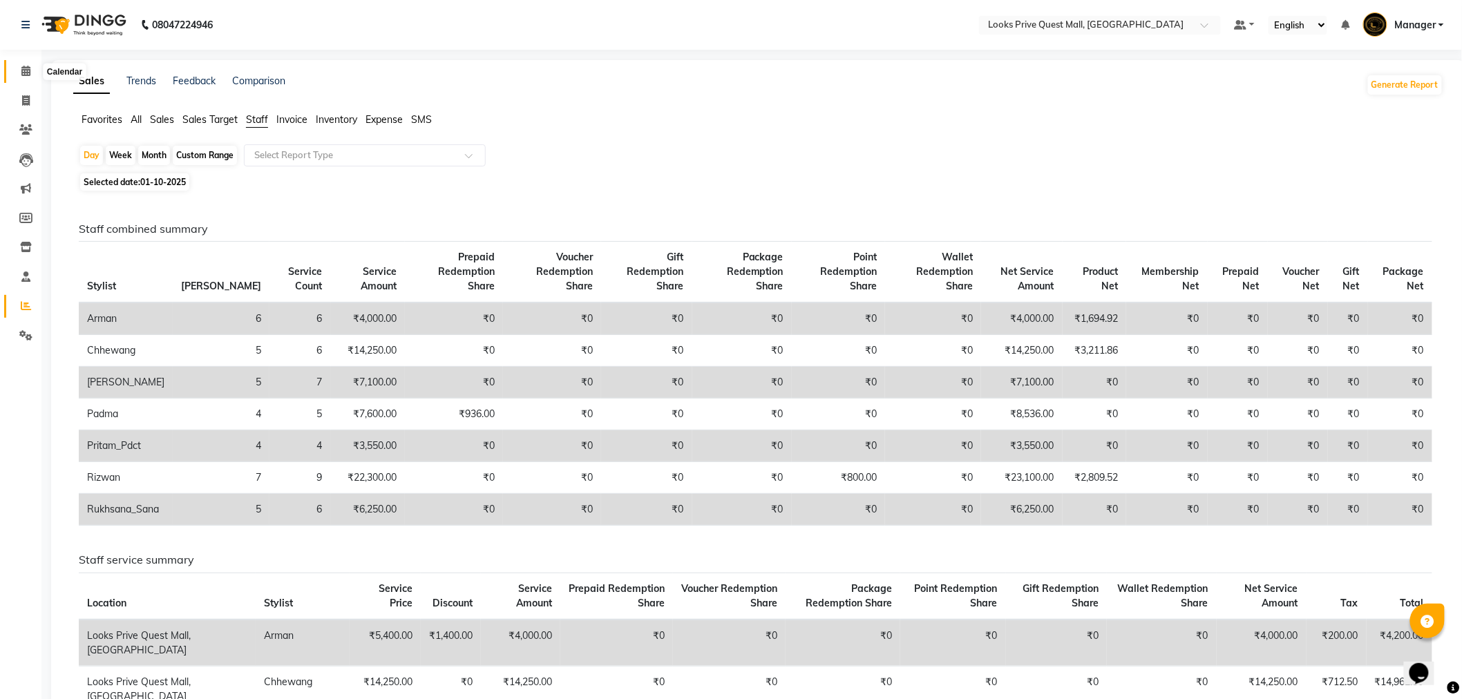
click at [26, 76] on icon at bounding box center [25, 71] width 9 height 10
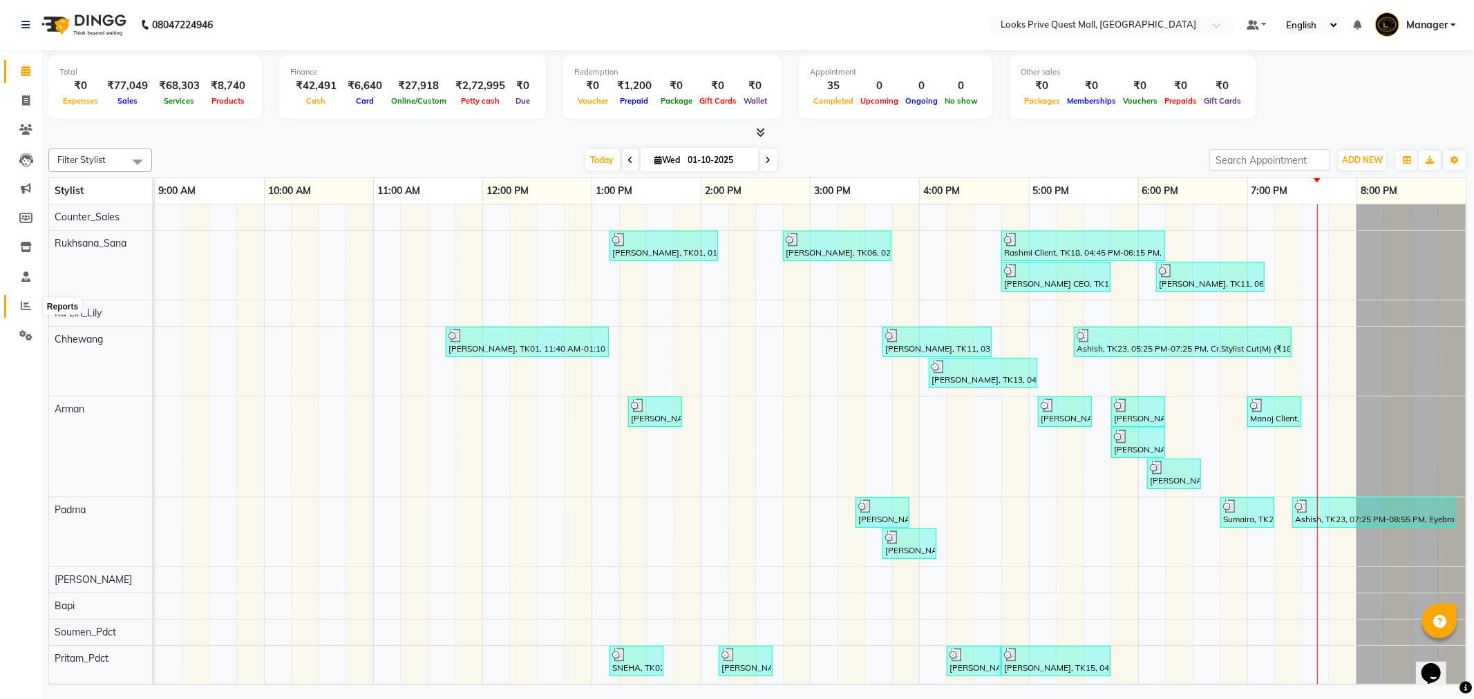
click at [25, 301] on icon at bounding box center [26, 306] width 10 height 10
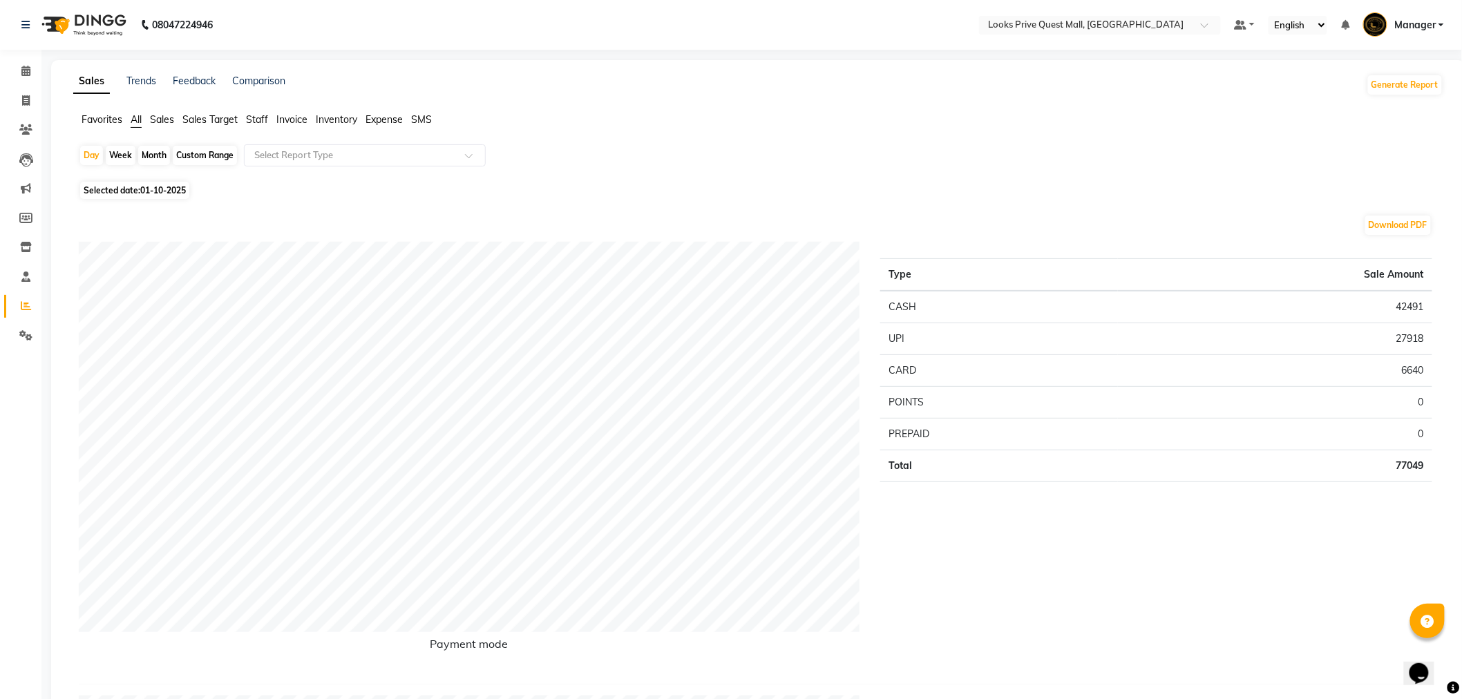
click at [257, 122] on span "Staff" at bounding box center [257, 119] width 22 height 12
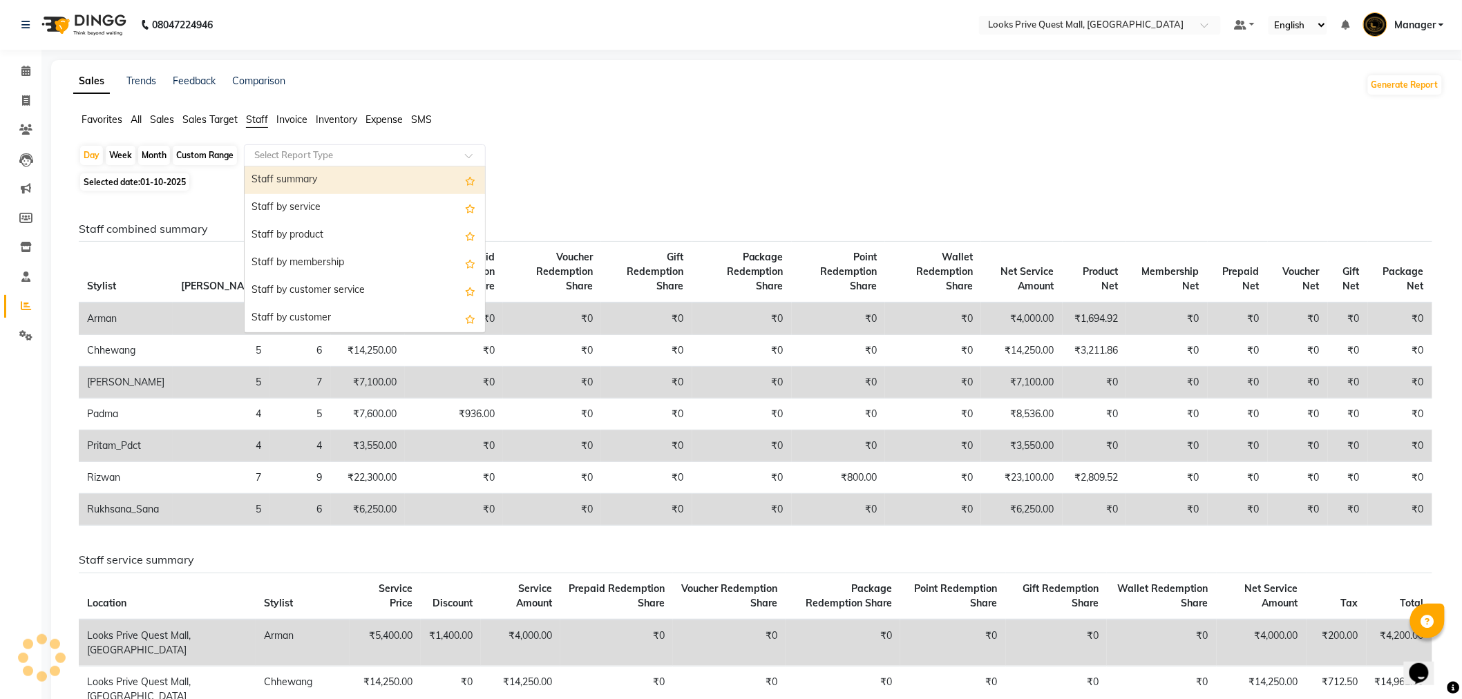
click at [276, 159] on input "text" at bounding box center [351, 156] width 199 height 14
click at [281, 181] on div "Staff summary" at bounding box center [365, 181] width 240 height 28
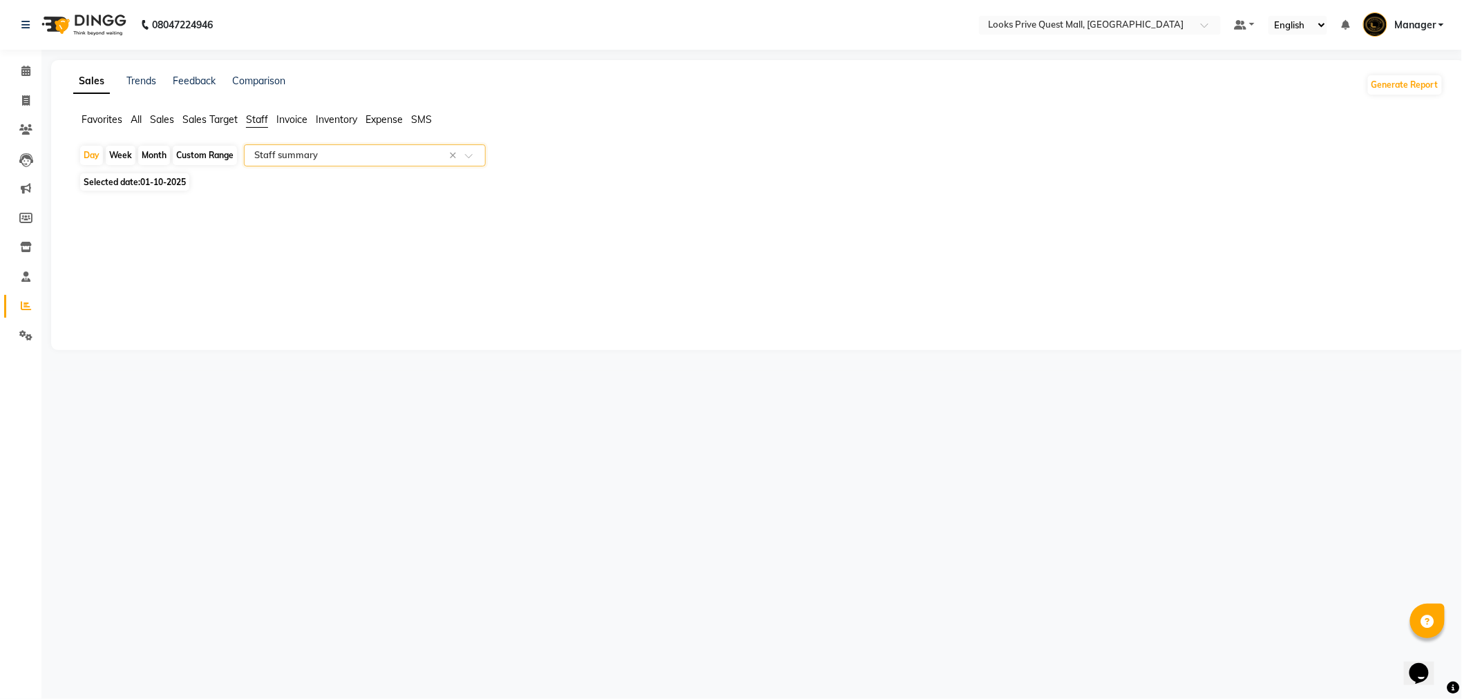
select select "full_report"
select select "pdf"
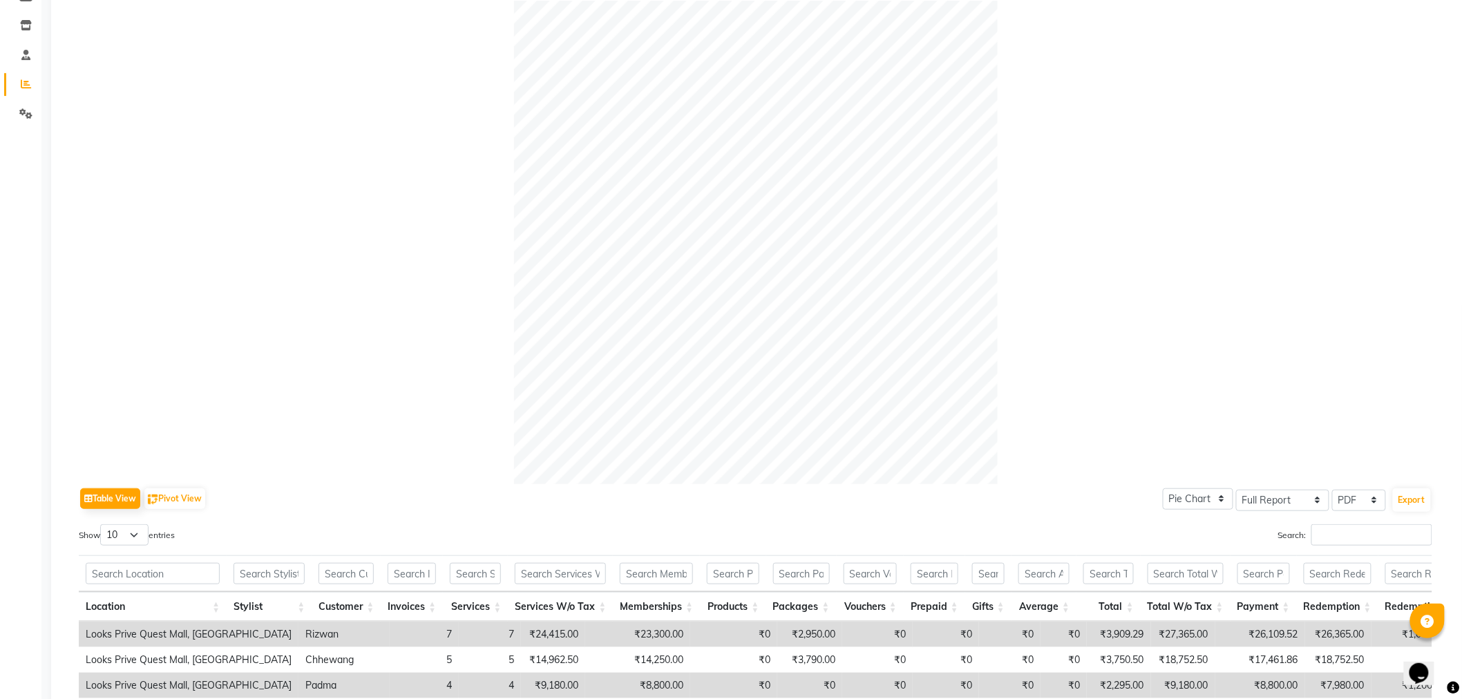
scroll to position [230, 0]
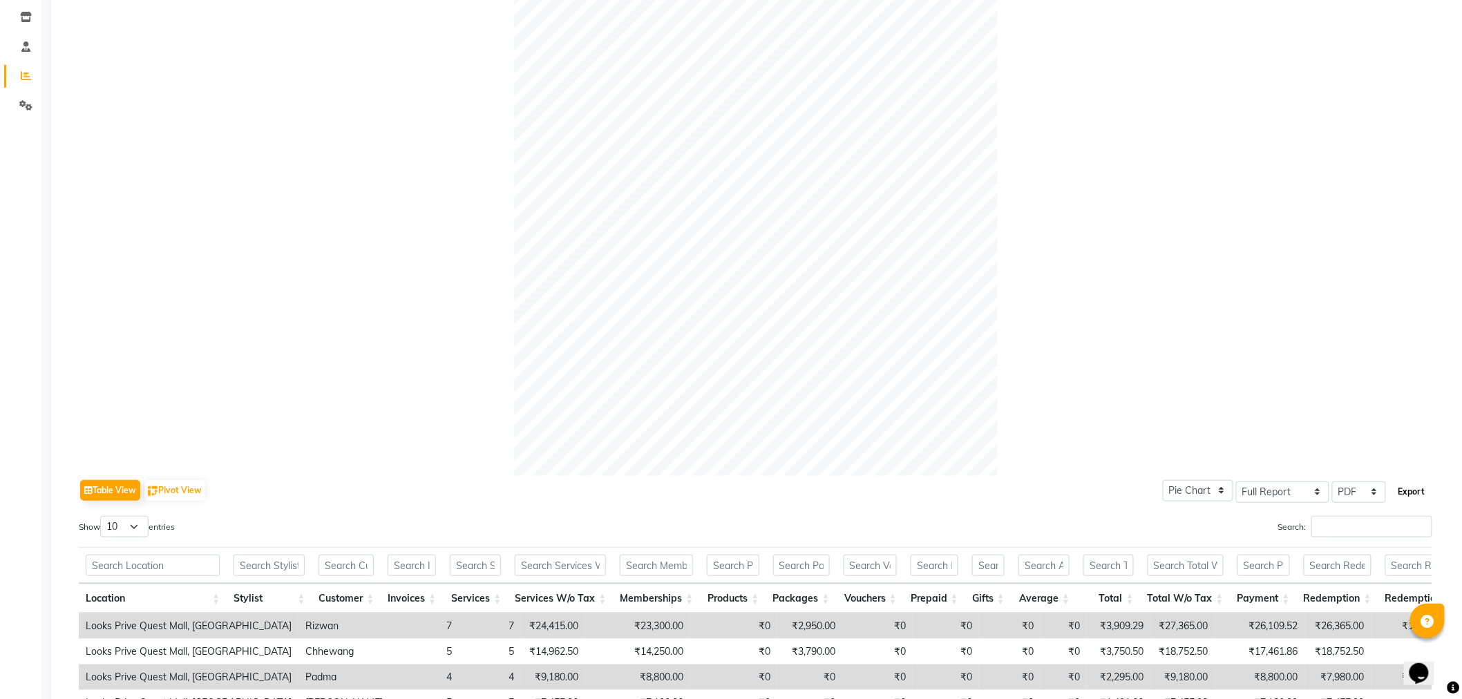
click at [1406, 489] on button "Export" at bounding box center [1412, 491] width 38 height 23
select select "monospace"
select select "13px"
select select "template_1"
select select "A4"
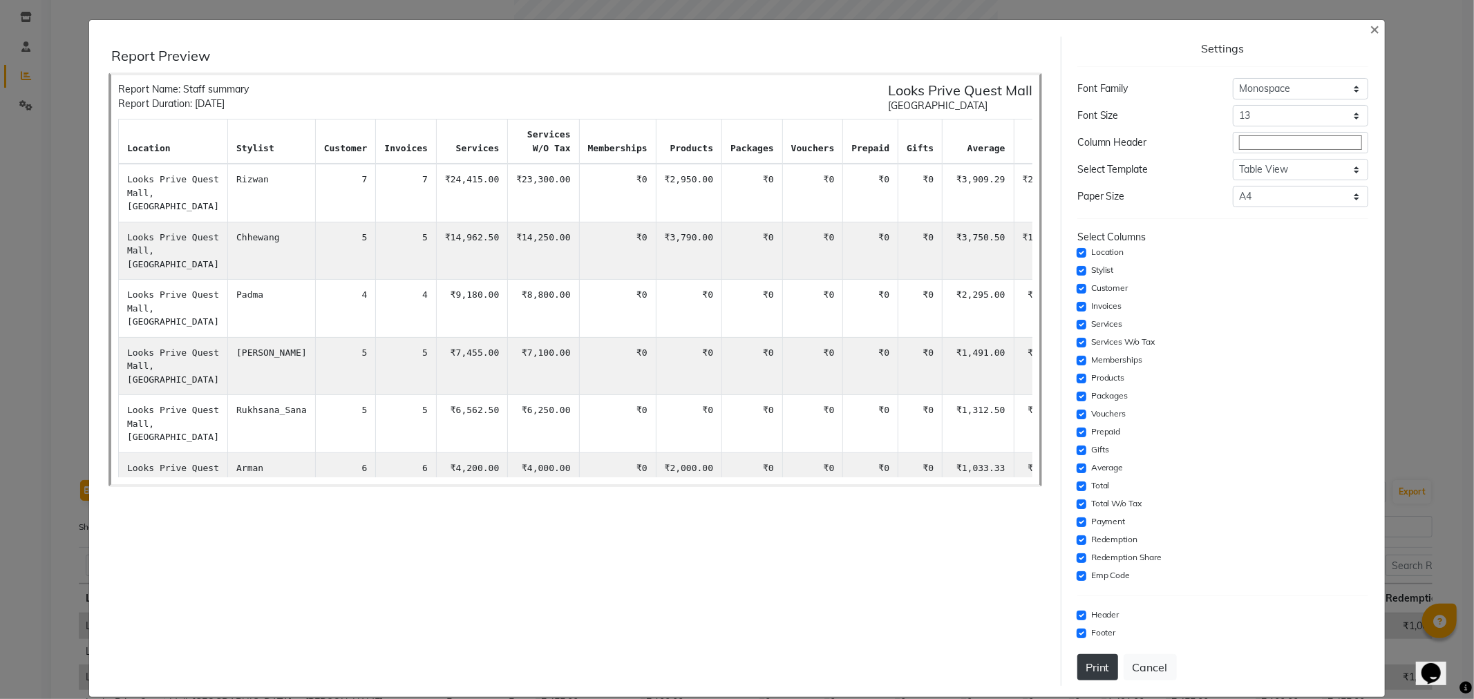
click at [1086, 667] on button "Print" at bounding box center [1097, 667] width 41 height 26
click at [1370, 33] on span "×" at bounding box center [1375, 28] width 10 height 21
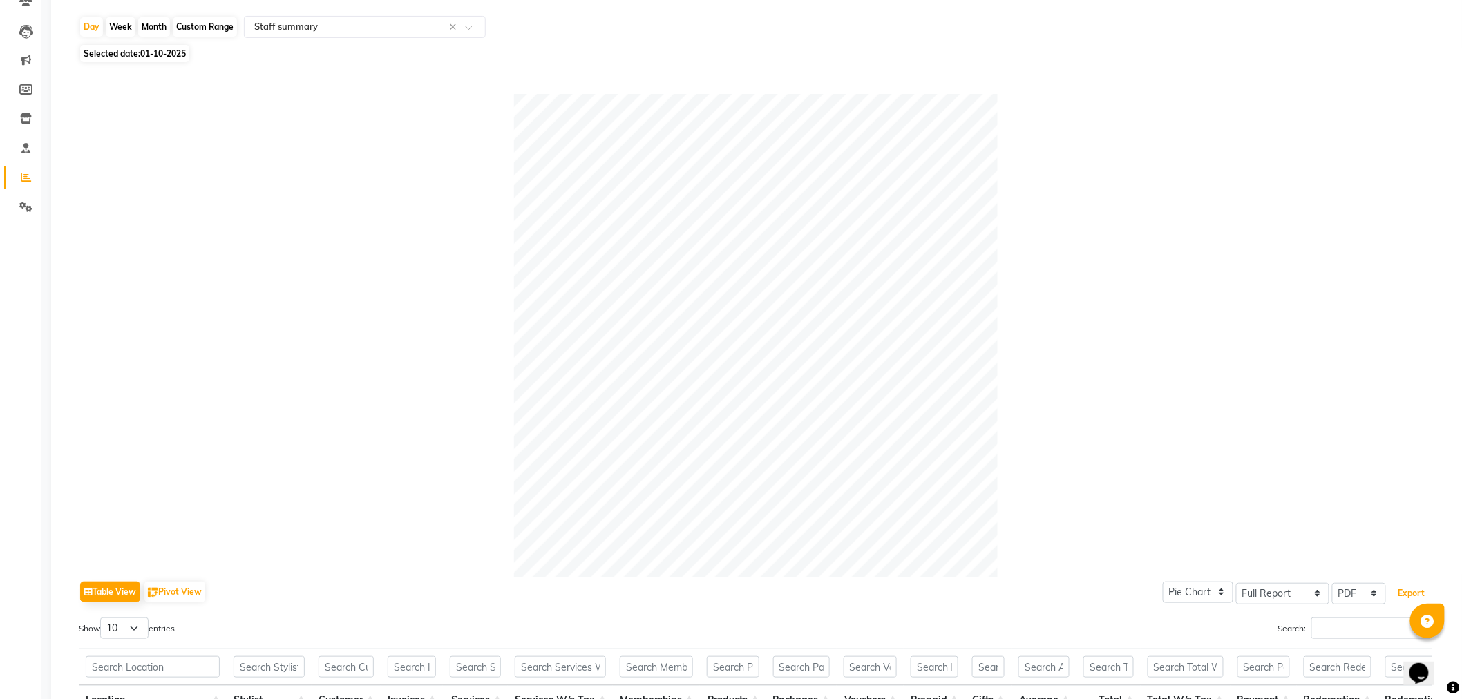
scroll to position [0, 0]
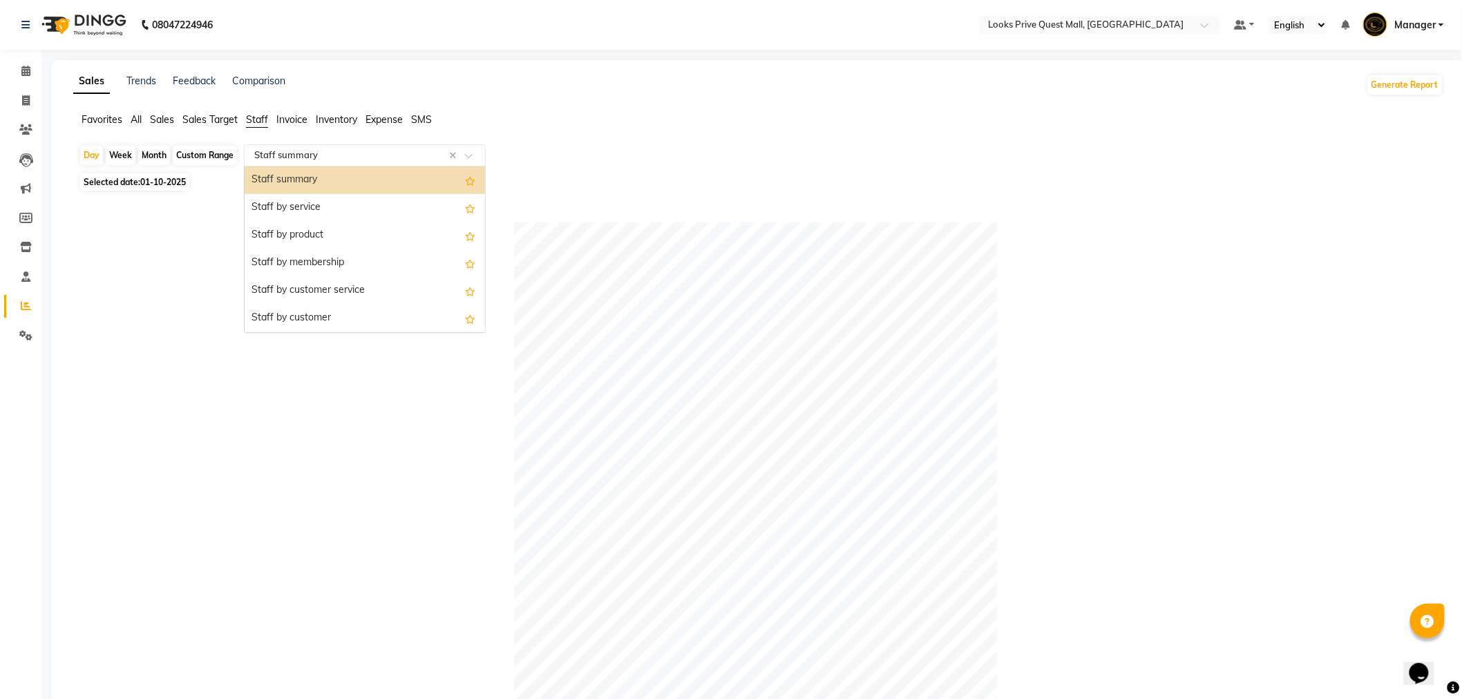
click at [285, 160] on input "text" at bounding box center [351, 156] width 199 height 14
click at [312, 211] on div "Staff by service" at bounding box center [365, 208] width 240 height 28
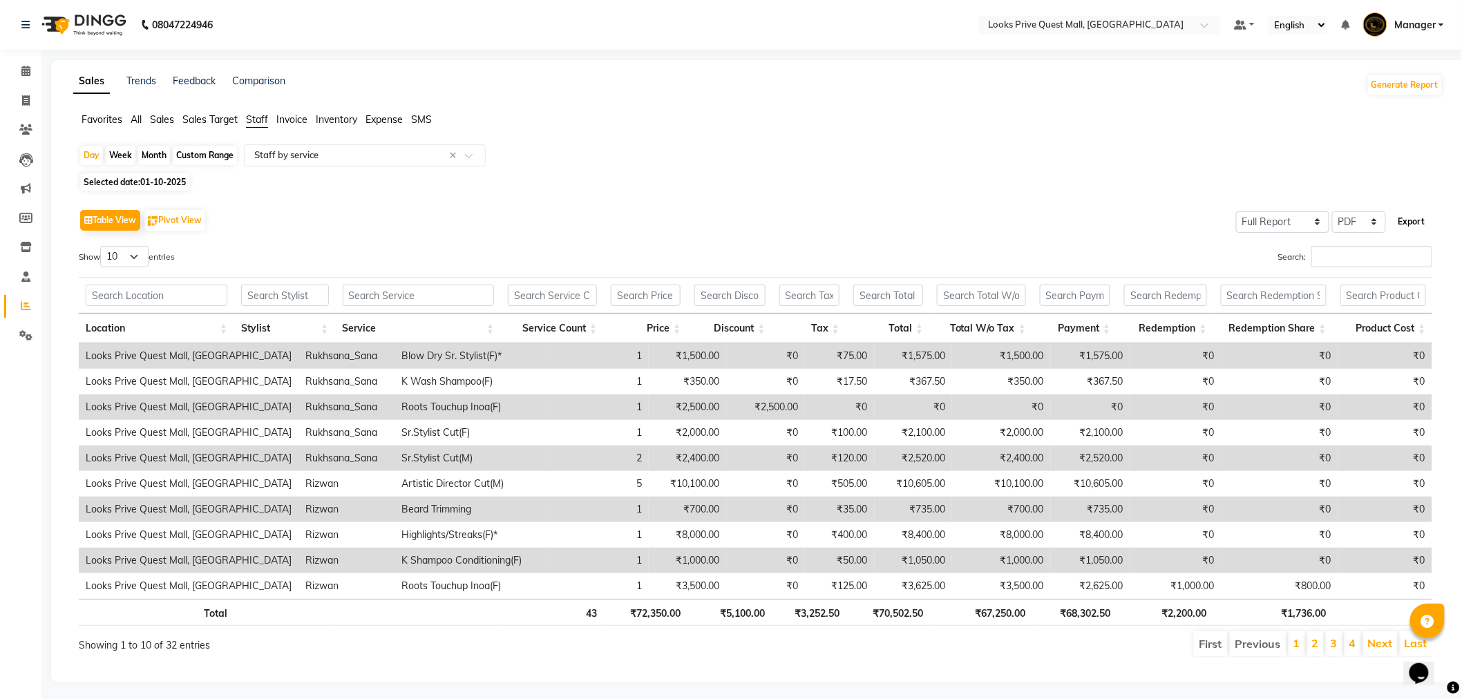
click at [1418, 225] on button "Export" at bounding box center [1412, 221] width 38 height 23
select select "monospace"
select select "13px"
select select "template_1"
select select "A4"
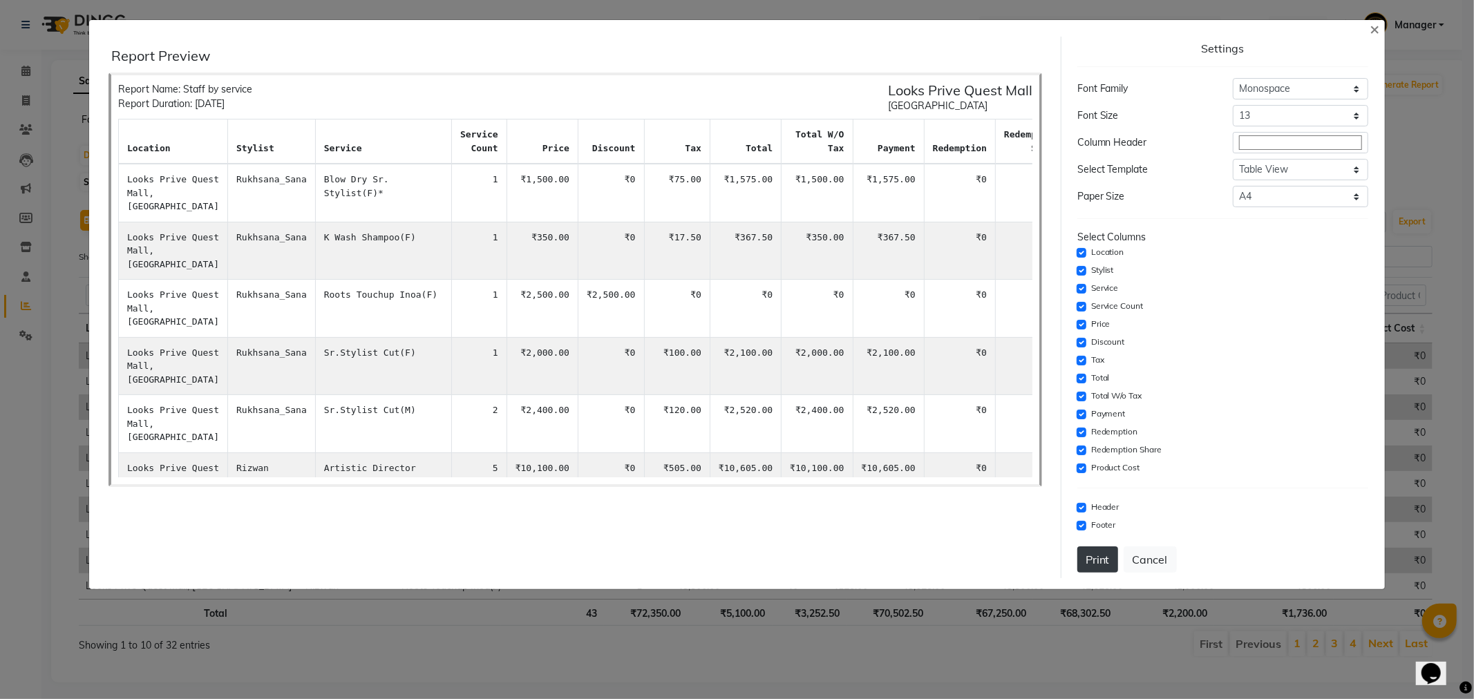
click at [1102, 554] on button "Print" at bounding box center [1097, 560] width 41 height 26
click at [1148, 555] on button "Cancel" at bounding box center [1150, 560] width 53 height 26
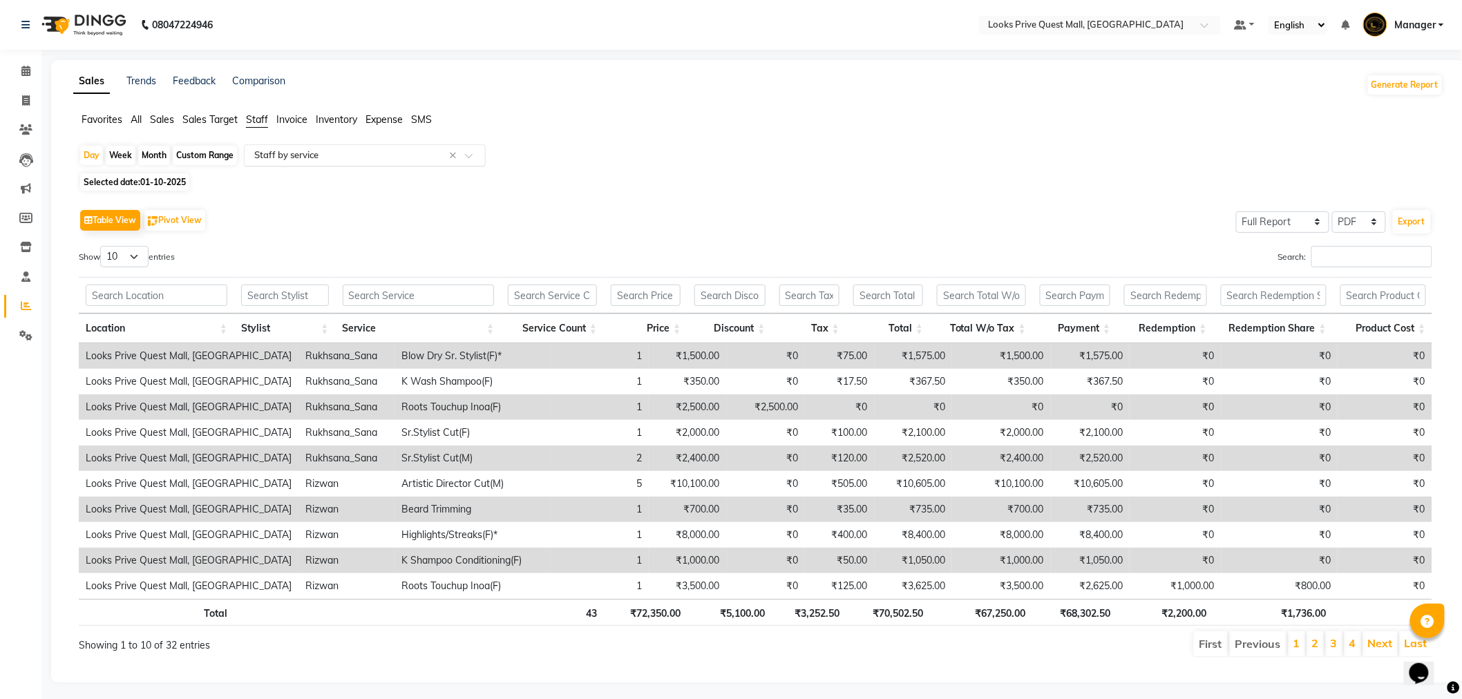
click at [398, 162] on input "text" at bounding box center [351, 156] width 199 height 14
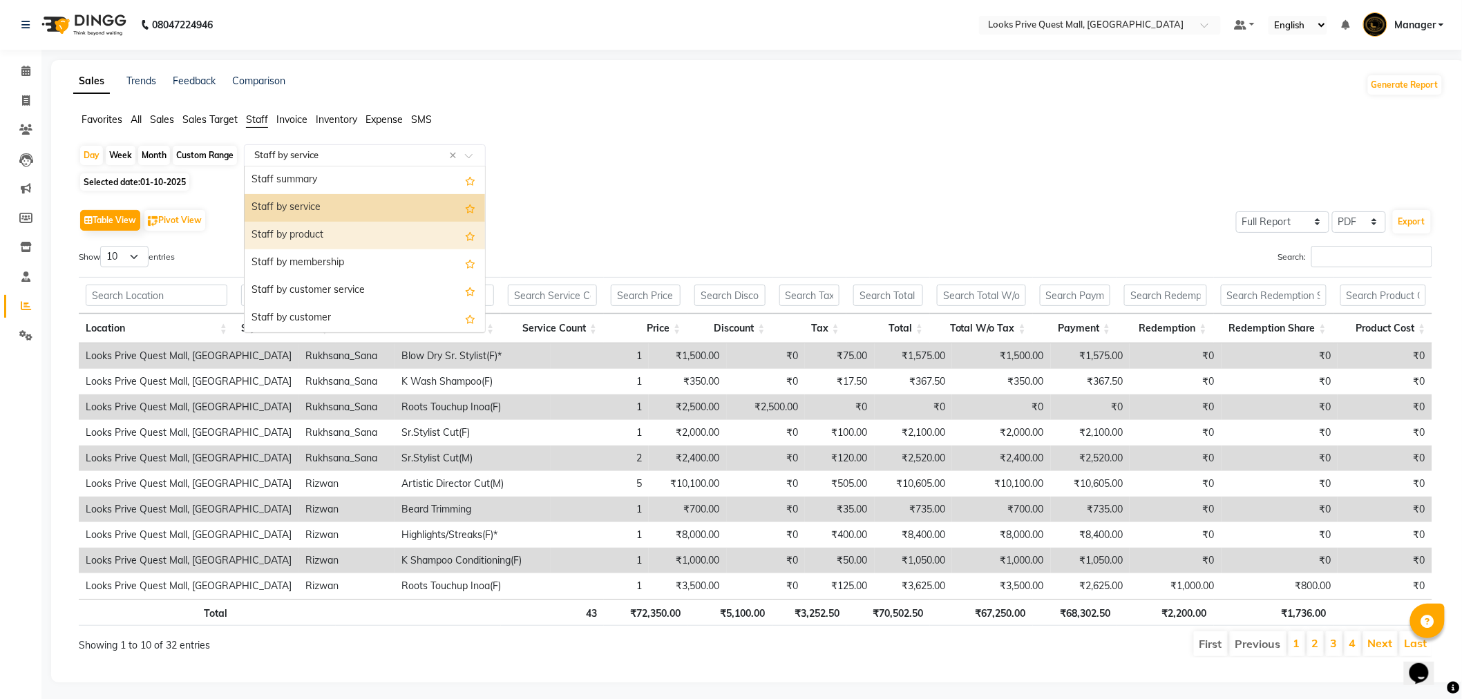
click at [372, 223] on div "Staff by product" at bounding box center [365, 236] width 240 height 28
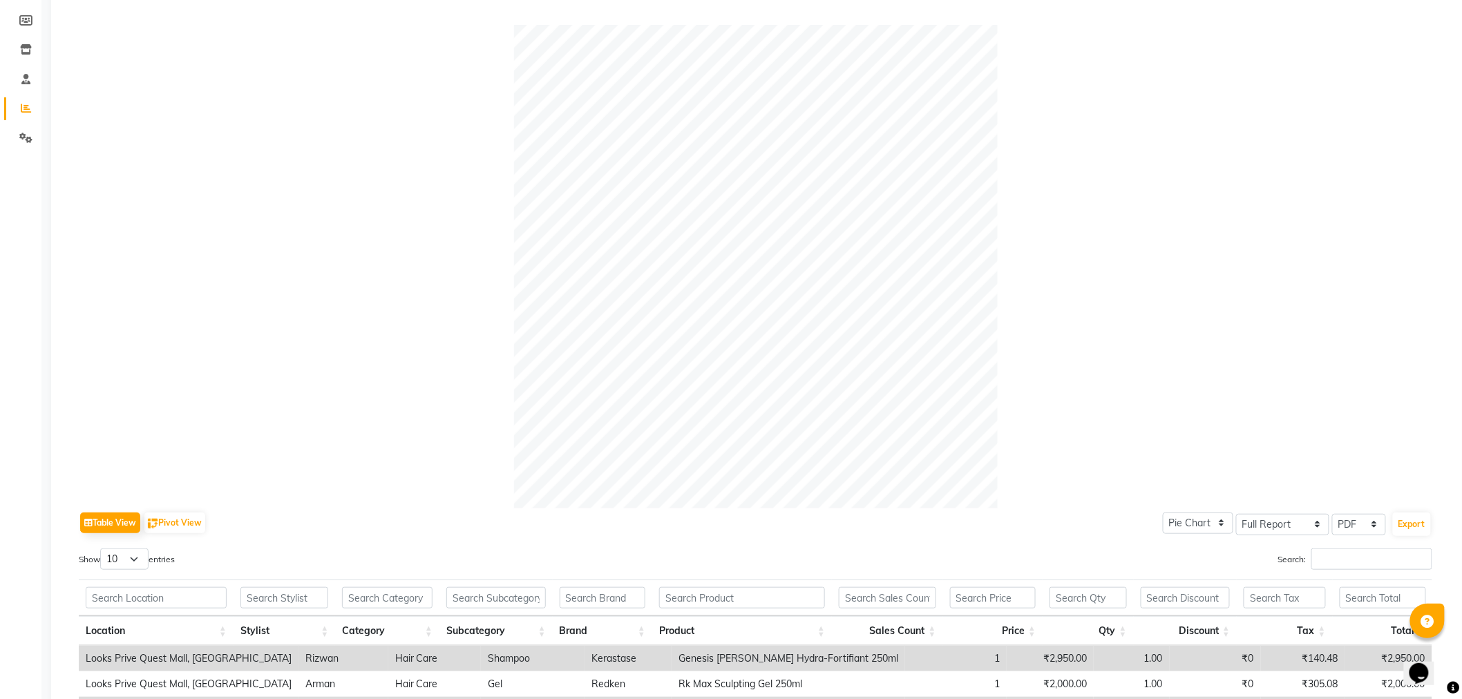
scroll to position [230, 0]
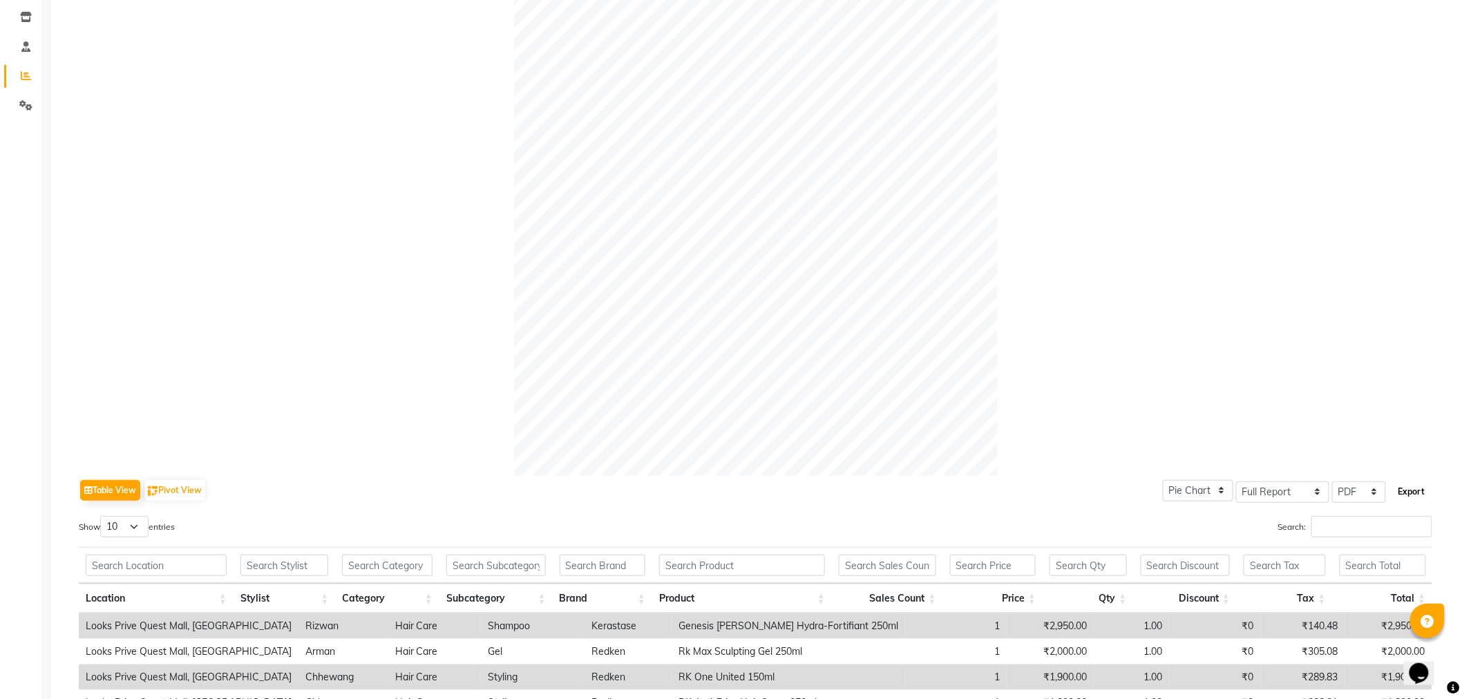
click at [1412, 488] on button "Export" at bounding box center [1412, 491] width 38 height 23
select select "monospace"
select select "13px"
select select "template_1"
select select "A4"
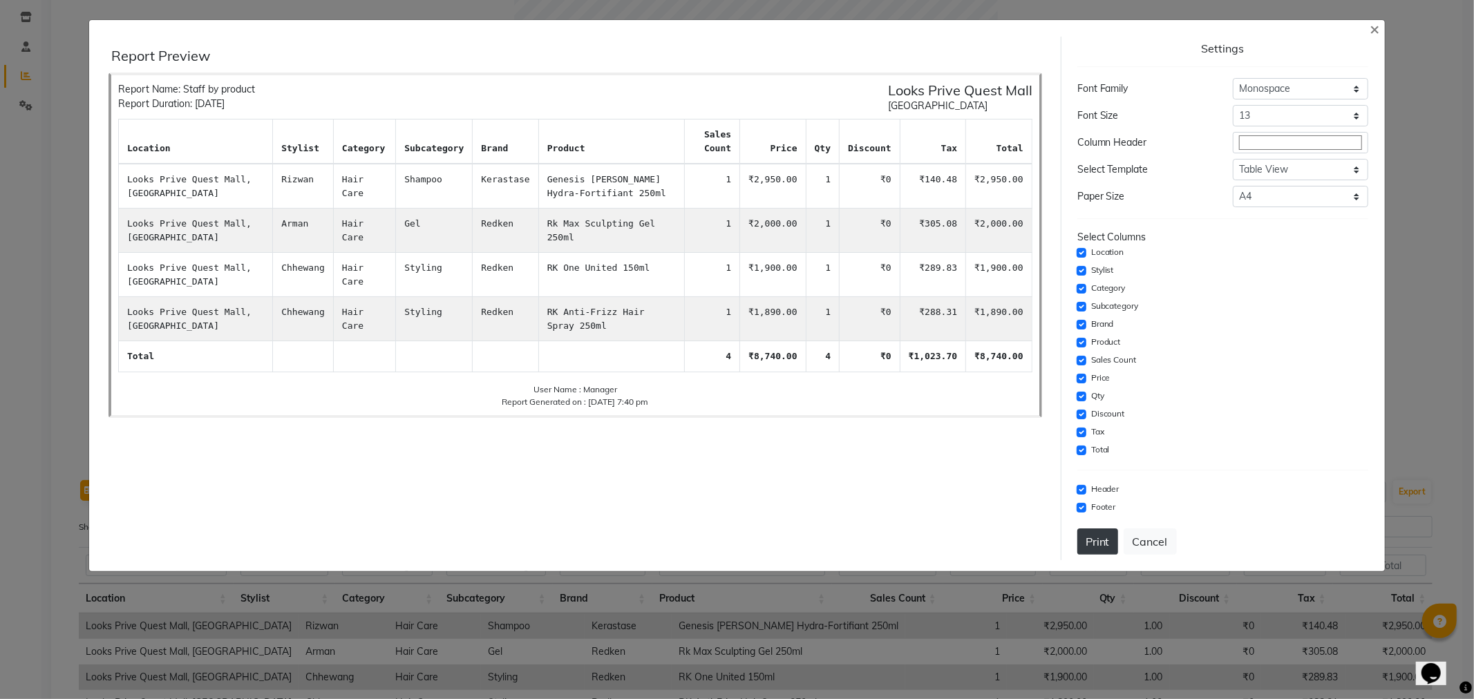
click at [1095, 546] on button "Print" at bounding box center [1097, 542] width 41 height 26
click at [1141, 547] on button "Cancel" at bounding box center [1150, 542] width 53 height 26
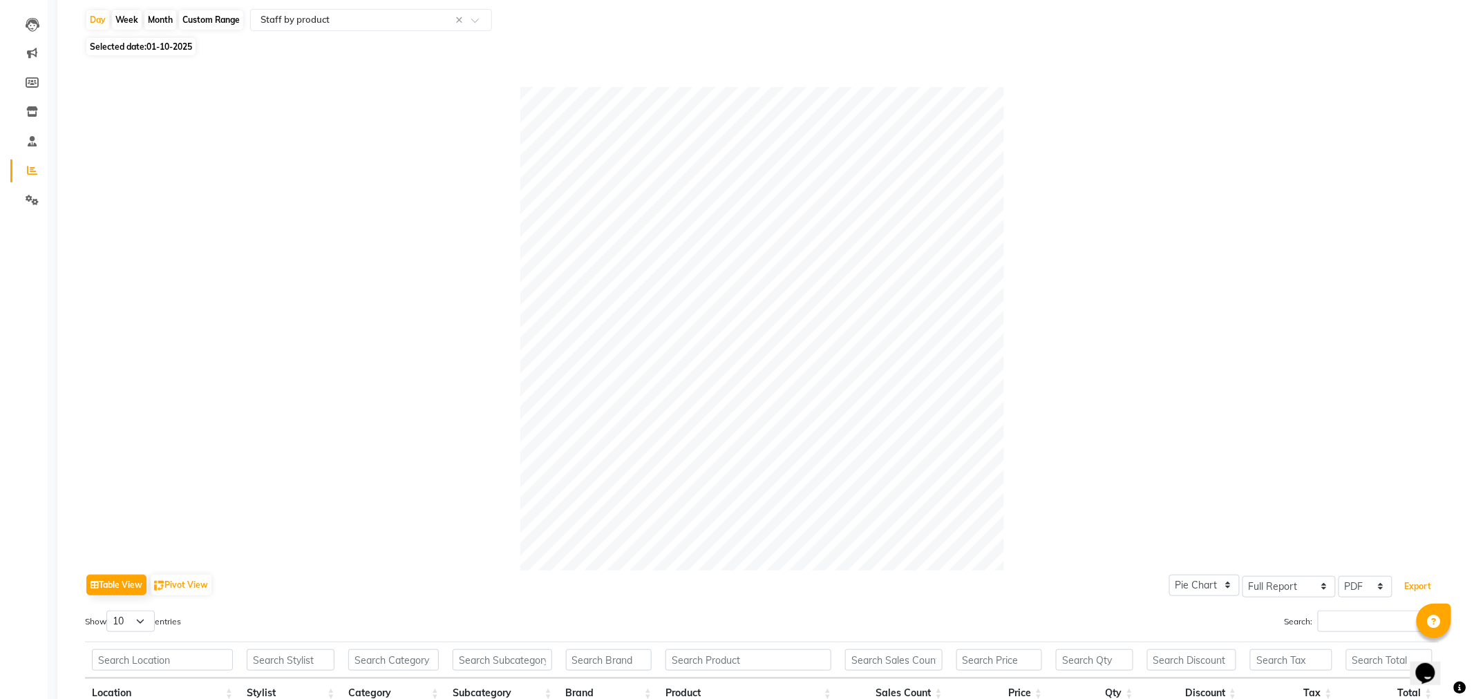
scroll to position [0, 0]
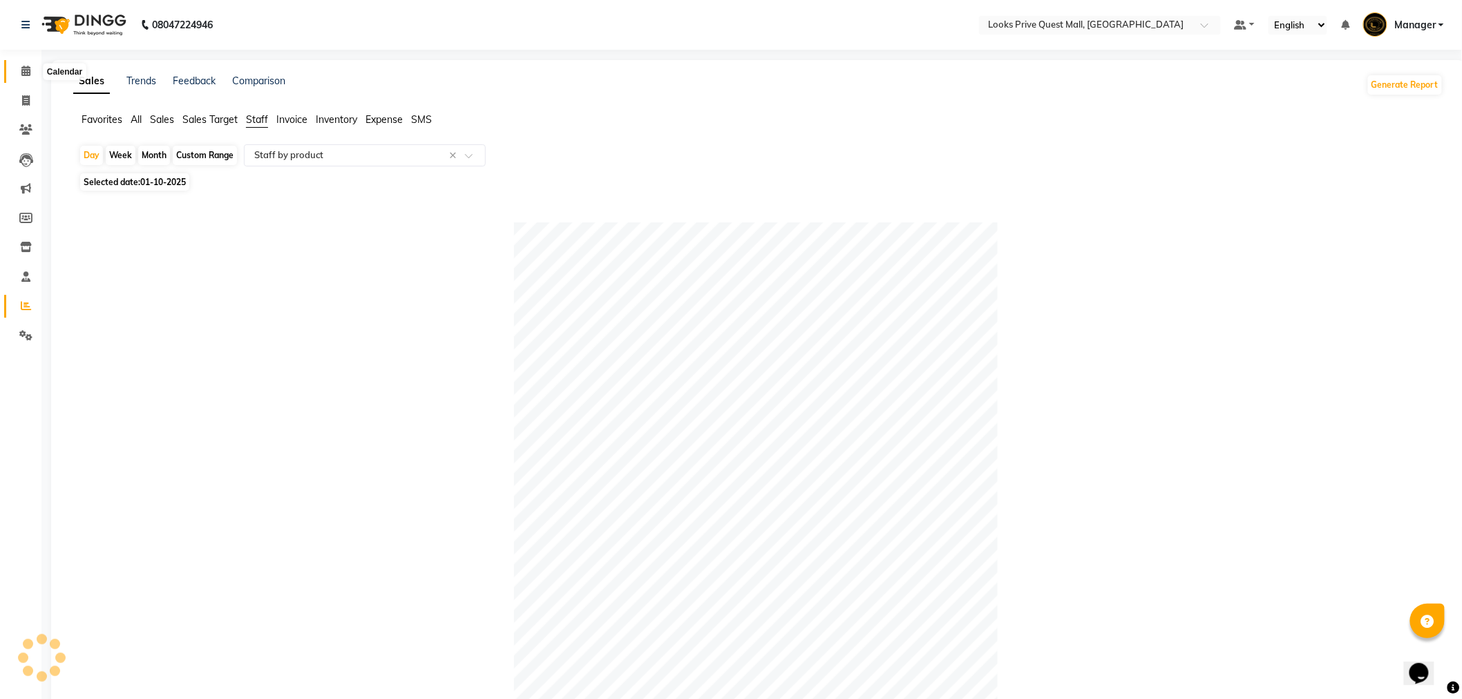
click at [23, 61] on link "Calendar" at bounding box center [20, 71] width 33 height 23
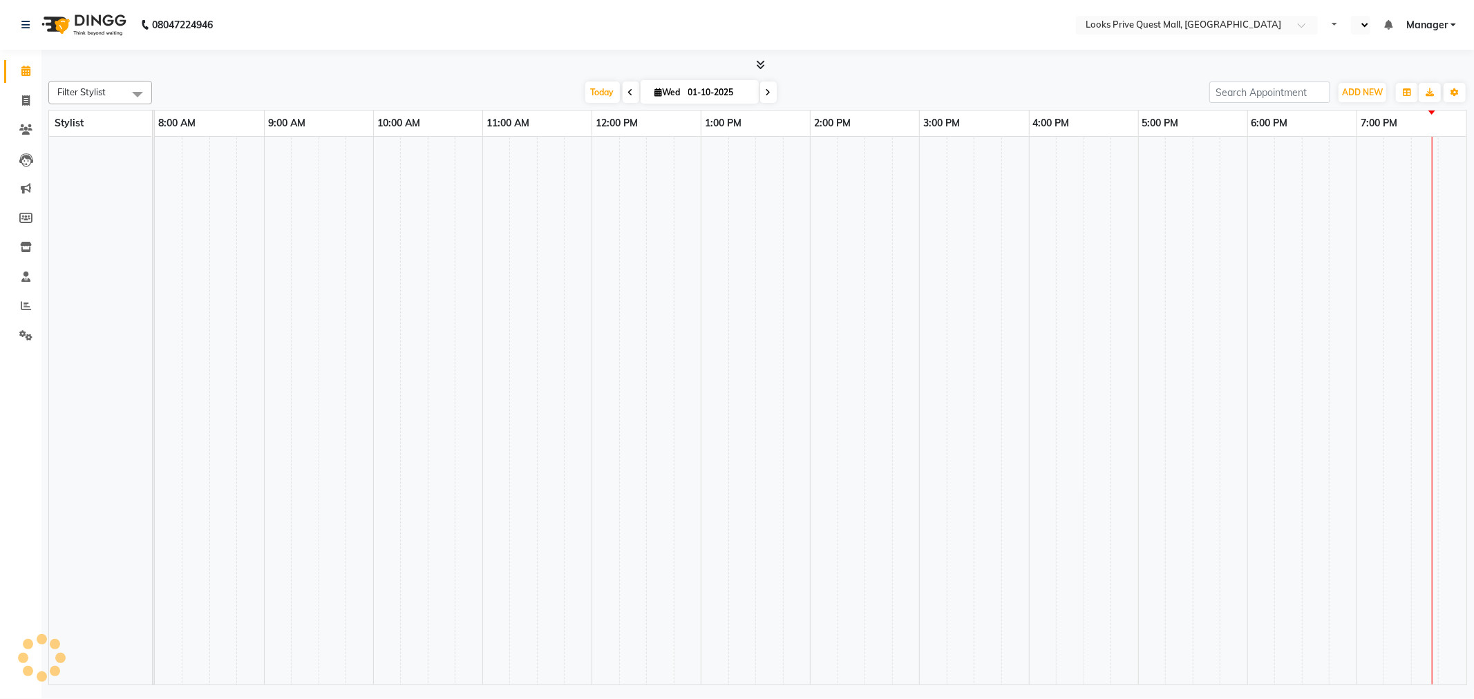
select select "en"
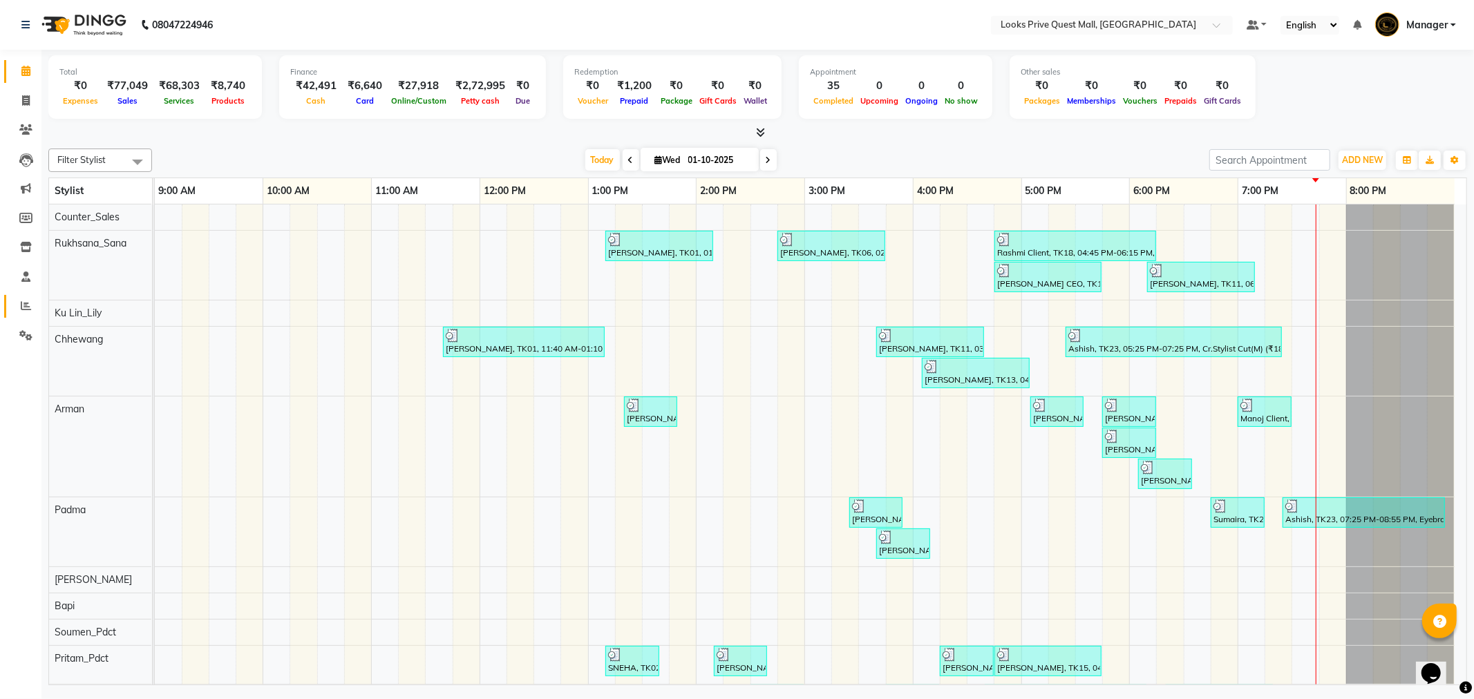
click at [12, 308] on link "Reports" at bounding box center [20, 306] width 33 height 23
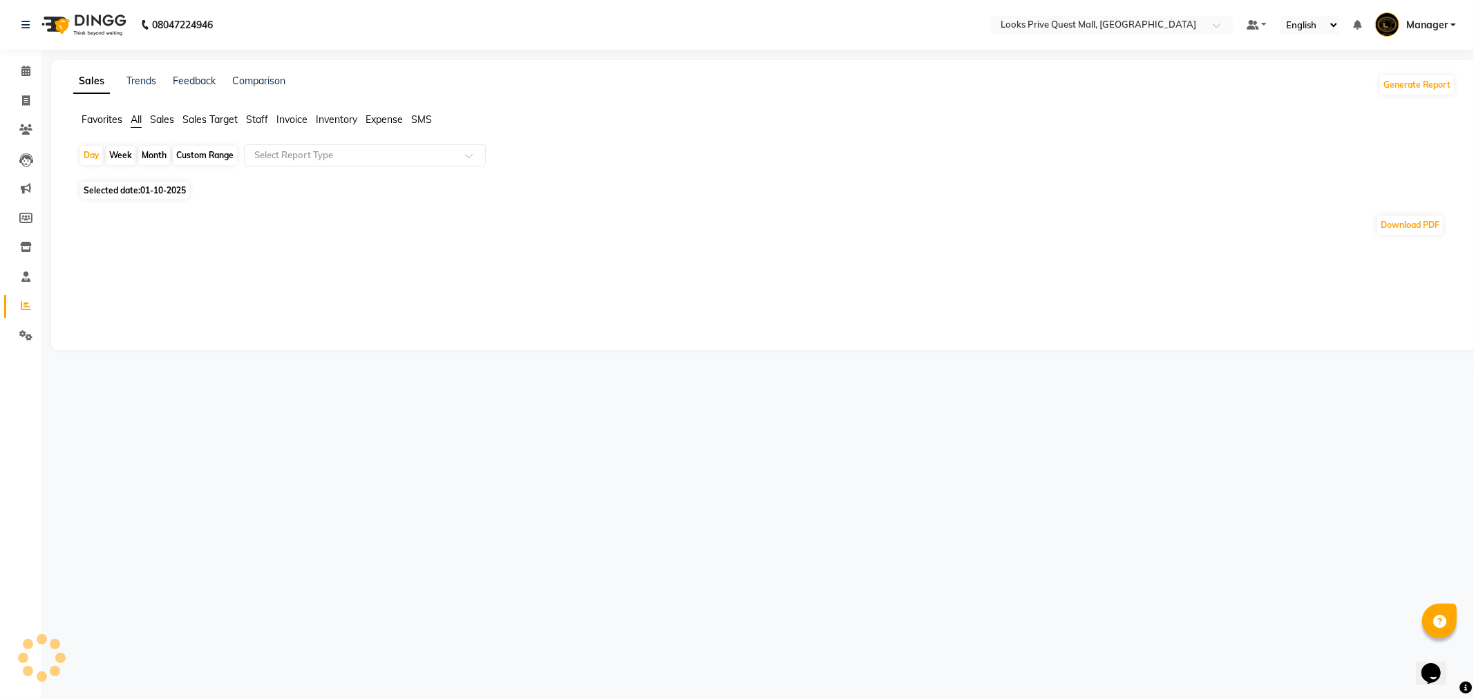
click at [285, 118] on span "Invoice" at bounding box center [291, 119] width 31 height 12
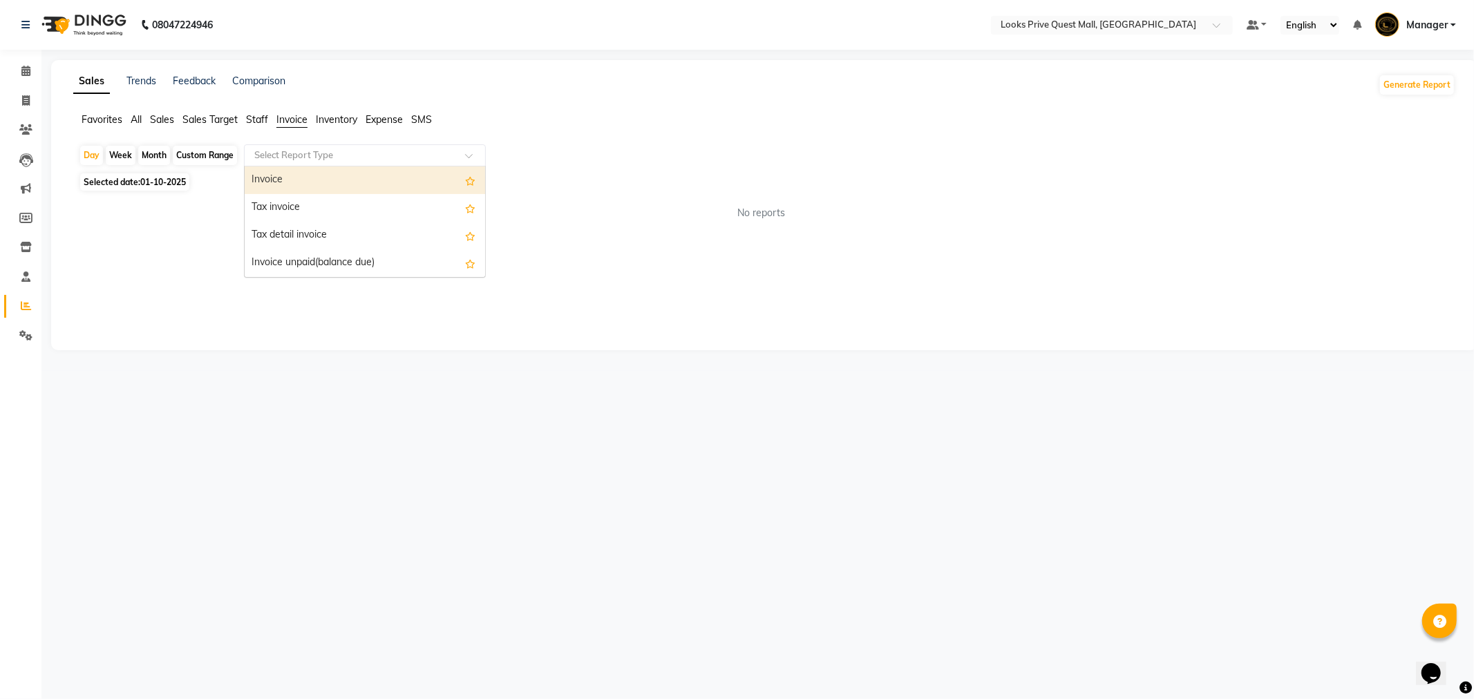
click at [279, 155] on input "text" at bounding box center [351, 156] width 199 height 14
click at [272, 189] on div "Invoice" at bounding box center [365, 181] width 240 height 28
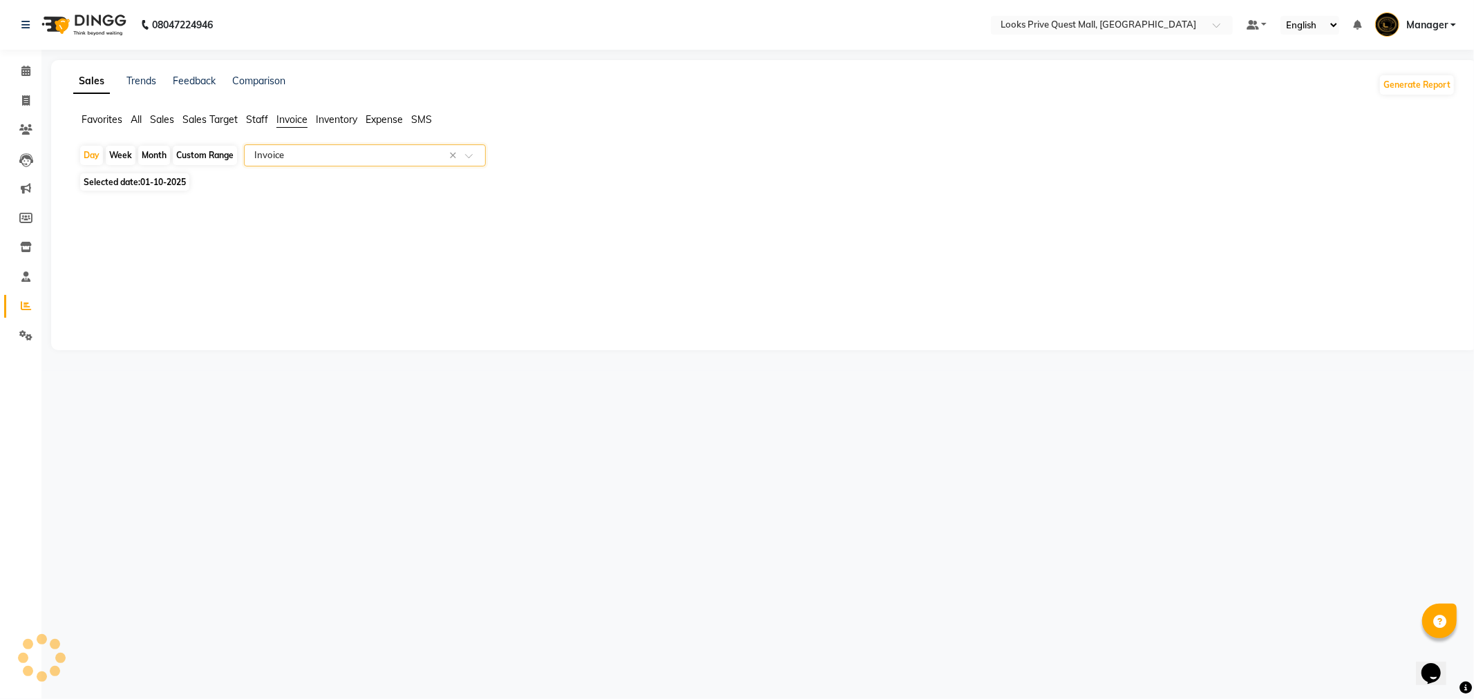
select select "full_report"
select select "pdf"
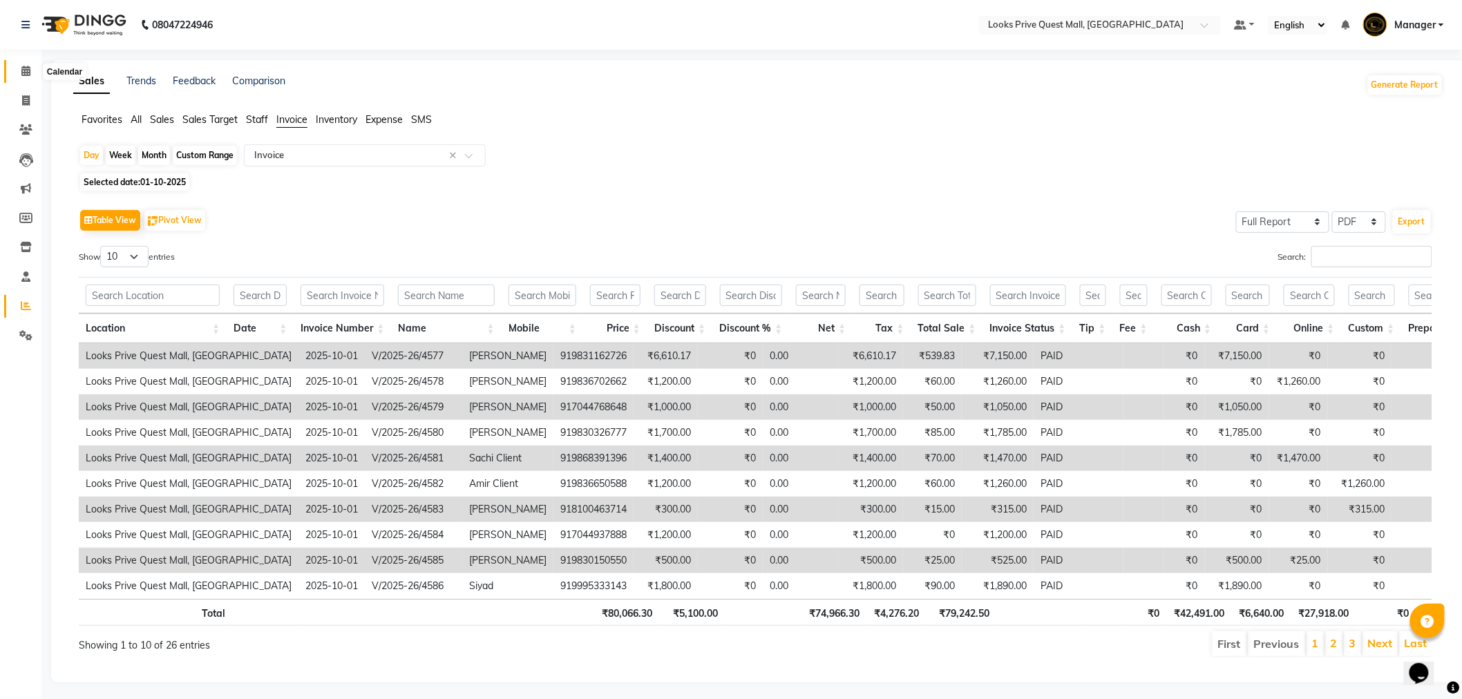
click at [21, 72] on icon at bounding box center [25, 71] width 9 height 10
